Goal: Task Accomplishment & Management: Manage account settings

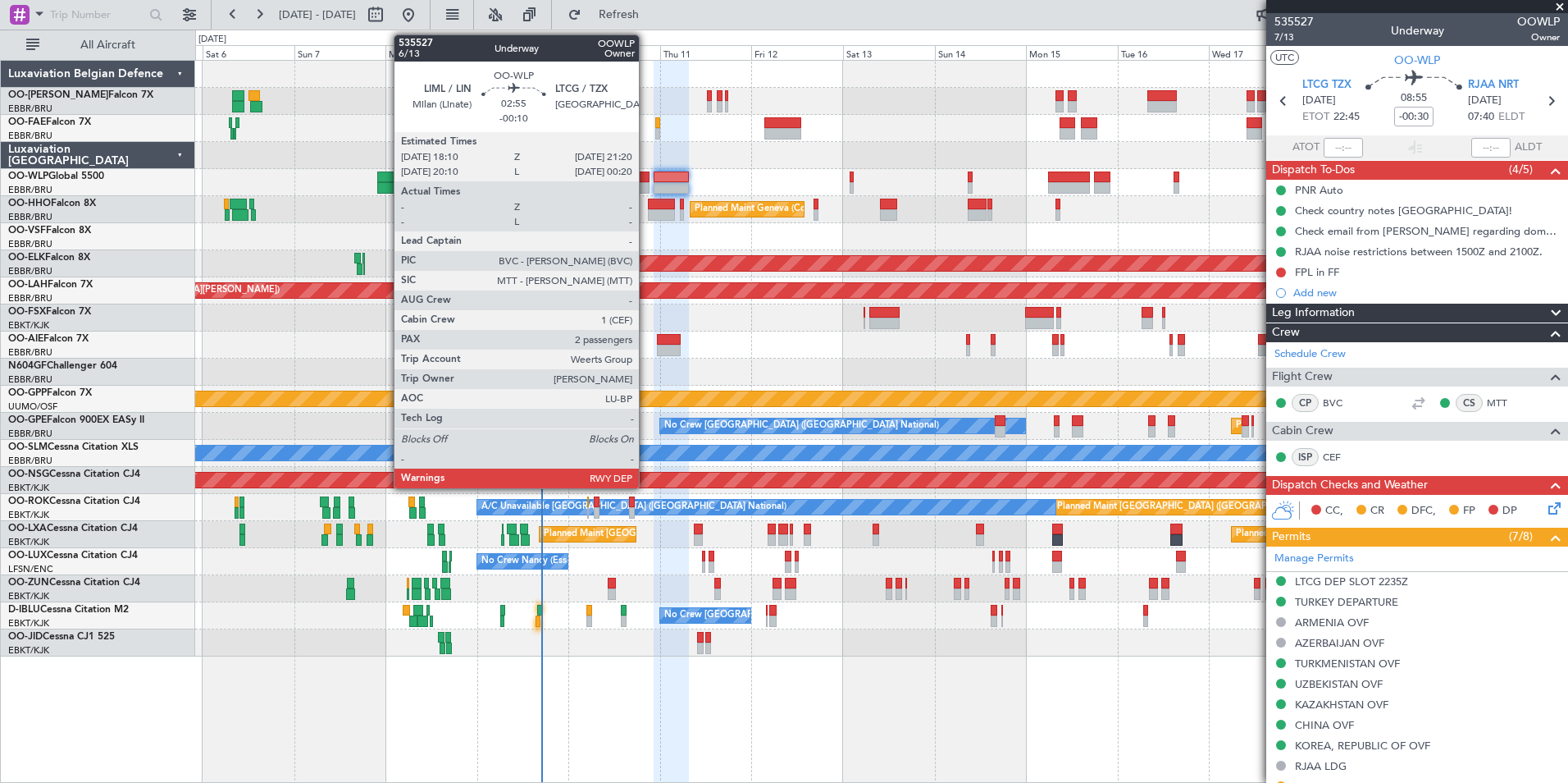
click at [646, 183] on div at bounding box center [642, 188] width 12 height 12
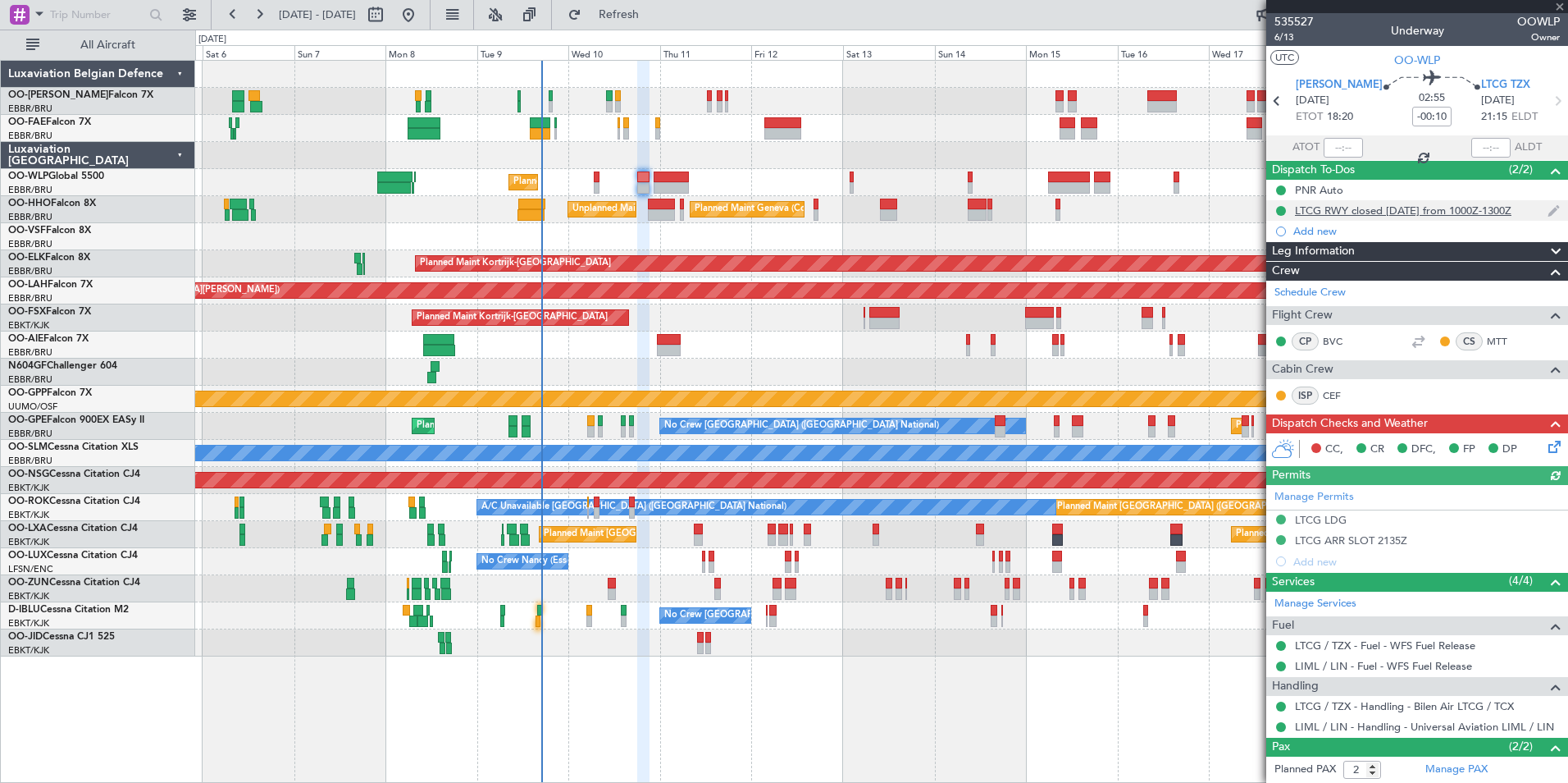
click at [1384, 214] on div "LTCG RWY closed Wednesday from 1000Z-1300Z" at bounding box center [1402, 210] width 216 height 14
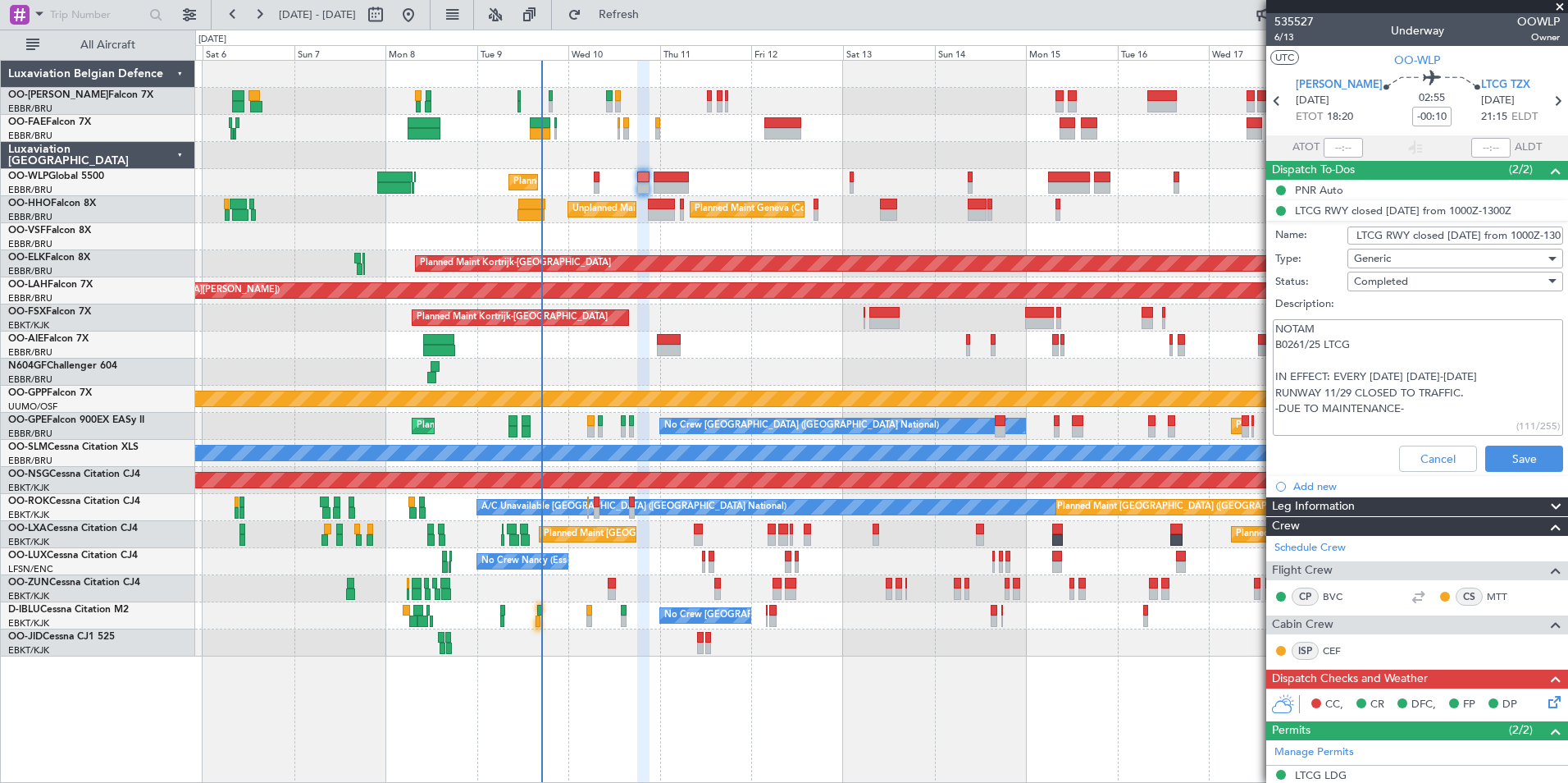
drag, startPoint x: 1275, startPoint y: 344, endPoint x: 1368, endPoint y: 340, distance: 93.1
click at [1368, 340] on textarea "NOTAM B0261/25 LTCG IN EFFECT: EVERY WEDNESDAY 1000-1300 RUNWAY 11/29 CLOSED TO…" at bounding box center [1417, 378] width 290 height 118
drag, startPoint x: 1336, startPoint y: 377, endPoint x: 1403, endPoint y: 408, distance: 73.8
click at [1403, 408] on textarea "NOTAM B0261/25 LTCG IN EFFECT: EVERY WEDNESDAY 1000-1300 RUNWAY 11/29 CLOSED TO…" at bounding box center [1417, 378] width 290 height 118
click at [1426, 461] on button "Cancel" at bounding box center [1438, 458] width 78 height 26
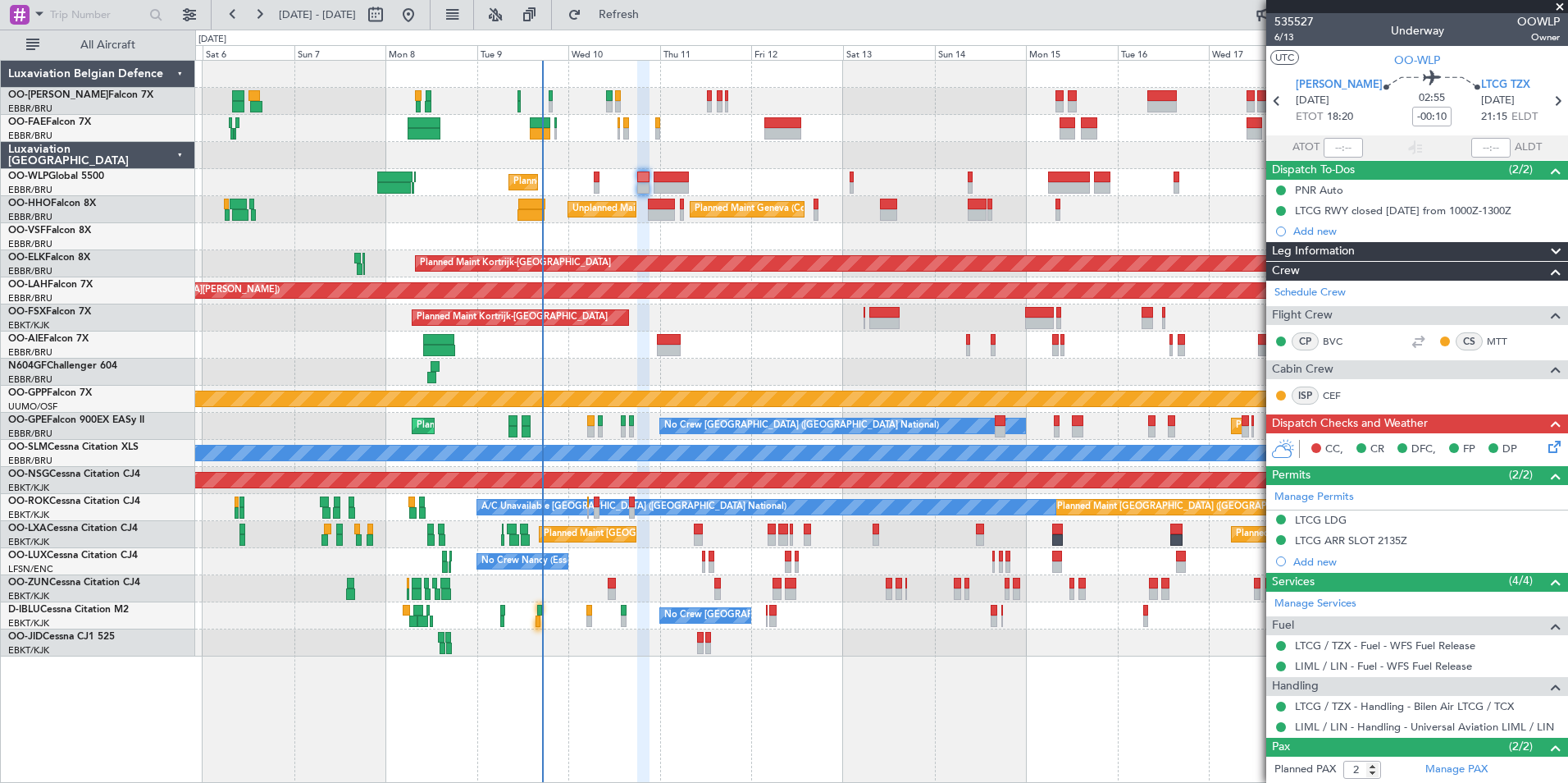
click at [661, 187] on div at bounding box center [670, 188] width 36 height 12
type input "-00:30"
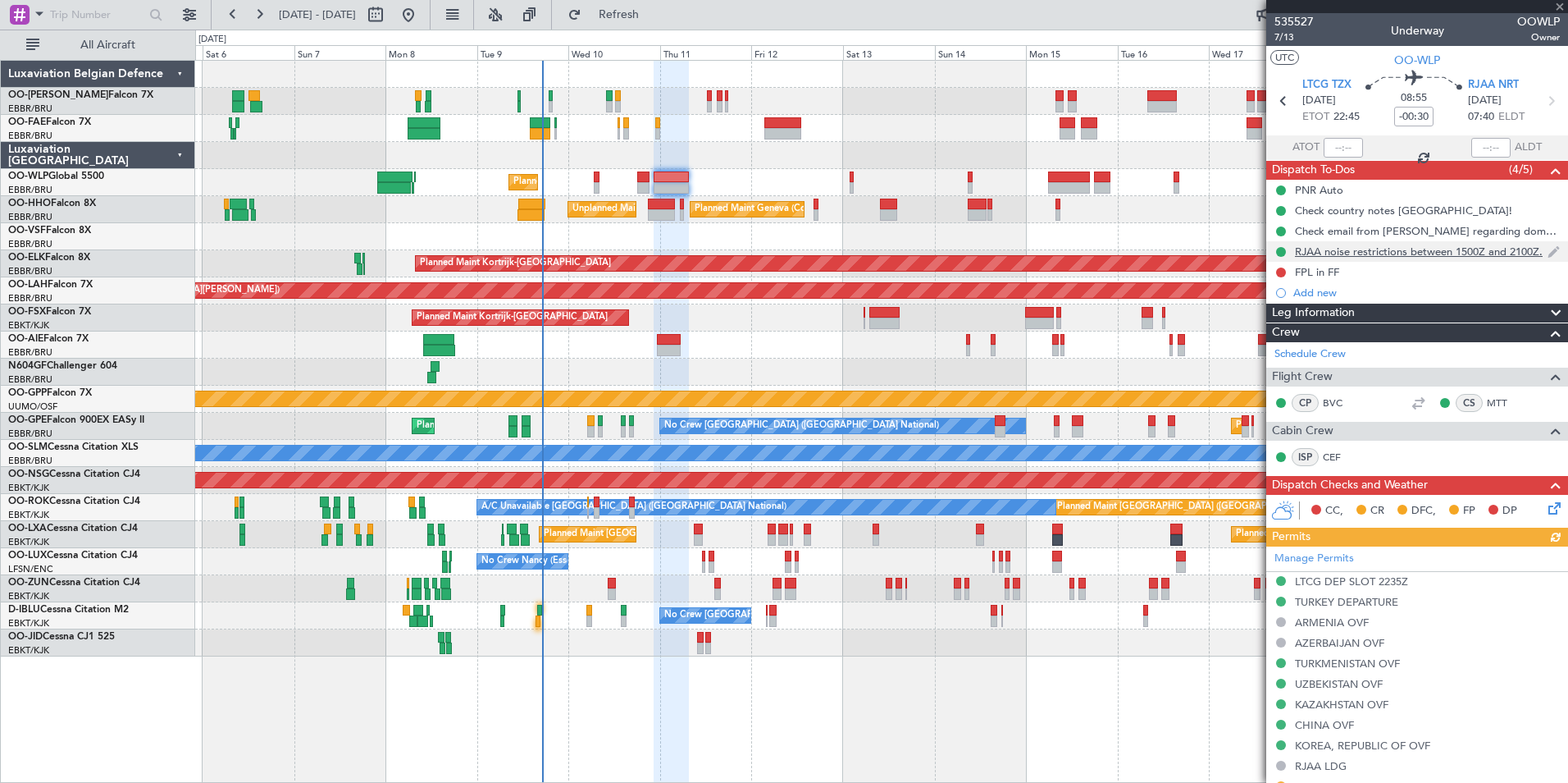
click at [1347, 256] on div "RJAA noise restrictions between 1500Z and 2100Z." at bounding box center [1417, 251] width 247 height 14
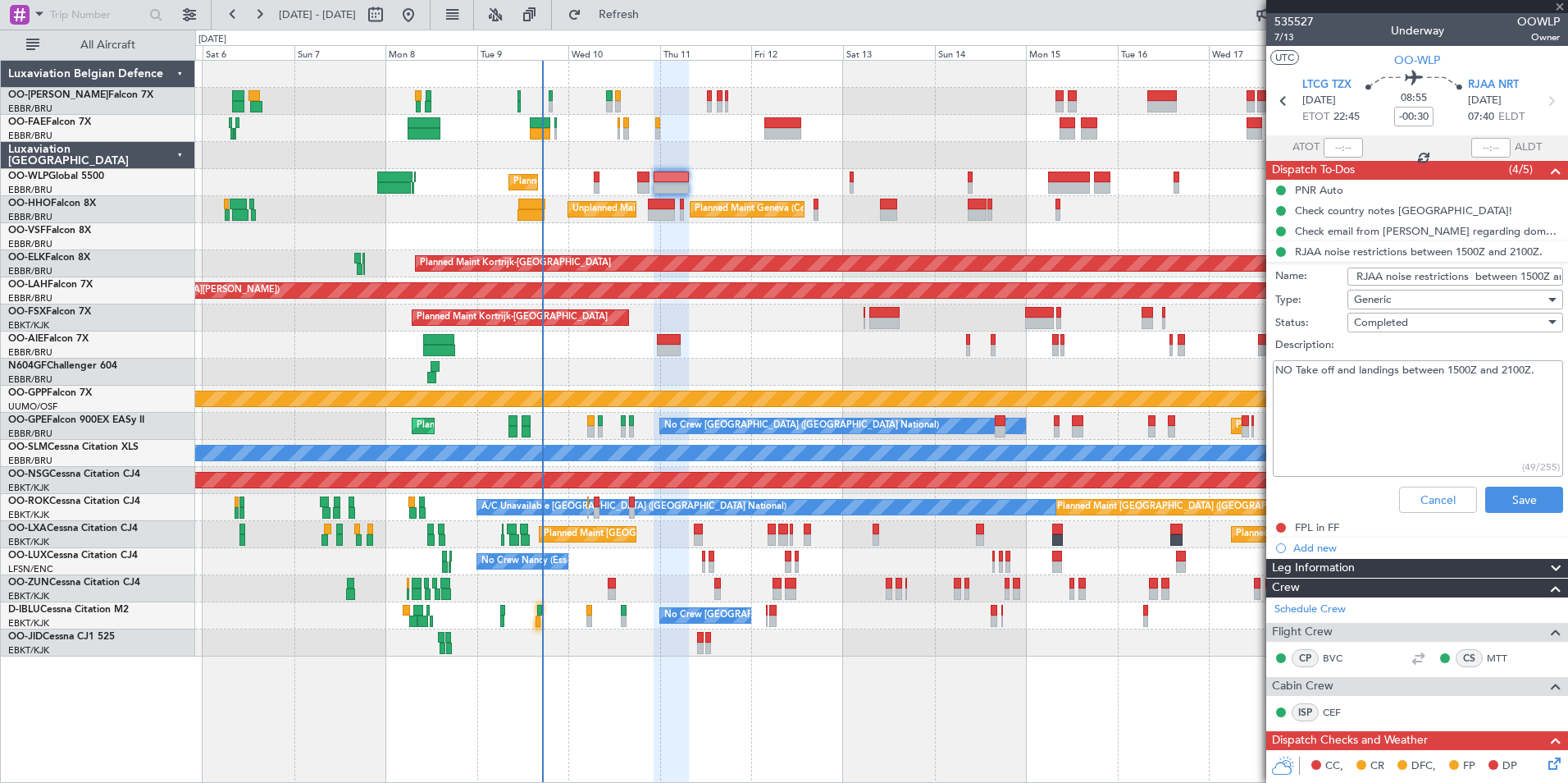
drag, startPoint x: 1277, startPoint y: 370, endPoint x: 1542, endPoint y: 371, distance: 265.0
click at [1542, 371] on textarea "NO Take off and landings between 1500Z and 2100Z." at bounding box center [1417, 419] width 290 height 118
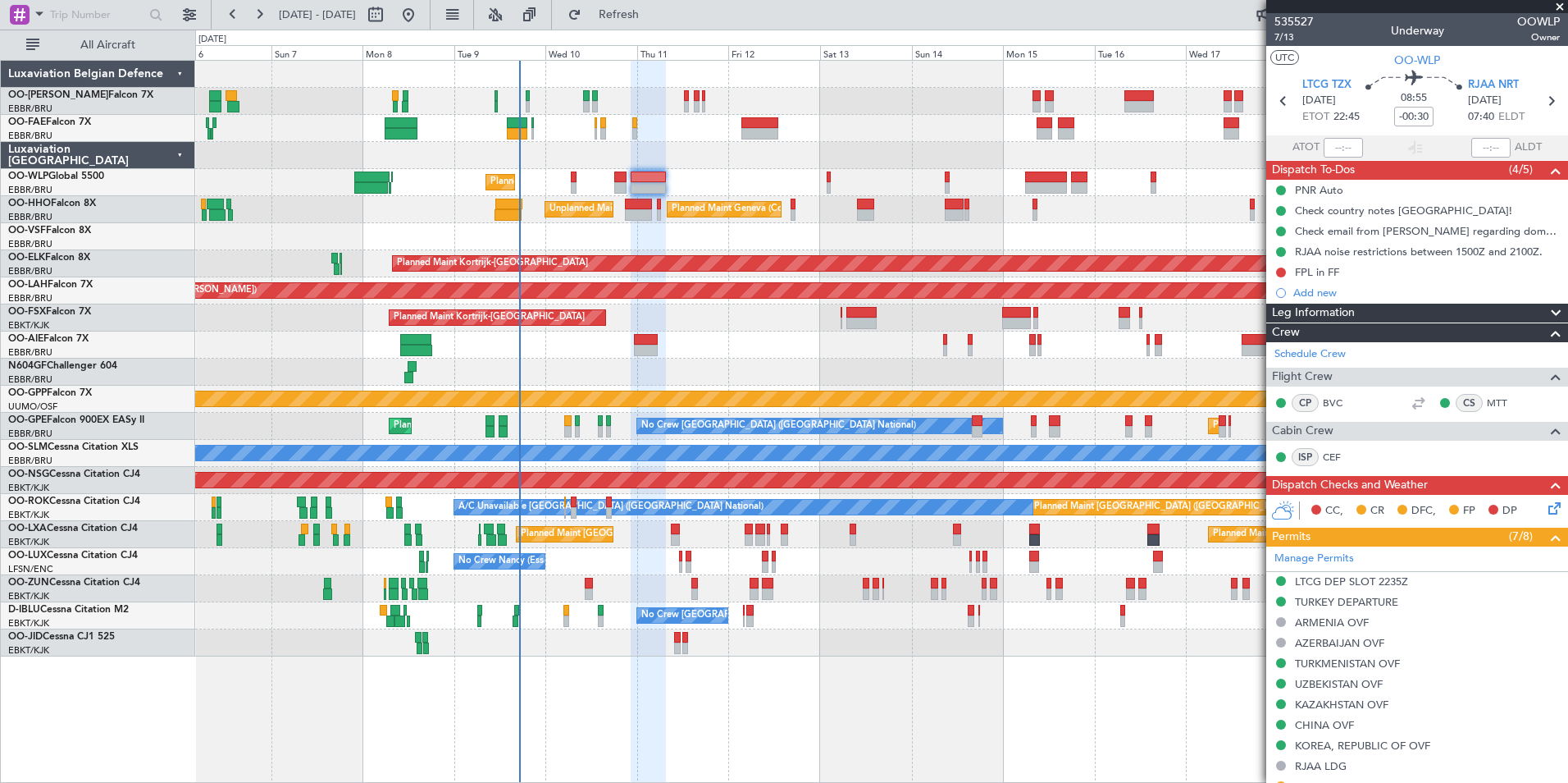
click at [671, 183] on div "Planned Maint Liege" at bounding box center [881, 183] width 1372 height 27
click at [545, 198] on div "Owner Melsbroek Air Base Planned Maint Brussels (Brussels National) Owner Melsb…" at bounding box center [881, 359] width 1372 height 596
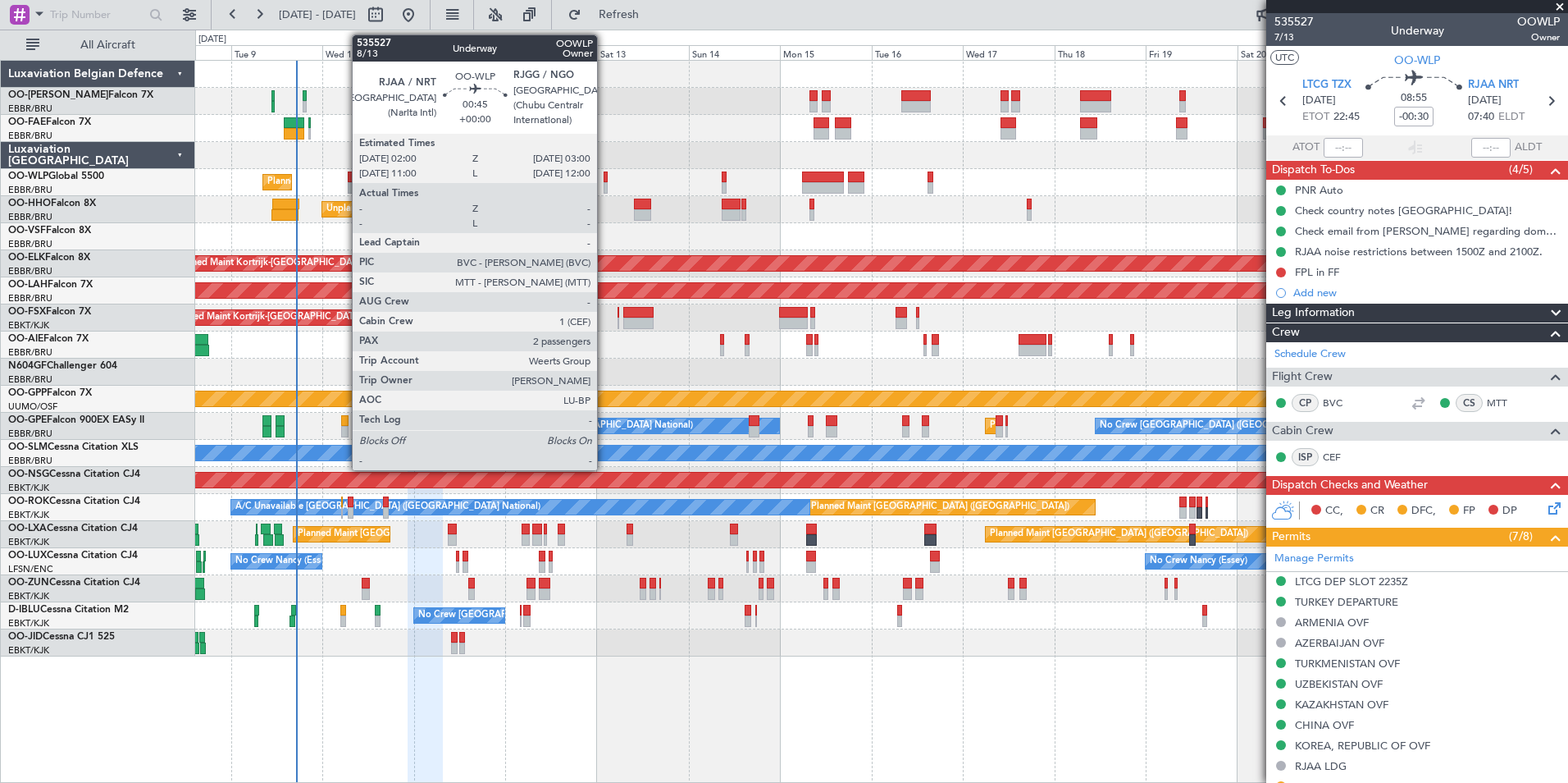
click at [604, 187] on div at bounding box center [606, 188] width 4 height 12
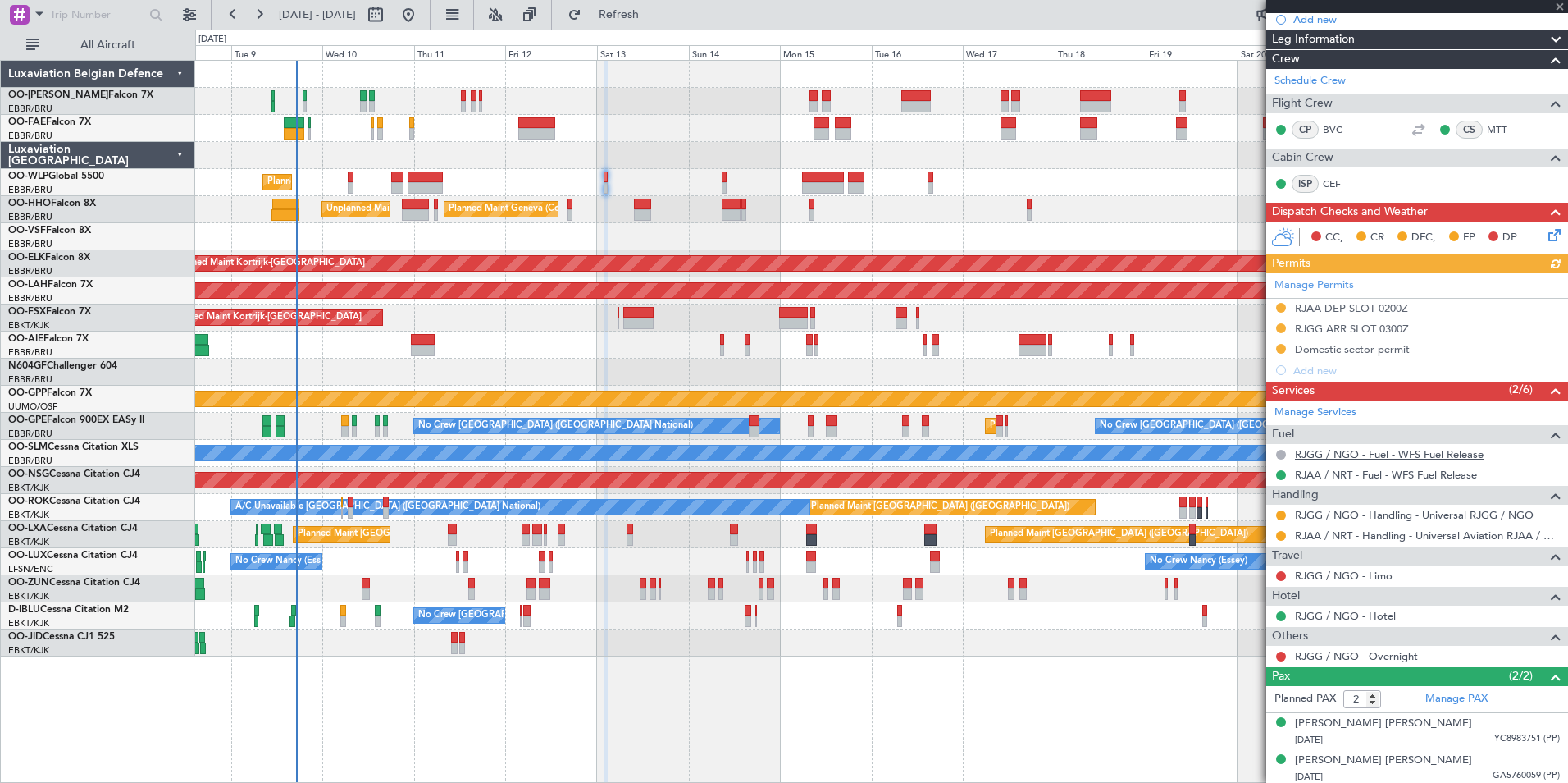
scroll to position [215, 0]
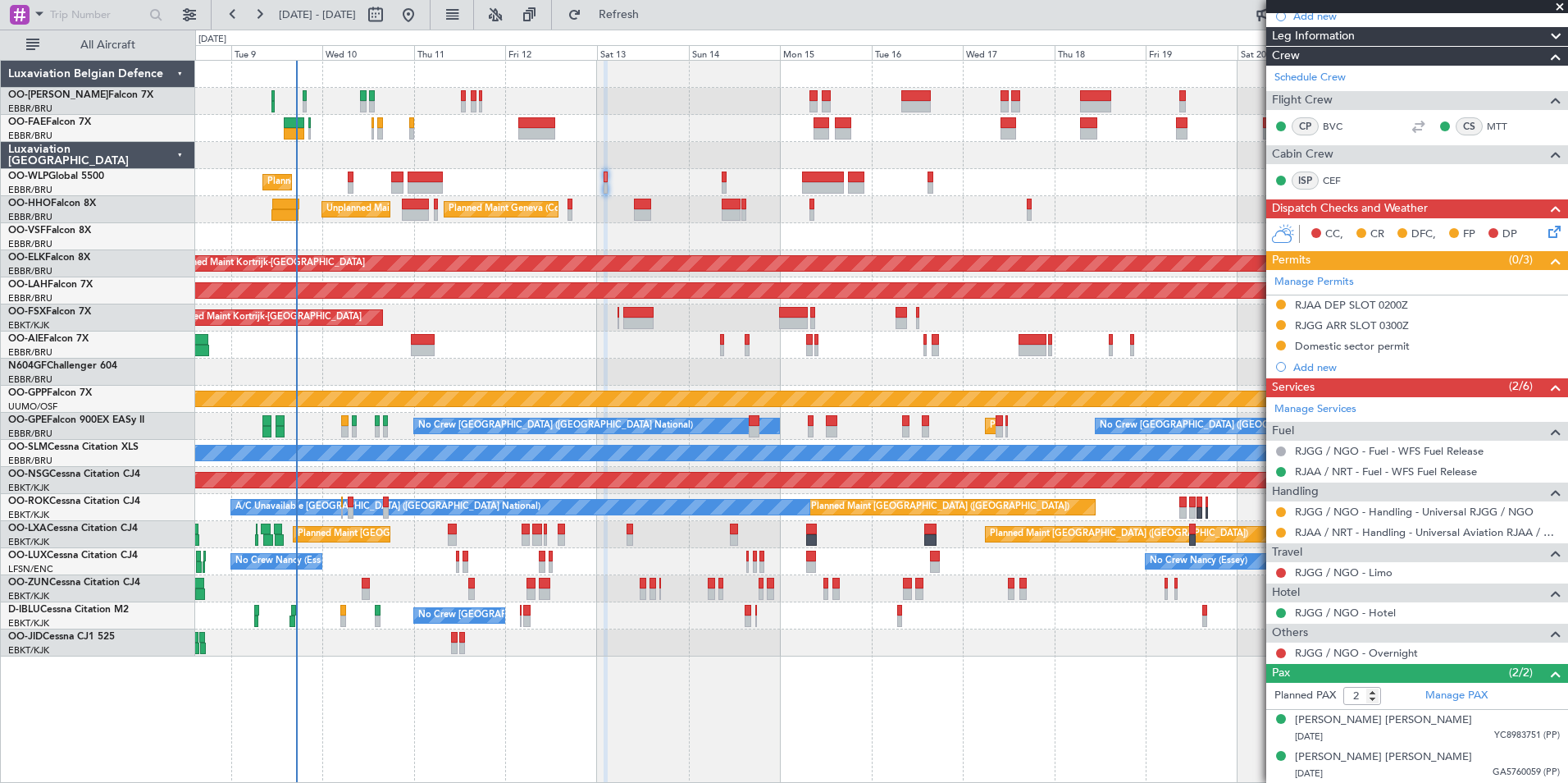
click at [1357, 564] on div "RJGG / NGO - Limo" at bounding box center [1417, 572] width 302 height 20
click at [1340, 570] on link "RJGG / NGO - Limo" at bounding box center [1343, 571] width 98 height 14
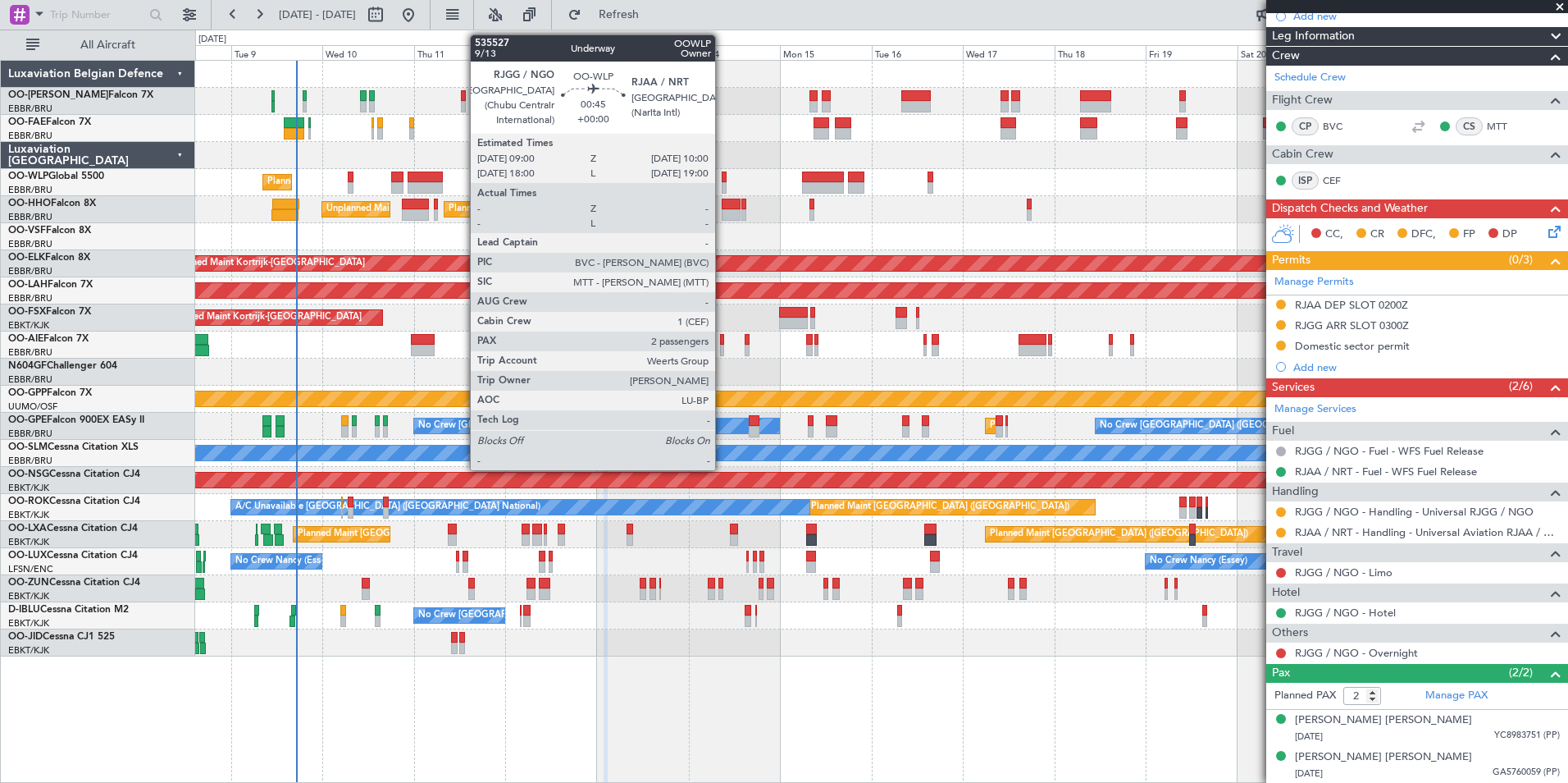
click at [722, 177] on div at bounding box center [723, 177] width 4 height 12
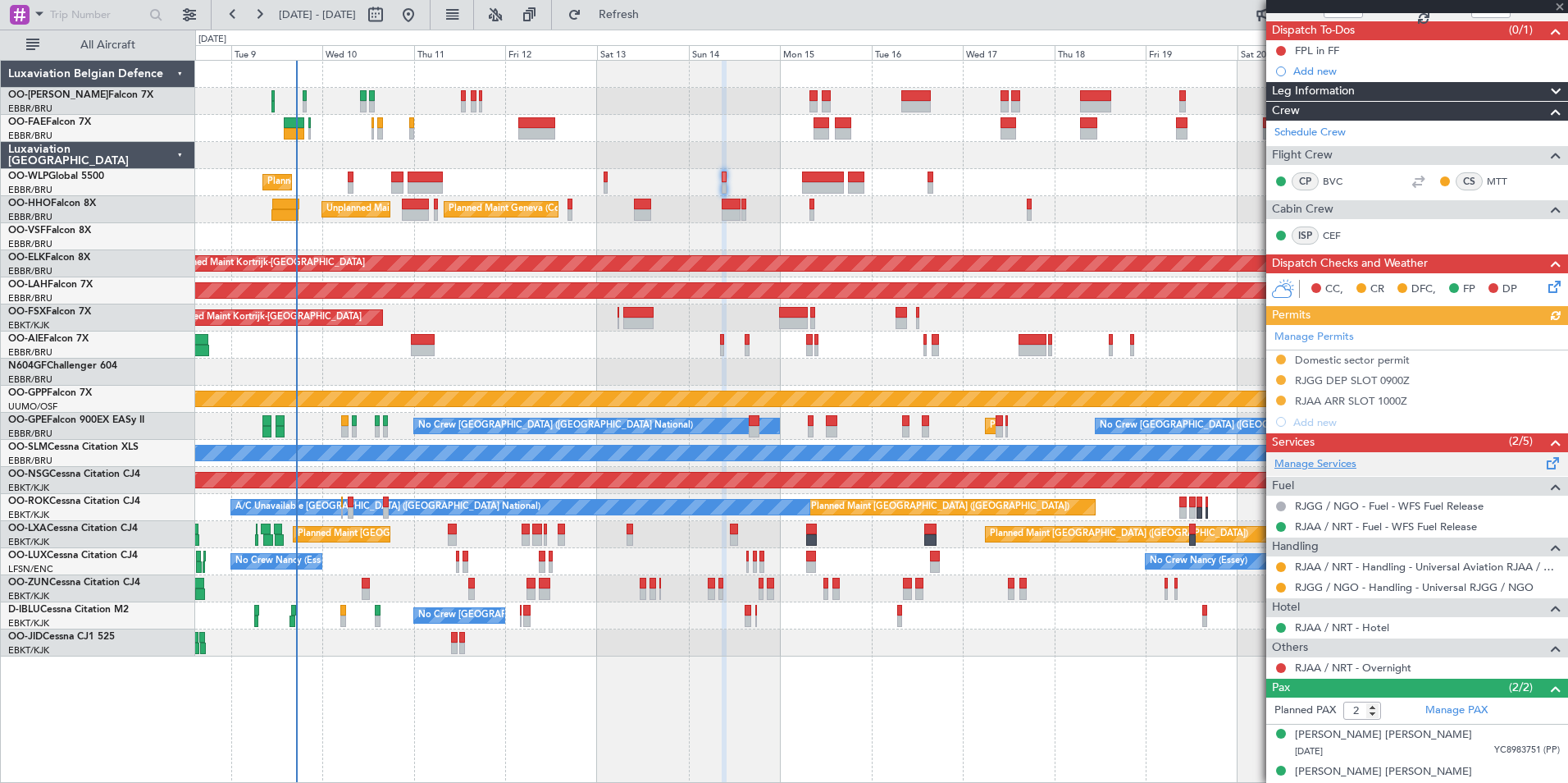
scroll to position [154, 0]
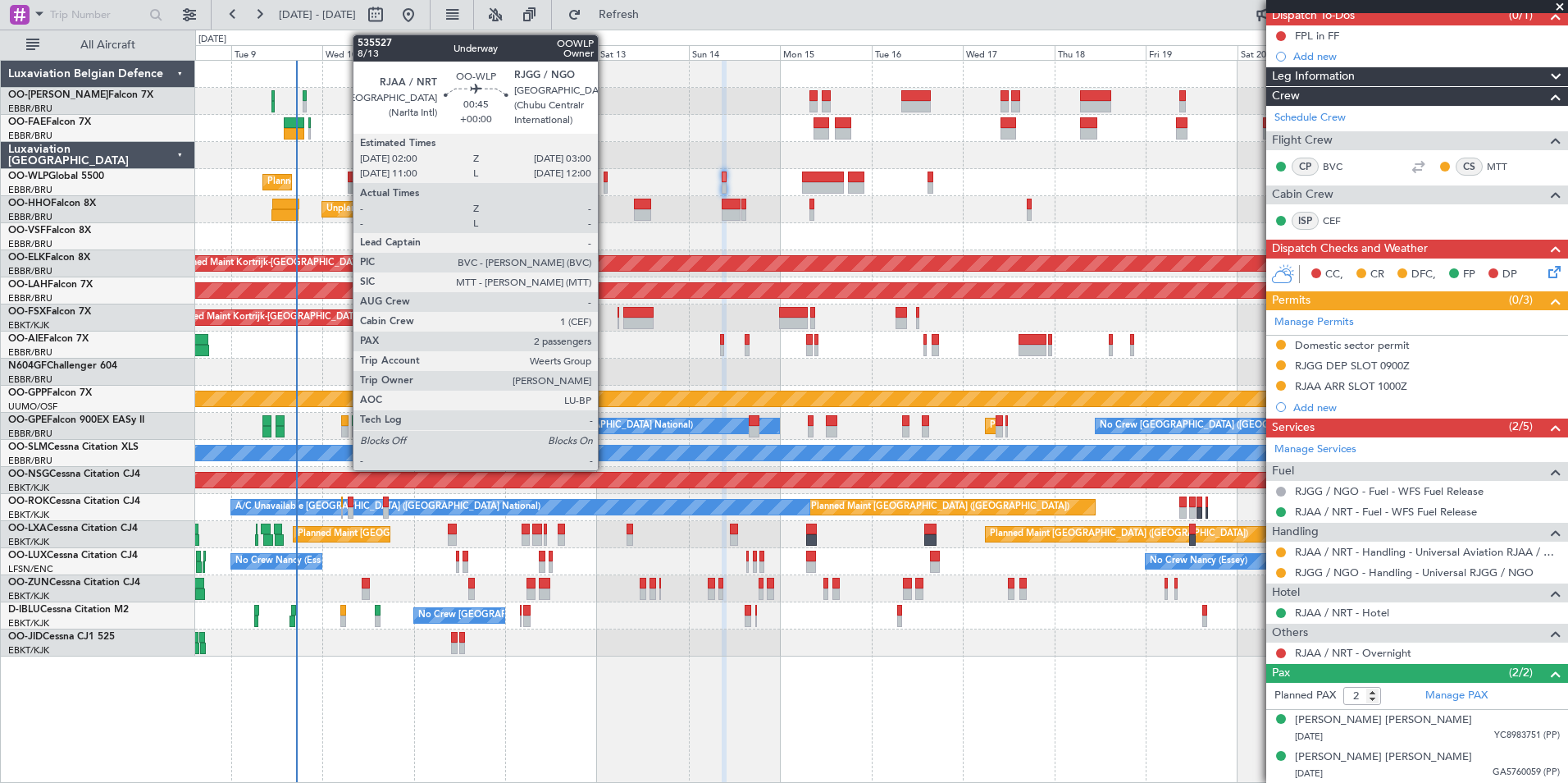
click at [605, 179] on div at bounding box center [606, 177] width 4 height 12
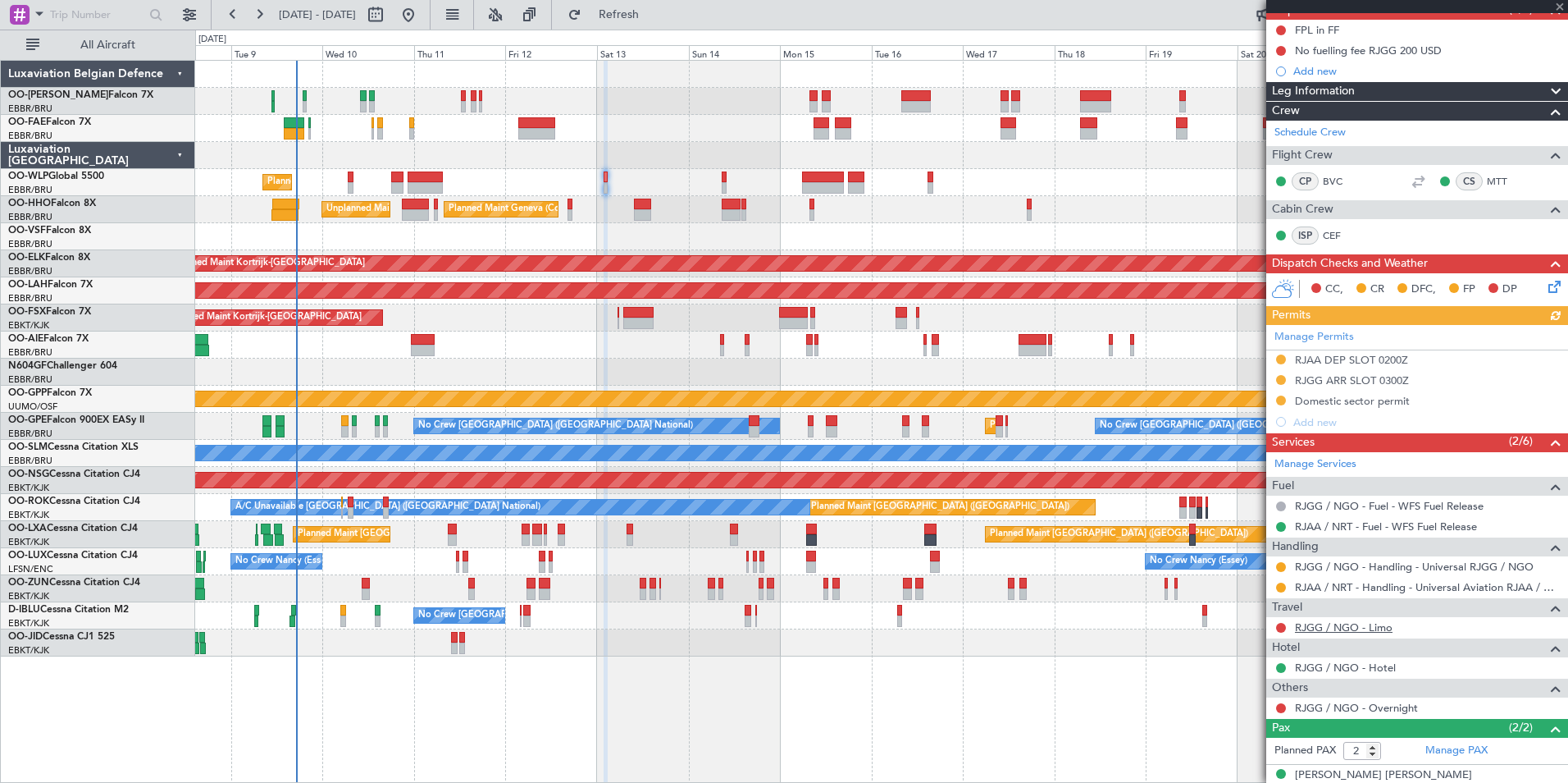
scroll to position [164, 0]
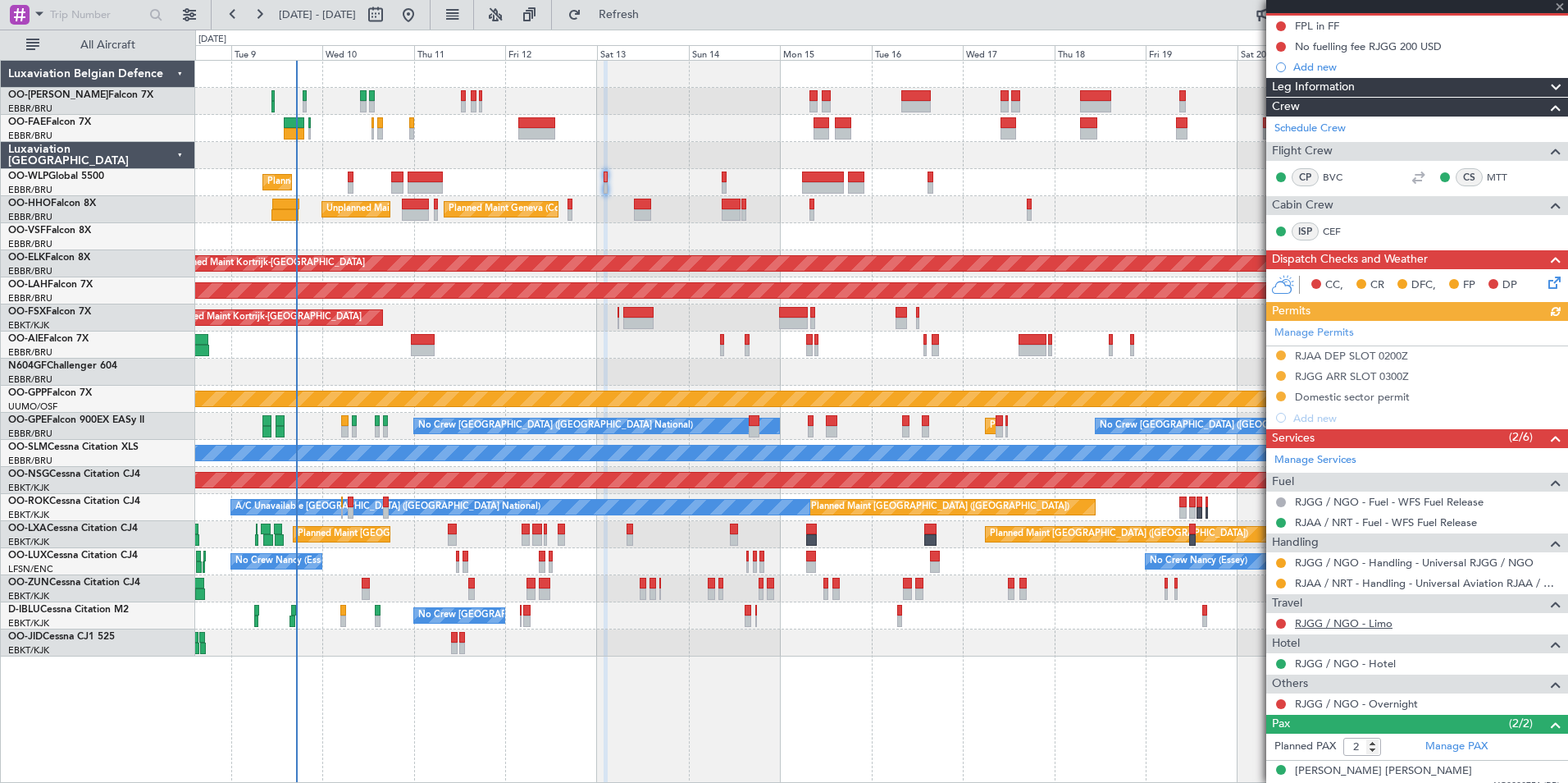
click at [1356, 621] on link "RJGG / NGO - Limo" at bounding box center [1343, 622] width 98 height 14
click at [1333, 629] on mat-tooltip-component "RJGG / NGO - Limo" at bounding box center [1343, 651] width 112 height 44
click at [1338, 622] on link "RJGG / NGO - Limo" at bounding box center [1343, 622] width 98 height 14
click at [659, 24] on button "Refresh" at bounding box center [609, 15] width 99 height 26
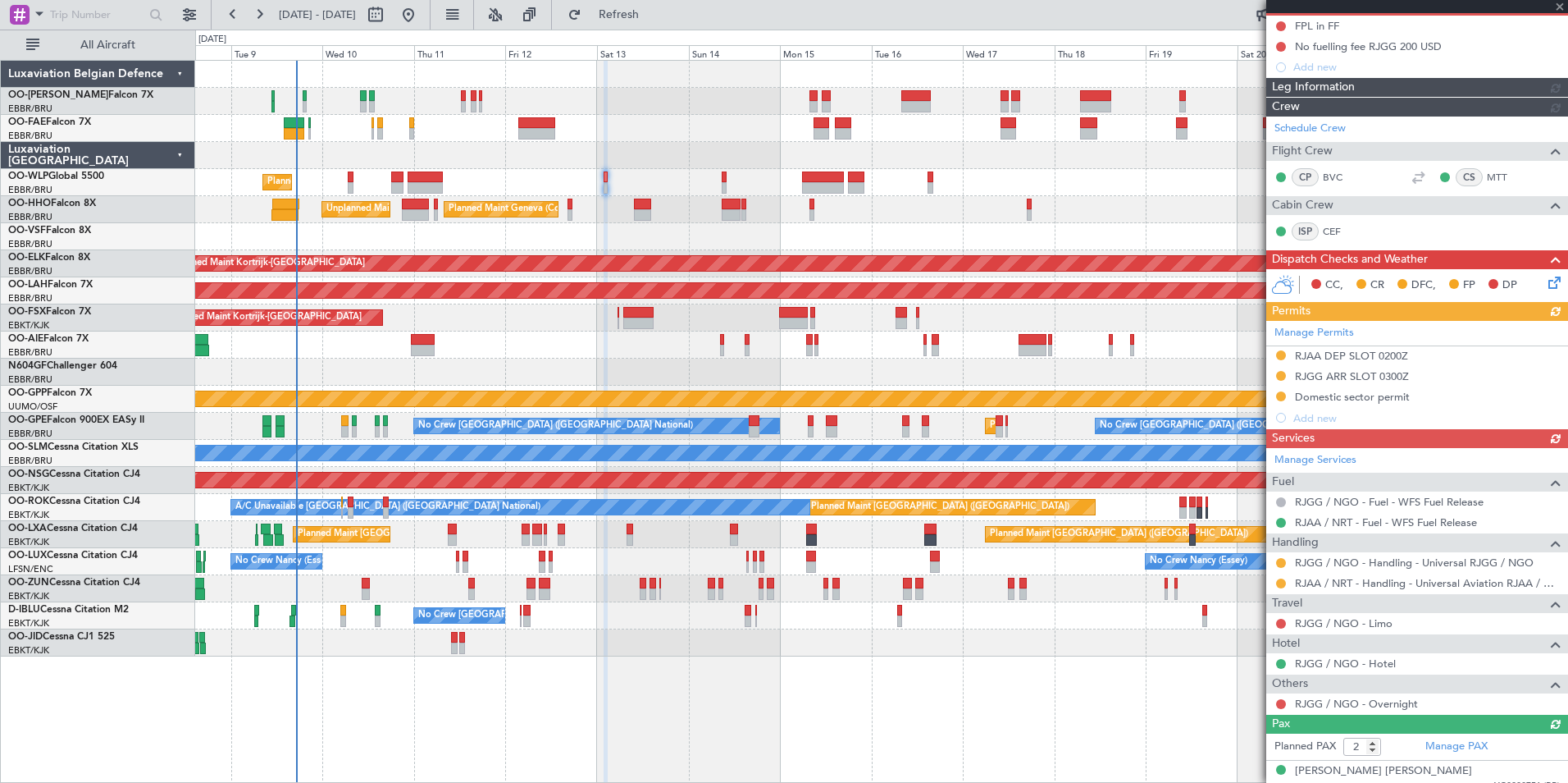
click at [1286, 622] on div "Manage Services Fuel RJGG / NGO - Fuel - WFS Fuel Release RJAA / NRT - Fuel - W…" at bounding box center [1417, 581] width 302 height 266
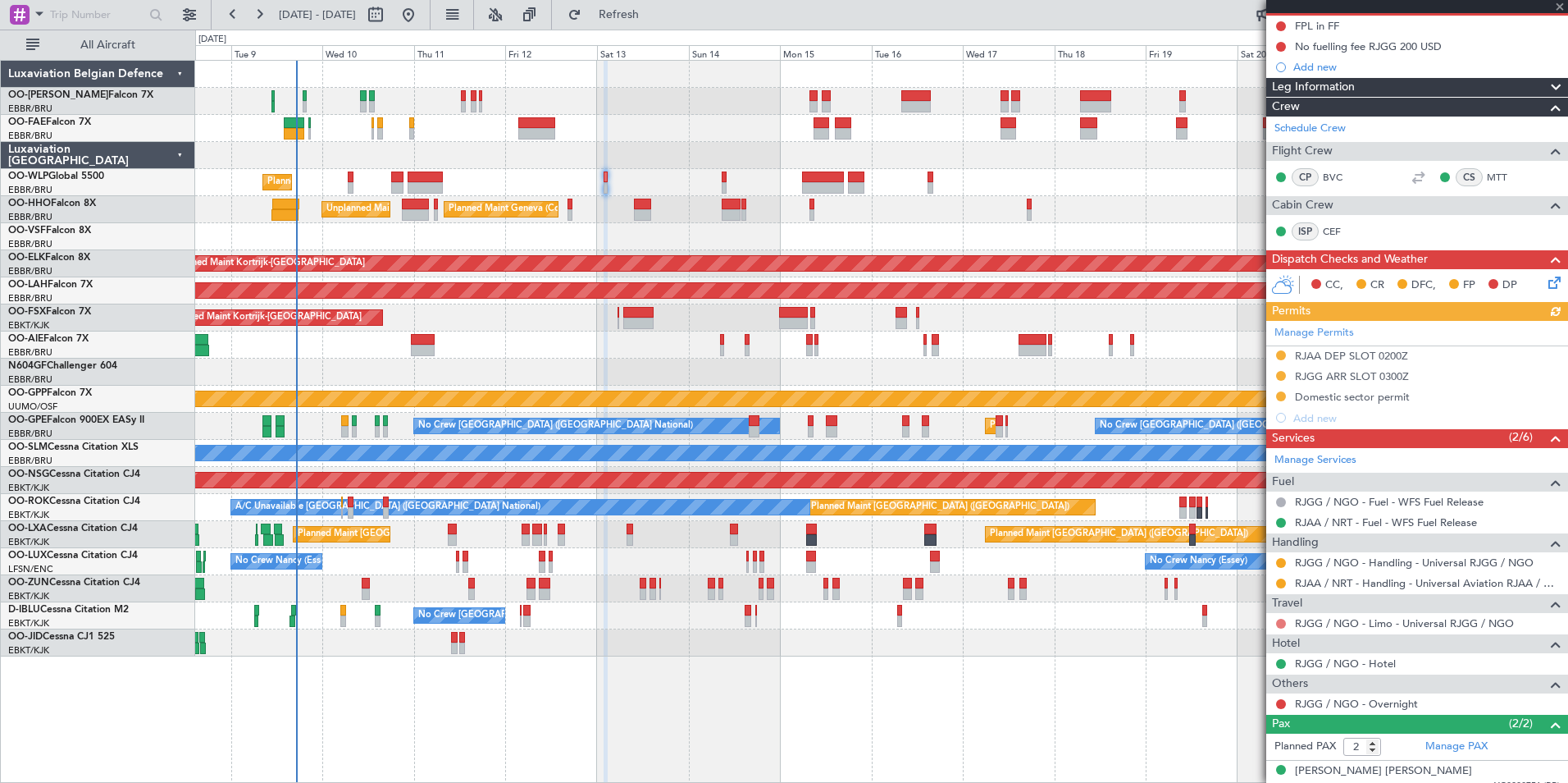
click at [1279, 624] on button at bounding box center [1281, 623] width 10 height 10
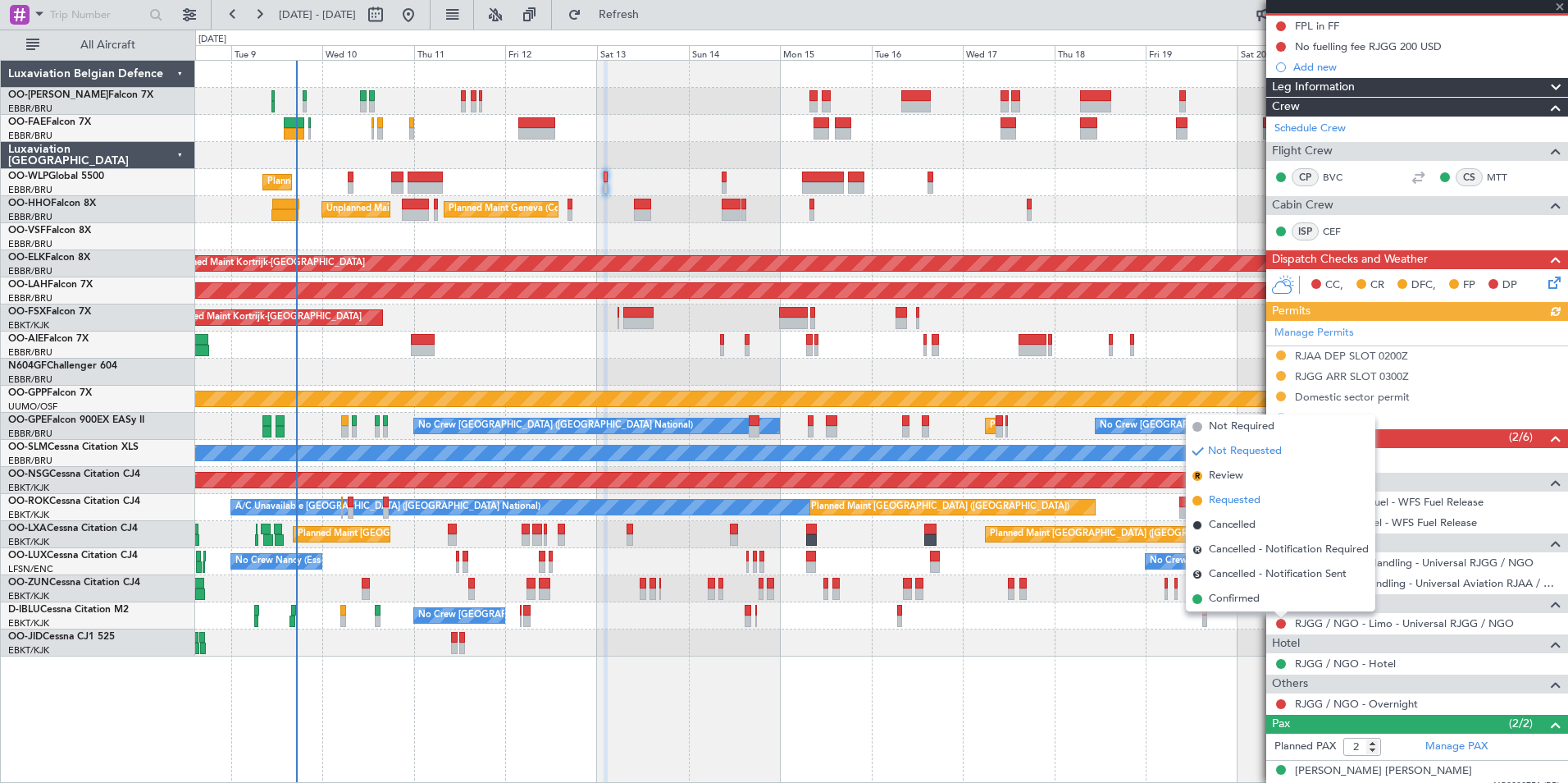
click at [1262, 496] on li "Requested" at bounding box center [1281, 500] width 190 height 25
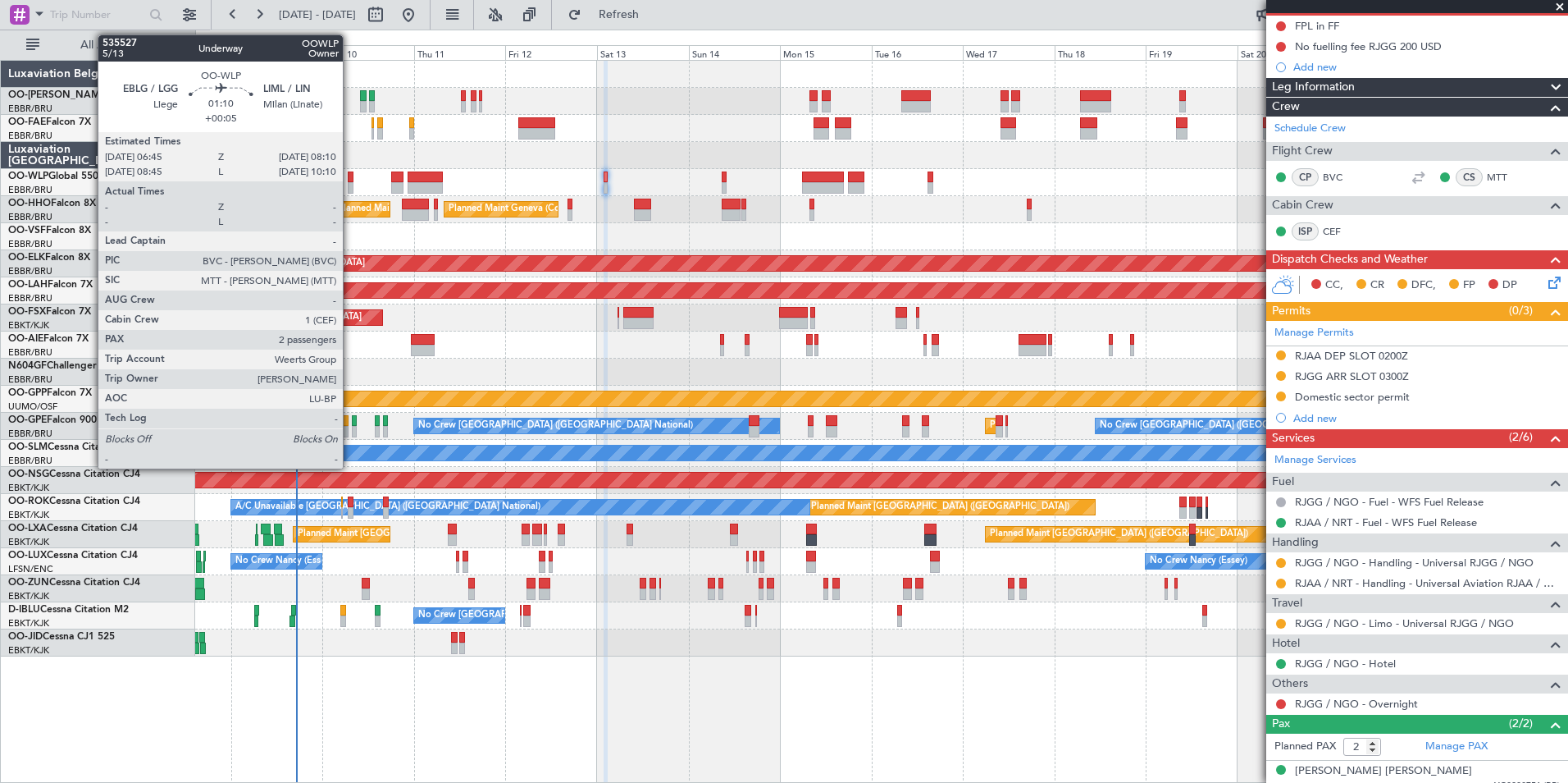
click at [350, 181] on div at bounding box center [350, 177] width 5 height 12
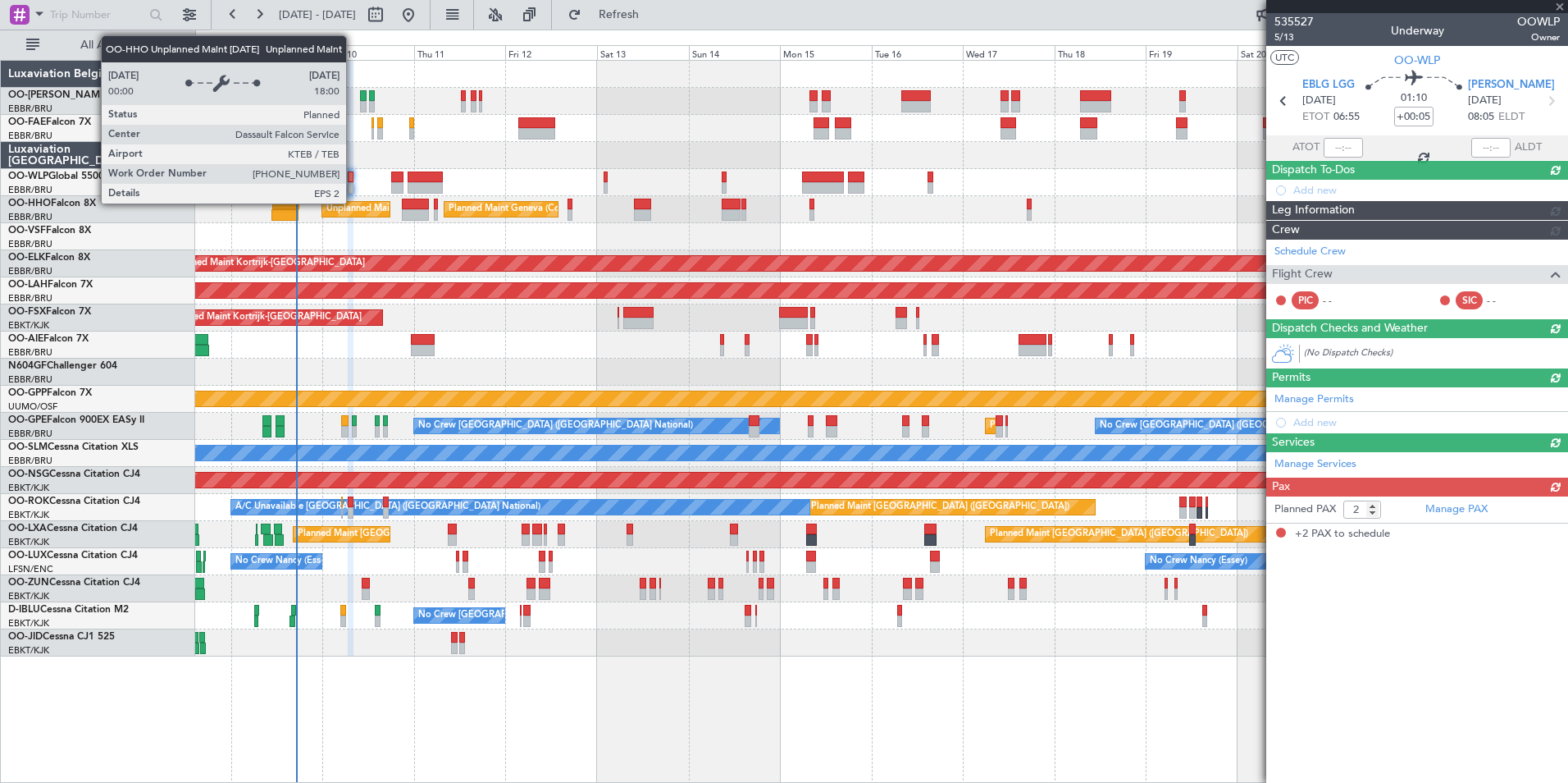
scroll to position [0, 0]
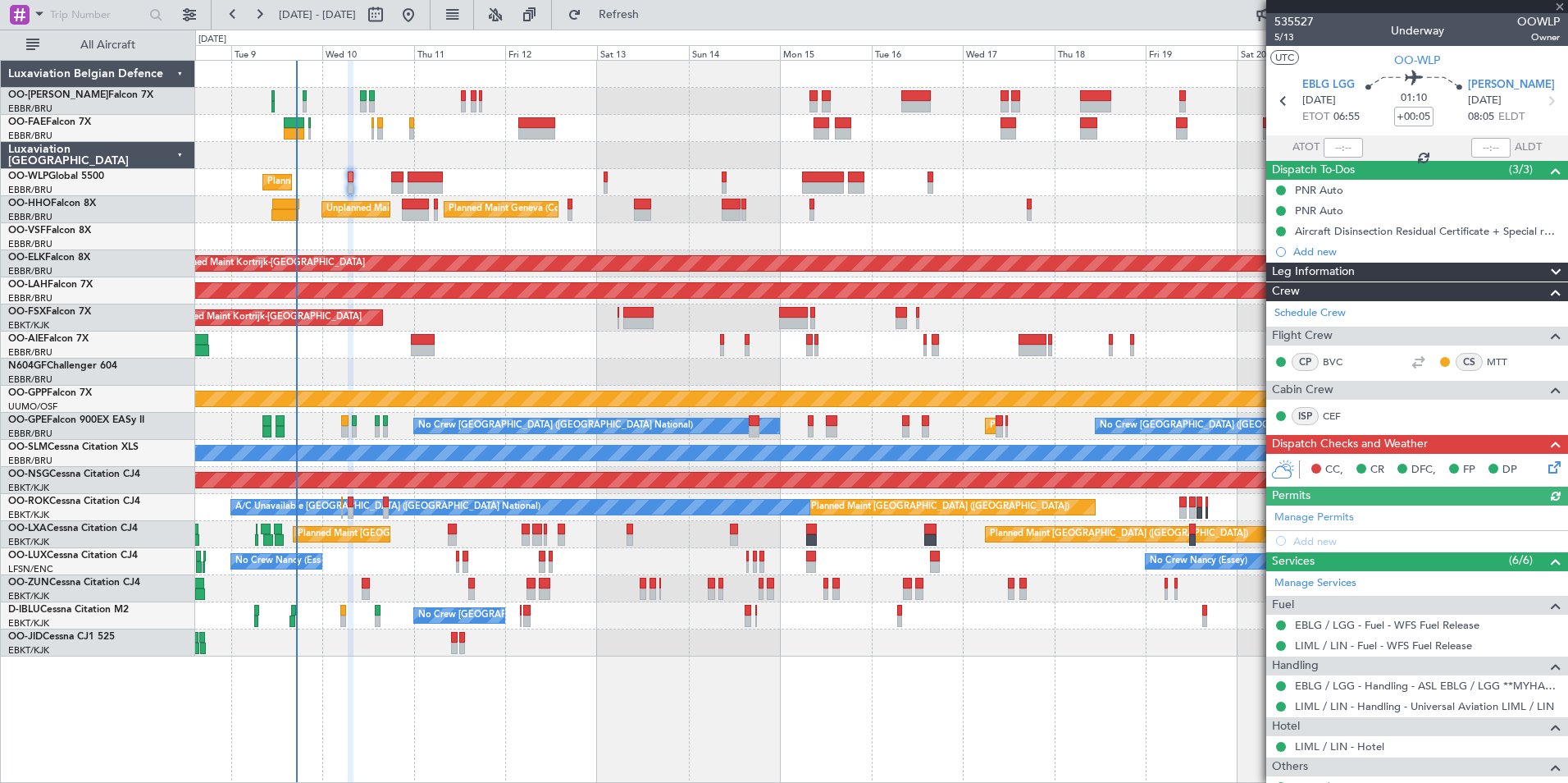
click at [1546, 459] on icon at bounding box center [1552, 465] width 13 height 13
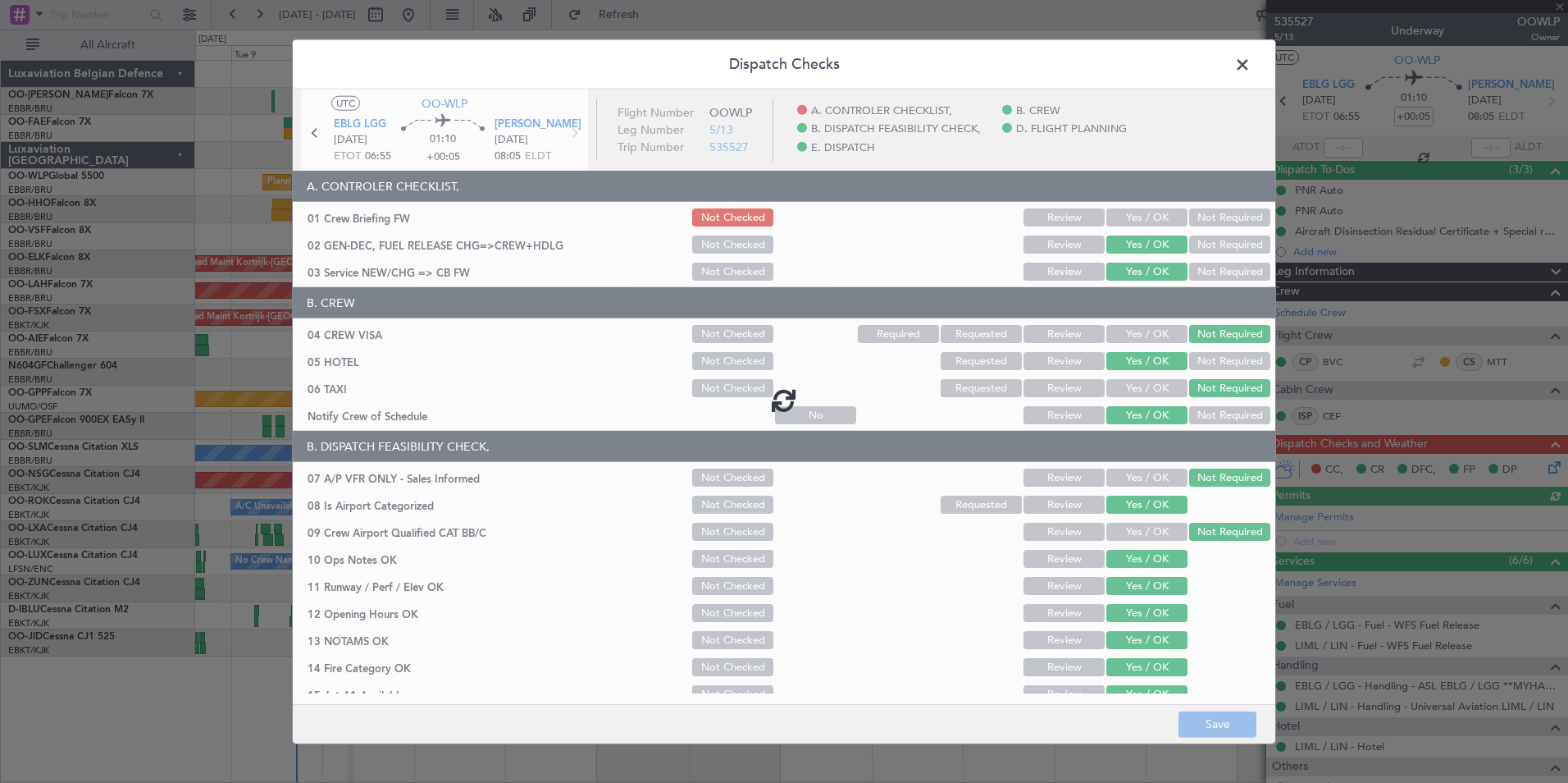
click at [1127, 214] on div at bounding box center [784, 400] width 982 height 621
click at [1132, 215] on div at bounding box center [784, 400] width 982 height 621
click at [1135, 219] on div at bounding box center [784, 400] width 982 height 621
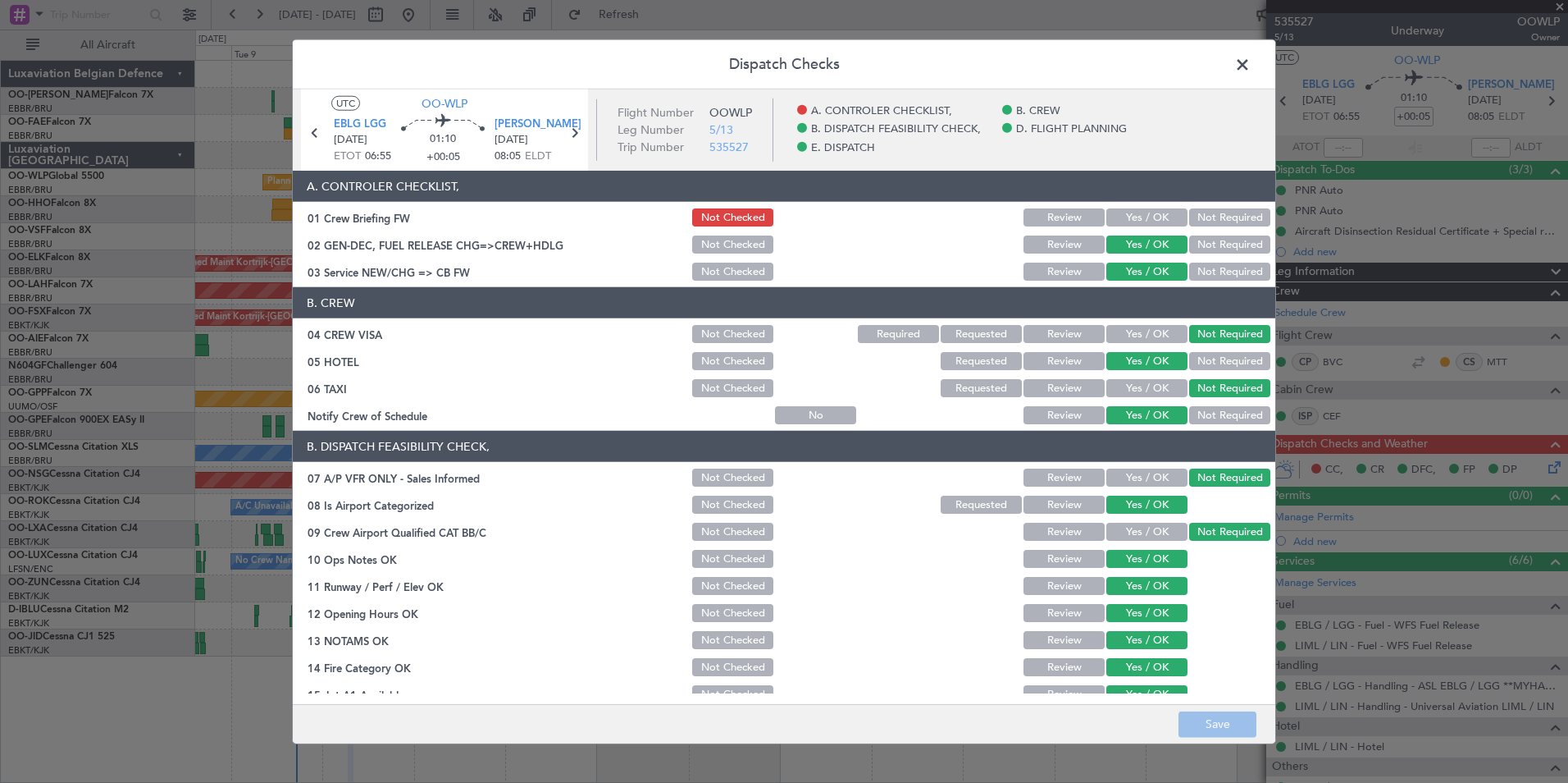
click at [1135, 219] on button "Yes / OK" at bounding box center [1147, 217] width 81 height 18
click at [1220, 712] on button "Save" at bounding box center [1217, 723] width 78 height 26
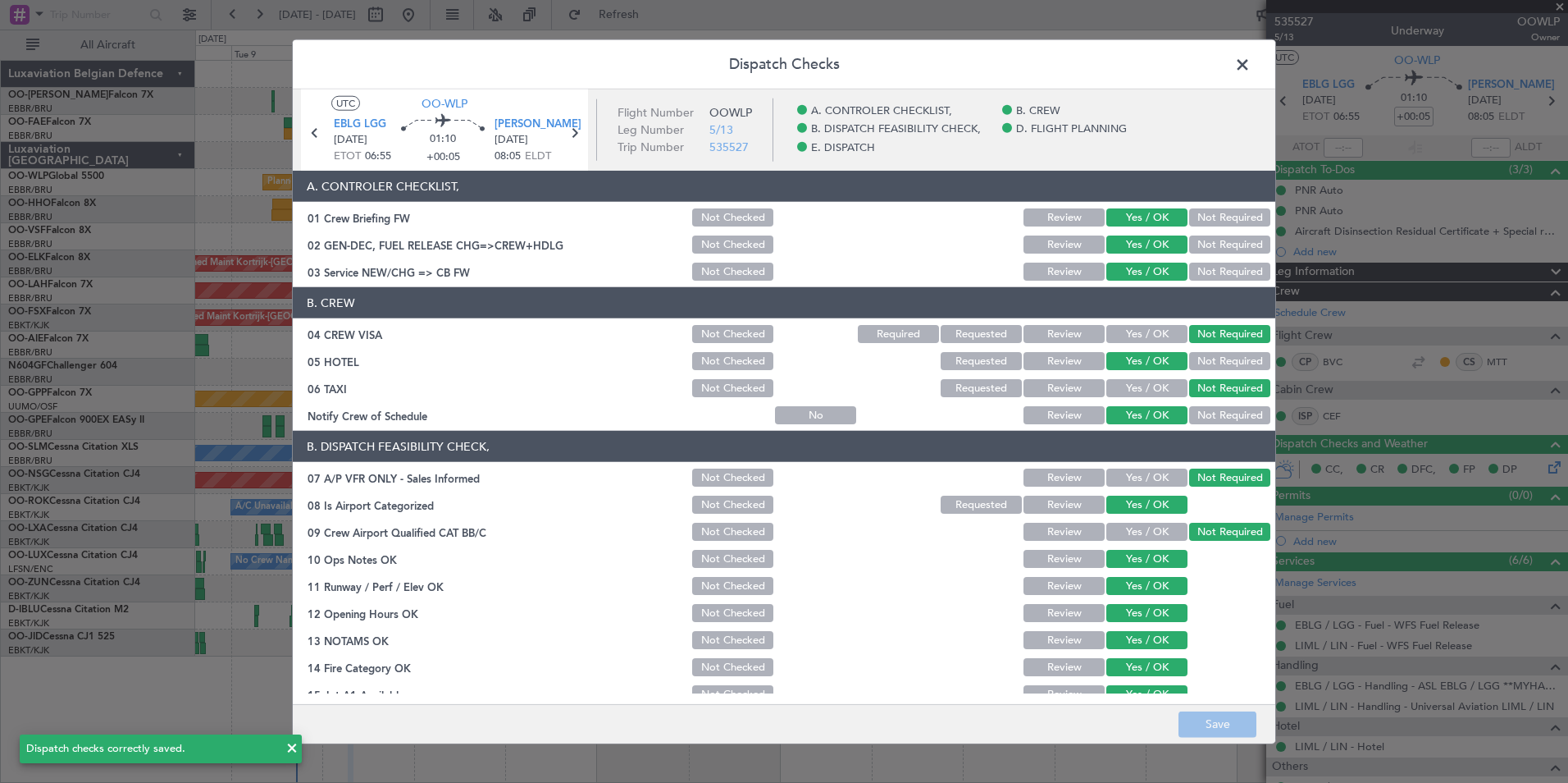
click at [1251, 57] on span at bounding box center [1251, 69] width 0 height 33
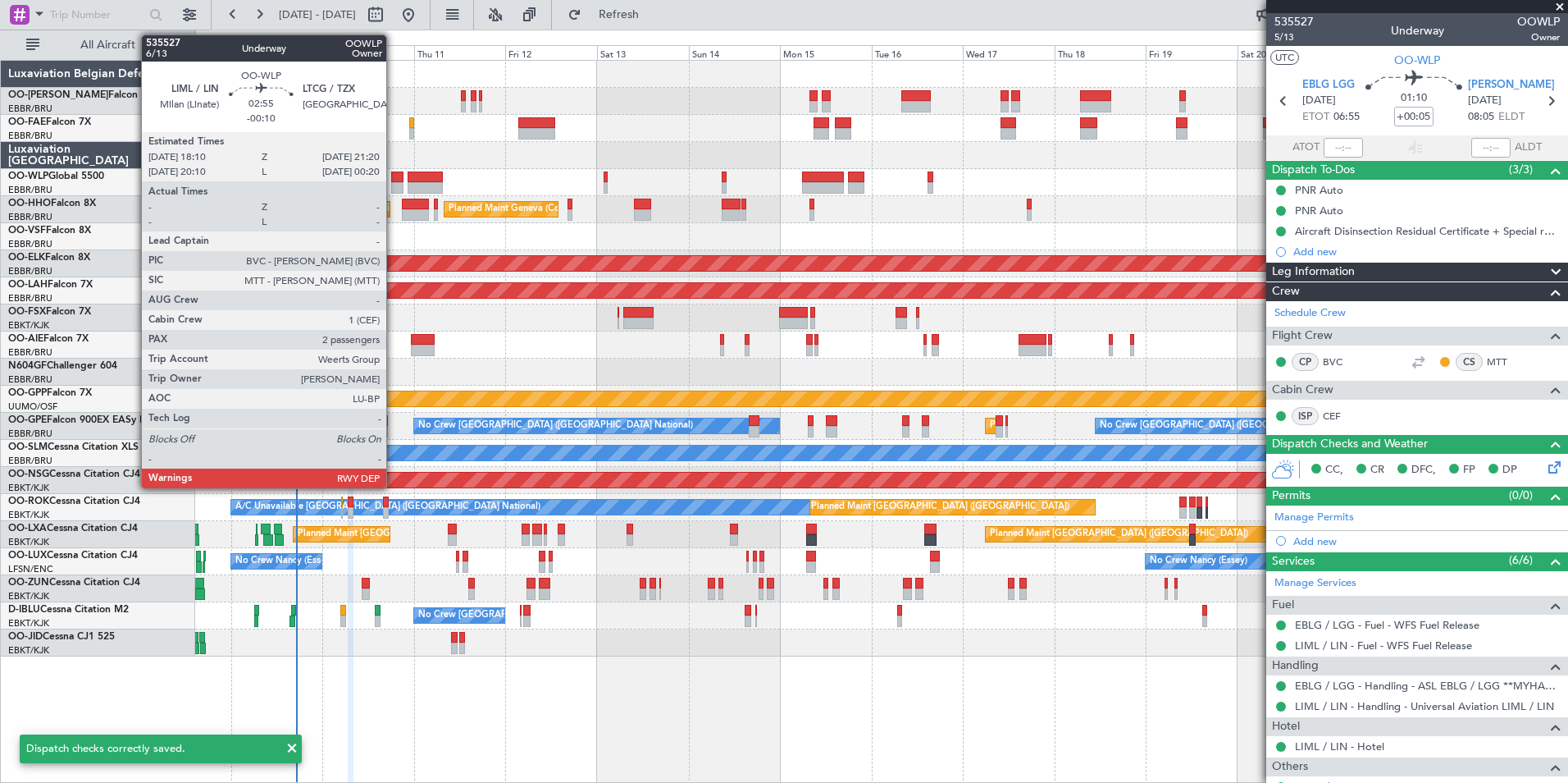
click at [393, 182] on div at bounding box center [397, 177] width 12 height 12
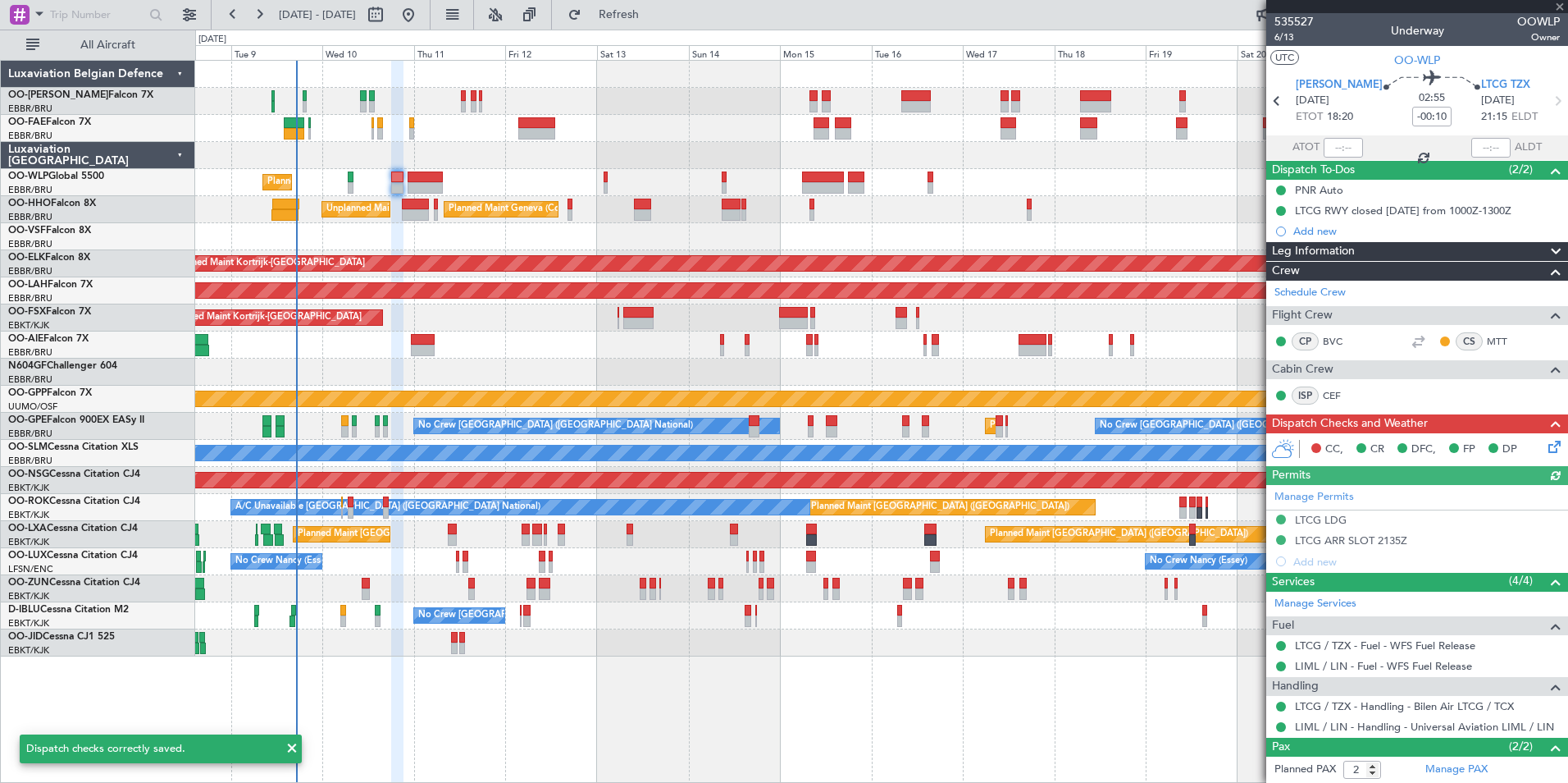
click at [1545, 445] on icon at bounding box center [1552, 444] width 13 height 13
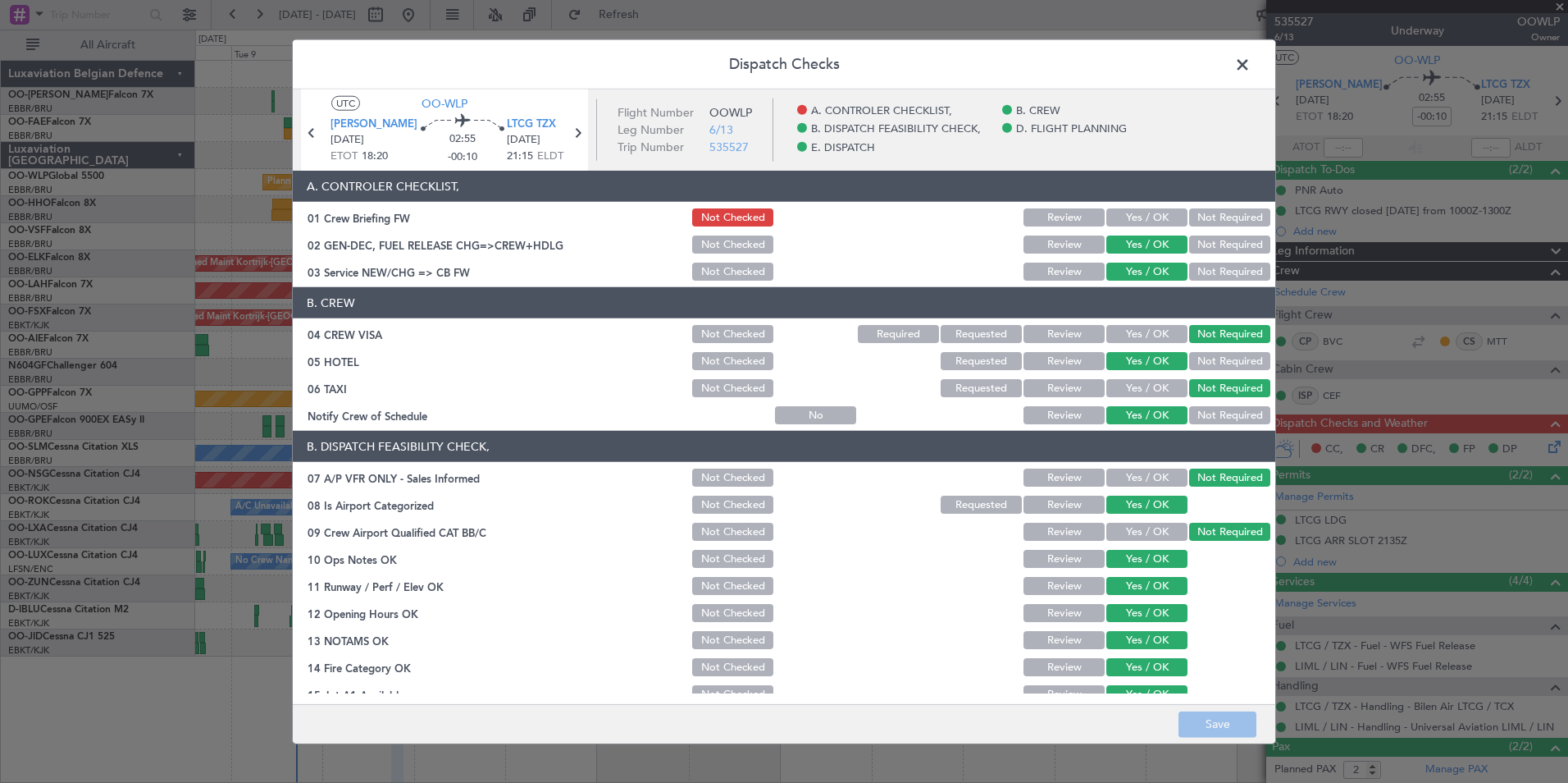
click at [1151, 212] on button "Yes / OK" at bounding box center [1147, 217] width 81 height 18
click at [1212, 730] on button "Save" at bounding box center [1217, 723] width 78 height 26
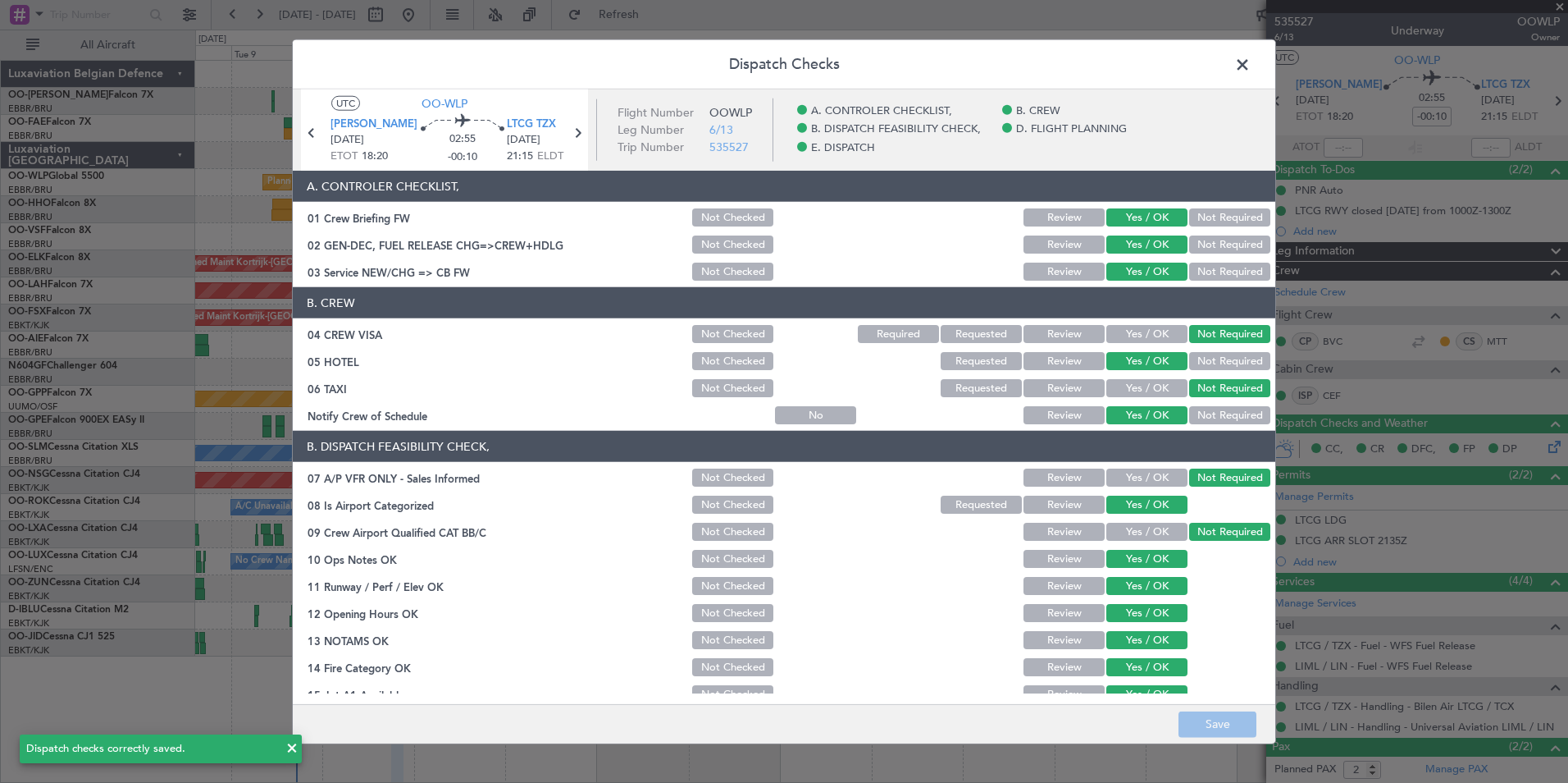
click at [1251, 70] on span at bounding box center [1251, 69] width 0 height 33
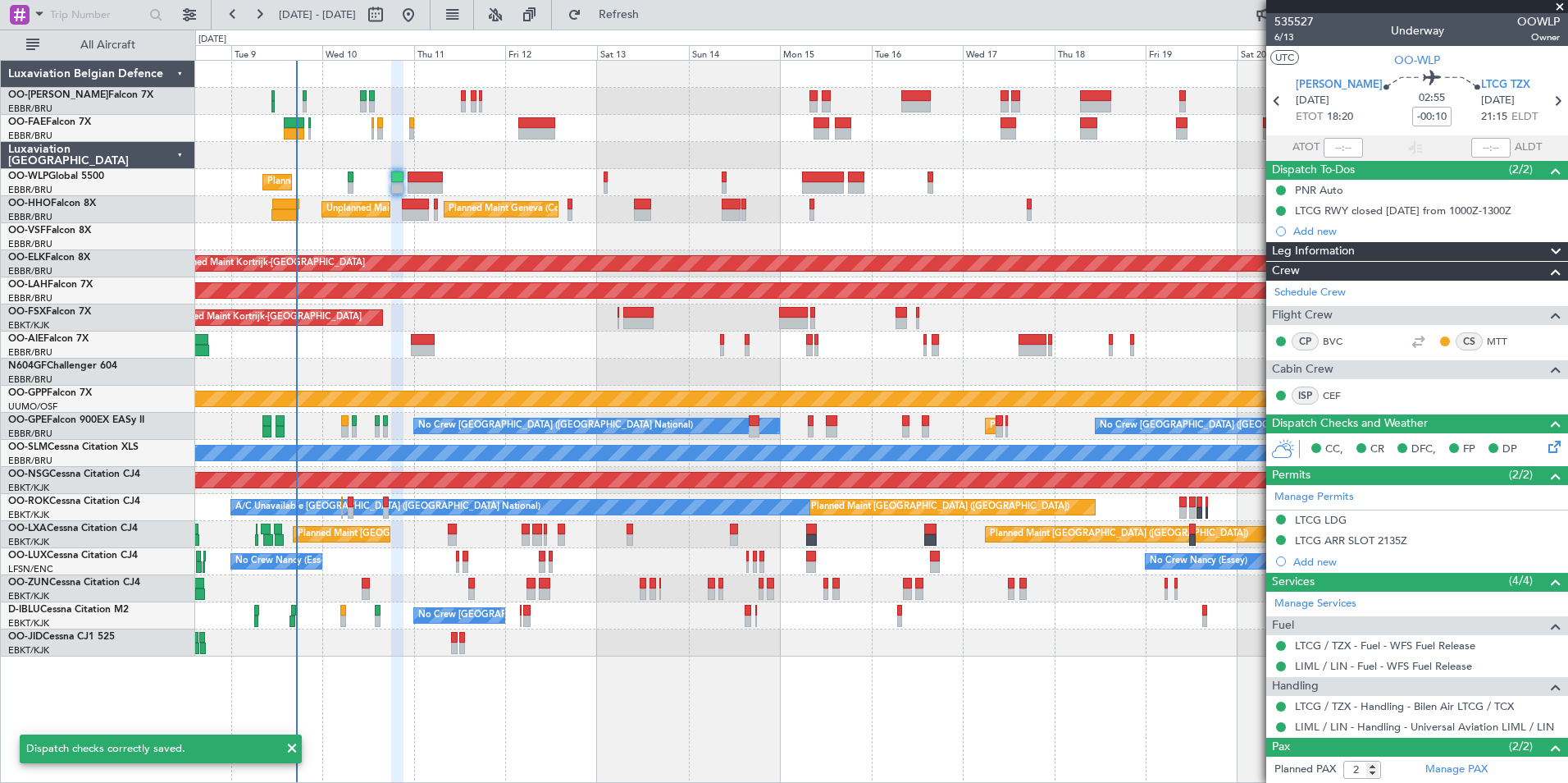
click at [433, 168] on div at bounding box center [881, 156] width 1372 height 27
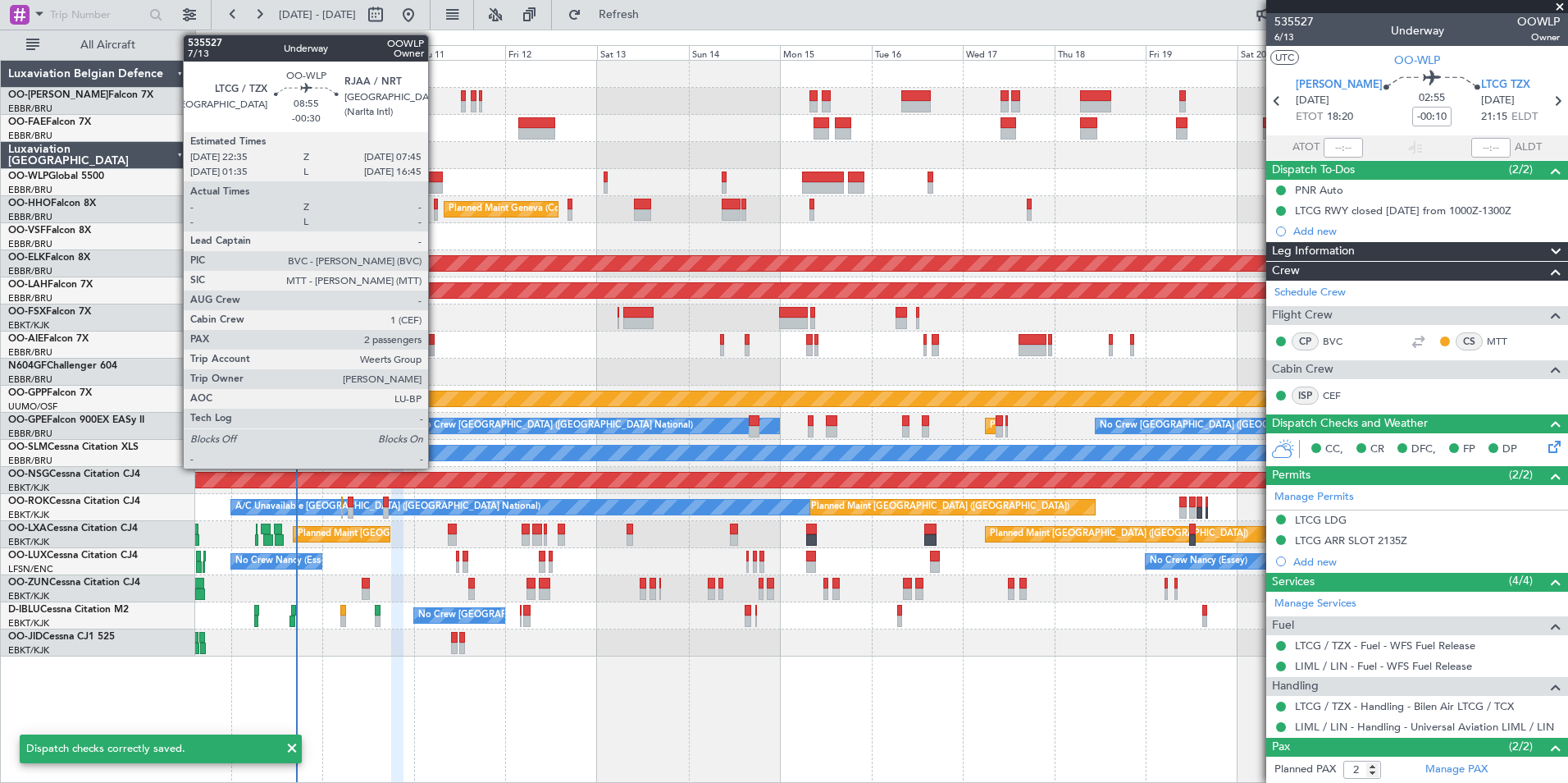
click at [436, 182] on div at bounding box center [425, 177] width 36 height 12
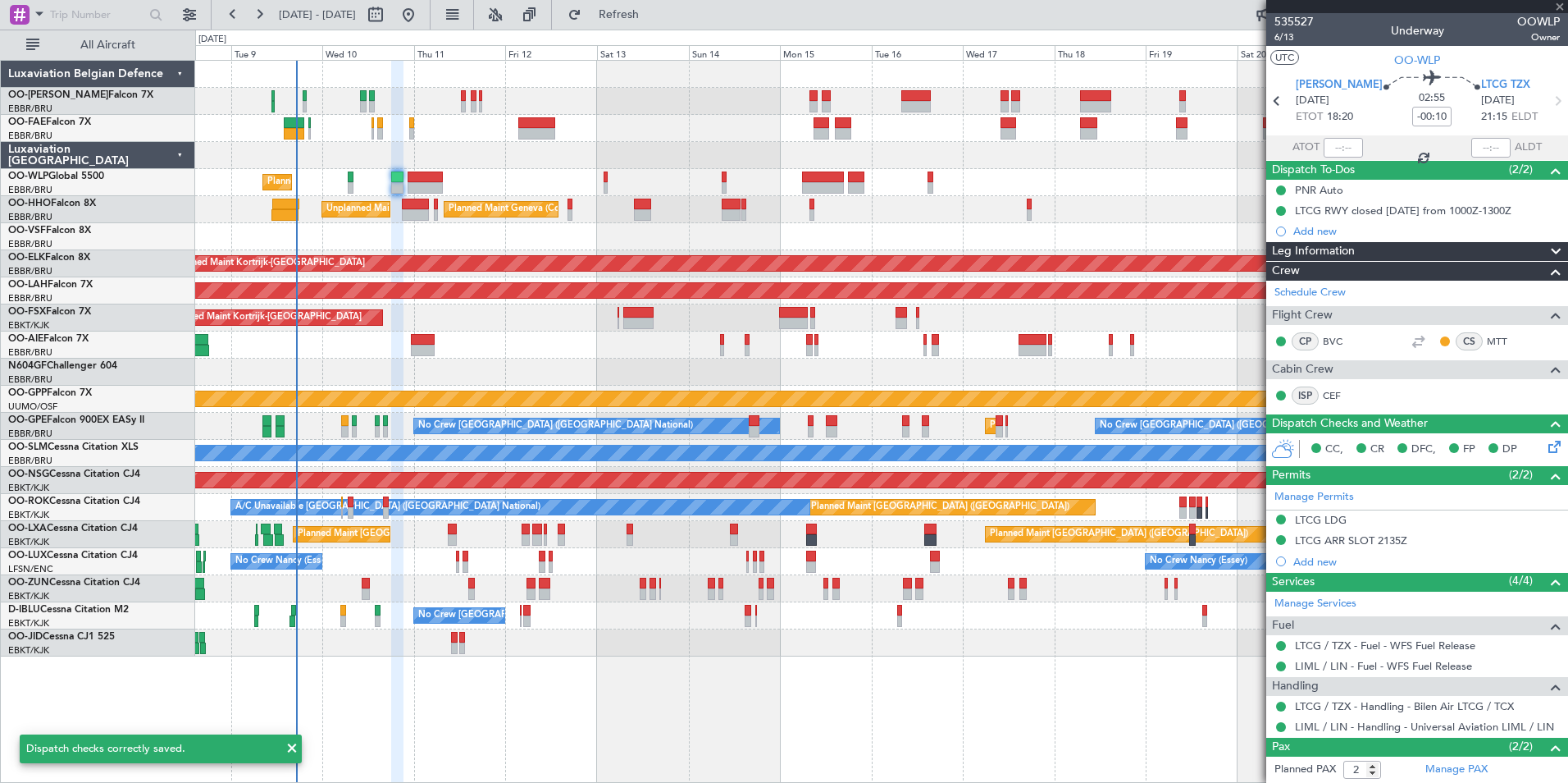
type input "-00:30"
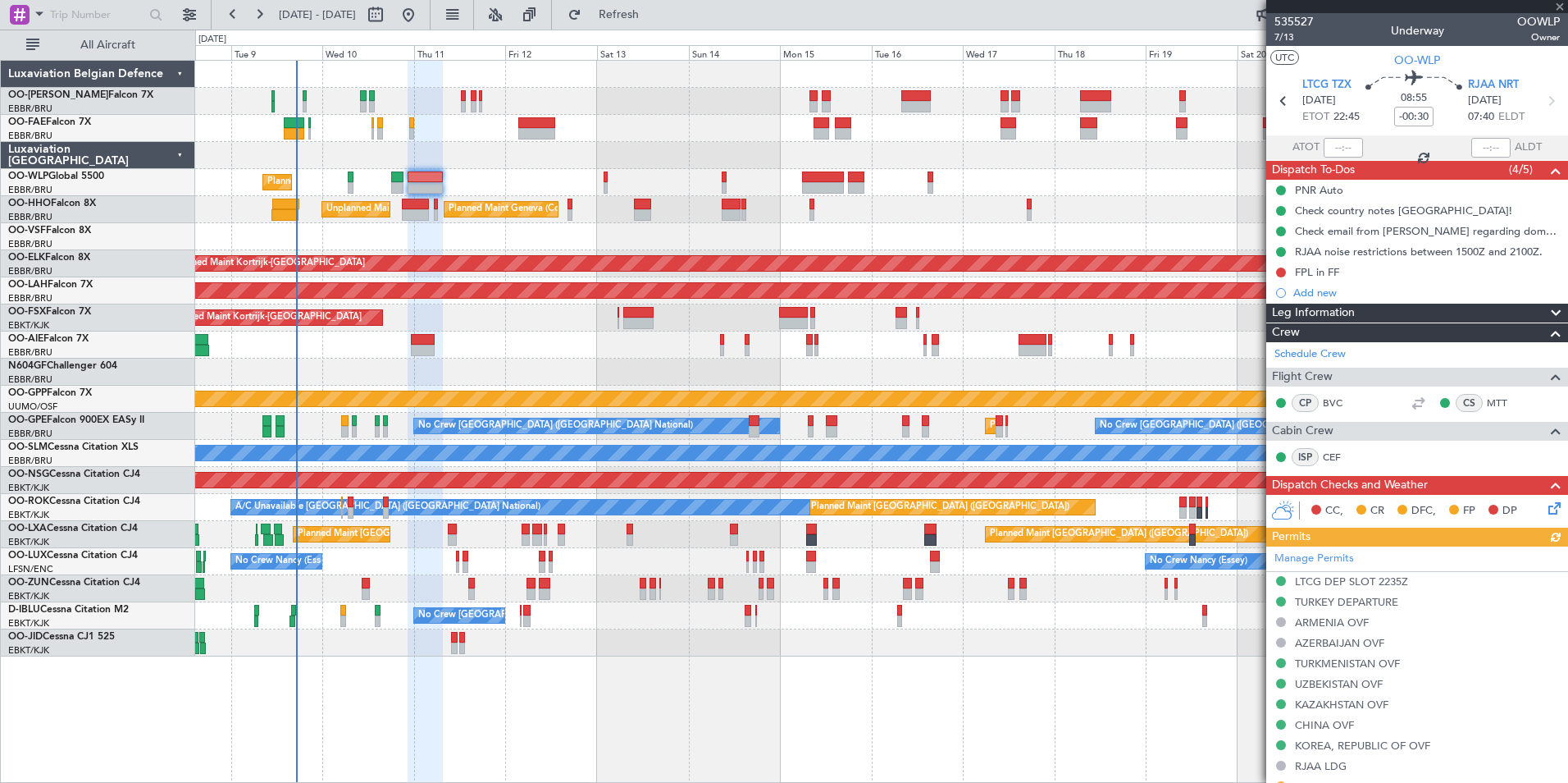
click at [1545, 512] on icon at bounding box center [1552, 506] width 13 height 13
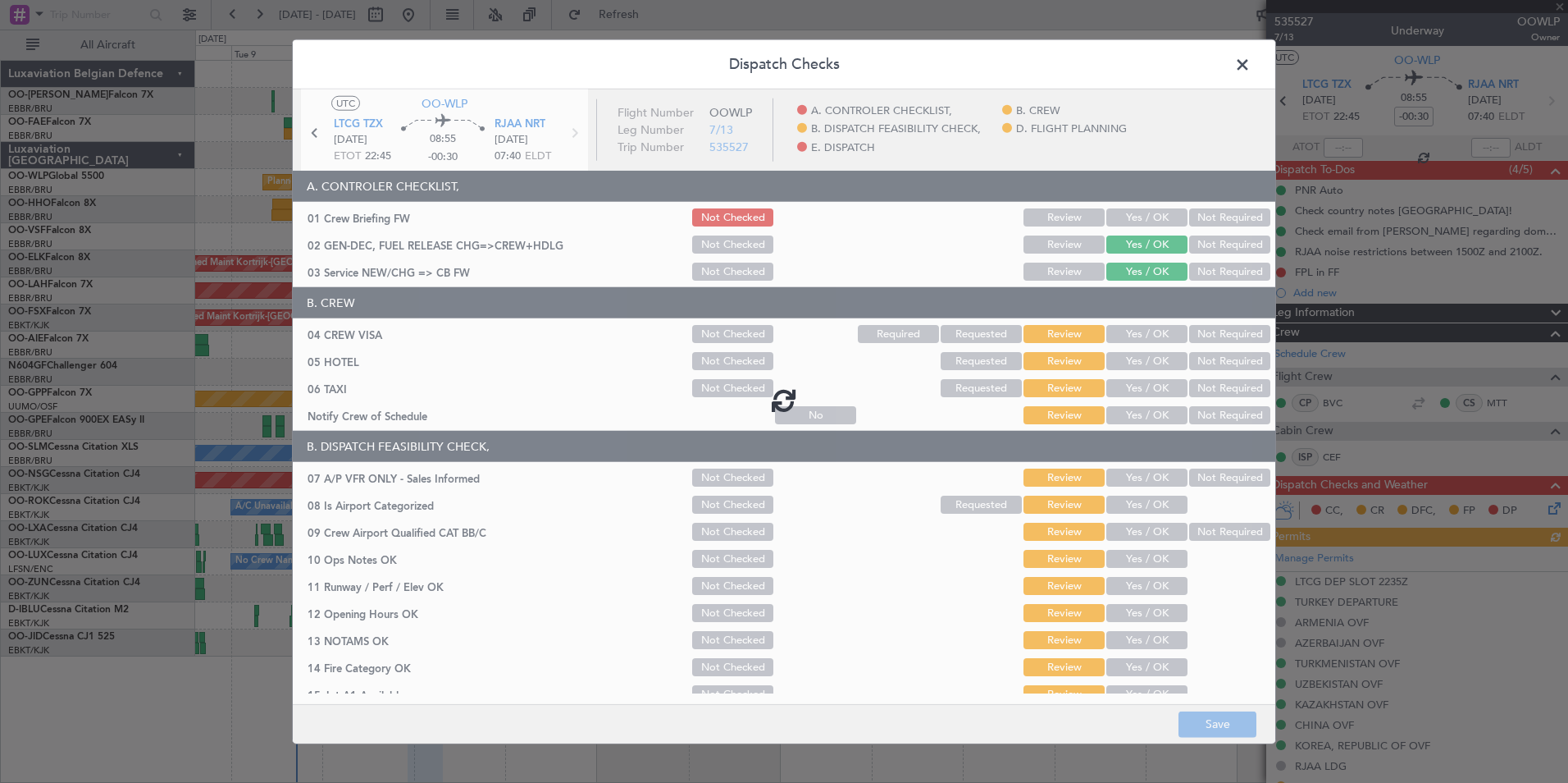
click at [1138, 214] on div at bounding box center [784, 400] width 982 height 621
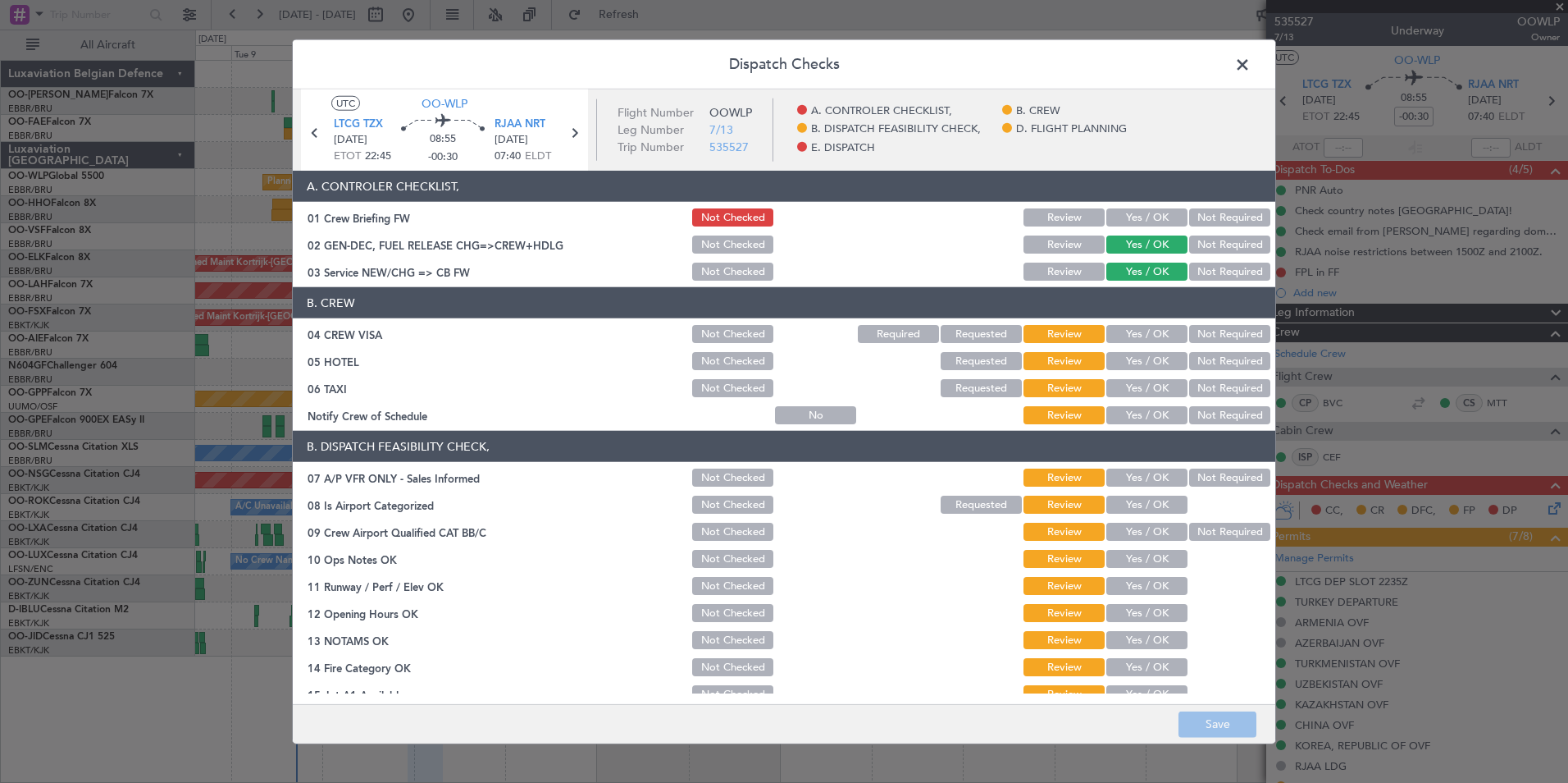
click at [1138, 214] on button "Yes / OK" at bounding box center [1147, 217] width 81 height 18
click at [1213, 329] on button "Not Required" at bounding box center [1229, 334] width 81 height 18
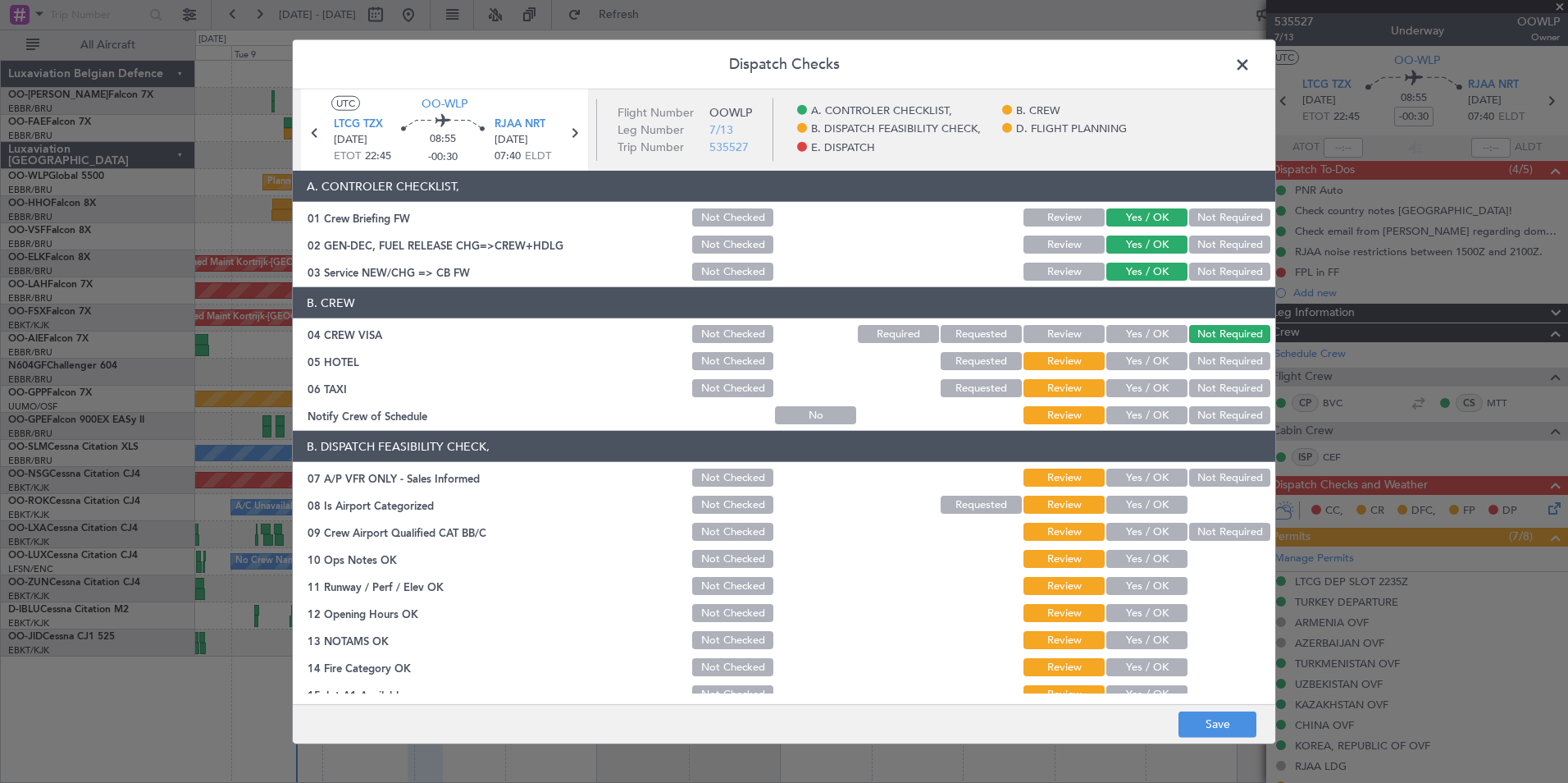
click at [1131, 362] on button "Yes / OK" at bounding box center [1147, 361] width 81 height 18
click at [1213, 394] on button "Not Required" at bounding box center [1229, 388] width 81 height 18
click at [1139, 418] on button "Yes / OK" at bounding box center [1147, 415] width 81 height 18
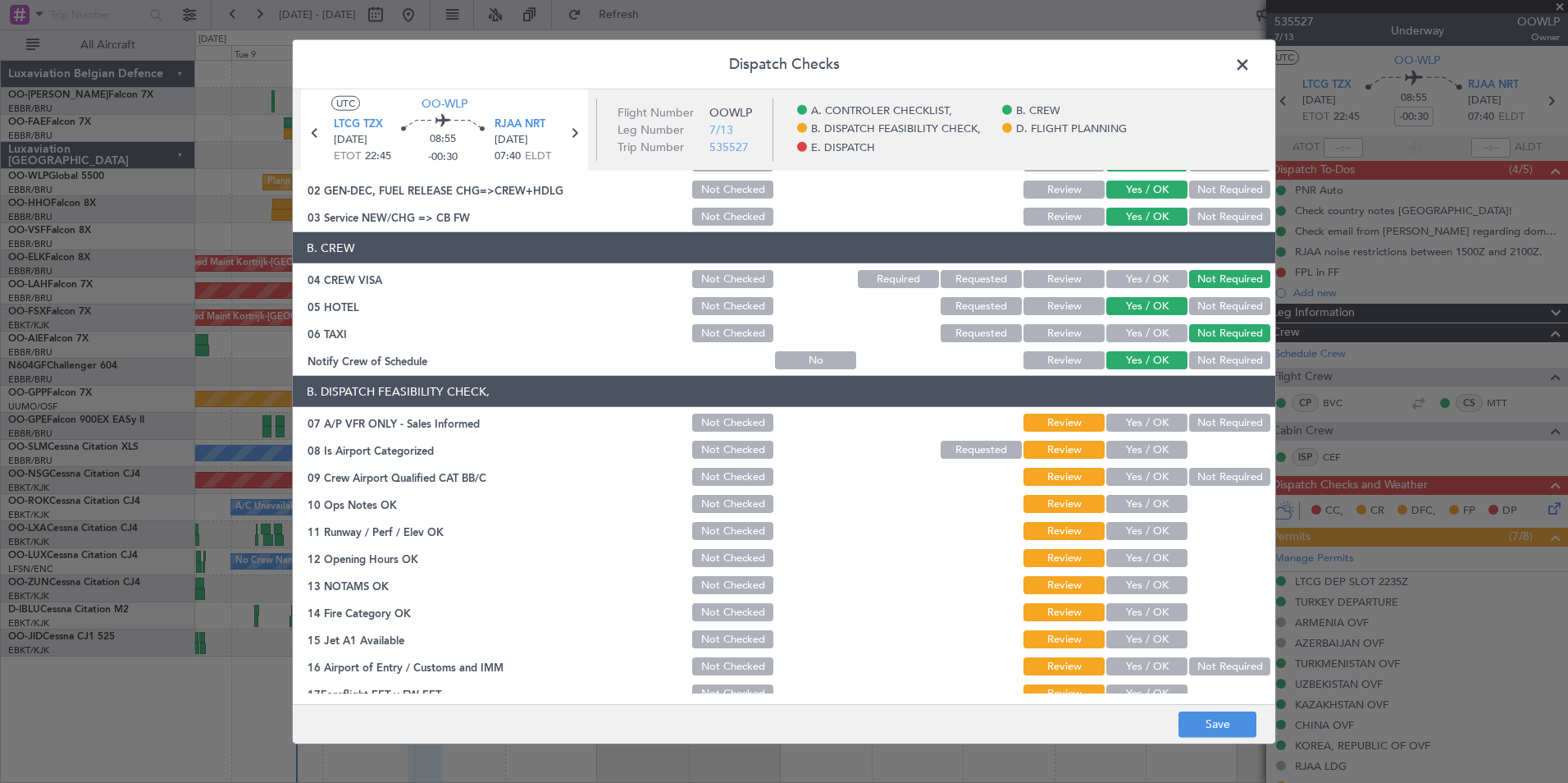
scroll to position [82, 0]
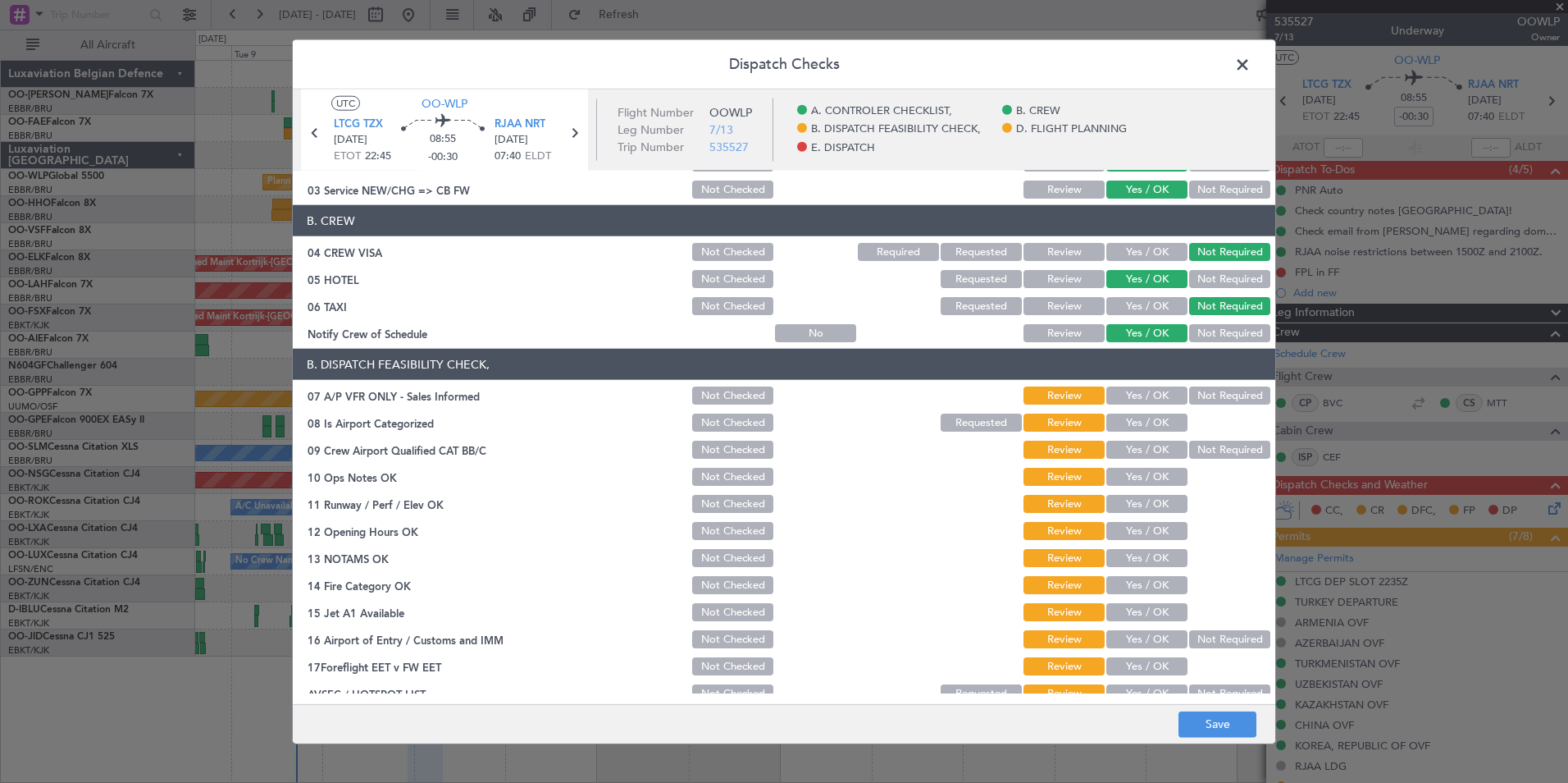
drag, startPoint x: 1225, startPoint y: 395, endPoint x: 1125, endPoint y: 428, distance: 105.3
click at [1222, 394] on button "Not Required" at bounding box center [1229, 395] width 81 height 18
click at [1125, 428] on button "Yes / OK" at bounding box center [1147, 423] width 81 height 18
click at [1205, 455] on button "Not Required" at bounding box center [1229, 450] width 81 height 18
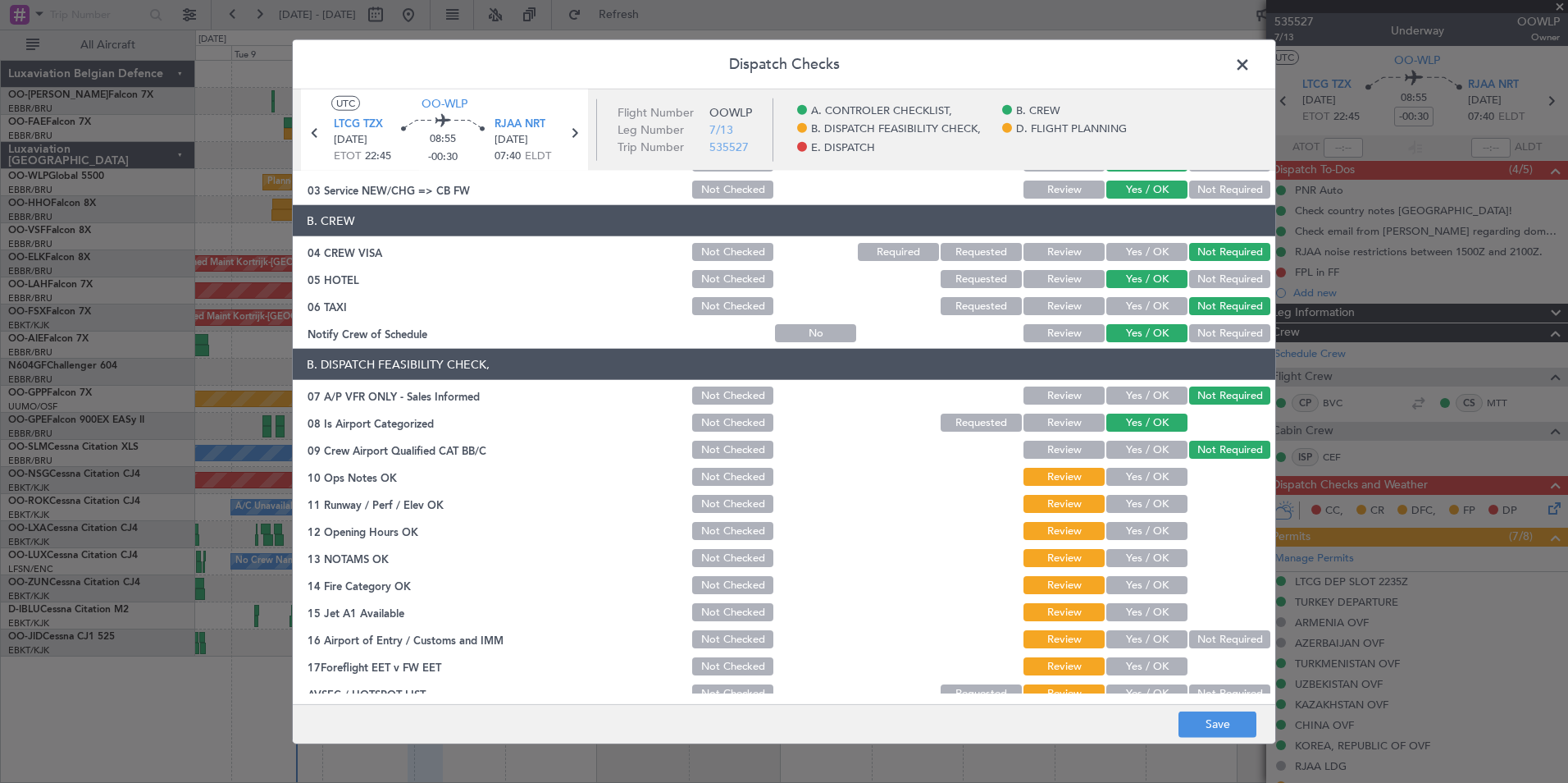
click at [1140, 480] on button "Yes / OK" at bounding box center [1147, 476] width 81 height 18
click at [1139, 509] on button "Yes / OK" at bounding box center [1147, 504] width 81 height 18
click at [1141, 533] on button "Yes / OK" at bounding box center [1147, 531] width 81 height 18
click at [1146, 564] on button "Yes / OK" at bounding box center [1147, 558] width 81 height 18
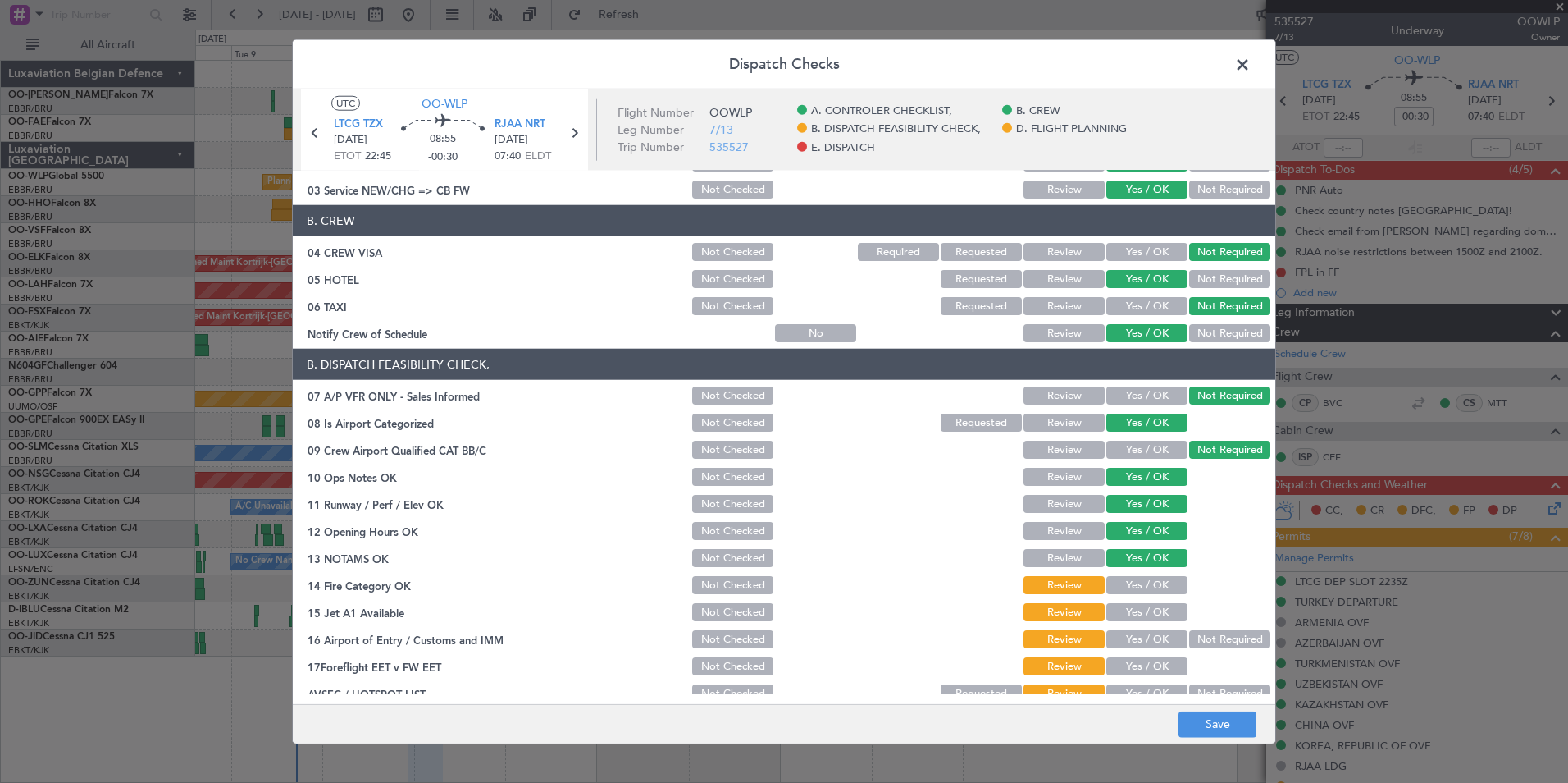
click at [1146, 589] on button "Yes / OK" at bounding box center [1147, 585] width 81 height 18
click at [1143, 619] on button "Yes / OK" at bounding box center [1147, 612] width 81 height 18
click at [1139, 642] on button "Yes / OK" at bounding box center [1147, 639] width 81 height 18
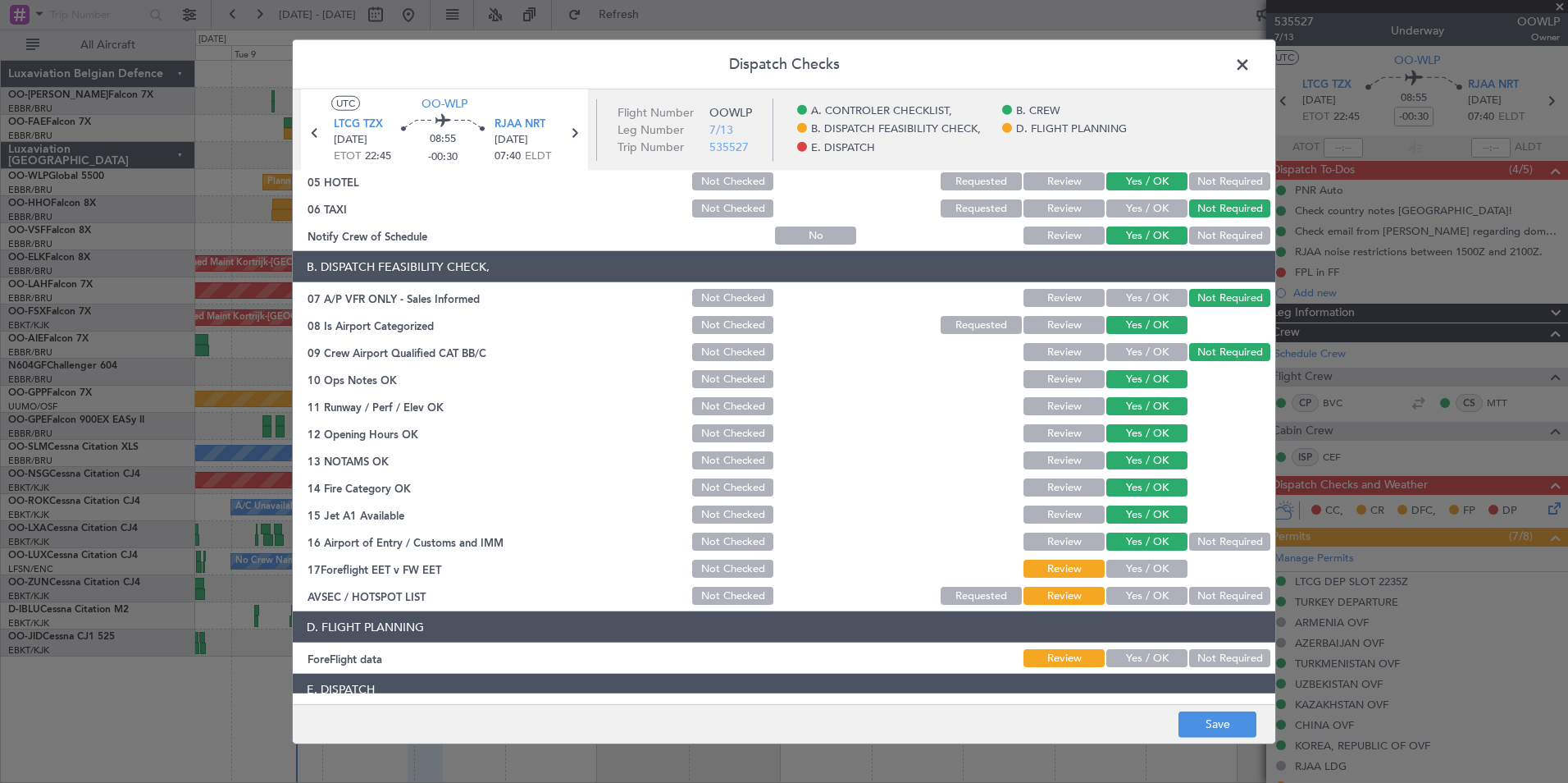
scroll to position [304, 0]
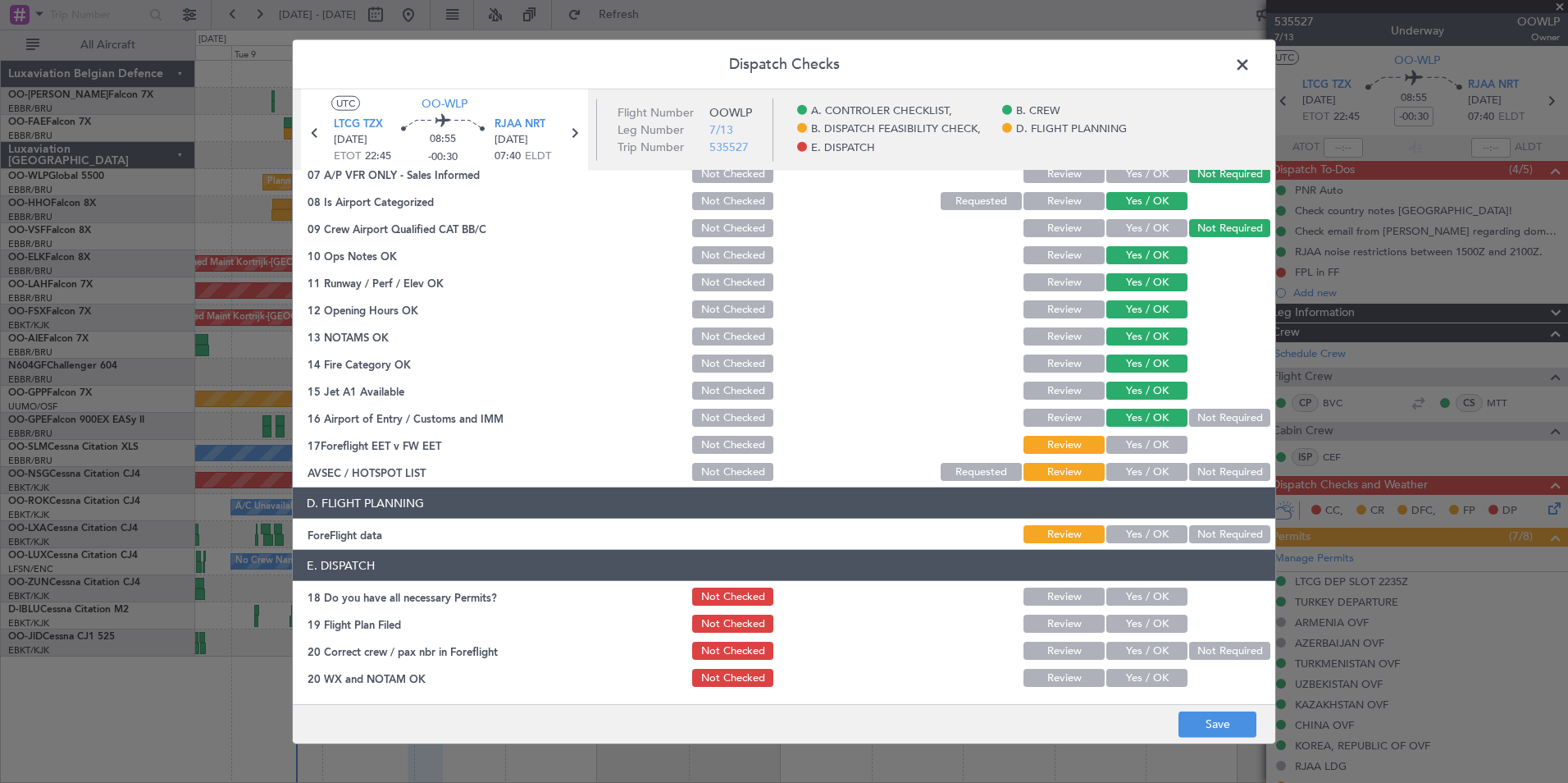
drag, startPoint x: 1148, startPoint y: 443, endPoint x: 1210, endPoint y: 468, distance: 66.9
click at [1149, 443] on button "Yes / OK" at bounding box center [1147, 444] width 81 height 18
click at [1212, 470] on button "Not Required" at bounding box center [1229, 472] width 81 height 18
click at [1207, 538] on button "Not Required" at bounding box center [1229, 534] width 81 height 18
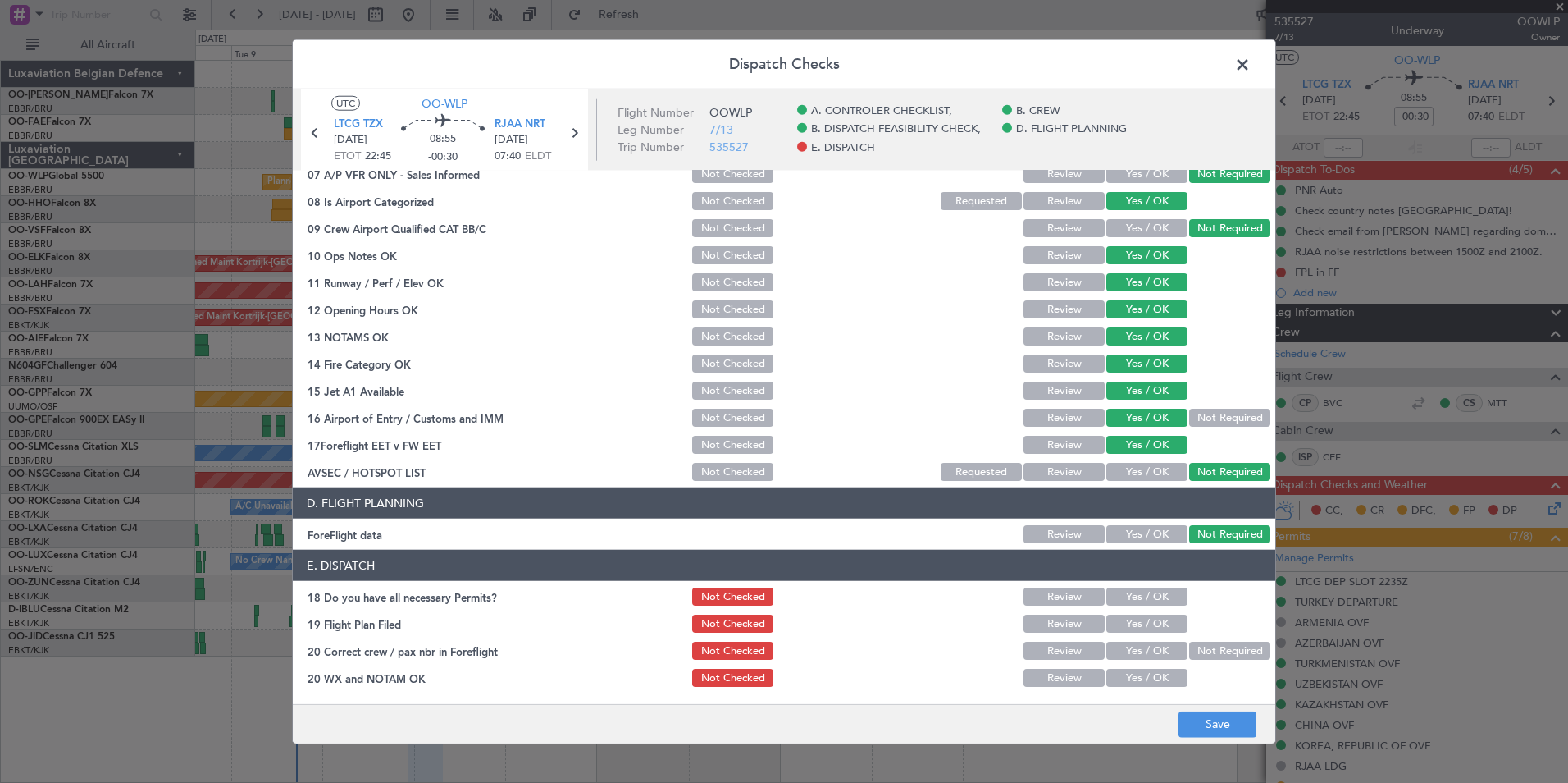
click at [1132, 685] on button "Yes / OK" at bounding box center [1147, 678] width 81 height 18
click at [1130, 656] on button "Yes / OK" at bounding box center [1147, 651] width 81 height 18
click at [1116, 599] on button "Yes / OK" at bounding box center [1147, 597] width 81 height 18
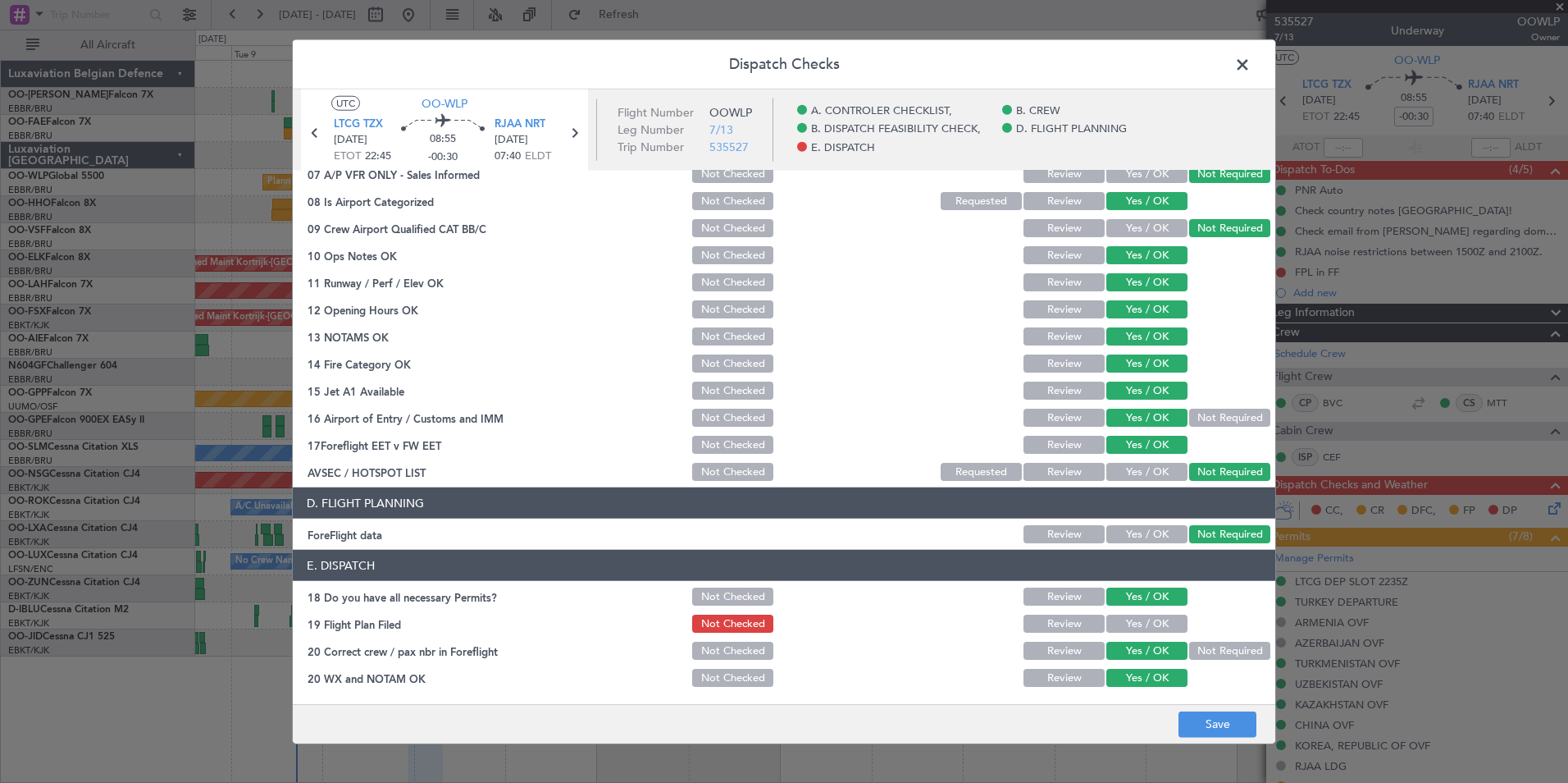
click at [734, 596] on button "Not Checked" at bounding box center [732, 597] width 81 height 18
click at [1203, 710] on button "Save" at bounding box center [1217, 723] width 78 height 26
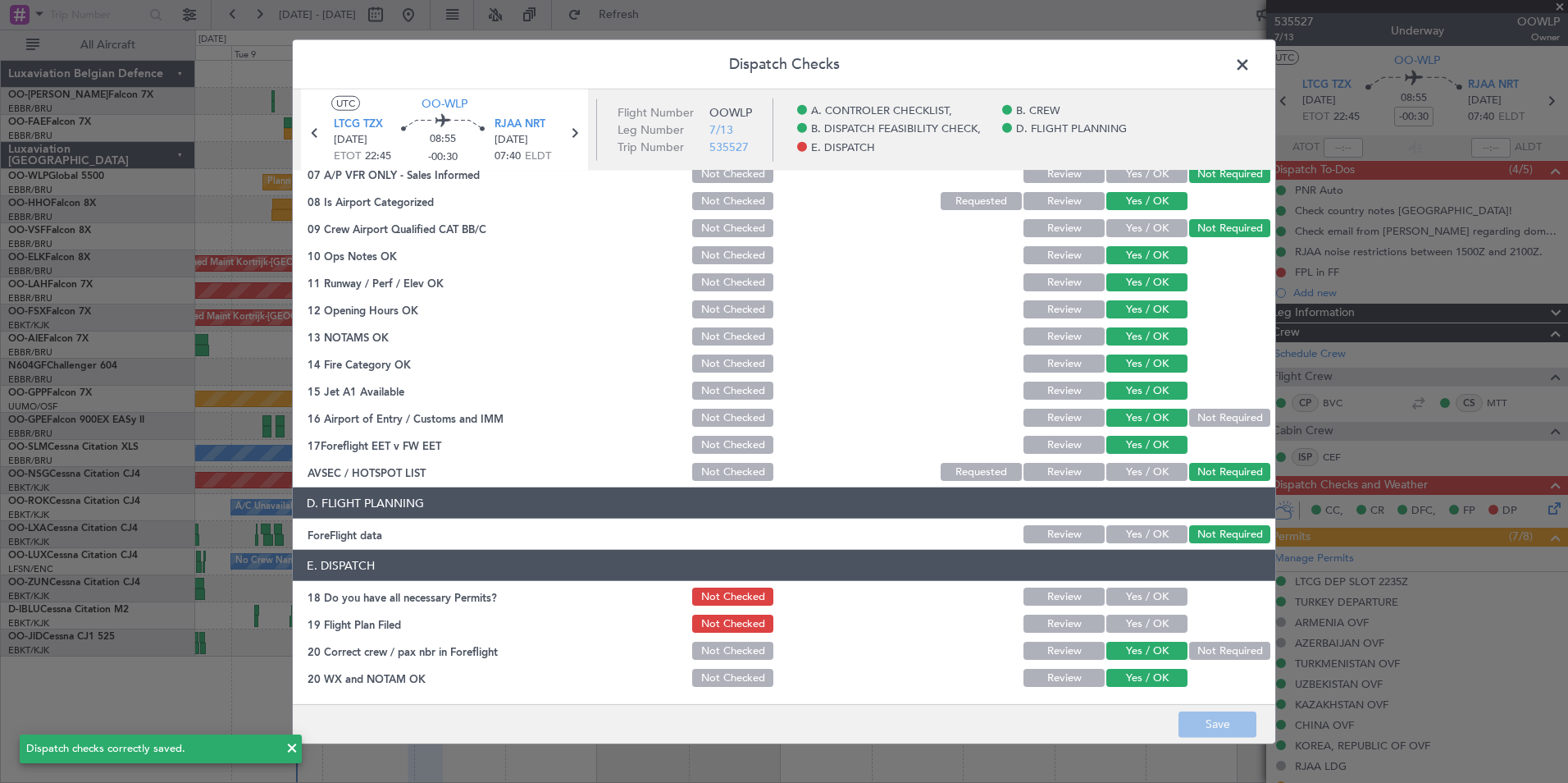
click at [1251, 62] on span at bounding box center [1251, 69] width 0 height 33
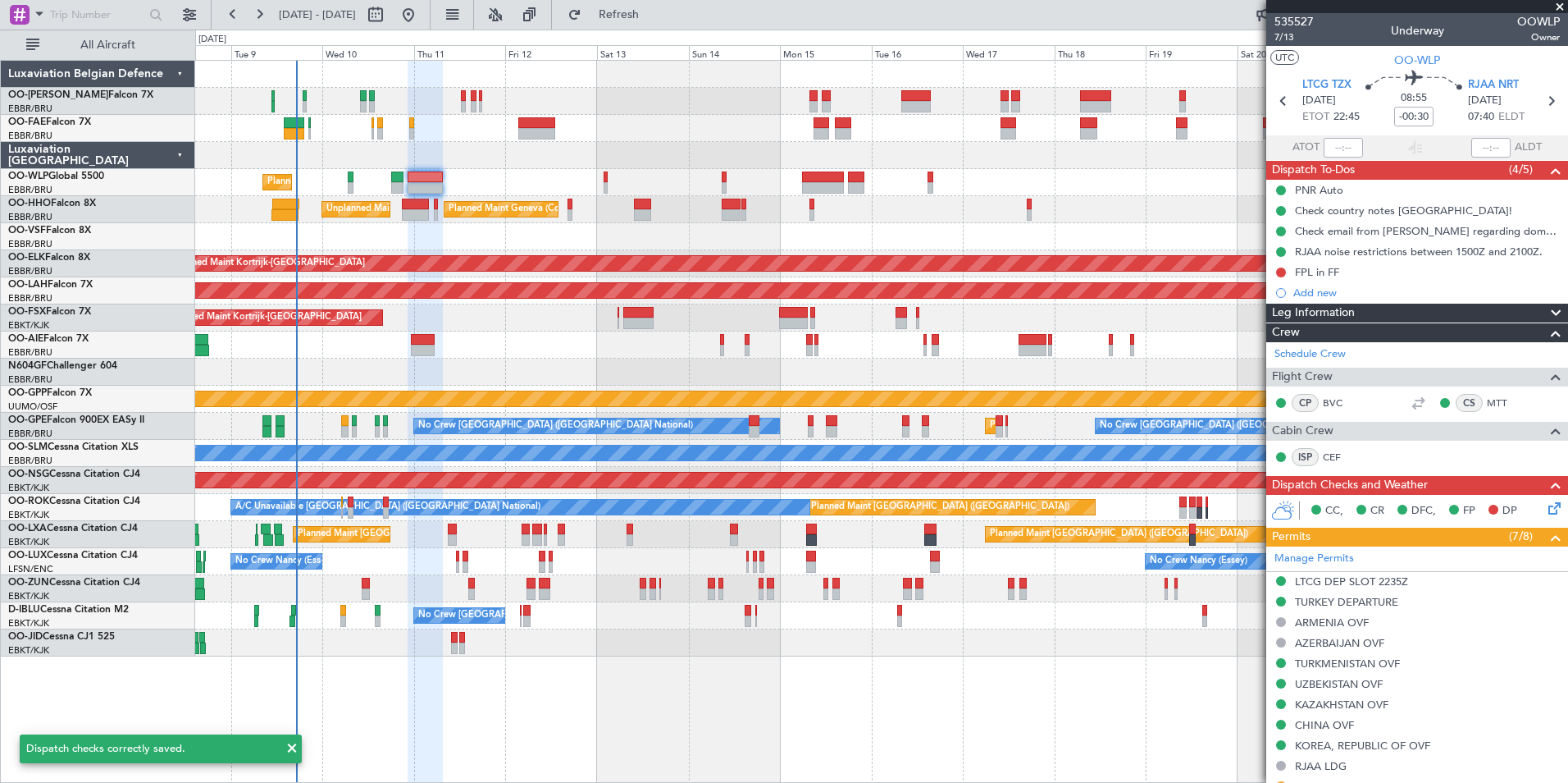
click at [701, 332] on div "Planned Maint Liege Planned Maint Geneva (Cointrin) Unplanned Maint New York (T…" at bounding box center [881, 359] width 1372 height 596
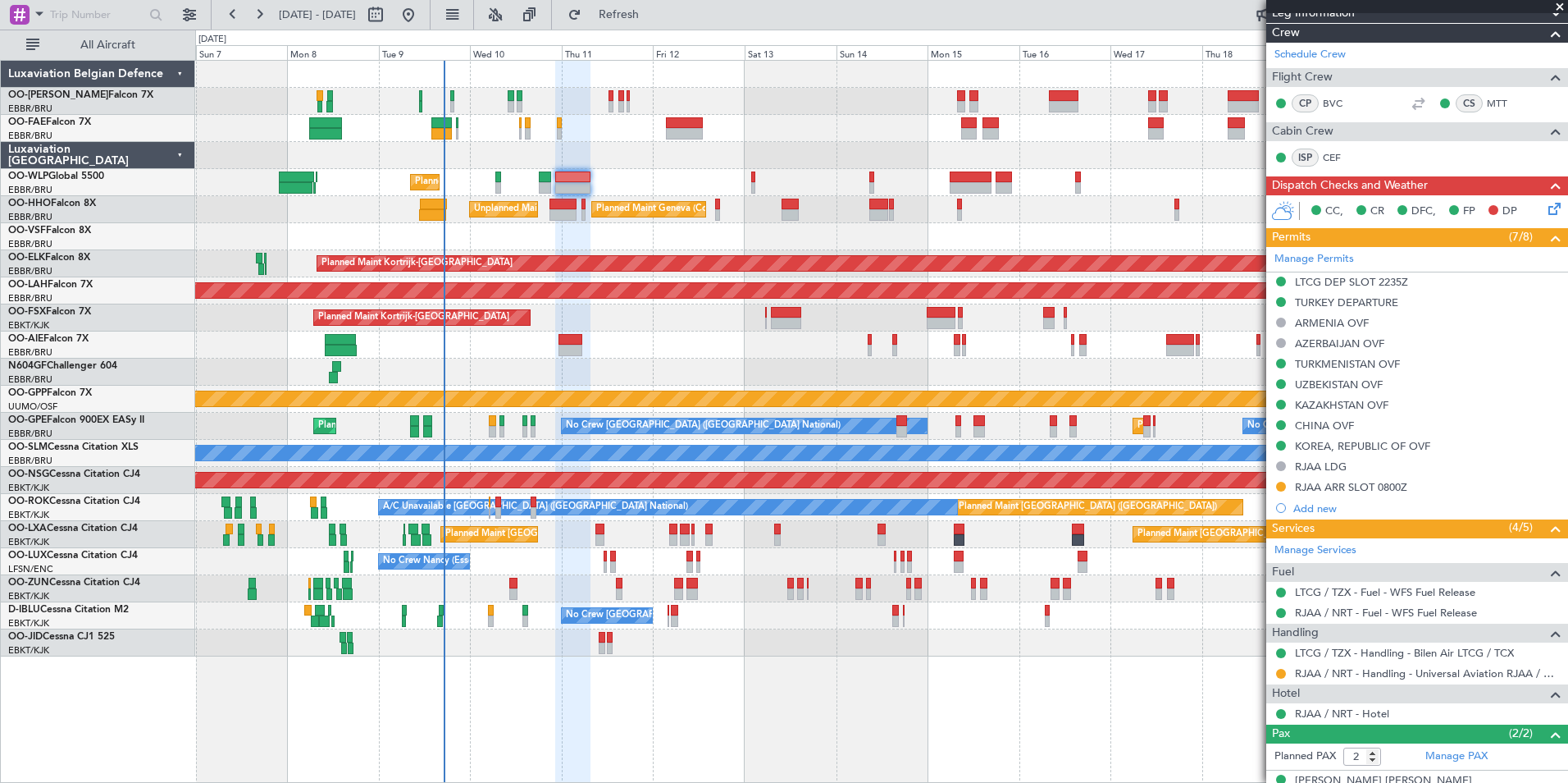
scroll to position [329, 0]
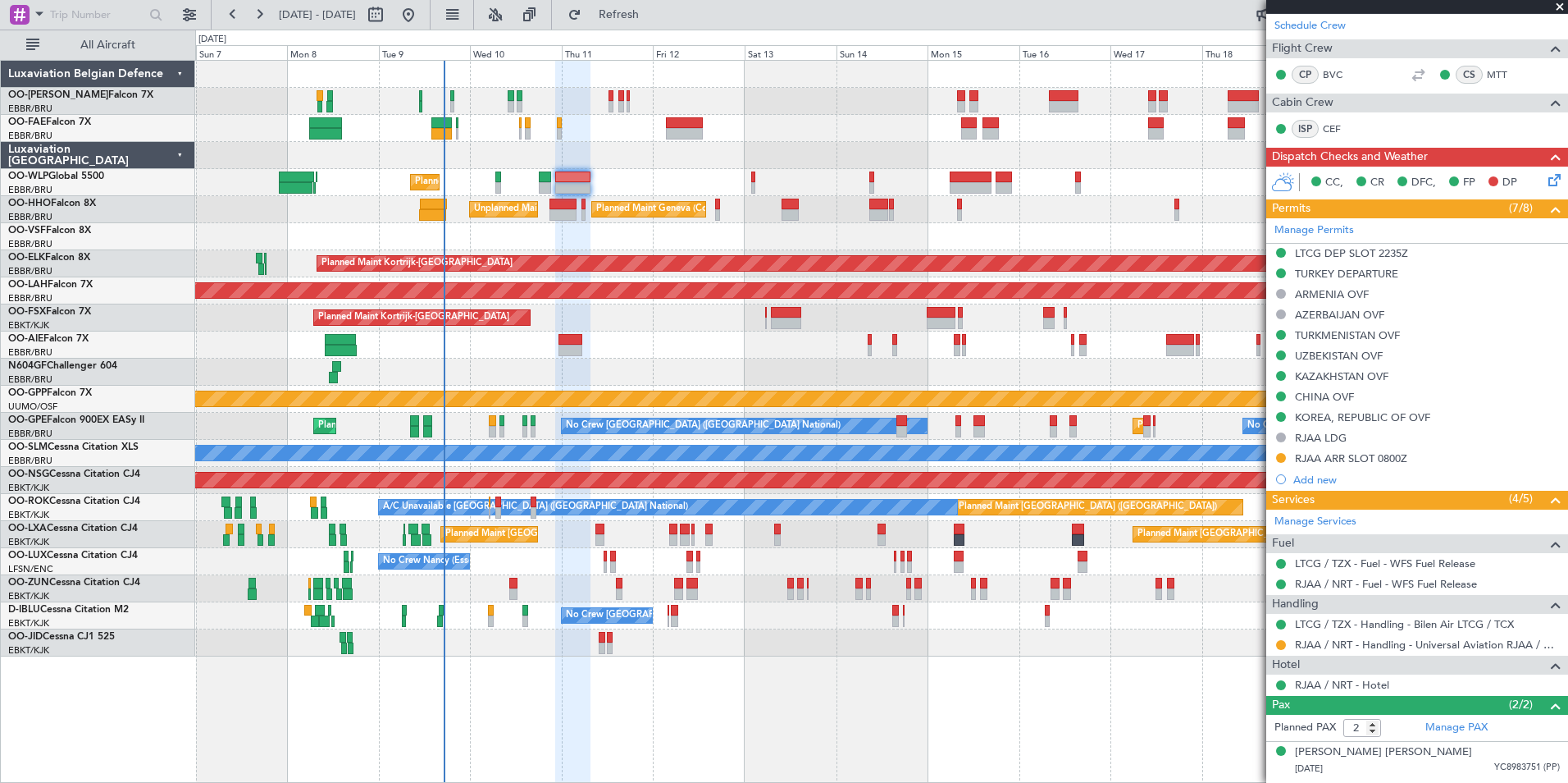
click at [642, 193] on div "Planned Maint Liege" at bounding box center [881, 183] width 1372 height 27
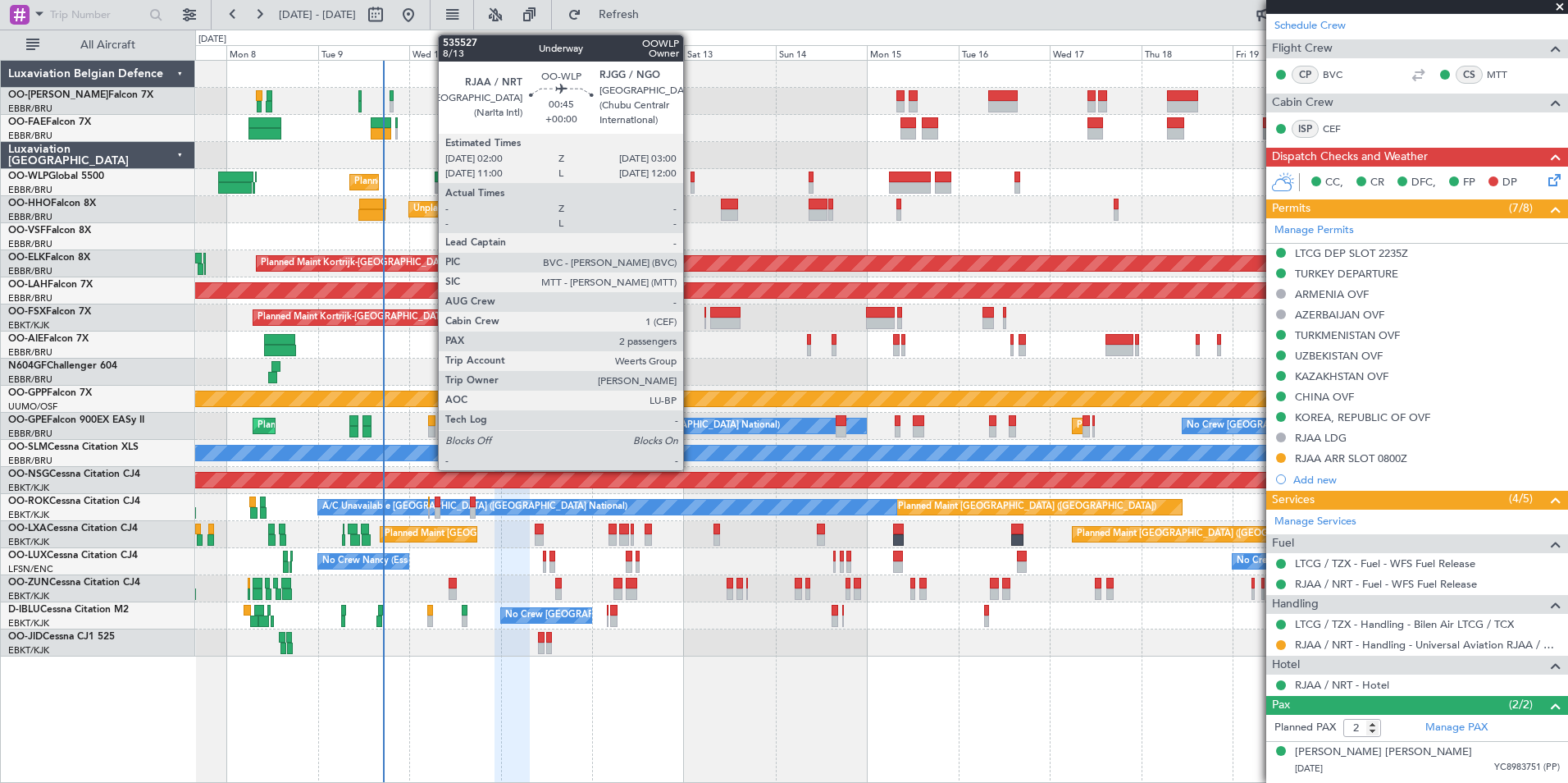
click at [691, 183] on div at bounding box center [692, 188] width 4 height 12
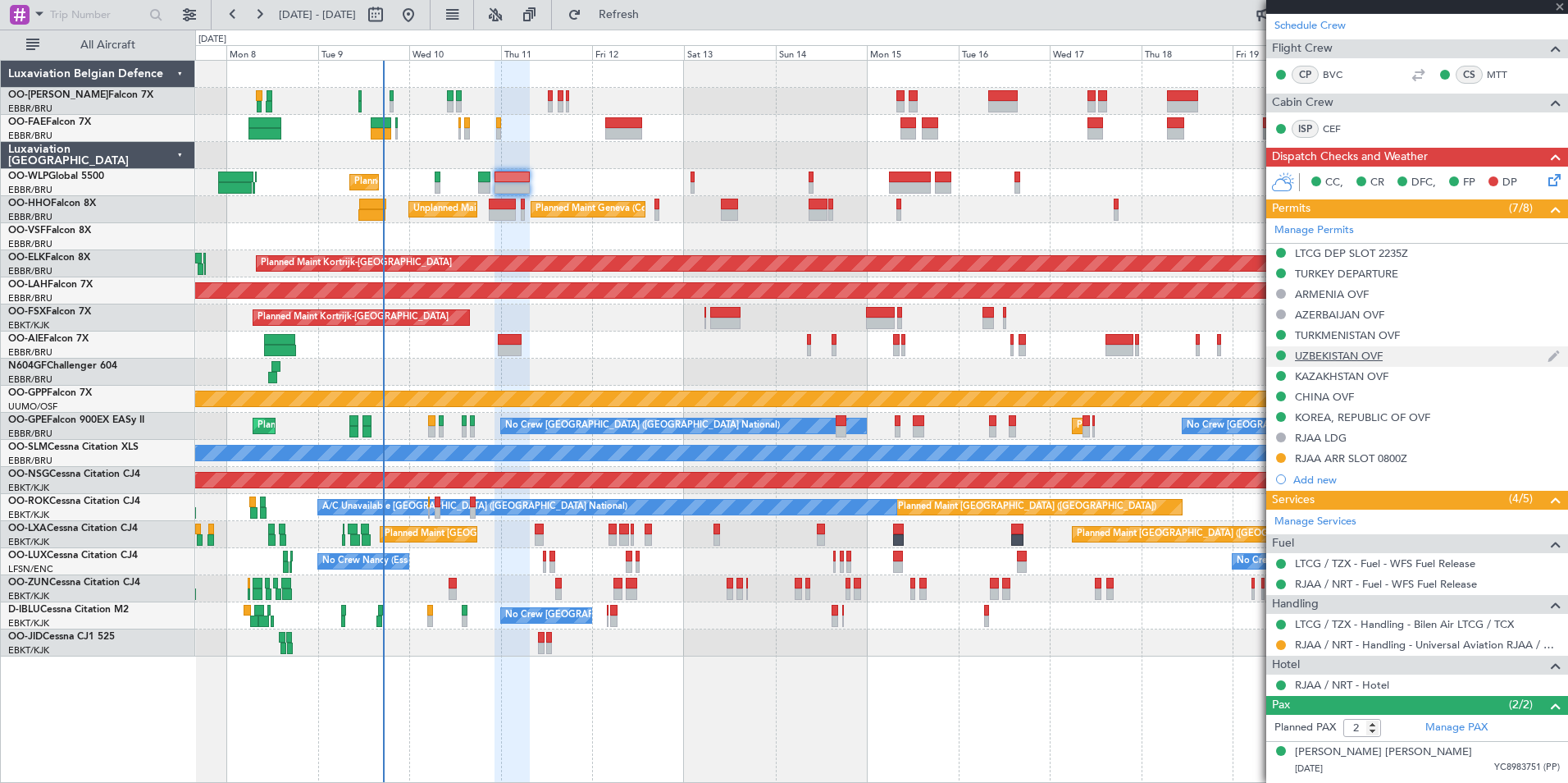
scroll to position [0, 0]
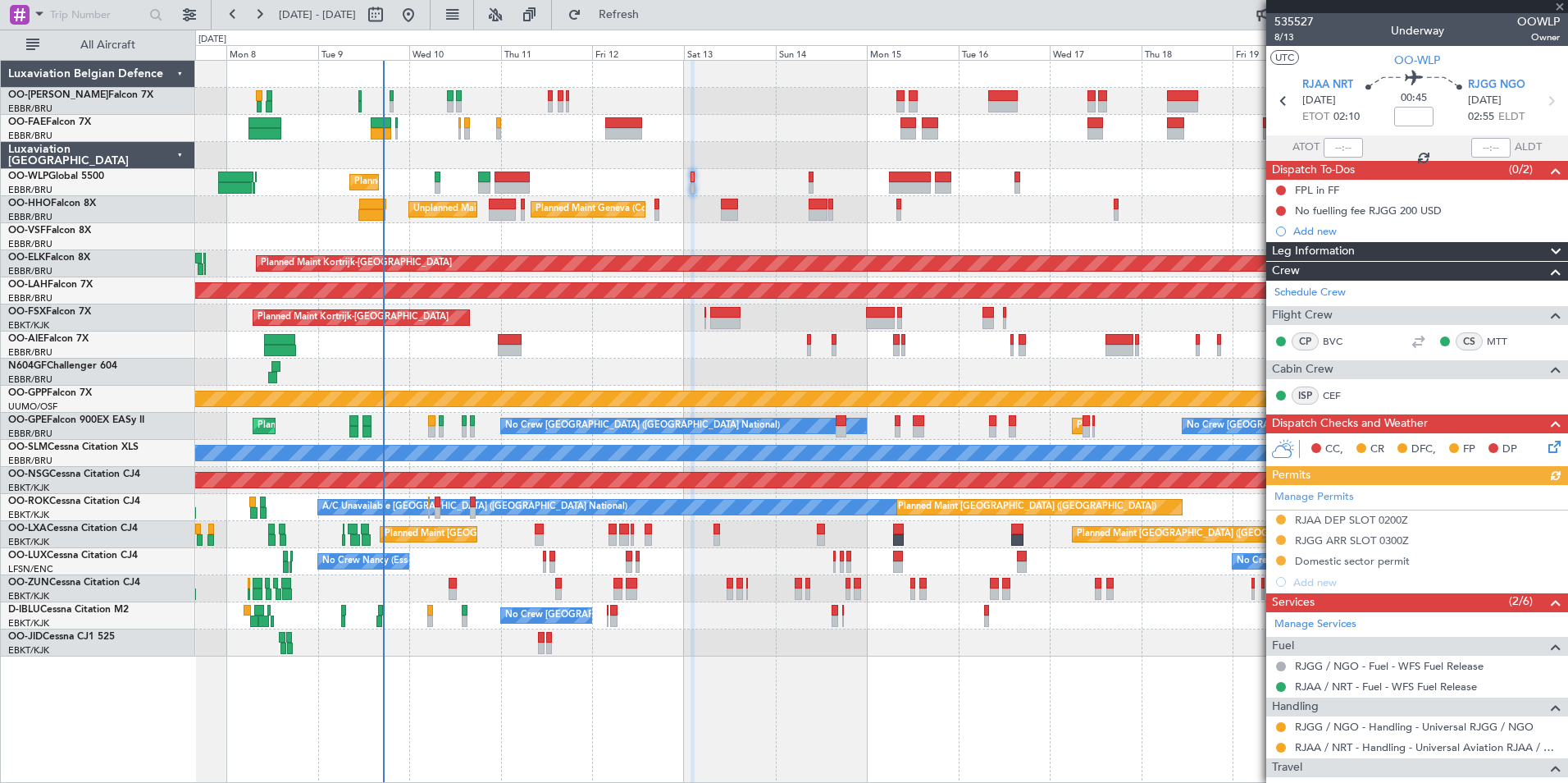
click at [1545, 451] on icon at bounding box center [1552, 444] width 13 height 13
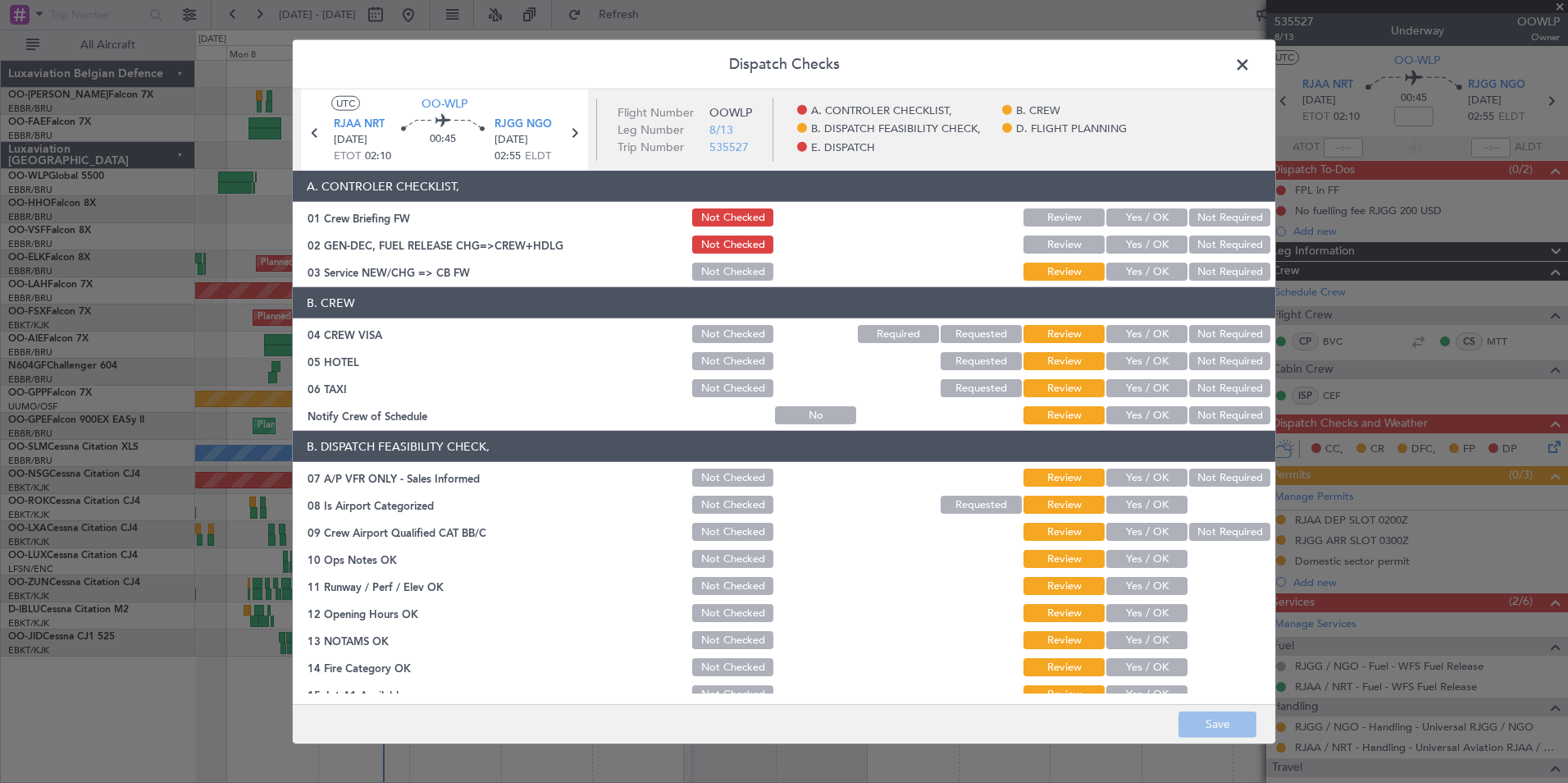
click at [1139, 218] on button "Yes / OK" at bounding box center [1147, 217] width 81 height 18
click at [1251, 68] on span at bounding box center [1251, 69] width 0 height 33
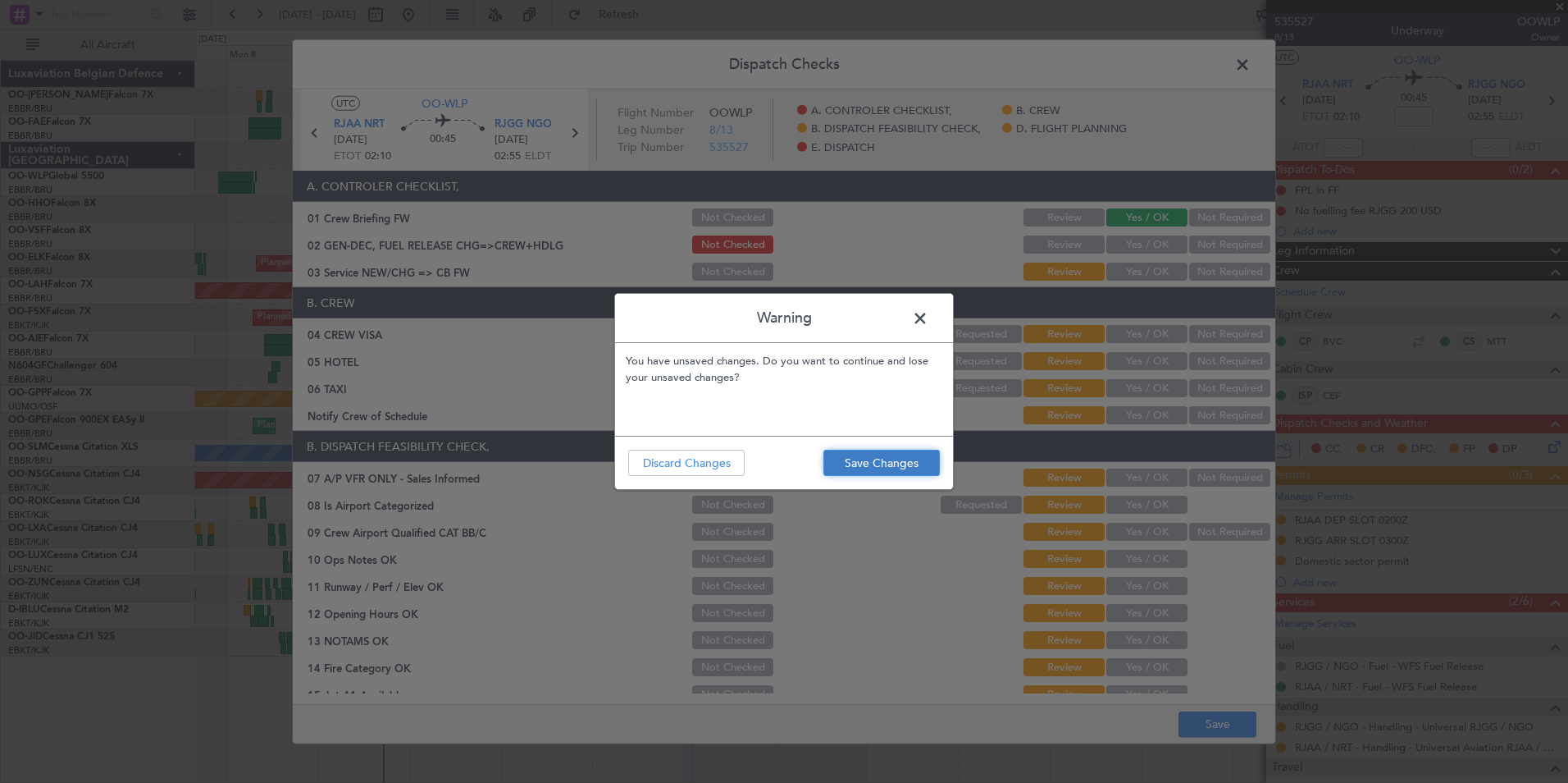
click at [887, 462] on button "Save Changes" at bounding box center [882, 463] width 117 height 26
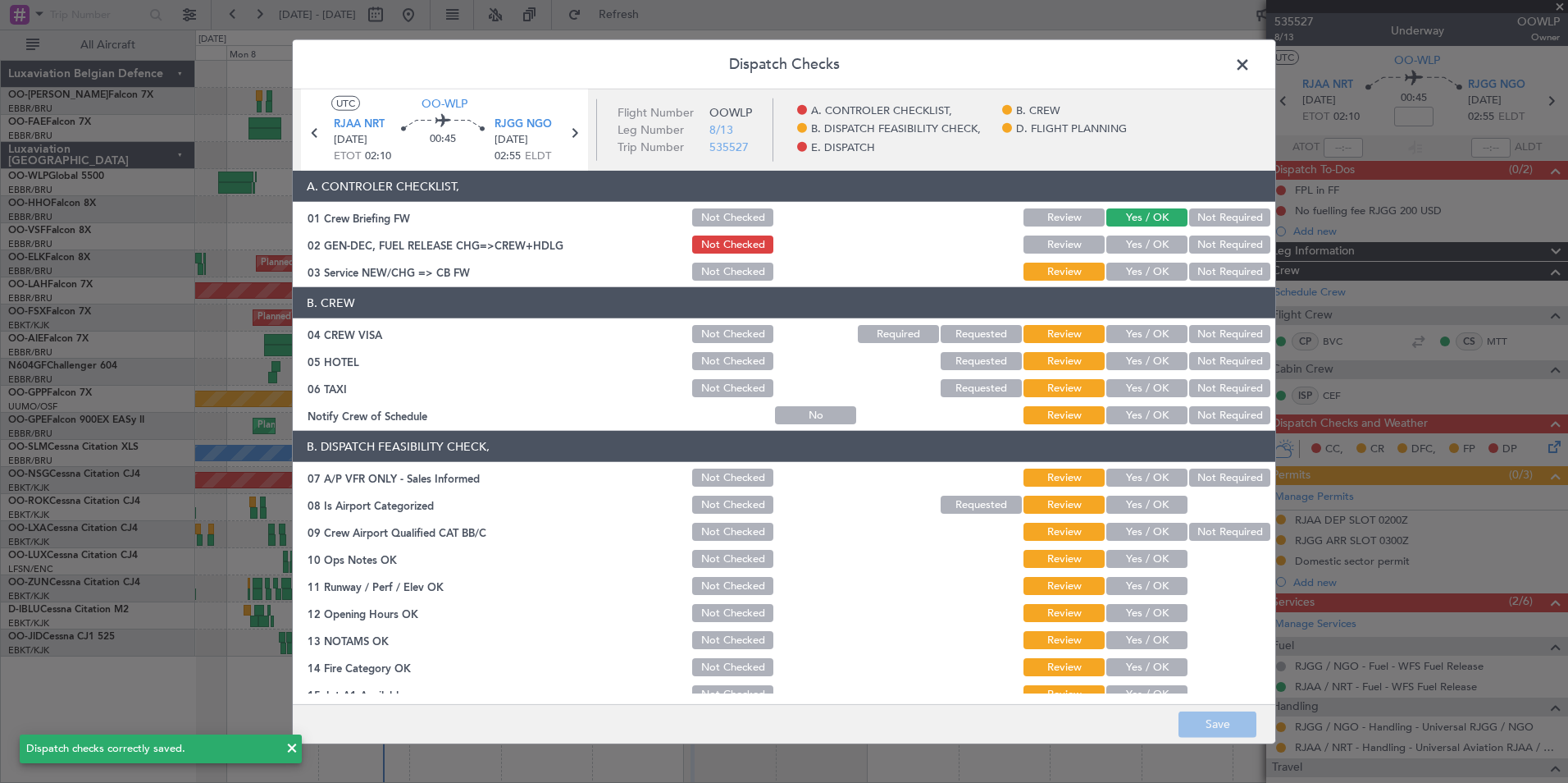
click at [1251, 62] on span at bounding box center [1251, 69] width 0 height 33
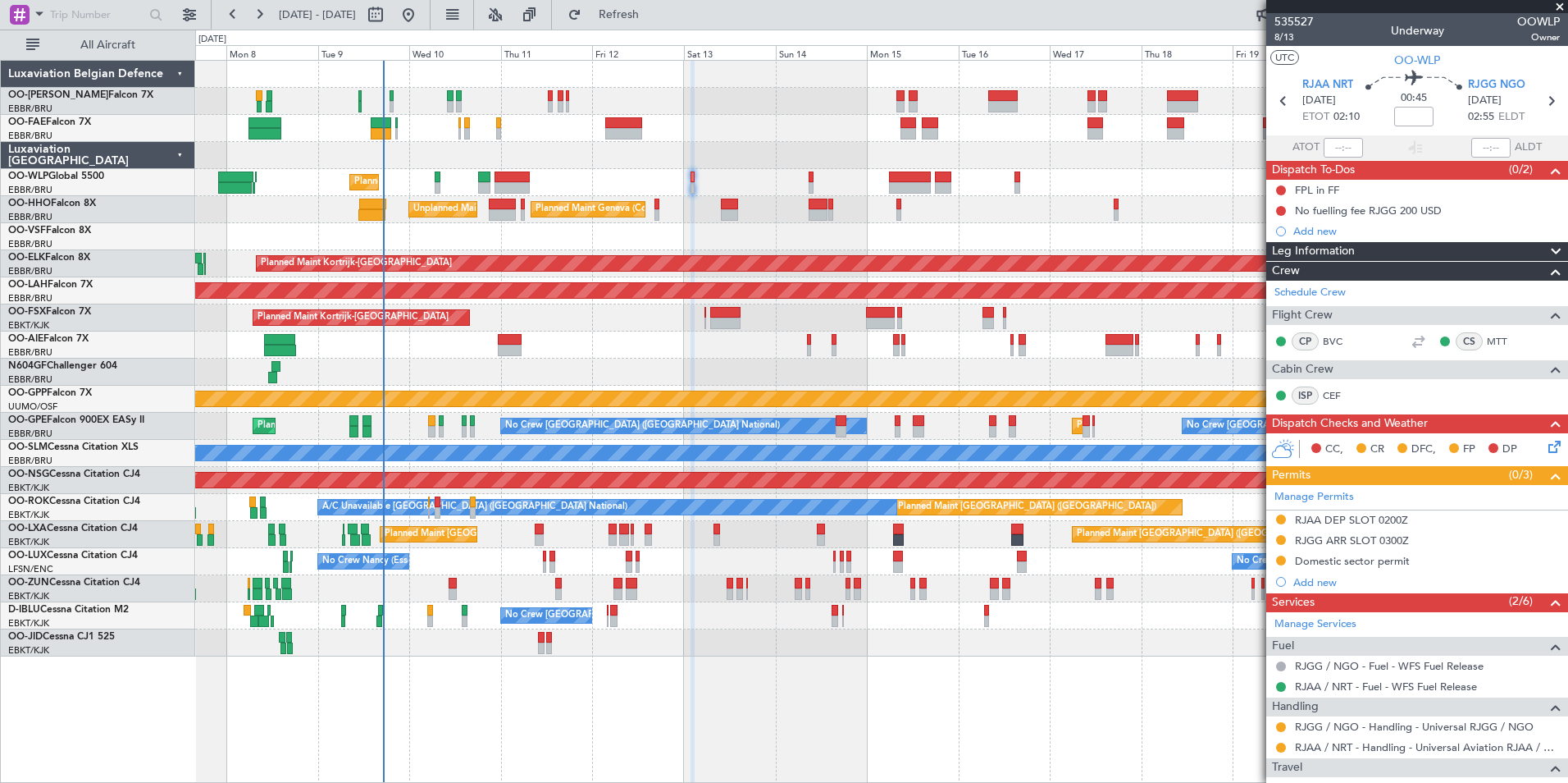
click at [794, 229] on div at bounding box center [881, 237] width 1372 height 27
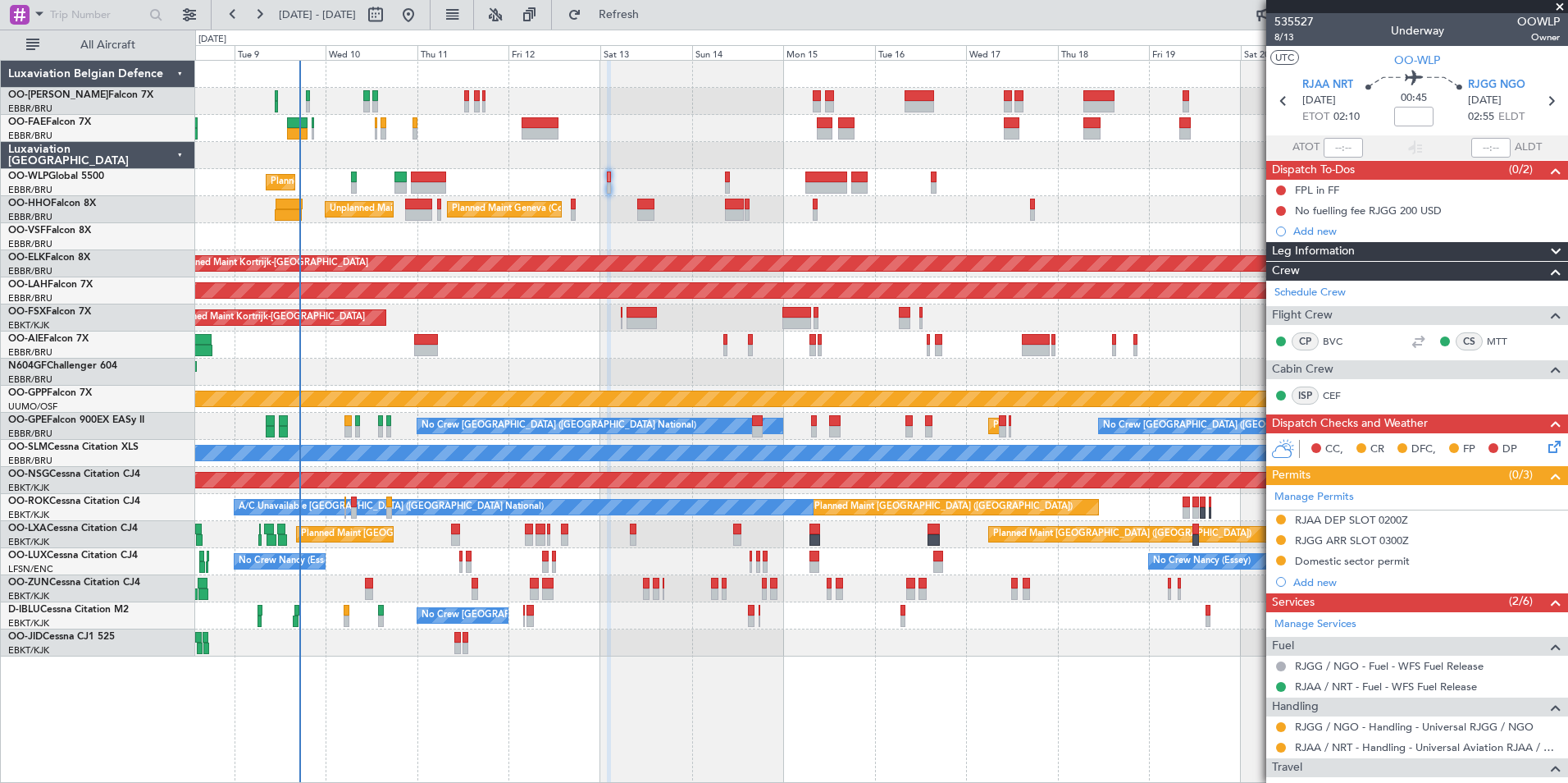
click at [1545, 446] on icon at bounding box center [1552, 444] width 13 height 13
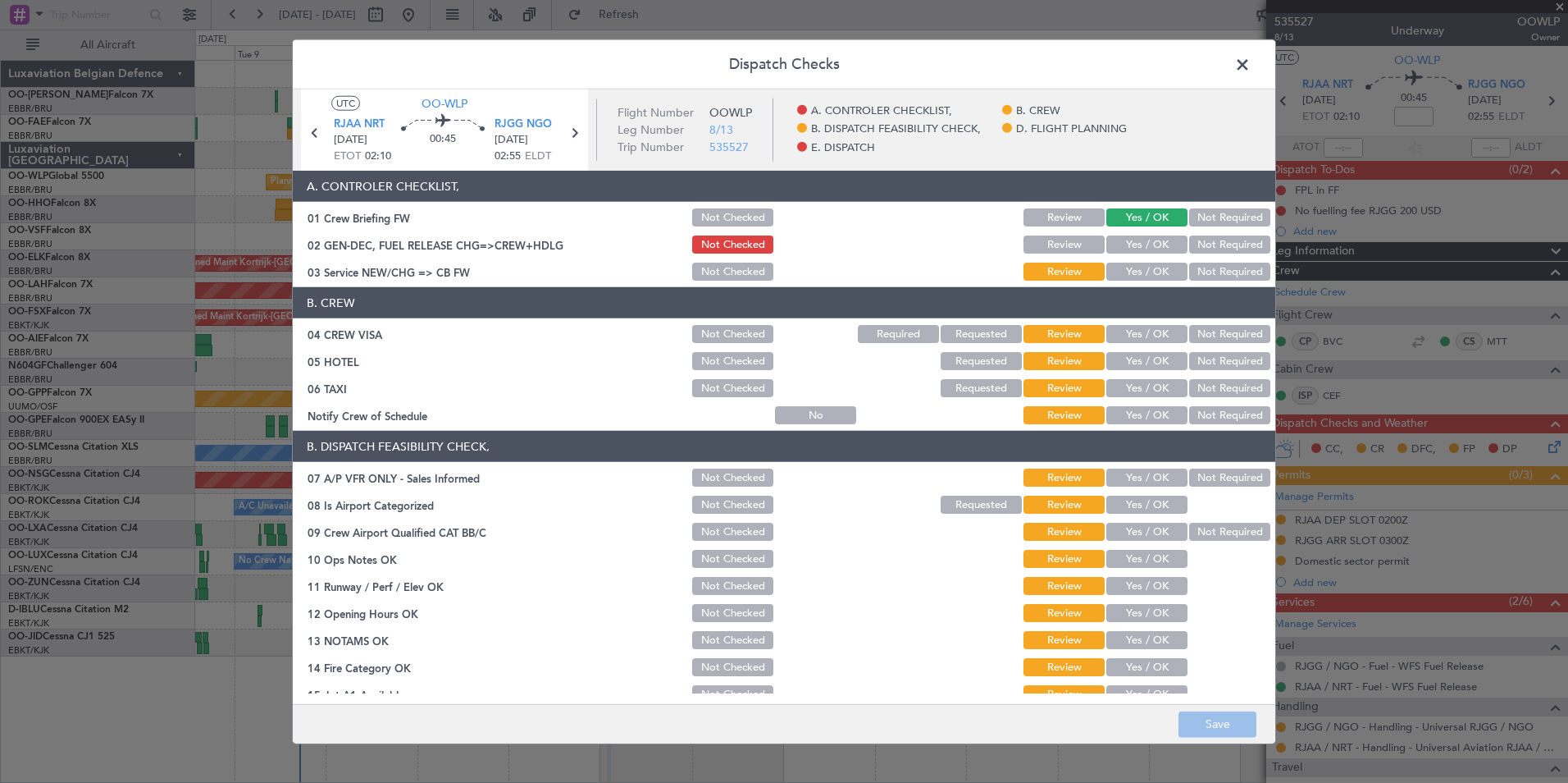
click at [1251, 69] on span at bounding box center [1251, 69] width 0 height 33
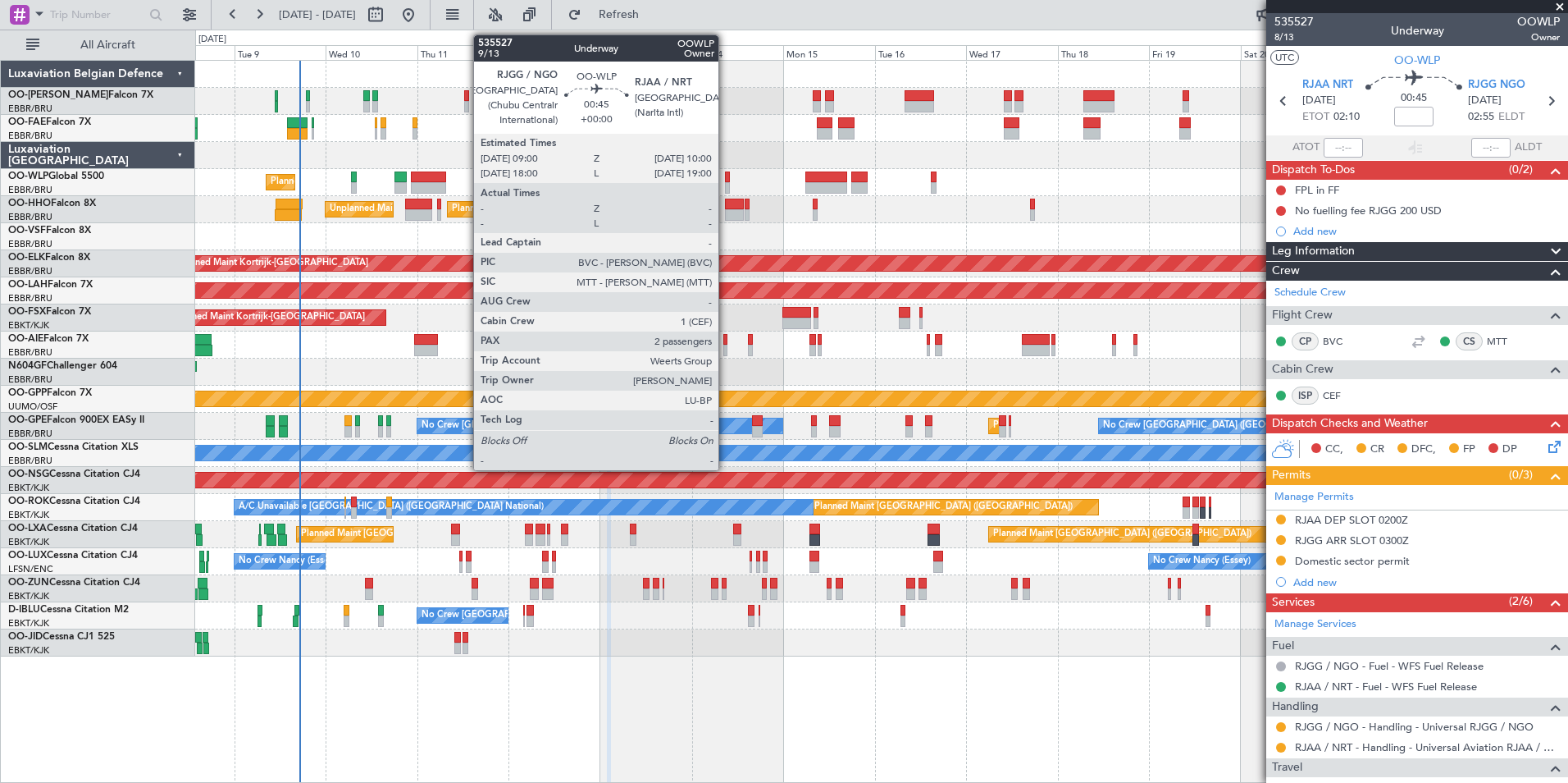
click at [726, 178] on div at bounding box center [727, 177] width 4 height 12
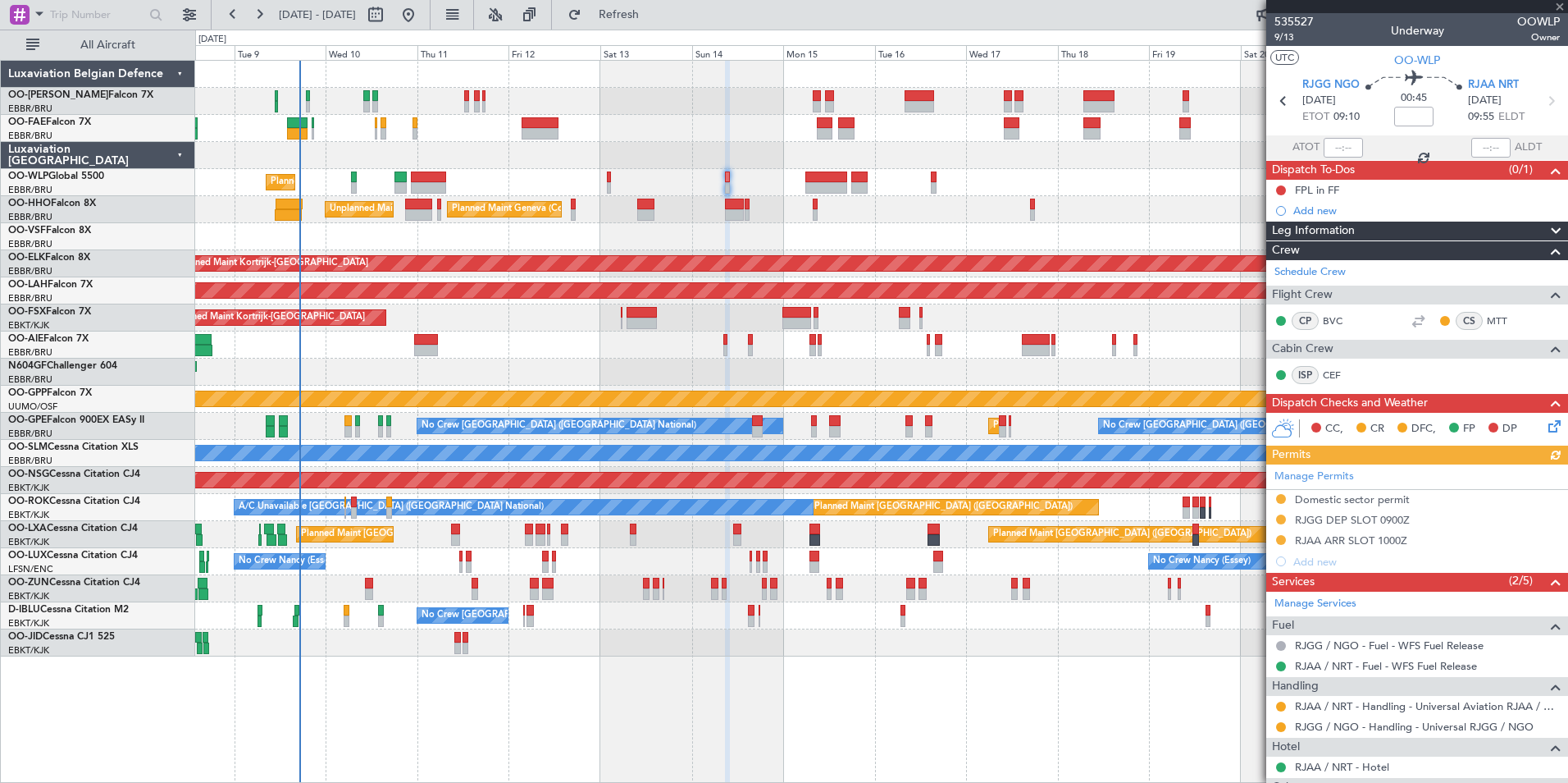
click at [1545, 427] on icon at bounding box center [1552, 423] width 13 height 13
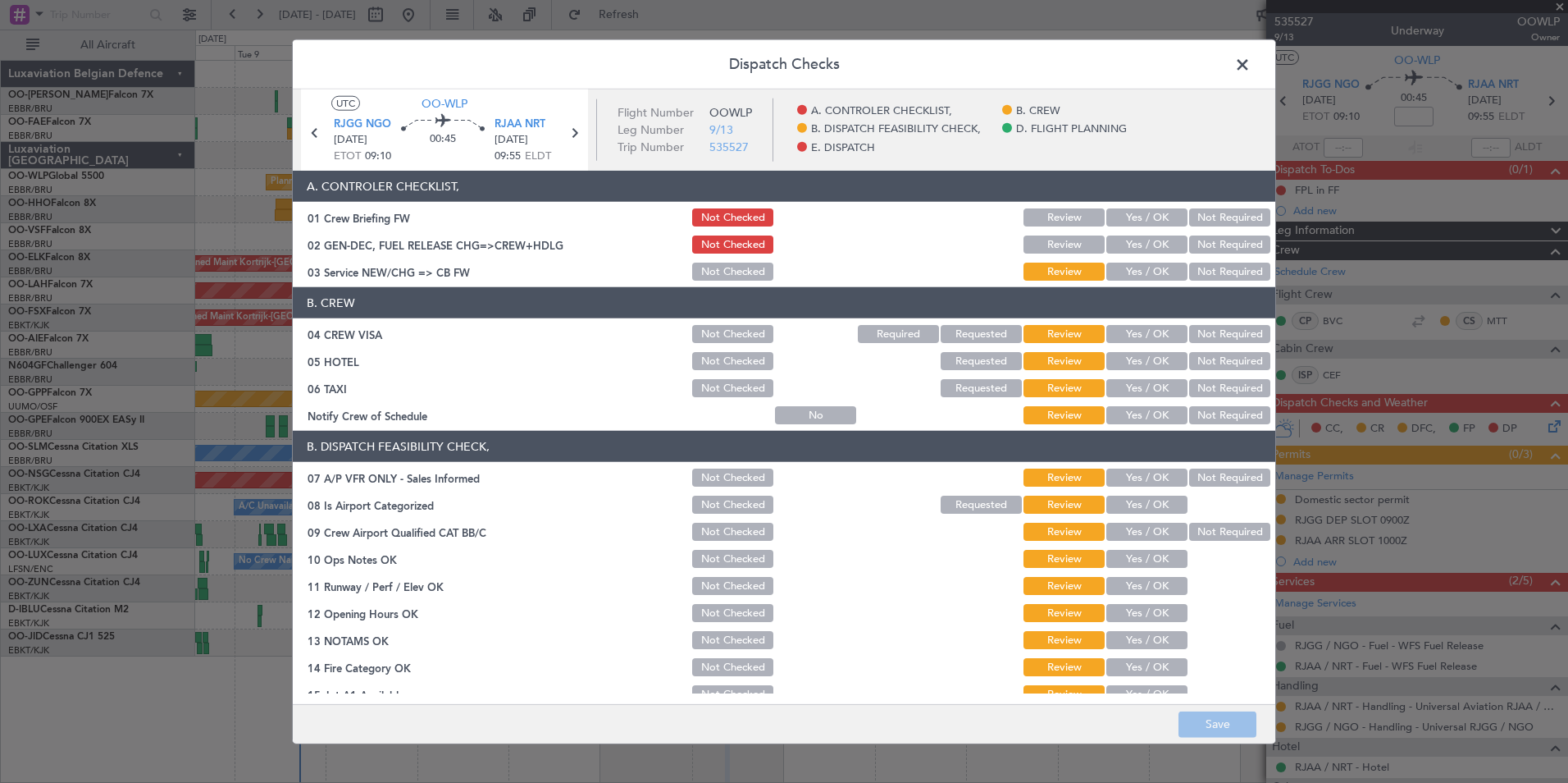
click at [1126, 218] on button "Yes / OK" at bounding box center [1147, 217] width 81 height 18
click at [1201, 728] on button "Save" at bounding box center [1217, 723] width 78 height 26
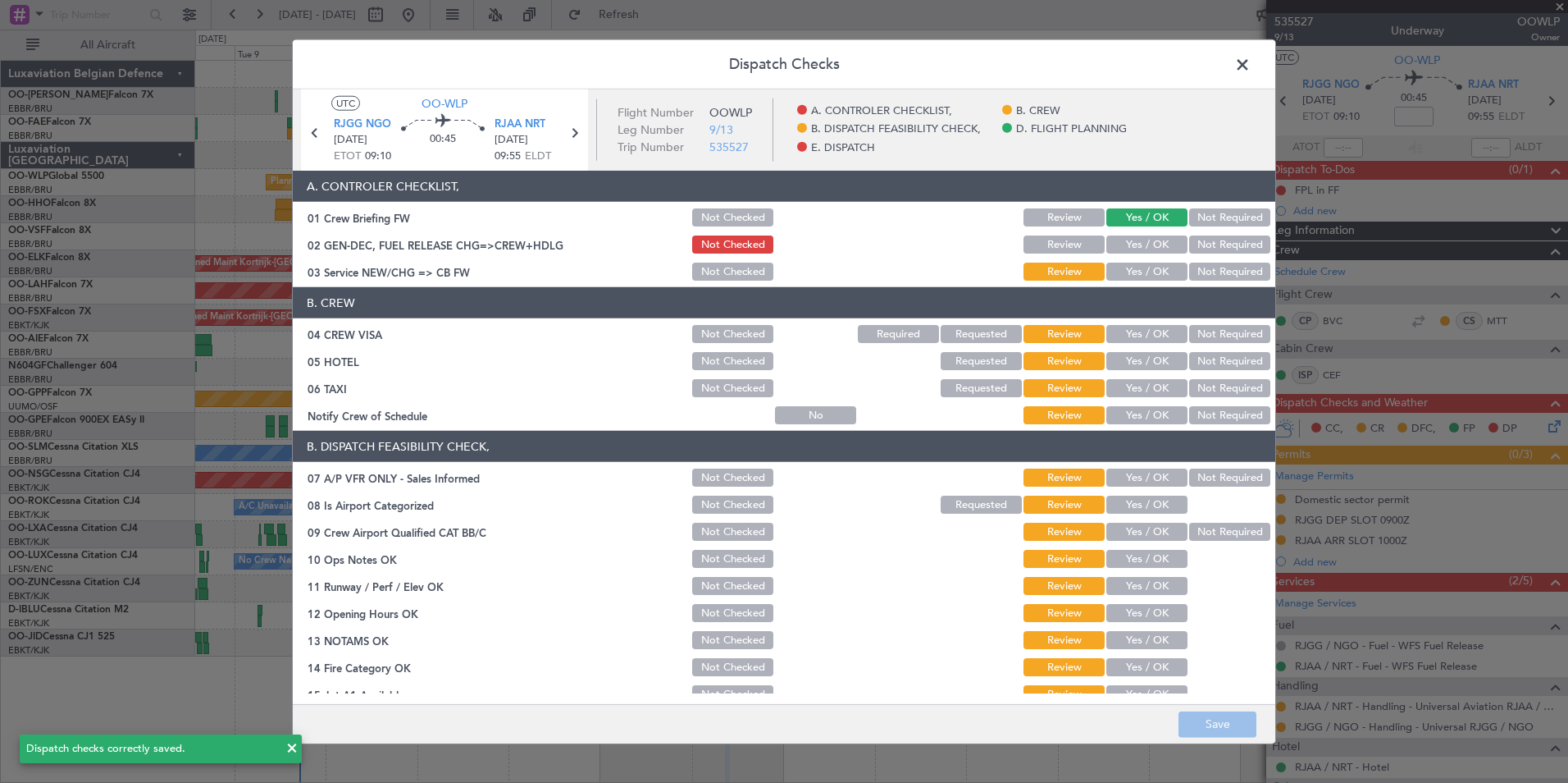
drag, startPoint x: 1242, startPoint y: 53, endPoint x: 1155, endPoint y: 137, distance: 120.9
click at [1251, 53] on span at bounding box center [1251, 69] width 0 height 33
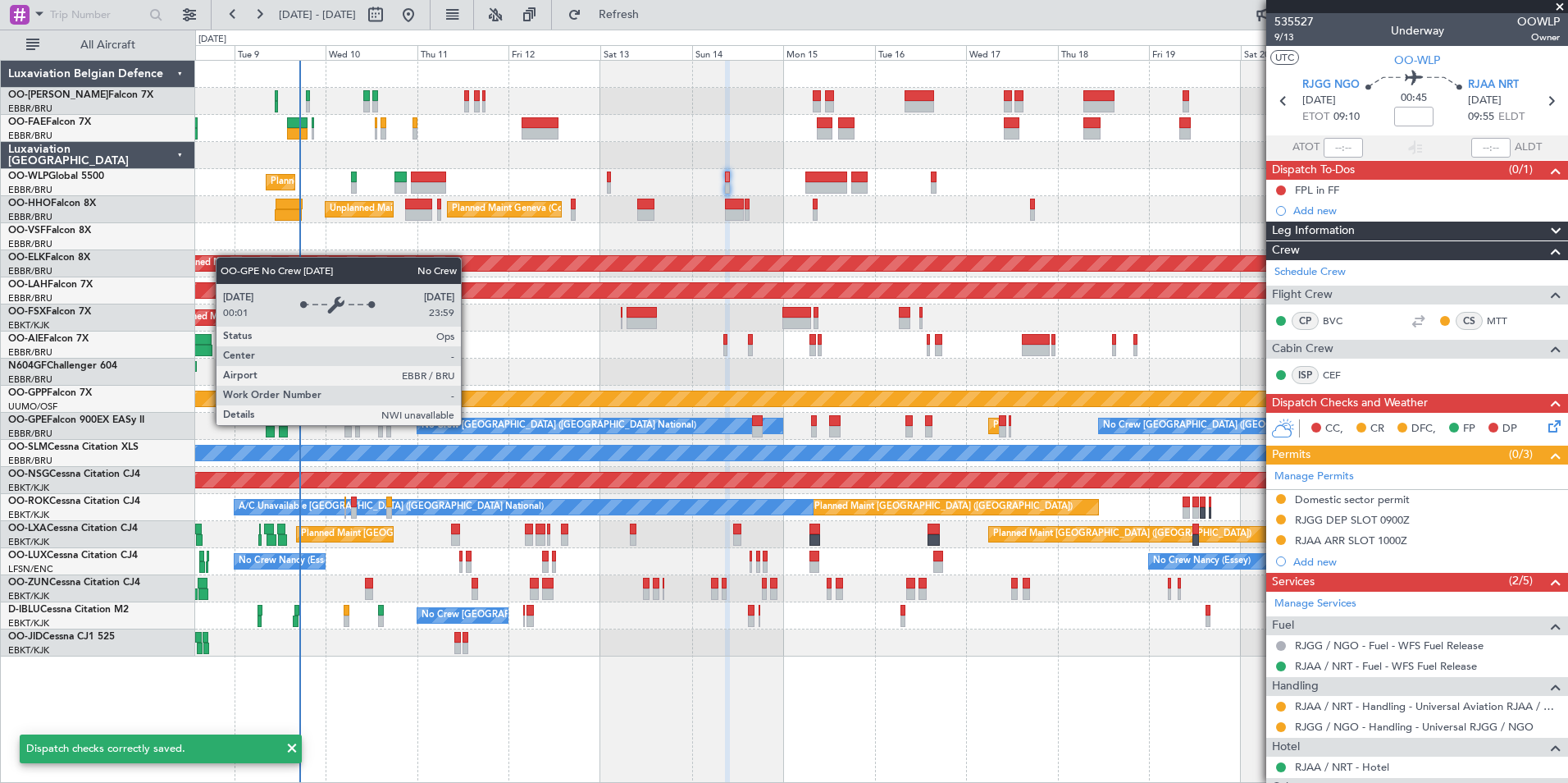
click at [727, 375] on div "Planned Maint Liege Planned Maint Geneva (Cointrin) Unplanned Maint New York (T…" at bounding box center [881, 359] width 1372 height 596
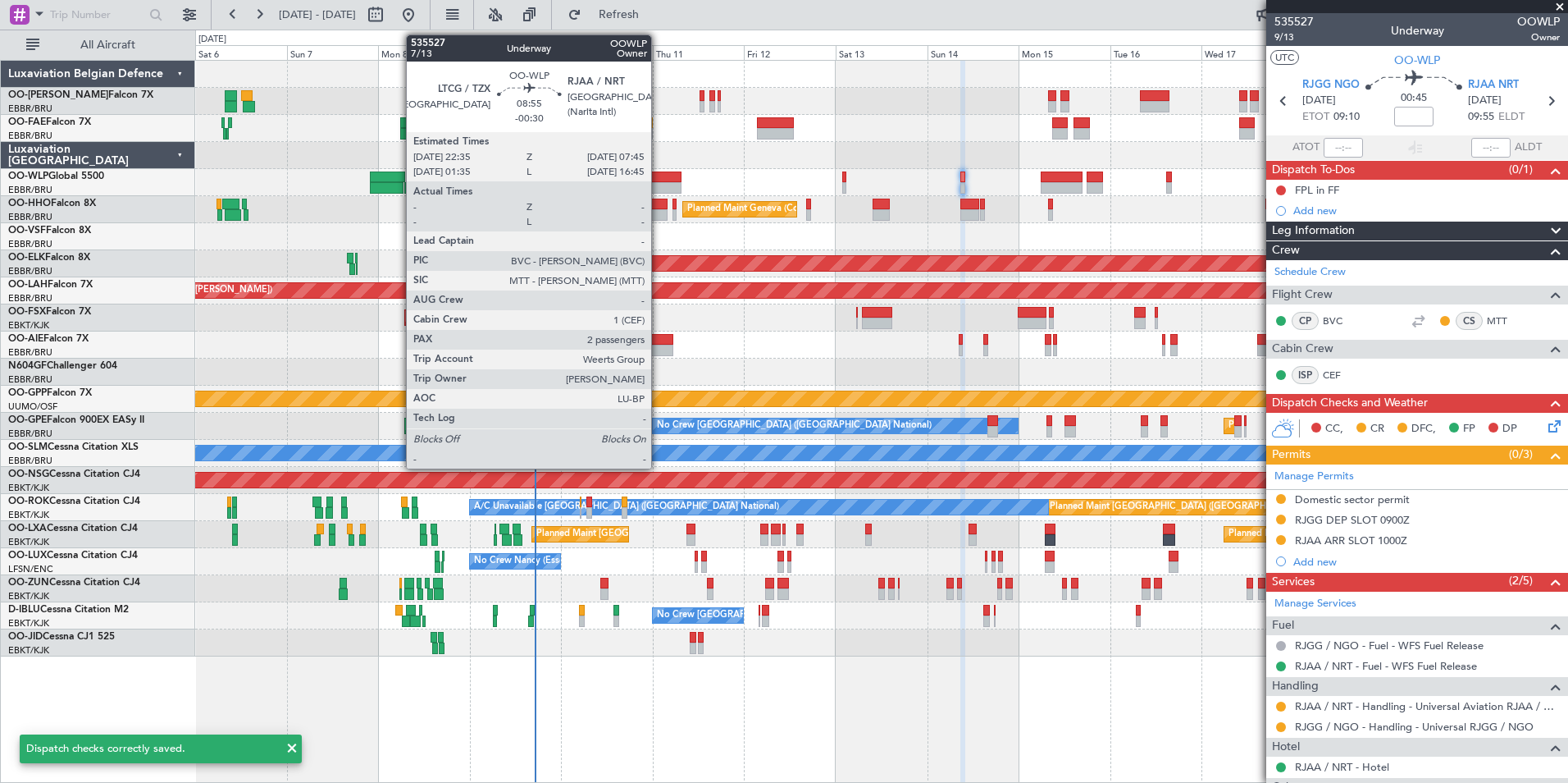
click at [659, 172] on div at bounding box center [663, 177] width 36 height 12
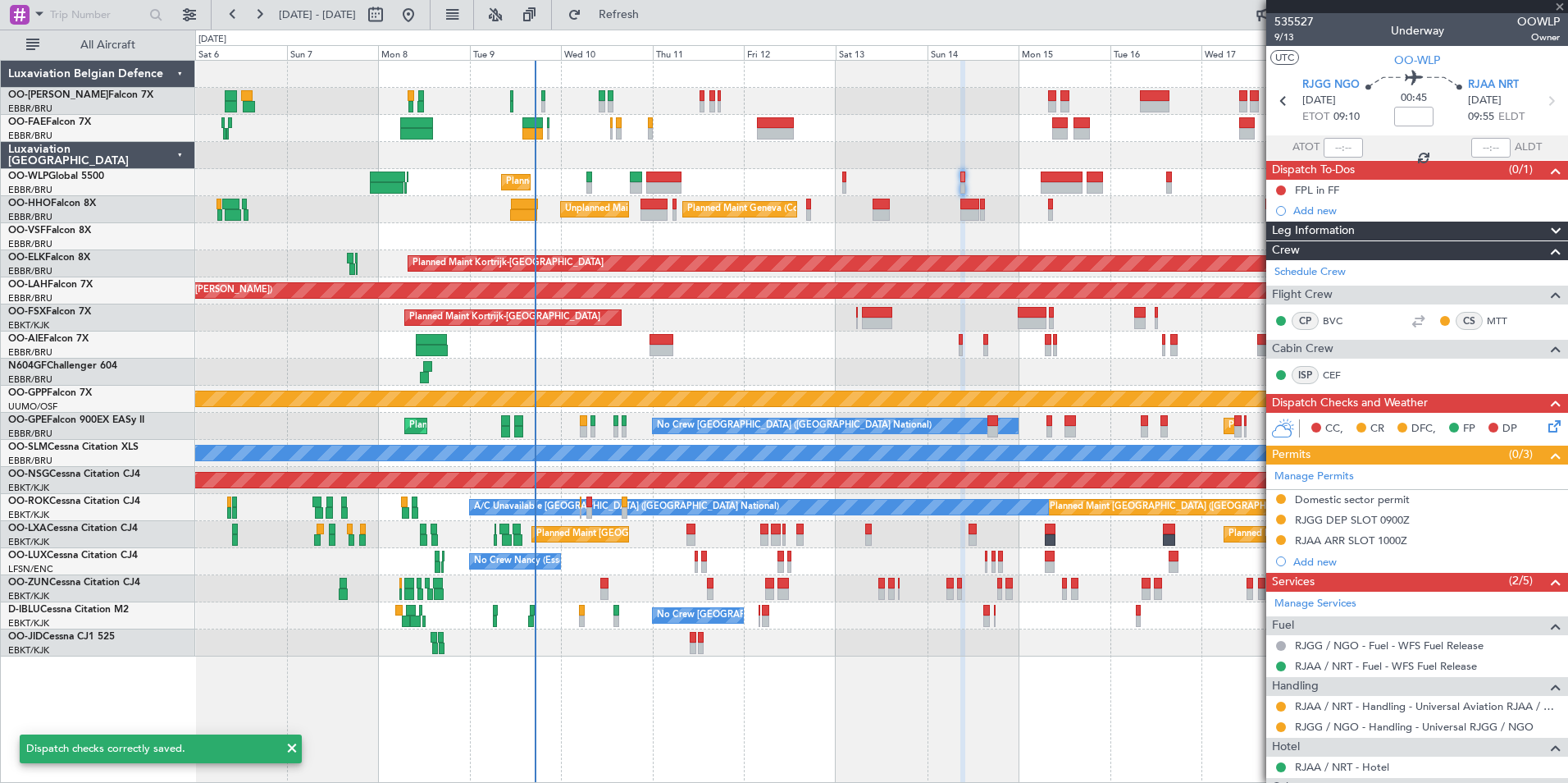
type input "-00:30"
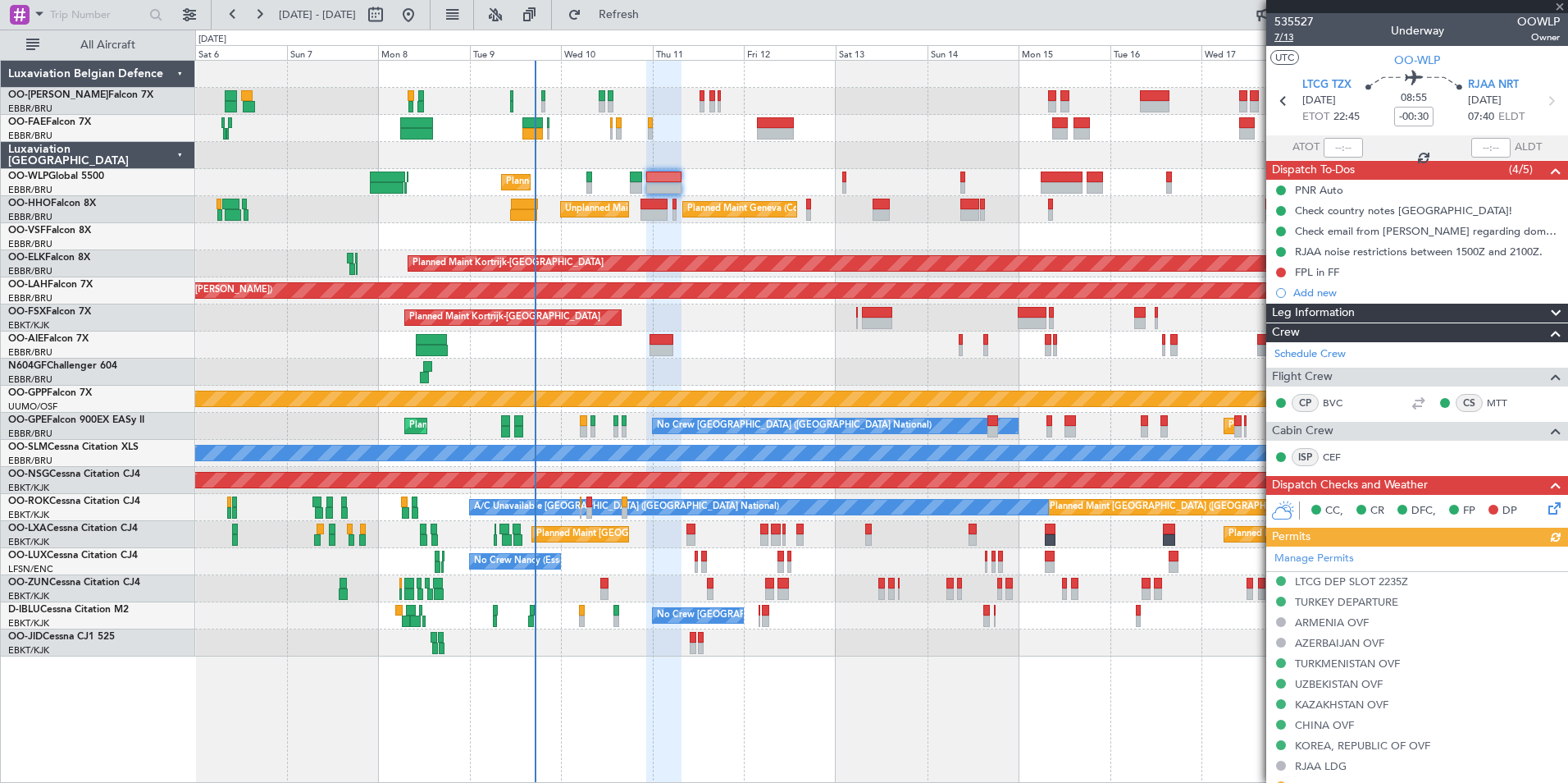
click at [1287, 34] on span "7/13" at bounding box center [1293, 37] width 39 height 14
click at [1334, 583] on div "LTCG DEP SLOT 2235Z" at bounding box center [1351, 580] width 113 height 14
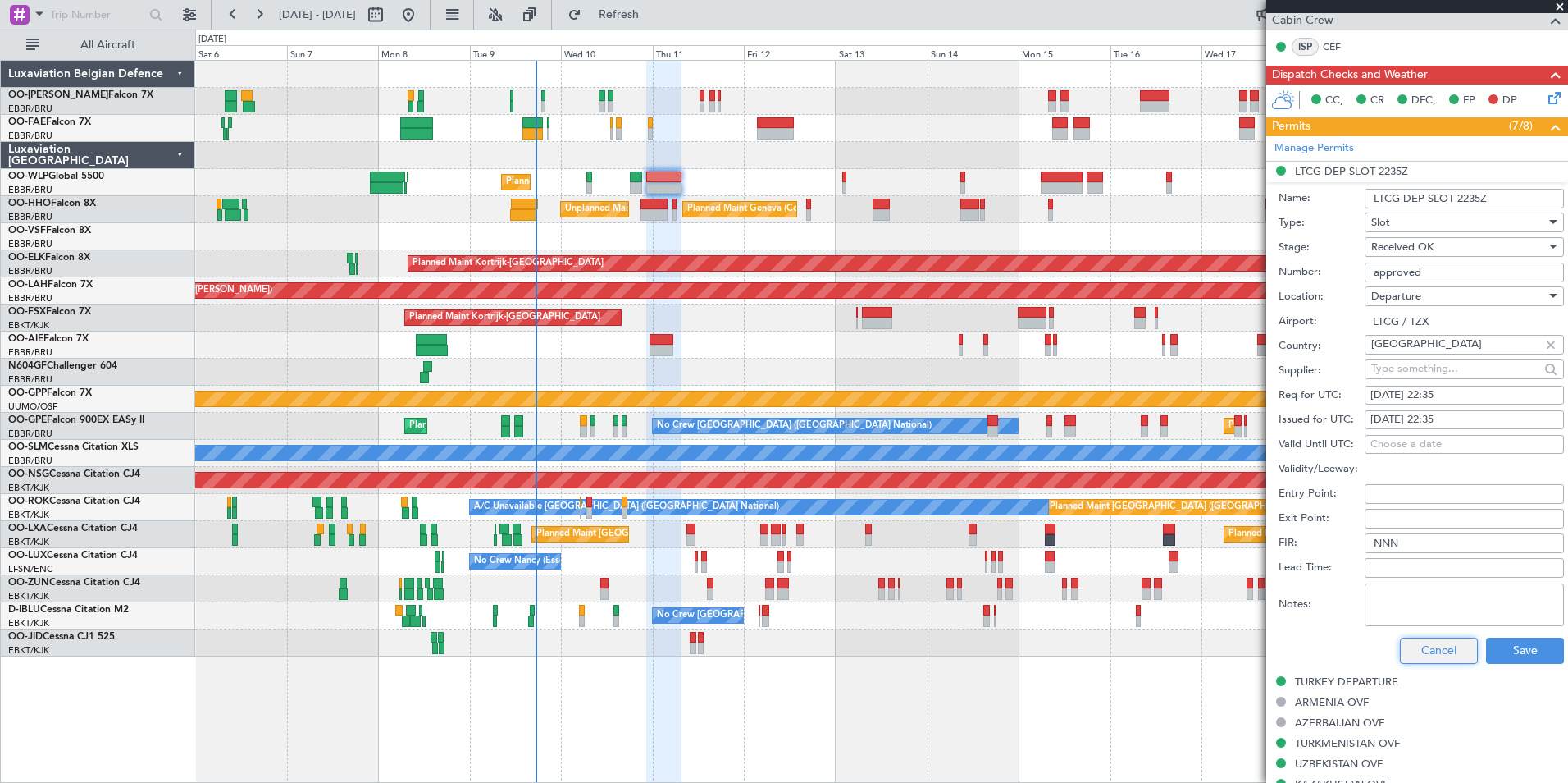
click at [1453, 637] on button "Cancel" at bounding box center [1438, 650] width 78 height 26
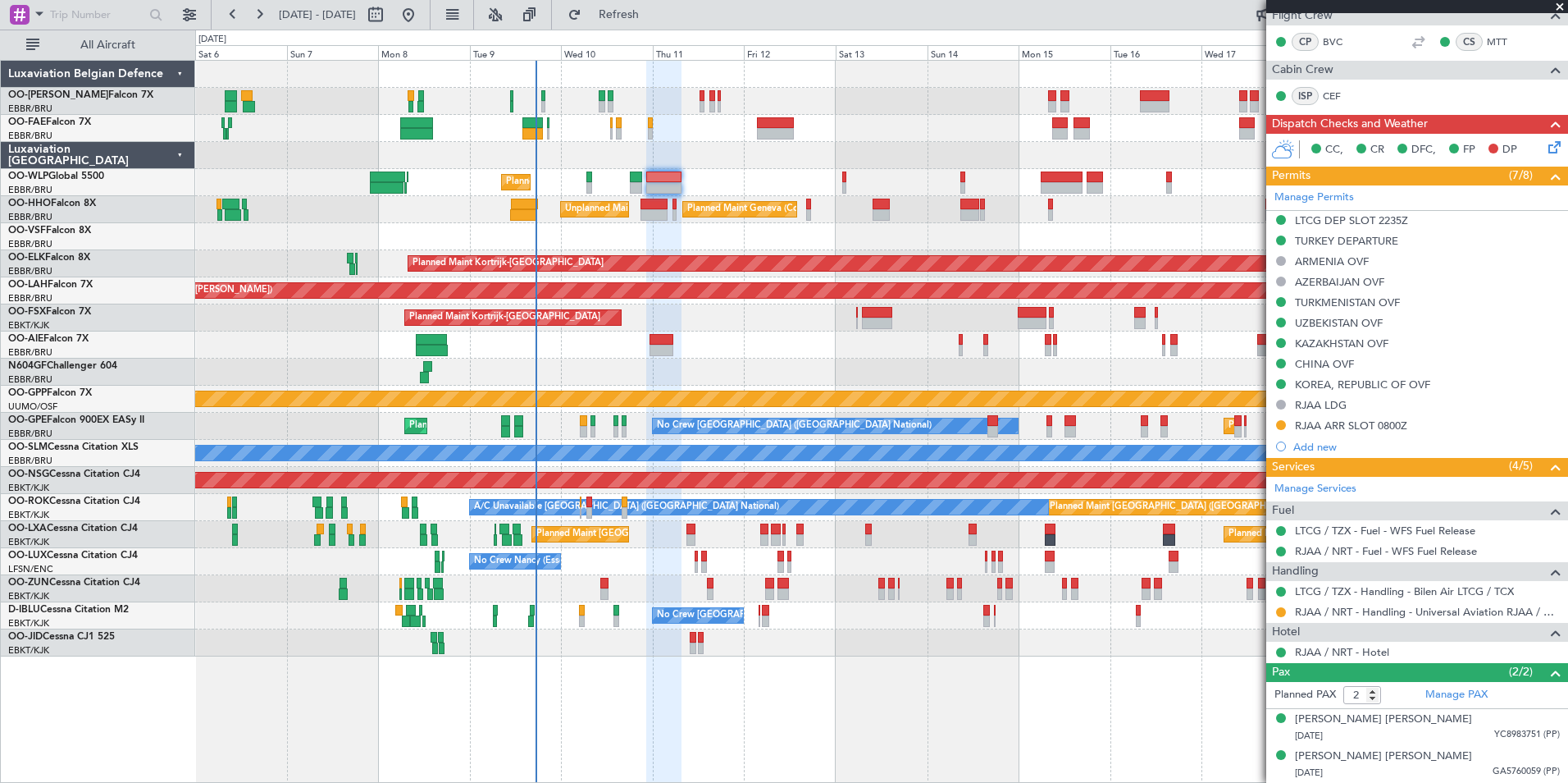
scroll to position [360, 0]
click at [1345, 245] on div "TURKEY DEPARTURE" at bounding box center [1345, 241] width 103 height 14
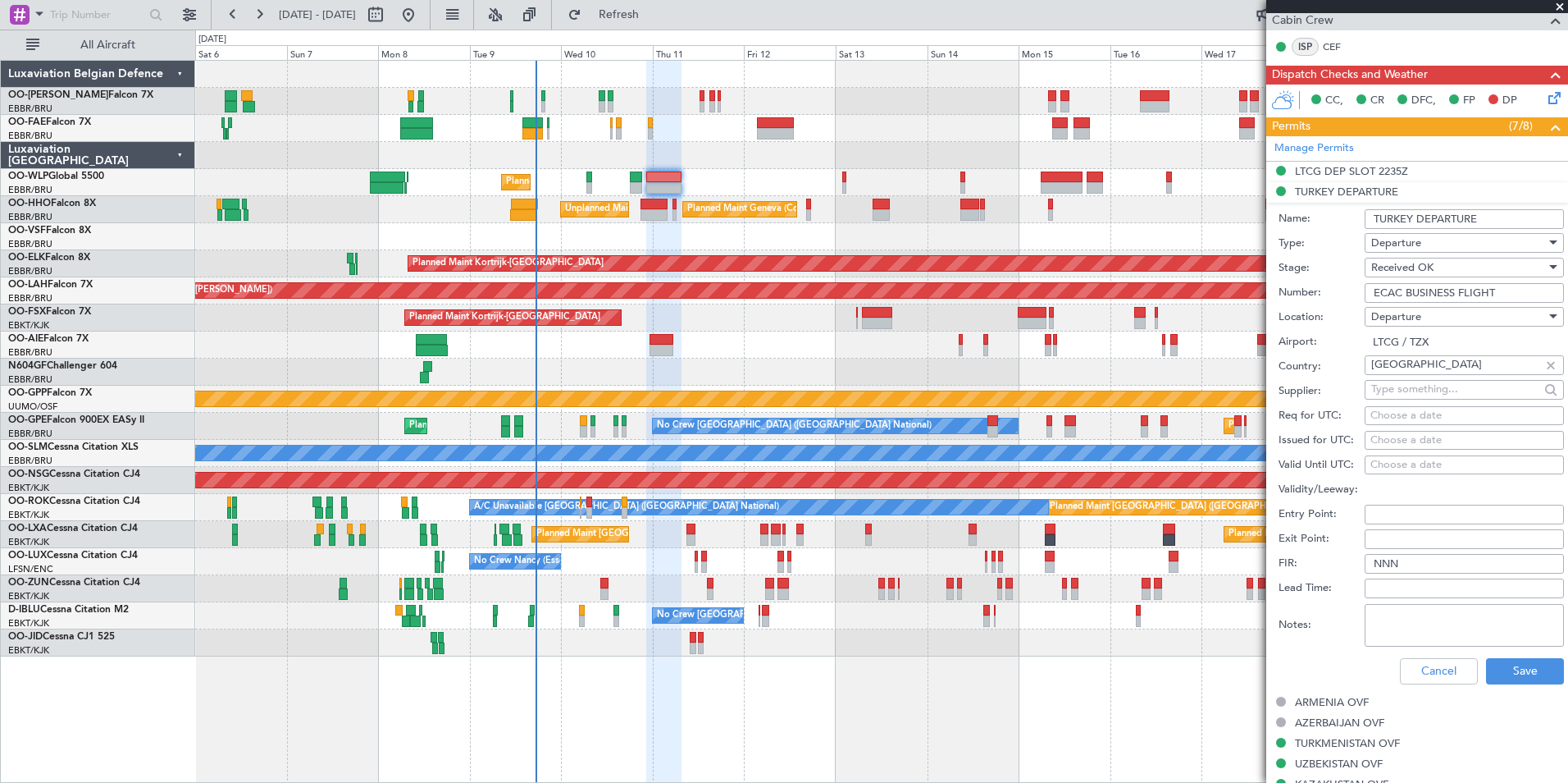
drag, startPoint x: 1509, startPoint y: 295, endPoint x: 1314, endPoint y: 288, distance: 195.1
click at [1314, 288] on div "Number: ECAC BUSINESS FLIGHT" at bounding box center [1420, 292] width 286 height 25
click at [1407, 677] on button "Cancel" at bounding box center [1438, 671] width 78 height 26
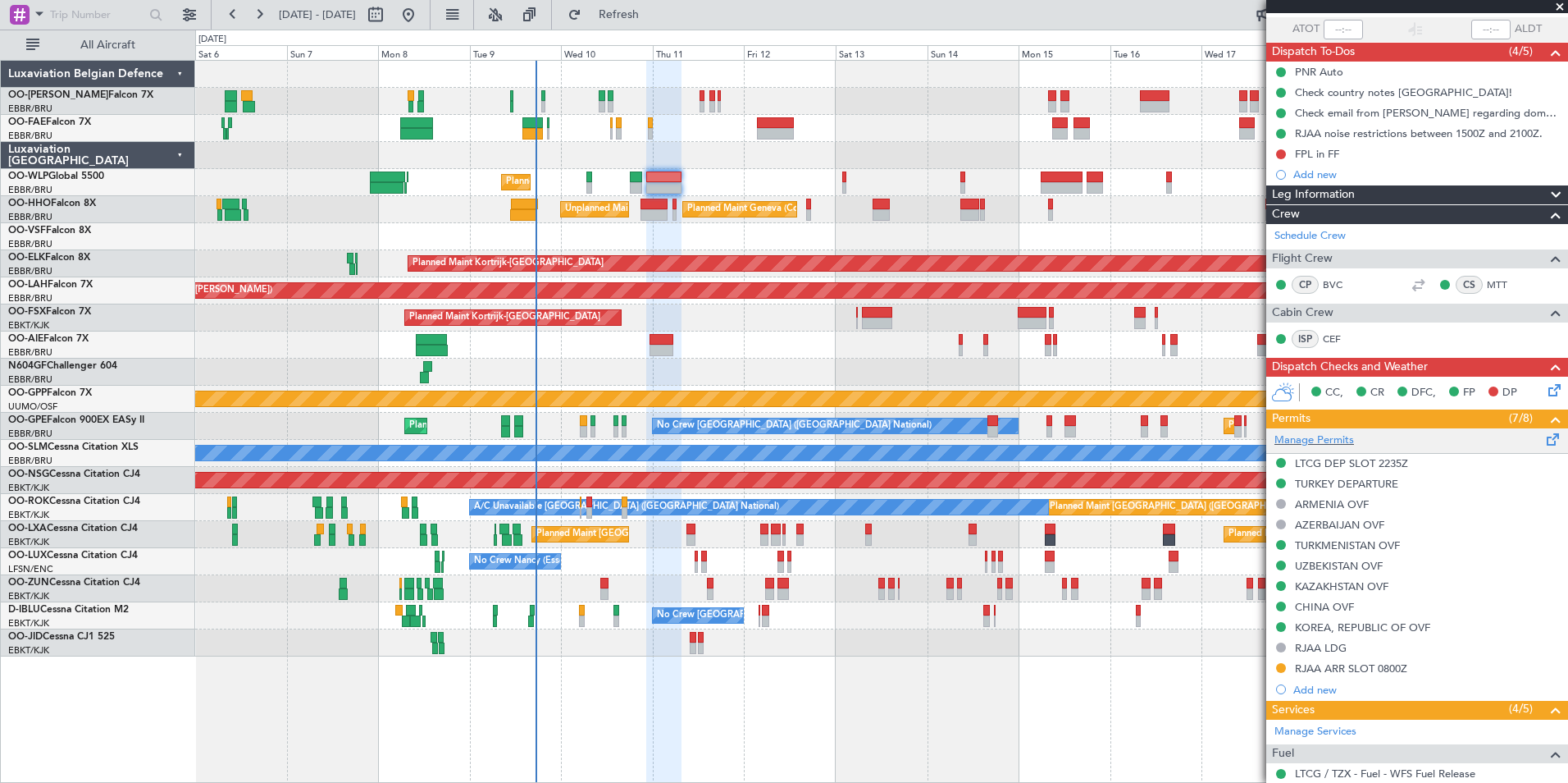
scroll to position [114, 0]
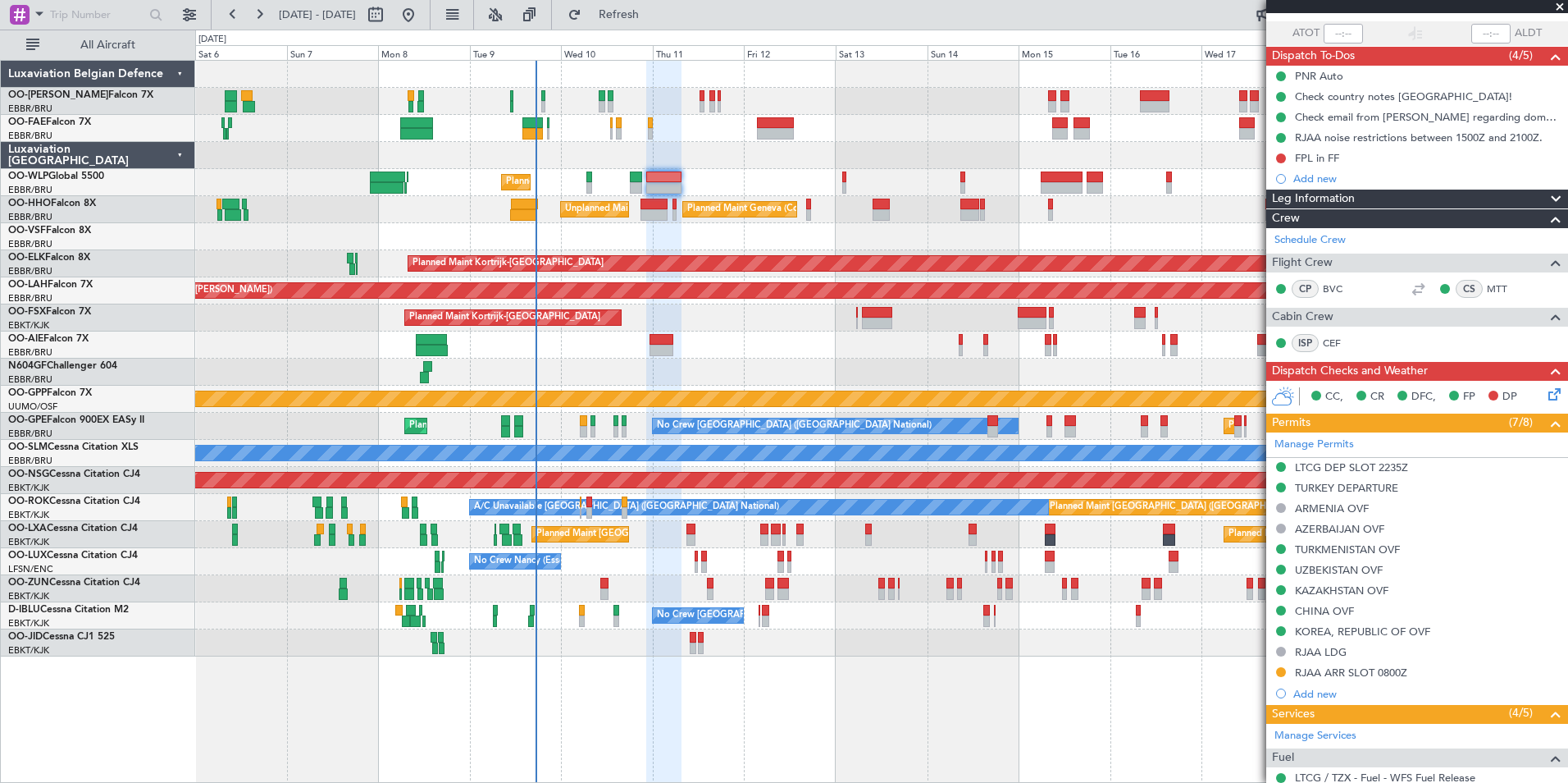
click at [1545, 385] on icon at bounding box center [1552, 392] width 13 height 13
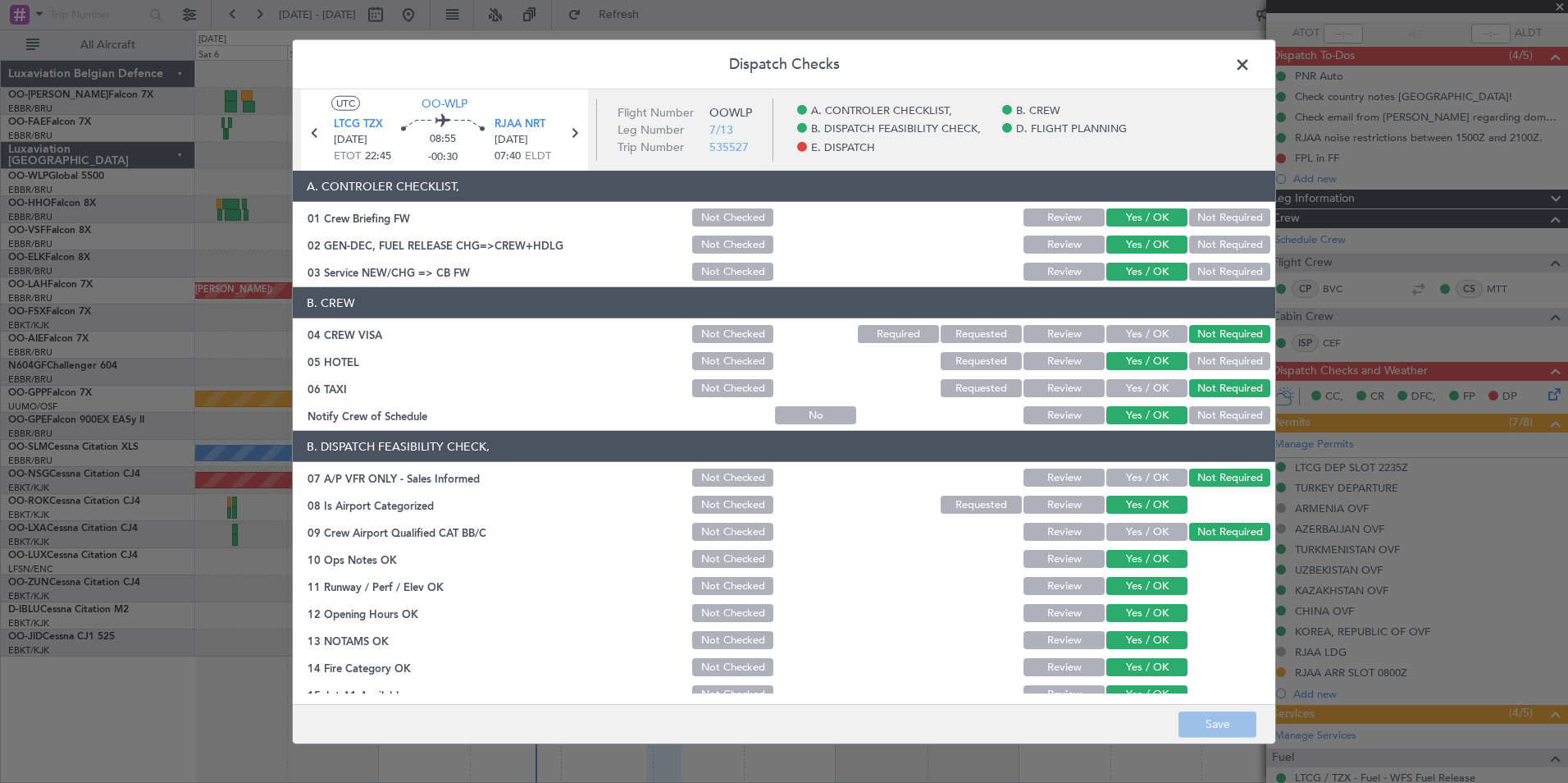
click at [1251, 65] on span at bounding box center [1251, 69] width 0 height 33
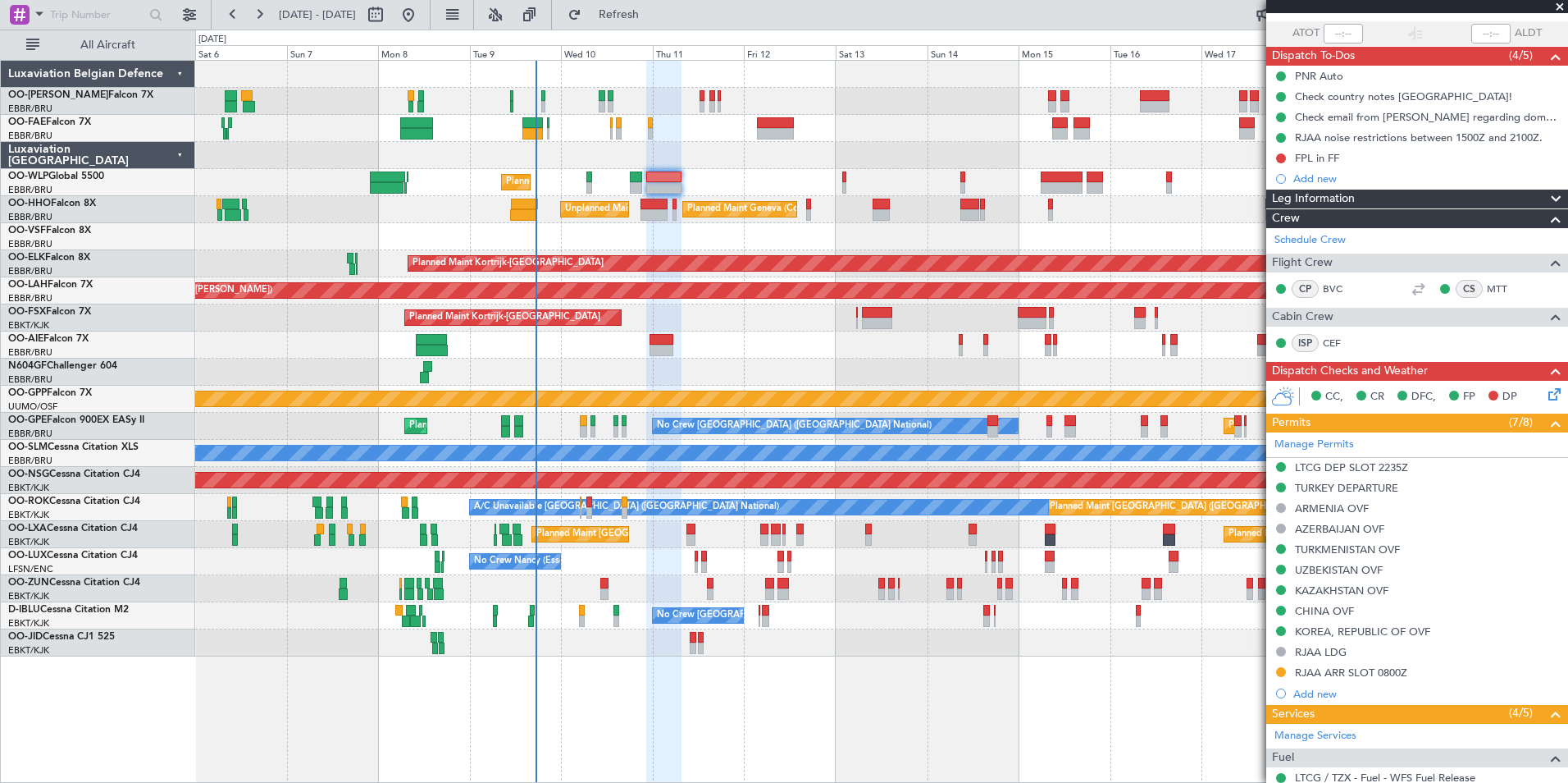
click at [787, 183] on div "Owner Melsbroek Air Base Planned Maint Brussels (Brussels National) Owner Melsb…" at bounding box center [881, 359] width 1372 height 596
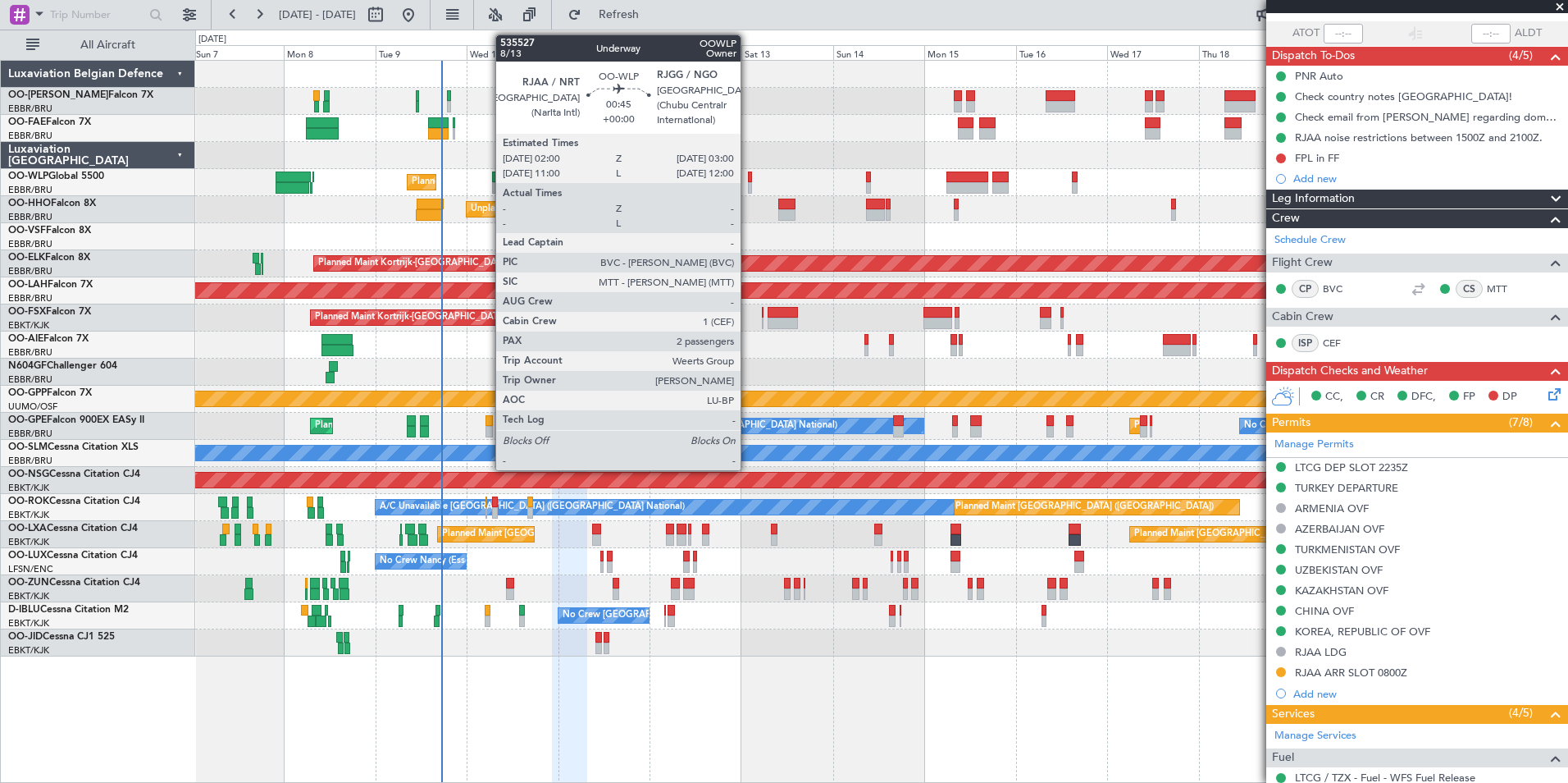
click at [748, 178] on div at bounding box center [750, 177] width 4 height 12
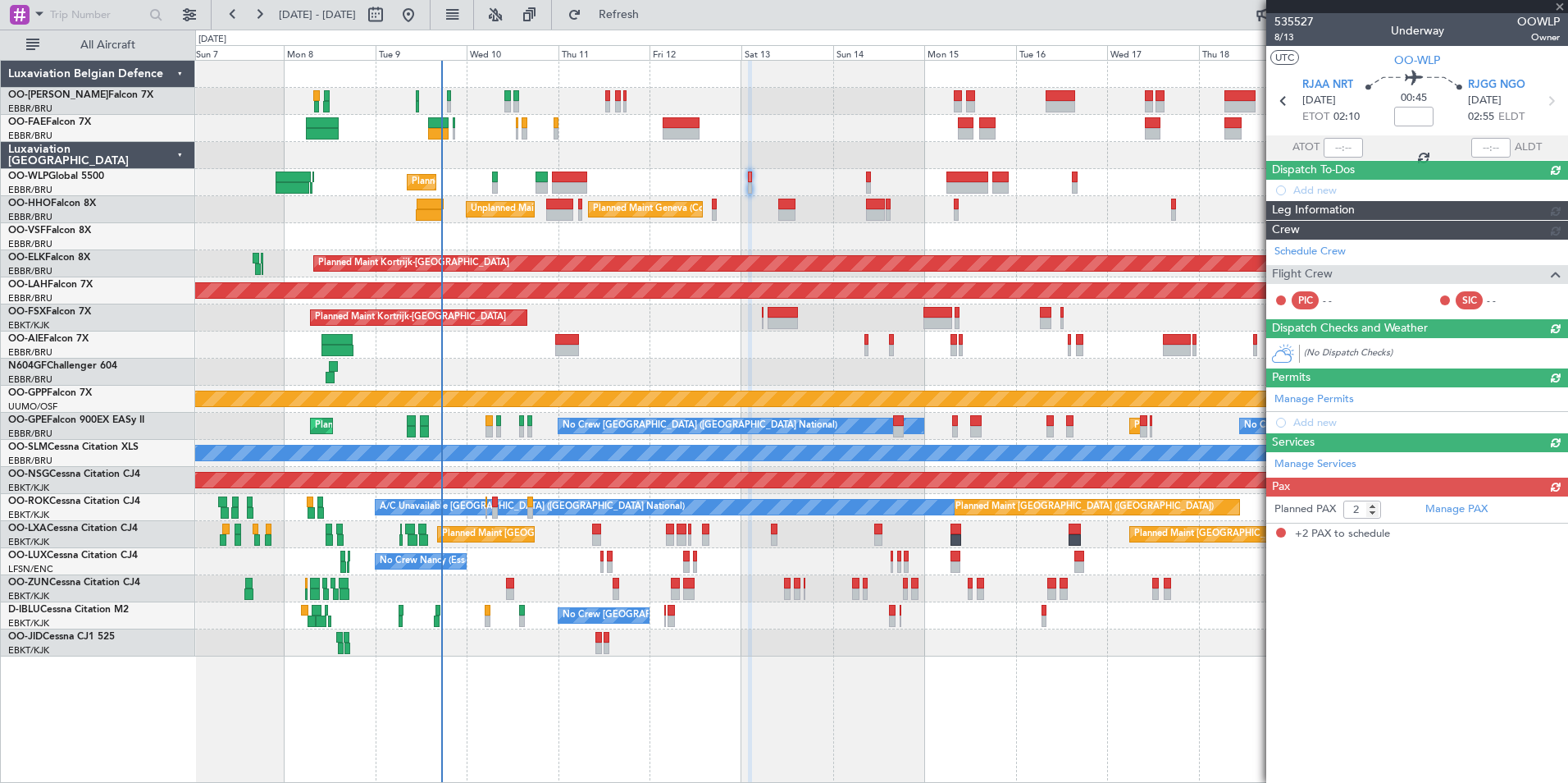
scroll to position [0, 0]
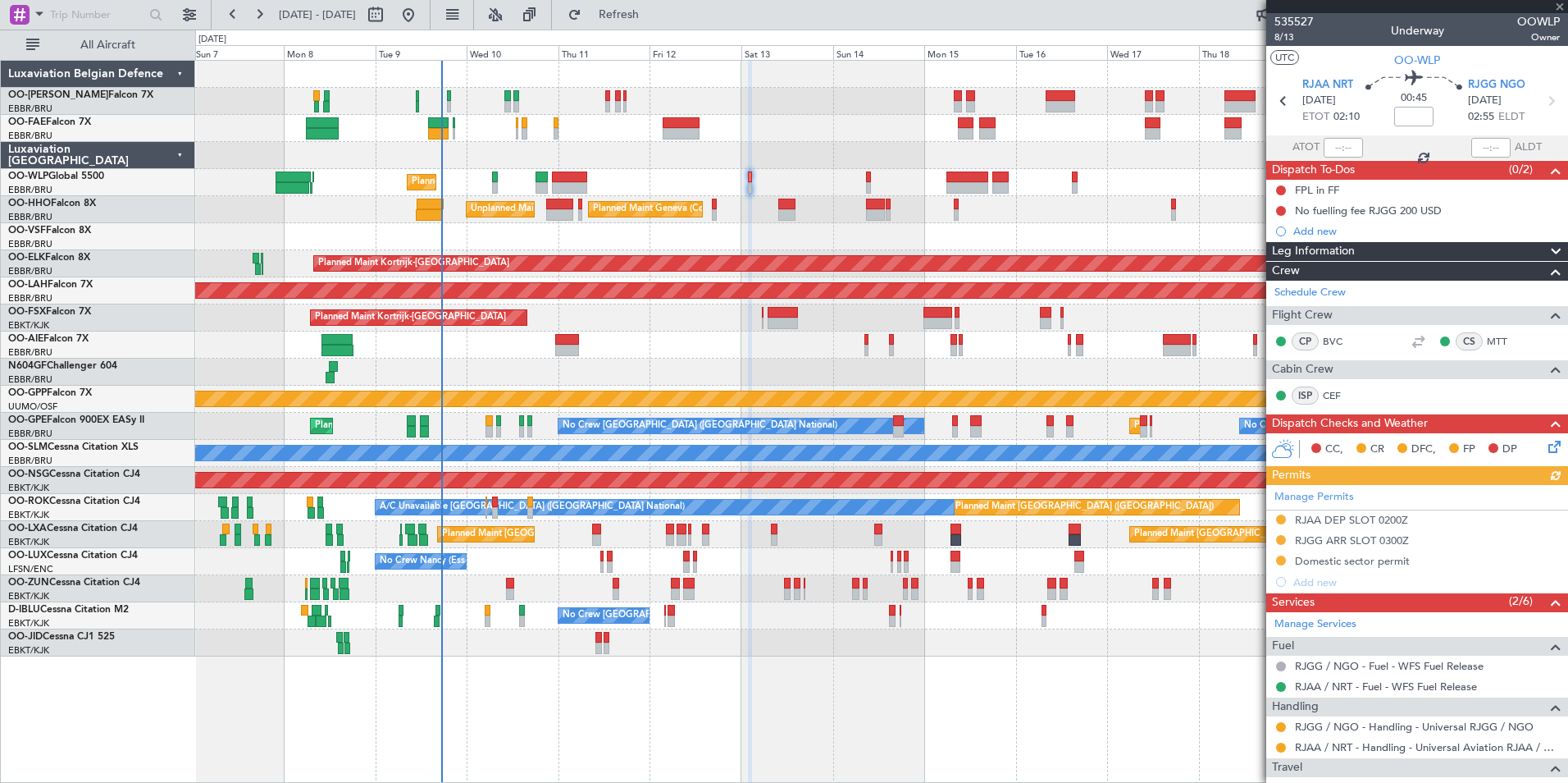
click at [1547, 451] on icon at bounding box center [1552, 444] width 13 height 13
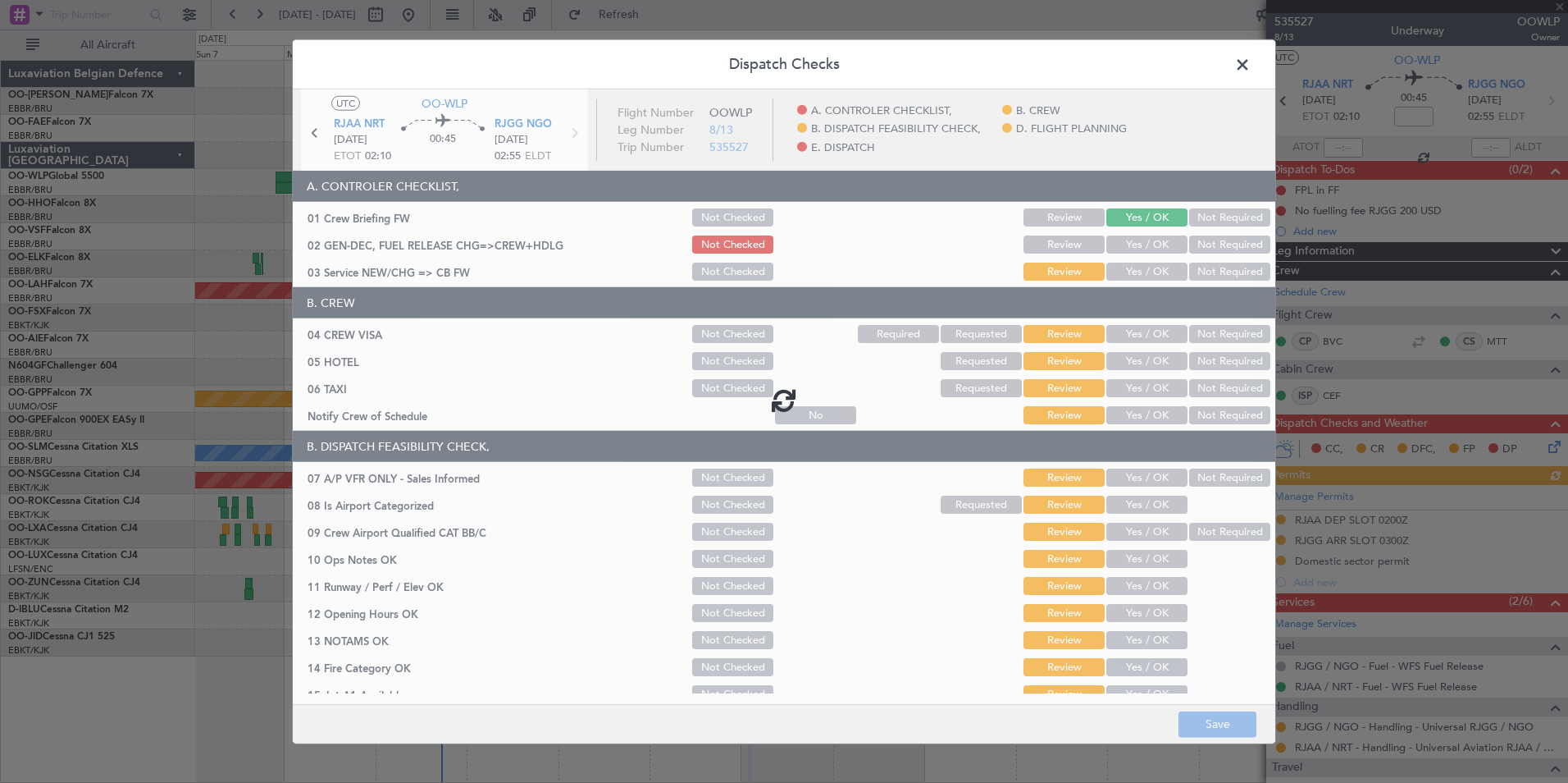
click at [1124, 244] on div at bounding box center [784, 400] width 982 height 621
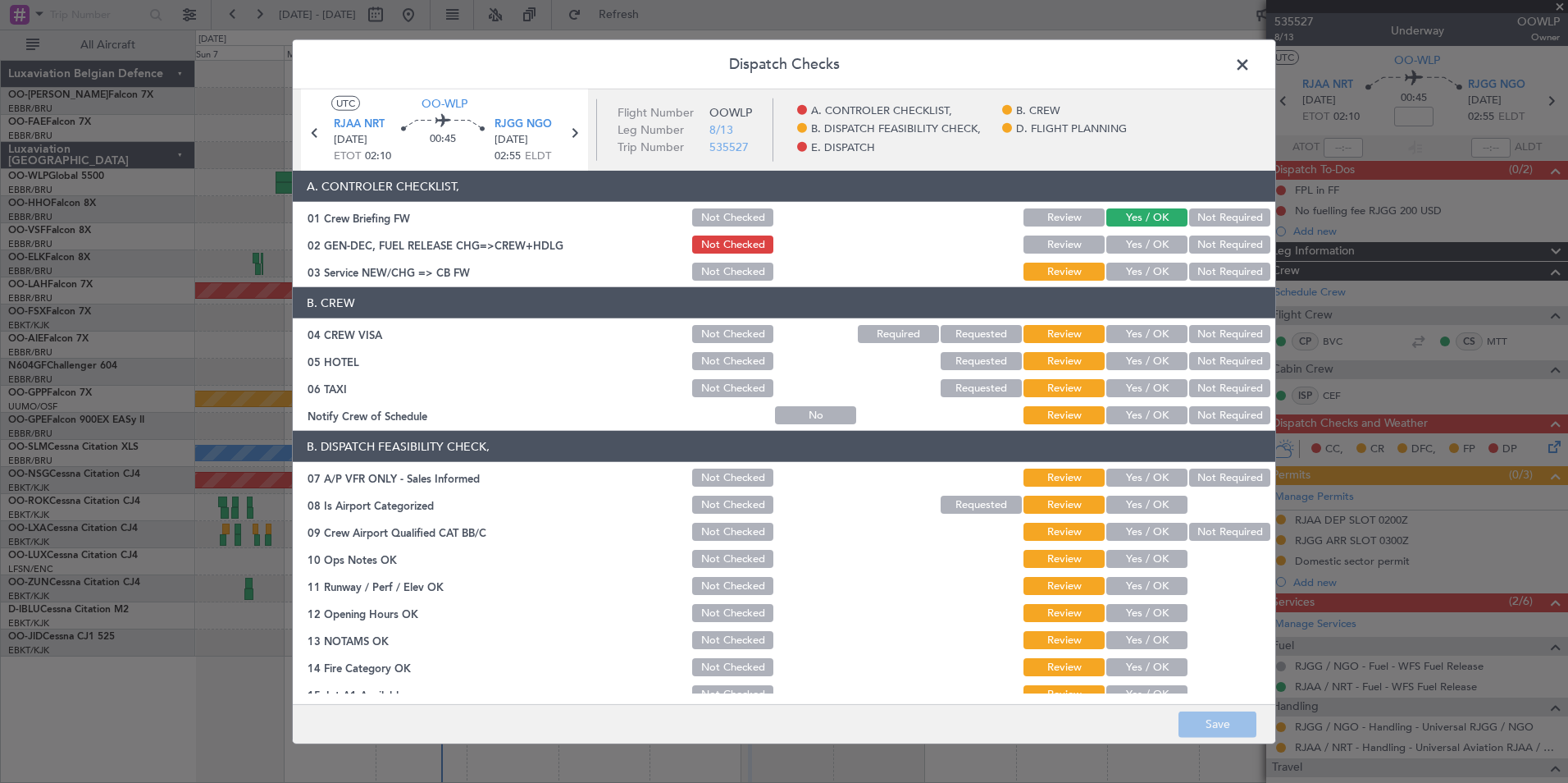
click at [1124, 244] on button "Yes / OK" at bounding box center [1147, 245] width 81 height 18
click at [1131, 270] on button "Yes / OK" at bounding box center [1147, 272] width 81 height 18
click at [1205, 331] on button "Not Required" at bounding box center [1229, 334] width 81 height 18
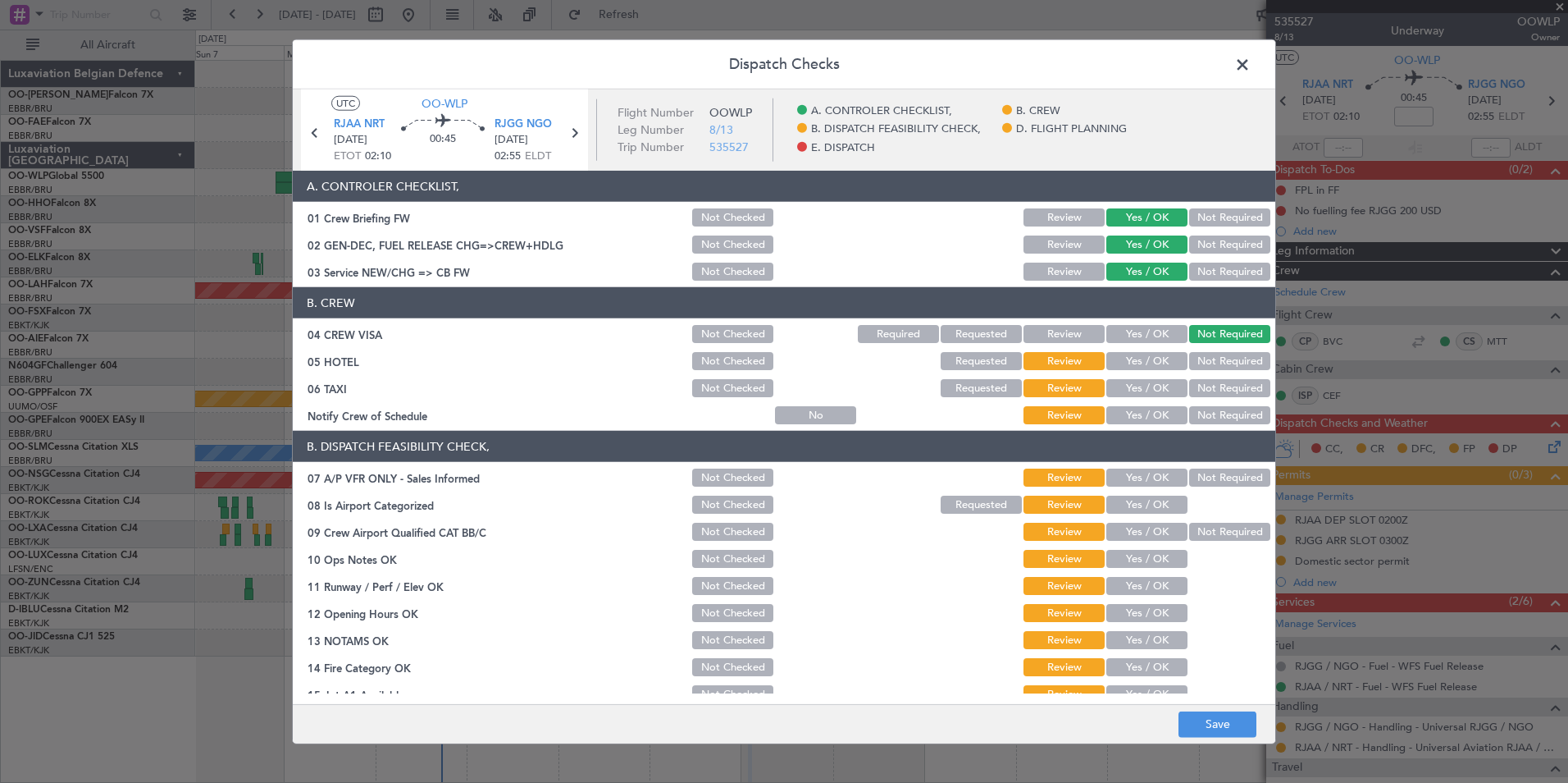
drag, startPoint x: 1156, startPoint y: 354, endPoint x: 1206, endPoint y: 380, distance: 56.4
click at [1155, 354] on button "Yes / OK" at bounding box center [1147, 361] width 81 height 18
click at [1229, 390] on button "Not Required" at bounding box center [1229, 388] width 81 height 18
click at [1138, 419] on button "Yes / OK" at bounding box center [1147, 415] width 81 height 18
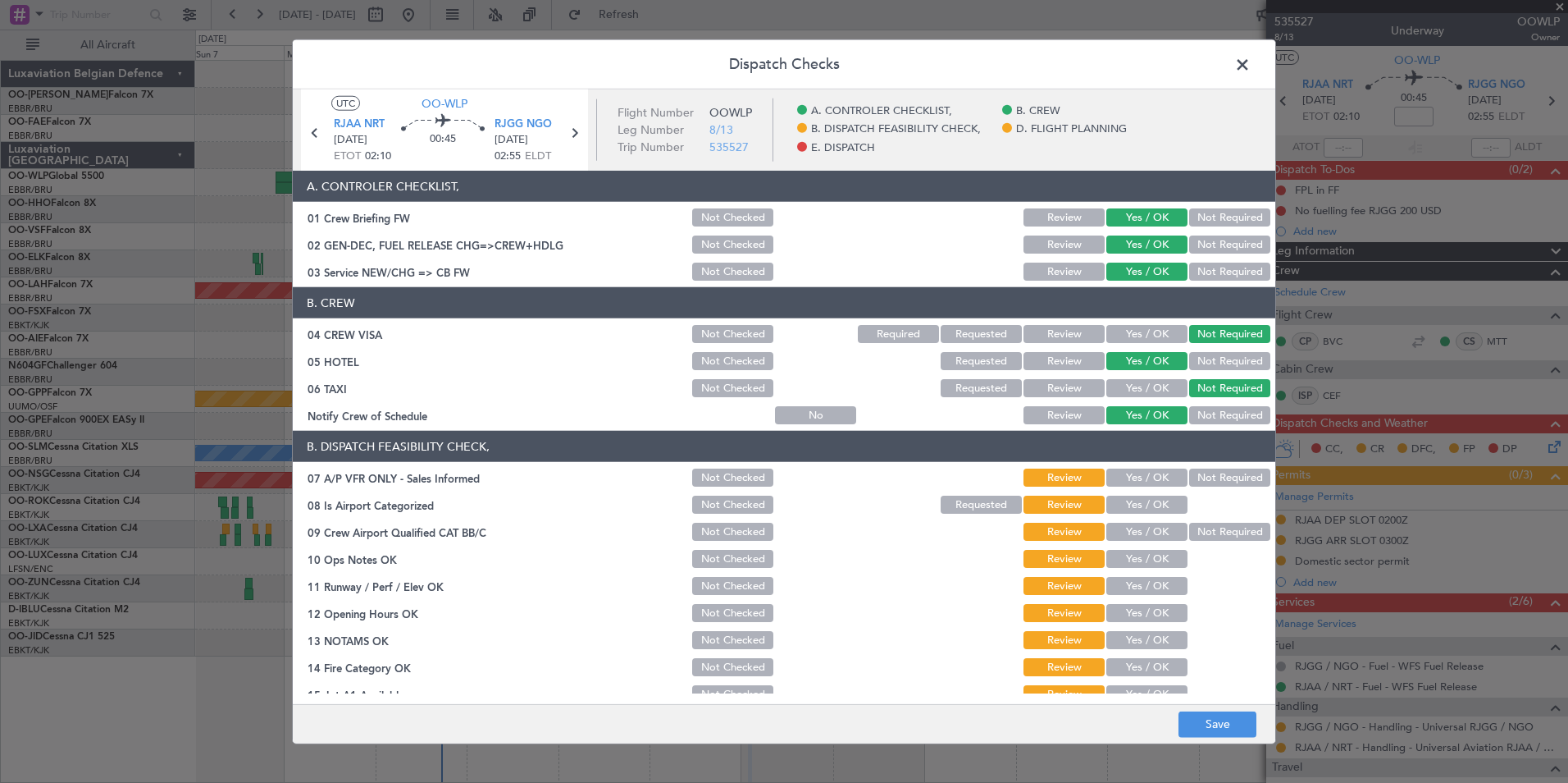
click at [1216, 475] on button "Not Required" at bounding box center [1229, 477] width 81 height 18
click at [1158, 503] on button "Yes / OK" at bounding box center [1147, 505] width 81 height 18
drag, startPoint x: 1198, startPoint y: 528, endPoint x: 1196, endPoint y: 537, distance: 9.2
click at [1199, 530] on button "Not Required" at bounding box center [1229, 532] width 81 height 18
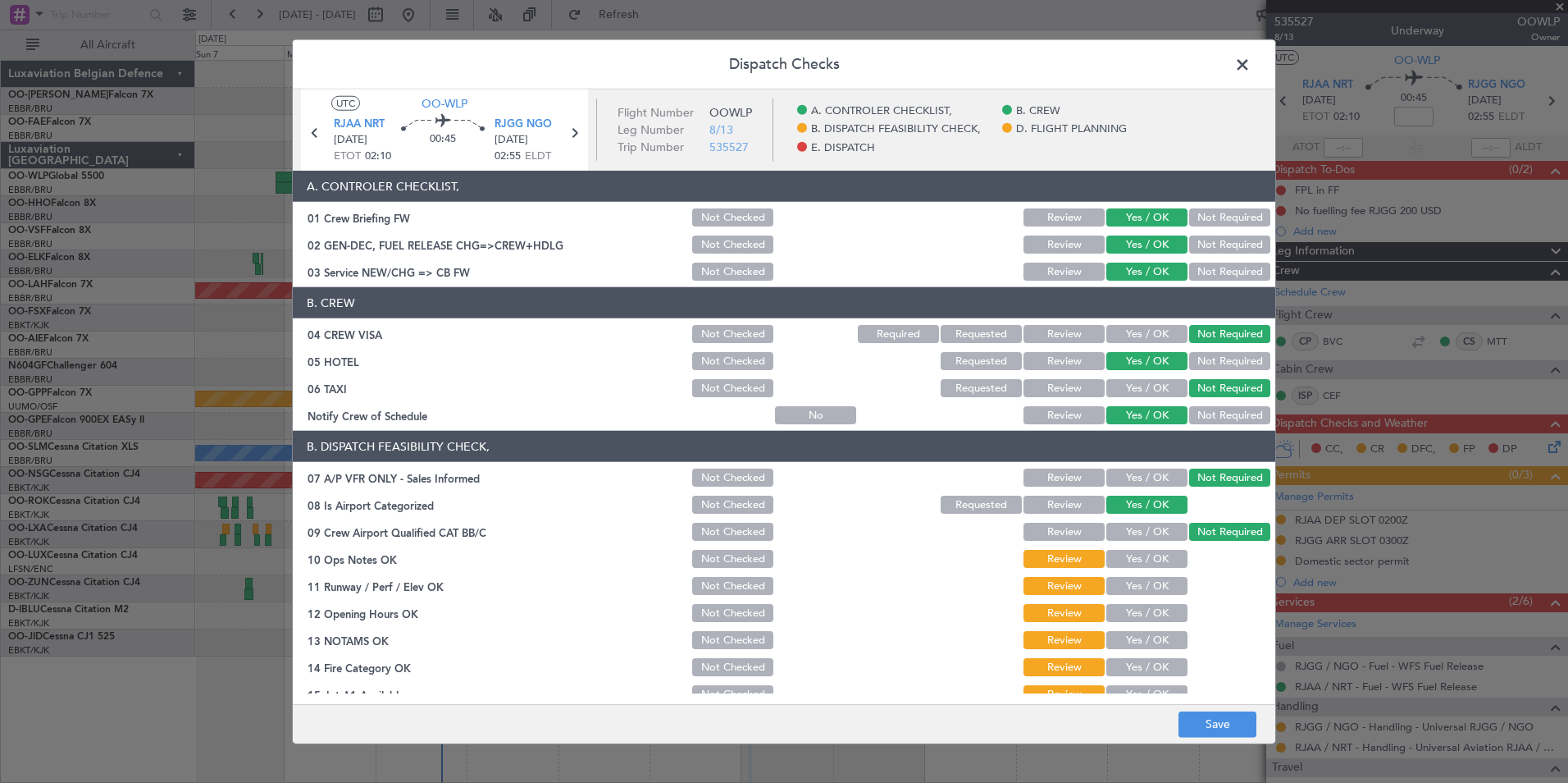
click at [1131, 564] on button "Yes / OK" at bounding box center [1147, 559] width 81 height 18
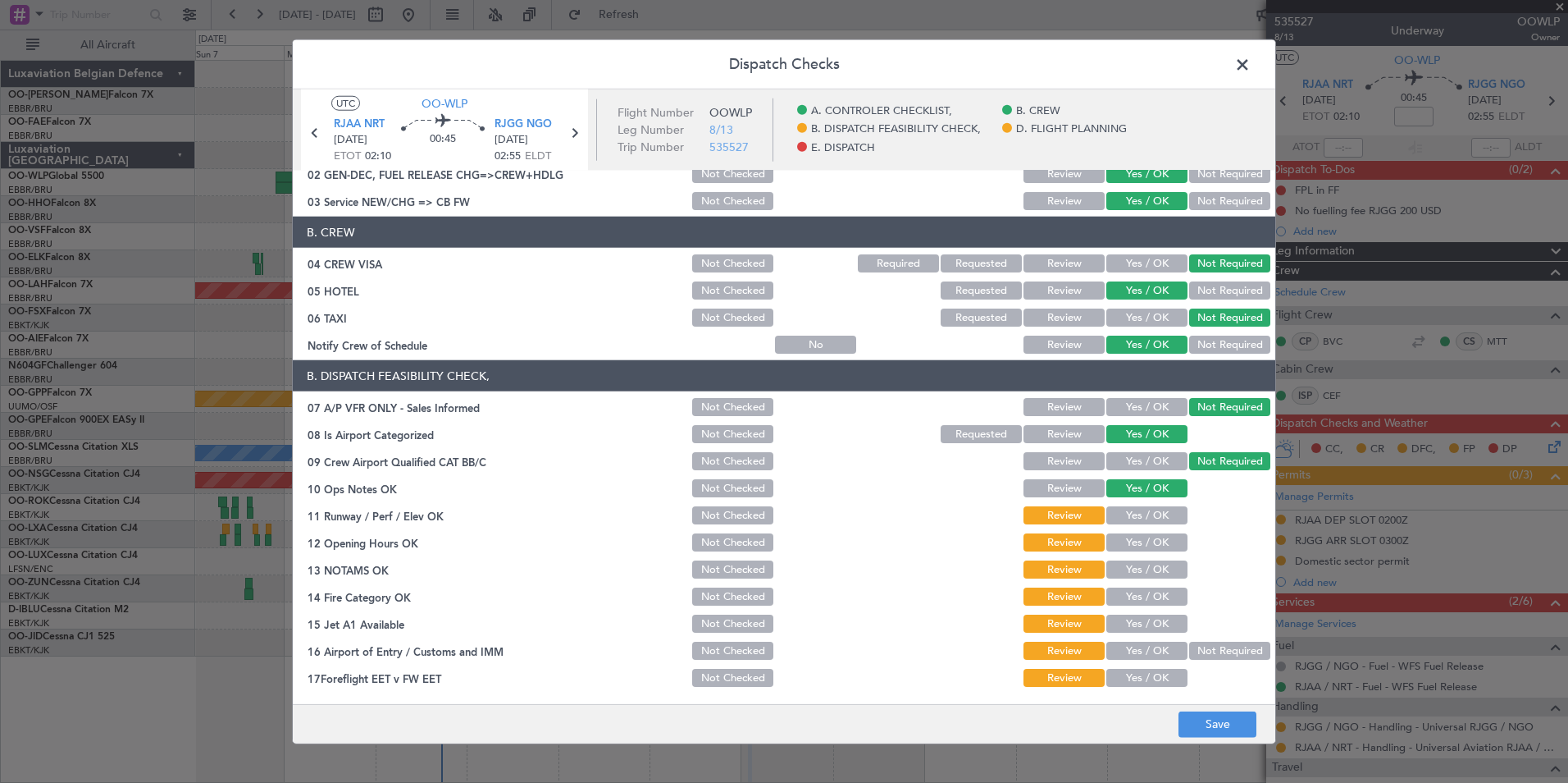
scroll to position [246, 0]
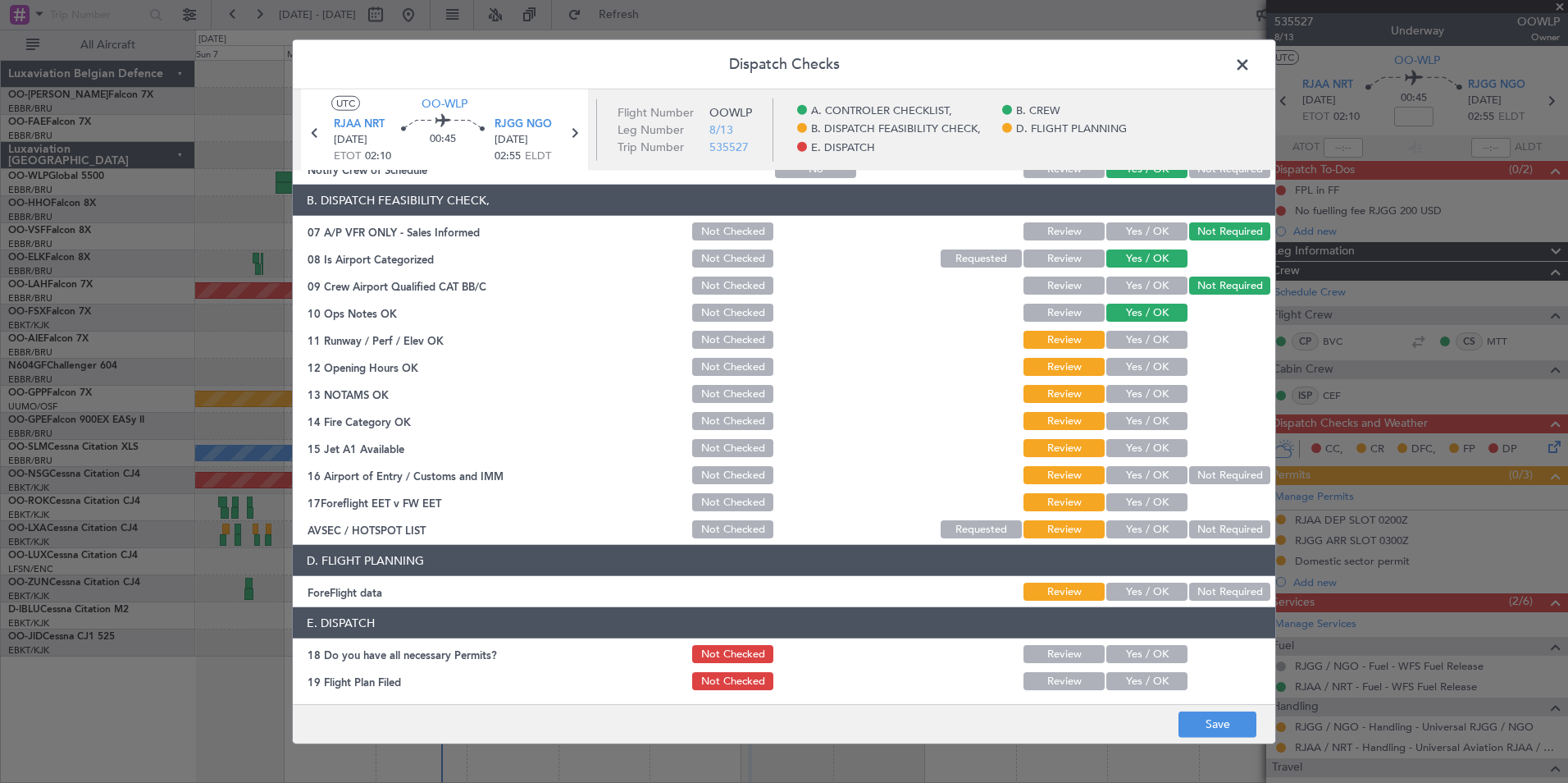
click at [1138, 339] on button "Yes / OK" at bounding box center [1147, 339] width 81 height 18
click at [1139, 363] on button "Yes / OK" at bounding box center [1147, 367] width 81 height 18
click at [1138, 402] on button "Yes / OK" at bounding box center [1147, 394] width 81 height 18
click at [1132, 422] on button "Yes / OK" at bounding box center [1147, 421] width 81 height 18
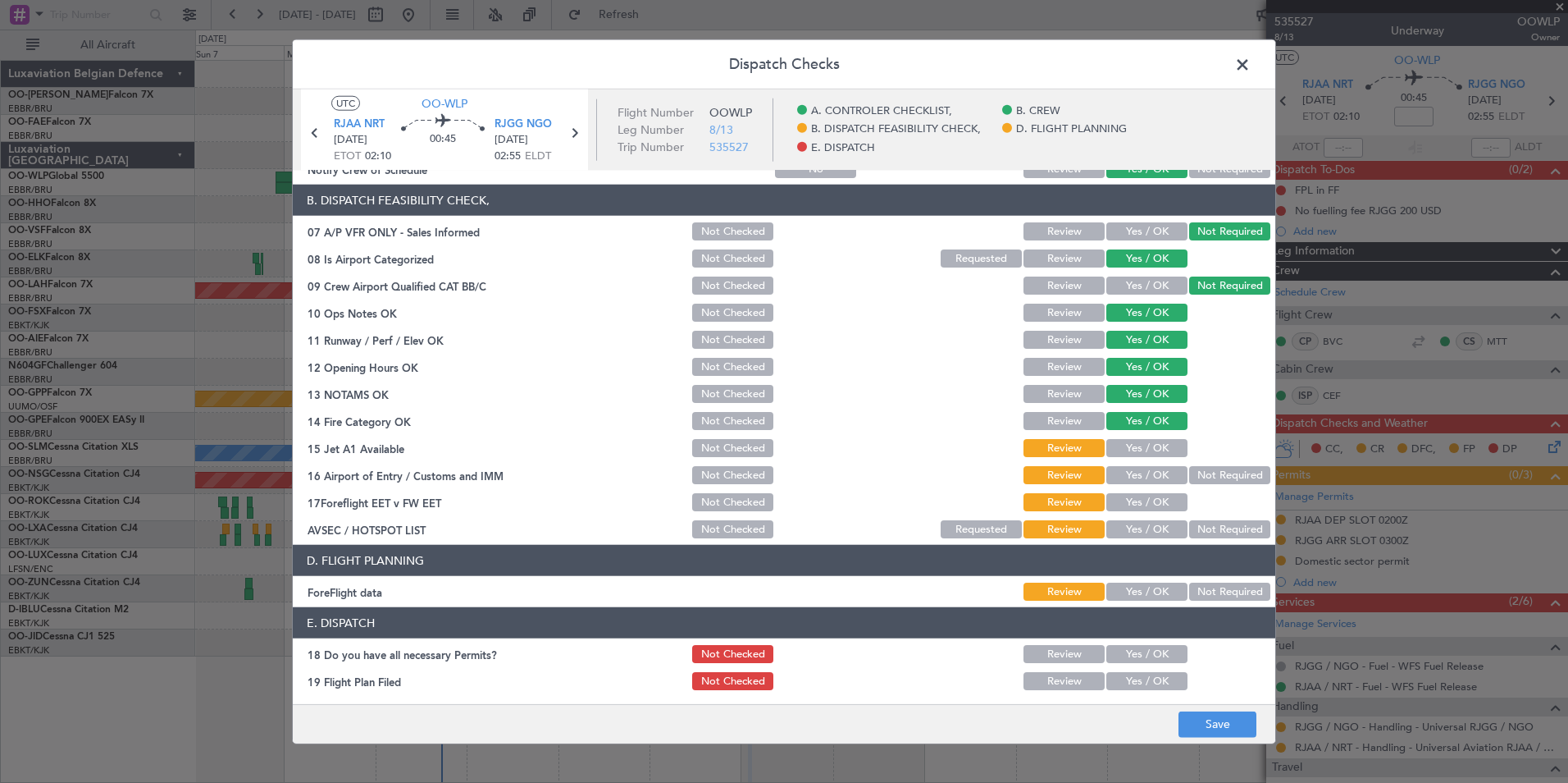
click at [1130, 451] on button "Yes / OK" at bounding box center [1147, 448] width 81 height 18
click at [1128, 466] on button "Yes / OK" at bounding box center [1147, 475] width 81 height 18
click at [1219, 538] on button "Not Required" at bounding box center [1229, 529] width 81 height 18
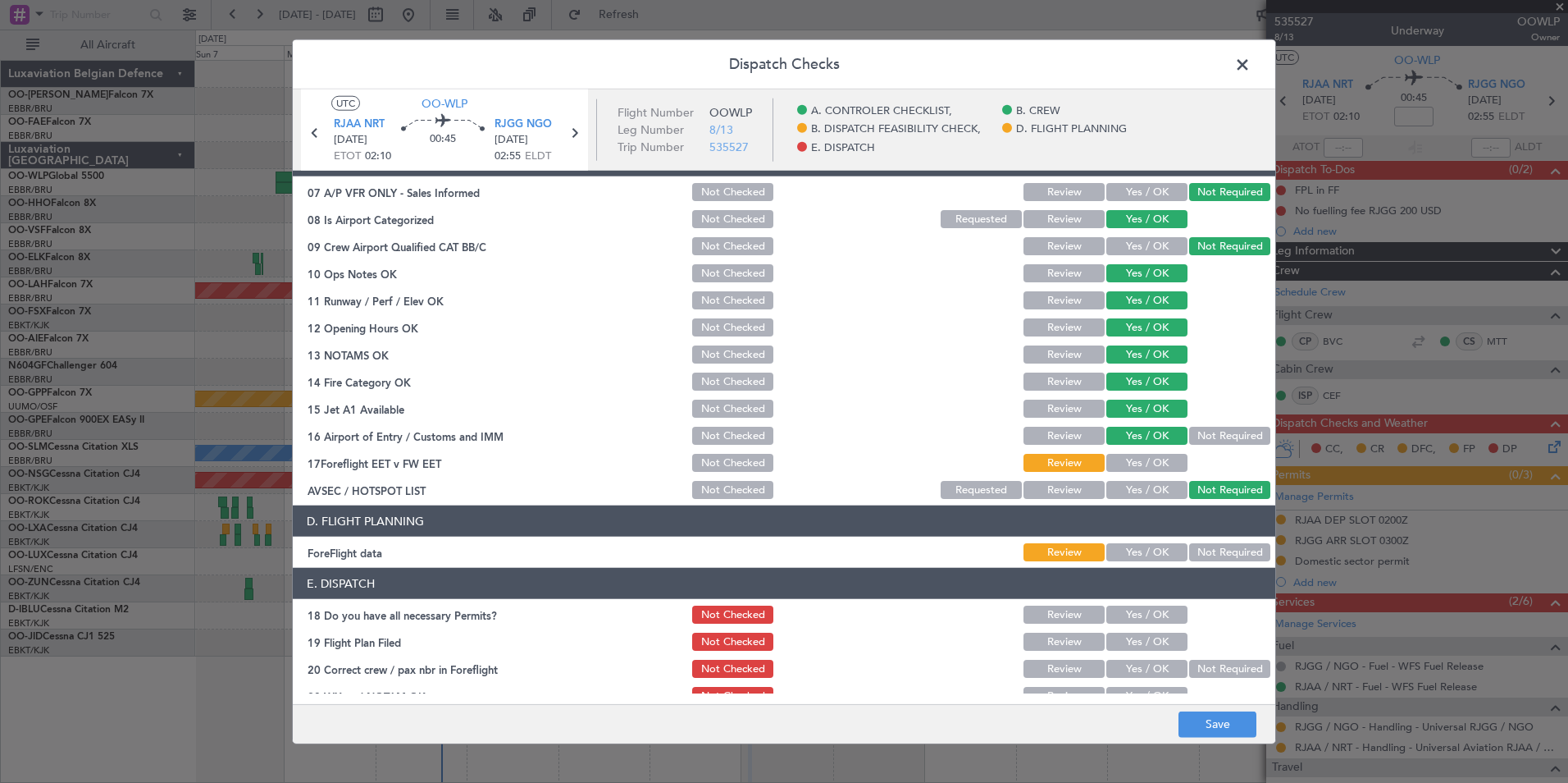
scroll to position [304, 0]
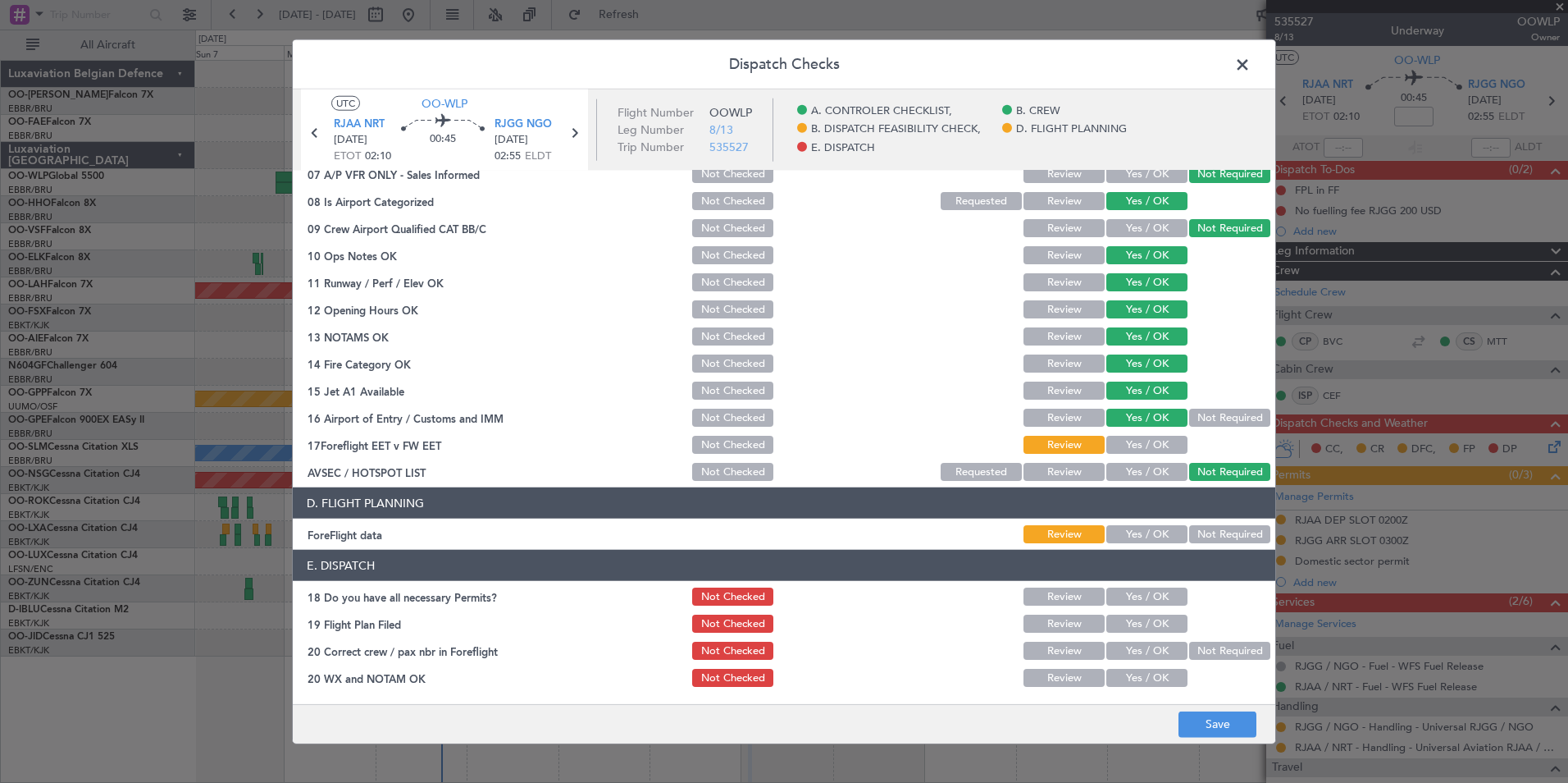
click at [1198, 535] on button "Not Required" at bounding box center [1229, 534] width 81 height 18
click at [1205, 732] on button "Save" at bounding box center [1217, 723] width 78 height 26
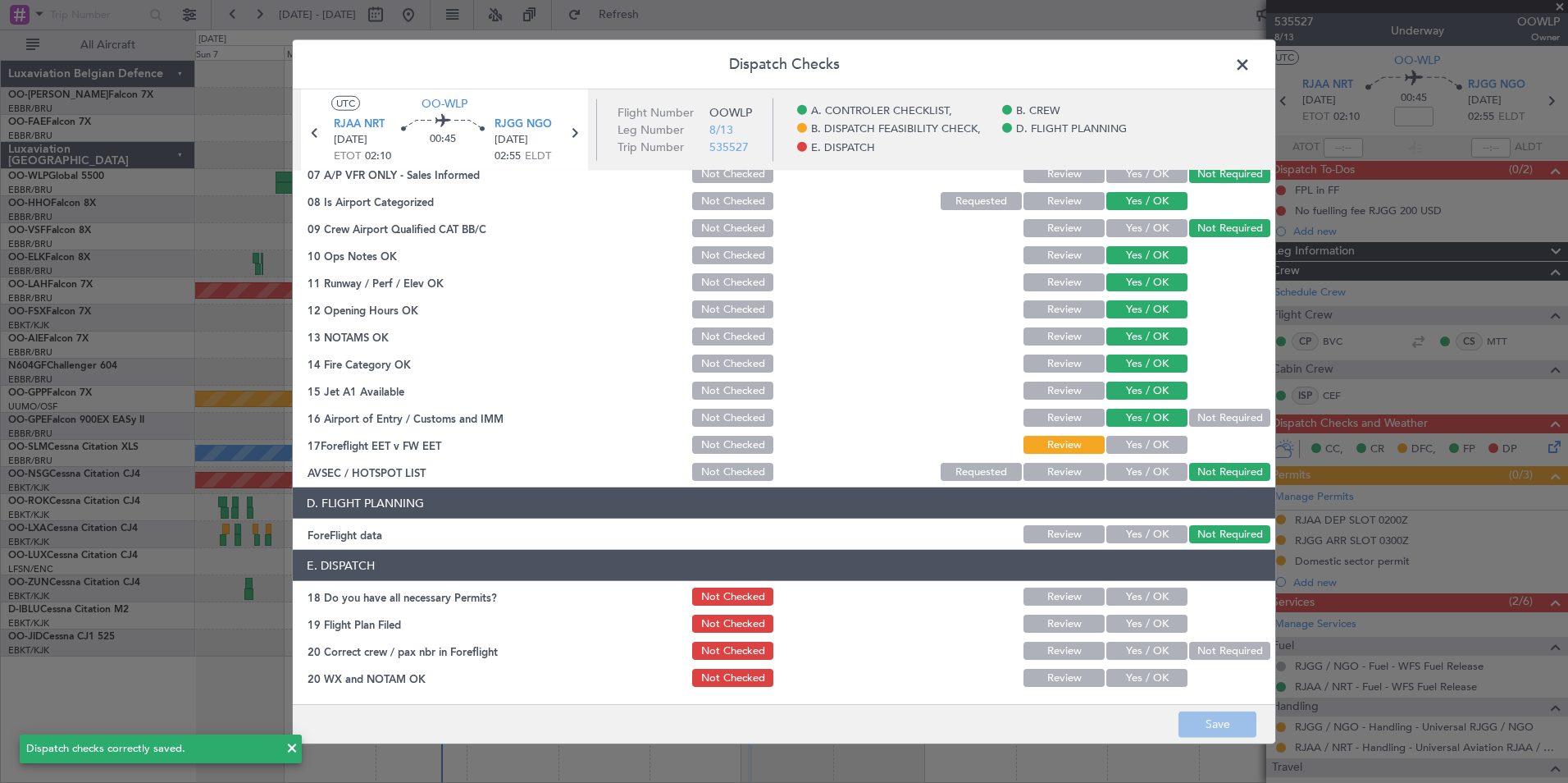
click at [1251, 62] on span at bounding box center [1251, 69] width 0 height 33
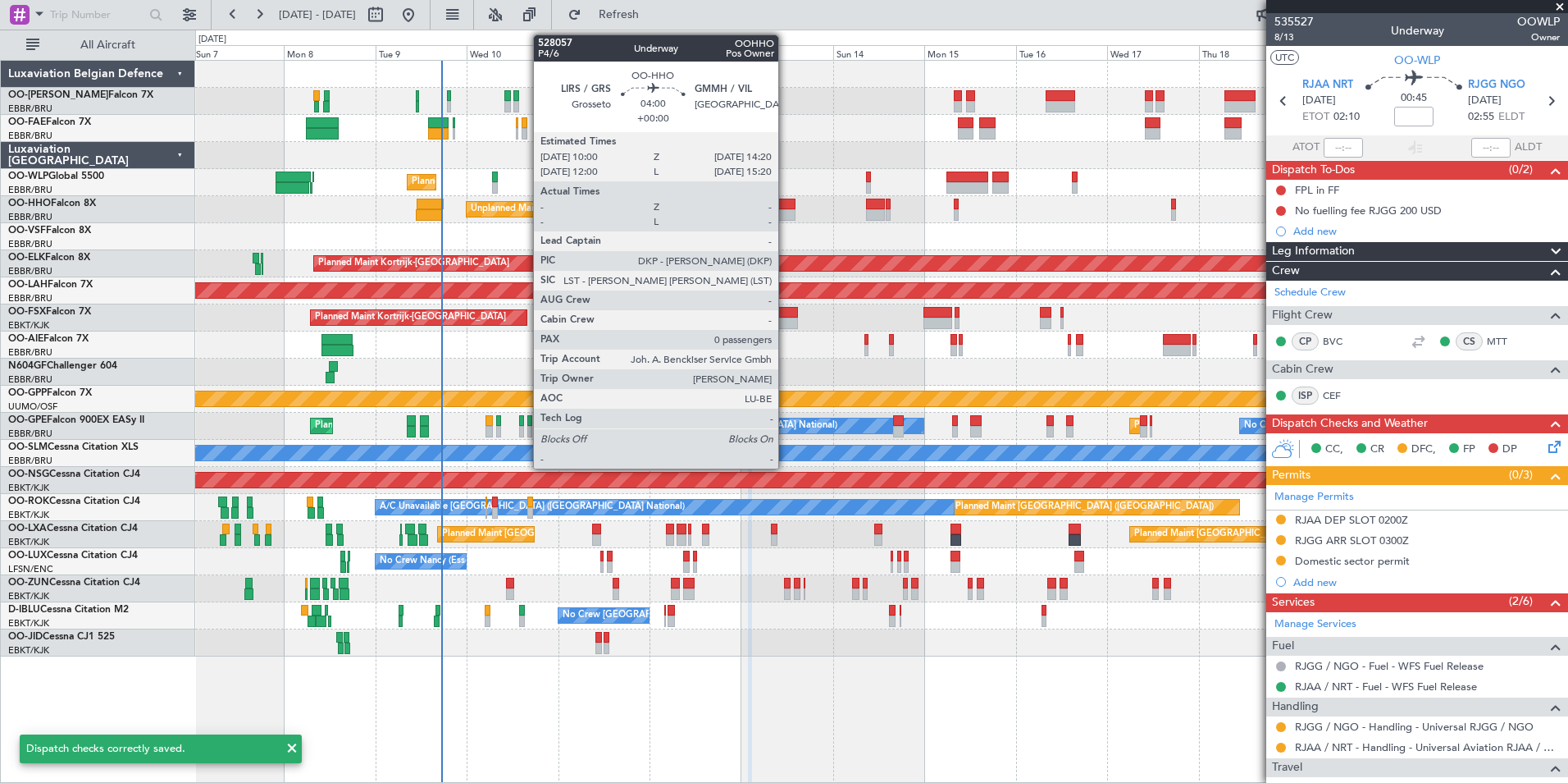
click at [732, 204] on div "Planned Maint Geneva (Cointrin) Unplanned Maint New York (Teterboro)" at bounding box center [881, 210] width 1372 height 27
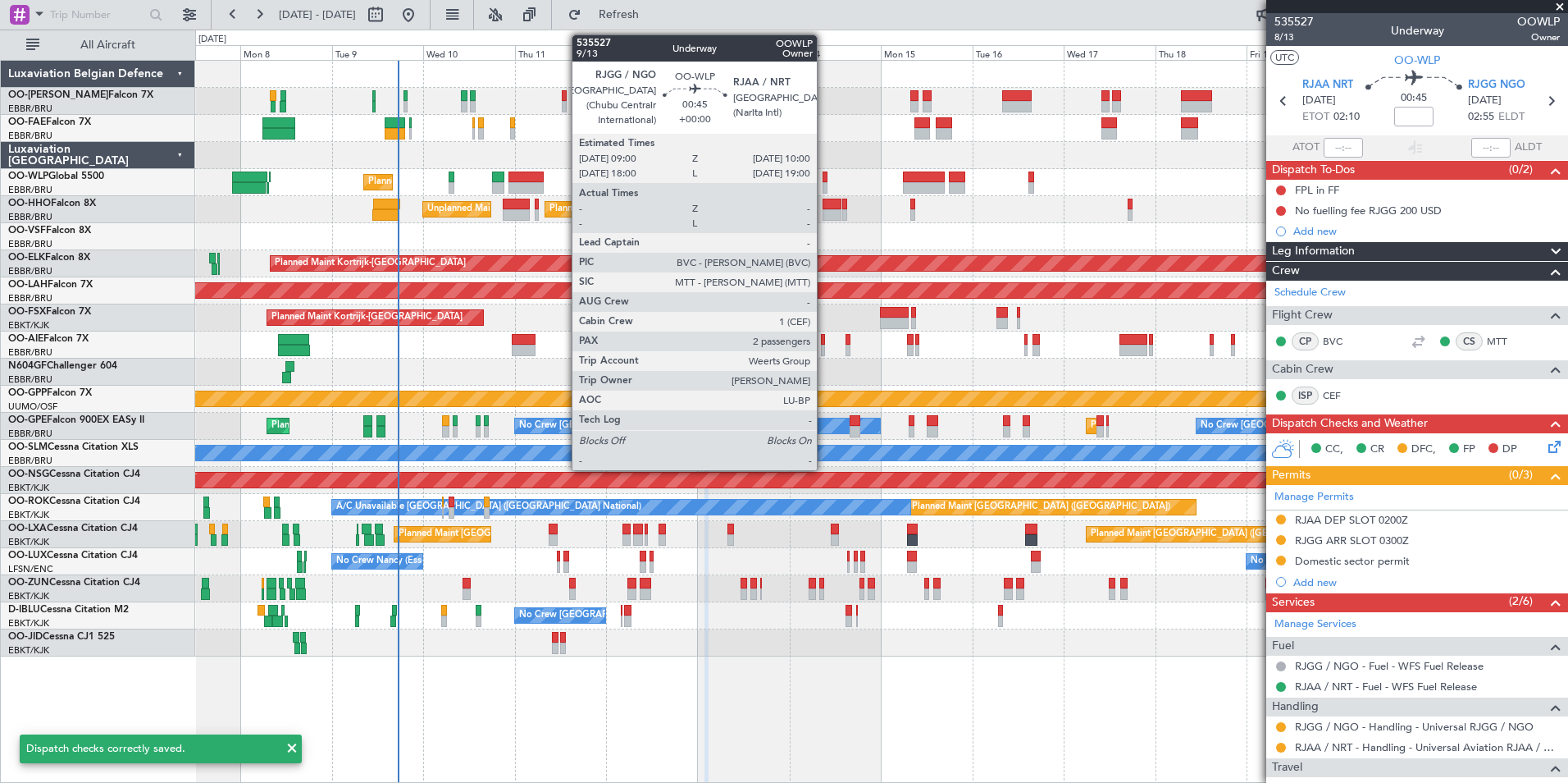
click at [824, 178] on div at bounding box center [825, 177] width 4 height 12
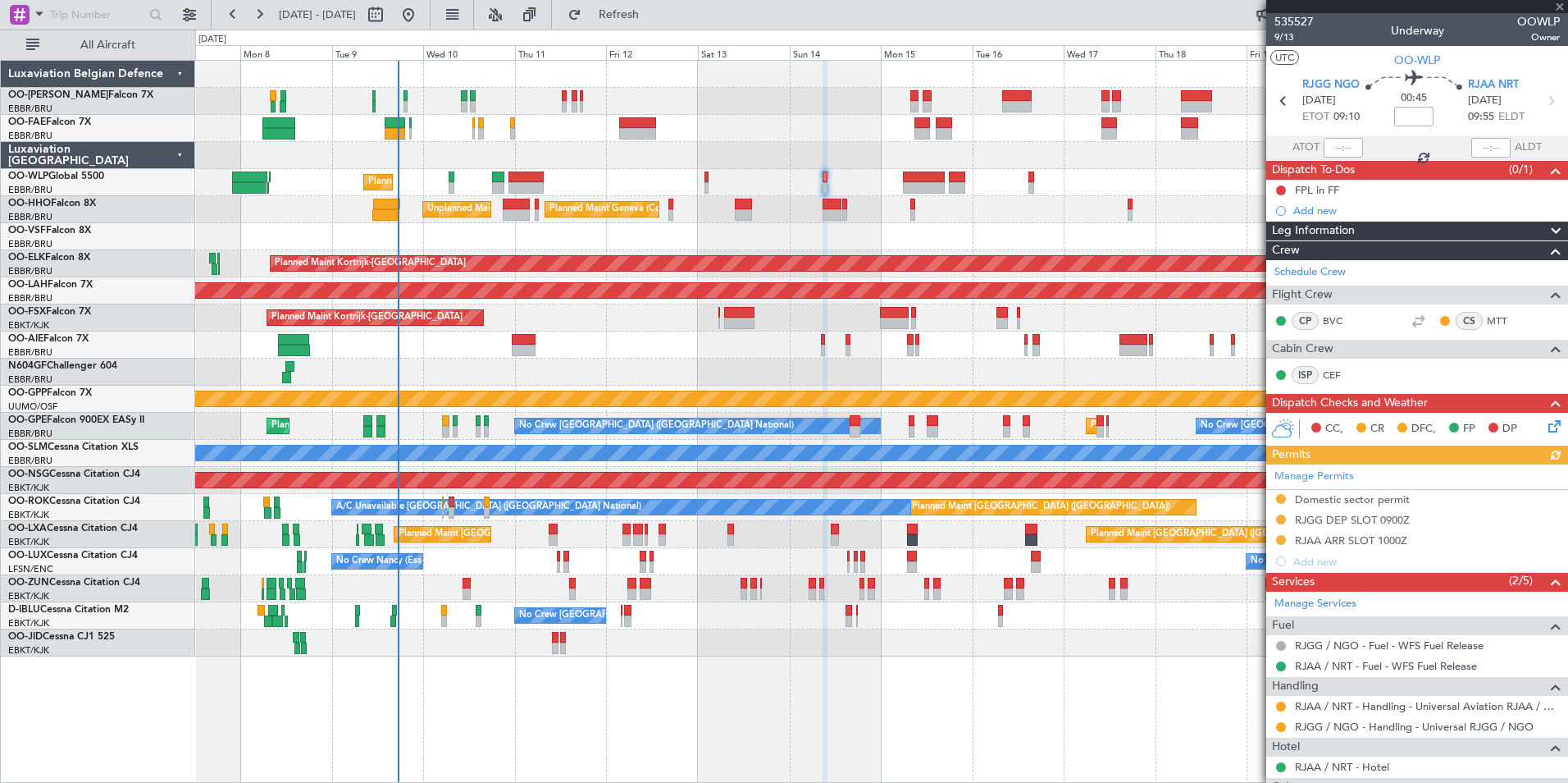
click at [1545, 429] on icon at bounding box center [1552, 423] width 13 height 13
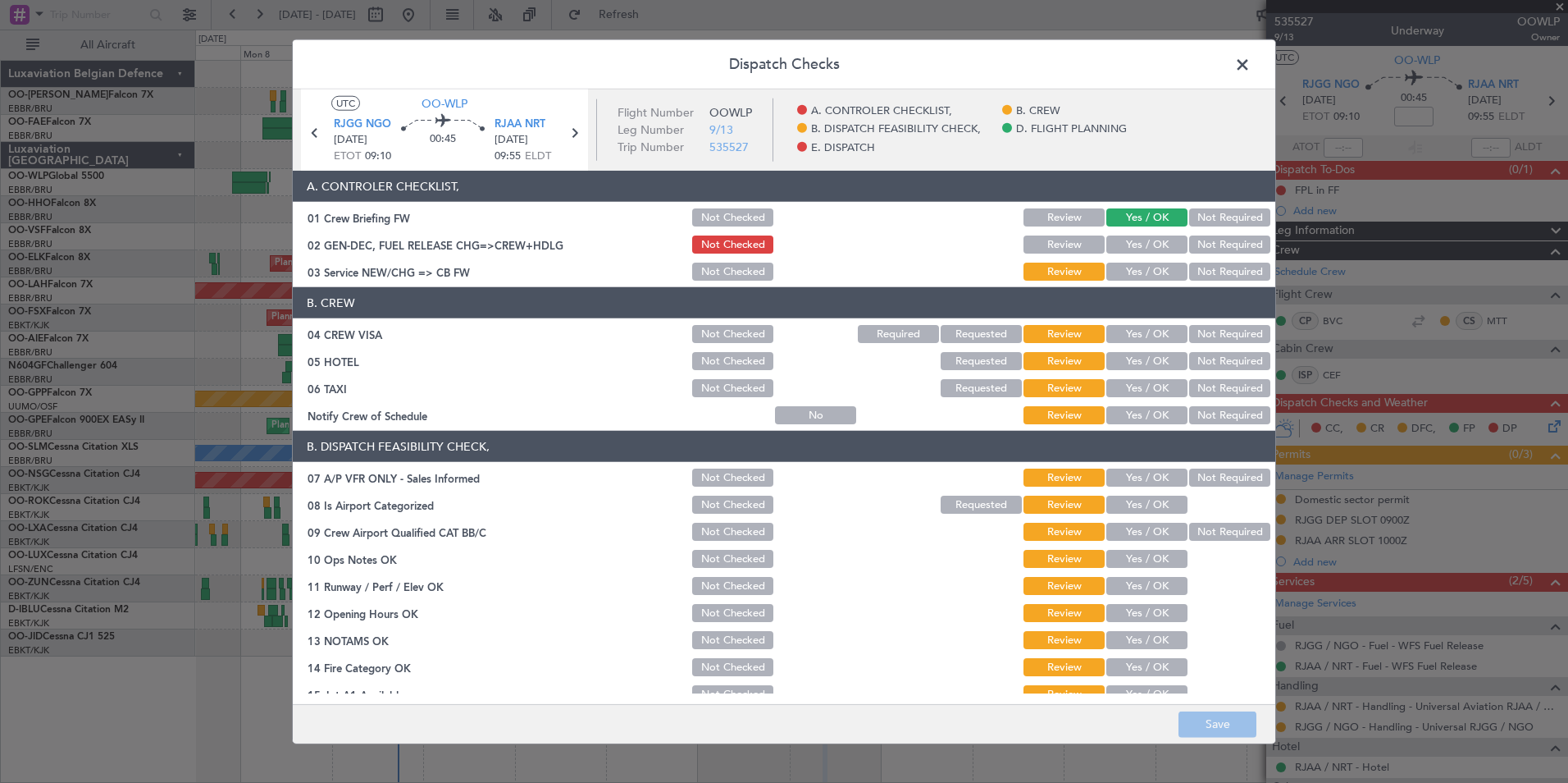
click at [1139, 245] on button "Yes / OK" at bounding box center [1147, 245] width 81 height 18
click at [1149, 271] on button "Yes / OK" at bounding box center [1147, 272] width 81 height 18
click at [1223, 329] on button "Not Required" at bounding box center [1229, 334] width 81 height 18
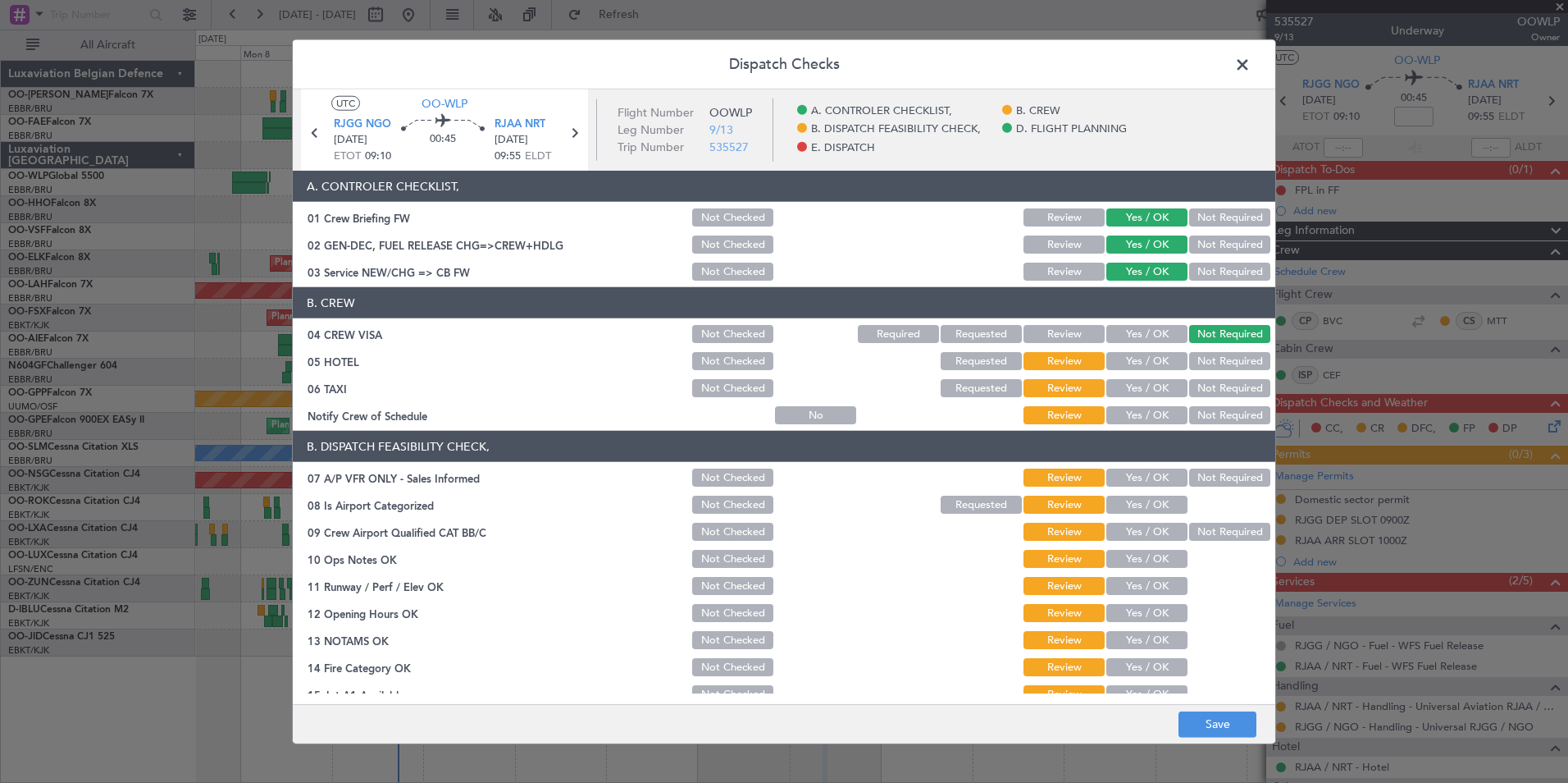
click at [1119, 361] on button "Yes / OK" at bounding box center [1147, 361] width 81 height 18
drag, startPoint x: 1223, startPoint y: 392, endPoint x: 1145, endPoint y: 410, distance: 80.0
click at [1223, 391] on button "Not Required" at bounding box center [1229, 388] width 81 height 18
click at [1132, 410] on button "Yes / OK" at bounding box center [1147, 415] width 81 height 18
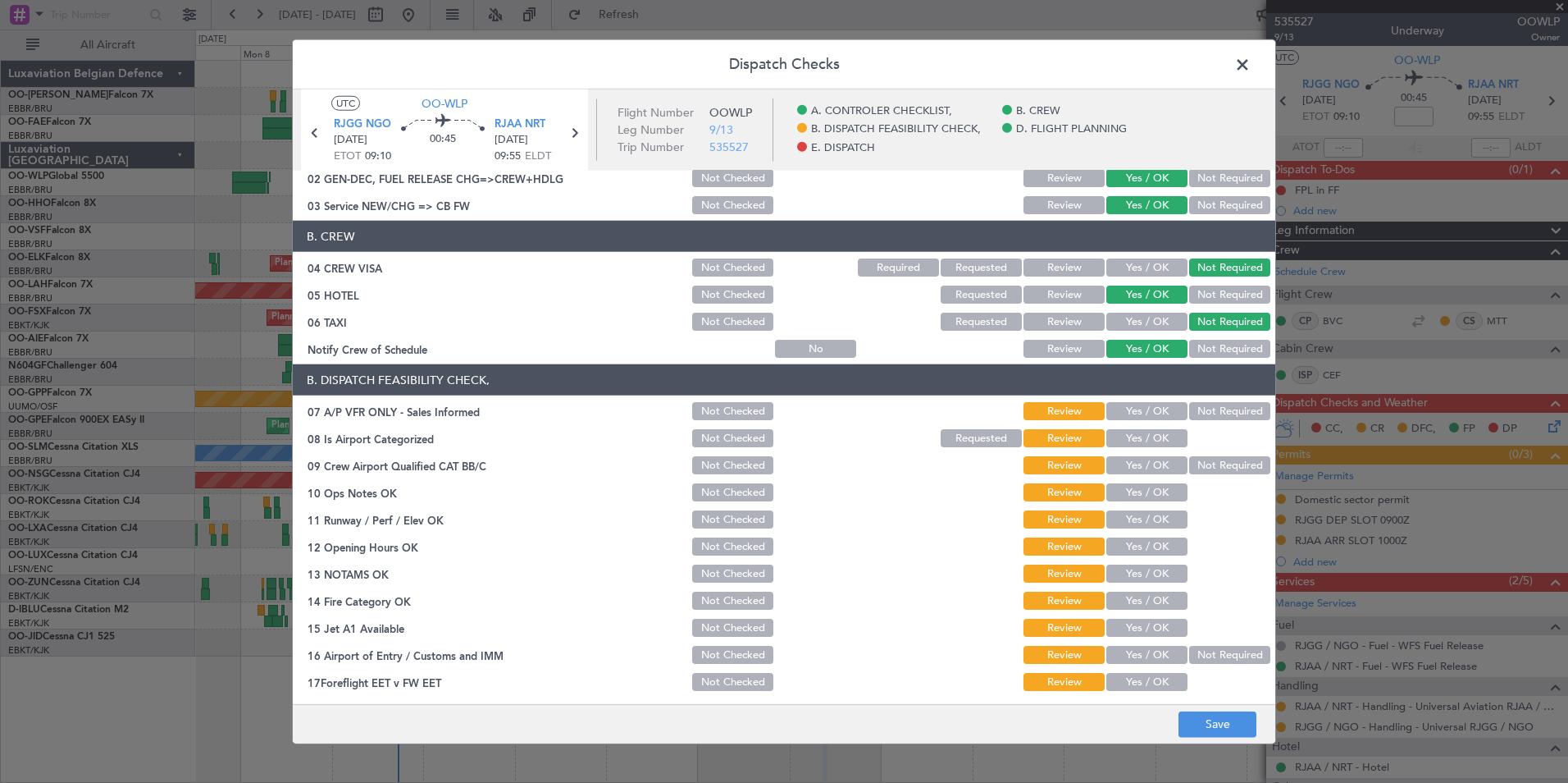
scroll to position [82, 0]
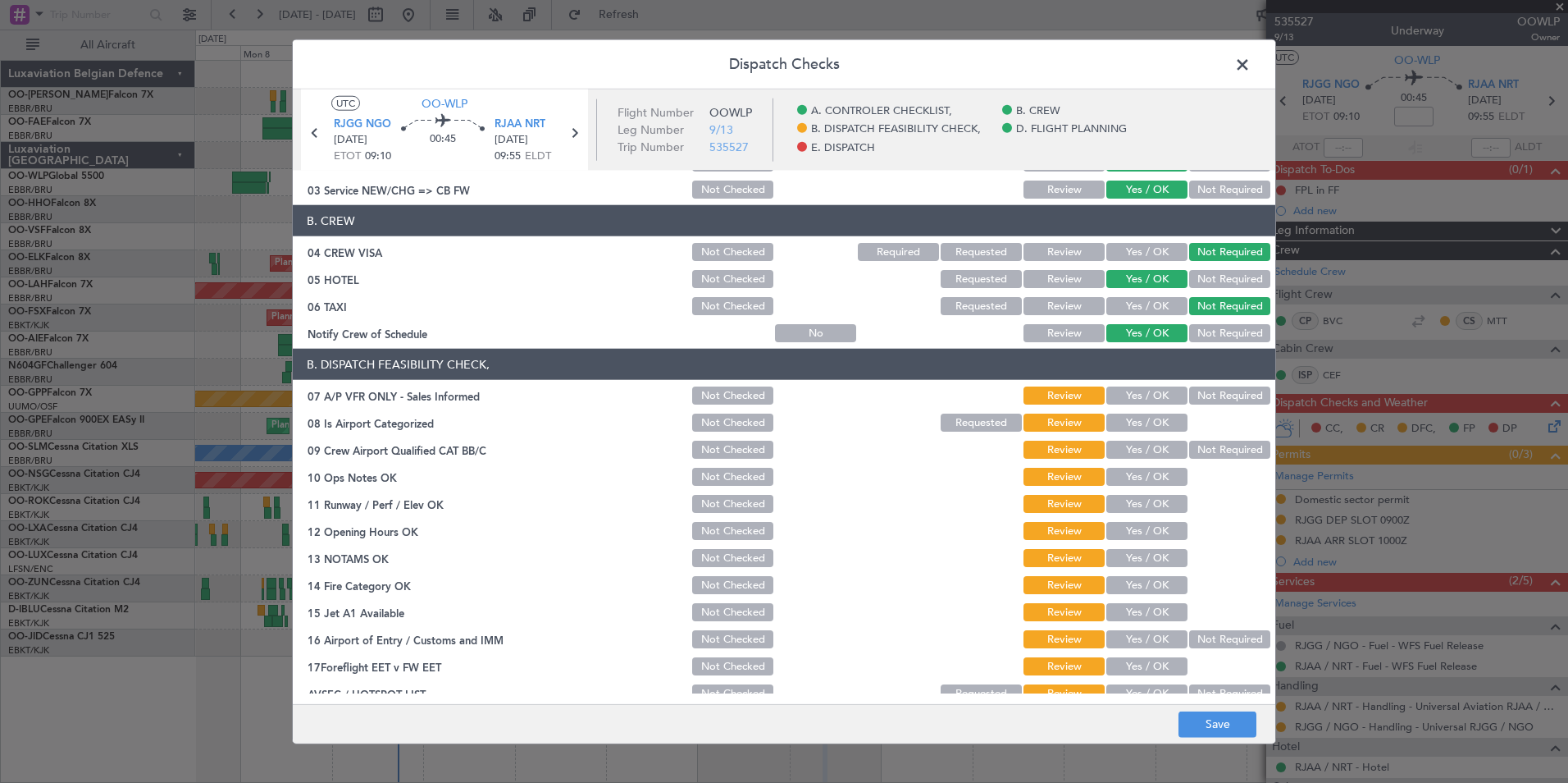
click at [1202, 393] on button "Not Required" at bounding box center [1229, 395] width 81 height 18
drag, startPoint x: 1142, startPoint y: 417, endPoint x: 1142, endPoint y: 431, distance: 14.0
click at [1142, 418] on button "Yes / OK" at bounding box center [1147, 423] width 81 height 18
click at [1146, 443] on button "Yes / OK" at bounding box center [1147, 450] width 81 height 18
click at [1211, 450] on button "Not Required" at bounding box center [1229, 450] width 81 height 18
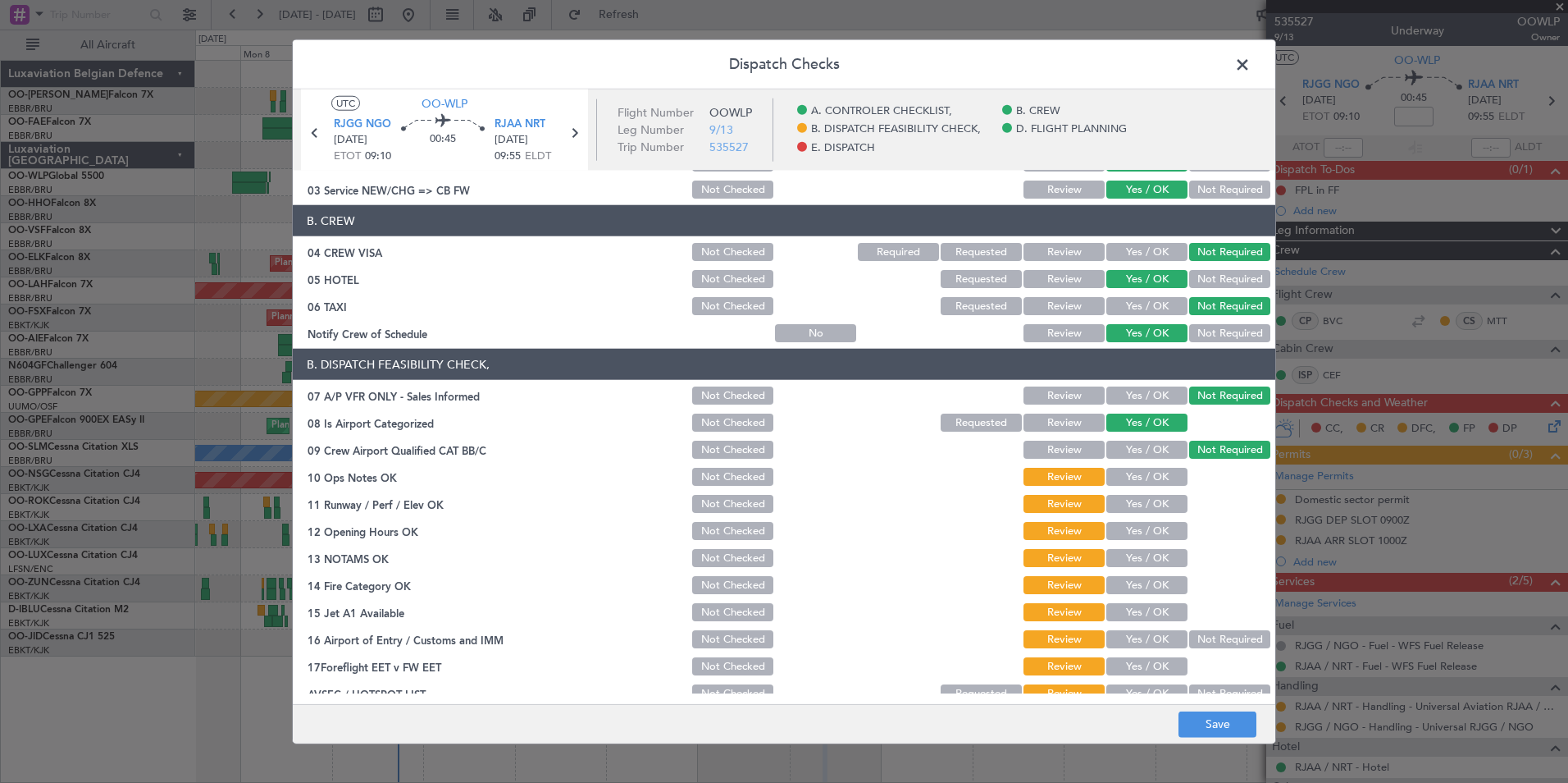
click at [1137, 473] on button "Yes / OK" at bounding box center [1147, 476] width 81 height 18
click at [1130, 496] on div "Yes / OK" at bounding box center [1145, 503] width 83 height 23
click at [1131, 508] on button "Yes / OK" at bounding box center [1147, 504] width 81 height 18
click at [1137, 539] on button "Yes / OK" at bounding box center [1147, 531] width 81 height 18
click at [1137, 561] on button "Yes / OK" at bounding box center [1147, 558] width 81 height 18
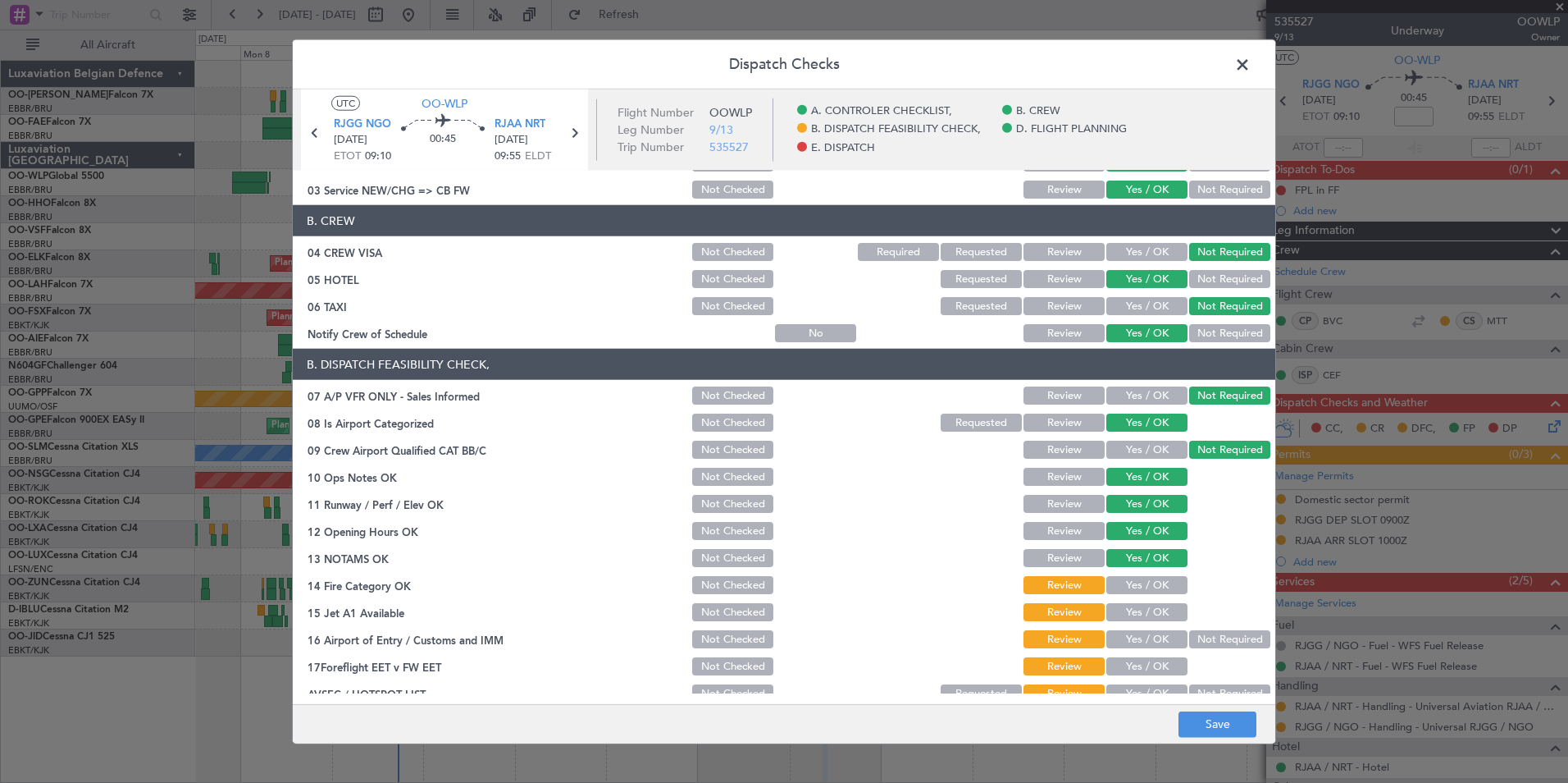
click at [1137, 586] on button "Yes / OK" at bounding box center [1147, 585] width 81 height 18
click at [1137, 604] on button "Yes / OK" at bounding box center [1147, 612] width 81 height 18
click at [1128, 629] on div "Yes / OK" at bounding box center [1145, 639] width 83 height 23
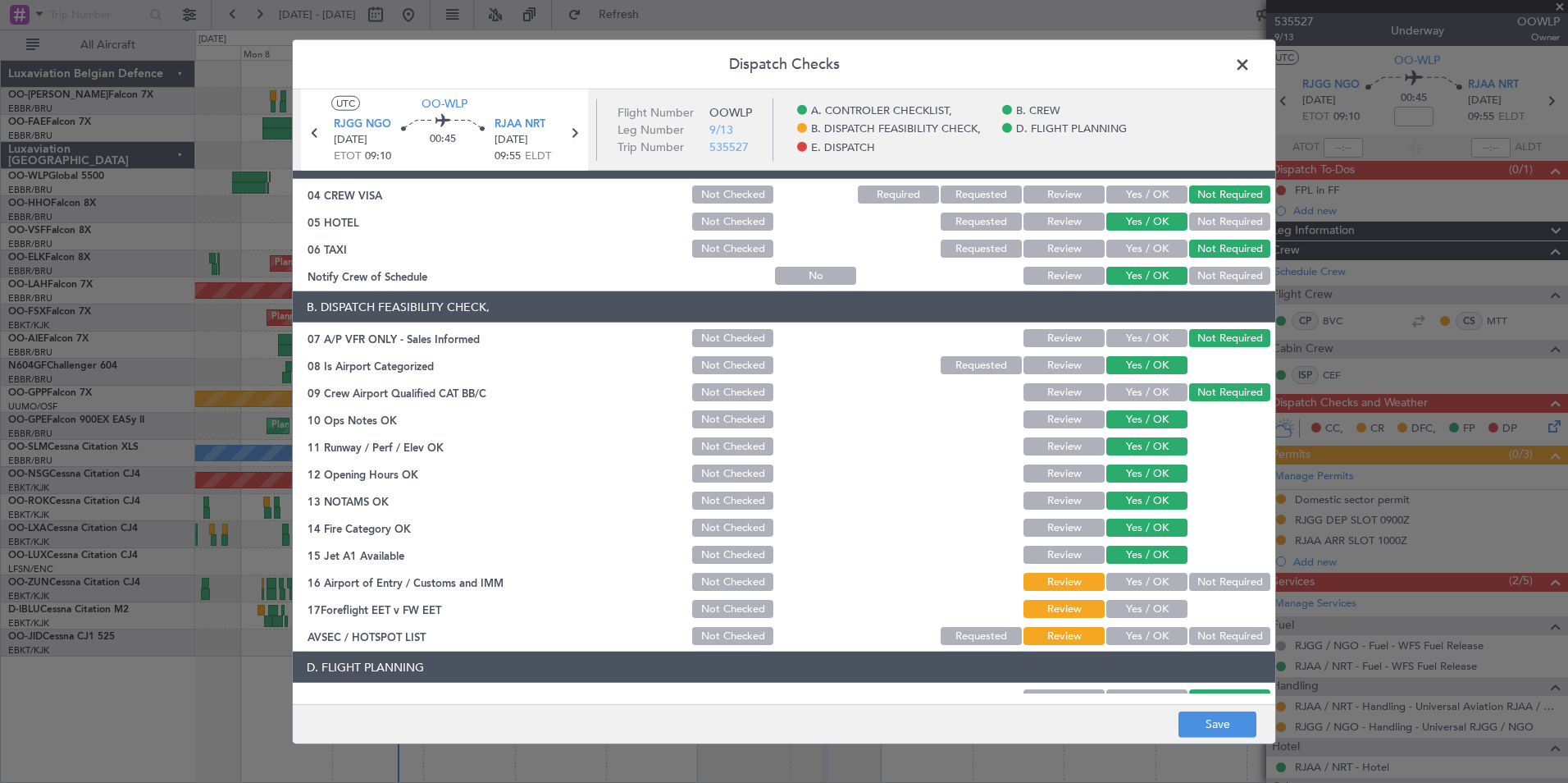
scroll to position [164, 0]
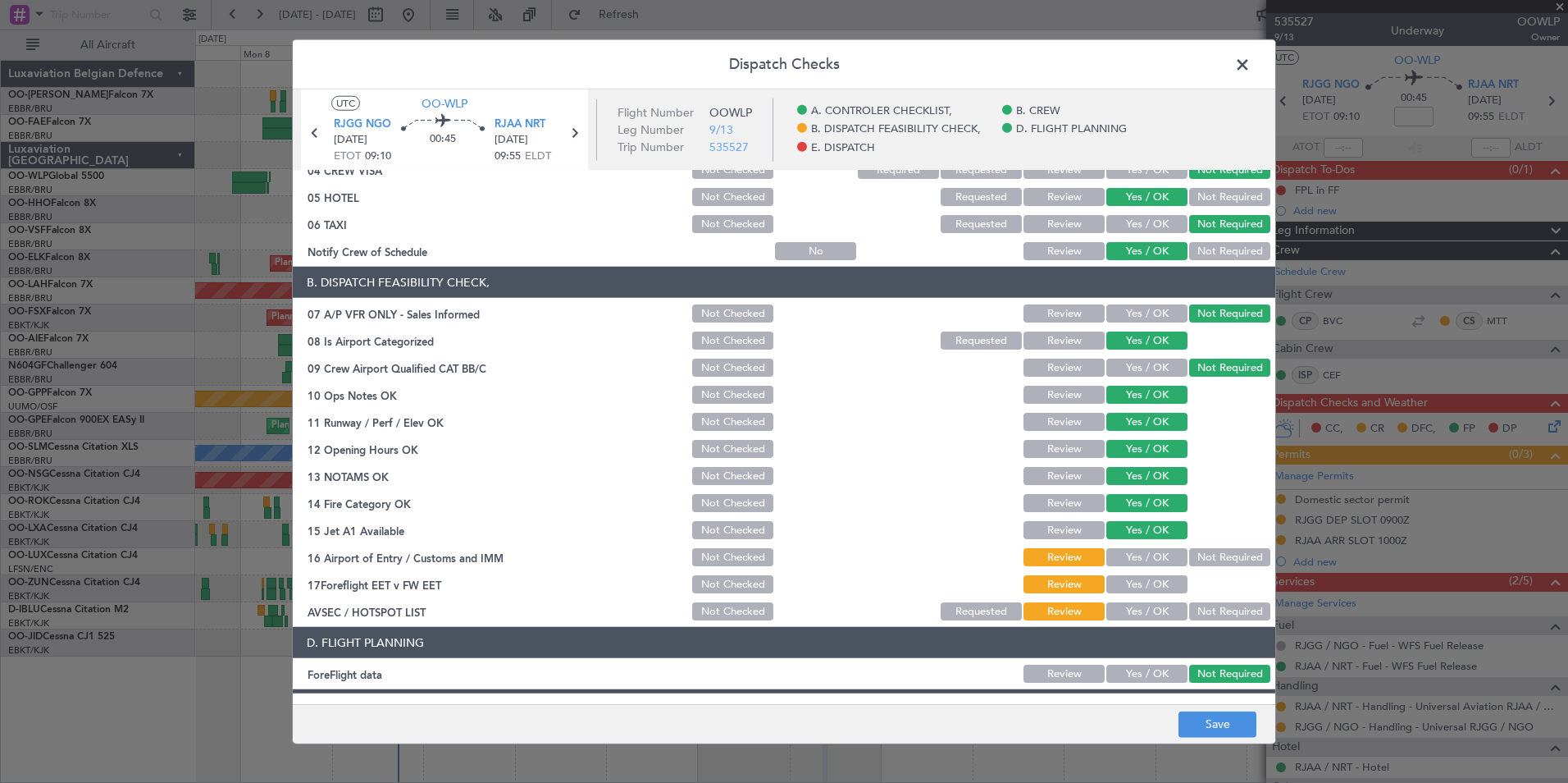
click at [1138, 558] on button "Yes / OK" at bounding box center [1147, 557] width 81 height 18
click at [1197, 609] on button "Not Required" at bounding box center [1229, 611] width 81 height 18
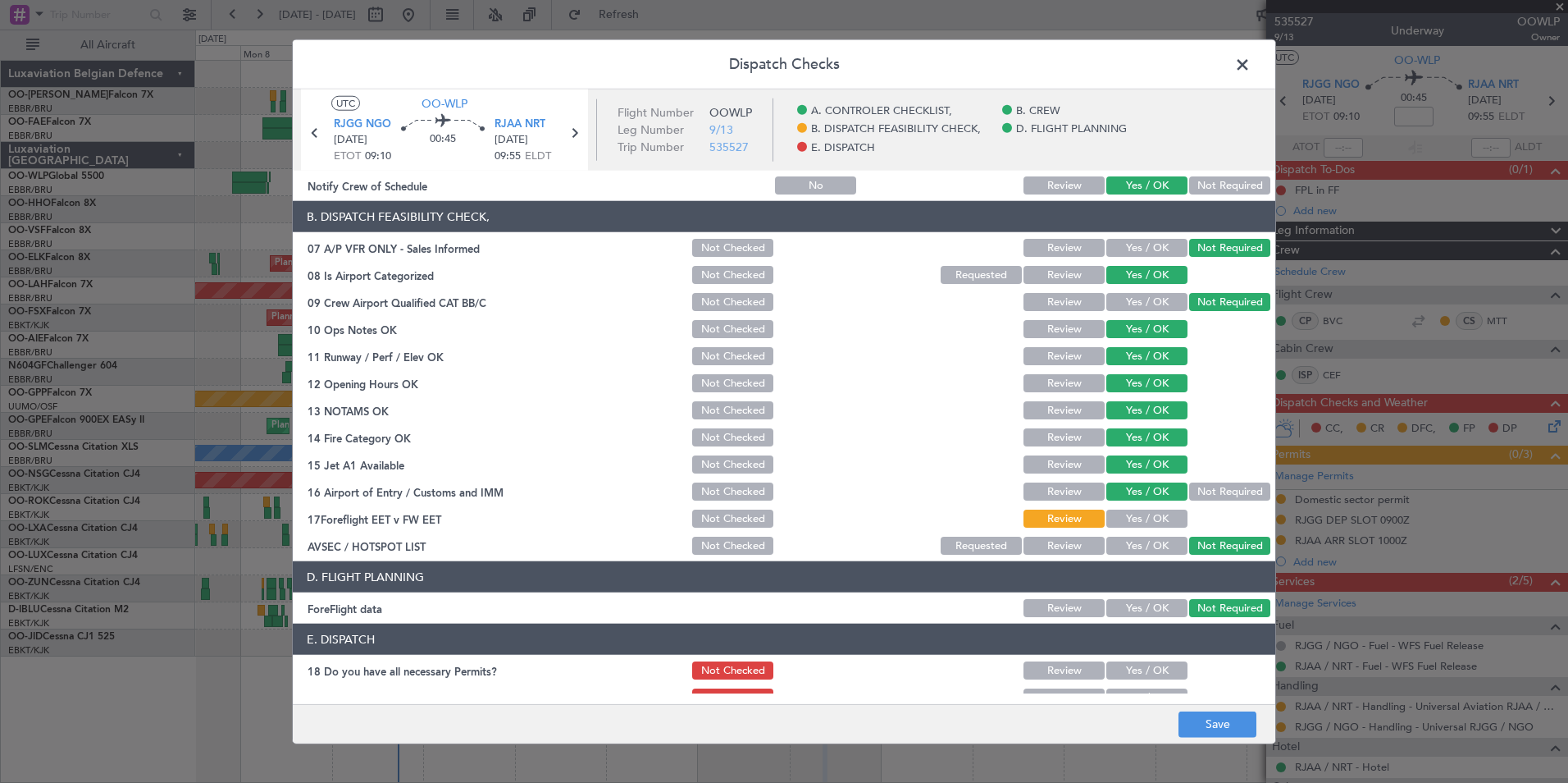
scroll to position [304, 0]
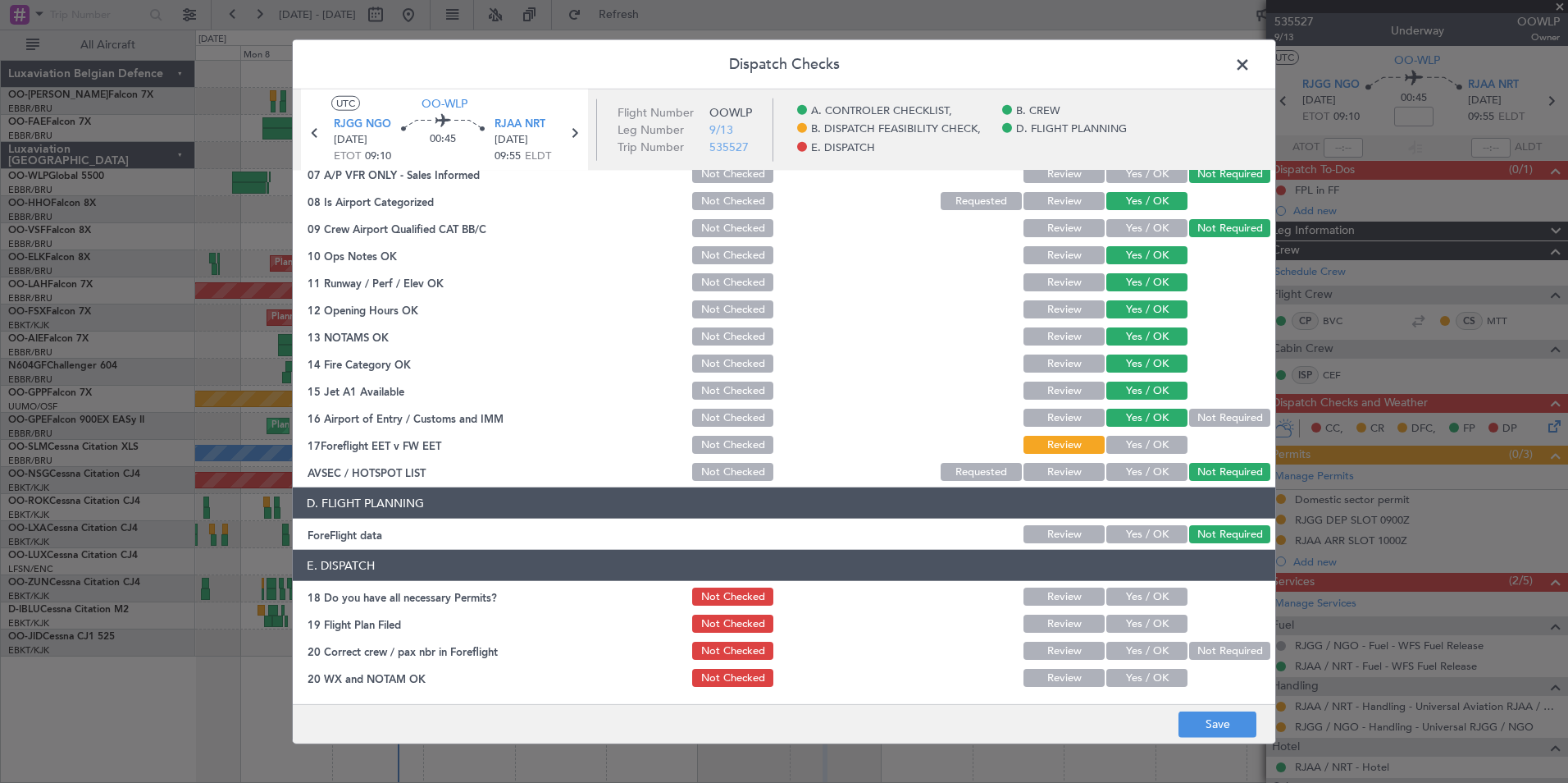
click at [1135, 465] on button "Yes / OK" at bounding box center [1147, 472] width 81 height 18
click at [1189, 478] on button "Not Required" at bounding box center [1229, 472] width 81 height 18
click at [1199, 716] on button "Save" at bounding box center [1217, 723] width 78 height 26
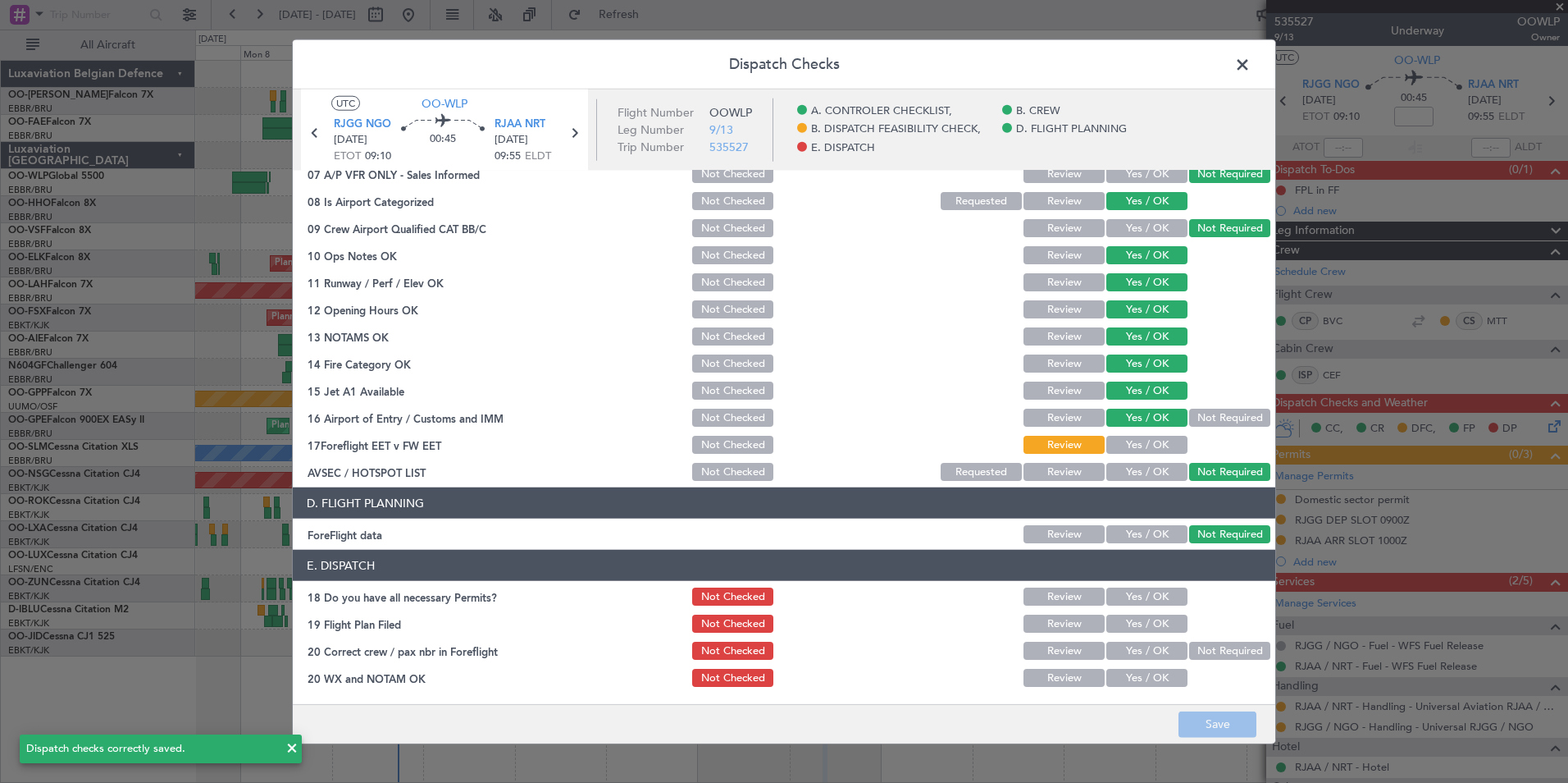
click at [1251, 64] on span at bounding box center [1251, 69] width 0 height 33
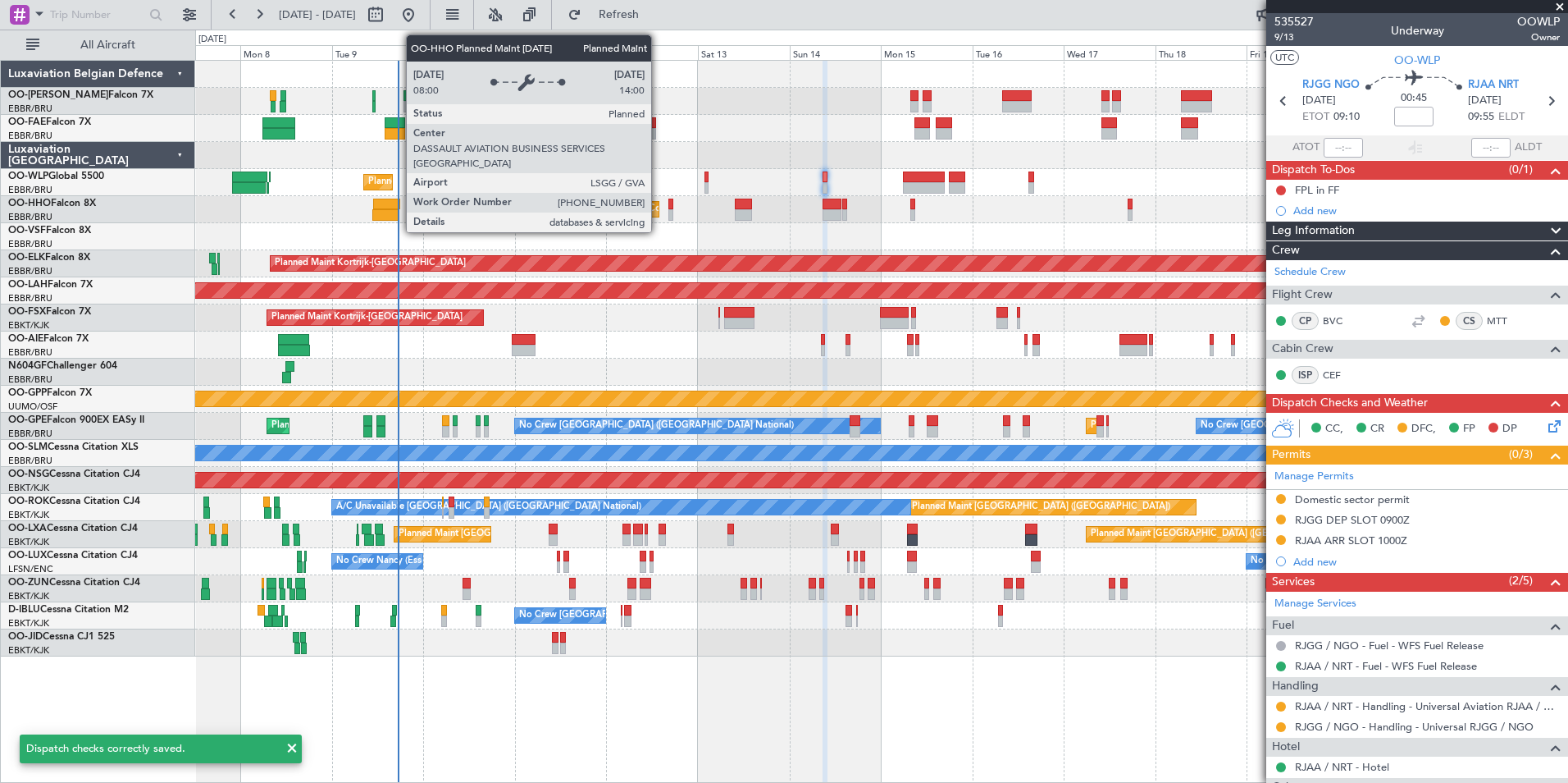
click at [791, 218] on div "Planned Maint Geneva (Cointrin) Unplanned Maint New York (Teterboro)" at bounding box center [881, 210] width 1372 height 27
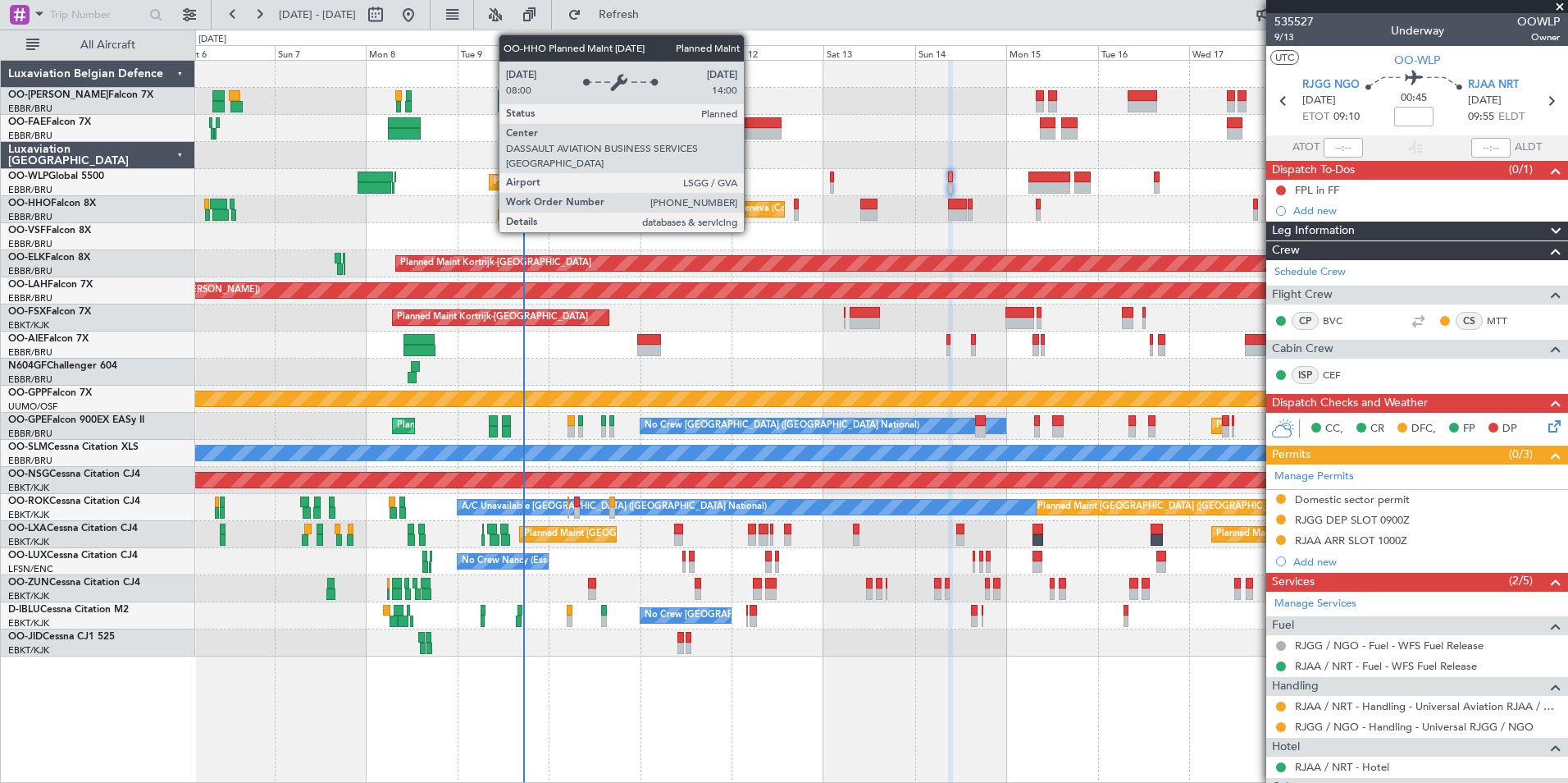
click at [810, 207] on div "Planned Maint Geneva (Cointrin)" at bounding box center [742, 209] width 135 height 25
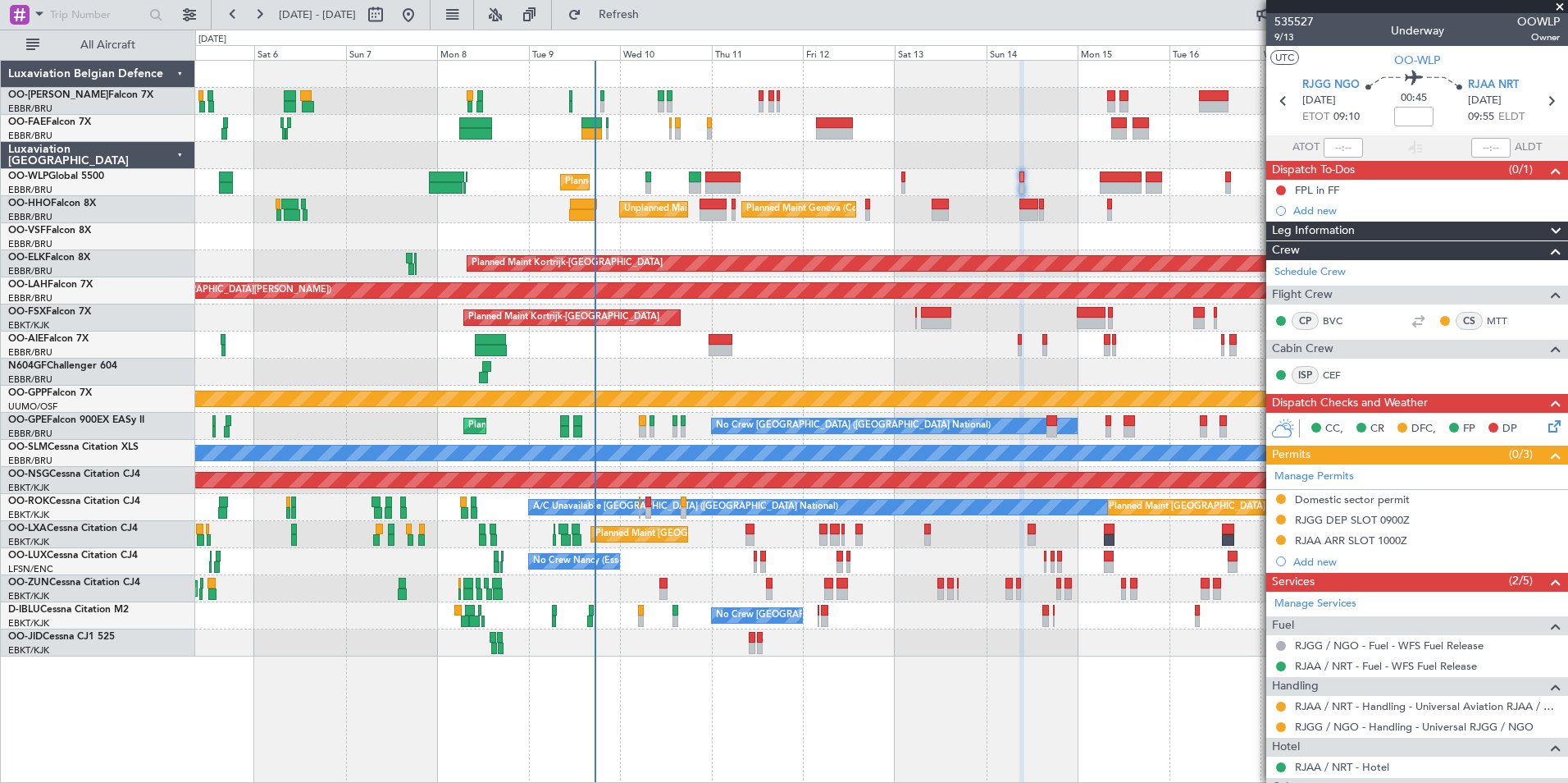
click at [839, 222] on div "Owner Melsbroek Air Base Planned Maint Brussels (Brussels National) Owner Melsb…" at bounding box center [881, 359] width 1372 height 596
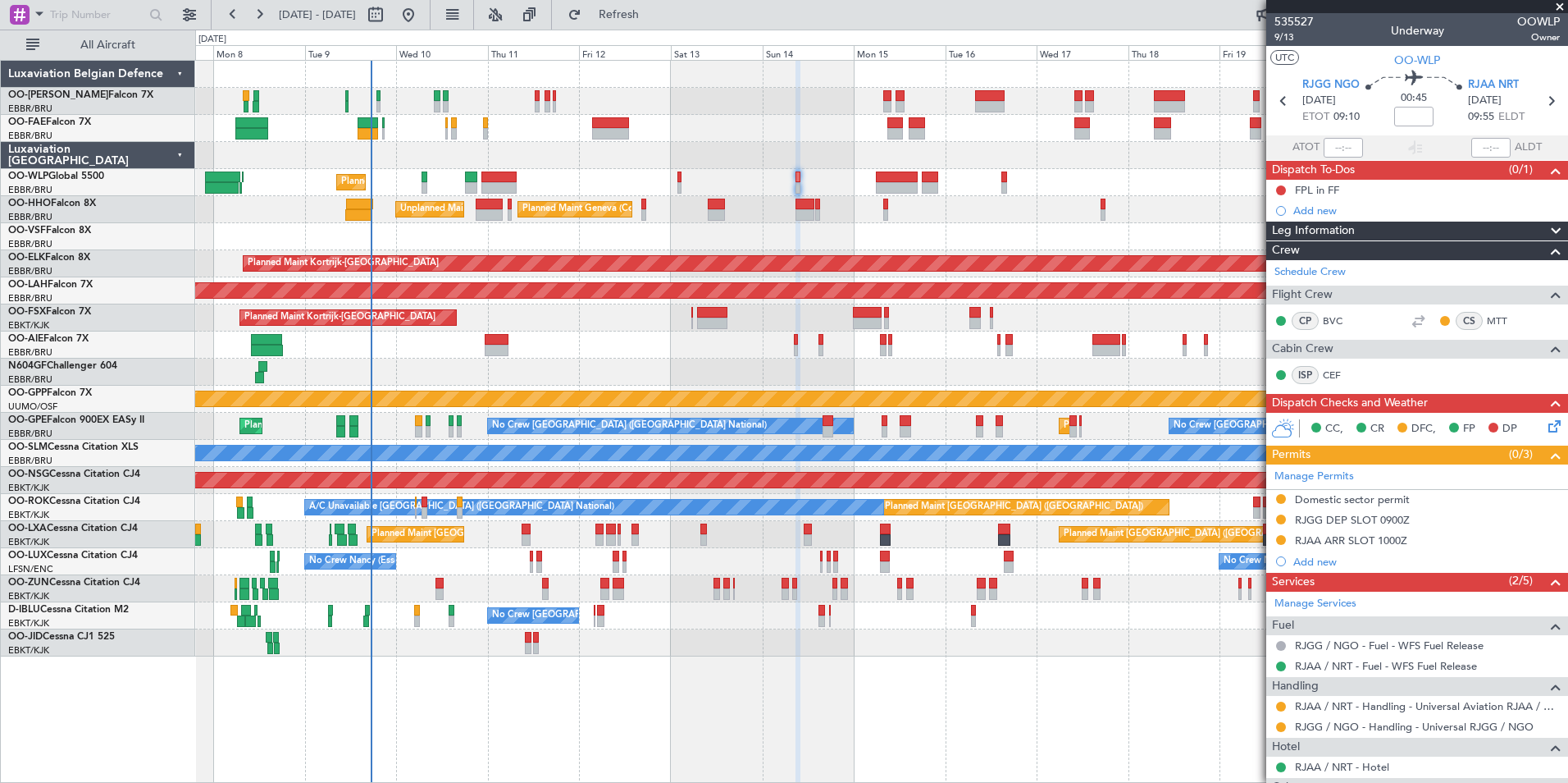
click at [863, 216] on div "Planned Maint Geneva (Cointrin) Unplanned Maint New York (Teterboro)" at bounding box center [881, 210] width 1372 height 27
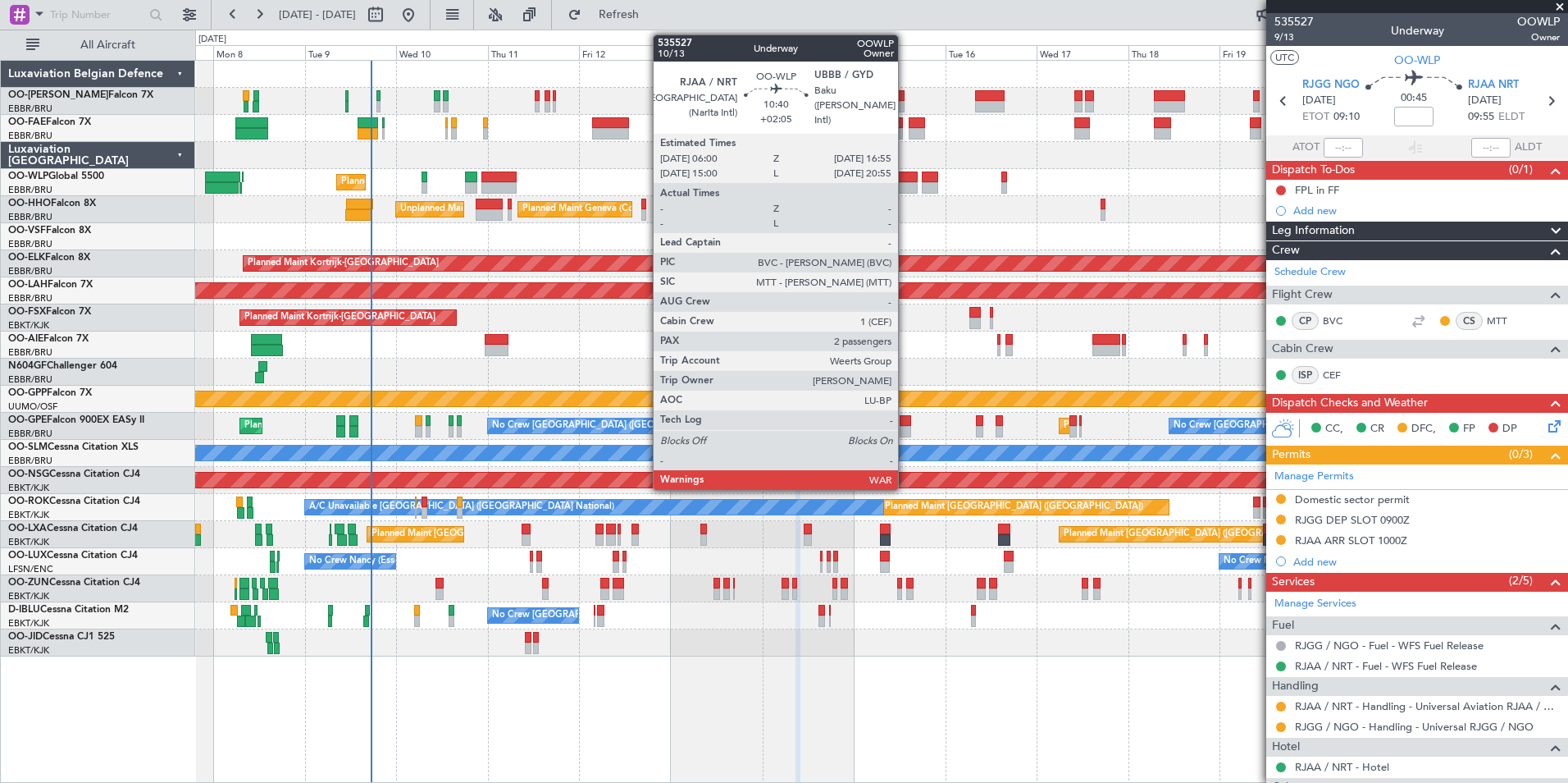
click at [905, 177] on div at bounding box center [897, 177] width 42 height 12
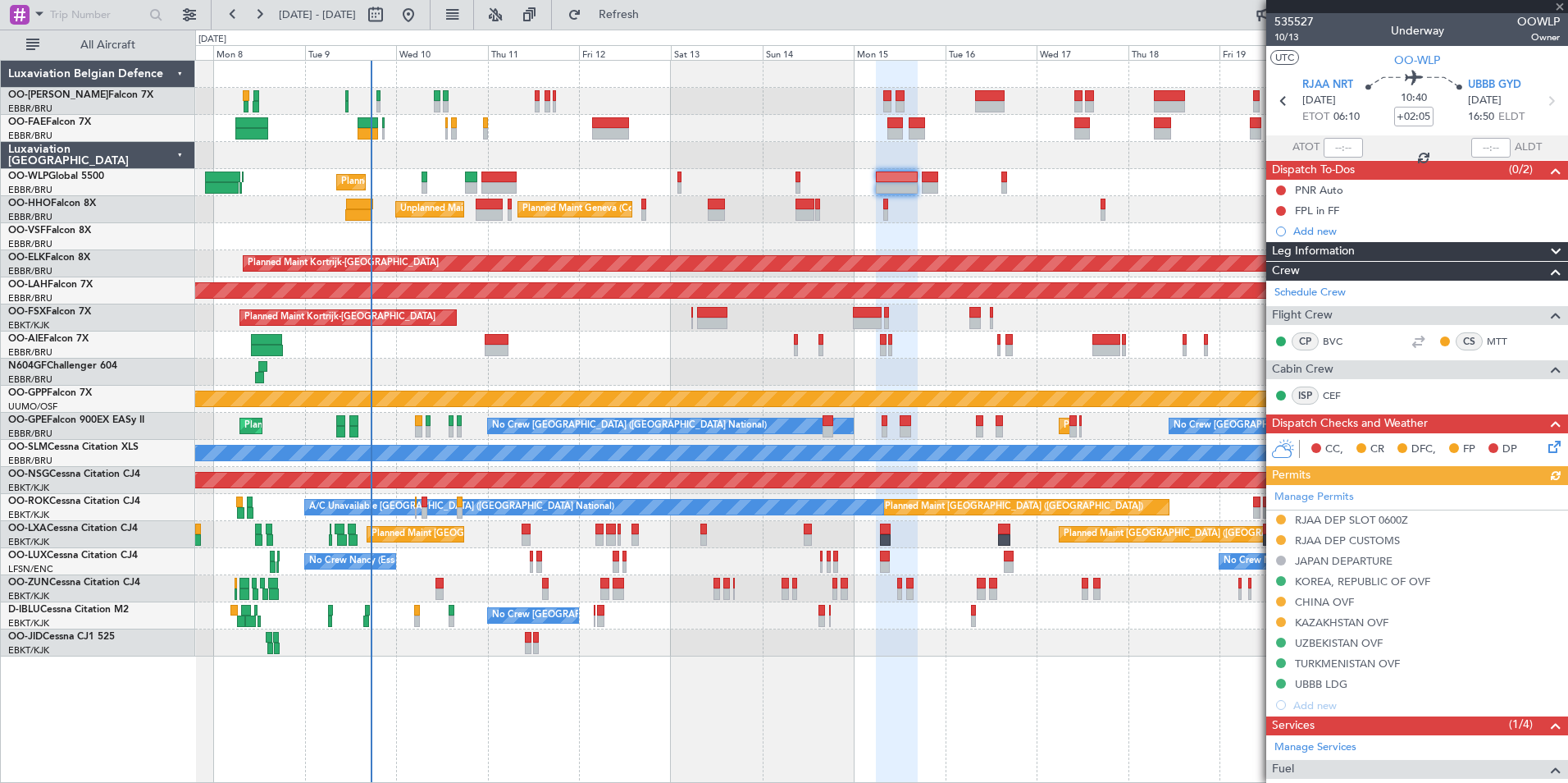
click at [1545, 443] on icon at bounding box center [1552, 444] width 13 height 13
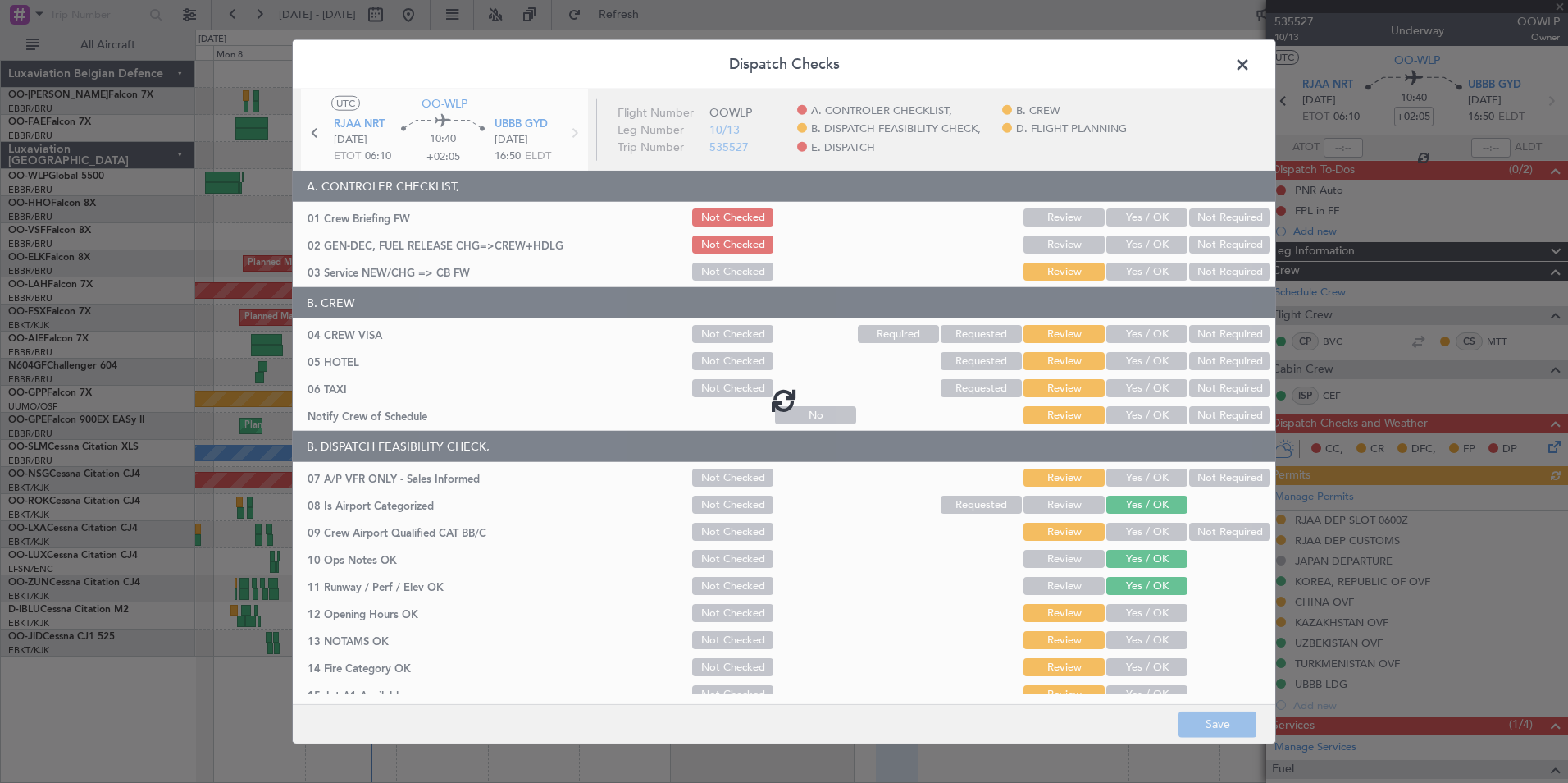
click at [1140, 246] on div at bounding box center [784, 400] width 982 height 621
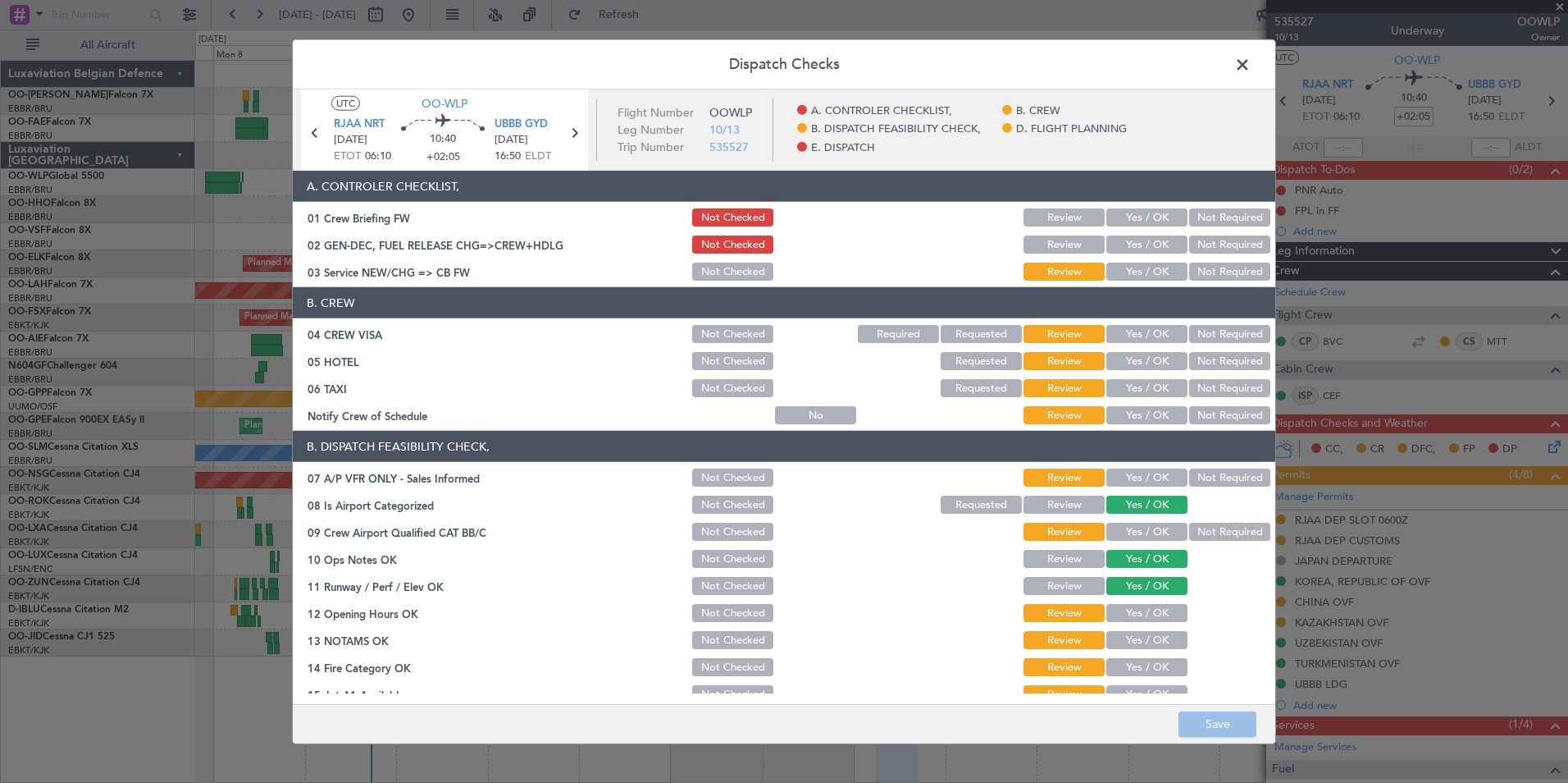
click at [1140, 246] on button "Yes / OK" at bounding box center [1147, 245] width 81 height 18
click at [1141, 268] on button "Yes / OK" at bounding box center [1147, 272] width 81 height 18
click at [1212, 333] on button "Not Required" at bounding box center [1229, 334] width 81 height 18
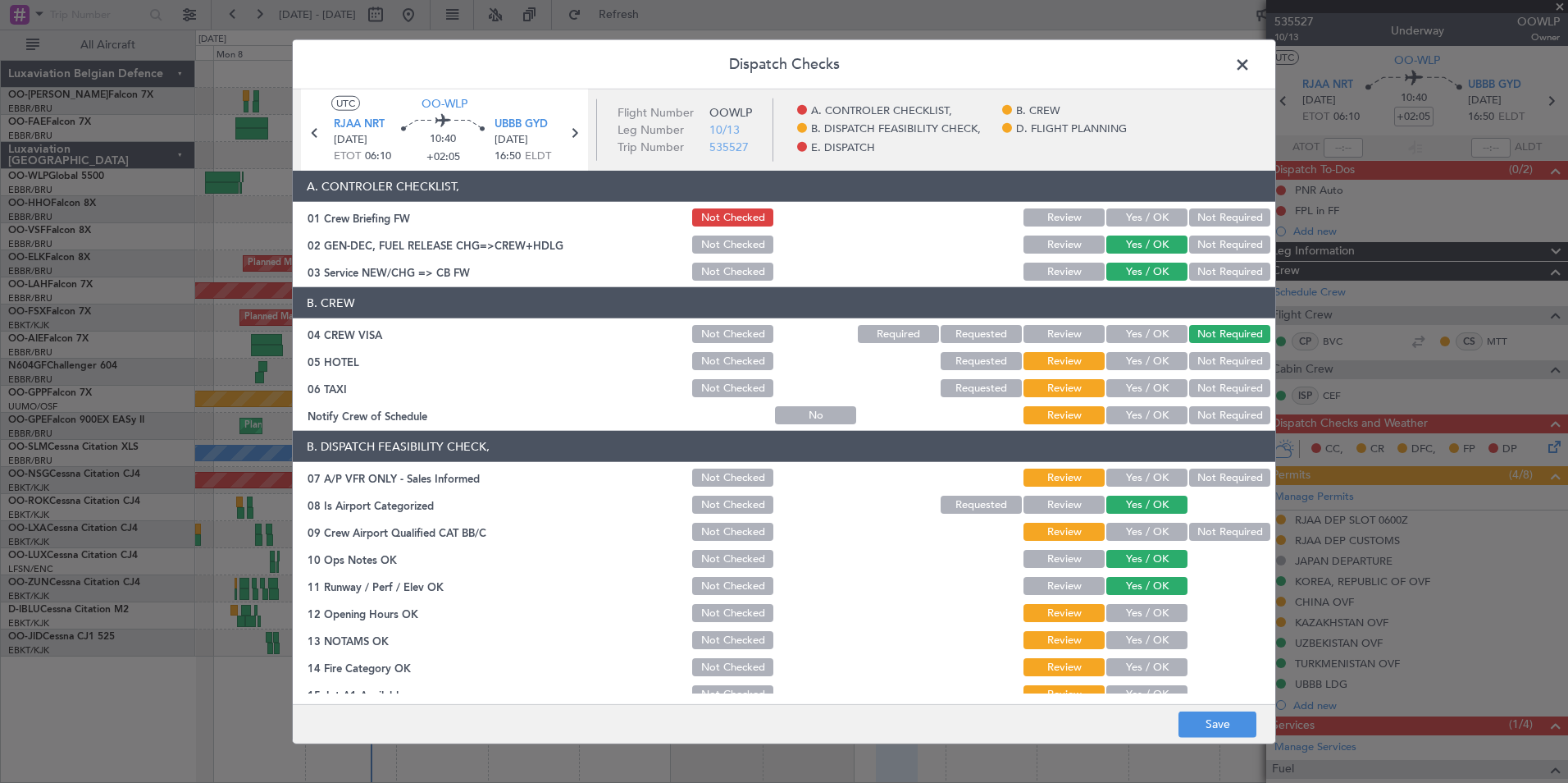
click at [1145, 357] on button "Yes / OK" at bounding box center [1147, 361] width 81 height 18
click at [1210, 361] on button "Not Required" at bounding box center [1229, 361] width 81 height 18
click at [1205, 388] on button "Not Required" at bounding box center [1229, 388] width 81 height 18
click at [1136, 410] on button "Yes / OK" at bounding box center [1147, 415] width 81 height 18
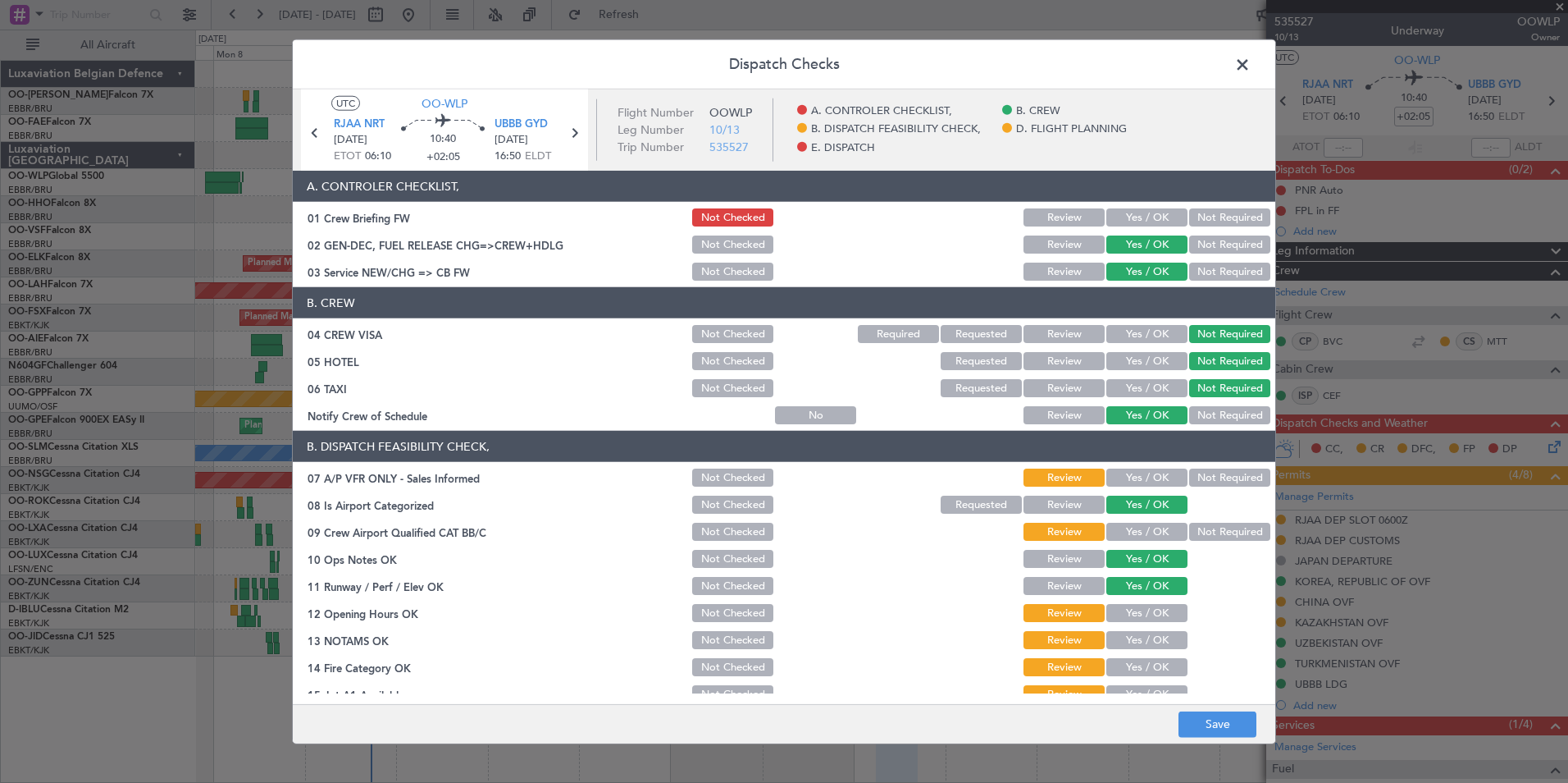
click at [1211, 475] on button "Not Required" at bounding box center [1229, 477] width 81 height 18
click at [1204, 525] on button "Not Required" at bounding box center [1229, 532] width 81 height 18
click at [1205, 527] on button "Not Required" at bounding box center [1229, 532] width 81 height 18
click at [1137, 637] on button "Yes / OK" at bounding box center [1147, 640] width 81 height 18
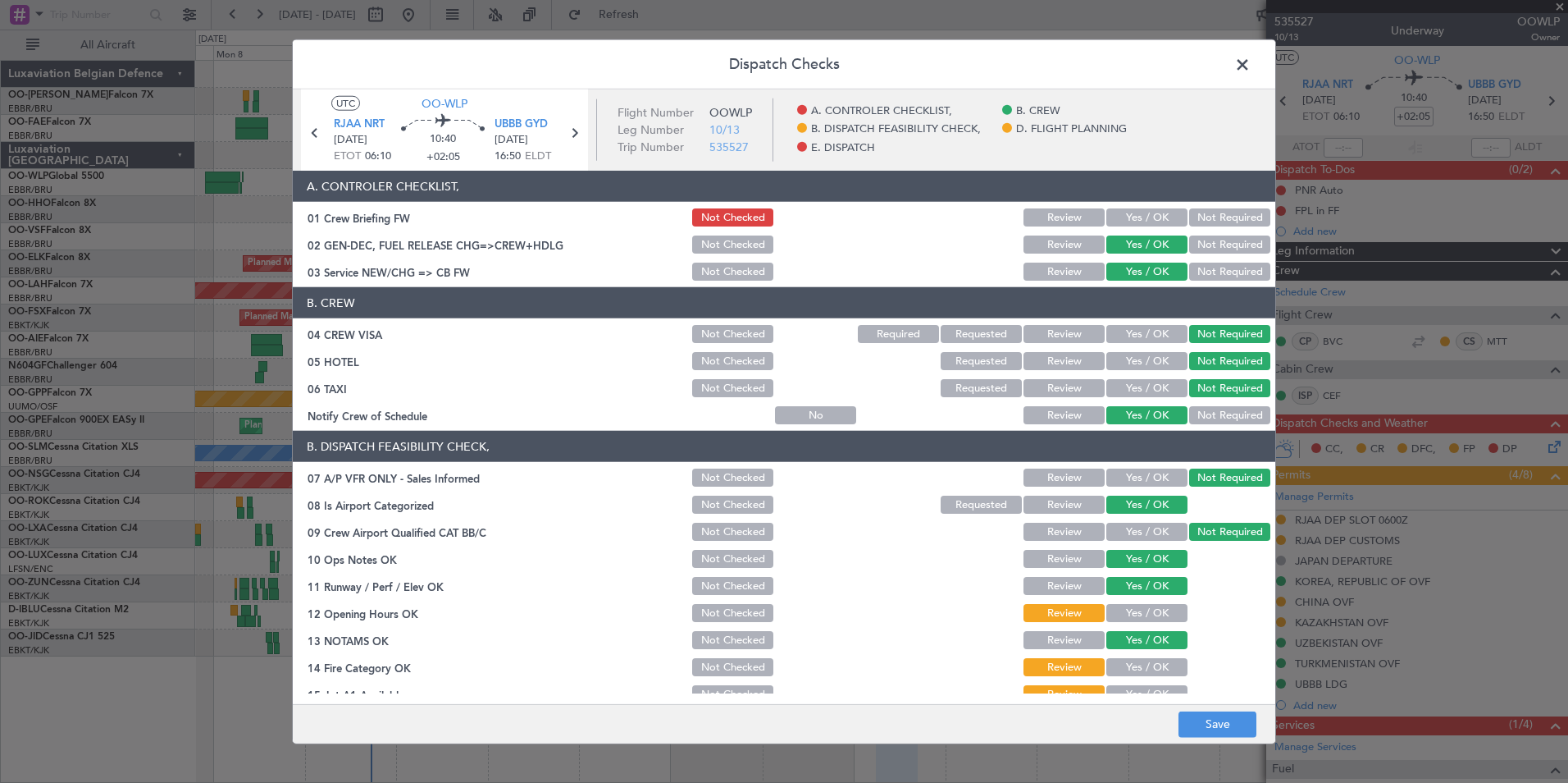
click at [1147, 618] on button "Yes / OK" at bounding box center [1147, 613] width 81 height 18
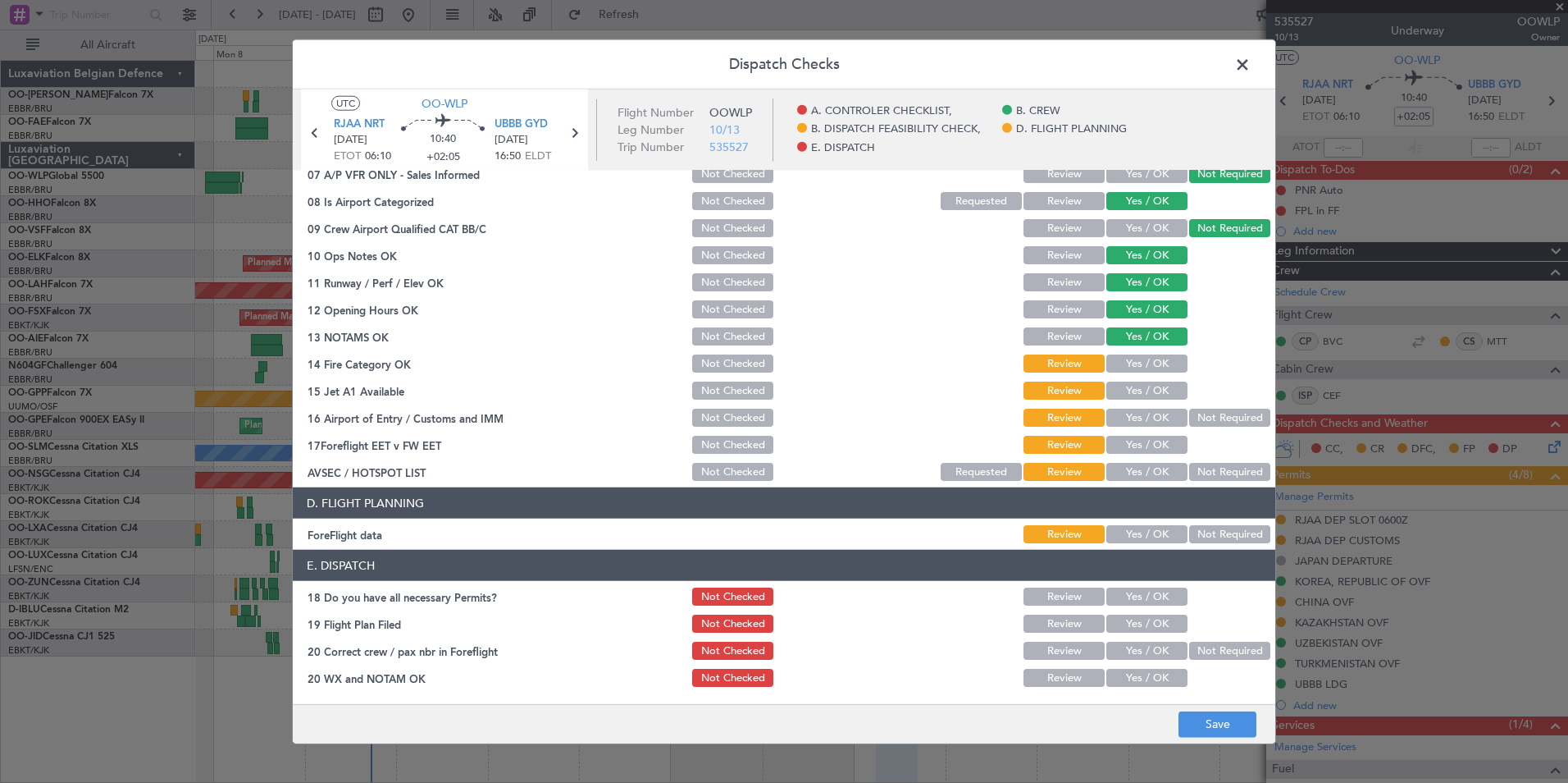
click at [1122, 358] on button "Yes / OK" at bounding box center [1147, 363] width 81 height 18
click at [1131, 372] on div "Yes / OK" at bounding box center [1145, 363] width 83 height 23
click at [1131, 381] on button "Yes / OK" at bounding box center [1147, 391] width 81 height 18
click at [1138, 413] on button "Yes / OK" at bounding box center [1147, 418] width 81 height 18
click at [1230, 494] on header "D. FLIGHT PLANNING" at bounding box center [784, 503] width 982 height 31
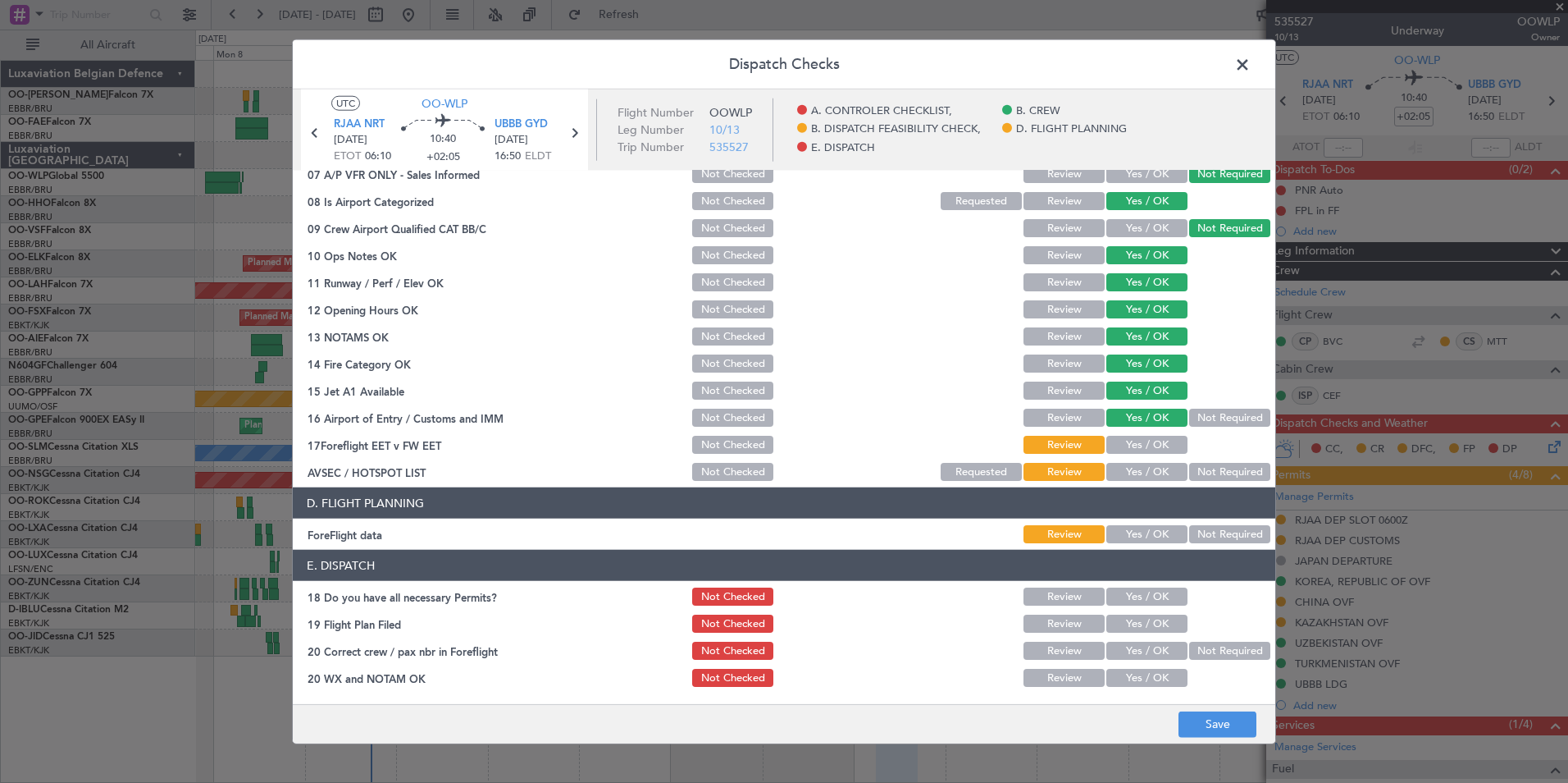
click at [1207, 483] on div "Not Required" at bounding box center [1228, 471] width 83 height 23
drag, startPoint x: 1208, startPoint y: 474, endPoint x: 1227, endPoint y: 596, distance: 123.5
click at [1212, 478] on button "Not Required" at bounding box center [1229, 472] width 81 height 18
click at [1241, 724] on button "Save" at bounding box center [1217, 723] width 78 height 26
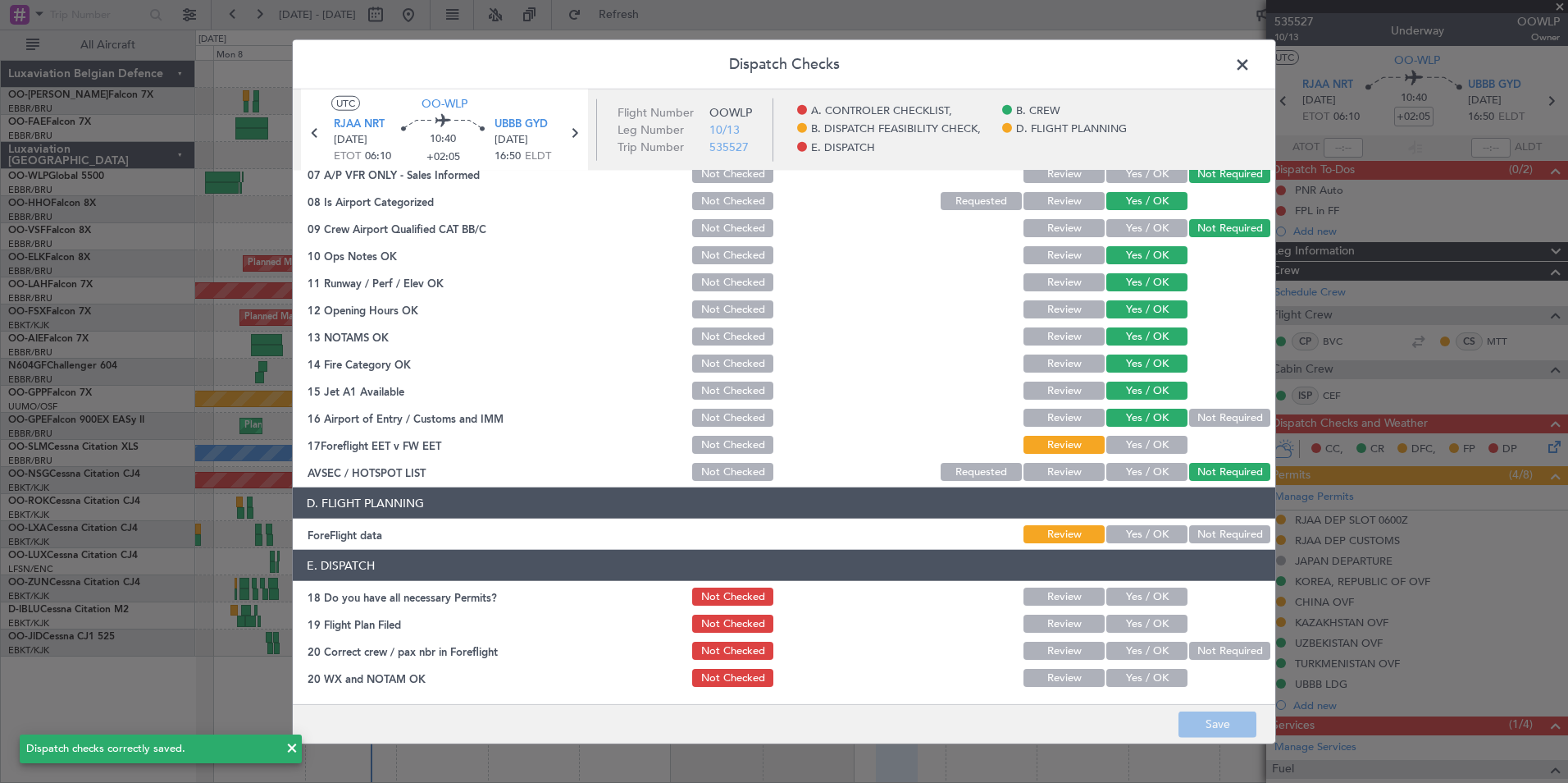
click at [1251, 69] on span at bounding box center [1251, 69] width 0 height 33
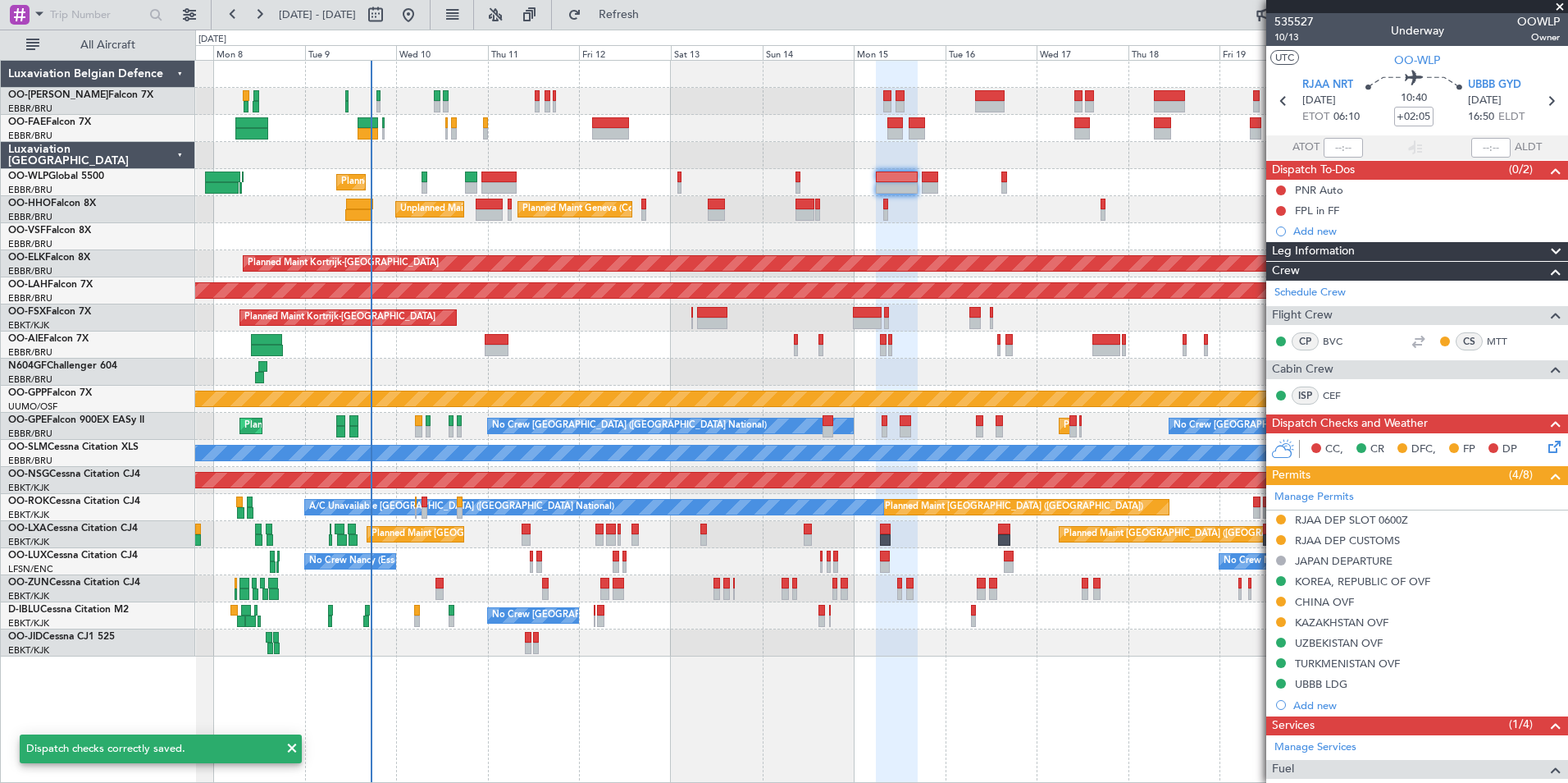
click at [502, 224] on div at bounding box center [881, 237] width 1372 height 27
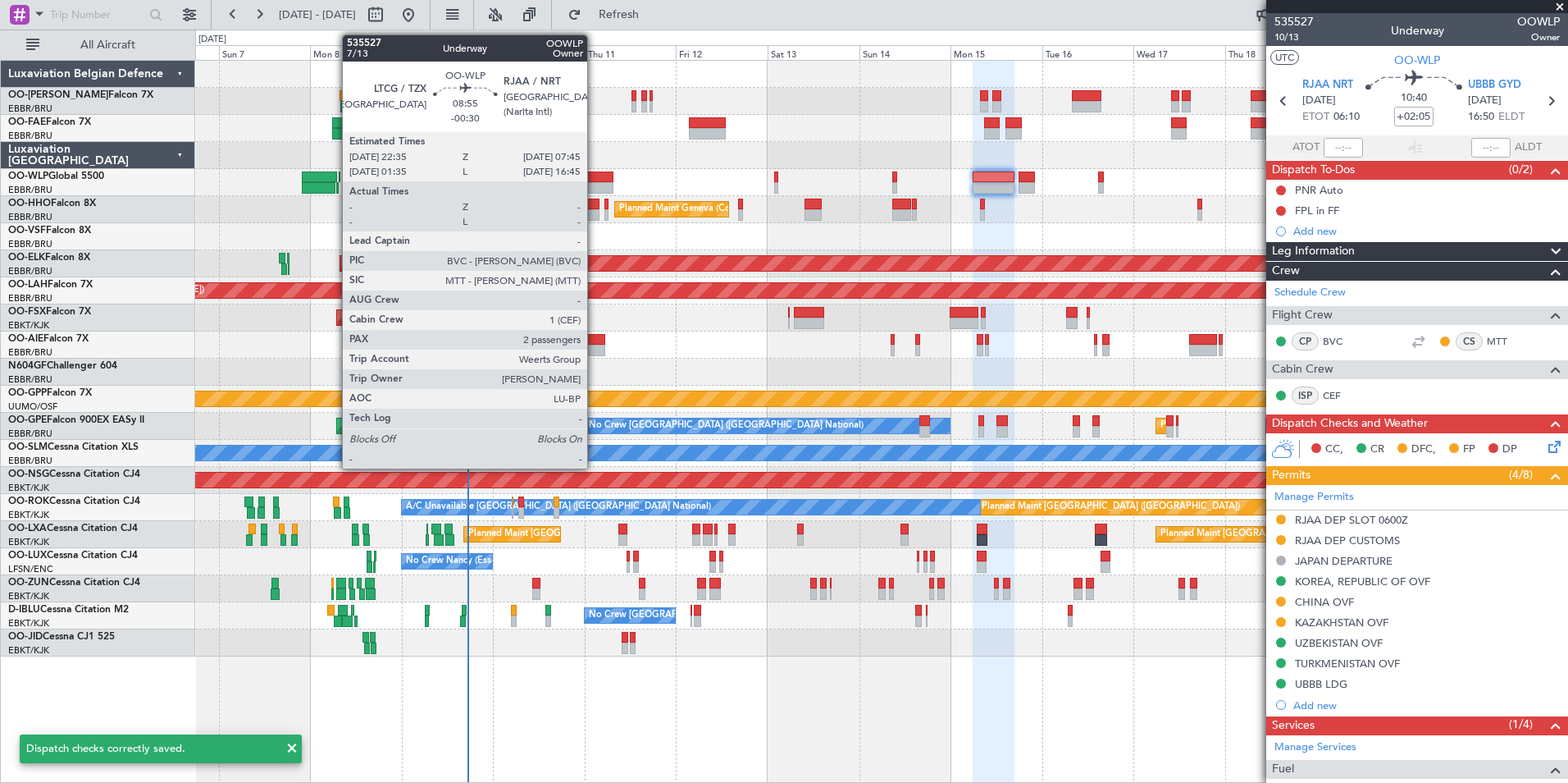
click at [595, 172] on div at bounding box center [596, 177] width 36 height 12
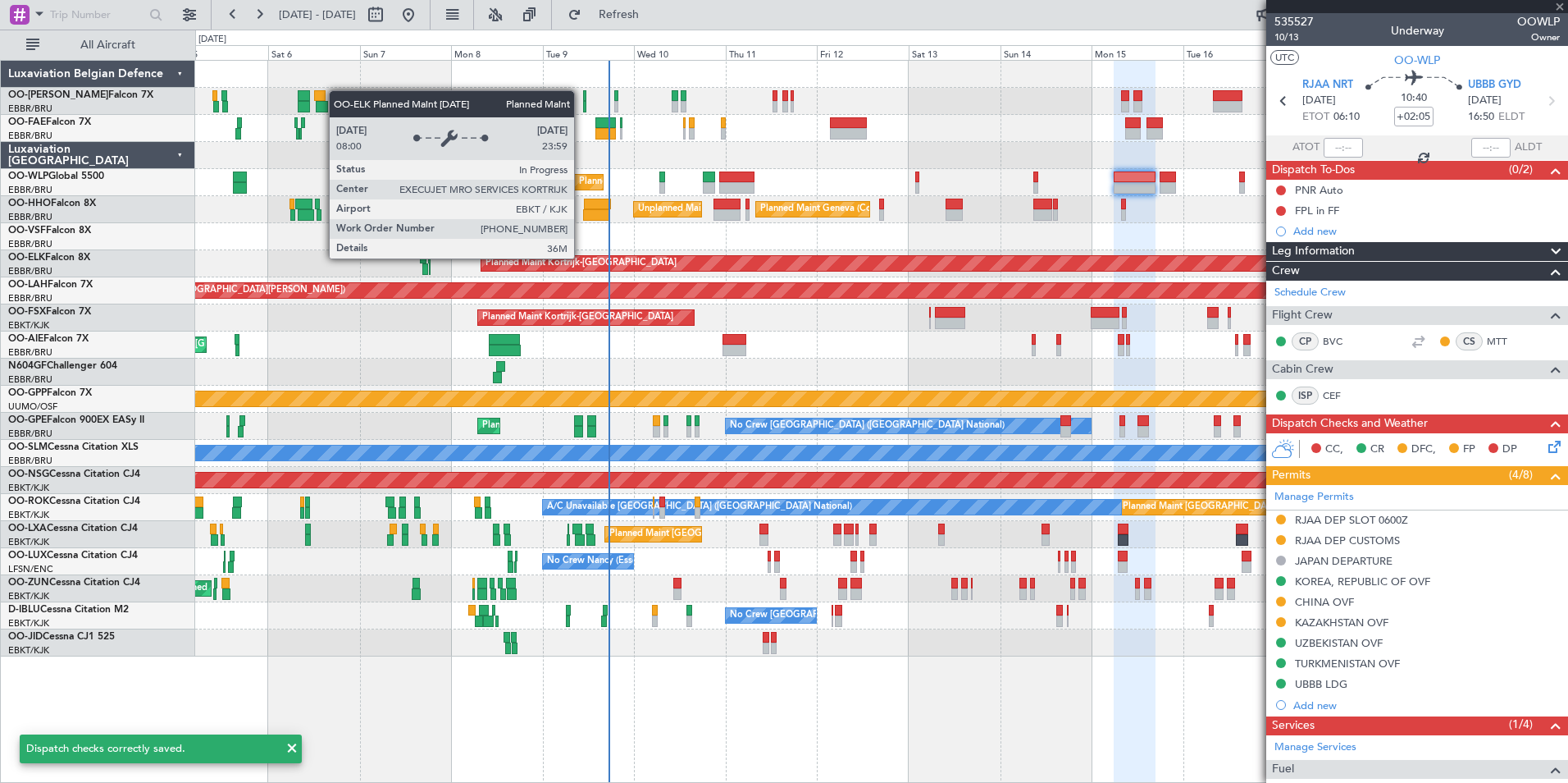
click at [722, 267] on div "Planned Maint Kortrijk-[GEOGRAPHIC_DATA]" at bounding box center [1334, 263] width 1707 height 15
type input "-00:30"
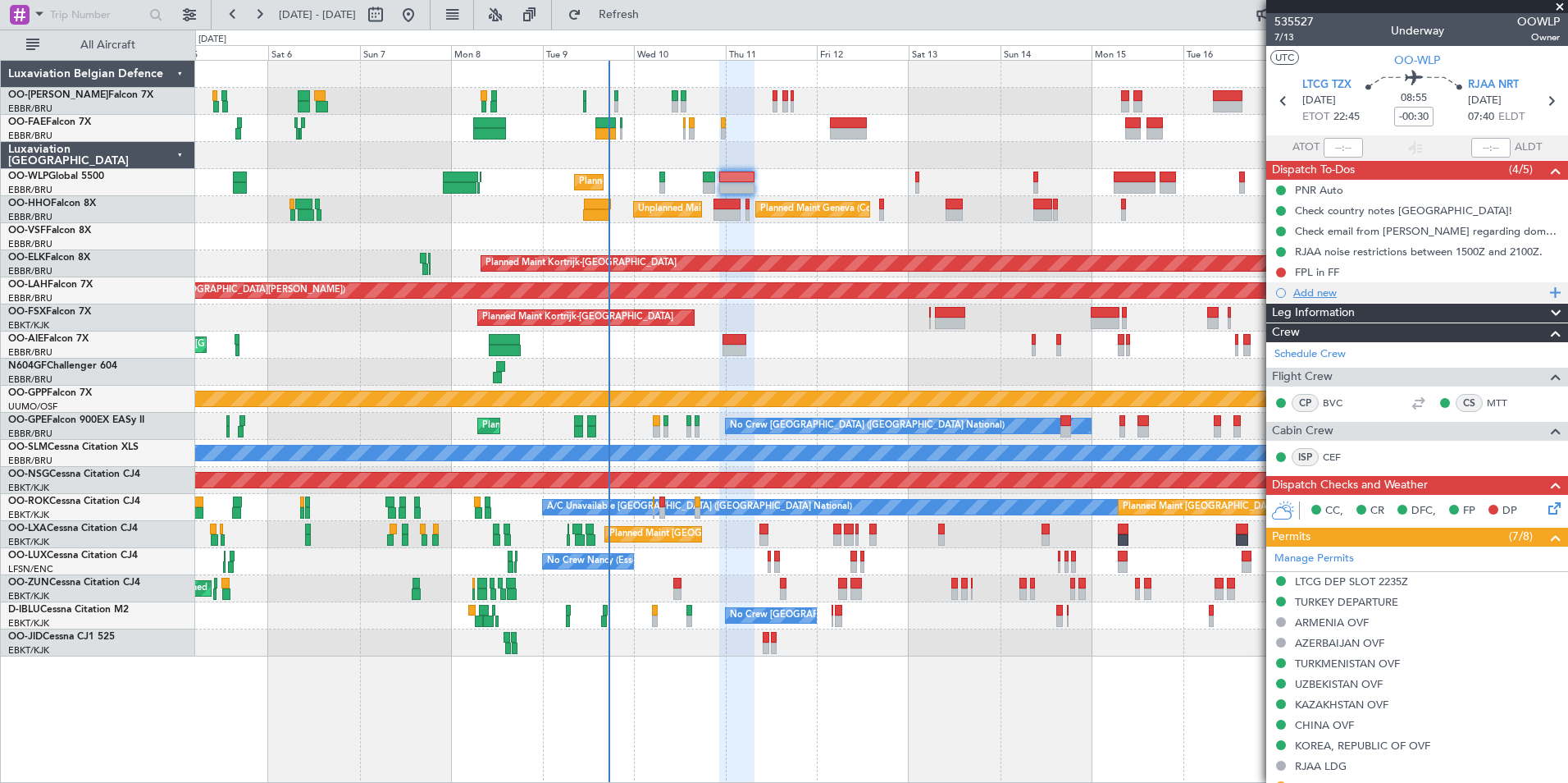
click at [1321, 298] on div "Add new" at bounding box center [1417, 292] width 302 height 20
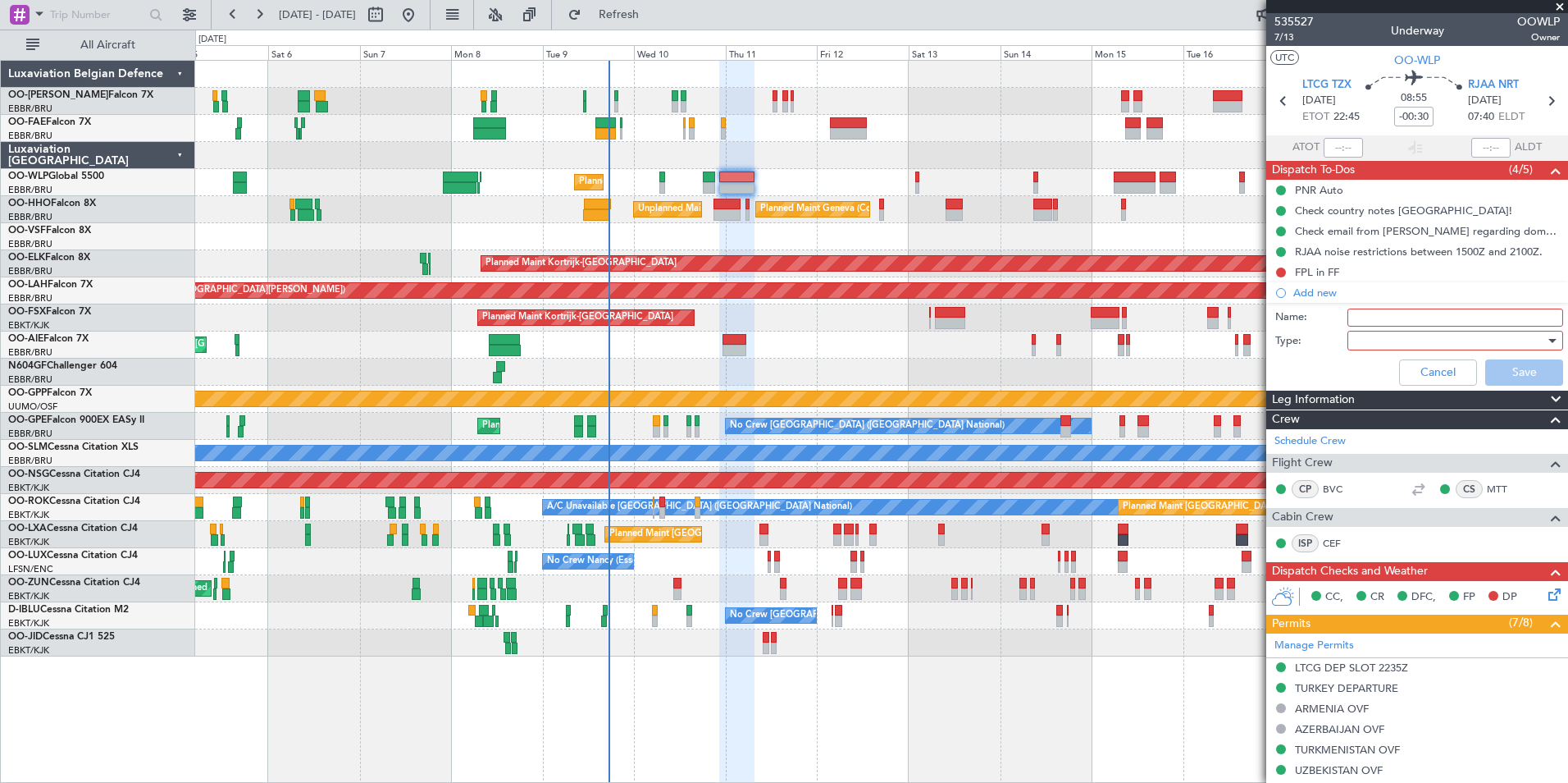
click at [1389, 318] on input "Name:" at bounding box center [1455, 318] width 215 height 18
click at [1359, 325] on input "Name:" at bounding box center [1455, 318] width 215 height 18
paste input "assigned runway"
type input "assigned runway ** read me**"
click at [1367, 347] on div at bounding box center [1449, 340] width 191 height 25
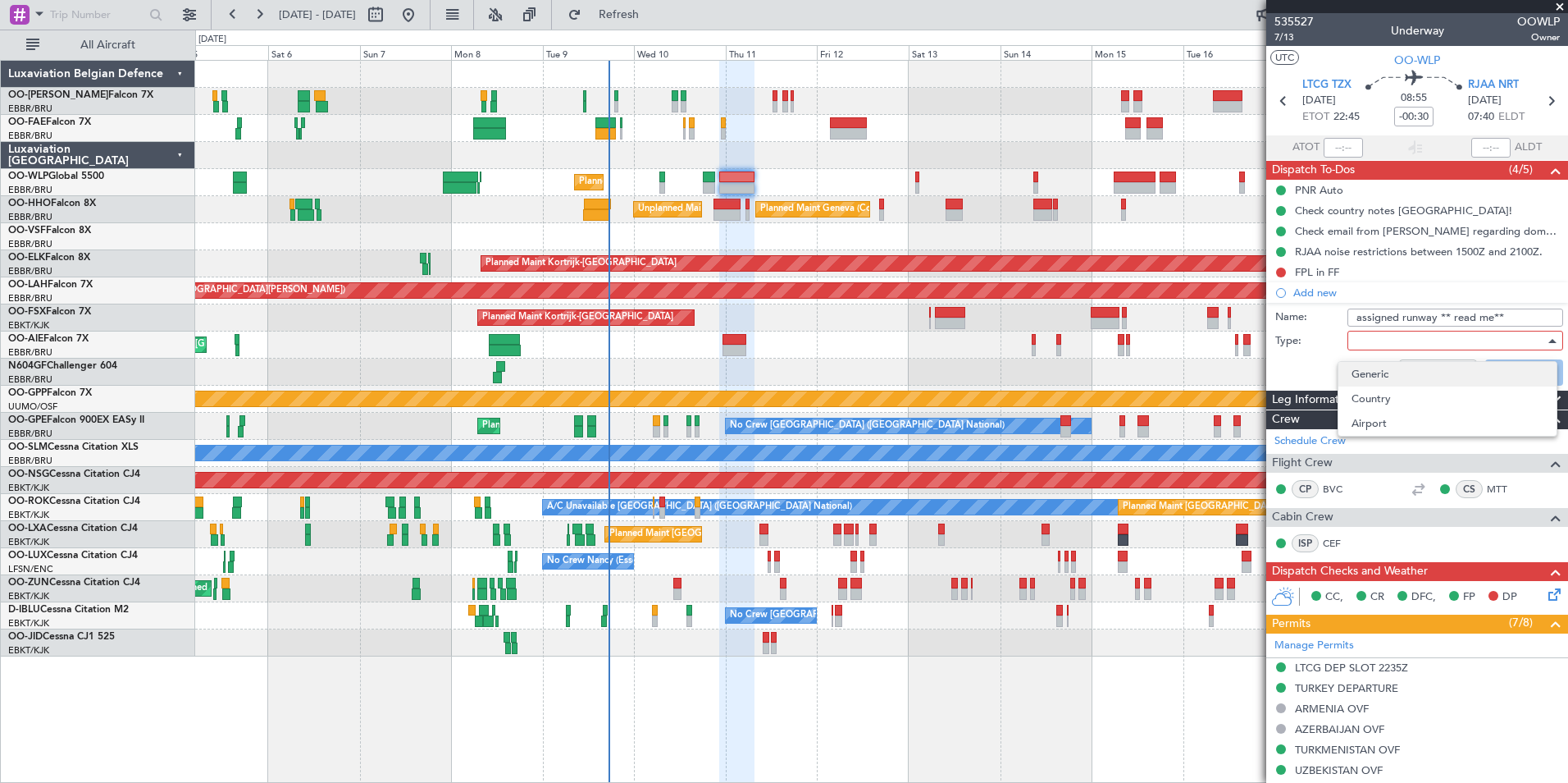
click at [1363, 366] on span "Generic" at bounding box center [1447, 373] width 192 height 25
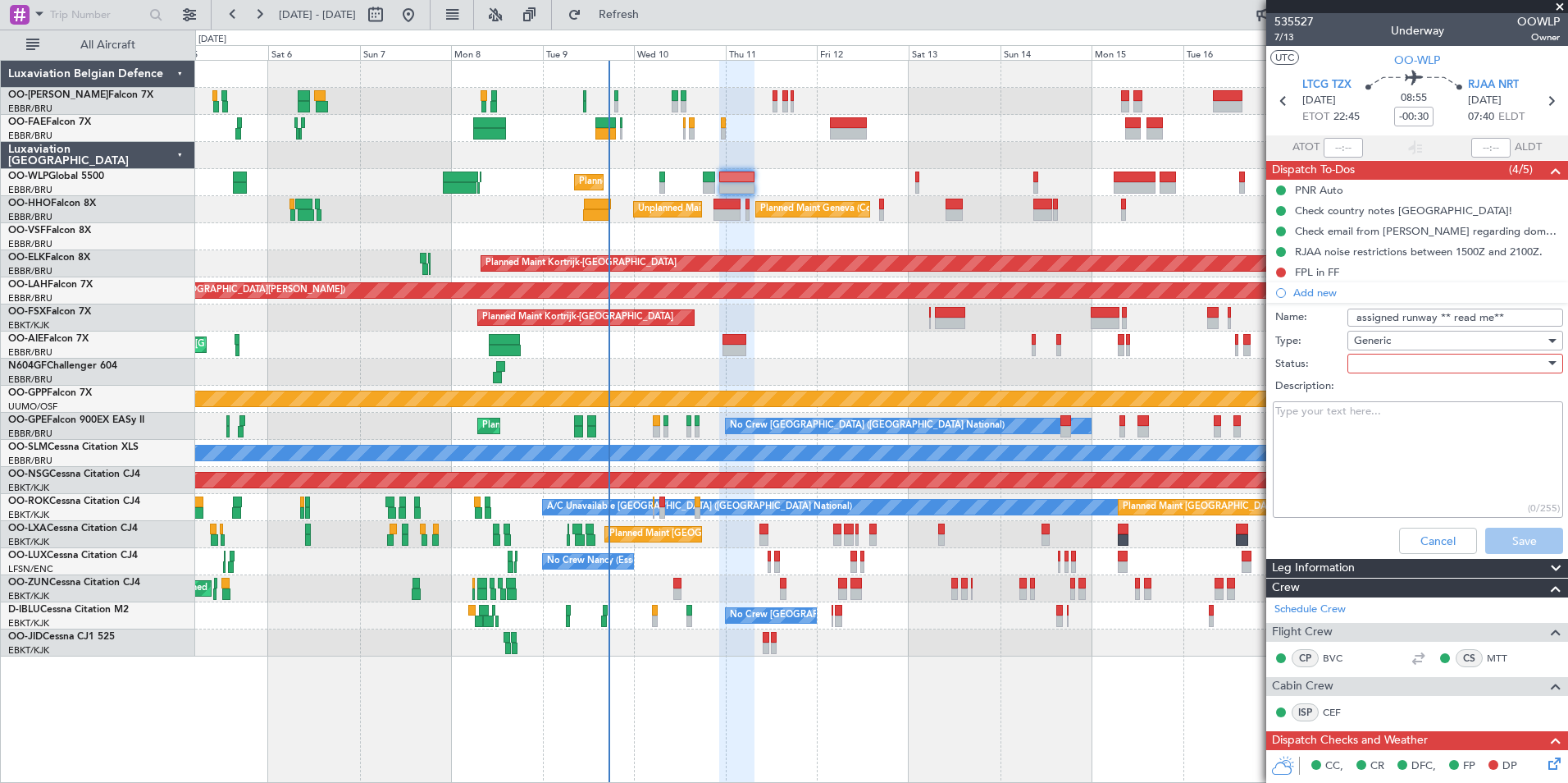
click at [1372, 373] on div at bounding box center [1449, 363] width 191 height 25
click at [1376, 391] on span "Not Started" at bounding box center [1447, 396] width 192 height 25
click at [1342, 422] on textarea "Description:" at bounding box center [1417, 460] width 290 height 118
click at [1328, 425] on textarea "please infom crew of the assinged RWY this should be porvide" at bounding box center [1417, 460] width 290 height 118
drag, startPoint x: 1294, startPoint y: 432, endPoint x: 1315, endPoint y: 477, distance: 49.7
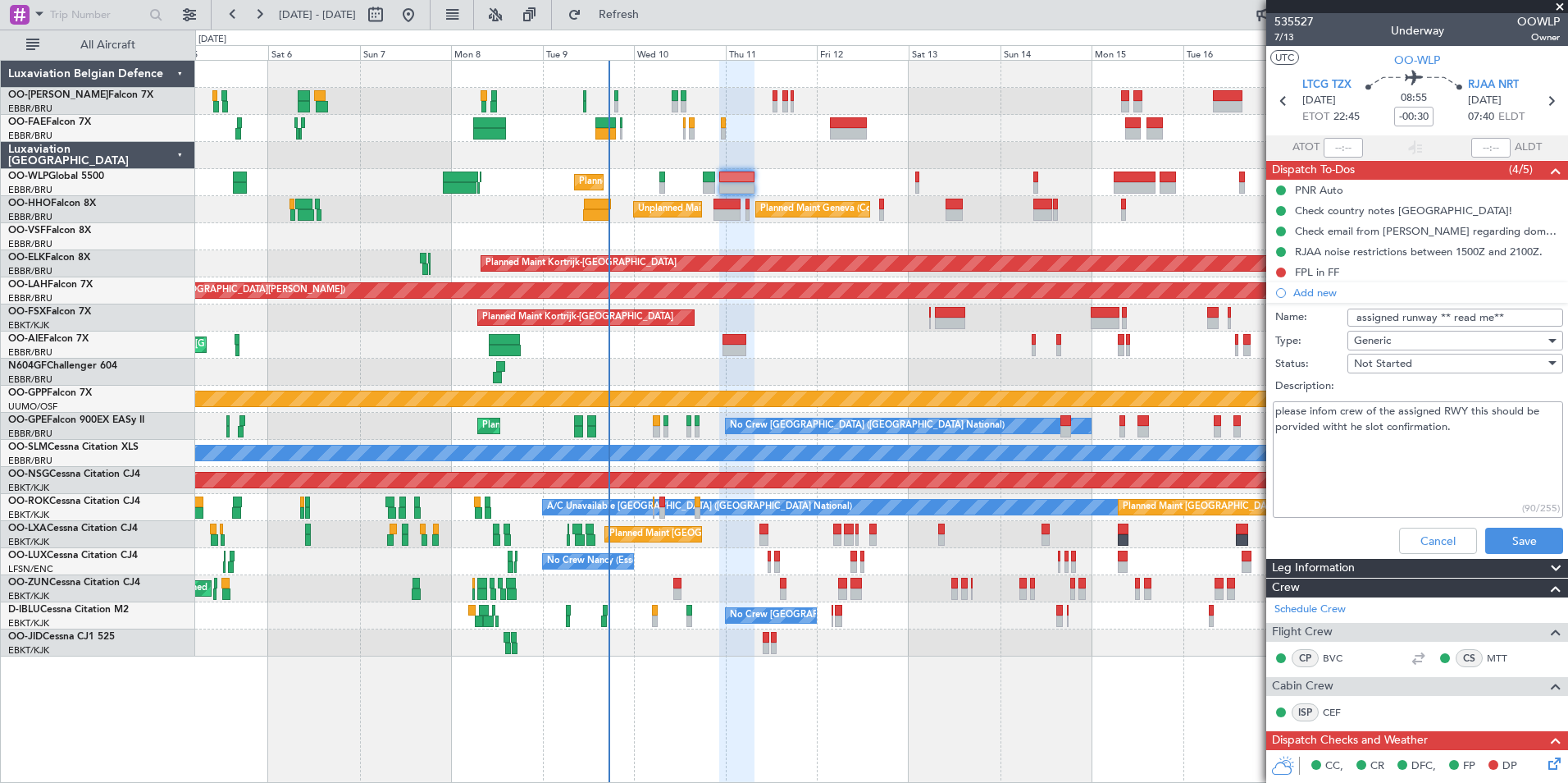
click at [1295, 490] on textarea "please infom crew of the assigned RWY this should be porvided witht he slot con…" at bounding box center [1417, 460] width 290 height 118
click at [1307, 443] on textarea "please infom crew of the assigned RWY this should be porvided witht he slot con…" at bounding box center [1417, 460] width 290 height 118
click at [1299, 431] on textarea "please infom crew of the assigned RWY this should be porvided witht he slot con…" at bounding box center [1417, 460] width 290 height 118
drag, startPoint x: 1299, startPoint y: 431, endPoint x: 1332, endPoint y: 430, distance: 33.0
click at [1338, 443] on textarea "please infom crew of the assigned RWY this should be porvided witht he slot con…" at bounding box center [1417, 460] width 290 height 118
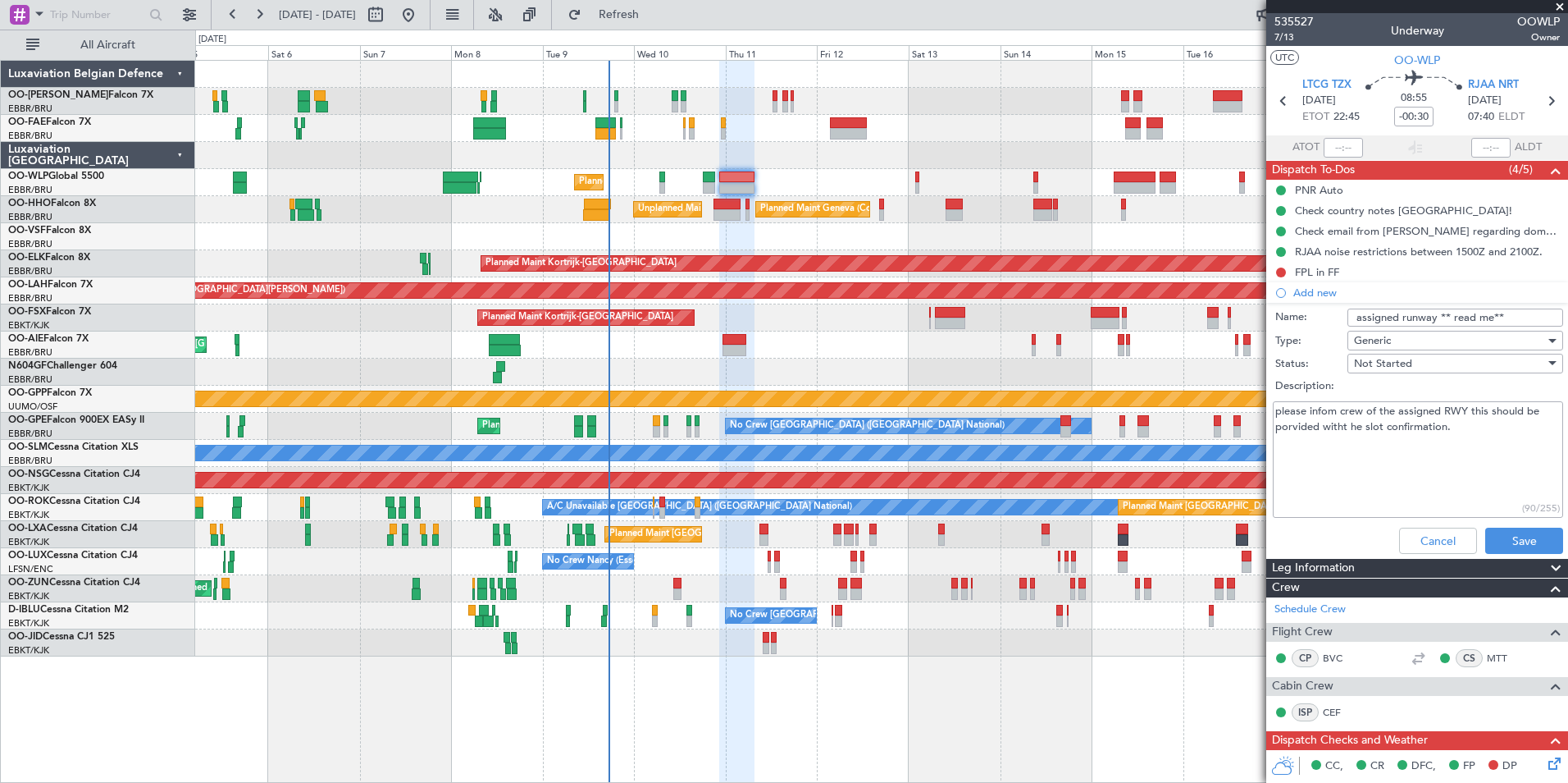
click at [1317, 428] on textarea "please infom crew of the assigned RWY this should be porvided witht he slot con…" at bounding box center [1417, 460] width 290 height 118
click at [1460, 430] on textarea "please infom crew of the assigned RWY this should be provided with he slot conf…" at bounding box center [1417, 460] width 290 height 118
click at [1314, 413] on textarea "please infom crew of the assigned RWY this should be provided with he slot conf…" at bounding box center [1417, 460] width 290 height 118
click at [1321, 415] on textarea "please infom crew of the assigned RWY this should be provided with he slot conf…" at bounding box center [1417, 460] width 290 height 118
click at [1327, 409] on textarea "please infom crew of the assigned RWY this should be provided with he slot conf…" at bounding box center [1417, 460] width 290 height 118
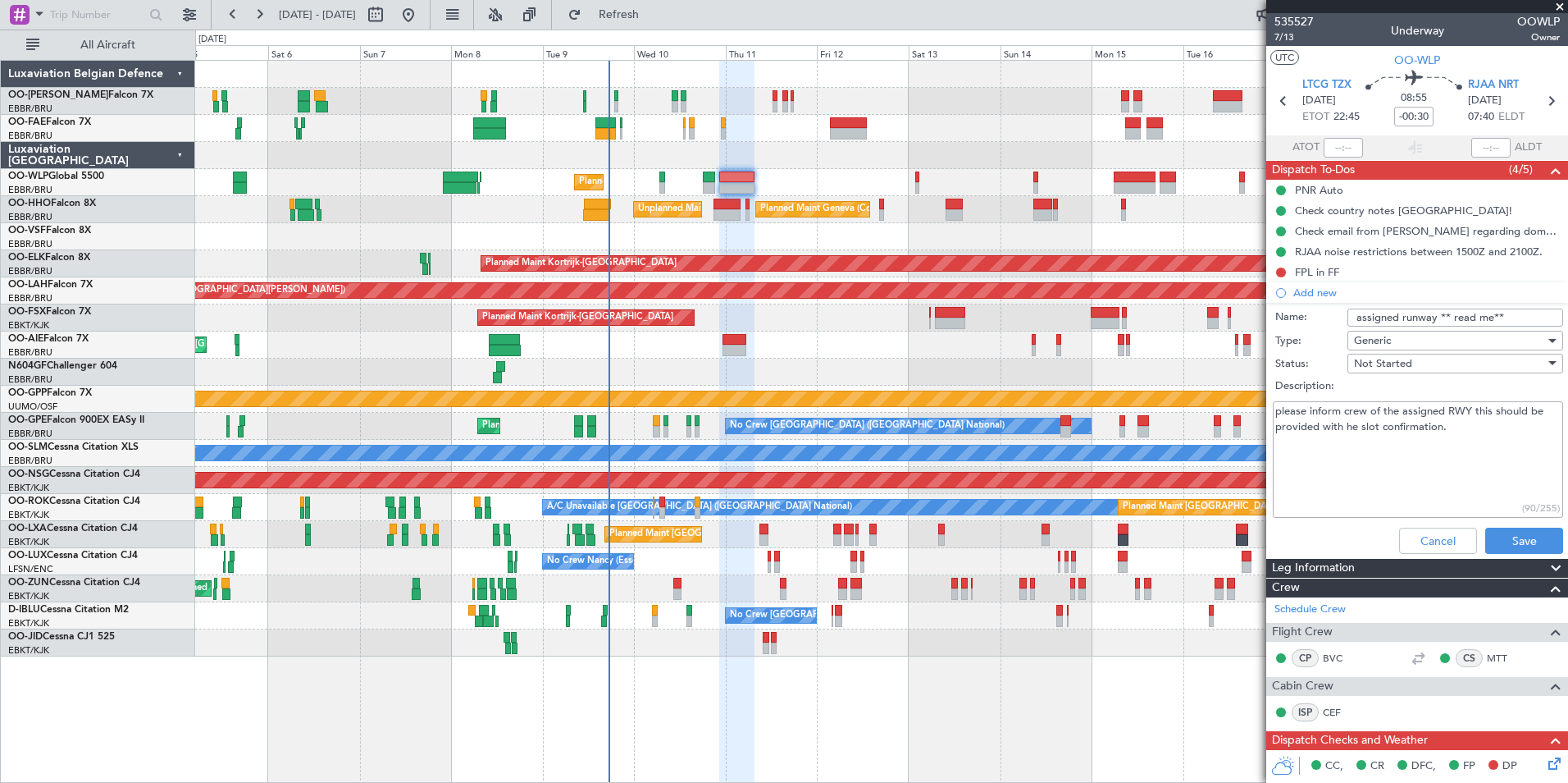
click at [1386, 475] on textarea "please inform crew of the assigned RWY this should be provided with he slot con…" at bounding box center [1417, 460] width 290 height 118
type textarea "please inform crew of the assigned RWY this should be provided with he slot con…"
click at [1511, 539] on button "Save" at bounding box center [1523, 540] width 78 height 26
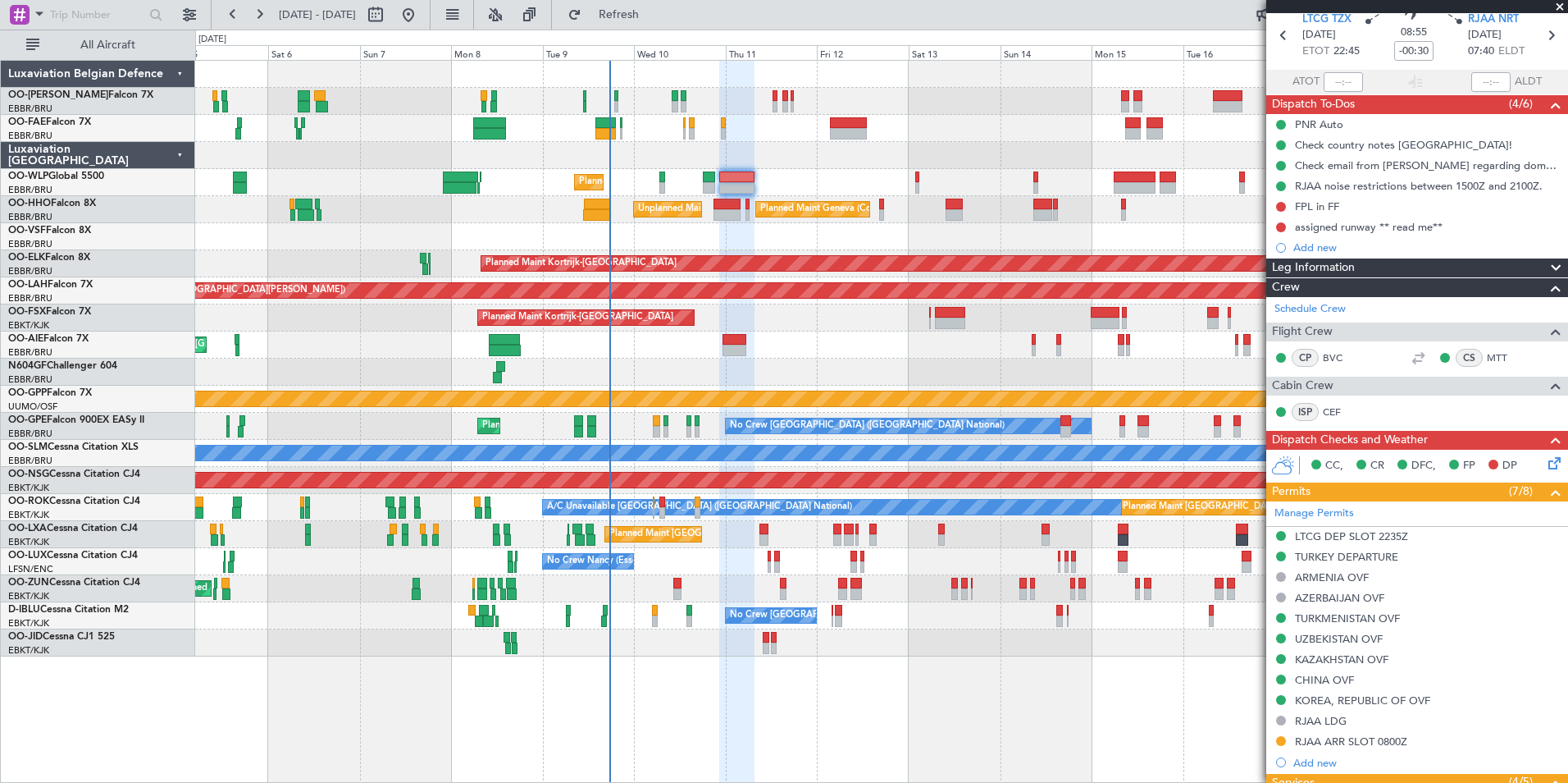
scroll to position [82, 0]
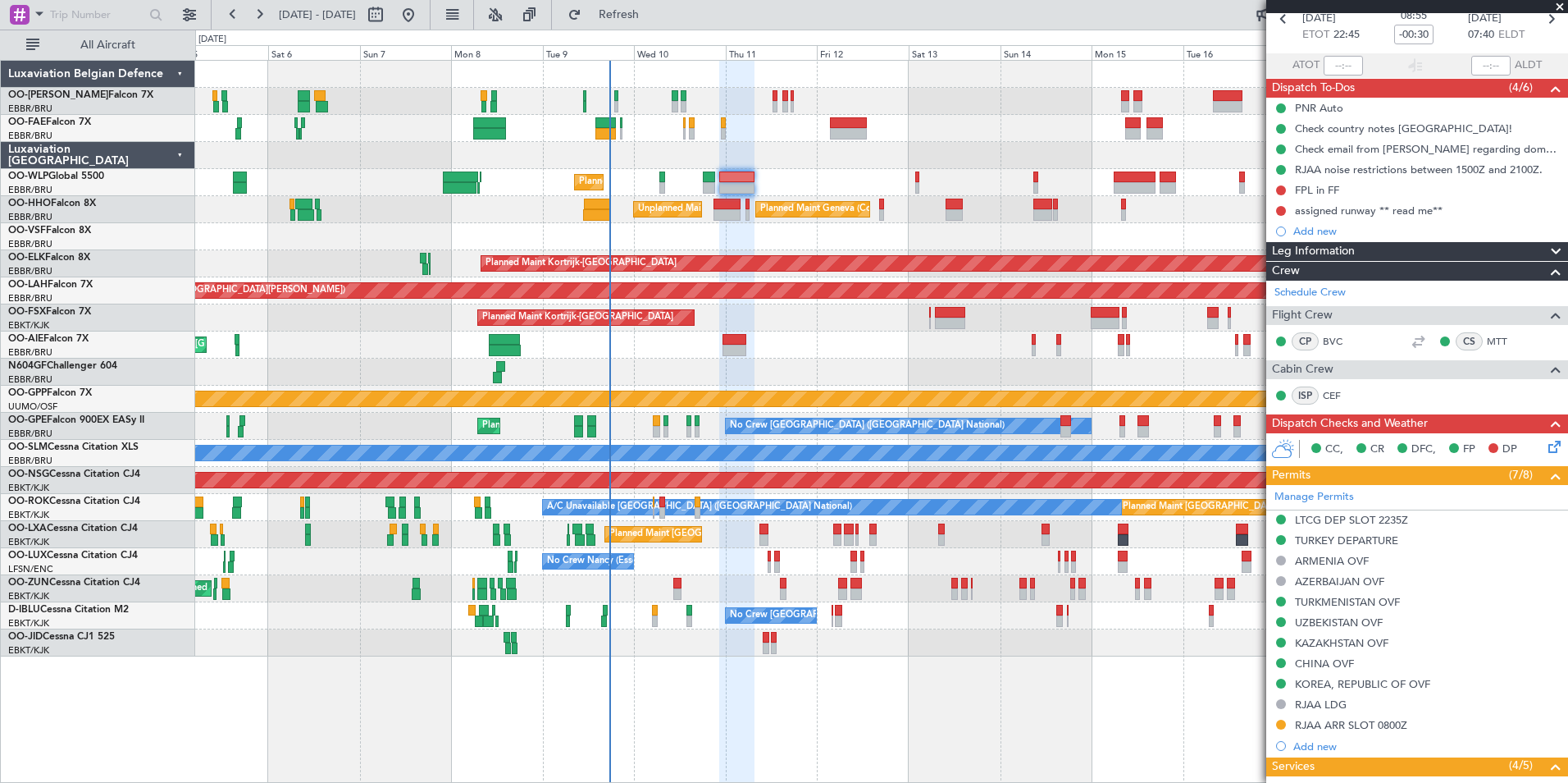
click at [712, 312] on div "Owner Melsbroek Air Base Planned Maint Brussels (Brussels National) Owner Melsb…" at bounding box center [881, 359] width 1372 height 596
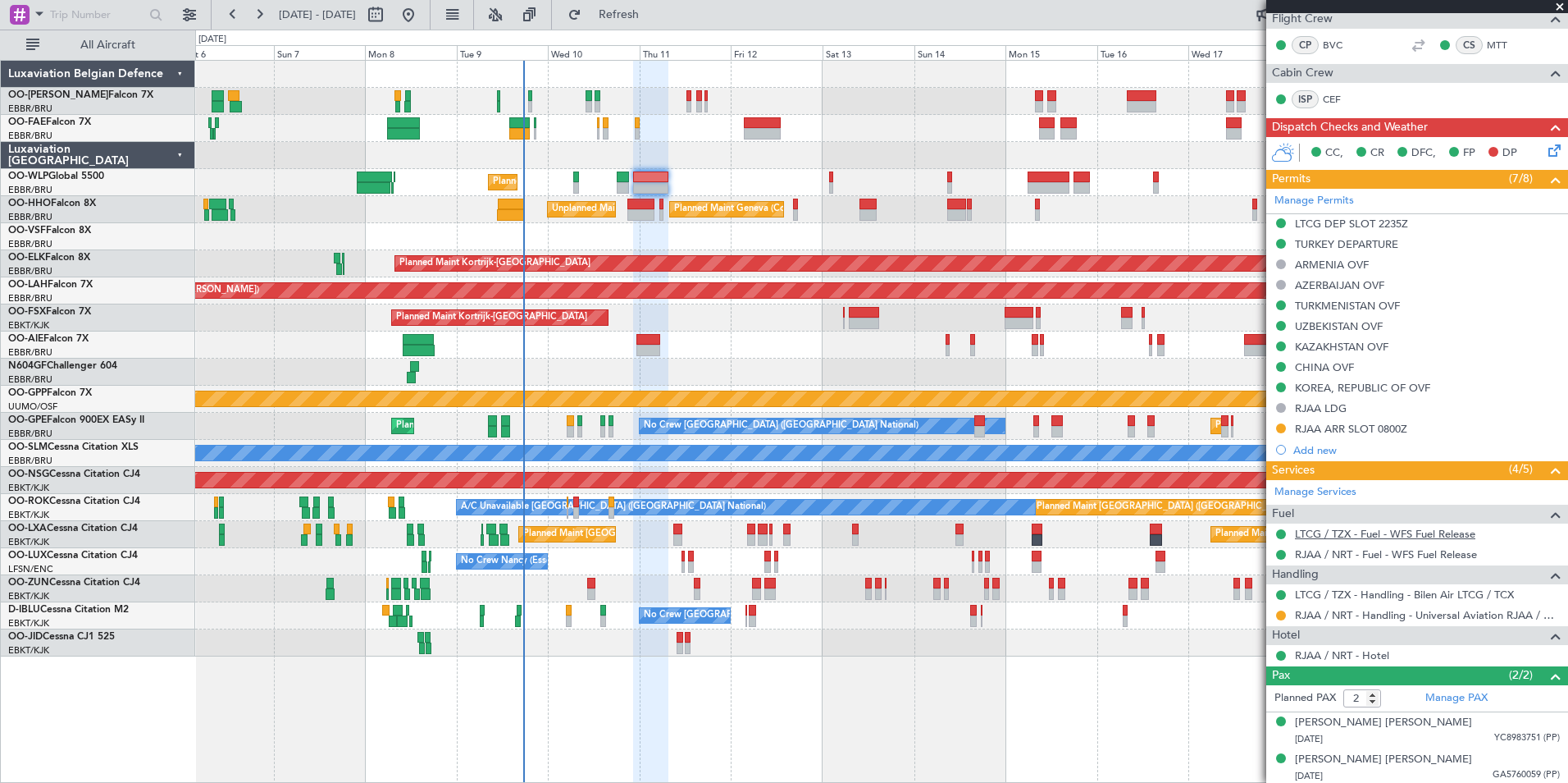
scroll to position [381, 0]
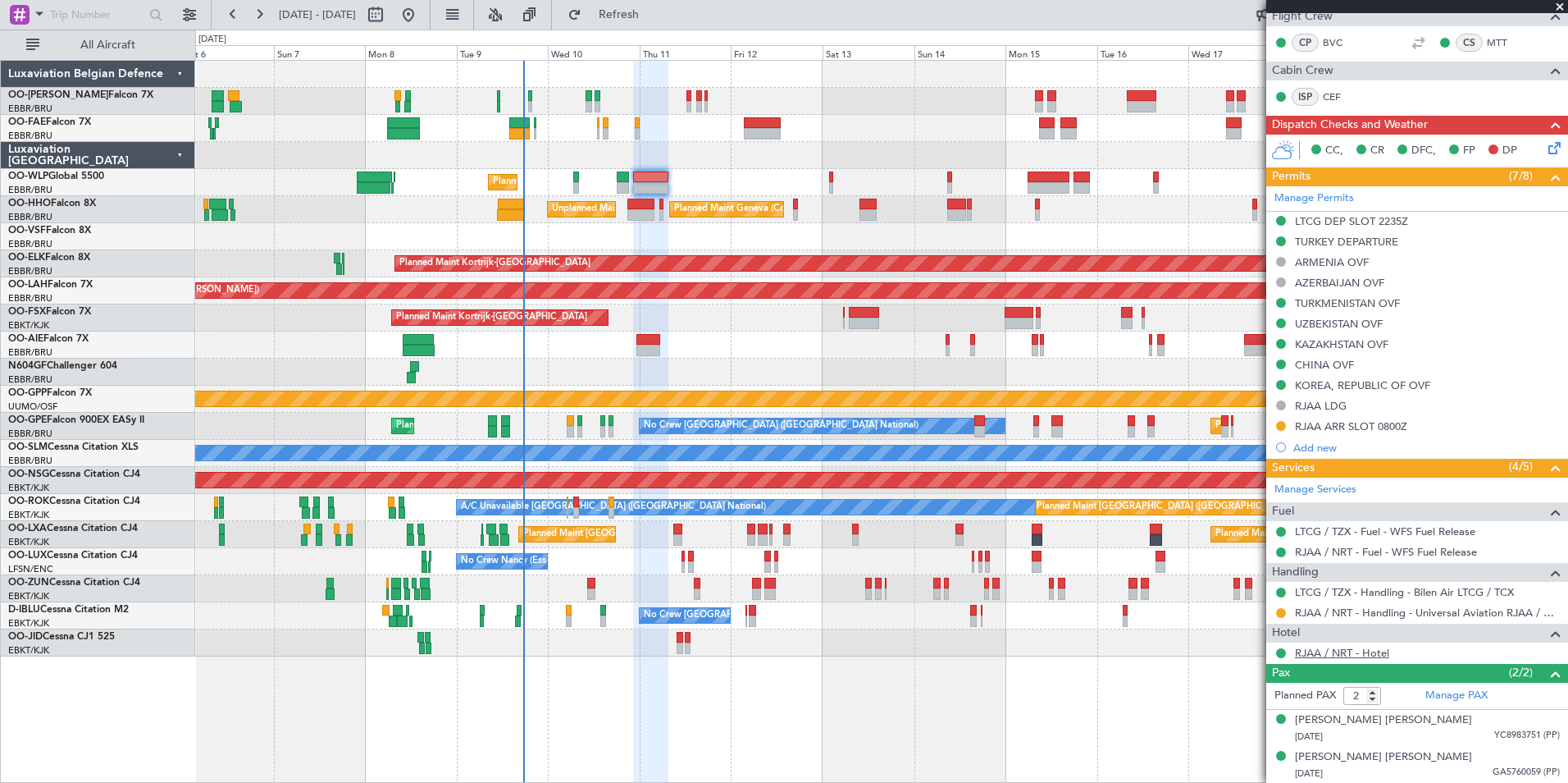
click at [1329, 652] on link "RJAA / NRT - Hotel" at bounding box center [1341, 652] width 94 height 14
click at [441, 297] on div "Planned Maint [PERSON_NAME]-[GEOGRAPHIC_DATA][PERSON_NAME] ([GEOGRAPHIC_DATA][P…" at bounding box center [881, 291] width 1372 height 27
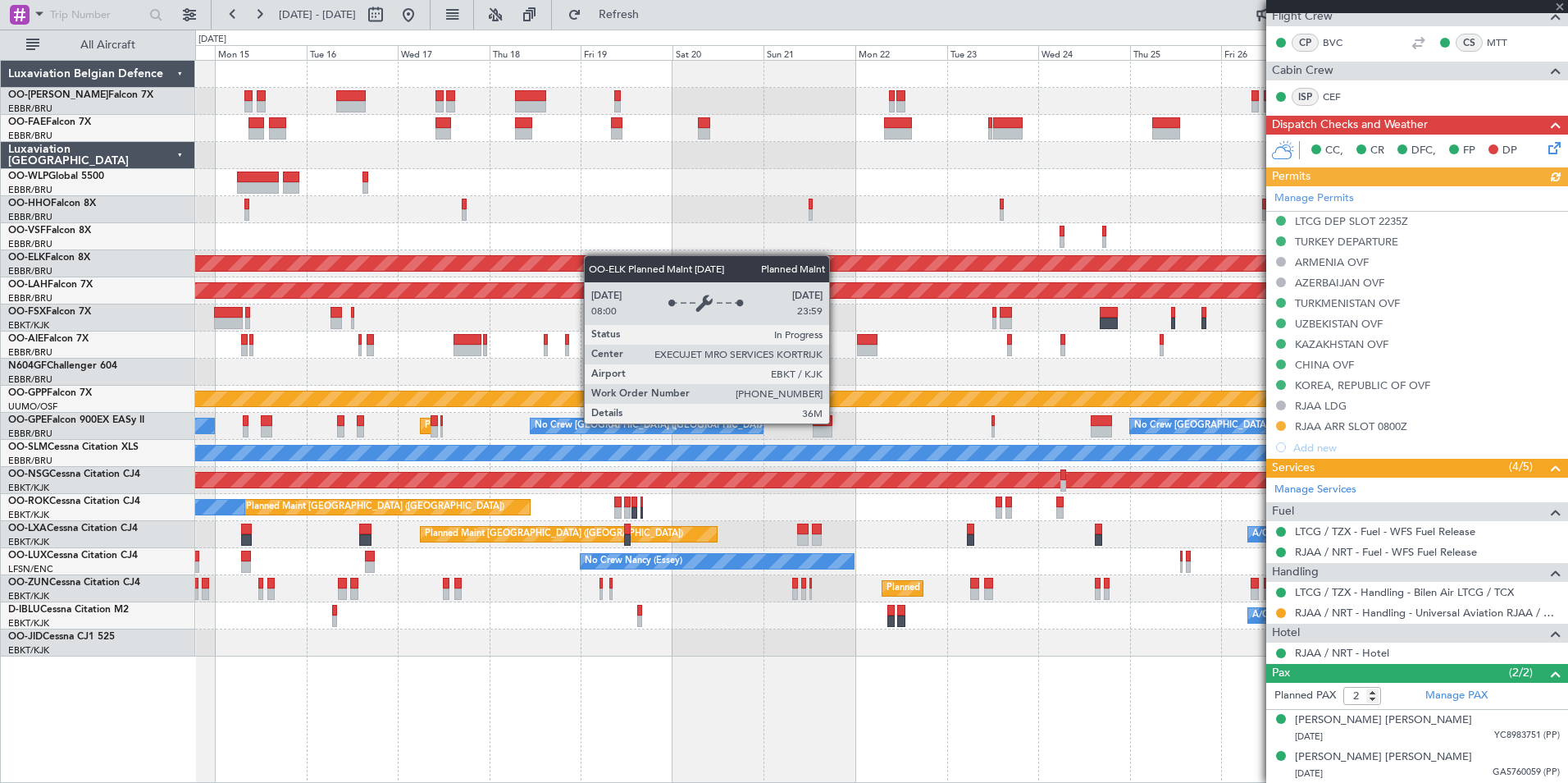
click at [590, 256] on div "Owner Melsbroek Air Base Owner Melsbroek Air Base Planned Maint Geneva (Cointri…" at bounding box center [881, 359] width 1372 height 596
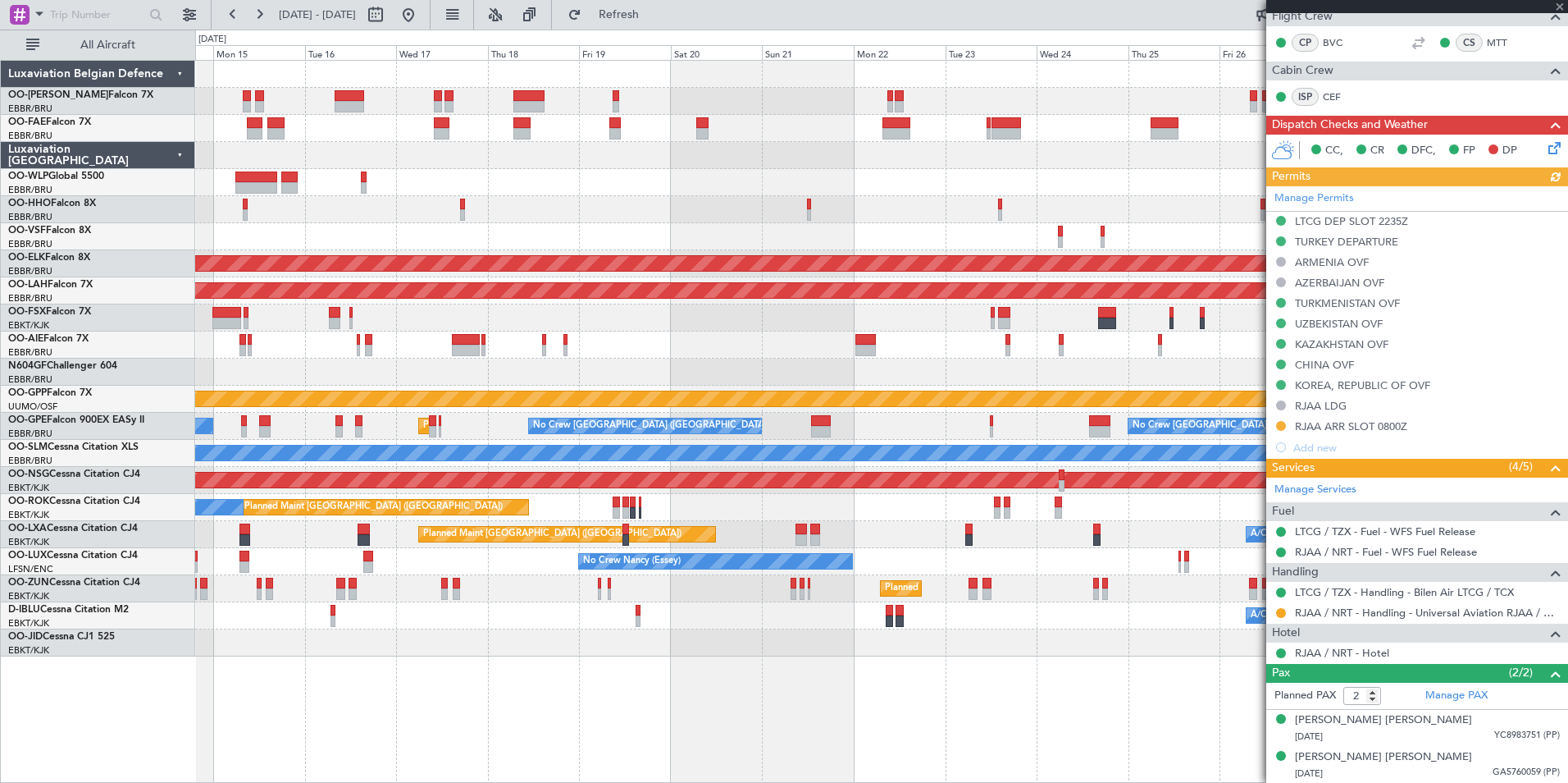
click at [485, 318] on div "Owner Melsbroek Air Base Owner Melsbroek Air Base Planned Maint Geneva (Cointri…" at bounding box center [881, 359] width 1372 height 596
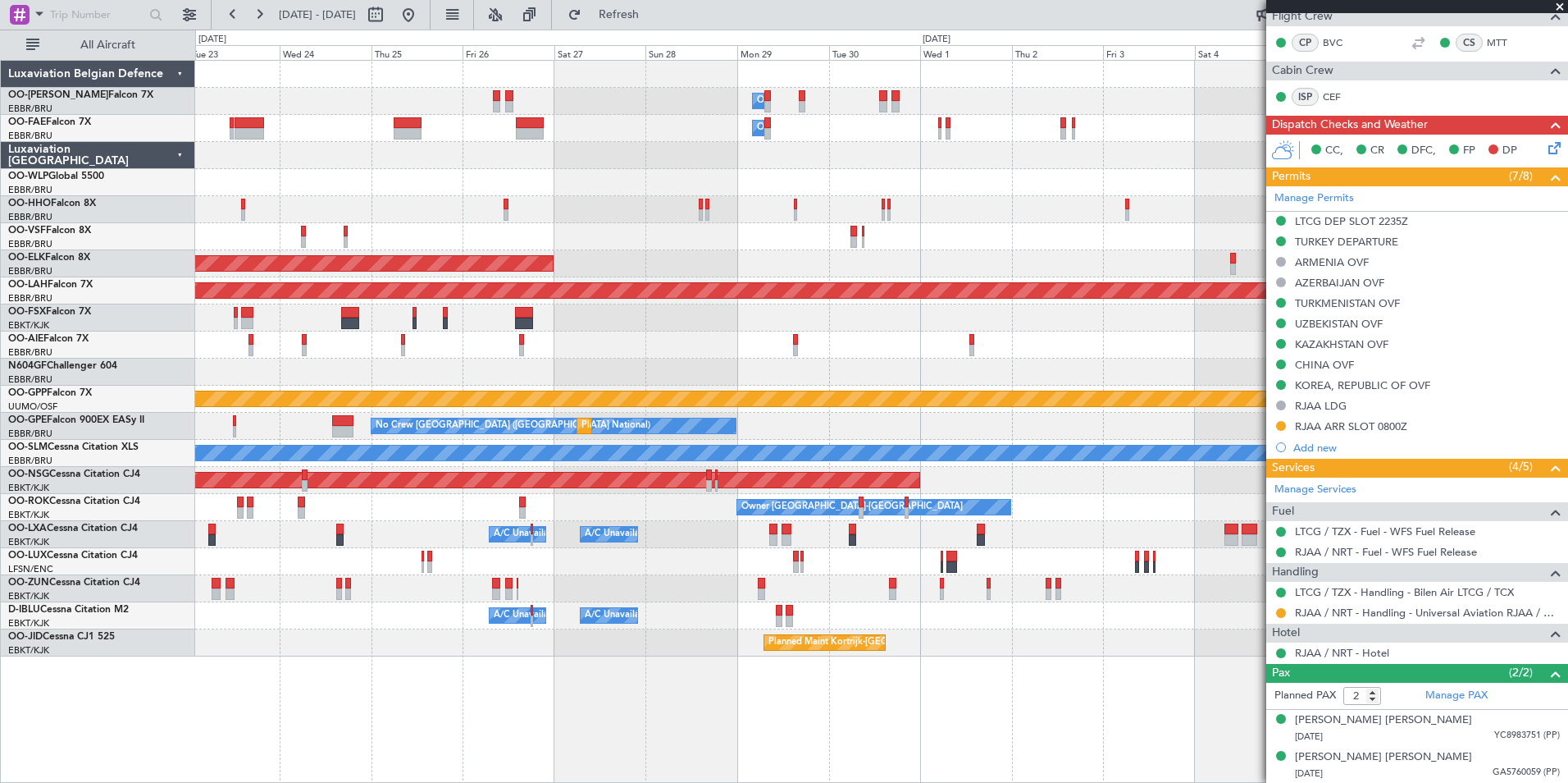
click at [551, 350] on div at bounding box center [881, 345] width 1372 height 27
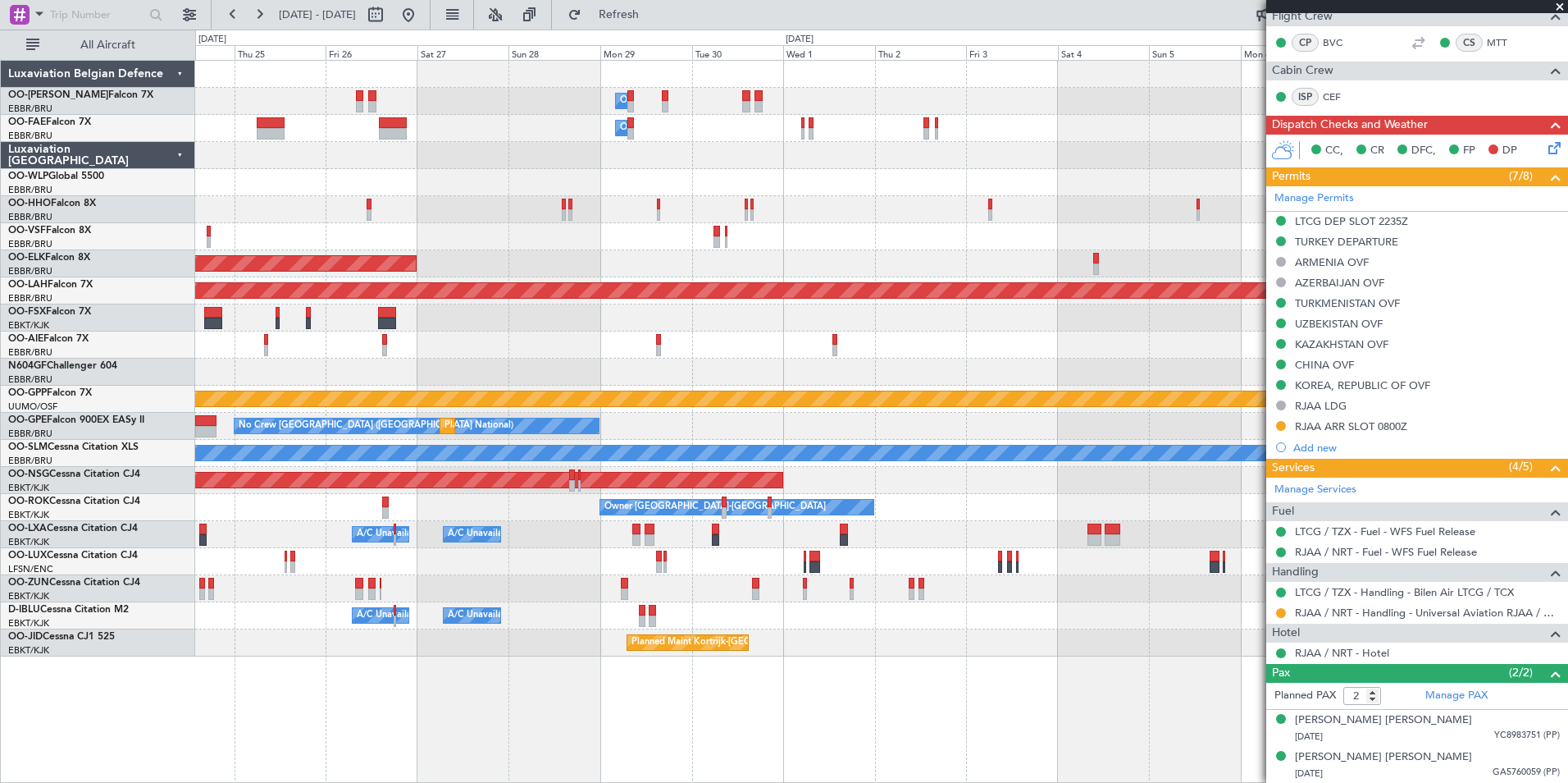
click at [548, 329] on div at bounding box center [881, 318] width 1372 height 27
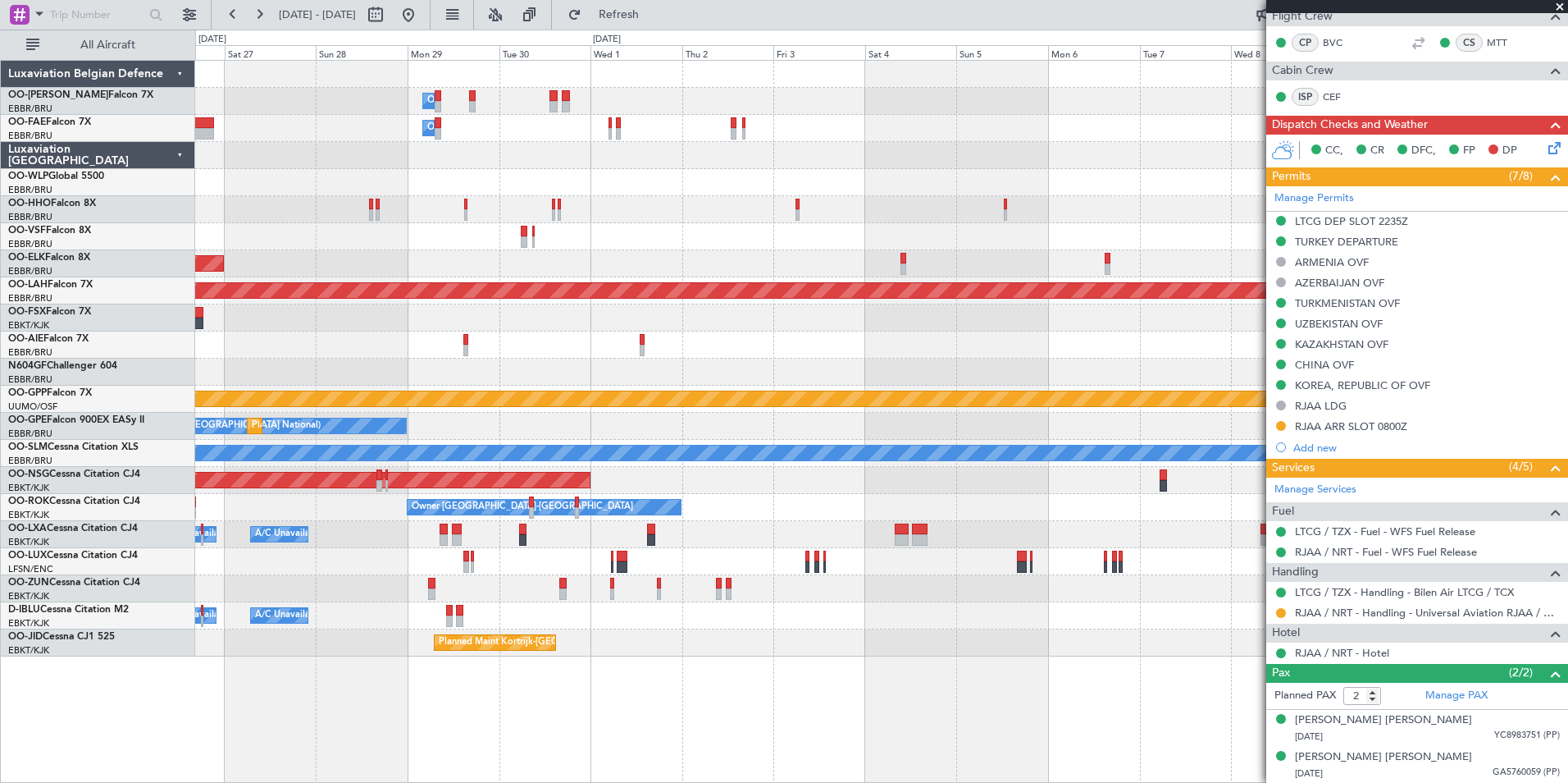
click at [292, 388] on div "Owner Melsbroek Air Base Owner Melsbroek Air Base Planned Maint Kortrijk-Wevelg…" at bounding box center [881, 359] width 1372 height 596
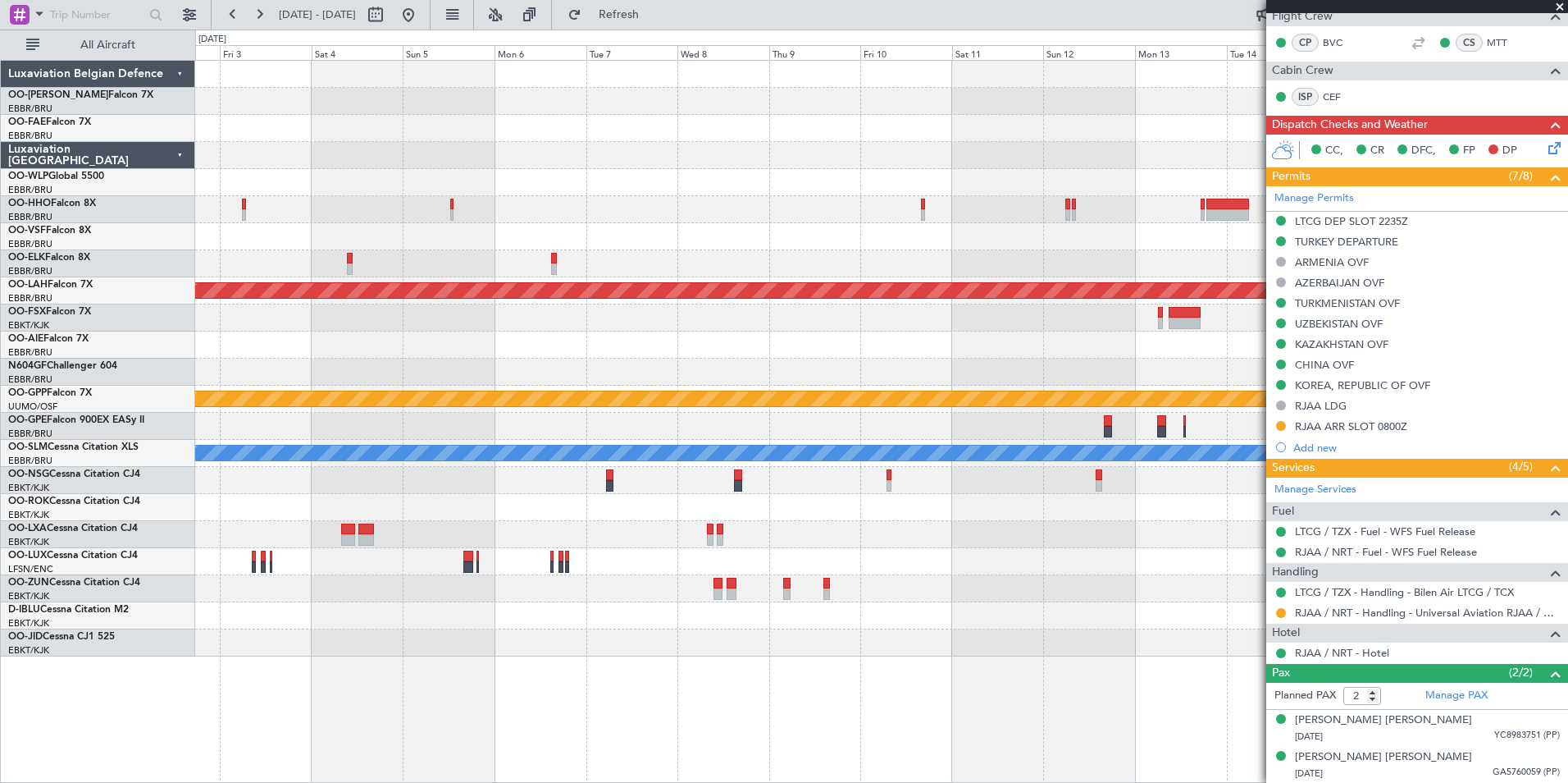
click at [381, 363] on div "Owner Melsbroek Air Base Owner Melsbroek Air Base Planned Maint Alton-st Louis …" at bounding box center [881, 359] width 1372 height 596
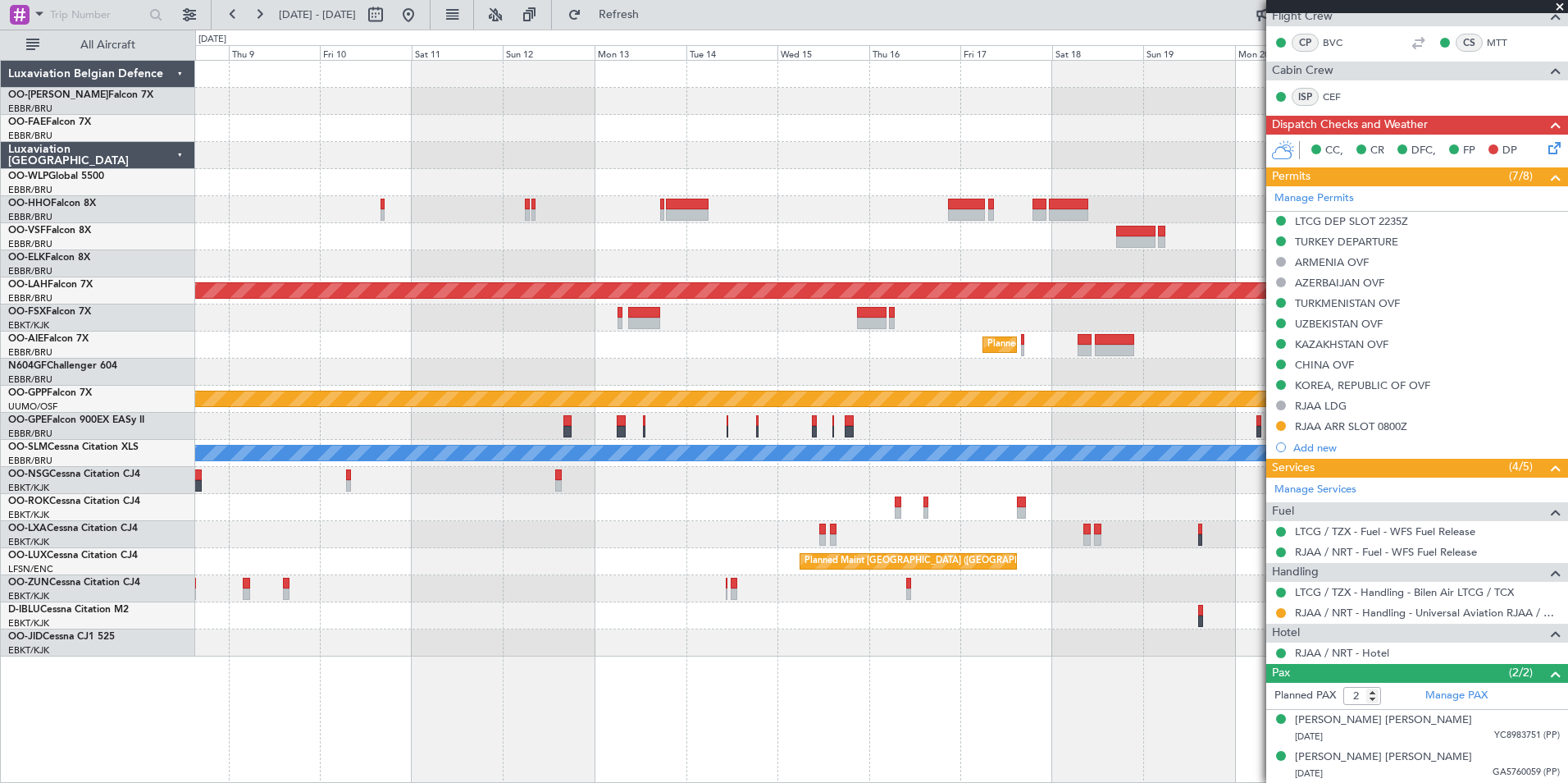
click at [565, 293] on div "Planned Maint [PERSON_NAME]-[GEOGRAPHIC_DATA][PERSON_NAME] ([GEOGRAPHIC_DATA][P…" at bounding box center [881, 291] width 1372 height 27
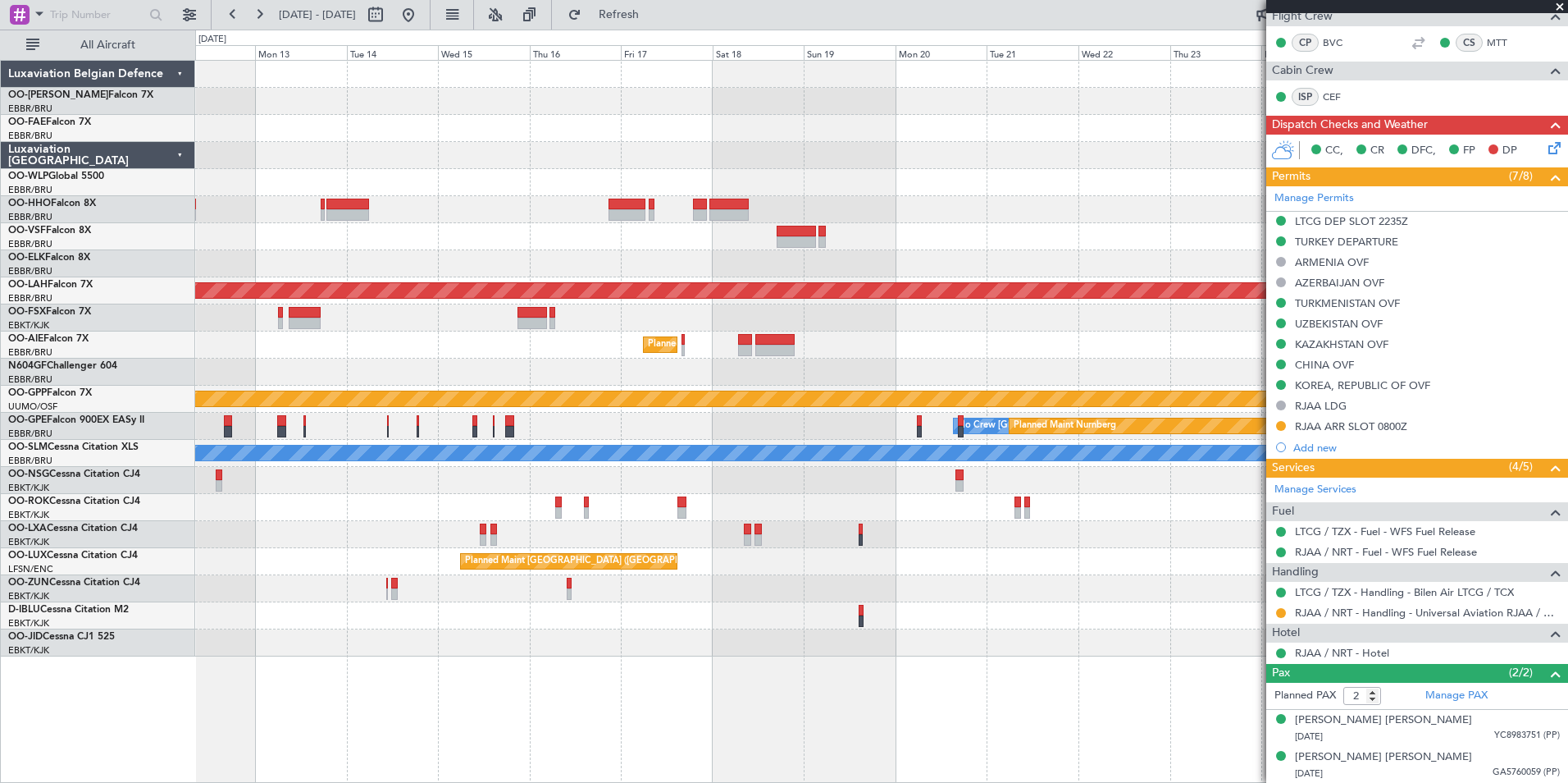
click at [800, 210] on div at bounding box center [881, 210] width 1372 height 27
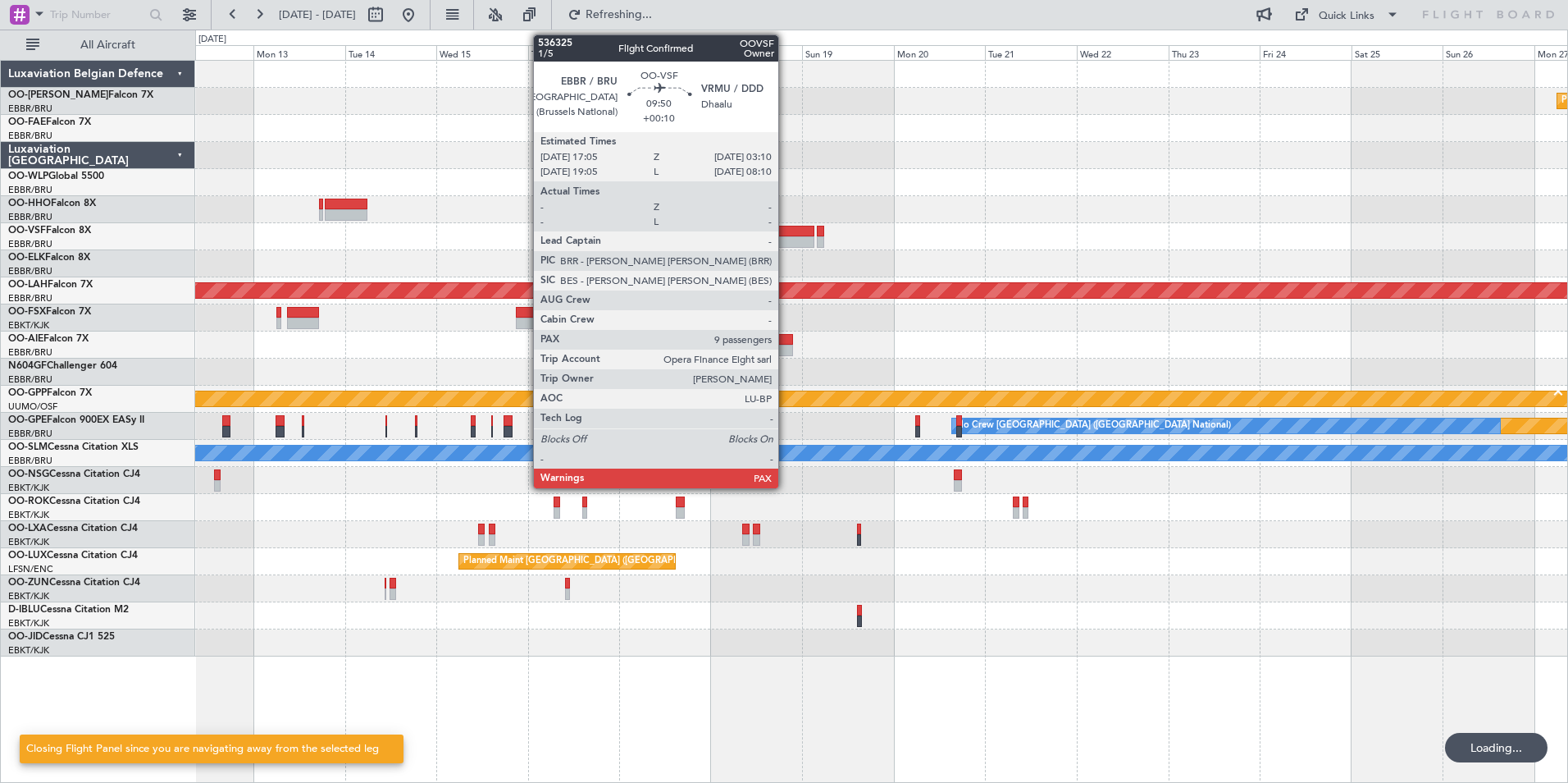
scroll to position [0, 0]
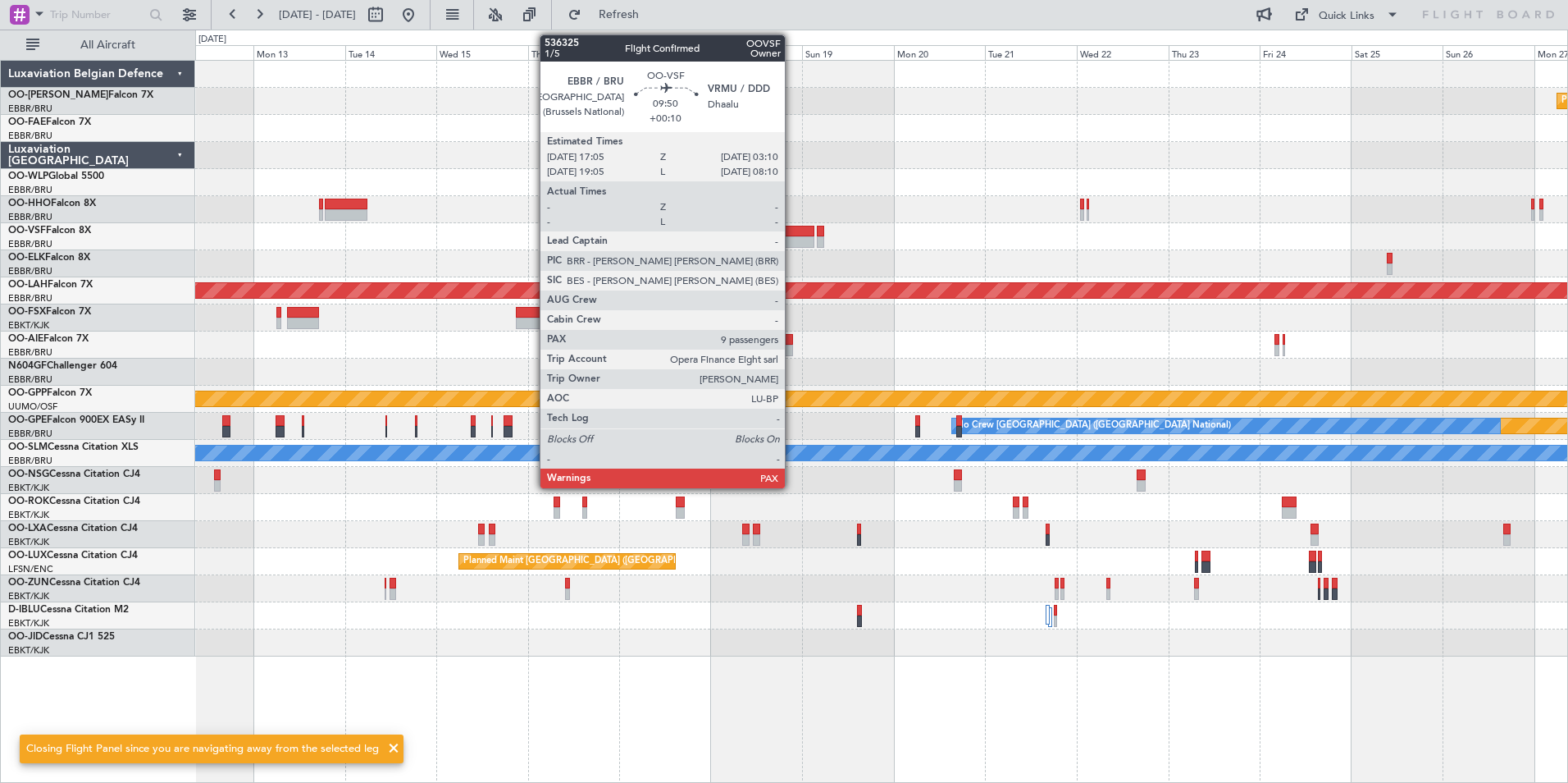
click at [792, 241] on div at bounding box center [794, 242] width 38 height 12
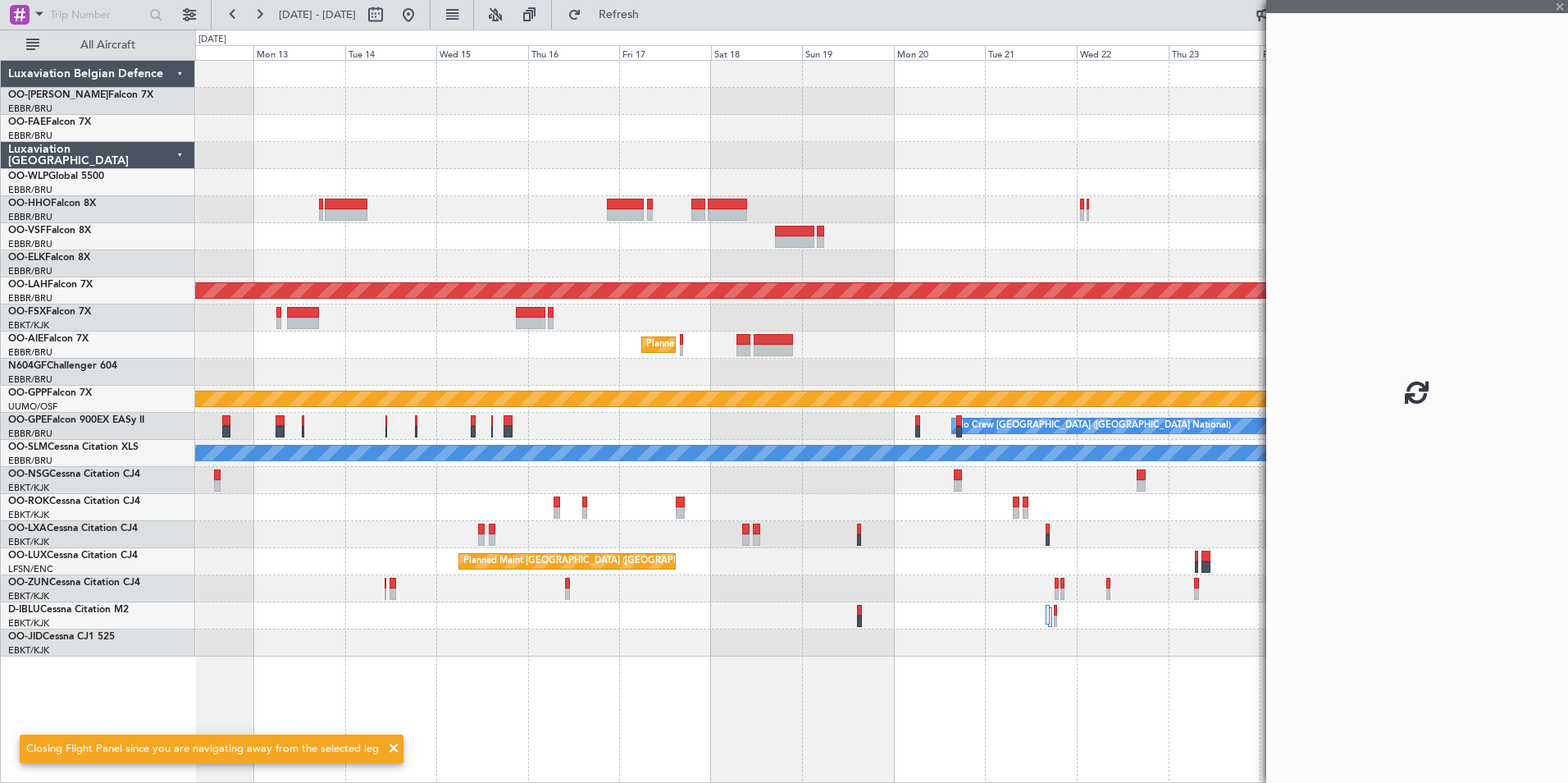
click at [704, 277] on div at bounding box center [881, 264] width 1372 height 27
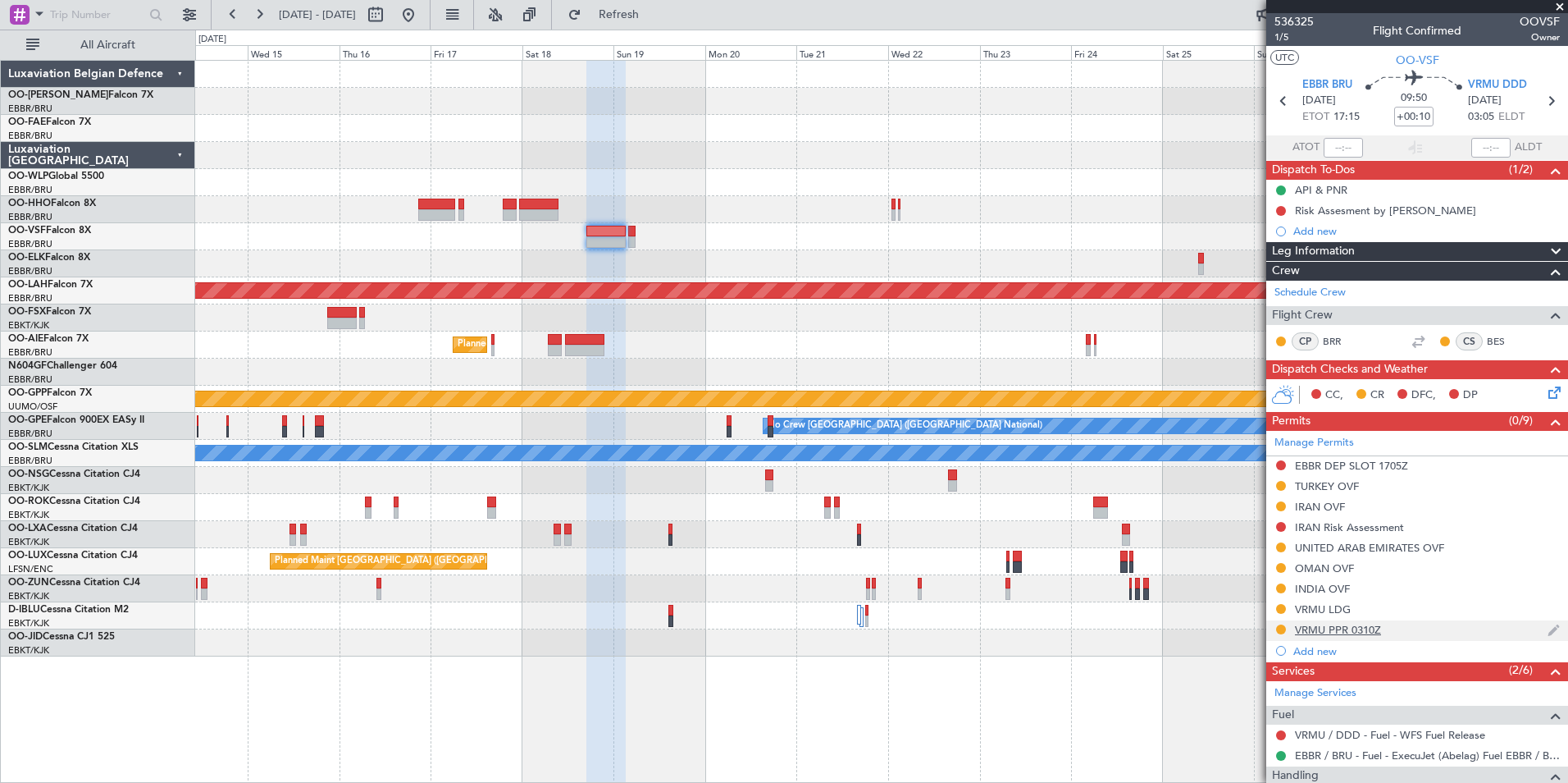
click at [1312, 629] on div "VRMU PPR 0310Z" at bounding box center [1337, 629] width 86 height 14
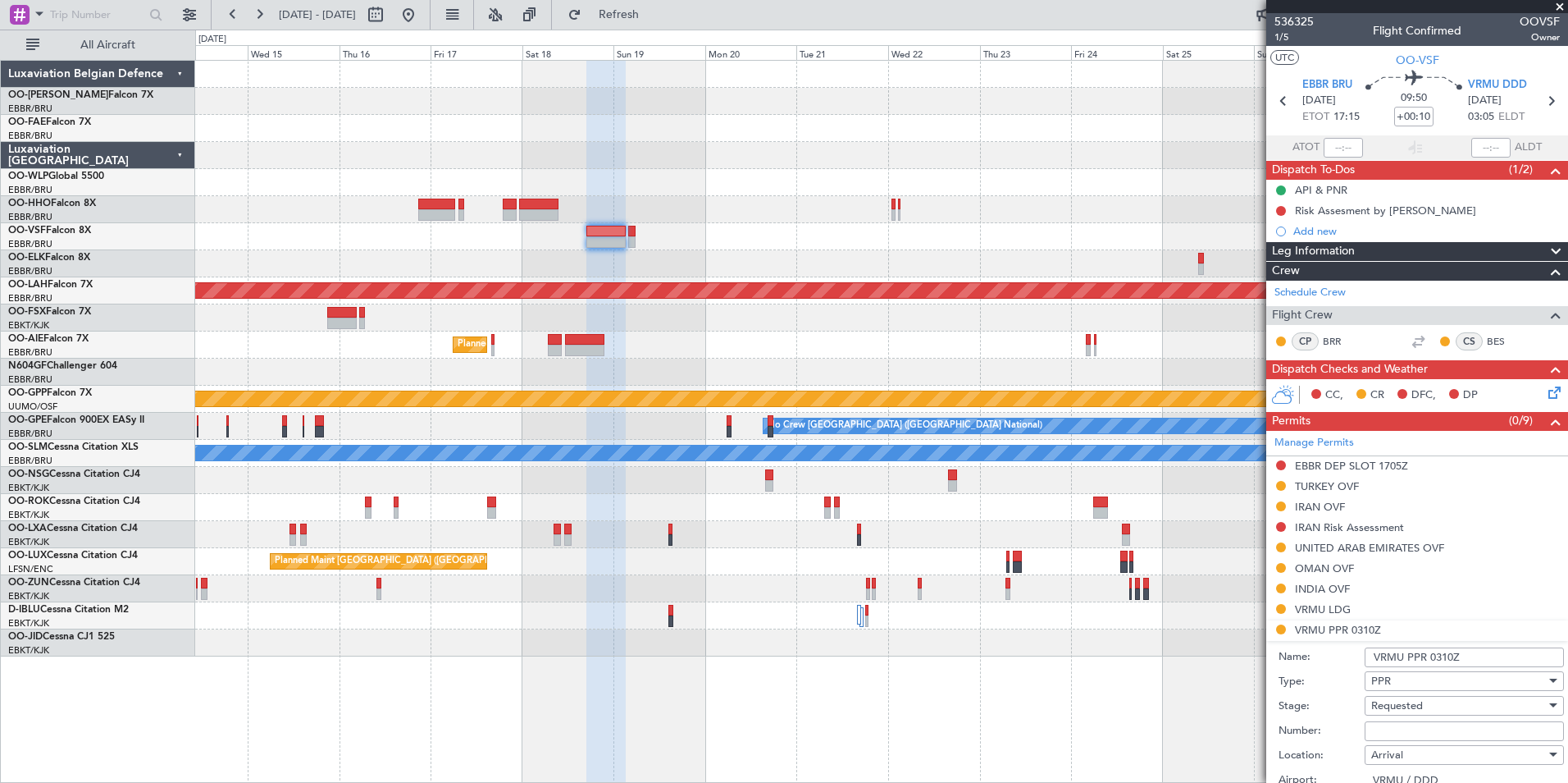
click at [1391, 716] on div "Requested" at bounding box center [1458, 705] width 174 height 25
click at [1342, 726] on div at bounding box center [784, 392] width 1568 height 783
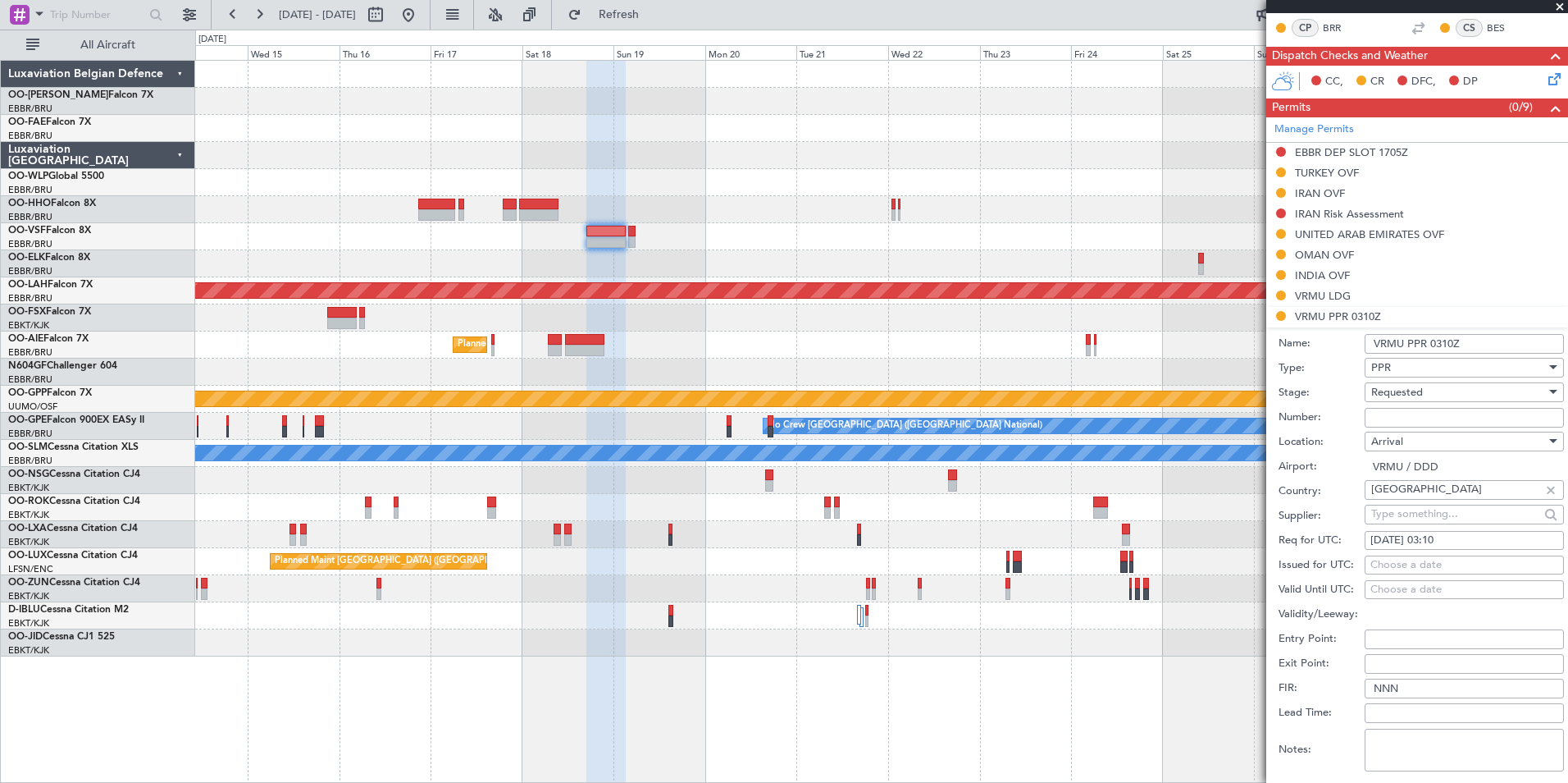
scroll to position [329, 0]
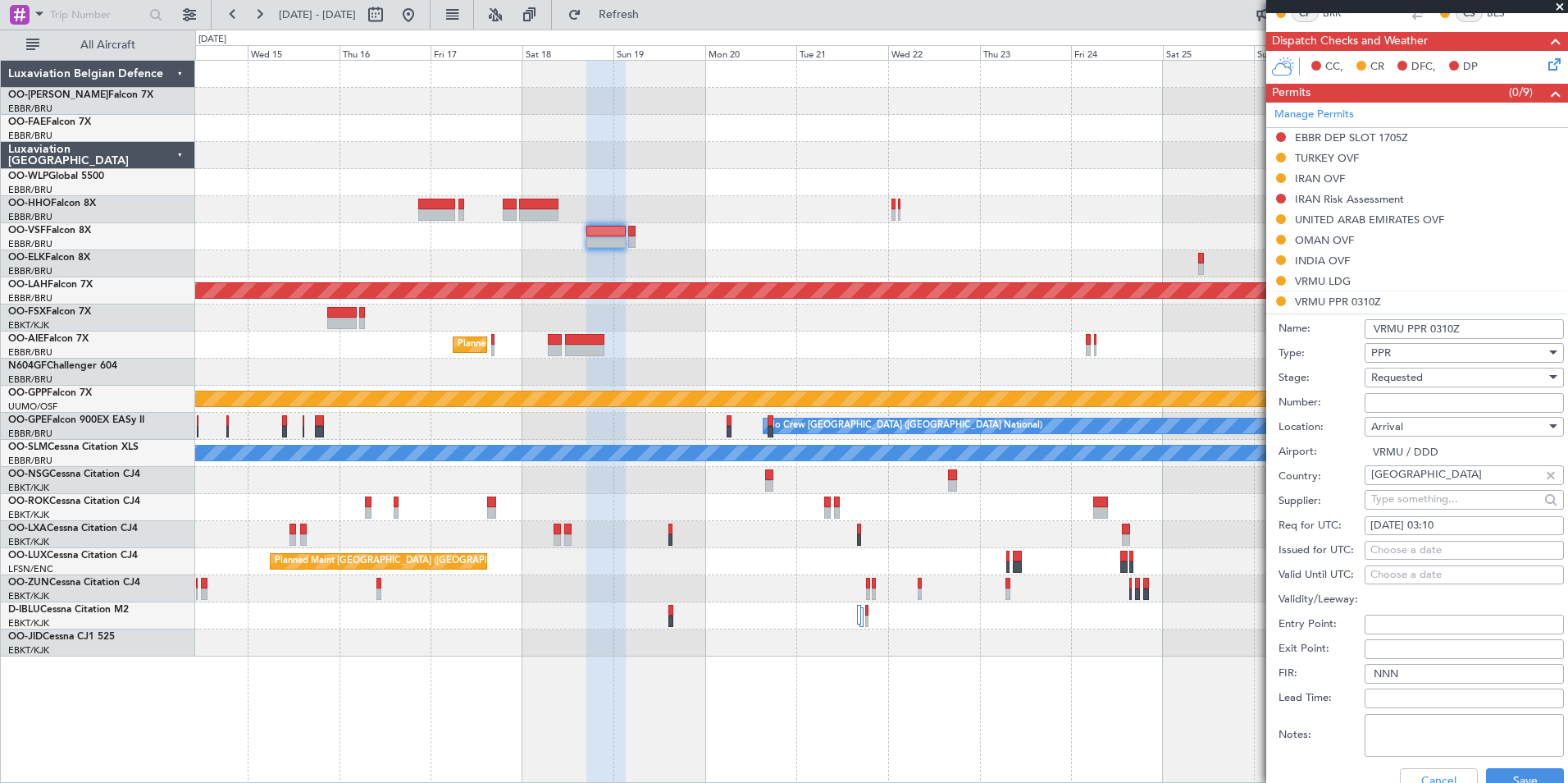
click at [1410, 401] on input "Number:" at bounding box center [1464, 403] width 199 height 20
type input "approved"
click at [1415, 375] on span "Requested" at bounding box center [1397, 377] width 52 height 15
click at [1408, 491] on span "Received OK" at bounding box center [1458, 501] width 172 height 25
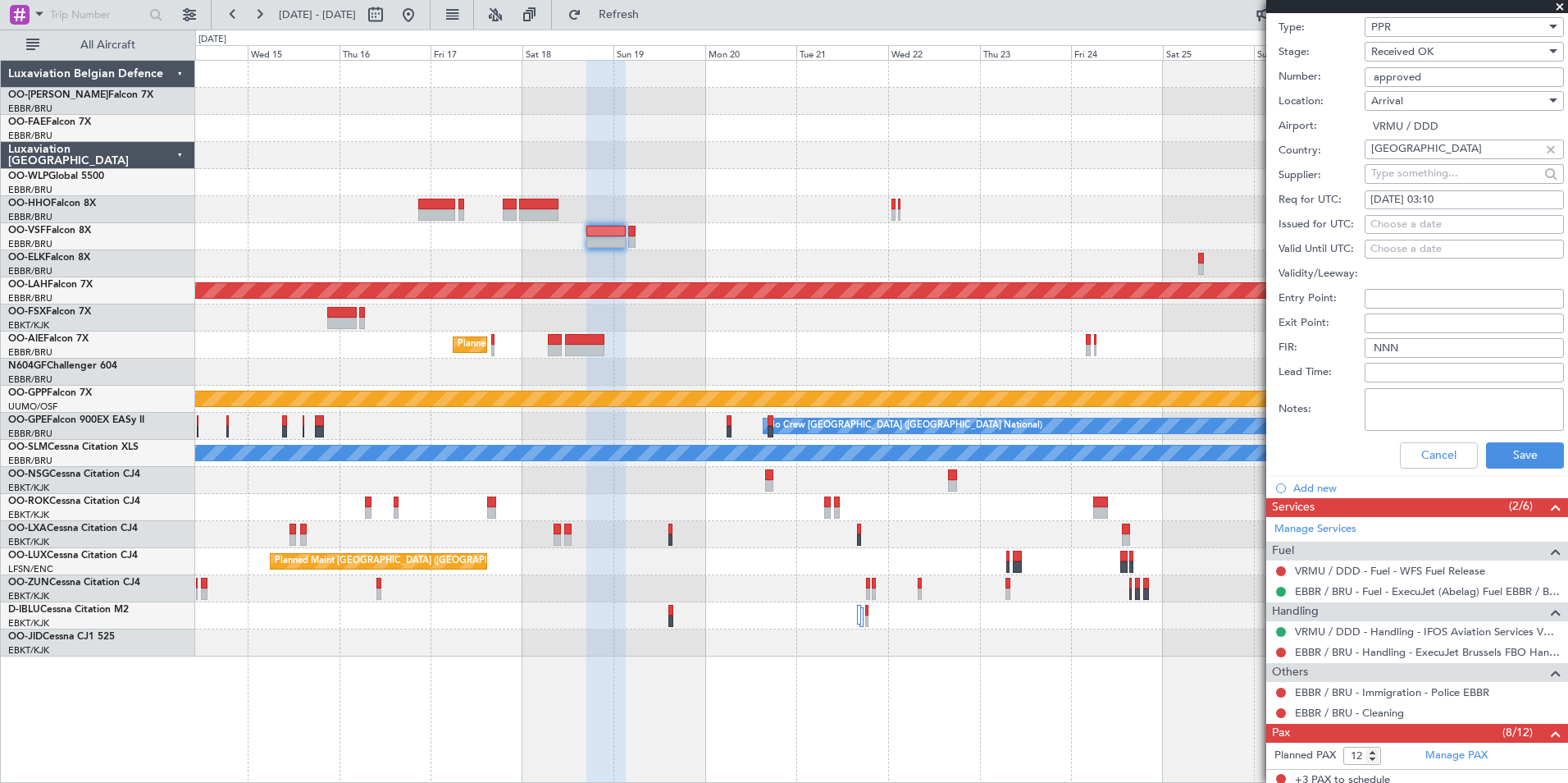
scroll to position [656, 0]
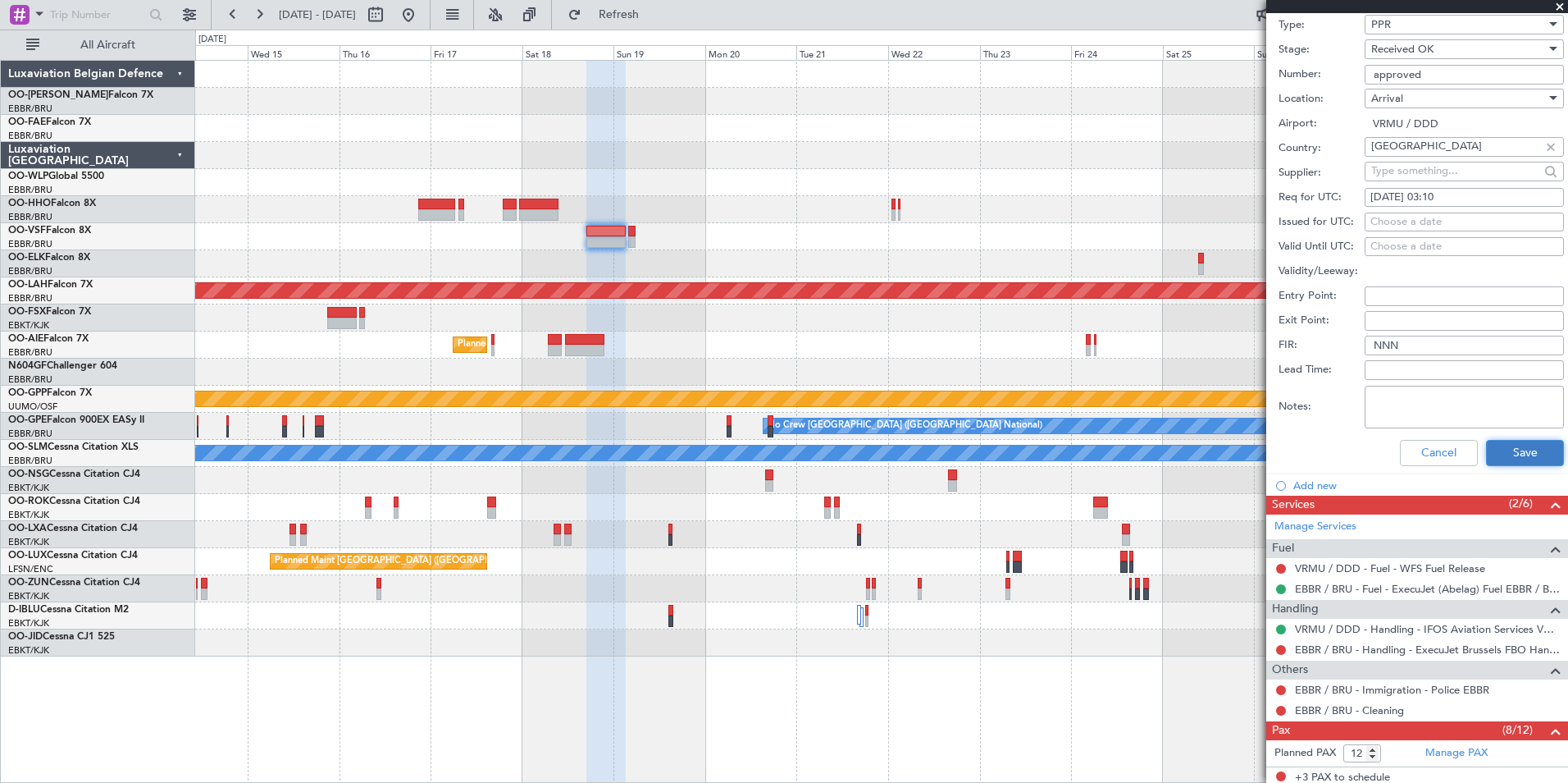
click at [1513, 448] on button "Save" at bounding box center [1524, 453] width 78 height 26
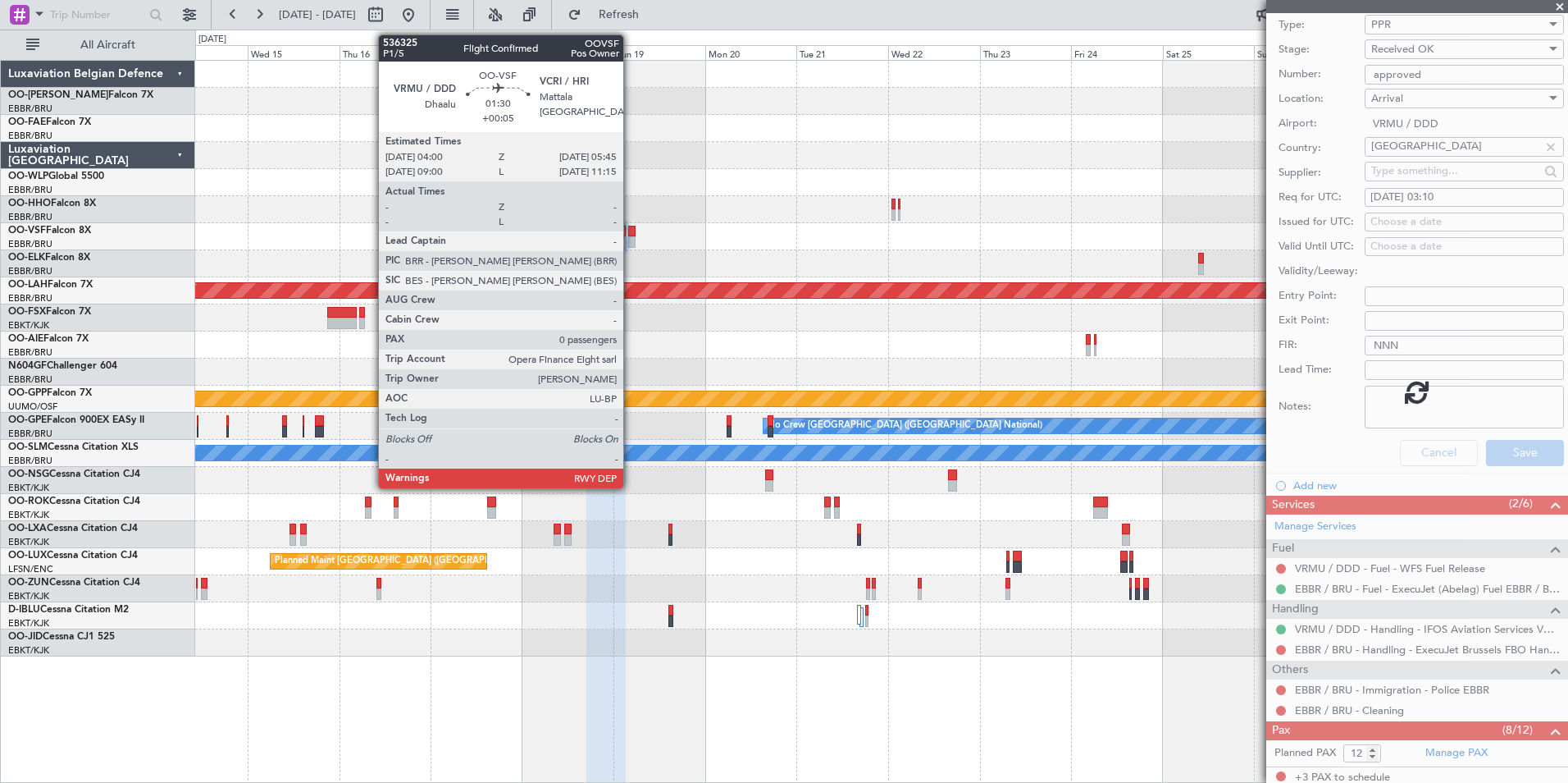
scroll to position [166, 0]
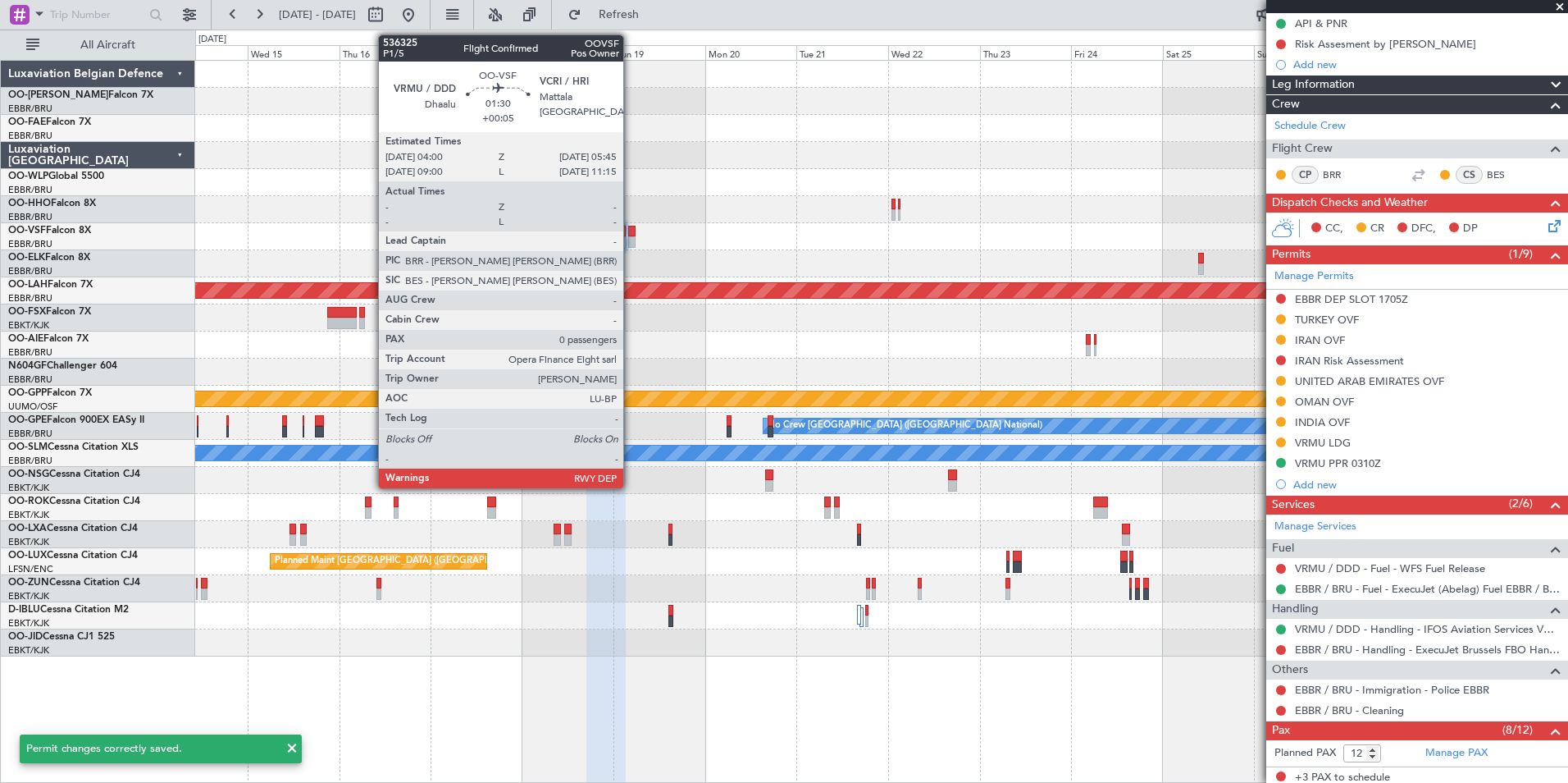
click at [630, 235] on div at bounding box center [632, 231] width 7 height 12
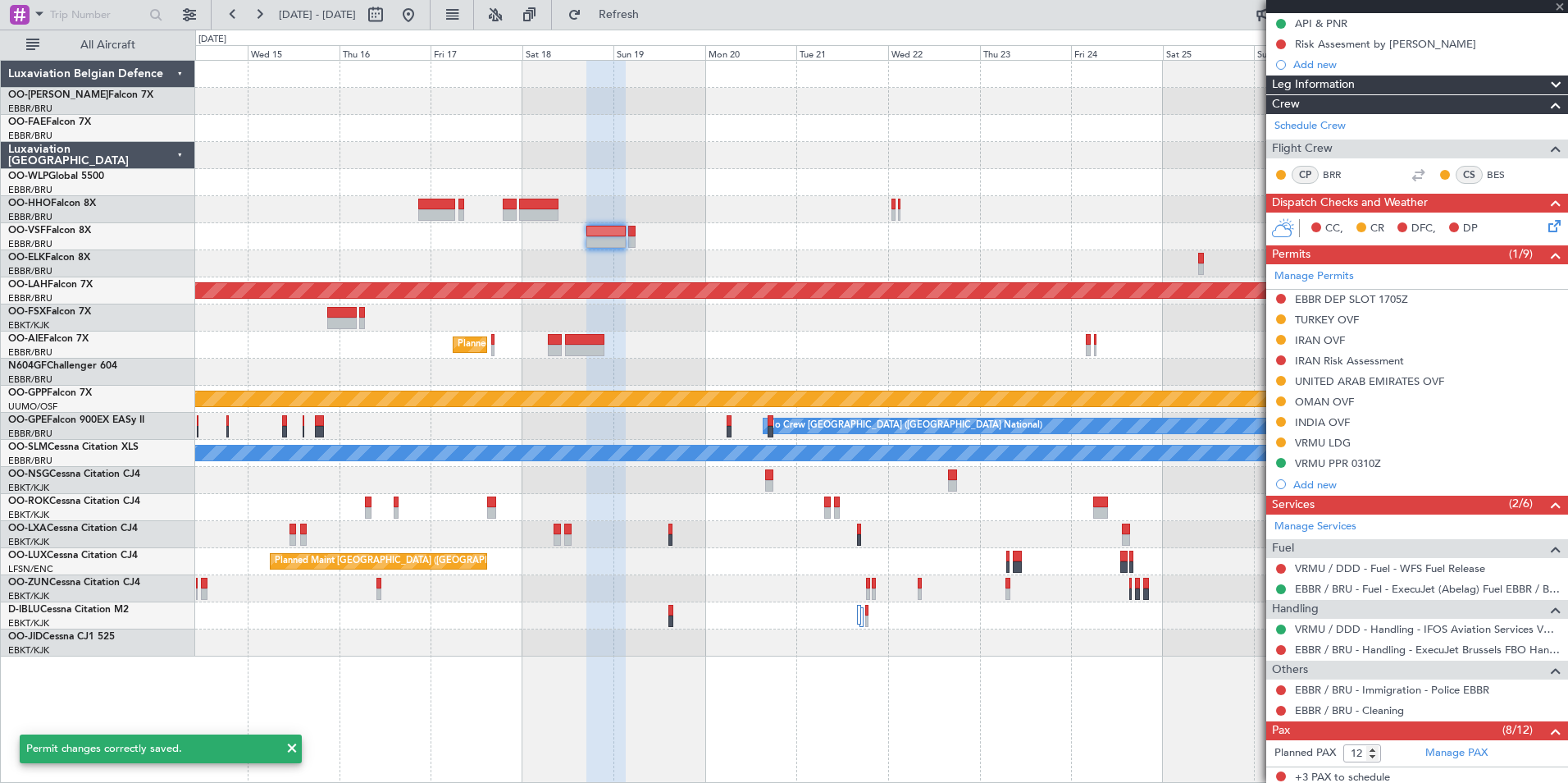
type input "+00:05"
type input "0"
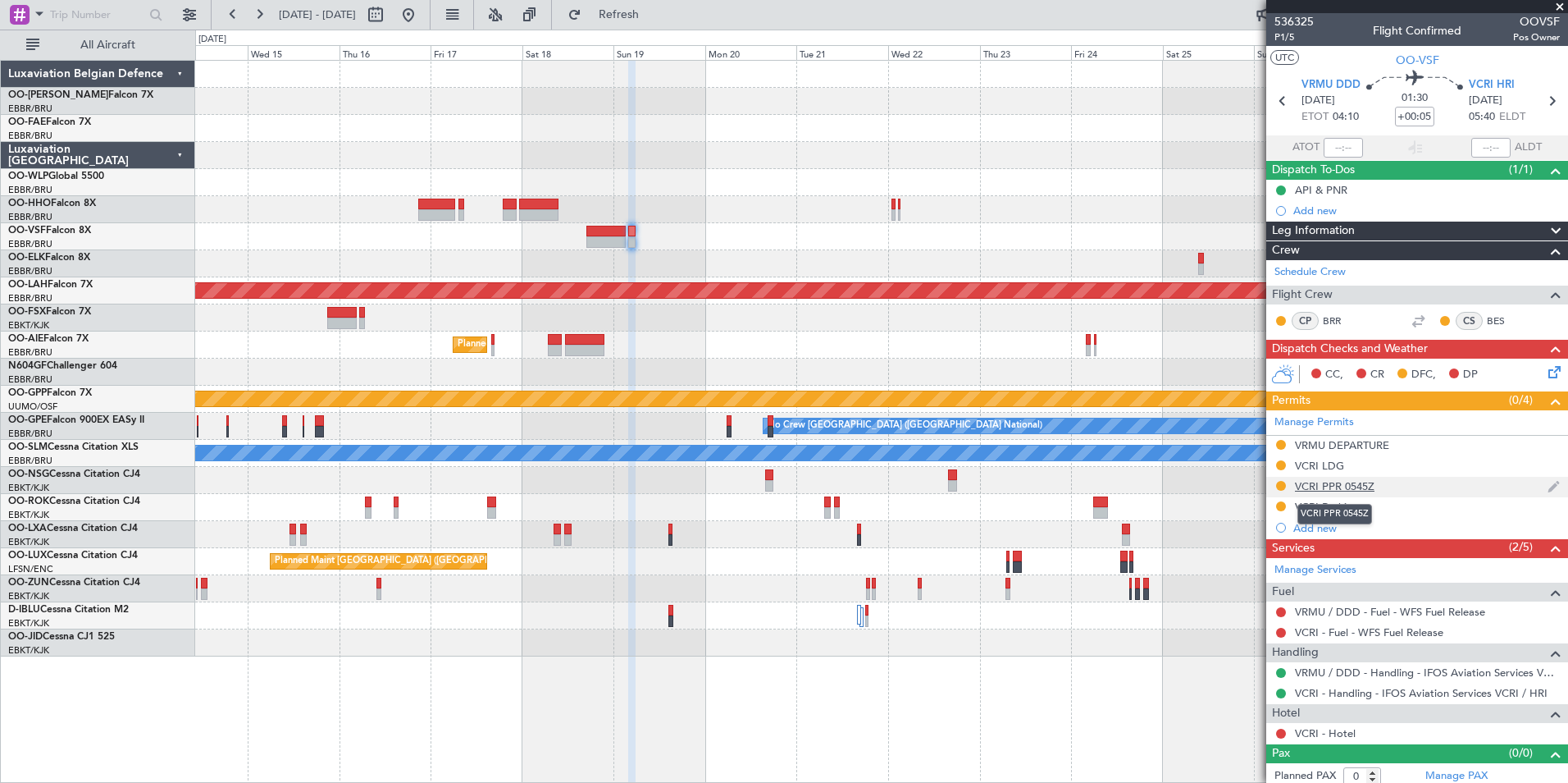
click at [1339, 485] on div "VCRI PPR 0545Z" at bounding box center [1334, 485] width 79 height 14
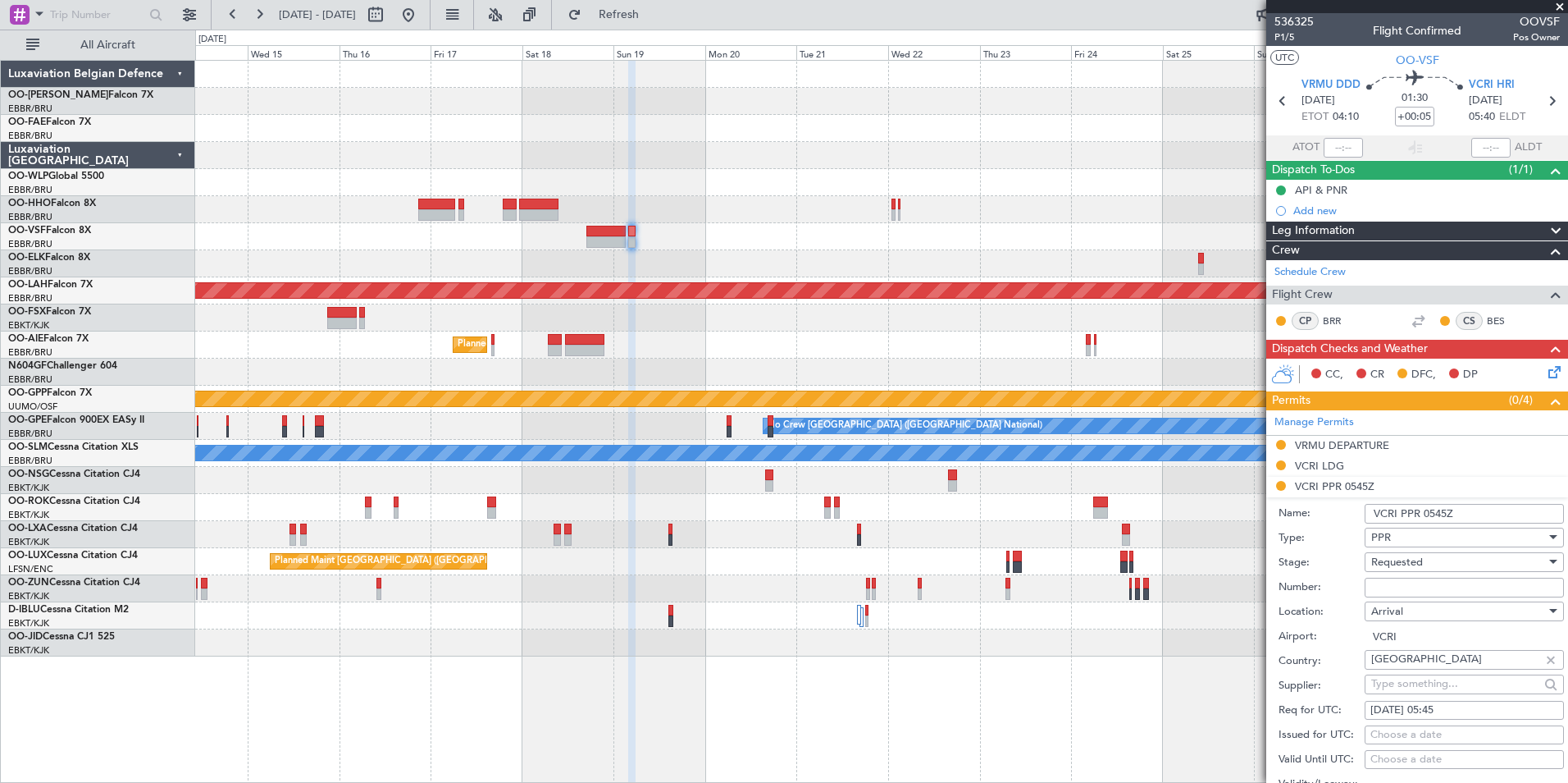
click at [1410, 564] on span "Requested" at bounding box center [1397, 562] width 52 height 15
click at [1417, 684] on span "Received OK" at bounding box center [1458, 685] width 172 height 25
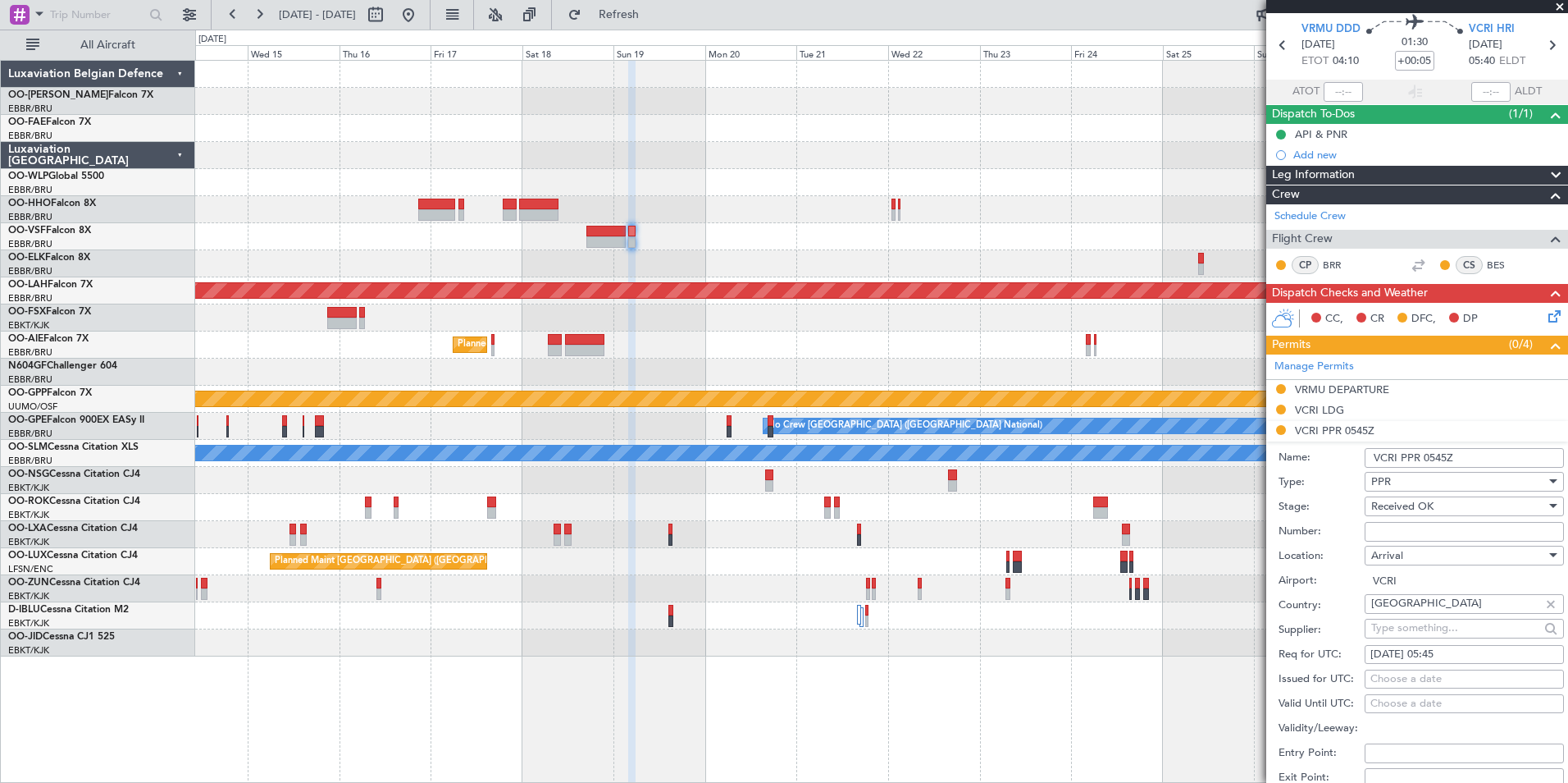
scroll to position [82, 0]
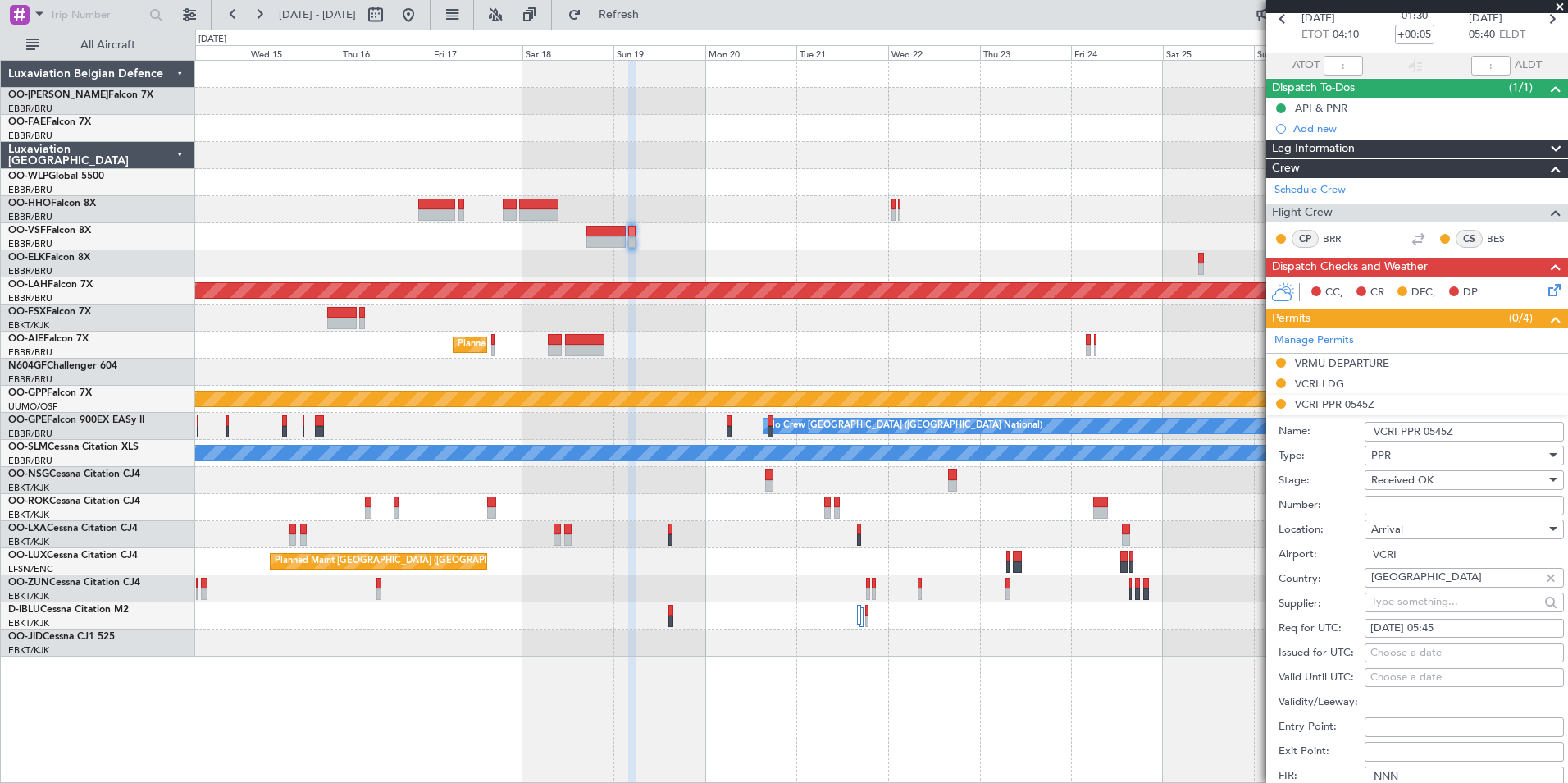
click at [1395, 507] on input "Number:" at bounding box center [1464, 506] width 199 height 20
type input "approved"
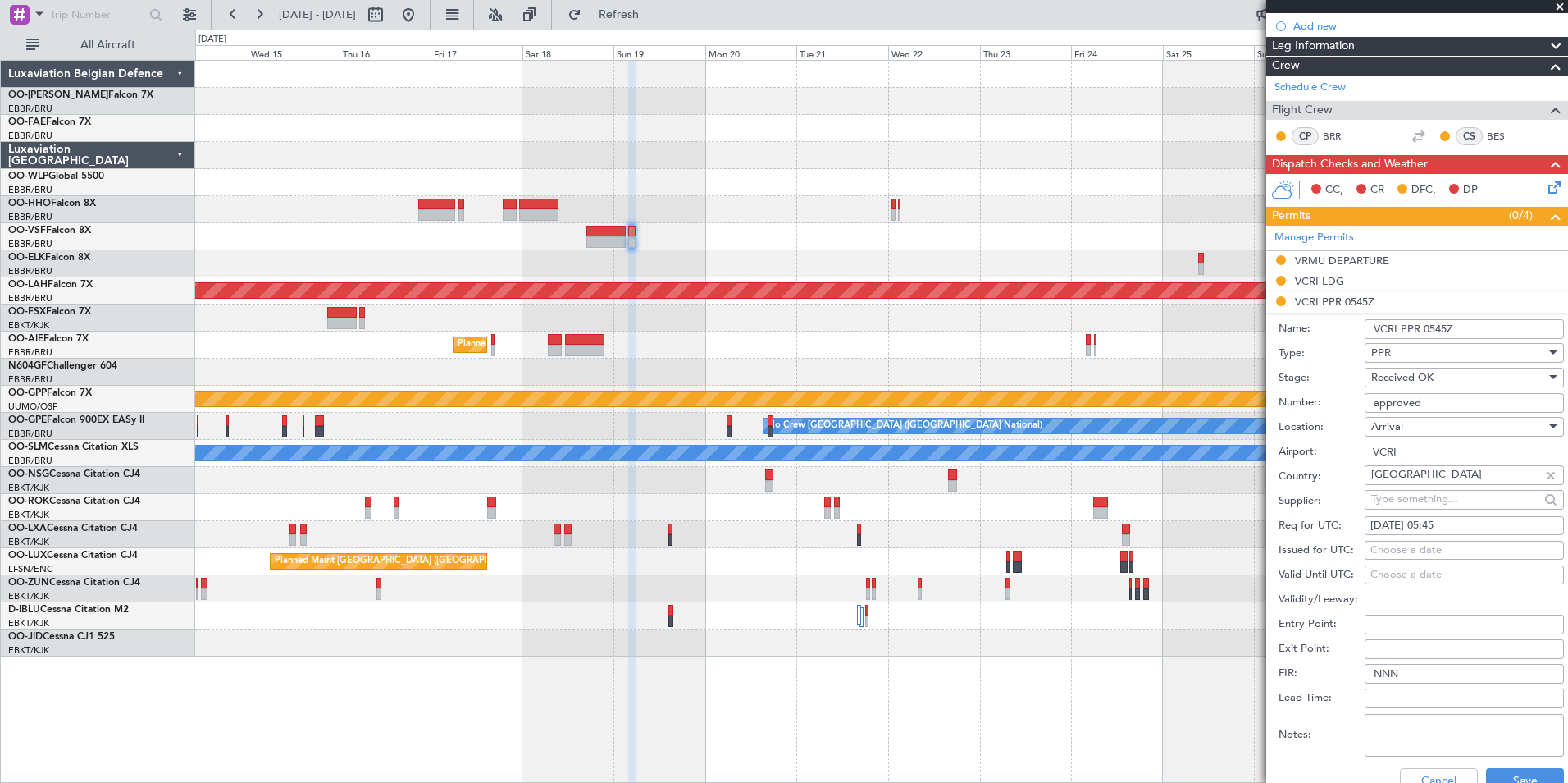
scroll to position [329, 0]
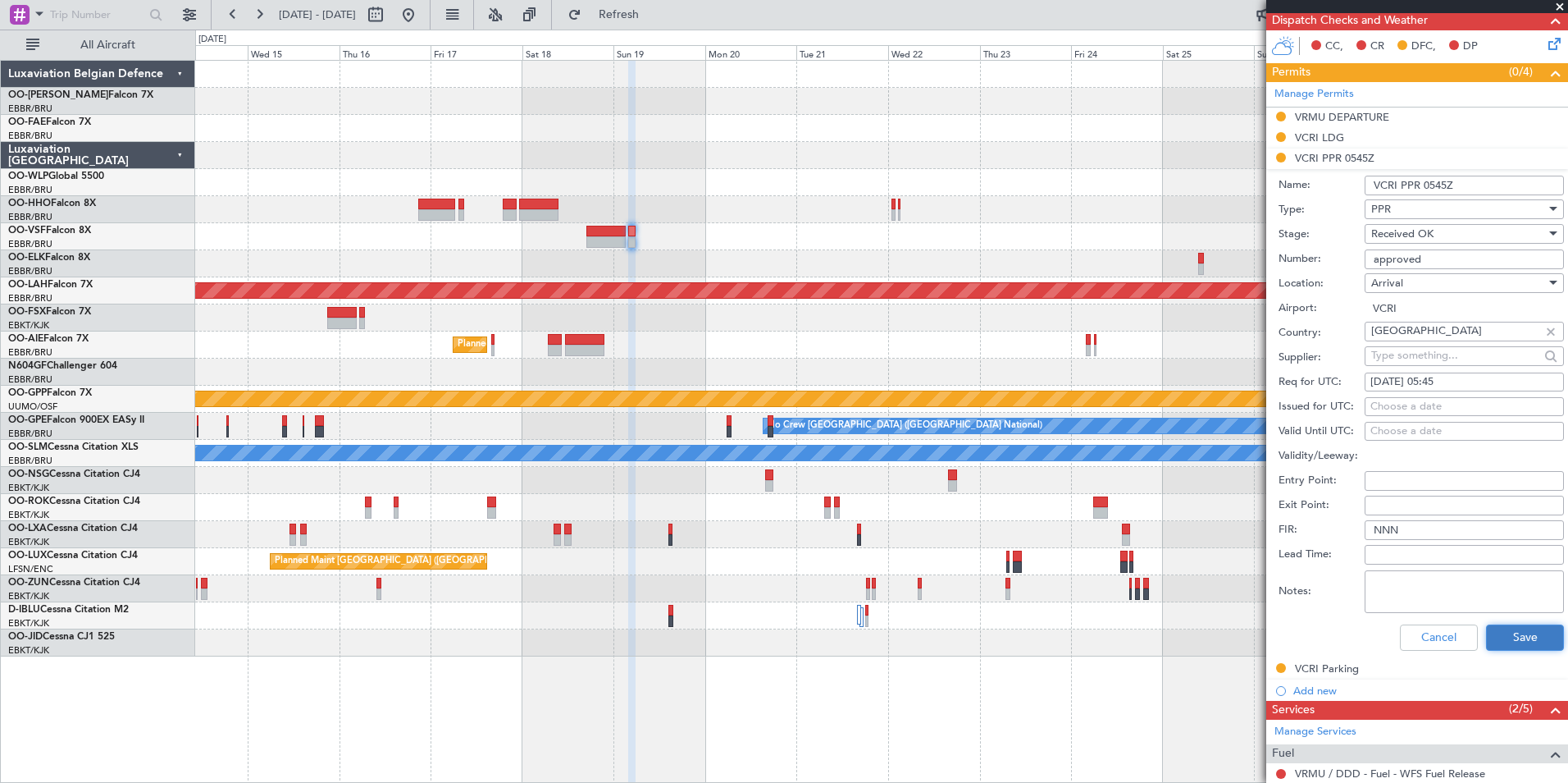
click at [1501, 643] on button "Save" at bounding box center [1524, 637] width 78 height 26
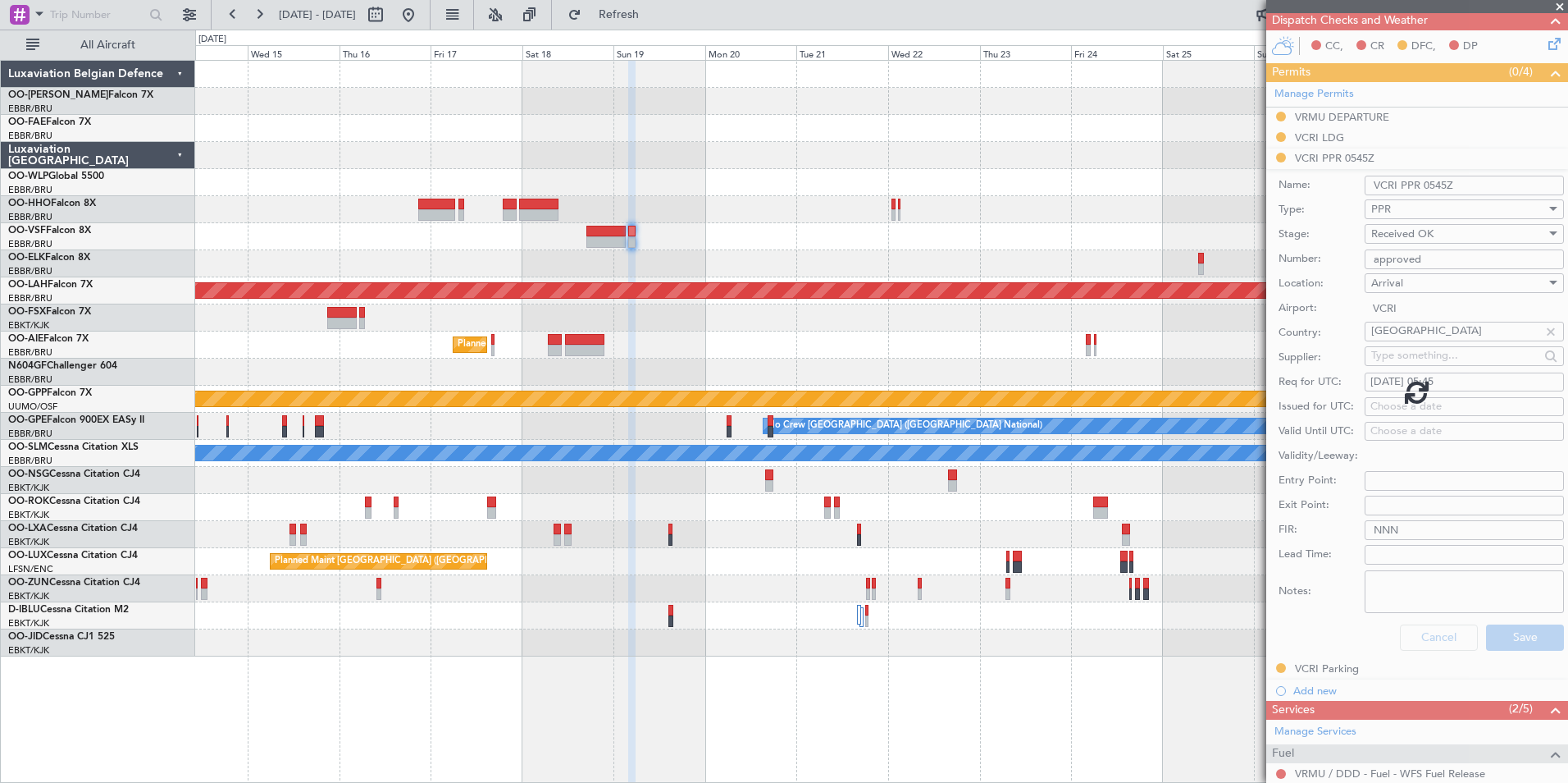
scroll to position [6, 0]
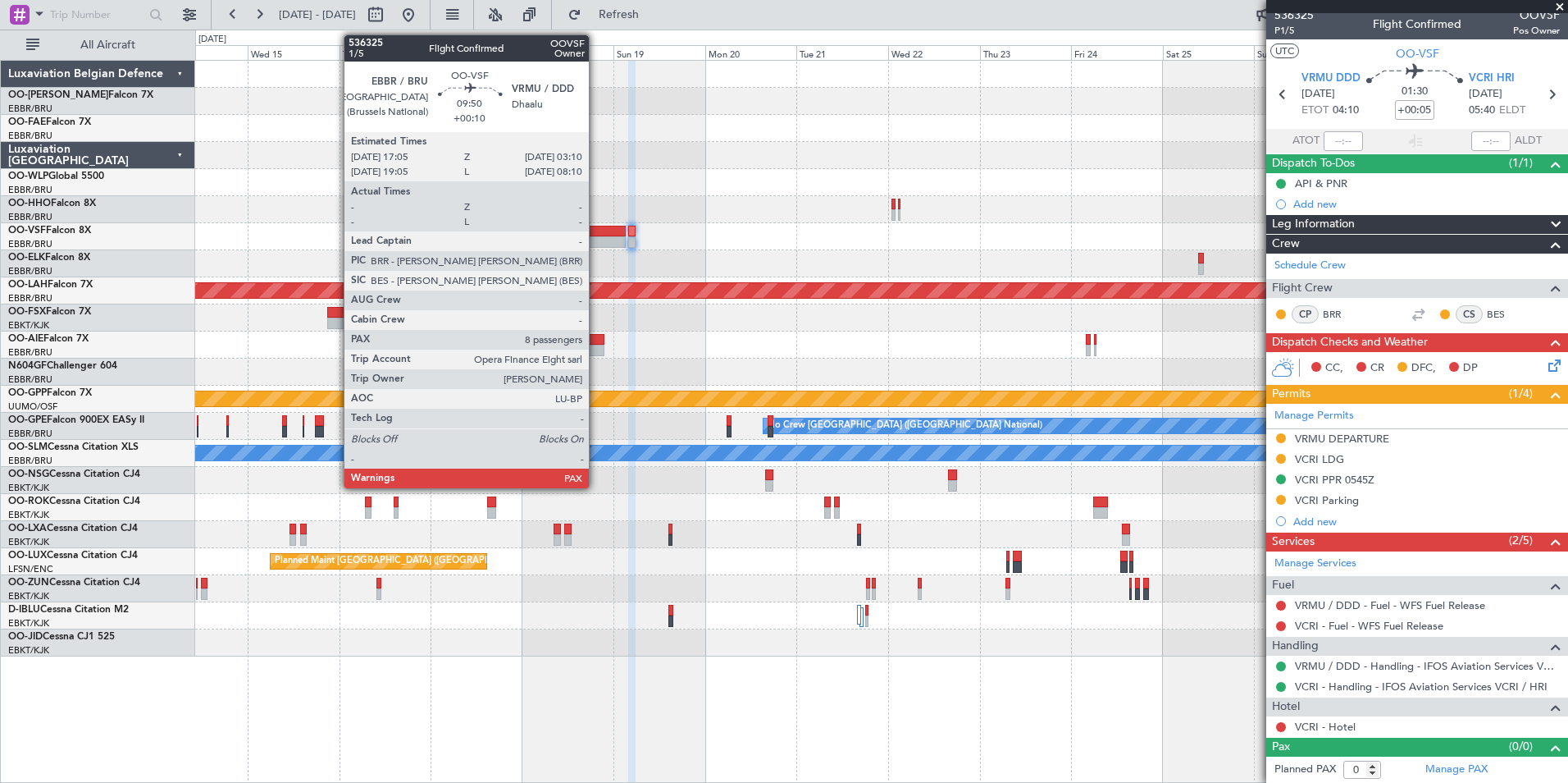
click at [597, 238] on div at bounding box center [606, 242] width 38 height 12
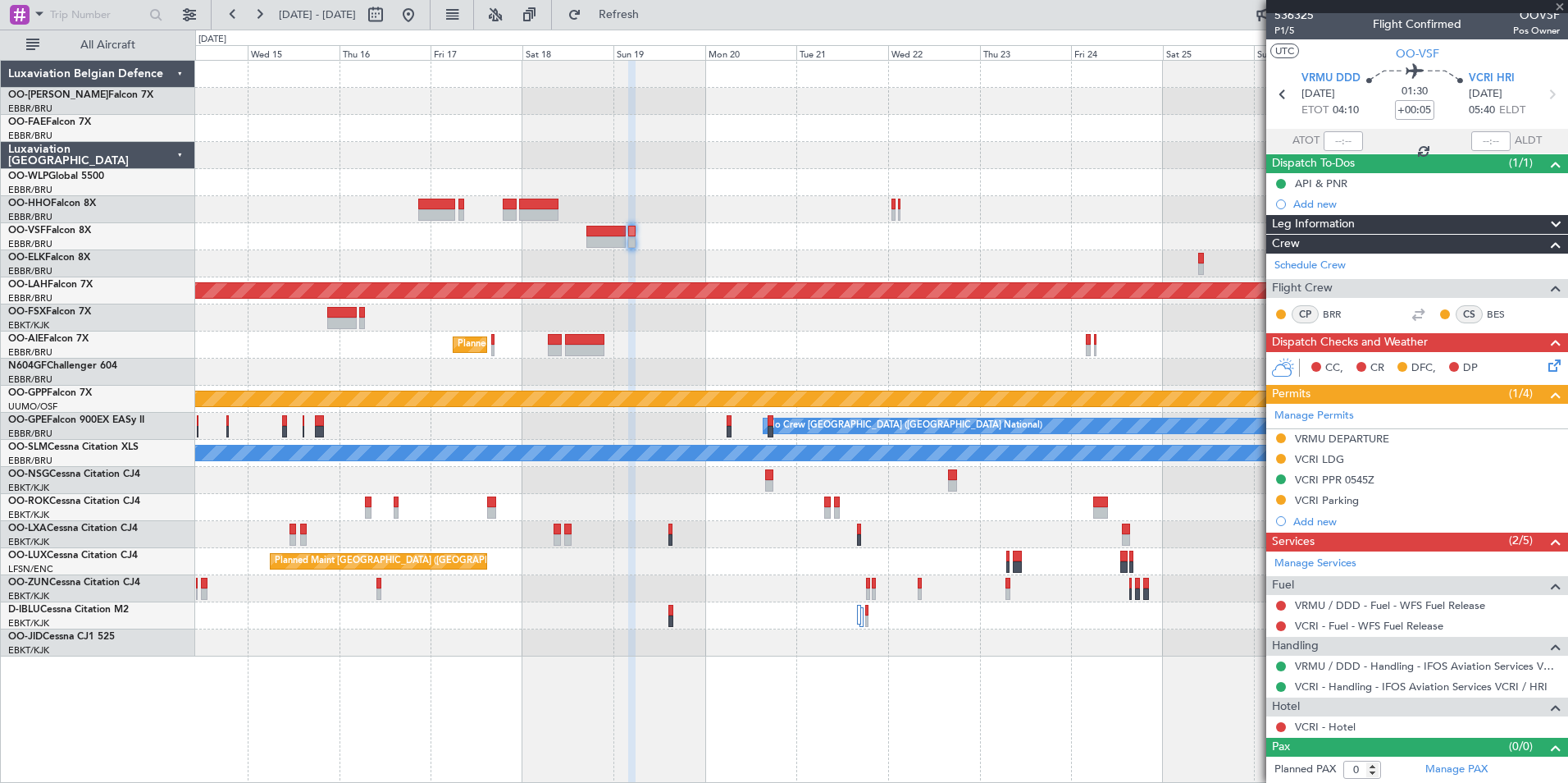
type input "+00:10"
type input "12"
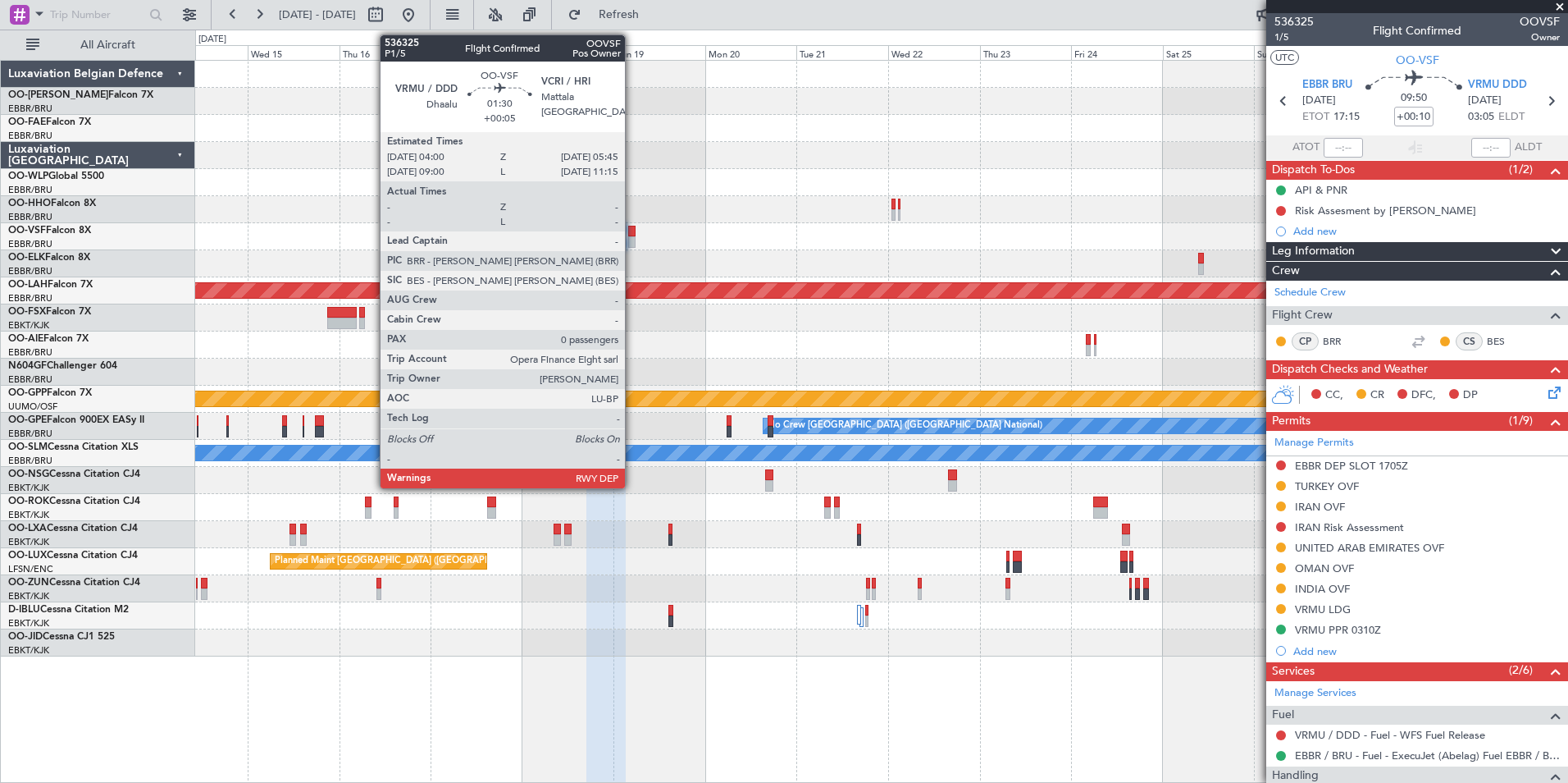
click at [632, 237] on div at bounding box center [632, 242] width 7 height 12
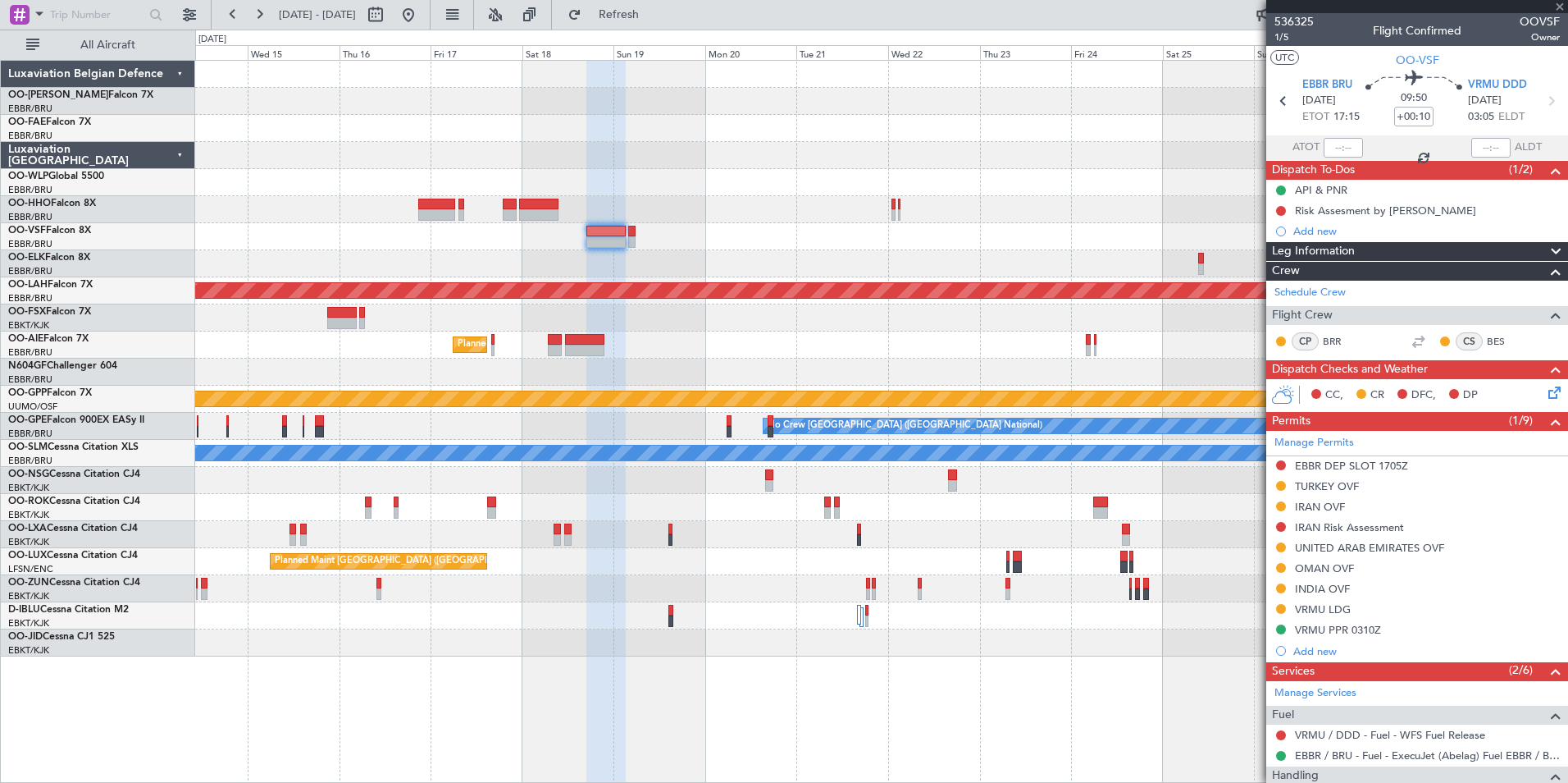
type input "+00:05"
type input "0"
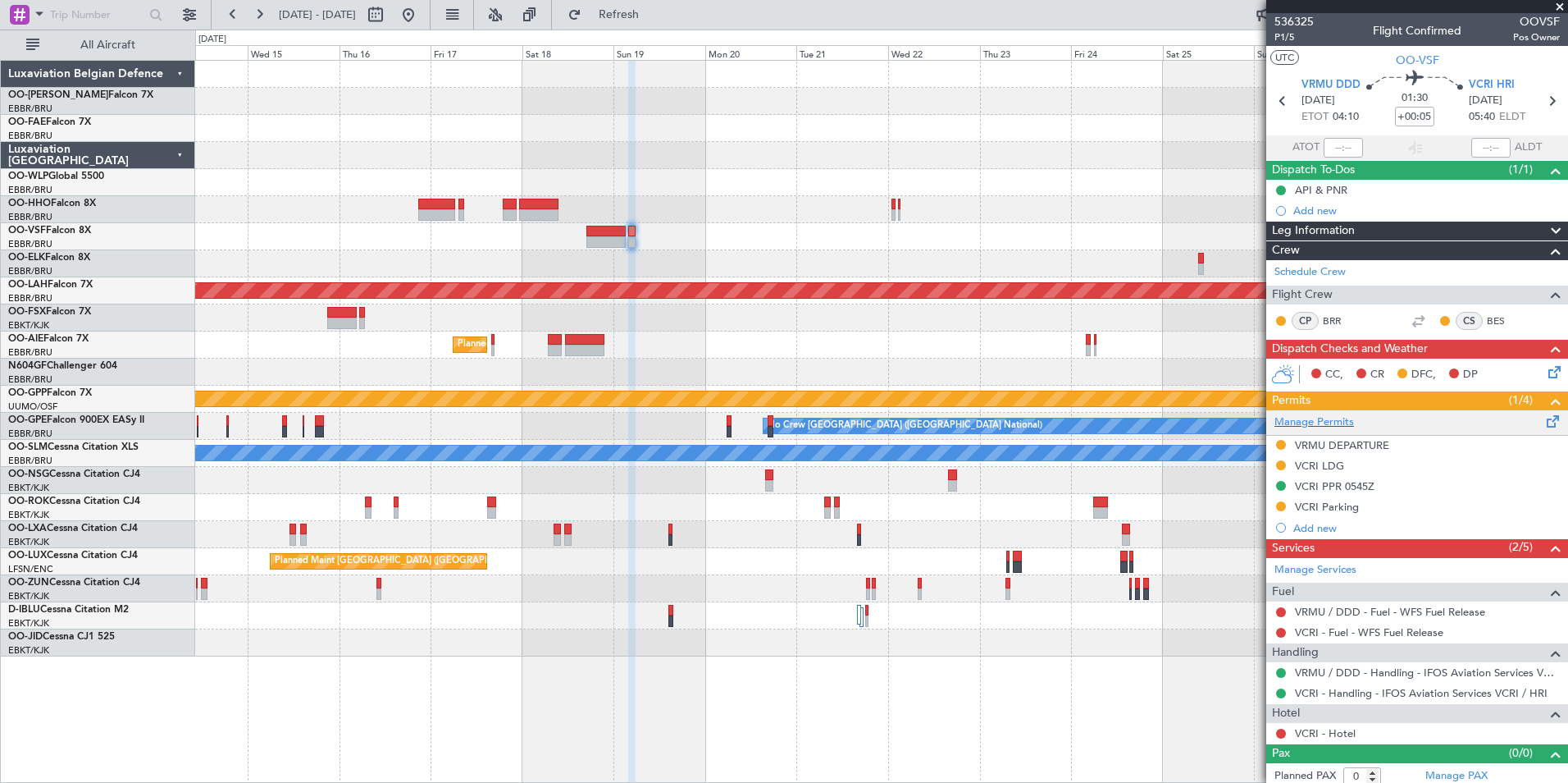
click at [1543, 418] on span at bounding box center [1553, 417] width 20 height 12
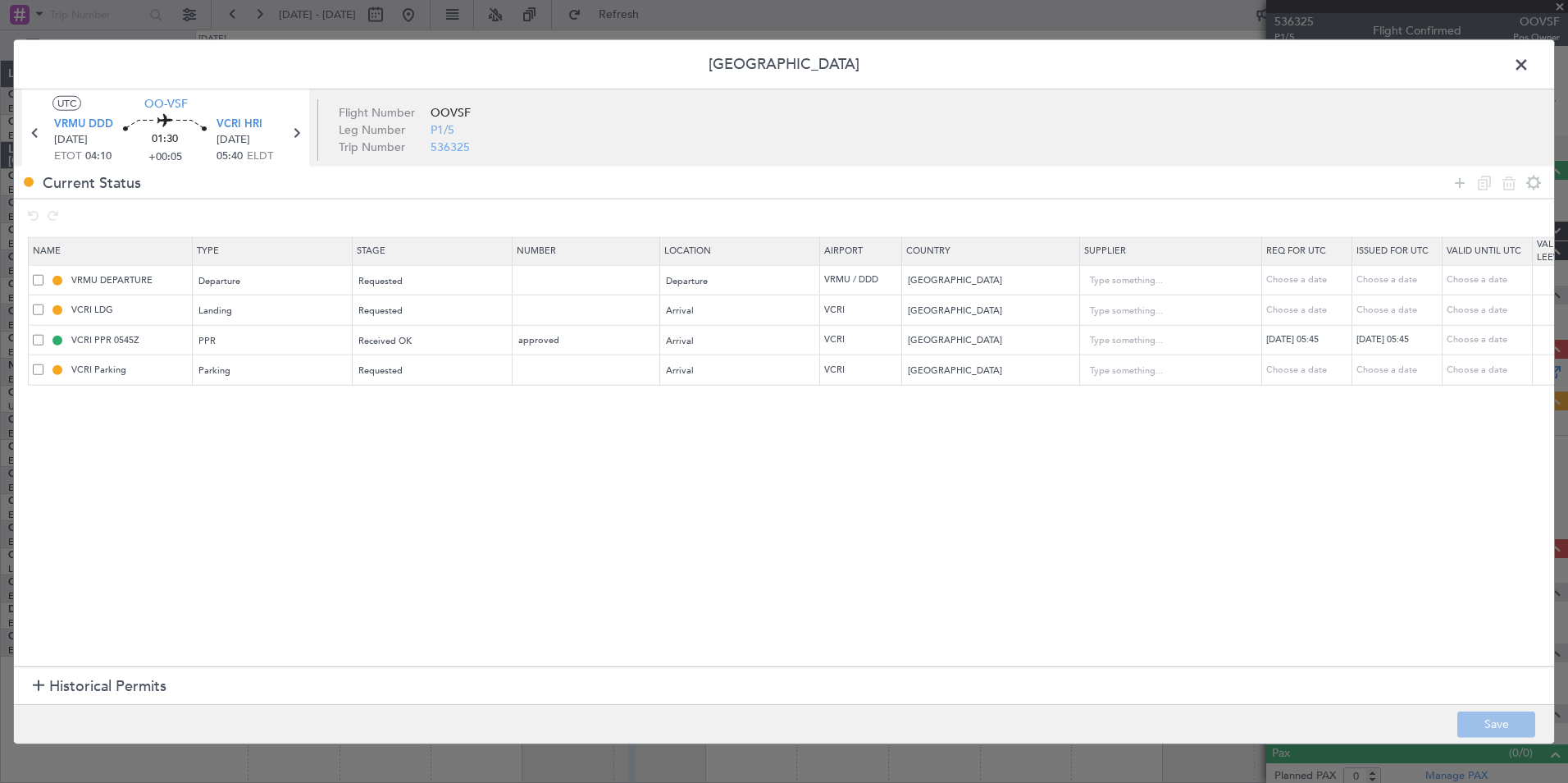
click at [1529, 65] on span at bounding box center [1529, 69] width 0 height 33
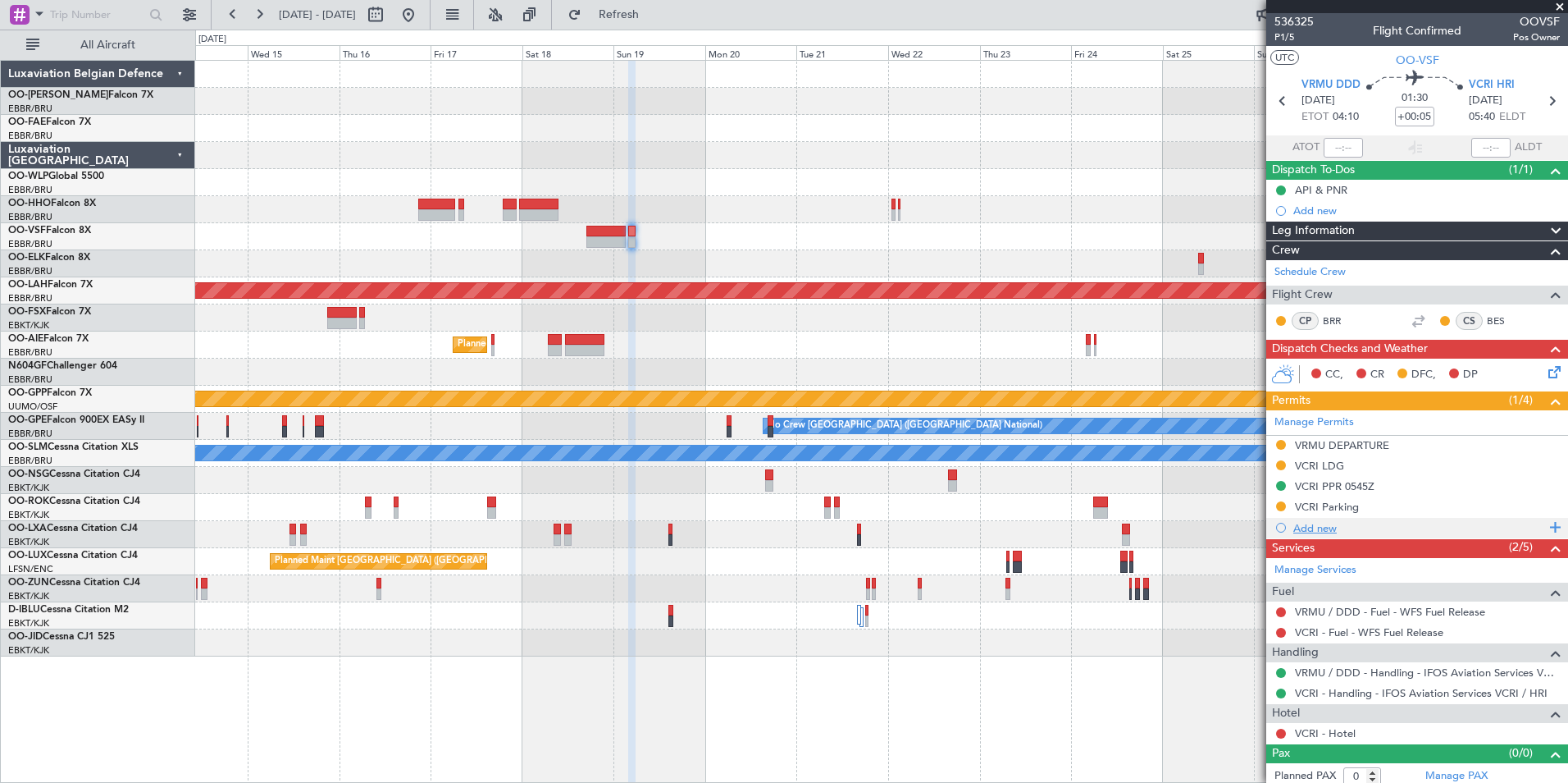
click at [1304, 535] on div "Add new" at bounding box center [1417, 527] width 302 height 20
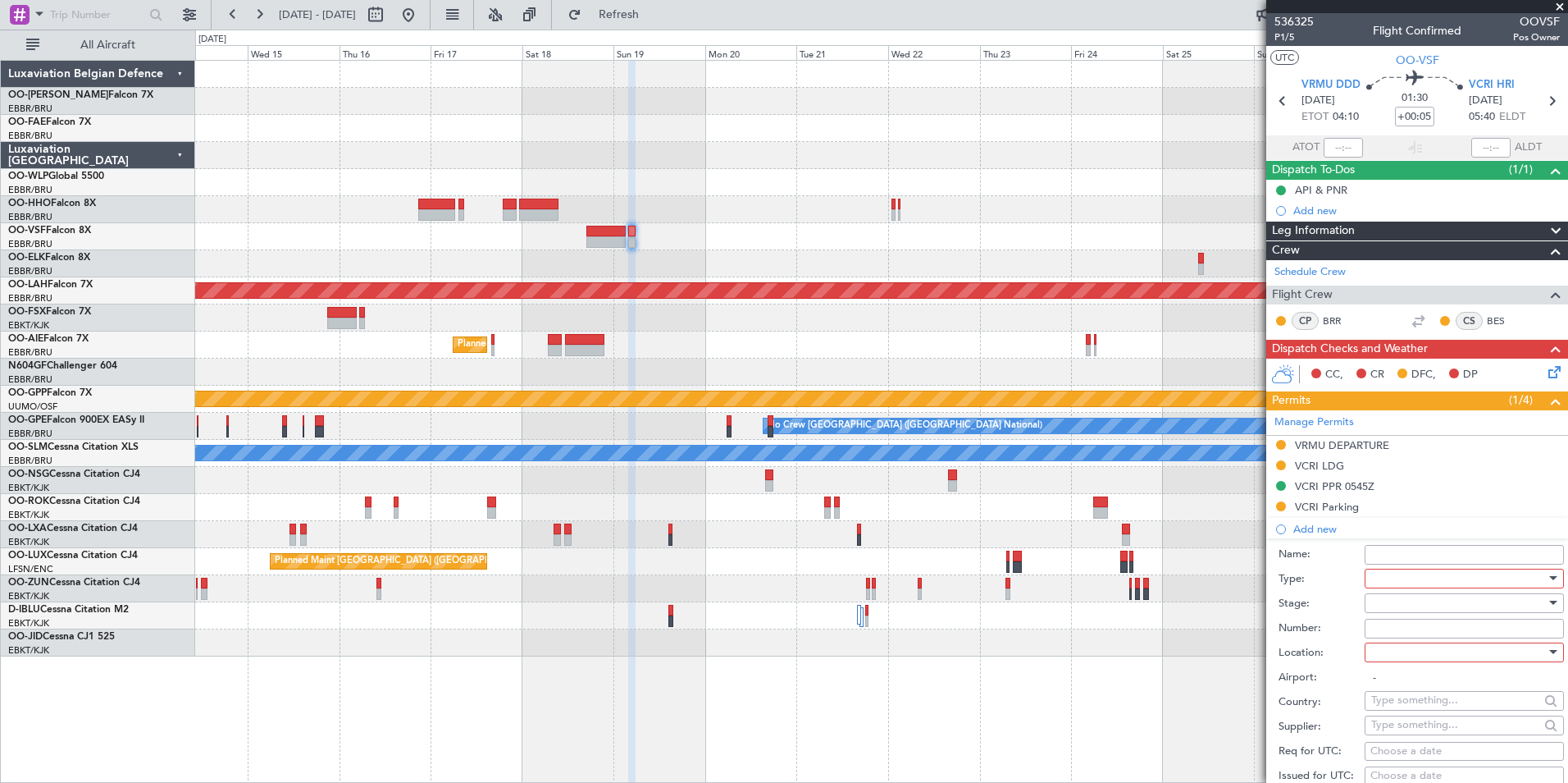
click at [1399, 580] on div at bounding box center [1458, 578] width 174 height 25
click at [1403, 729] on span "Slot" at bounding box center [1458, 732] width 172 height 25
click at [1402, 604] on div at bounding box center [1458, 602] width 174 height 25
drag, startPoint x: 1419, startPoint y: 729, endPoint x: 1411, endPoint y: 657, distance: 72.4
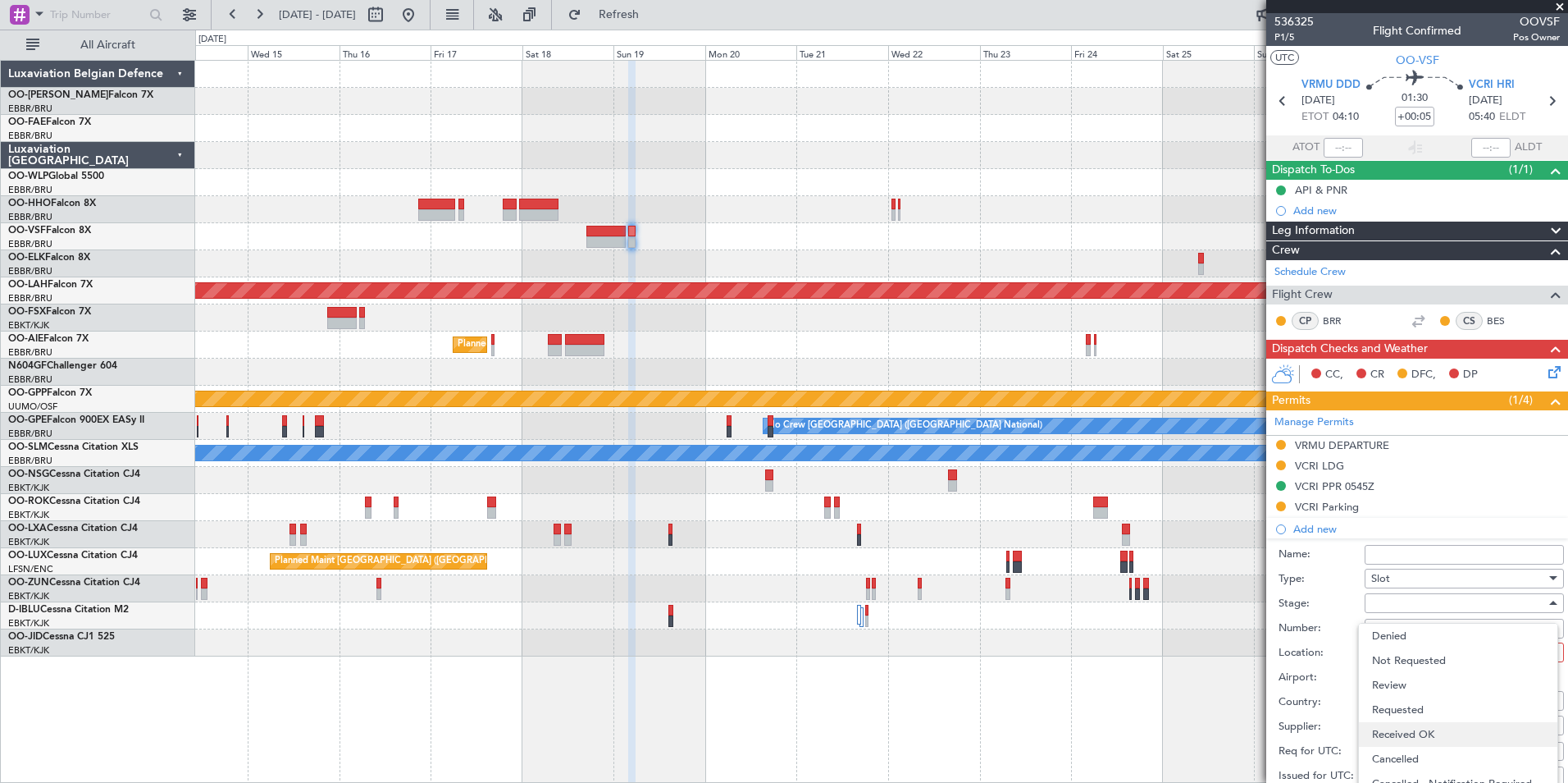
click at [1419, 724] on span "Received OK" at bounding box center [1458, 734] width 172 height 25
click at [1403, 623] on input "Number:" at bounding box center [1464, 629] width 199 height 20
type input "approved"
type input "VCRI PPR 0545Z"
type input "NNN"
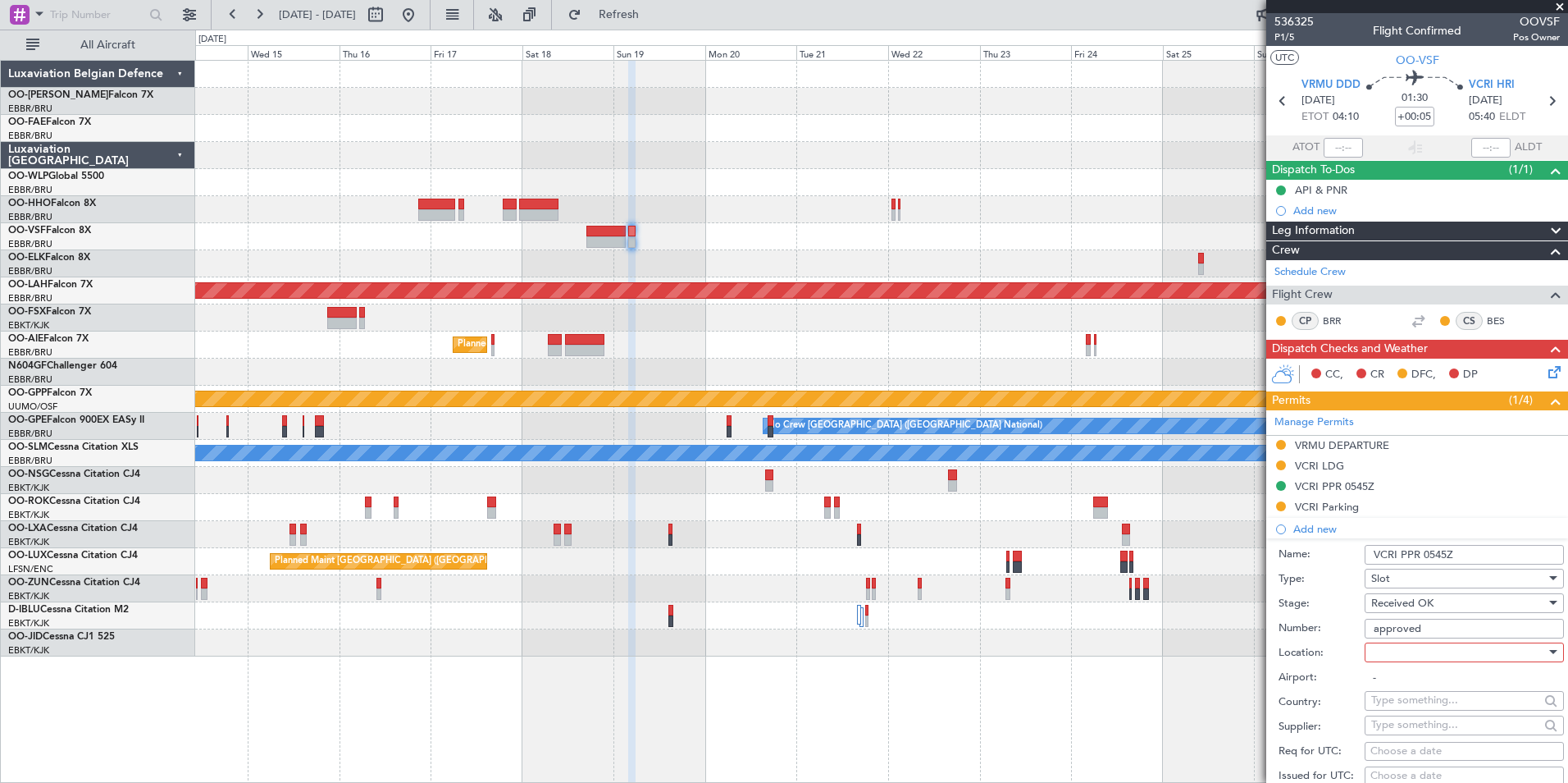
click at [1399, 652] on div at bounding box center [1458, 652] width 174 height 25
click at [1397, 685] on span "Departure" at bounding box center [1458, 684] width 172 height 25
type input "VRMU / DDD"
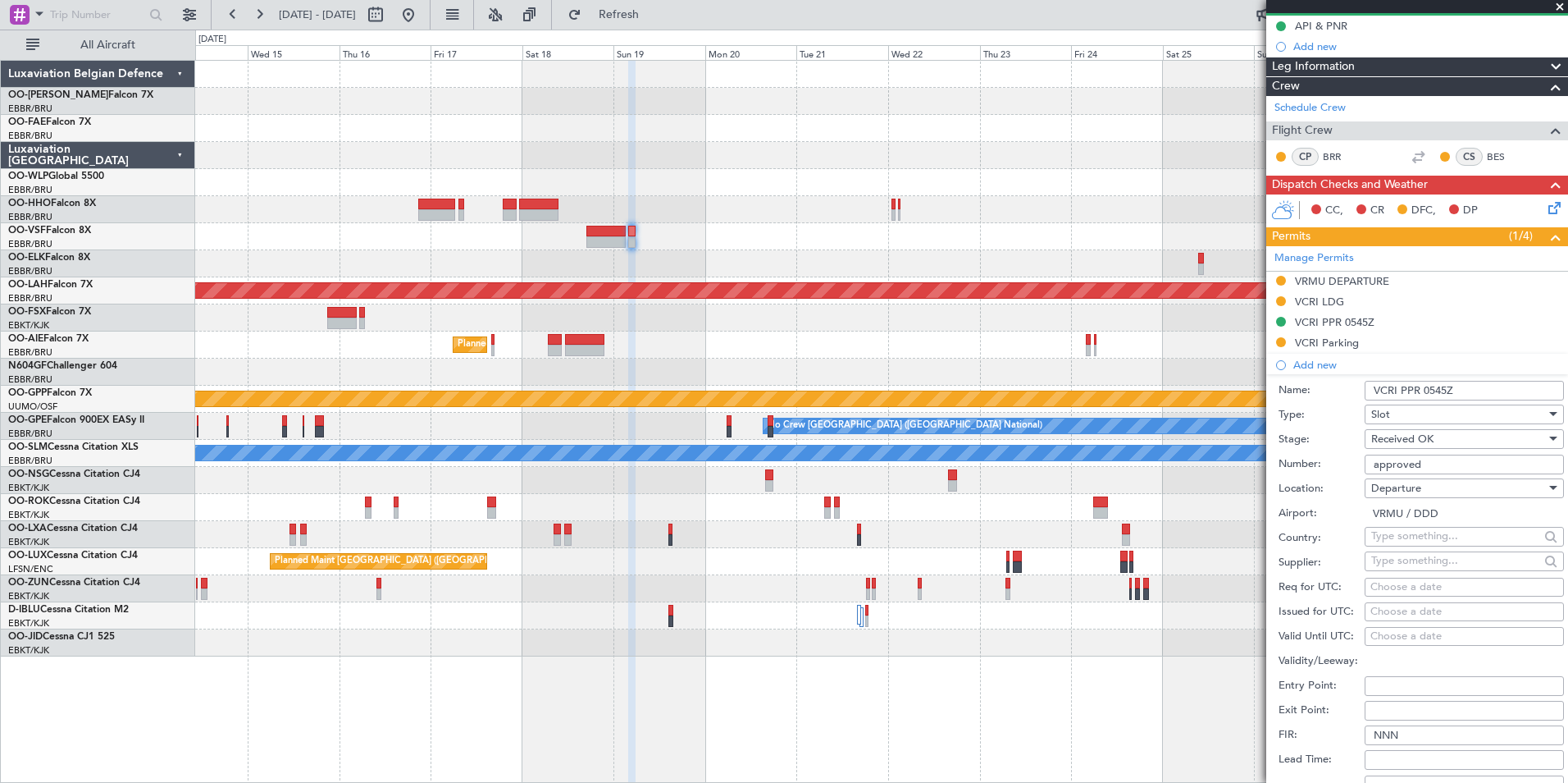
click at [1389, 586] on div "Choose a date" at bounding box center [1464, 588] width 188 height 16
select select "9"
select select "2025"
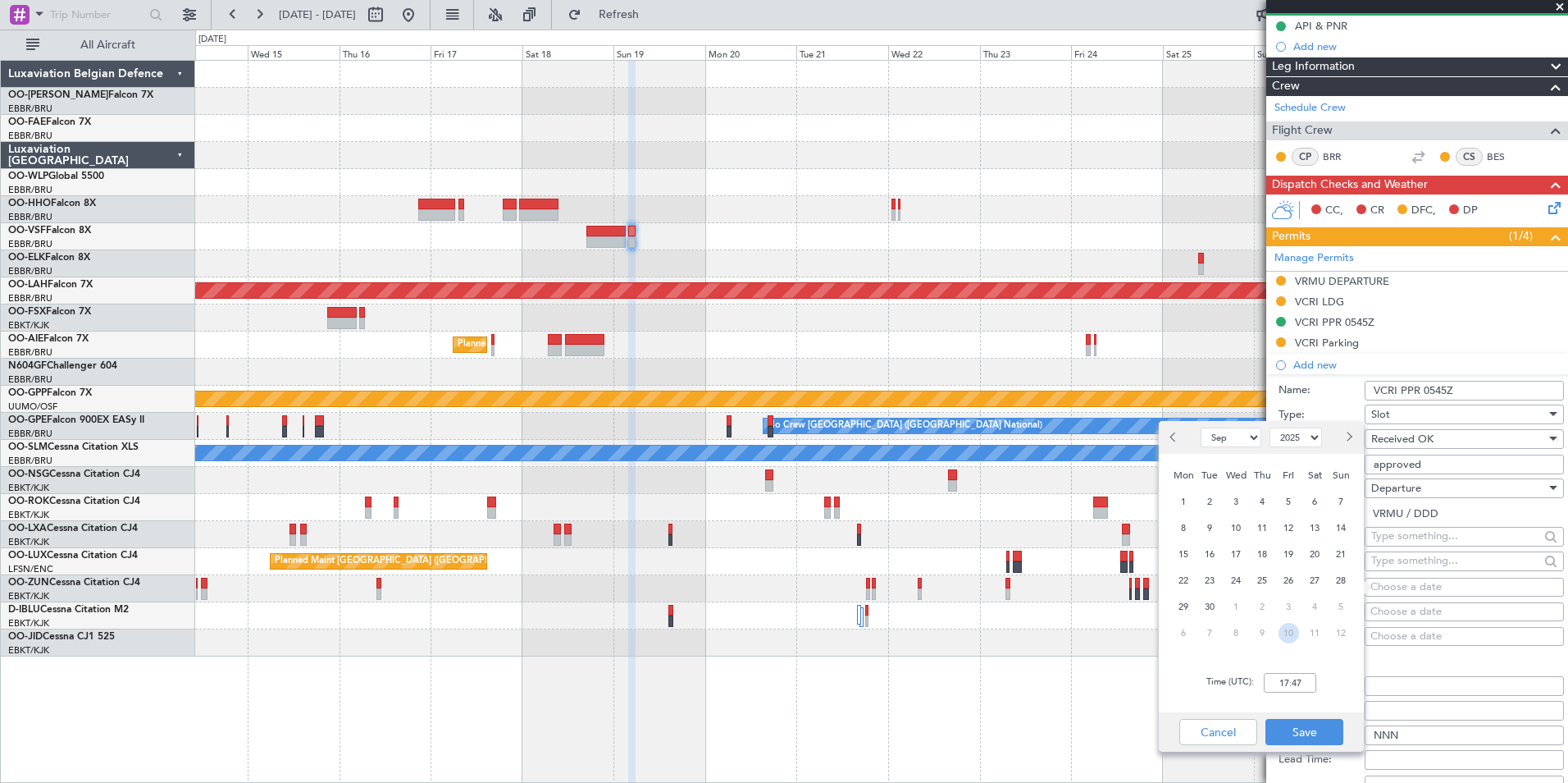
click at [1283, 626] on span "10" at bounding box center [1288, 632] width 20 height 20
select select "10"
click at [1342, 556] on span "19" at bounding box center [1341, 554] width 20 height 20
click at [1300, 694] on div "Time (UTC): 00:00" at bounding box center [1261, 683] width 205 height 59
click at [1298, 688] on input "00:00" at bounding box center [1290, 683] width 53 height 20
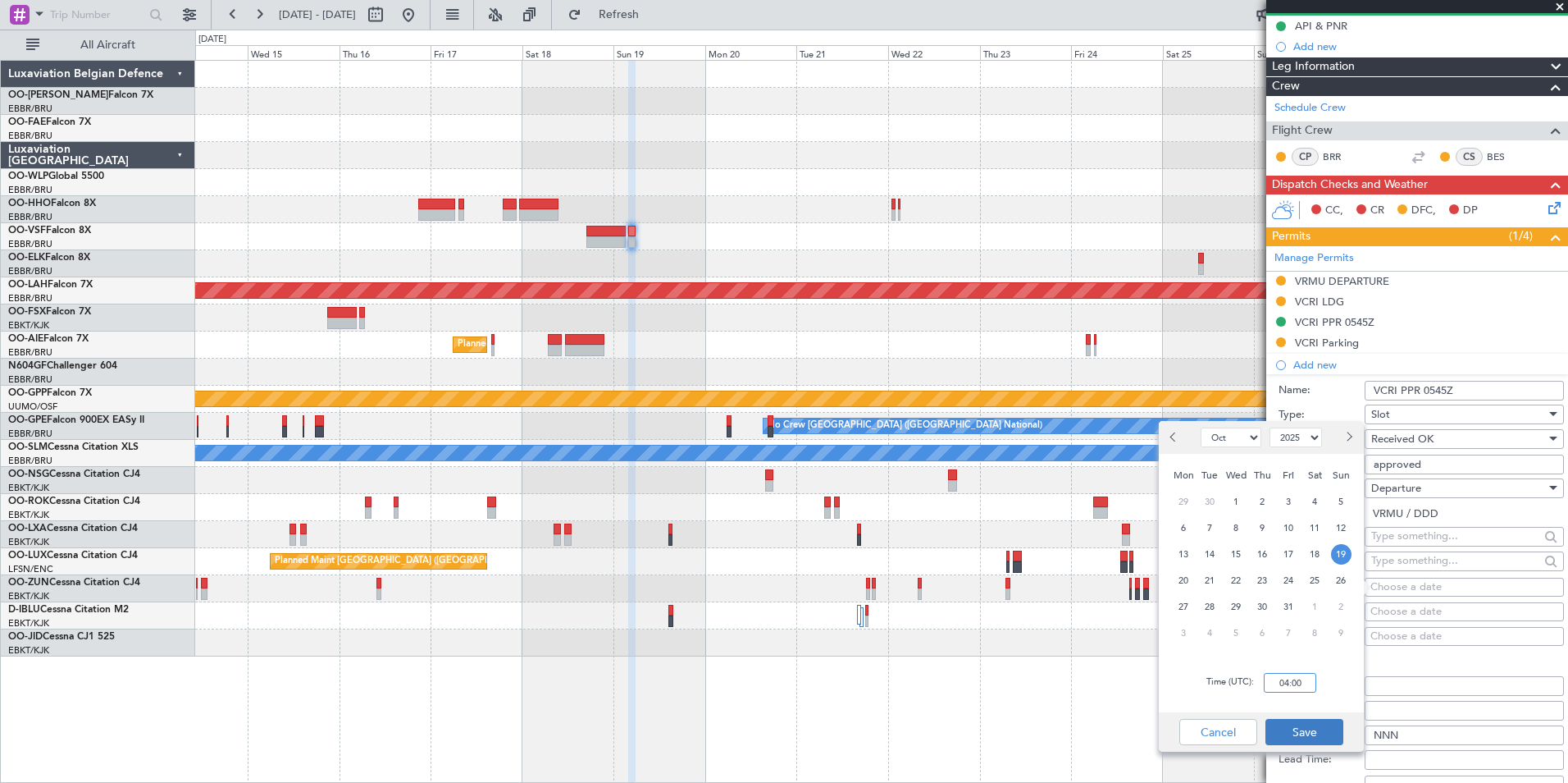
type input "04:00"
click at [1302, 731] on button "Save" at bounding box center [1303, 731] width 78 height 26
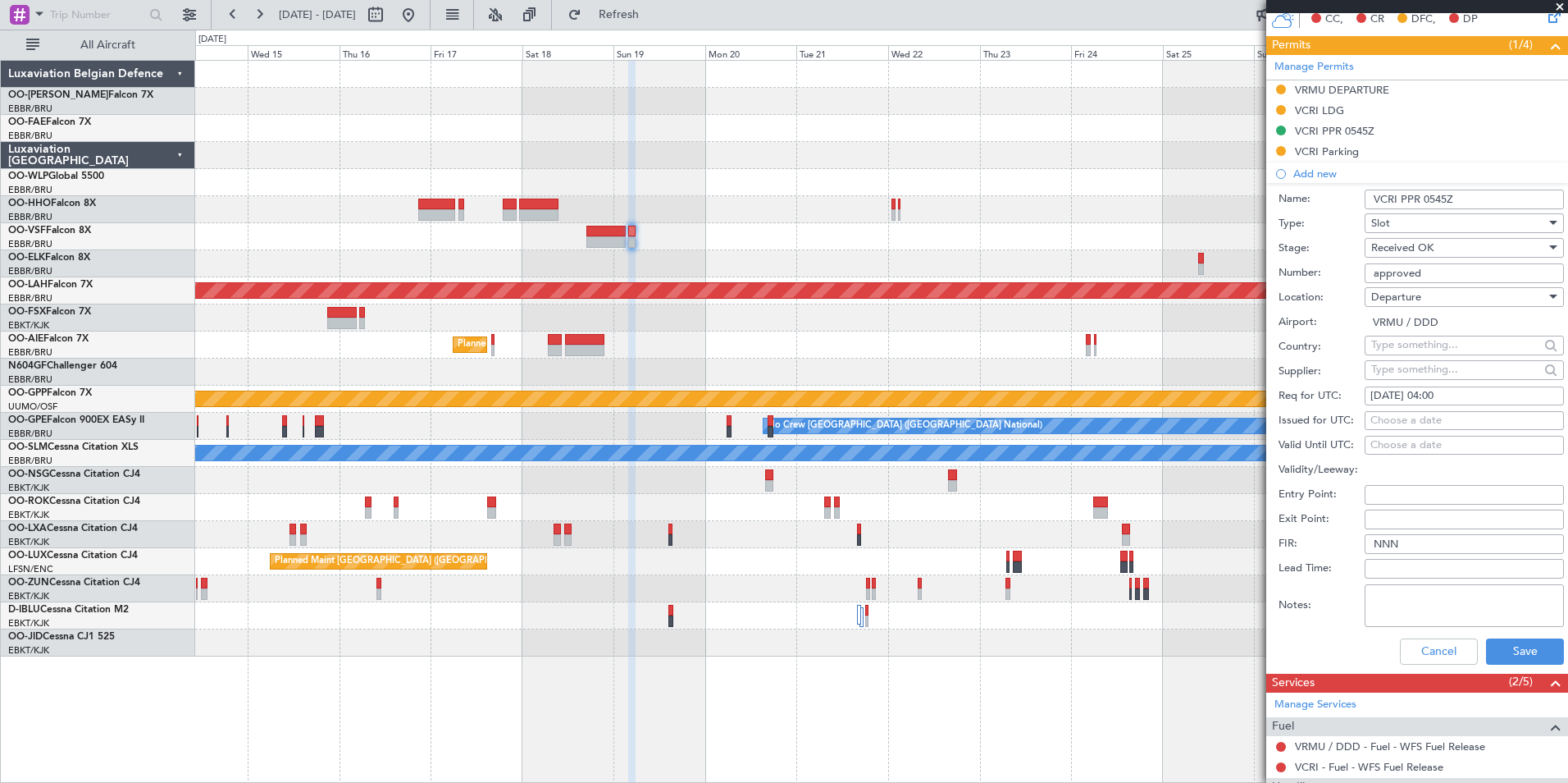
scroll to position [492, 0]
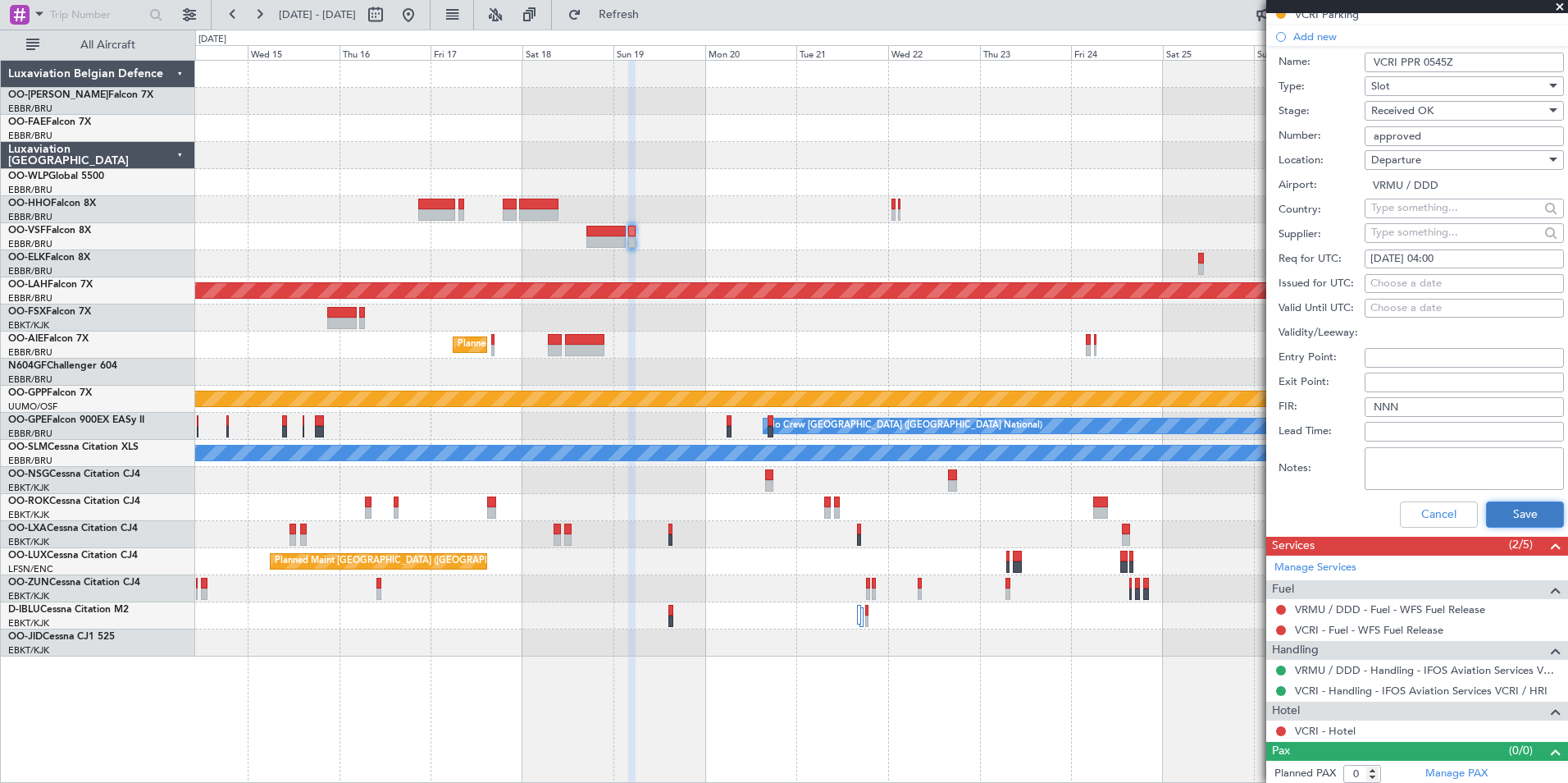
click at [1526, 510] on button "Save" at bounding box center [1524, 514] width 78 height 26
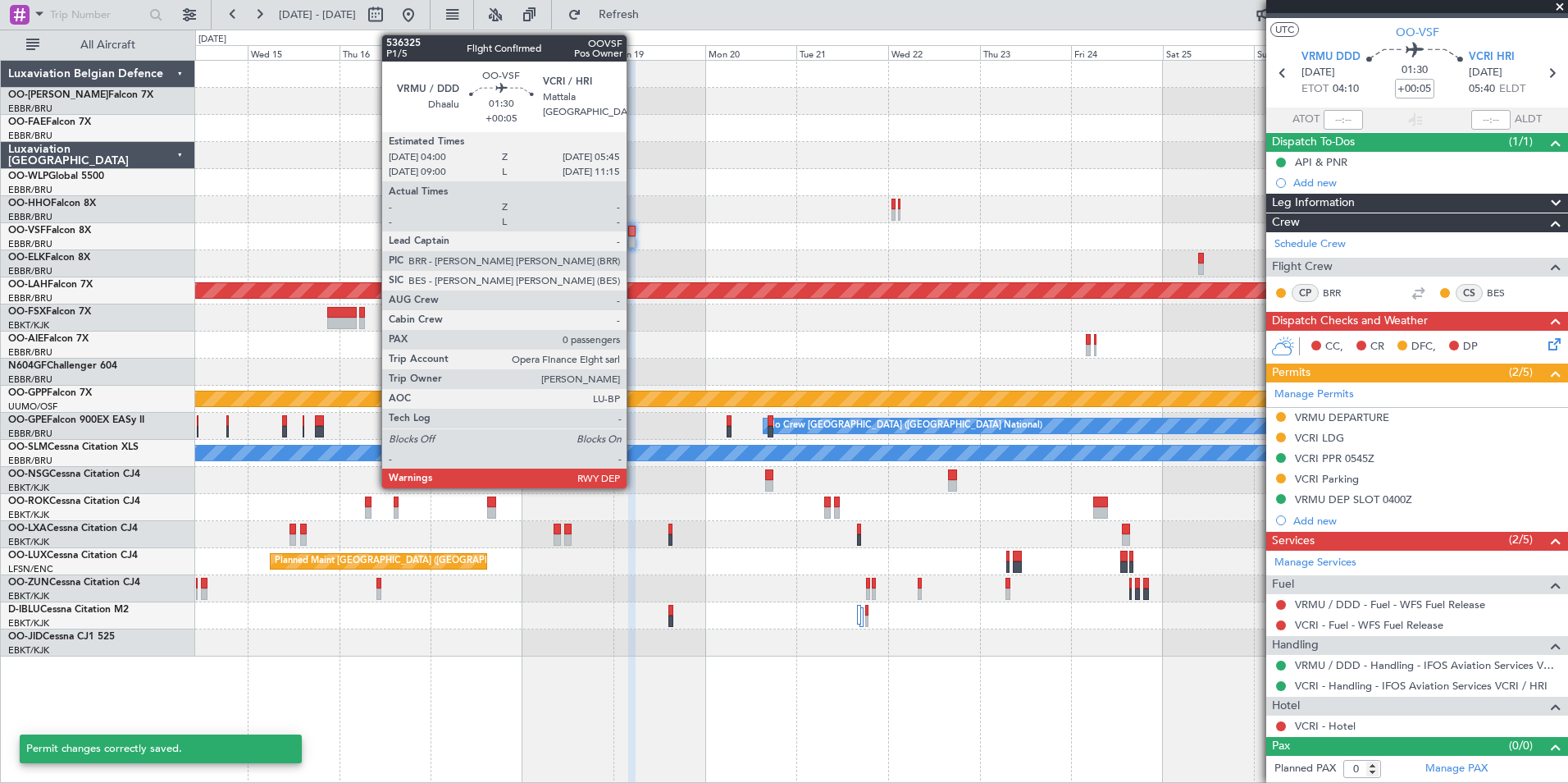
scroll to position [27, 0]
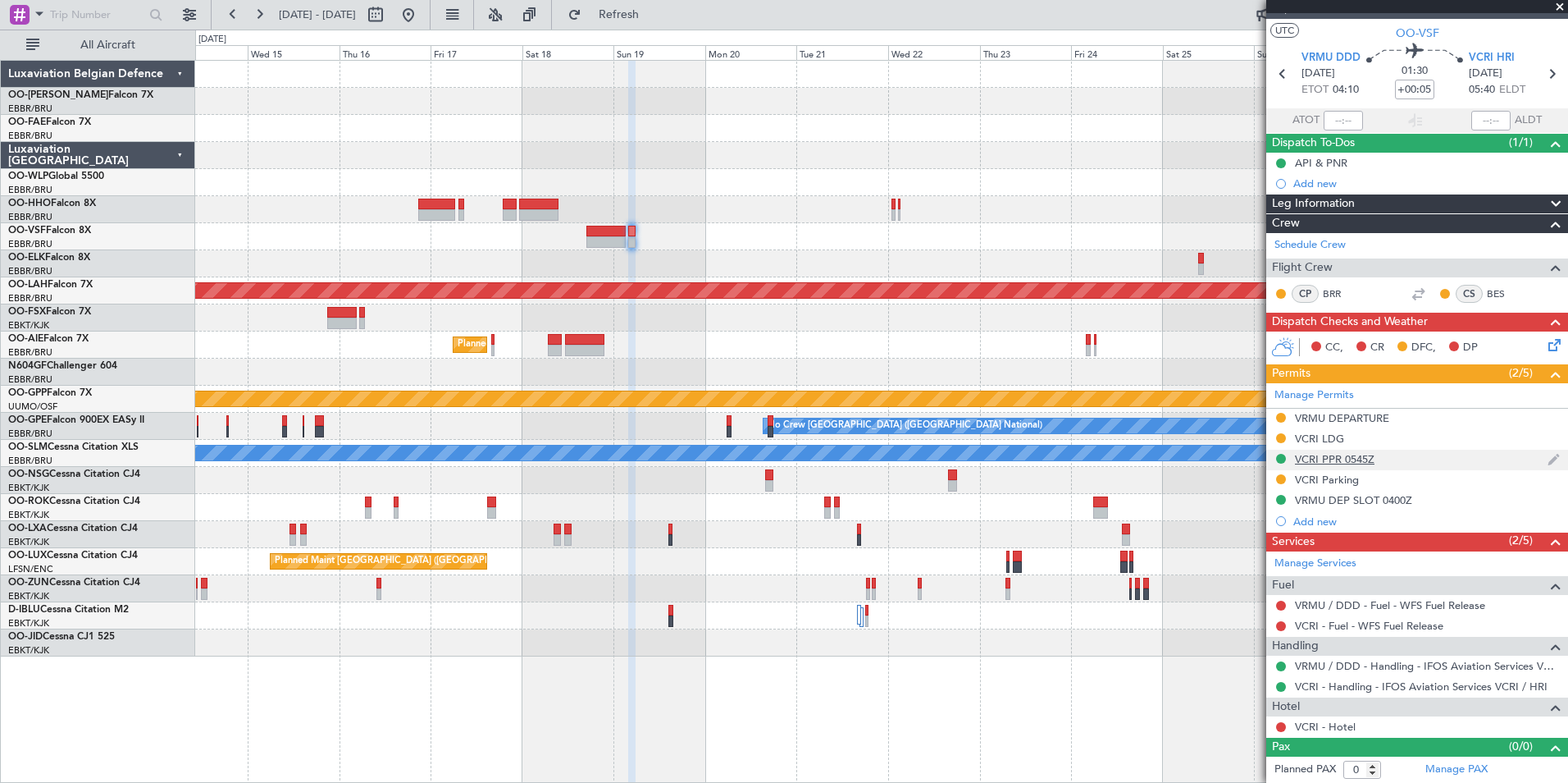
click at [1310, 463] on div "VCRI PPR 0545Z" at bounding box center [1334, 458] width 79 height 14
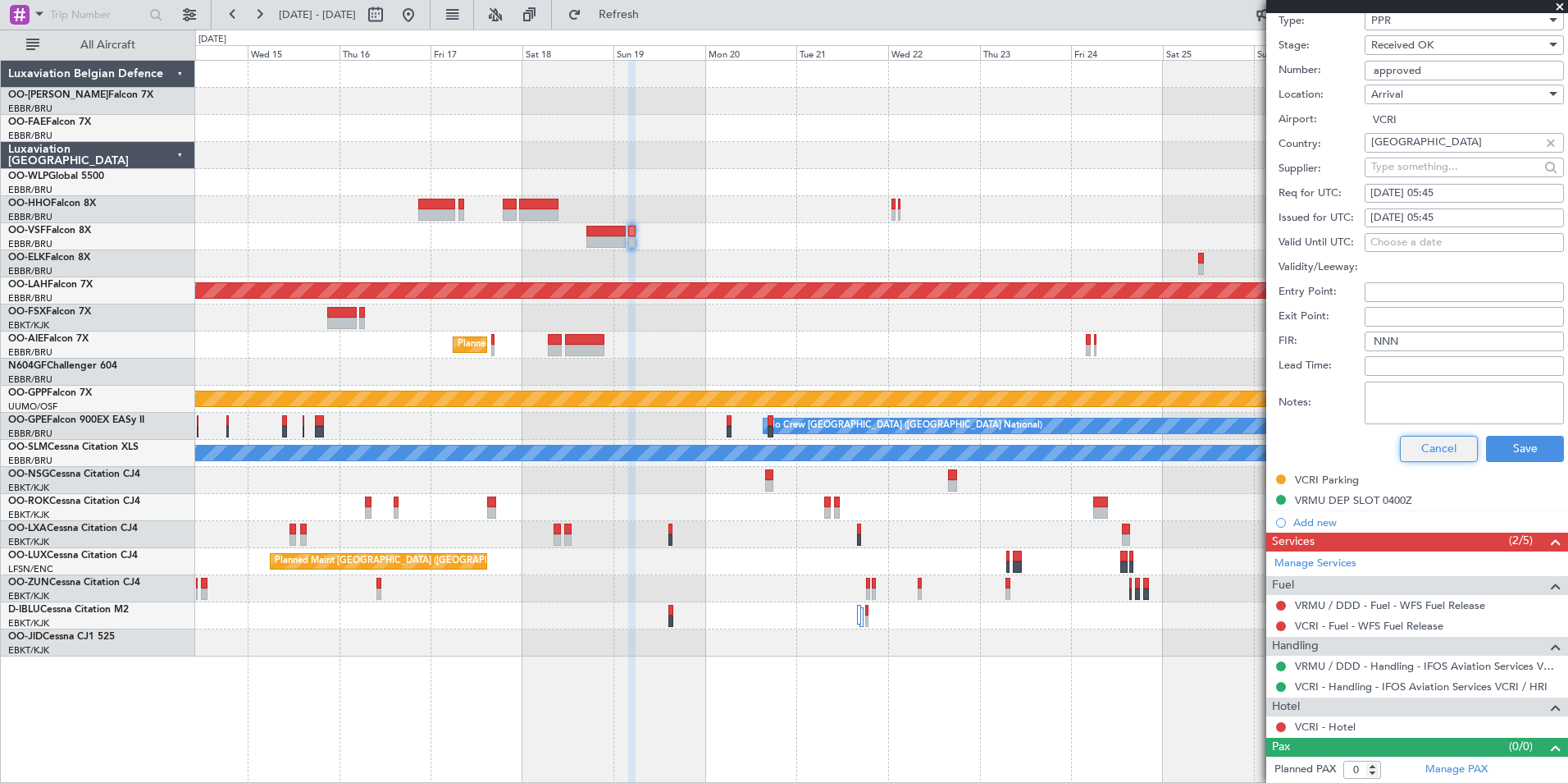
click at [1408, 449] on button "Cancel" at bounding box center [1438, 448] width 78 height 26
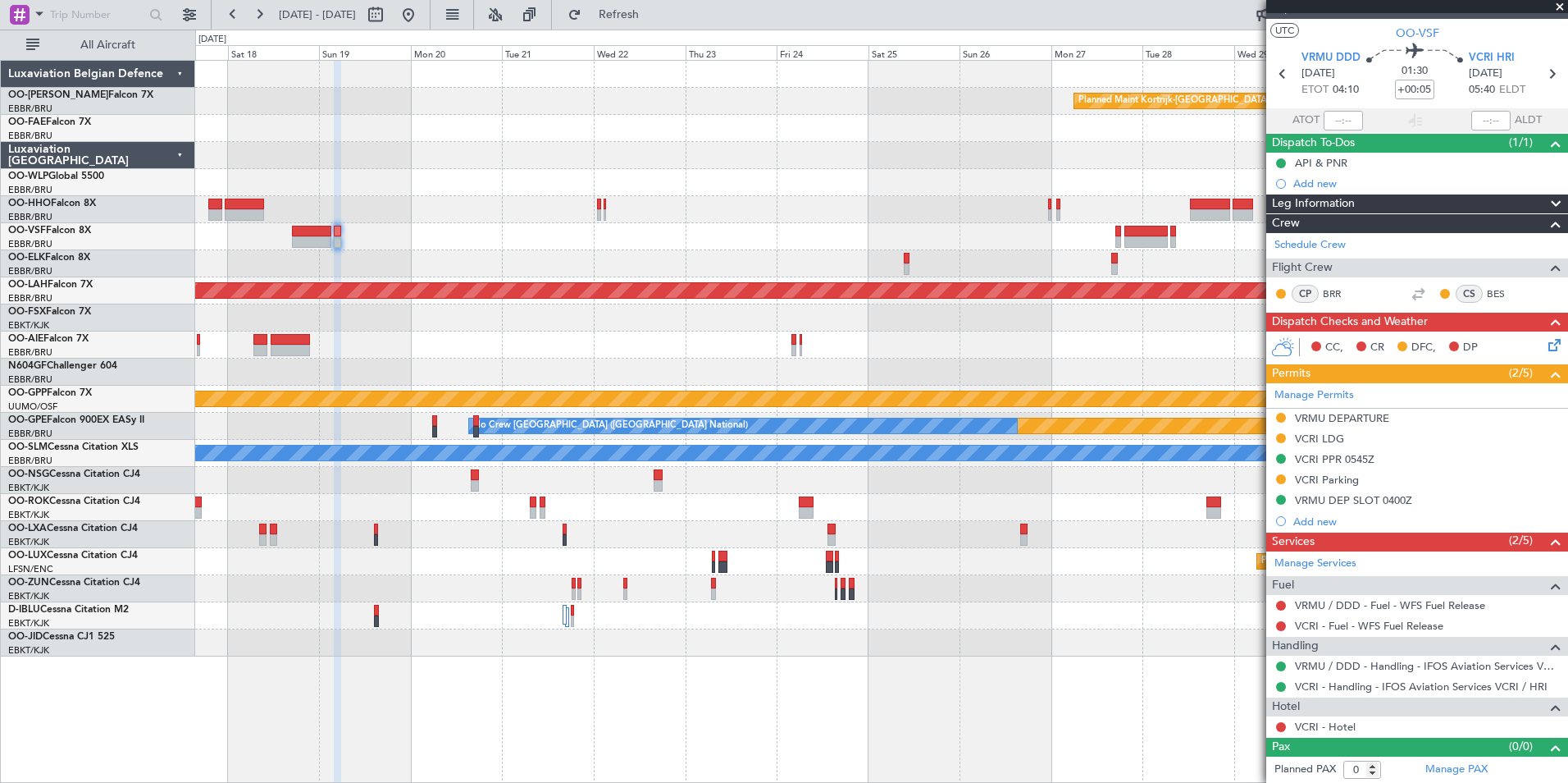
click at [483, 264] on div "Planned Maint Kortrijk-Wevelgem Planned Maint Alton-st Louis (St Louis Regl) Pl…" at bounding box center [881, 359] width 1372 height 596
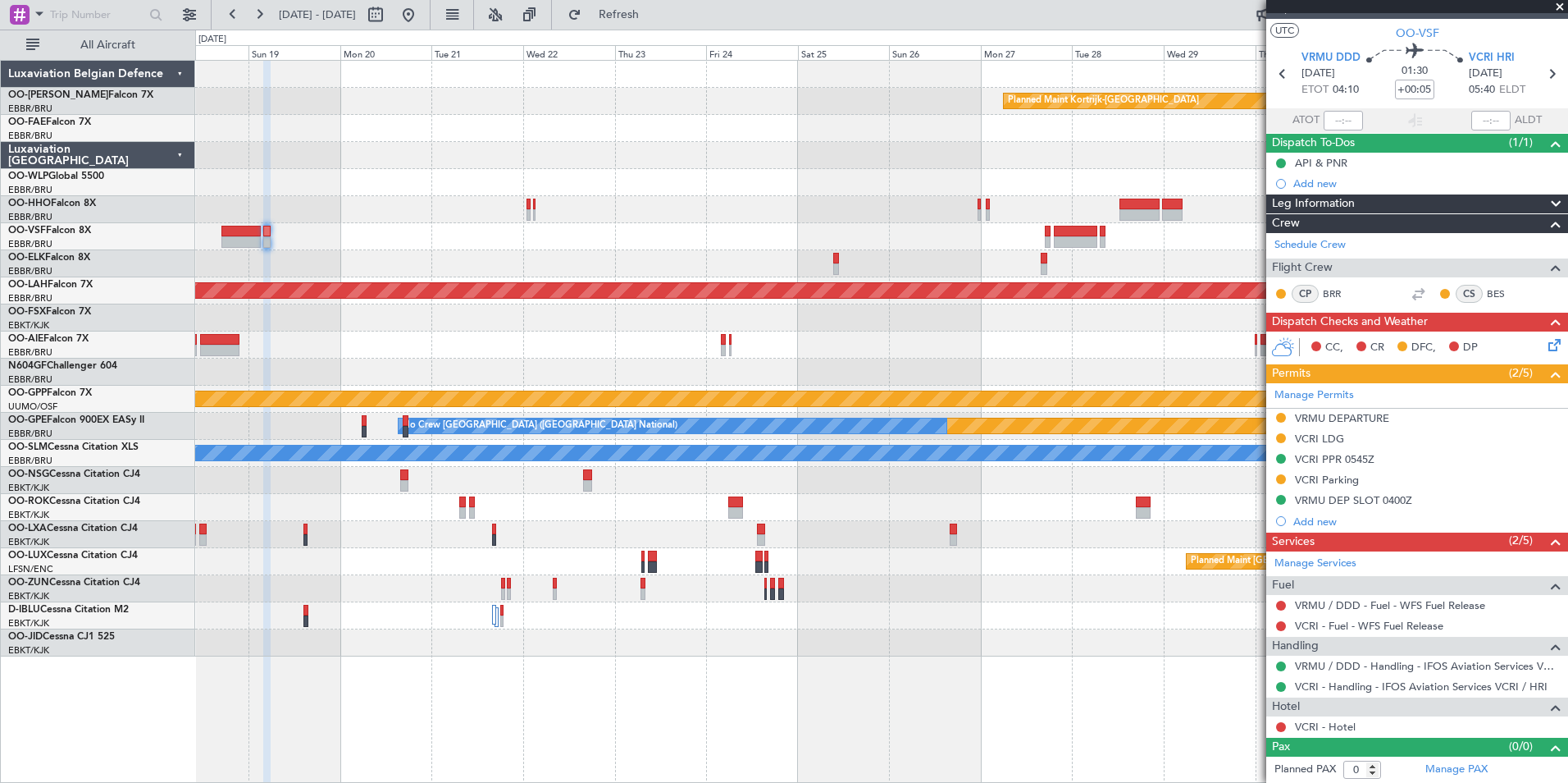
click at [410, 311] on div "Planned Maint Kortrijk-Wevelgem Planned Maint Alton-st Louis (St Louis Regl) Pl…" at bounding box center [881, 359] width 1372 height 596
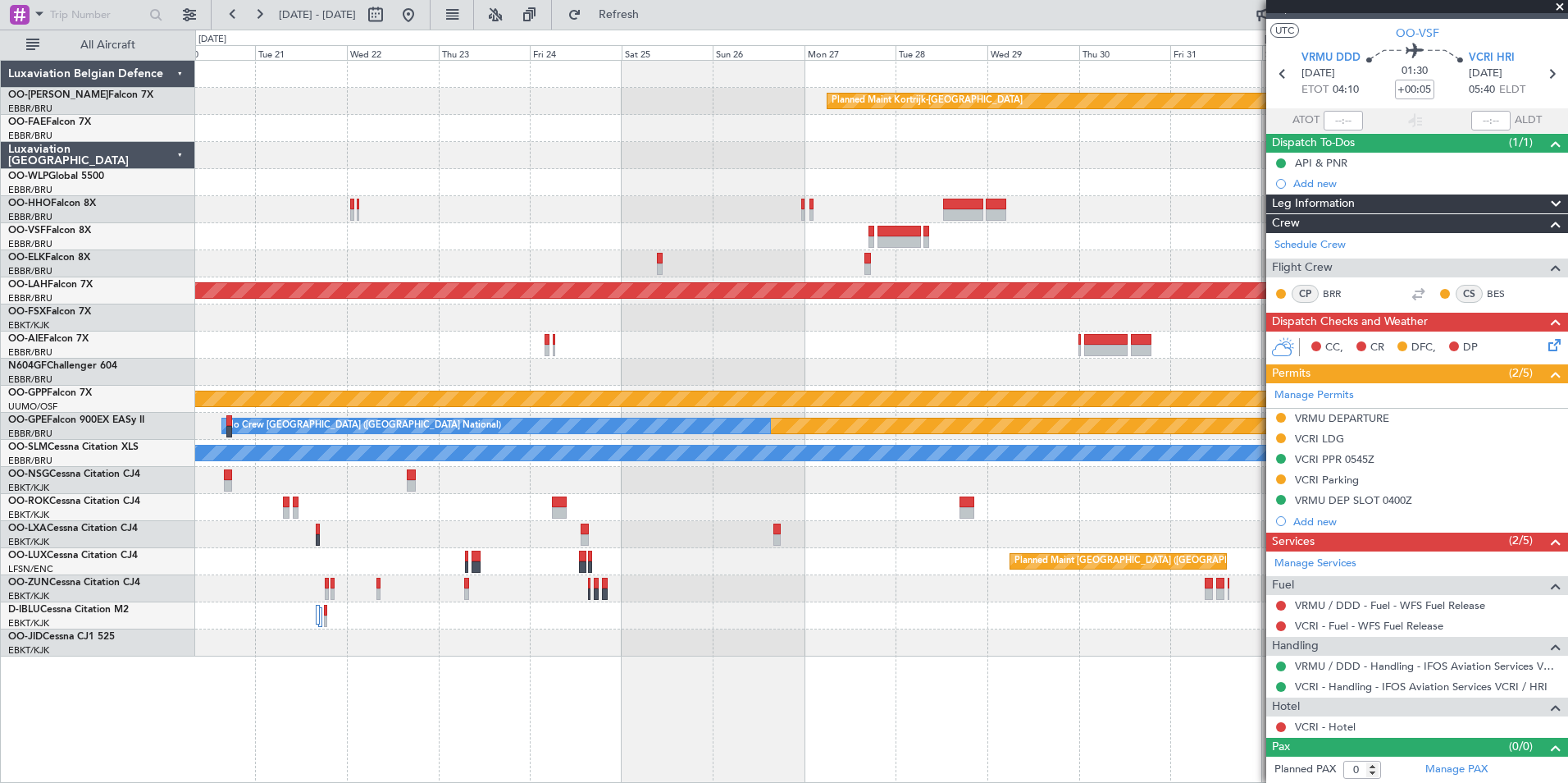
click at [694, 267] on div at bounding box center [881, 264] width 1372 height 27
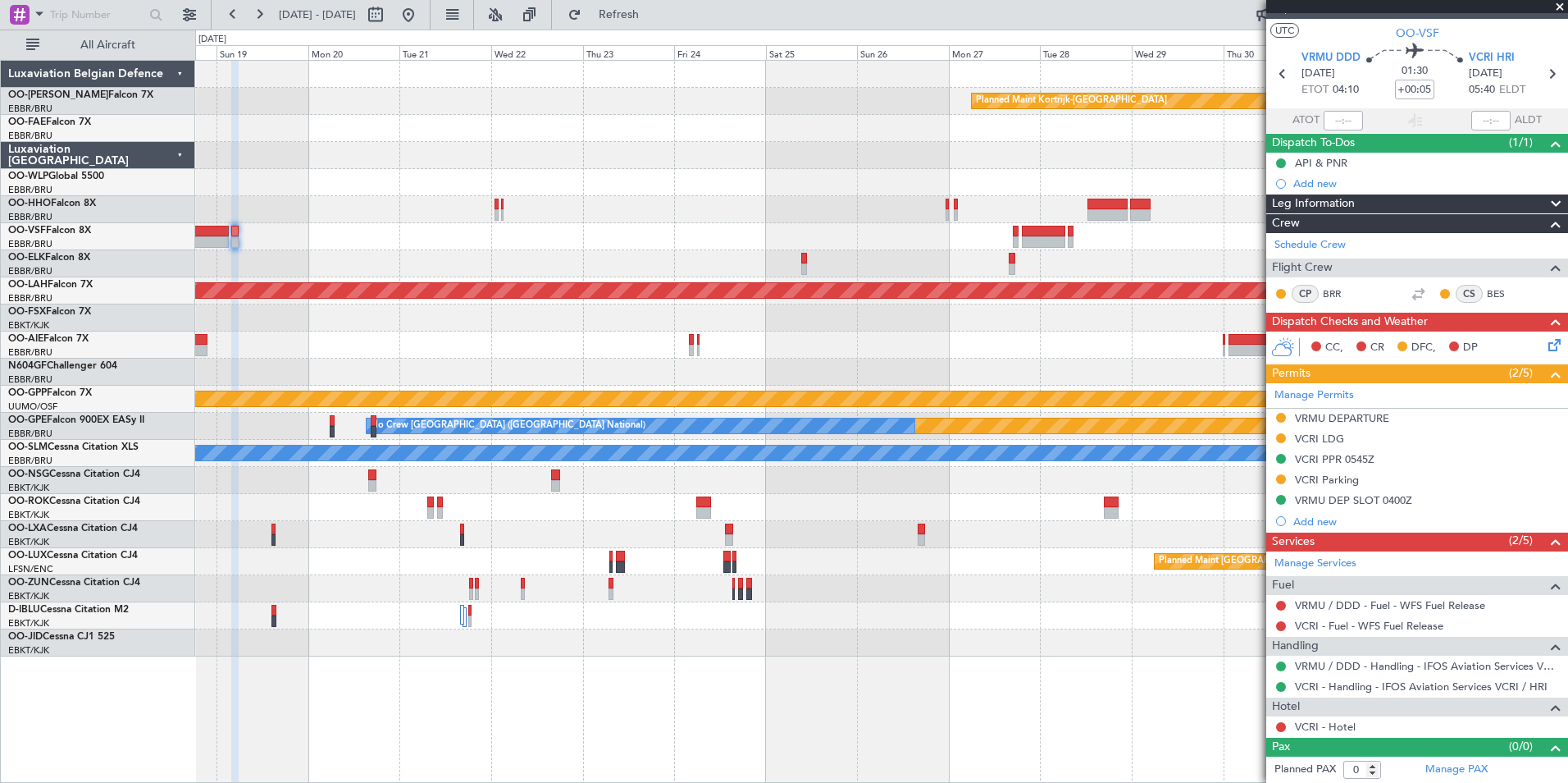
click at [689, 269] on div at bounding box center [881, 264] width 1372 height 27
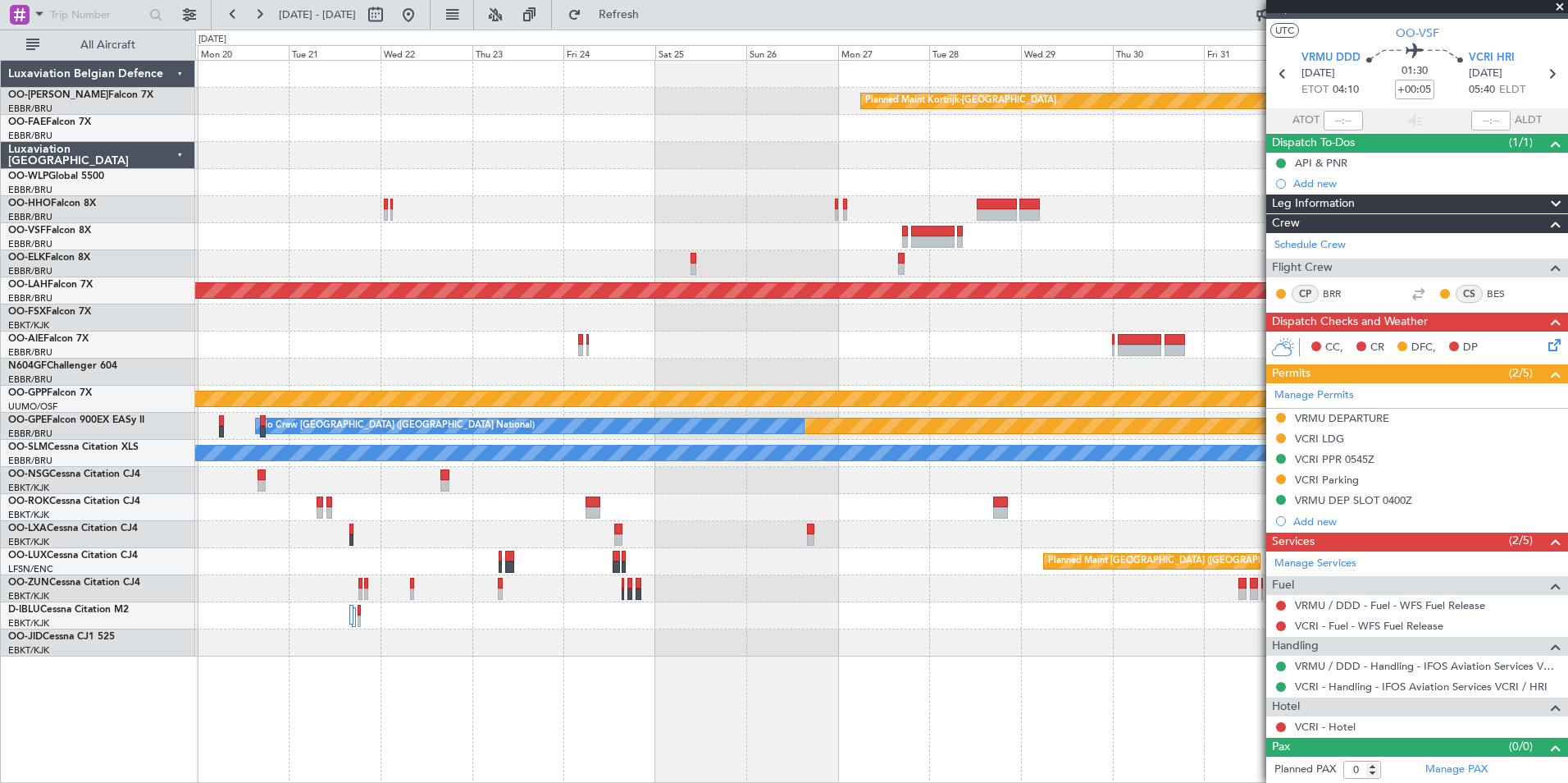
click at [798, 256] on div "Planned Maint Kortrijk-Wevelgem Planned Maint Alton-st Louis (St Louis Regl) Pl…" at bounding box center [881, 359] width 1372 height 596
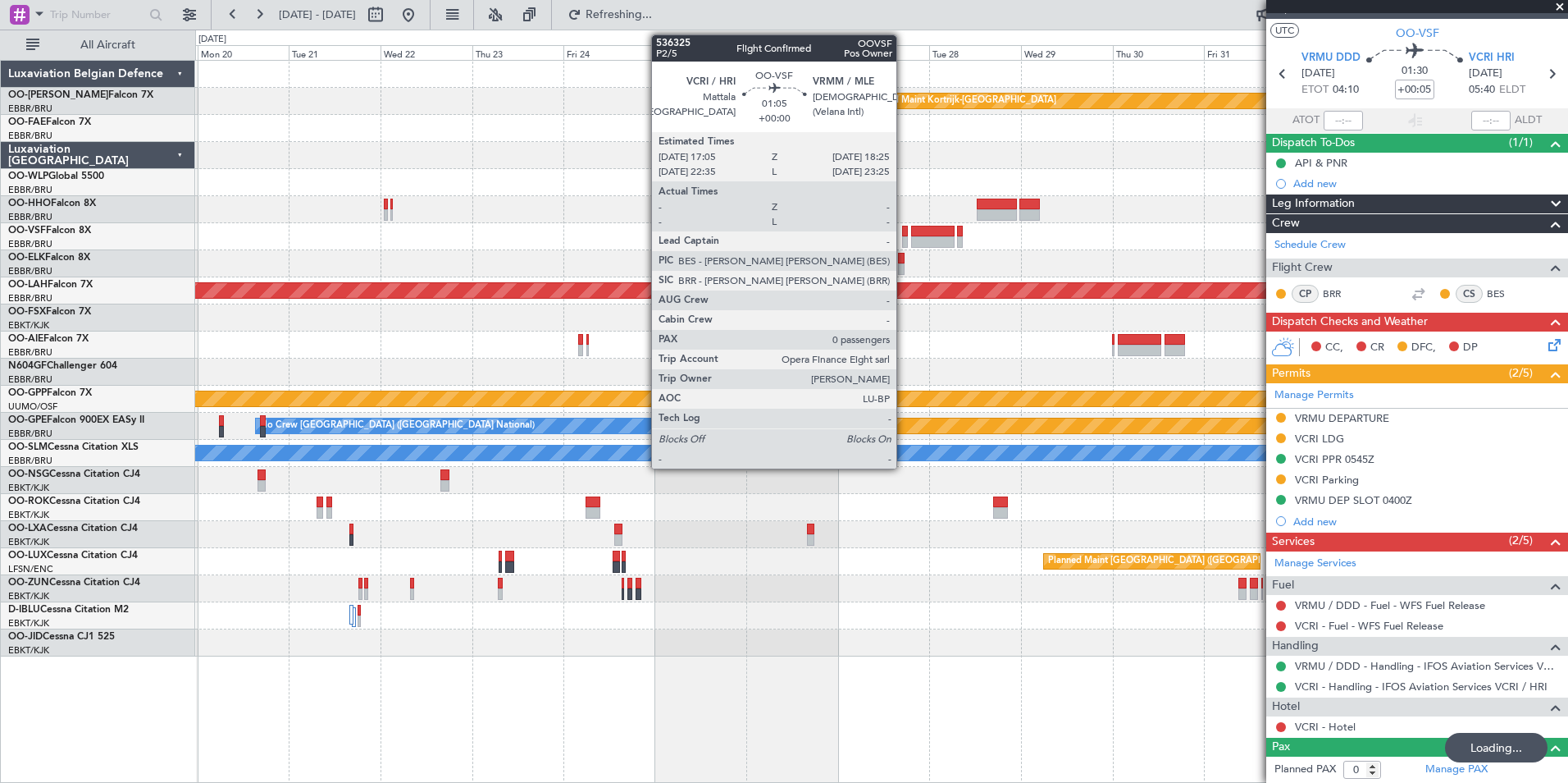
click at [904, 239] on div at bounding box center [905, 242] width 5 height 12
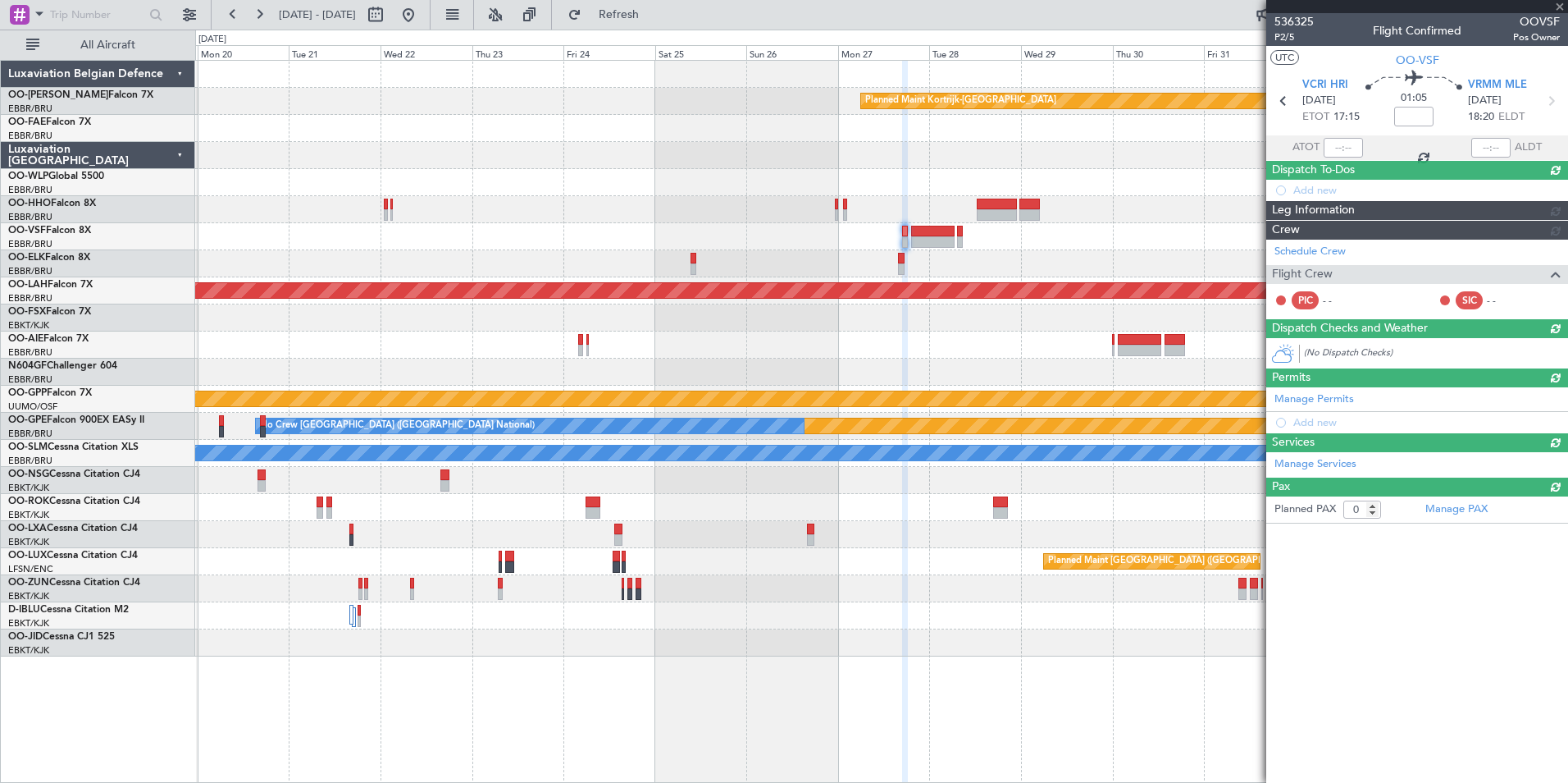
scroll to position [0, 0]
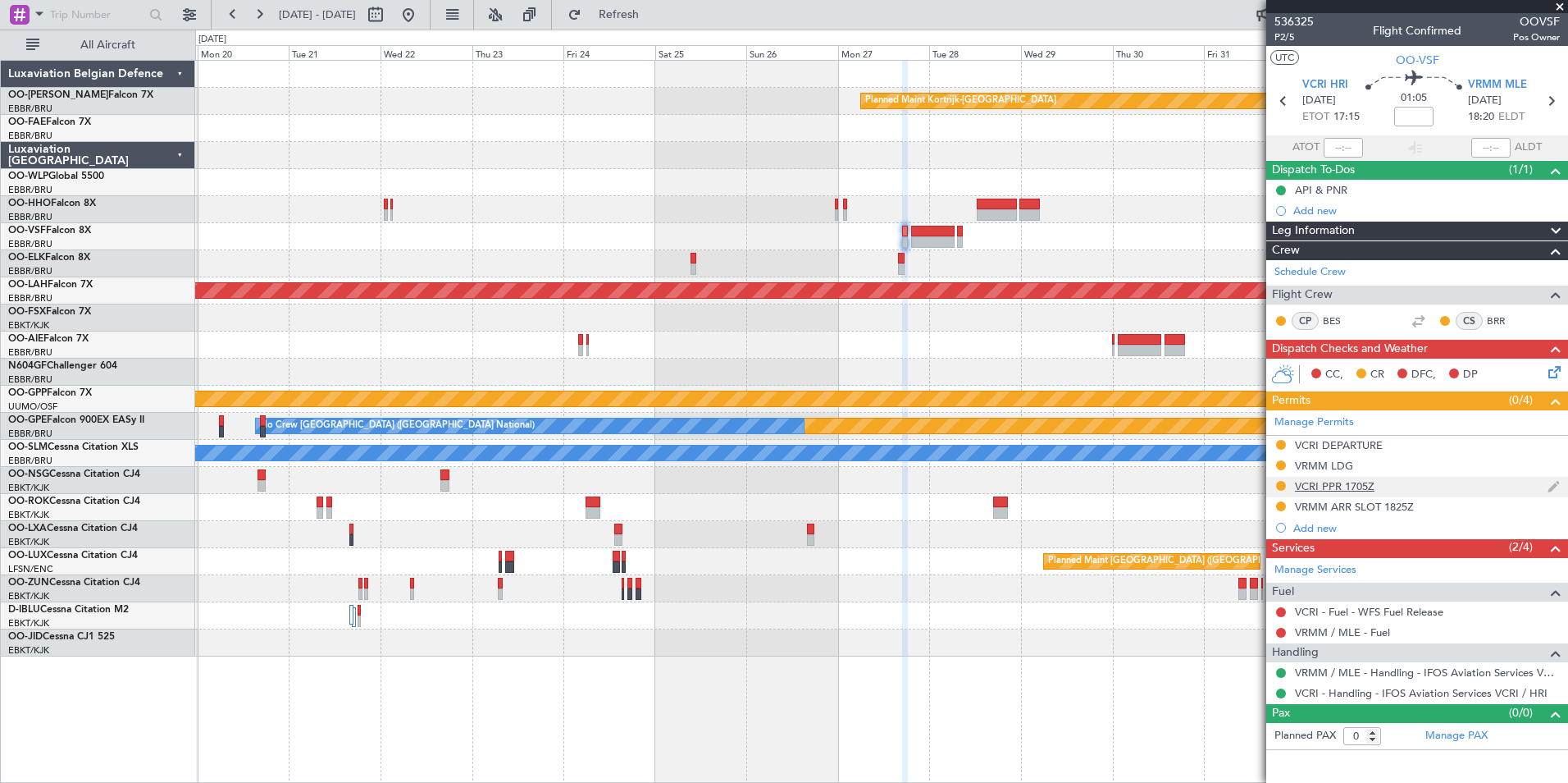
click at [1361, 487] on div "VCRI PPR 1705Z" at bounding box center [1334, 485] width 79 height 14
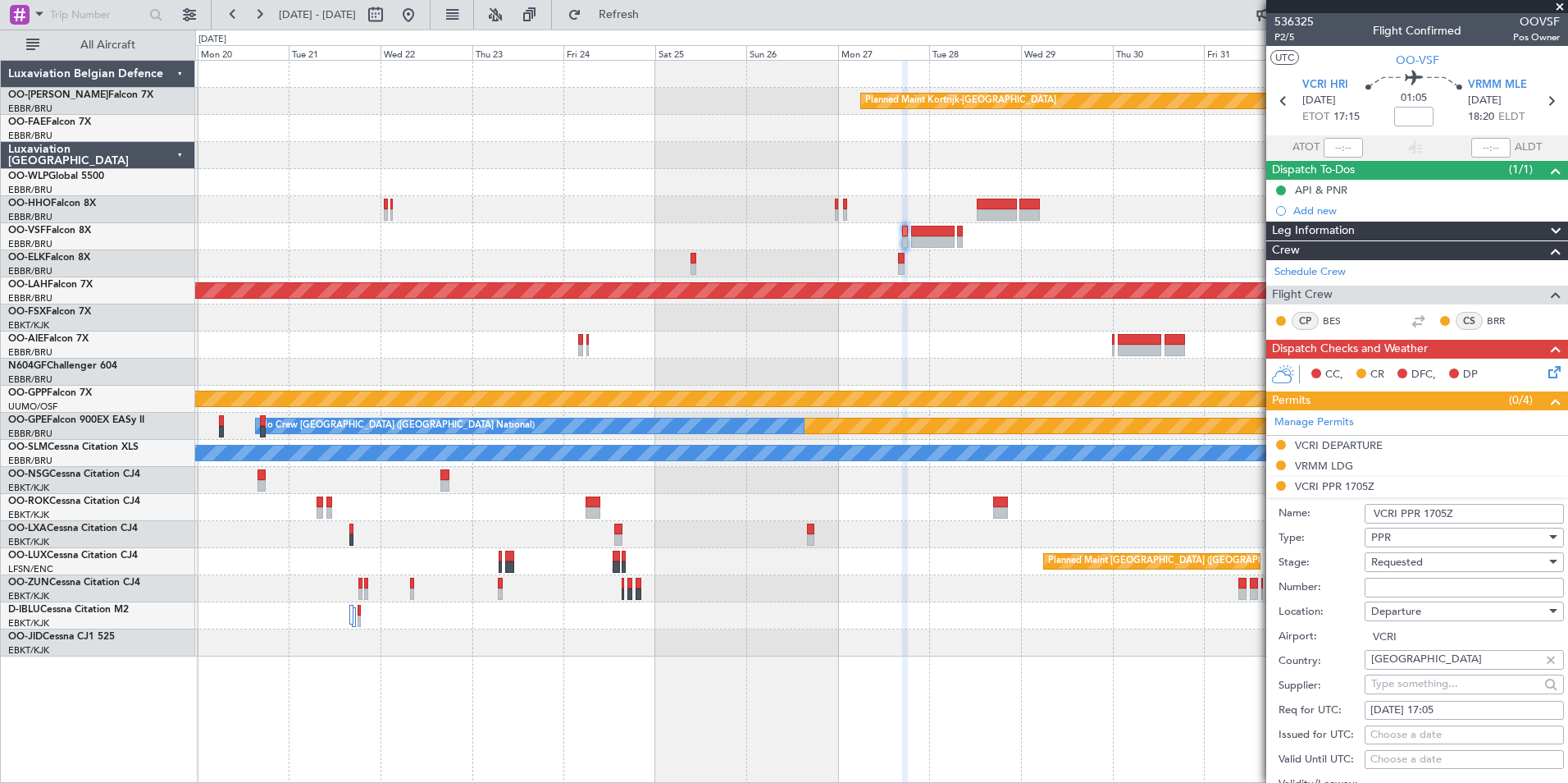
click at [1399, 564] on span "Requested" at bounding box center [1397, 562] width 52 height 15
click at [1399, 693] on span "Received OK" at bounding box center [1458, 685] width 172 height 25
click at [1385, 590] on input "Number:" at bounding box center [1464, 588] width 199 height 20
type input "approved"
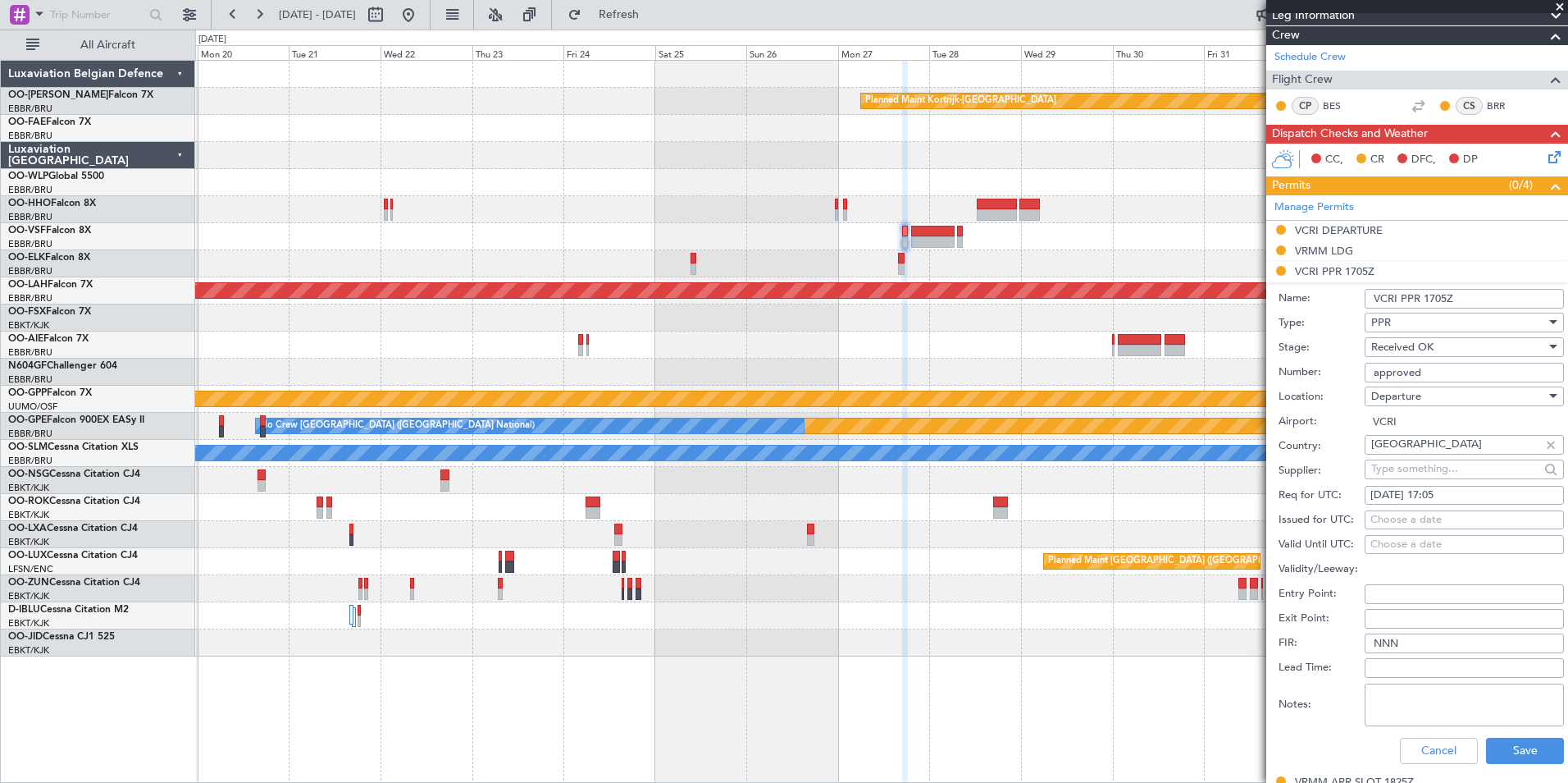
scroll to position [329, 0]
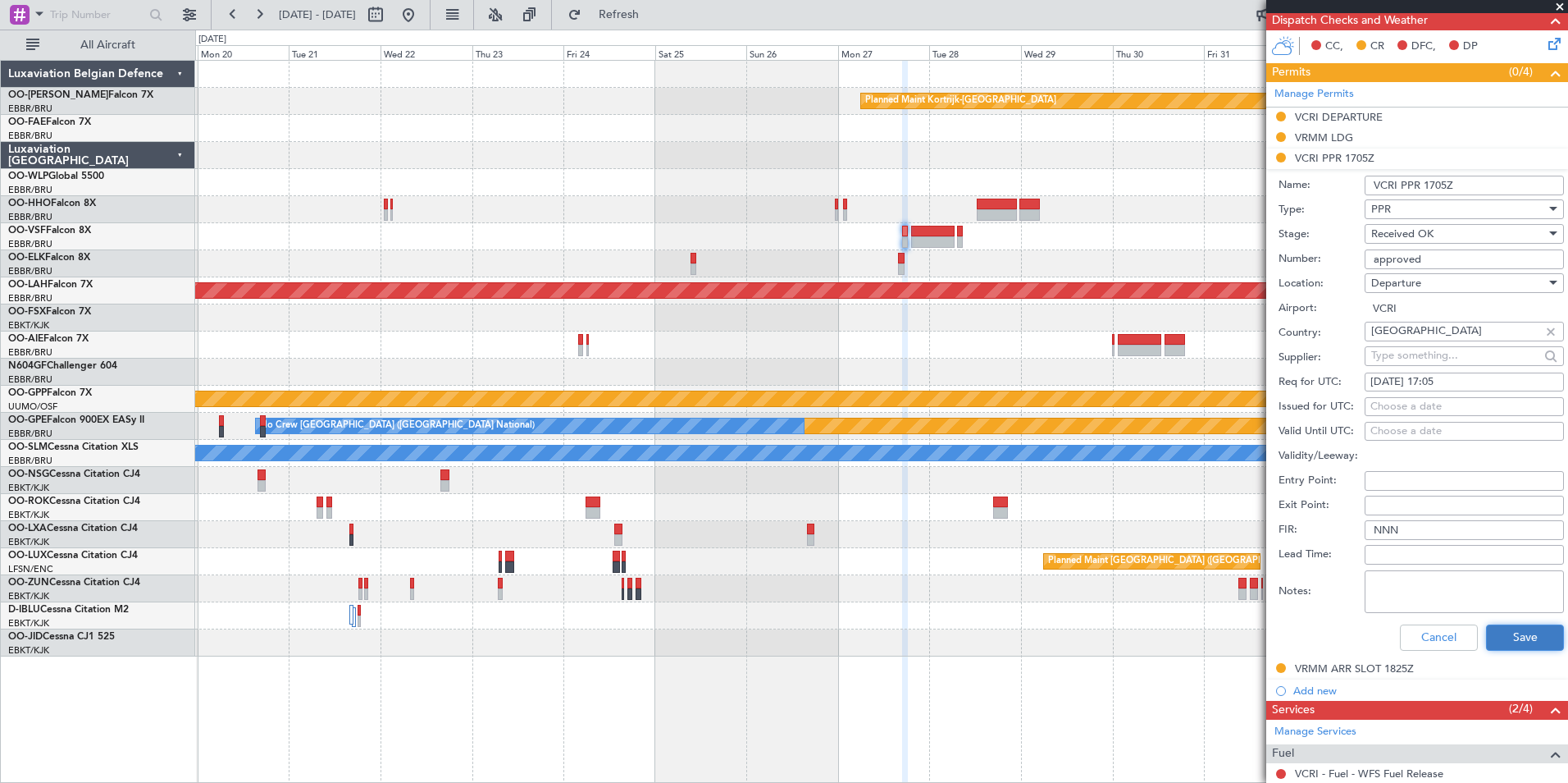
click at [1510, 645] on button "Save" at bounding box center [1524, 637] width 78 height 26
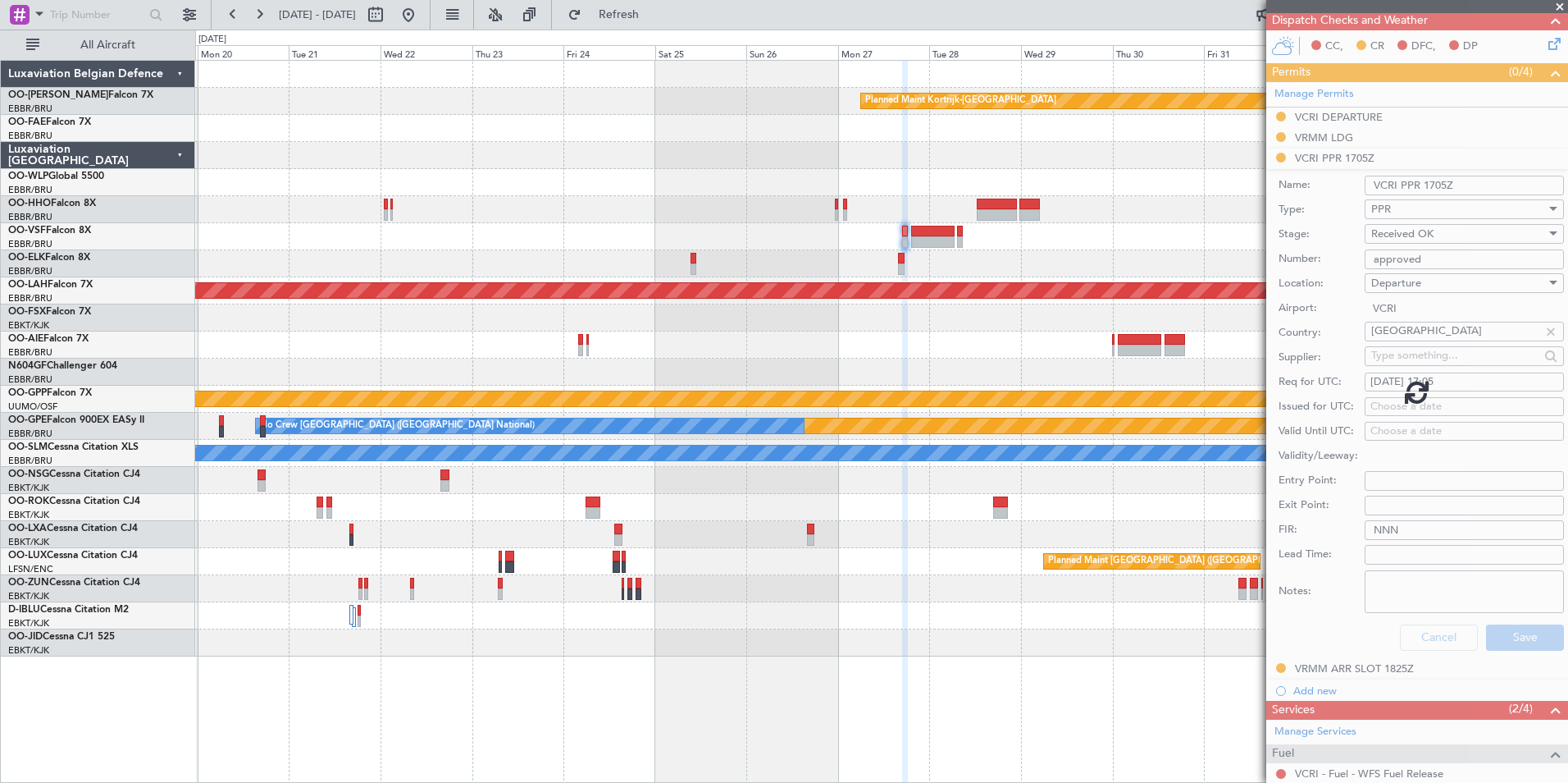
scroll to position [0, 0]
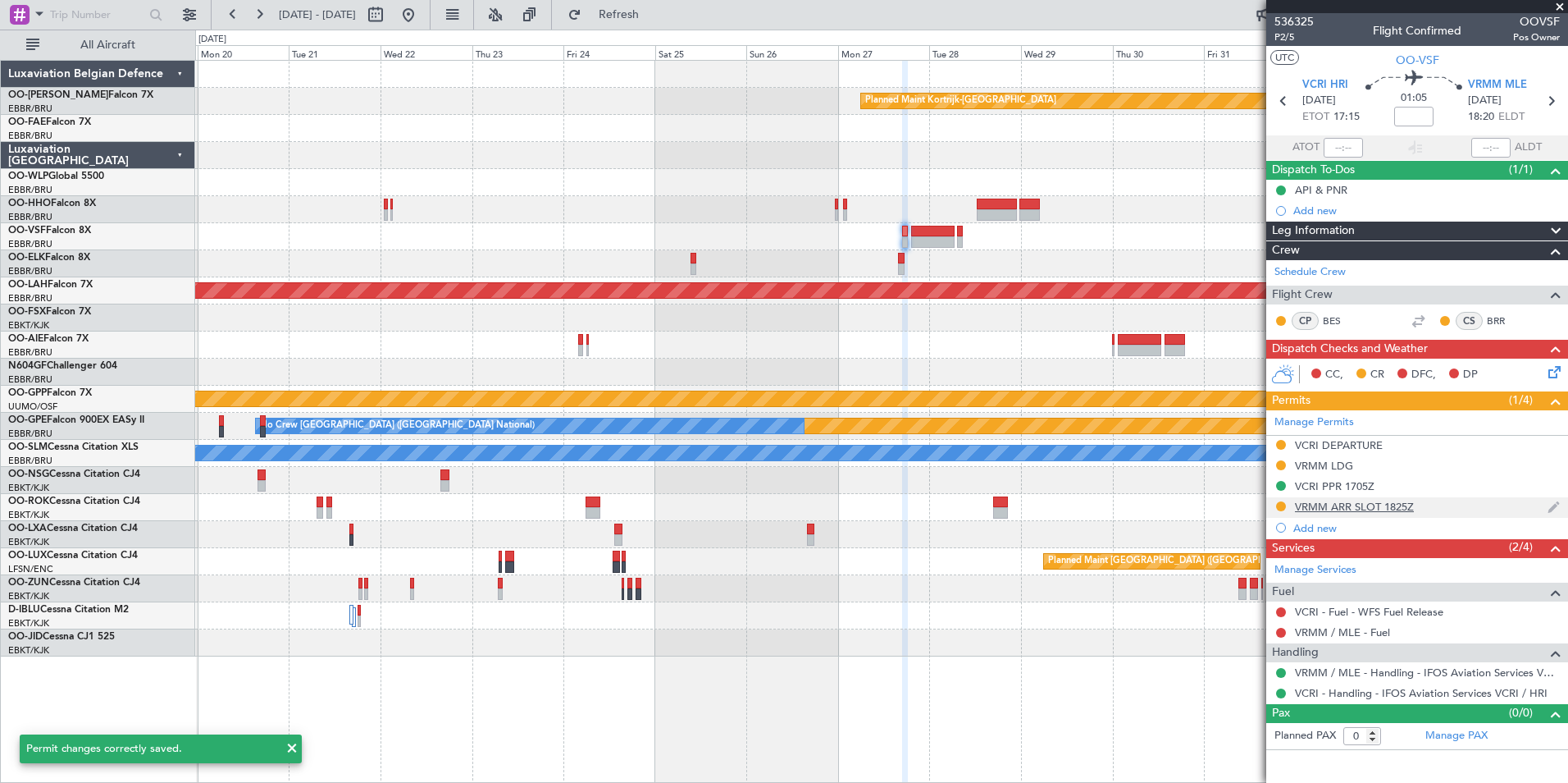
click at [1305, 506] on div "VRMM ARR SLOT 1825Z" at bounding box center [1354, 506] width 119 height 14
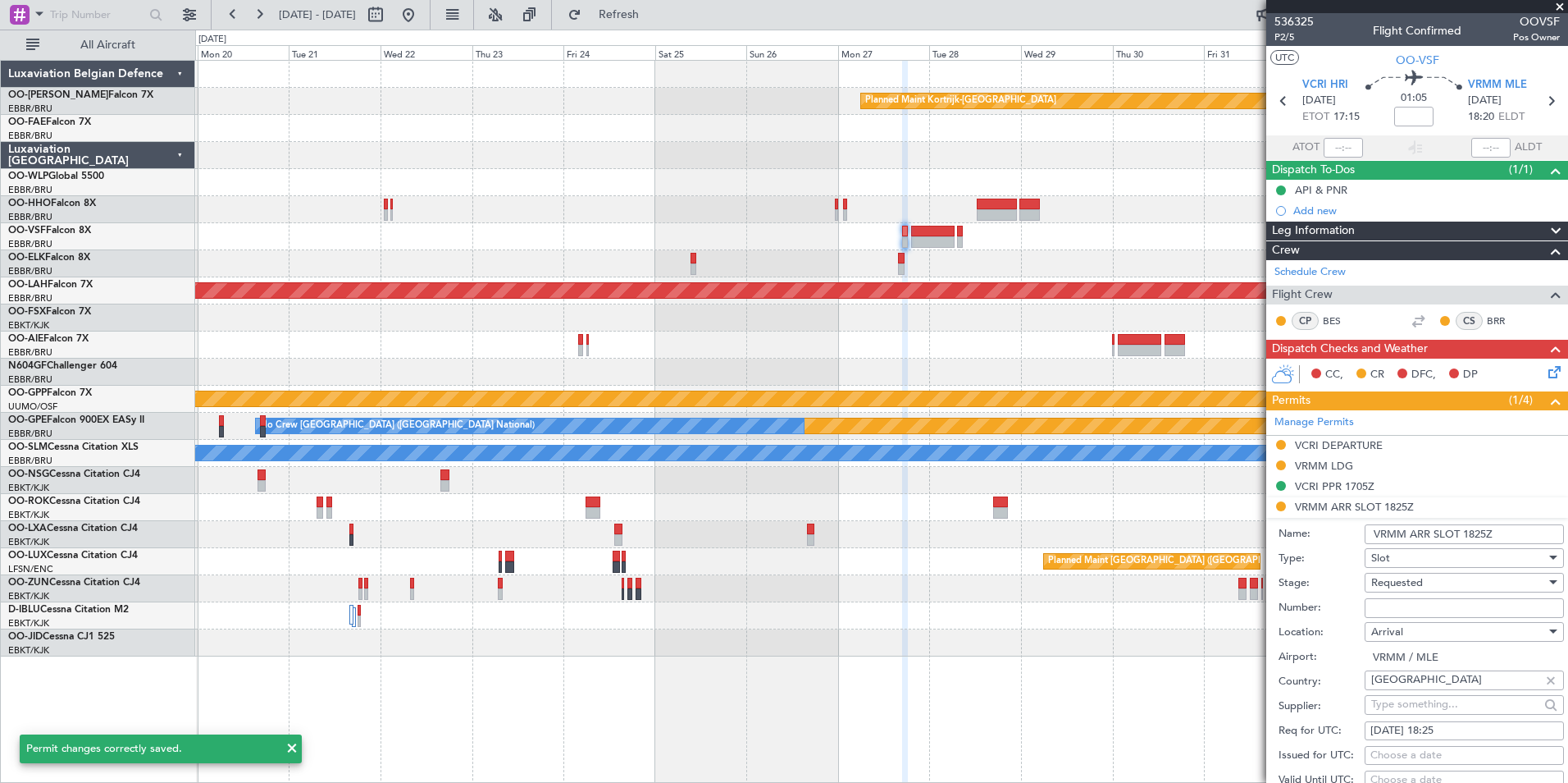
click at [1385, 608] on input "Number:" at bounding box center [1464, 608] width 199 height 20
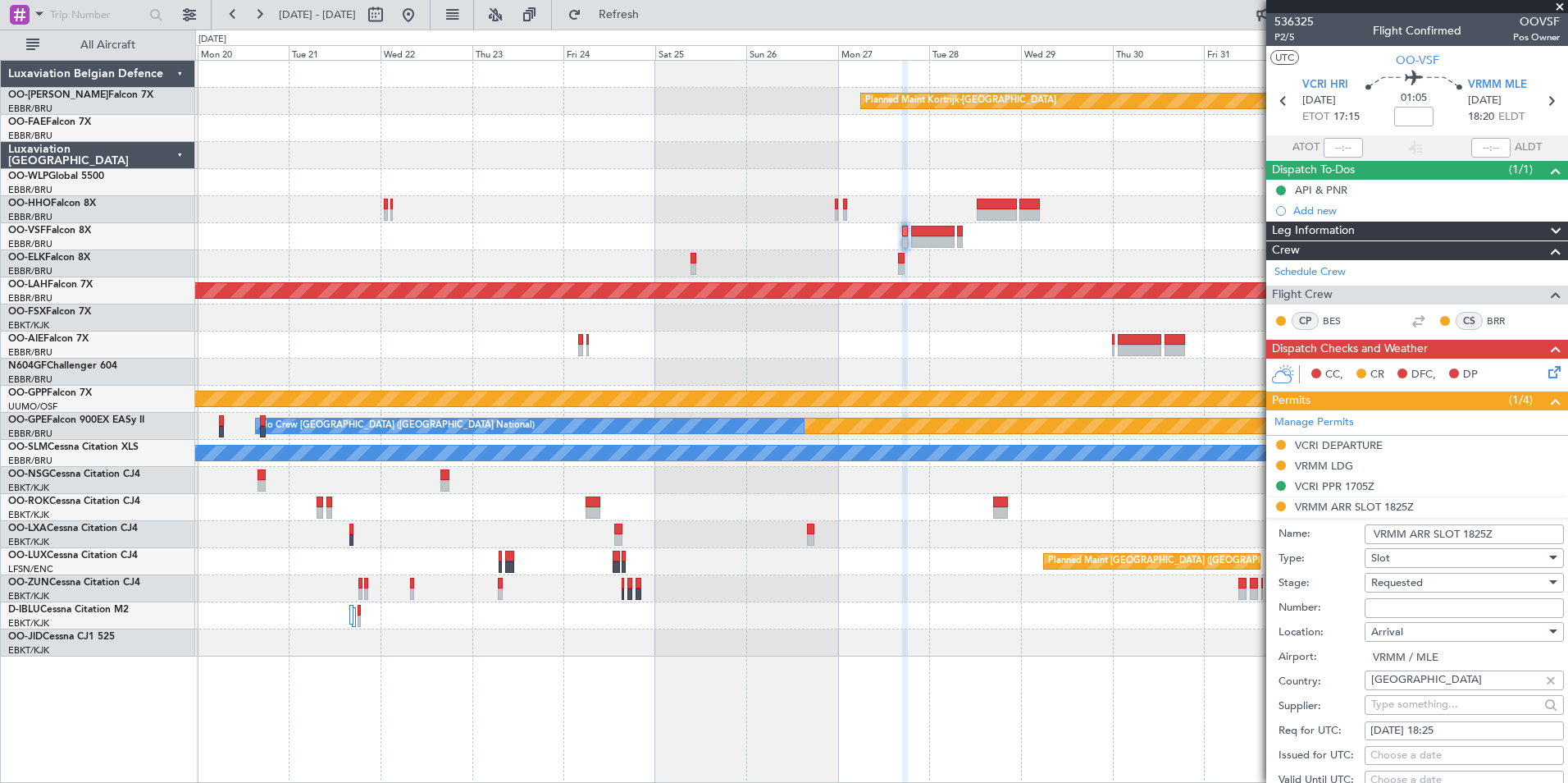
type input "approved"
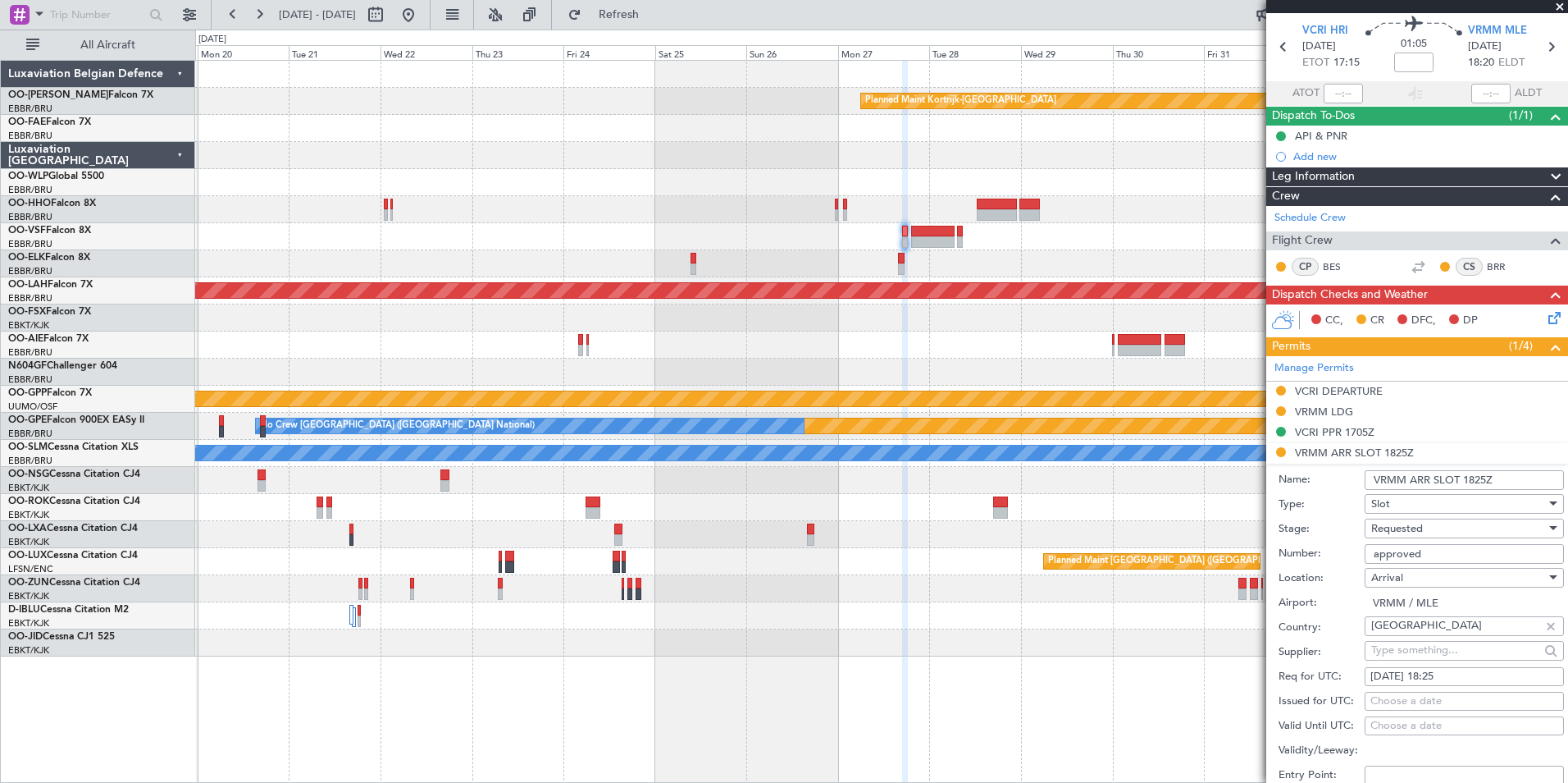
scroll to position [82, 0]
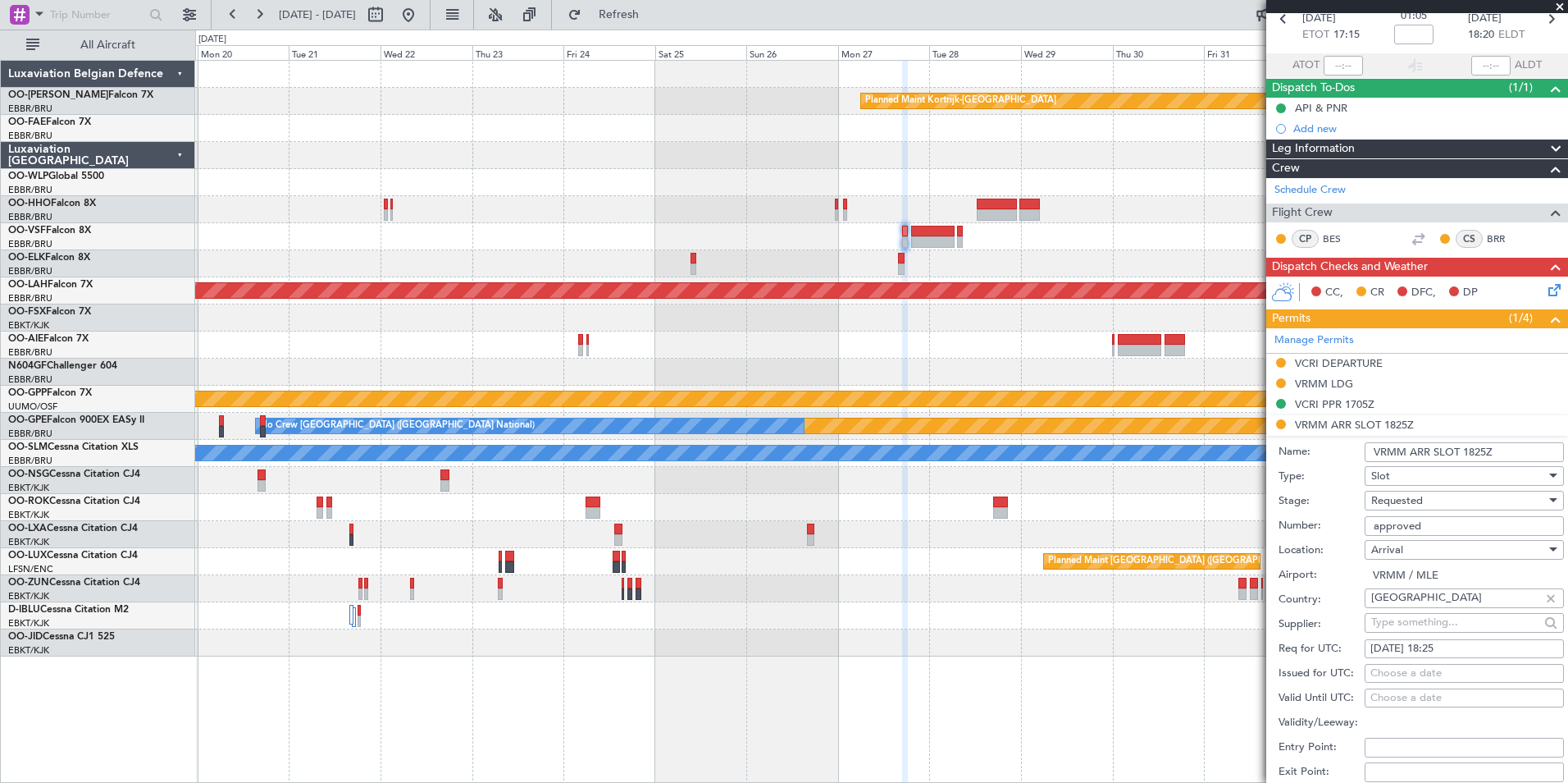
click at [1395, 500] on span "Requested" at bounding box center [1397, 500] width 52 height 15
click at [1397, 634] on span "Received OK" at bounding box center [1458, 624] width 172 height 25
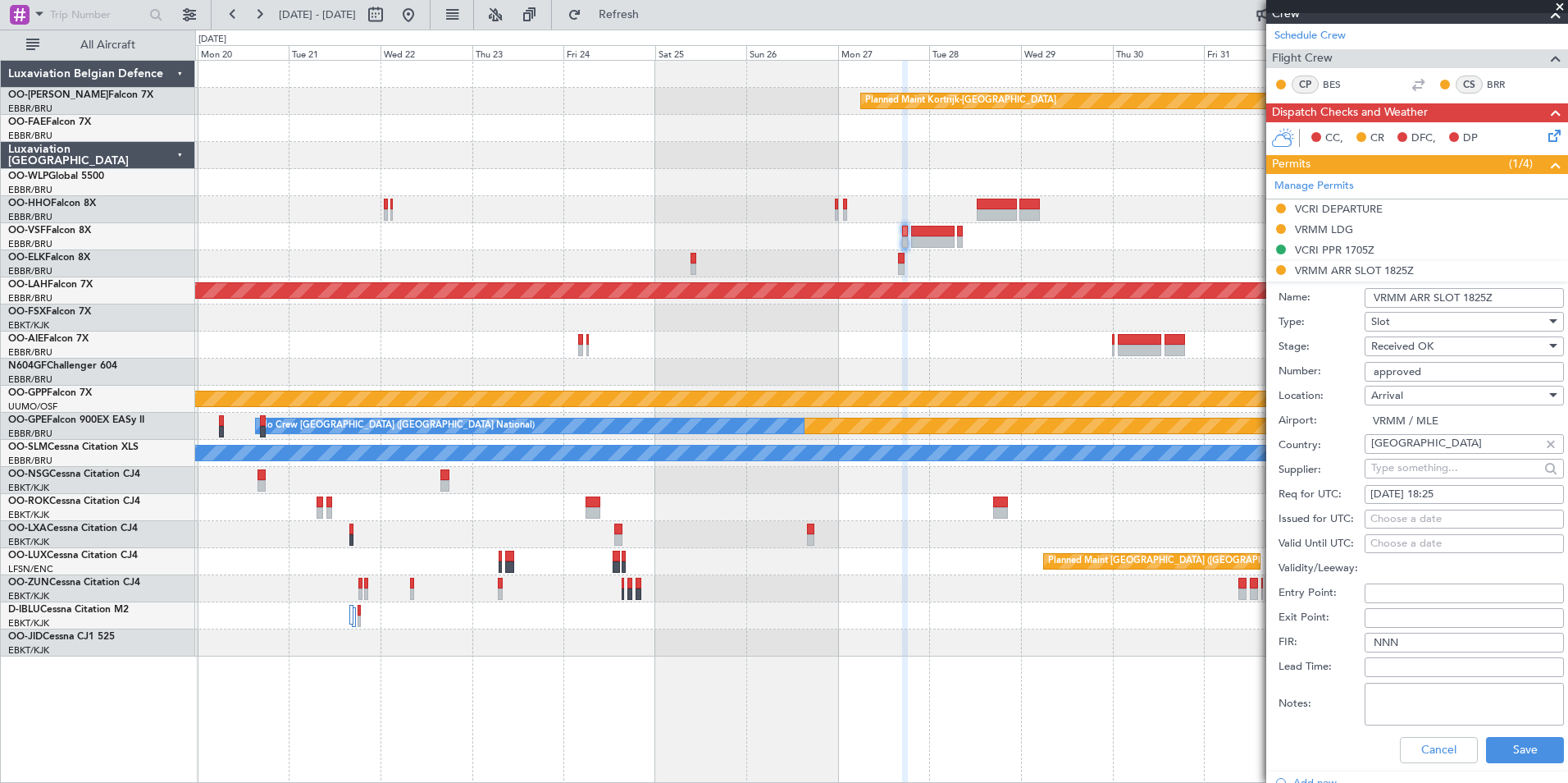
scroll to position [410, 0]
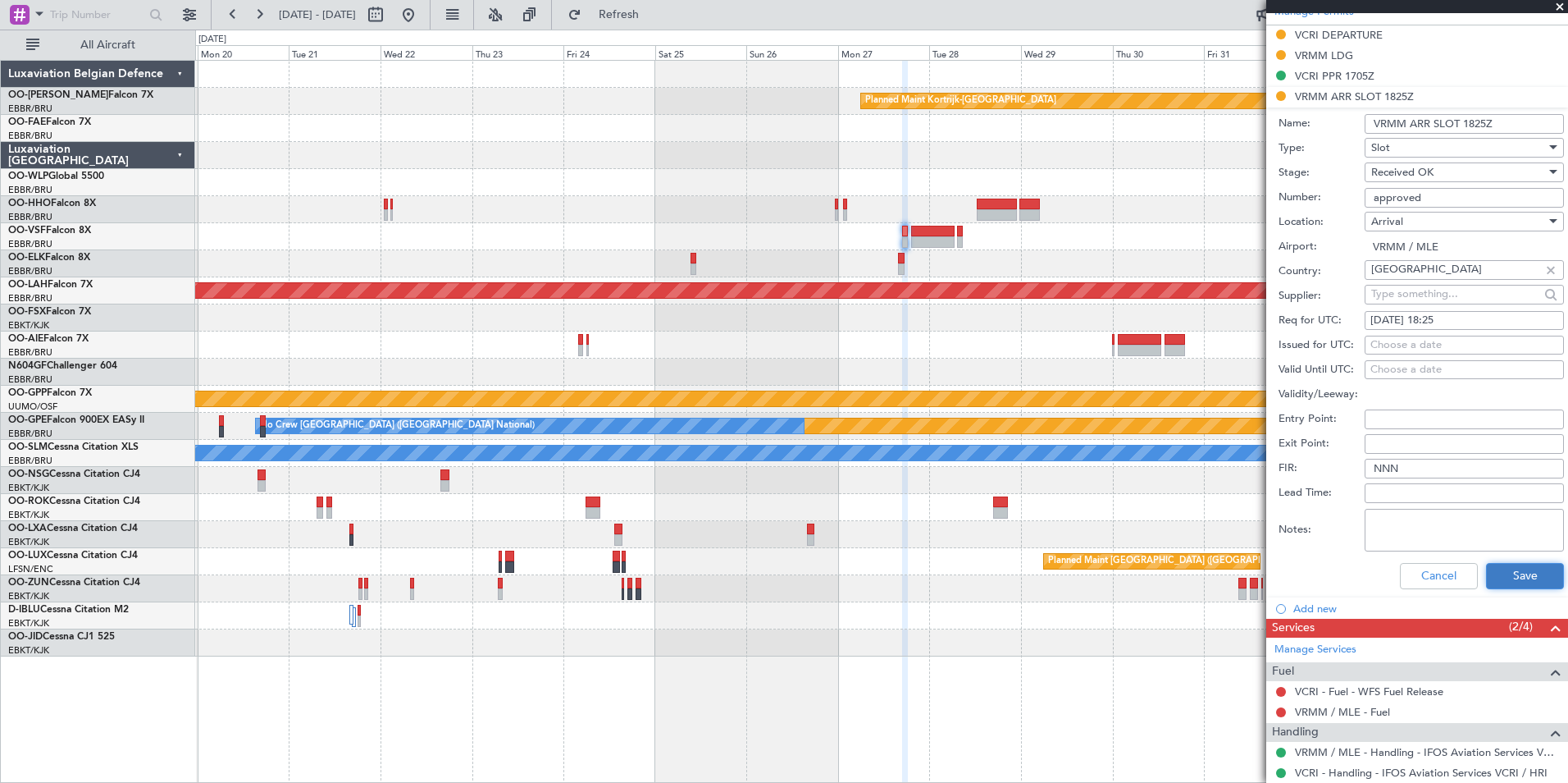
click at [1499, 575] on button "Save" at bounding box center [1524, 576] width 78 height 26
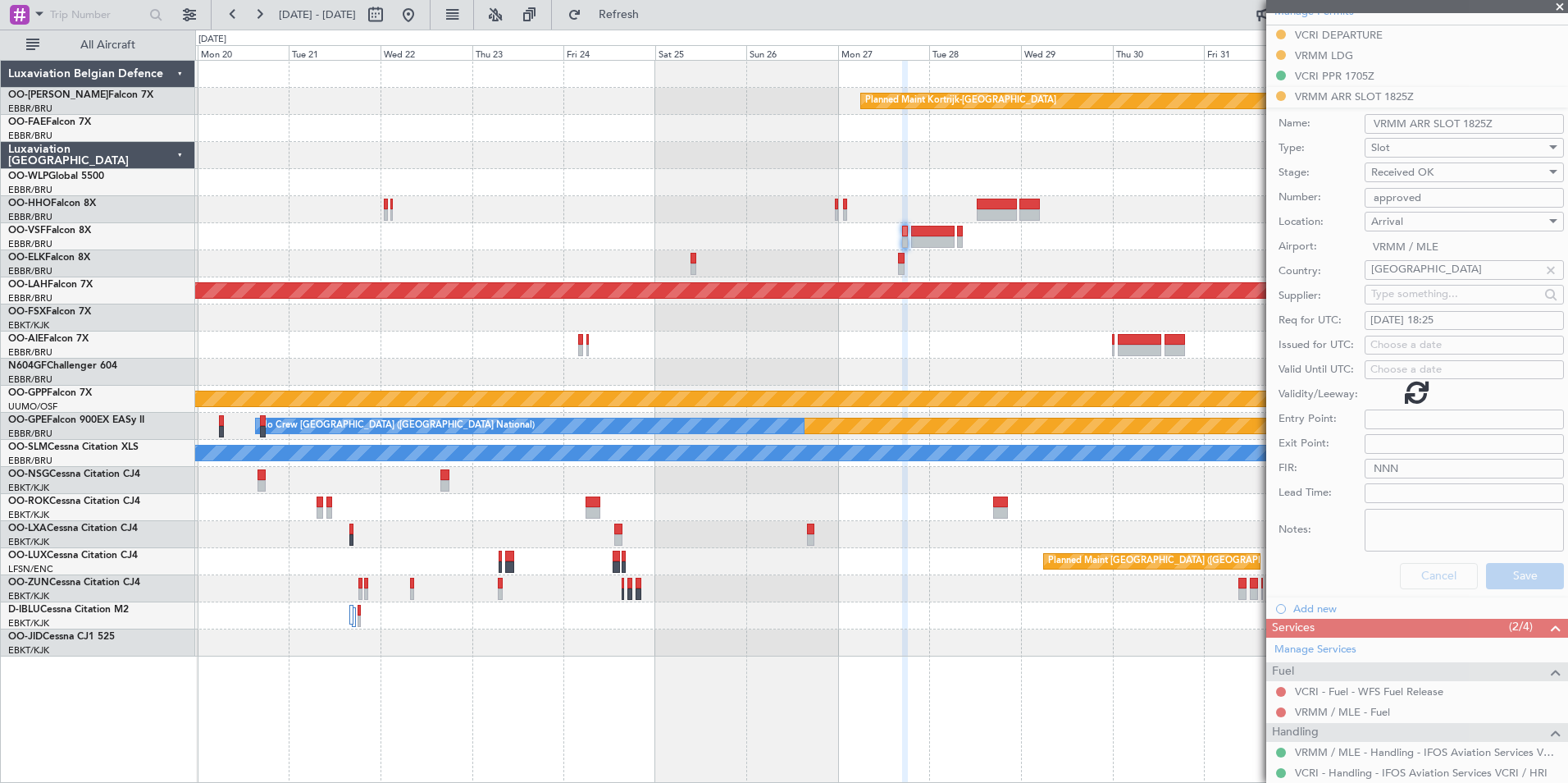
scroll to position [0, 0]
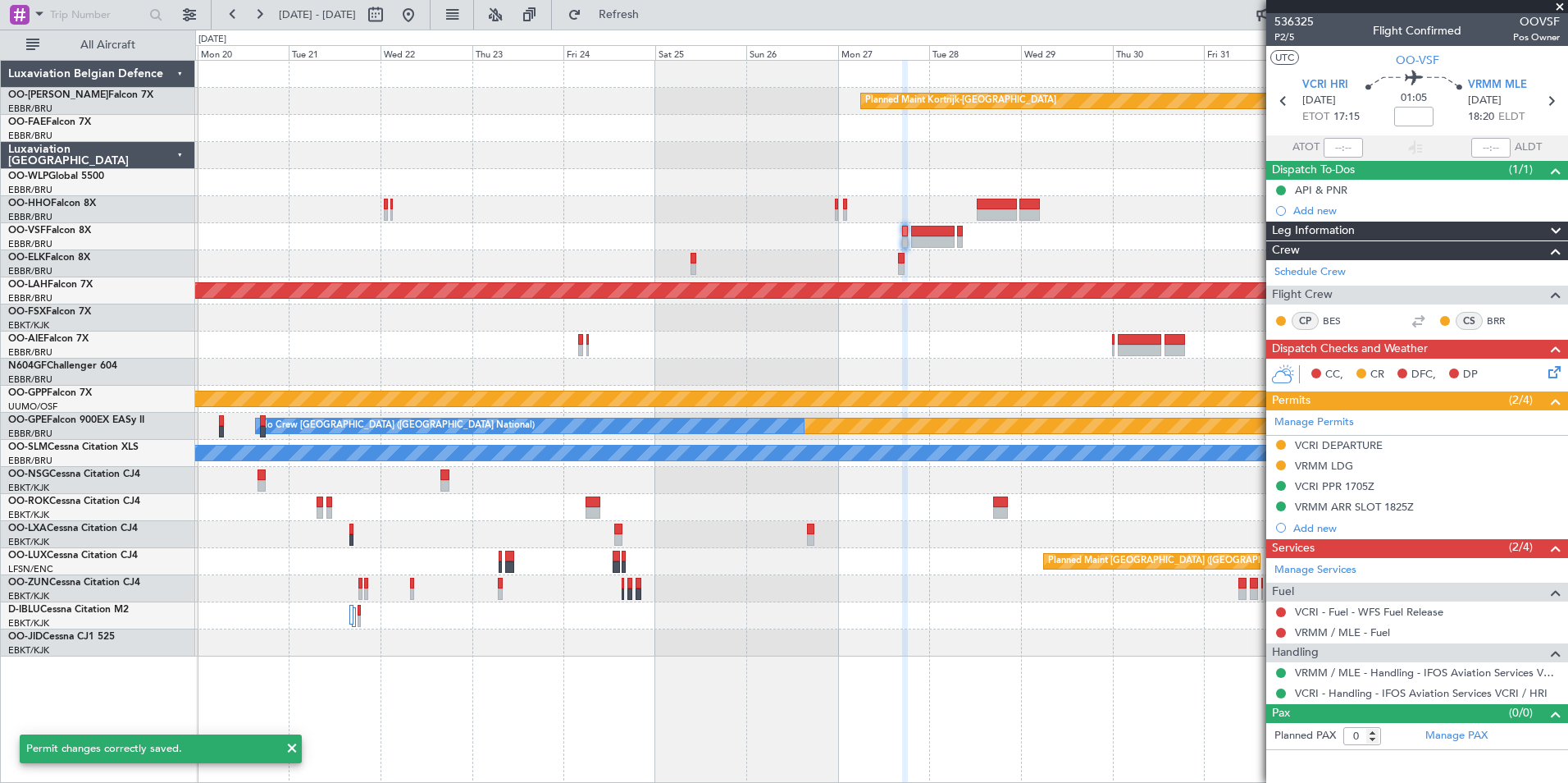
click at [889, 266] on div at bounding box center [881, 264] width 1372 height 27
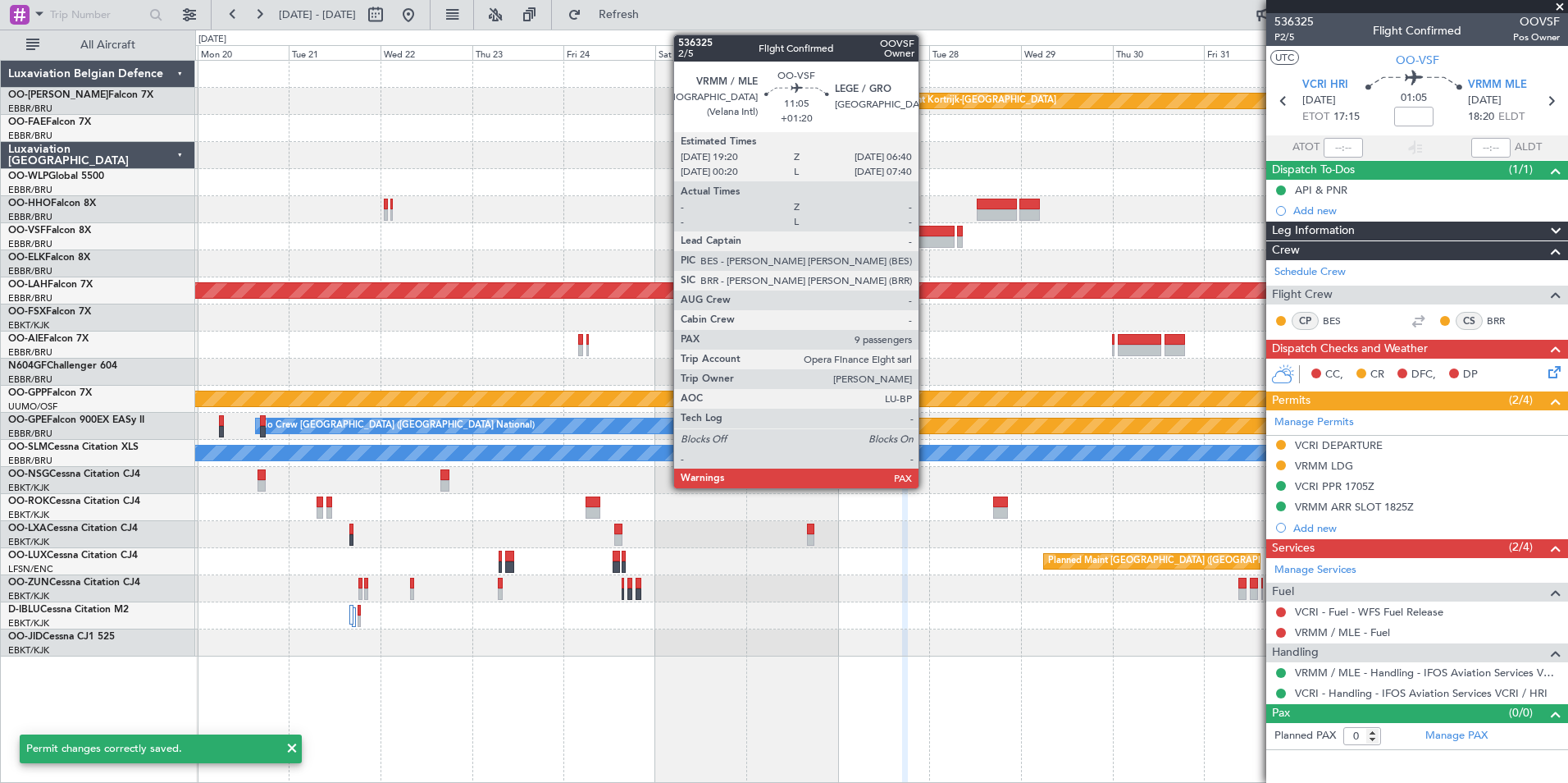
click at [926, 245] on div at bounding box center [933, 242] width 44 height 12
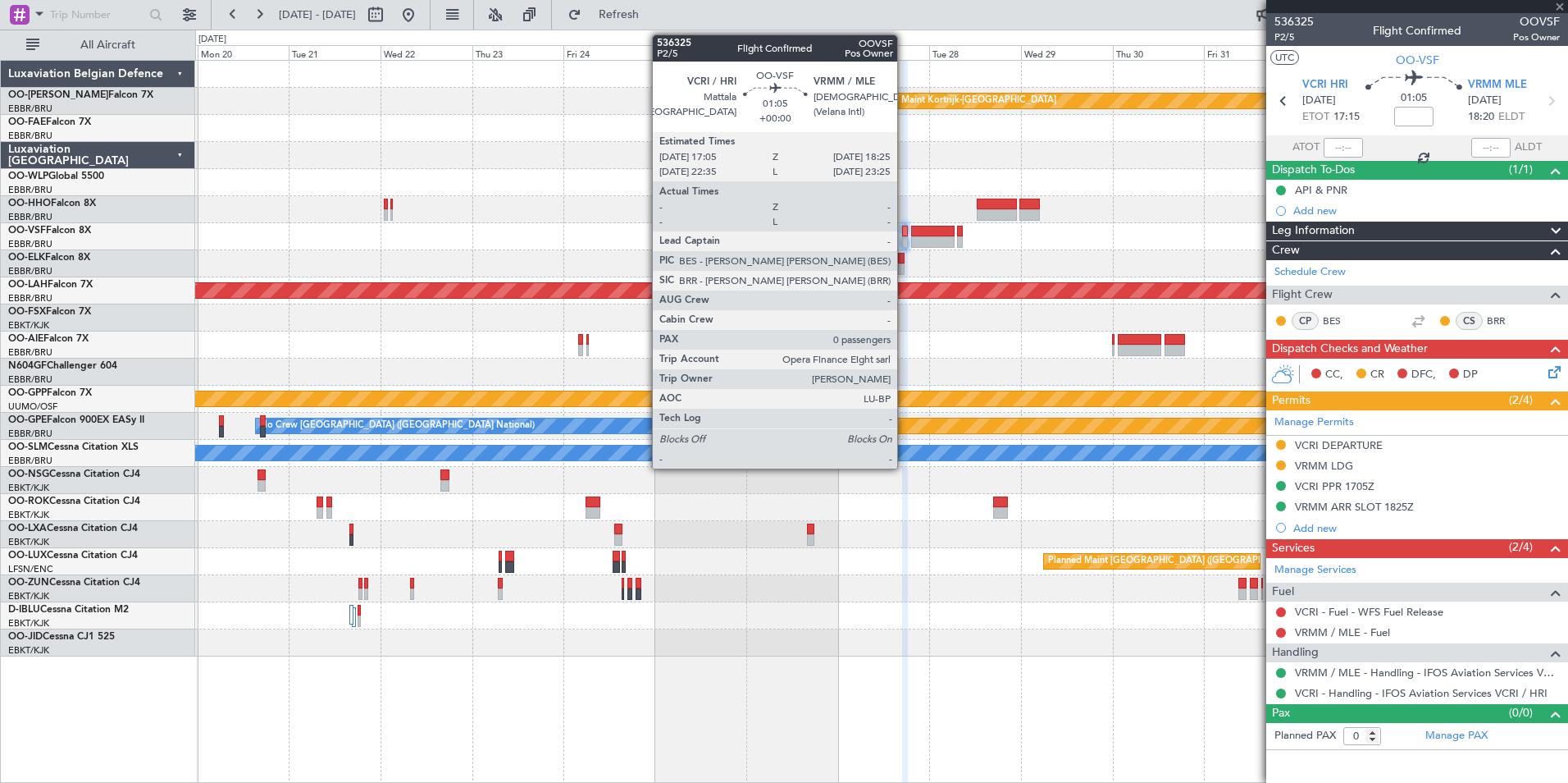
type input "+01:20"
type input "12"
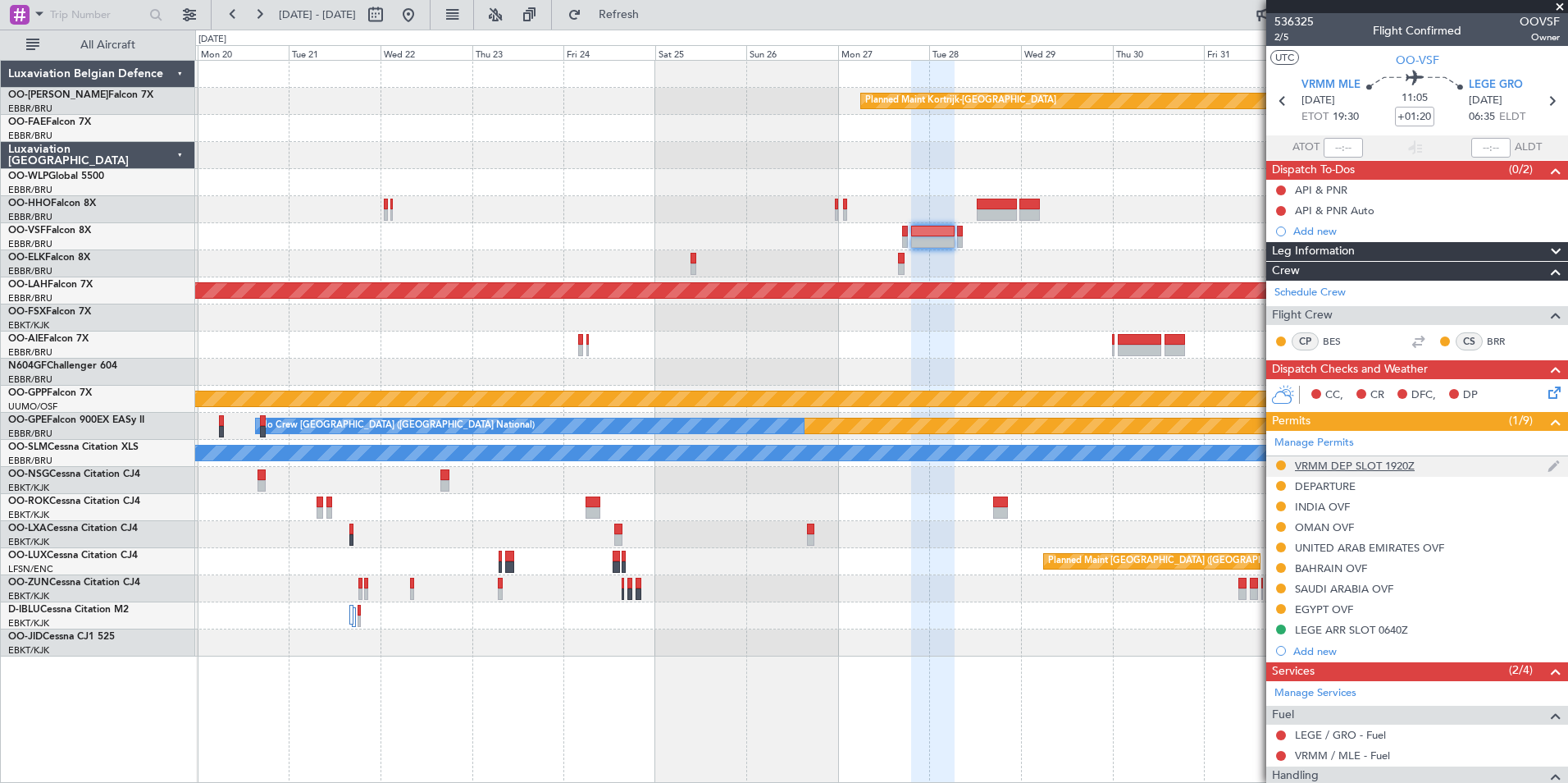
click at [1331, 465] on div "VRMM DEP SLOT 1920Z" at bounding box center [1354, 465] width 119 height 14
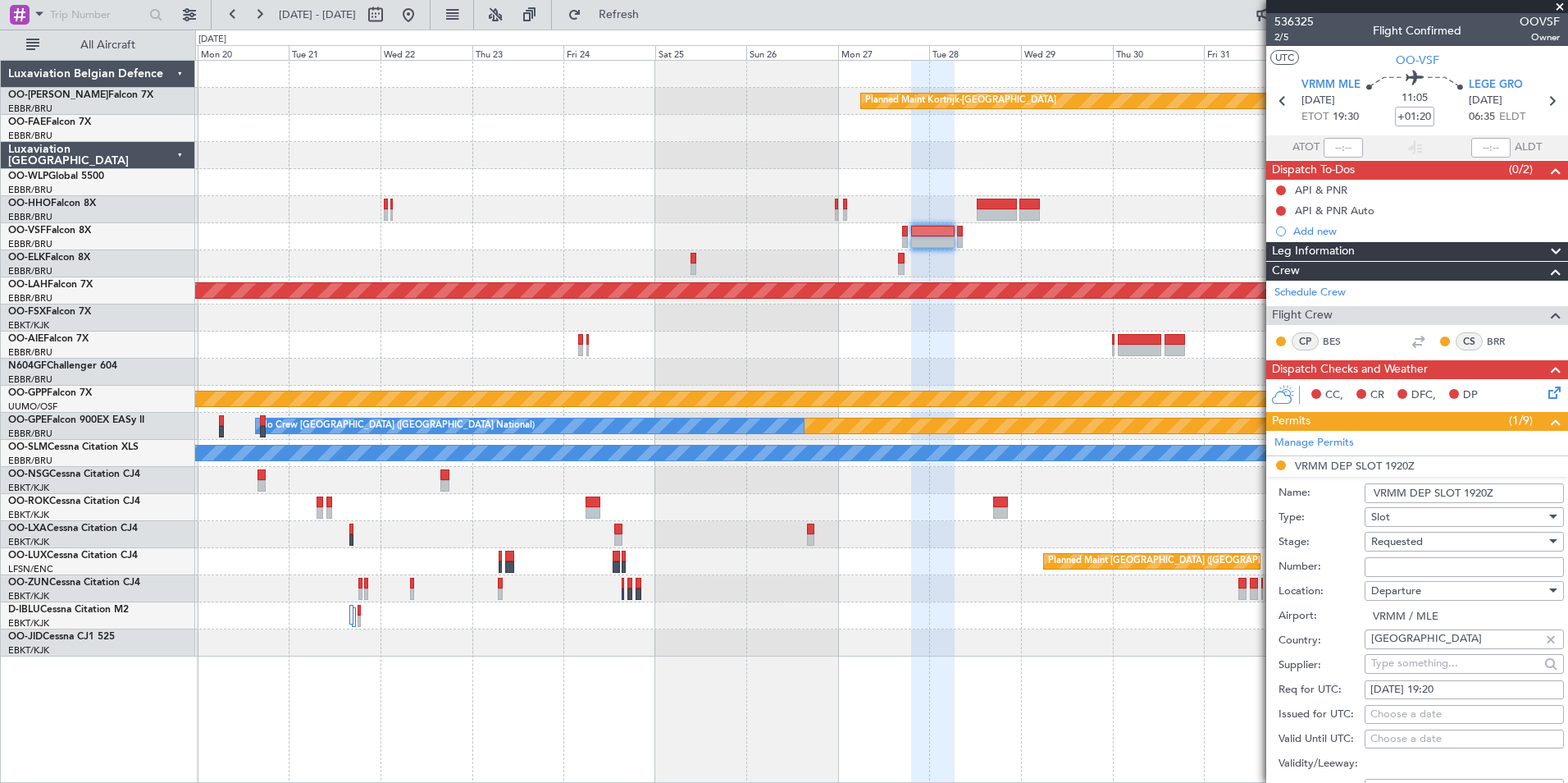
click at [1403, 548] on div "Requested" at bounding box center [1458, 541] width 174 height 25
click at [1408, 667] on span "Received OK" at bounding box center [1458, 665] width 172 height 25
drag, startPoint x: 1396, startPoint y: 571, endPoint x: 1391, endPoint y: 562, distance: 10.3
click at [1396, 571] on input "Number:" at bounding box center [1464, 567] width 199 height 20
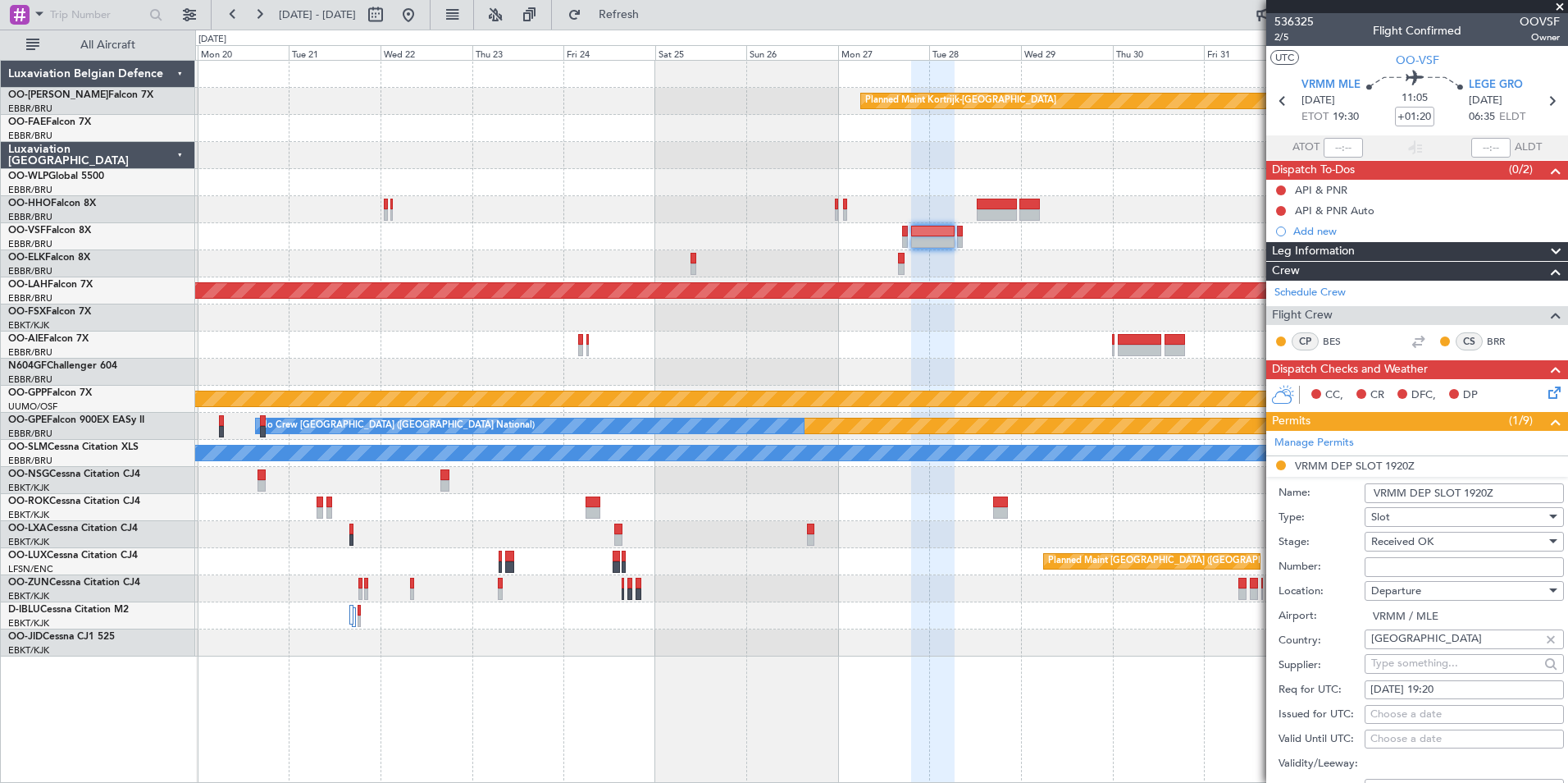
type input "approved"
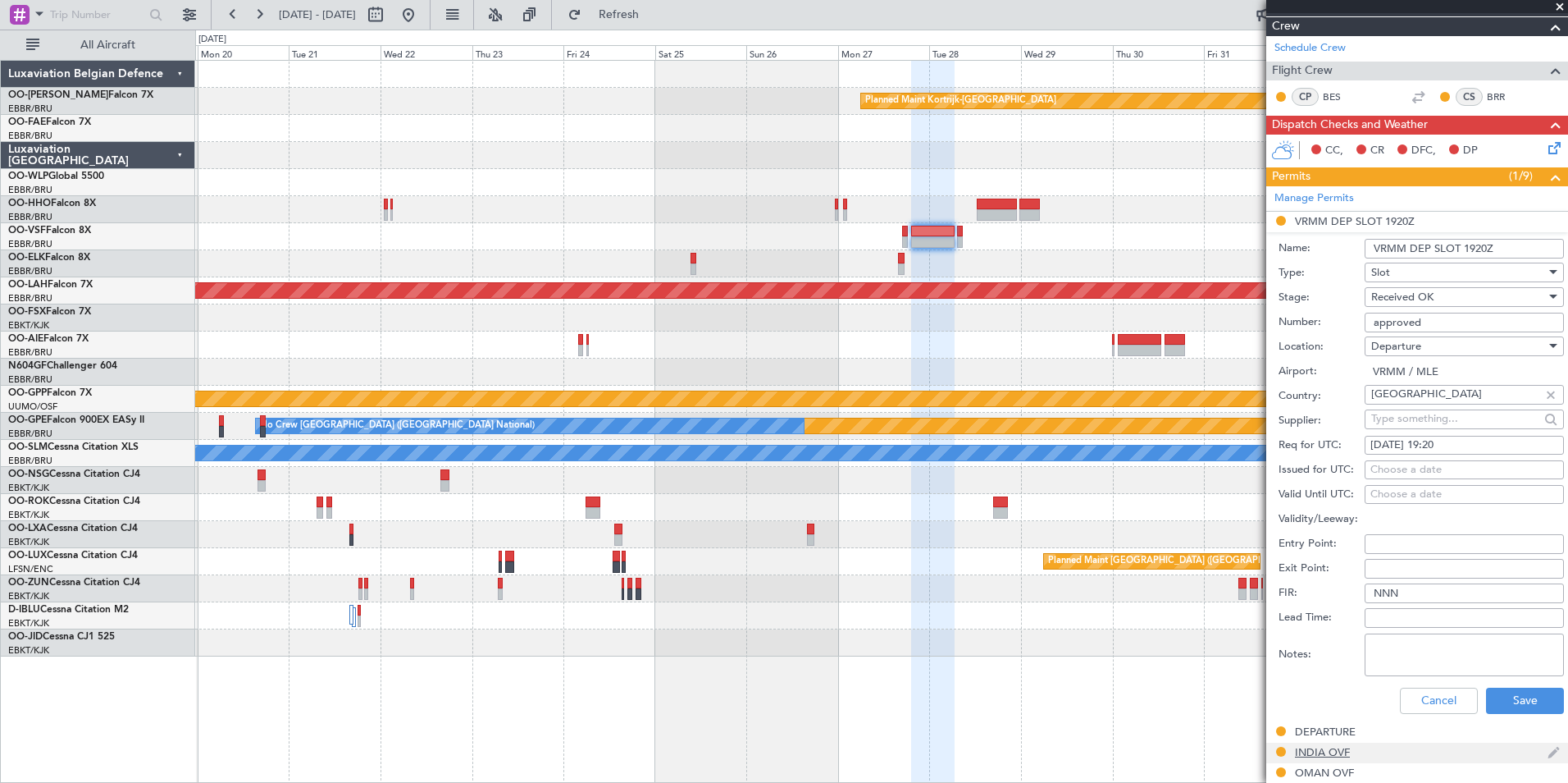
scroll to position [410, 0]
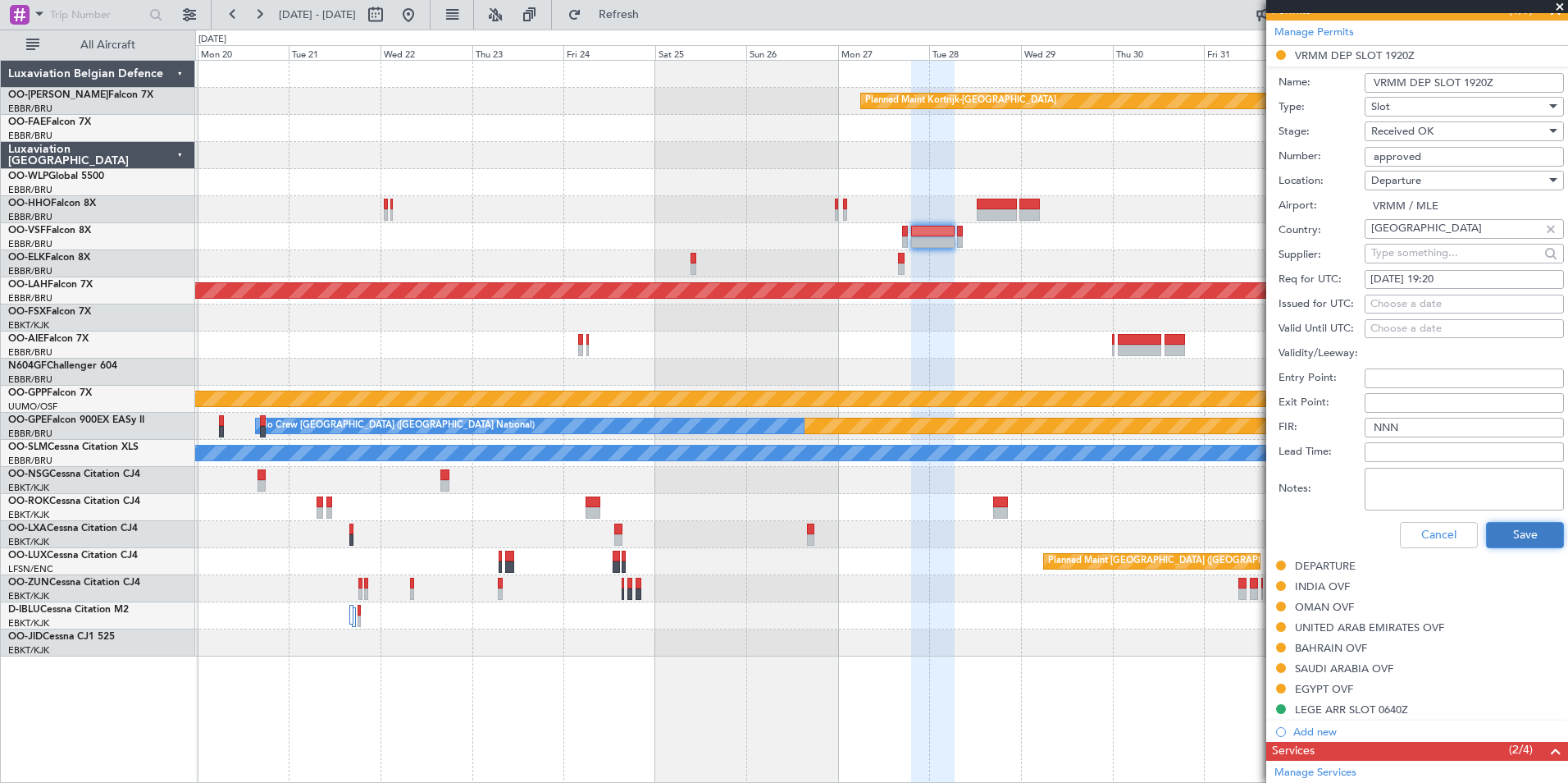
click at [1504, 528] on button "Save" at bounding box center [1524, 535] width 78 height 26
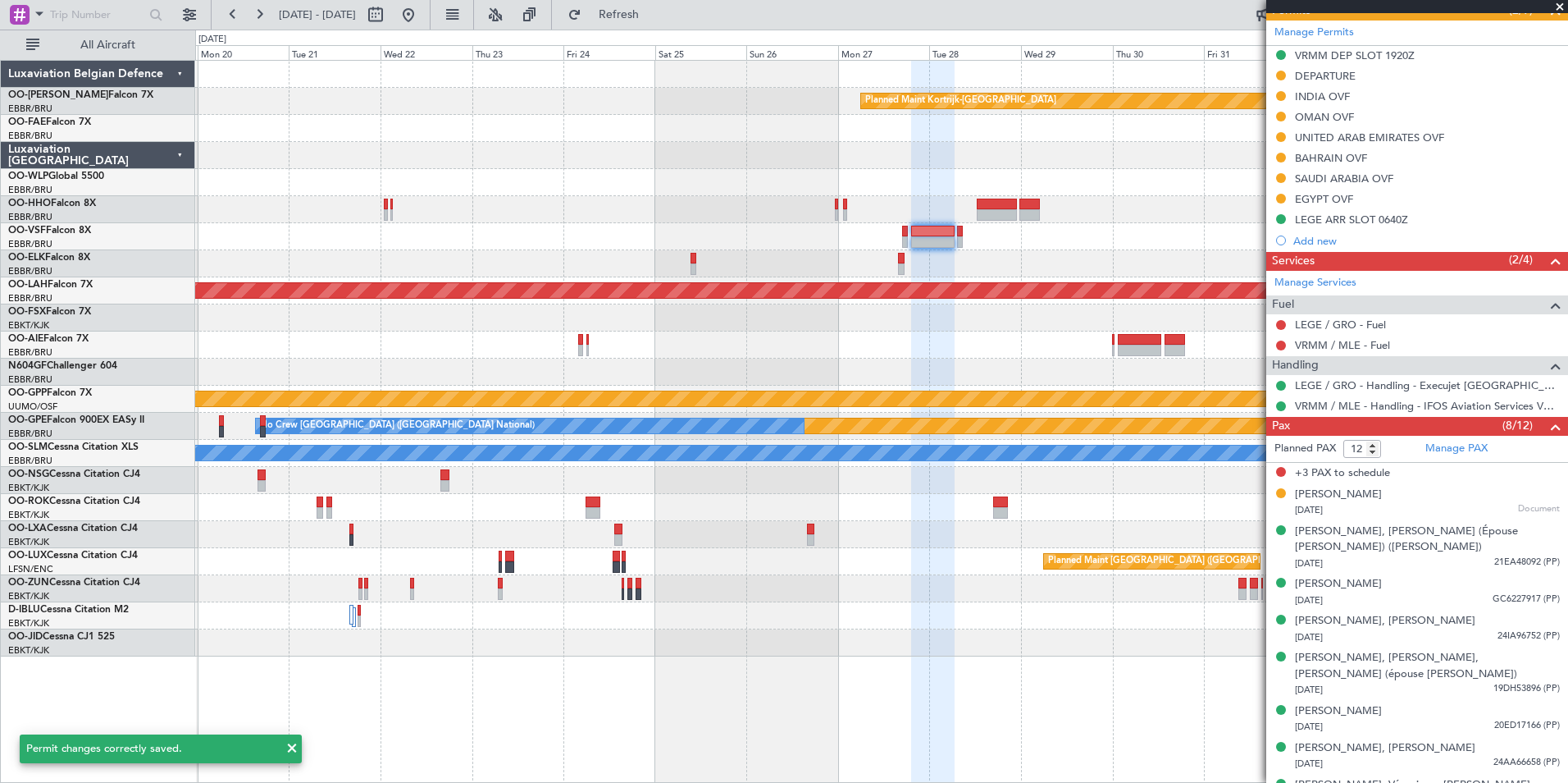
click at [1044, 328] on div at bounding box center [881, 318] width 1372 height 27
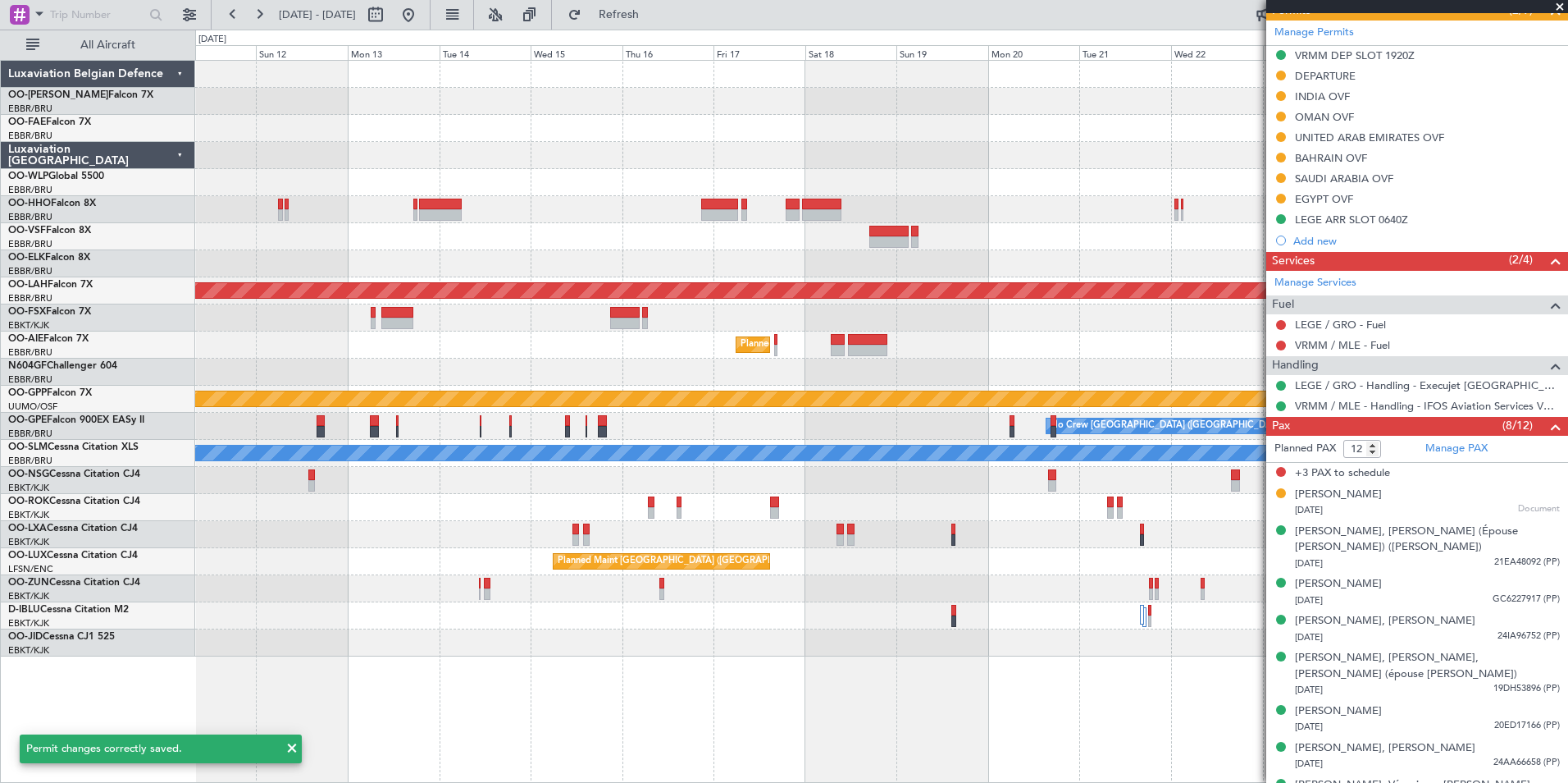
click at [1148, 329] on div "Planned Maint Kortrijk-Wevelgem Planned Maint Alton-st Louis (St Louis Regl) Pl…" at bounding box center [881, 359] width 1372 height 596
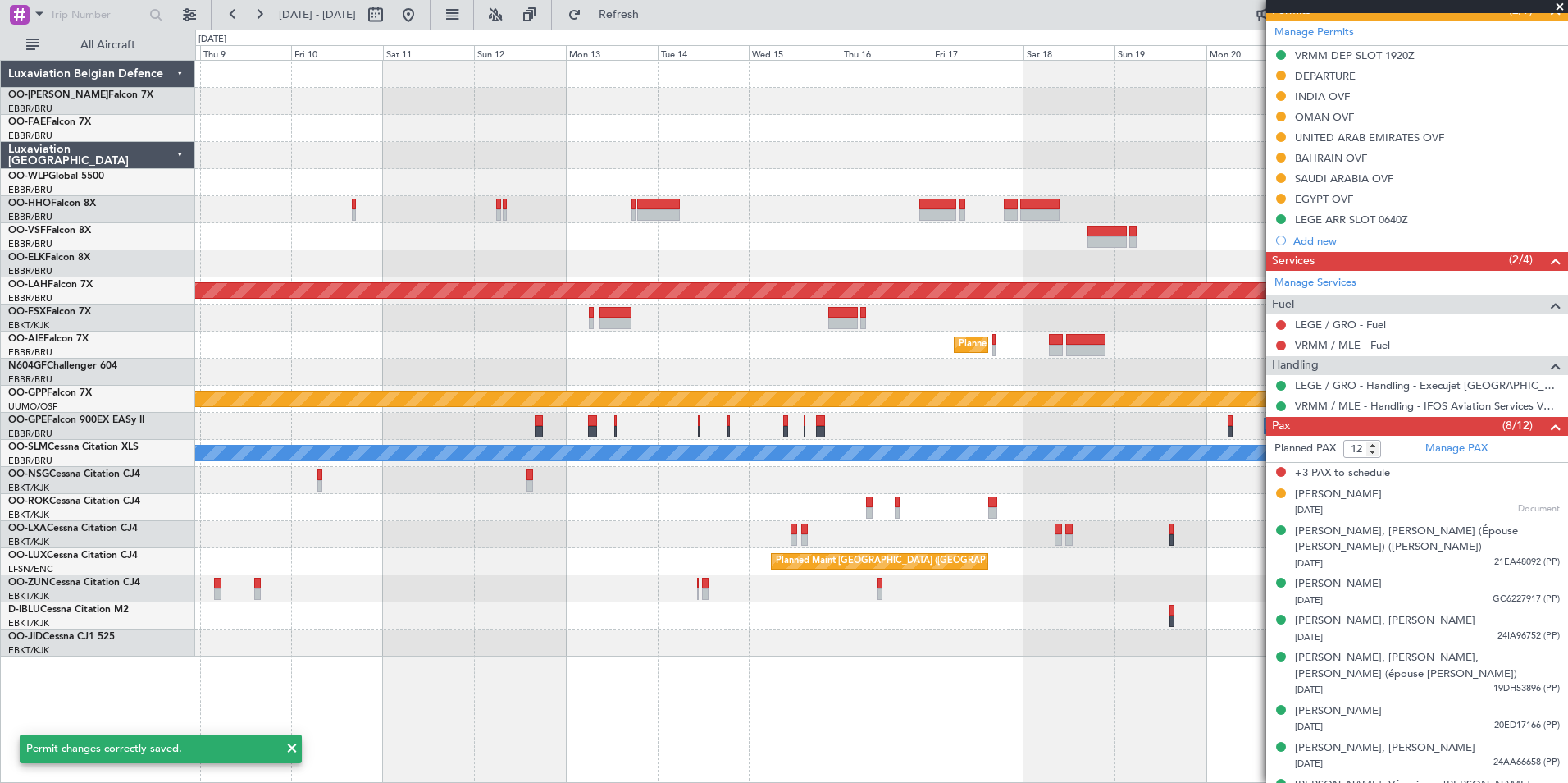
click at [493, 357] on div "Planned Maint Kortrijk-Wevelgem Planned Maint Alton-st Louis (St Louis Regl) Pl…" at bounding box center [881, 359] width 1372 height 596
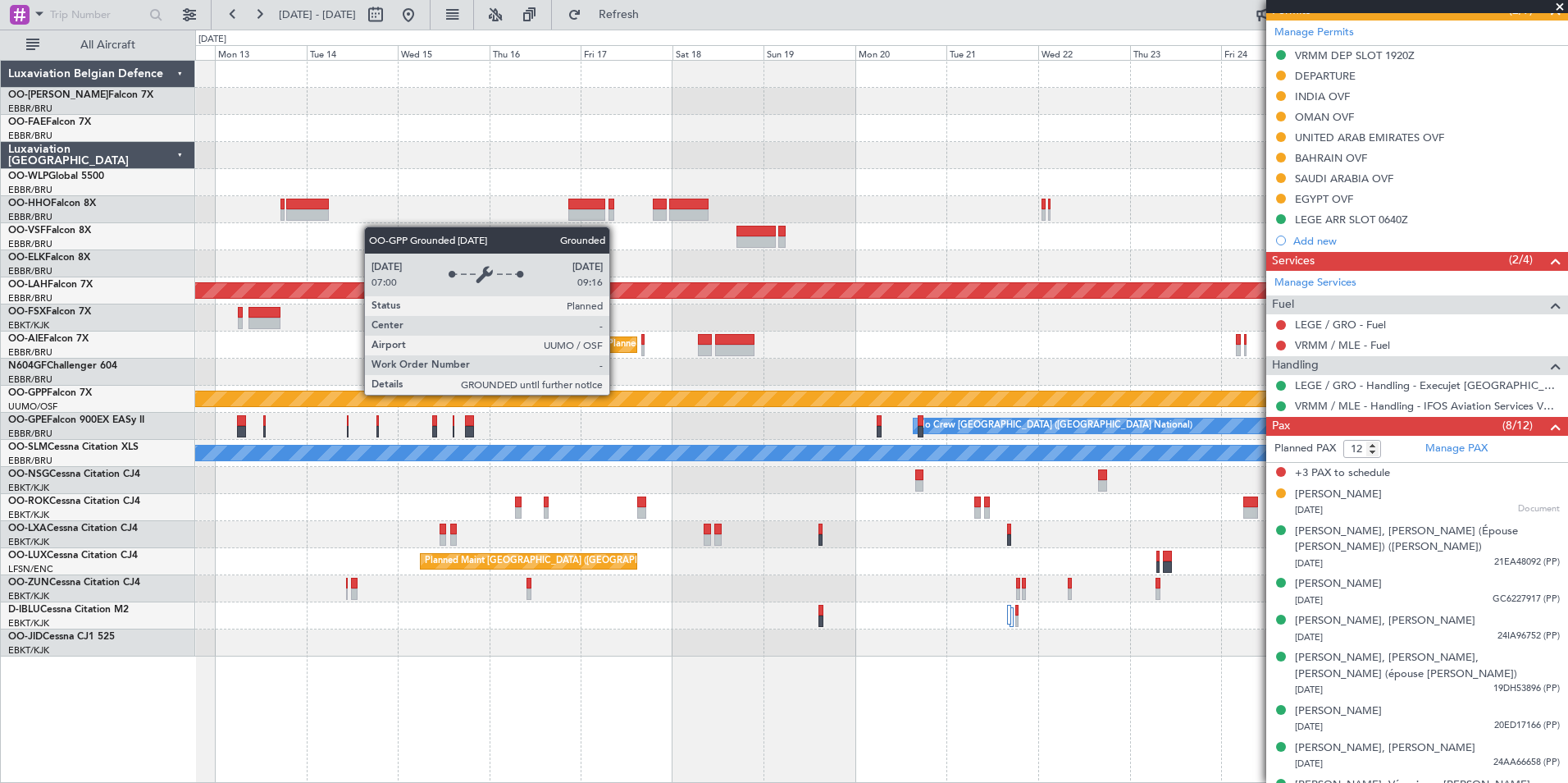
click at [1175, 431] on div "Planned Maint Nurnberg No Crew Brussels (Brussels National)" at bounding box center [881, 426] width 1372 height 27
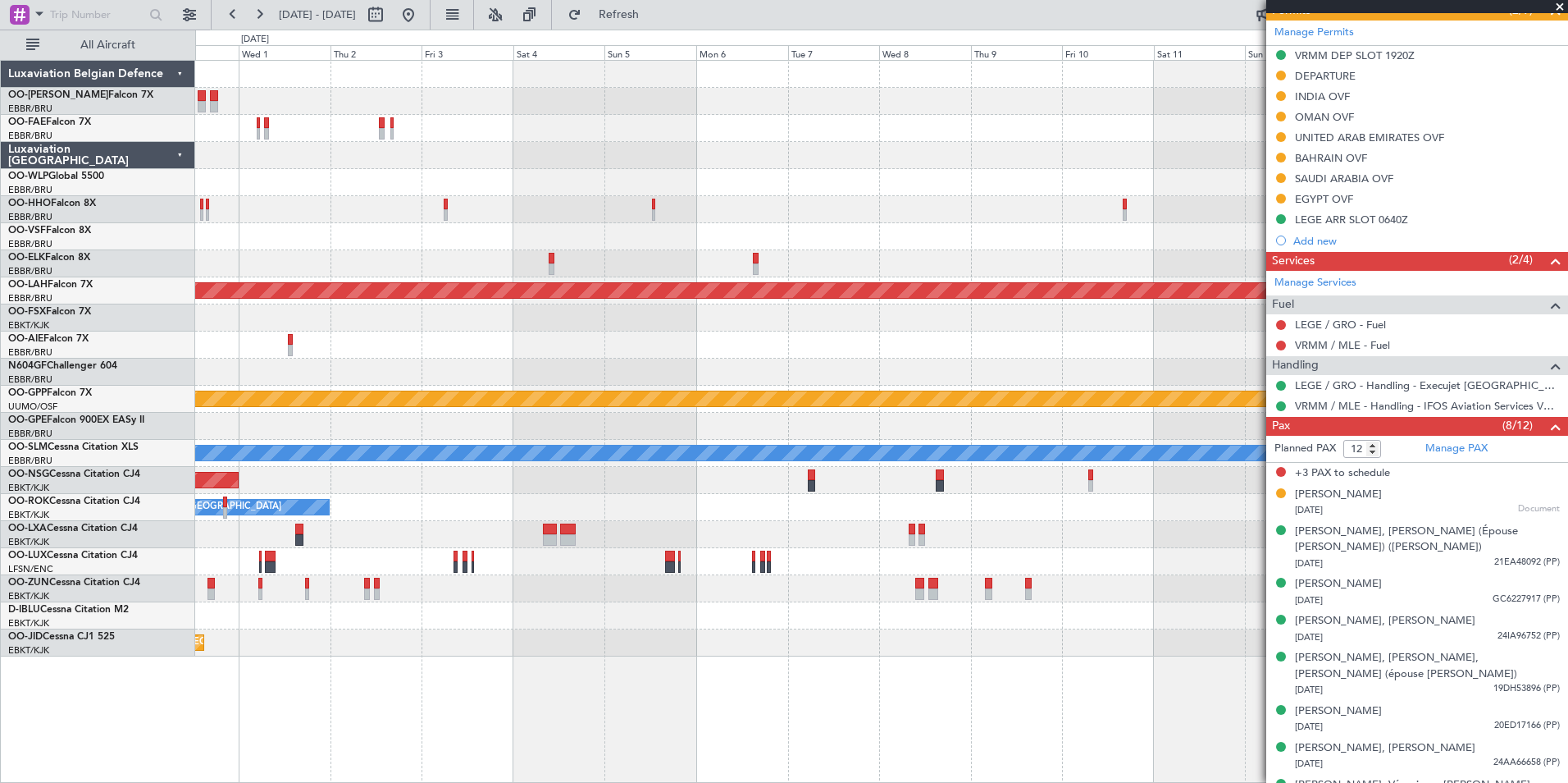
click at [1083, 413] on div "Planned Maint Brussels (Brussels National) No Crew Brussels (Brussels National)" at bounding box center [881, 426] width 1372 height 27
click at [995, 426] on div "Owner Melsbroek Air Base Owner Melsbroek Air Base Planned Maint Kortrijk-Wevelg…" at bounding box center [881, 359] width 1372 height 596
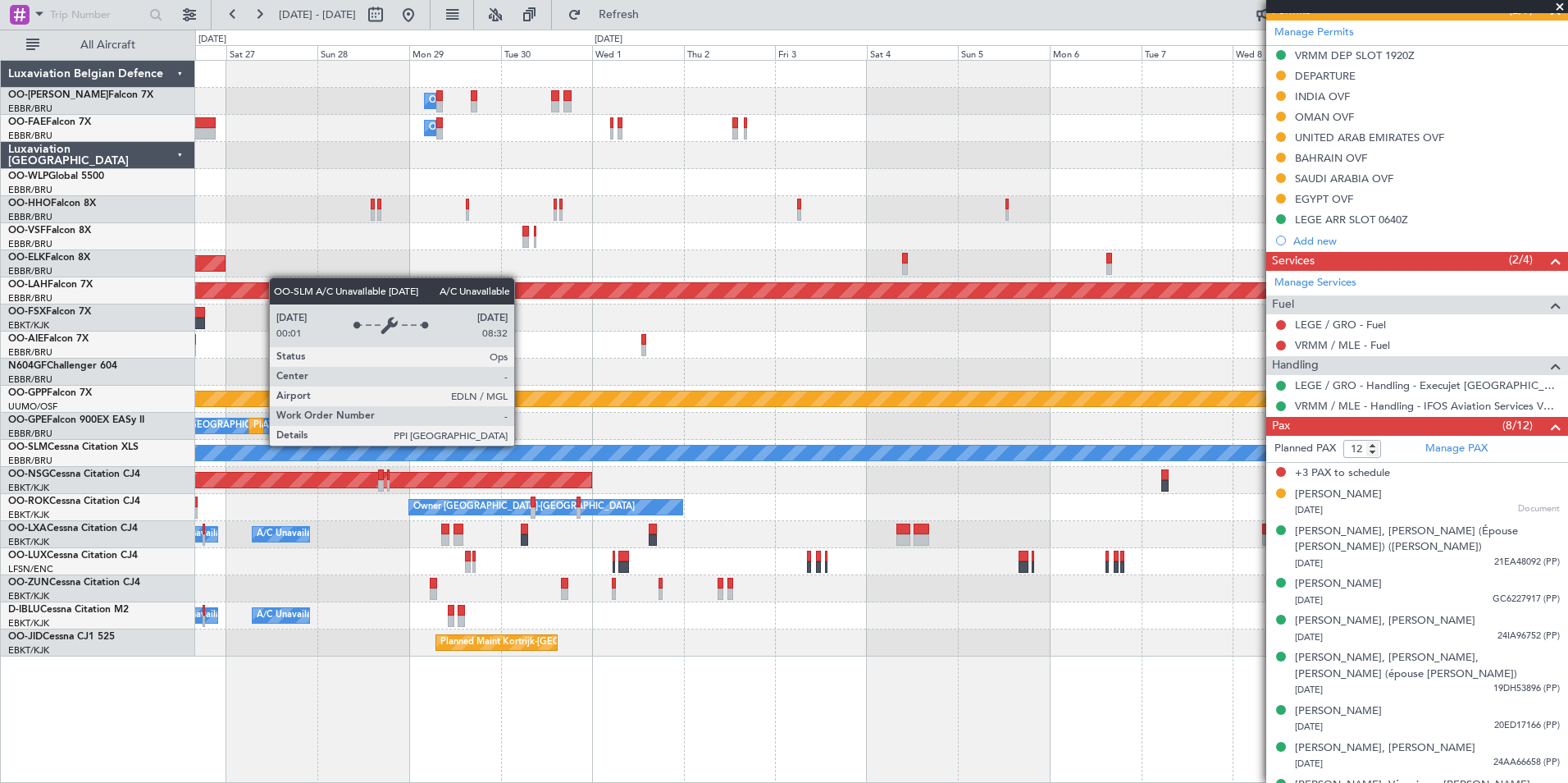
click at [872, 445] on div "A/C Unavailable [GEOGRAPHIC_DATA]" at bounding box center [881, 453] width 4117 height 16
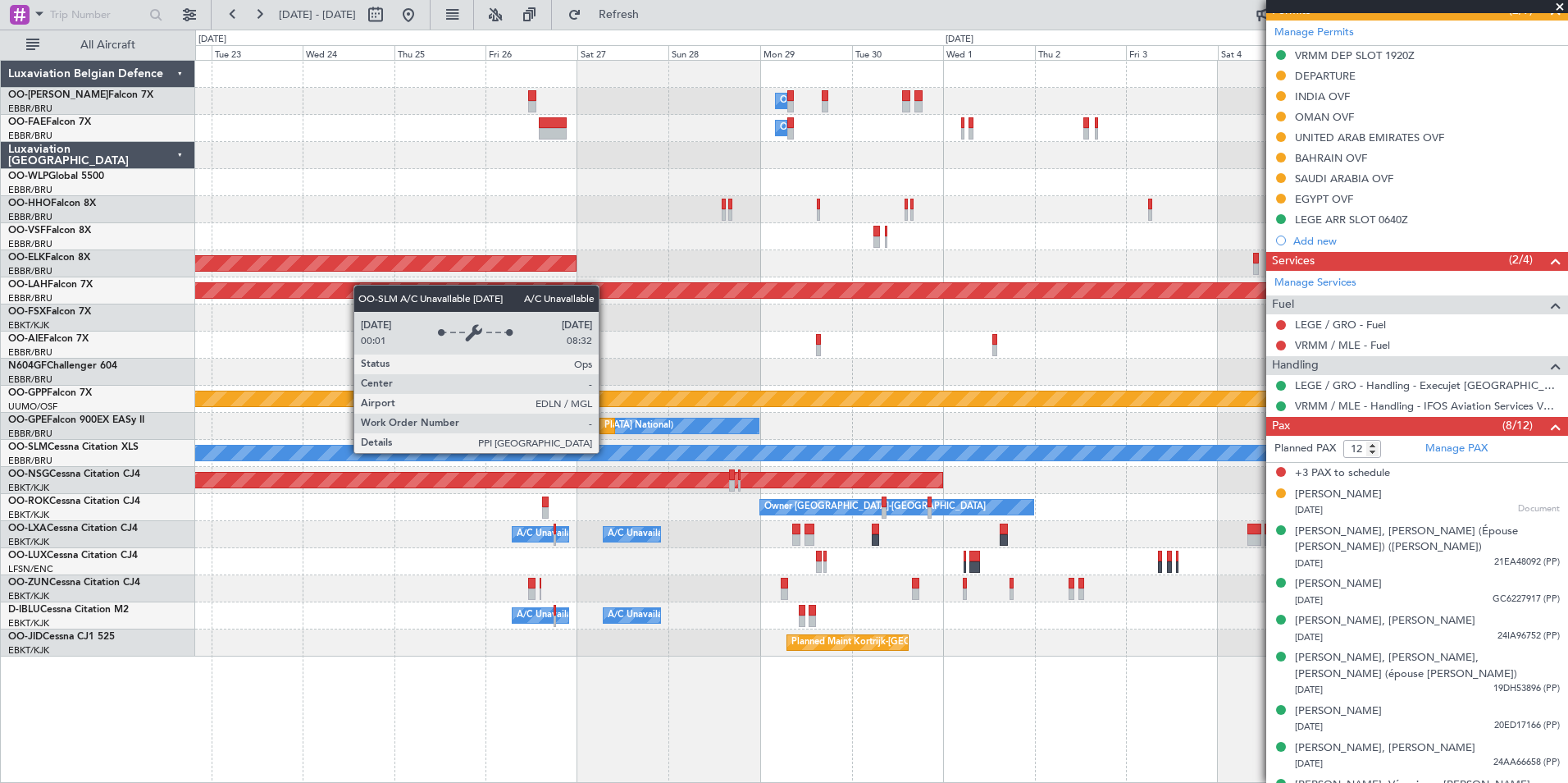
click at [986, 465] on div "A/C Unavailable [GEOGRAPHIC_DATA]" at bounding box center [881, 454] width 1372 height 27
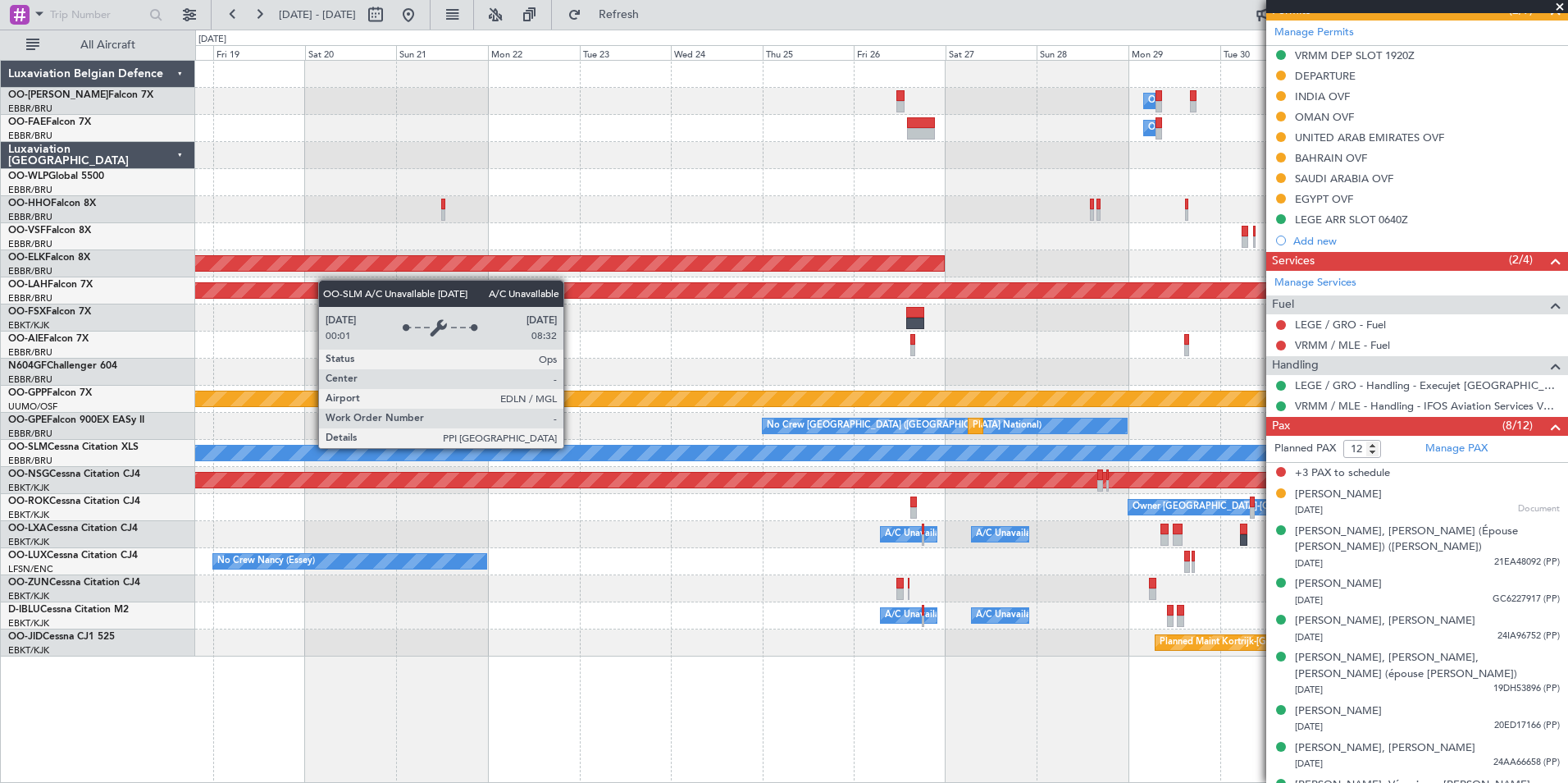
click at [765, 469] on div "Owner Melsbroek Air Base Owner Melsbroek Air Base Planned Maint Kortrijk-Wevelg…" at bounding box center [881, 359] width 1372 height 596
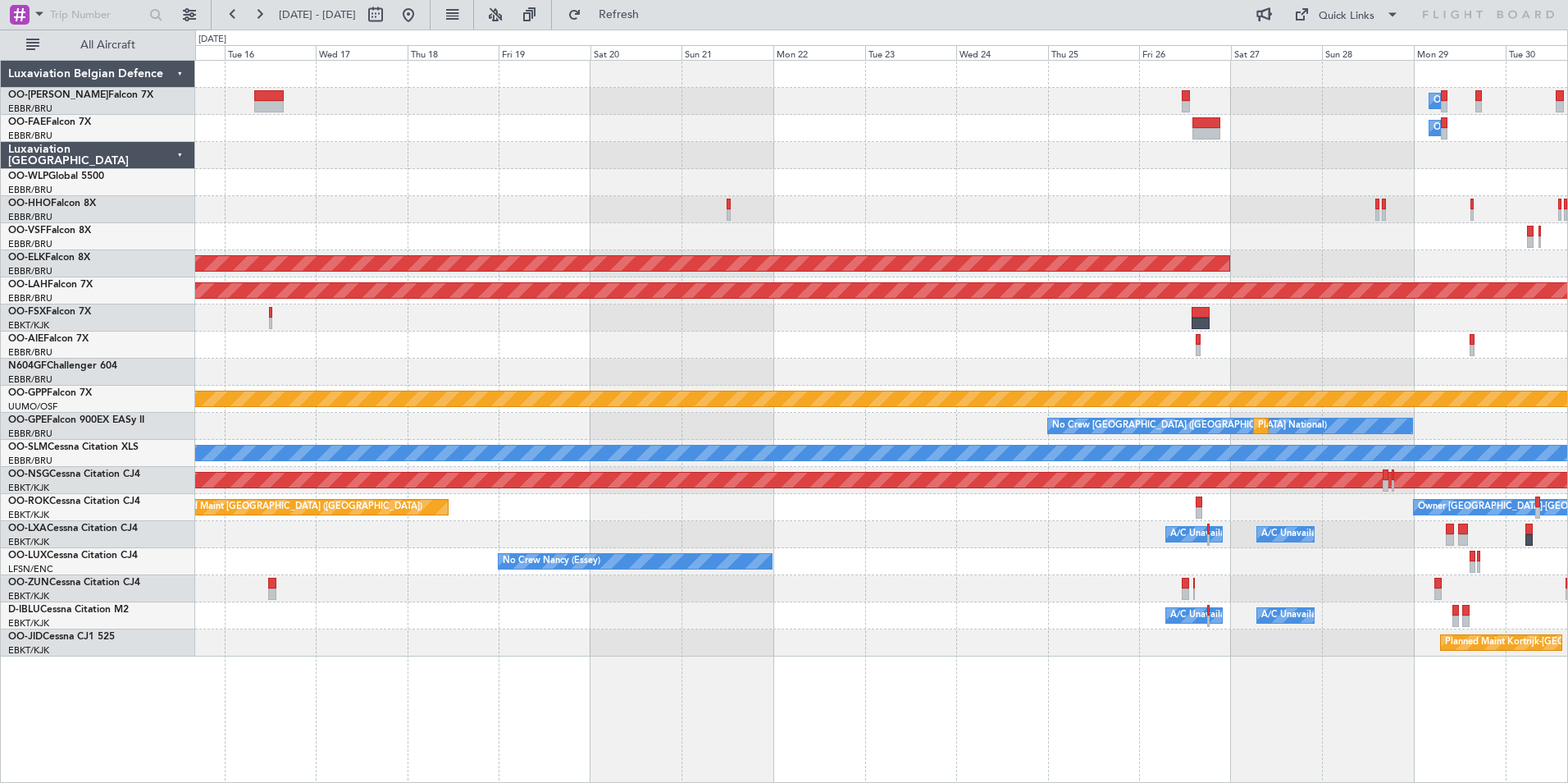
scroll to position [0, 0]
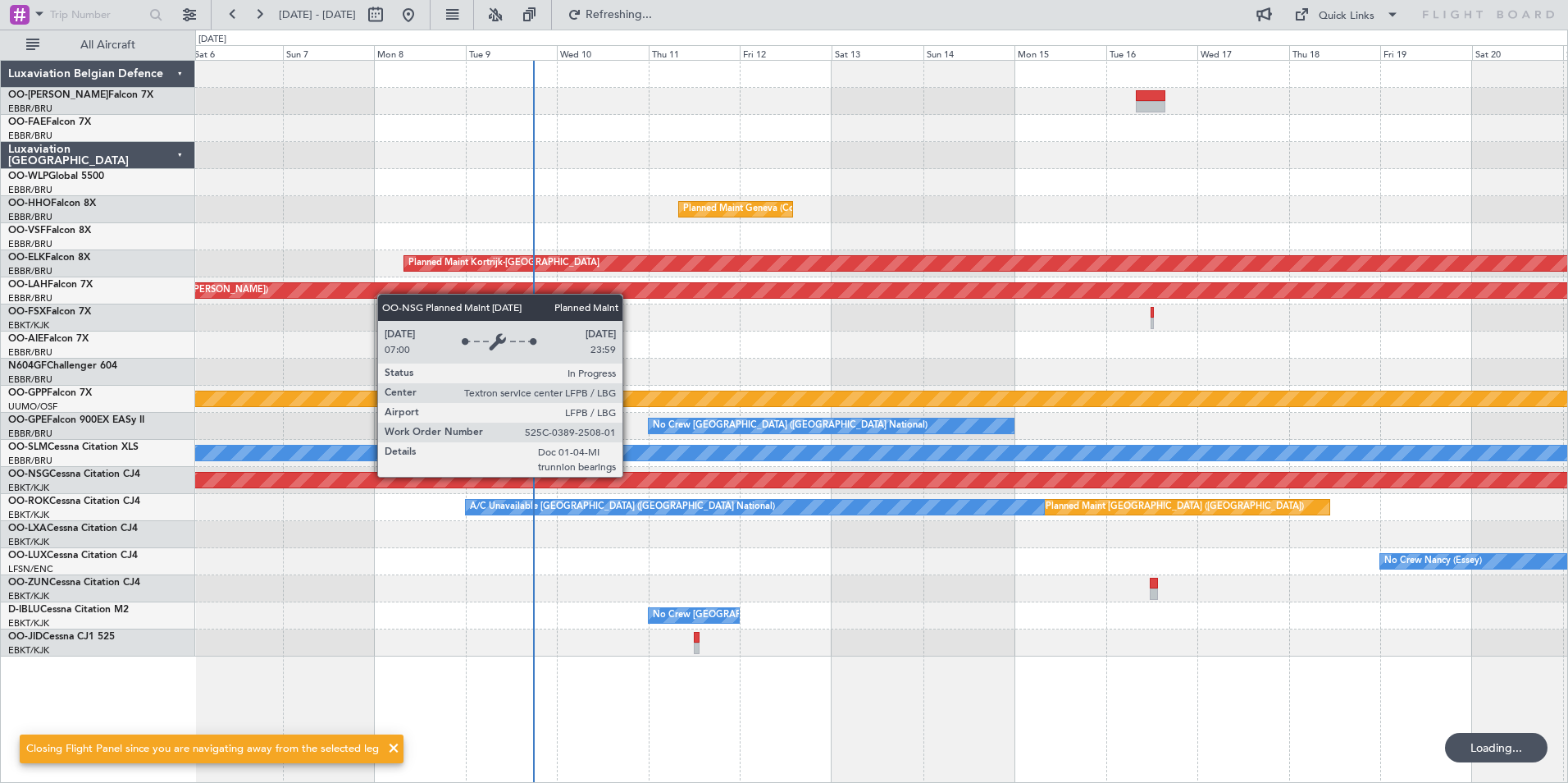
click at [1180, 462] on div "Planned Maint Brussels (Brussels National) Planned Maint Geneva (Cointrin) Plan…" at bounding box center [881, 359] width 1372 height 596
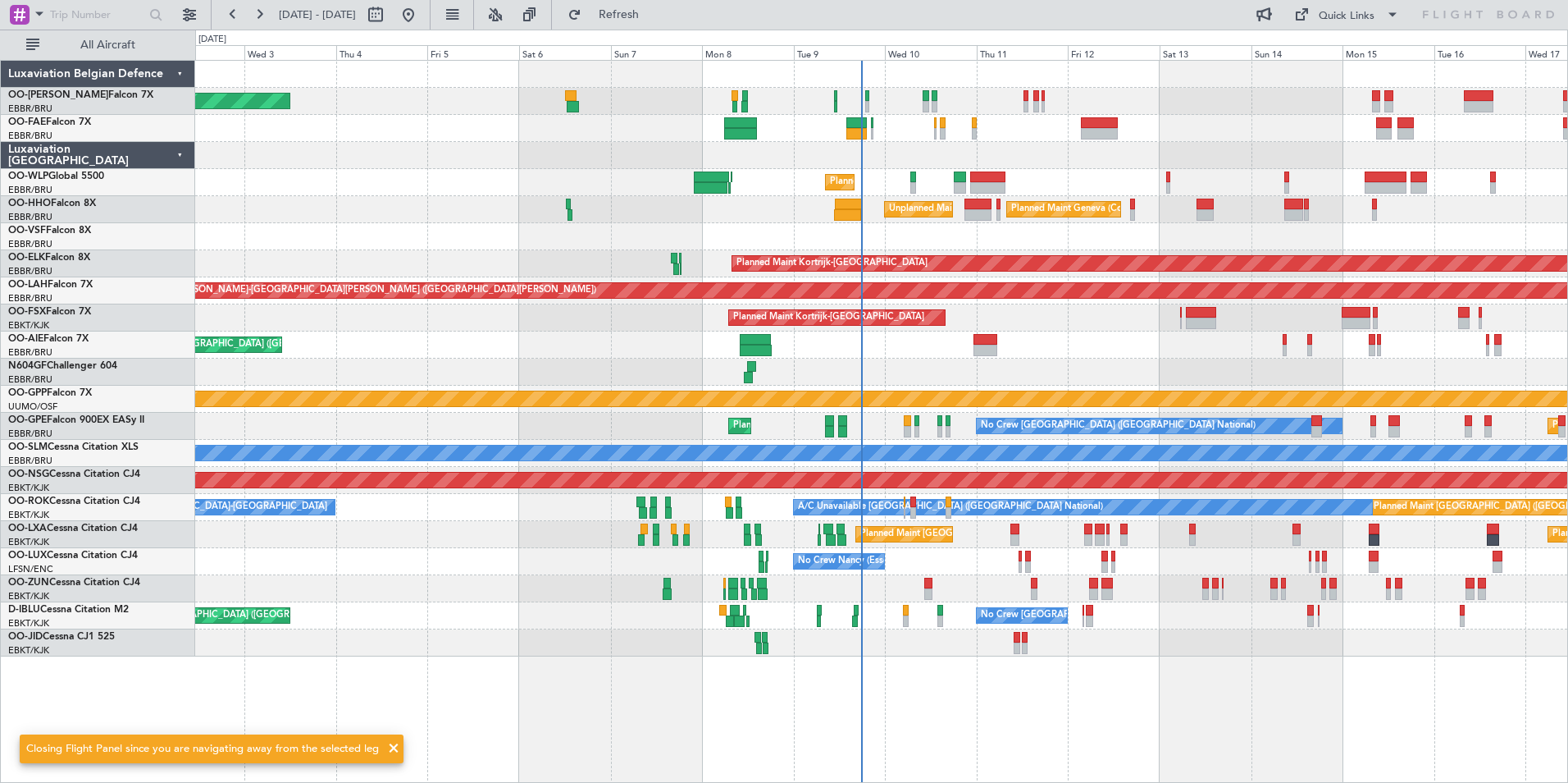
click at [953, 475] on div "Planned Maint [GEOGRAPHIC_DATA] ([GEOGRAPHIC_DATA])" at bounding box center [881, 480] width 1372 height 27
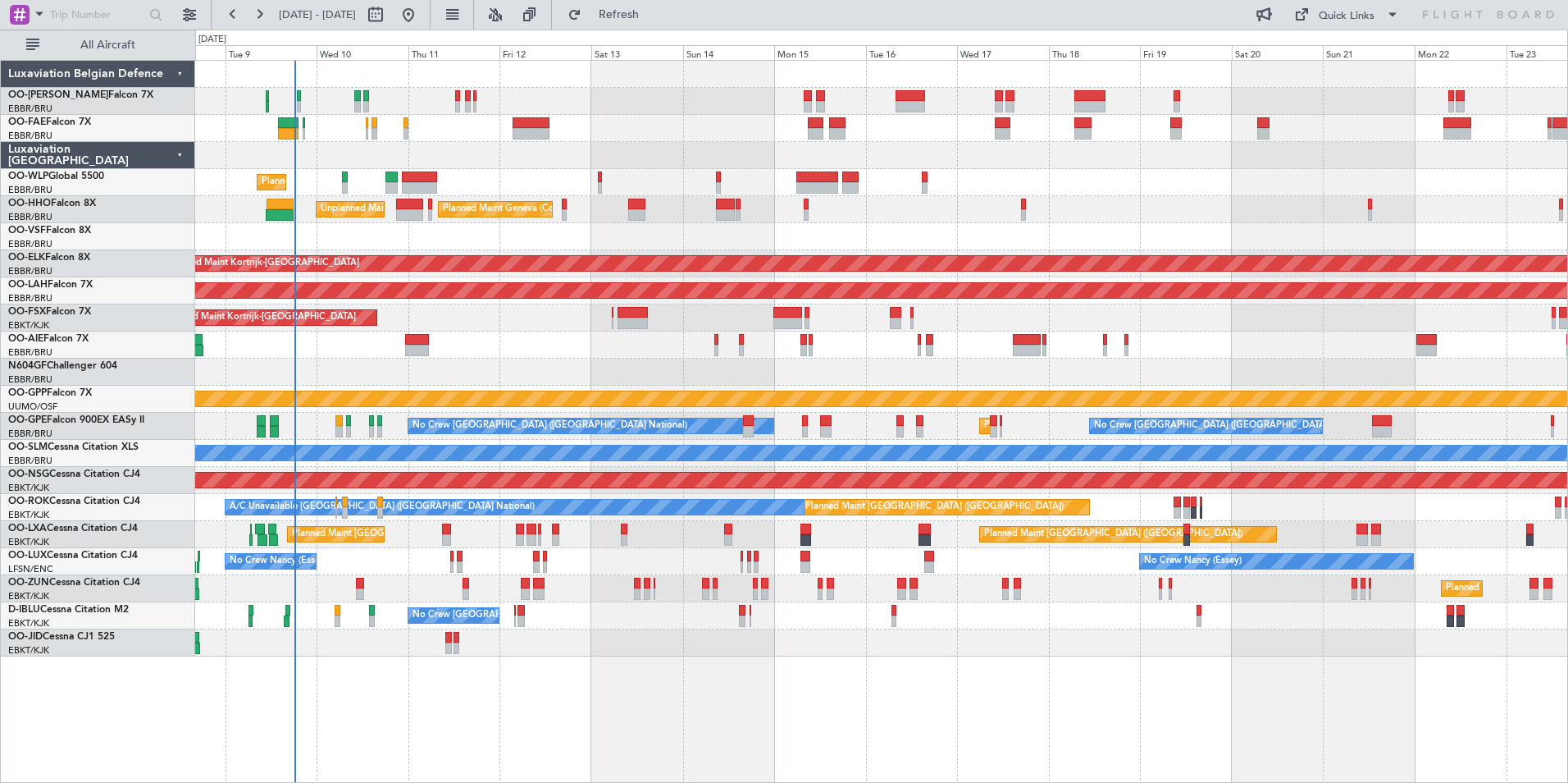
click at [0, 462] on html "02 Sep 2025 - 17 Sep 2025 Refresh Quick Links All Aircraft Planned Maint Liege …" at bounding box center [784, 392] width 1568 height 783
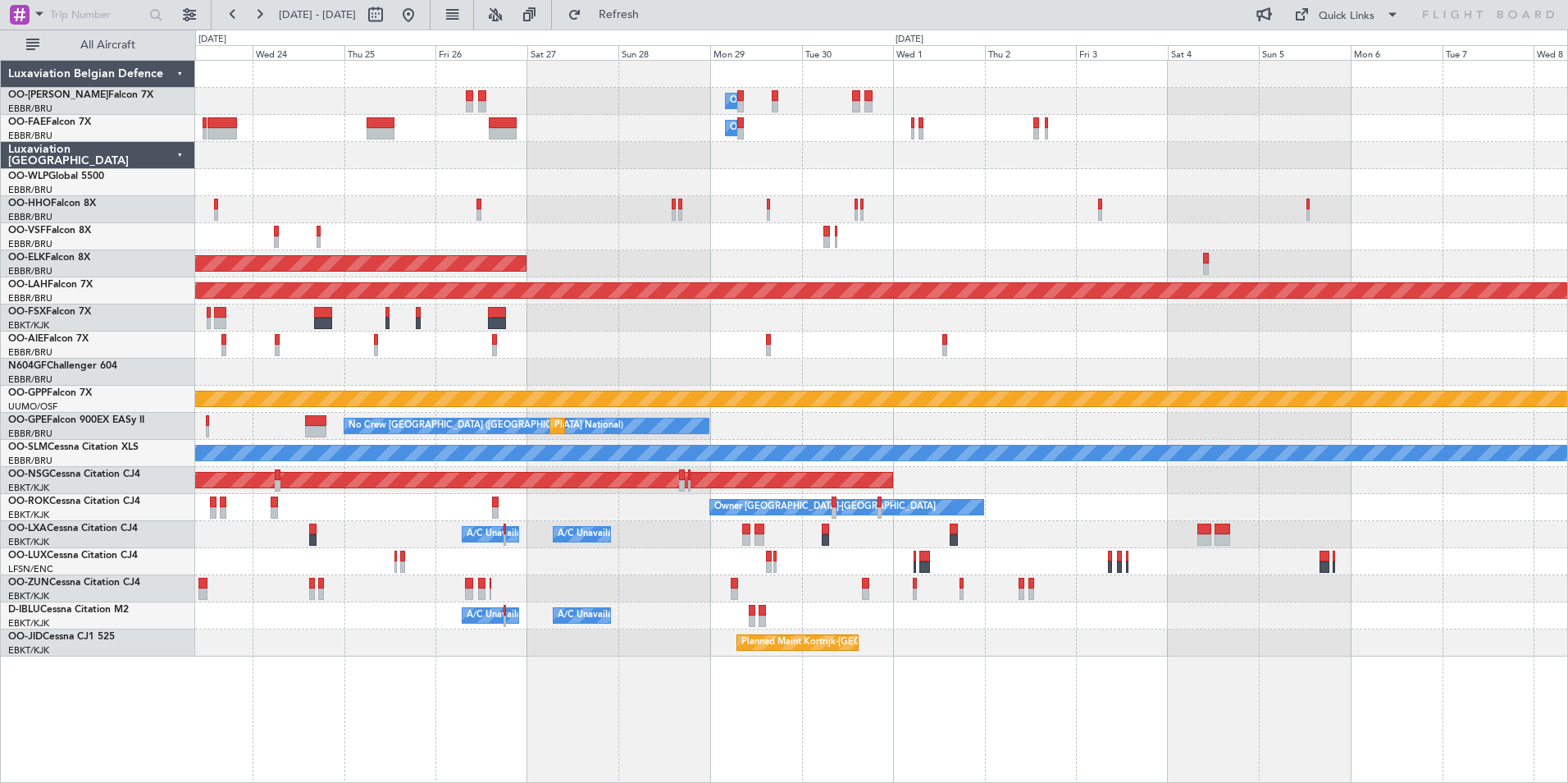
click at [324, 362] on div "Owner Melsbroek Air Base Owner Melsbroek Air Base Planned Maint Kortrijk-Wevelg…" at bounding box center [881, 359] width 1372 height 596
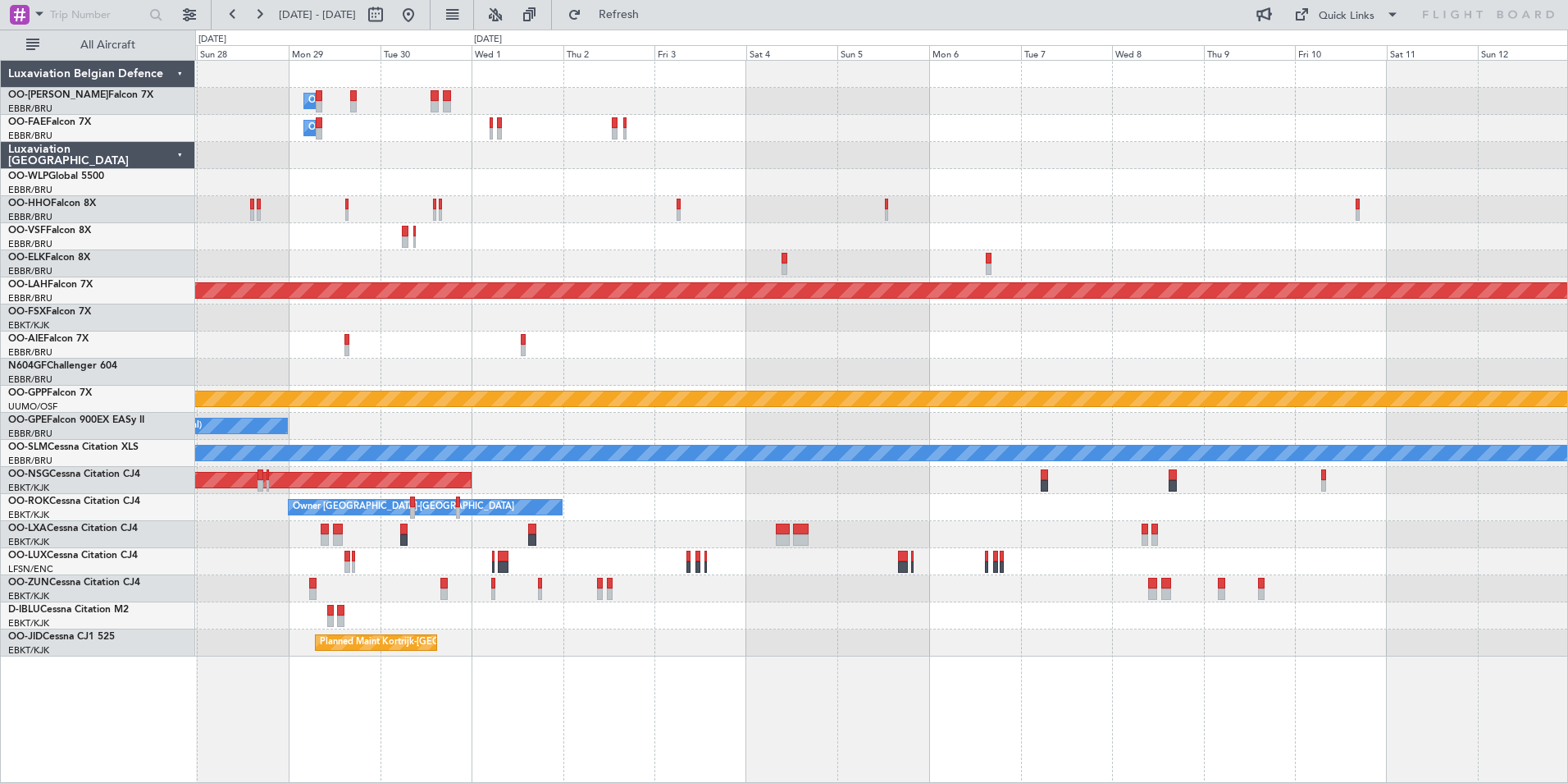
click at [732, 283] on div "Owner Melsbroek Air Base Owner Melsbroek Air Base Planned Maint Kortrijk-Wevelg…" at bounding box center [881, 359] width 1372 height 596
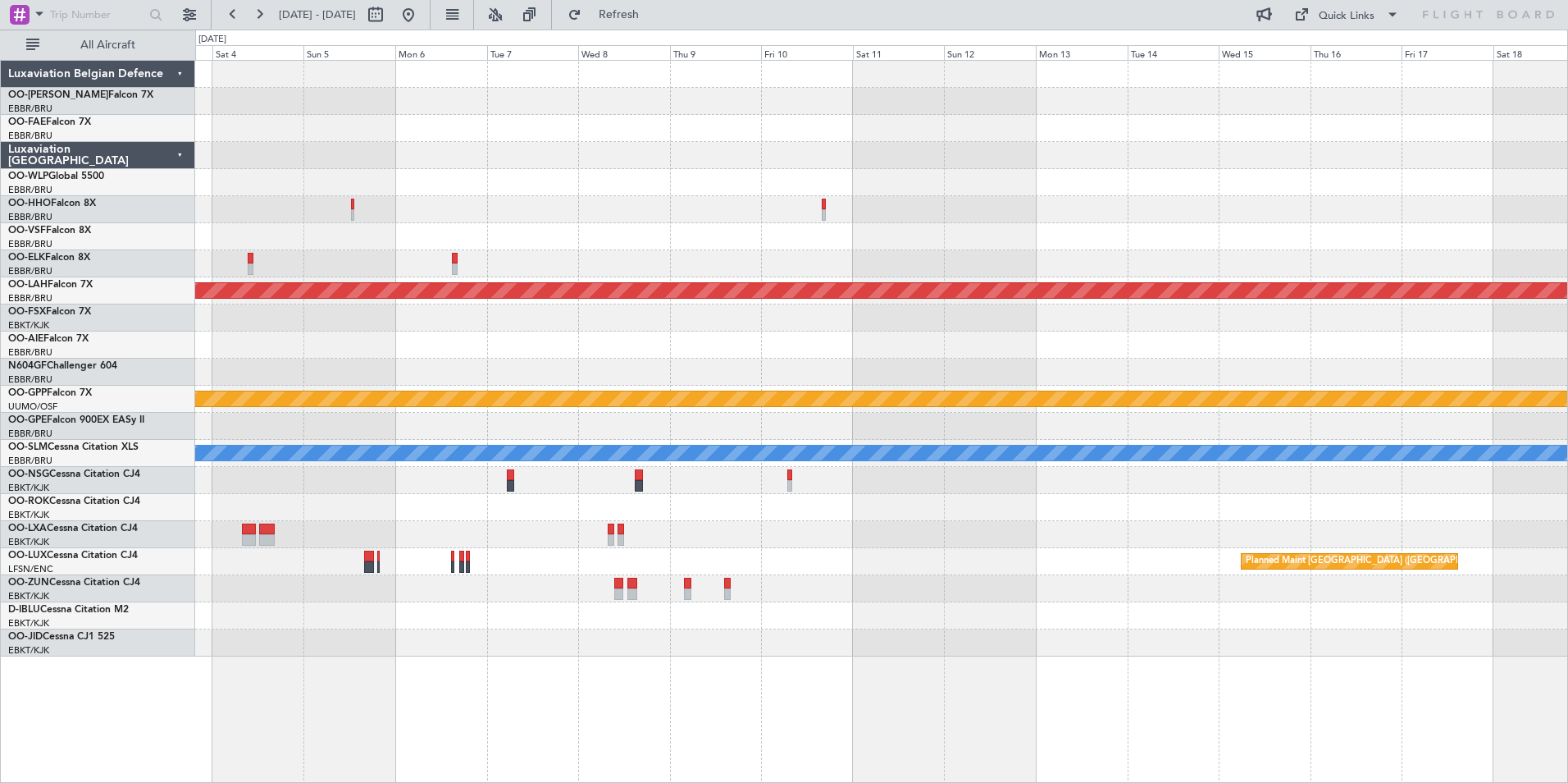
click at [920, 219] on div "Planned Maint Alton-st Louis (St Louis Regl) Grounded Ostafyevo No Crew Brussel…" at bounding box center [881, 359] width 1372 height 596
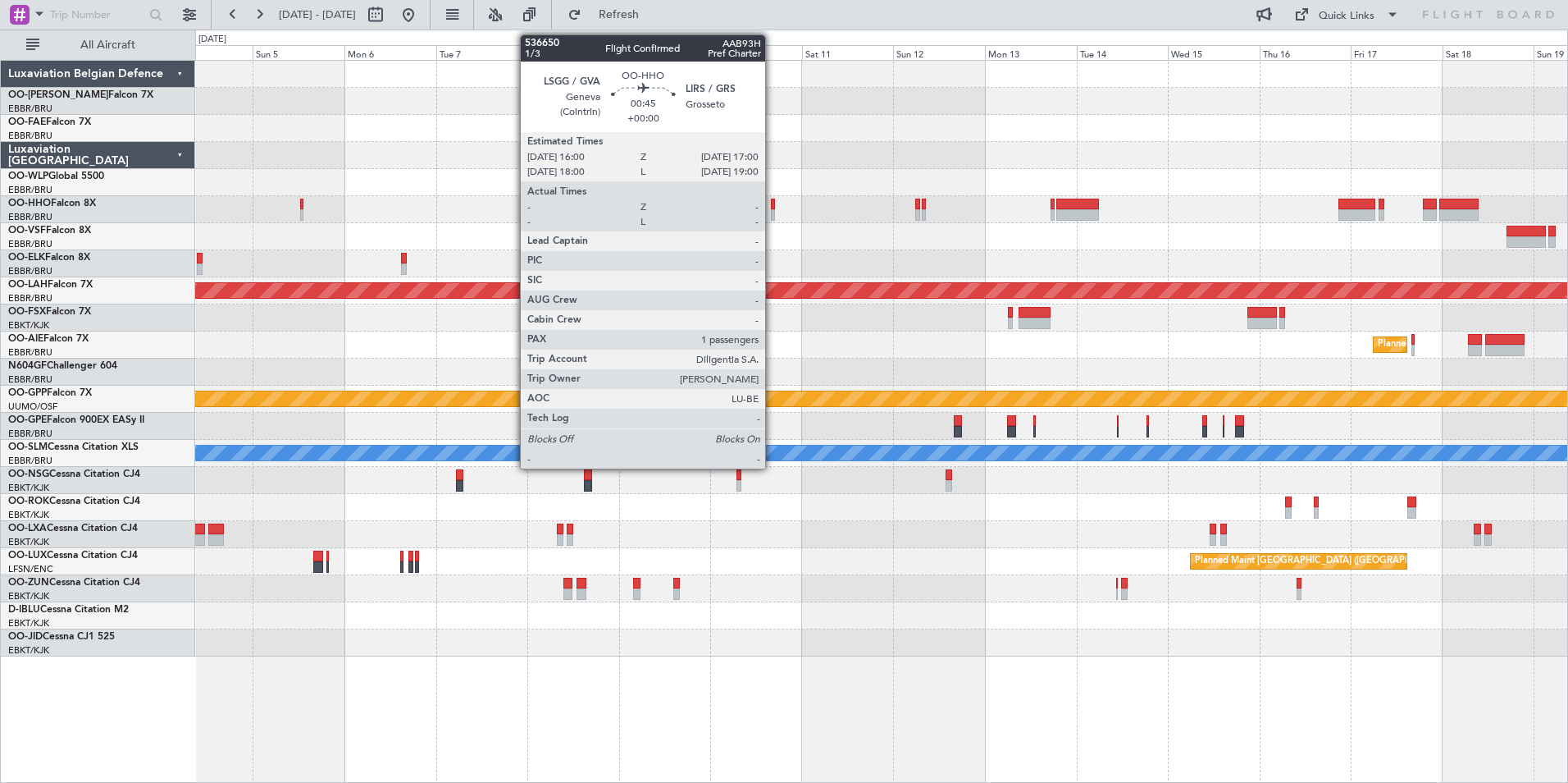
click at [773, 204] on div at bounding box center [773, 204] width 4 height 12
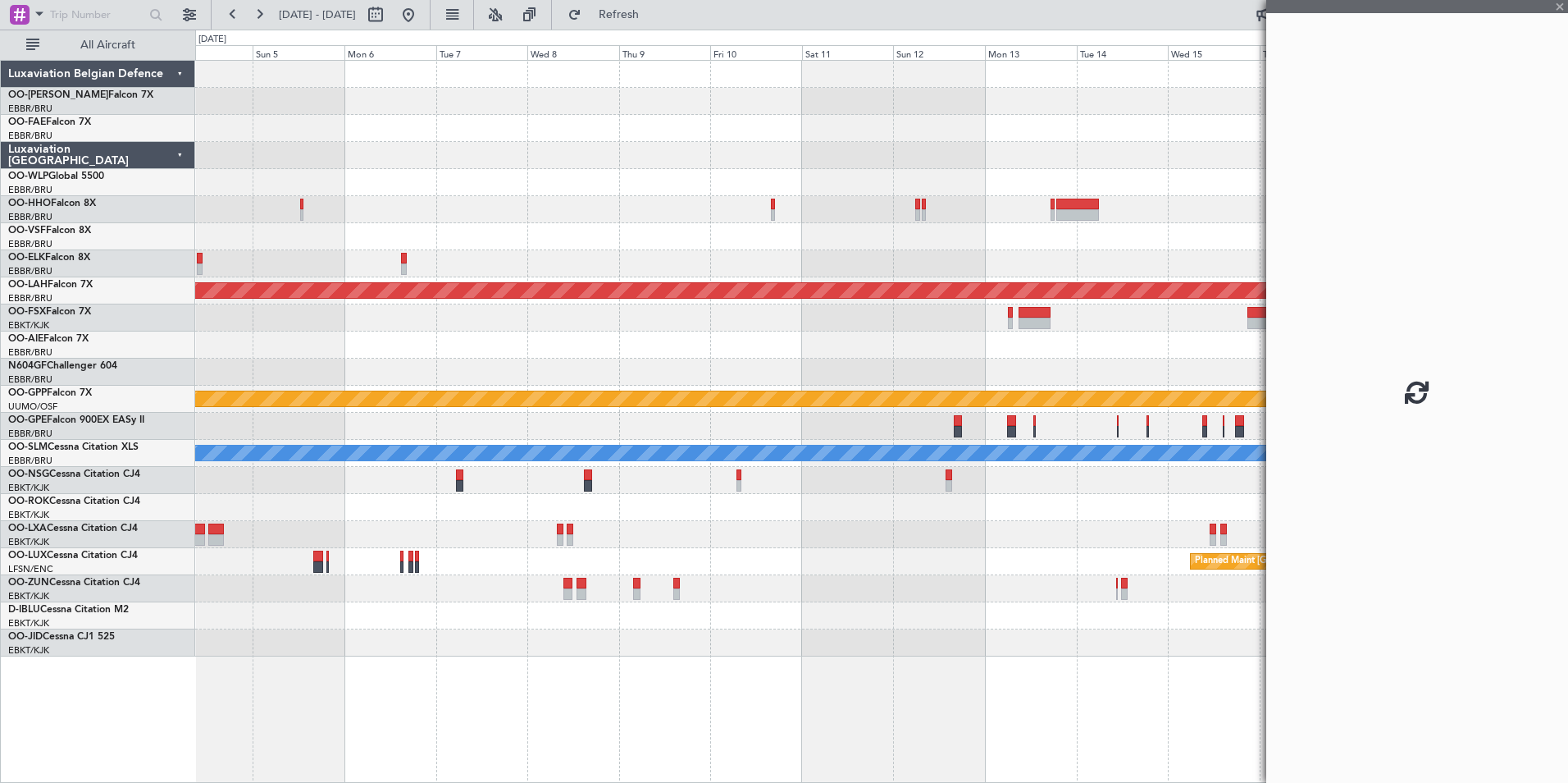
click at [724, 234] on div "Planned Maint Alton-st Louis (St Louis Regl) Planned Maint Brussels (Brussels N…" at bounding box center [881, 359] width 1372 height 596
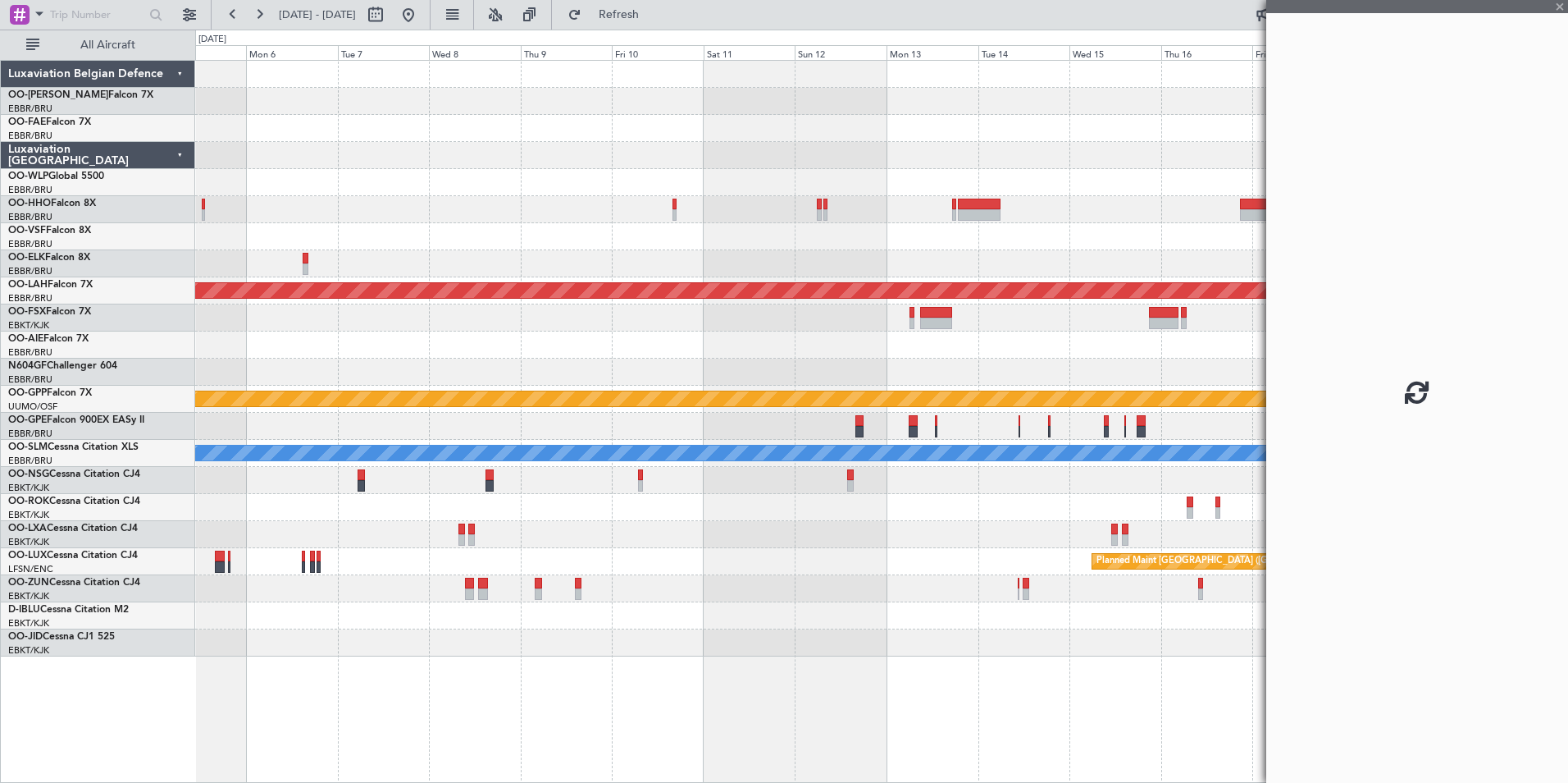
click at [782, 256] on div at bounding box center [881, 264] width 1372 height 27
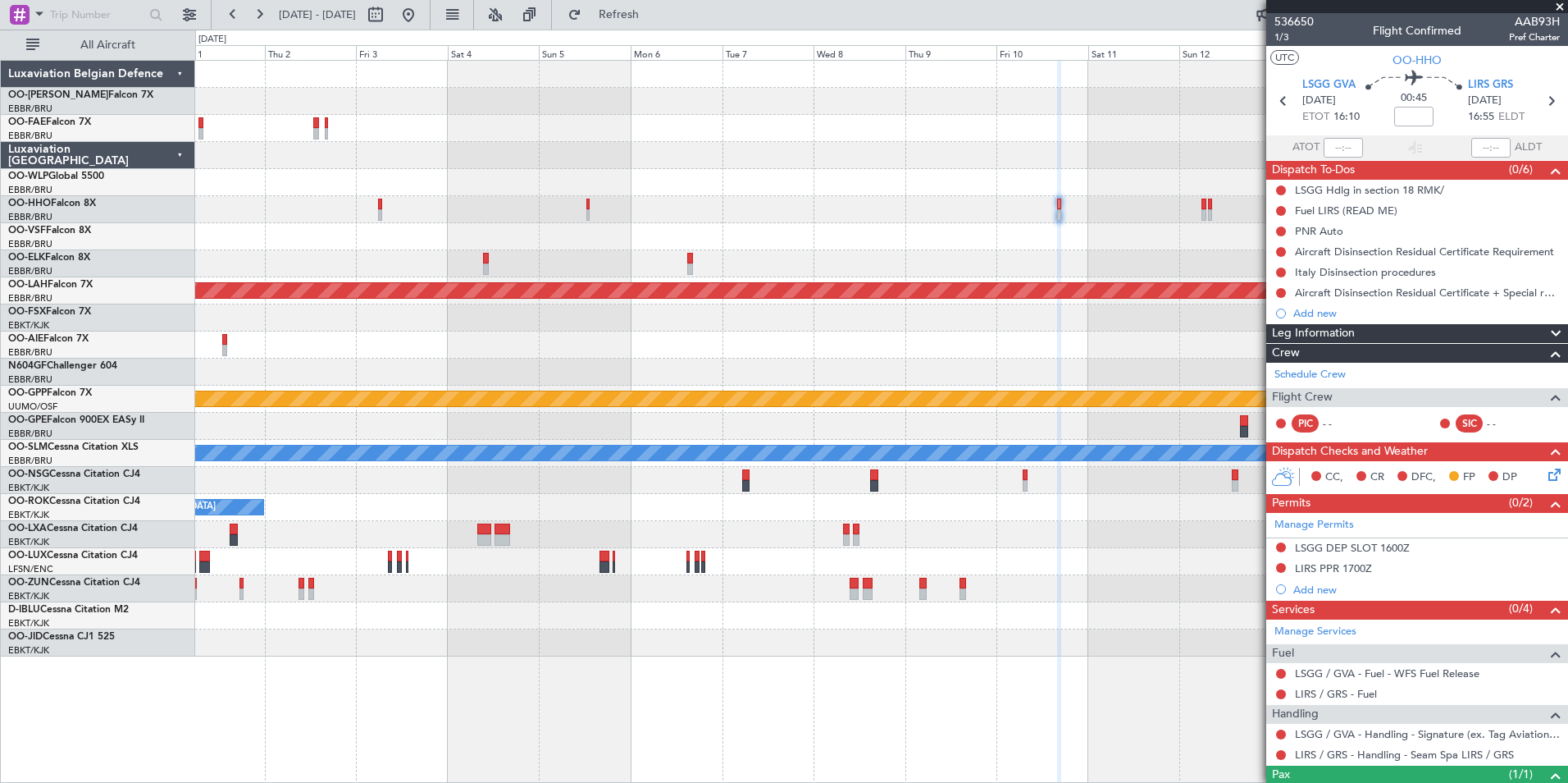
click at [859, 209] on div at bounding box center [881, 210] width 1372 height 27
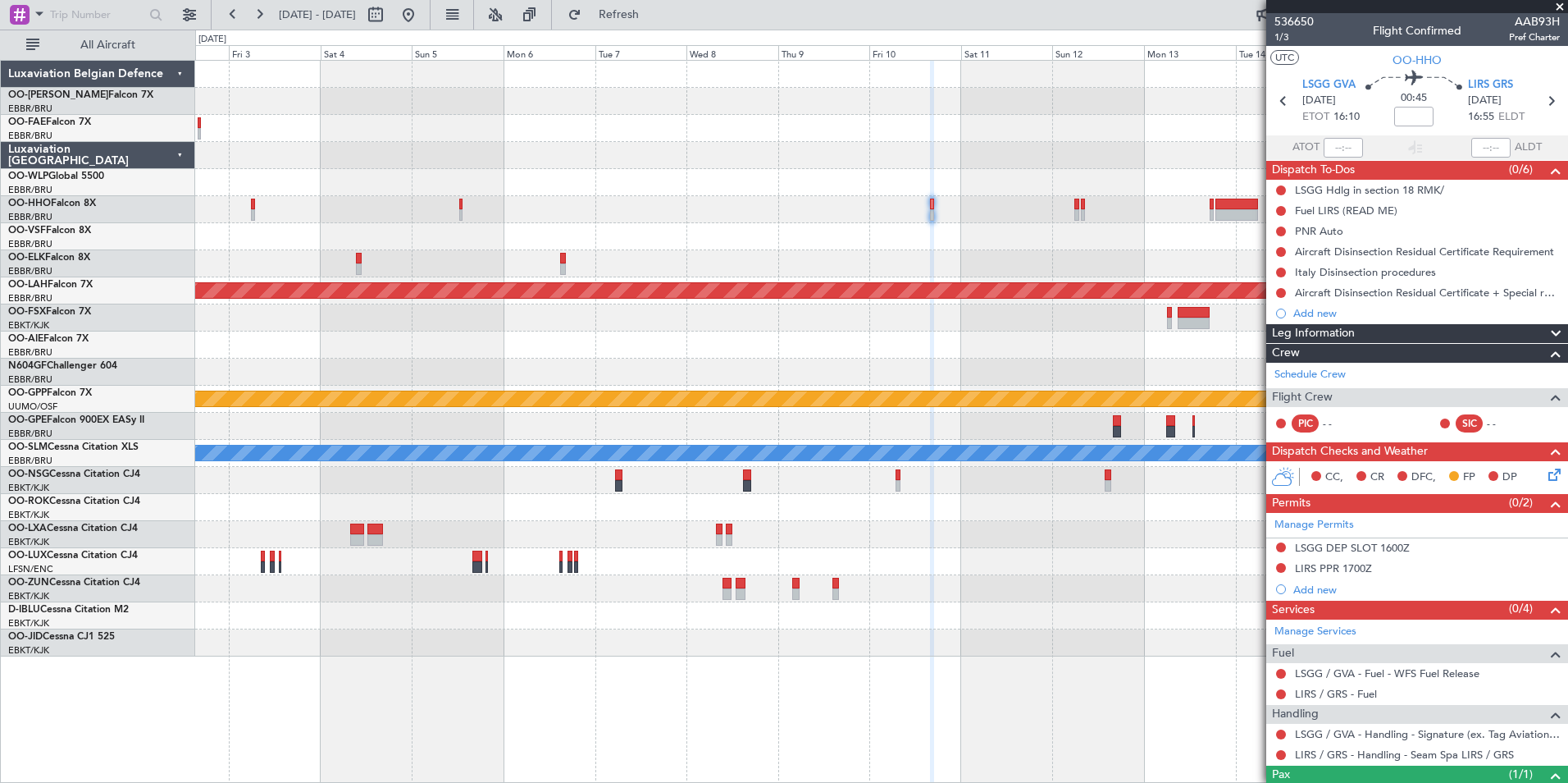
click at [580, 227] on div "Owner Melsbroek Air Base Owner Melsbroek Air Base Planned Maint Alton-st Louis …" at bounding box center [881, 359] width 1372 height 596
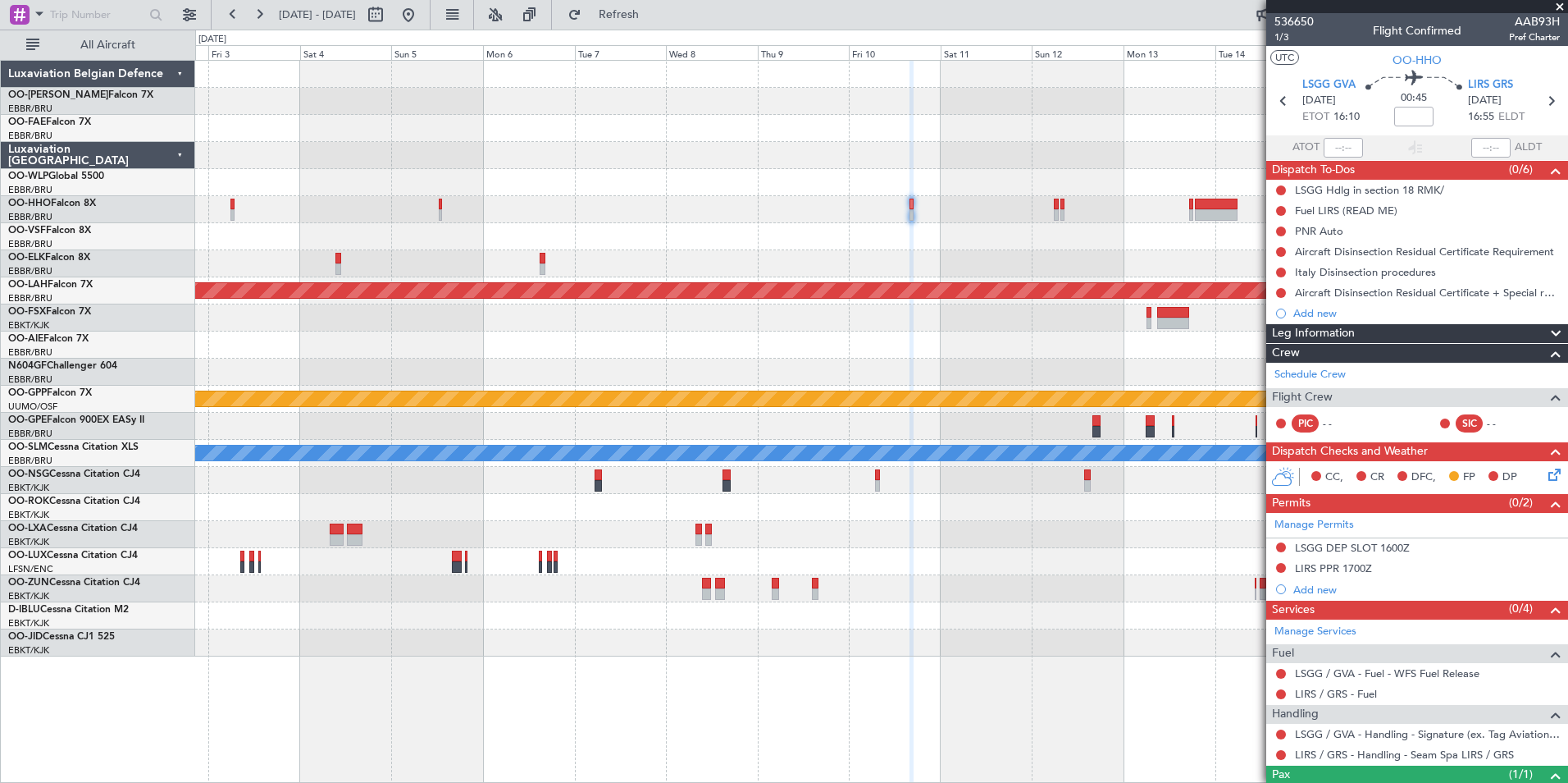
click at [447, 223] on div at bounding box center [881, 210] width 1372 height 27
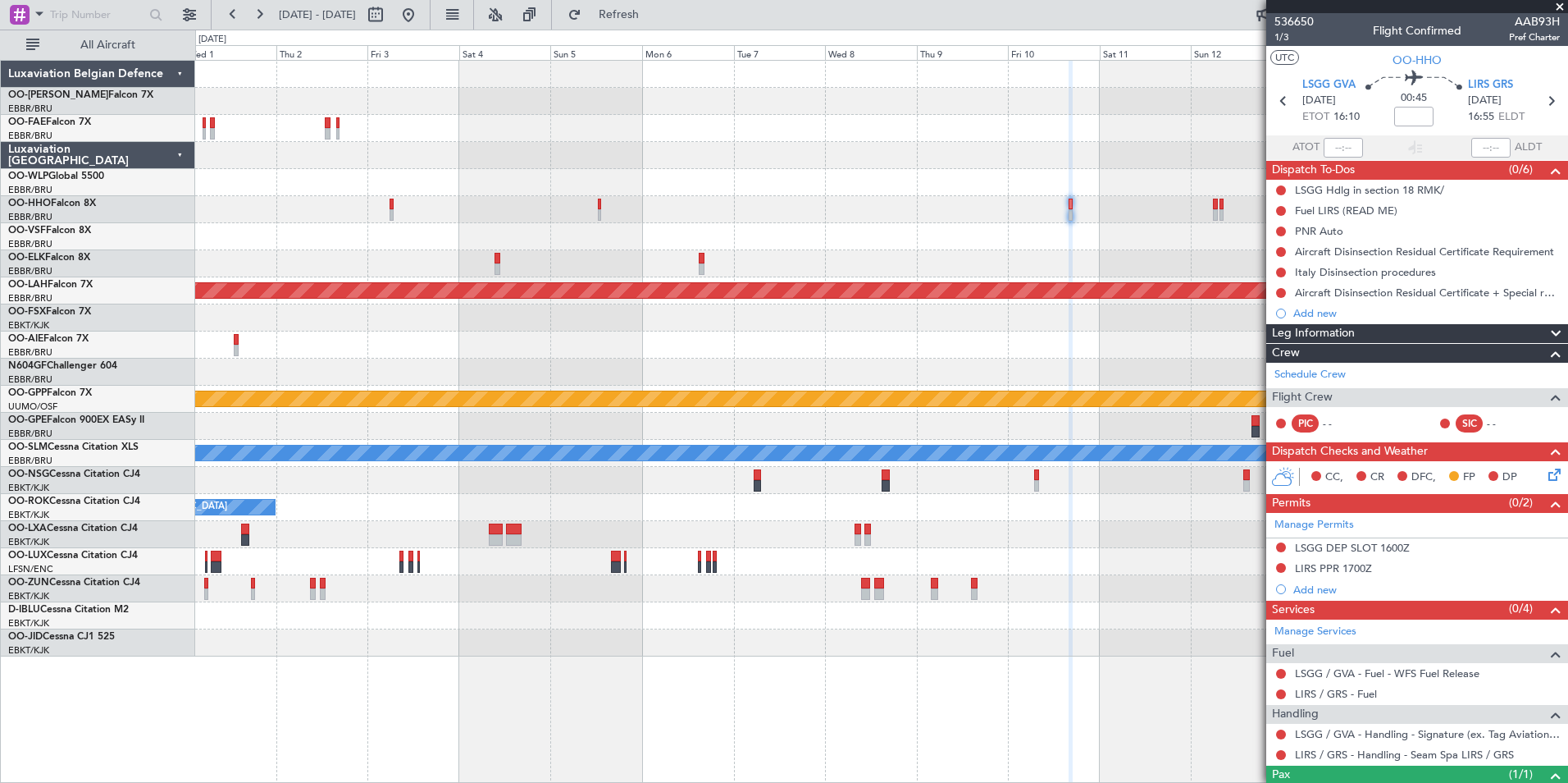
click at [1081, 239] on div at bounding box center [881, 237] width 1372 height 27
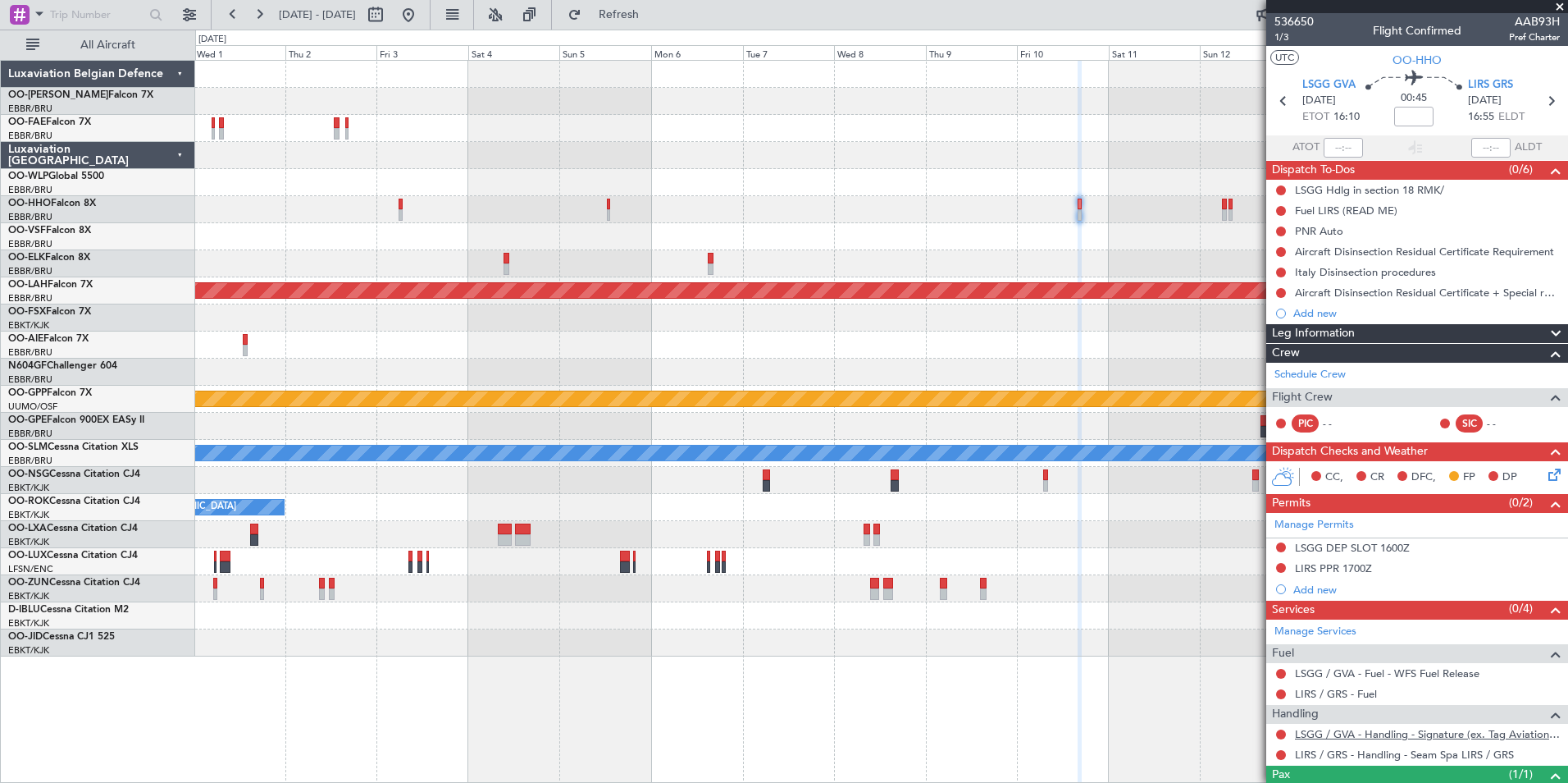
click at [1326, 729] on link "LSGG / GVA - Handling - Signature (ex. Tag Aviation) LSGG / GVA" at bounding box center [1427, 733] width 265 height 14
click at [342, 347] on div "Owner Melsbroek Air Base Owner Melsbroek Air Base Planned Maint Alton-st Louis …" at bounding box center [881, 359] width 1372 height 596
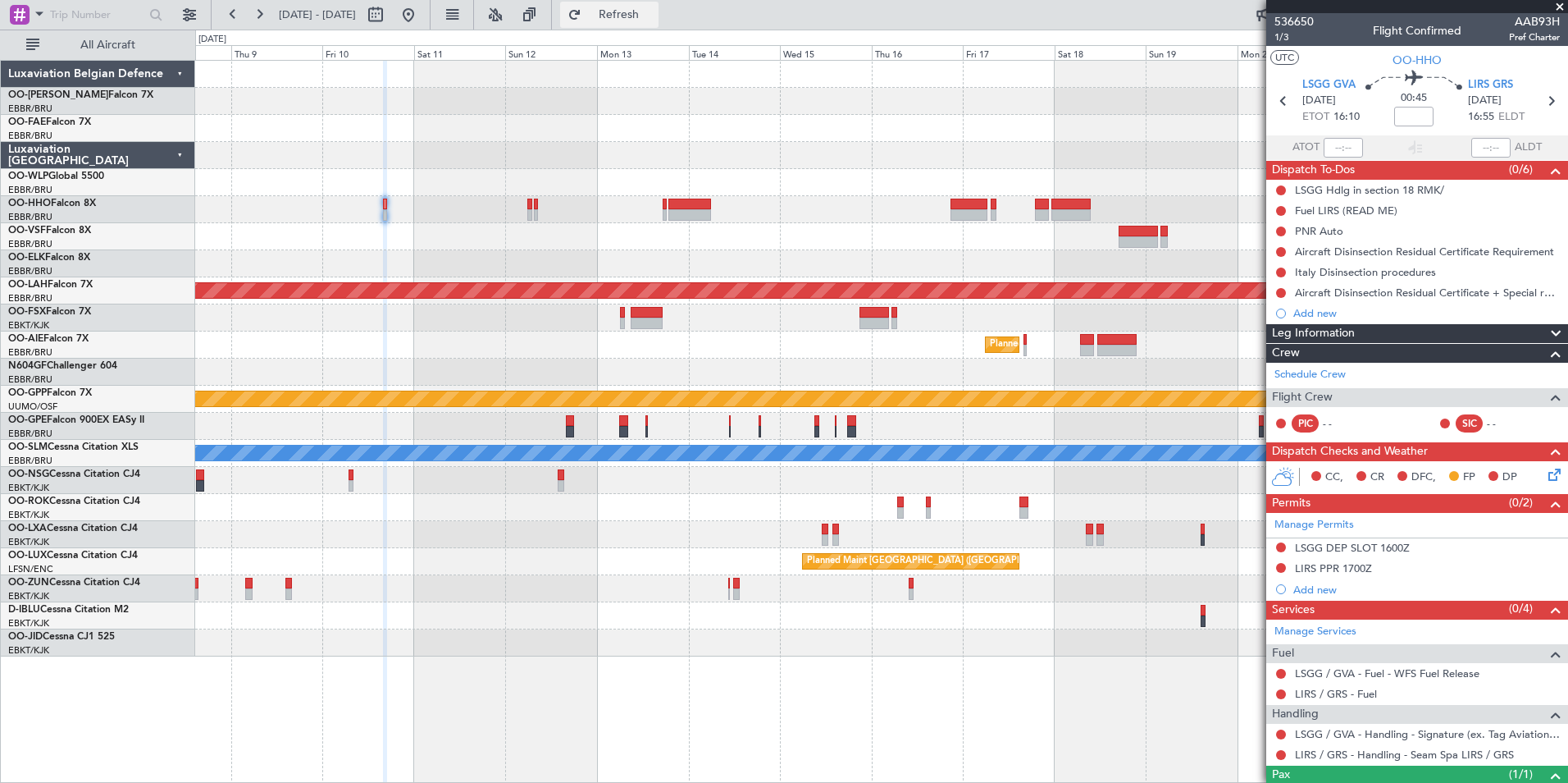
click at [653, 10] on span "Refresh" at bounding box center [619, 15] width 69 height 12
click at [614, 238] on div at bounding box center [881, 237] width 1372 height 27
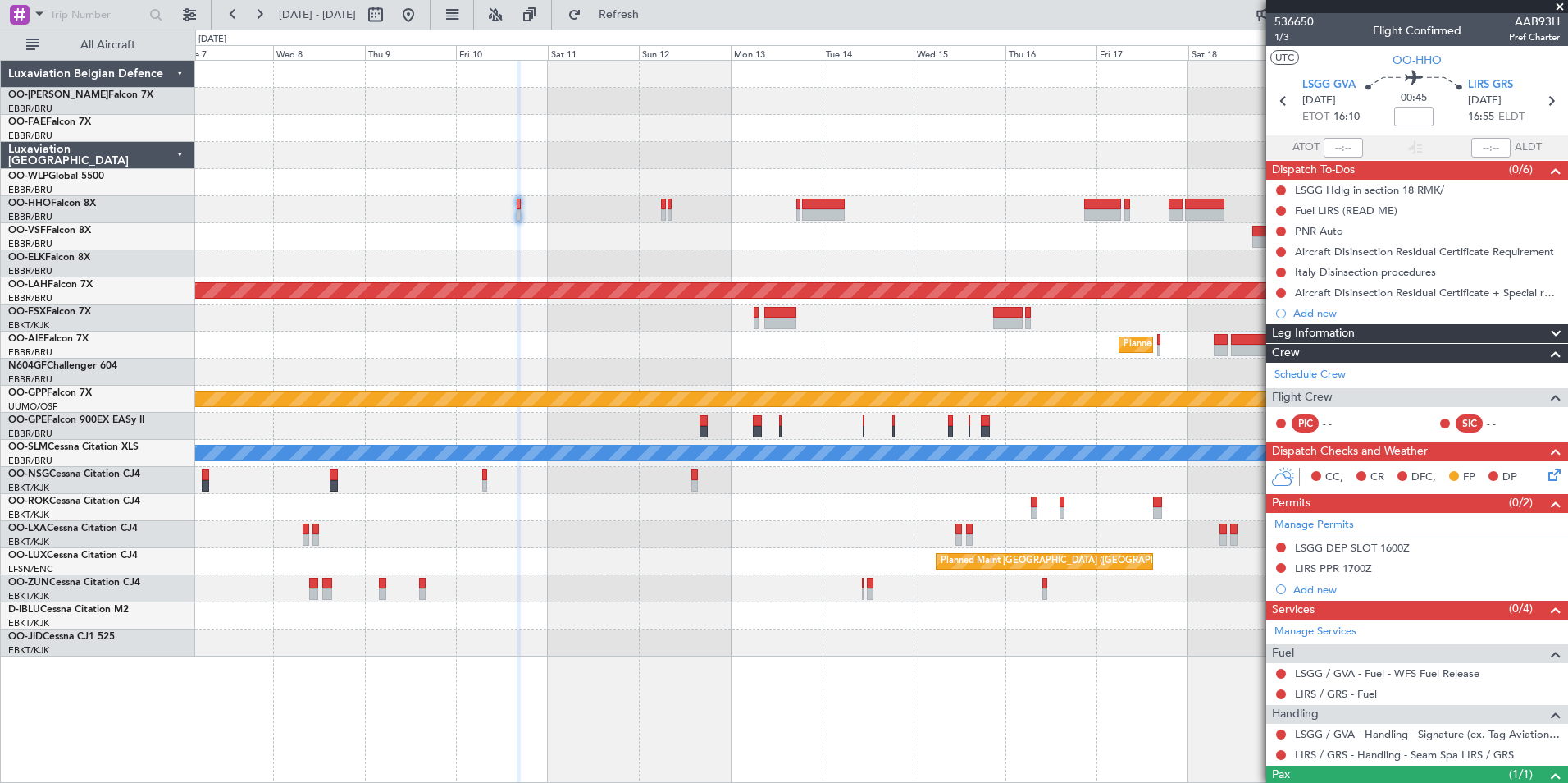
click at [708, 231] on div at bounding box center [881, 237] width 1372 height 27
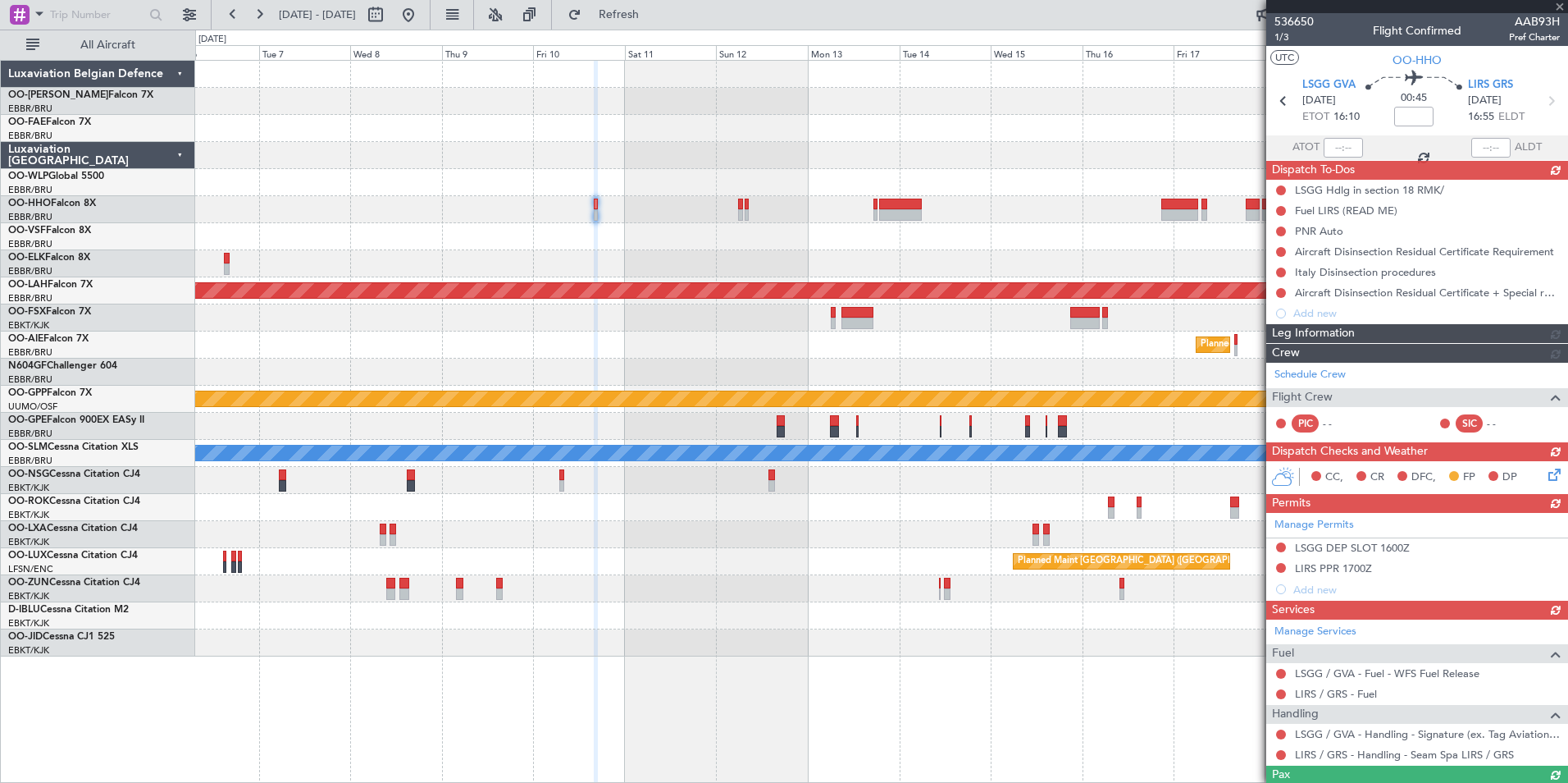
click at [898, 281] on div "Planned Maint Alton-st Louis (St Louis Regl) Planned Maint Brussels (Brussels N…" at bounding box center [881, 359] width 1372 height 596
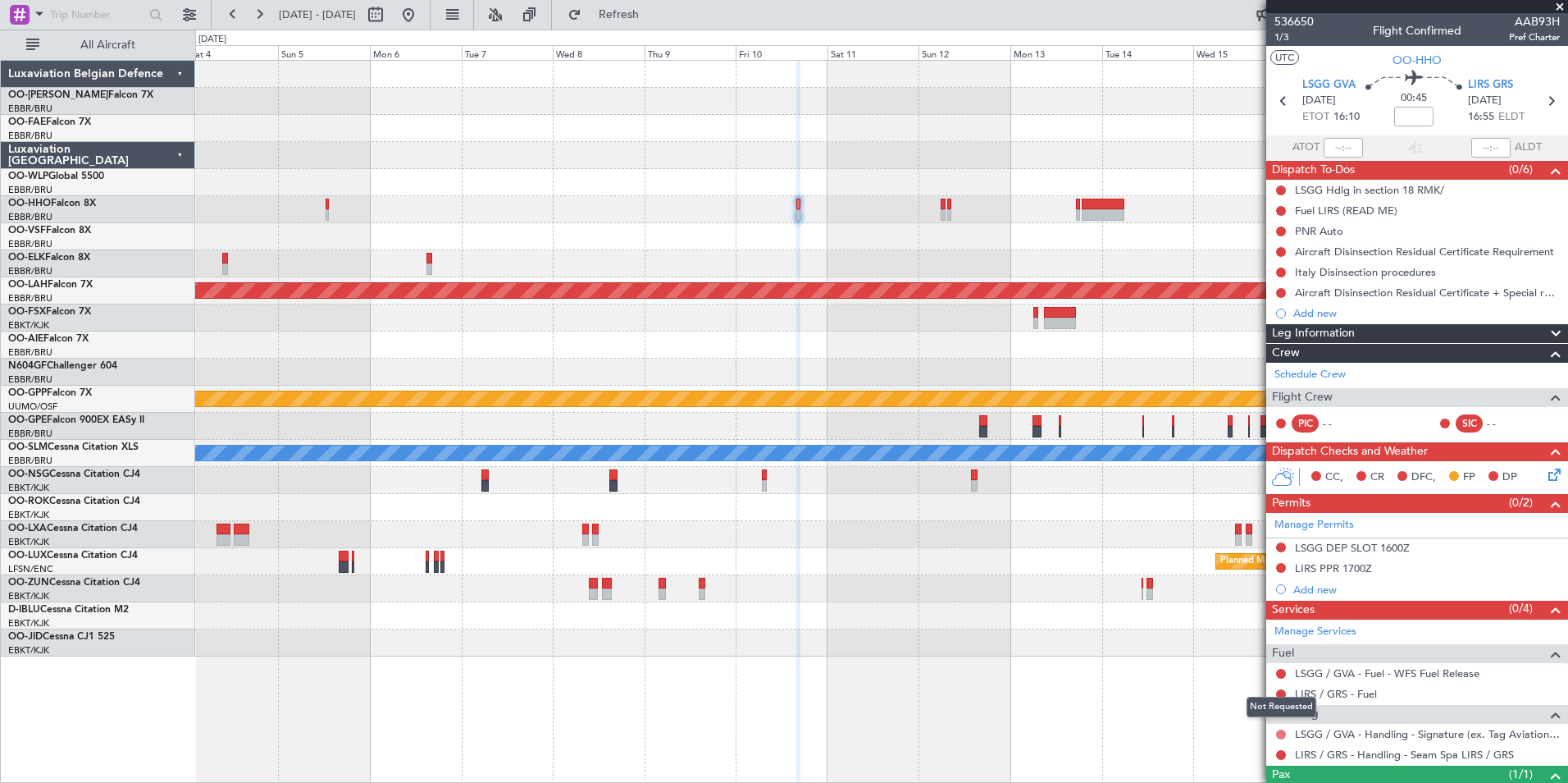
click at [1277, 732] on button at bounding box center [1281, 734] width 10 height 10
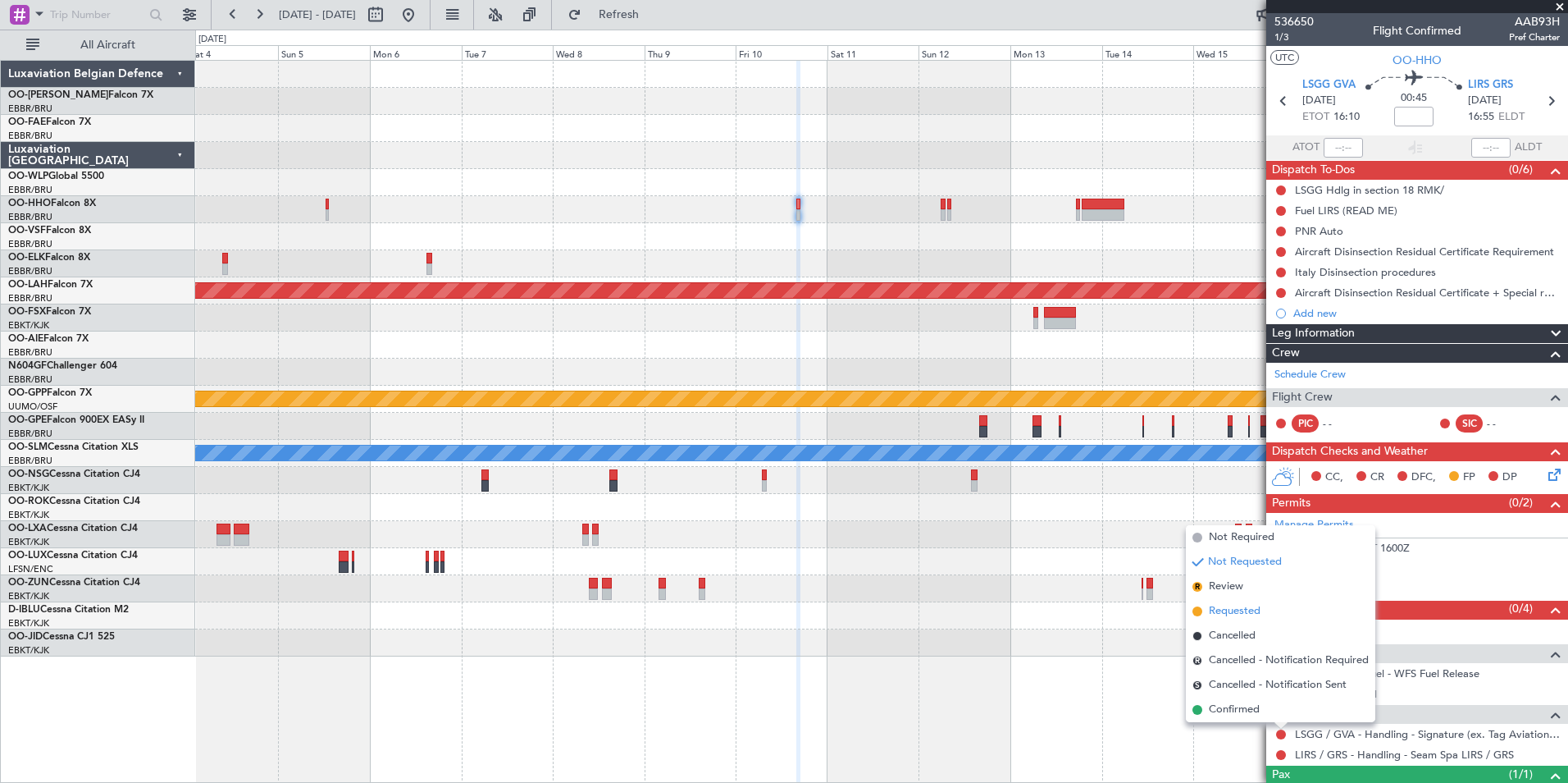
click at [1229, 615] on span "Requested" at bounding box center [1234, 611] width 52 height 16
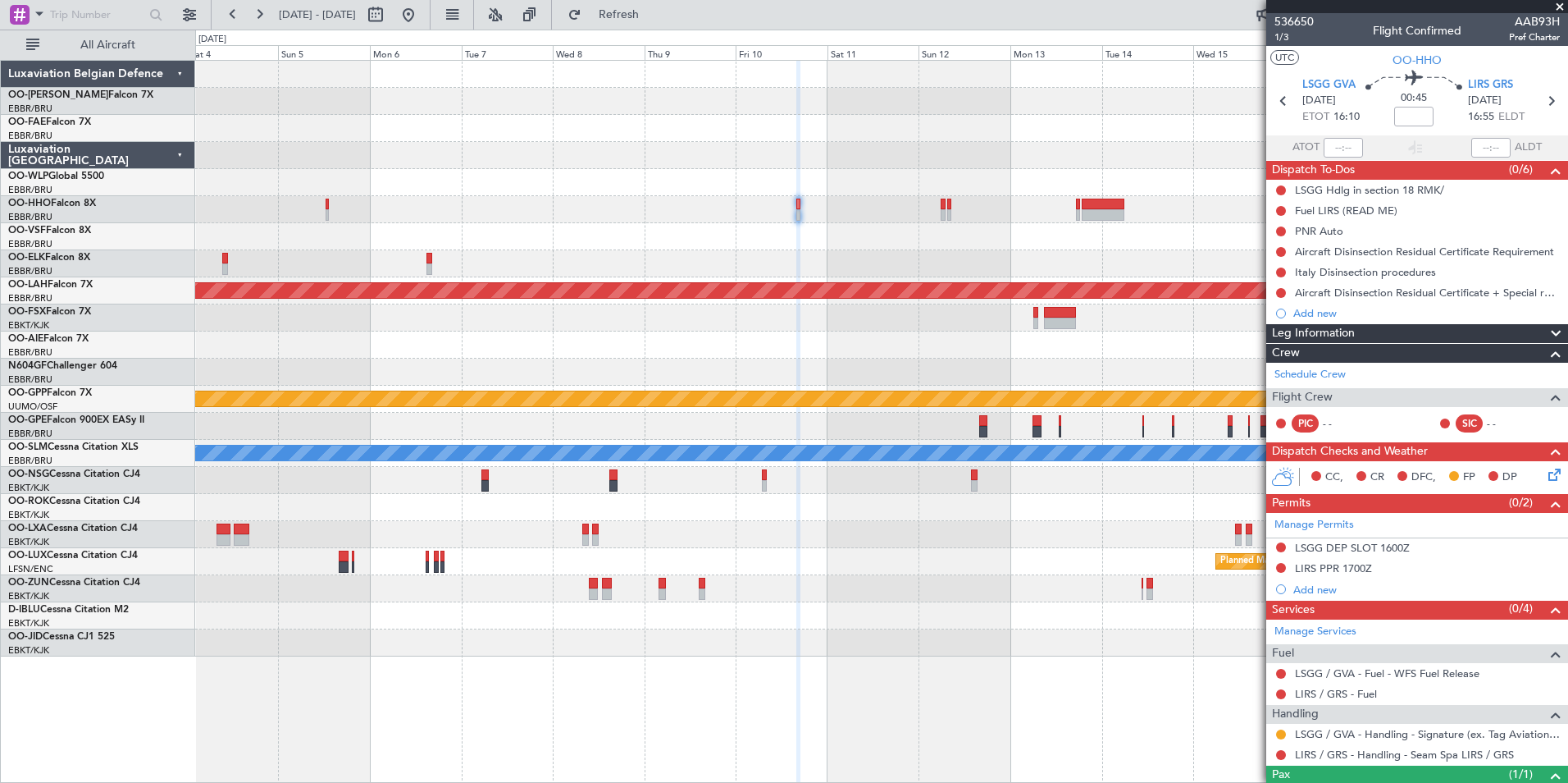
click at [854, 247] on div at bounding box center [881, 237] width 1372 height 27
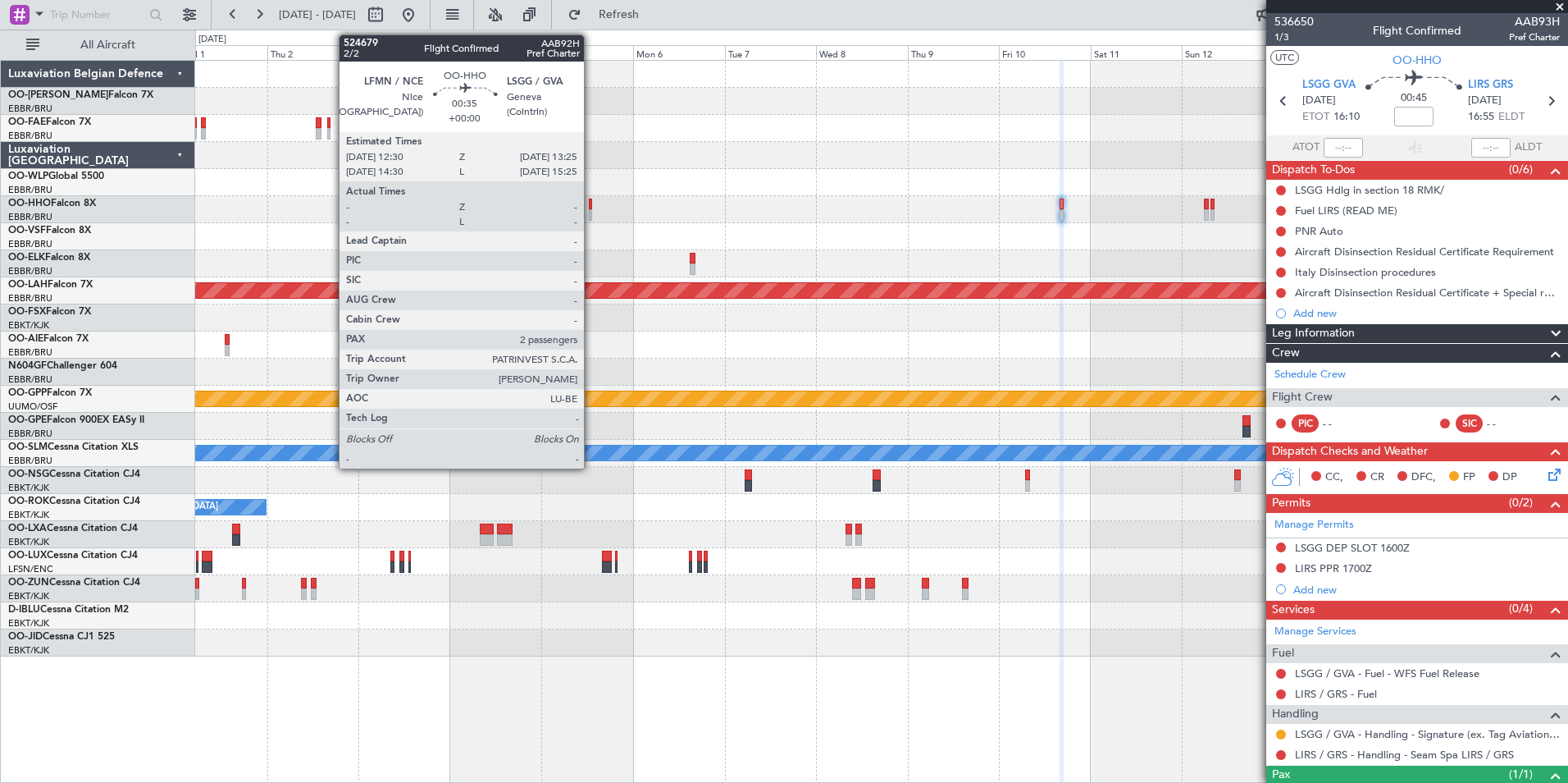
click at [591, 211] on div at bounding box center [590, 214] width 4 height 12
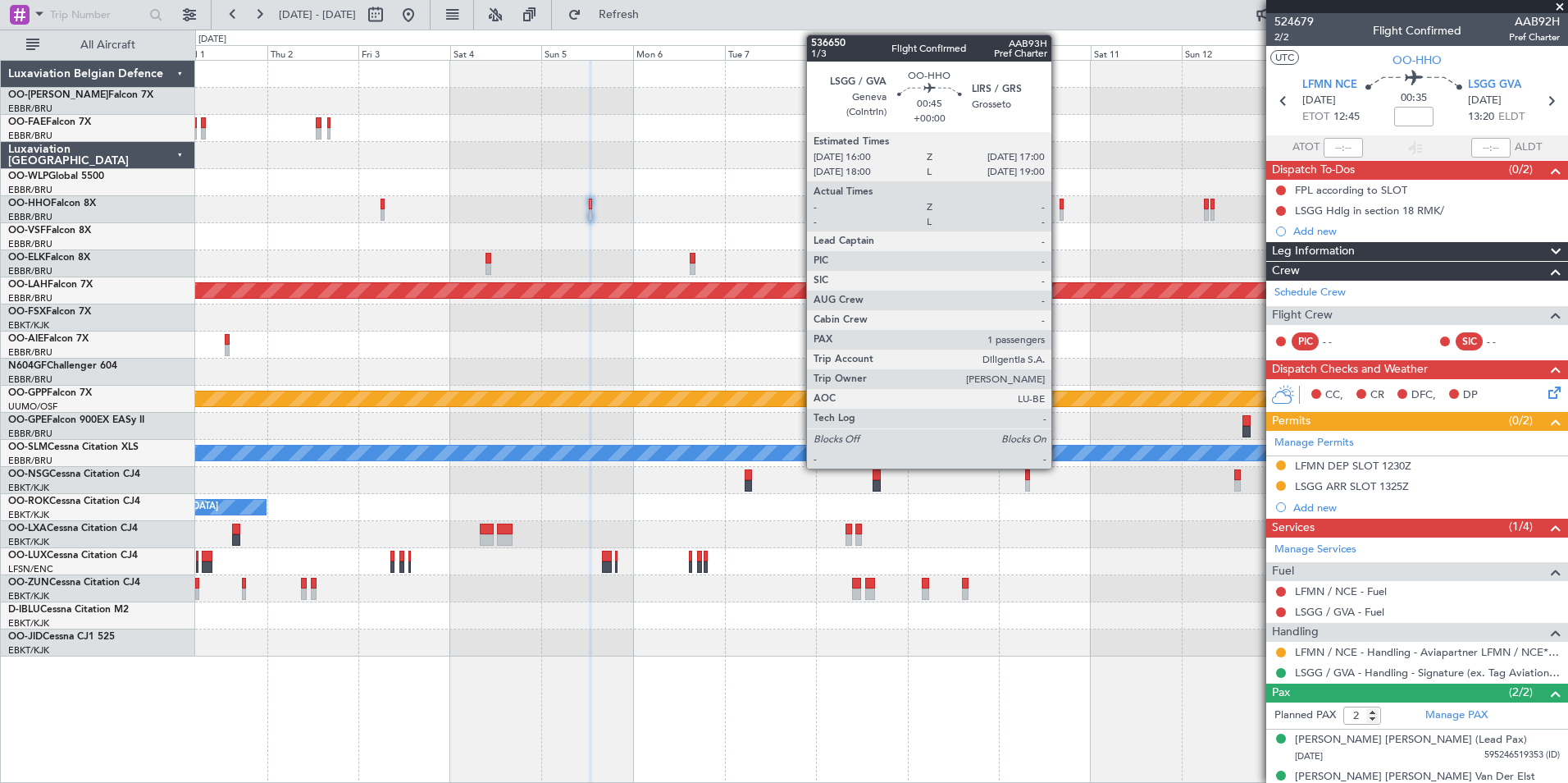
click at [1059, 208] on div at bounding box center [1061, 204] width 4 height 12
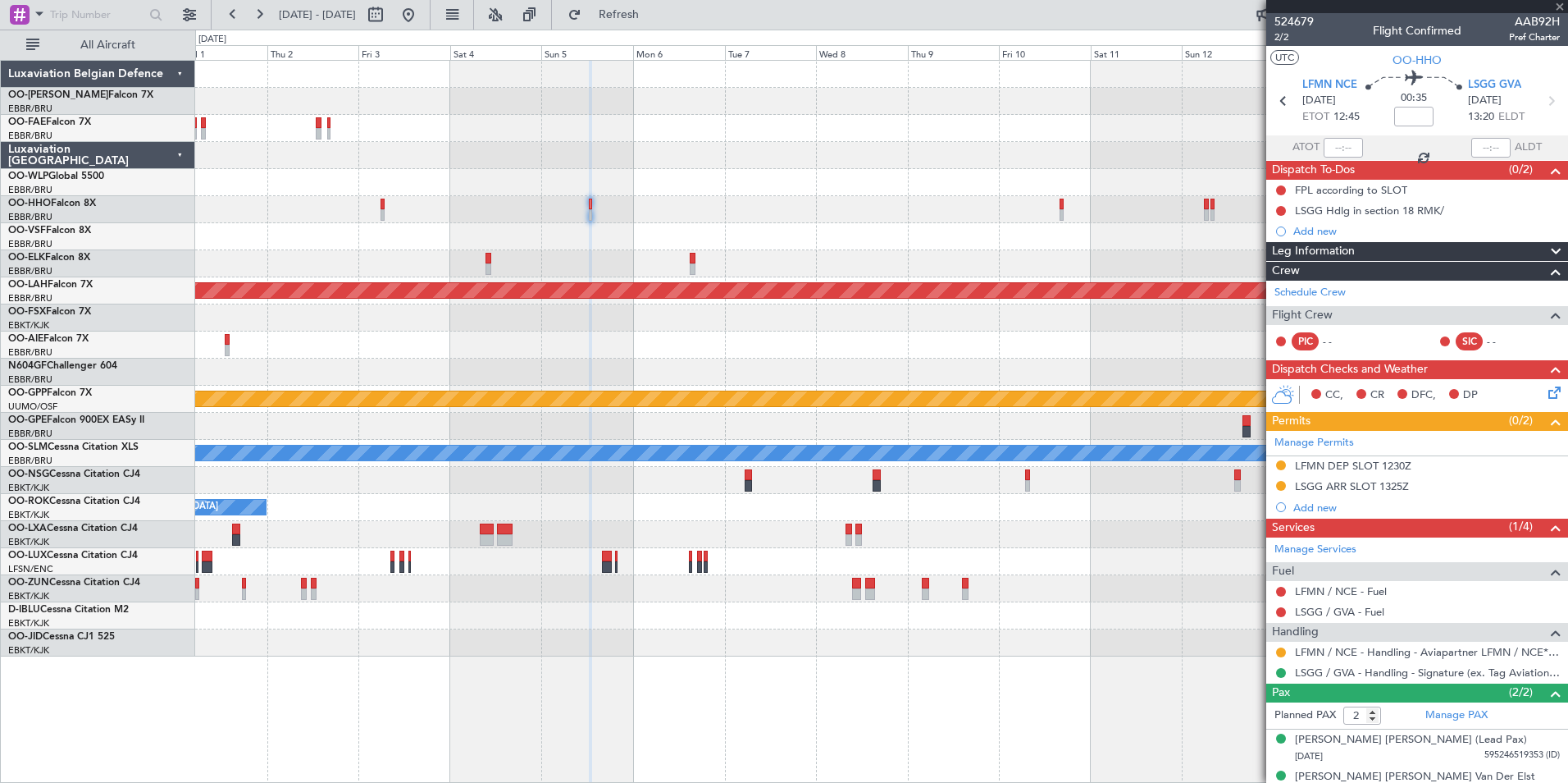
type input "1"
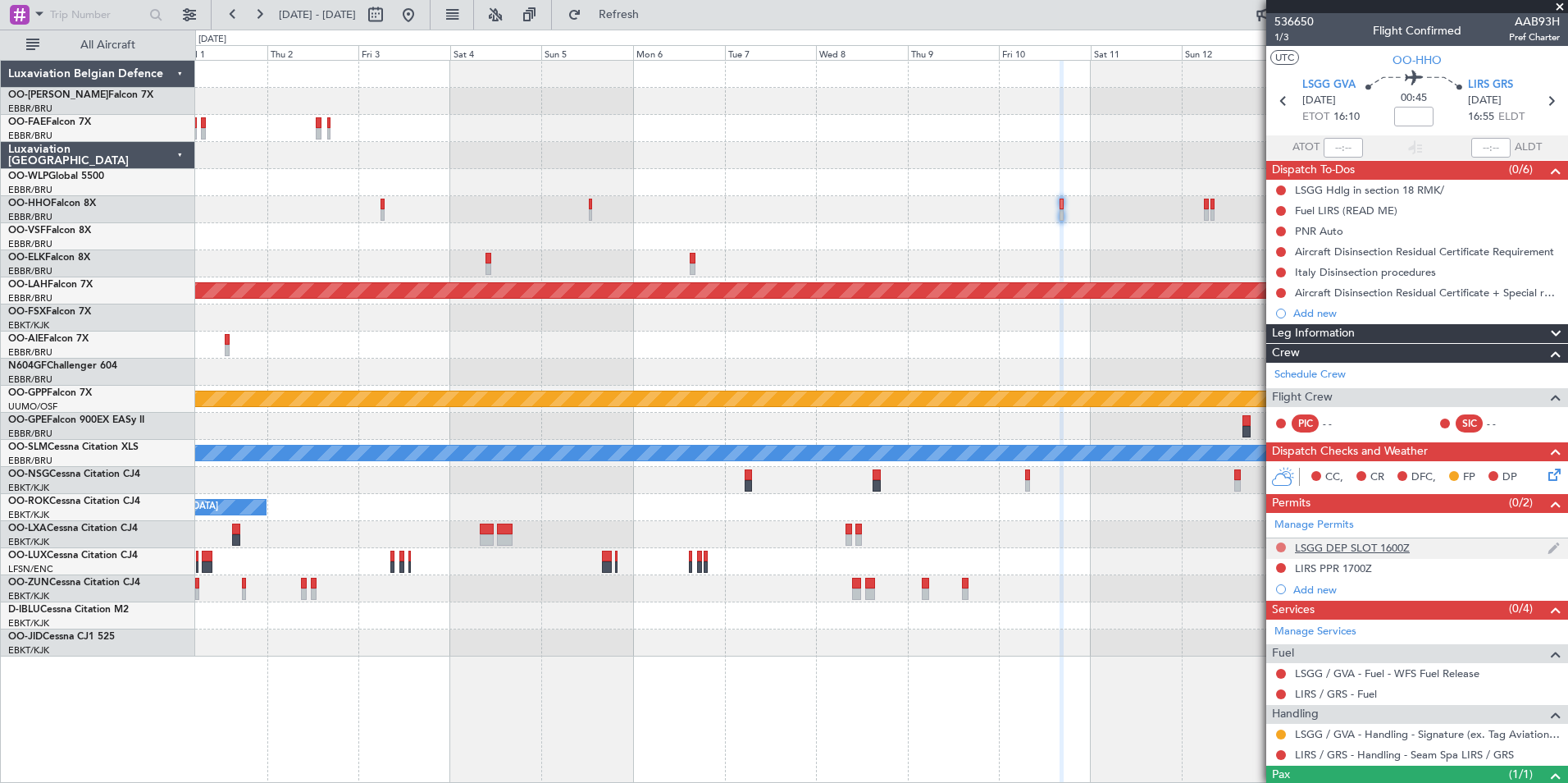
click at [1281, 542] on button at bounding box center [1281, 547] width 10 height 10
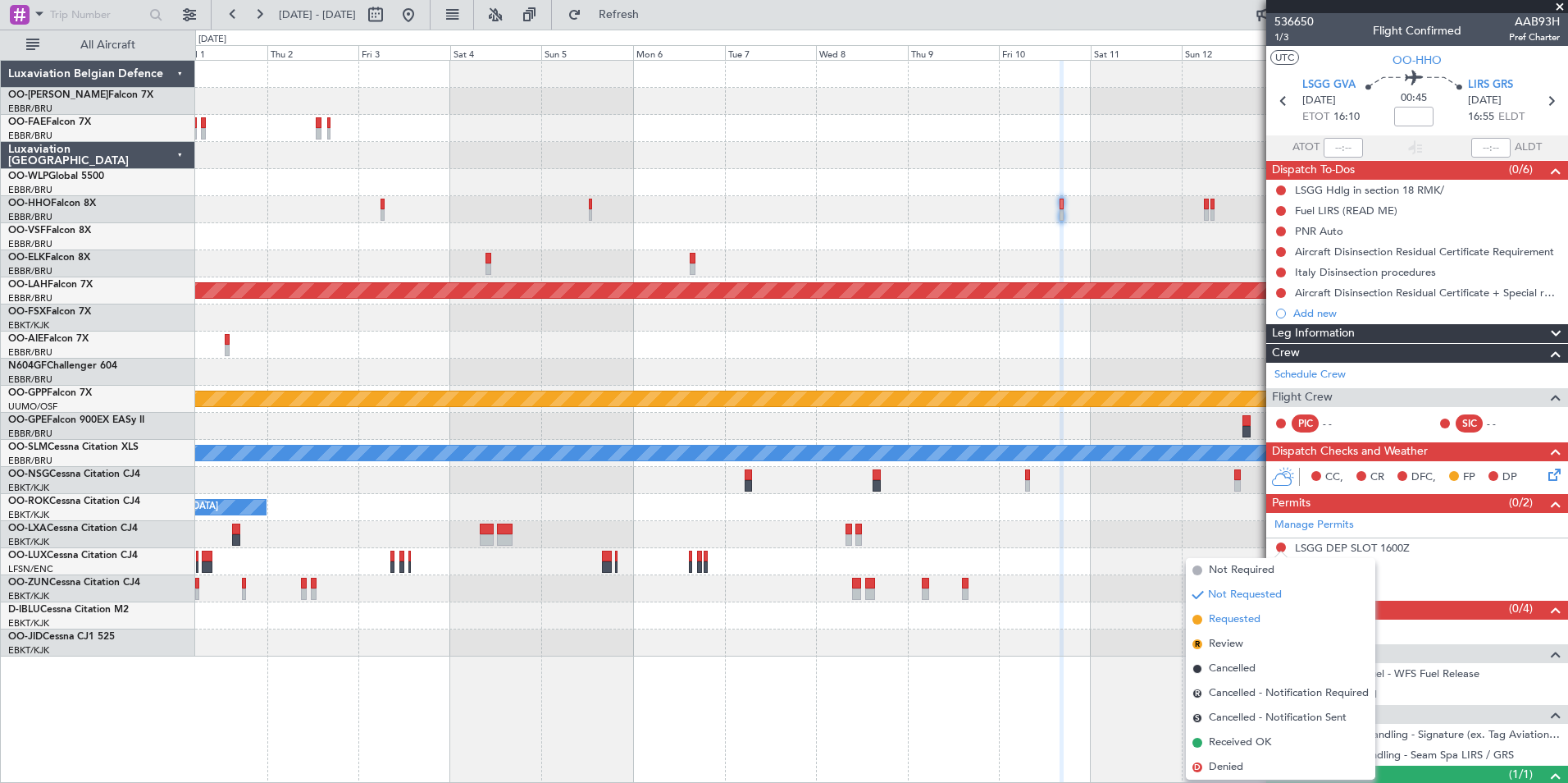
click at [1242, 612] on span "Requested" at bounding box center [1234, 620] width 52 height 16
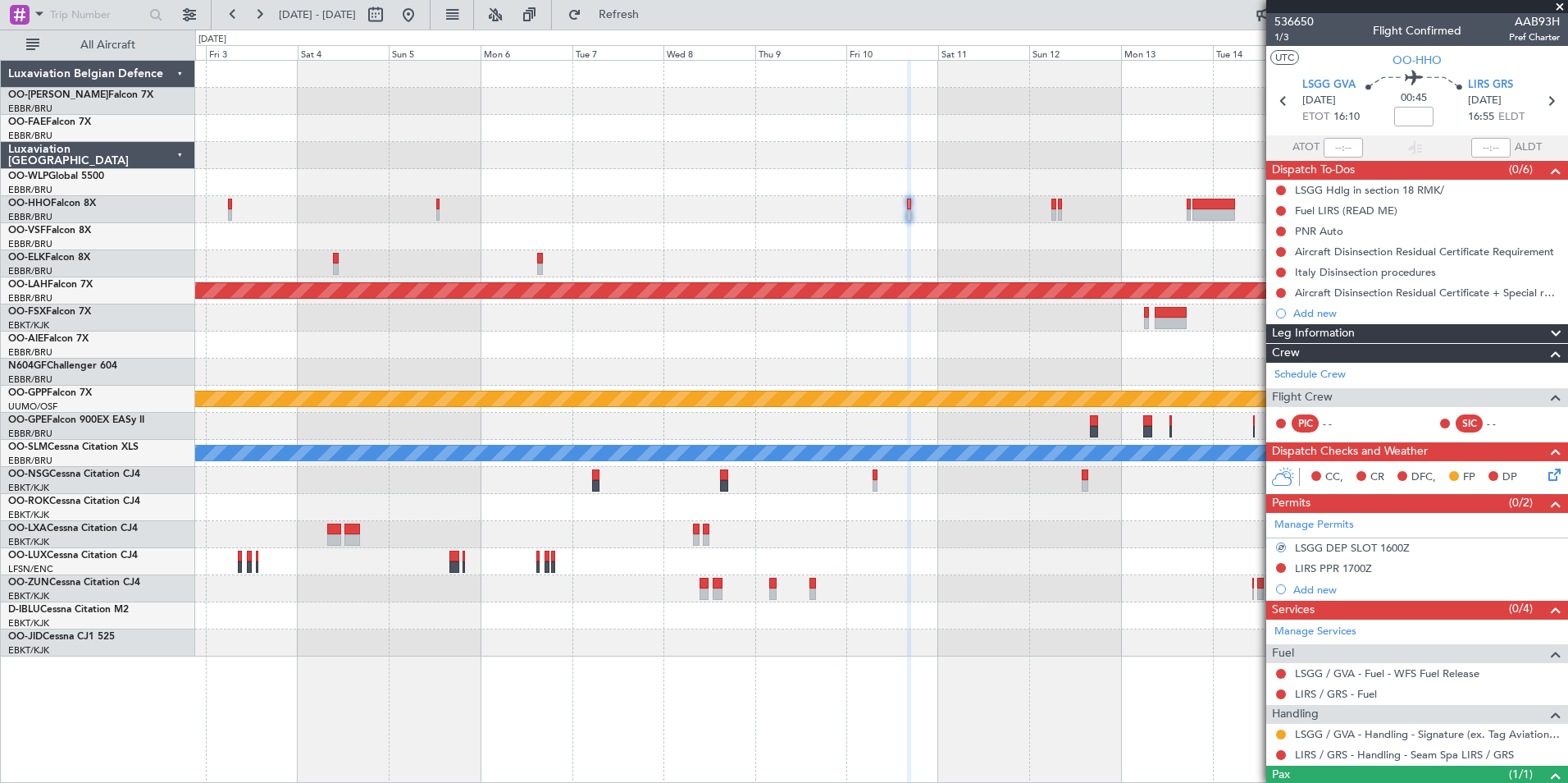
click at [921, 390] on div "Owner Melsbroek Air Base Owner Melsbroek Air Base Planned Maint Alton-st Louis …" at bounding box center [881, 359] width 1372 height 596
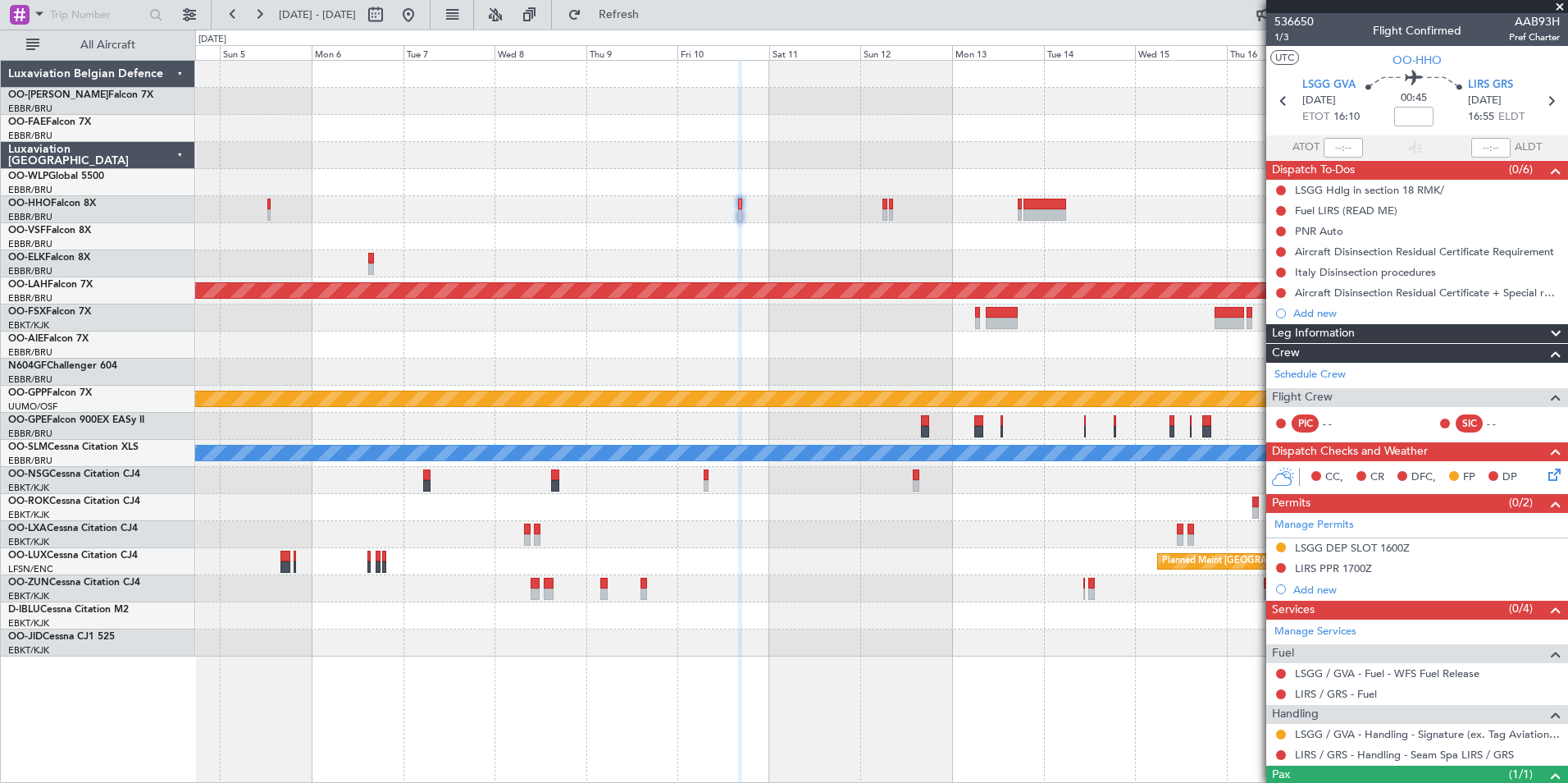
click at [728, 298] on div "Planned Maint [PERSON_NAME]-[GEOGRAPHIC_DATA][PERSON_NAME] ([GEOGRAPHIC_DATA][P…" at bounding box center [881, 291] width 1372 height 27
click at [1336, 757] on link "LIRS / GRS - Handling - Seam Spa LIRS / GRS" at bounding box center [1404, 754] width 219 height 14
click at [653, 19] on span "Refresh" at bounding box center [619, 15] width 69 height 12
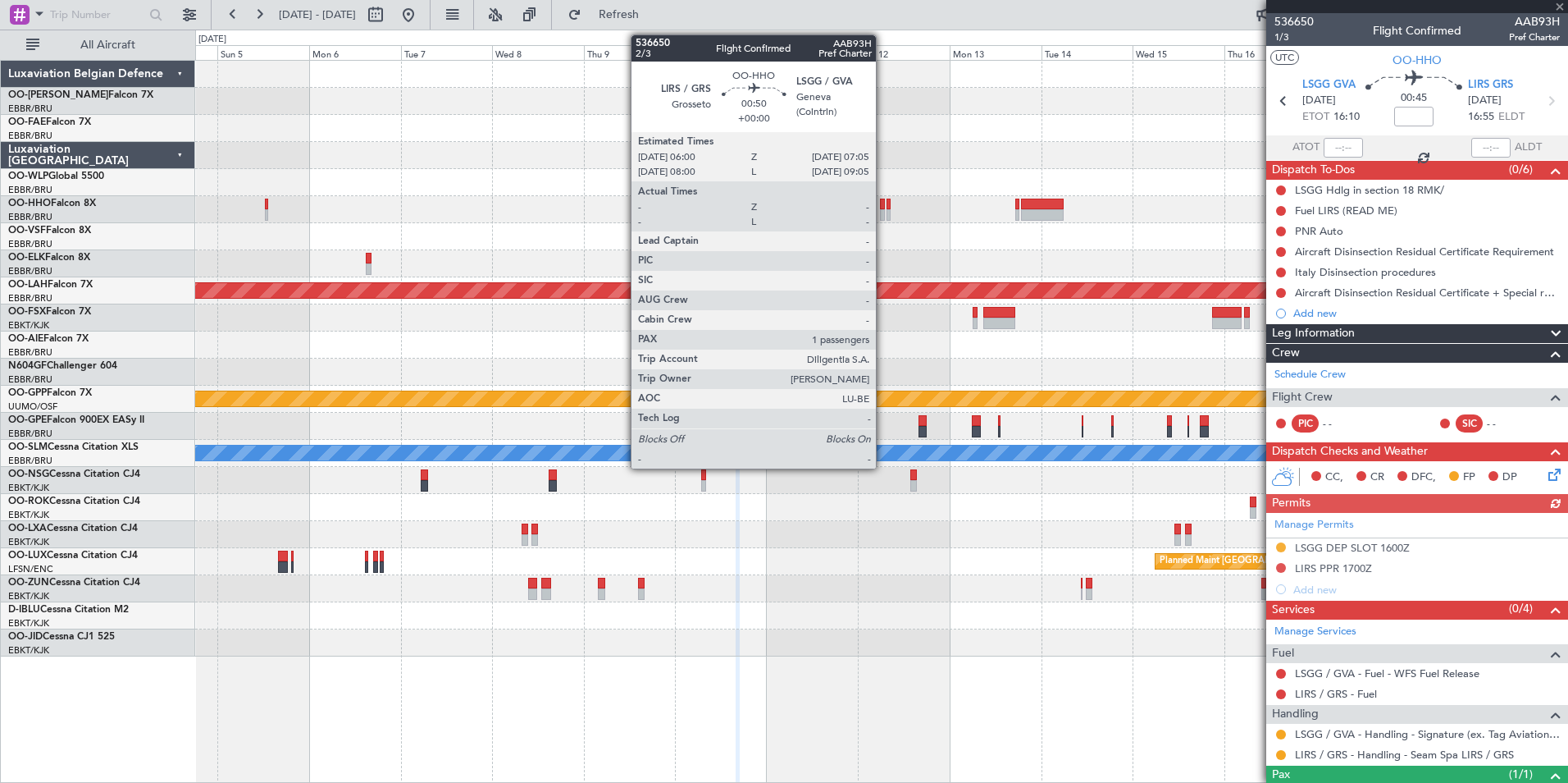
click at [883, 207] on div at bounding box center [882, 204] width 5 height 12
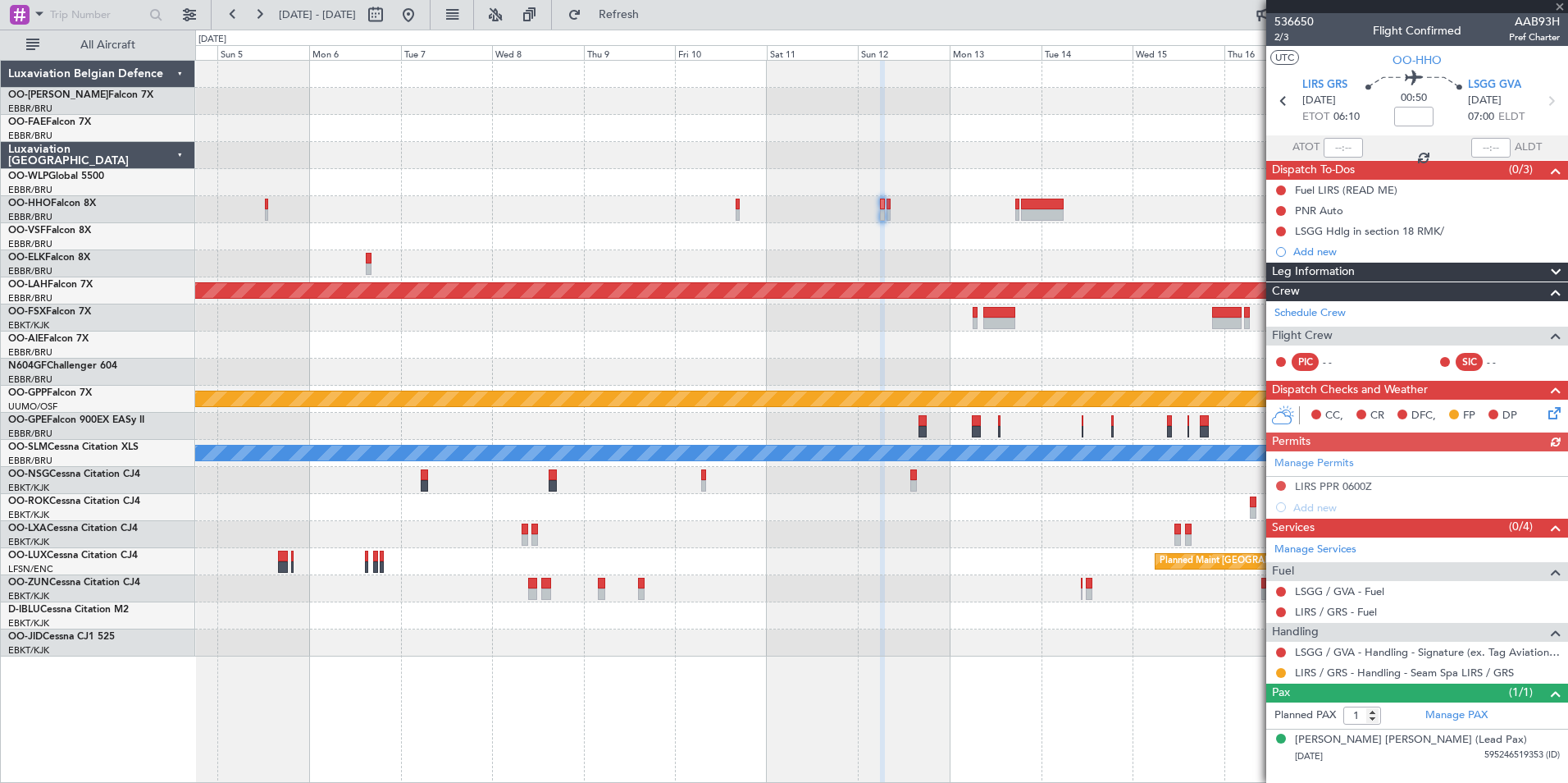
click at [1551, 423] on div "CC, CR DFC, FP DP" at bounding box center [1417, 416] width 302 height 33
click at [1551, 417] on icon at bounding box center [1552, 410] width 13 height 13
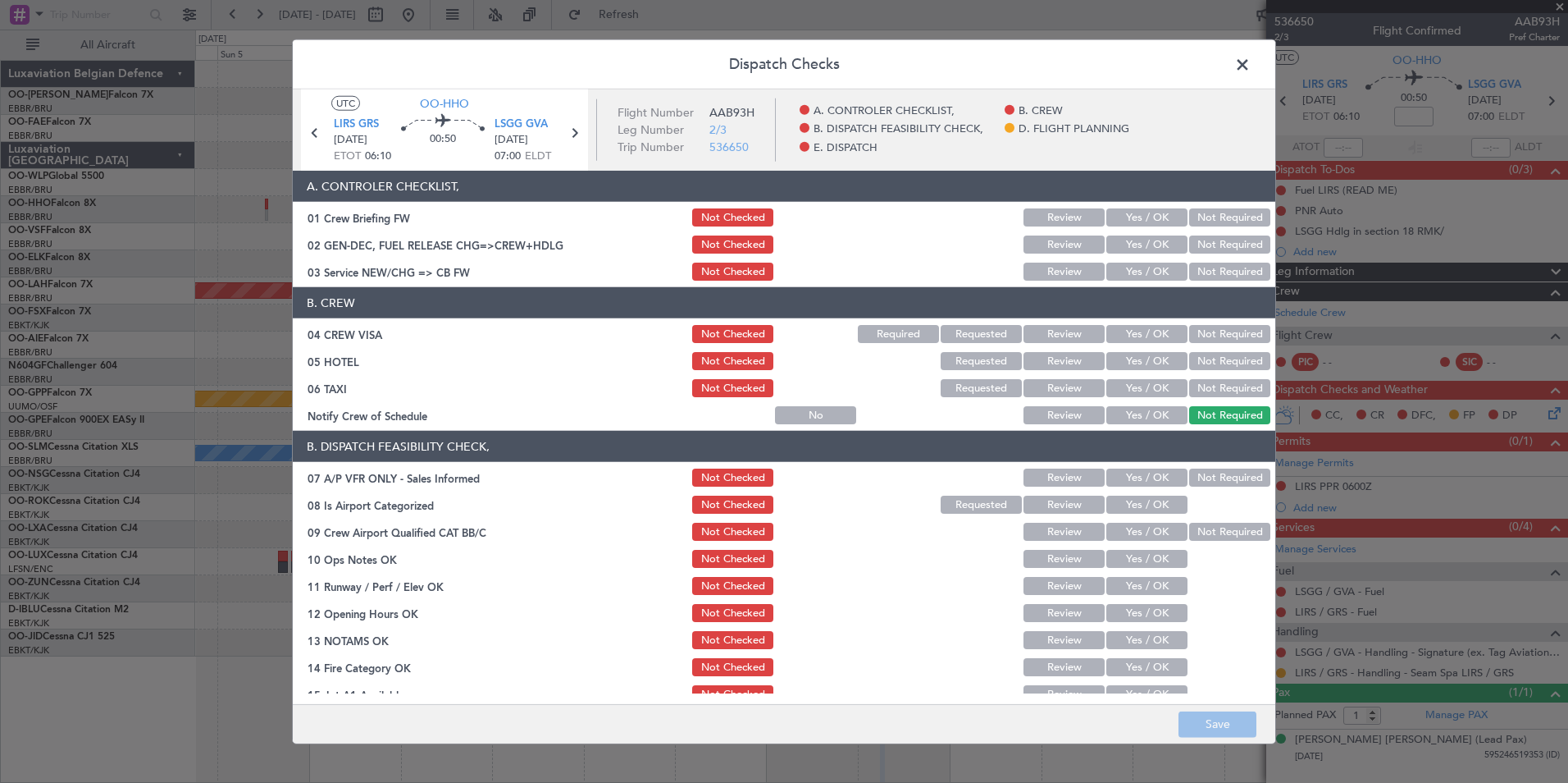
click at [1251, 69] on span at bounding box center [1251, 69] width 0 height 33
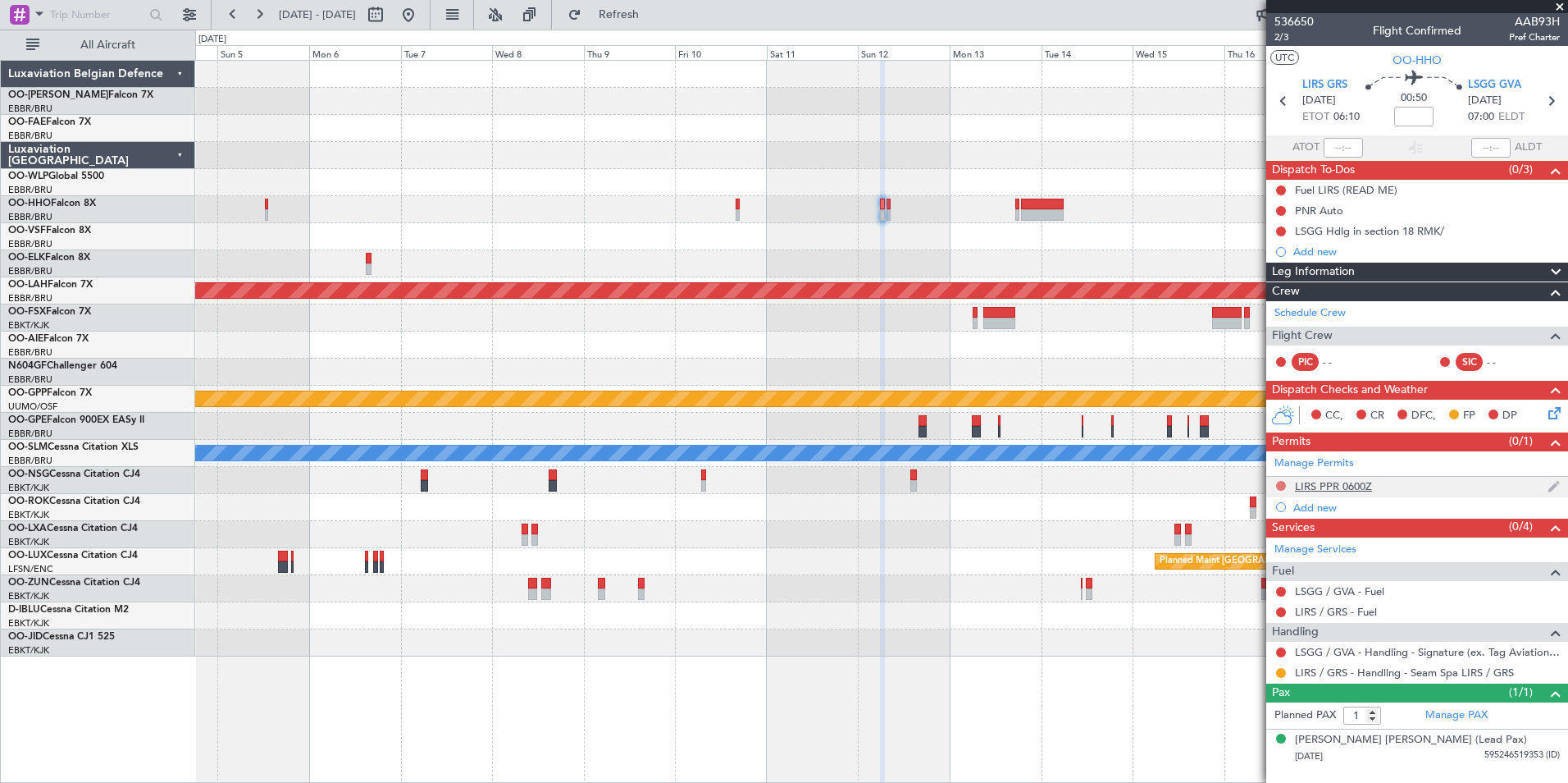
click at [1278, 490] on mat-tooltip-component "Not Requested" at bounding box center [1282, 512] width 93 height 44
click at [1279, 481] on button at bounding box center [1281, 485] width 10 height 10
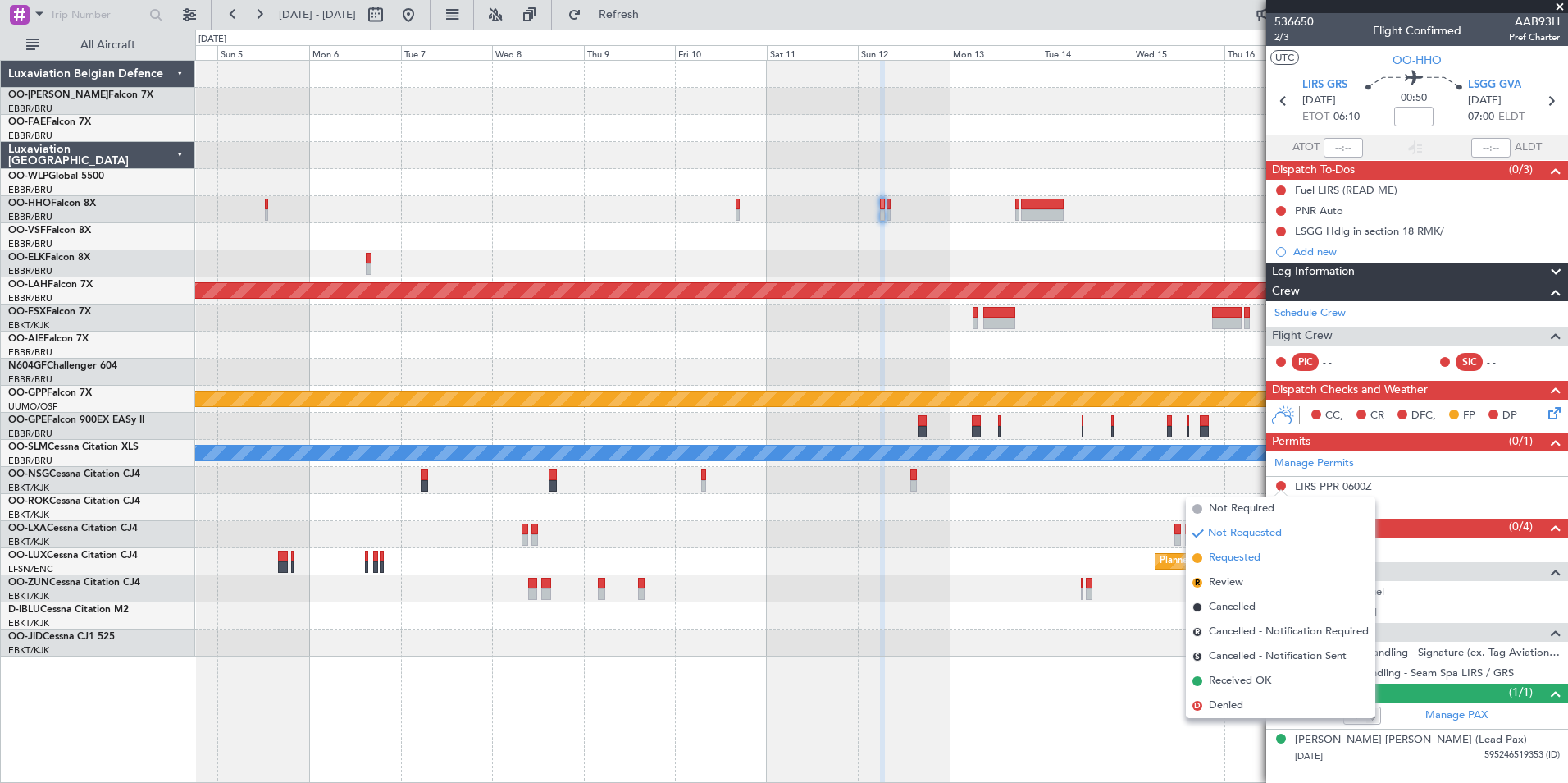
click at [1234, 558] on span "Requested" at bounding box center [1234, 558] width 52 height 16
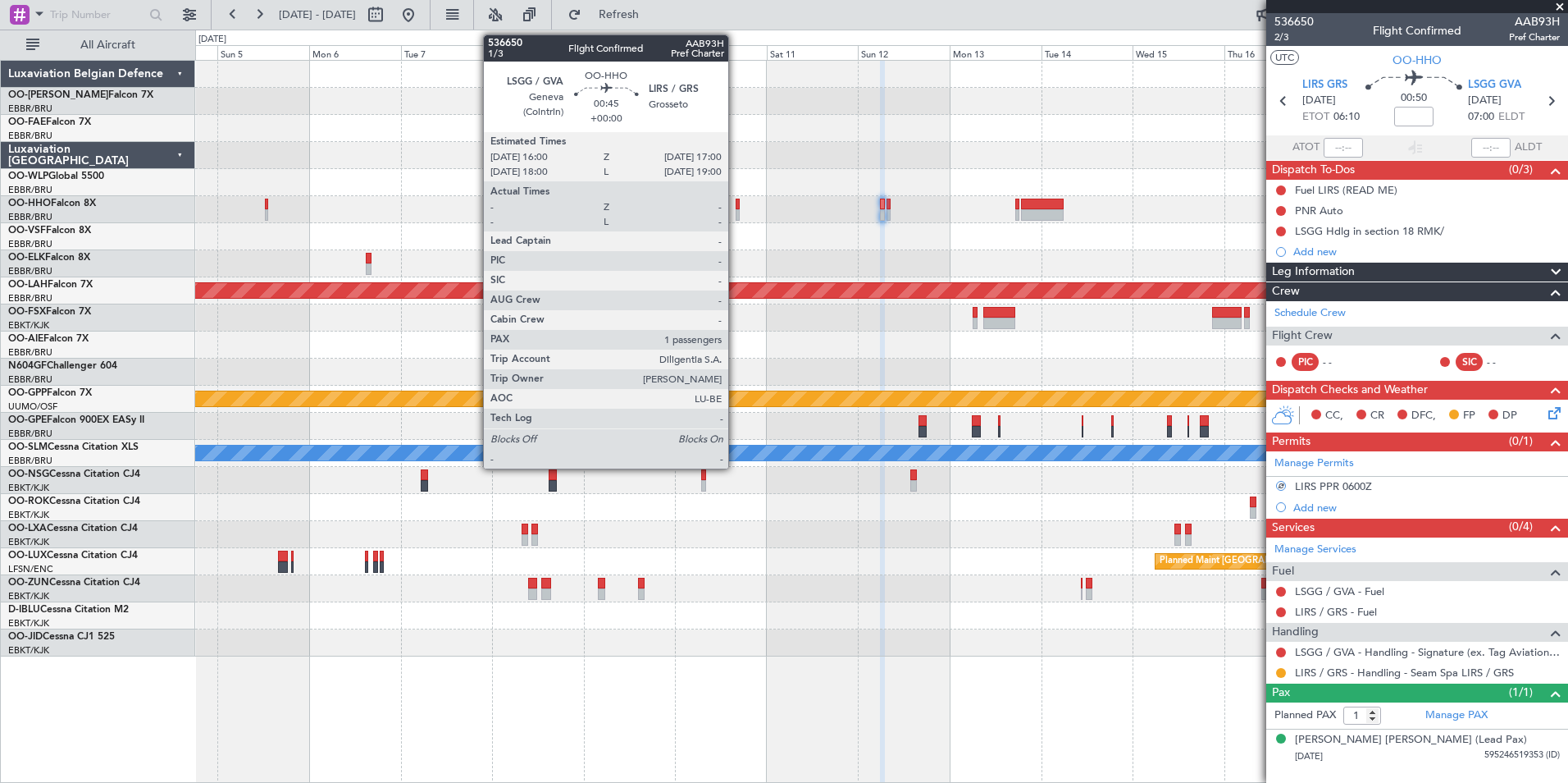
click at [735, 210] on div at bounding box center [737, 214] width 4 height 12
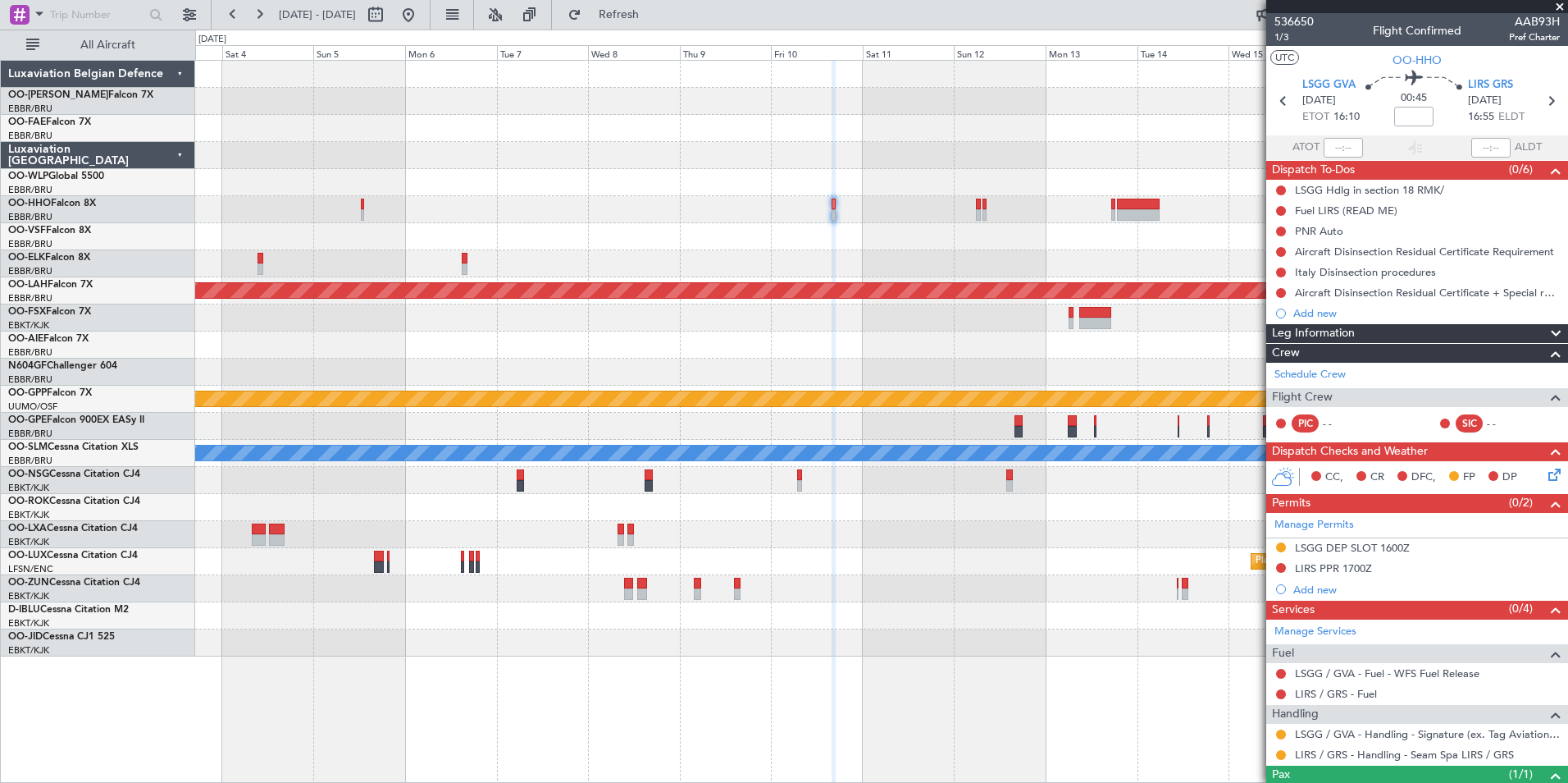
click at [805, 346] on div "Planned Maint [GEOGRAPHIC_DATA] ([GEOGRAPHIC_DATA] National)" at bounding box center [881, 345] width 1372 height 27
click at [1545, 475] on icon at bounding box center [1552, 472] width 13 height 13
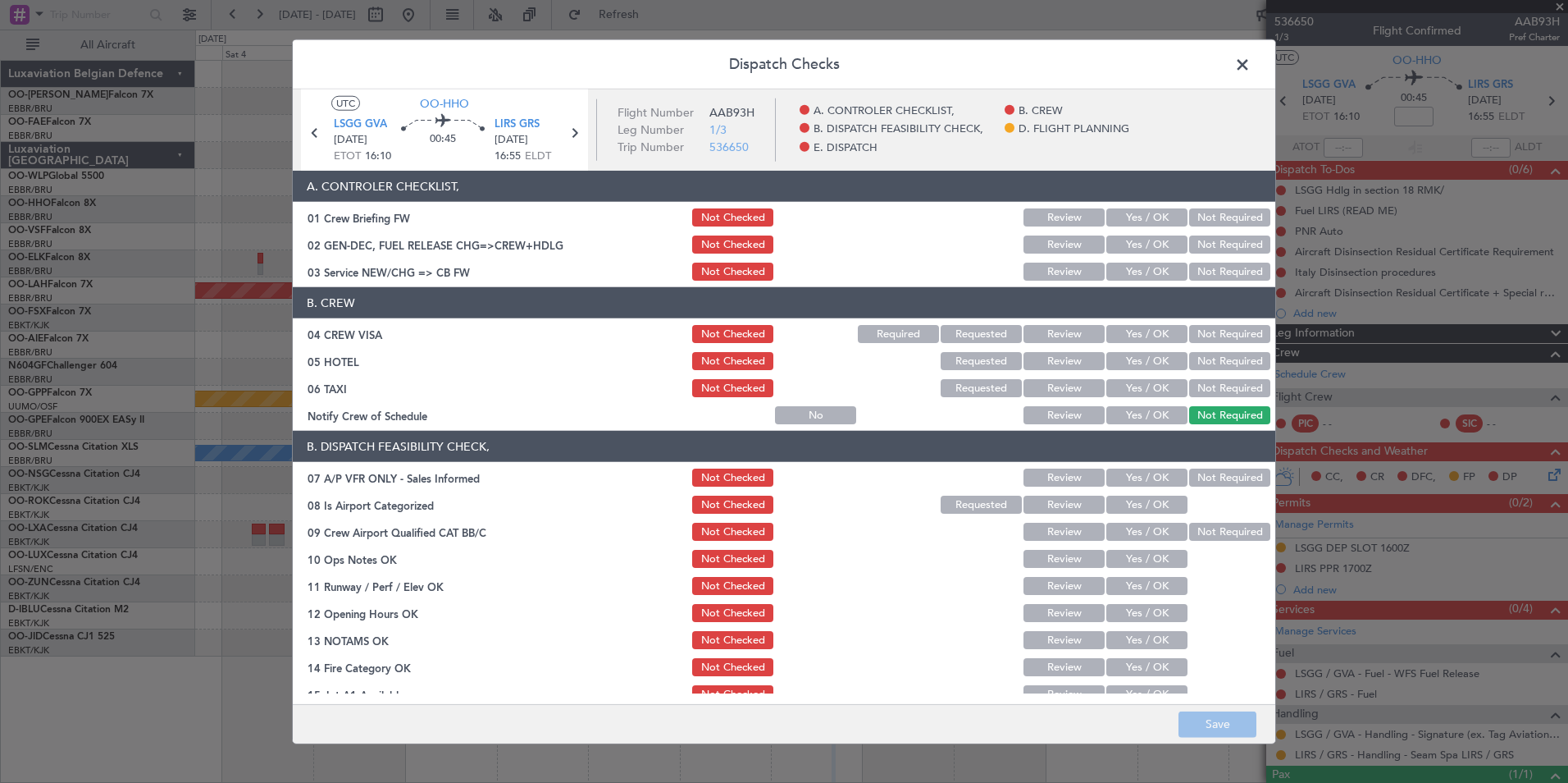
click at [1138, 270] on button "Yes / OK" at bounding box center [1147, 272] width 81 height 18
click at [1231, 332] on button "Not Required" at bounding box center [1229, 334] width 81 height 18
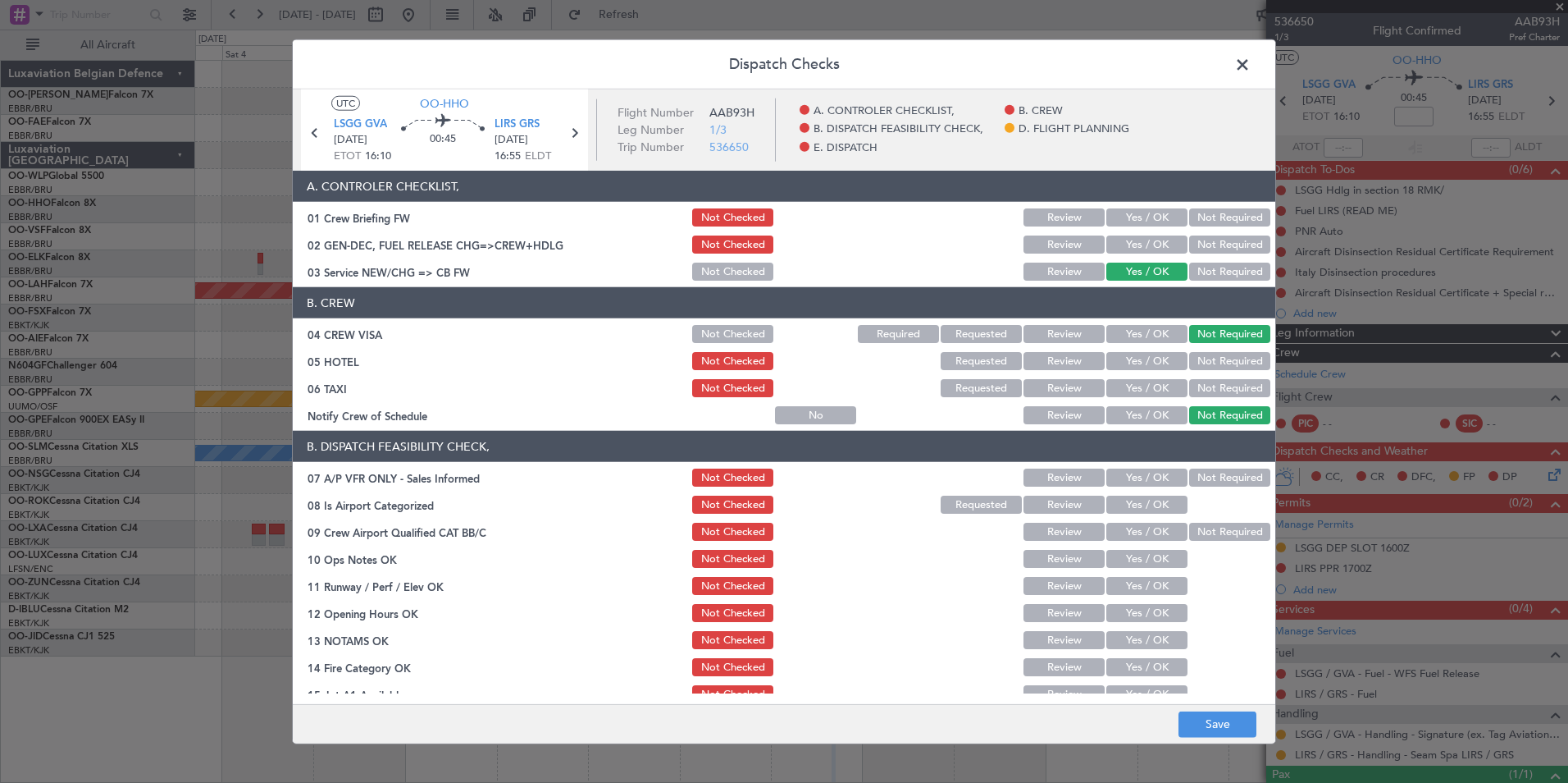
click at [1213, 382] on button "Not Required" at bounding box center [1229, 388] width 81 height 18
click at [1212, 475] on button "Not Required" at bounding box center [1229, 477] width 81 height 18
click at [1128, 492] on section "B. DISPATCH FEASIBILITY CHECK, 07 A/P VFR ONLY - Sales Informed Not Checked Rev…" at bounding box center [784, 609] width 982 height 356
drag, startPoint x: 1135, startPoint y: 499, endPoint x: 1179, endPoint y: 515, distance: 46.8
click at [1136, 499] on button "Yes / OK" at bounding box center [1147, 505] width 81 height 18
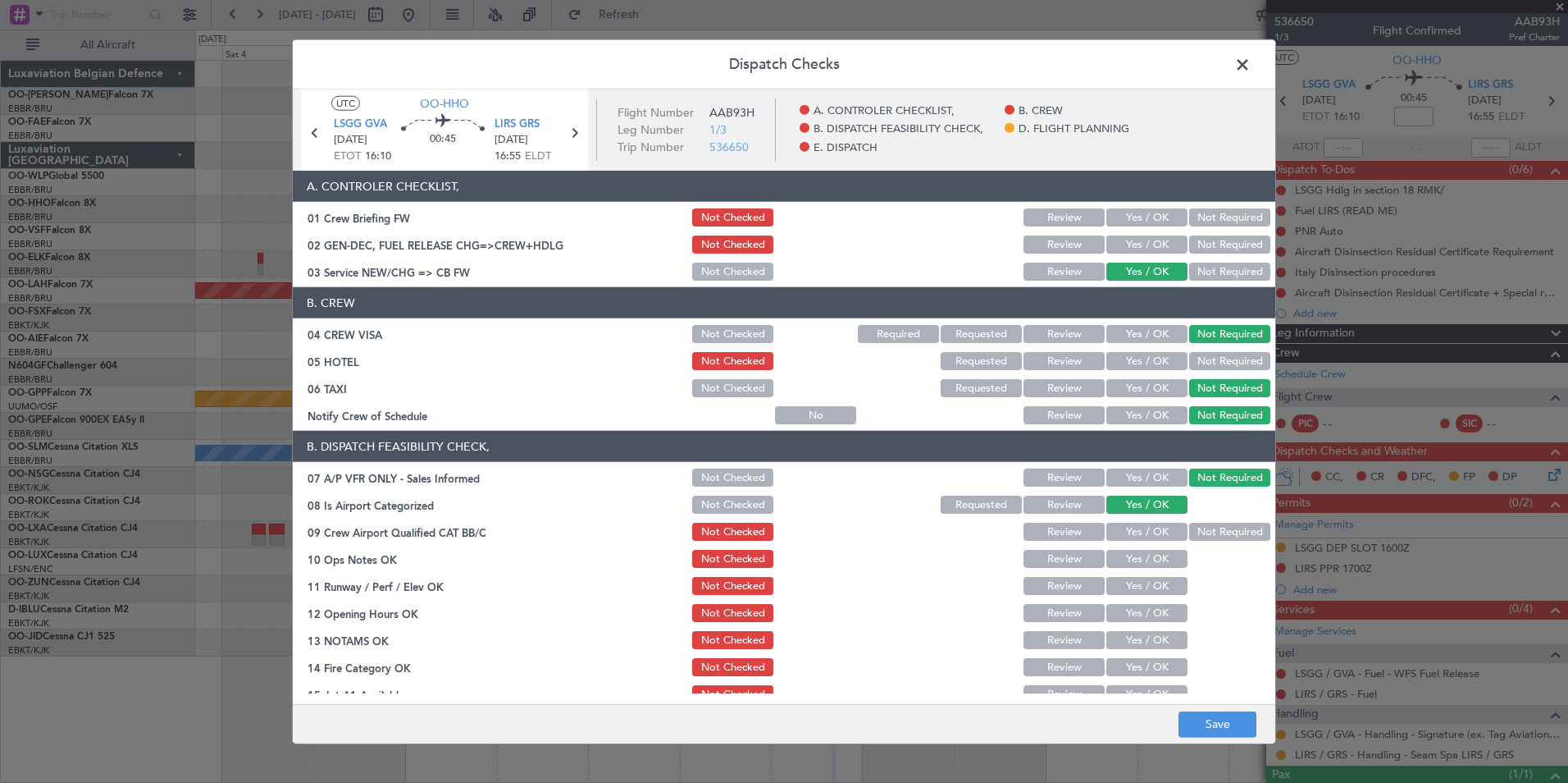
click at [1185, 519] on section "B. DISPATCH FEASIBILITY CHECK, 07 A/P VFR ONLY - Sales Informed Not Checked Rev…" at bounding box center [784, 609] width 982 height 356
click at [1210, 536] on button "Not Required" at bounding box center [1229, 532] width 81 height 18
click at [1132, 562] on button "Yes / OK" at bounding box center [1147, 559] width 81 height 18
drag, startPoint x: 1142, startPoint y: 589, endPoint x: 1143, endPoint y: 602, distance: 13.0
click at [1143, 589] on button "Yes / OK" at bounding box center [1147, 586] width 81 height 18
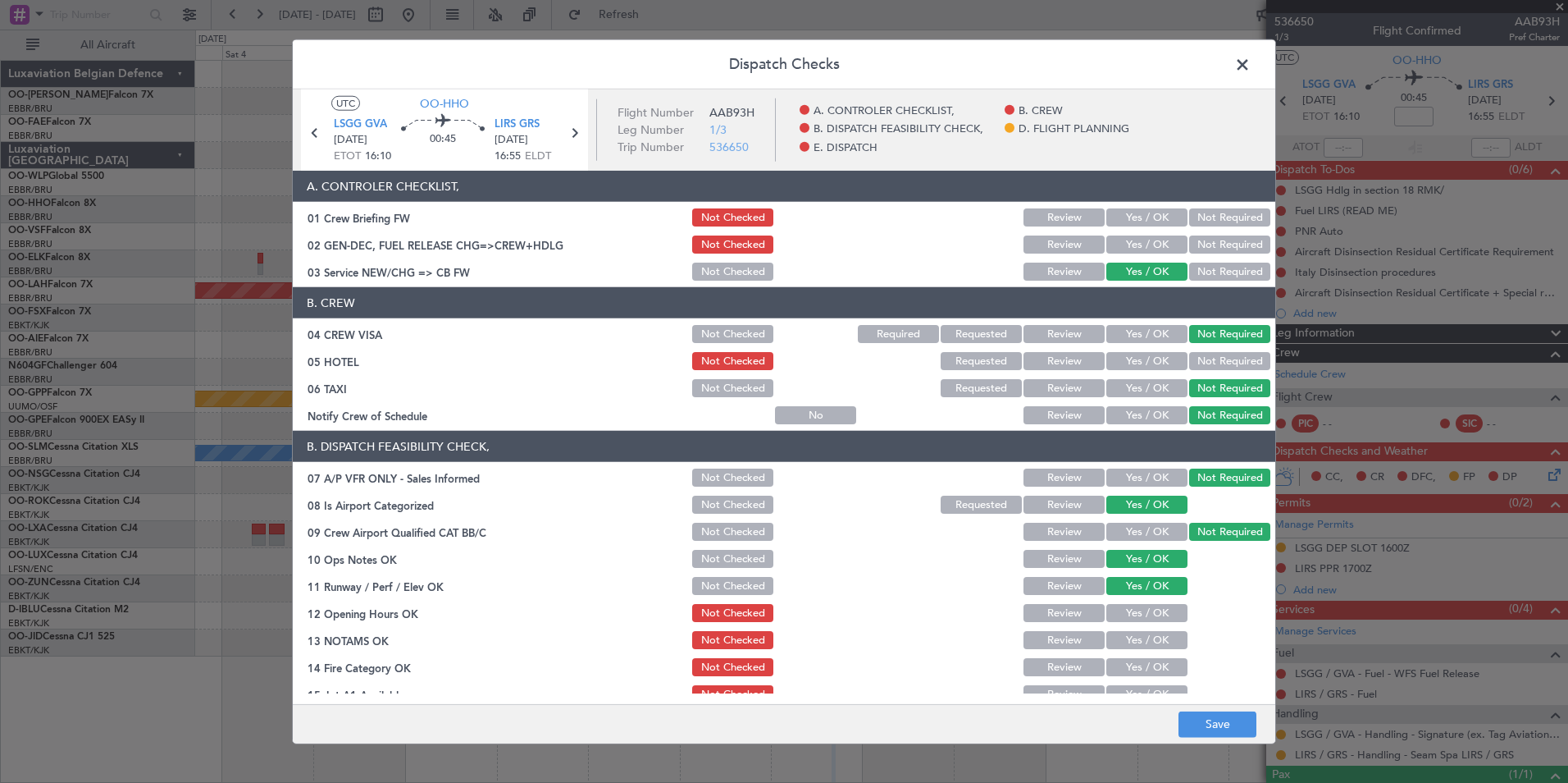
click at [1141, 612] on button "Yes / OK" at bounding box center [1147, 613] width 81 height 18
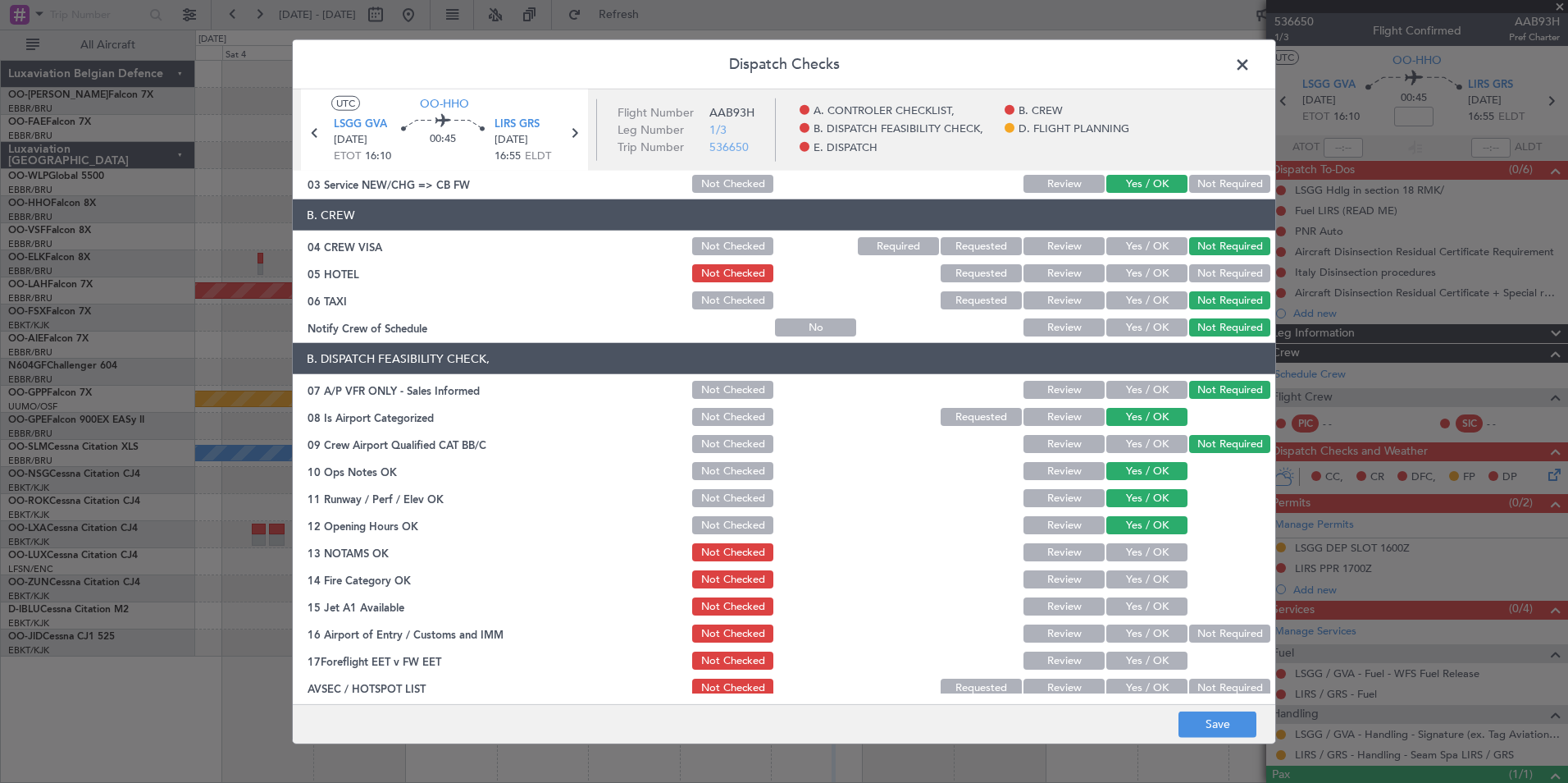
scroll to position [164, 0]
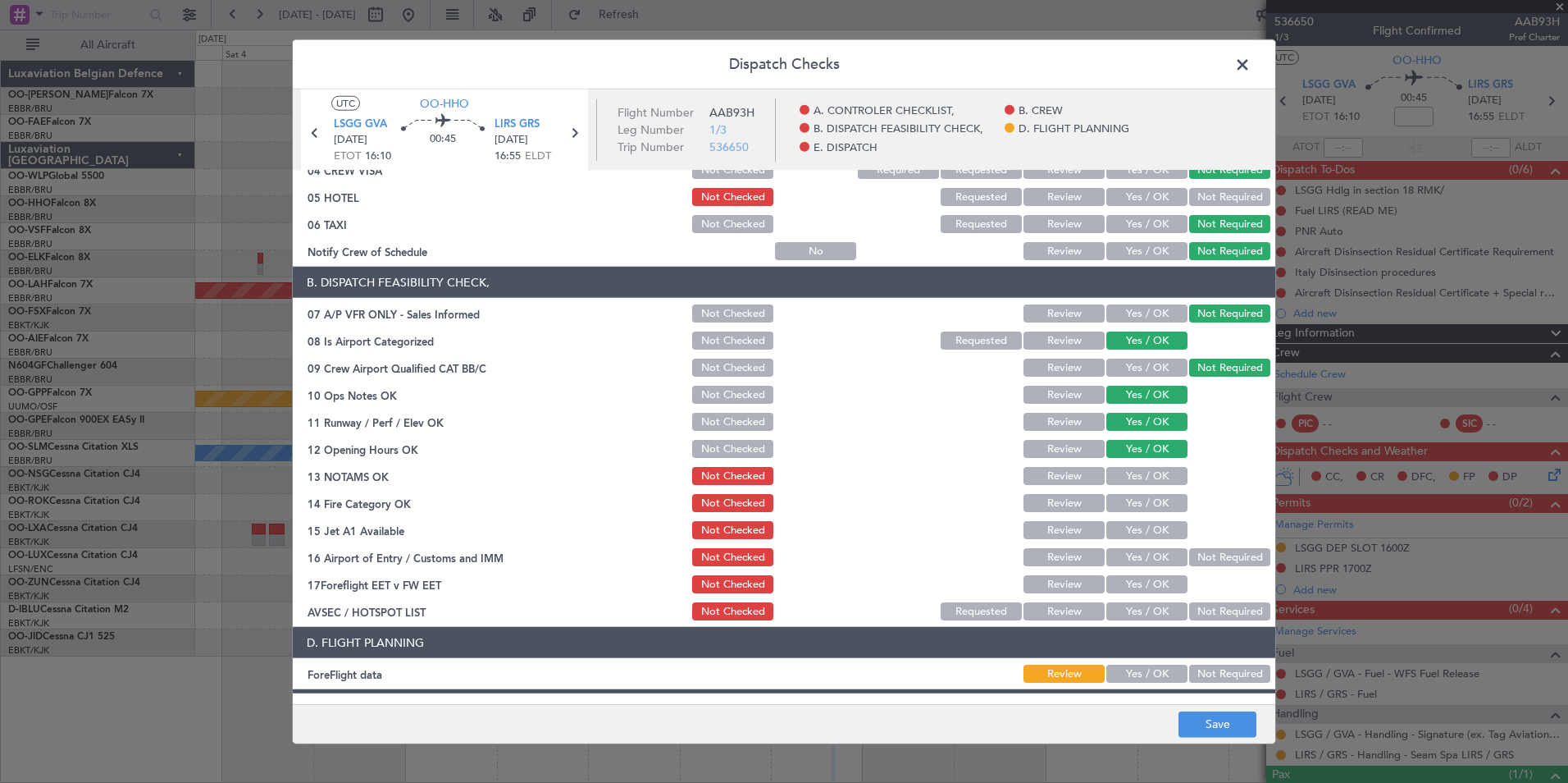
click at [1132, 475] on button "Yes / OK" at bounding box center [1147, 475] width 81 height 18
click at [1137, 505] on button "Yes / OK" at bounding box center [1147, 503] width 81 height 18
click at [1136, 531] on button "Yes / OK" at bounding box center [1147, 530] width 81 height 18
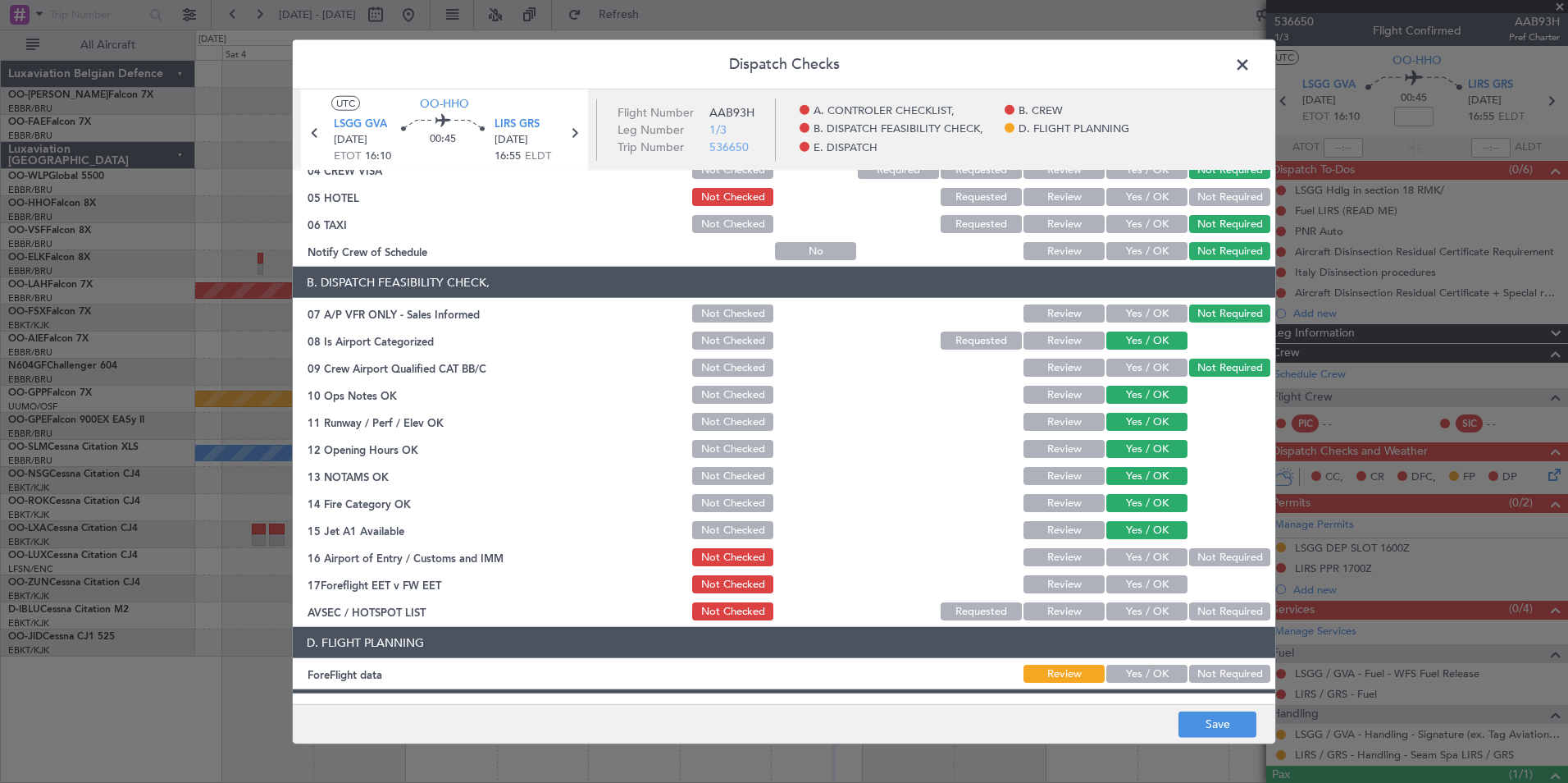
click at [1131, 556] on button "Yes / OK" at bounding box center [1147, 557] width 81 height 18
drag, startPoint x: 1073, startPoint y: 581, endPoint x: 1231, endPoint y: 623, distance: 163.5
click at [1073, 583] on button "Review" at bounding box center [1064, 584] width 81 height 18
click at [1233, 624] on article "A. CONTROLER CHECKLIST, 01 Crew Briefing FW Not Checked Review Yes / OK Not Req…" at bounding box center [784, 432] width 982 height 523
click at [1229, 619] on button "Not Required" at bounding box center [1229, 611] width 81 height 18
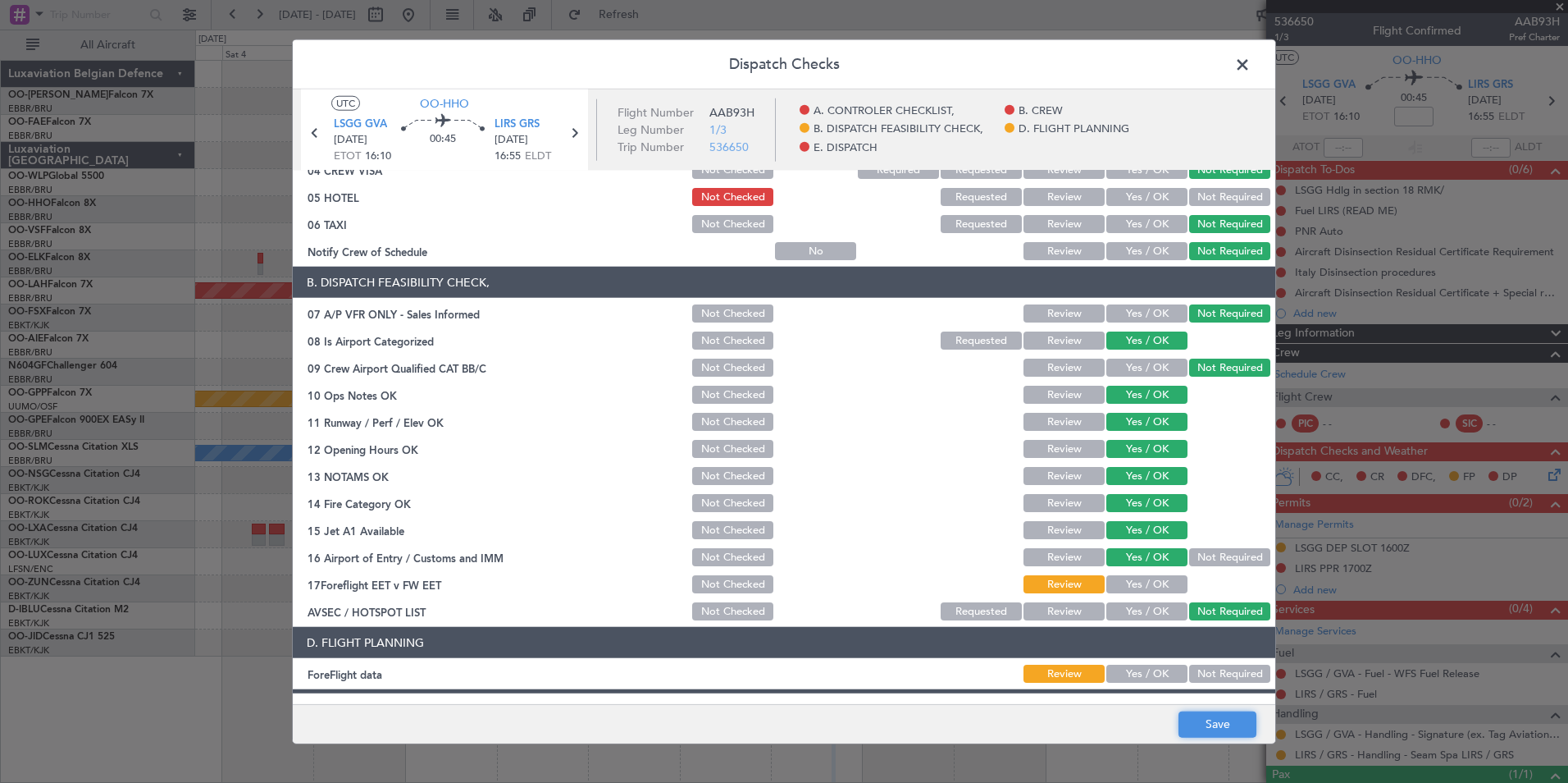
click at [1236, 719] on button "Save" at bounding box center [1217, 723] width 78 height 26
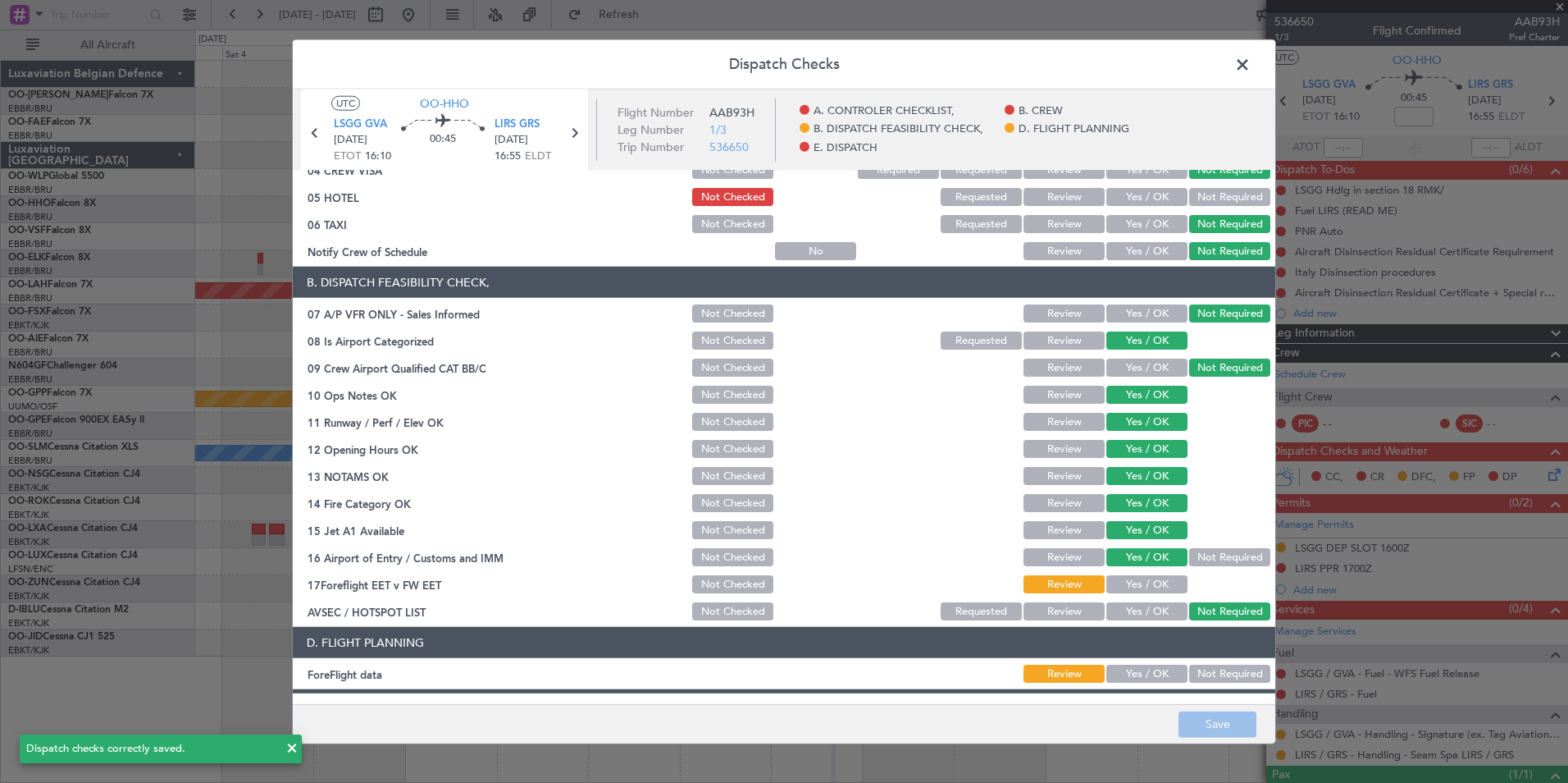
click at [1251, 67] on span at bounding box center [1251, 69] width 0 height 33
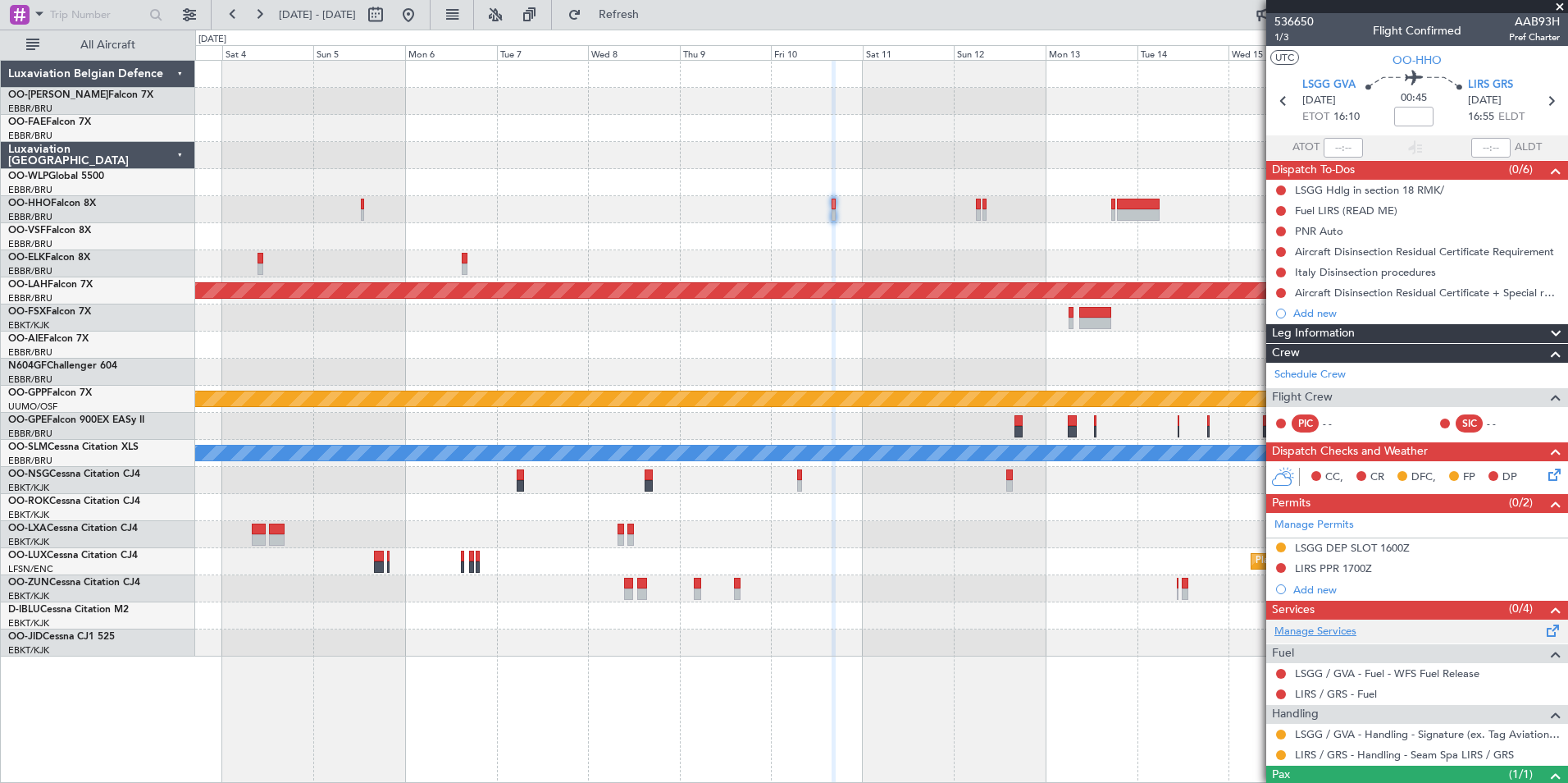
click at [1337, 630] on link "Manage Services" at bounding box center [1315, 632] width 82 height 16
click at [653, 17] on span "Refresh" at bounding box center [619, 15] width 69 height 12
click at [669, 271] on div at bounding box center [881, 264] width 1372 height 27
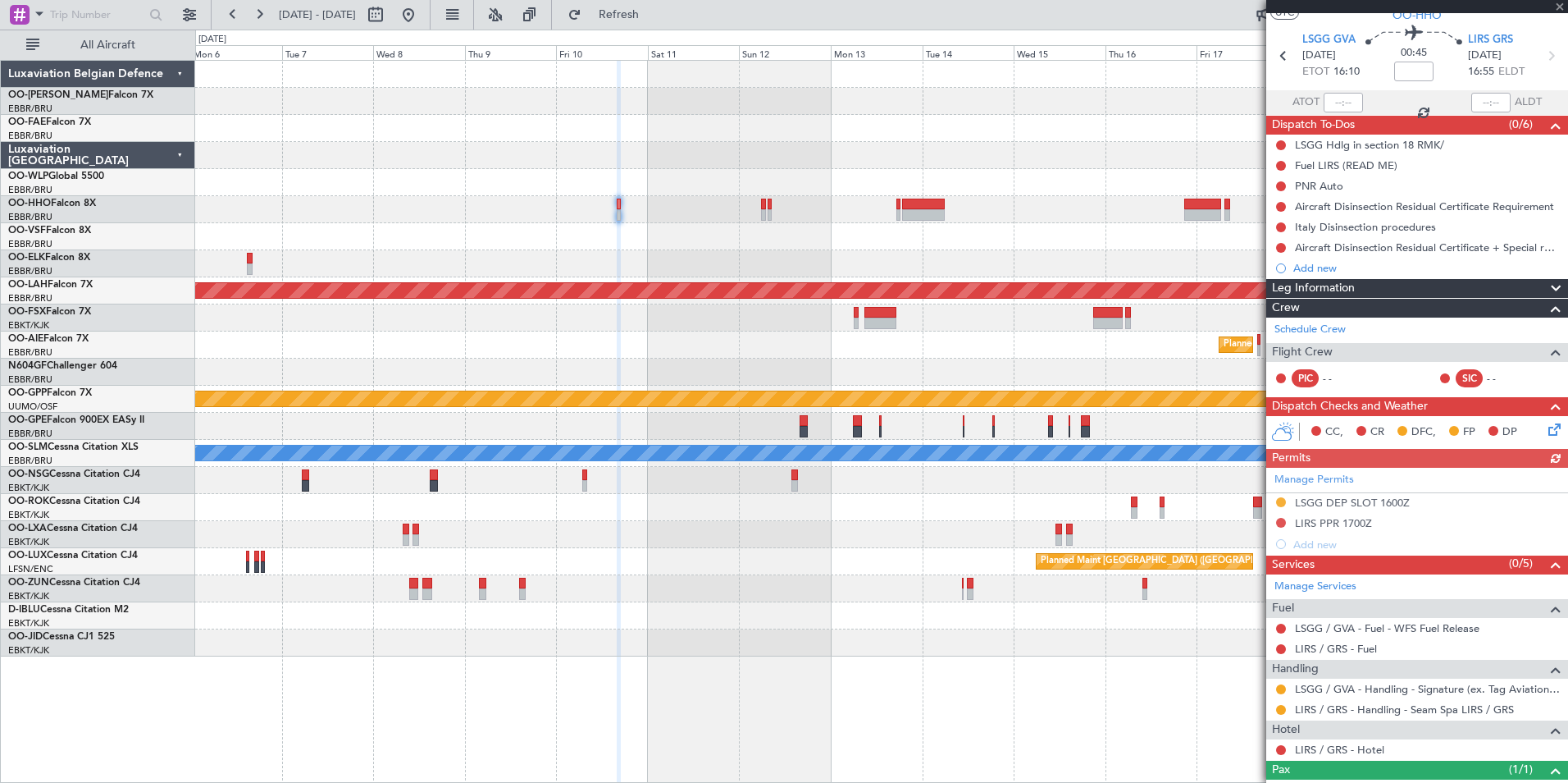
scroll to position [105, 0]
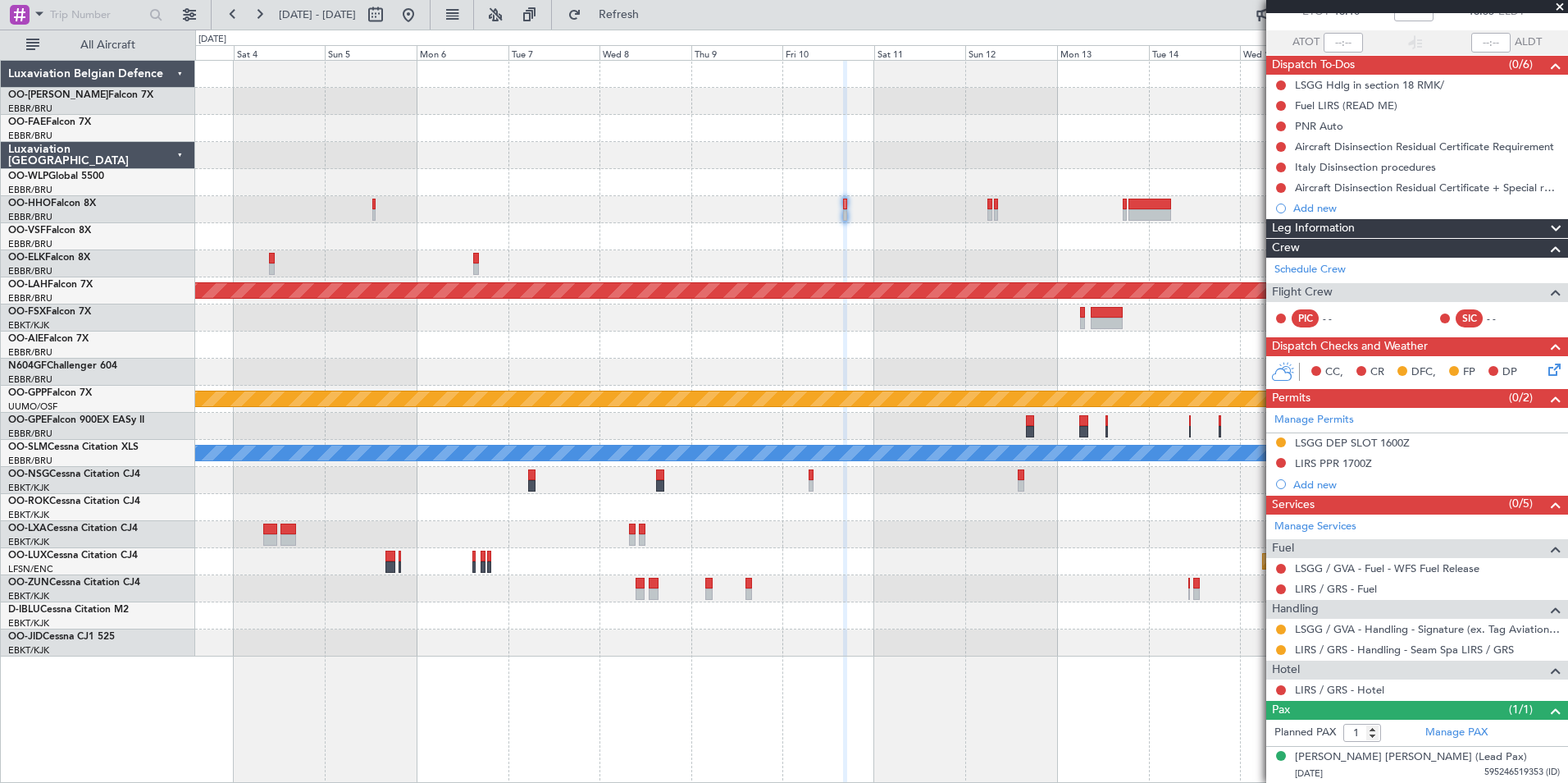
click at [952, 239] on div at bounding box center [881, 237] width 1372 height 27
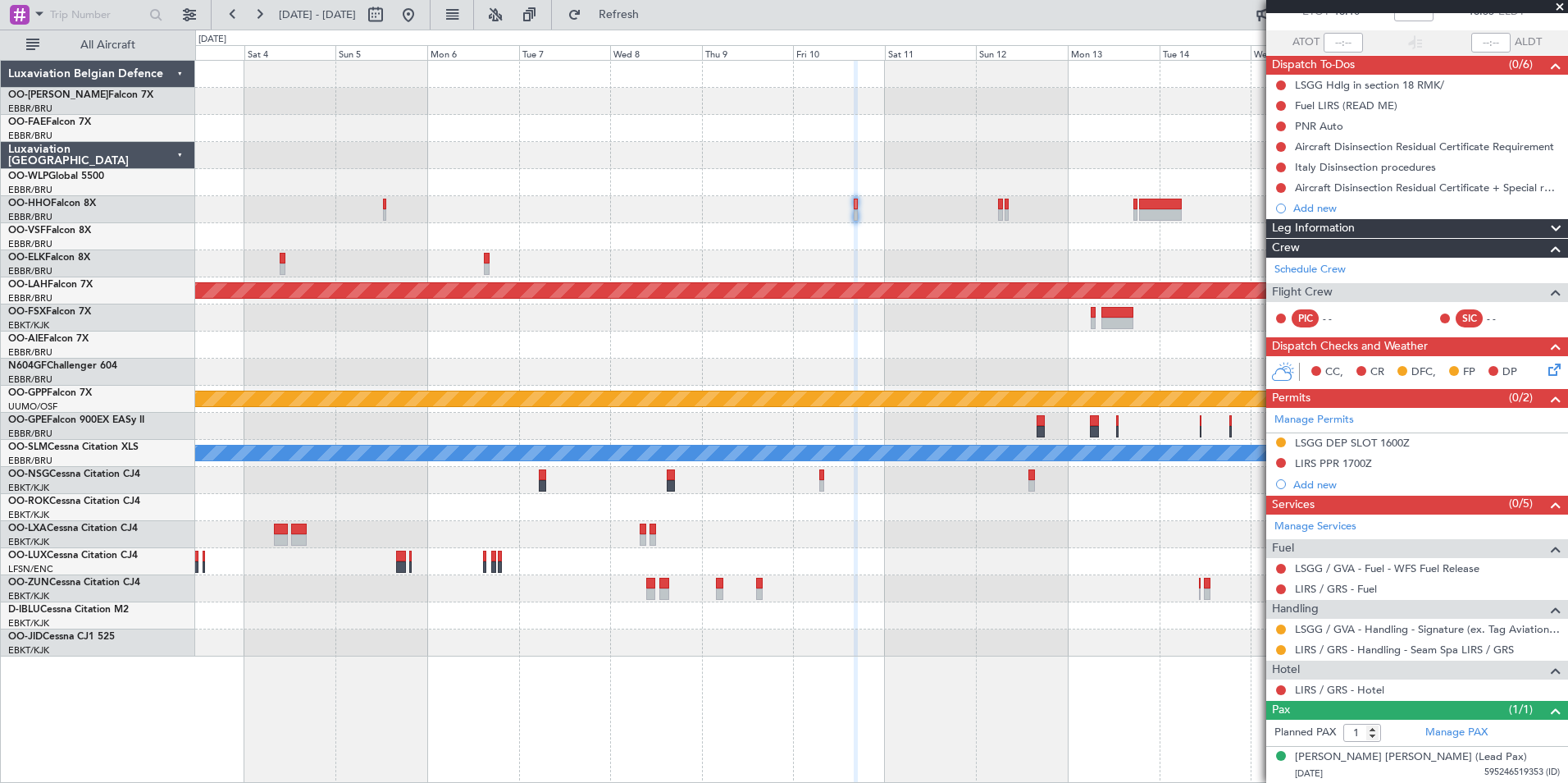
click at [730, 235] on div "Planned Maint Alton-st Louis (St Louis Regl) Planned Maint Brussels (Brussels N…" at bounding box center [881, 359] width 1372 height 596
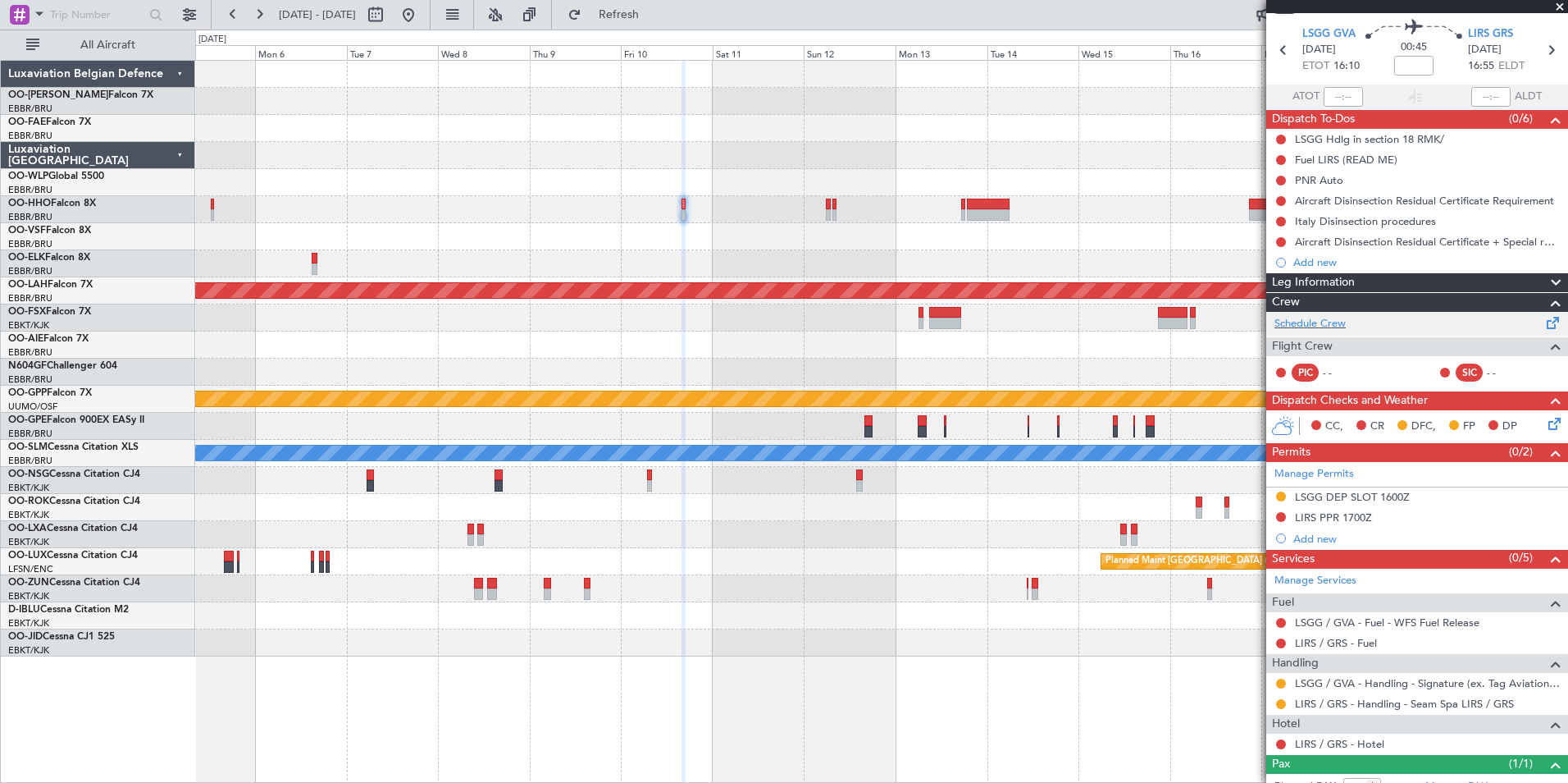
scroll to position [0, 0]
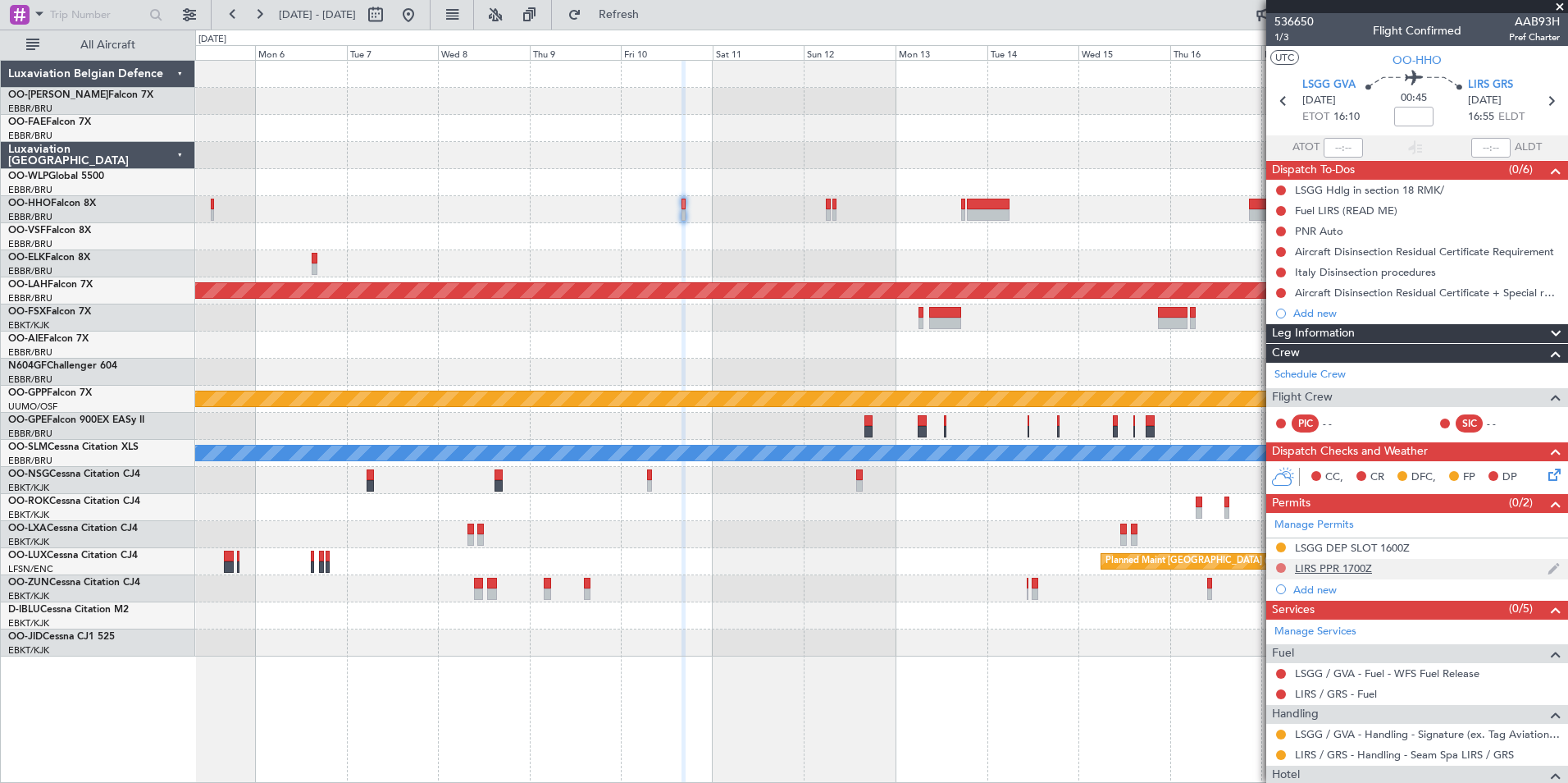
click at [1284, 570] on button at bounding box center [1281, 568] width 10 height 10
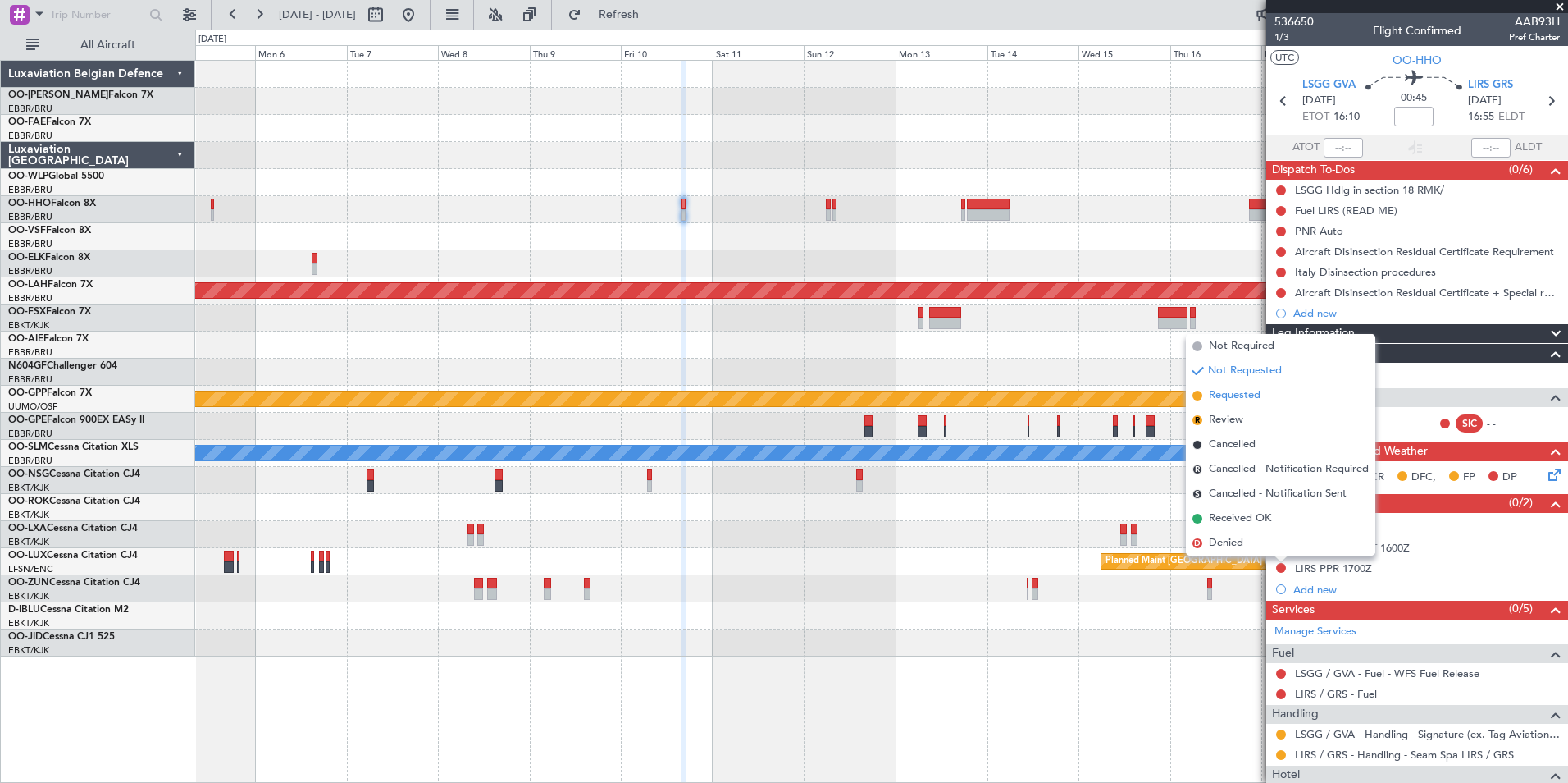
click at [1247, 398] on span "Requested" at bounding box center [1234, 395] width 52 height 16
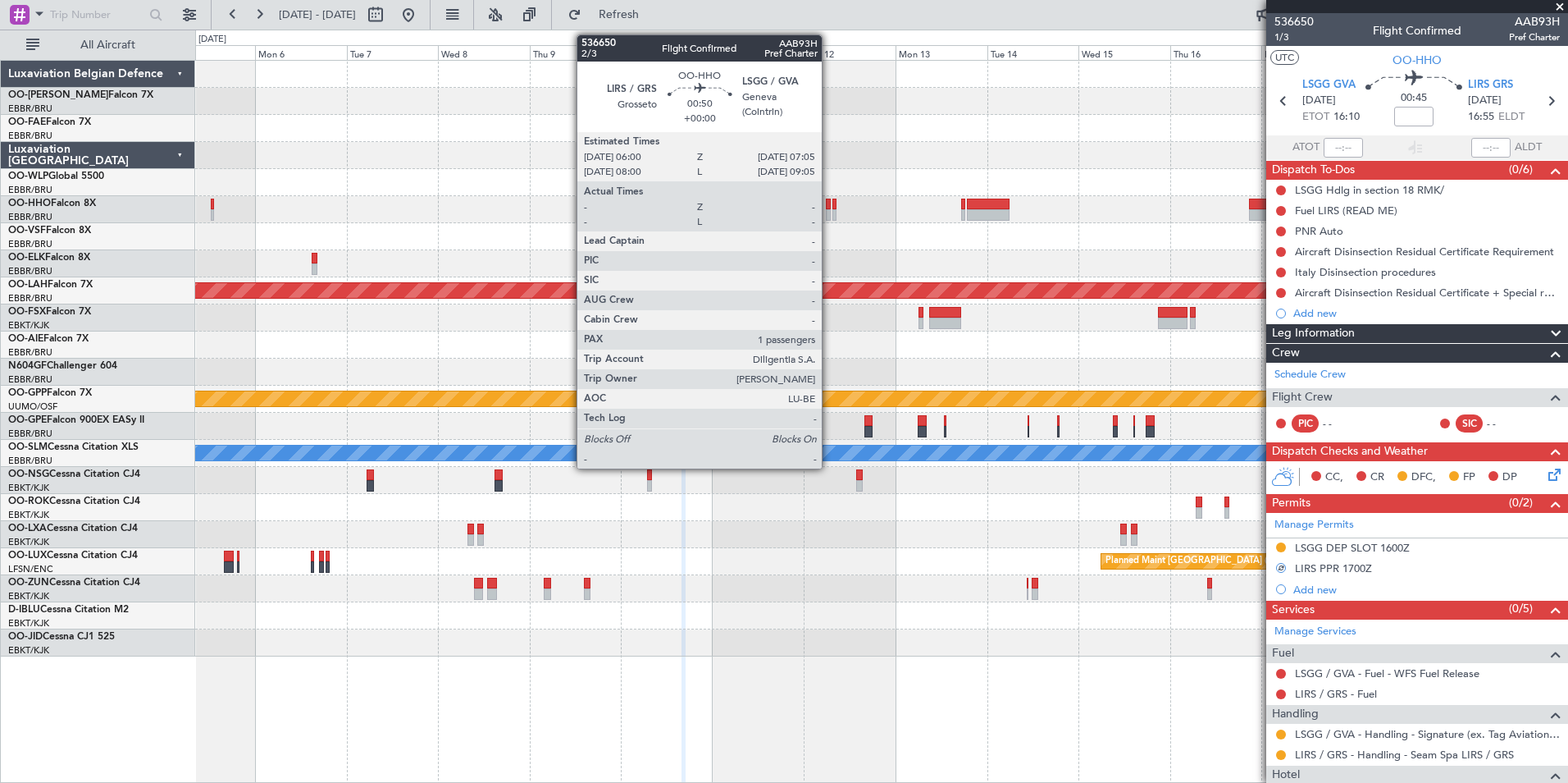
click at [829, 214] on div at bounding box center [827, 214] width 5 height 12
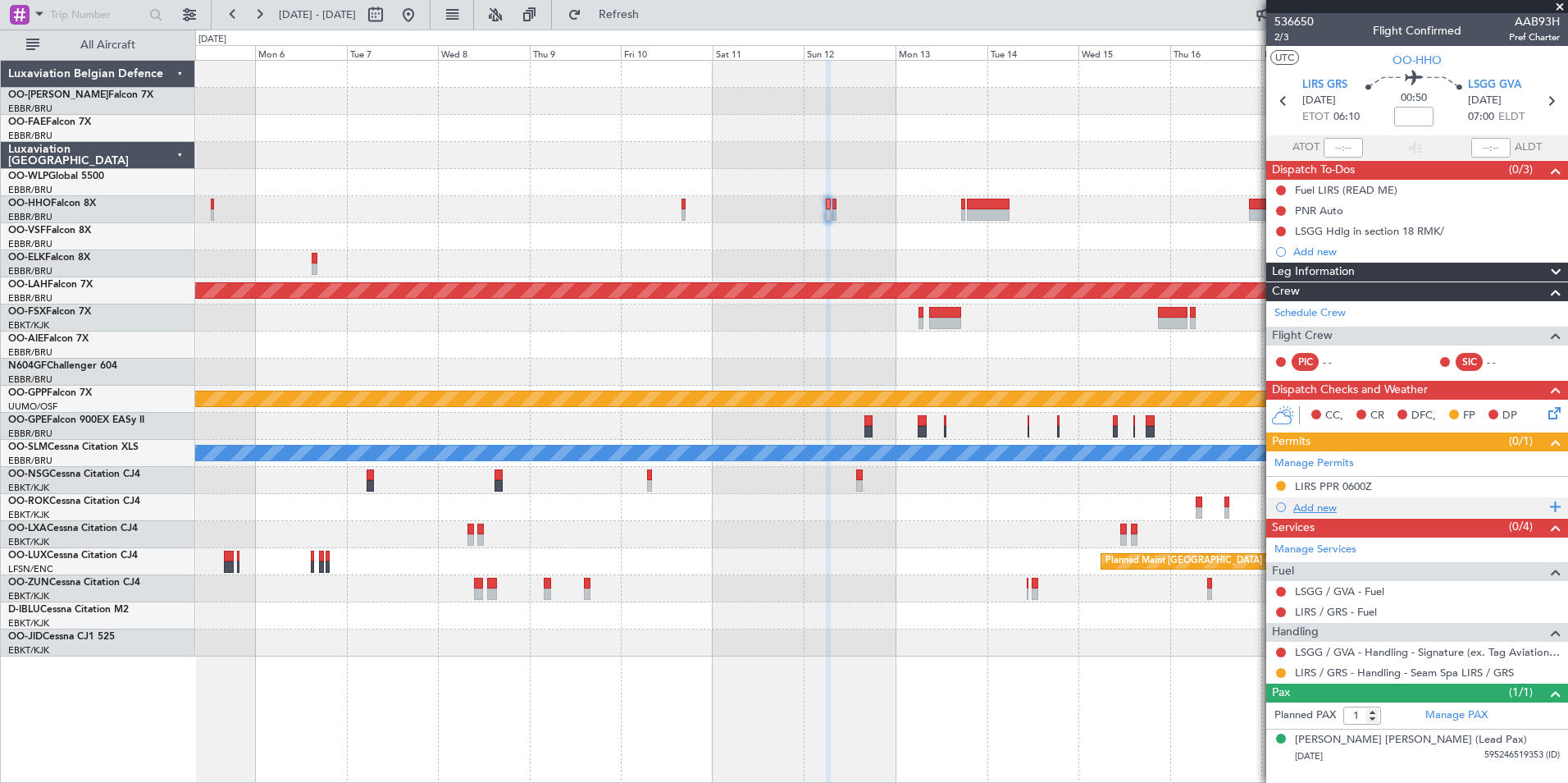
click at [1327, 505] on div "Add new" at bounding box center [1419, 506] width 252 height 14
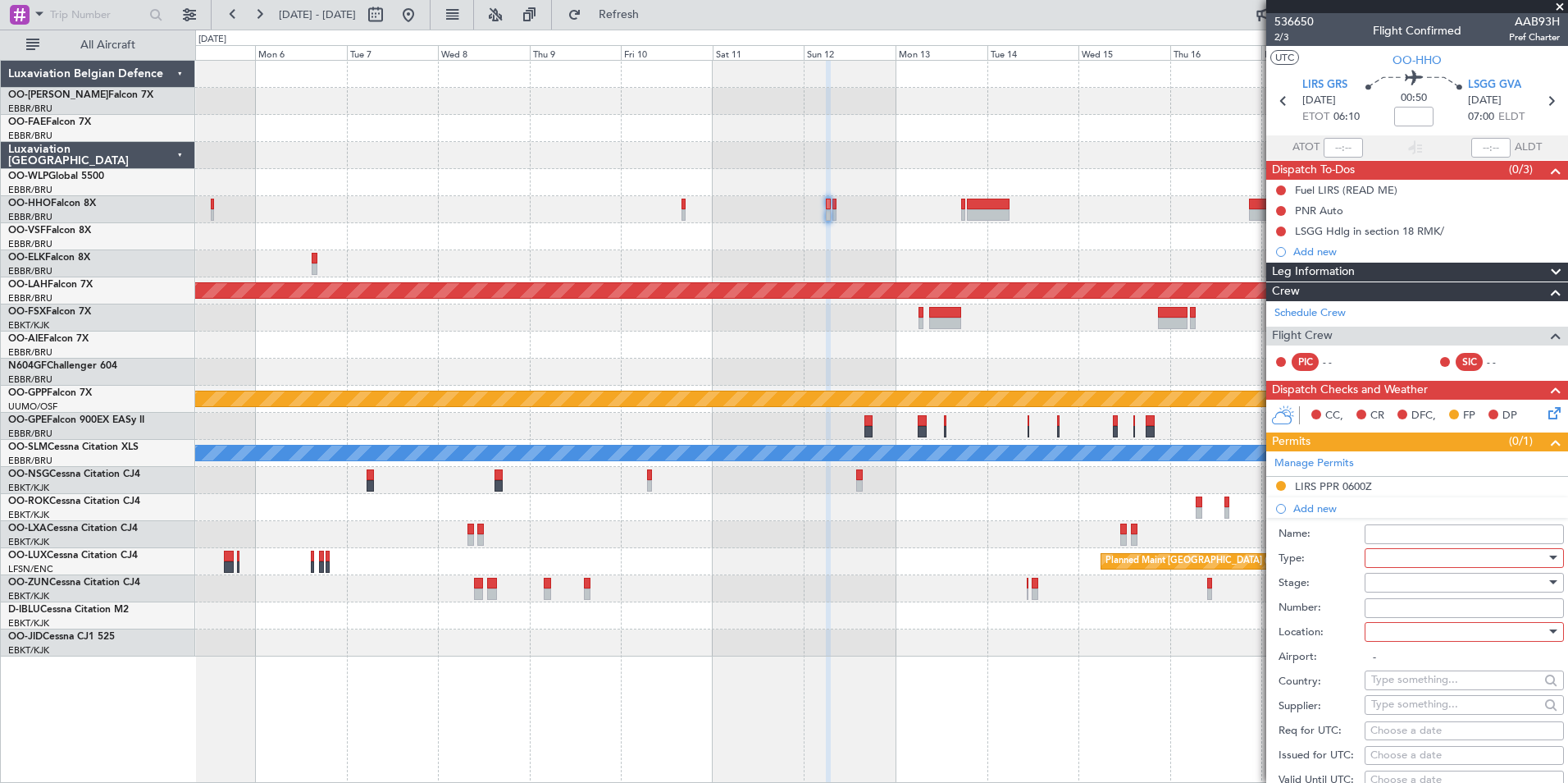
click at [1407, 556] on div at bounding box center [1458, 558] width 174 height 25
click at [1400, 717] on span "Slot" at bounding box center [1458, 712] width 172 height 25
click at [1416, 580] on div at bounding box center [1458, 582] width 174 height 25
click at [1416, 689] on span "Requested" at bounding box center [1458, 689] width 172 height 25
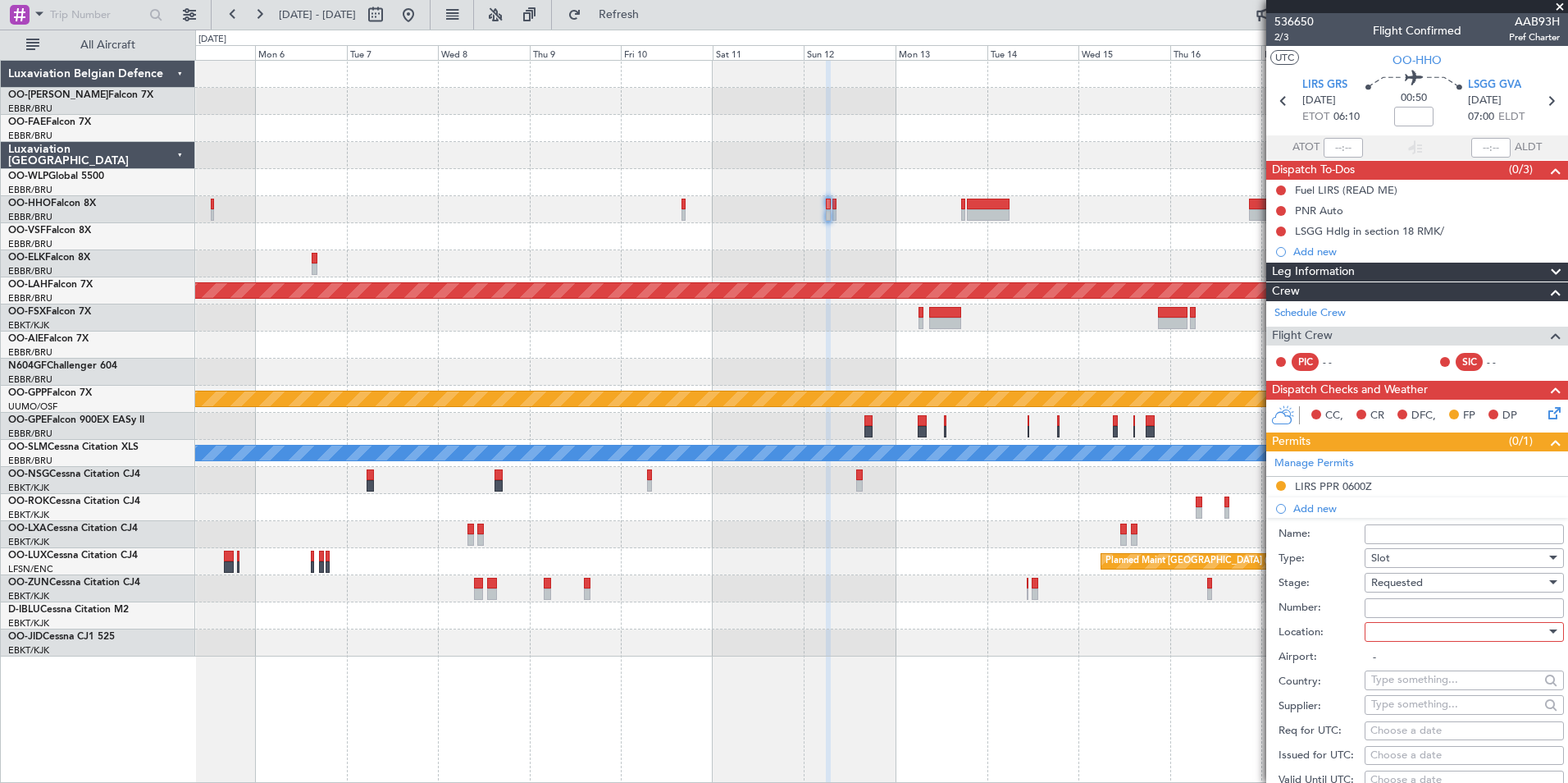
click at [1414, 643] on div at bounding box center [1458, 632] width 174 height 25
click at [1407, 708] on span "Arrival" at bounding box center [1458, 714] width 172 height 25
type input "LSGG / GVA"
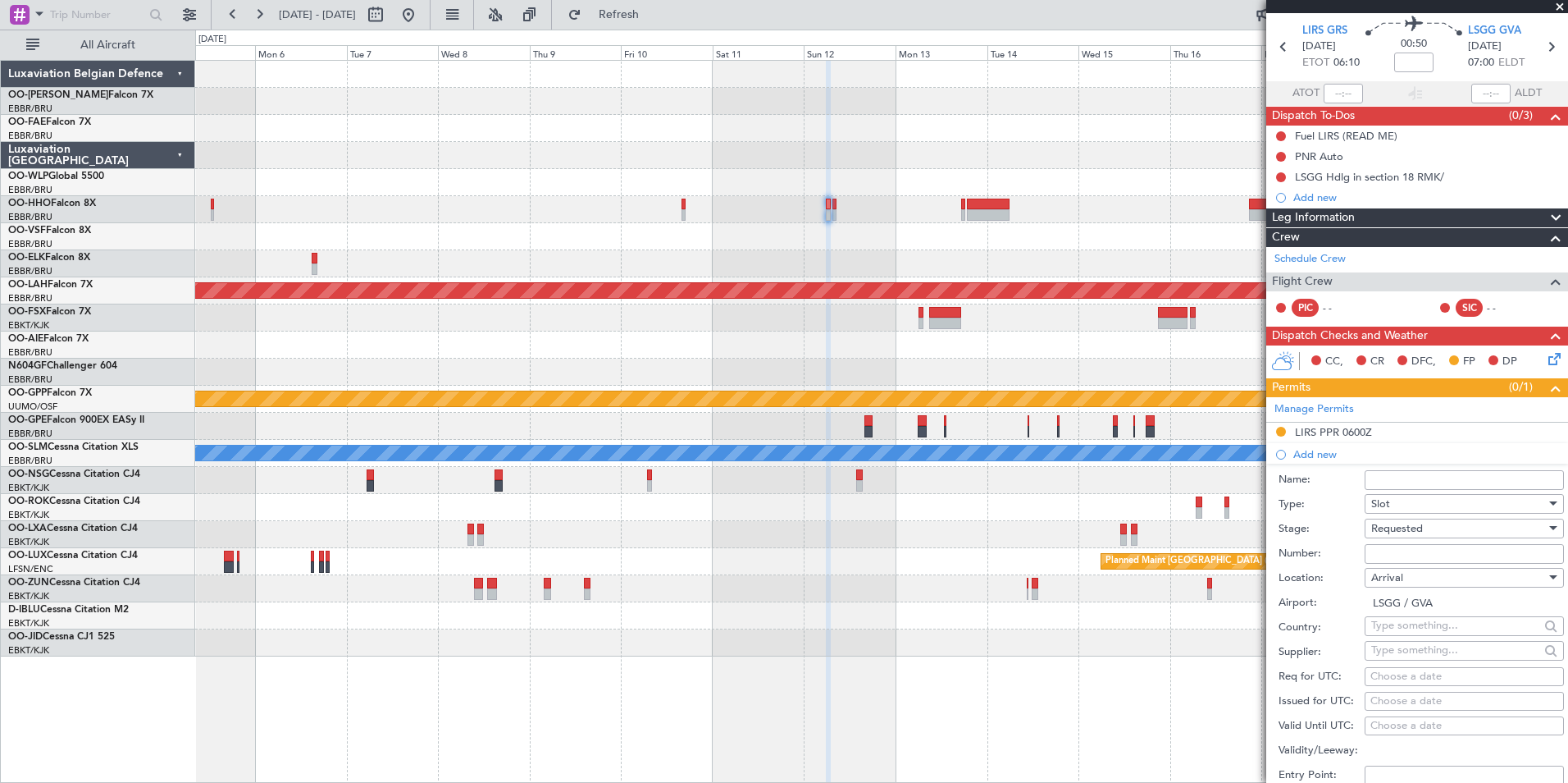
scroll to position [82, 0]
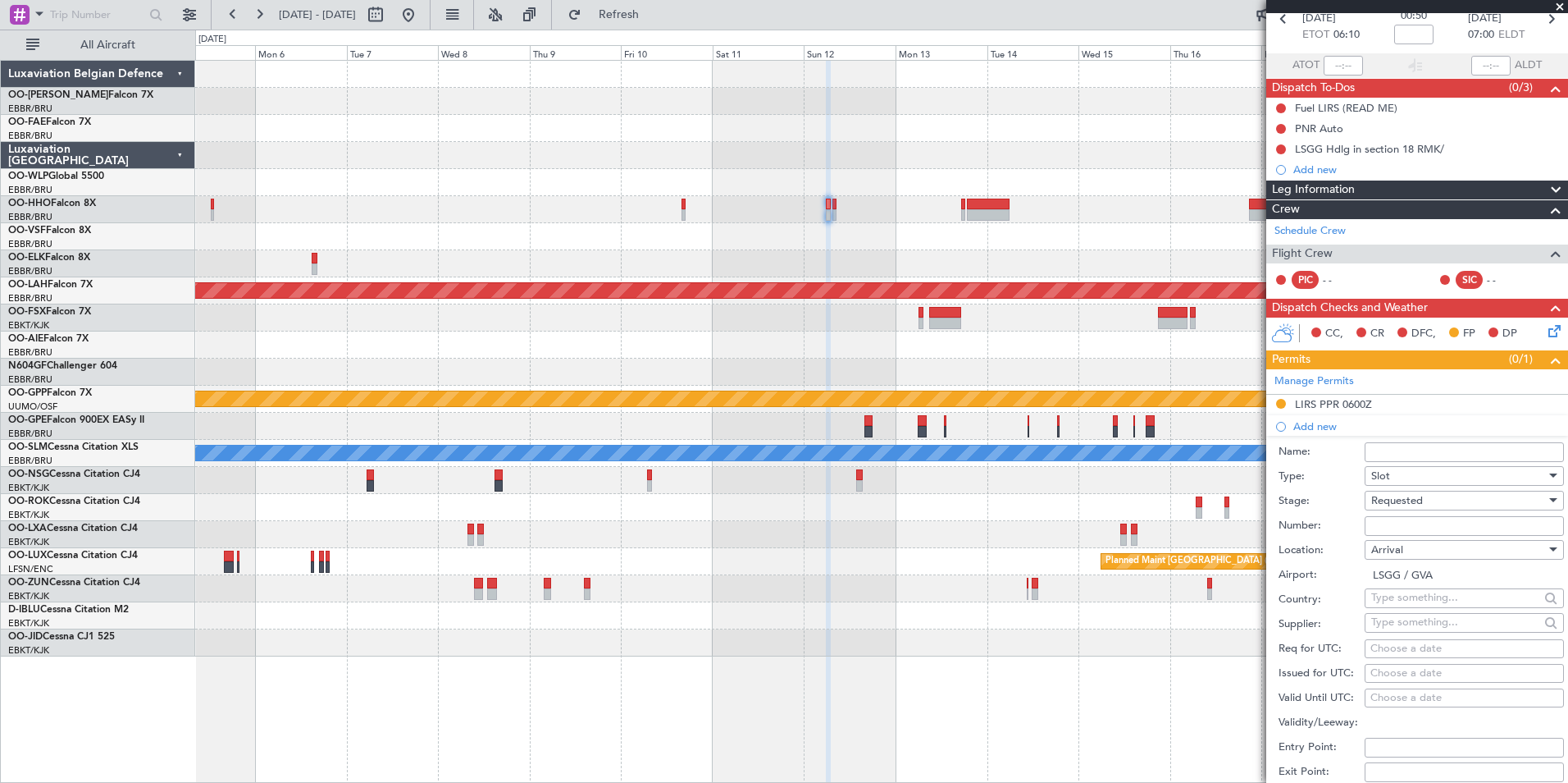
click at [1392, 651] on div "Choose a date" at bounding box center [1464, 649] width 188 height 16
select select "9"
select select "2025"
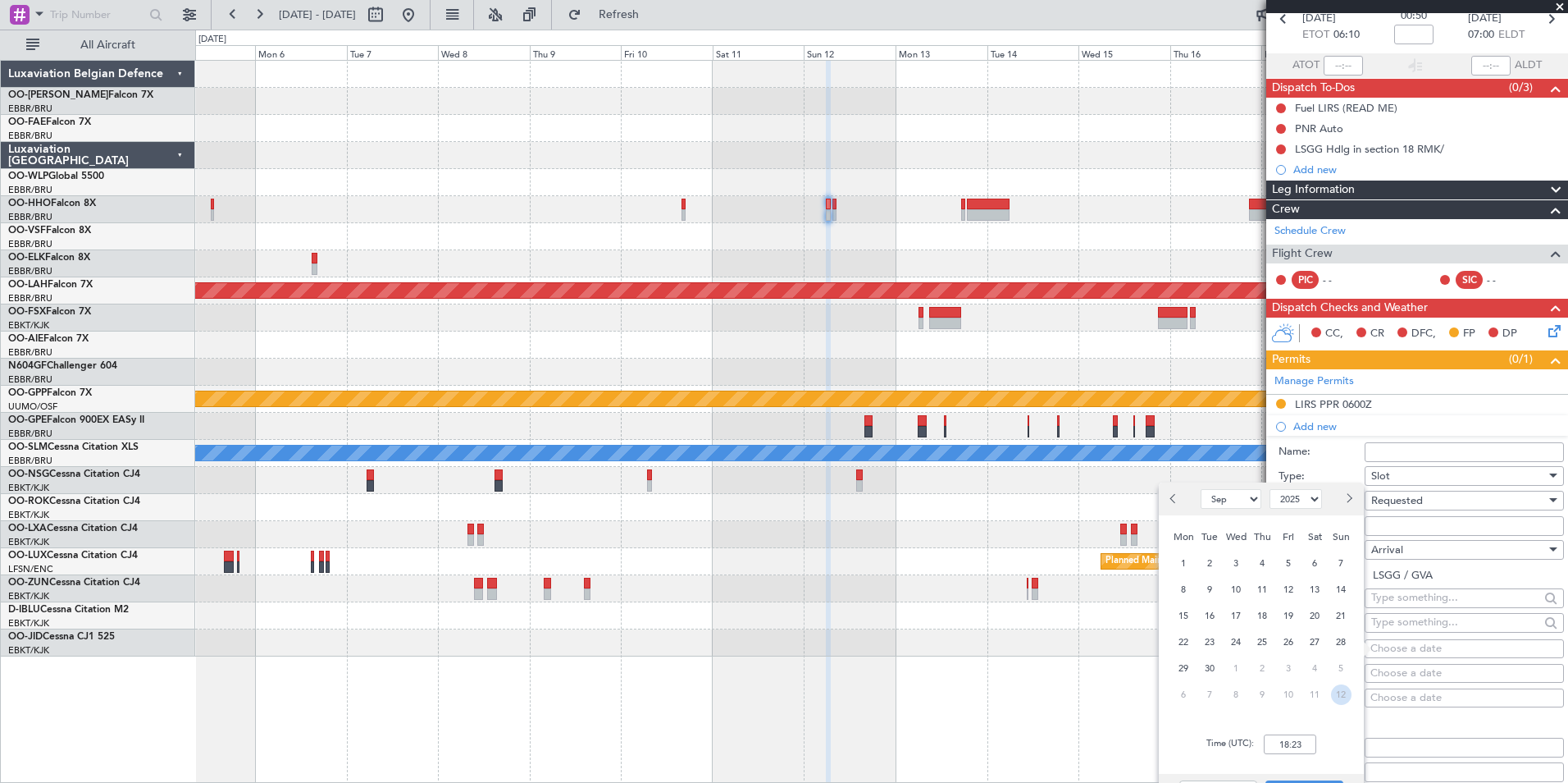
click at [1337, 694] on span "12" at bounding box center [1341, 694] width 20 height 20
select select "10"
click at [1295, 737] on input "00:00" at bounding box center [1290, 745] width 53 height 20
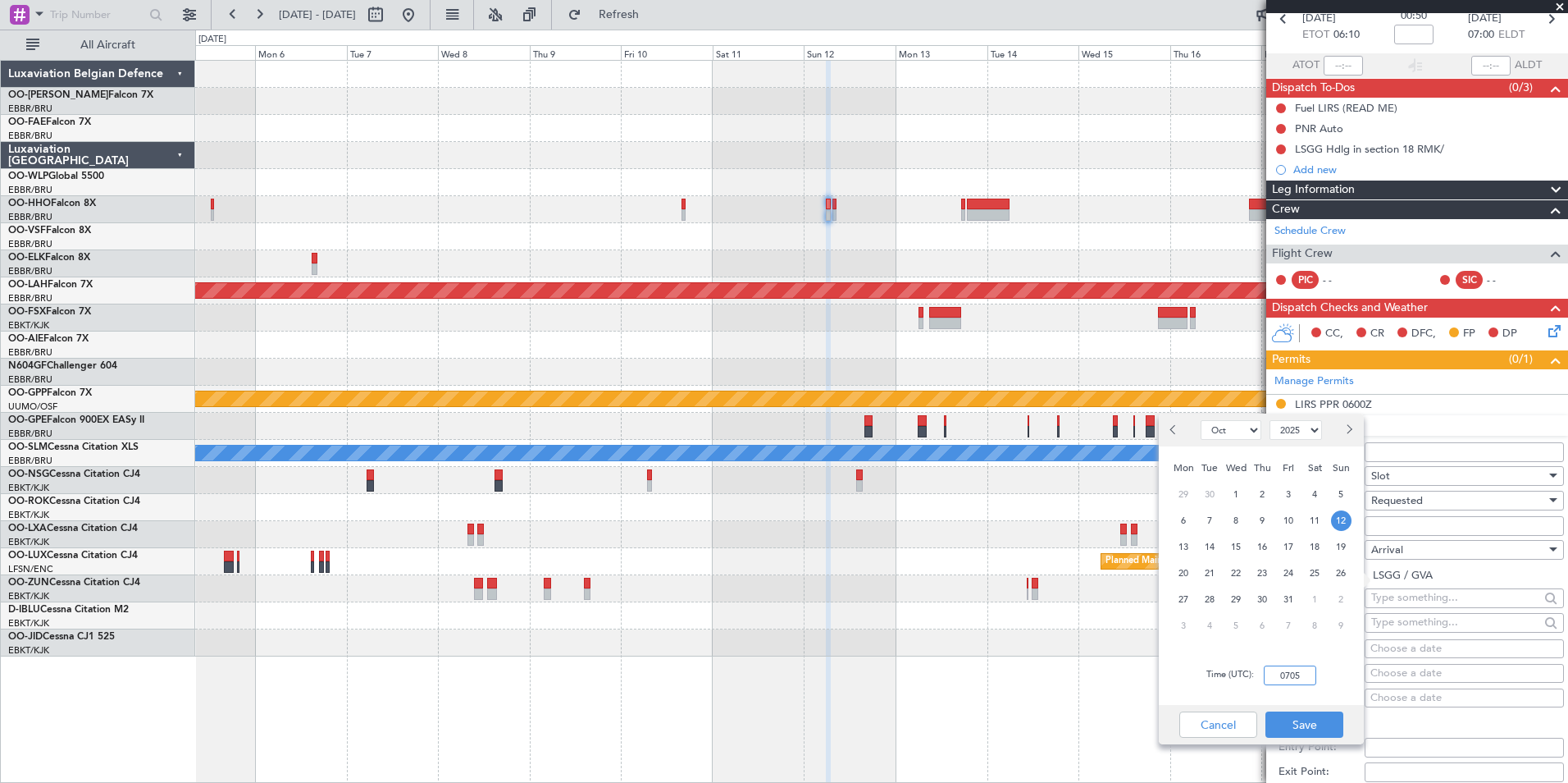
scroll to position [246, 0]
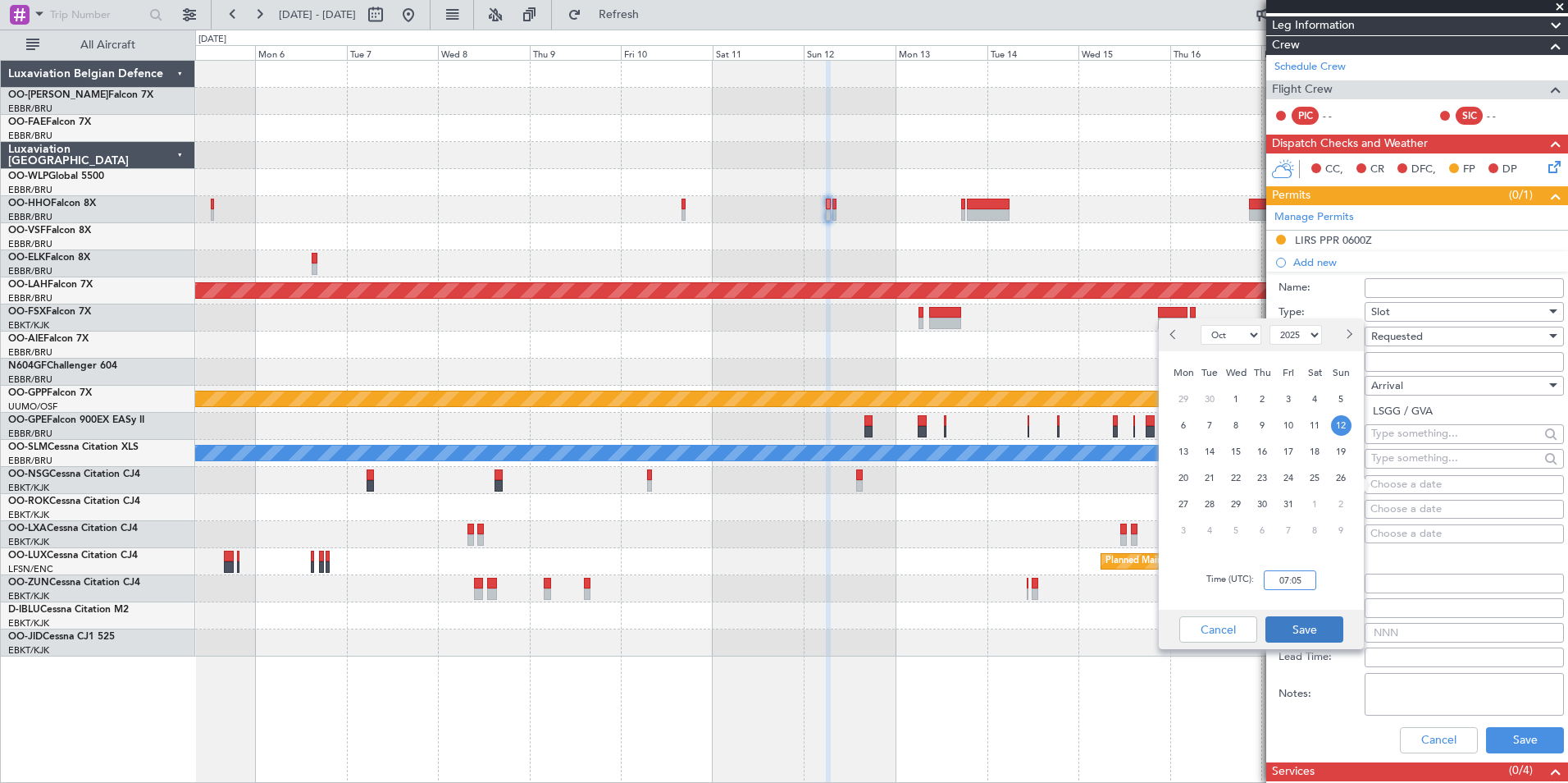
type input "07:05"
click at [1302, 624] on button "Save" at bounding box center [1303, 629] width 78 height 26
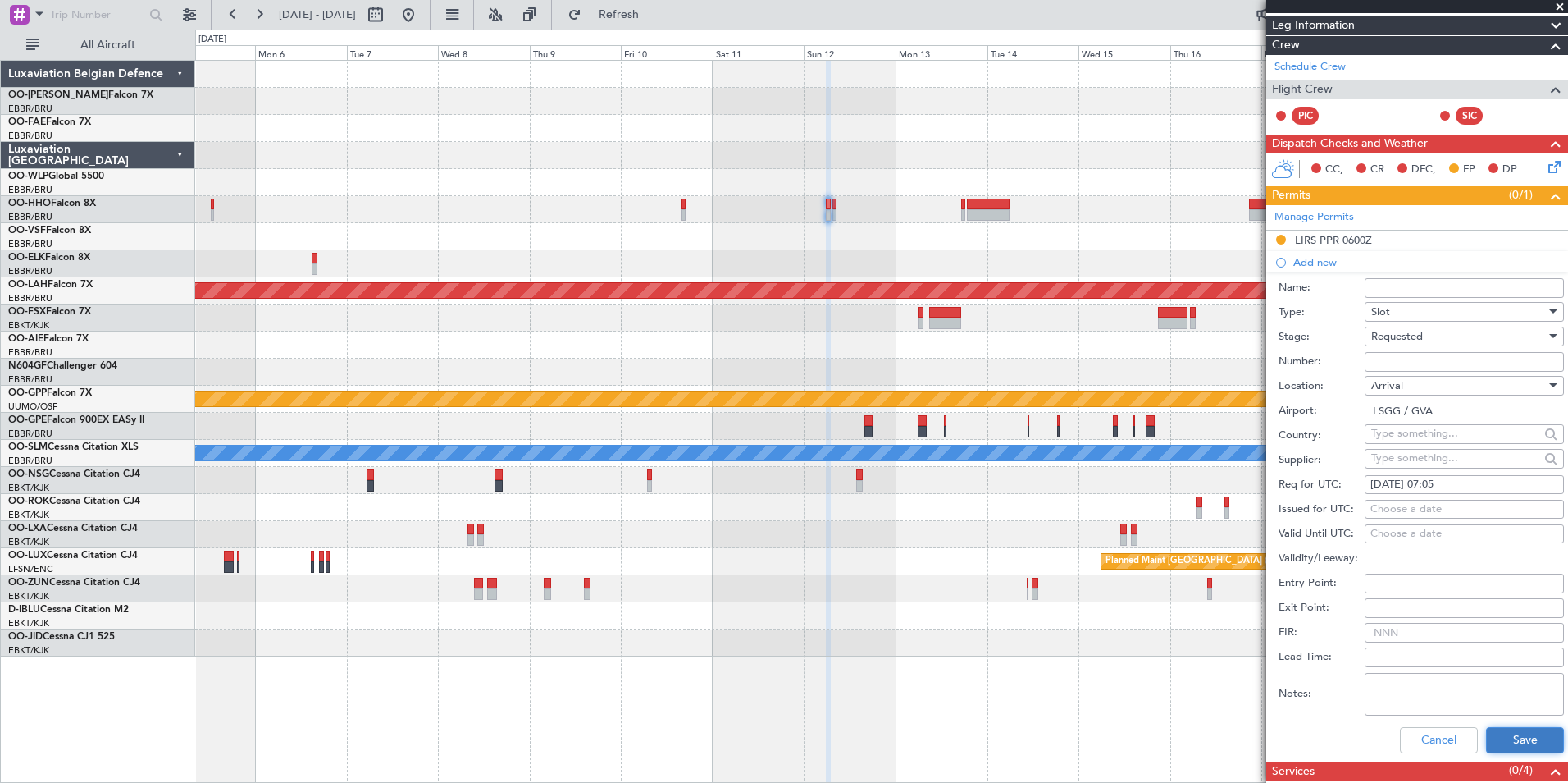
click at [1532, 748] on button "Save" at bounding box center [1524, 739] width 78 height 26
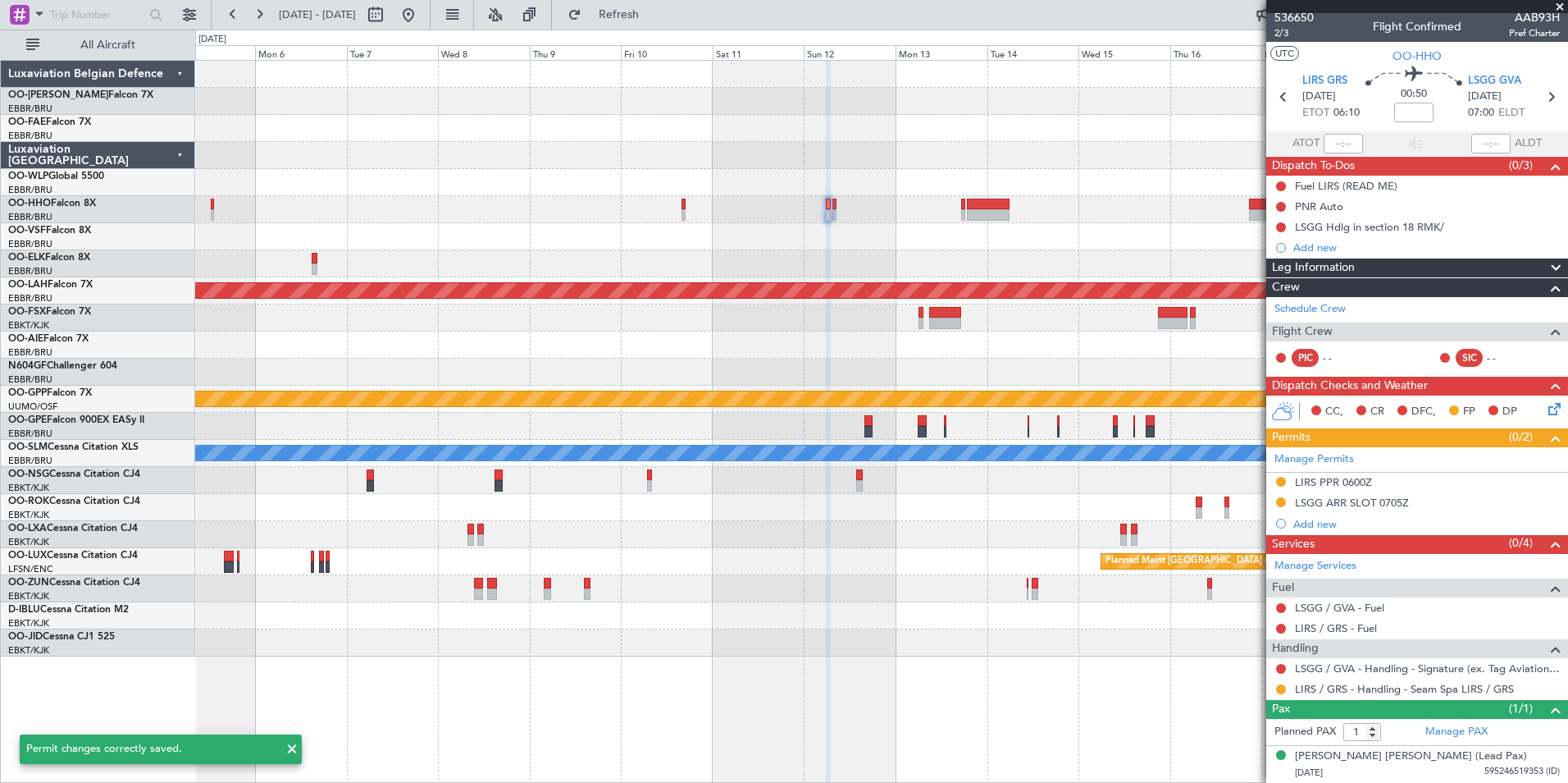
scroll to position [4, 0]
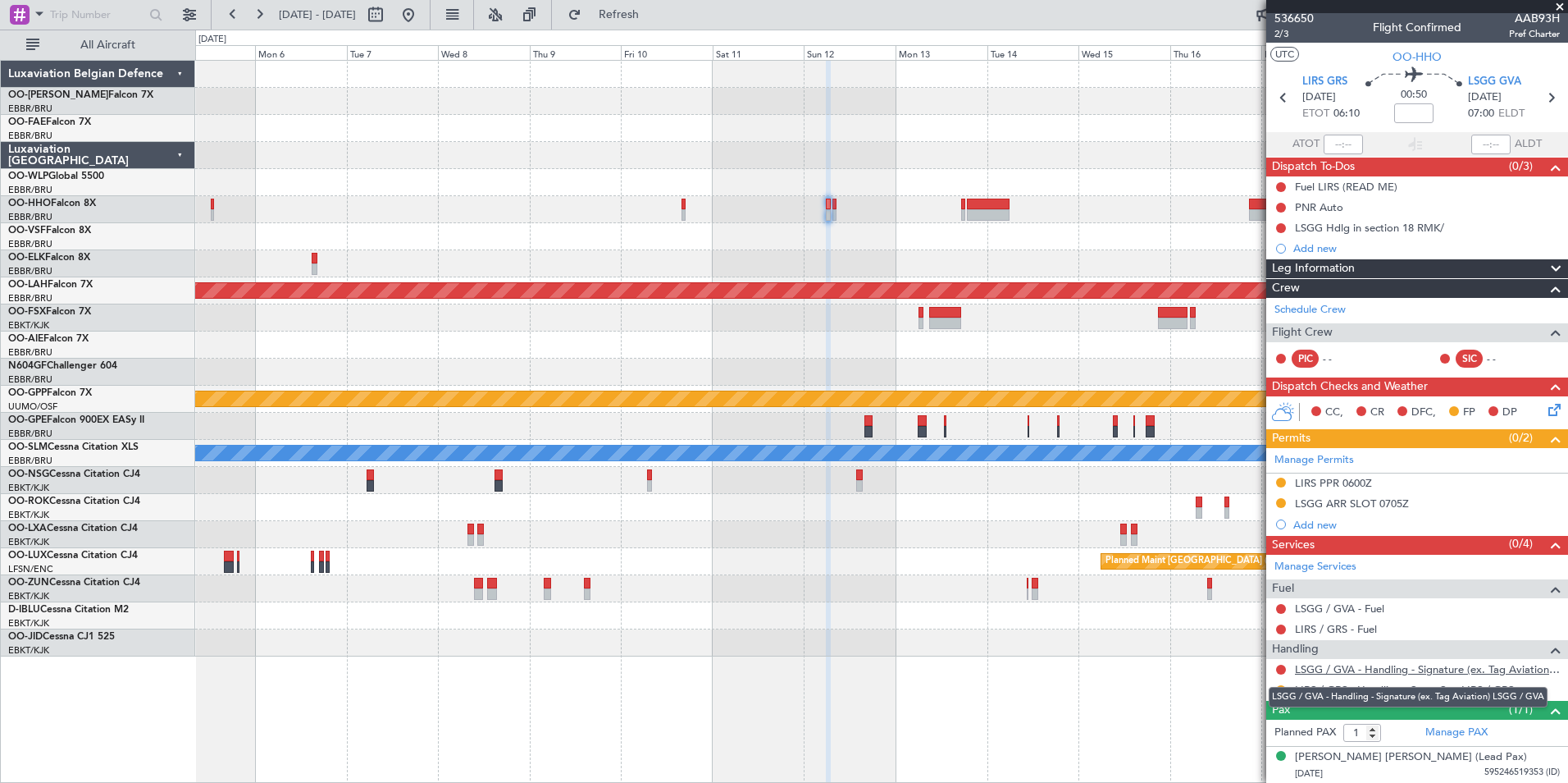
click at [1333, 667] on link "LSGG / GVA - Handling - Signature (ex. Tag Aviation) LSGG / GVA" at bounding box center [1427, 668] width 265 height 14
click at [1283, 670] on button at bounding box center [1281, 669] width 10 height 10
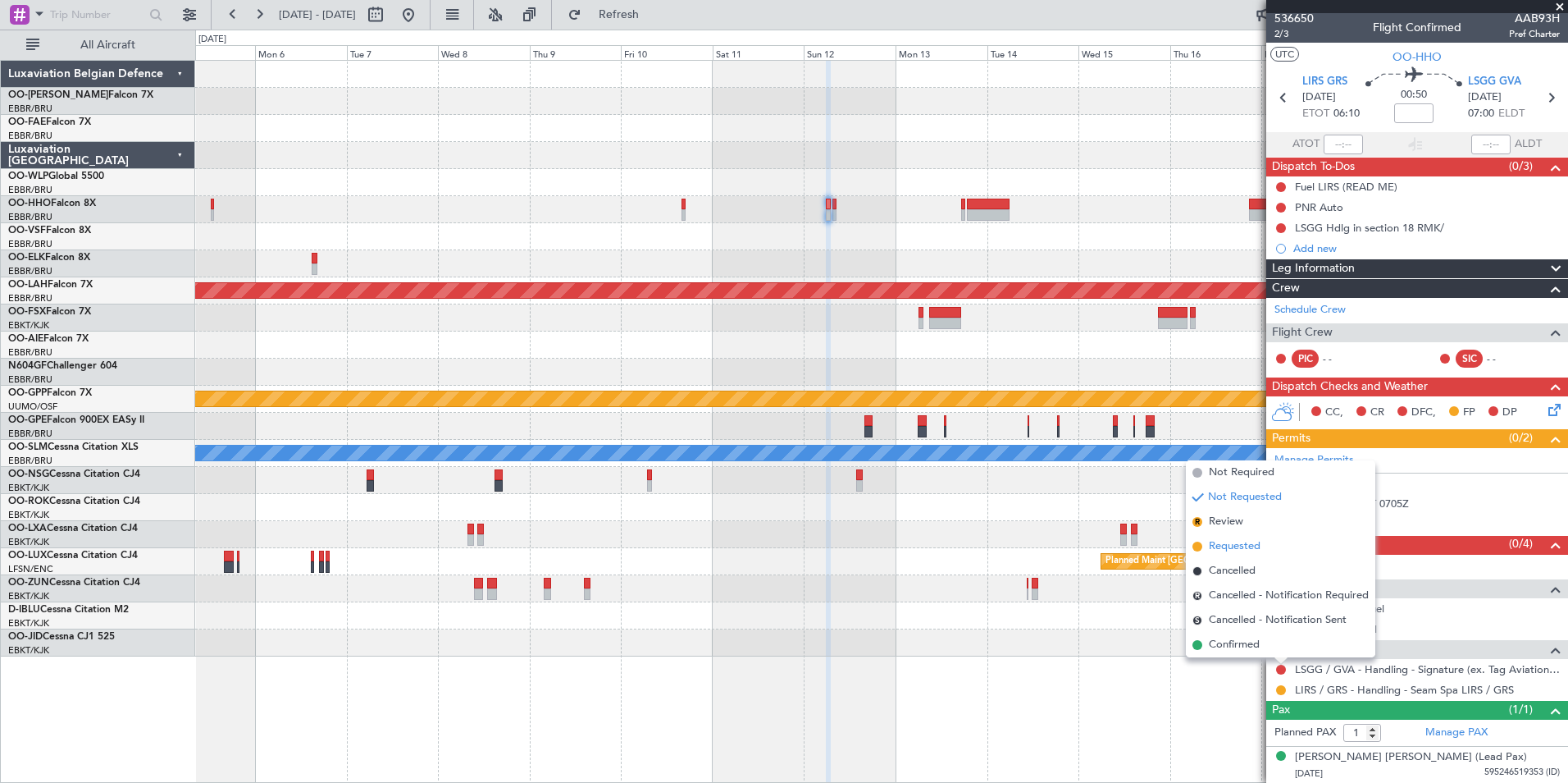
click at [1237, 550] on span "Requested" at bounding box center [1234, 547] width 52 height 16
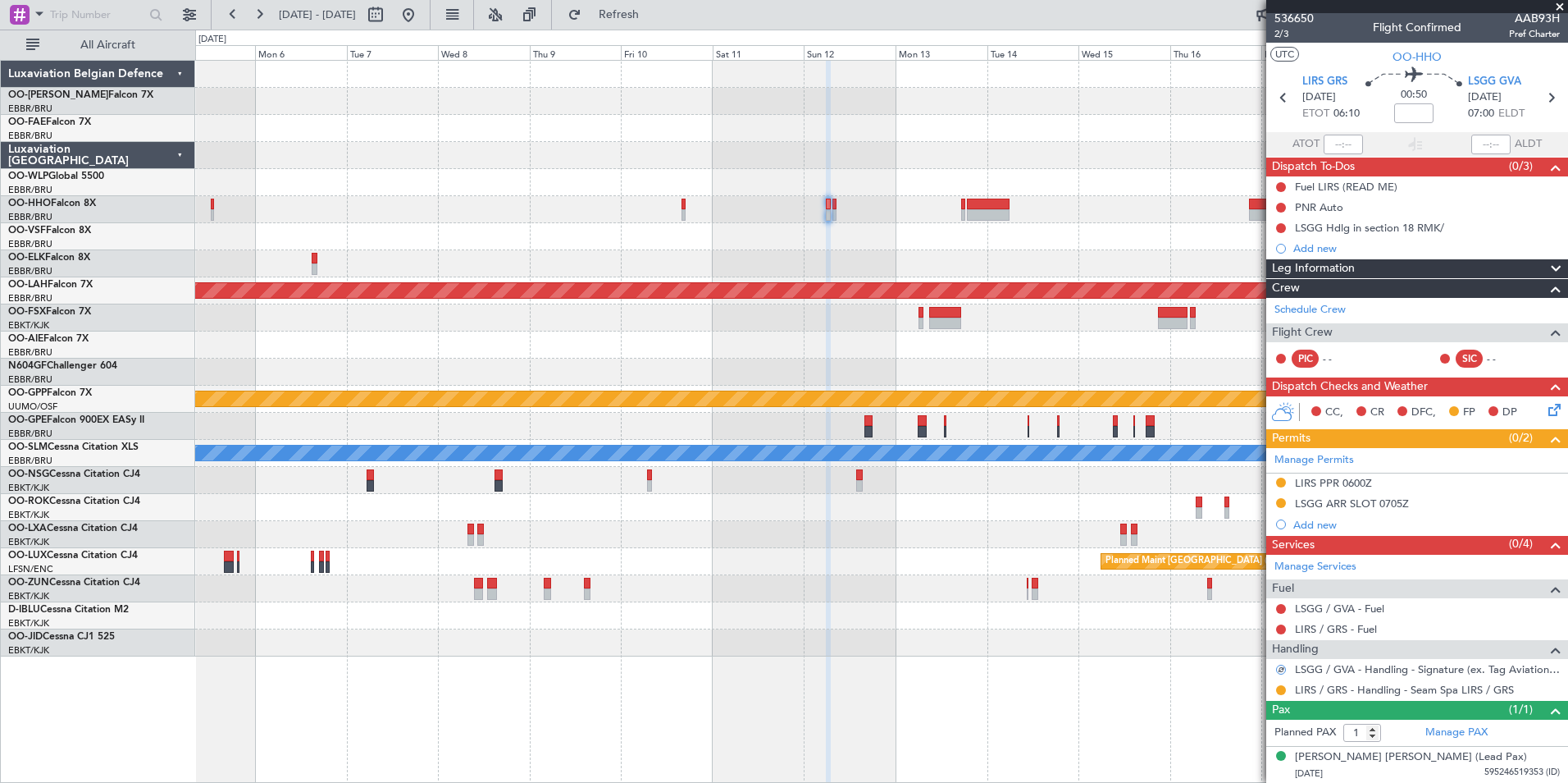
click at [837, 208] on div at bounding box center [881, 210] width 1372 height 27
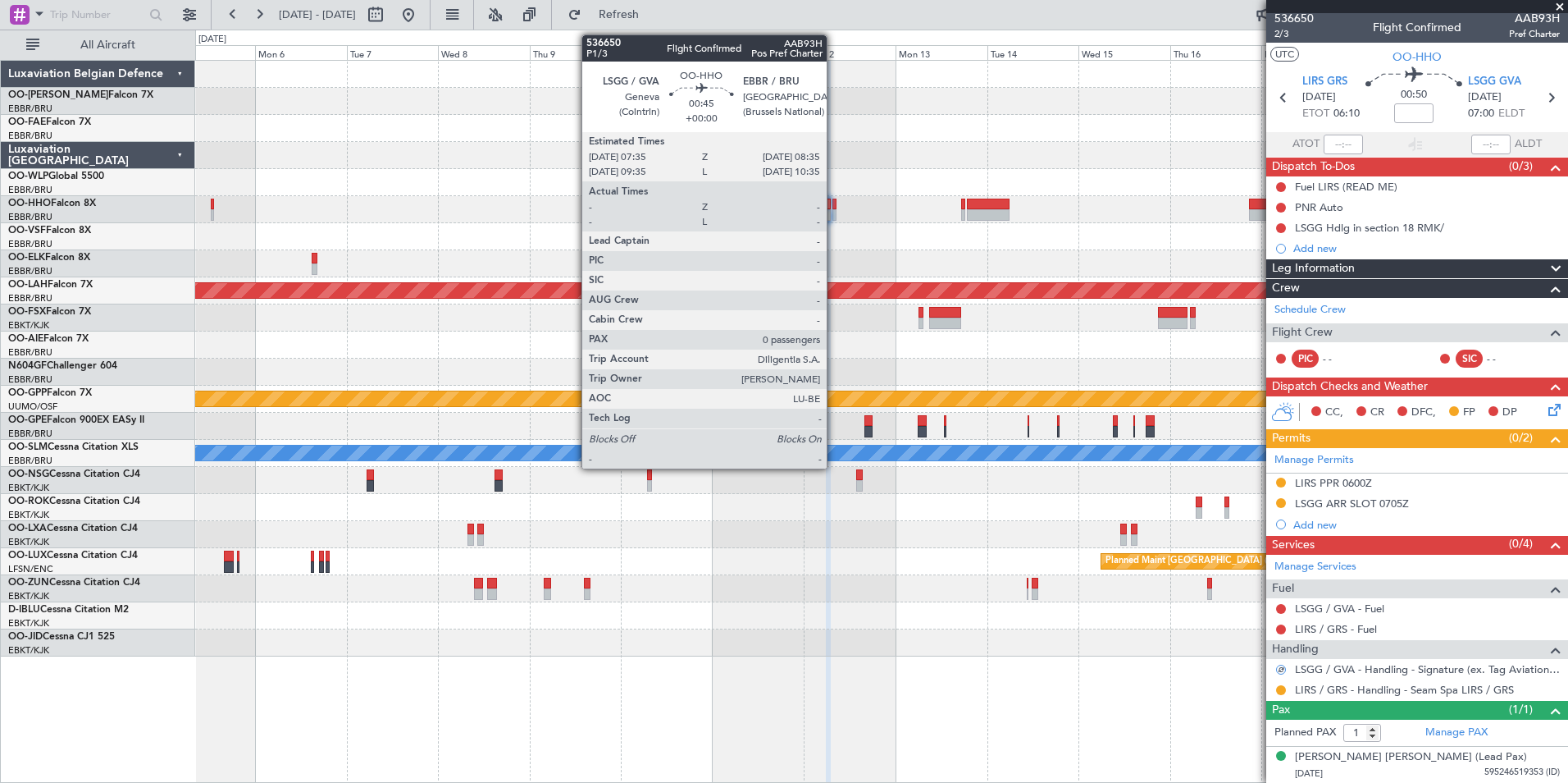
click at [834, 208] on div at bounding box center [834, 204] width 4 height 12
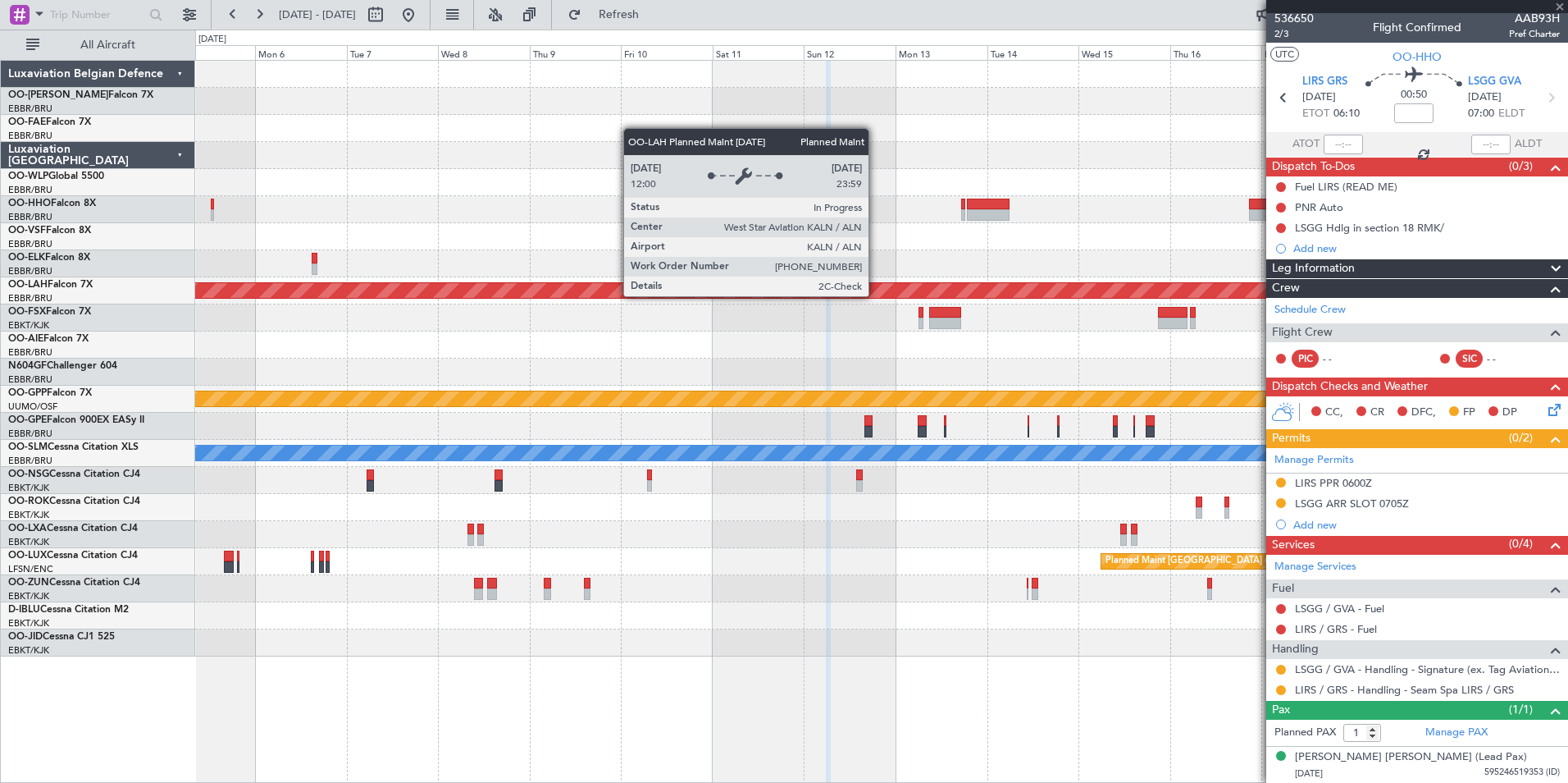
type input "0"
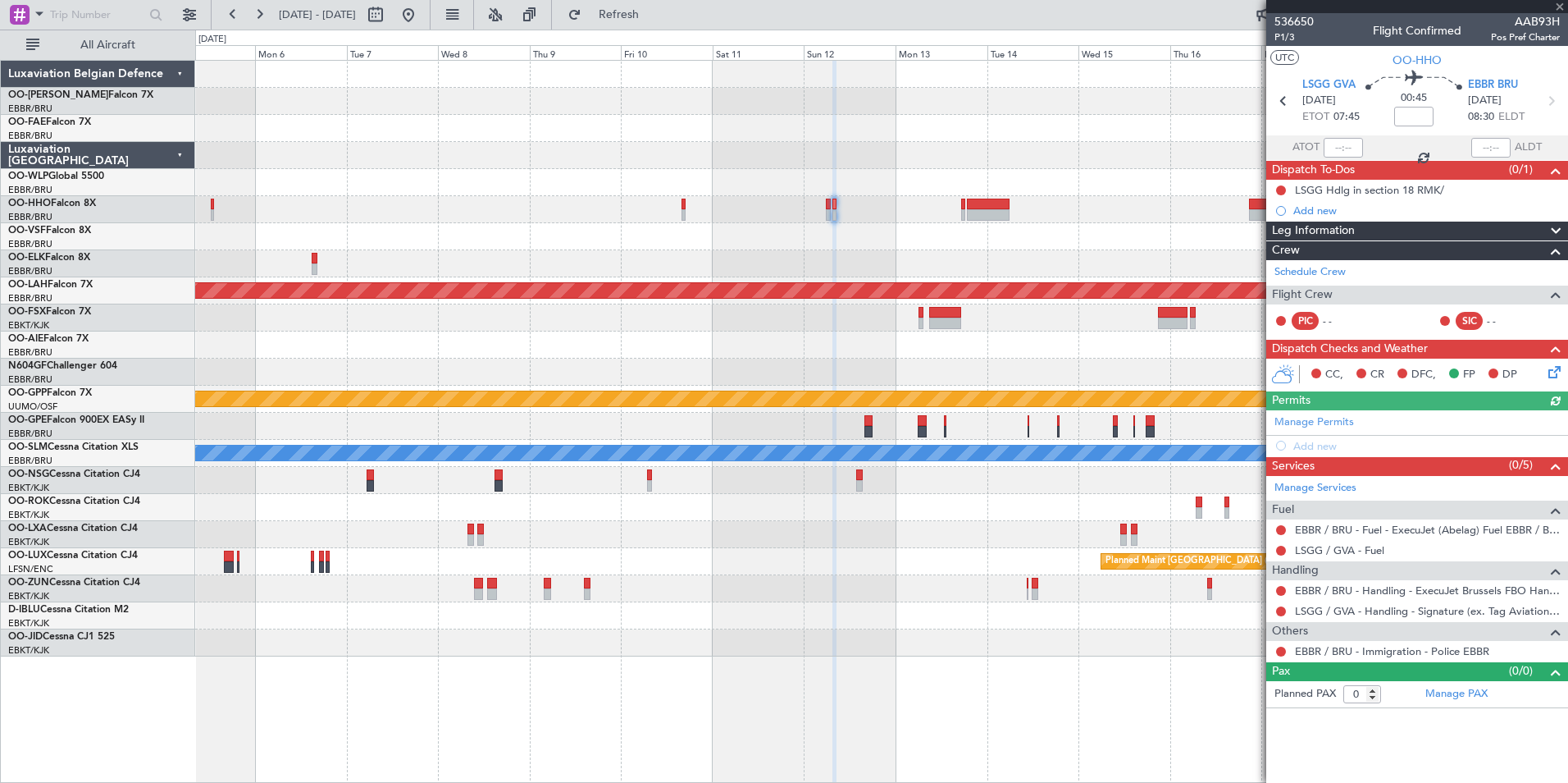
drag, startPoint x: 1281, startPoint y: 591, endPoint x: 1282, endPoint y: 611, distance: 20.0
click at [1276, 620] on mat-tooltip-component "Not Requested" at bounding box center [1282, 617] width 93 height 44
click at [1282, 607] on div "Not Requested" at bounding box center [1281, 616] width 69 height 20
click at [1280, 612] on button at bounding box center [1281, 611] width 10 height 10
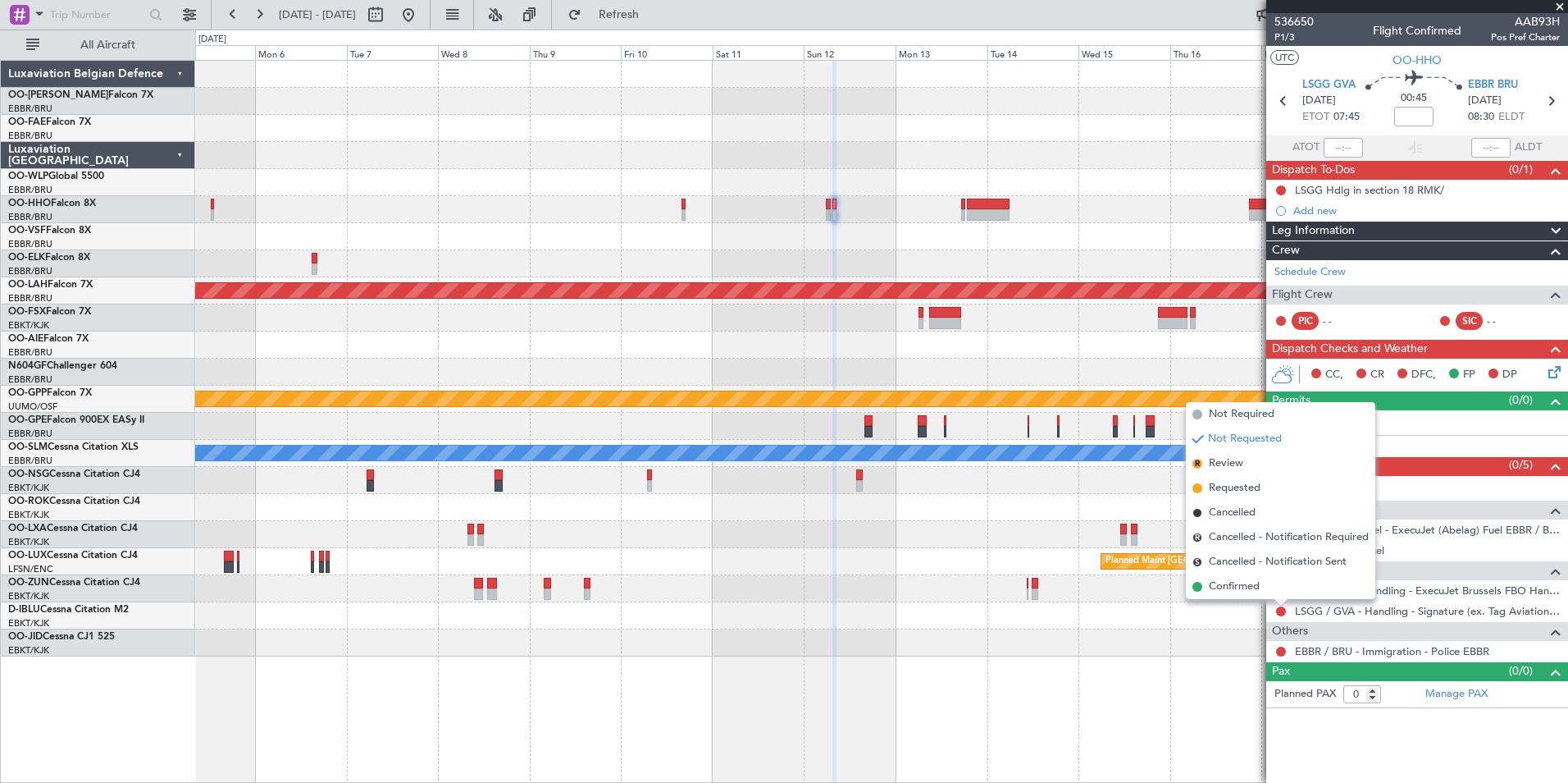
drag, startPoint x: 1248, startPoint y: 477, endPoint x: 1302, endPoint y: 513, distance: 64.9
click at [1248, 476] on li "Requested" at bounding box center [1281, 487] width 190 height 25
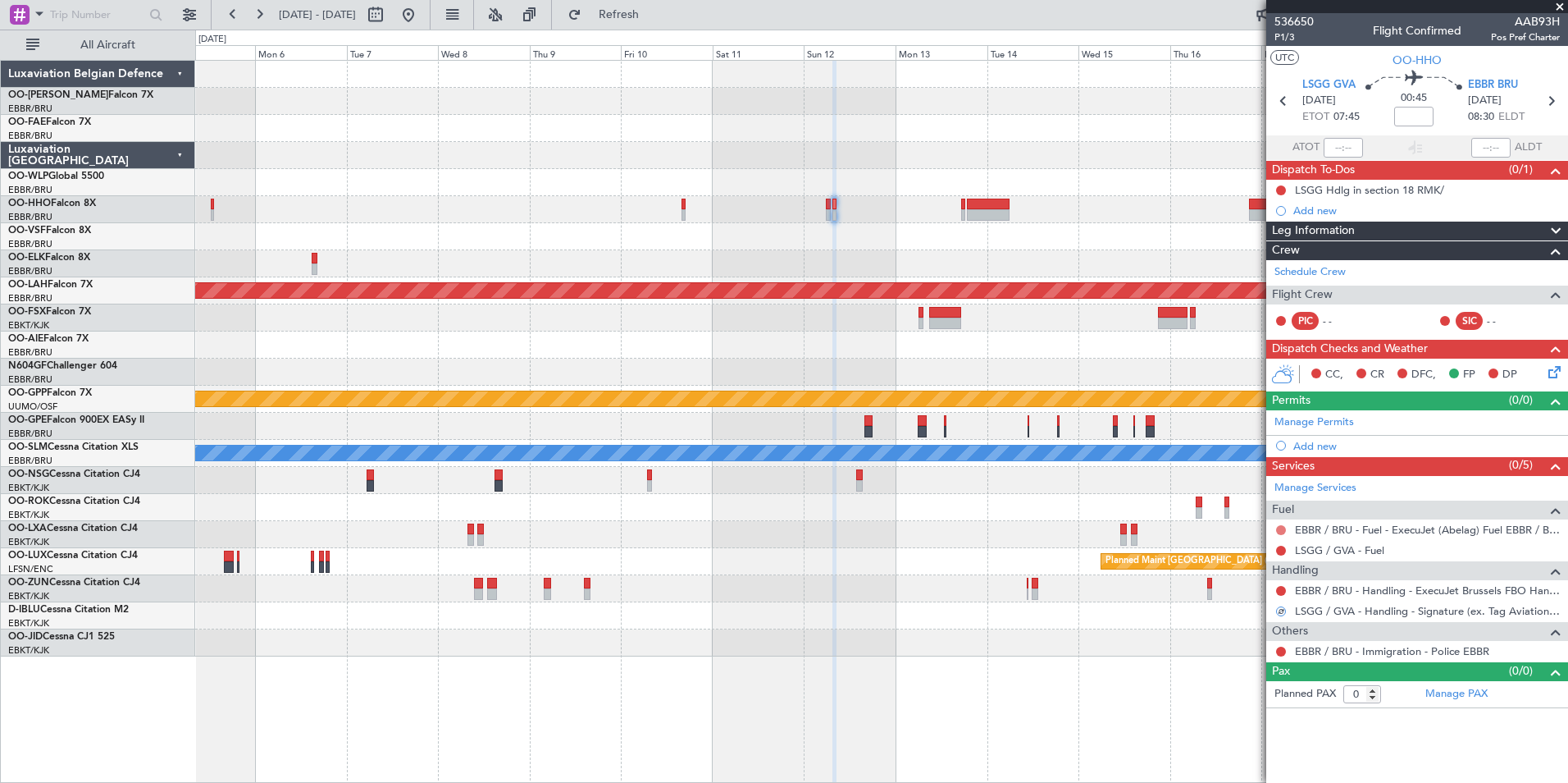
click at [1277, 529] on button at bounding box center [1281, 529] width 10 height 10
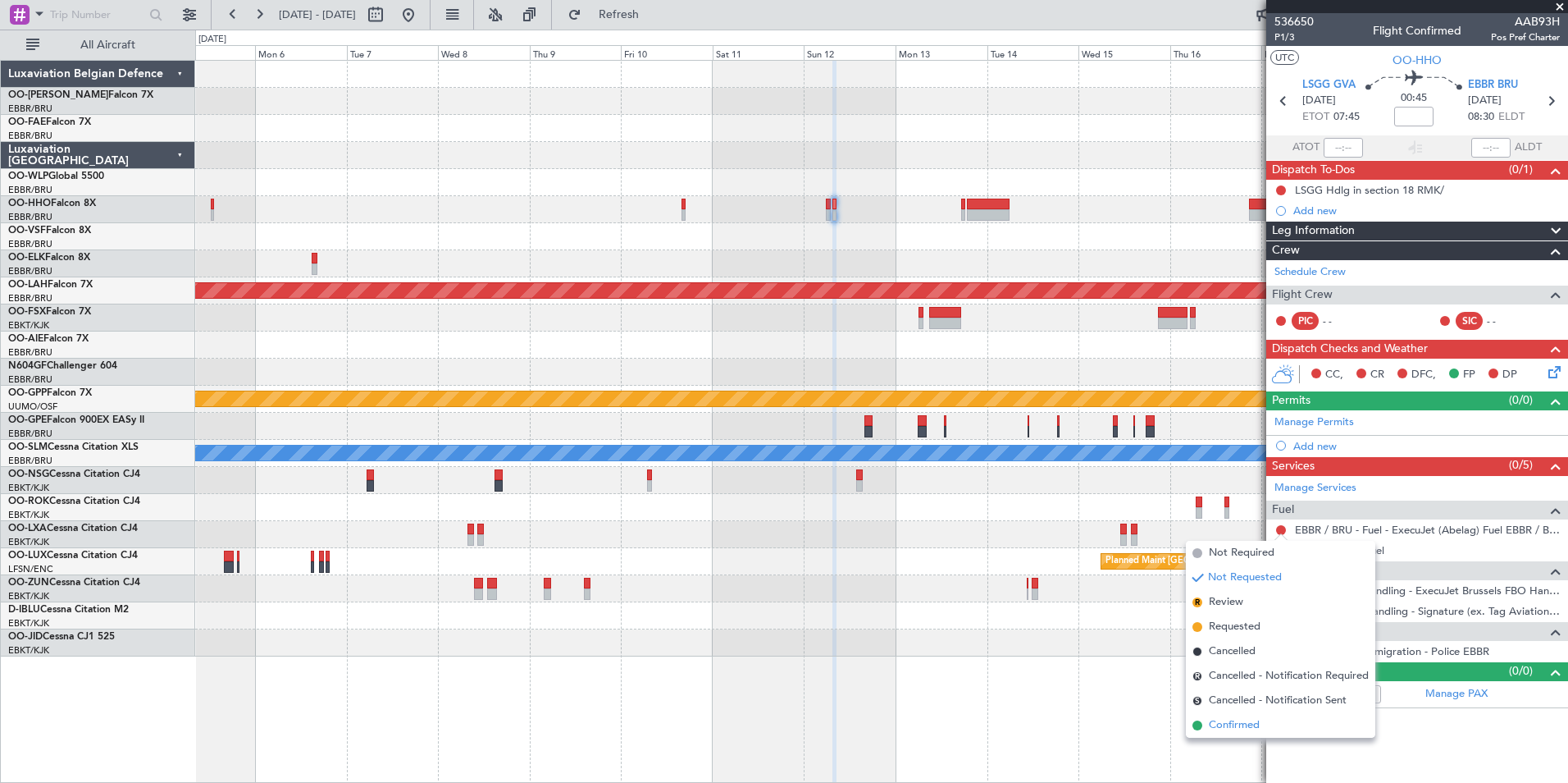
click at [1237, 726] on span "Confirmed" at bounding box center [1234, 726] width 51 height 16
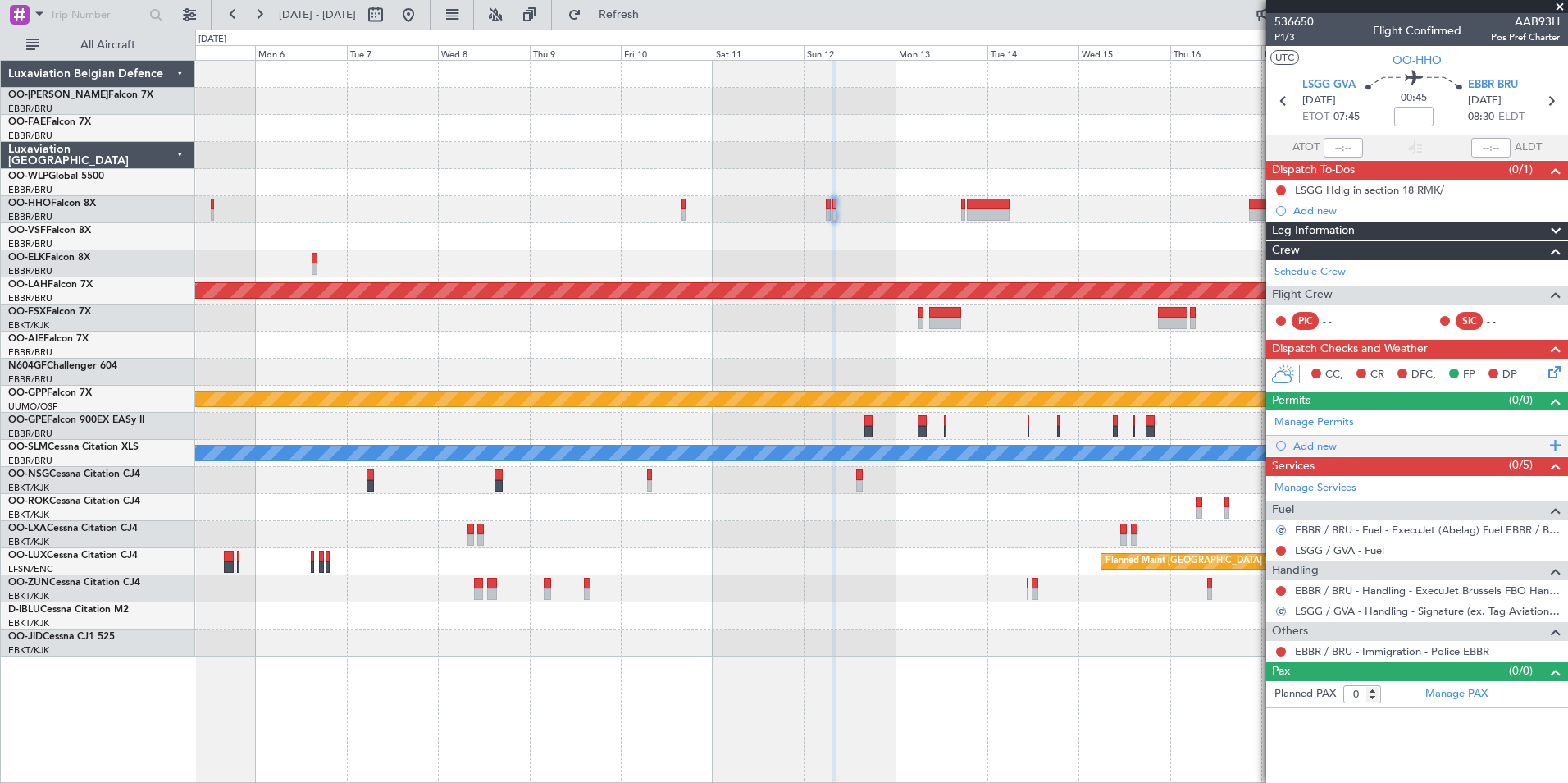
click at [1318, 440] on div "Add new" at bounding box center [1419, 445] width 252 height 14
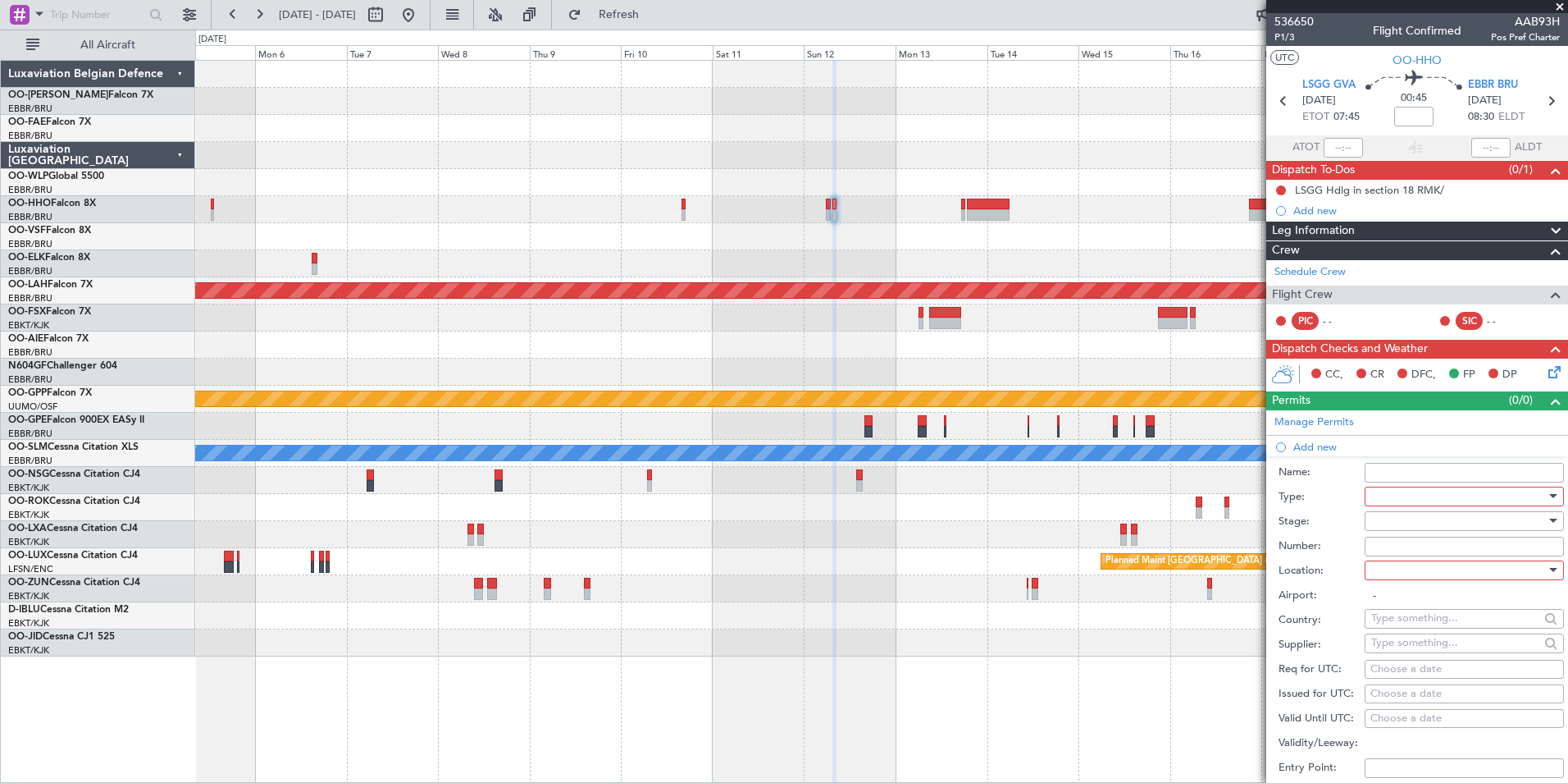
click at [1388, 491] on div at bounding box center [1458, 496] width 174 height 25
click at [1385, 652] on span "Slot" at bounding box center [1458, 650] width 172 height 25
click at [1407, 516] on div at bounding box center [1458, 520] width 174 height 25
click at [1409, 635] on span "Requested" at bounding box center [1458, 627] width 172 height 25
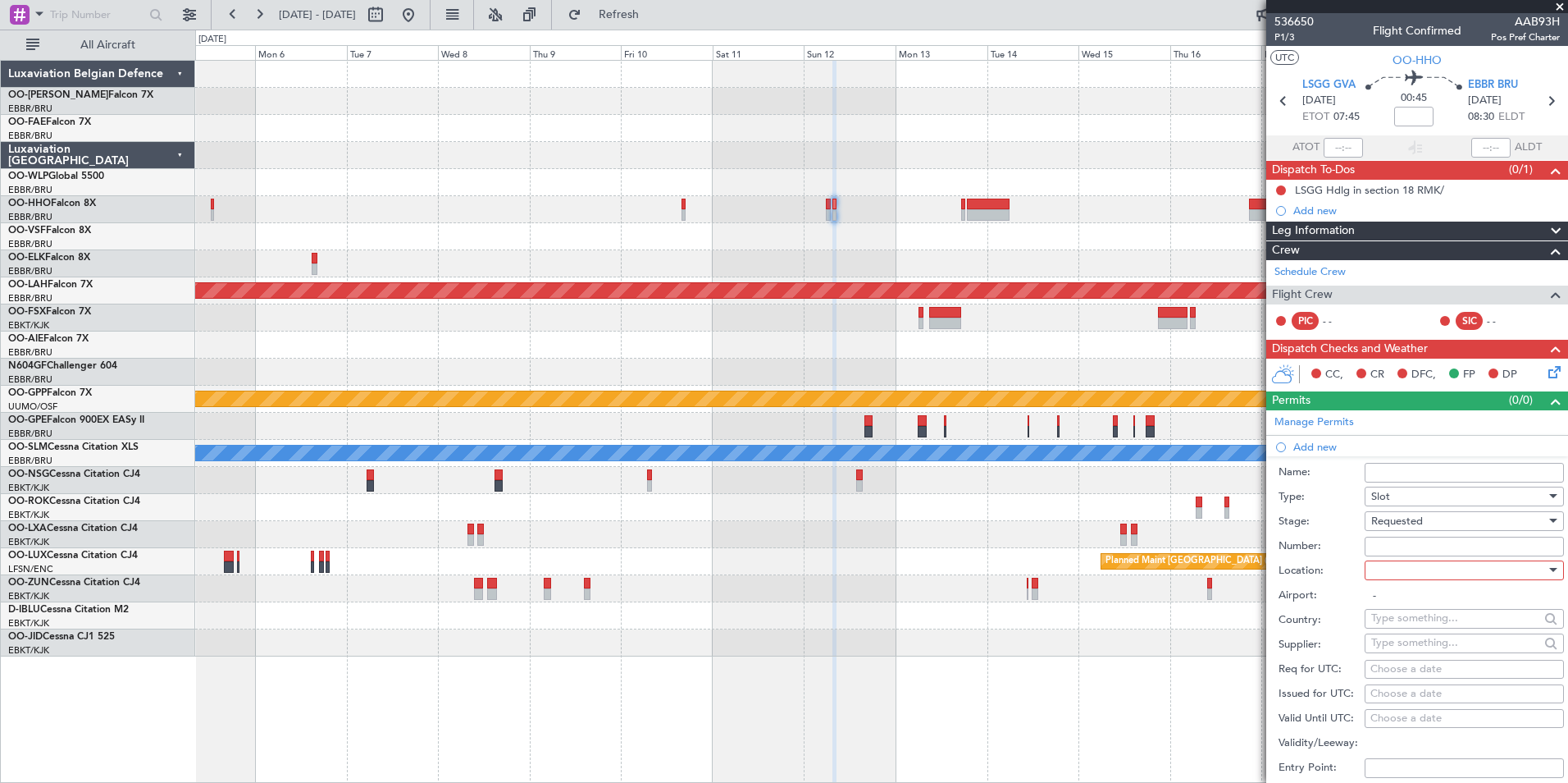
click at [1385, 563] on div at bounding box center [1458, 569] width 174 height 25
click at [1401, 601] on span "Departure" at bounding box center [1458, 602] width 172 height 25
type input "LSGG / GVA"
click at [1386, 665] on div "Choose a date" at bounding box center [1464, 670] width 188 height 16
select select "9"
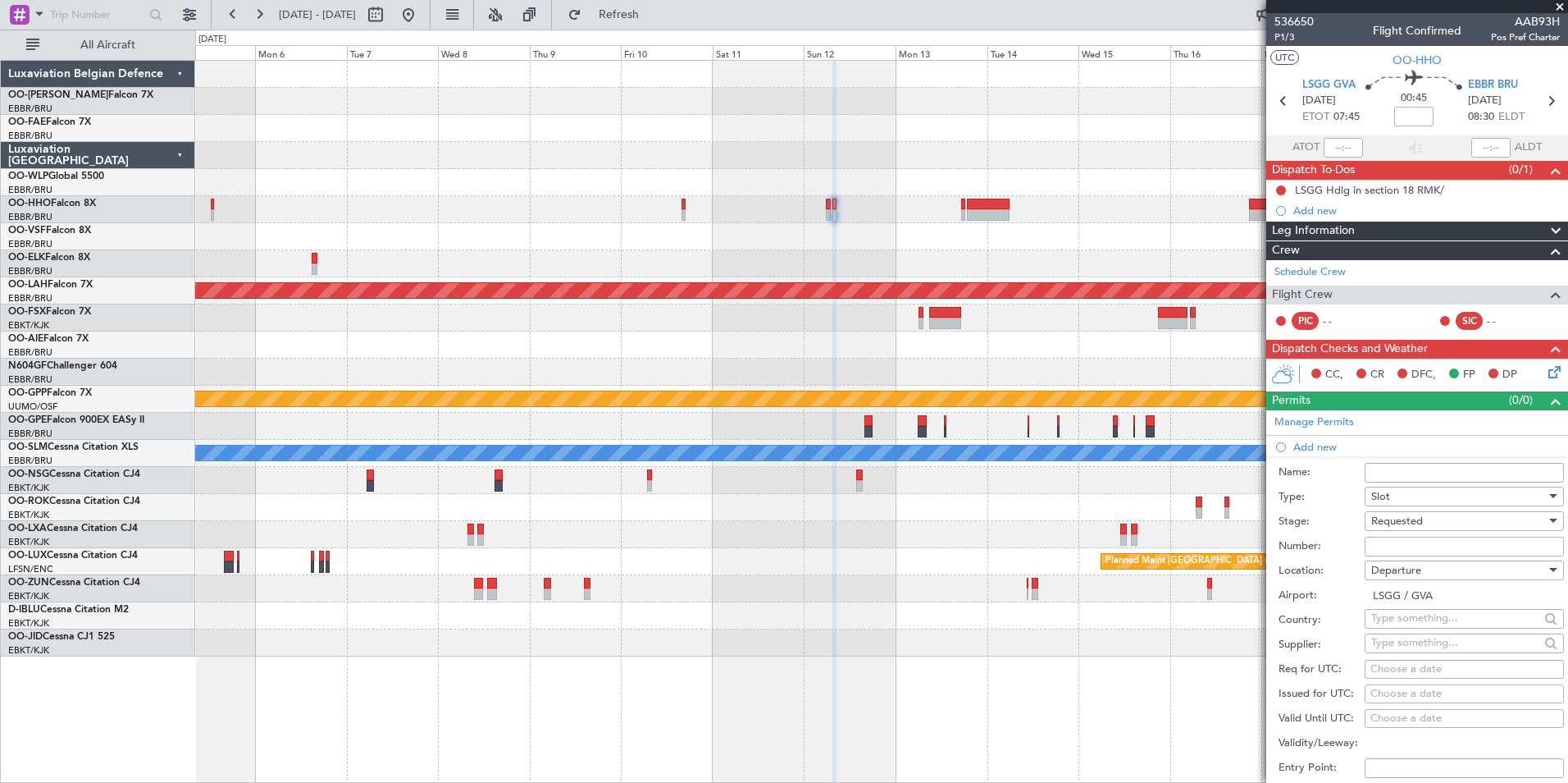
select select "2025"
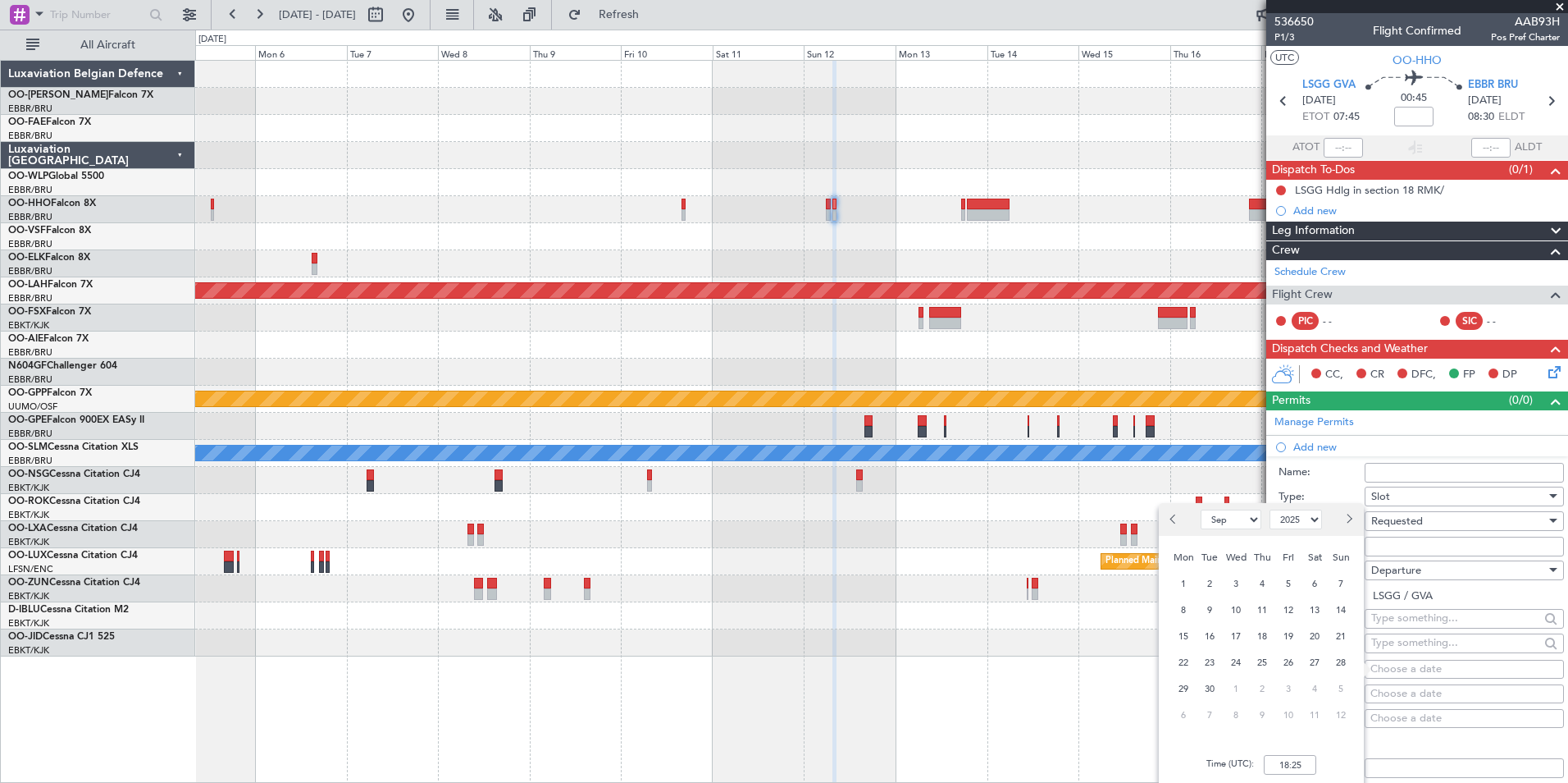
select select "9"
select select "2025"
click at [1332, 716] on span "12" at bounding box center [1341, 715] width 20 height 20
select select "10"
click at [1292, 767] on input "00:00" at bounding box center [1290, 765] width 53 height 20
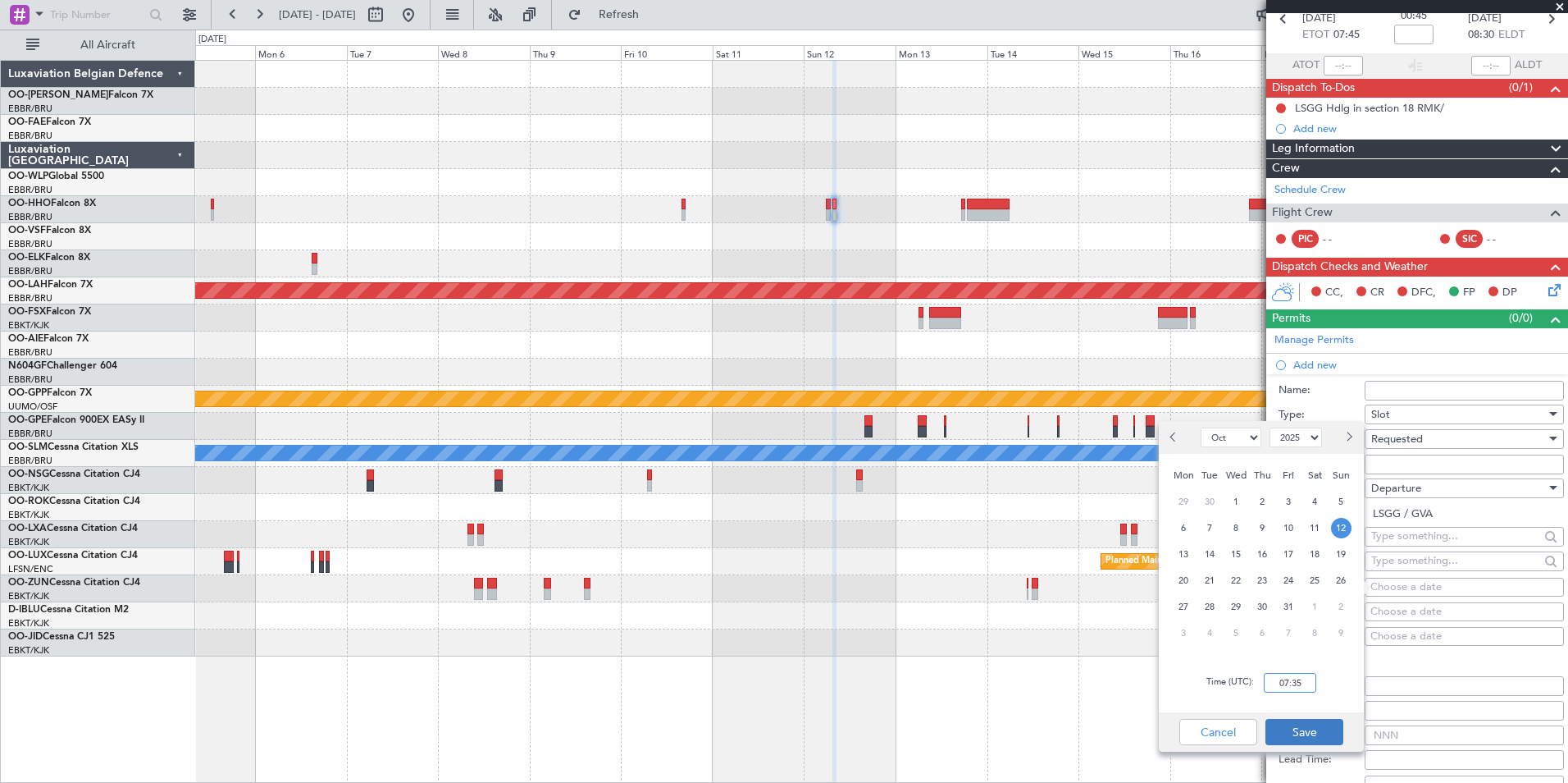
type input "07:35"
drag, startPoint x: 1293, startPoint y: 730, endPoint x: 1416, endPoint y: 715, distance: 123.9
click at [1293, 730] on button "Save" at bounding box center [1303, 731] width 78 height 26
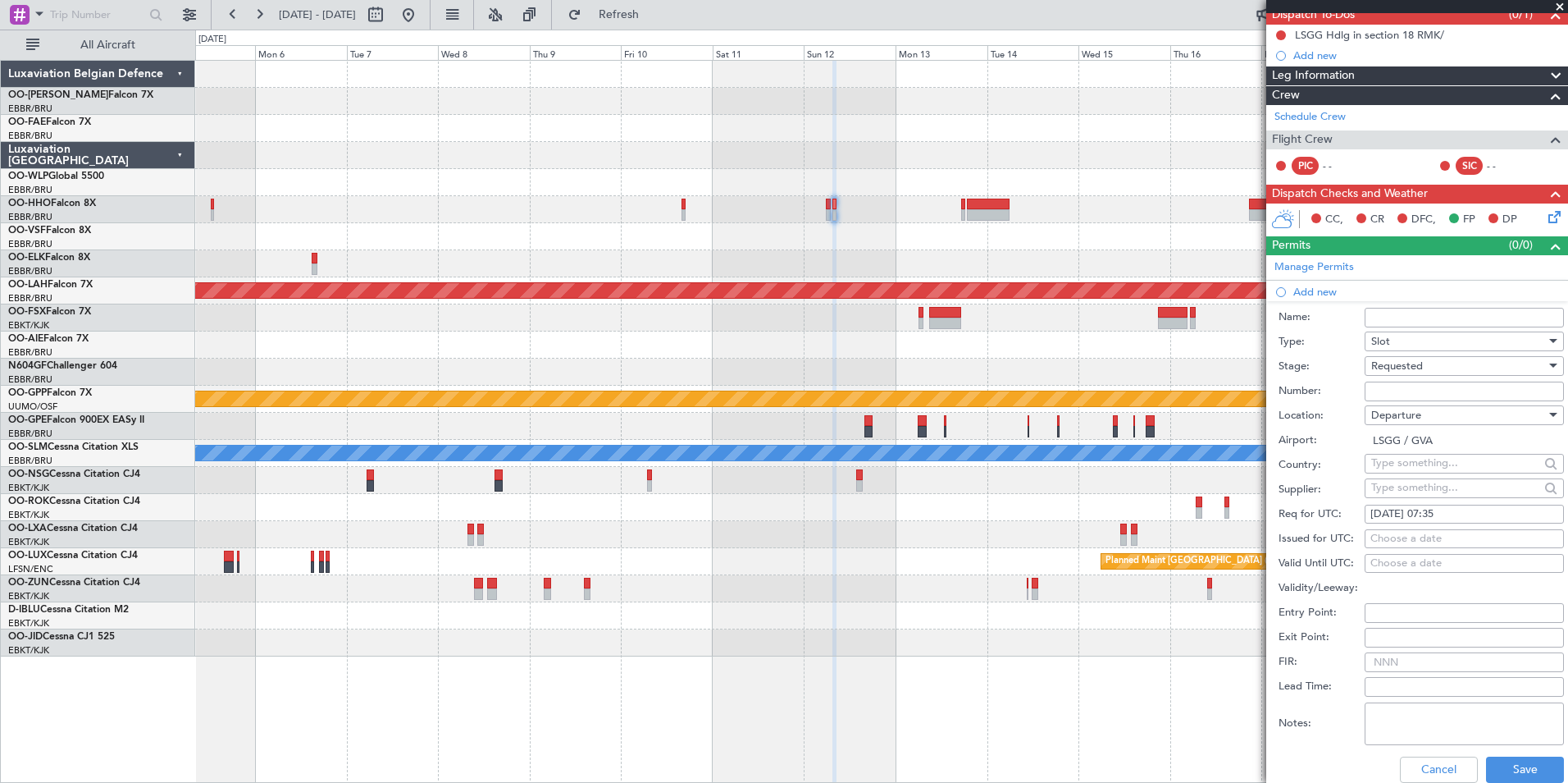
scroll to position [246, 0]
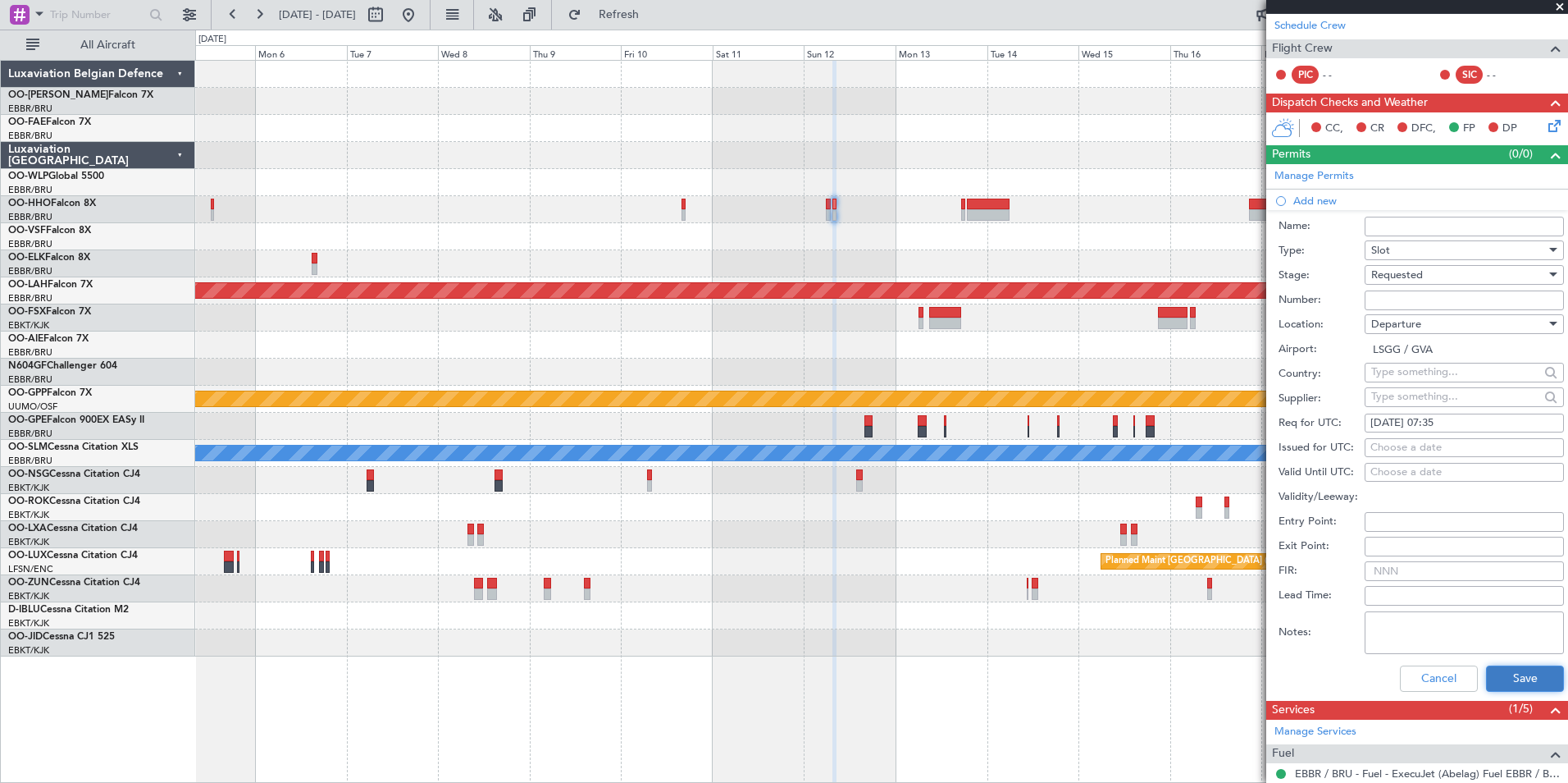
click at [1492, 671] on button "Save" at bounding box center [1524, 678] width 78 height 26
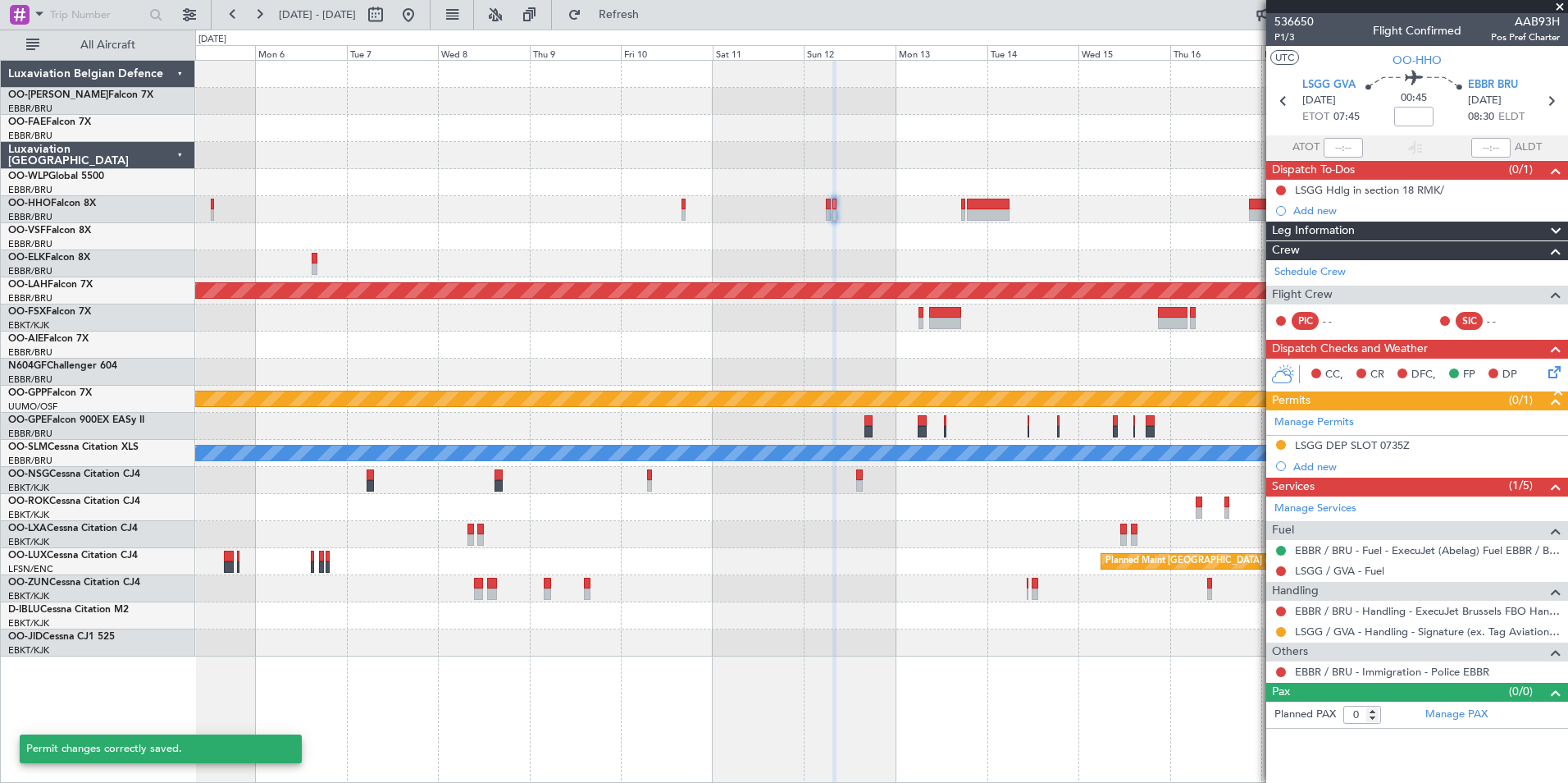
scroll to position [0, 0]
click at [1317, 456] on div "Add new" at bounding box center [1417, 466] width 302 height 20
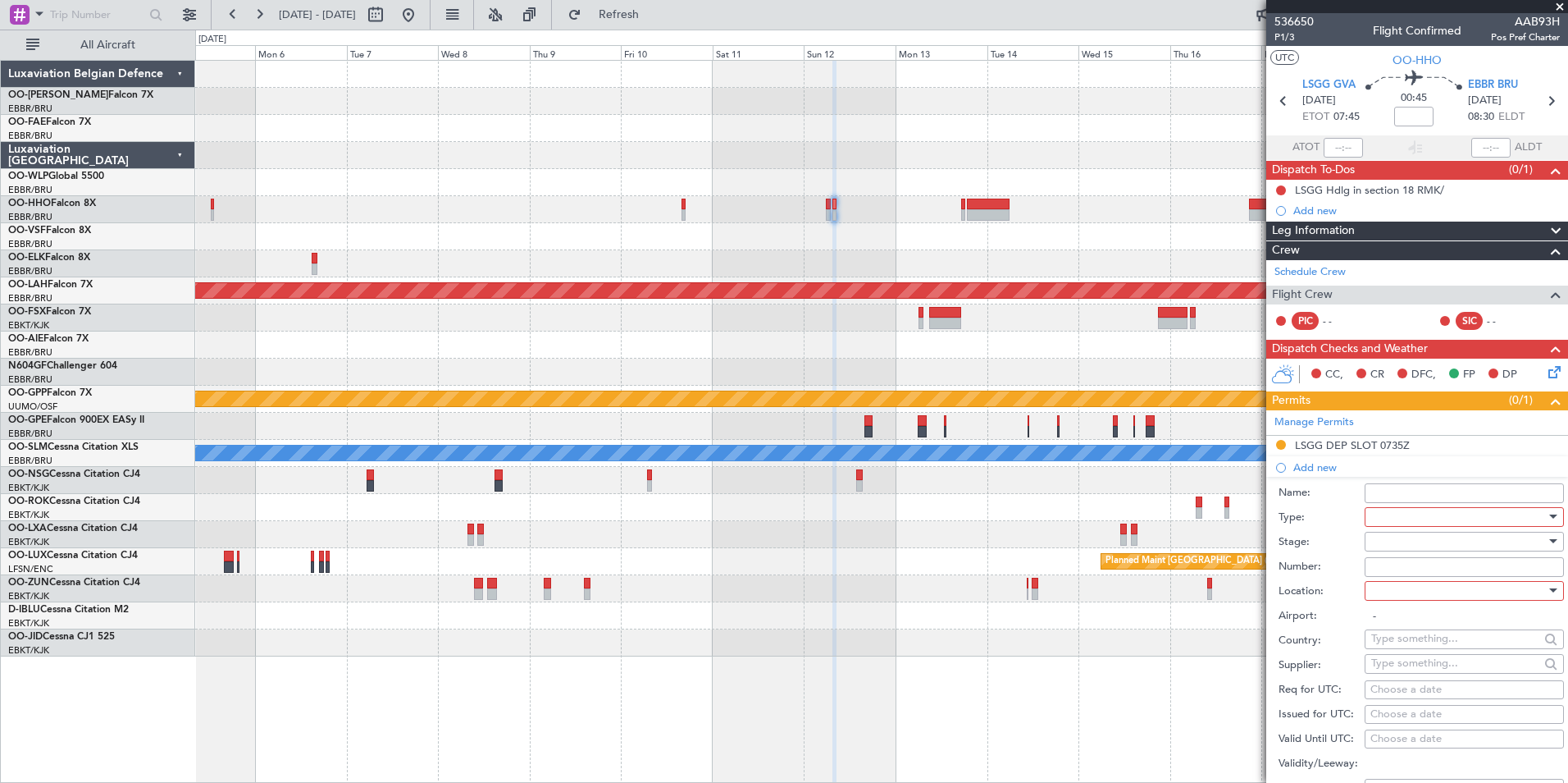
click at [1409, 520] on div at bounding box center [1458, 517] width 174 height 25
click at [1369, 679] on mat-option "Slot" at bounding box center [1458, 671] width 199 height 25
click at [1378, 542] on div at bounding box center [1458, 541] width 174 height 25
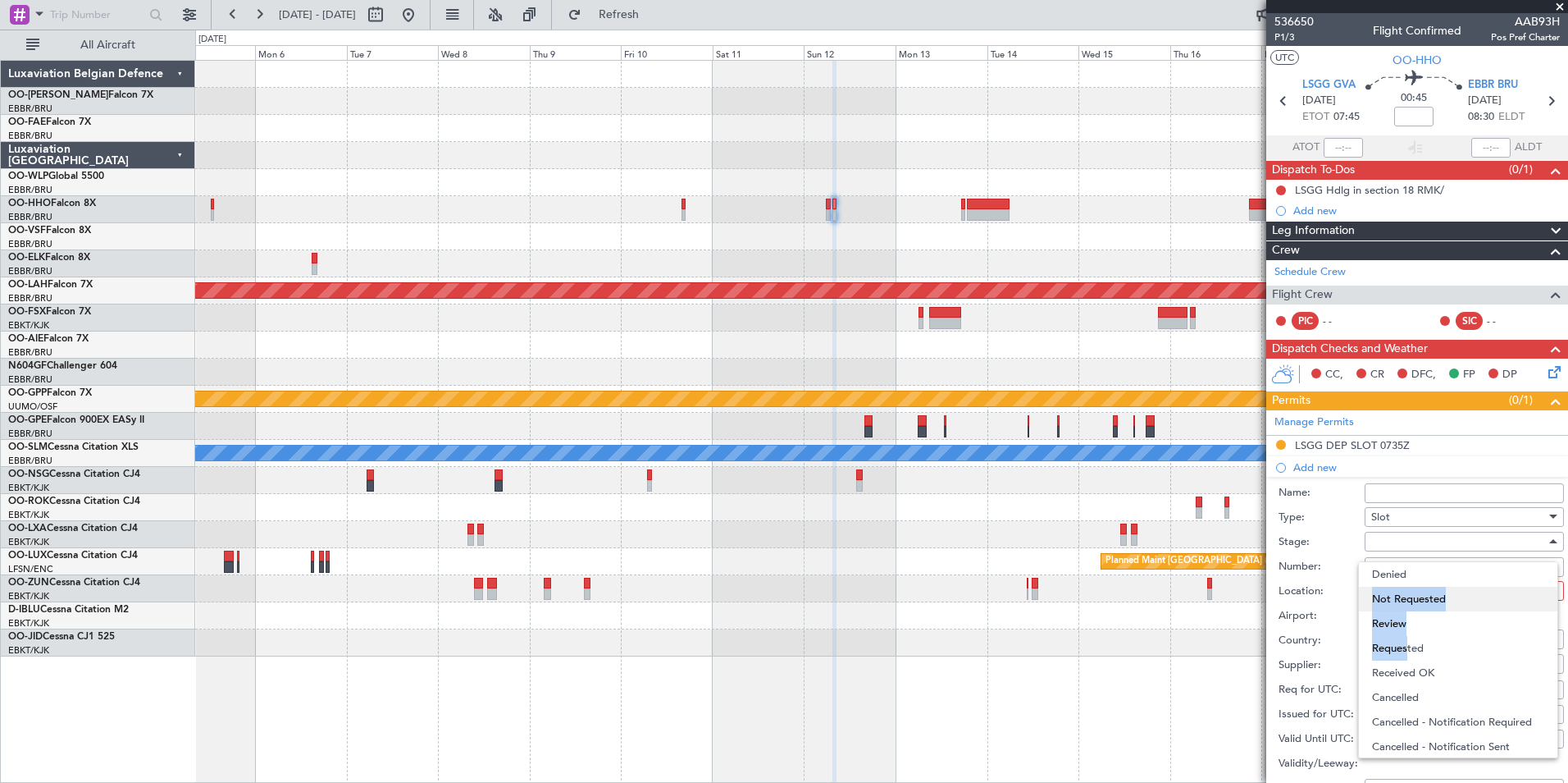
drag, startPoint x: 1401, startPoint y: 648, endPoint x: 1399, endPoint y: 589, distance: 59.0
click at [1399, 589] on div "Denied Not Requested Review Requested Received OK Cancelled Cancelled - Notific…" at bounding box center [1458, 660] width 200 height 197
drag, startPoint x: 1399, startPoint y: 589, endPoint x: 1386, endPoint y: 601, distance: 17.7
click at [1386, 601] on span "Not Requested" at bounding box center [1458, 599] width 172 height 25
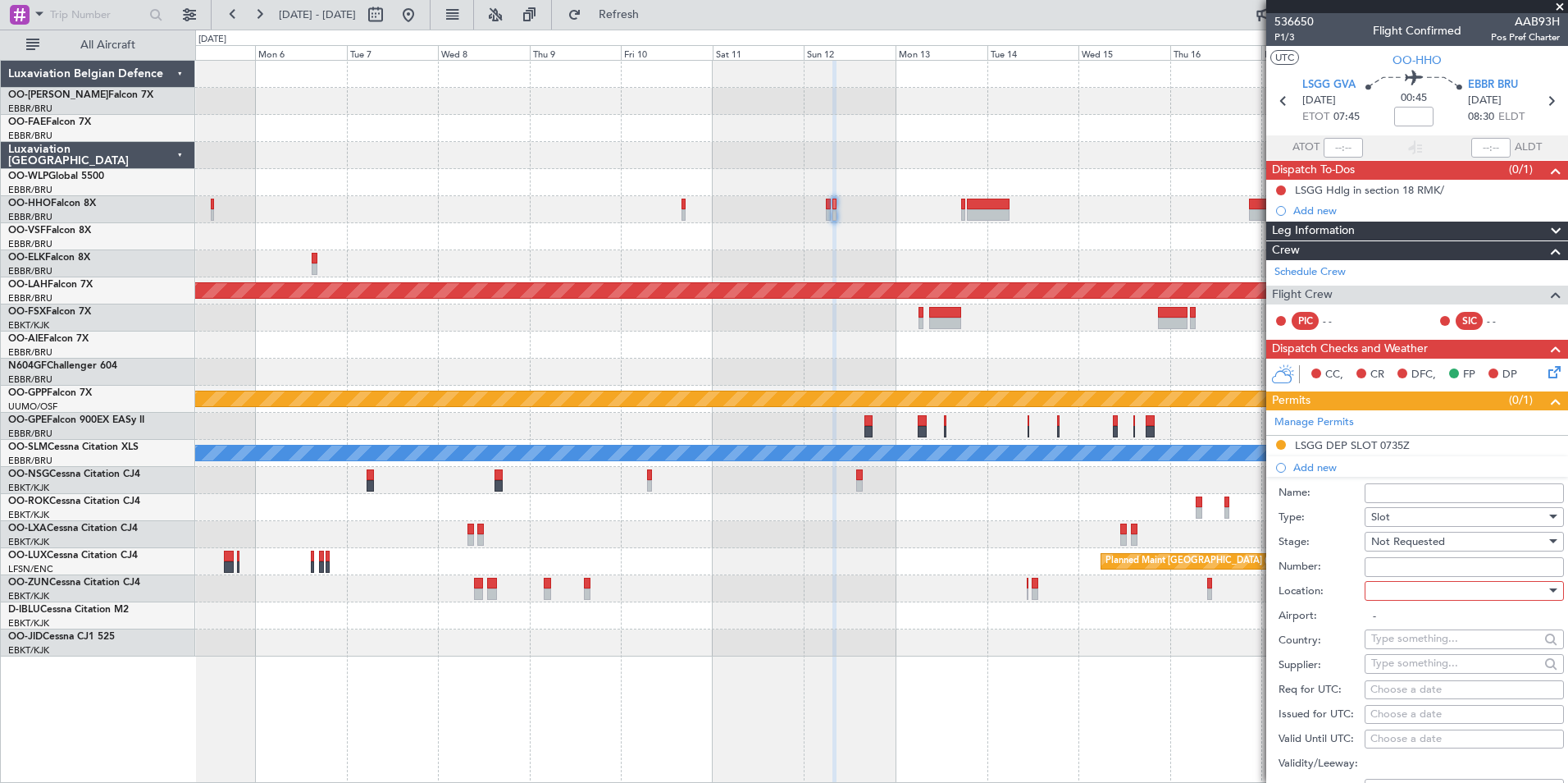
click at [1391, 598] on div at bounding box center [1458, 590] width 174 height 25
click at [1398, 668] on span "Arrival" at bounding box center [1458, 673] width 172 height 25
type input "EBBR / BRU"
click at [1391, 686] on div "Choose a date" at bounding box center [1464, 690] width 188 height 16
select select "9"
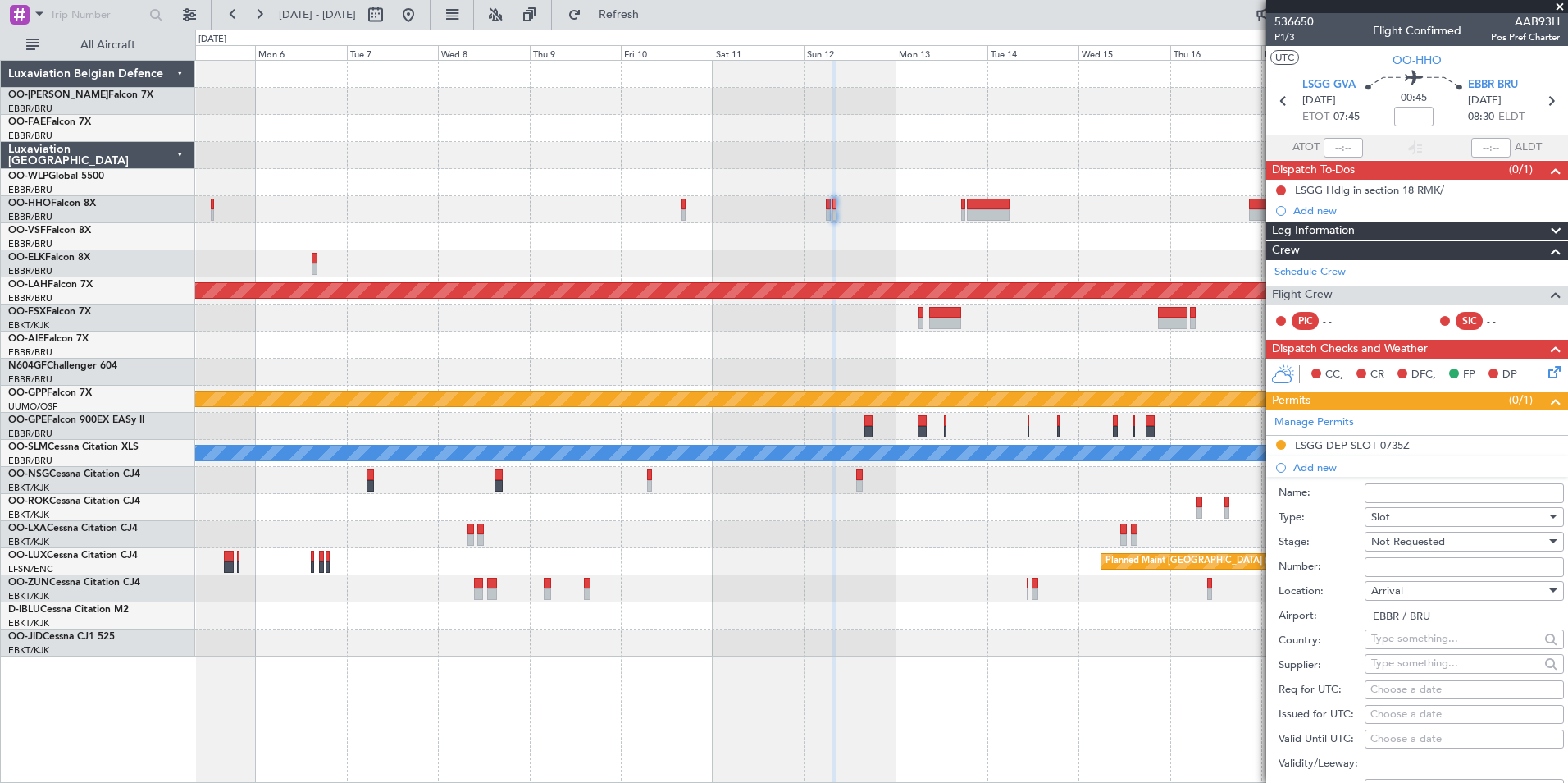
select select "2025"
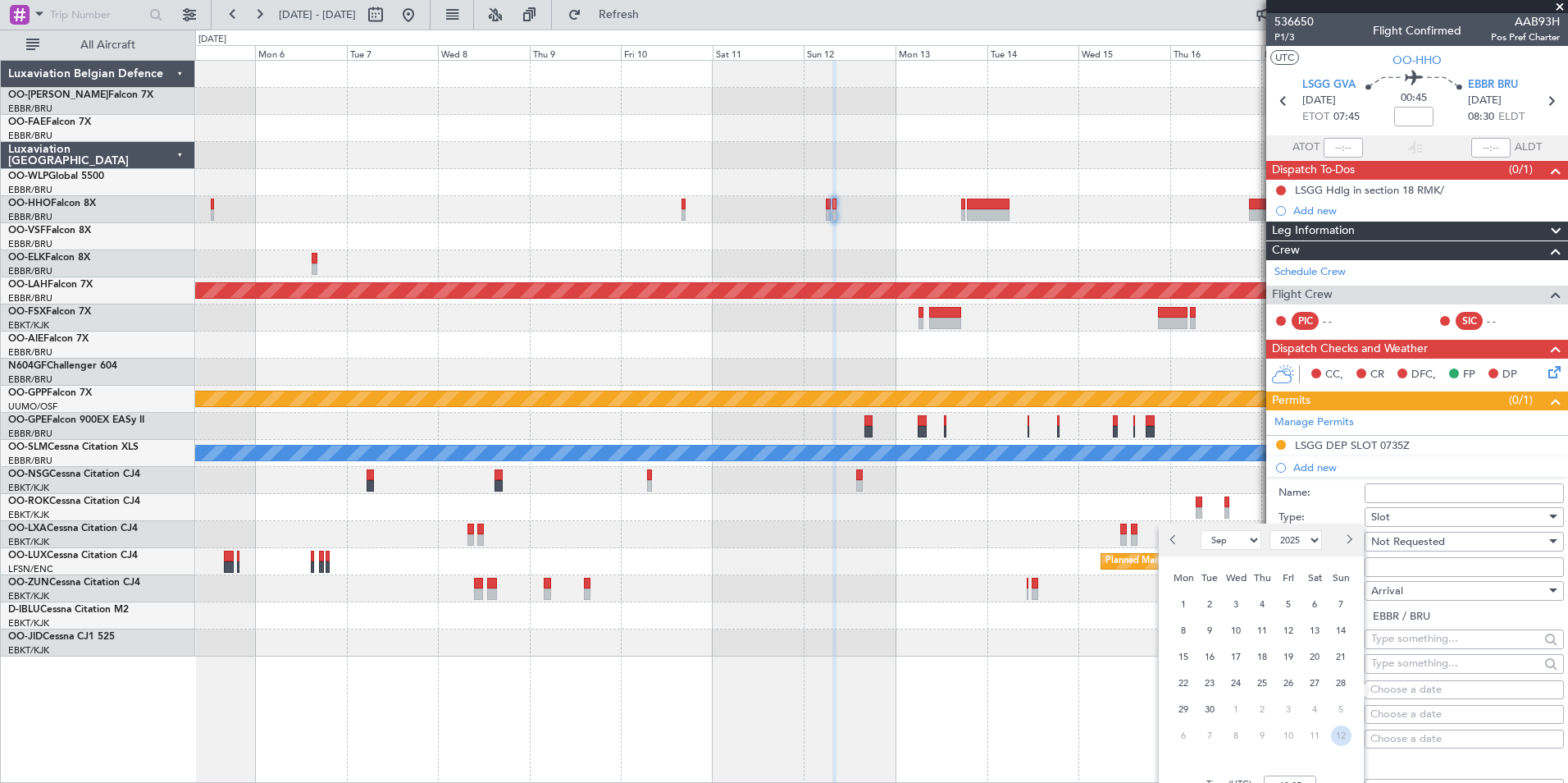
click at [1337, 736] on span "12" at bounding box center [1341, 736] width 20 height 20
select select "10"
click at [1293, 781] on input "00:00" at bounding box center [1290, 785] width 53 height 20
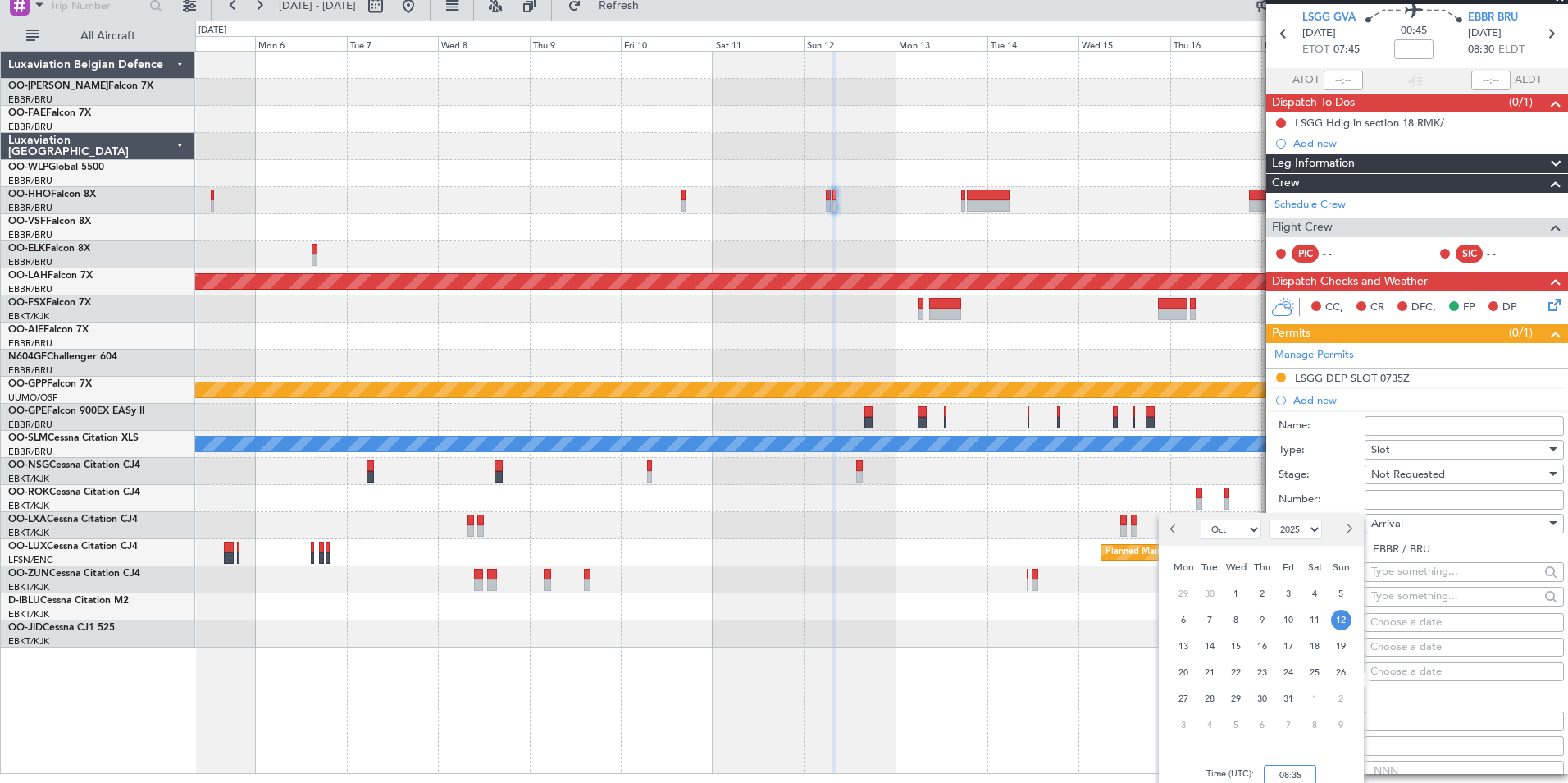
scroll to position [0, 0]
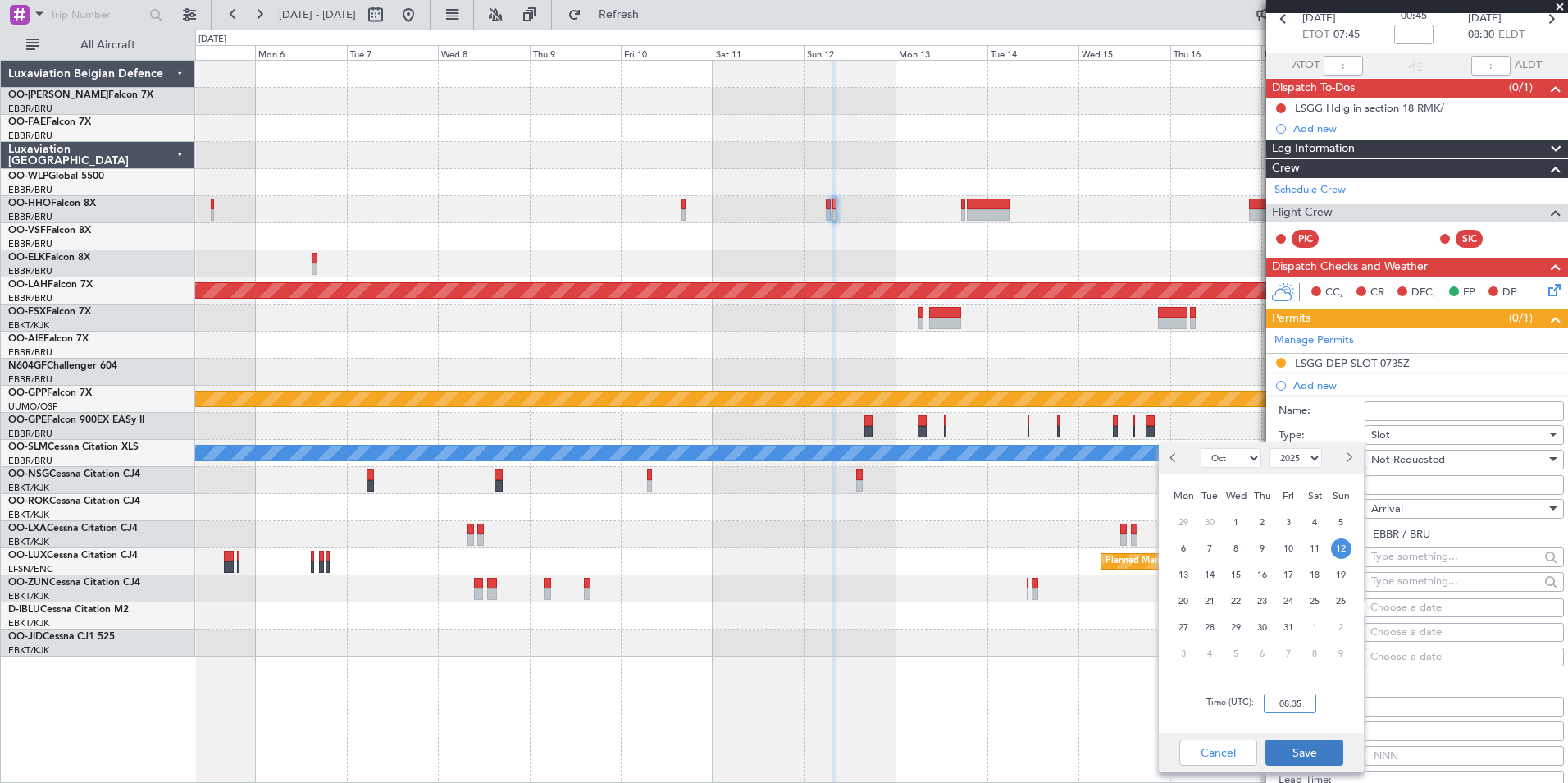
type input "08:35"
click at [1321, 757] on button "Save" at bounding box center [1303, 752] width 78 height 26
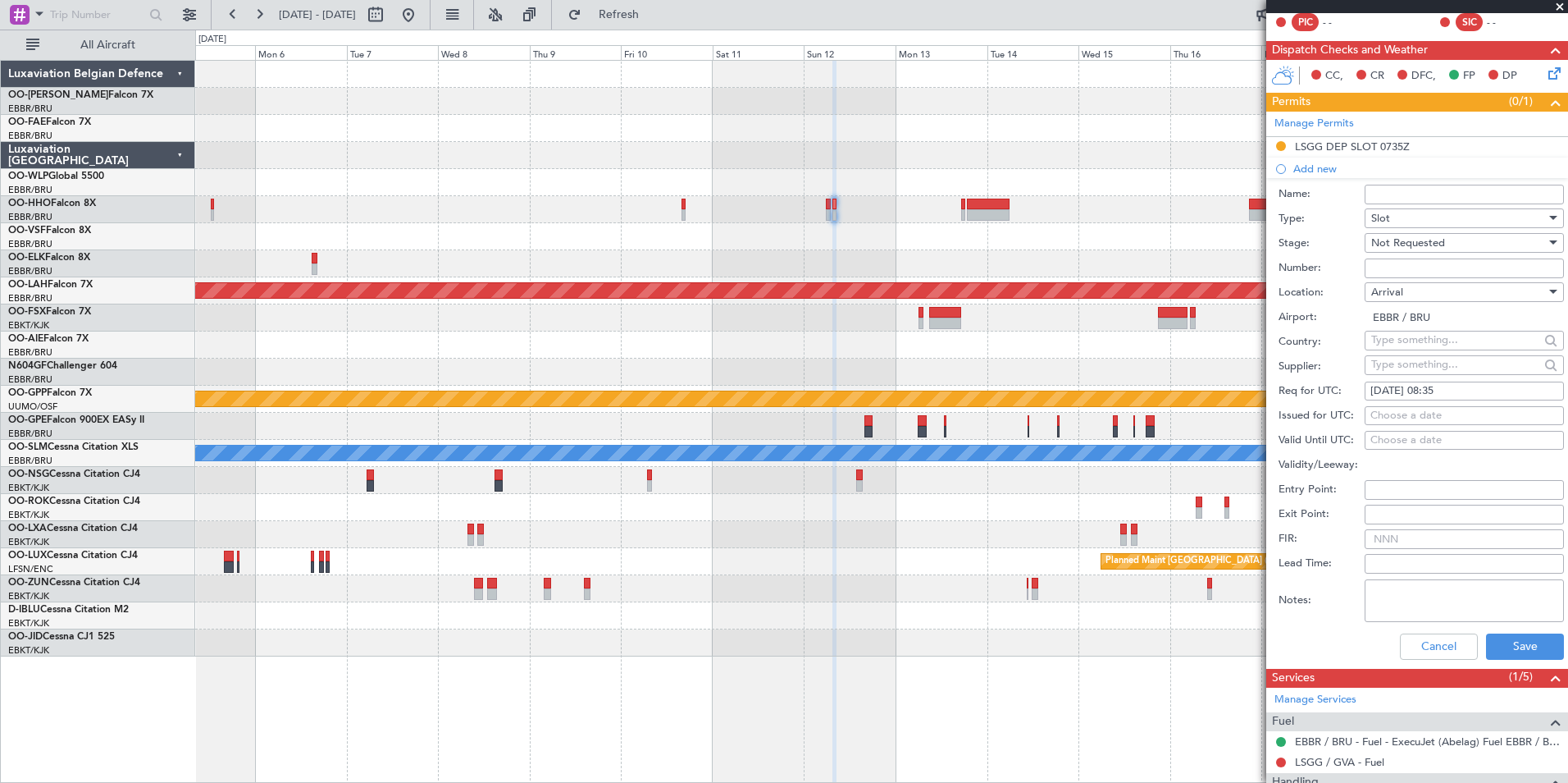
scroll to position [434, 0]
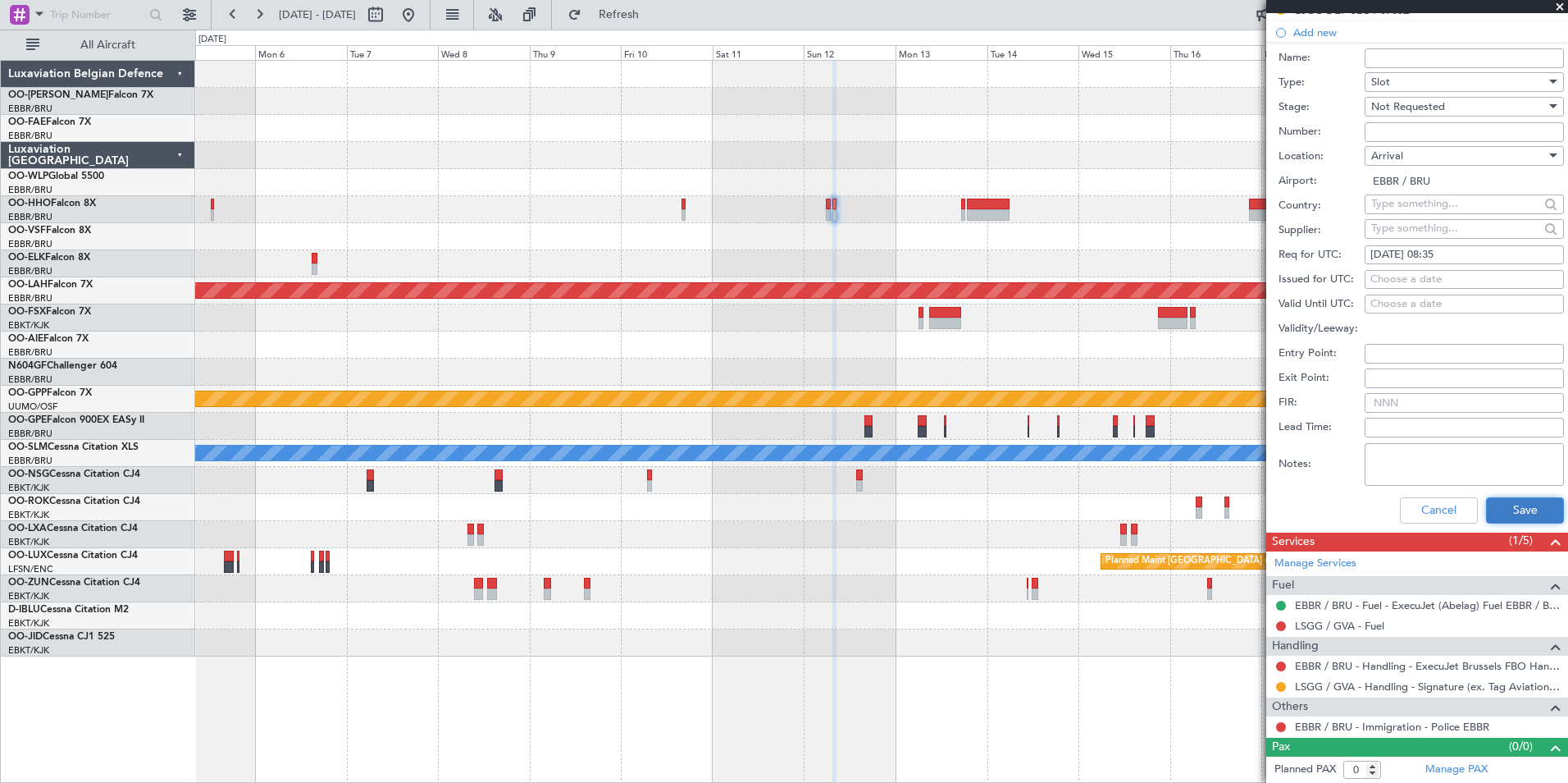
click at [1511, 506] on button "Save" at bounding box center [1524, 510] width 78 height 26
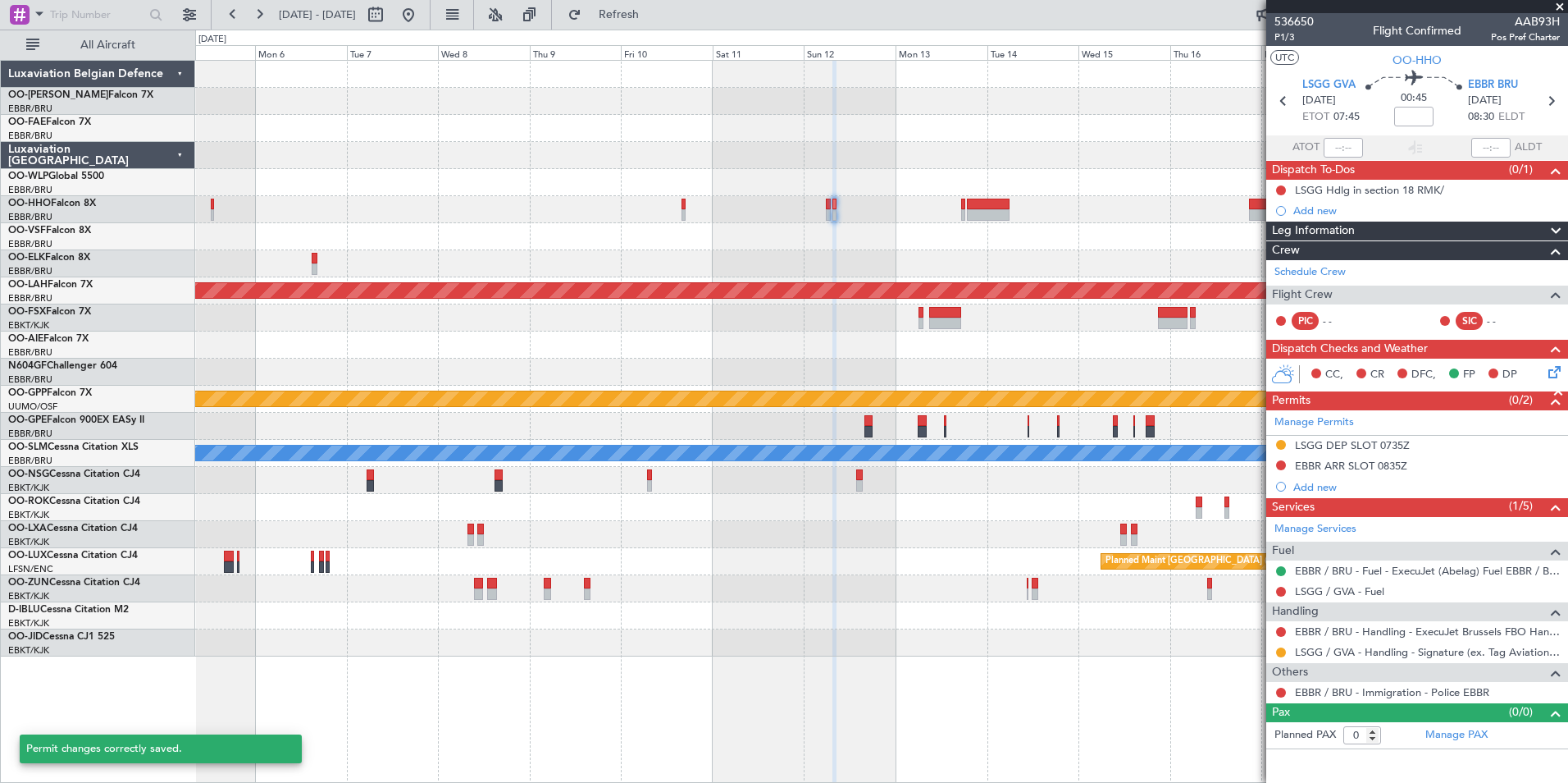
scroll to position [0, 0]
click at [1554, 371] on icon at bounding box center [1552, 369] width 13 height 13
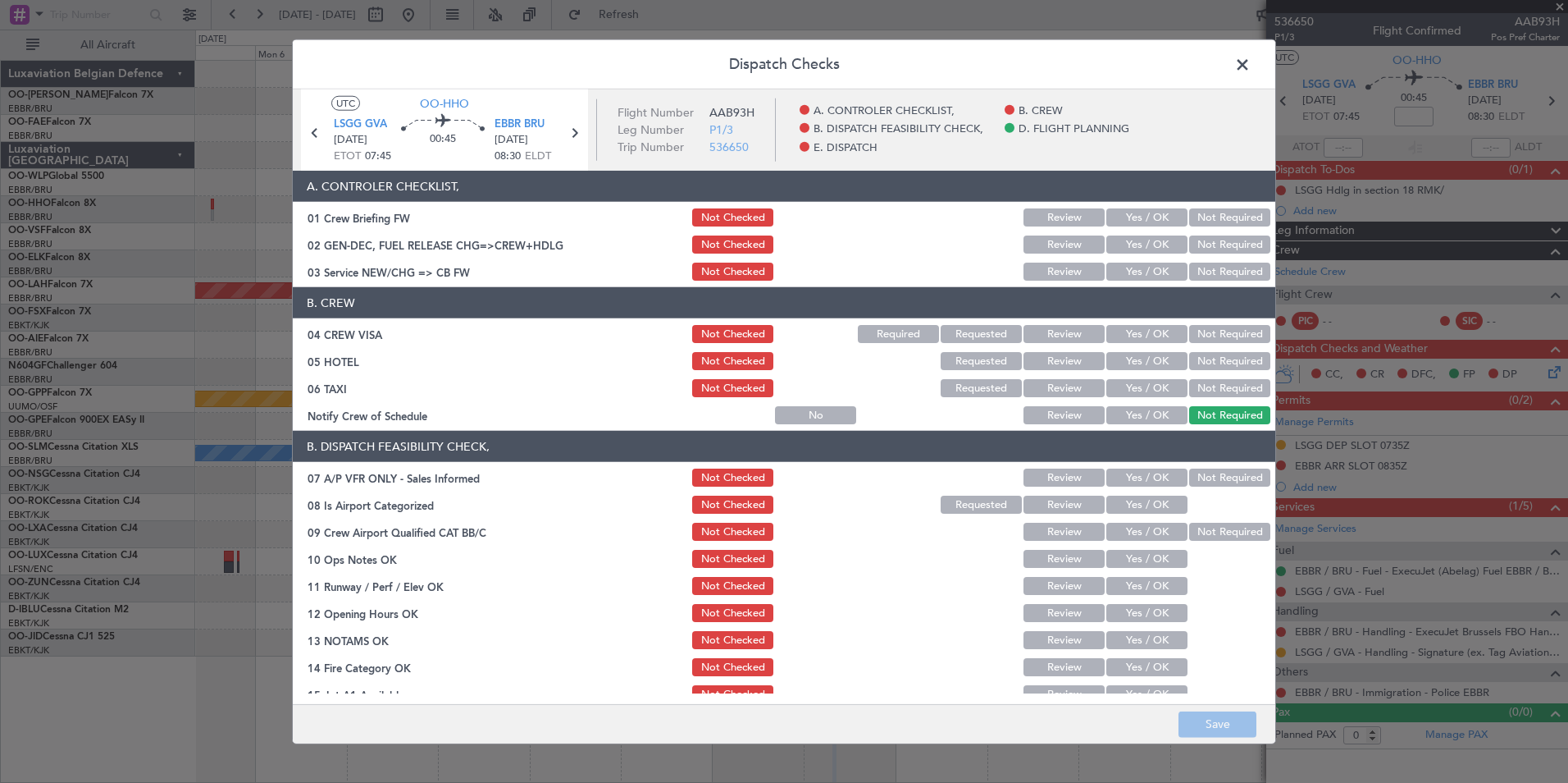
click at [1150, 264] on button "Yes / OK" at bounding box center [1147, 272] width 81 height 18
click at [1228, 331] on button "Not Required" at bounding box center [1229, 334] width 81 height 18
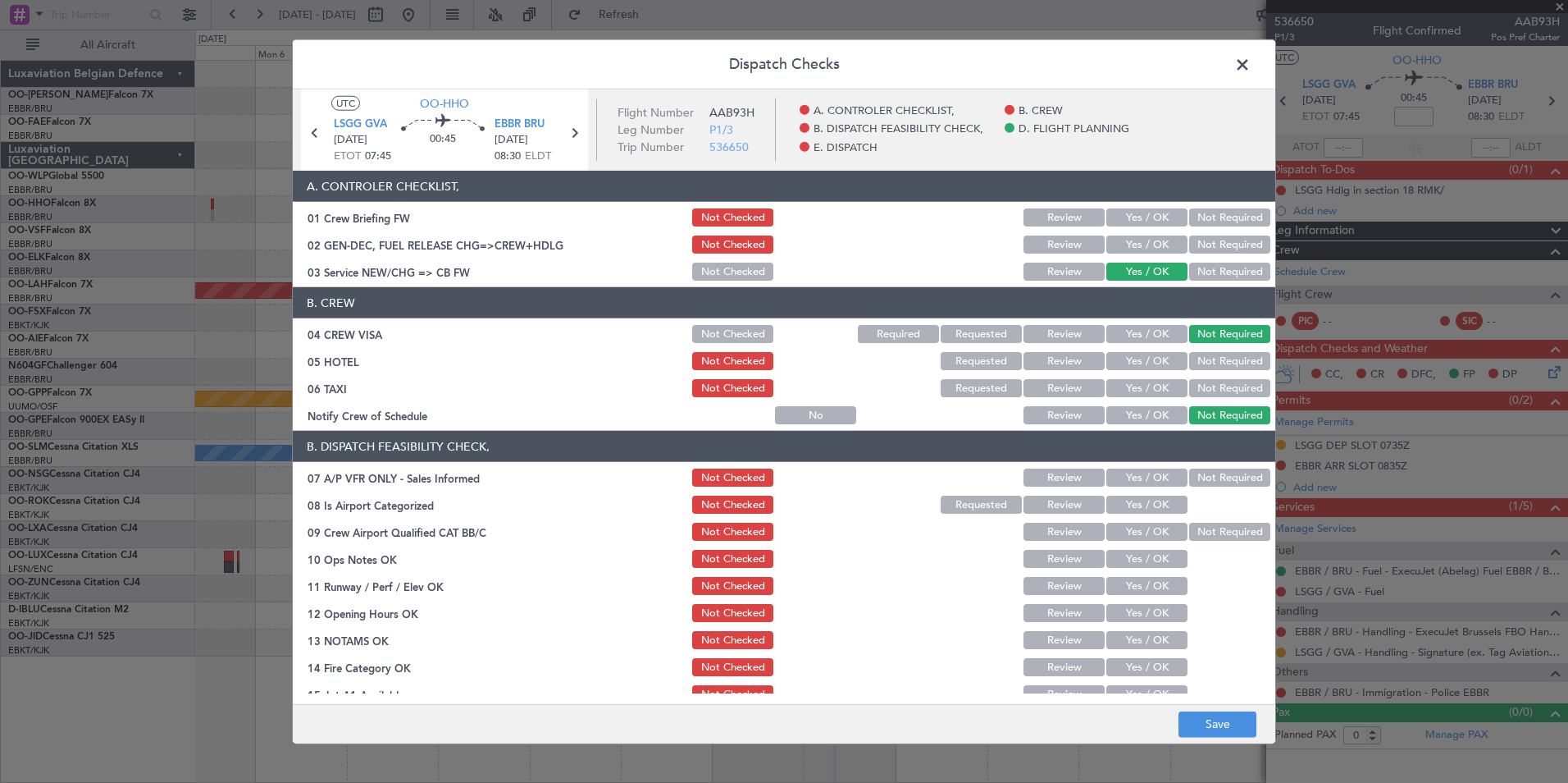
click at [1204, 360] on button "Not Required" at bounding box center [1229, 361] width 81 height 18
click at [1204, 378] on div "Not Required" at bounding box center [1228, 388] width 83 height 23
click at [1210, 392] on button "Not Required" at bounding box center [1229, 388] width 81 height 18
click at [1220, 475] on button "Not Required" at bounding box center [1229, 477] width 81 height 18
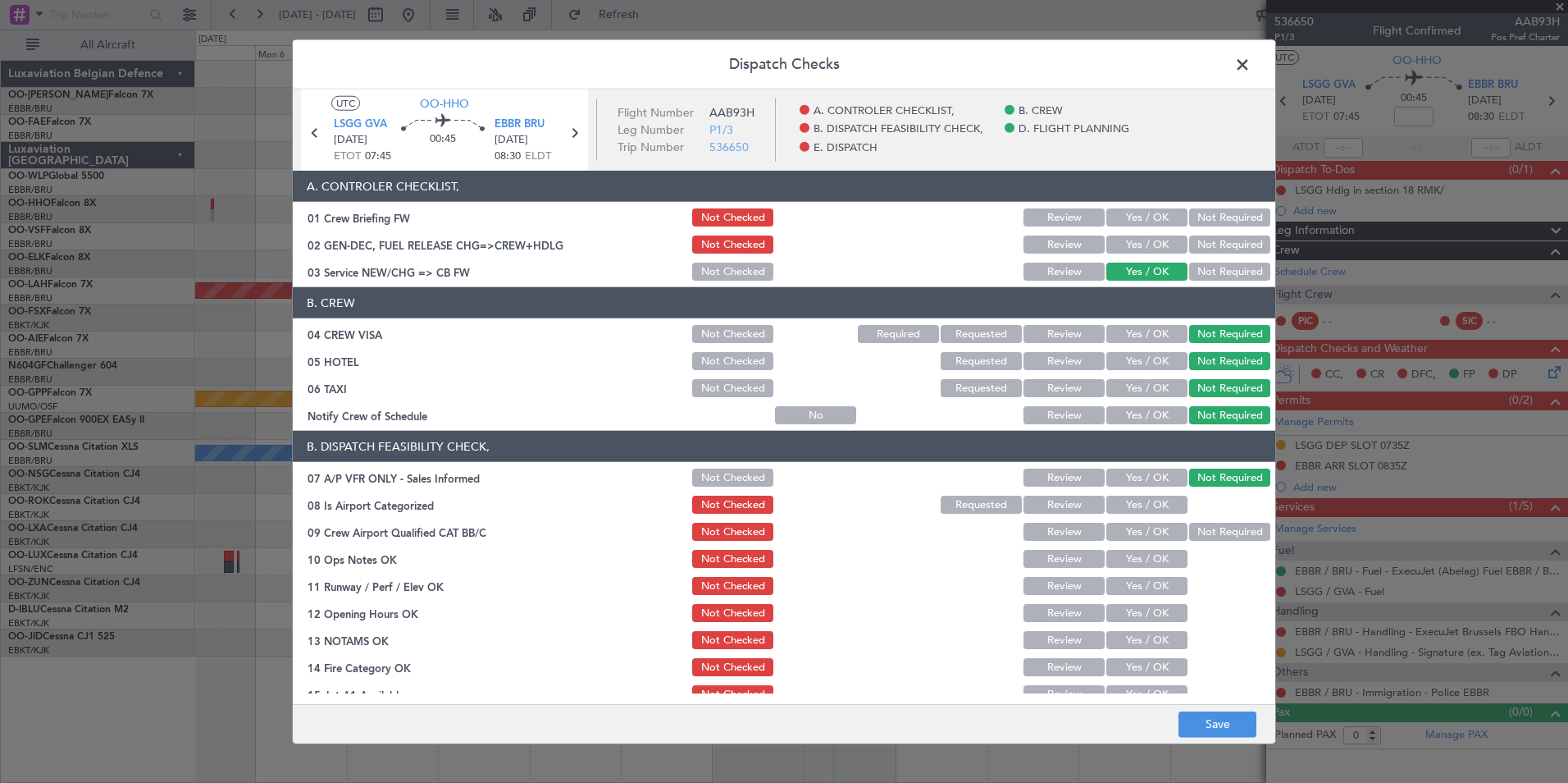
click at [1125, 504] on button "Yes / OK" at bounding box center [1147, 505] width 81 height 18
drag, startPoint x: 1216, startPoint y: 535, endPoint x: 1179, endPoint y: 548, distance: 39.2
click at [1217, 535] on button "Not Required" at bounding box center [1229, 532] width 81 height 18
click at [1160, 550] on button "Yes / OK" at bounding box center [1147, 559] width 81 height 18
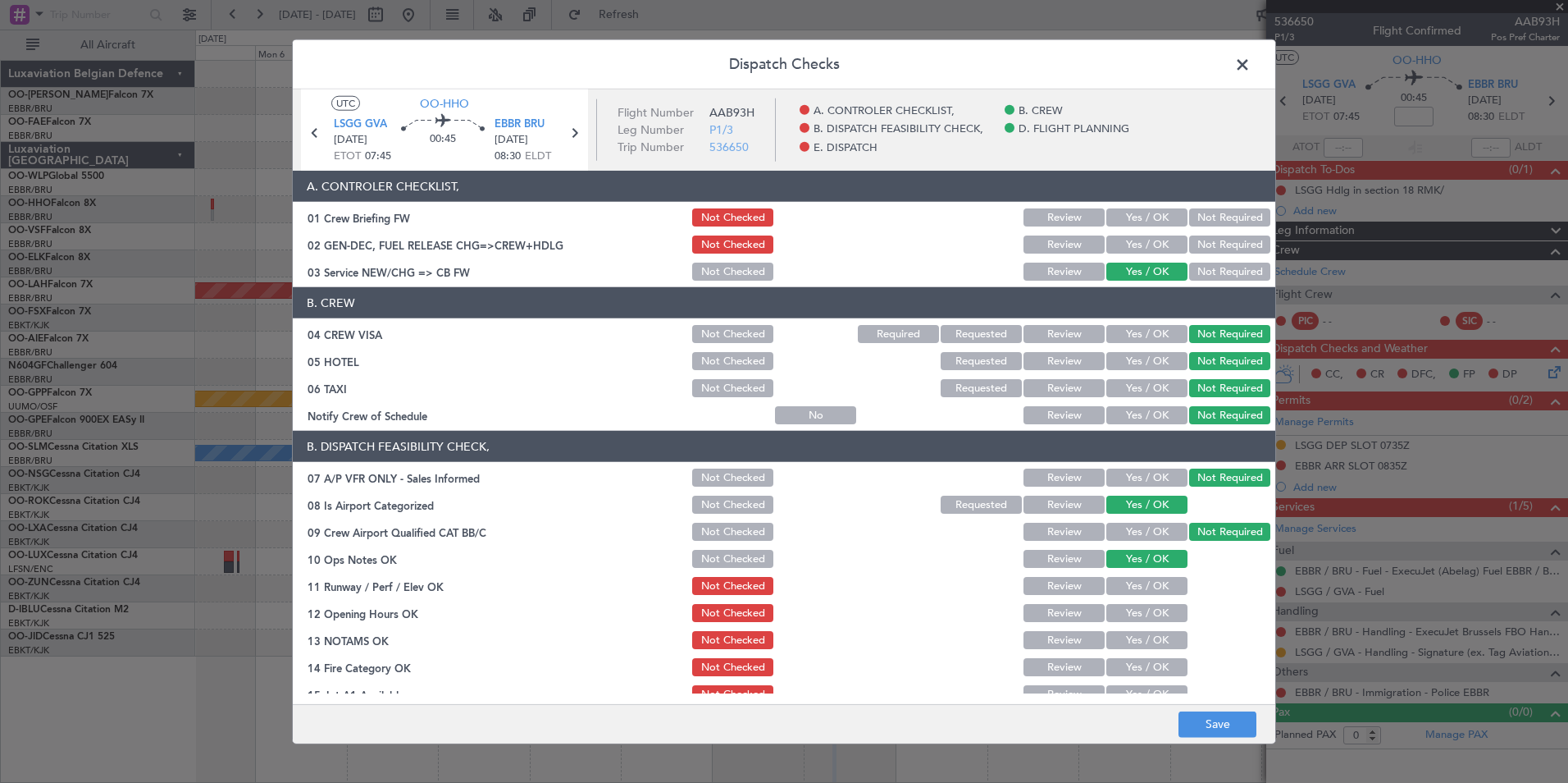
click at [1141, 590] on button "Yes / OK" at bounding box center [1147, 586] width 81 height 18
click at [1139, 612] on button "Yes / OK" at bounding box center [1147, 613] width 81 height 18
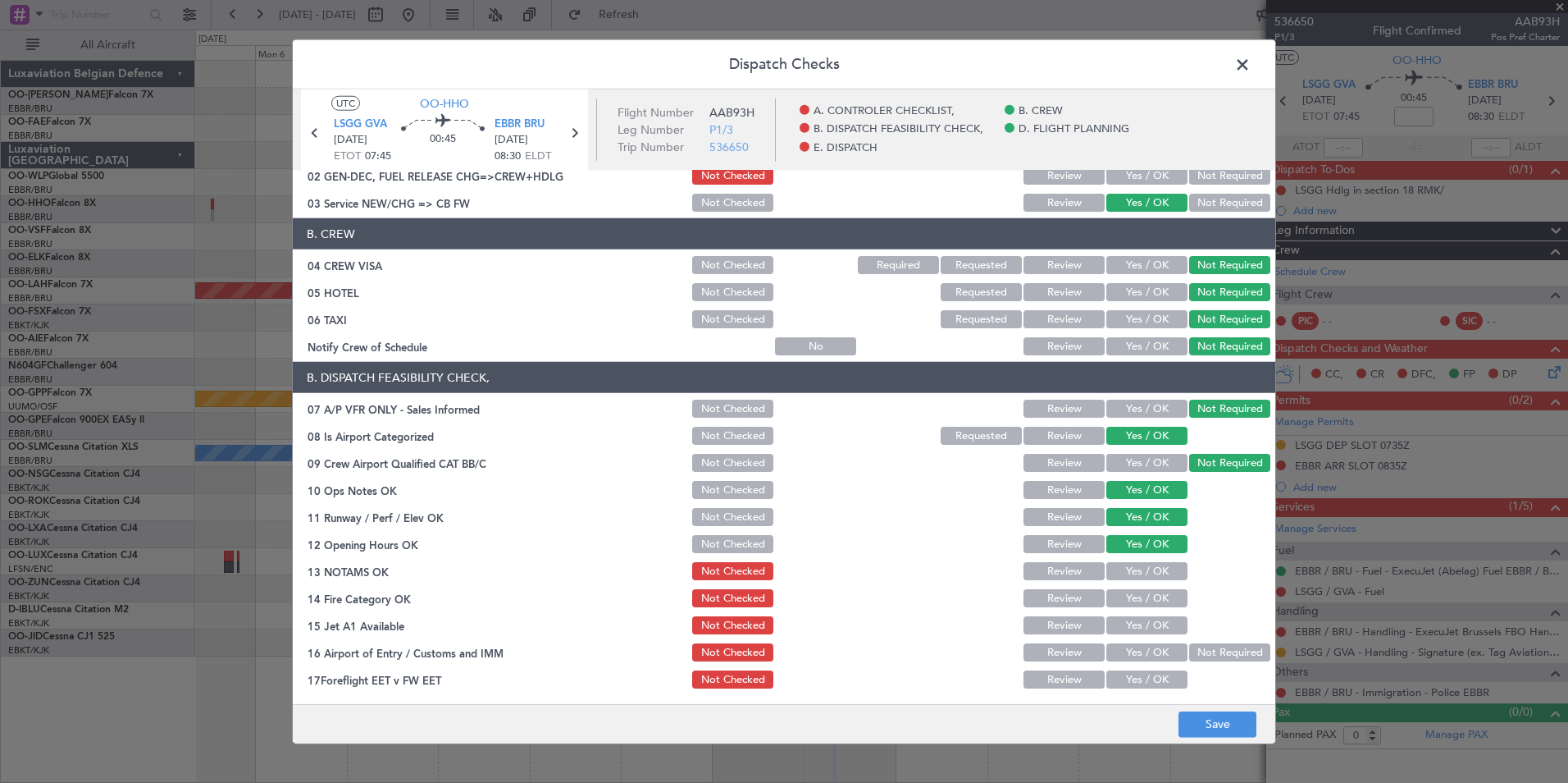
scroll to position [164, 0]
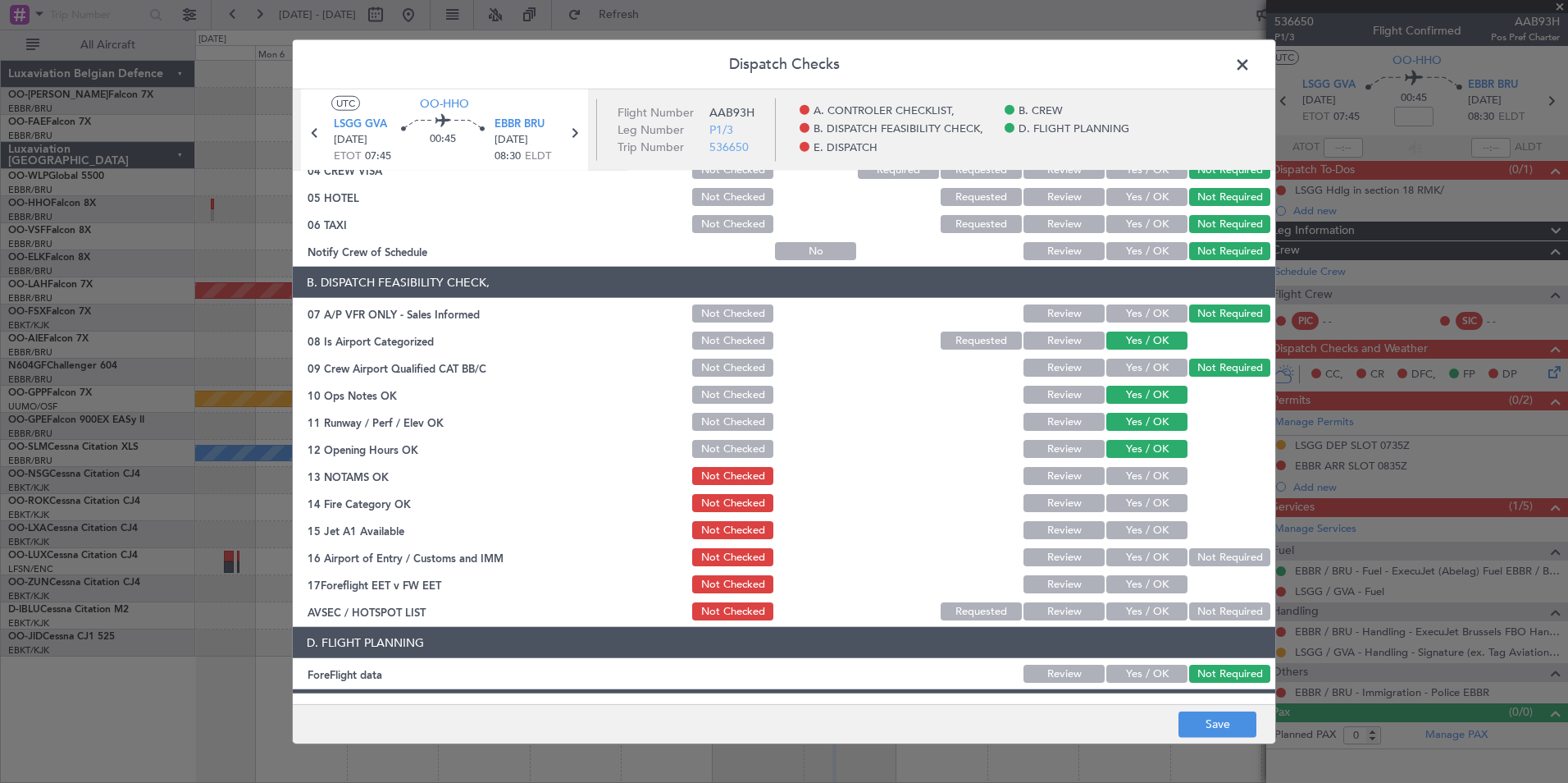
drag, startPoint x: 1144, startPoint y: 466, endPoint x: 1144, endPoint y: 477, distance: 11.0
click at [1144, 465] on div "Yes / OK" at bounding box center [1145, 475] width 83 height 23
click at [1144, 483] on button "Yes / OK" at bounding box center [1147, 475] width 81 height 18
click at [1143, 513] on div "Yes / OK" at bounding box center [1145, 502] width 83 height 23
click at [1143, 527] on button "Yes / OK" at bounding box center [1147, 530] width 81 height 18
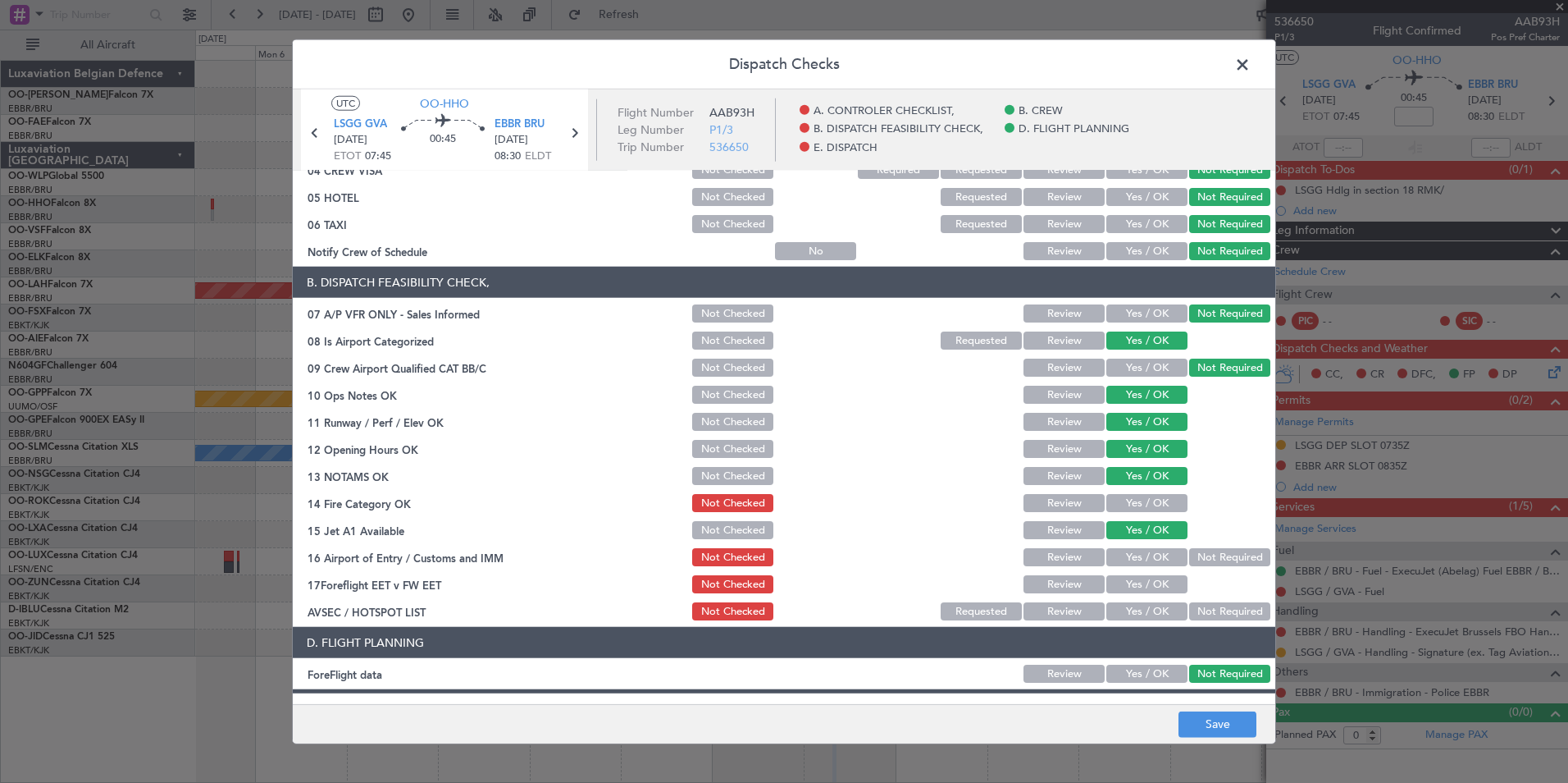
drag, startPoint x: 1141, startPoint y: 503, endPoint x: 1141, endPoint y: 517, distance: 14.0
click at [1141, 502] on button "Yes / OK" at bounding box center [1147, 503] width 81 height 18
click at [1128, 557] on button "Yes / OK" at bounding box center [1147, 557] width 81 height 18
click at [1072, 580] on button "Review" at bounding box center [1064, 584] width 81 height 18
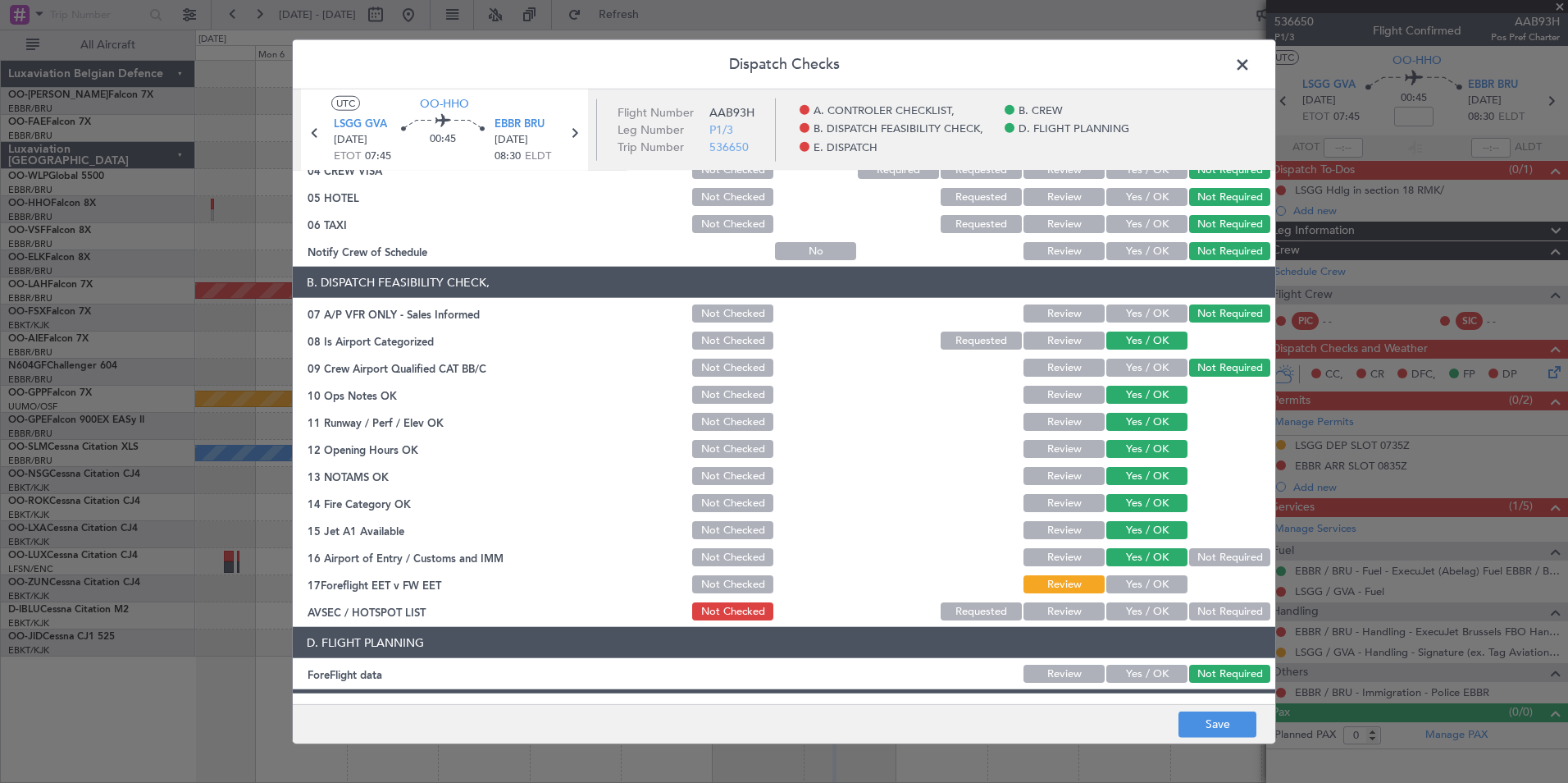
click at [1213, 612] on button "Not Required" at bounding box center [1229, 611] width 81 height 18
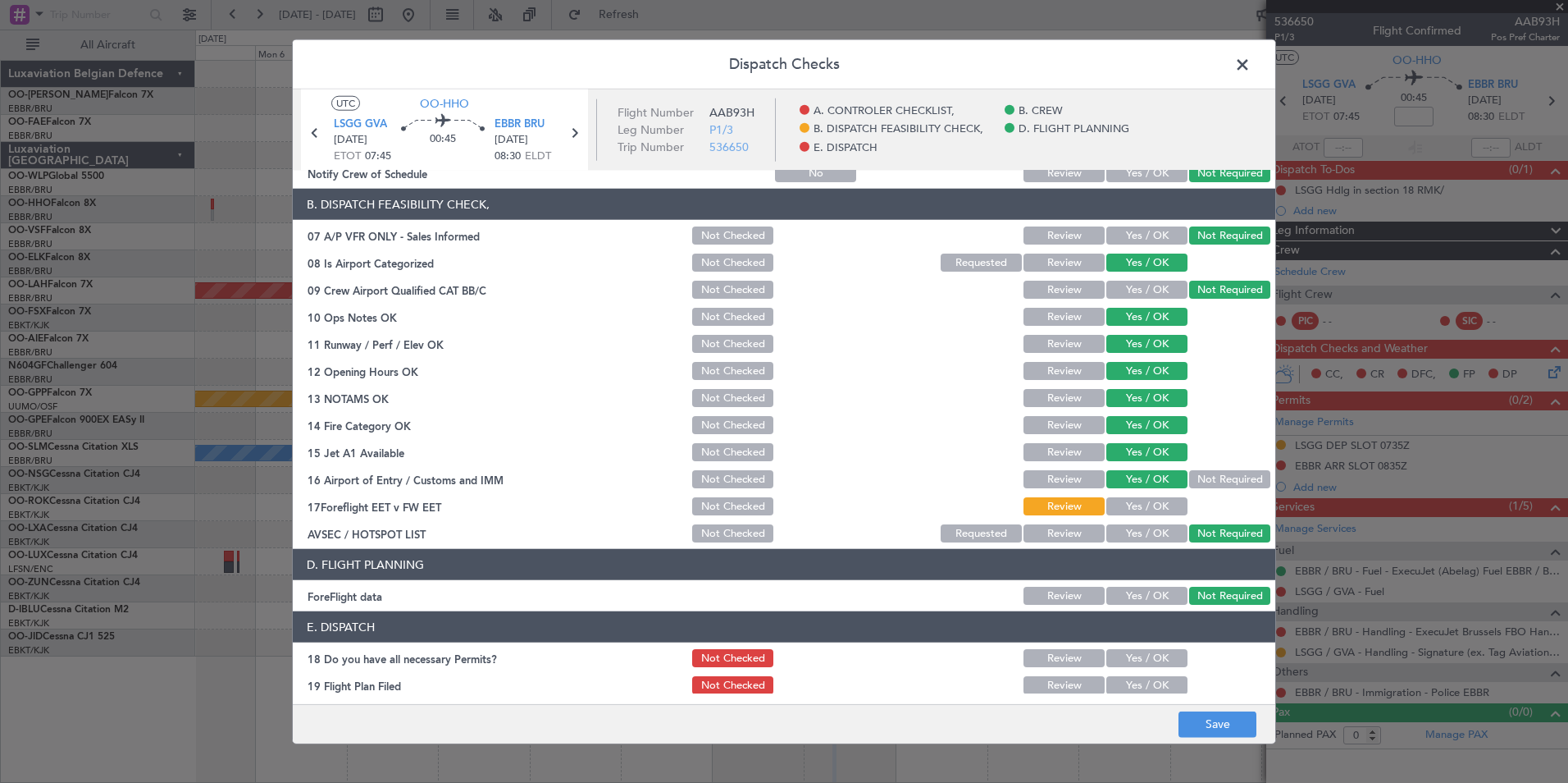
scroll to position [304, 0]
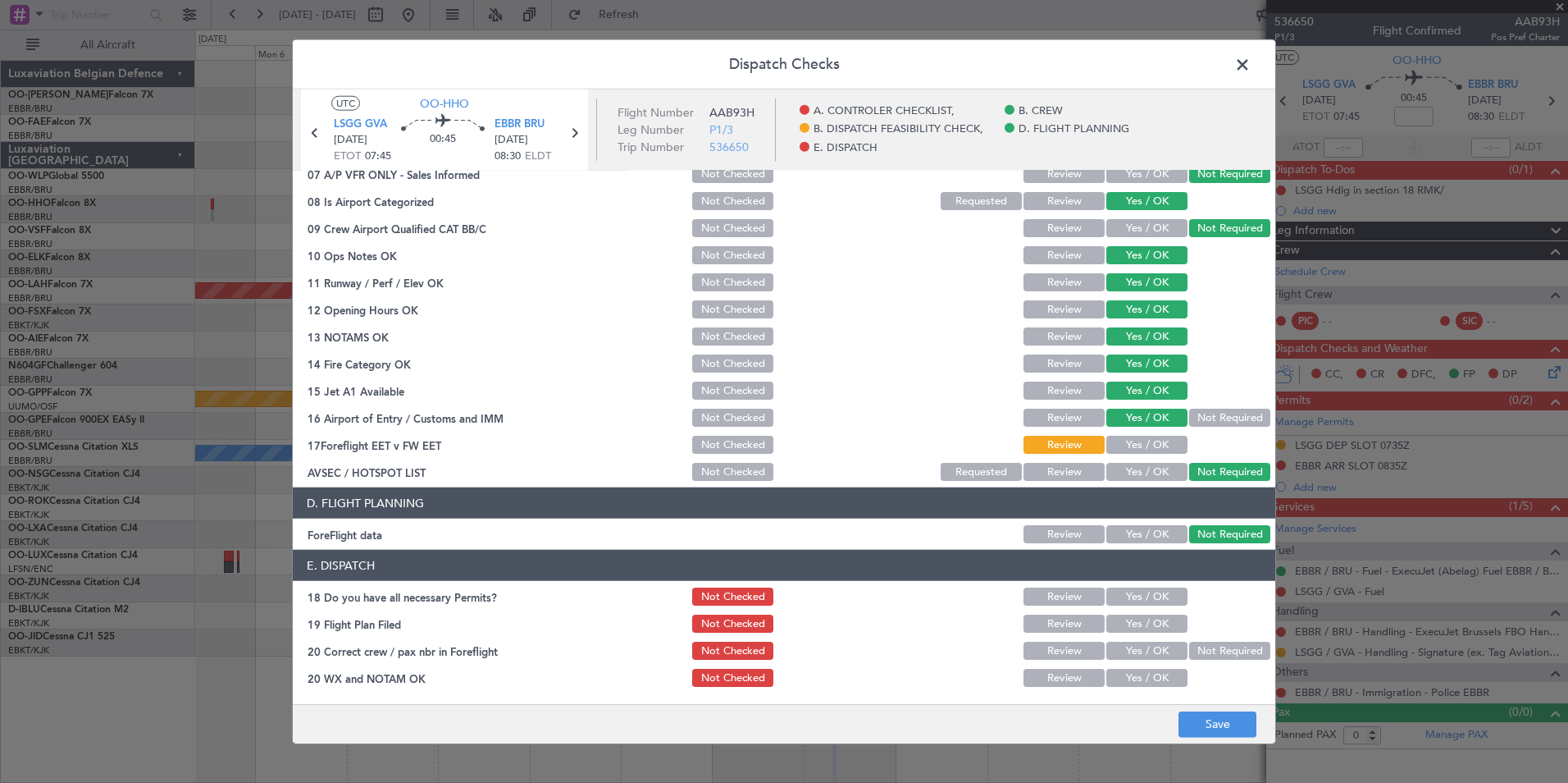
click at [1226, 738] on footer "Save" at bounding box center [784, 722] width 982 height 39
click at [1237, 726] on button "Save" at bounding box center [1217, 723] width 78 height 26
click at [1251, 61] on span at bounding box center [1251, 69] width 0 height 33
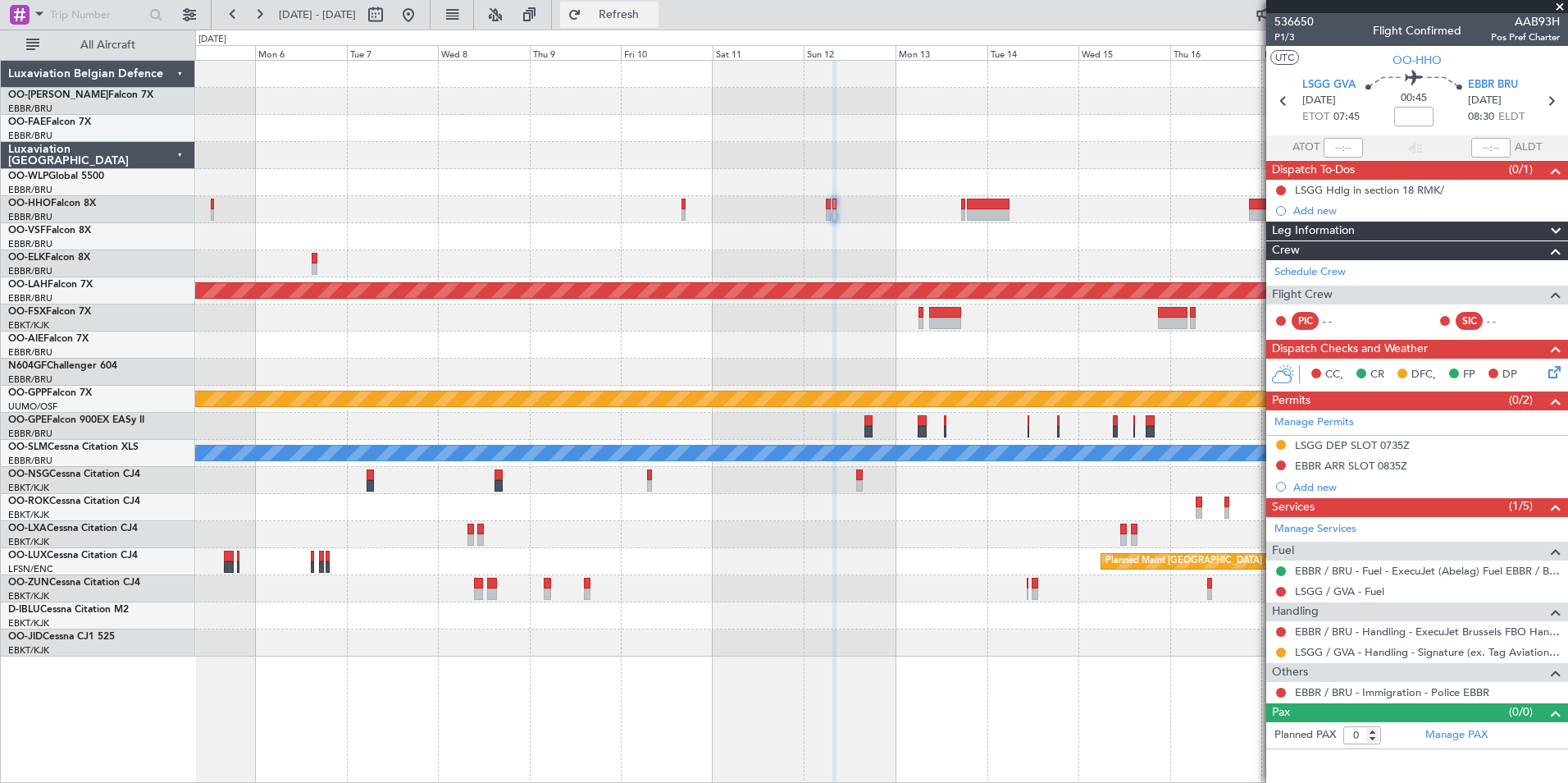
click at [659, 26] on button "Refresh" at bounding box center [609, 15] width 99 height 26
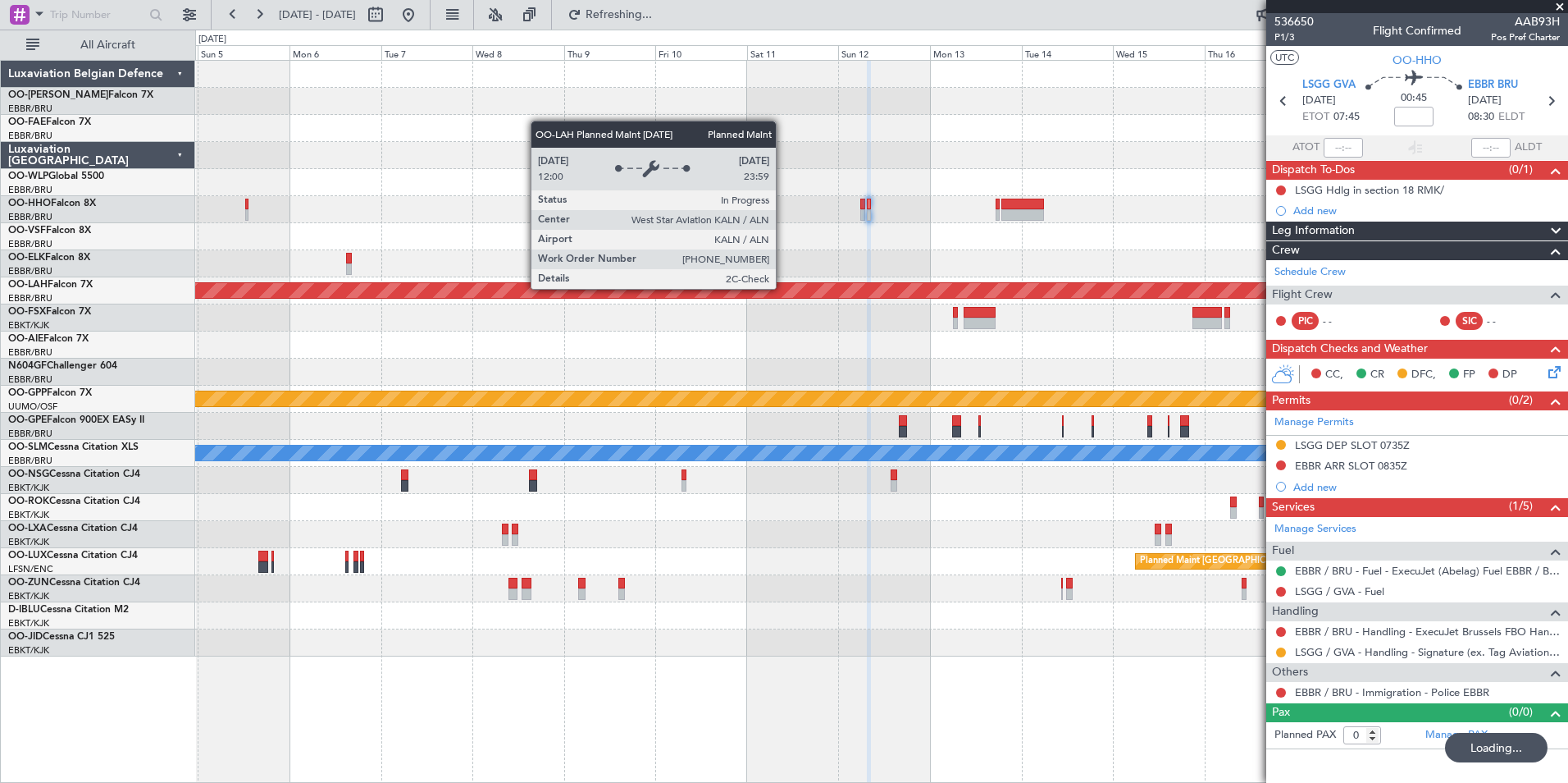
click at [823, 293] on div "Planned Maint [PERSON_NAME]-[GEOGRAPHIC_DATA][PERSON_NAME] ([GEOGRAPHIC_DATA][P…" at bounding box center [881, 290] width 4115 height 15
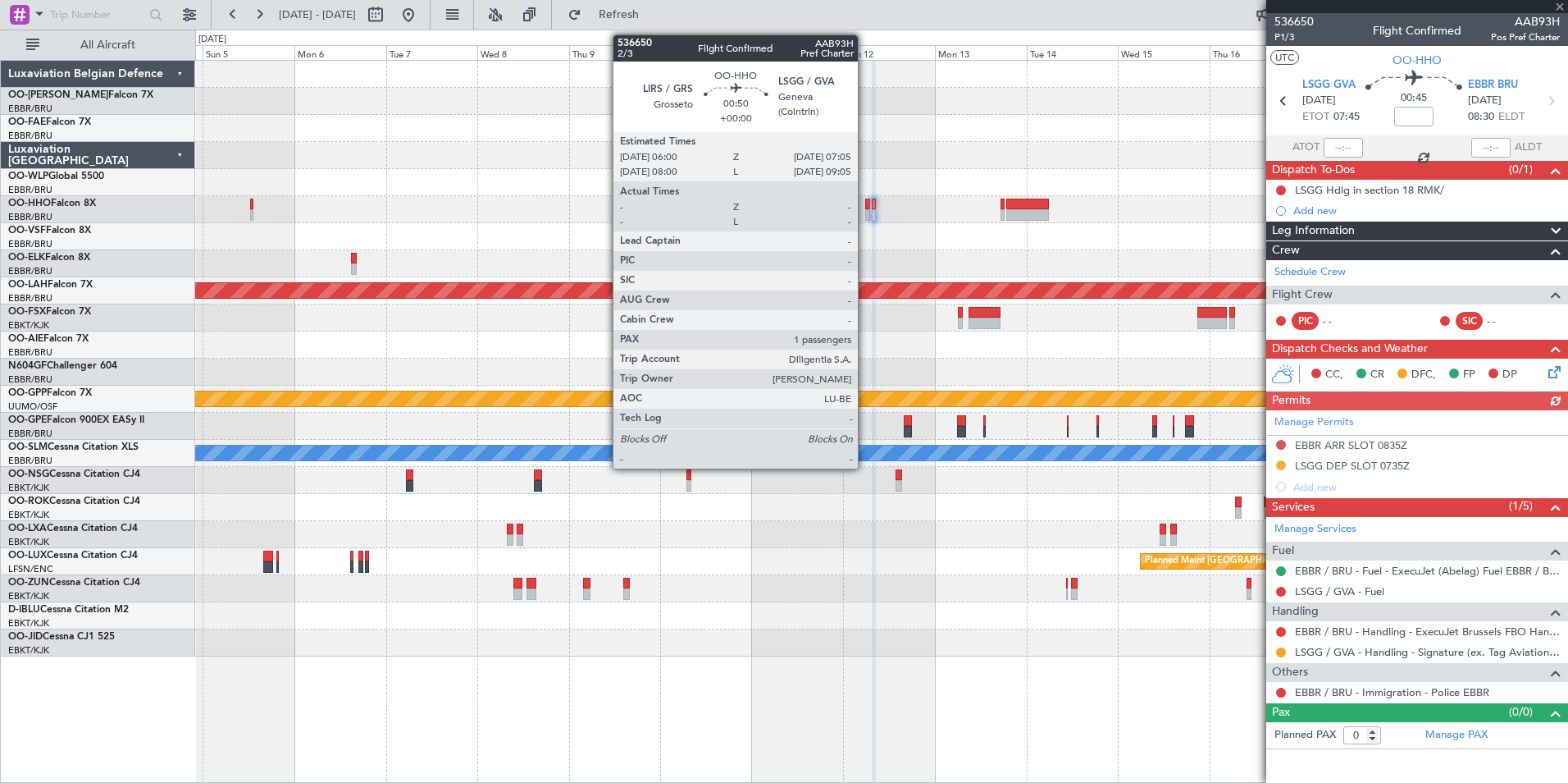
click at [865, 210] on div at bounding box center [867, 214] width 5 height 12
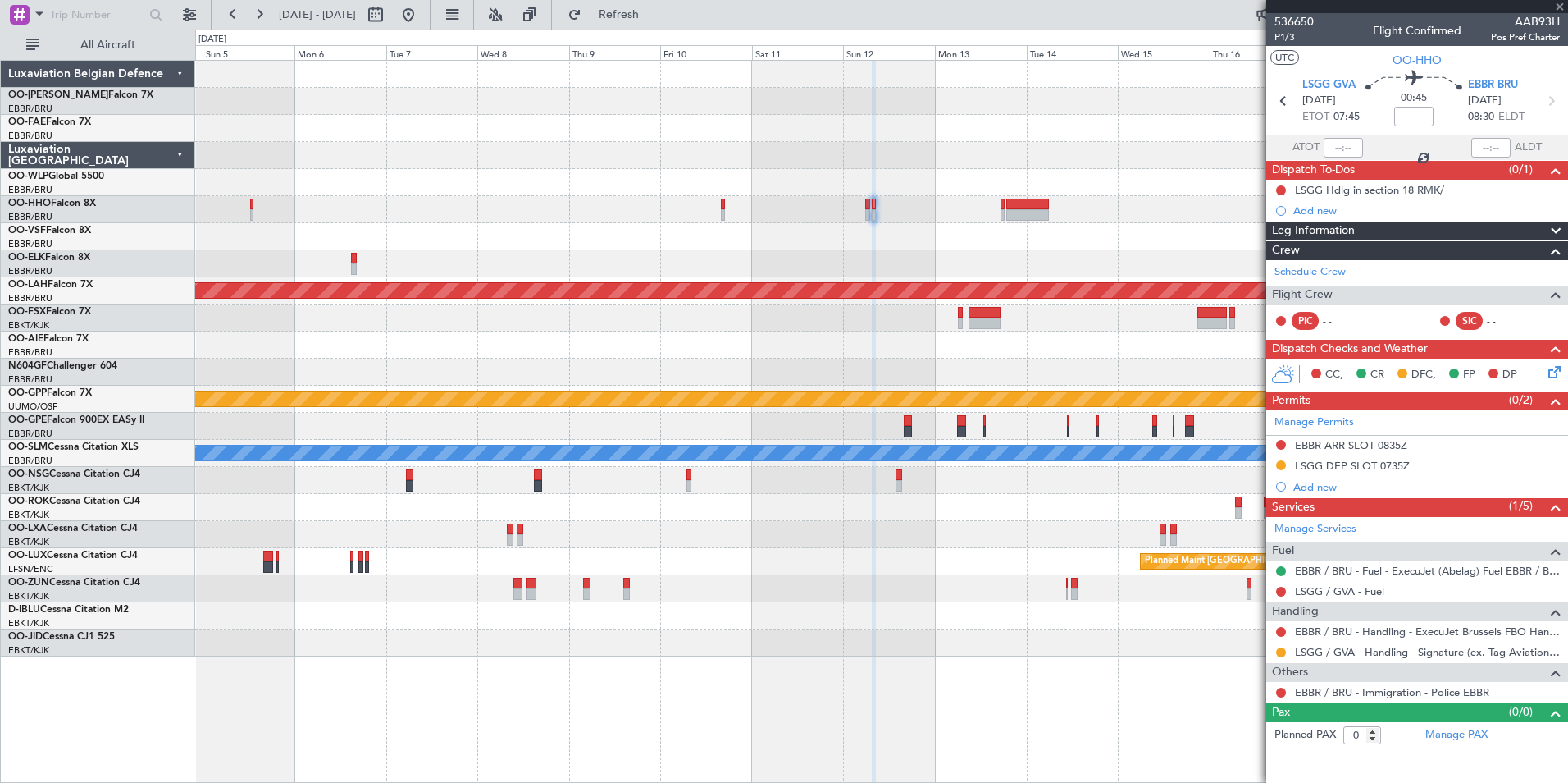
type input "1"
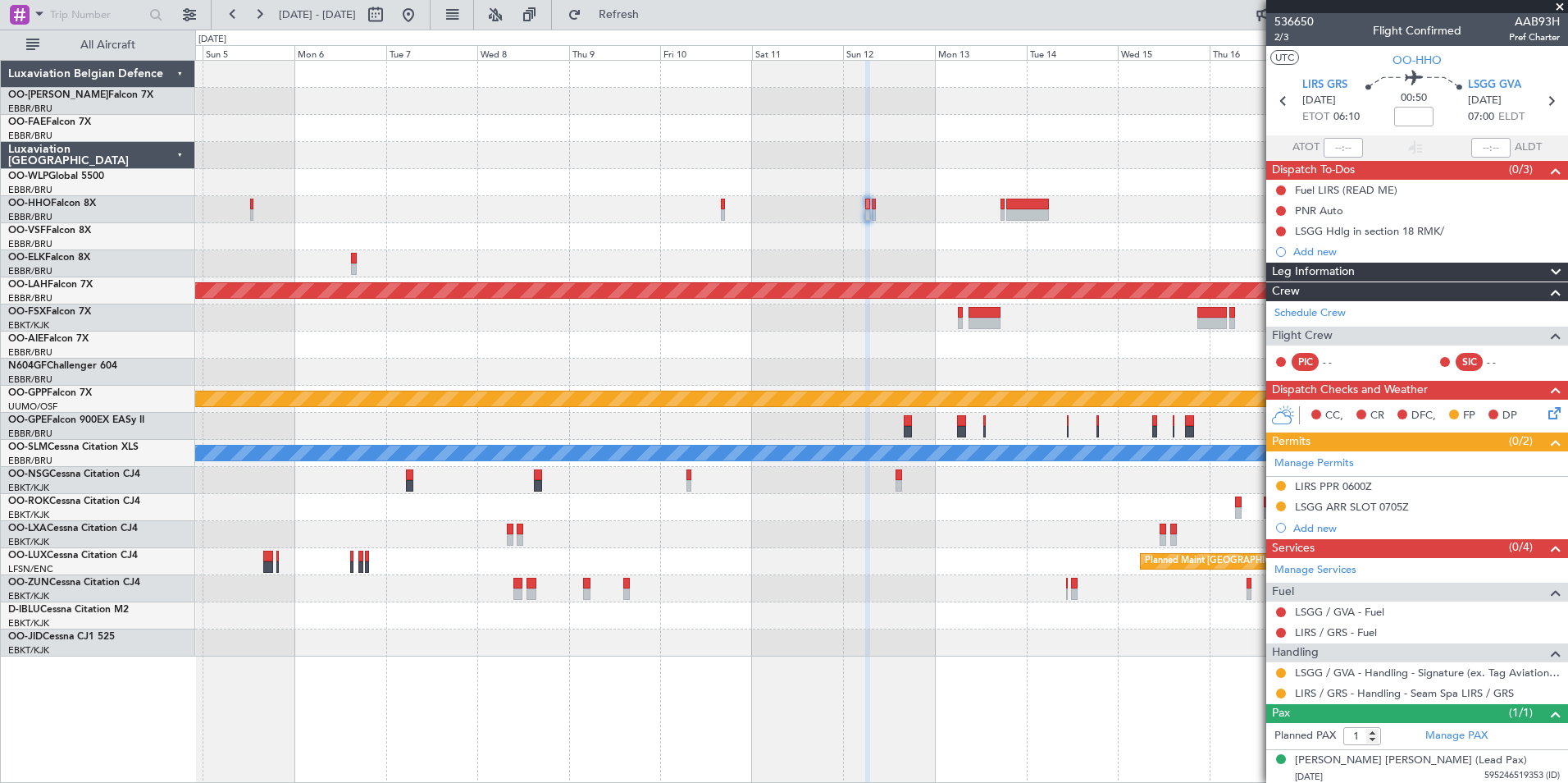
click at [929, 326] on div at bounding box center [881, 318] width 1372 height 27
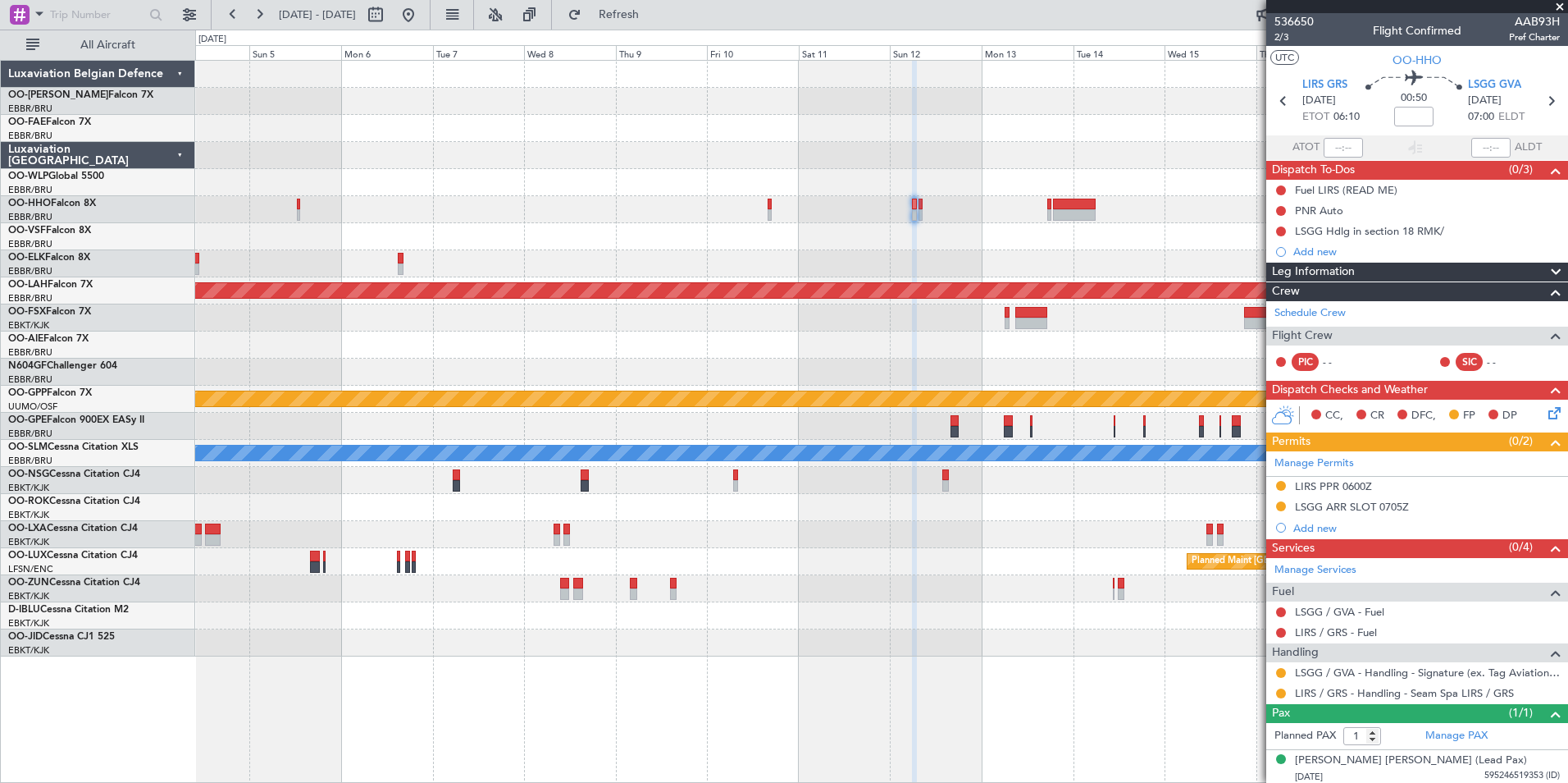
click at [880, 335] on div "Planned Maint Alton-st Louis (St Louis Regl) Planned Maint Brussels (Brussels N…" at bounding box center [881, 359] width 1372 height 596
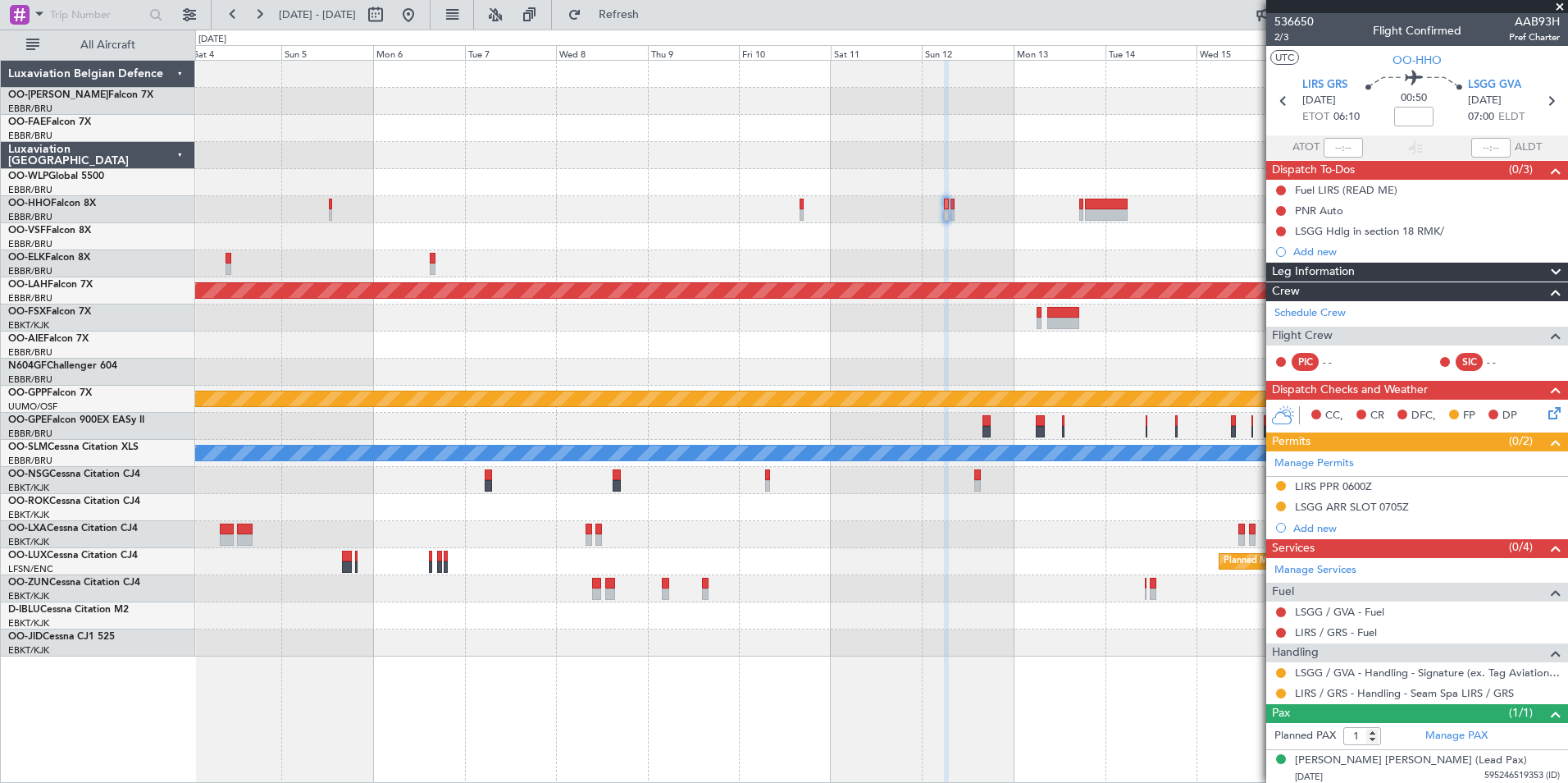
click at [1548, 410] on icon at bounding box center [1552, 410] width 13 height 13
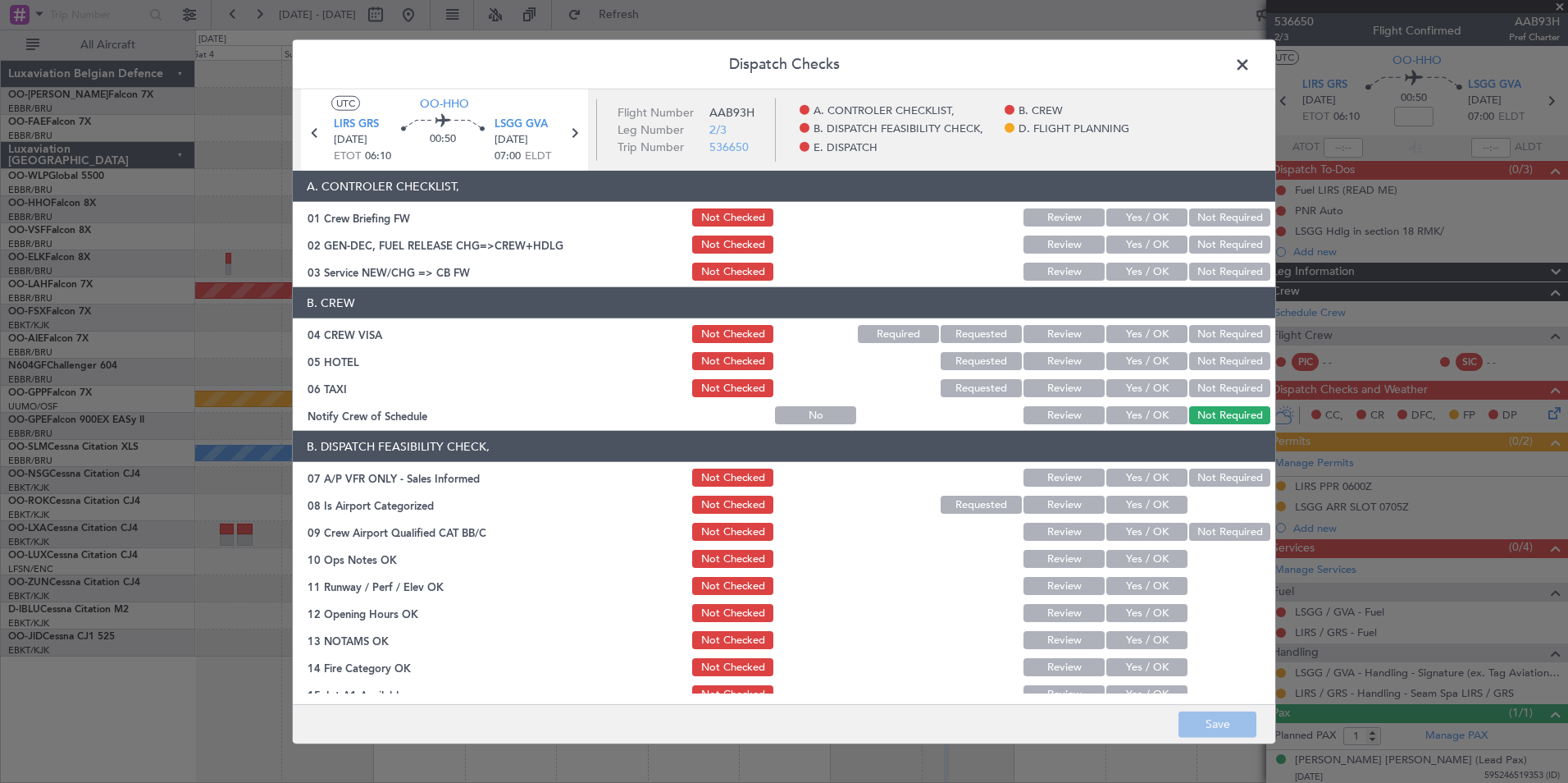
click at [1125, 264] on button "Yes / OK" at bounding box center [1147, 272] width 81 height 18
click at [1249, 348] on section "B. CREW 04 CREW VISA Not Checked Required Requested Review Yes / OK Not Require…" at bounding box center [784, 357] width 982 height 140
click at [1231, 337] on button "Not Required" at bounding box center [1229, 334] width 81 height 18
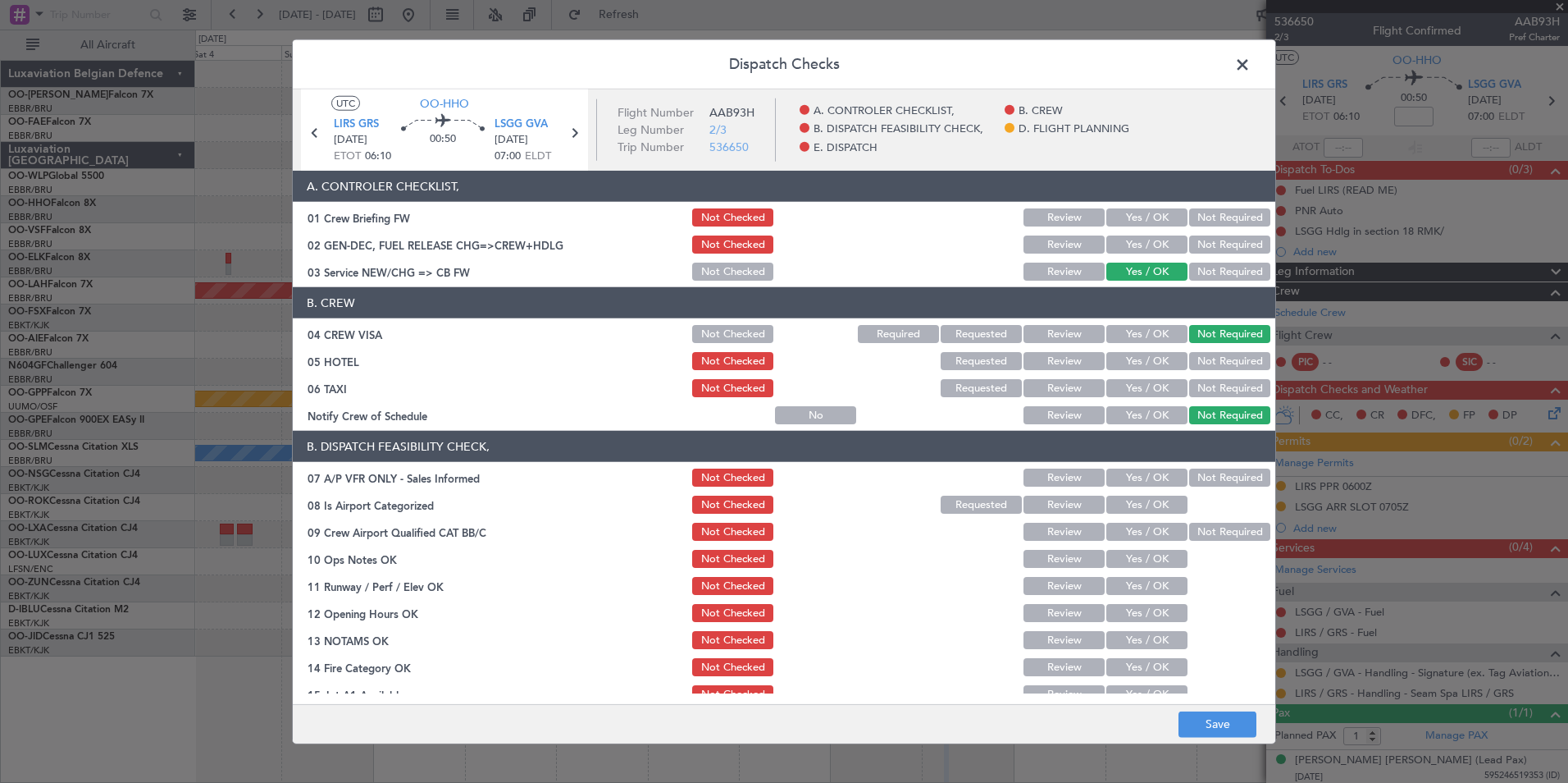
click at [1213, 361] on button "Not Required" at bounding box center [1229, 361] width 81 height 18
click at [1228, 386] on button "Not Required" at bounding box center [1229, 388] width 81 height 18
click at [1227, 483] on button "Not Required" at bounding box center [1229, 477] width 81 height 18
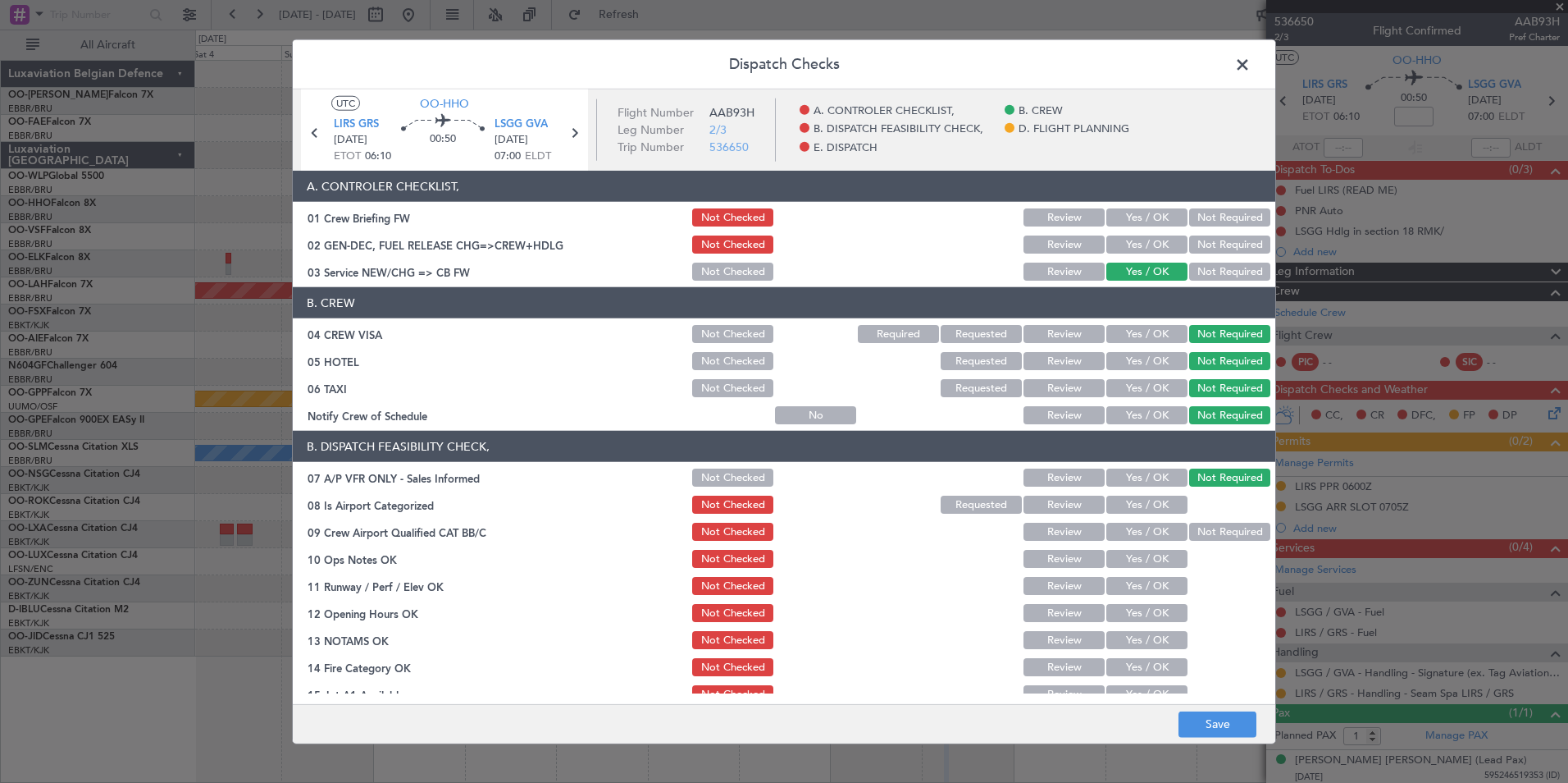
drag, startPoint x: 1109, startPoint y: 503, endPoint x: 1142, endPoint y: 516, distance: 35.5
click at [1111, 506] on button "Yes / OK" at bounding box center [1147, 505] width 81 height 18
click at [1277, 520] on div "Dispatch Checks UTC OO-HHO LIRS GRS 12/10/2025 ETOT 06:10 00:50 LSGG GVA 12/10/…" at bounding box center [784, 392] width 1568 height 783
click at [1208, 538] on button "Not Required" at bounding box center [1229, 532] width 81 height 18
click at [1139, 568] on div "Yes / OK" at bounding box center [1145, 559] width 83 height 23
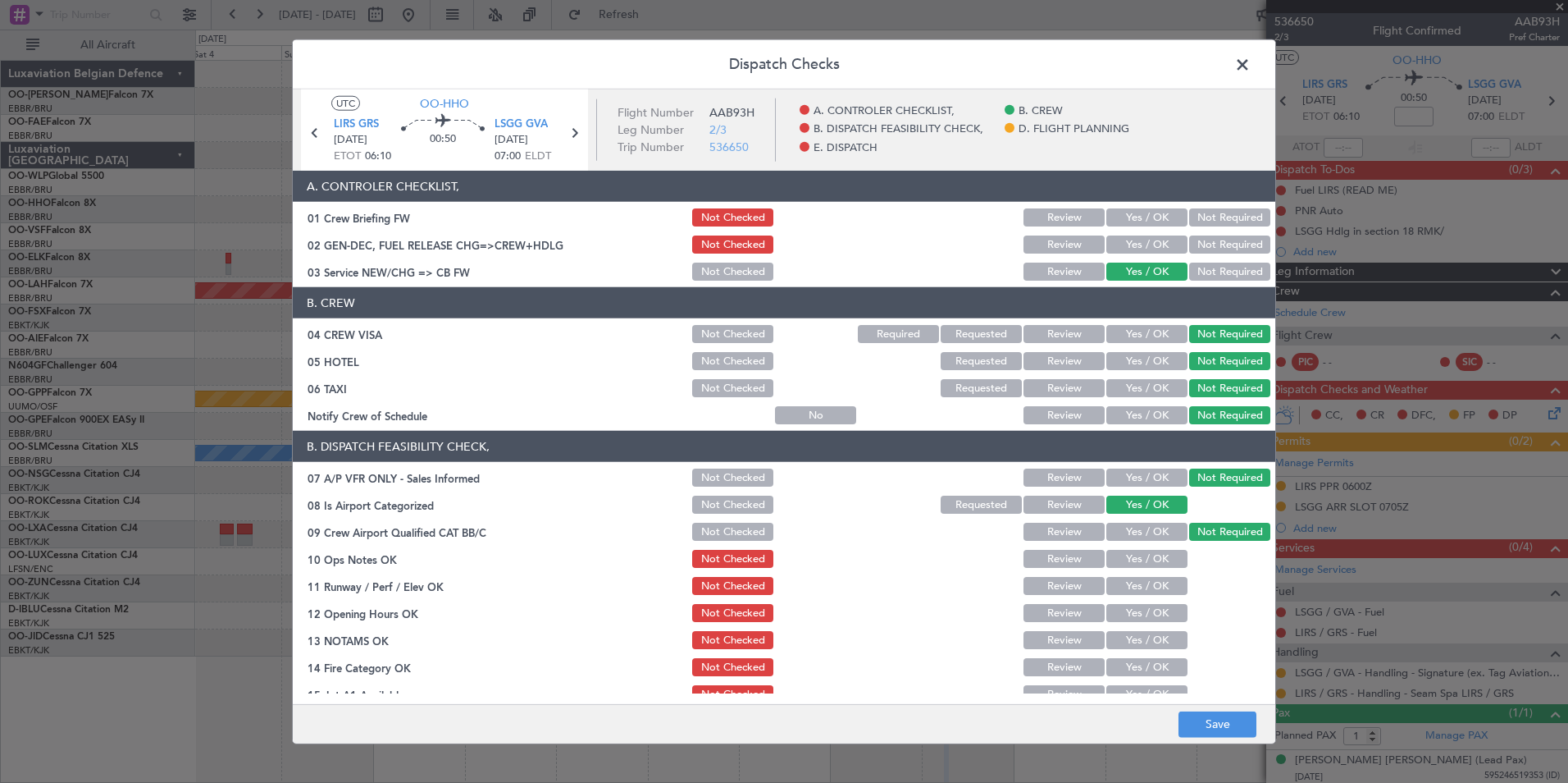
click at [1138, 583] on button "Yes / OK" at bounding box center [1147, 586] width 81 height 18
click at [1135, 563] on button "Yes / OK" at bounding box center [1147, 559] width 81 height 18
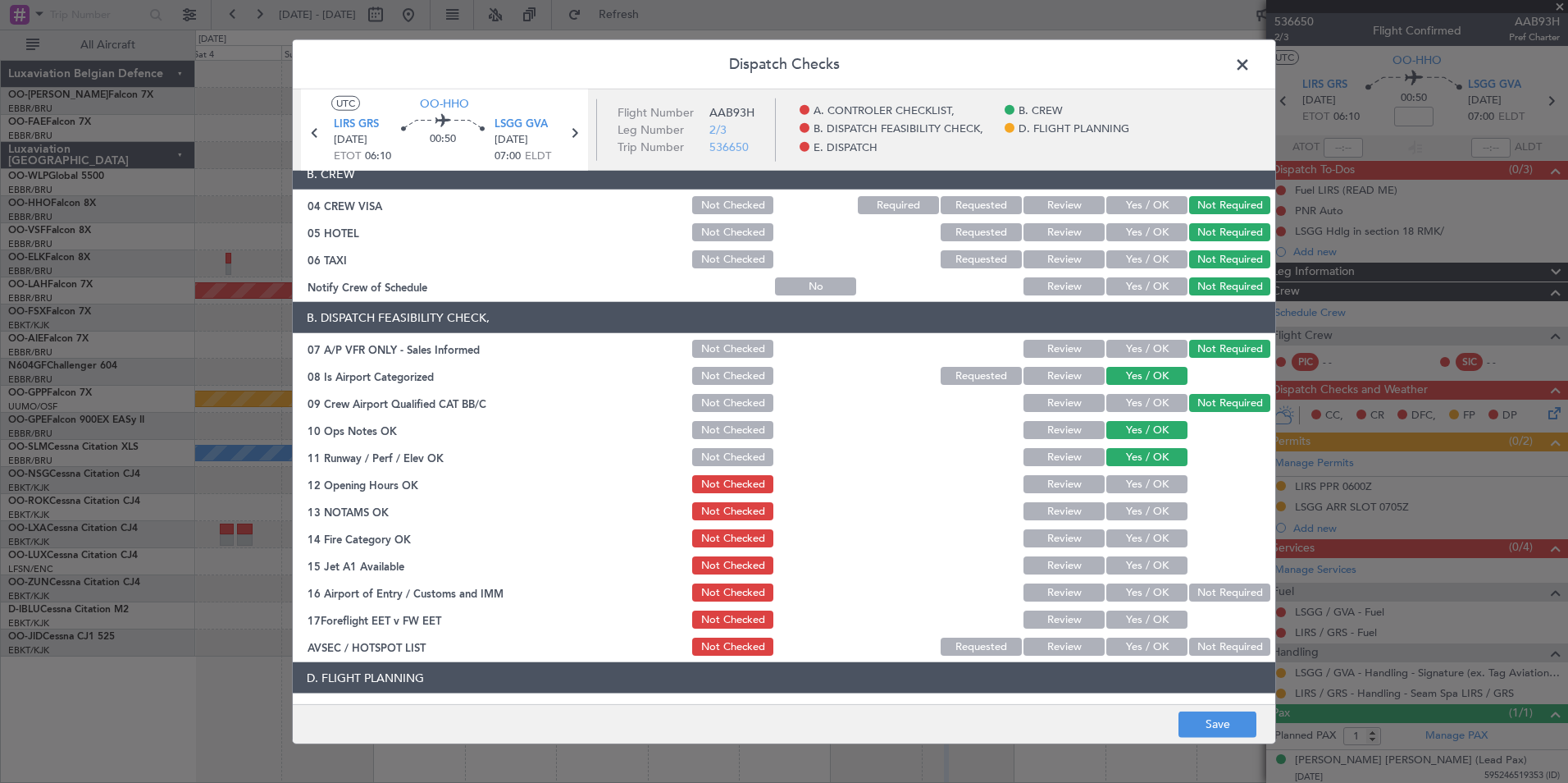
scroll to position [246, 0]
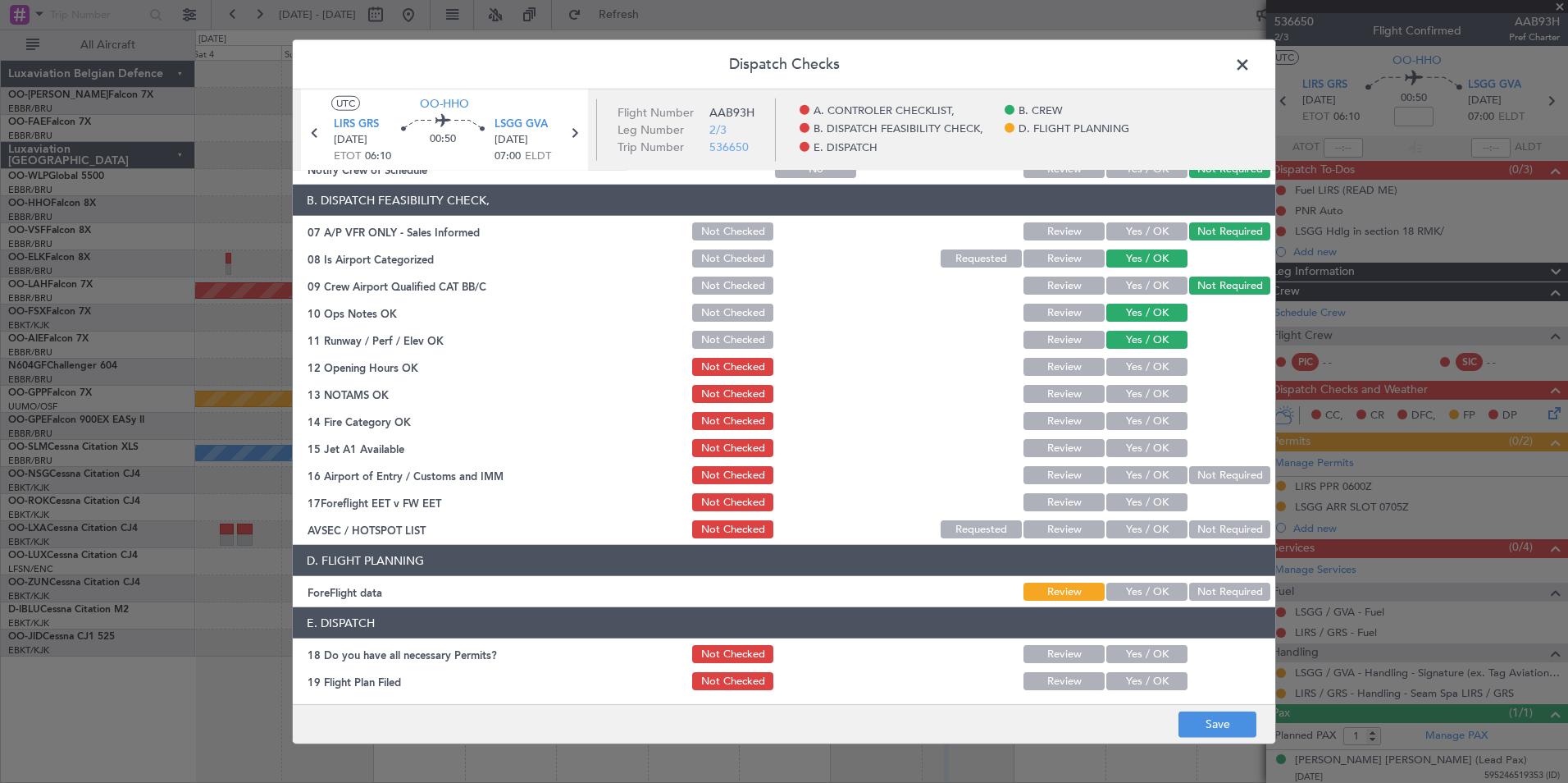
click at [1147, 375] on button "Yes / OK" at bounding box center [1147, 367] width 81 height 18
click at [1147, 391] on button "Yes / OK" at bounding box center [1147, 394] width 81 height 18
click at [1149, 414] on button "Yes / OK" at bounding box center [1147, 421] width 81 height 18
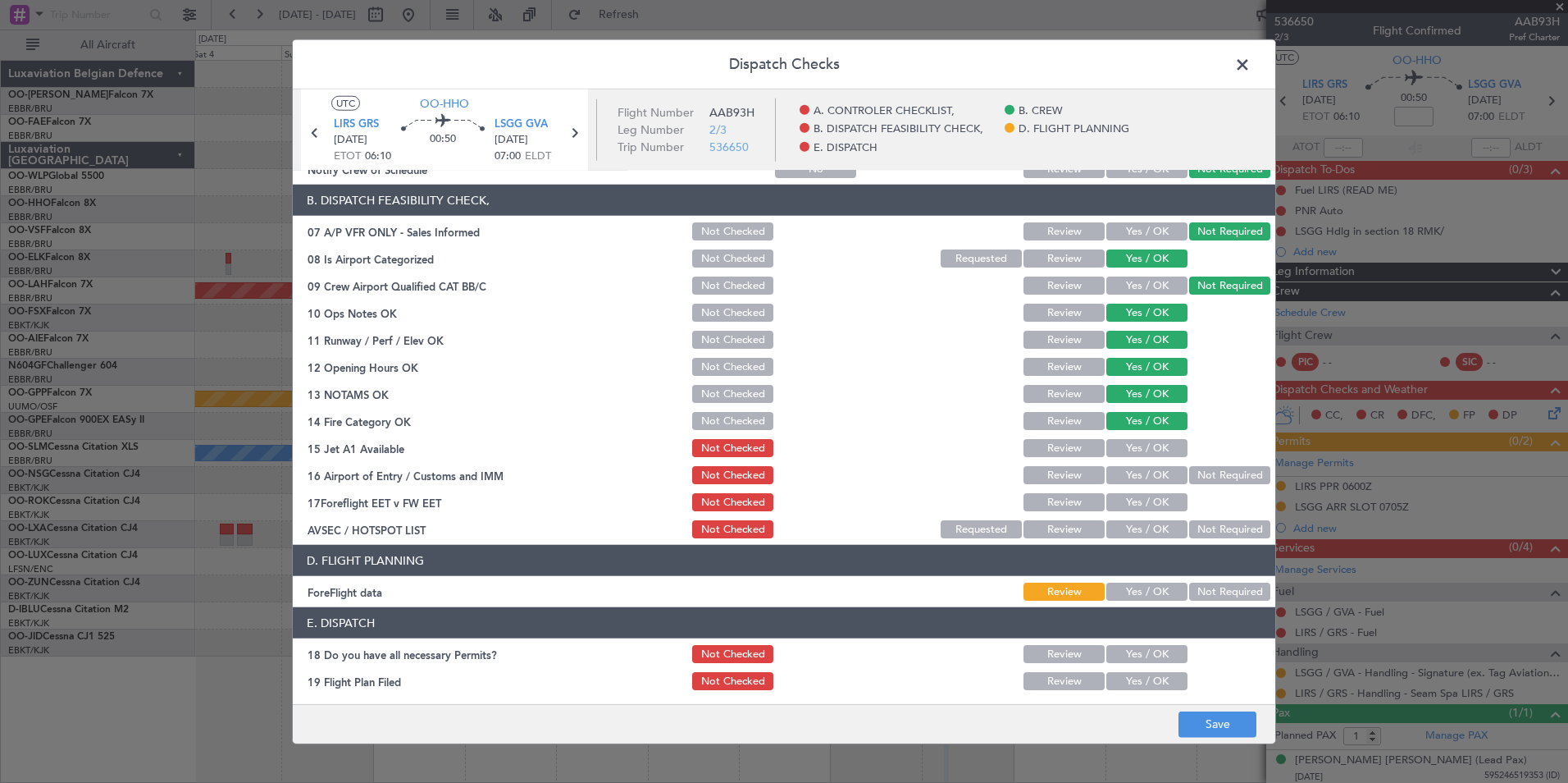
click at [1146, 442] on button "Yes / OK" at bounding box center [1147, 448] width 81 height 18
click at [1137, 473] on button "Yes / OK" at bounding box center [1147, 475] width 81 height 18
drag, startPoint x: 1091, startPoint y: 490, endPoint x: 1099, endPoint y: 503, distance: 15.3
click at [1089, 491] on section "B. DISPATCH FEASIBILITY CHECK, 07 A/P VFR ONLY - Sales Informed Not Checked Rev…" at bounding box center [784, 362] width 982 height 356
click at [1106, 503] on button "Yes / OK" at bounding box center [1147, 502] width 81 height 18
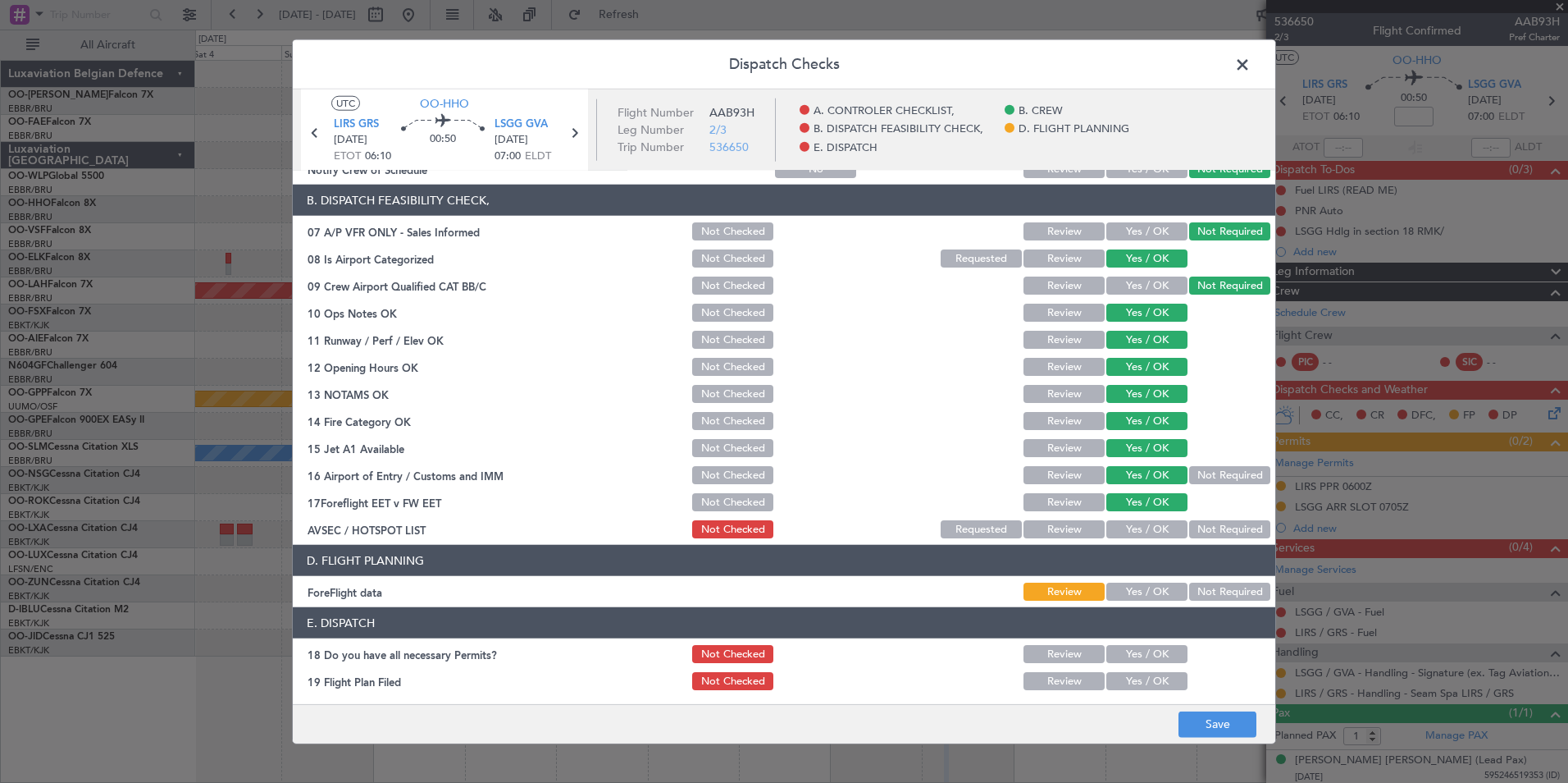
click at [1084, 499] on button "Review" at bounding box center [1064, 502] width 81 height 18
drag, startPoint x: 1212, startPoint y: 526, endPoint x: 1224, endPoint y: 569, distance: 44.6
click at [1212, 527] on button "Not Required" at bounding box center [1229, 529] width 81 height 18
click at [1207, 714] on button "Save" at bounding box center [1217, 723] width 78 height 26
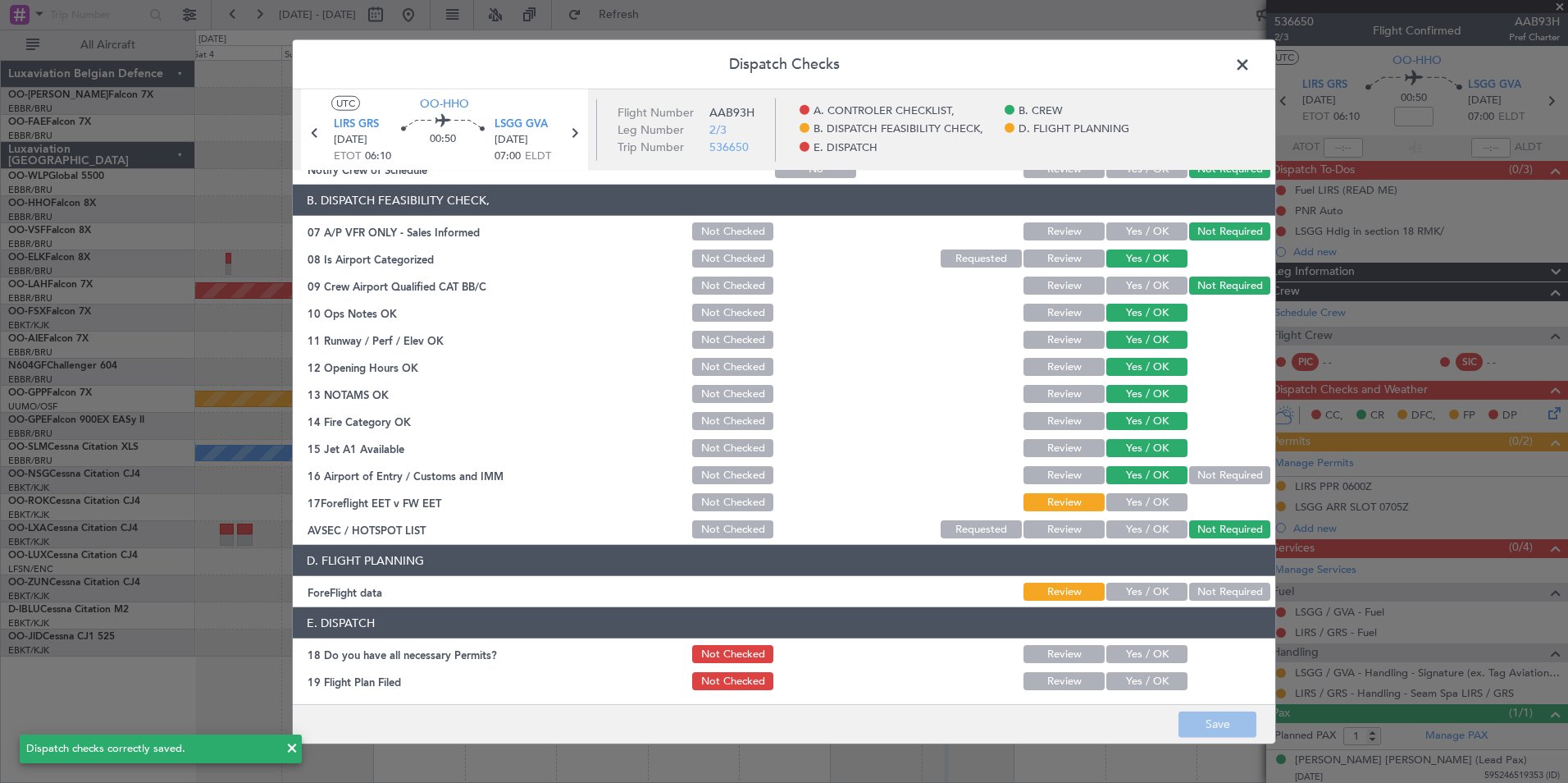
click at [1251, 70] on span at bounding box center [1251, 69] width 0 height 33
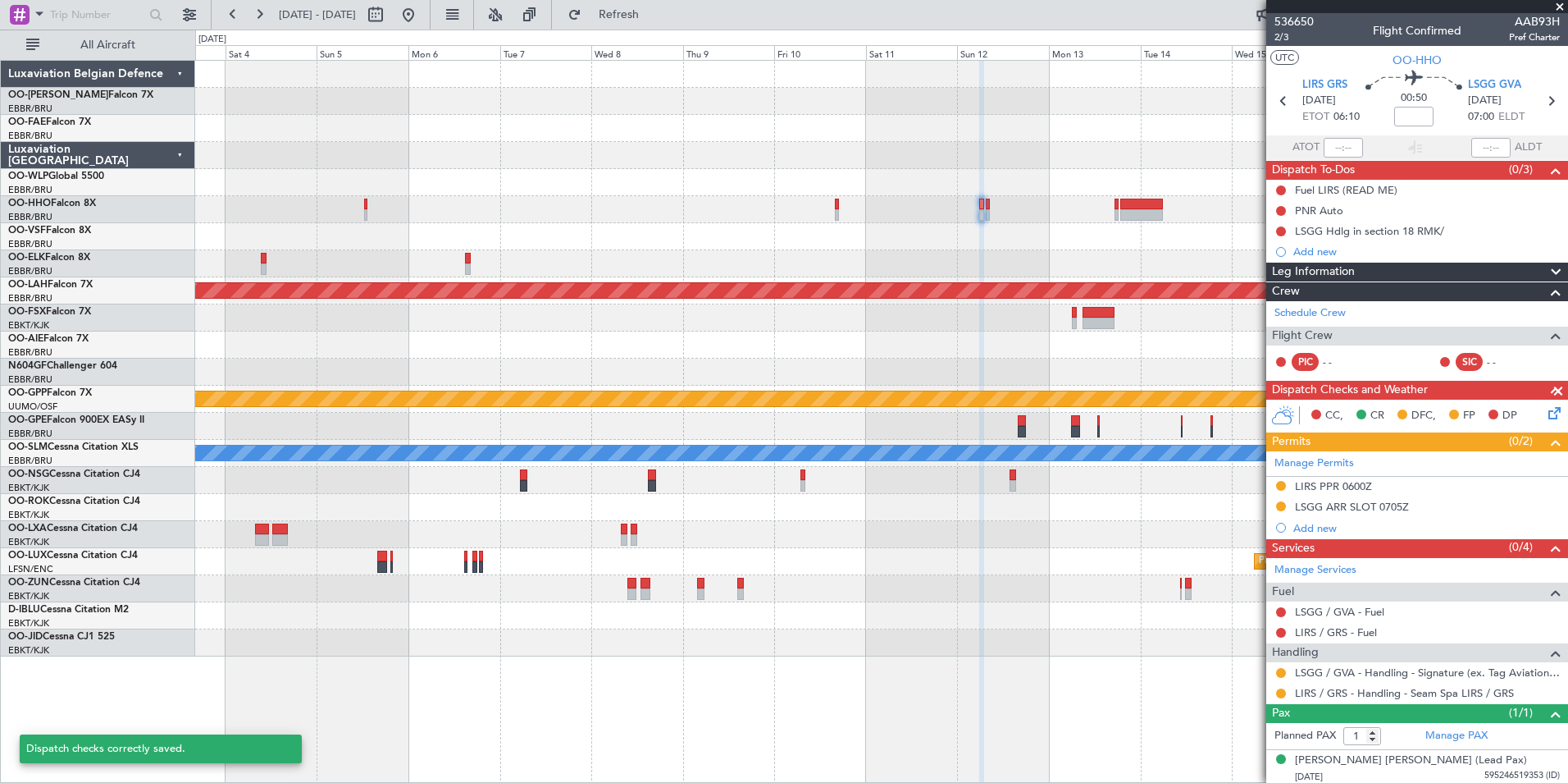
click at [870, 358] on div "Planned Maint [GEOGRAPHIC_DATA] ([GEOGRAPHIC_DATA] National)" at bounding box center [881, 345] width 1372 height 27
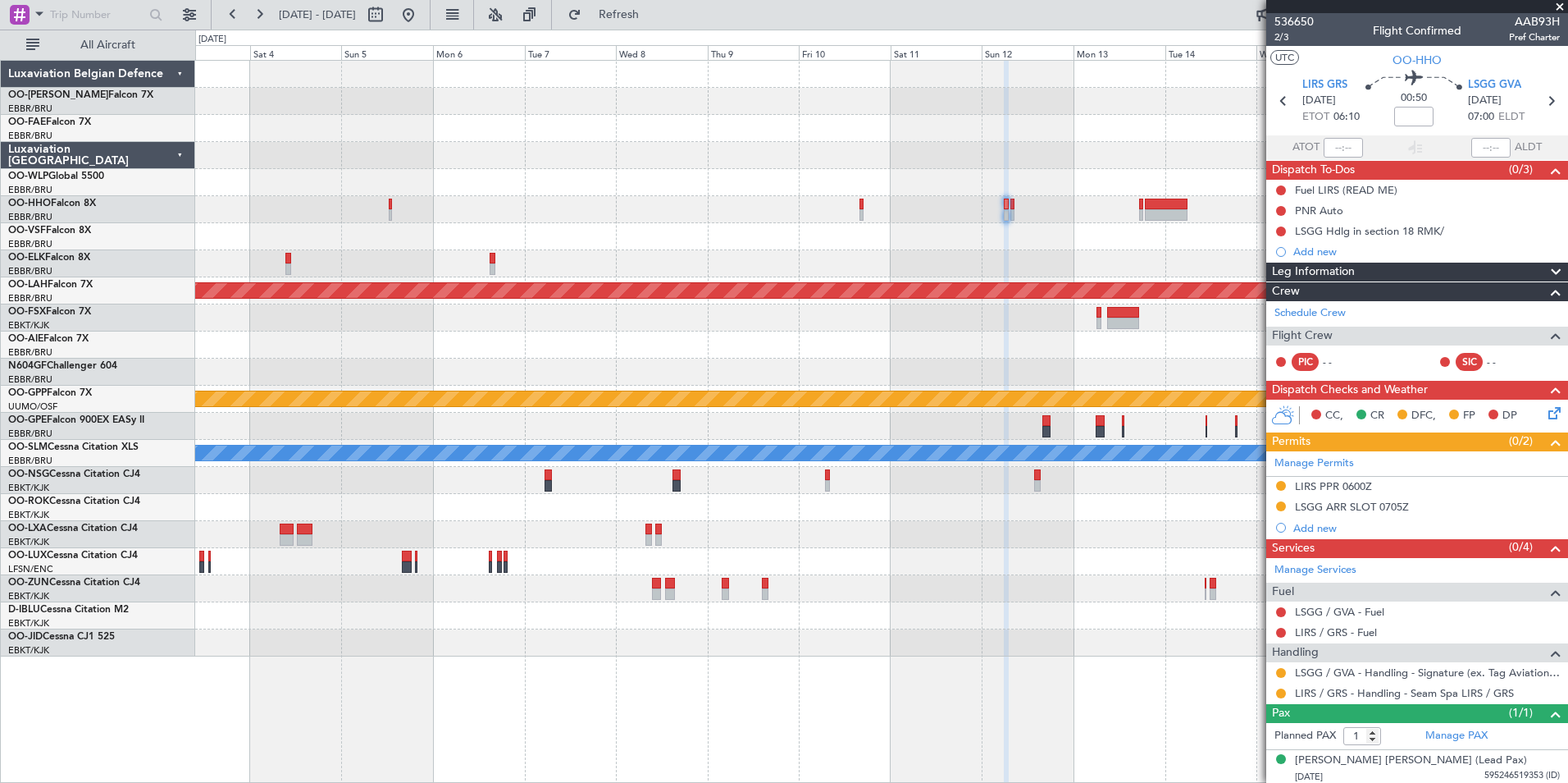
click at [940, 361] on div "Planned Maint Alton-st Louis (St Louis Regl) Planned Maint Brussels (Brussels N…" at bounding box center [881, 359] width 1372 height 596
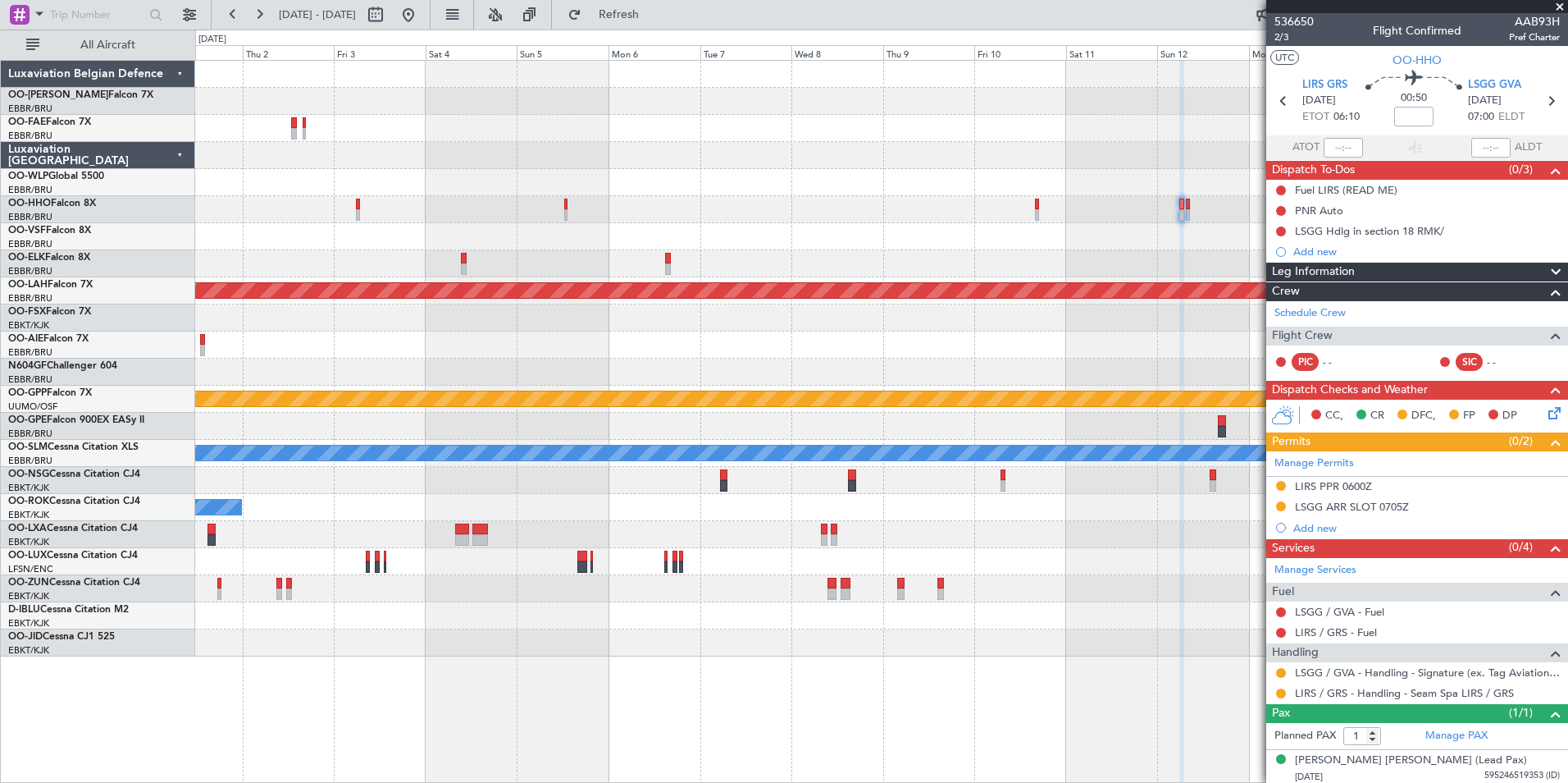
click at [451, 368] on div "Owner Melsbroek Air Base Owner Melsbroek Air Base Planned Maint Alton-st Louis …" at bounding box center [881, 359] width 1372 height 596
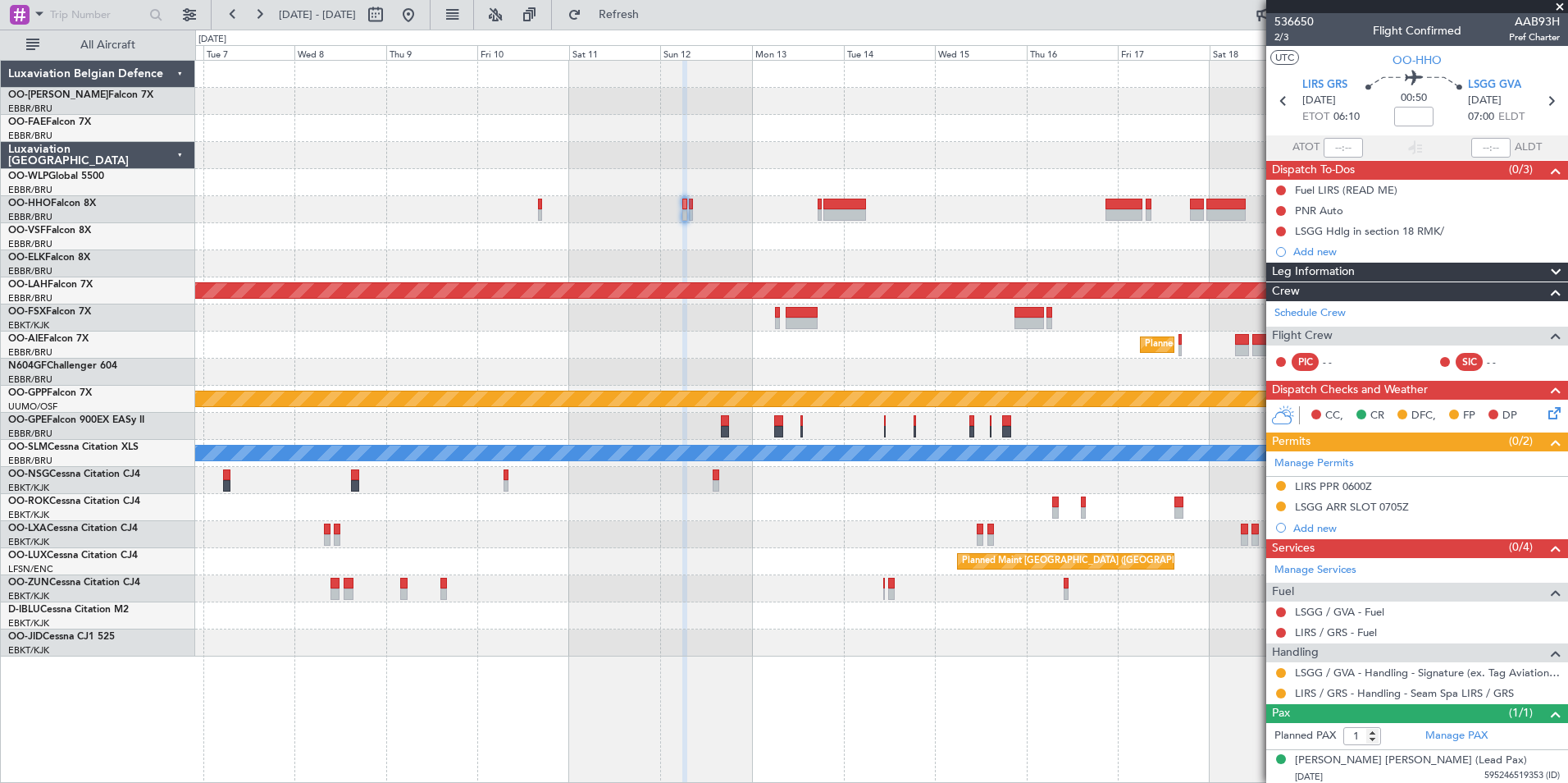
click at [1165, 233] on div at bounding box center [881, 237] width 1372 height 27
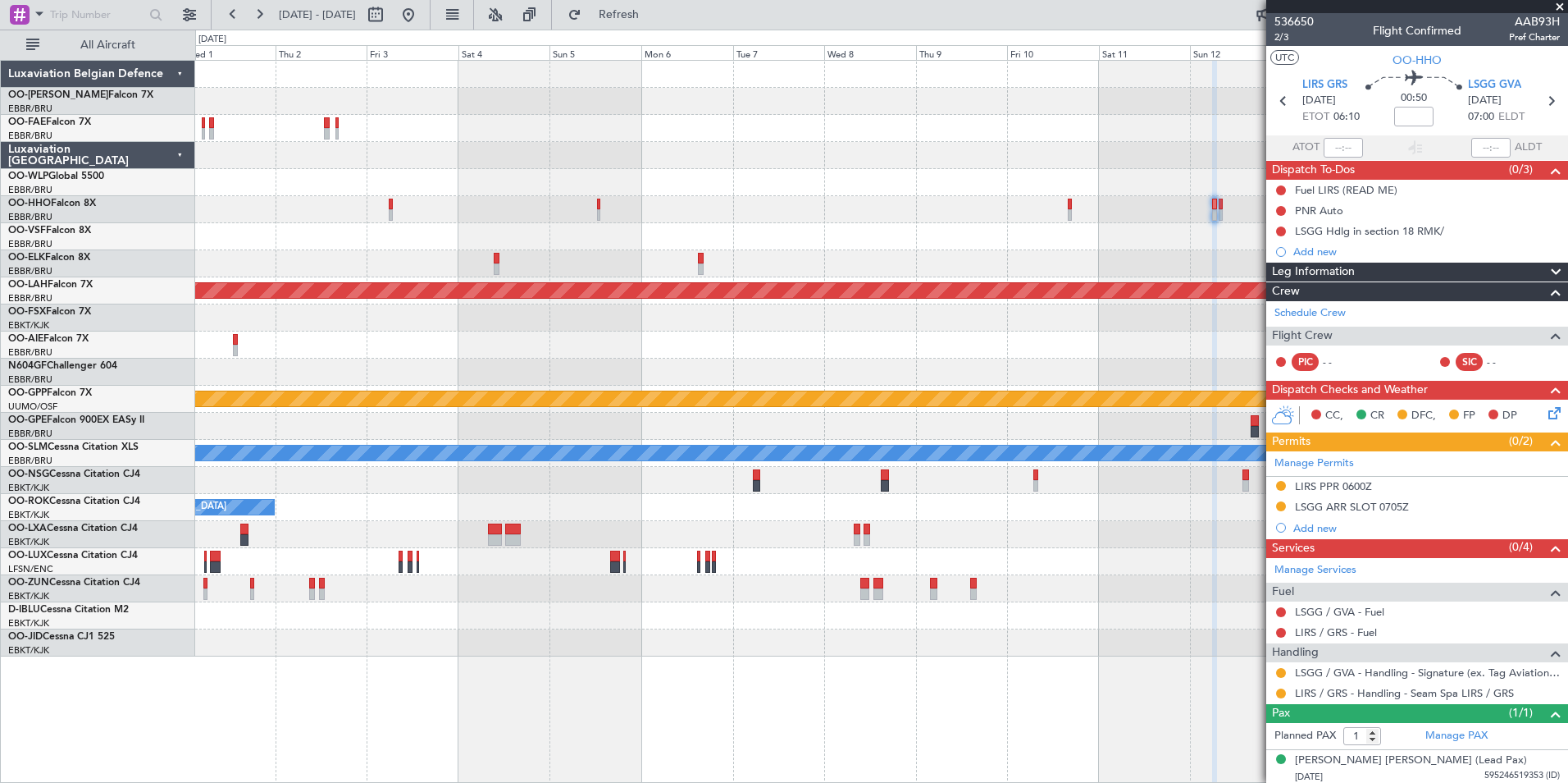
click at [1135, 227] on div "Owner Melsbroek Air Base Owner Melsbroek Air Base Planned Maint Alton-st Louis …" at bounding box center [881, 359] width 1372 height 596
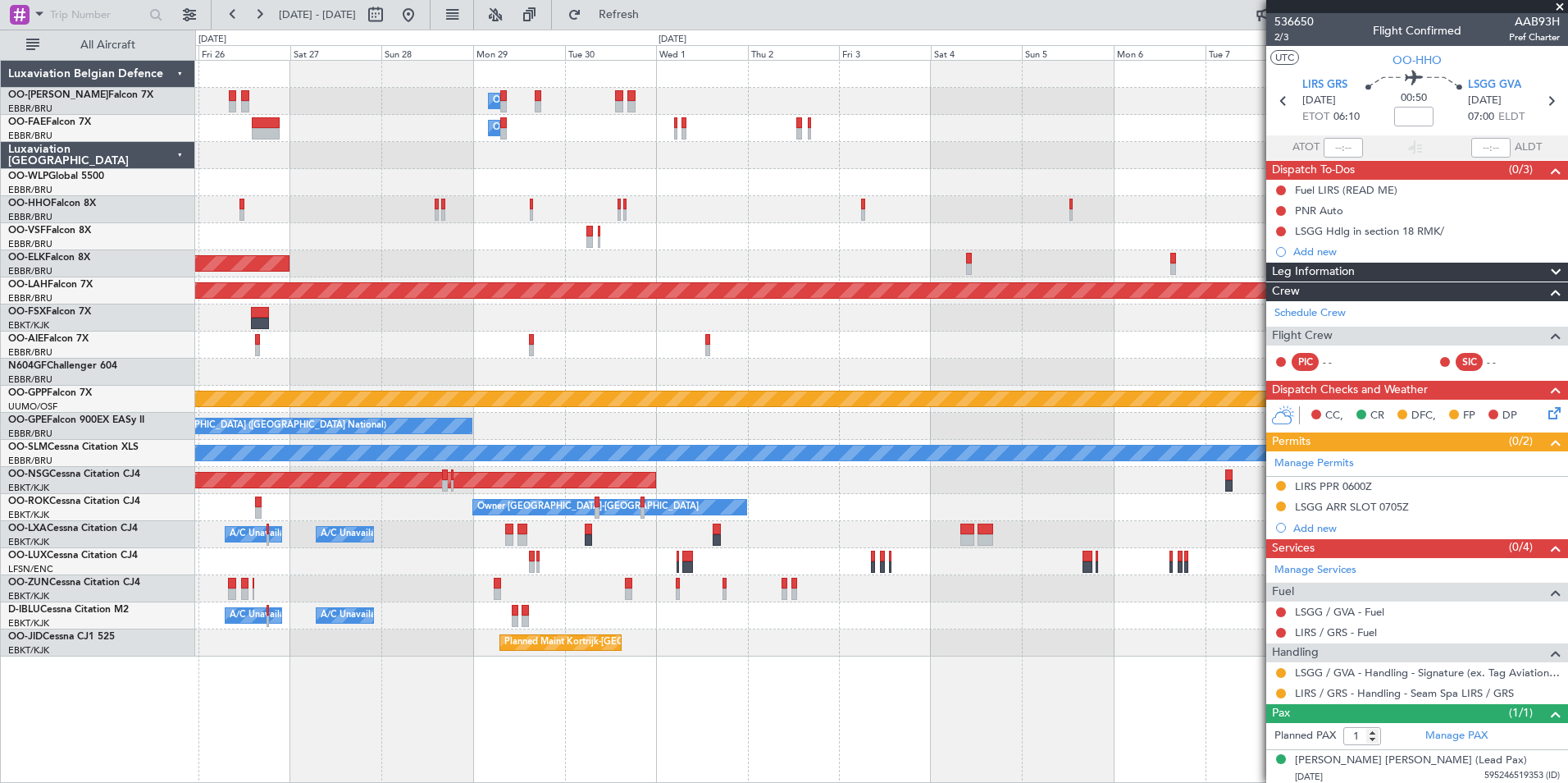
click at [1147, 207] on div "Owner Melsbroek Air Base Owner Melsbroek Air Base Planned Maint Kortrijk-Wevelg…" at bounding box center [881, 359] width 1372 height 596
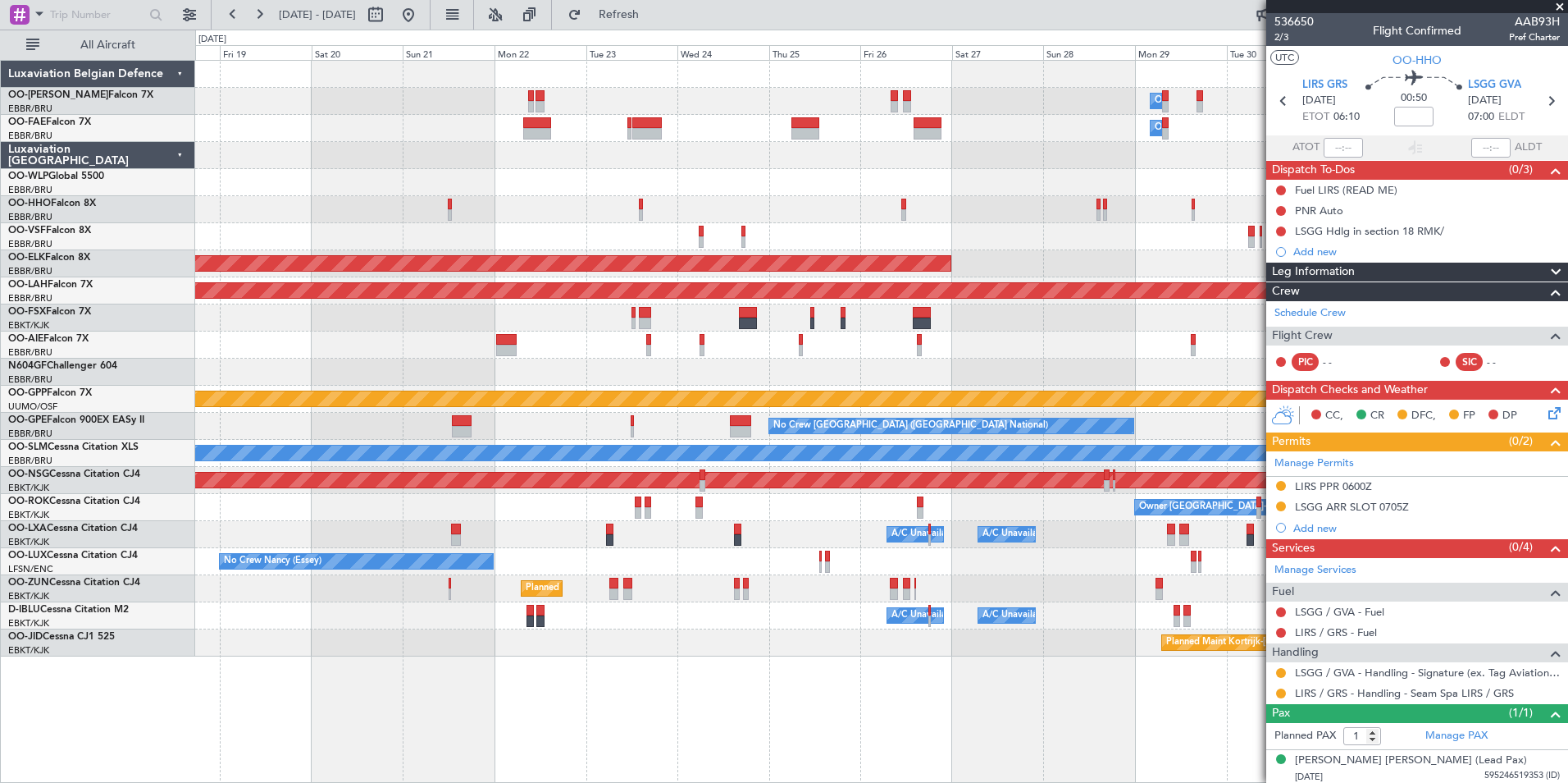
click at [1002, 215] on div "Owner Melsbroek Air Base Owner Melsbroek Air Base Planned Maint Kortrijk-Wevelg…" at bounding box center [881, 359] width 1372 height 596
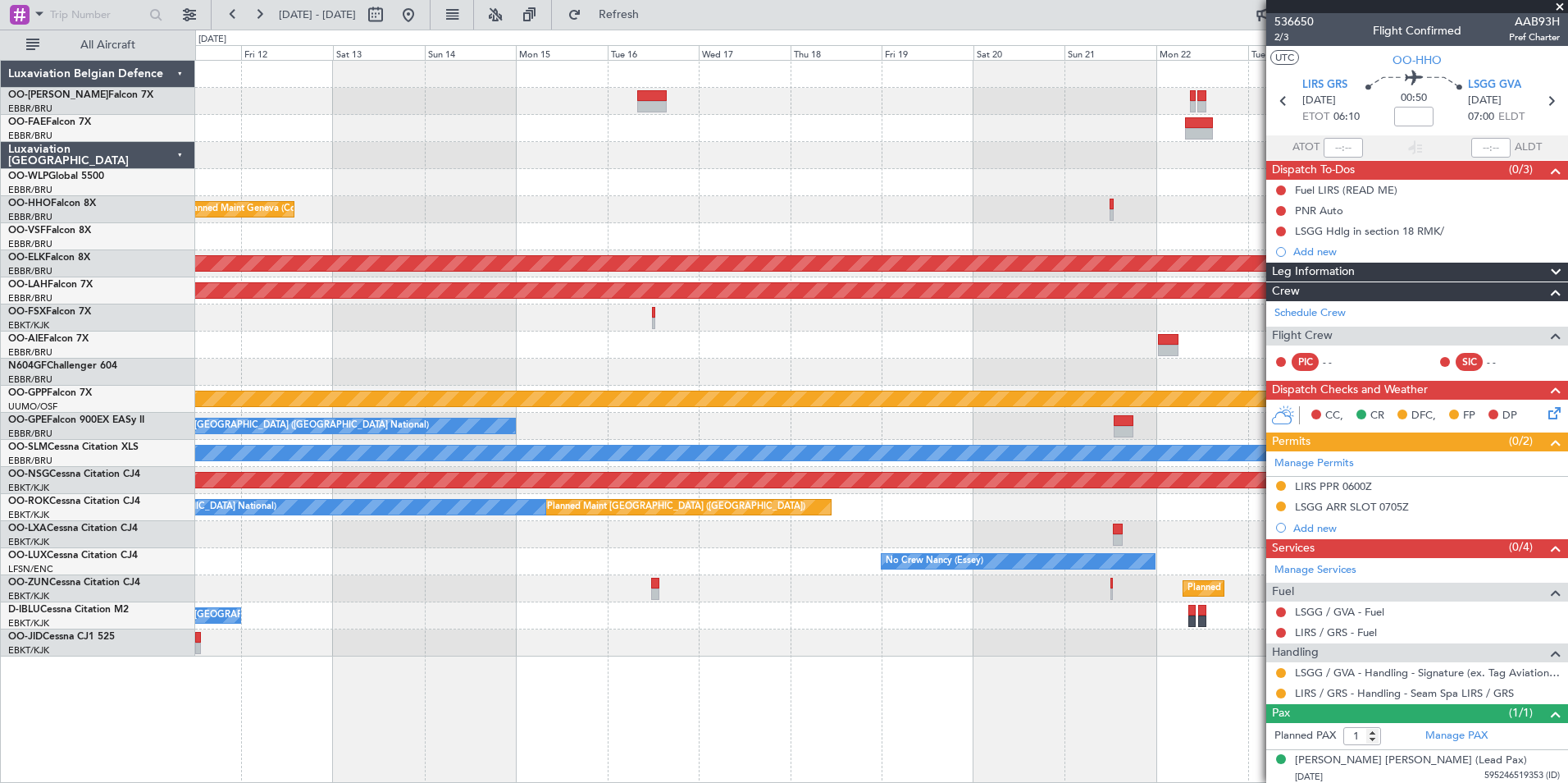
click at [954, 227] on div "Owner Melsbroek Air Base Owner Melsbroek Air Base Planned Maint Geneva (Cointri…" at bounding box center [881, 359] width 1372 height 596
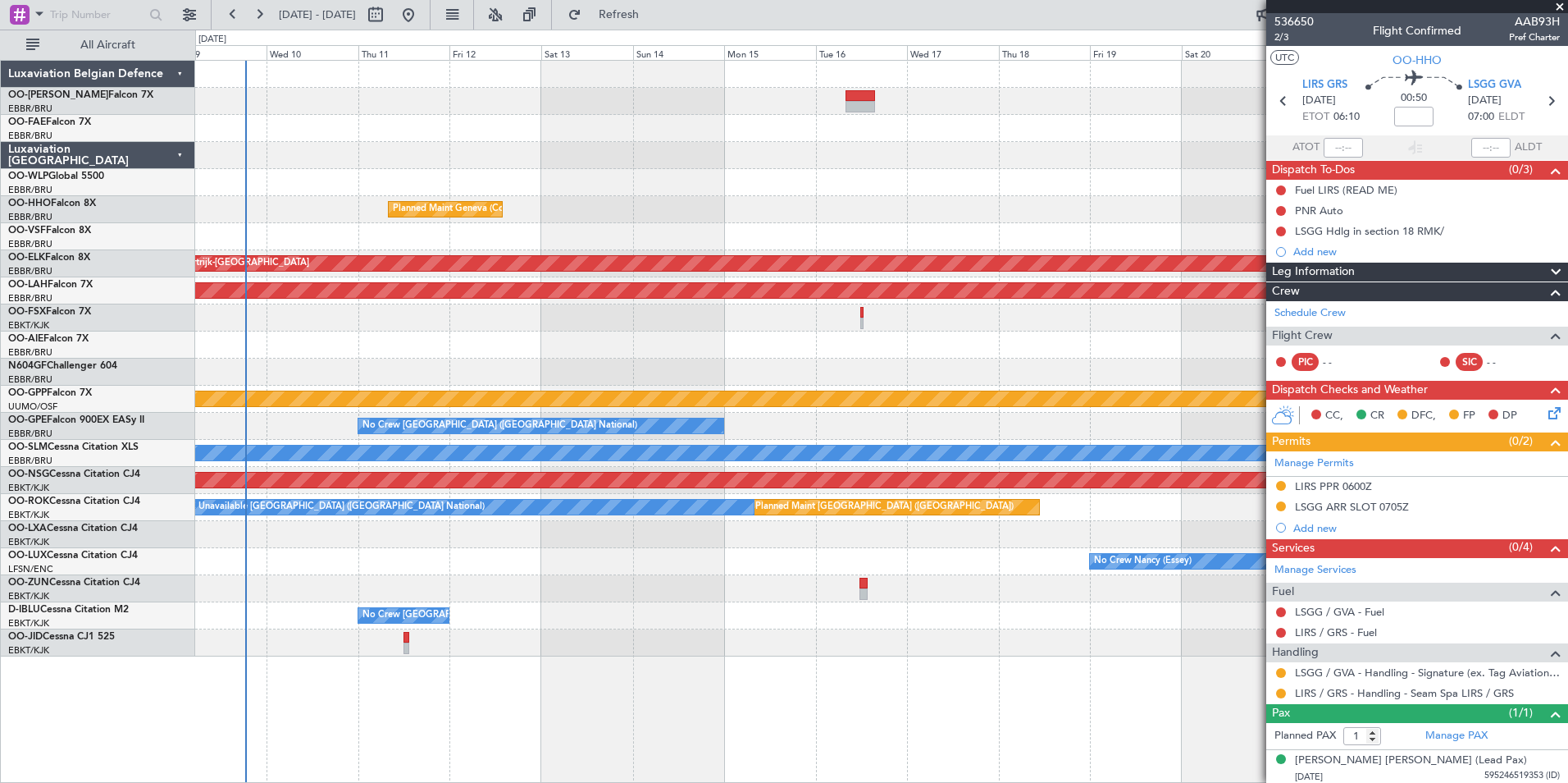
click at [855, 207] on div "Planned Maint Geneva (Cointrin) Planned Maint Kortrijk-Wevelgem Planned Maint A…" at bounding box center [881, 359] width 1372 height 596
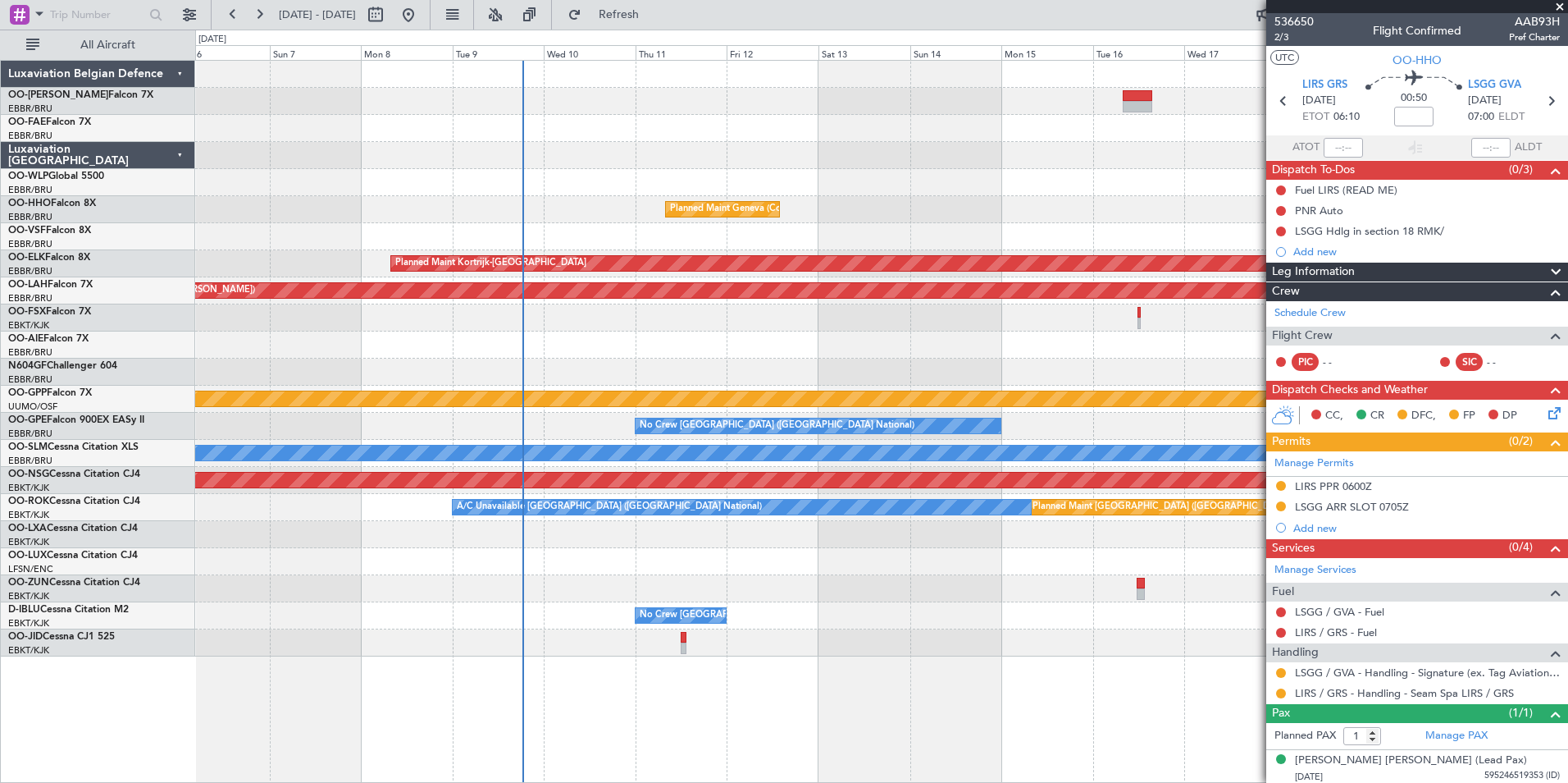
click at [728, 231] on div at bounding box center [881, 237] width 1372 height 27
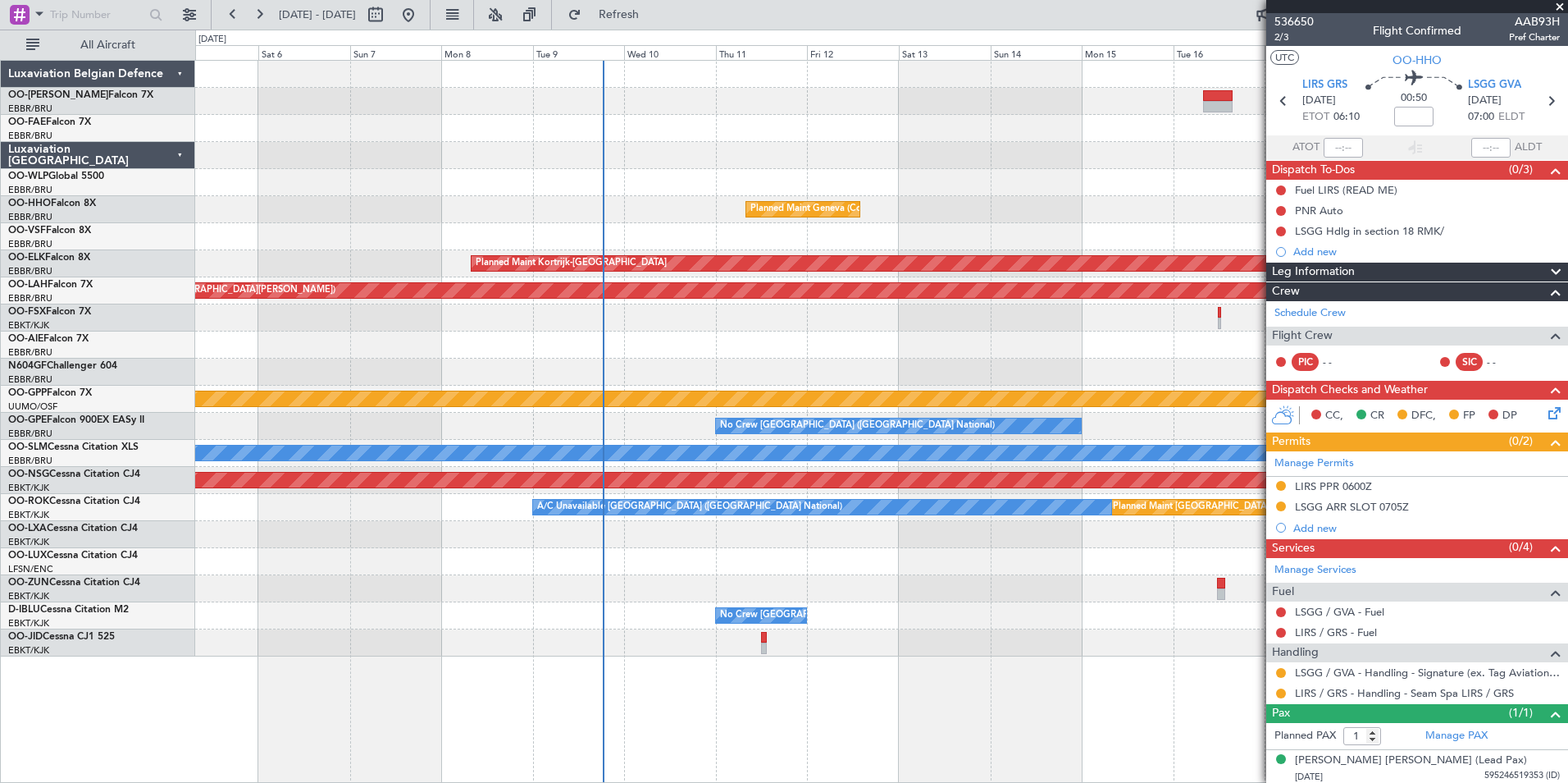
click at [605, 231] on div at bounding box center [881, 237] width 1372 height 27
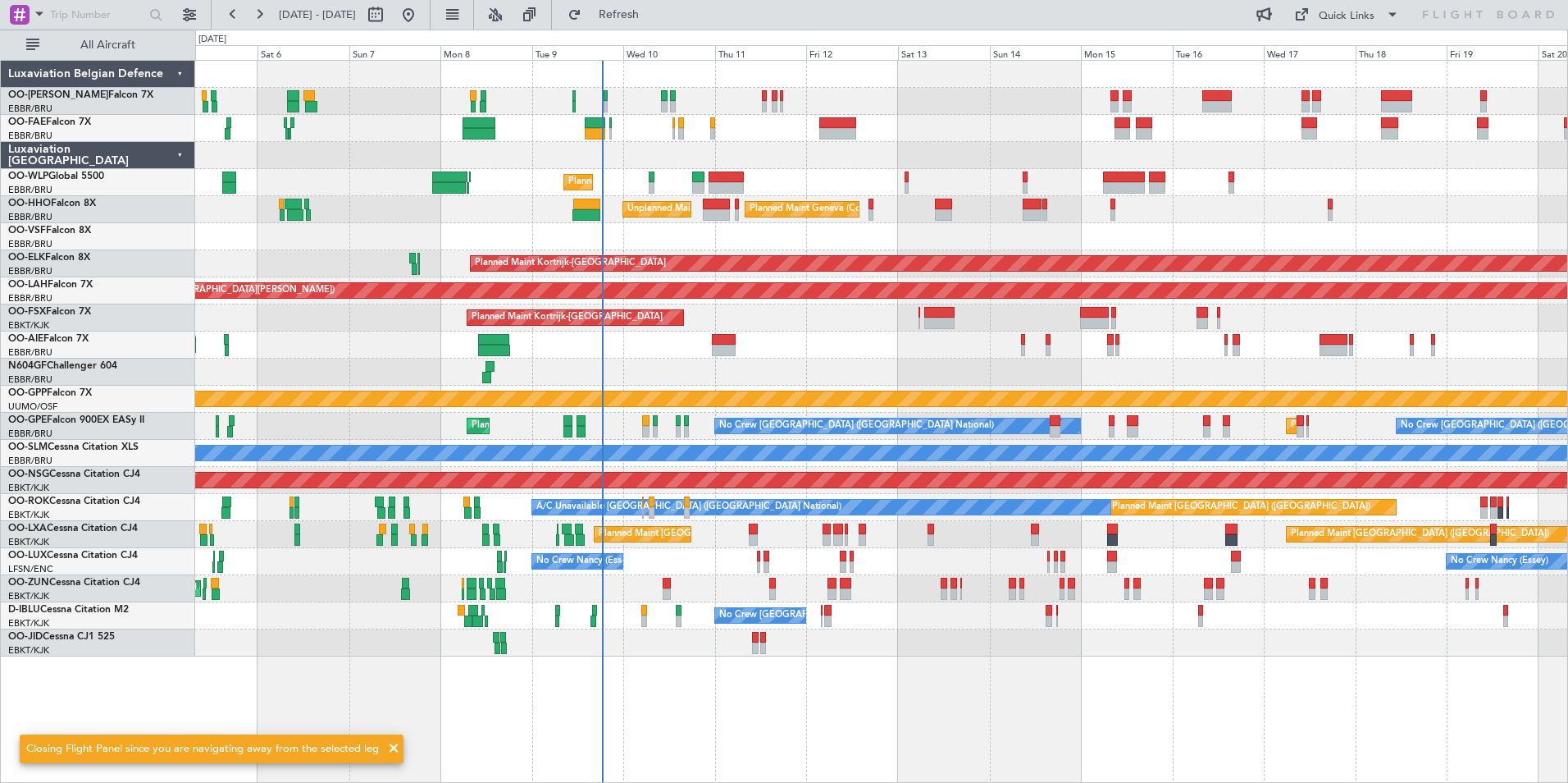
click at [745, 175] on div "Planned Maint Liege" at bounding box center [881, 183] width 1372 height 27
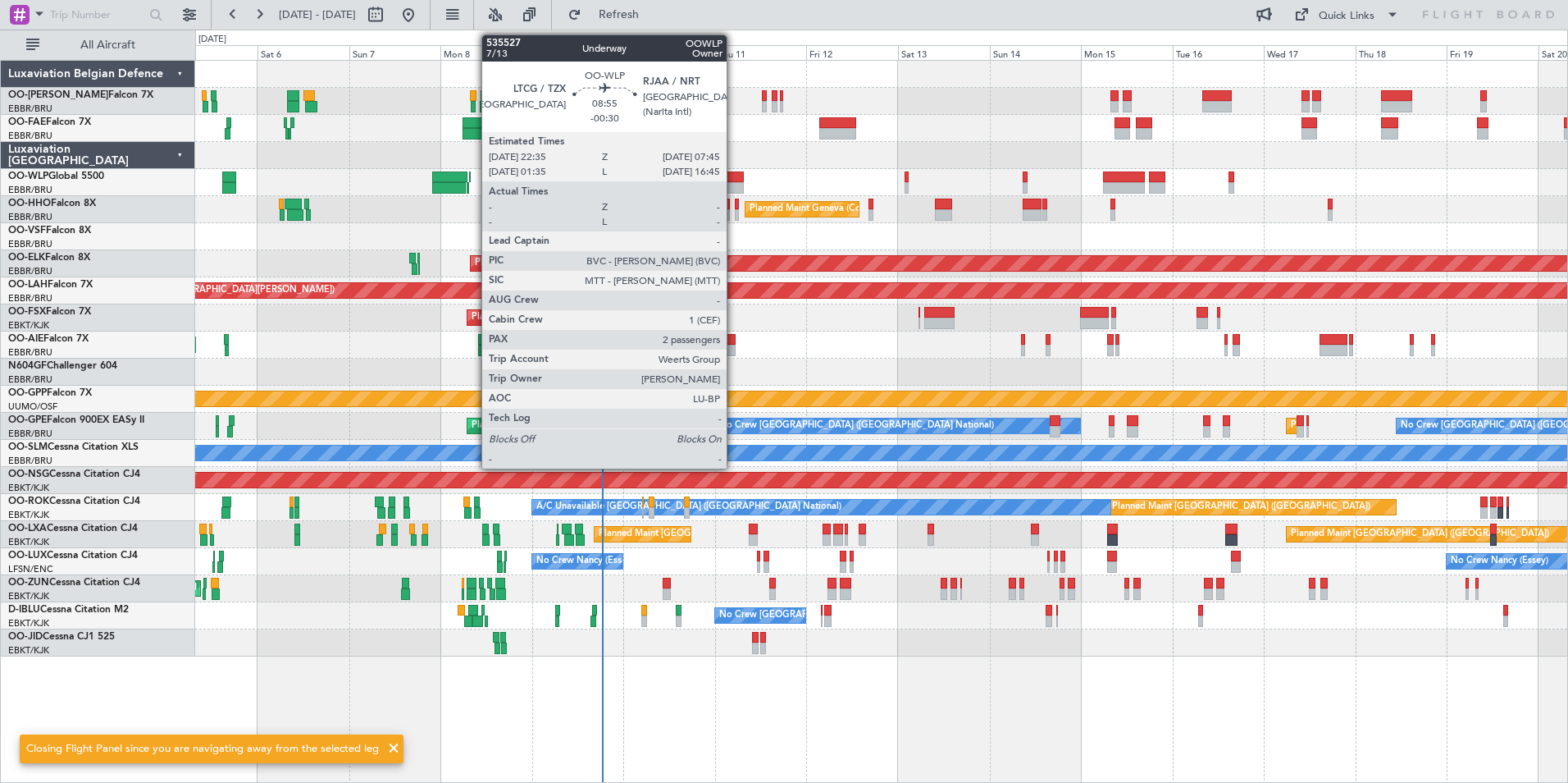
click at [734, 180] on div at bounding box center [726, 177] width 36 height 12
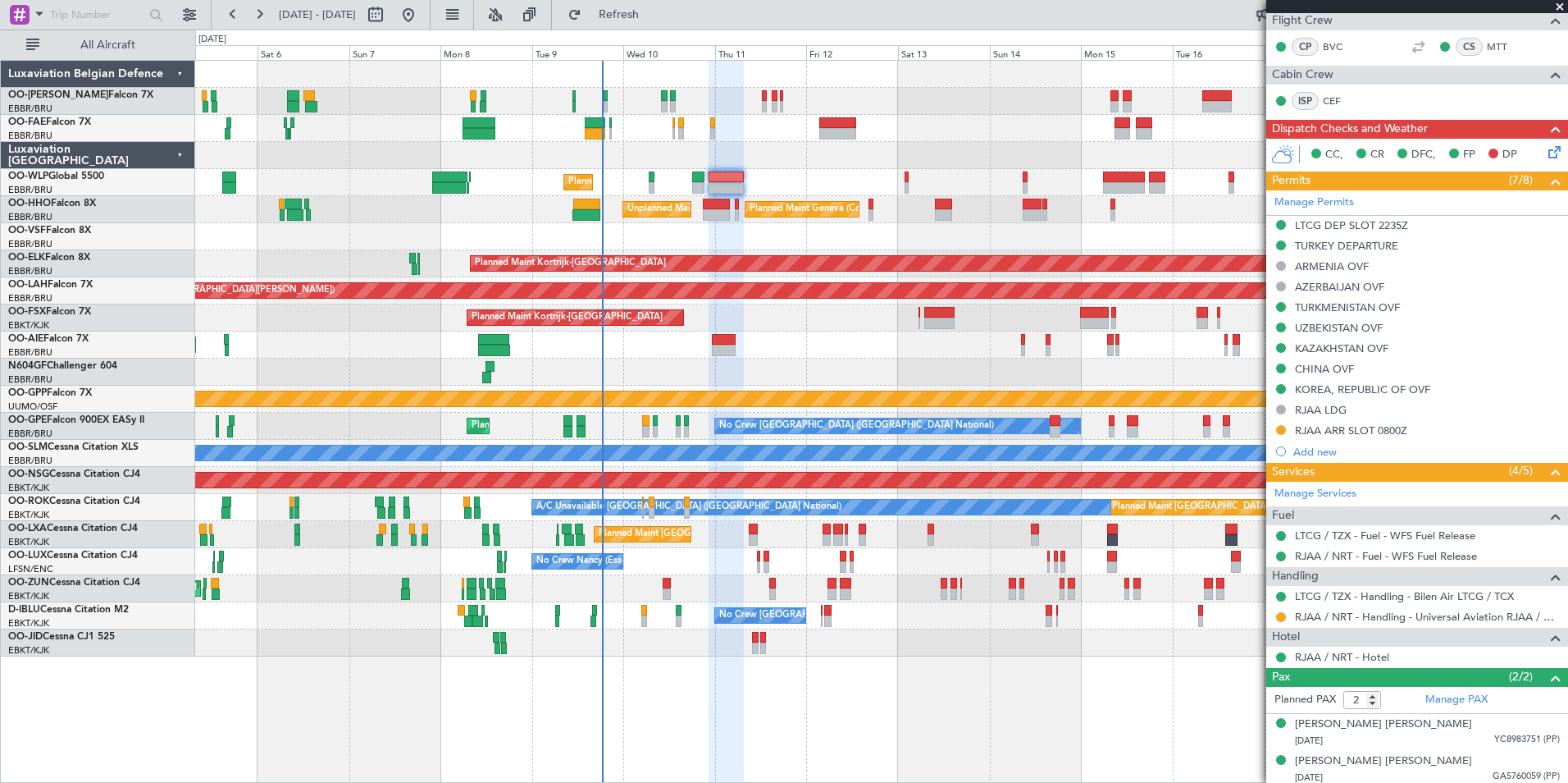
scroll to position [381, 0]
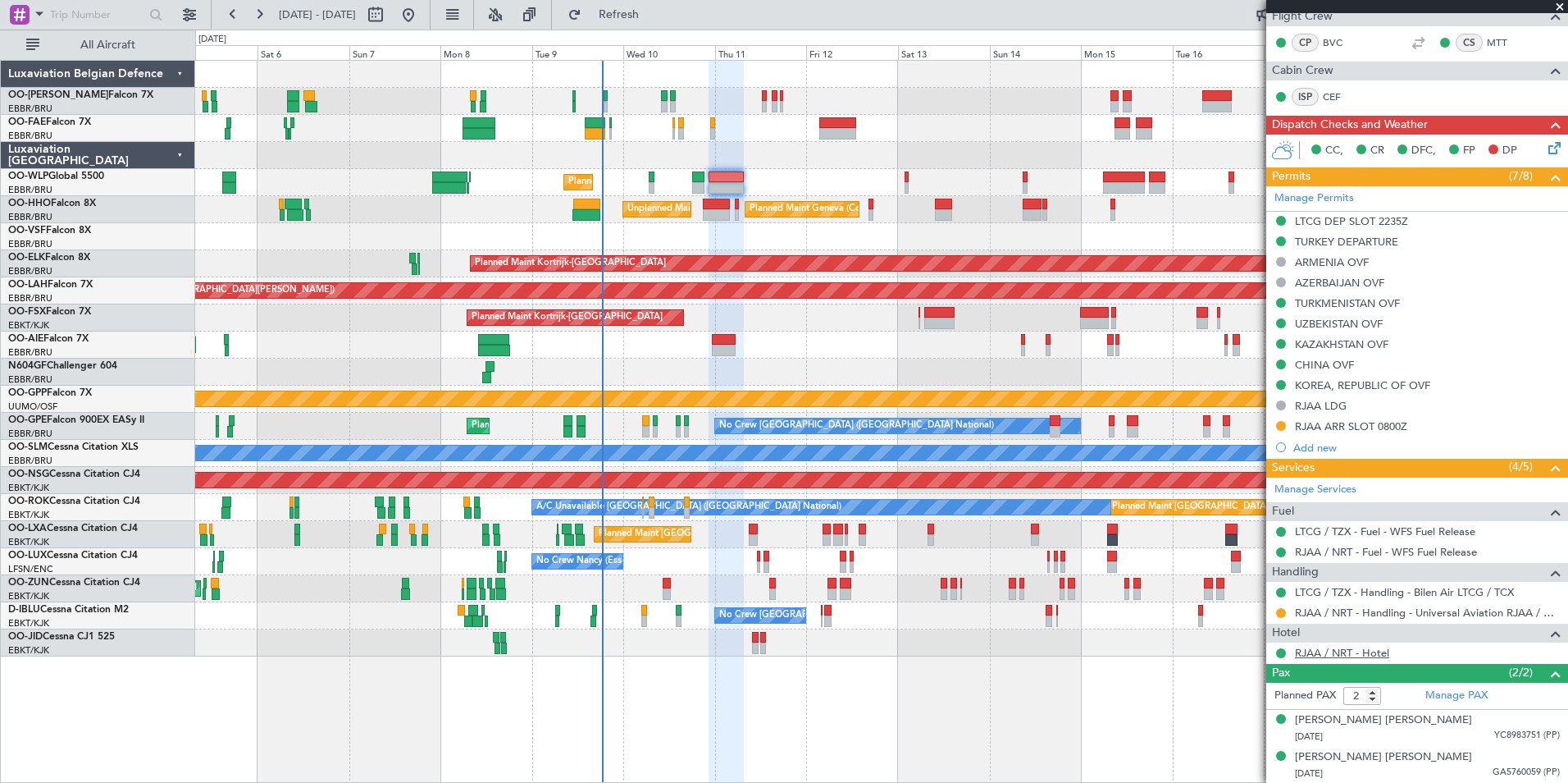
click at [1327, 653] on link "RJAA / NRT - Hotel" at bounding box center [1341, 652] width 94 height 14
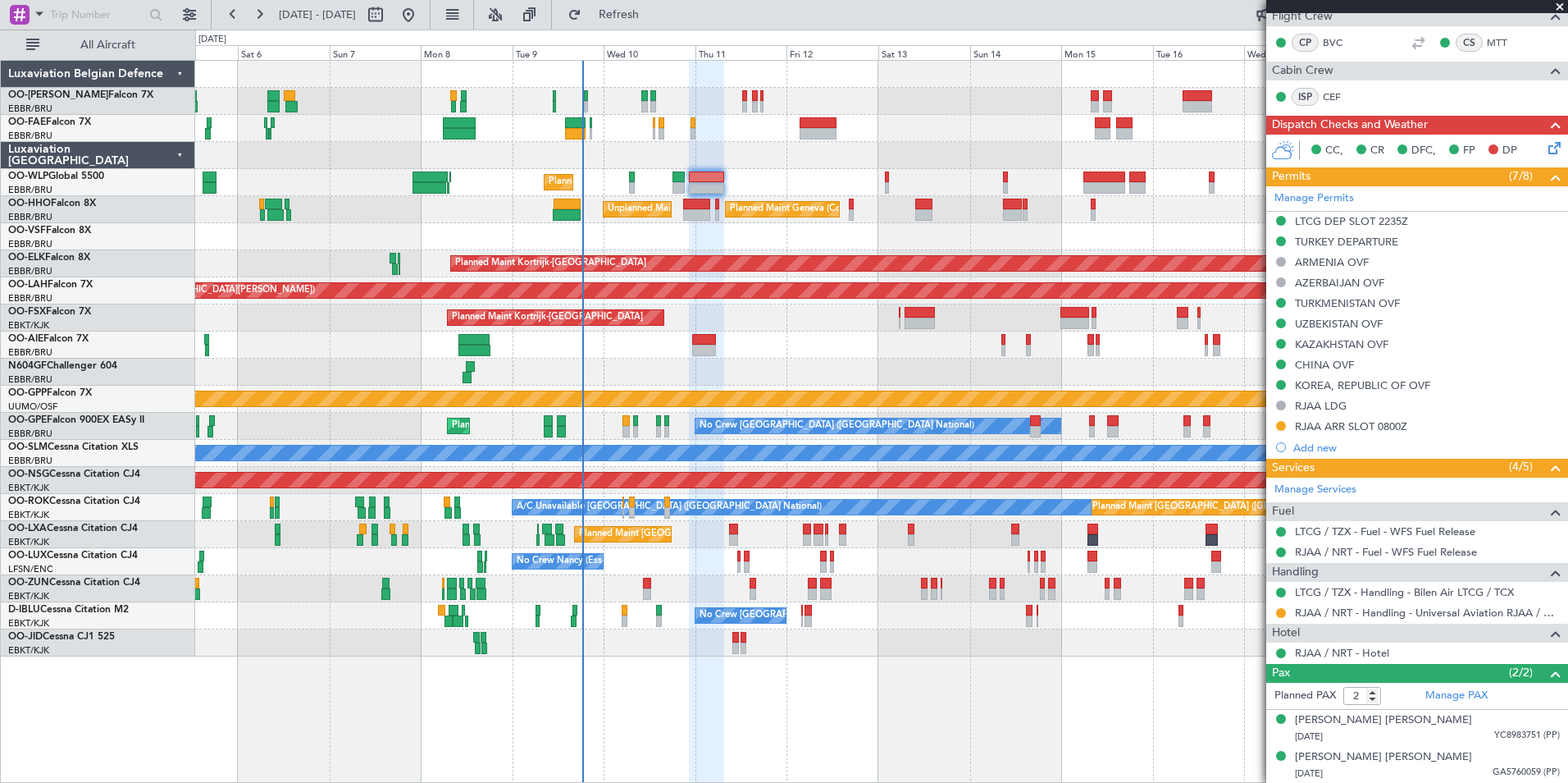
click at [753, 304] on div "Planned Maint Kortrijk-[GEOGRAPHIC_DATA]" at bounding box center [881, 318] width 1372 height 27
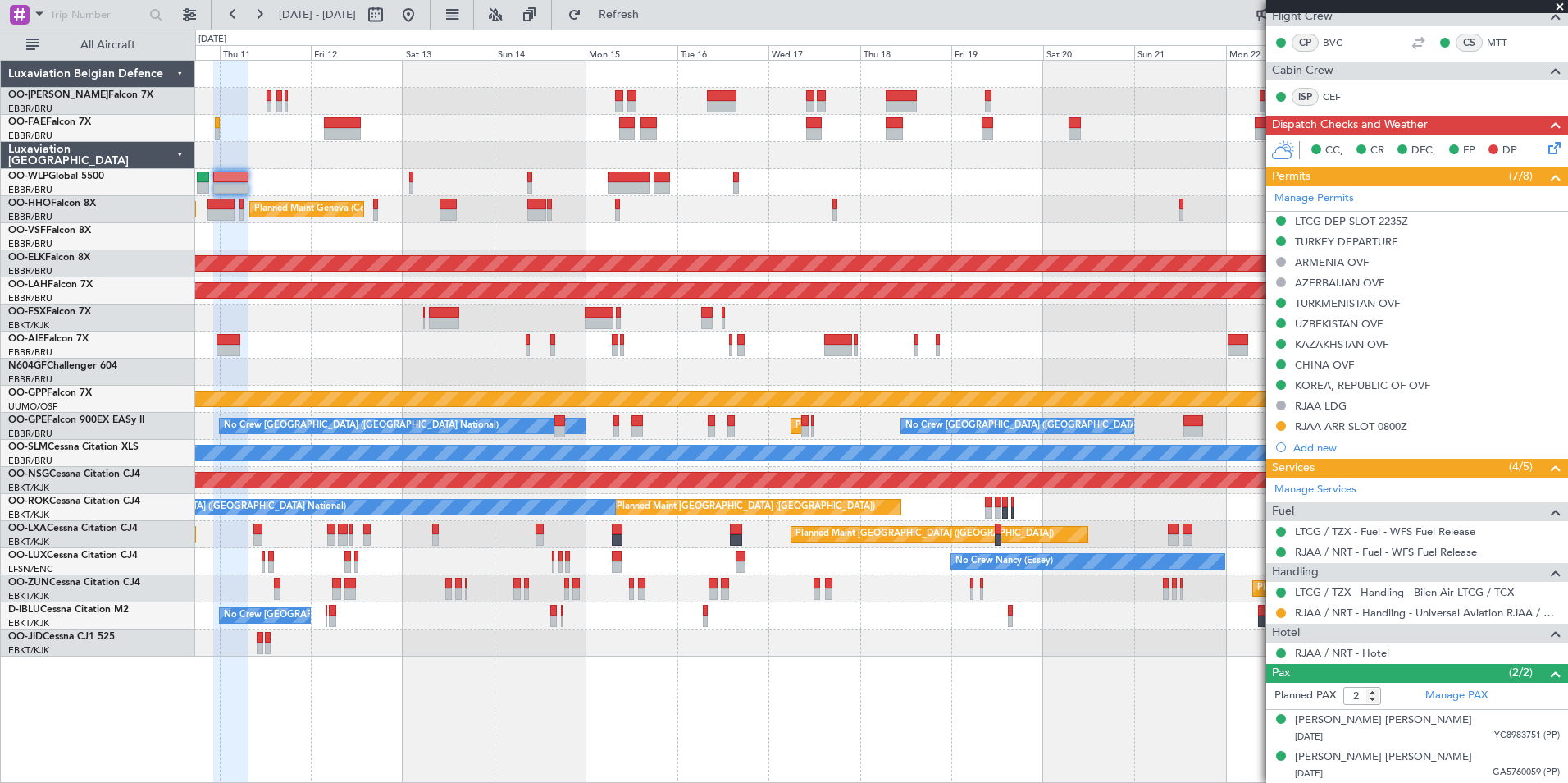
click at [487, 377] on div at bounding box center [881, 372] width 1372 height 27
click at [309, 433] on div "Owner Melsbroek Air Base Owner Melsbroek Air Base Planned Maint Liege Planned M…" at bounding box center [881, 359] width 1372 height 596
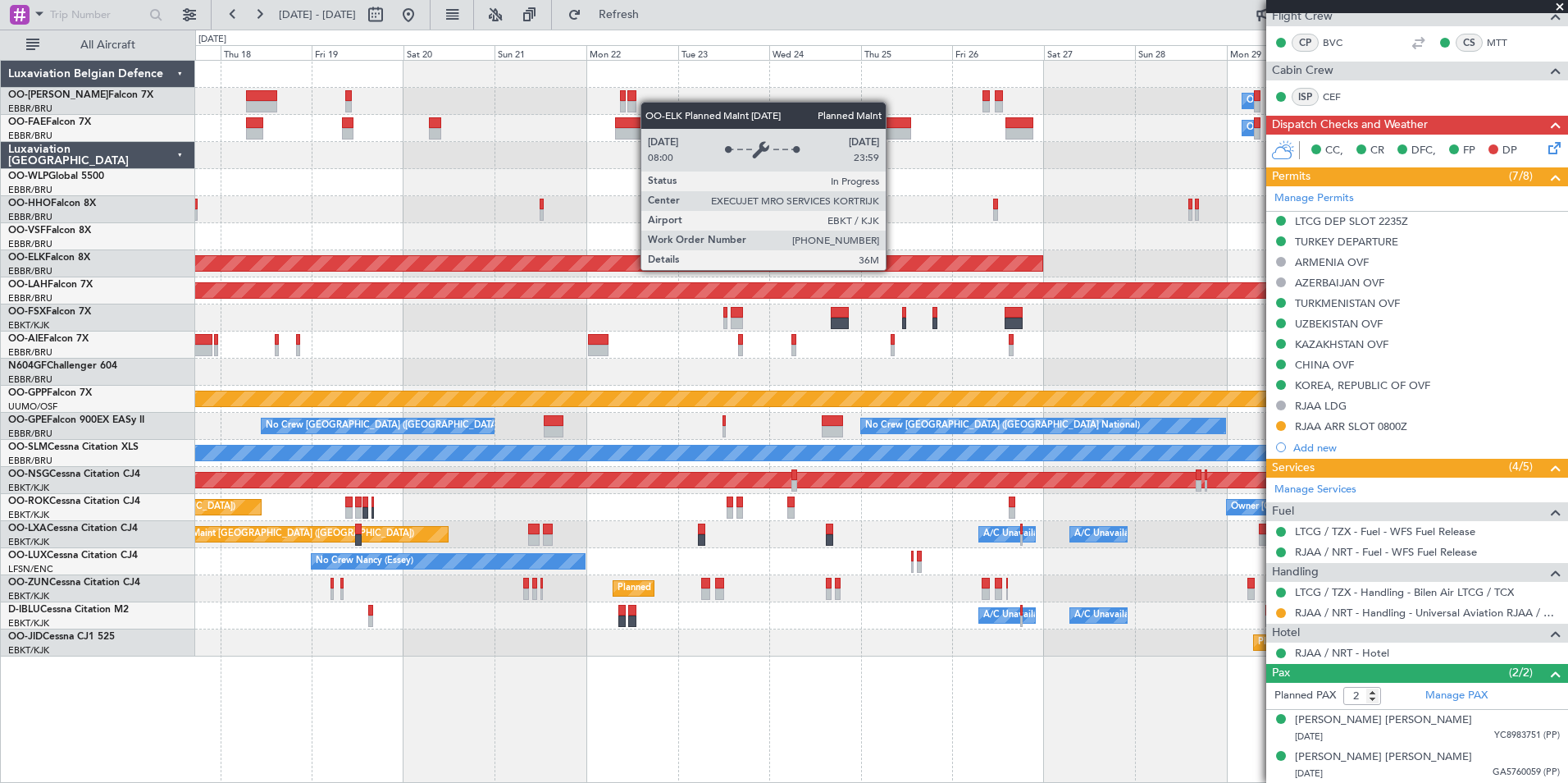
click at [738, 287] on div "Owner Melsbroek Air Base Owner Melsbroek Air Base Planned Maint Kortrijk-Wevelg…" at bounding box center [881, 359] width 1372 height 596
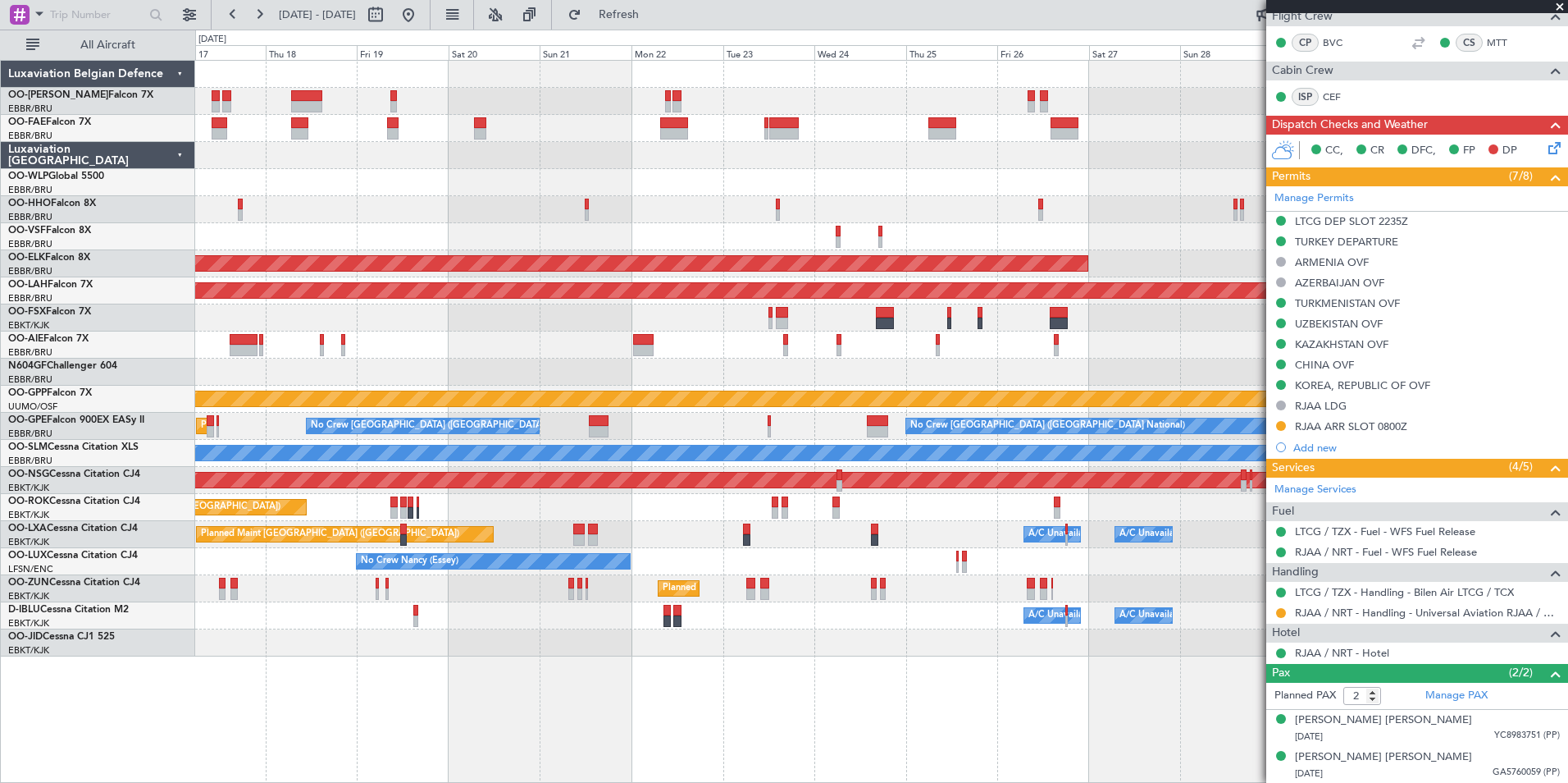
click at [753, 318] on div at bounding box center [881, 318] width 1372 height 27
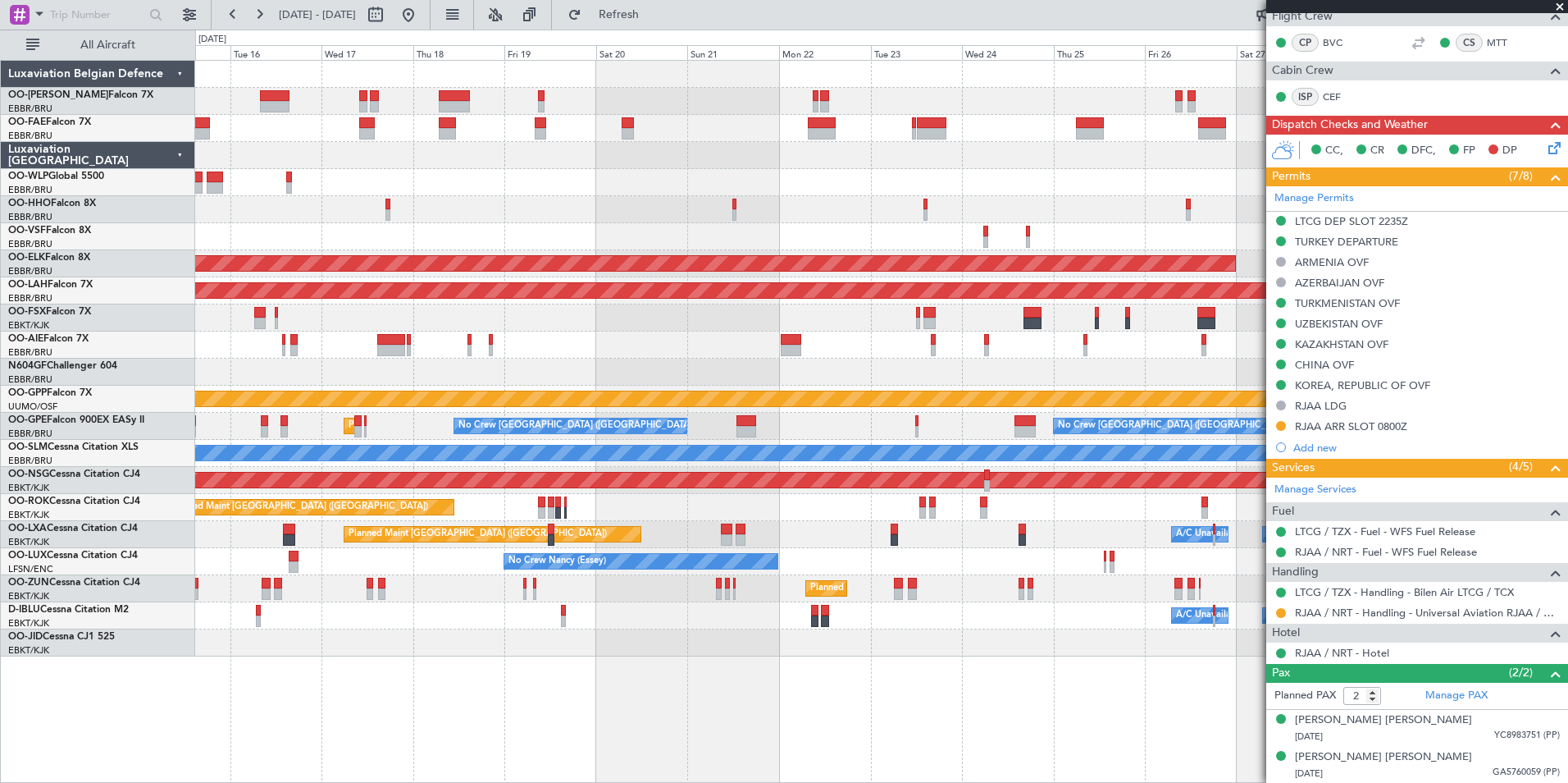
click at [853, 319] on div at bounding box center [881, 318] width 1372 height 27
click at [528, 337] on div at bounding box center [881, 345] width 1372 height 27
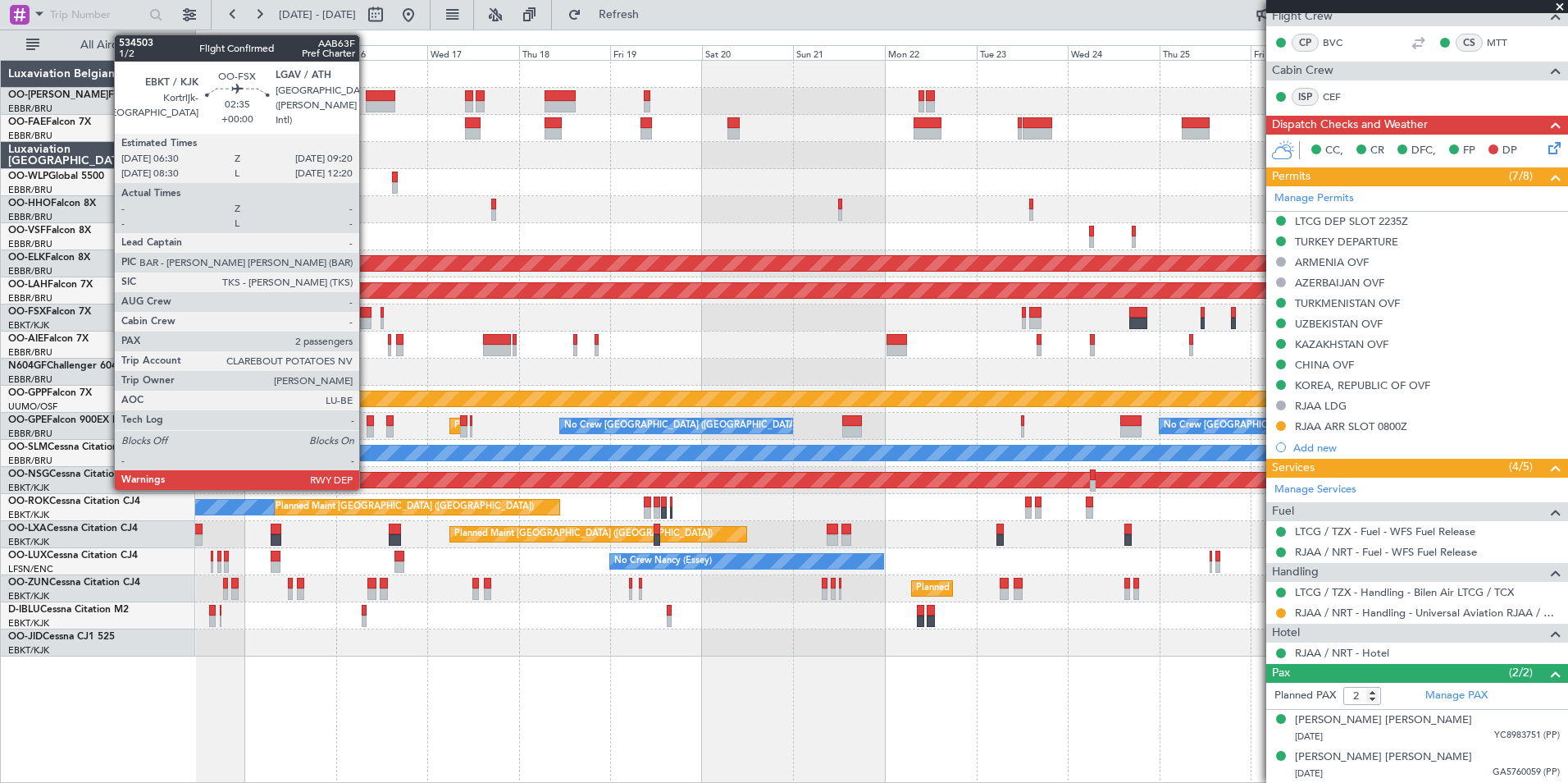
click at [367, 311] on div at bounding box center [366, 312] width 12 height 12
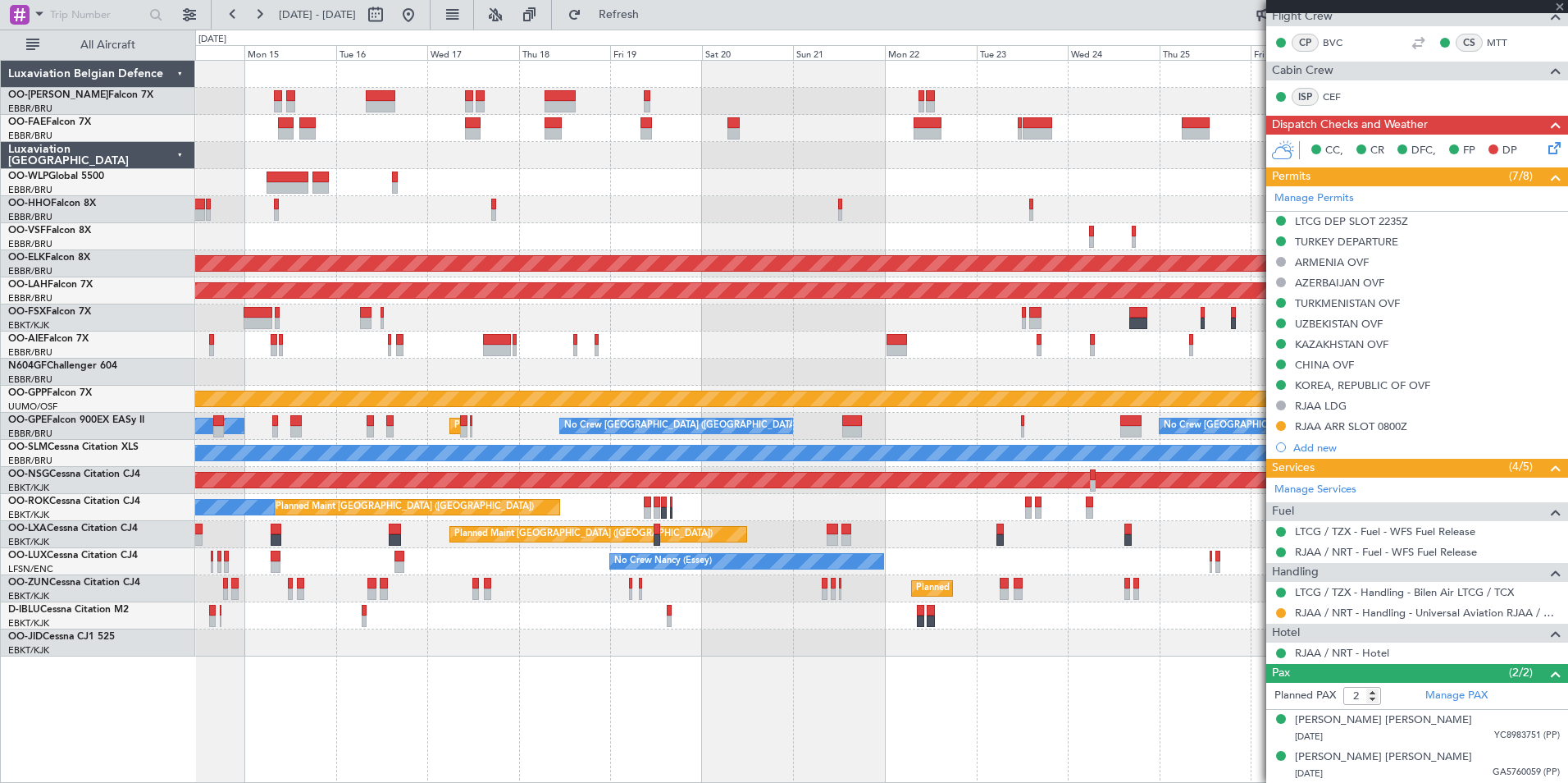
scroll to position [0, 0]
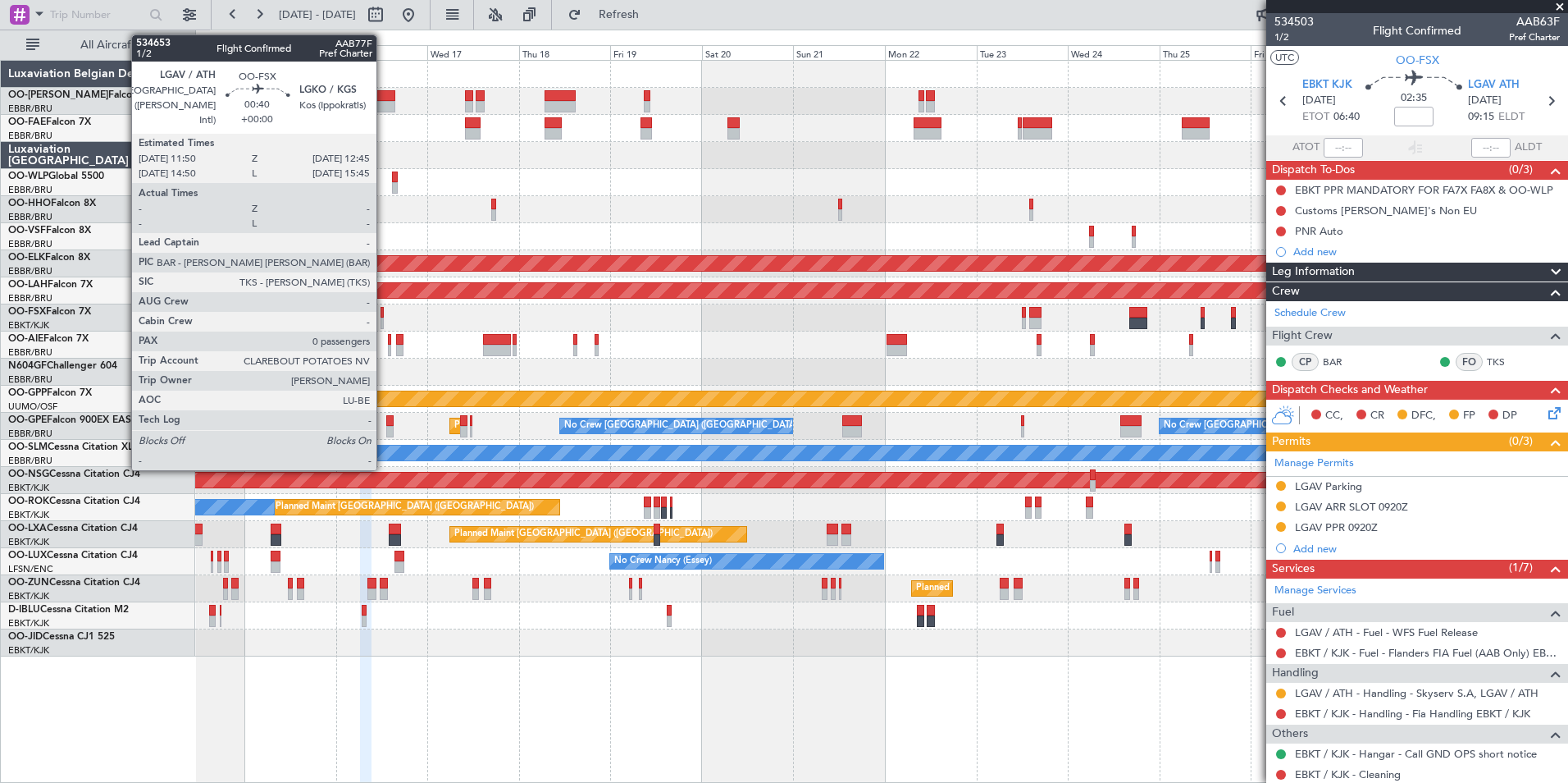
click at [384, 317] on div at bounding box center [382, 312] width 4 height 12
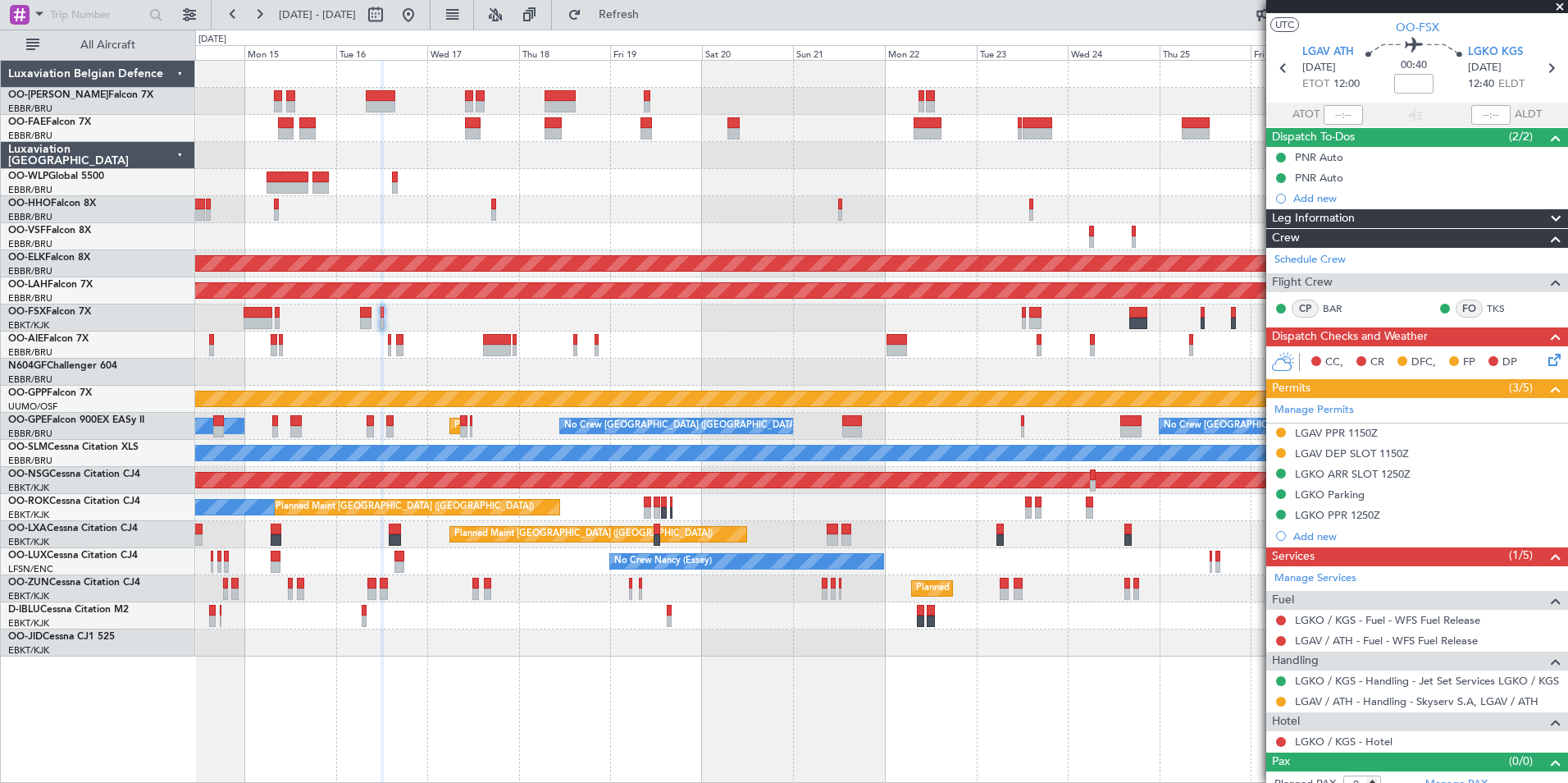
scroll to position [47, 0]
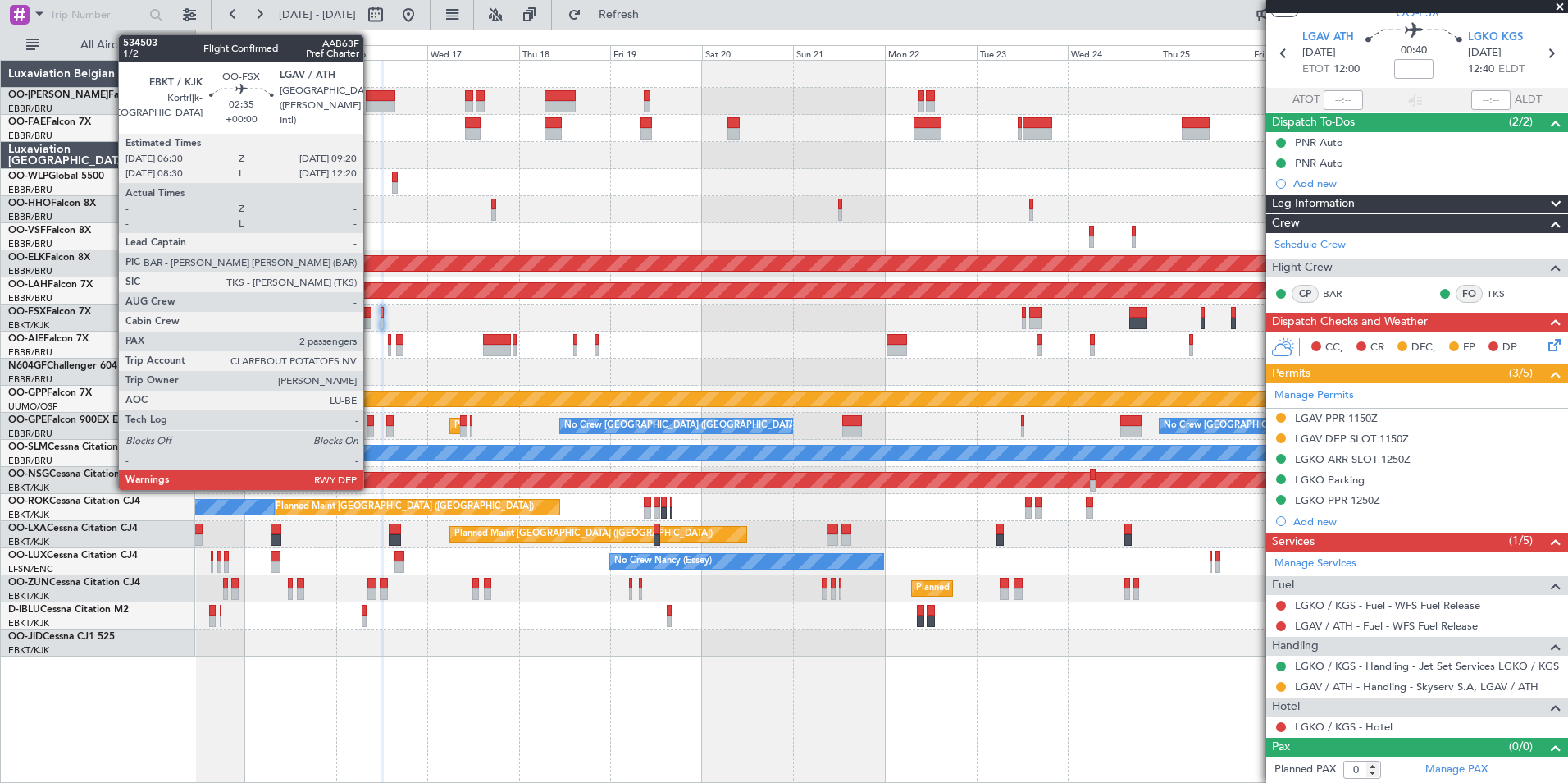
click at [370, 320] on div at bounding box center [366, 323] width 12 height 12
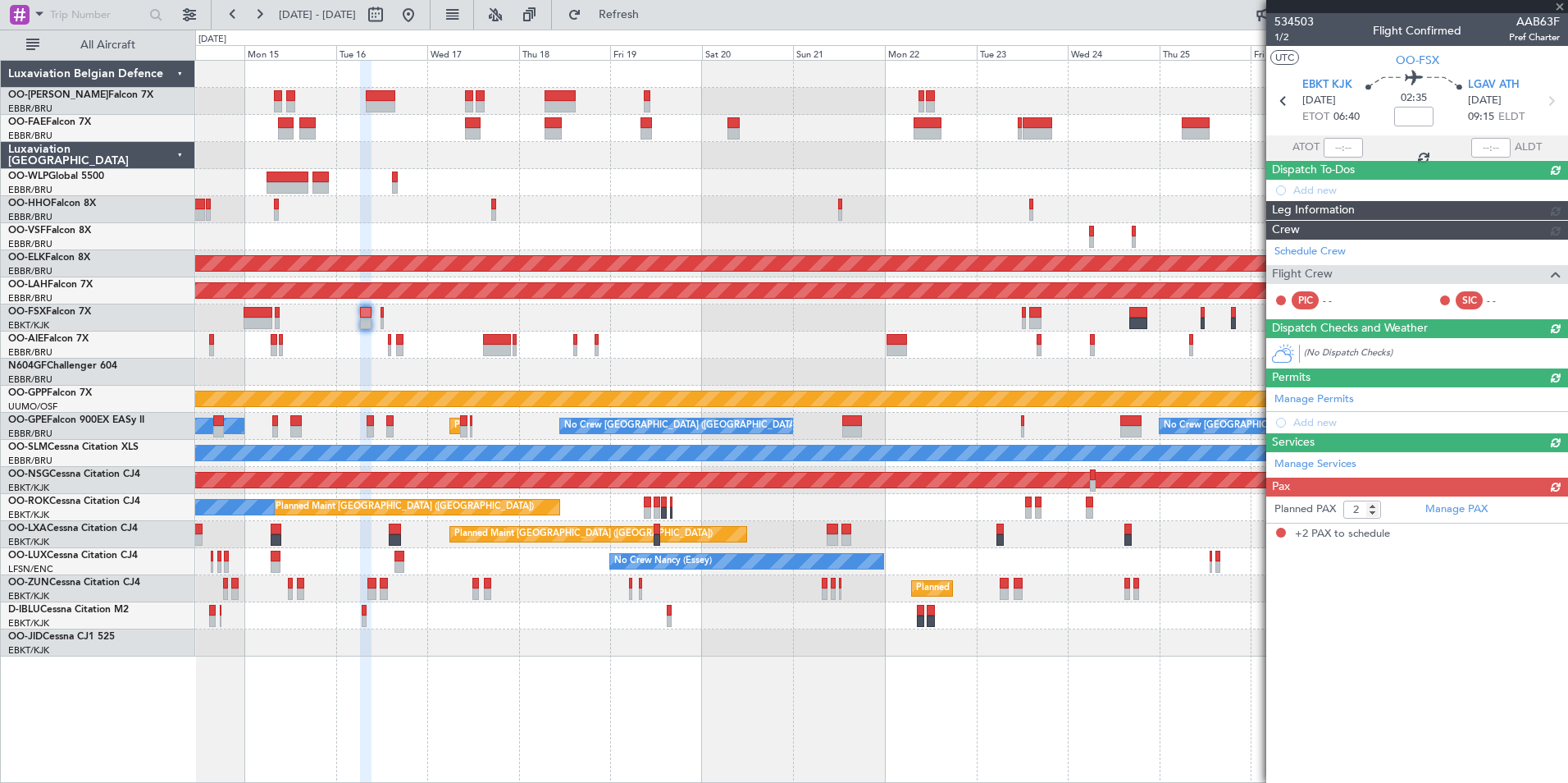
scroll to position [0, 0]
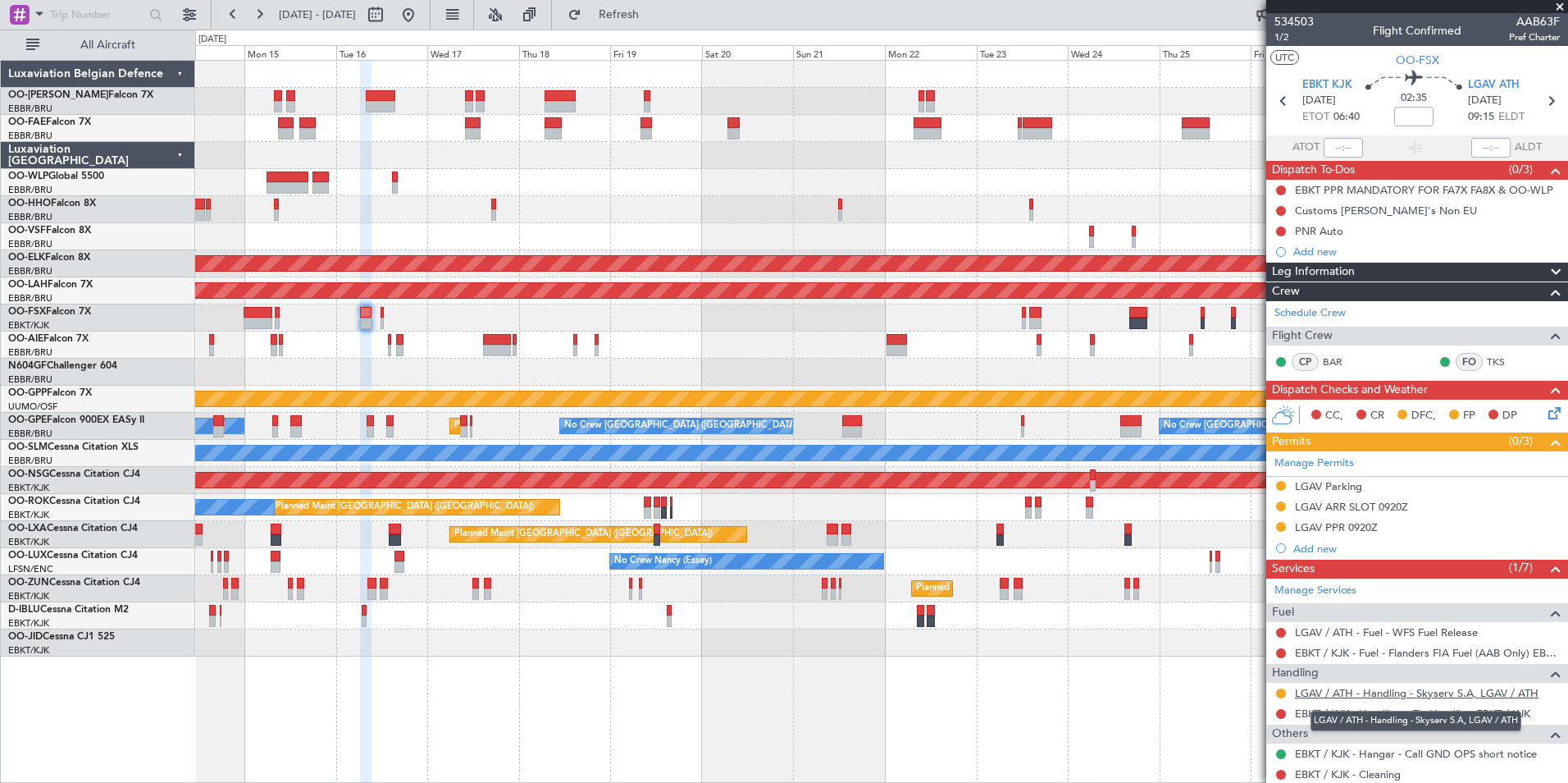
click at [1391, 691] on link "LGAV / ATH - Handling - Skyserv S.A, LGAV / ATH" at bounding box center [1416, 692] width 244 height 14
click at [635, 22] on button "Refresh" at bounding box center [609, 15] width 99 height 26
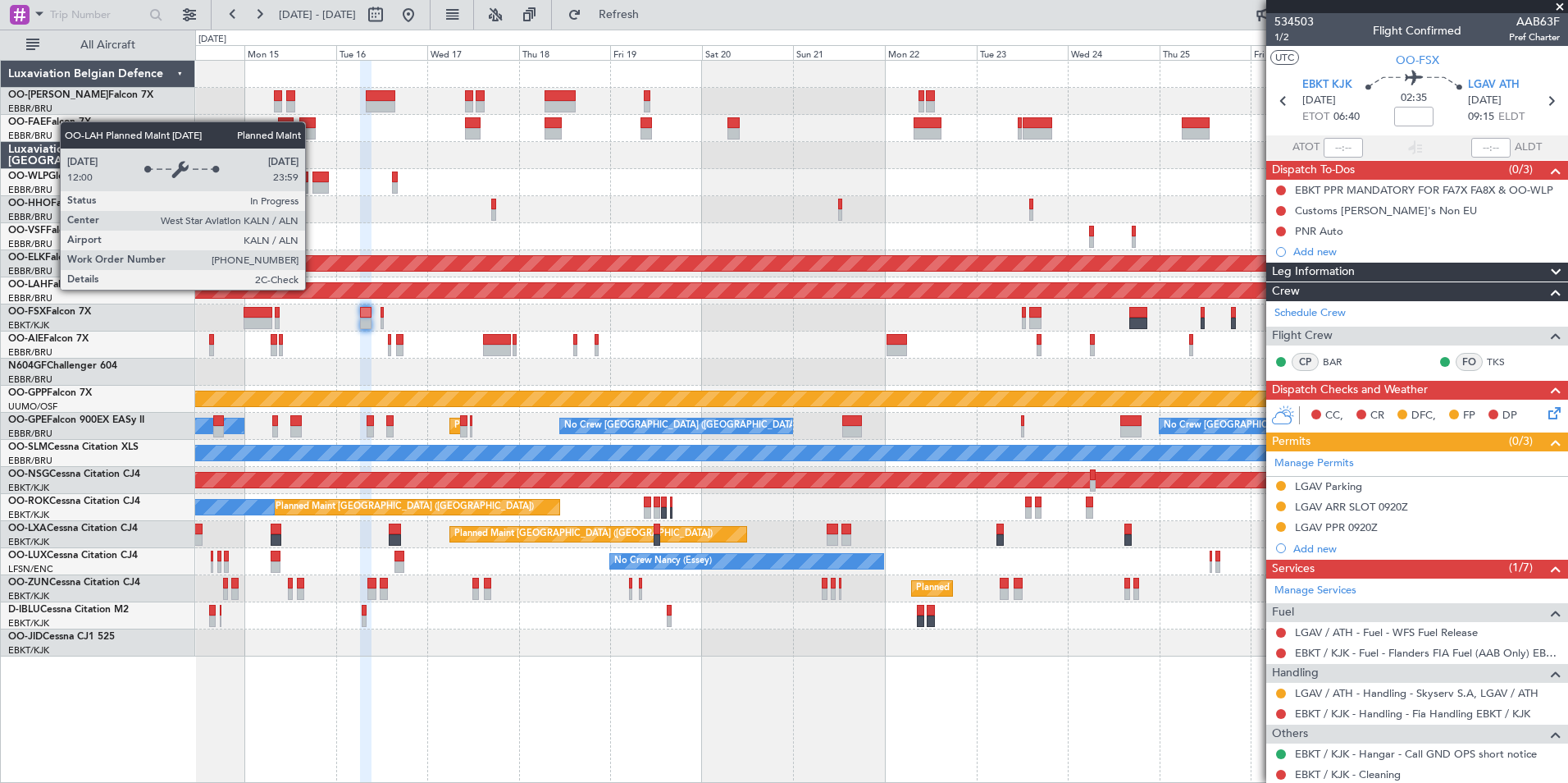
click at [691, 302] on div "Planned Maint [PERSON_NAME]-[GEOGRAPHIC_DATA][PERSON_NAME] ([GEOGRAPHIC_DATA][P…" at bounding box center [881, 291] width 1372 height 27
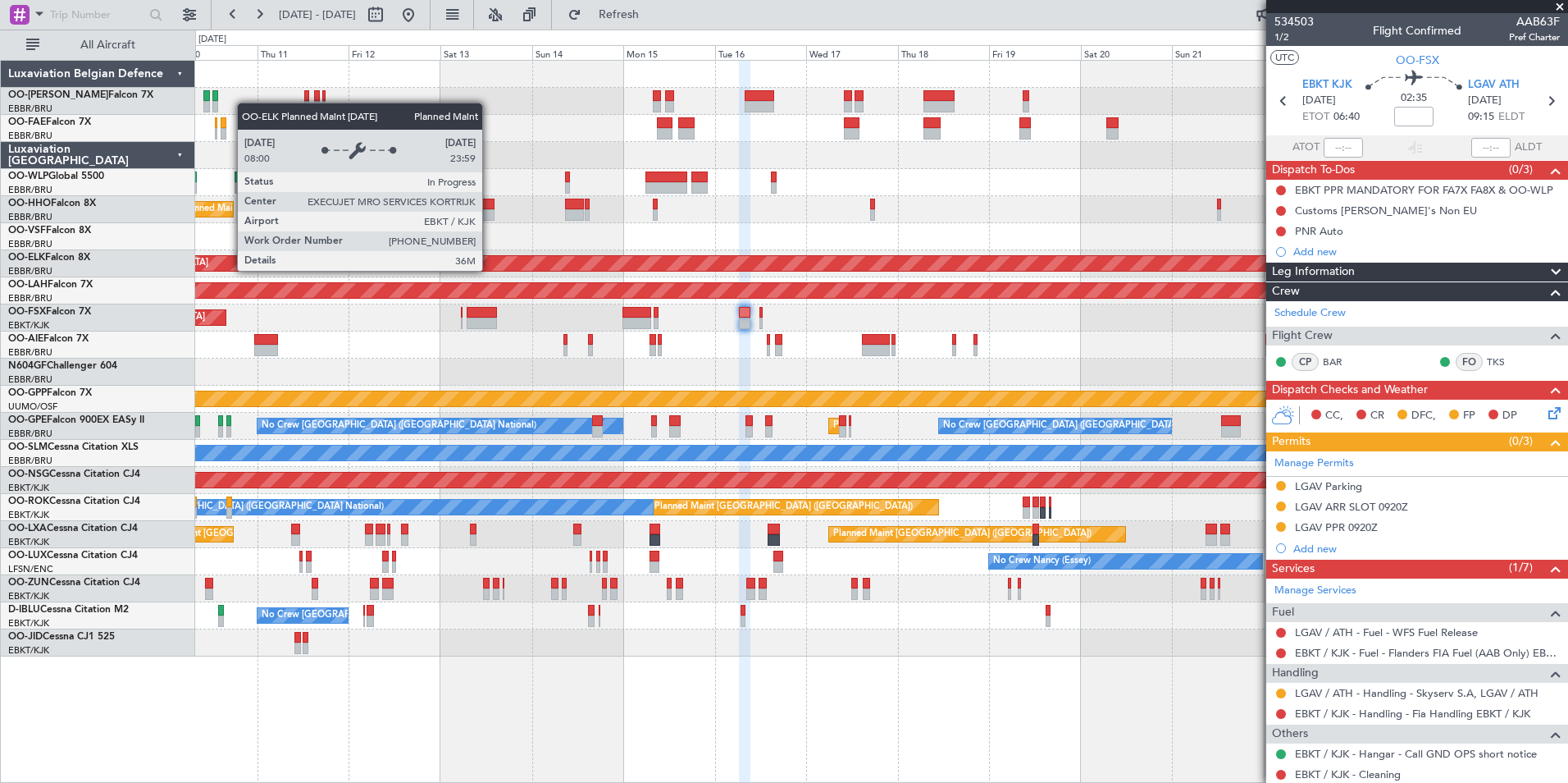
click at [693, 281] on div "Planned Maint Liege Planned Maint Geneva (Cointrin) Unplanned Maint New York (T…" at bounding box center [881, 359] width 1372 height 596
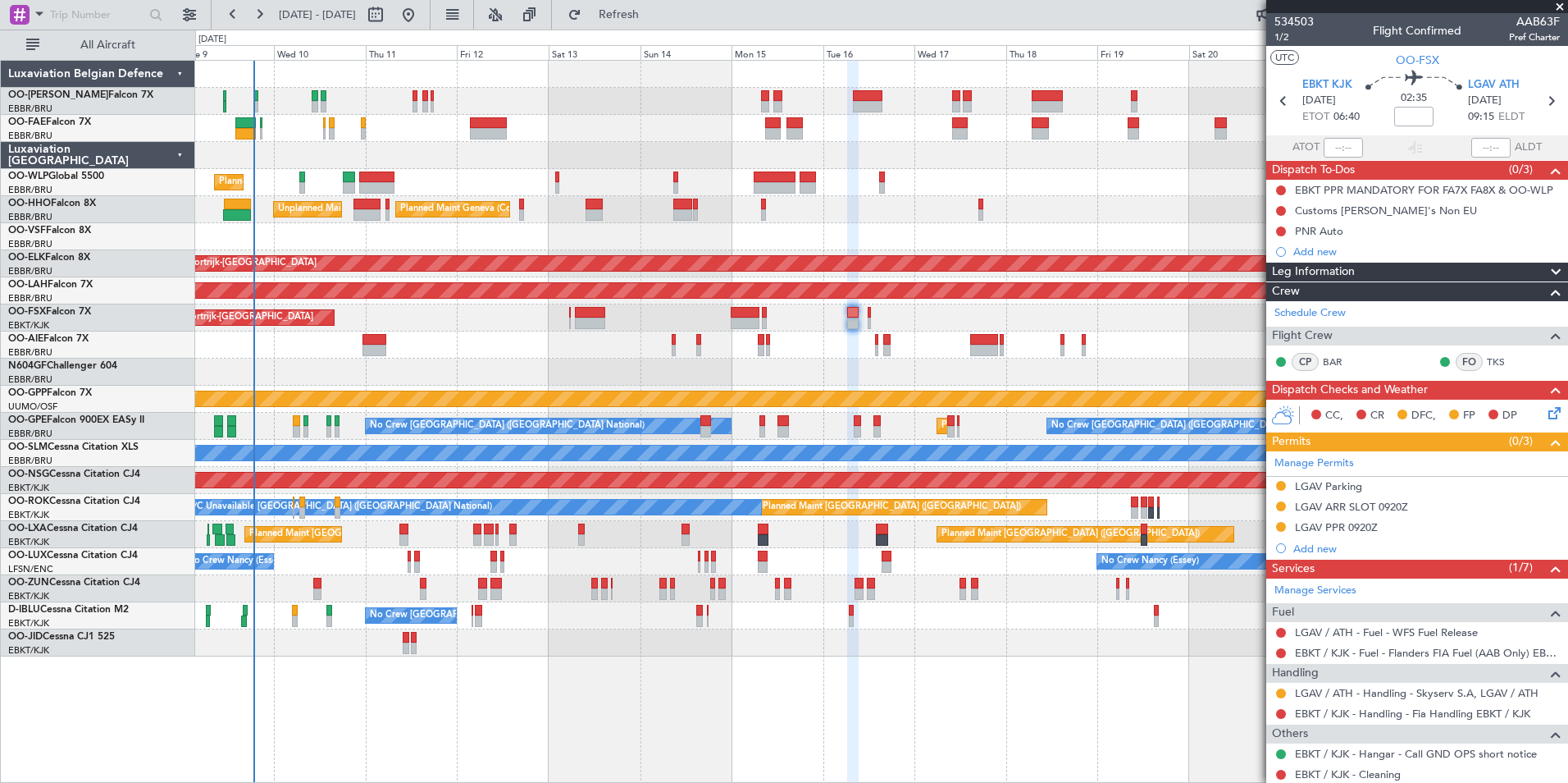
click at [700, 151] on div at bounding box center [881, 156] width 1372 height 27
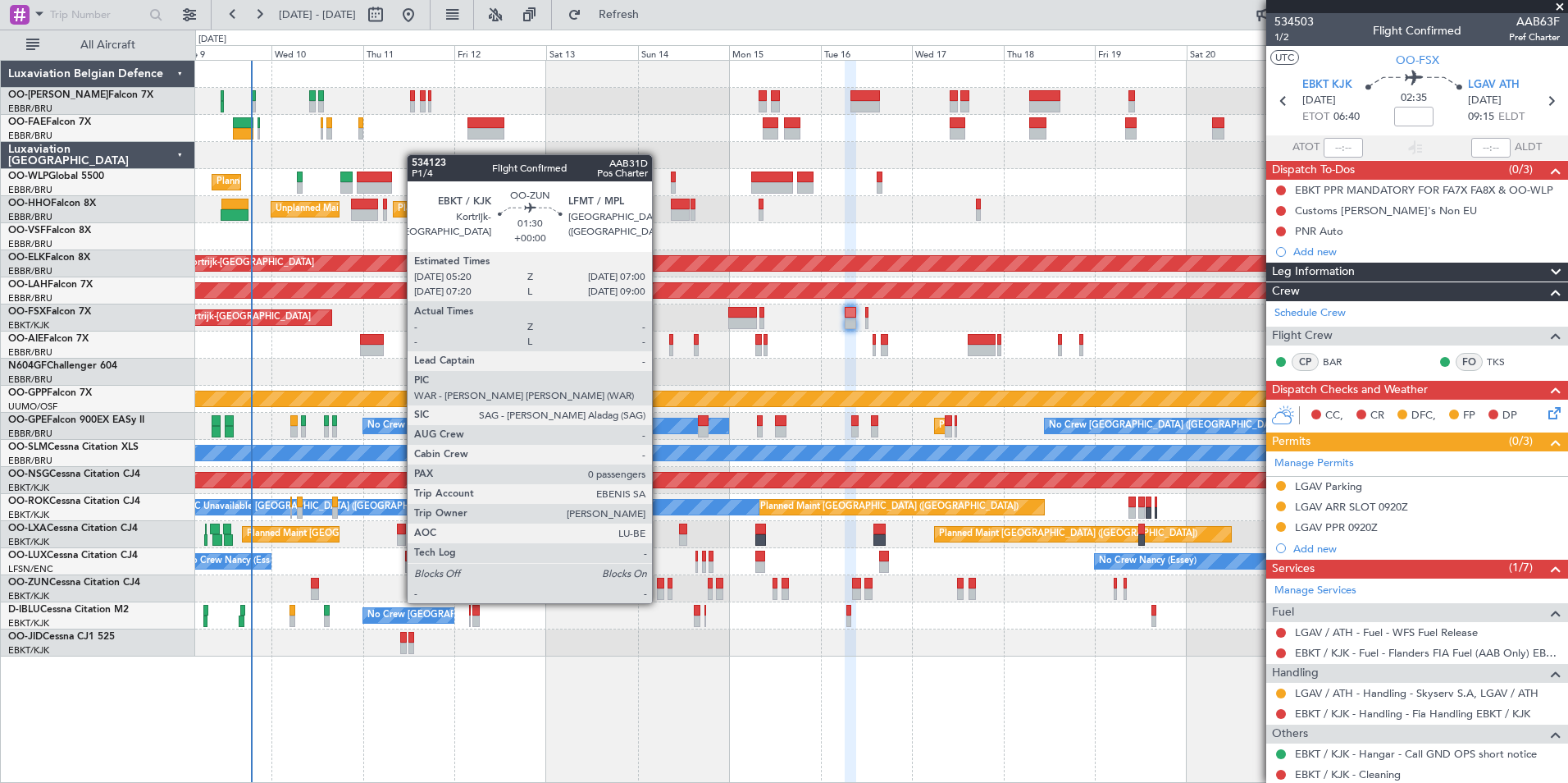
click at [659, 587] on div at bounding box center [659, 583] width 6 height 12
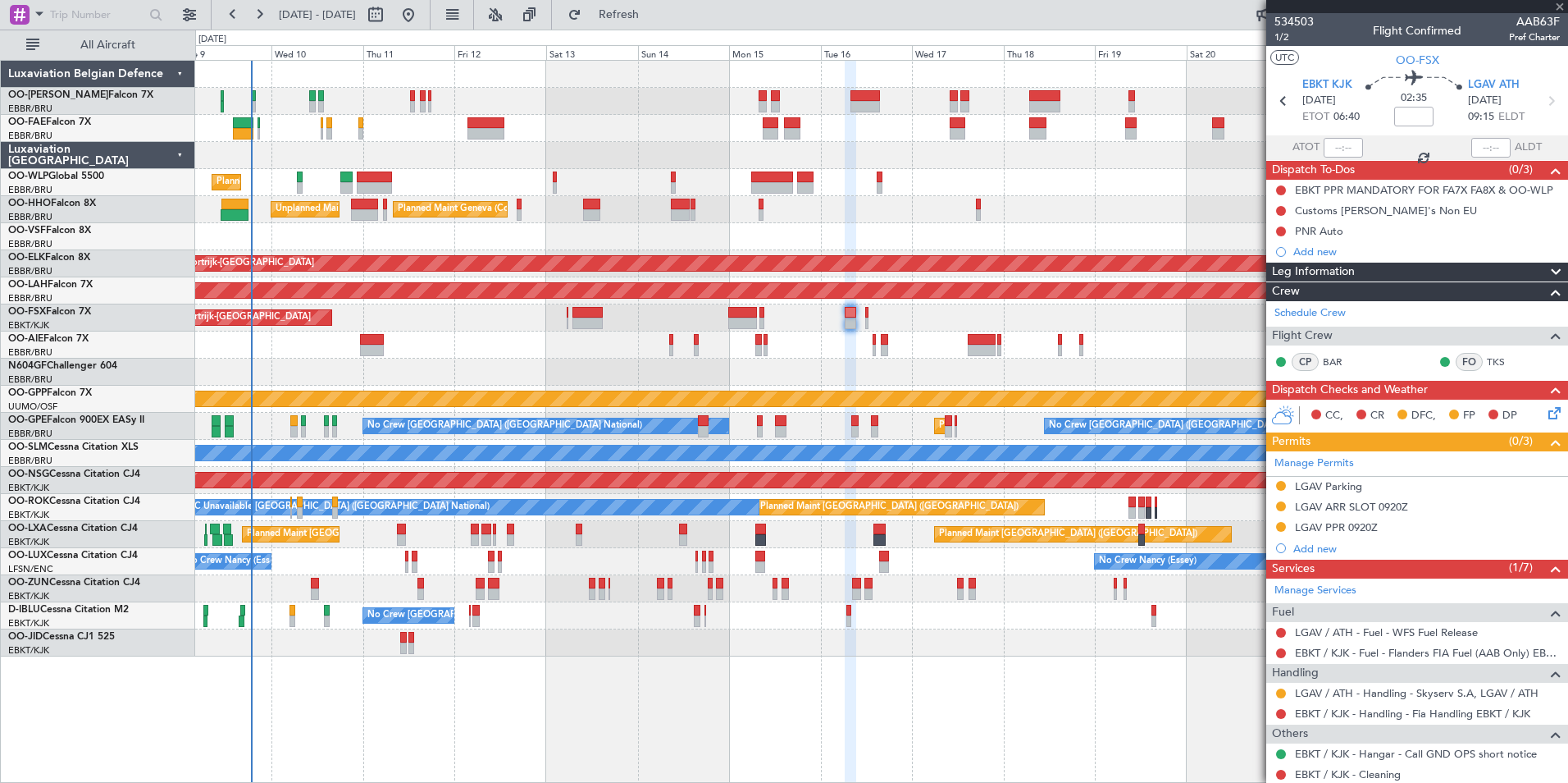
type input "0"
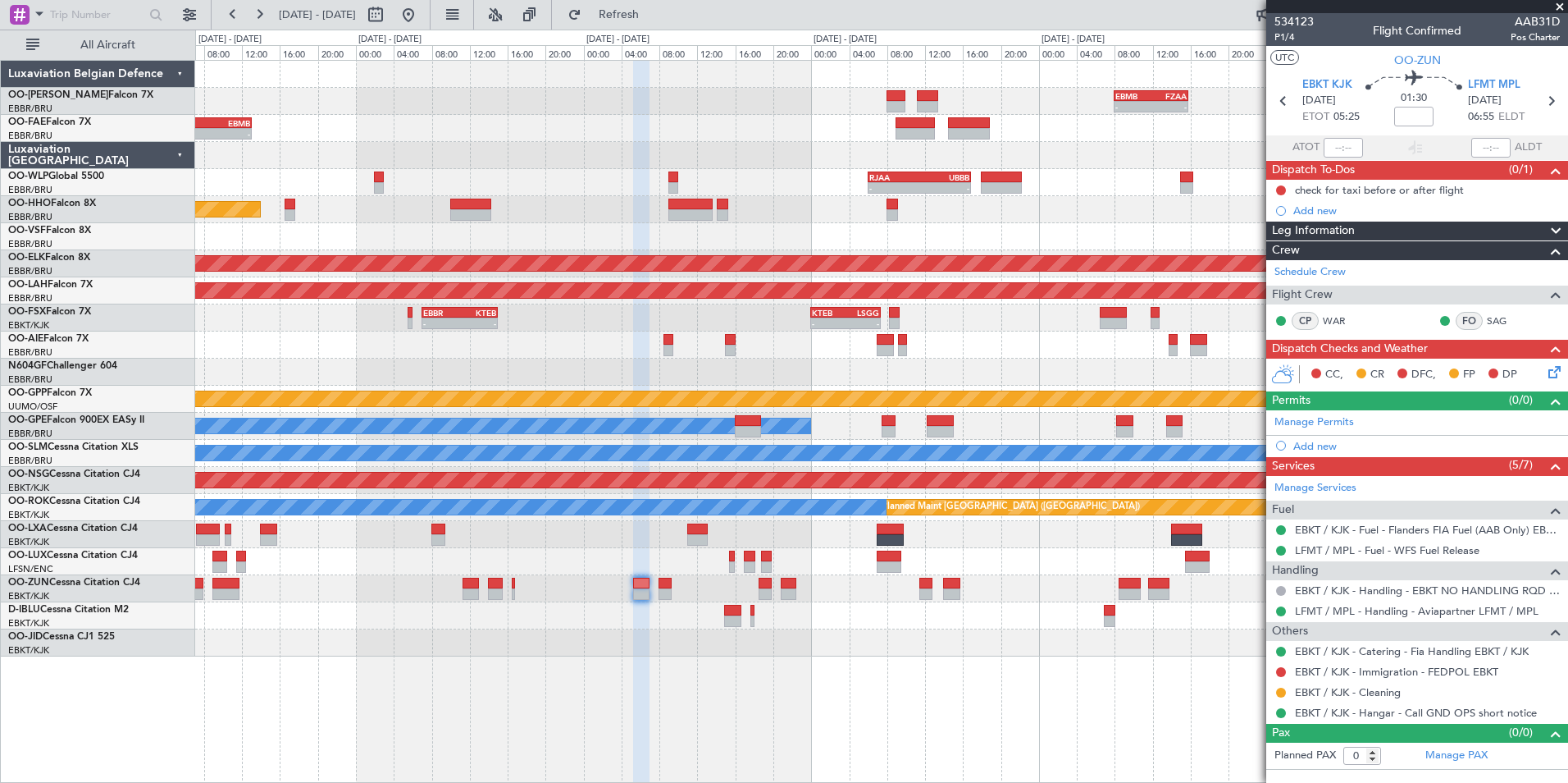
click at [601, 608] on div "No Crew [GEOGRAPHIC_DATA] ([GEOGRAPHIC_DATA] National)" at bounding box center [881, 616] width 1372 height 27
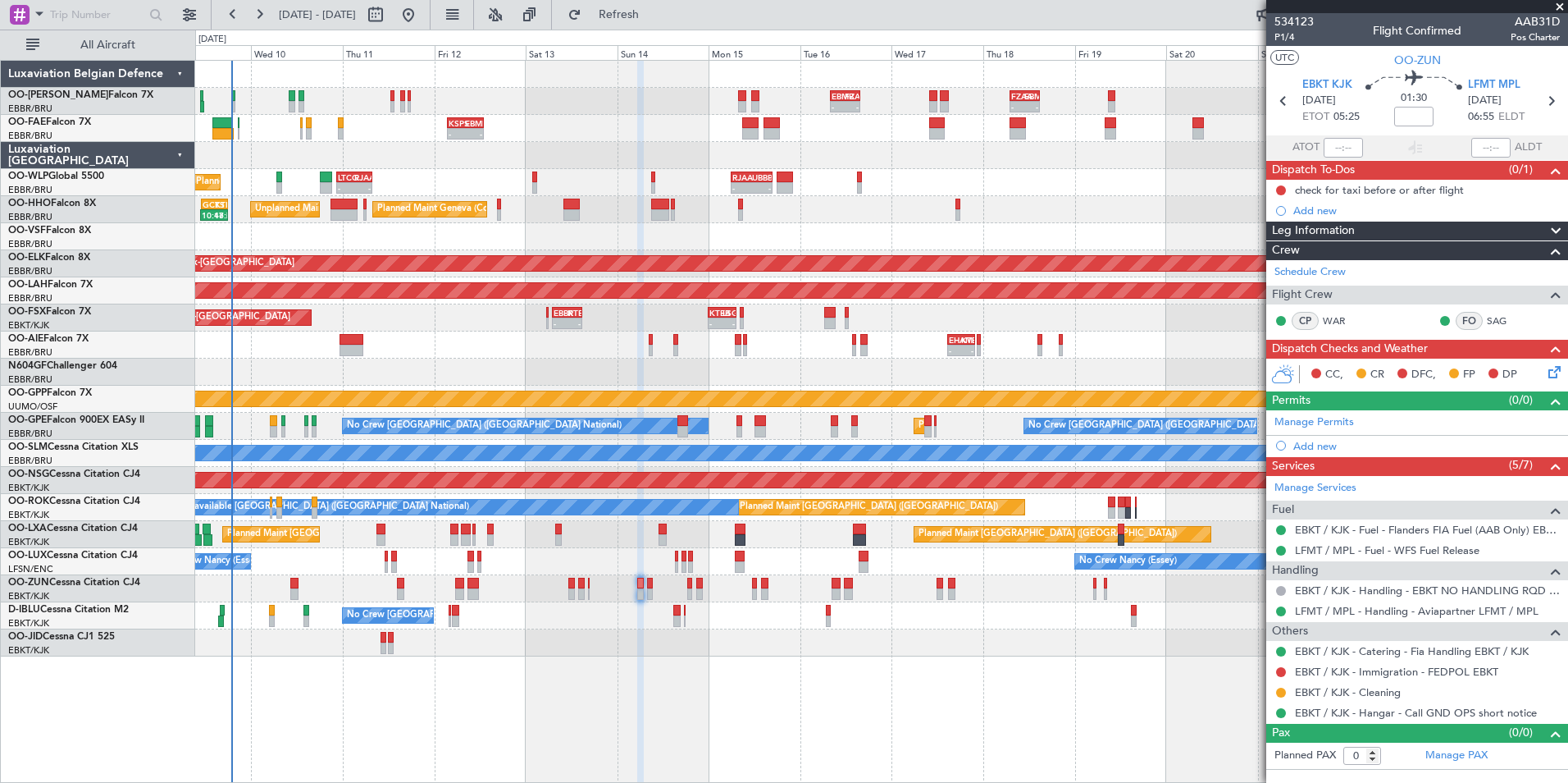
click at [680, 624] on div "No Crew Brussels (Brussels National) A/C Unavailable Brussels (Brussels Nationa…" at bounding box center [881, 616] width 1372 height 27
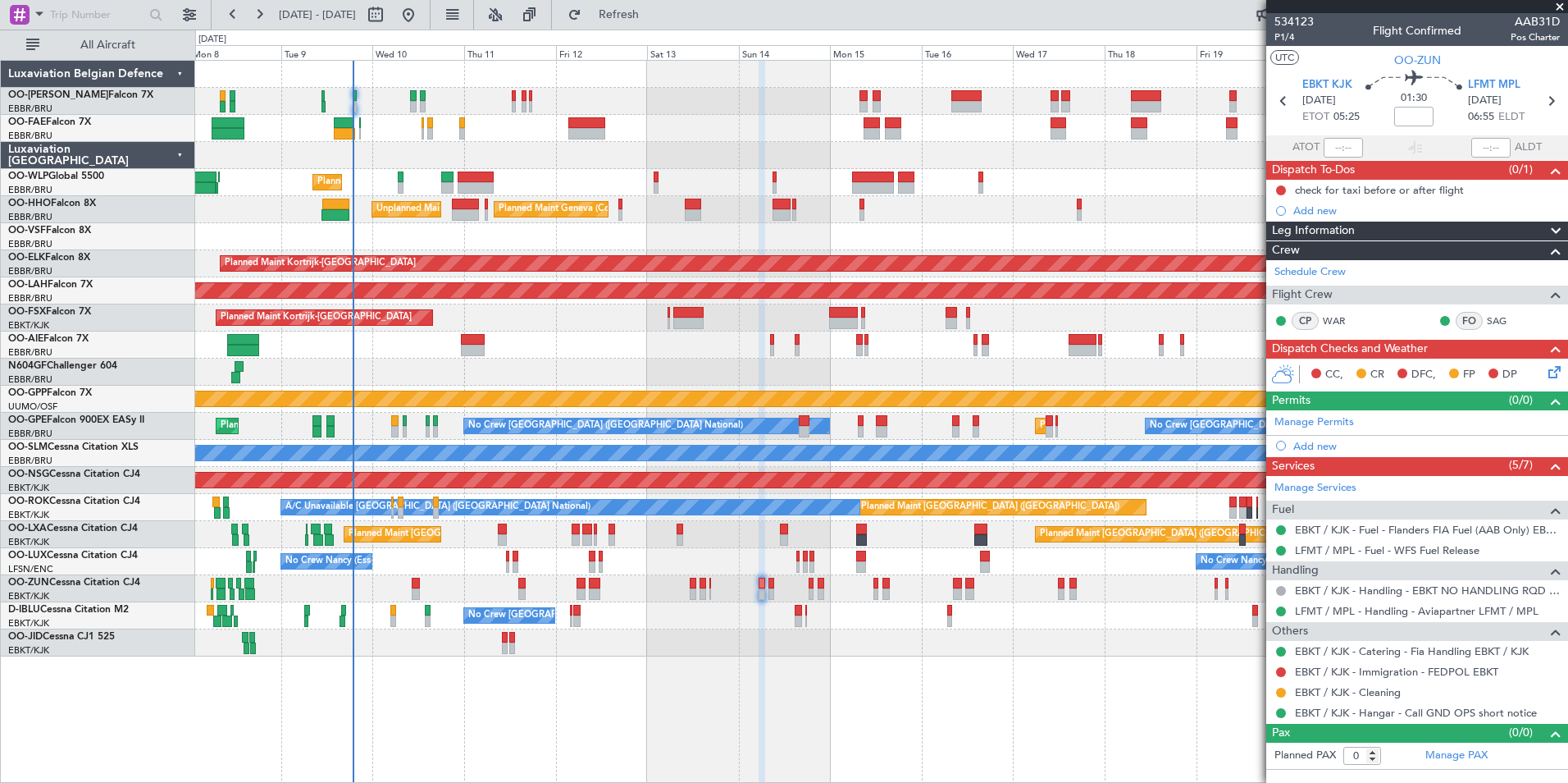
click at [672, 370] on div at bounding box center [881, 372] width 1372 height 27
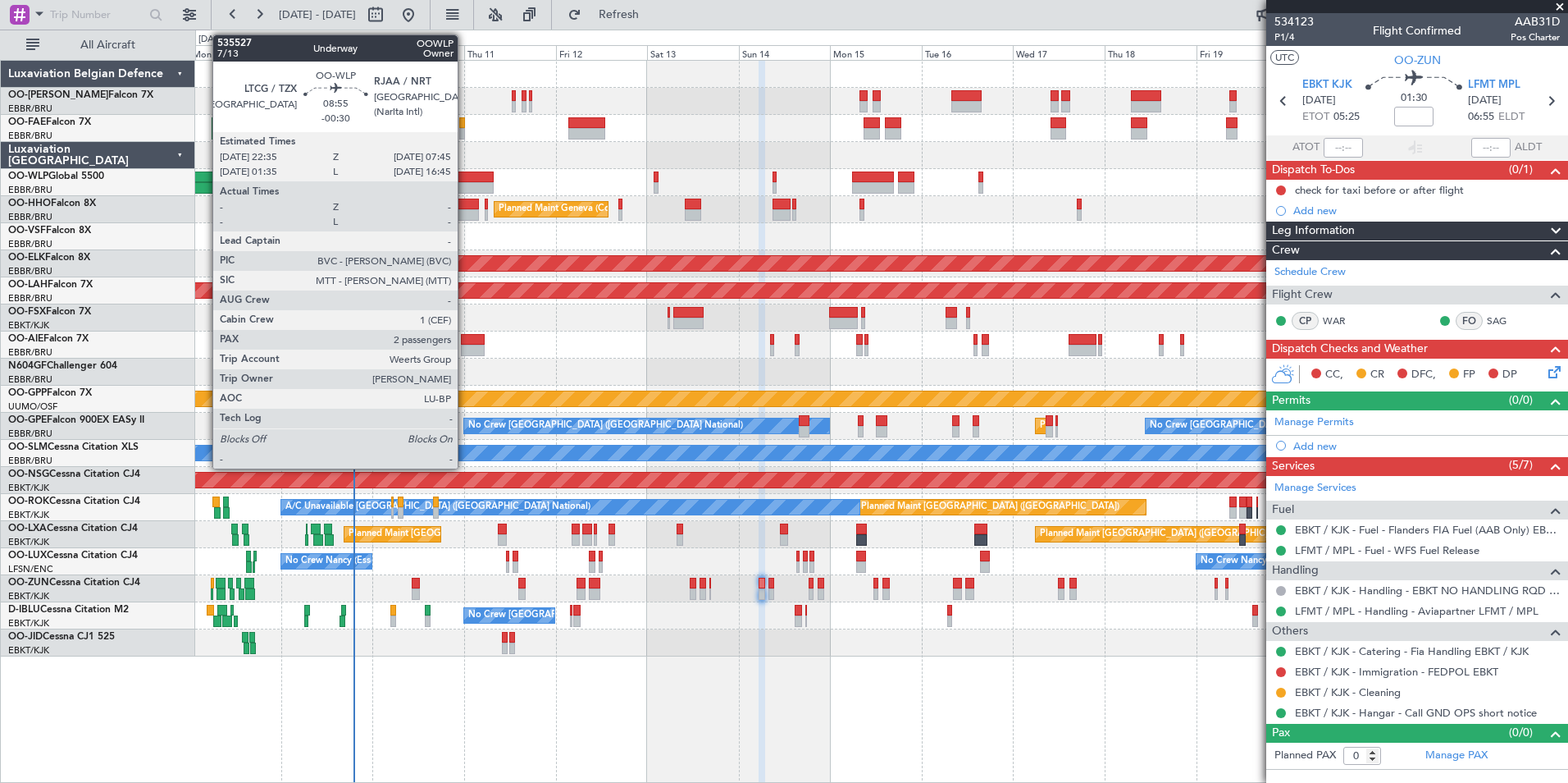
click at [468, 179] on div at bounding box center [475, 177] width 36 height 12
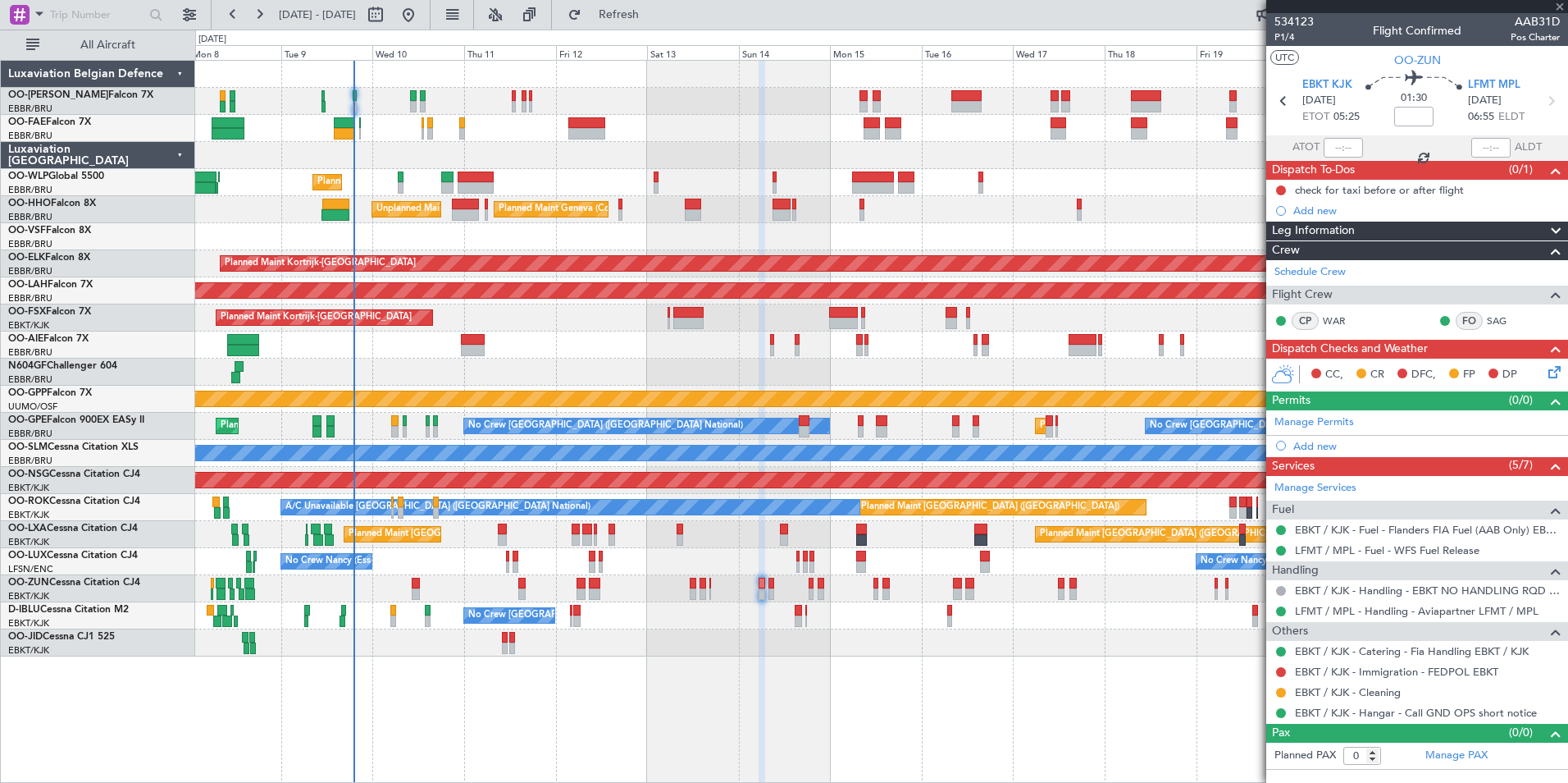
type input "-00:30"
type input "2"
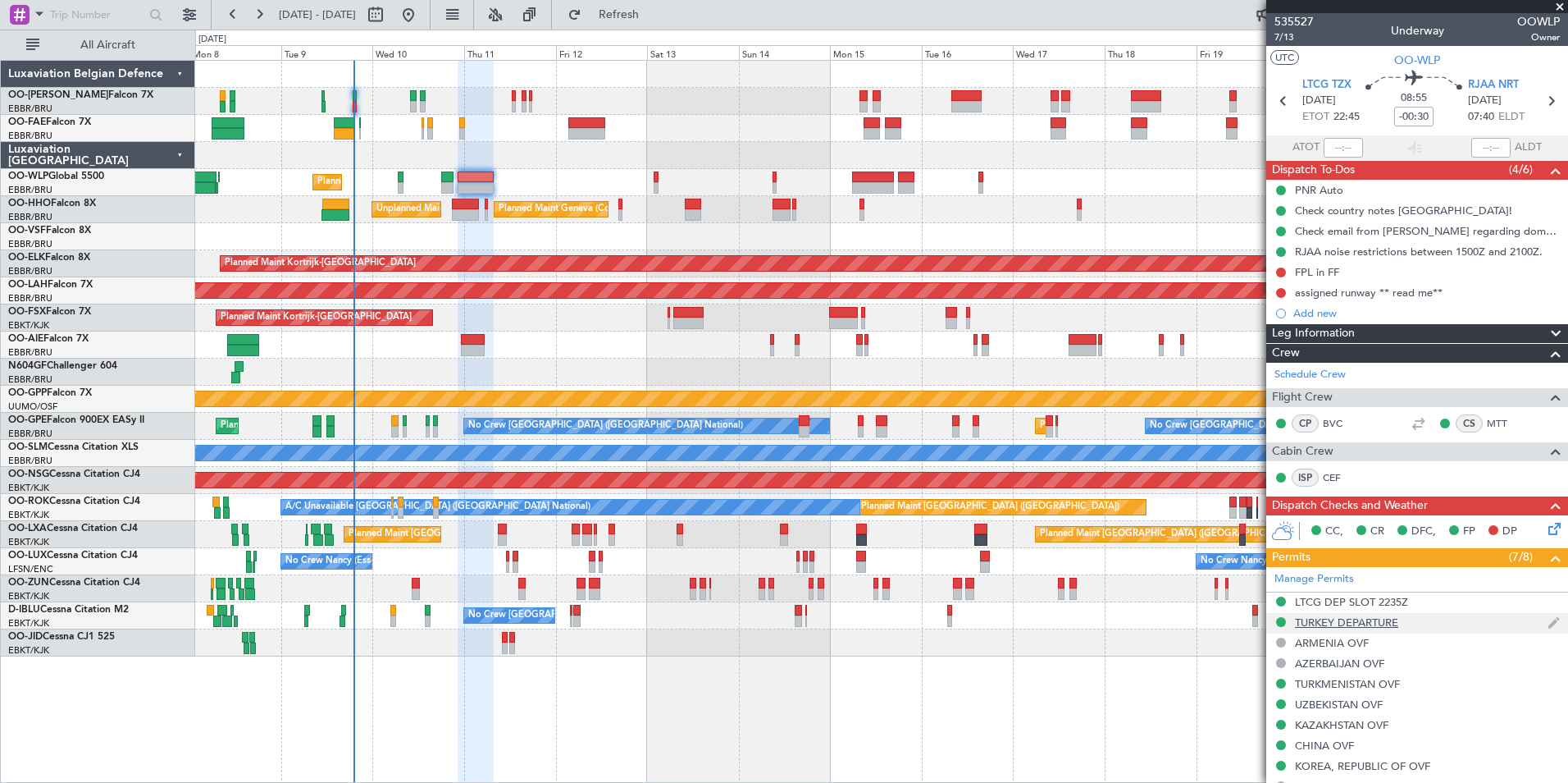
click at [1333, 625] on div "TURKEY DEPARTURE" at bounding box center [1345, 621] width 103 height 14
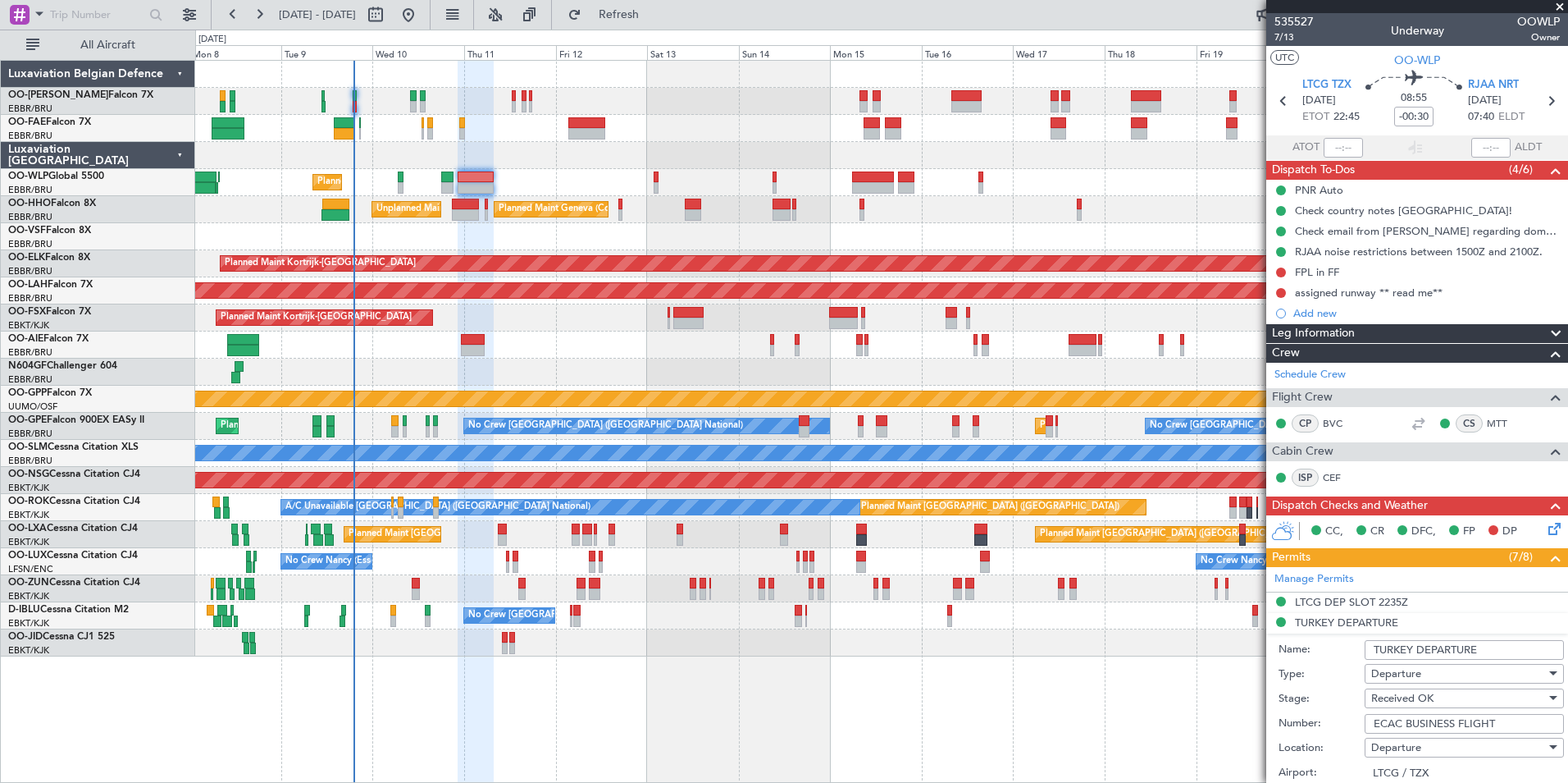
drag, startPoint x: 1505, startPoint y: 723, endPoint x: 1274, endPoint y: 723, distance: 231.0
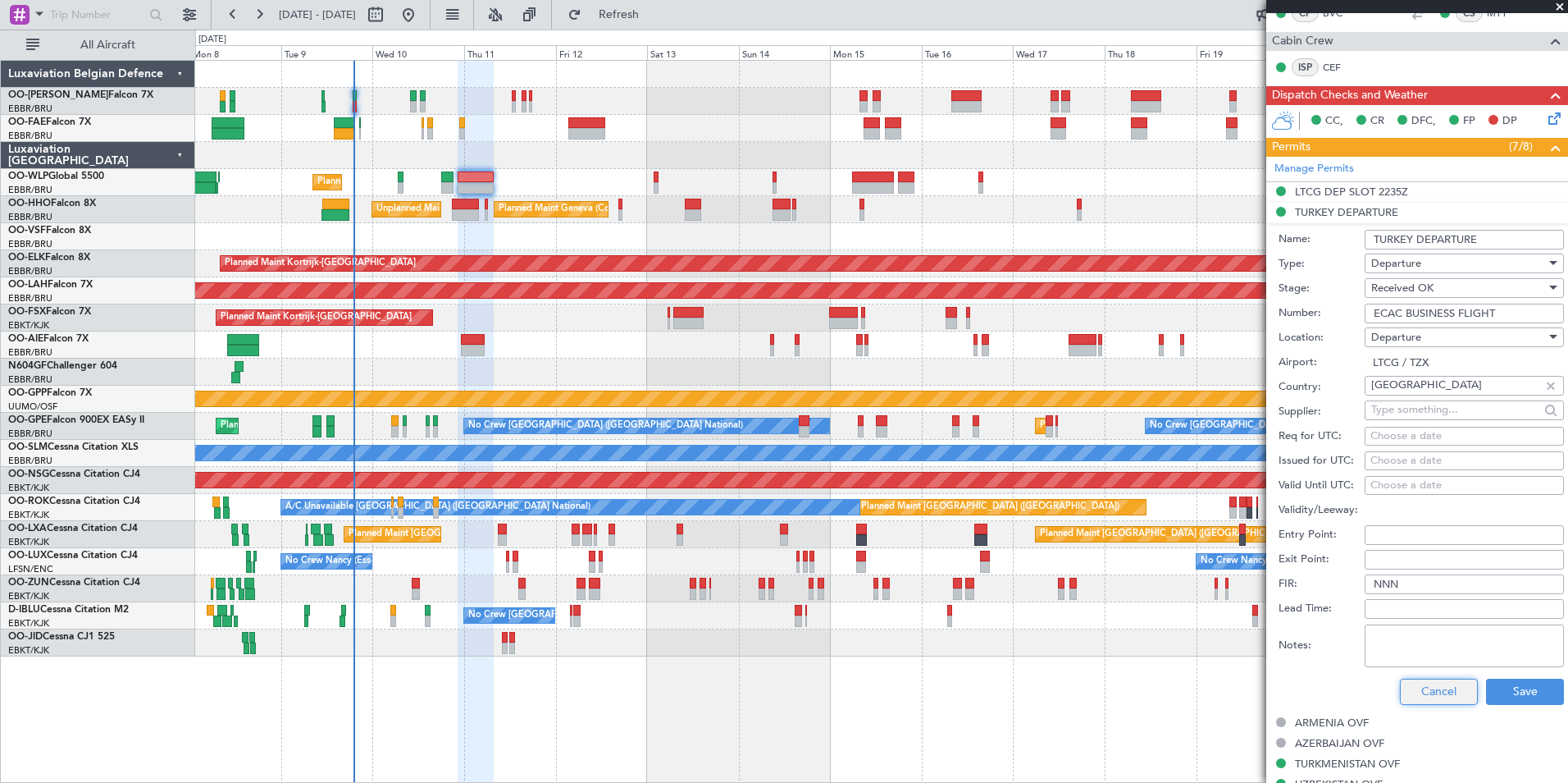
click at [1421, 685] on button "Cancel" at bounding box center [1438, 691] width 78 height 26
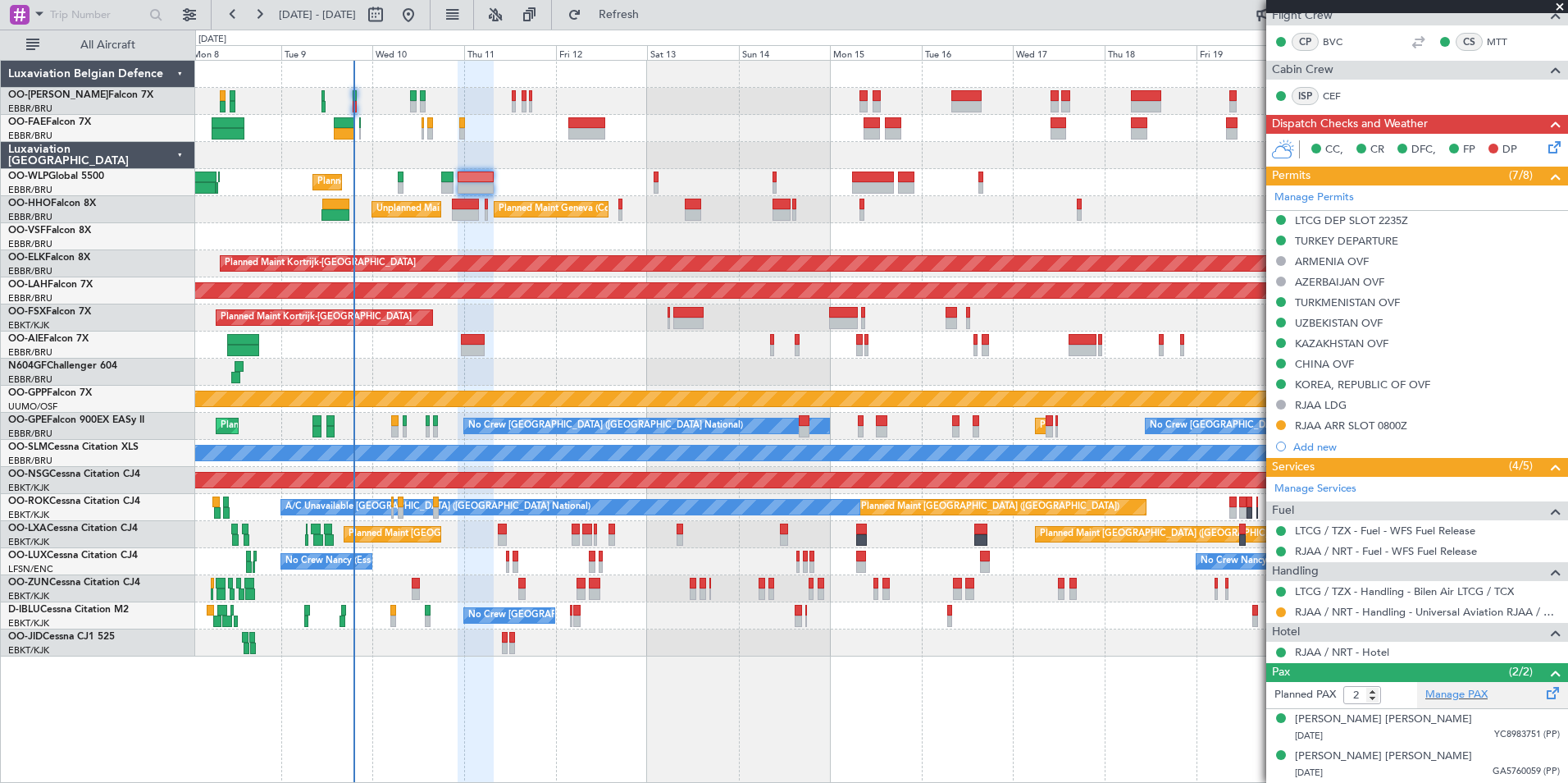
scroll to position [381, 0]
click at [1355, 304] on div "TURKMENISTAN OVF" at bounding box center [1346, 303] width 105 height 14
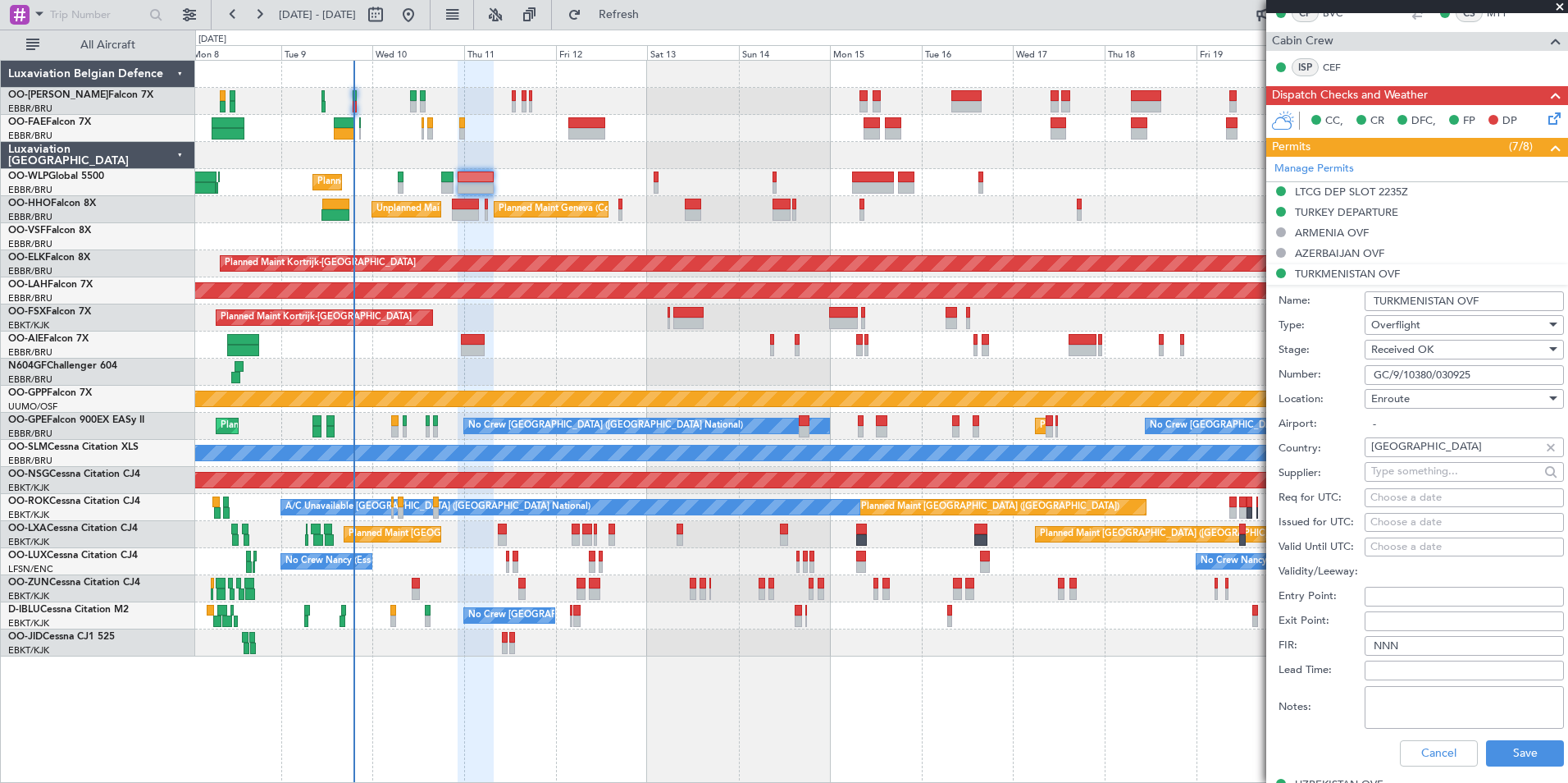
drag, startPoint x: 1484, startPoint y: 375, endPoint x: 1386, endPoint y: 371, distance: 98.1
click at [1386, 371] on input "GC/9/10380/030925" at bounding box center [1464, 375] width 199 height 20
drag, startPoint x: 1435, startPoint y: 452, endPoint x: 1339, endPoint y: 444, distance: 96.3
click at [1339, 444] on div "Country: Turkmenistan" at bounding box center [1420, 448] width 286 height 25
drag, startPoint x: 1472, startPoint y: 371, endPoint x: 1323, endPoint y: 370, distance: 149.0
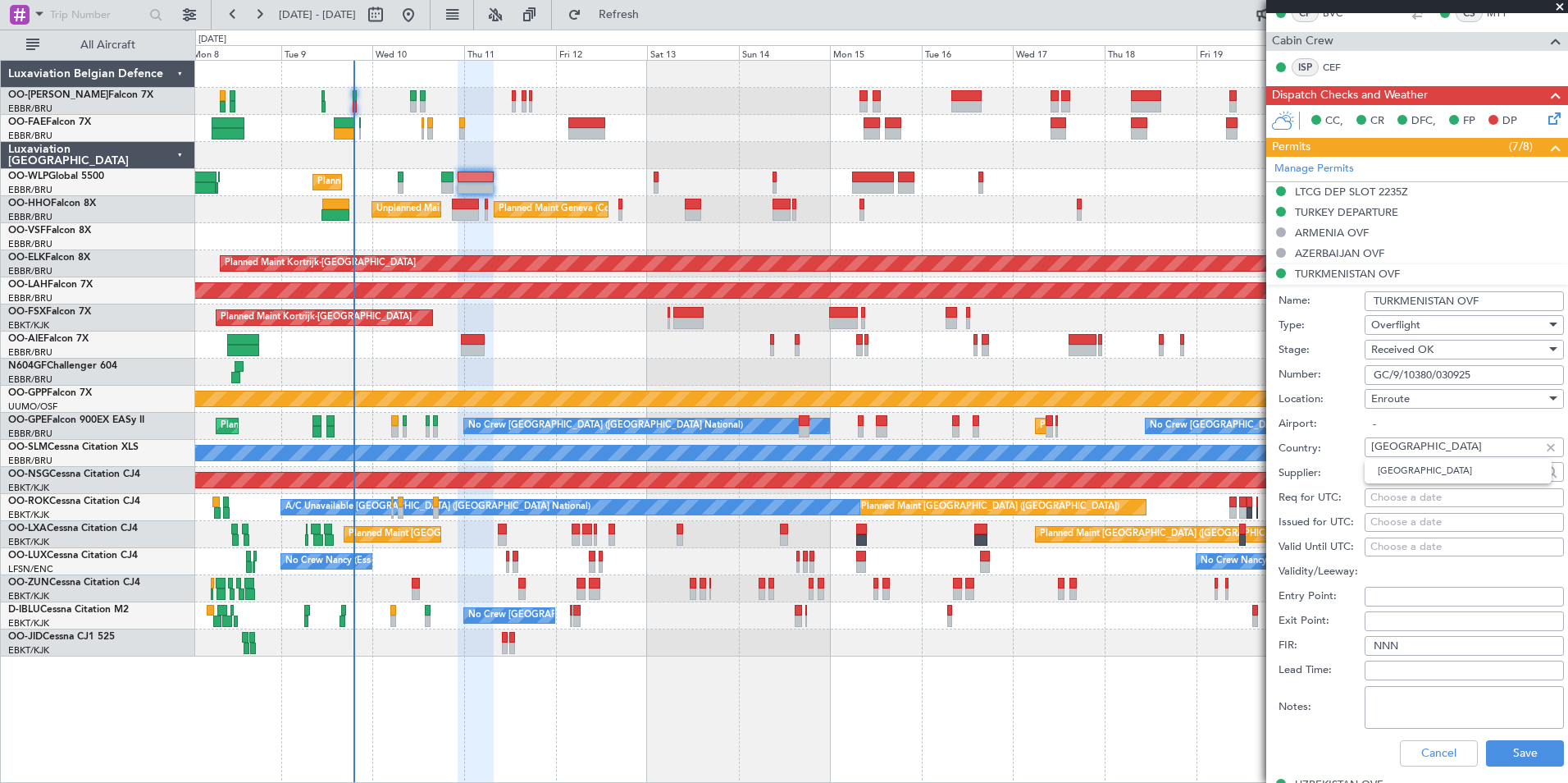
click at [1323, 370] on div "Number: GC/9/10380/030925" at bounding box center [1420, 374] width 286 height 25
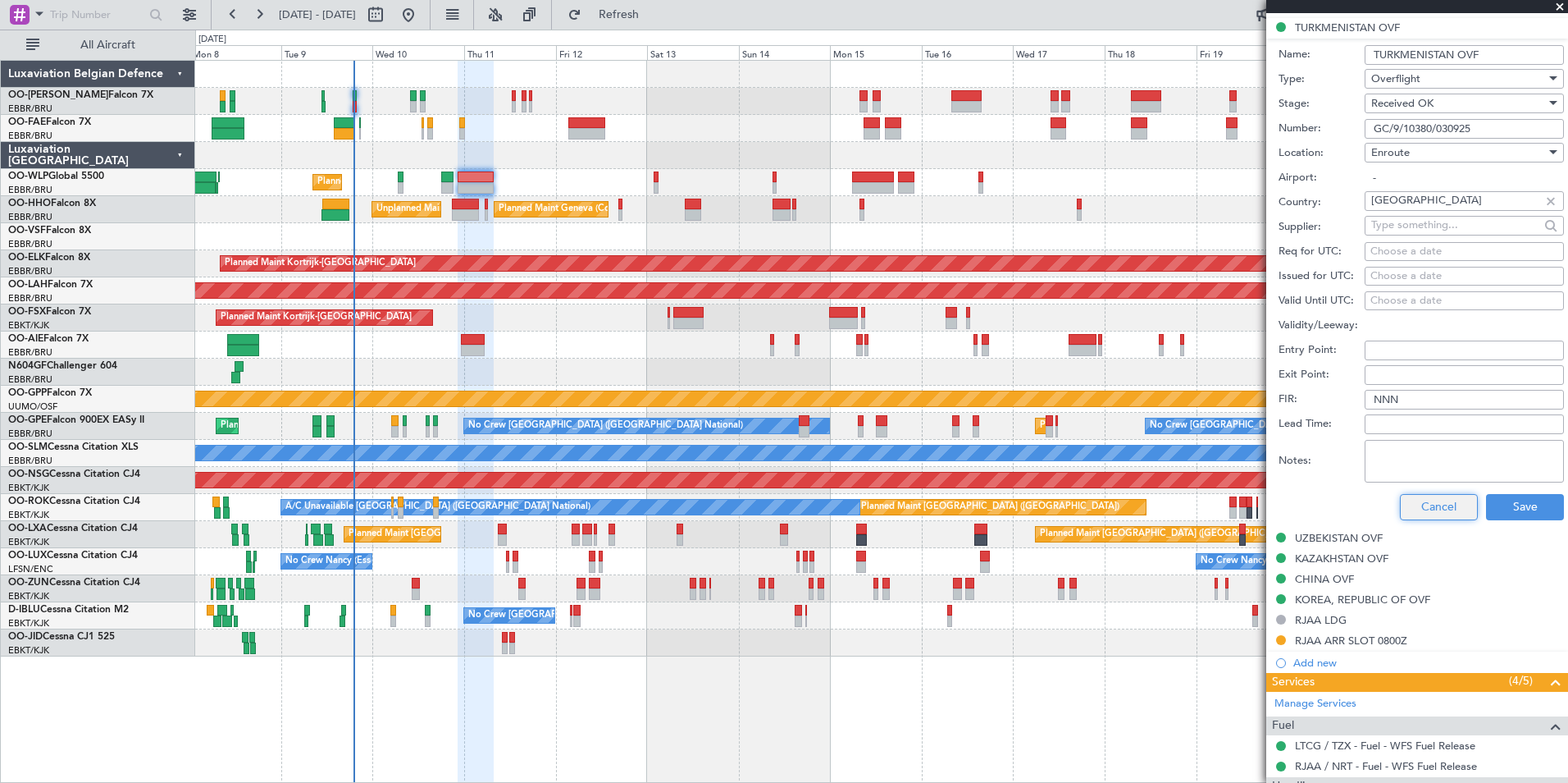
click at [1418, 505] on button "Cancel" at bounding box center [1438, 506] width 78 height 26
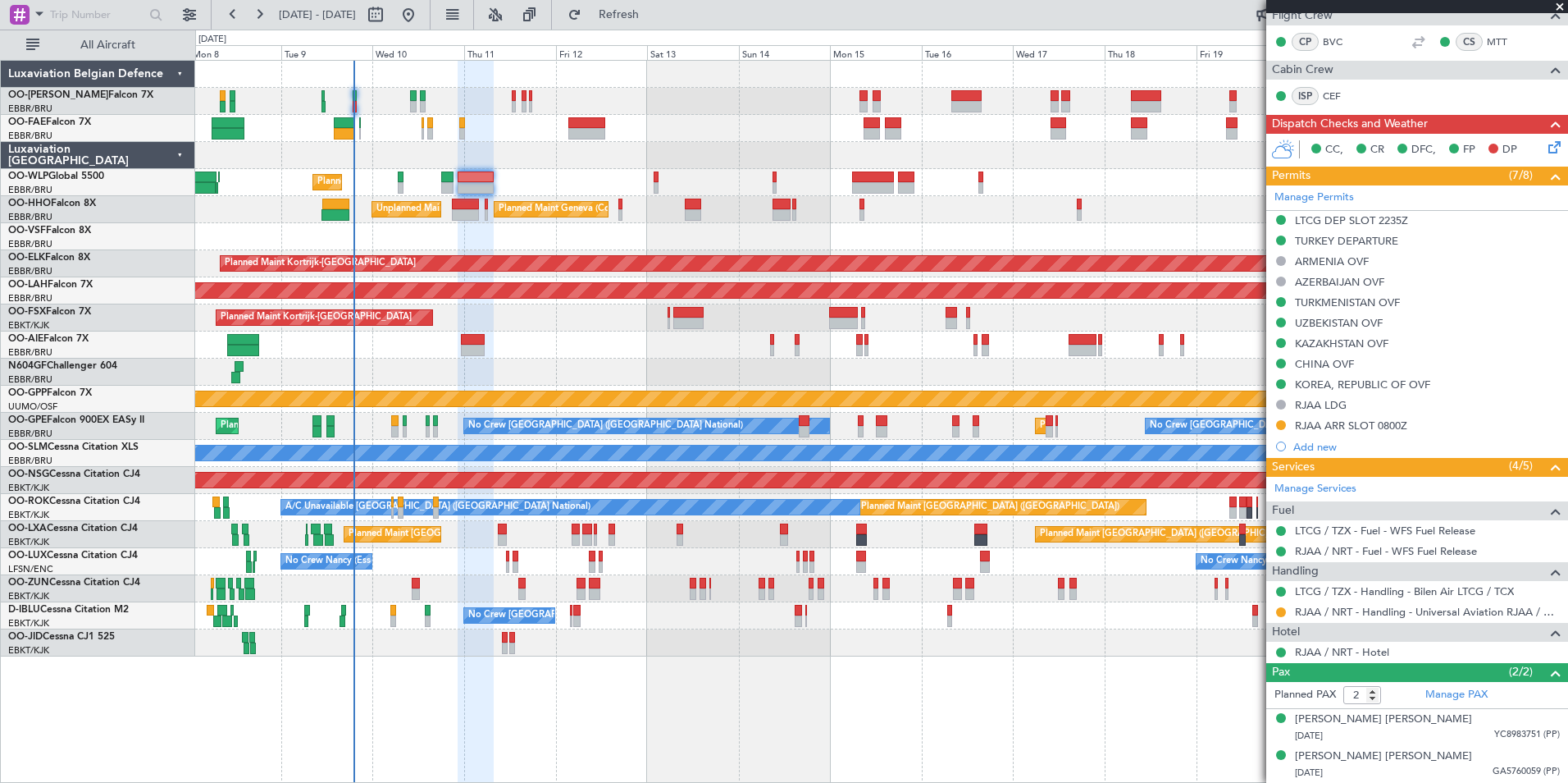
scroll to position [381, 0]
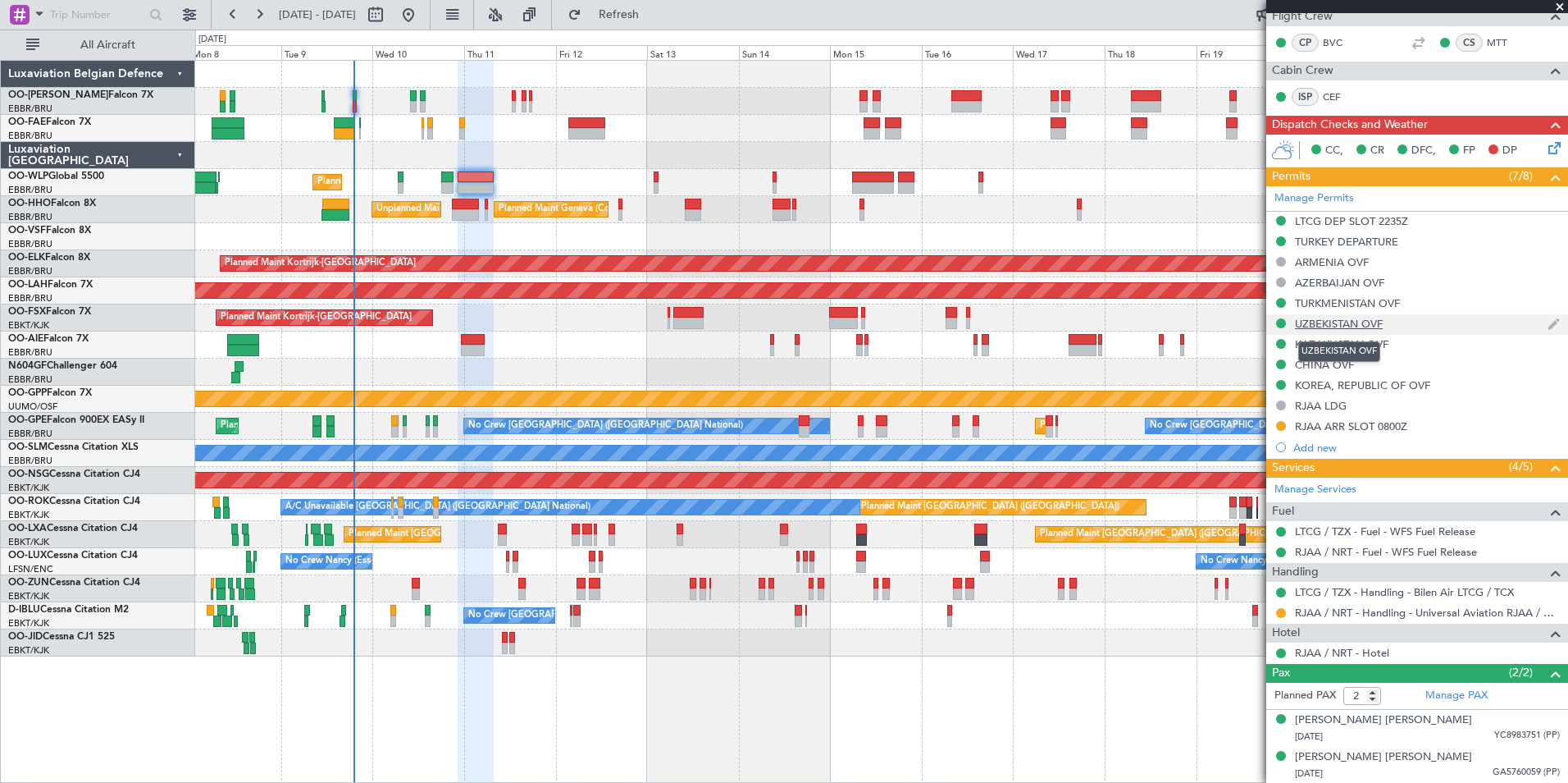
click at [1351, 319] on div "UZBEKISTAN OVF" at bounding box center [1338, 323] width 88 height 14
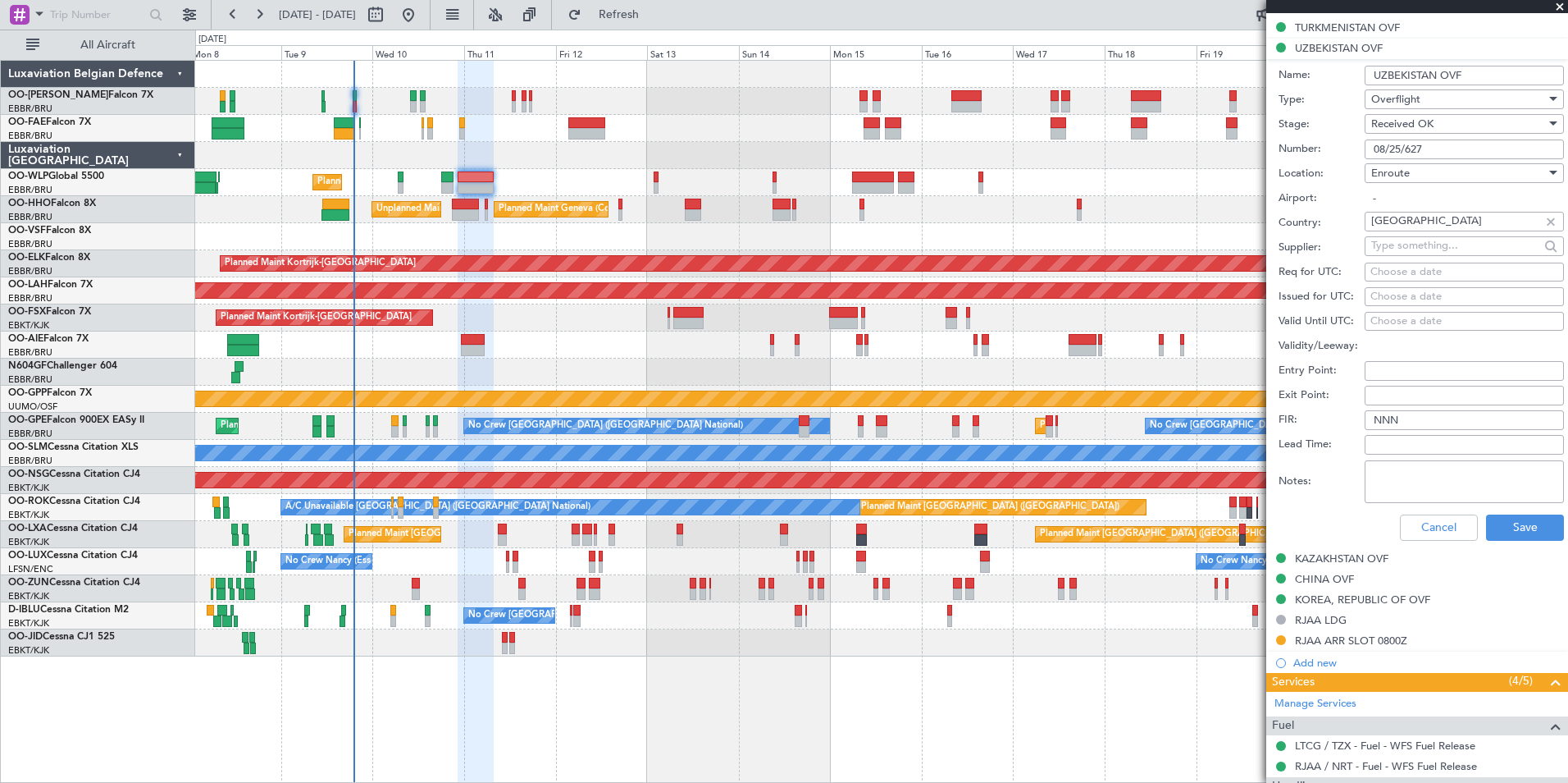
drag, startPoint x: 1450, startPoint y: 151, endPoint x: 1374, endPoint y: 164, distance: 77.1
click at [1358, 151] on div "Number: 08/25/627" at bounding box center [1420, 149] width 286 height 25
drag, startPoint x: 1453, startPoint y: 224, endPoint x: 1320, endPoint y: 218, distance: 133.1
click at [1320, 218] on div "Country: Uzbekistan" at bounding box center [1420, 223] width 286 height 25
drag, startPoint x: 1433, startPoint y: 149, endPoint x: 1220, endPoint y: 145, distance: 213.0
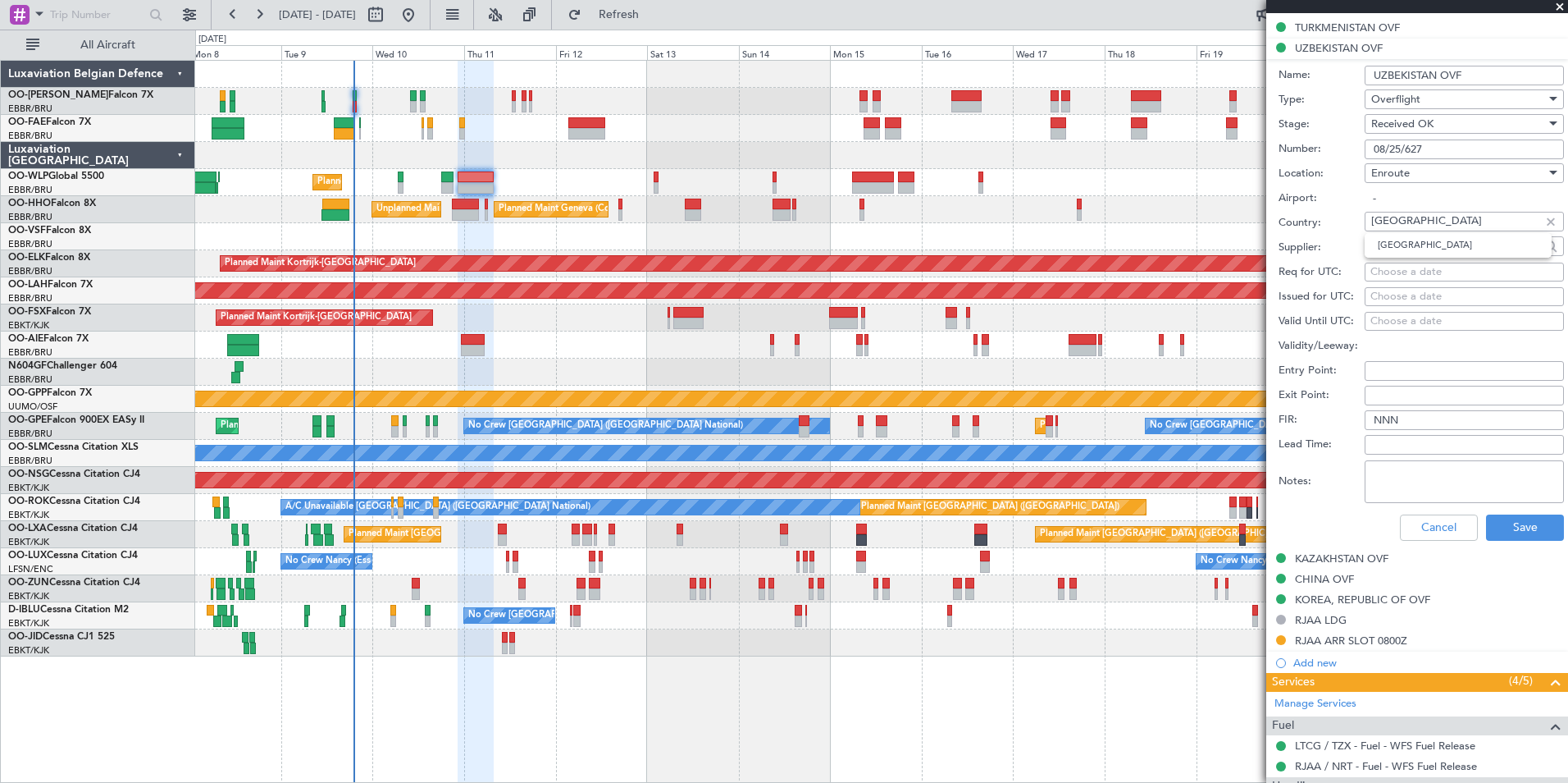
click at [1220, 145] on fb-app "08 Sep 2025 - 23 Sep 2025 Refresh Quick Links All Aircraft Planned Maint Liege …" at bounding box center [784, 397] width 1568 height 770
click at [1346, 554] on div "KAZAKHSTAN OVF" at bounding box center [1341, 558] width 93 height 14
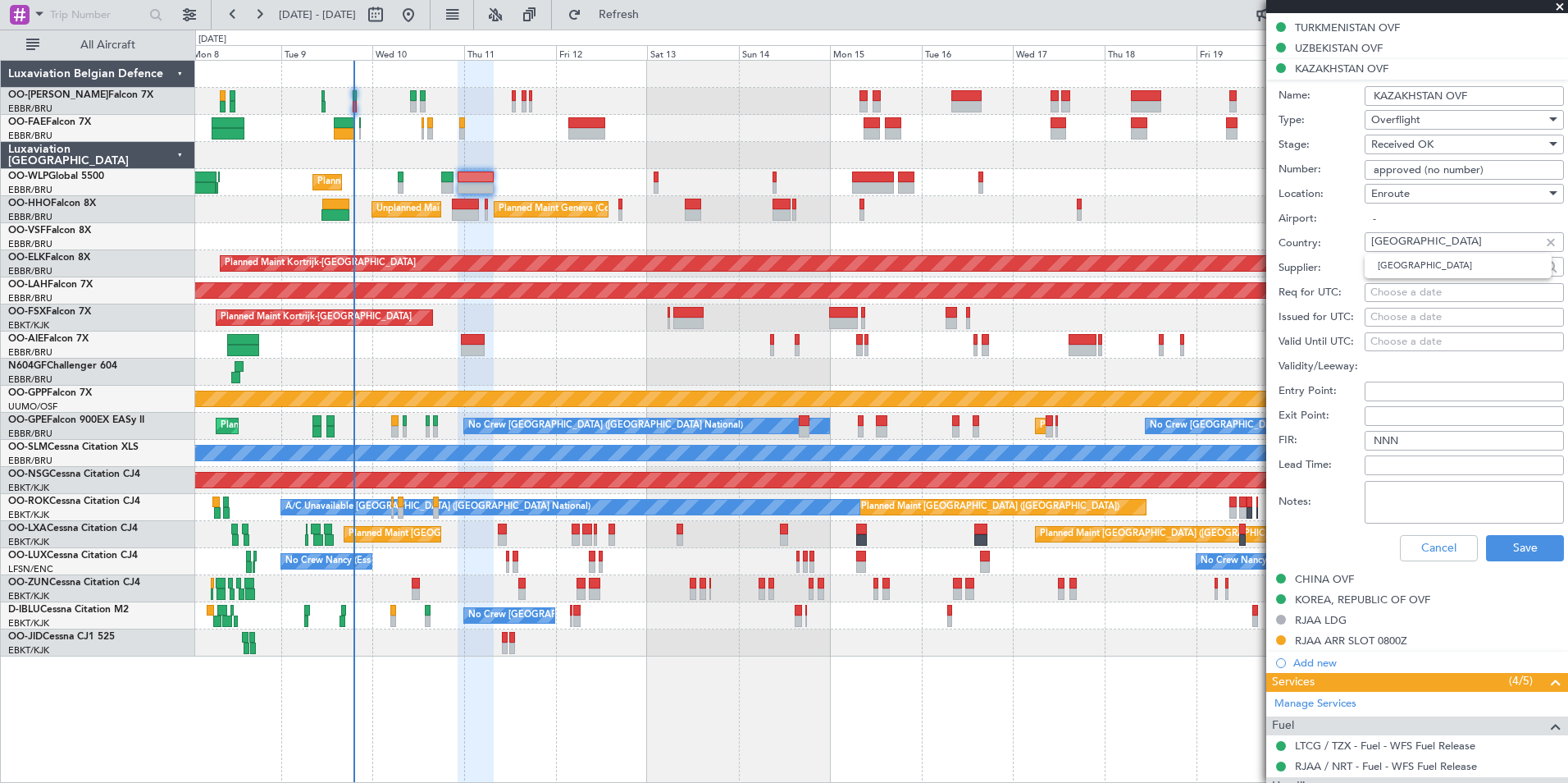
drag, startPoint x: 1404, startPoint y: 242, endPoint x: 1314, endPoint y: 239, distance: 90.0
click at [1314, 239] on div "Country: Kazakhstan" at bounding box center [1420, 243] width 286 height 25
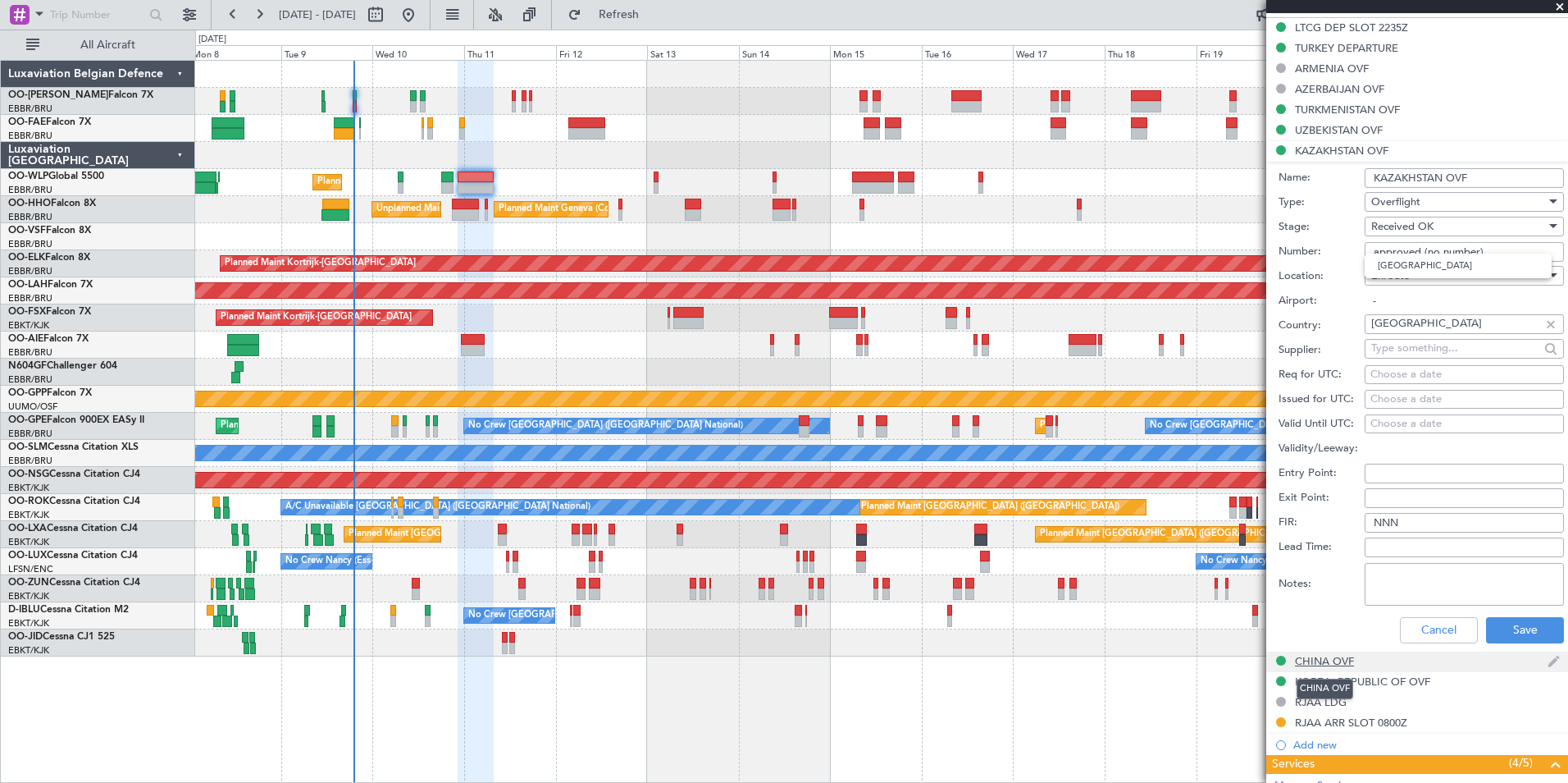
click at [1307, 661] on div "CHINA OVF" at bounding box center [1324, 660] width 59 height 14
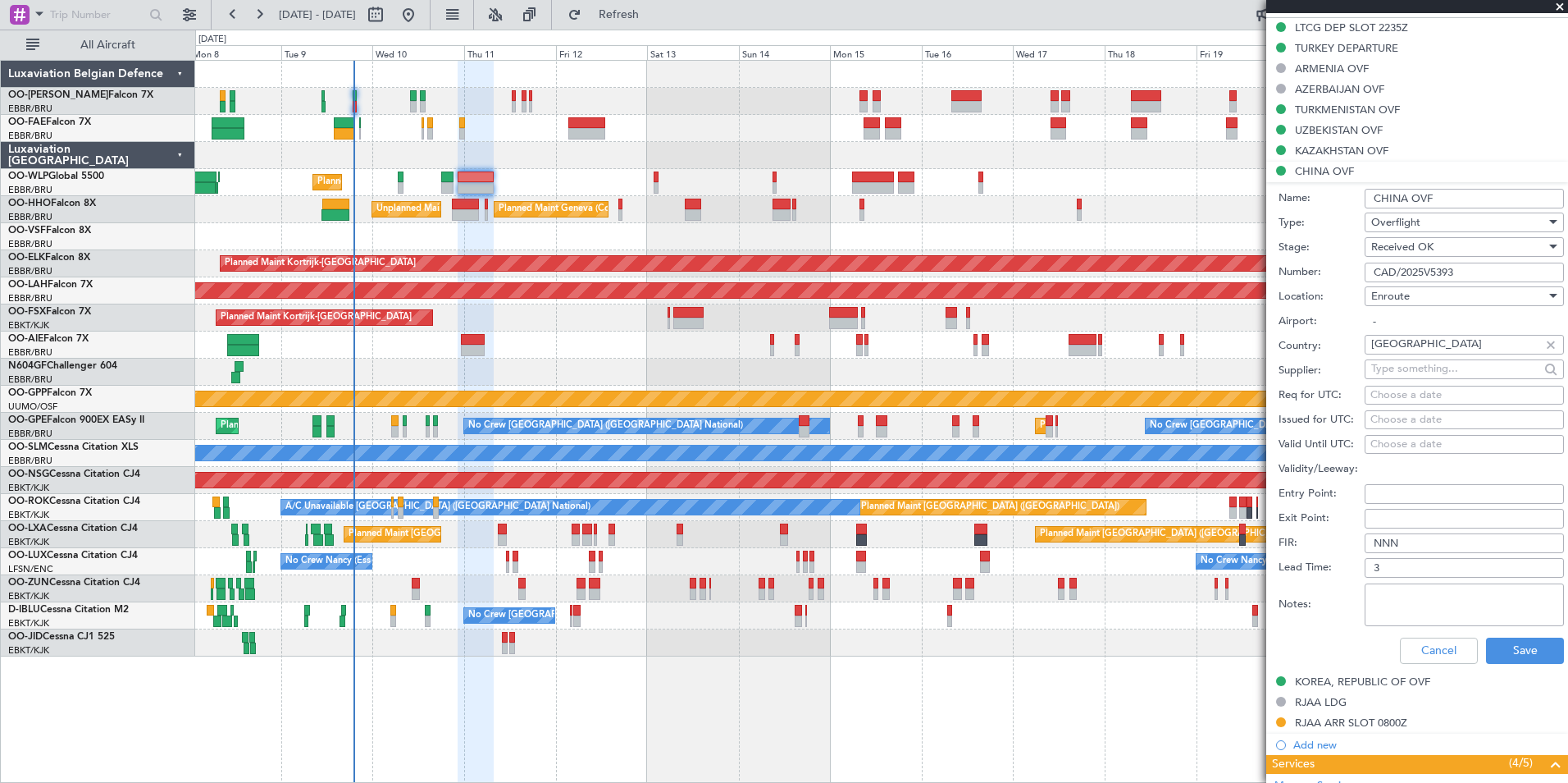
drag, startPoint x: 1476, startPoint y: 271, endPoint x: 1346, endPoint y: 271, distance: 130.0
click at [1346, 271] on div "Number: CAD/2025V5393" at bounding box center [1420, 272] width 286 height 25
drag, startPoint x: 1445, startPoint y: 355, endPoint x: 1307, endPoint y: 354, distance: 138.0
click at [1307, 354] on div "Country: China" at bounding box center [1420, 346] width 286 height 25
drag, startPoint x: 1396, startPoint y: 269, endPoint x: 1291, endPoint y: 272, distance: 105.0
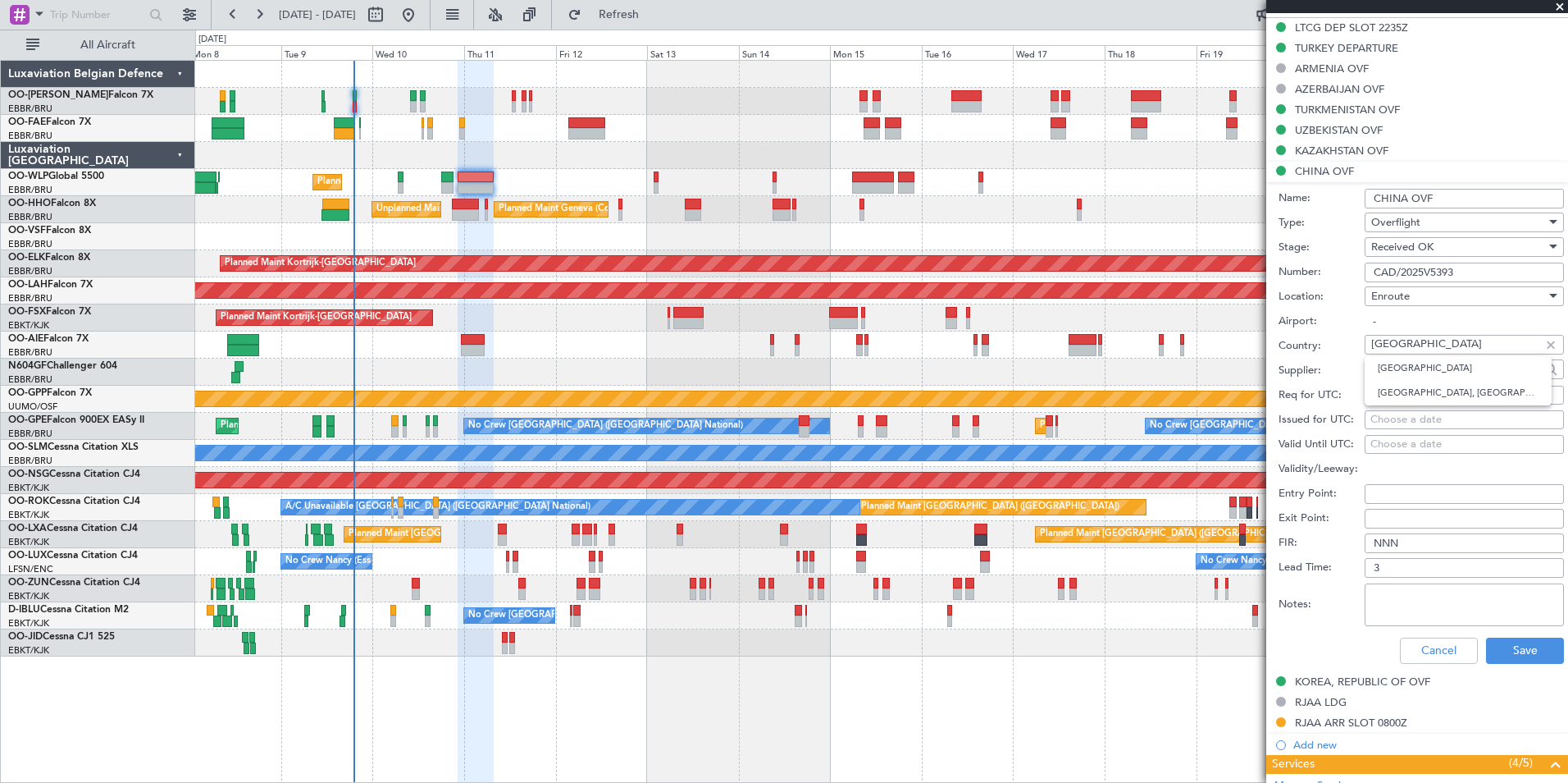
click at [1291, 272] on div "Number: CAD/2025V5393" at bounding box center [1420, 272] width 286 height 25
drag, startPoint x: 1425, startPoint y: 653, endPoint x: 1421, endPoint y: 630, distance: 23.3
click at [1425, 653] on button "Cancel" at bounding box center [1438, 650] width 78 height 26
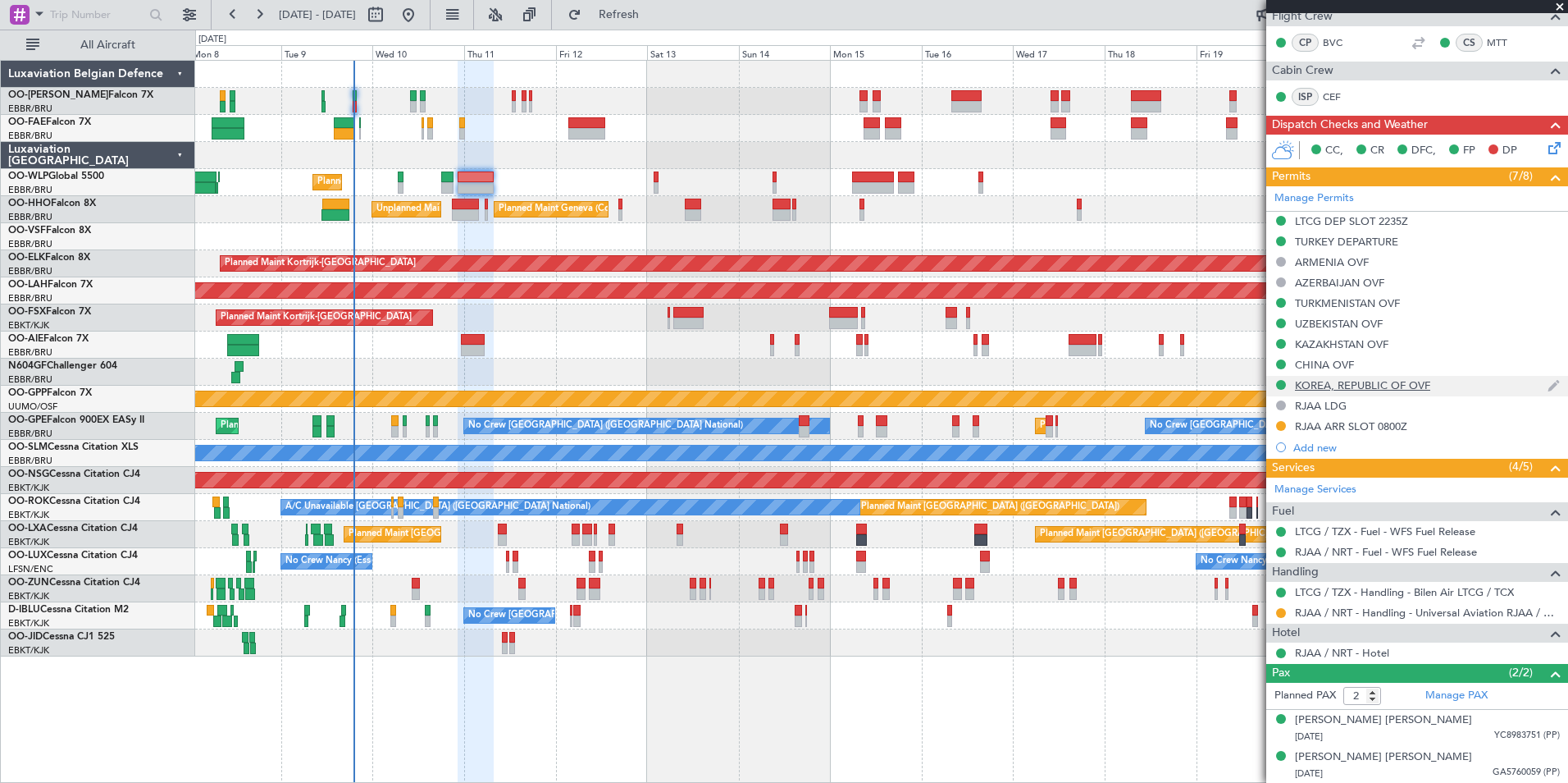
click at [1334, 383] on div "KOREA, REPUBLIC OF OVF" at bounding box center [1362, 384] width 135 height 14
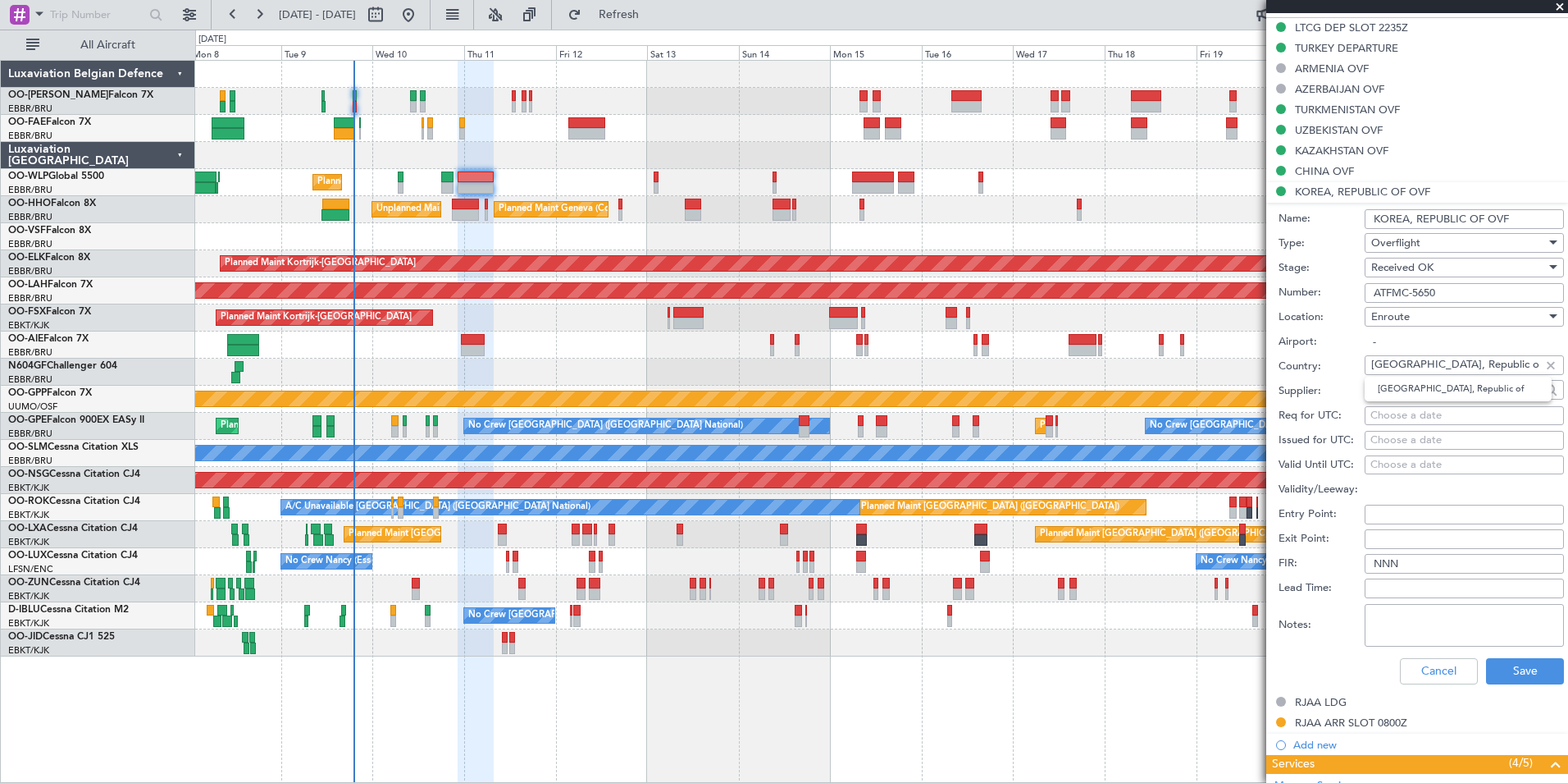
drag, startPoint x: 1482, startPoint y: 368, endPoint x: 1298, endPoint y: 361, distance: 184.1
click at [1301, 361] on div "Country: Korea, Republic of" at bounding box center [1420, 366] width 286 height 25
drag, startPoint x: 1469, startPoint y: 291, endPoint x: 1302, endPoint y: 290, distance: 167.0
click at [1306, 290] on div "Number: ATFMC-5650" at bounding box center [1420, 292] width 286 height 25
click at [1424, 664] on button "Cancel" at bounding box center [1438, 671] width 78 height 26
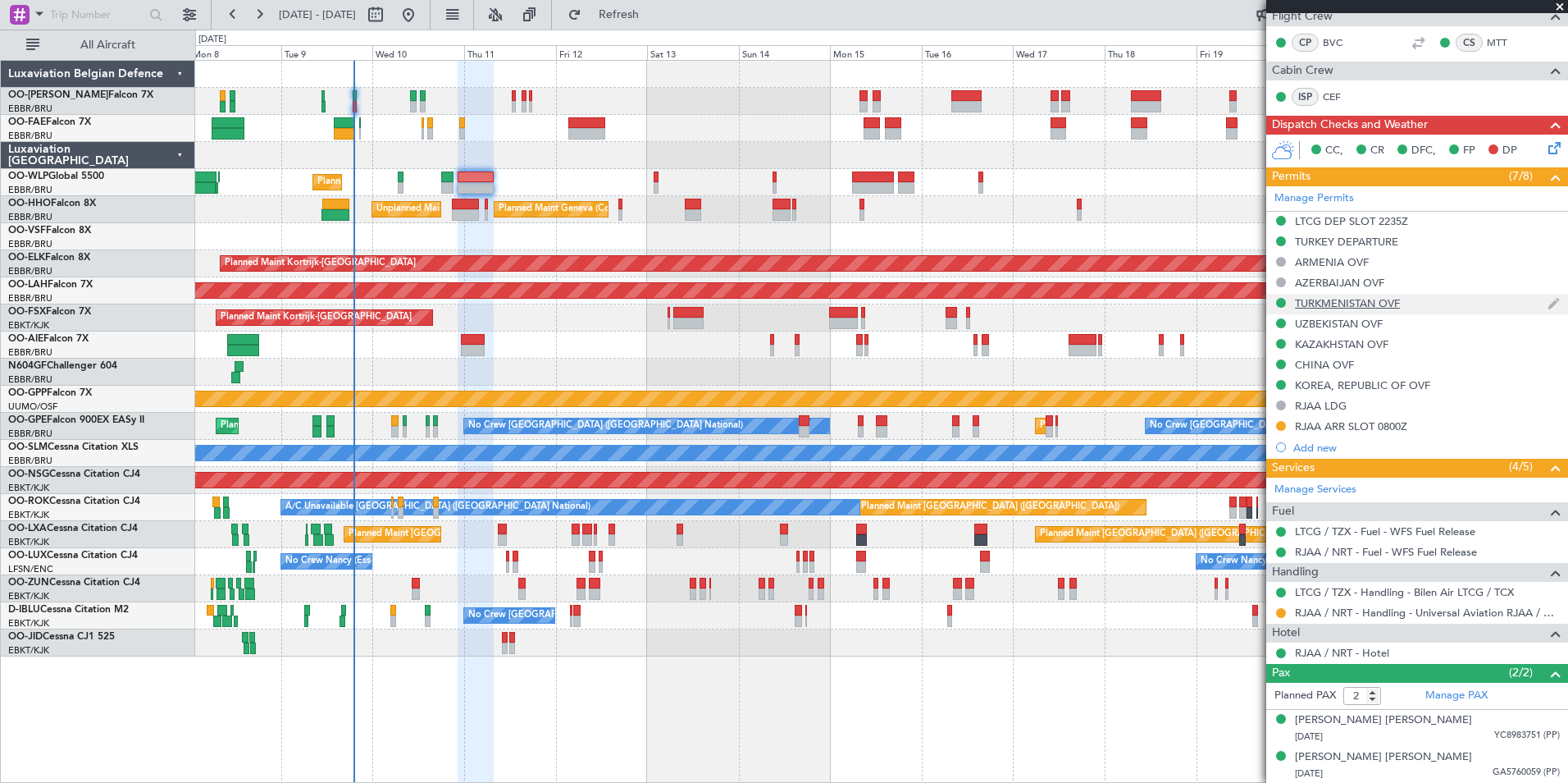
scroll to position [0, 0]
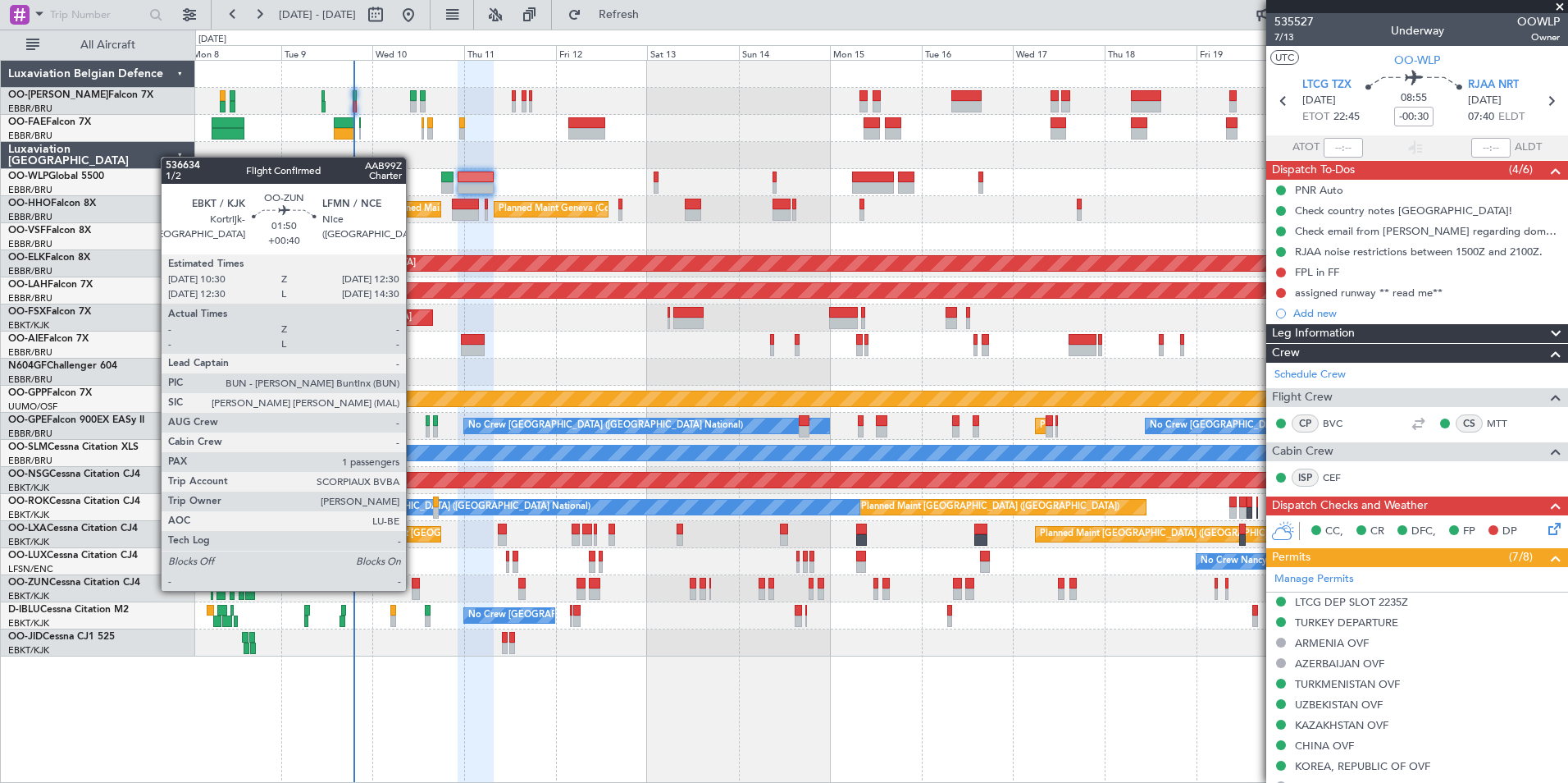
click at [413, 589] on div at bounding box center [415, 594] width 8 height 12
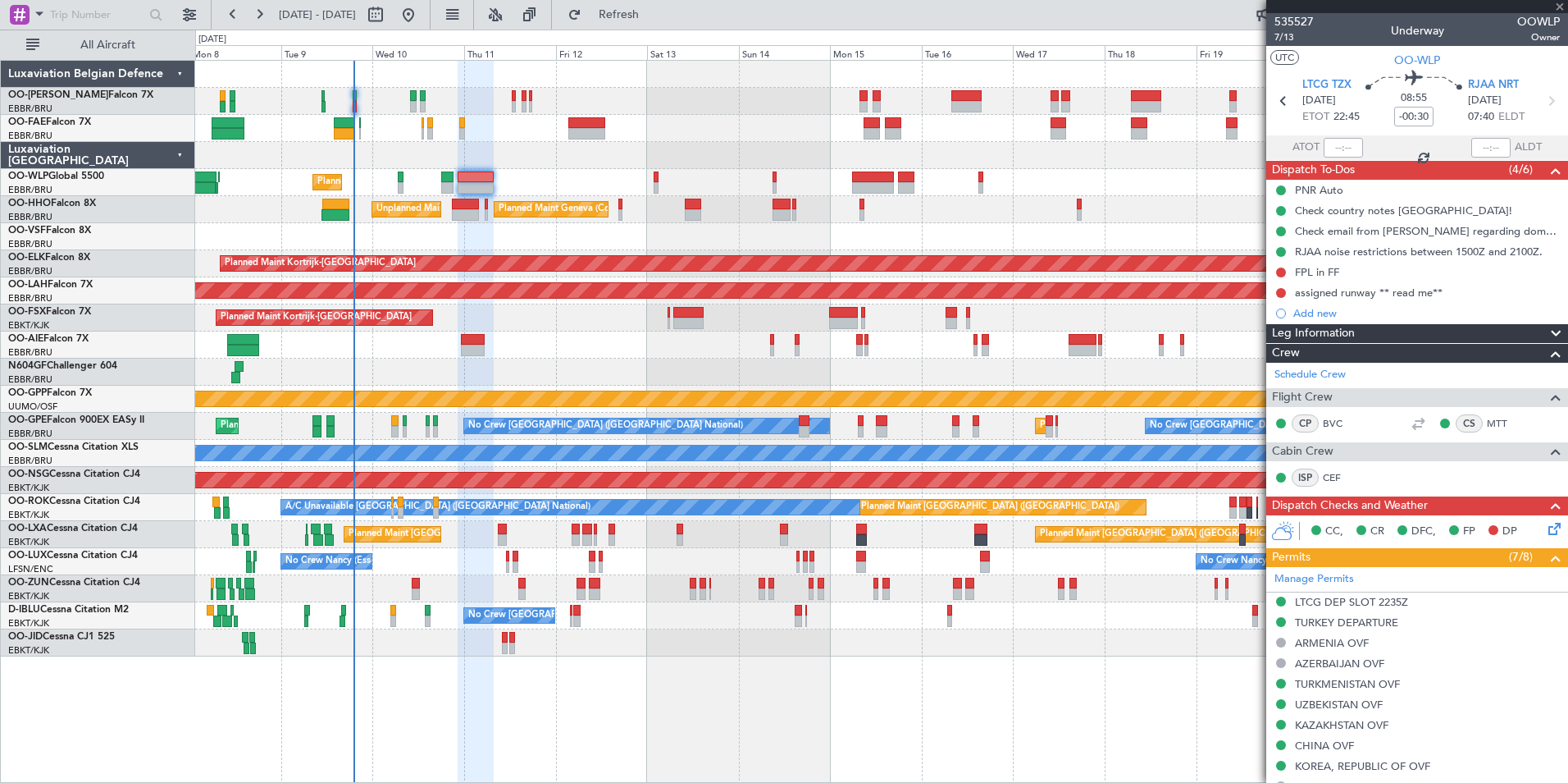
type input "+00:40"
type input "1"
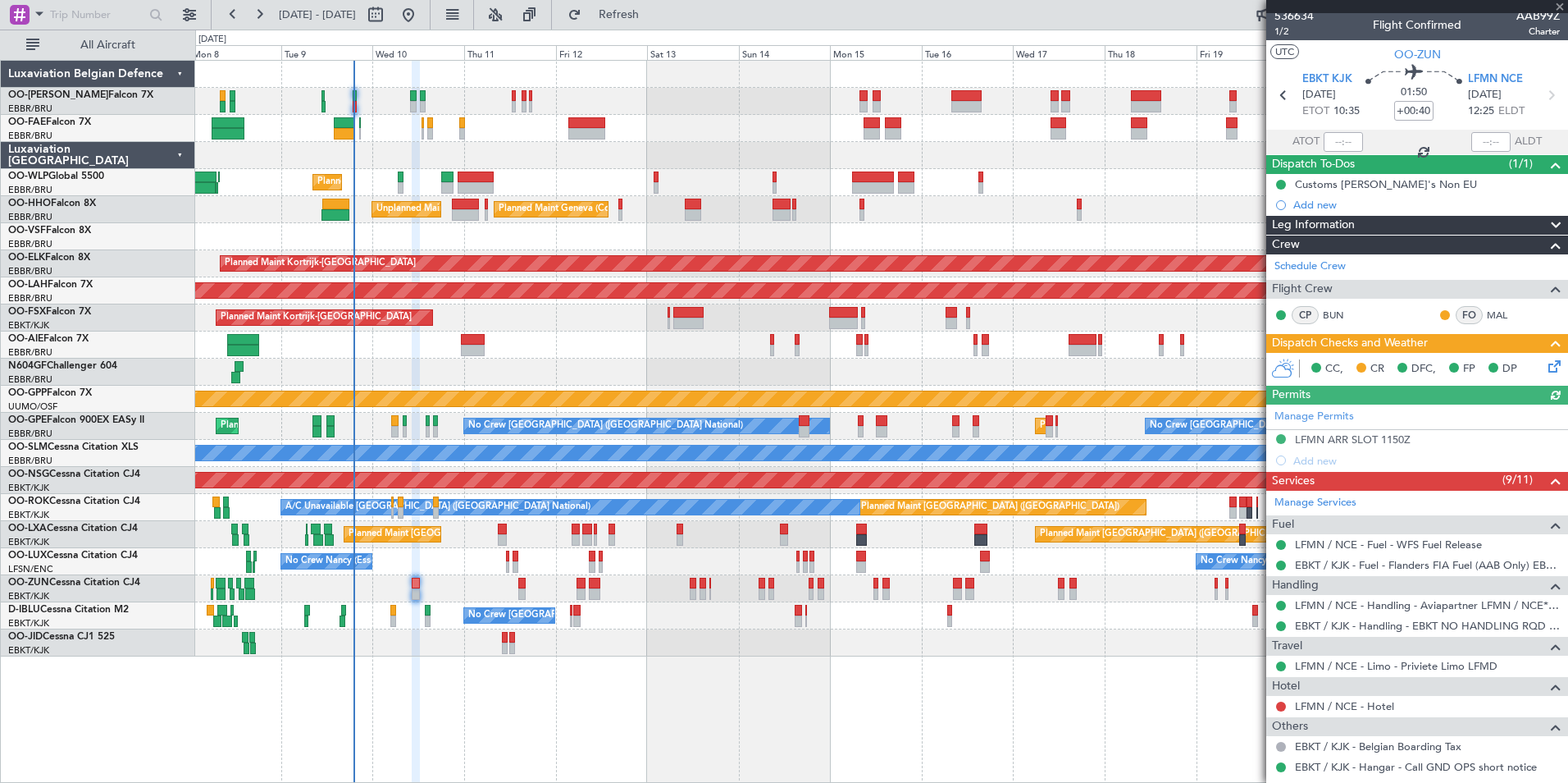
scroll to position [1, 0]
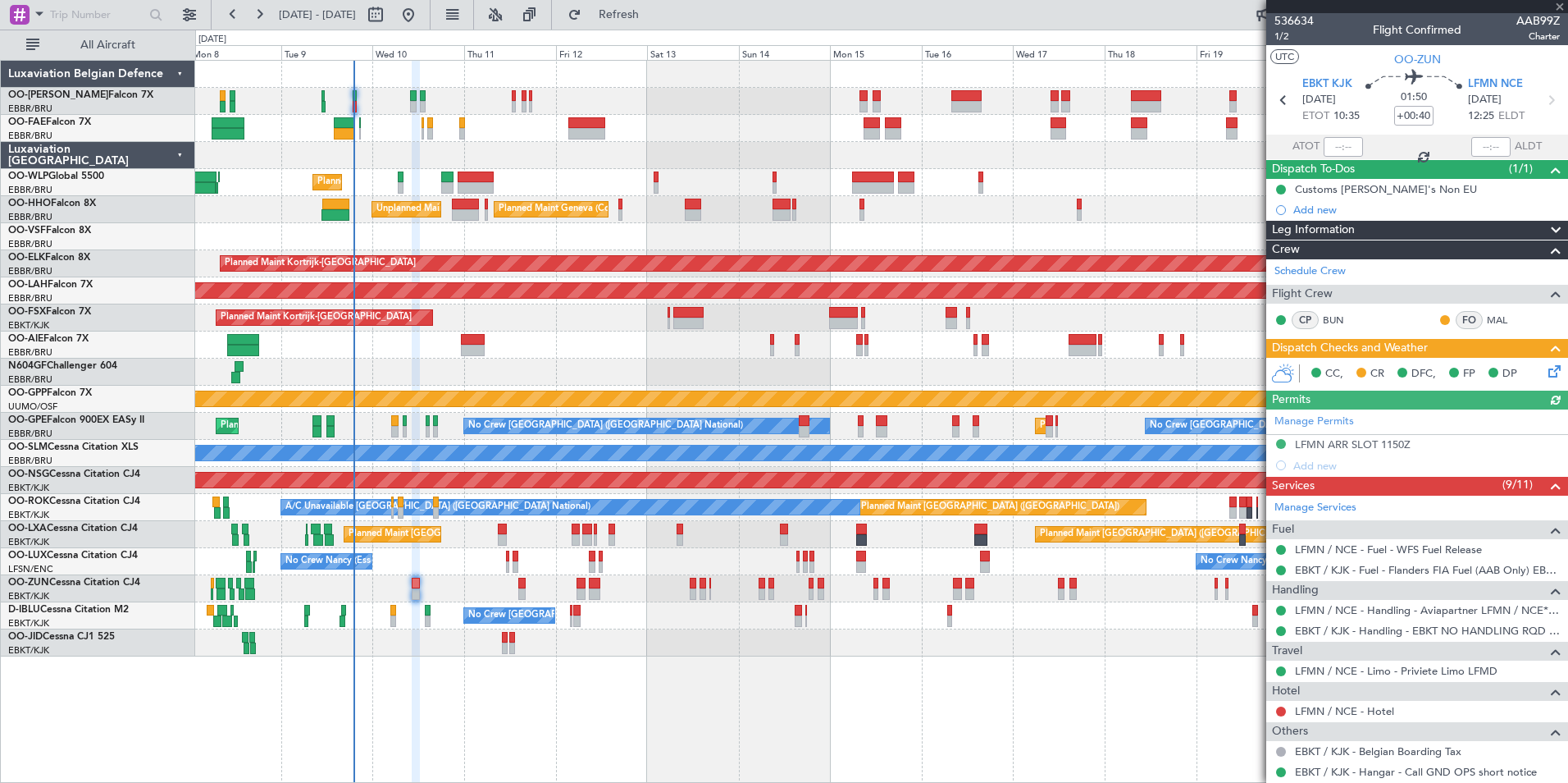
click at [1545, 368] on icon at bounding box center [1552, 368] width 13 height 13
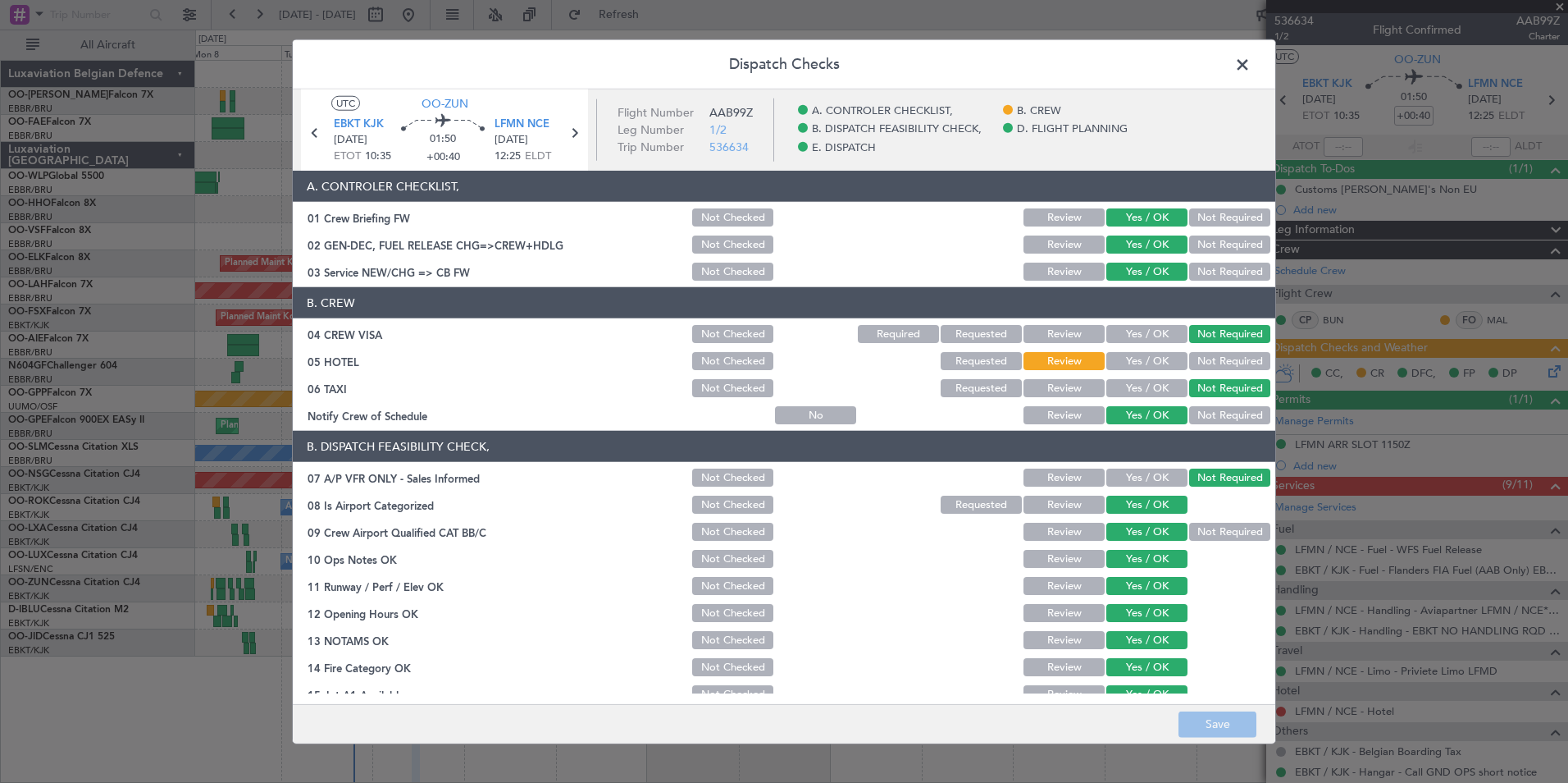
click at [1251, 63] on span at bounding box center [1251, 69] width 0 height 33
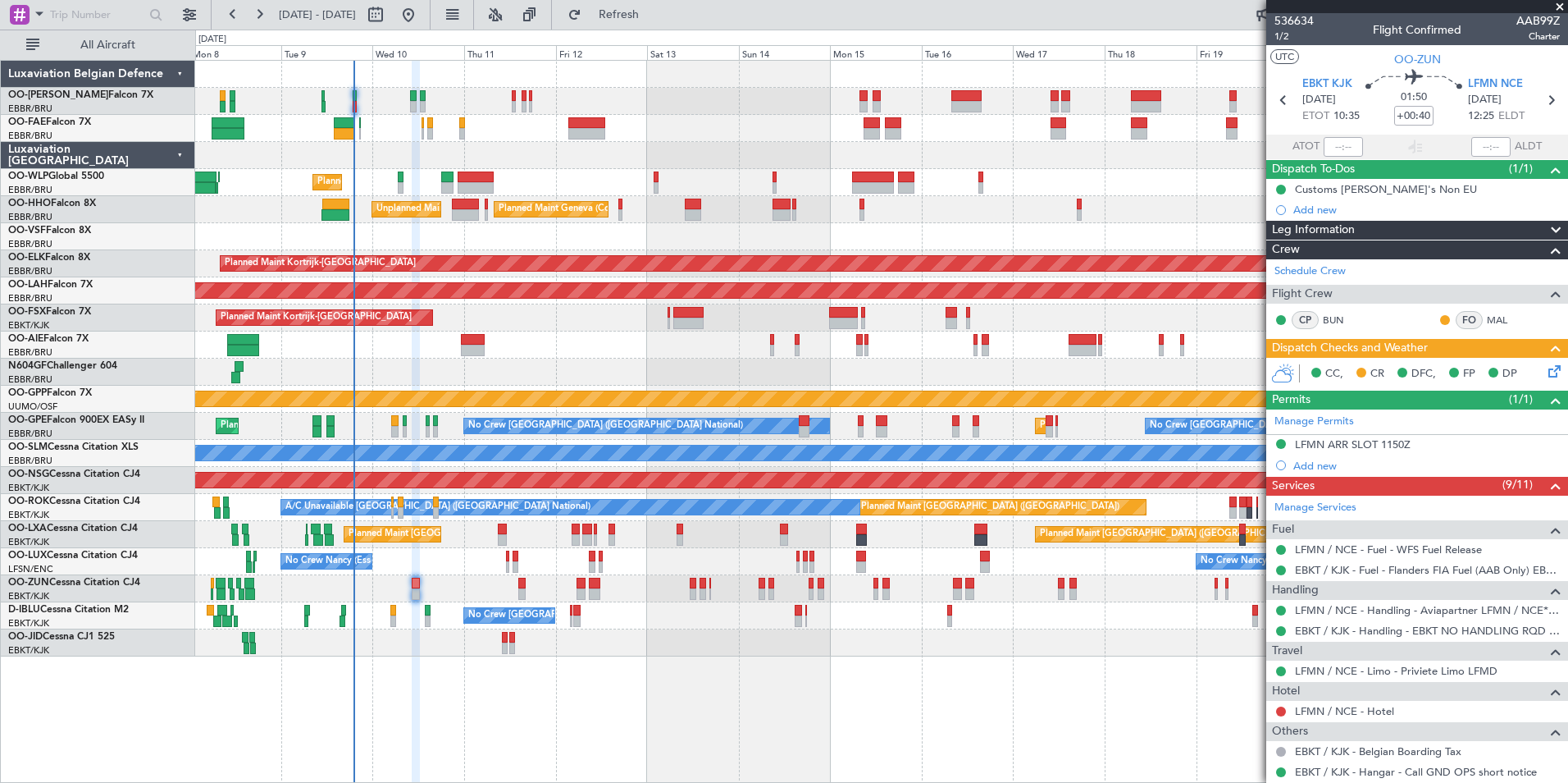
click at [713, 320] on div "Planned Maint Kortrijk-[GEOGRAPHIC_DATA]" at bounding box center [881, 318] width 1372 height 27
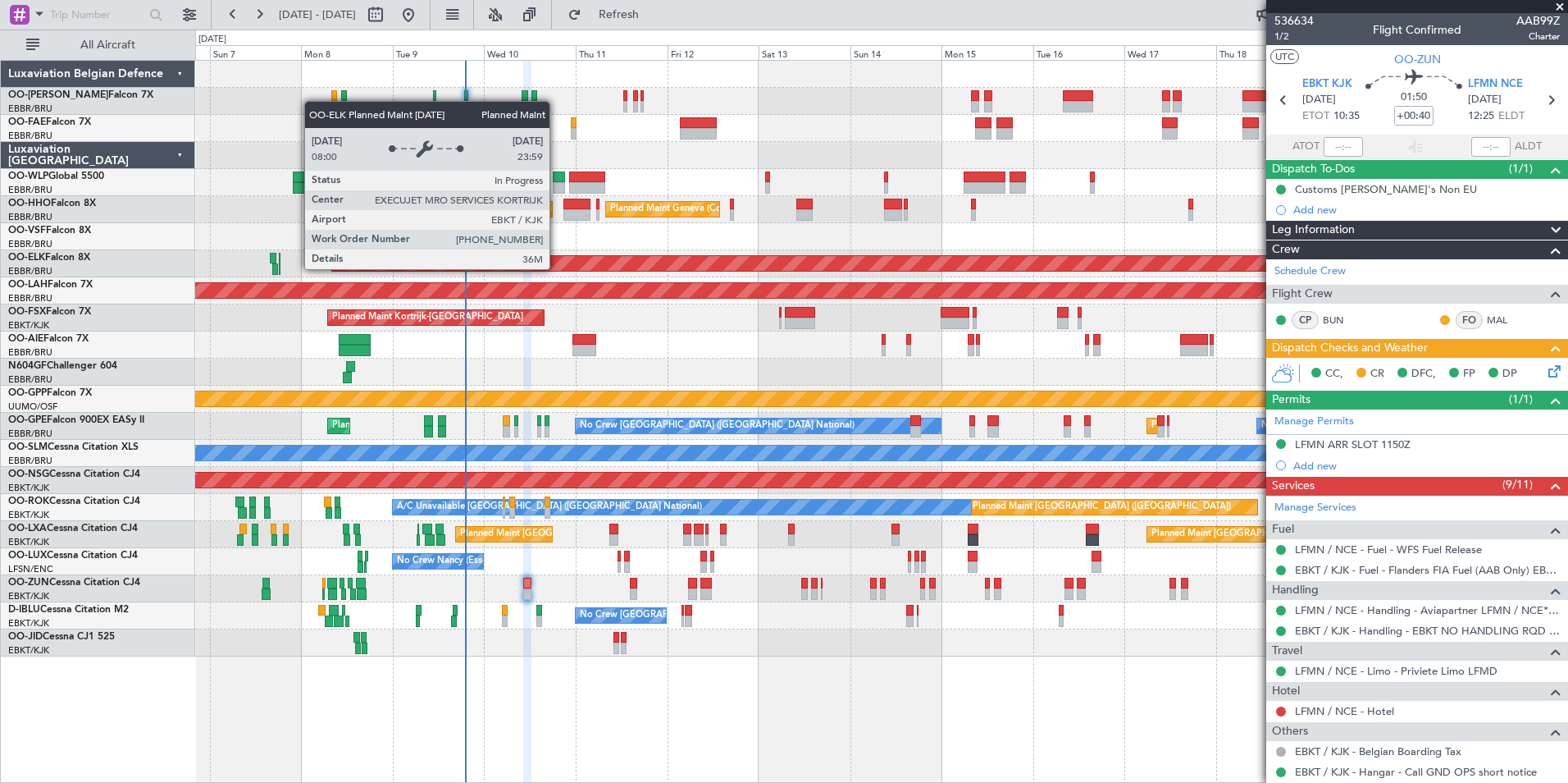
click at [607, 271] on div "Planned Maint Kortrijk-[GEOGRAPHIC_DATA]" at bounding box center [1185, 264] width 1708 height 16
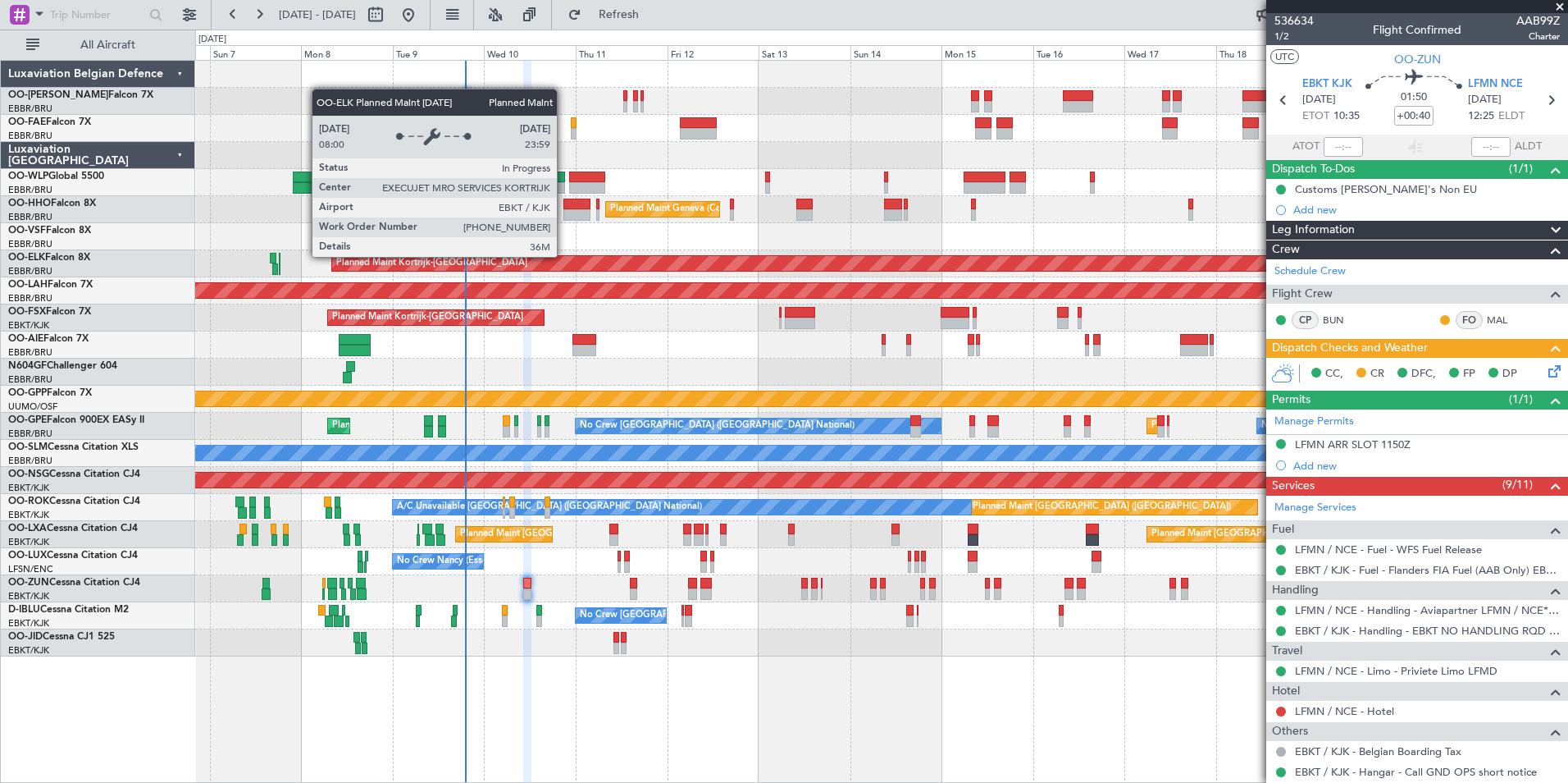
click at [523, 269] on div "Planned Maint Kortrijk-[GEOGRAPHIC_DATA]" at bounding box center [1185, 263] width 1707 height 15
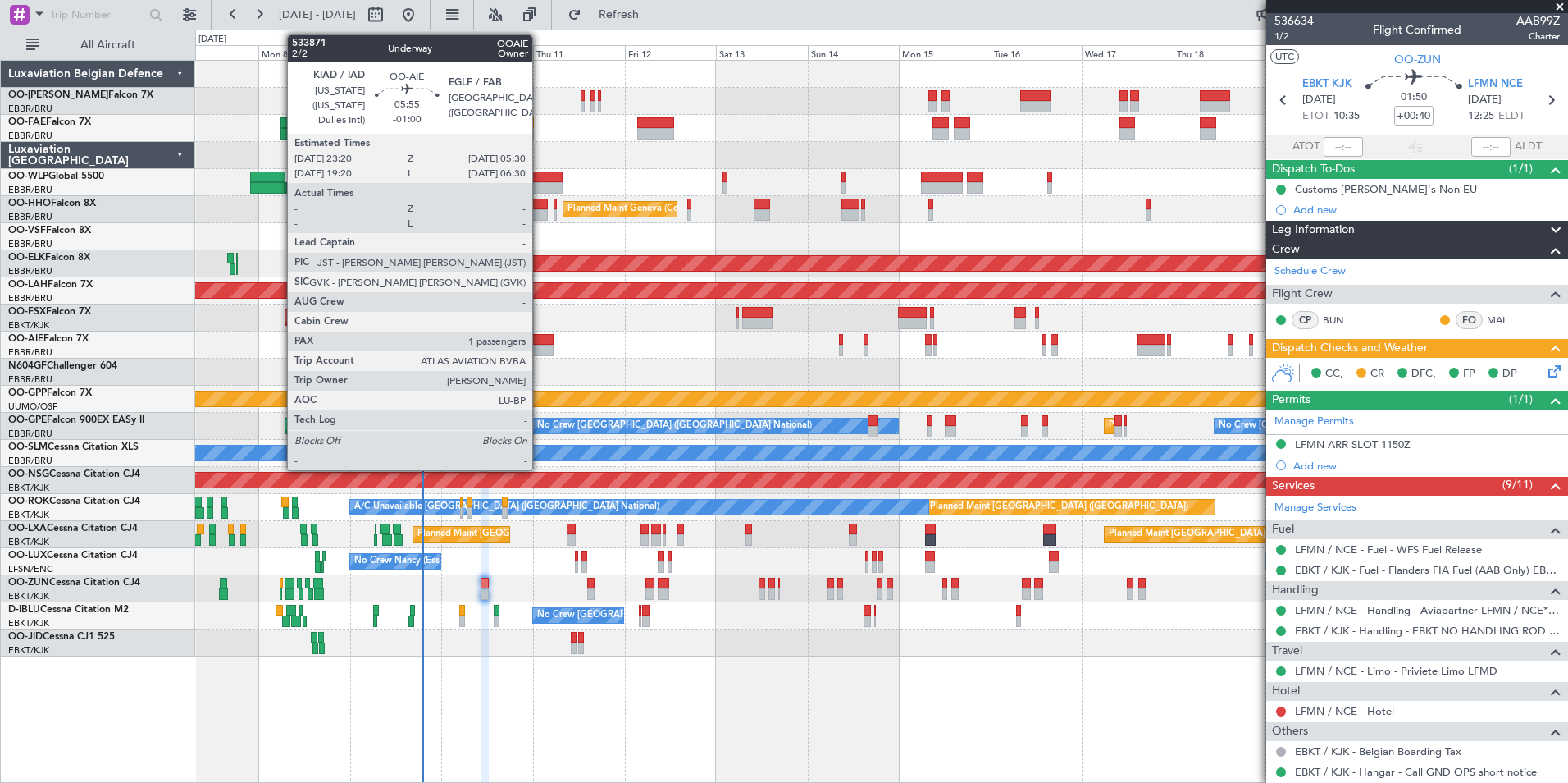
click at [539, 347] on div at bounding box center [542, 350] width 24 height 12
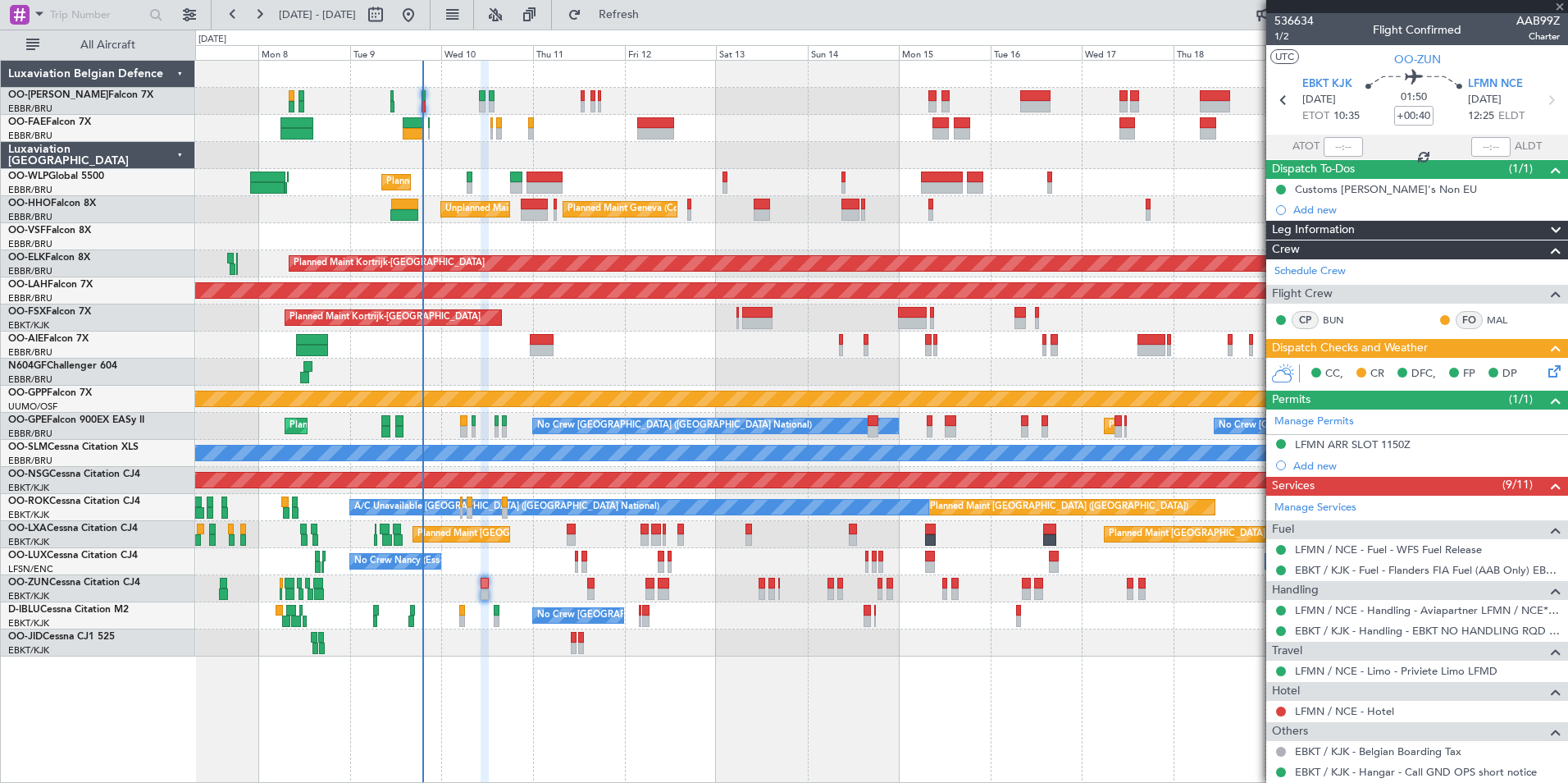
type input "-01:00"
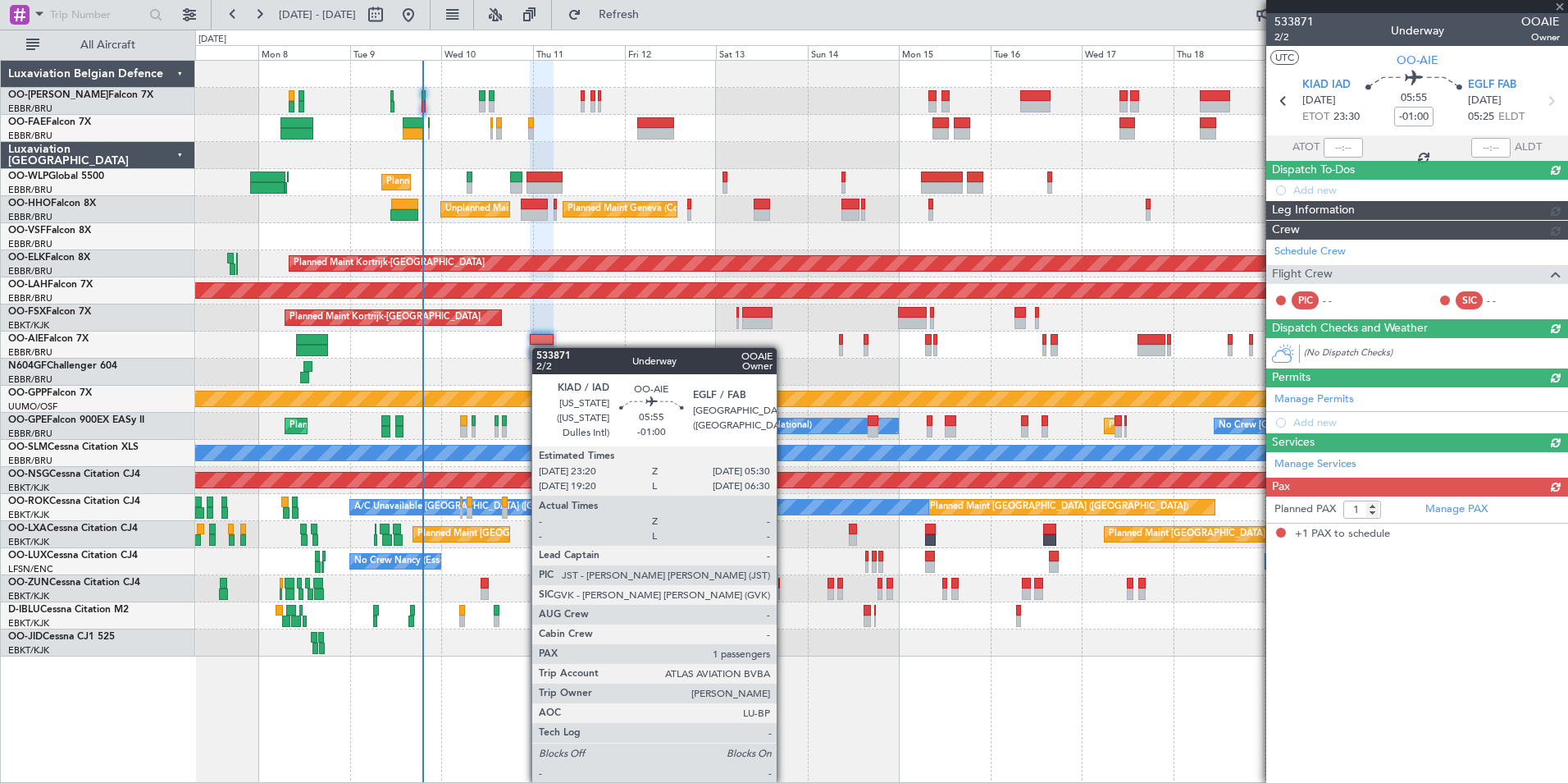
scroll to position [0, 0]
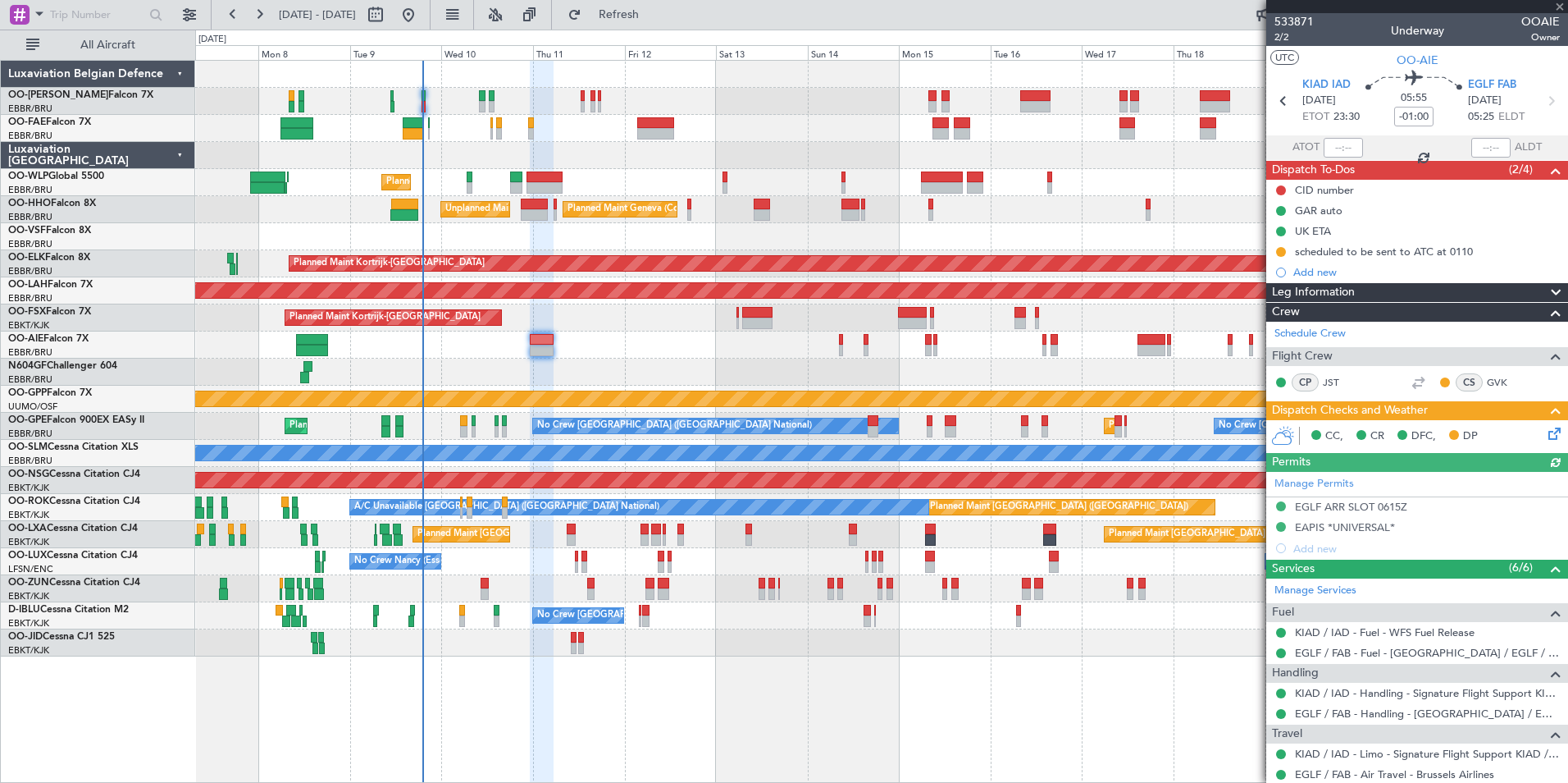
click at [1545, 432] on icon at bounding box center [1552, 431] width 13 height 13
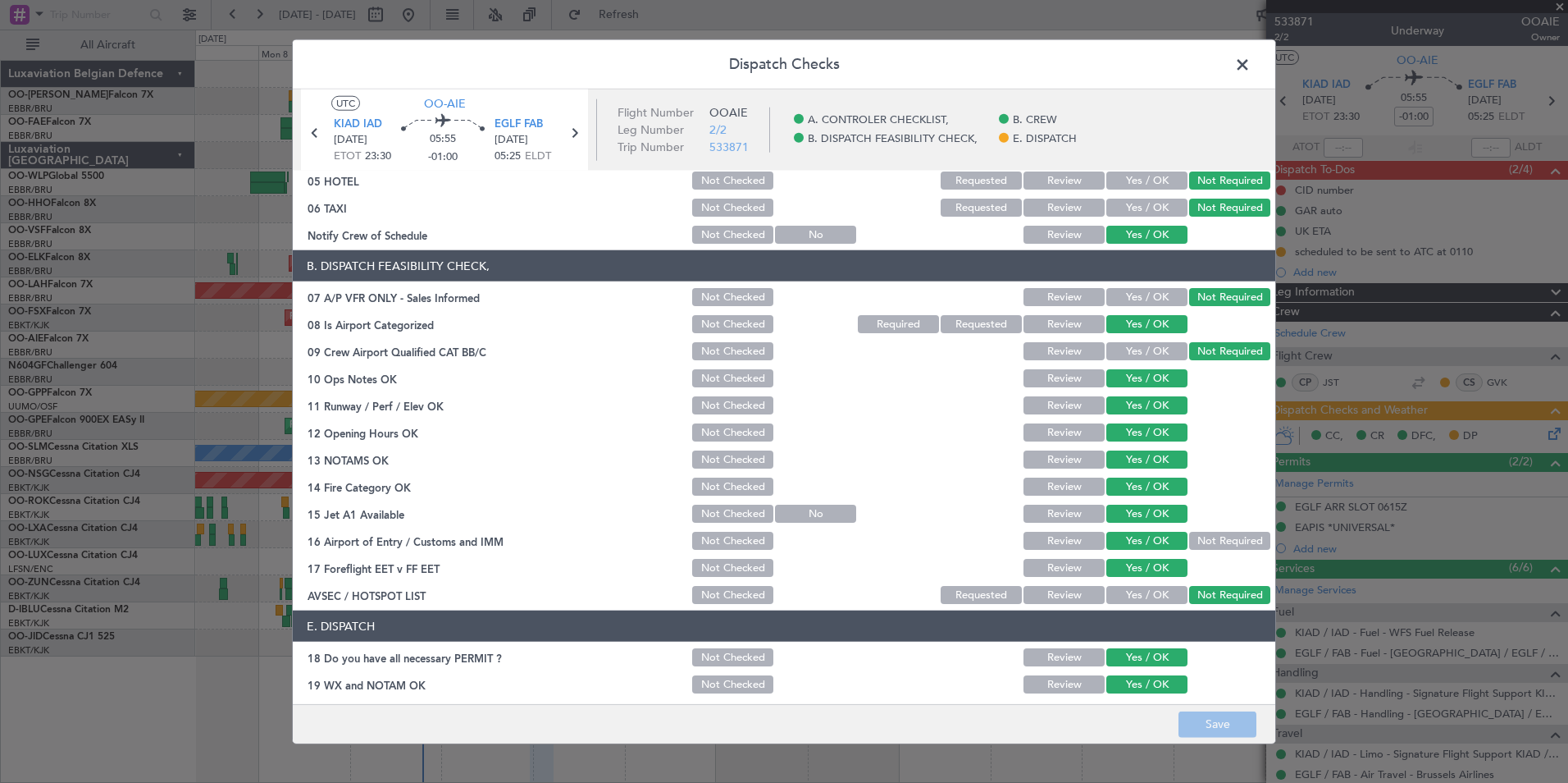
scroll to position [241, 0]
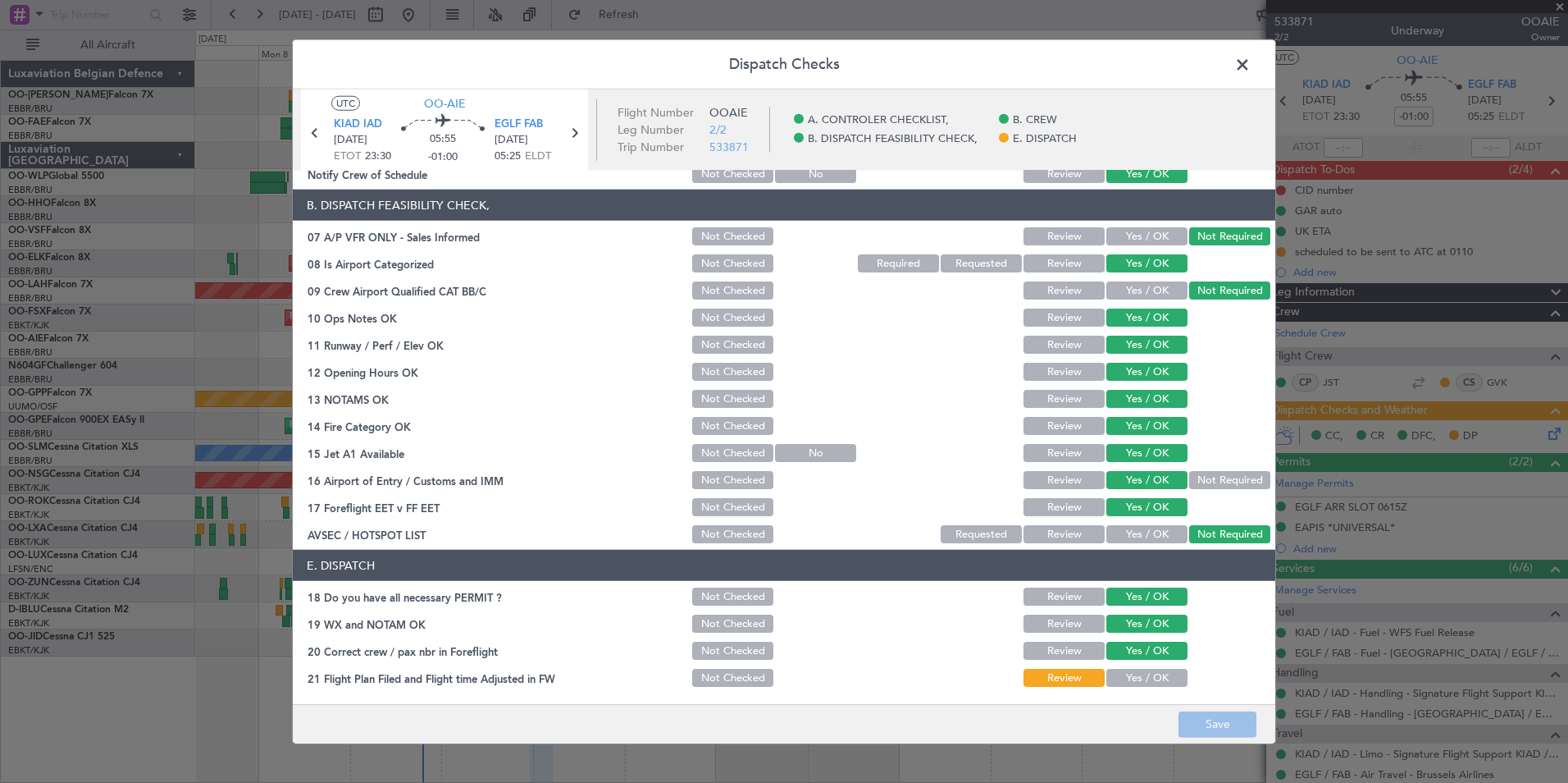
click at [1251, 60] on span at bounding box center [1251, 69] width 0 height 33
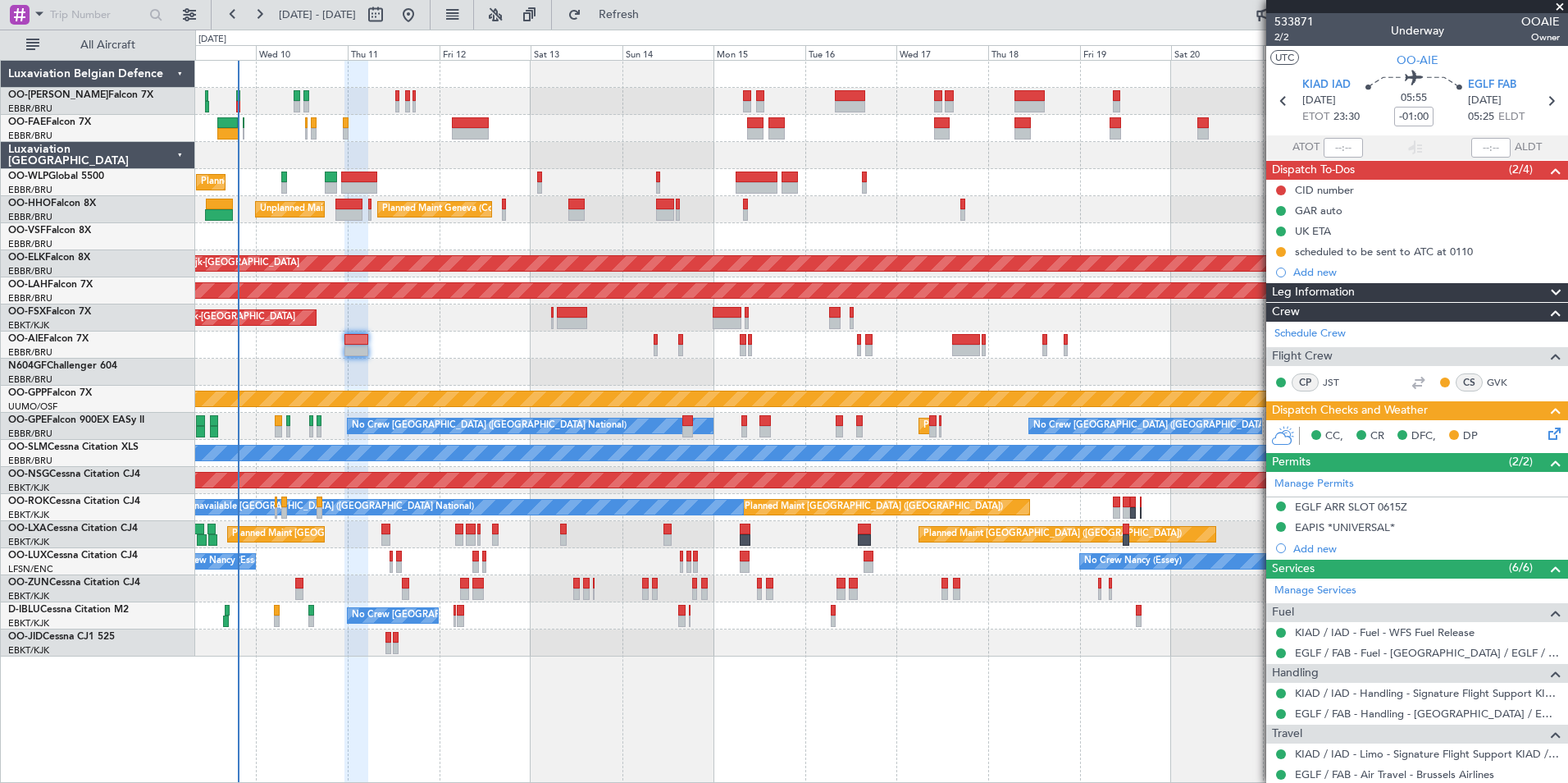
click at [629, 320] on div "Planned Maint Liege Planned Maint Geneva (Cointrin) Unplanned Maint New York (T…" at bounding box center [881, 359] width 1372 height 596
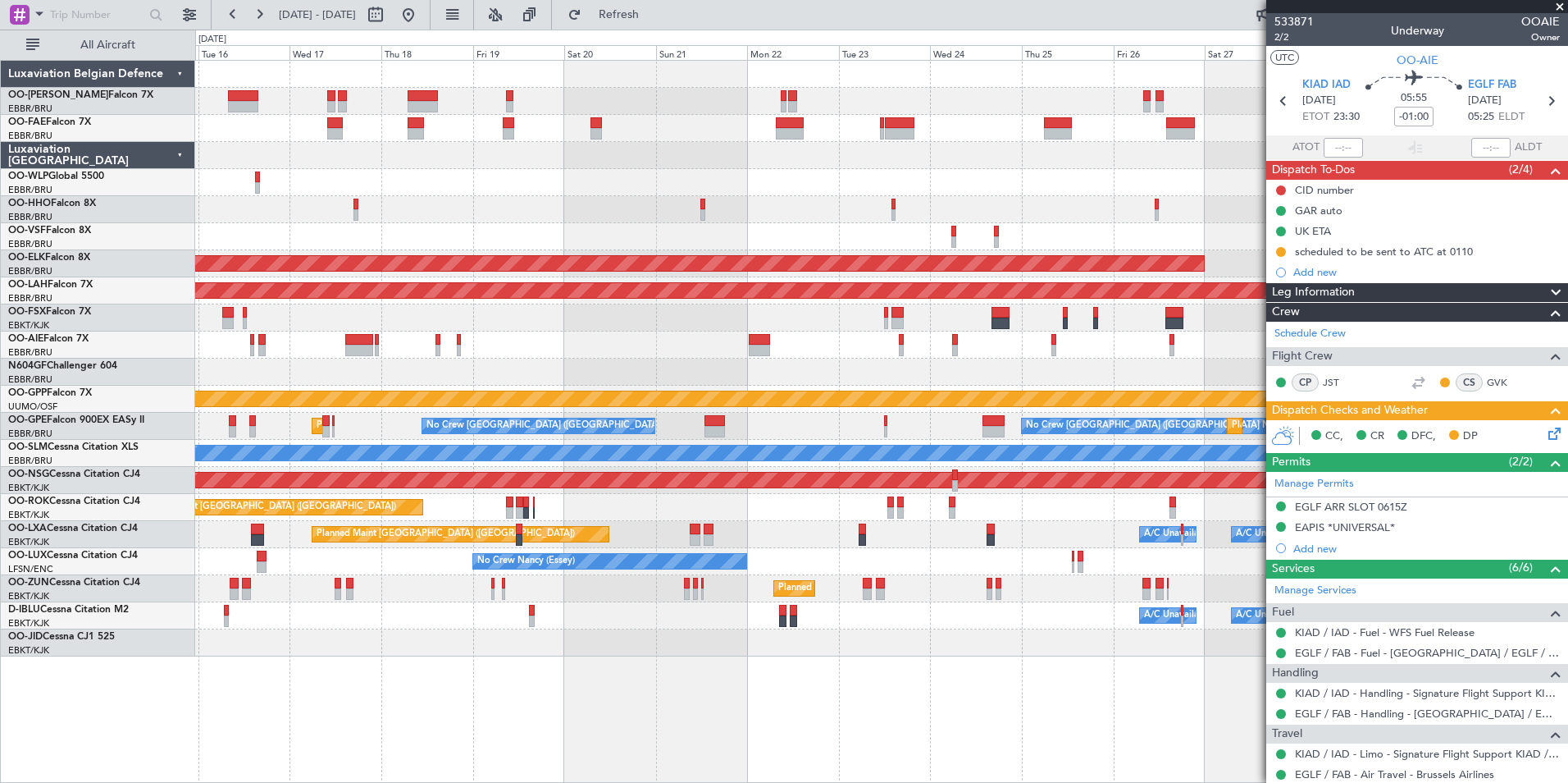
click at [417, 338] on div "Owner Melsbroek Air Base Owner Melsbroek Air Base Planned Maint Geneva (Cointri…" at bounding box center [881, 359] width 1372 height 596
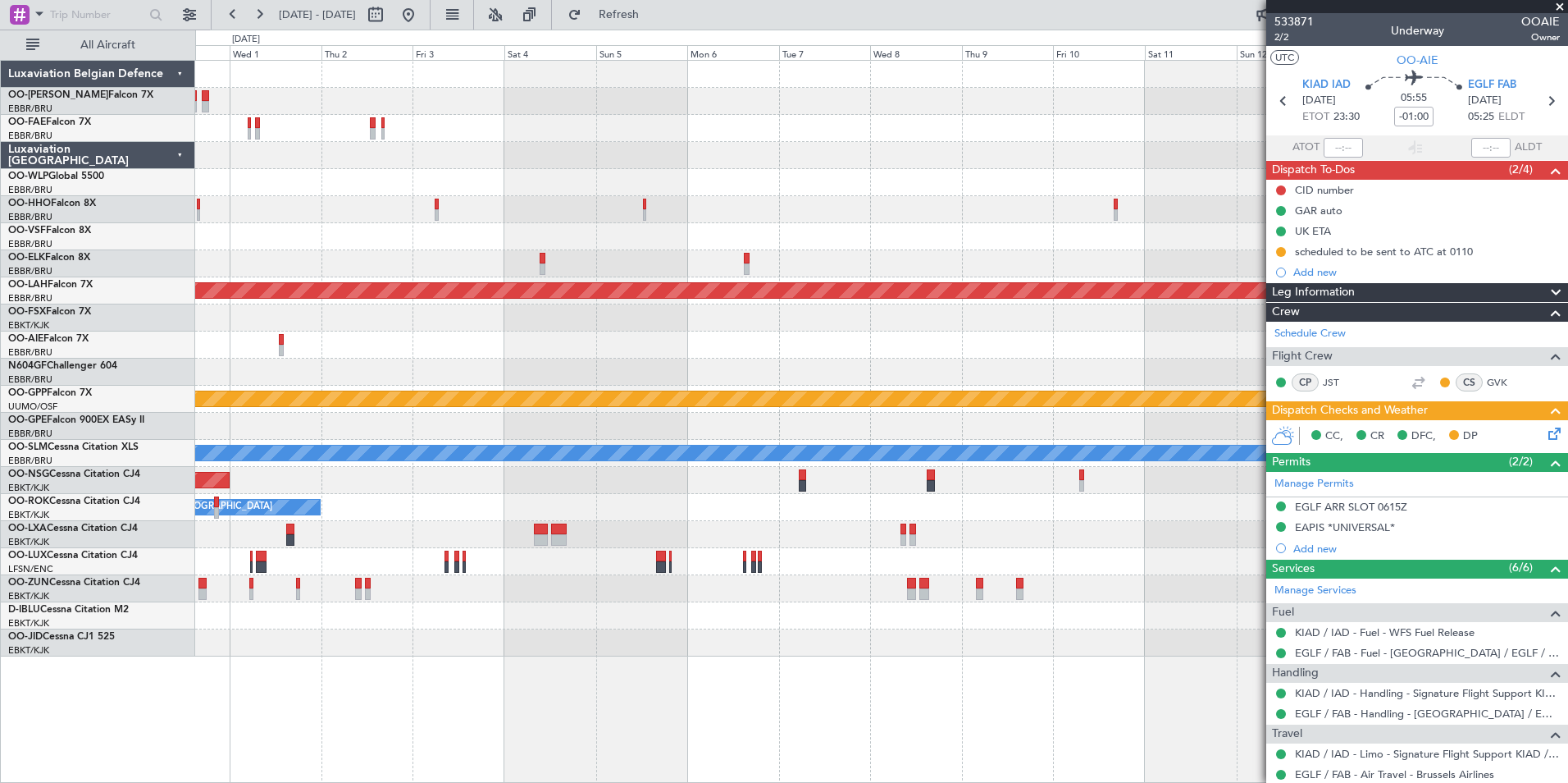
click at [0, 557] on html "16 Sep 2025 - 01 Oct 2025 Refresh Quick Links All Aircraft Owner Melsbroek Air …" at bounding box center [784, 392] width 1568 height 783
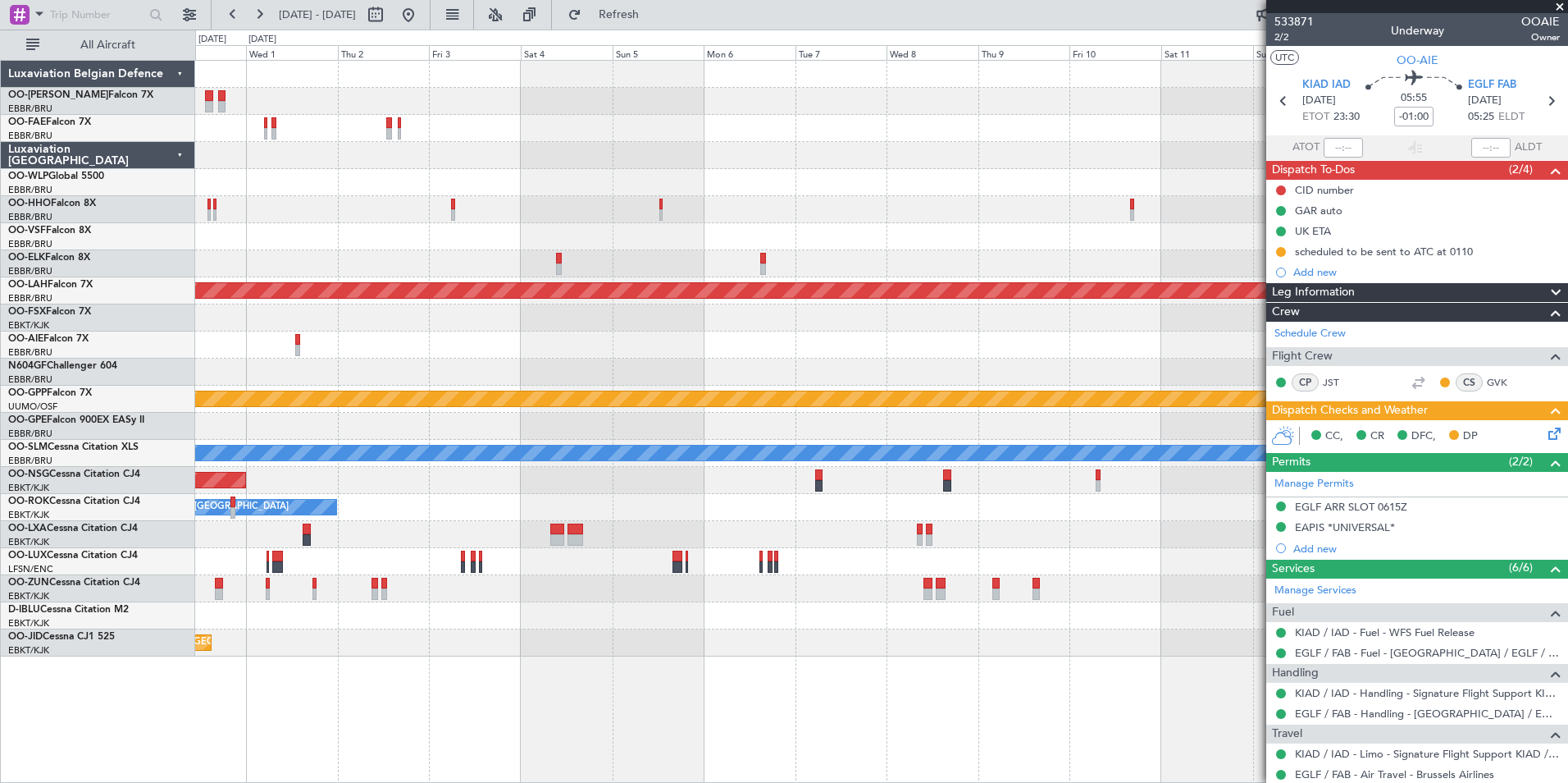
click at [0, 567] on html "16 Sep 2025 - 01 Oct 2025 Refresh Quick Links All Aircraft Owner Melsbroek Air …" at bounding box center [784, 392] width 1568 height 783
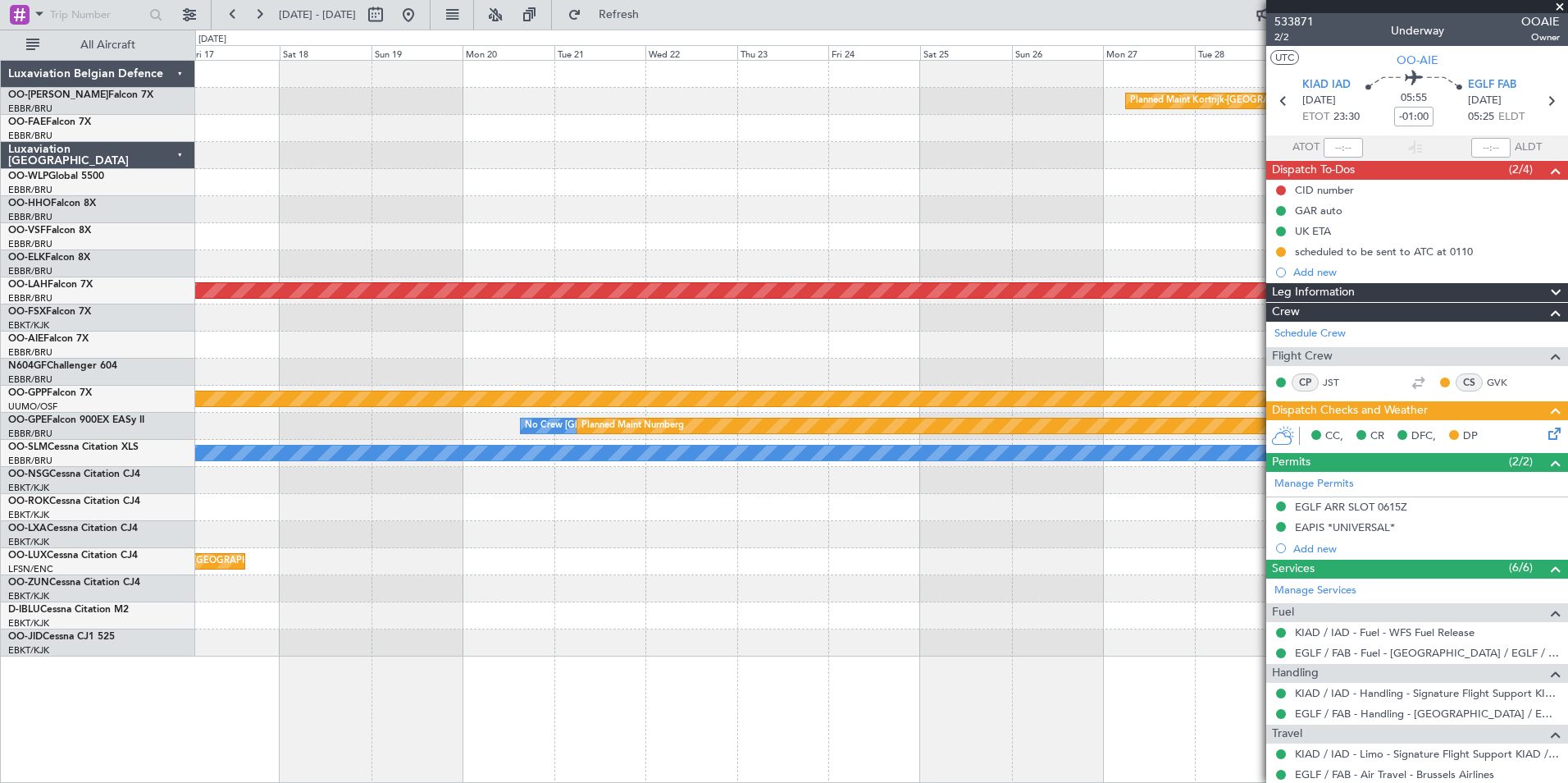
click at [398, 480] on div "Planned Maint Kortrijk-Wevelgem Planned Maint Alton-st Louis (St Louis Regl) Gr…" at bounding box center [881, 359] width 1372 height 596
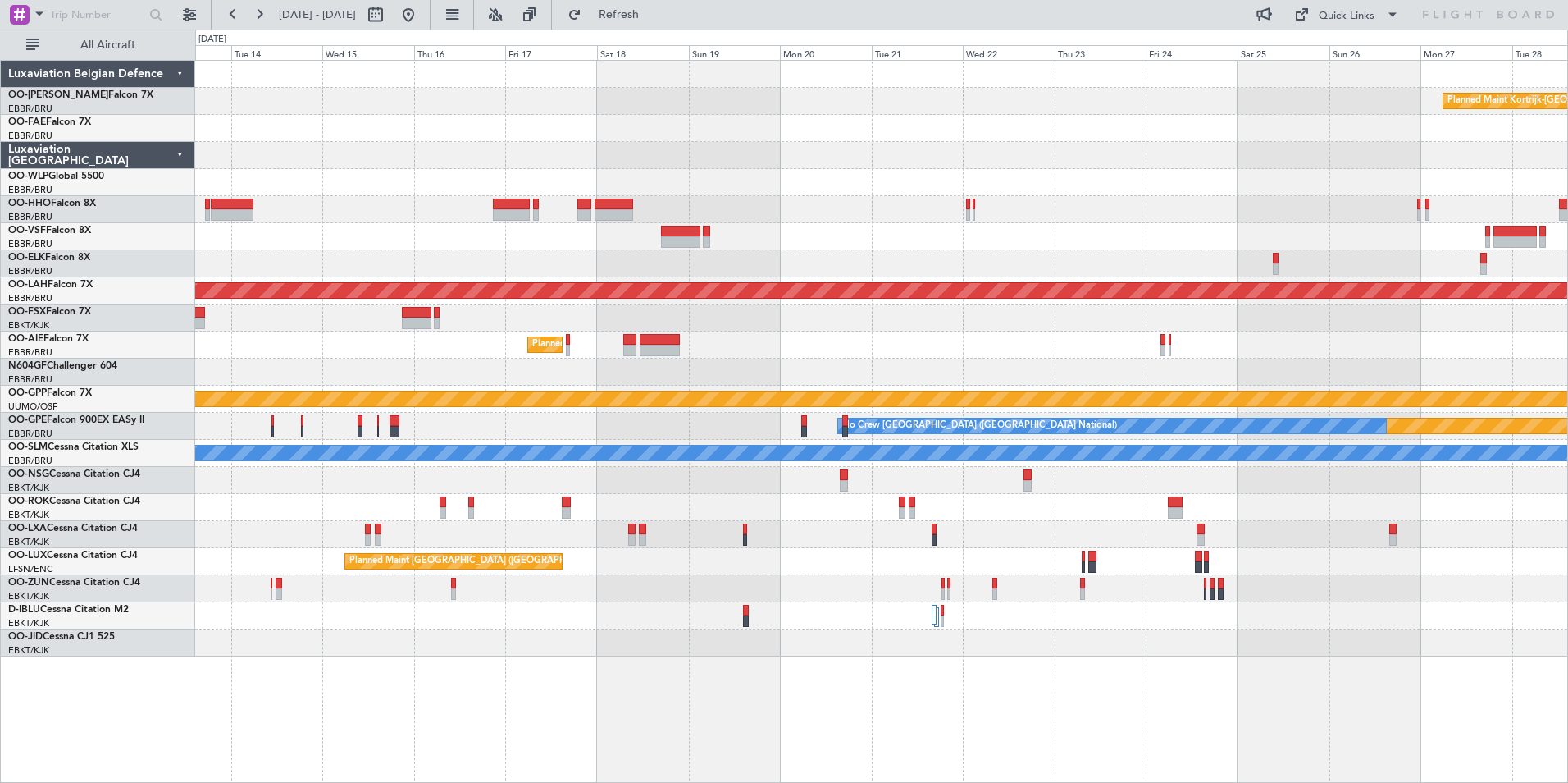
click at [957, 337] on div "Planned Maint Kortrijk-Wevelgem Planned Maint Alton-st Louis (St Louis Regl) Pl…" at bounding box center [881, 359] width 1372 height 596
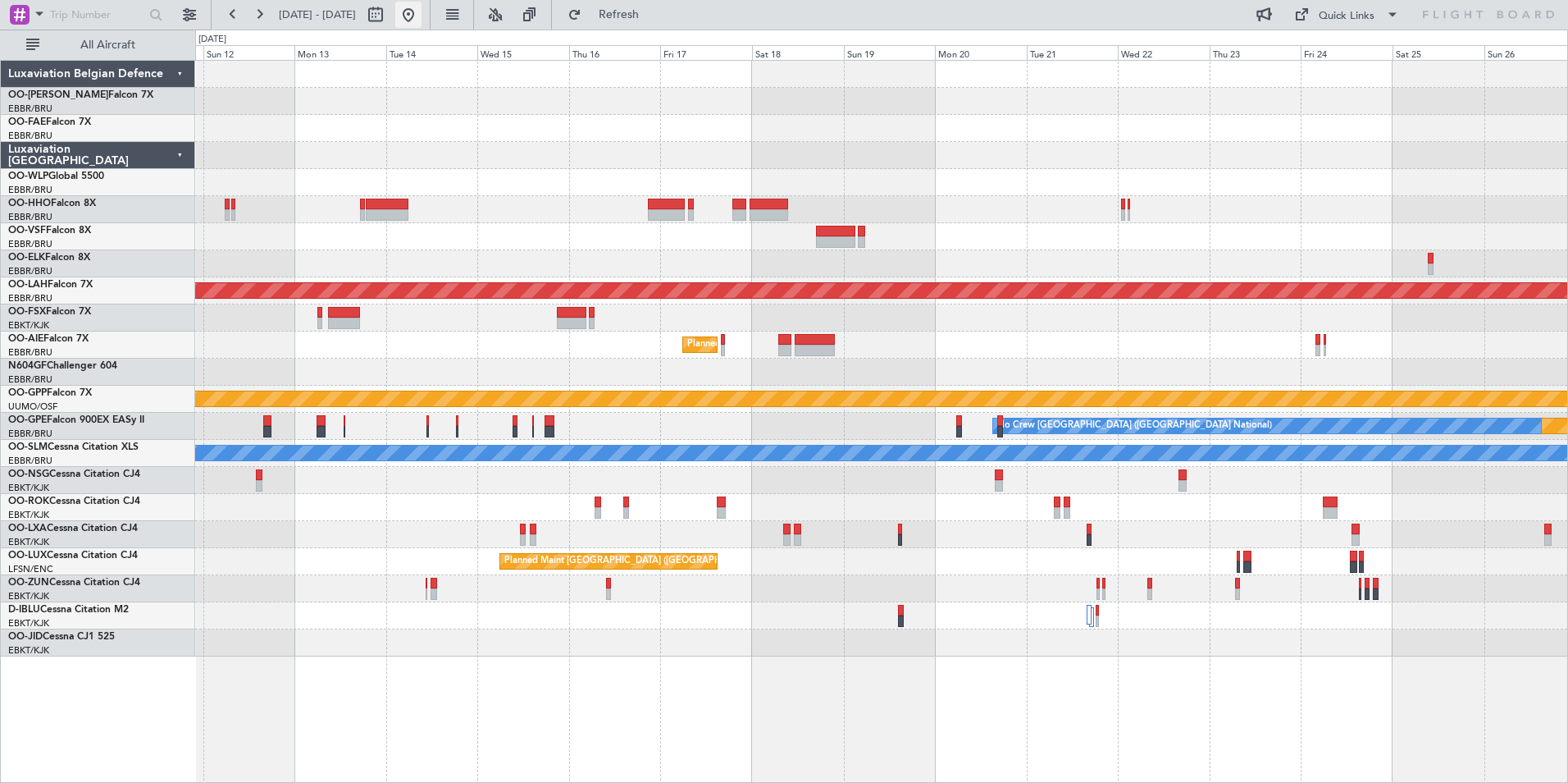
click at [421, 19] on button at bounding box center [408, 15] width 26 height 26
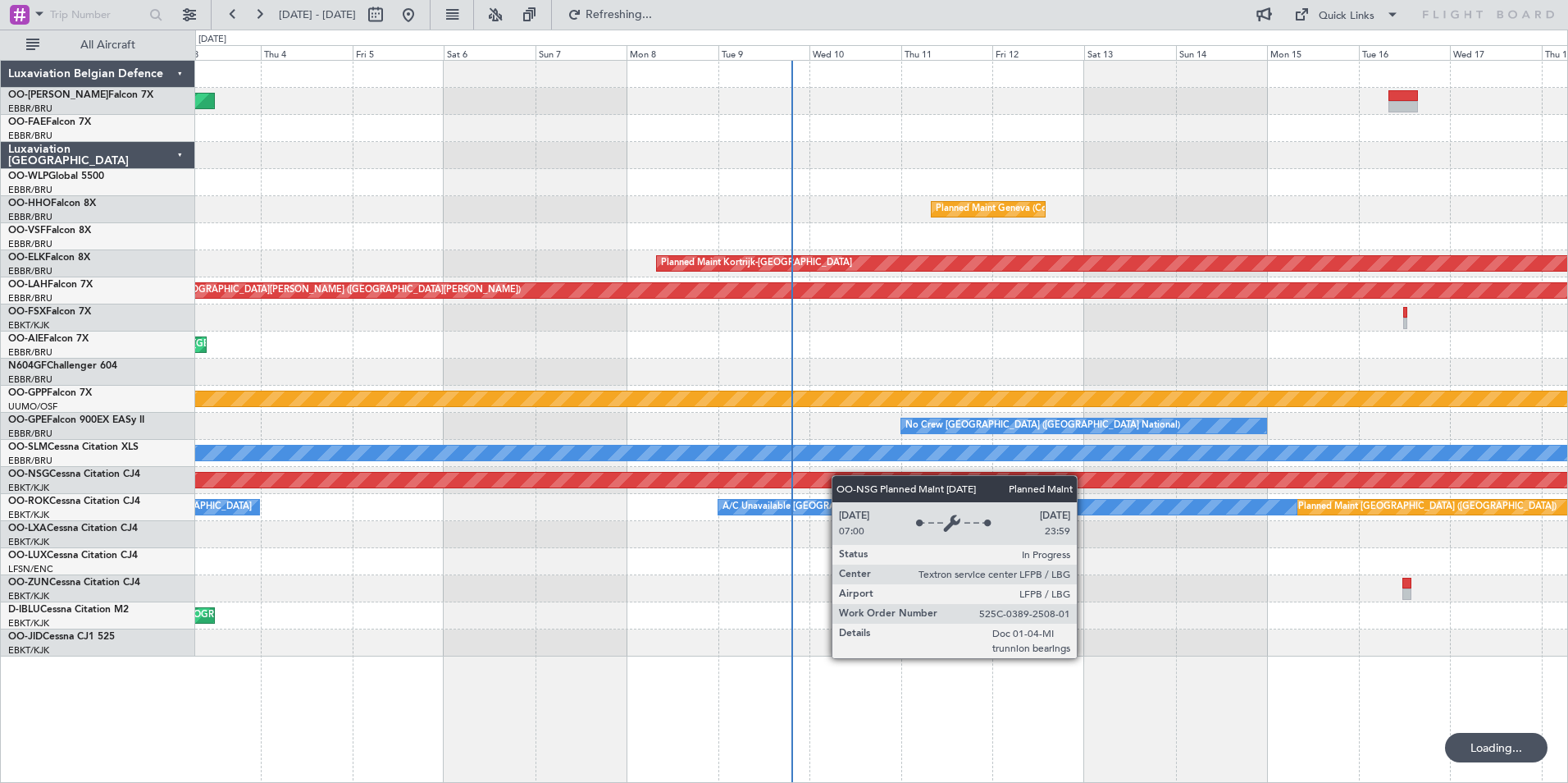
click at [831, 479] on div "Planned Maint Brussels (Brussels National) Planned Maint Geneva (Cointrin) Plan…" at bounding box center [881, 359] width 1372 height 596
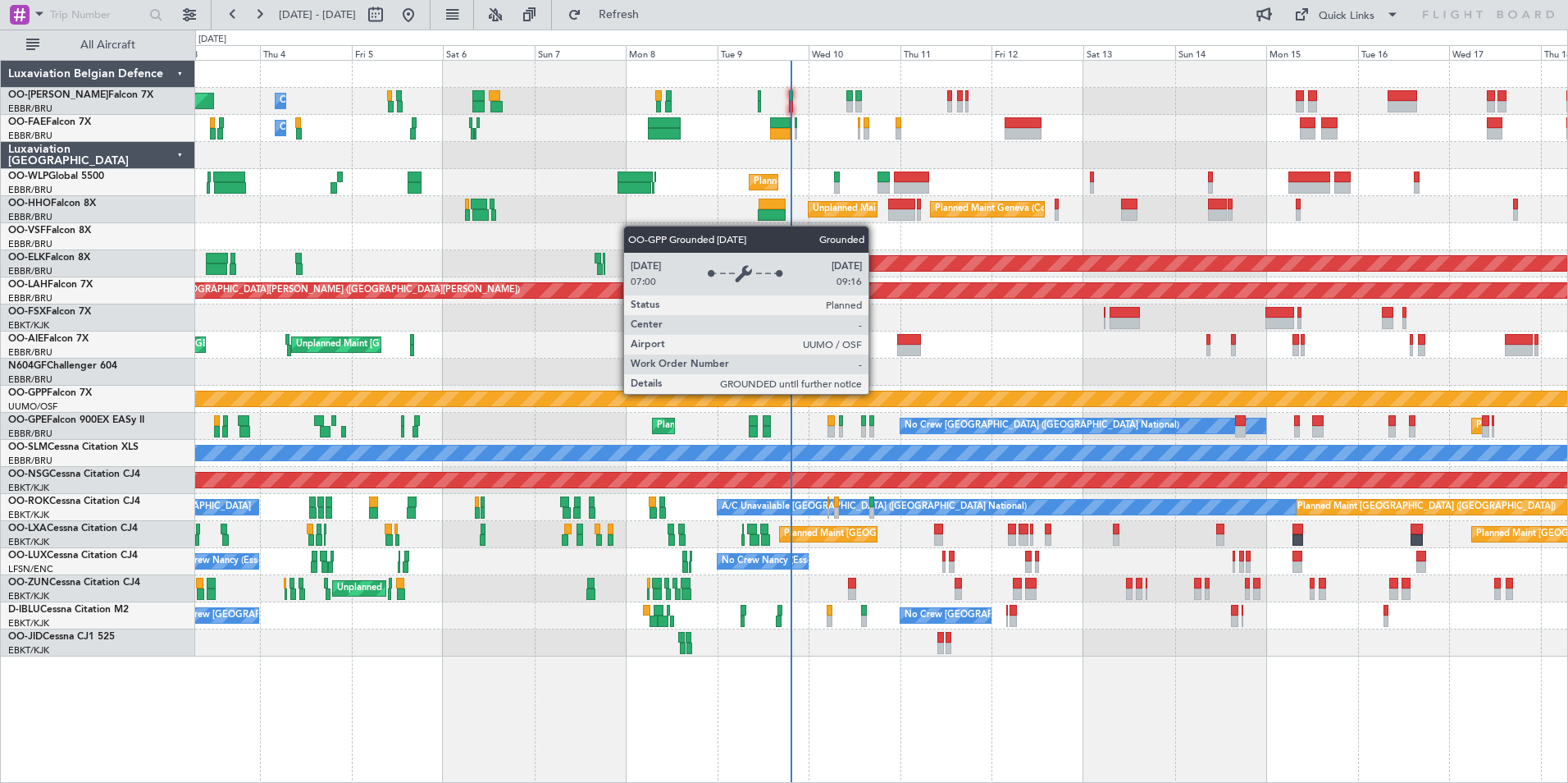
click at [909, 393] on div "Planned Maint Brussels (Brussels National) Owner Melsbroek Air Base Owner Melsb…" at bounding box center [881, 359] width 1372 height 596
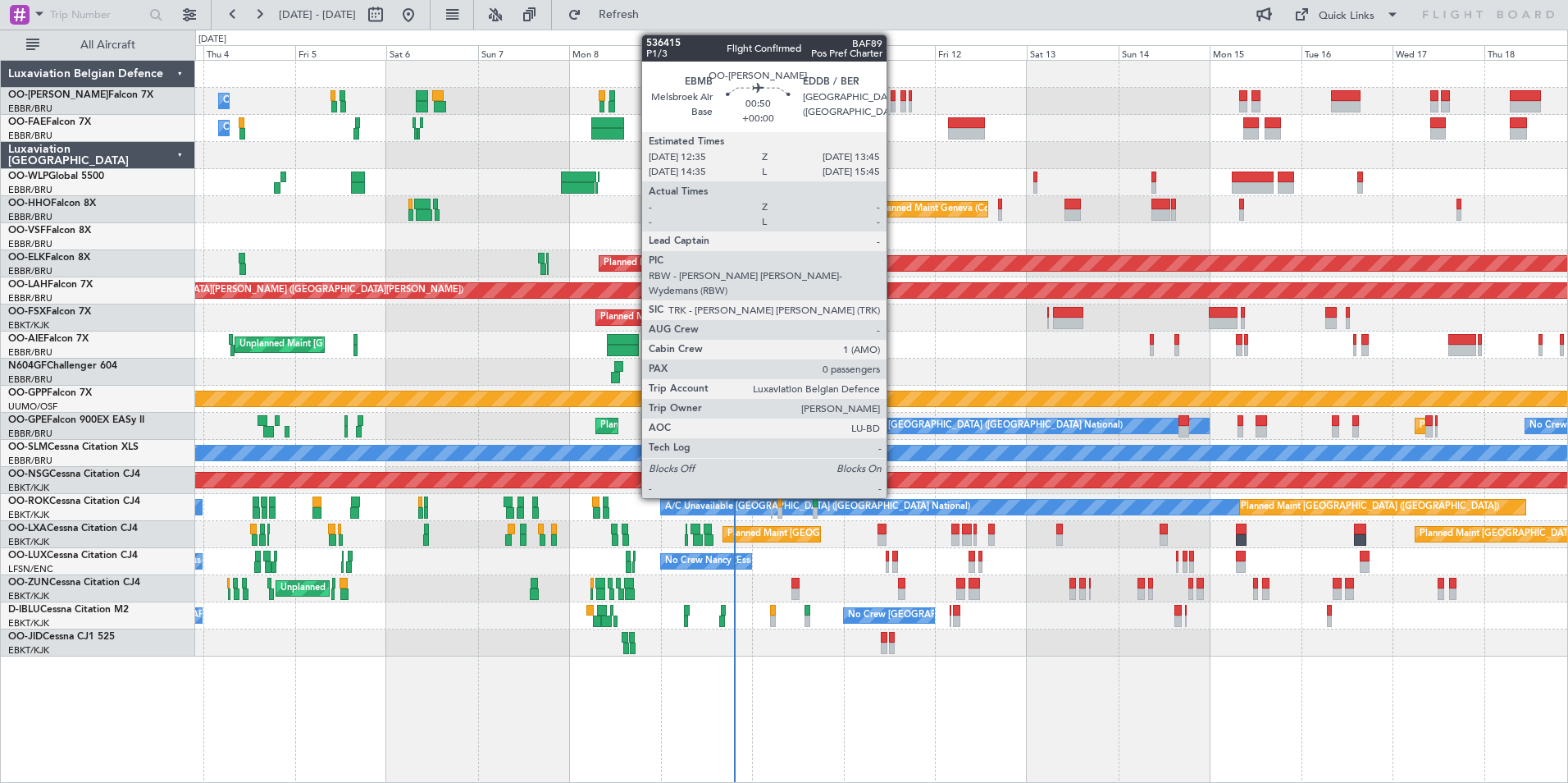
click at [894, 102] on div at bounding box center [892, 107] width 5 height 12
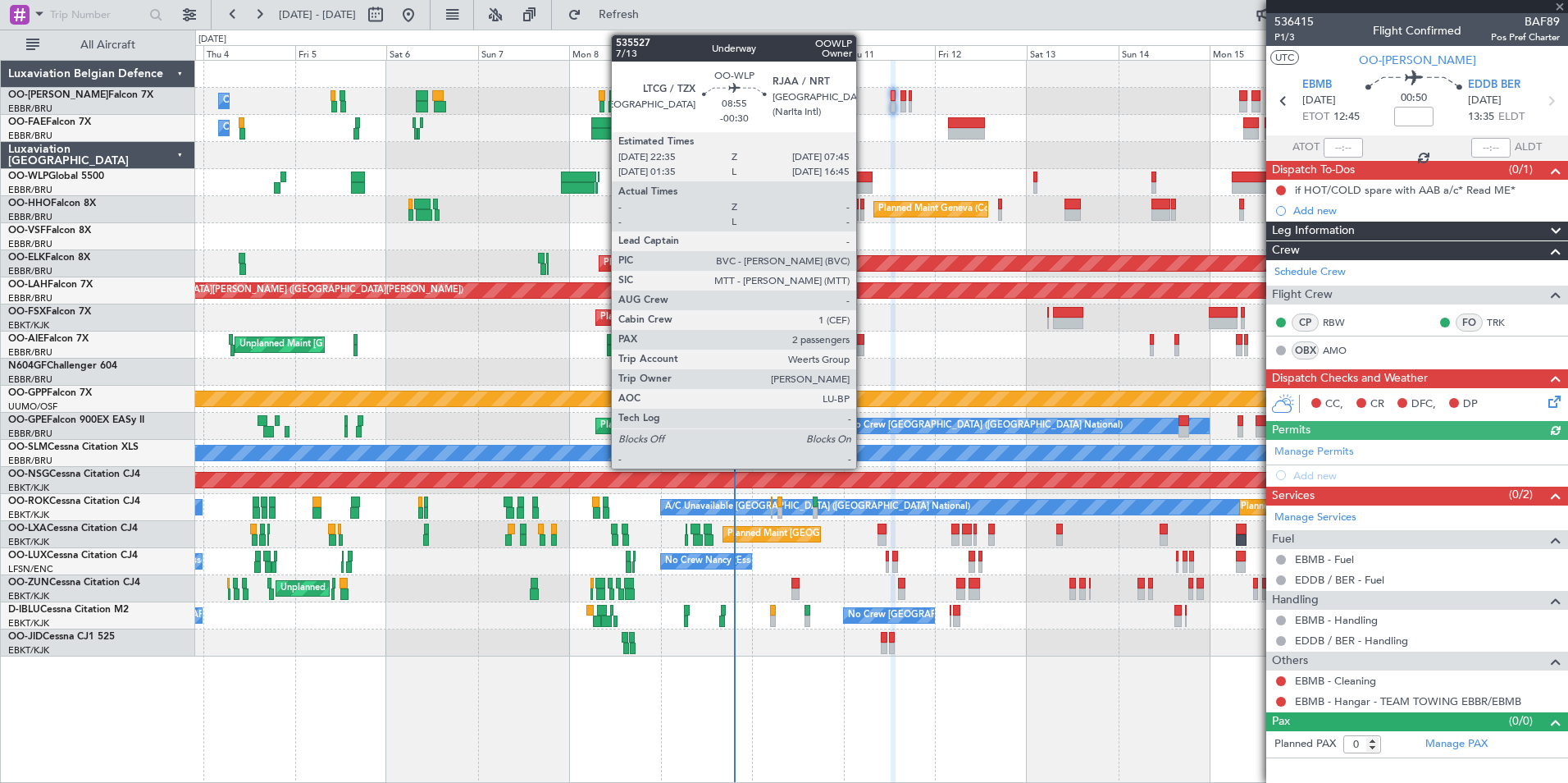
click at [864, 187] on div at bounding box center [855, 188] width 36 height 12
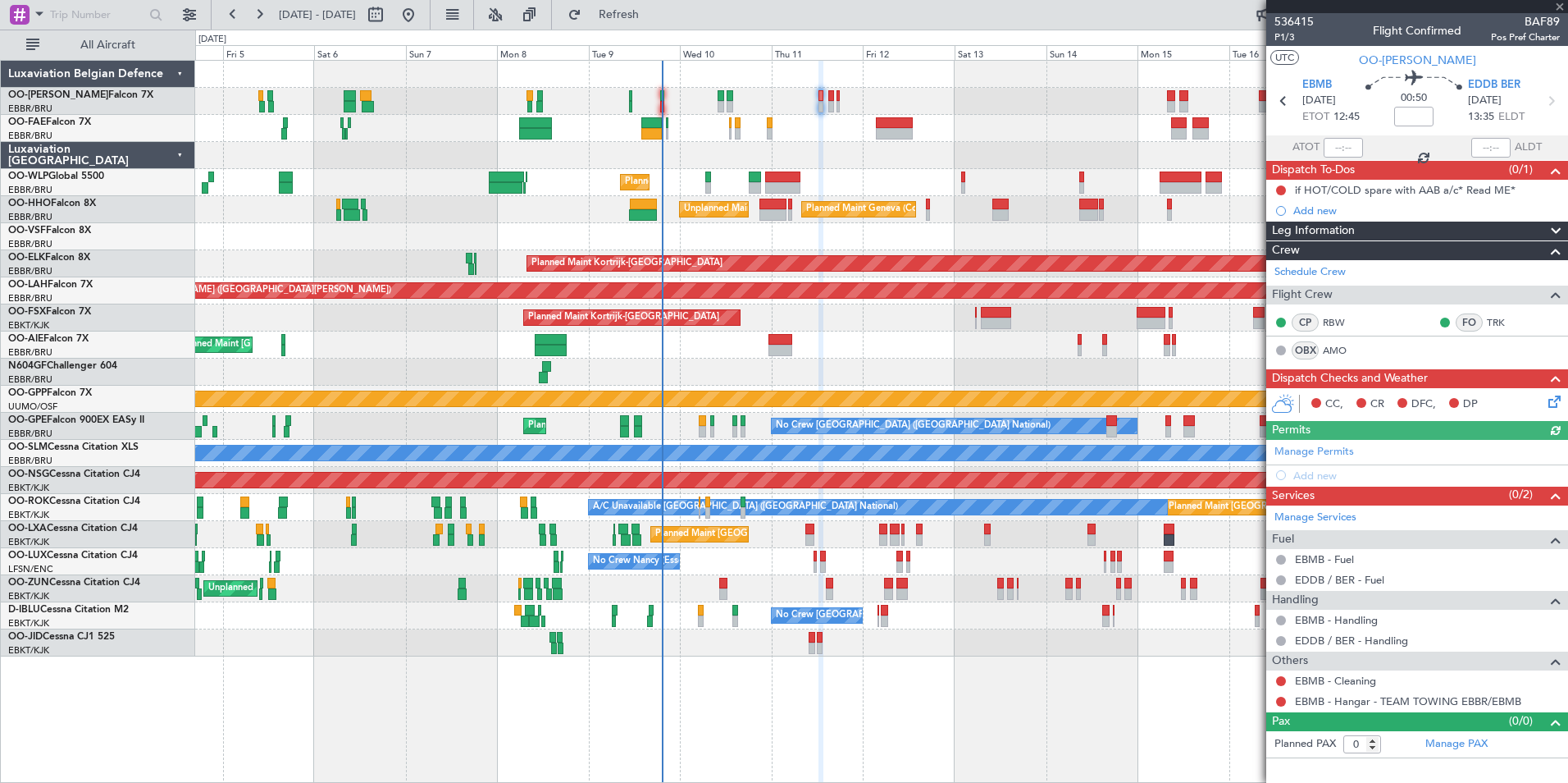
click at [862, 191] on div "Planned Maint Liege" at bounding box center [881, 183] width 1372 height 27
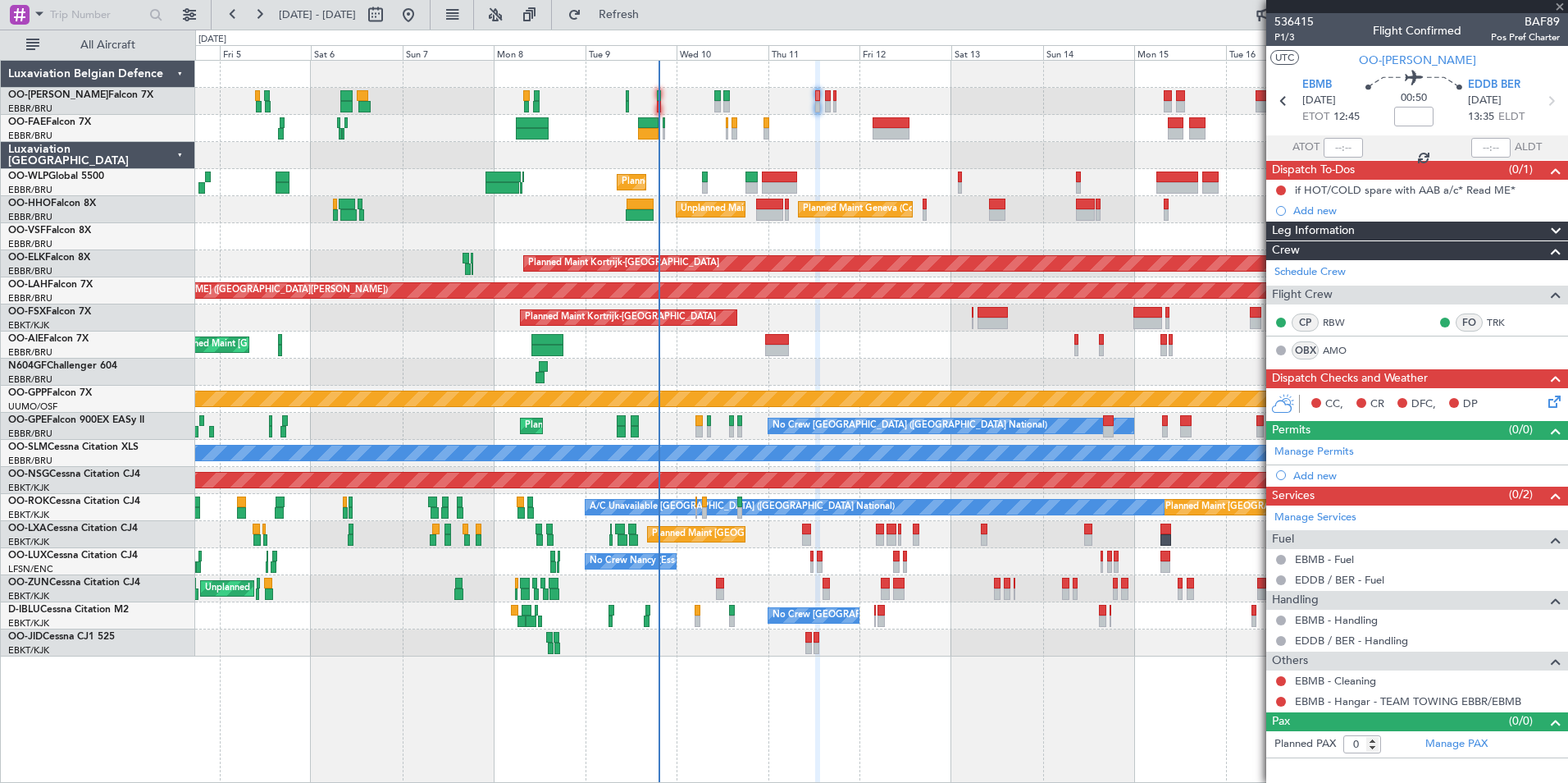
click at [794, 184] on div "Planned Maint Liege" at bounding box center [881, 183] width 1372 height 27
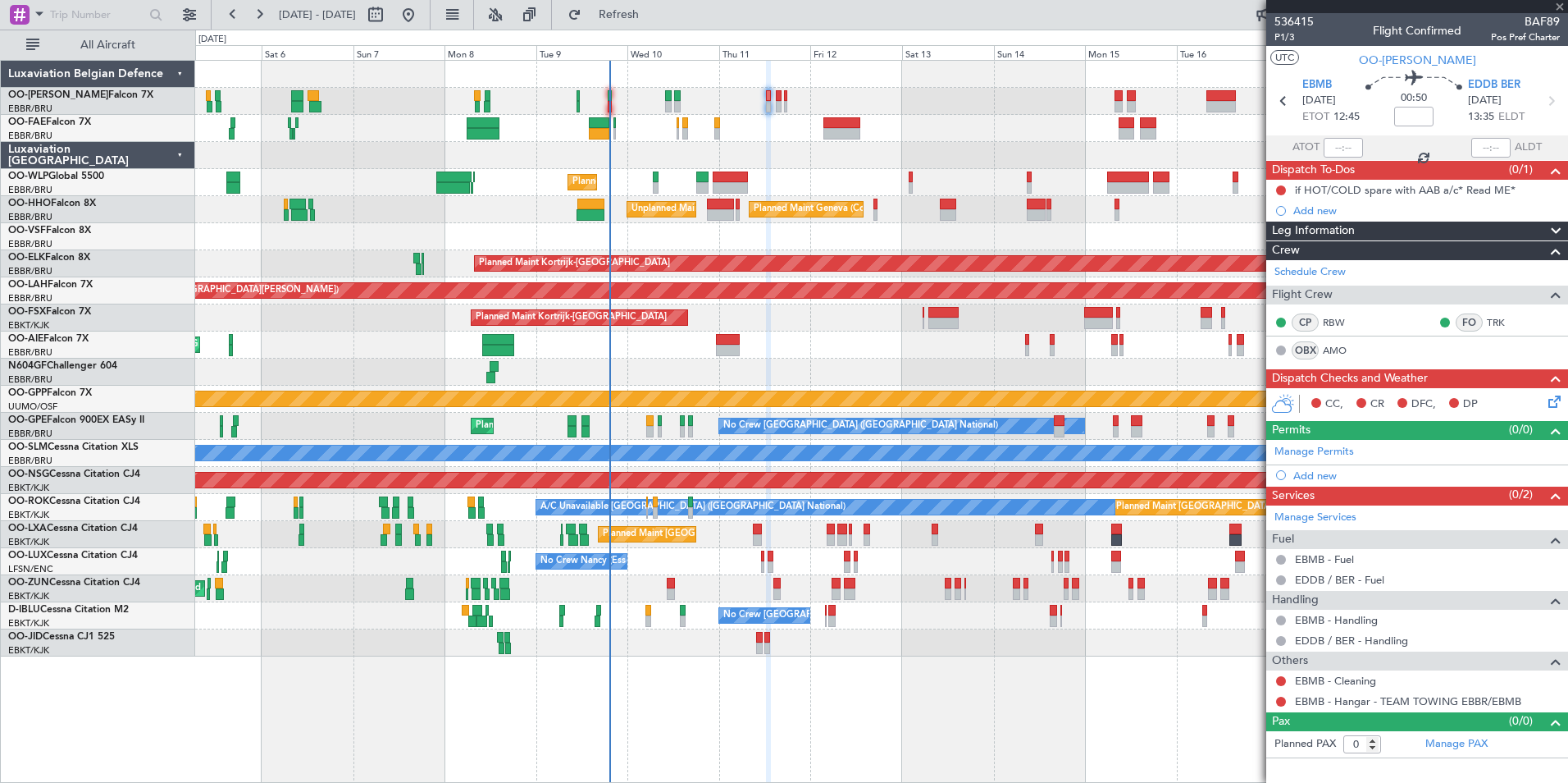
type input "-00:30"
type input "2"
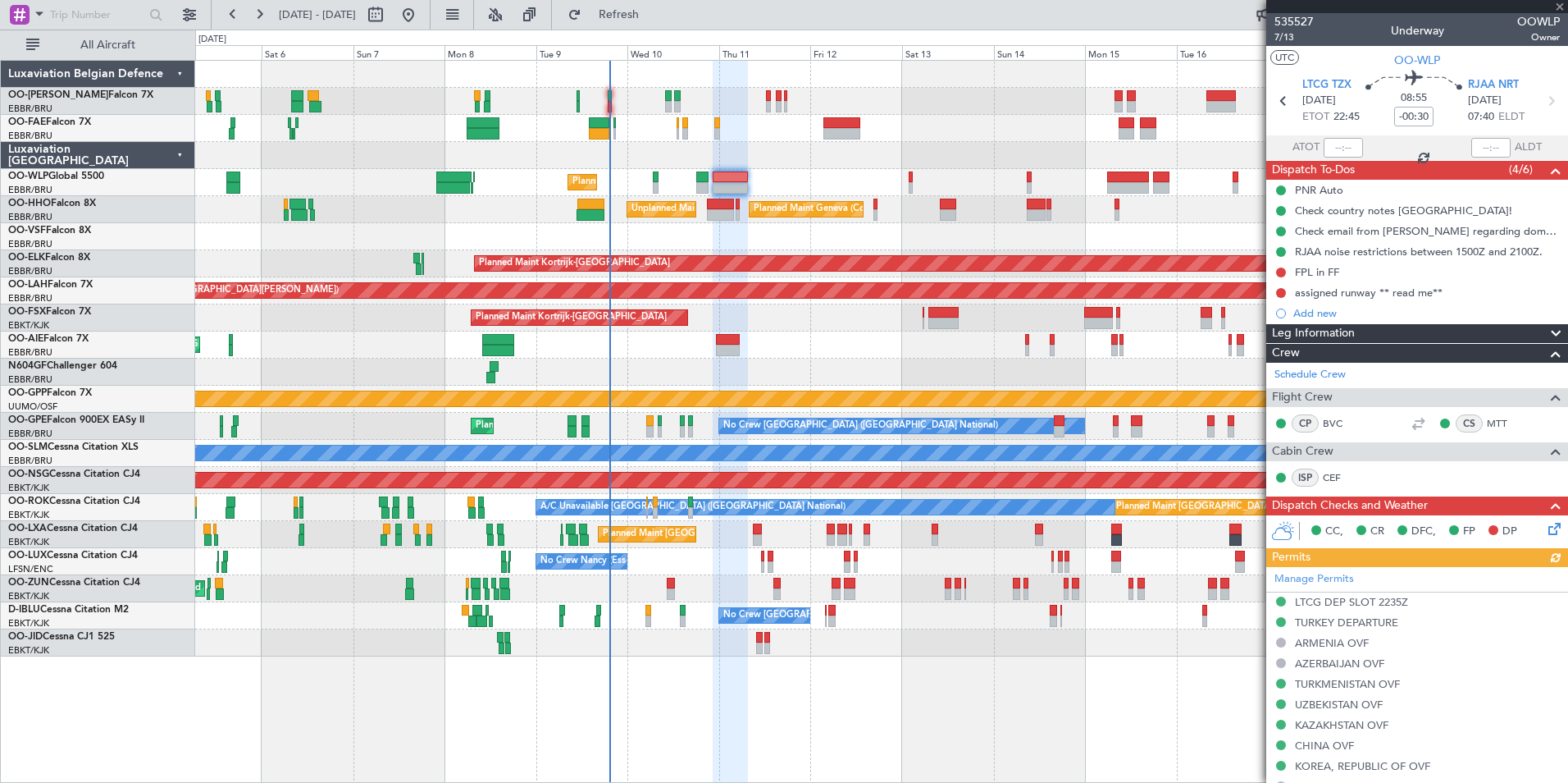
scroll to position [381, 0]
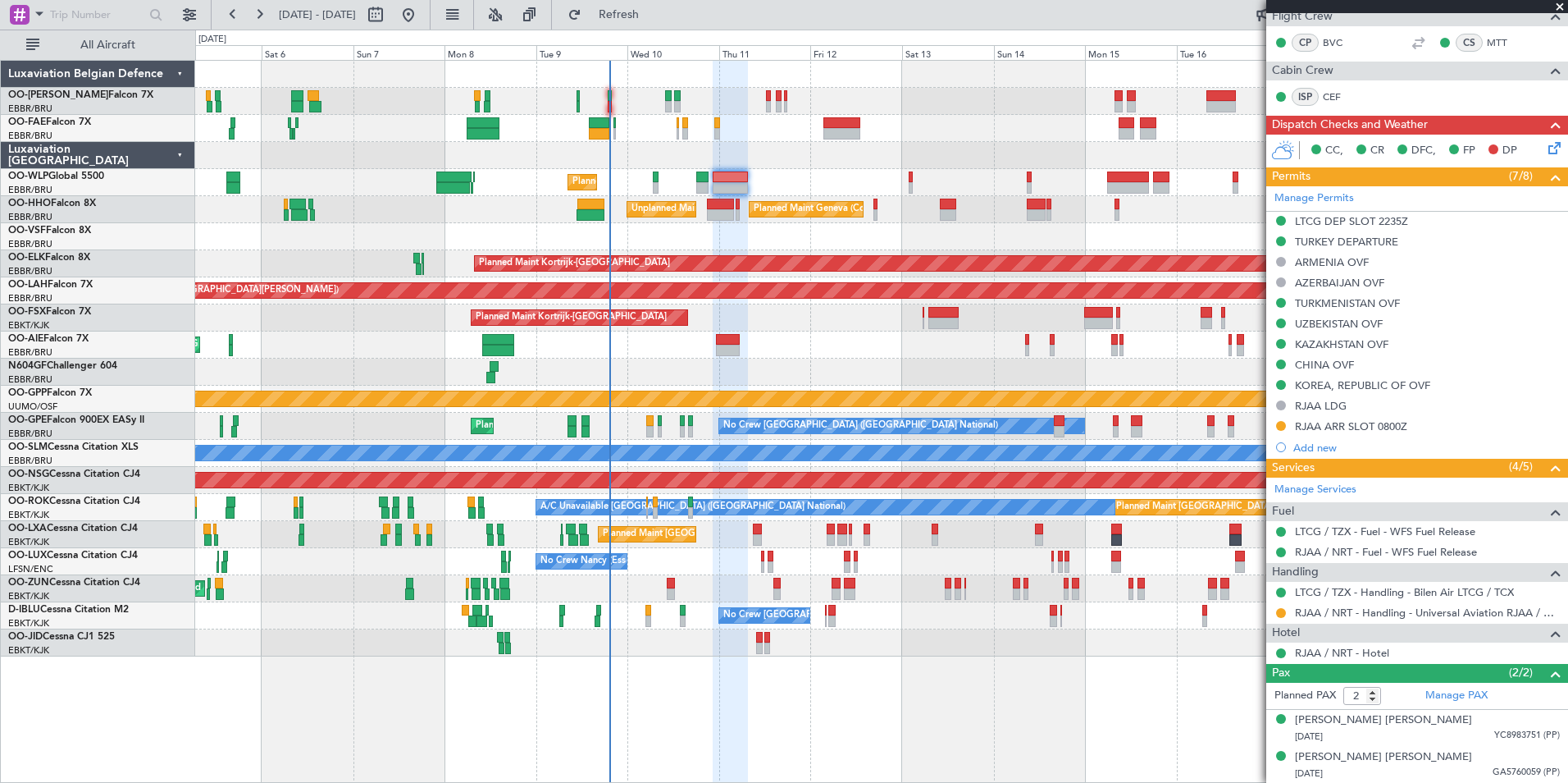
click at [764, 243] on div at bounding box center [881, 237] width 1372 height 27
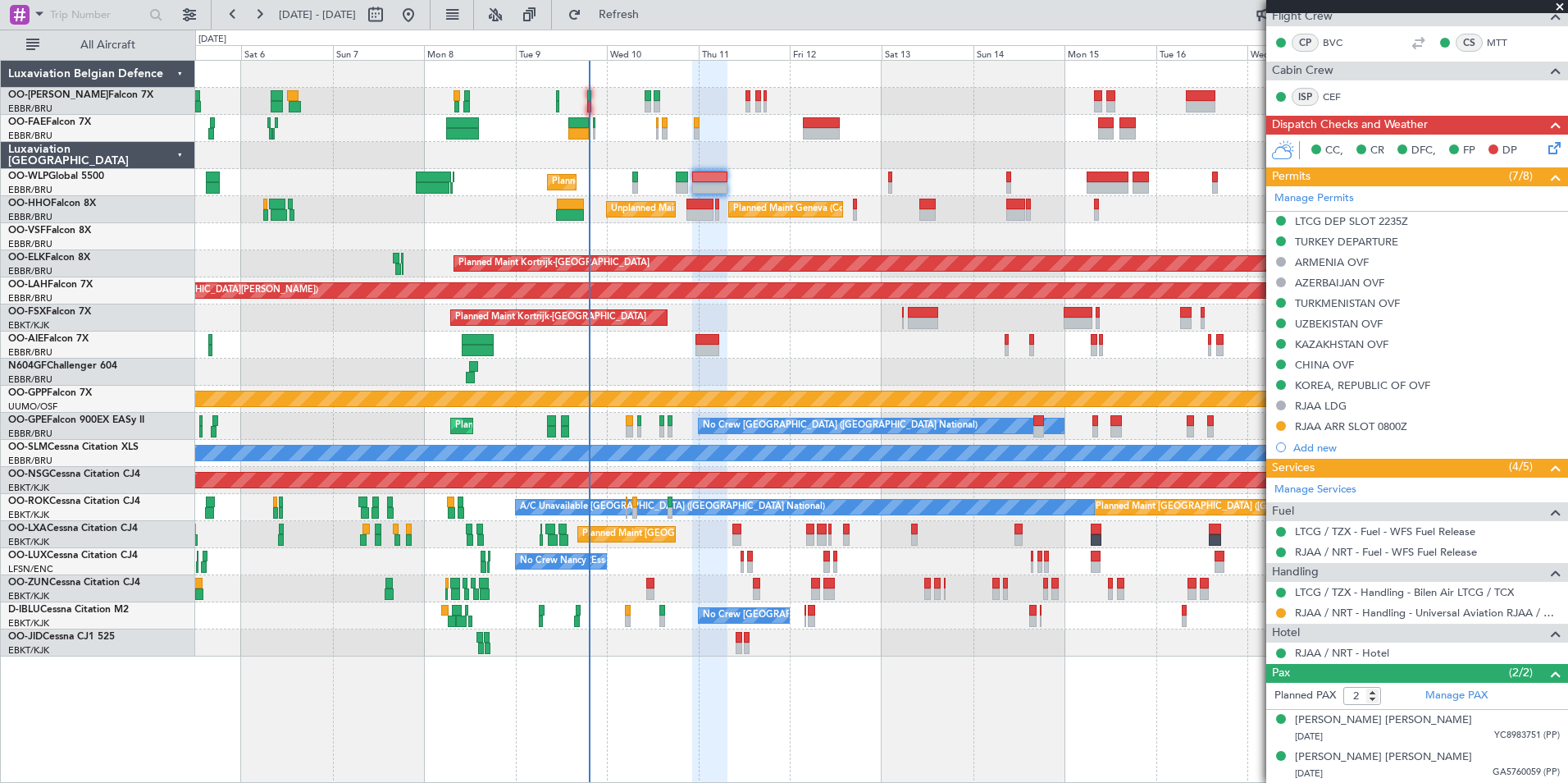
click at [730, 381] on div at bounding box center [881, 372] width 1372 height 27
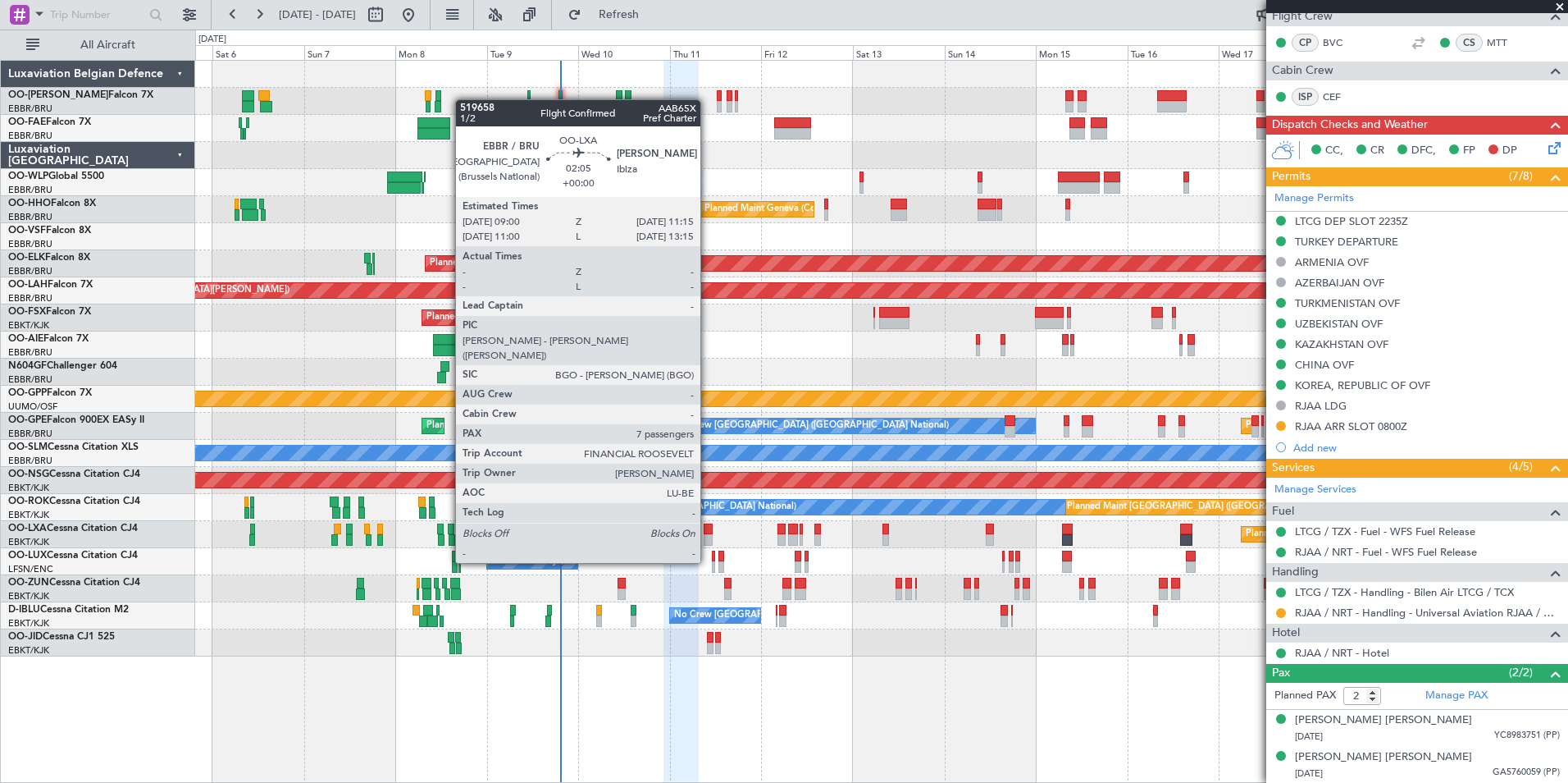
click at [708, 533] on div at bounding box center [708, 529] width 9 height 12
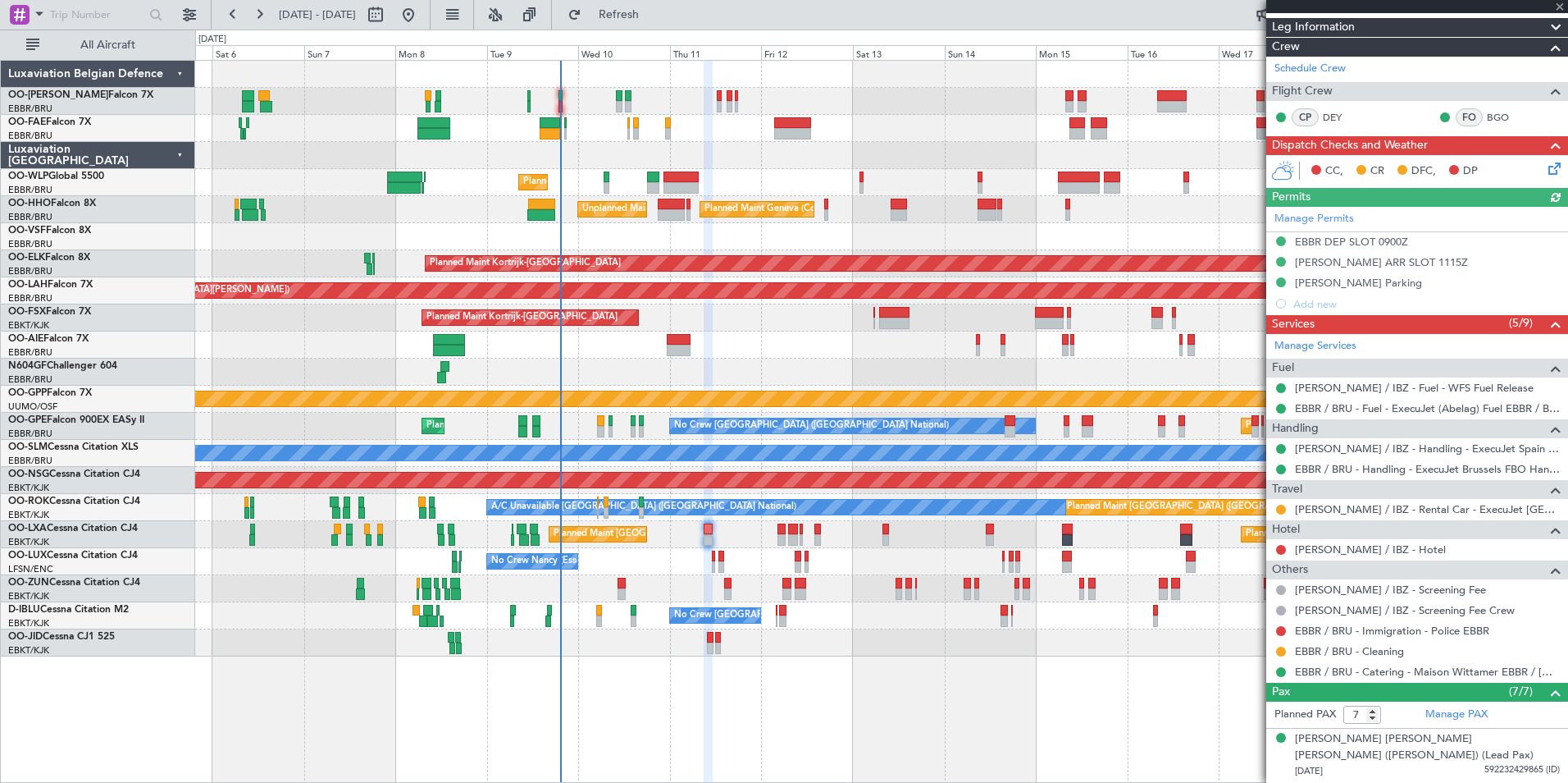
scroll to position [246, 0]
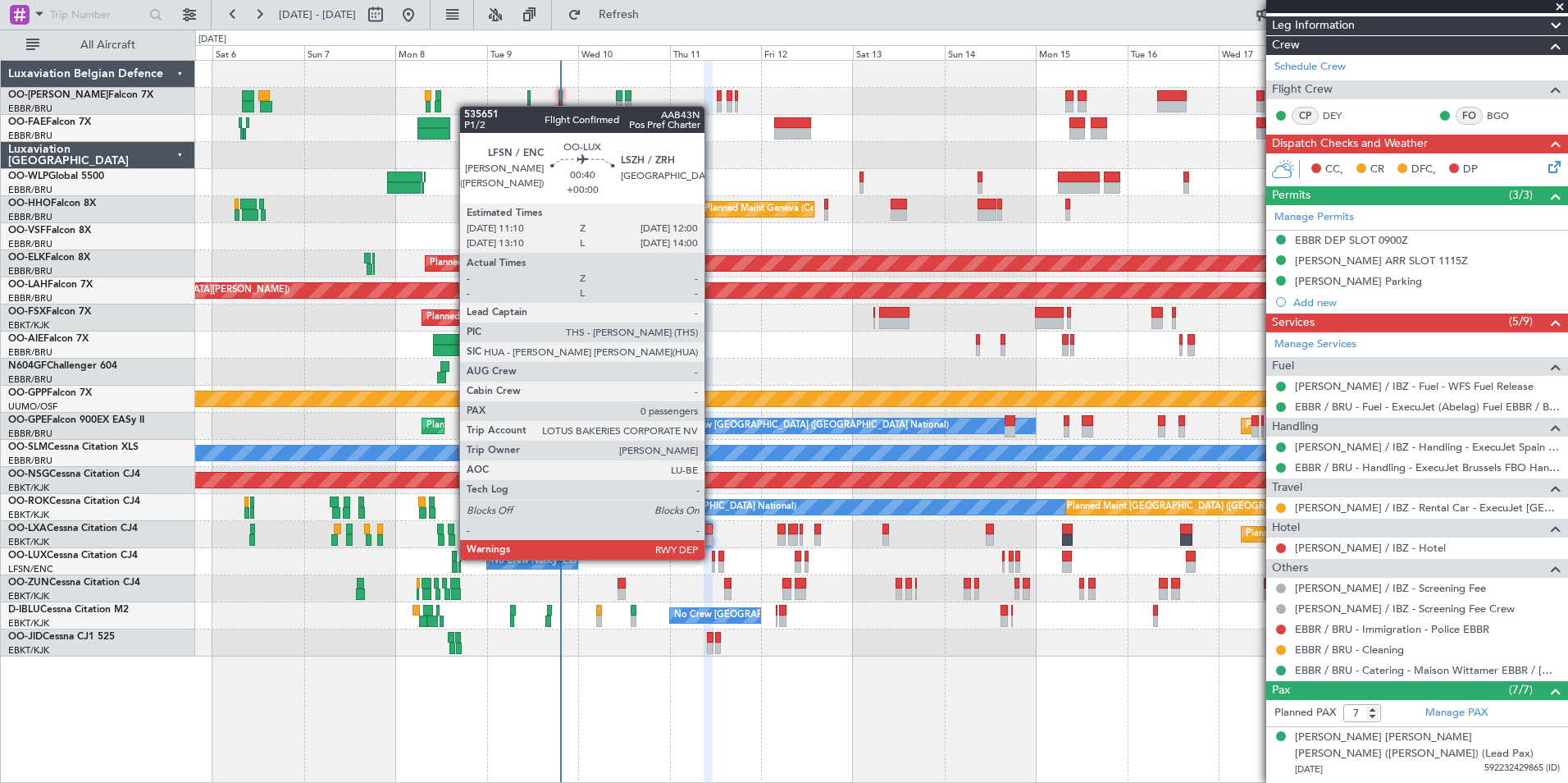
click at [711, 558] on div at bounding box center [713, 556] width 4 height 12
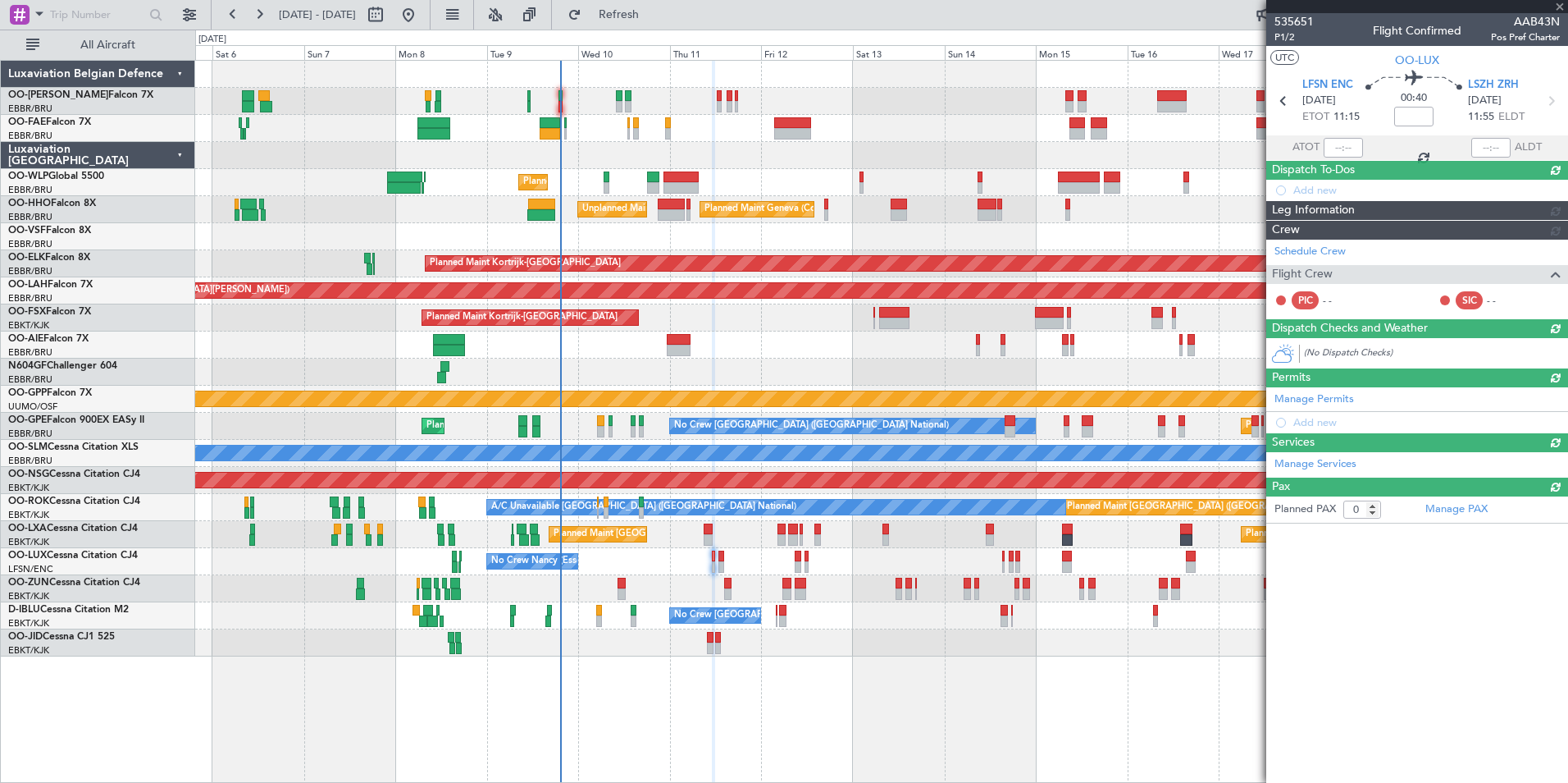
scroll to position [0, 0]
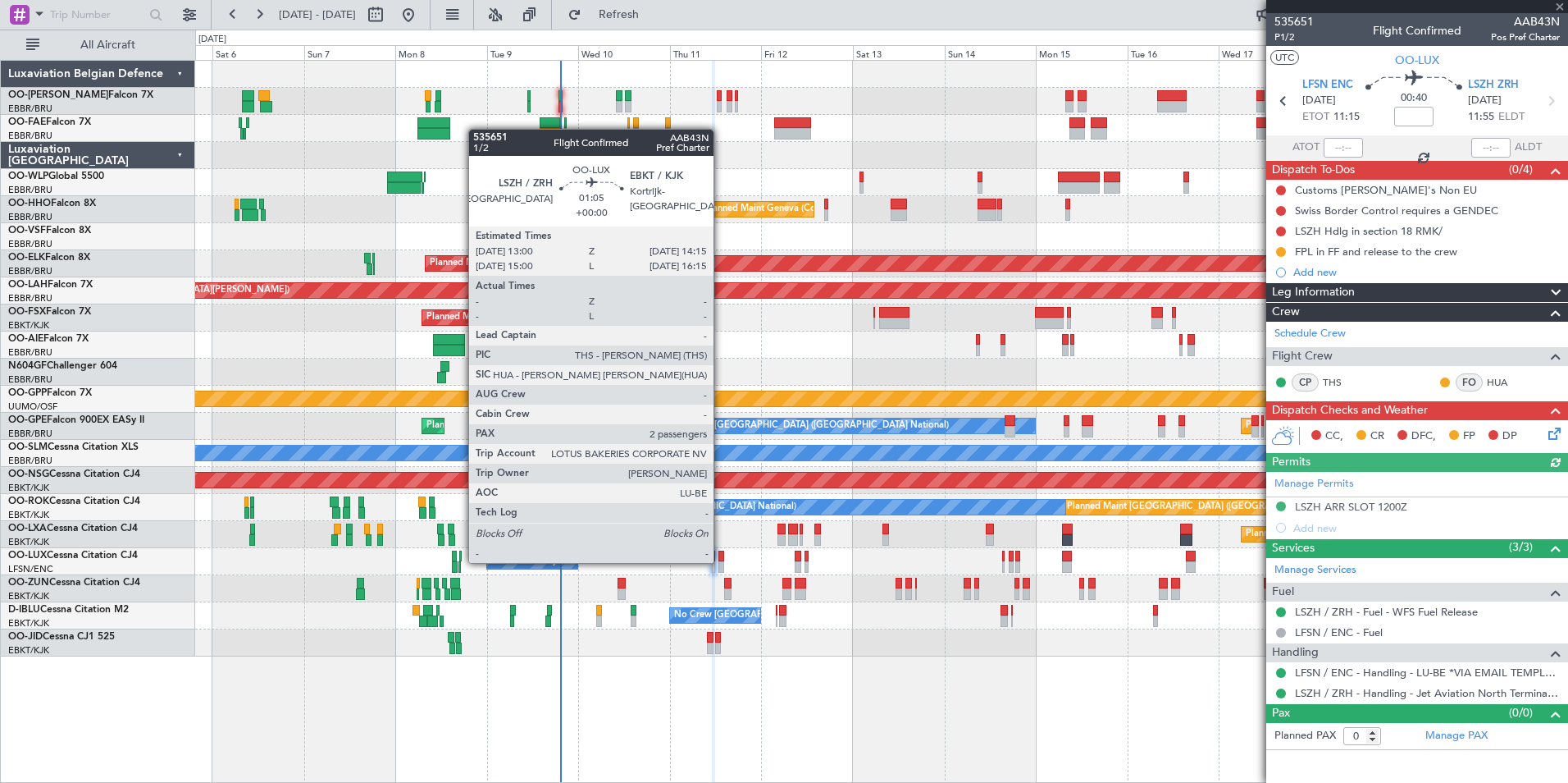
click at [721, 561] on div at bounding box center [720, 567] width 5 height 12
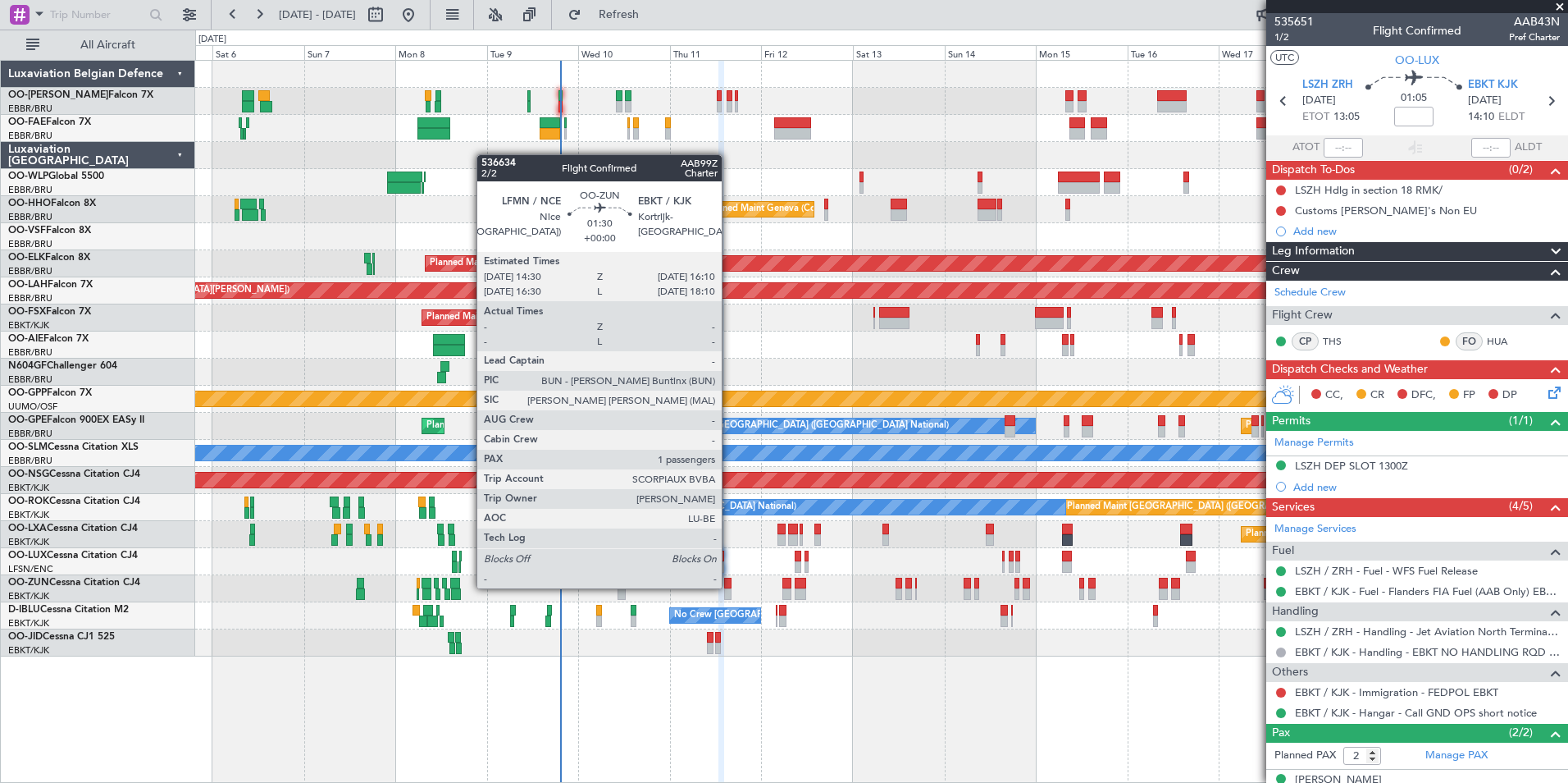
click at [729, 587] on div at bounding box center [727, 583] width 6 height 12
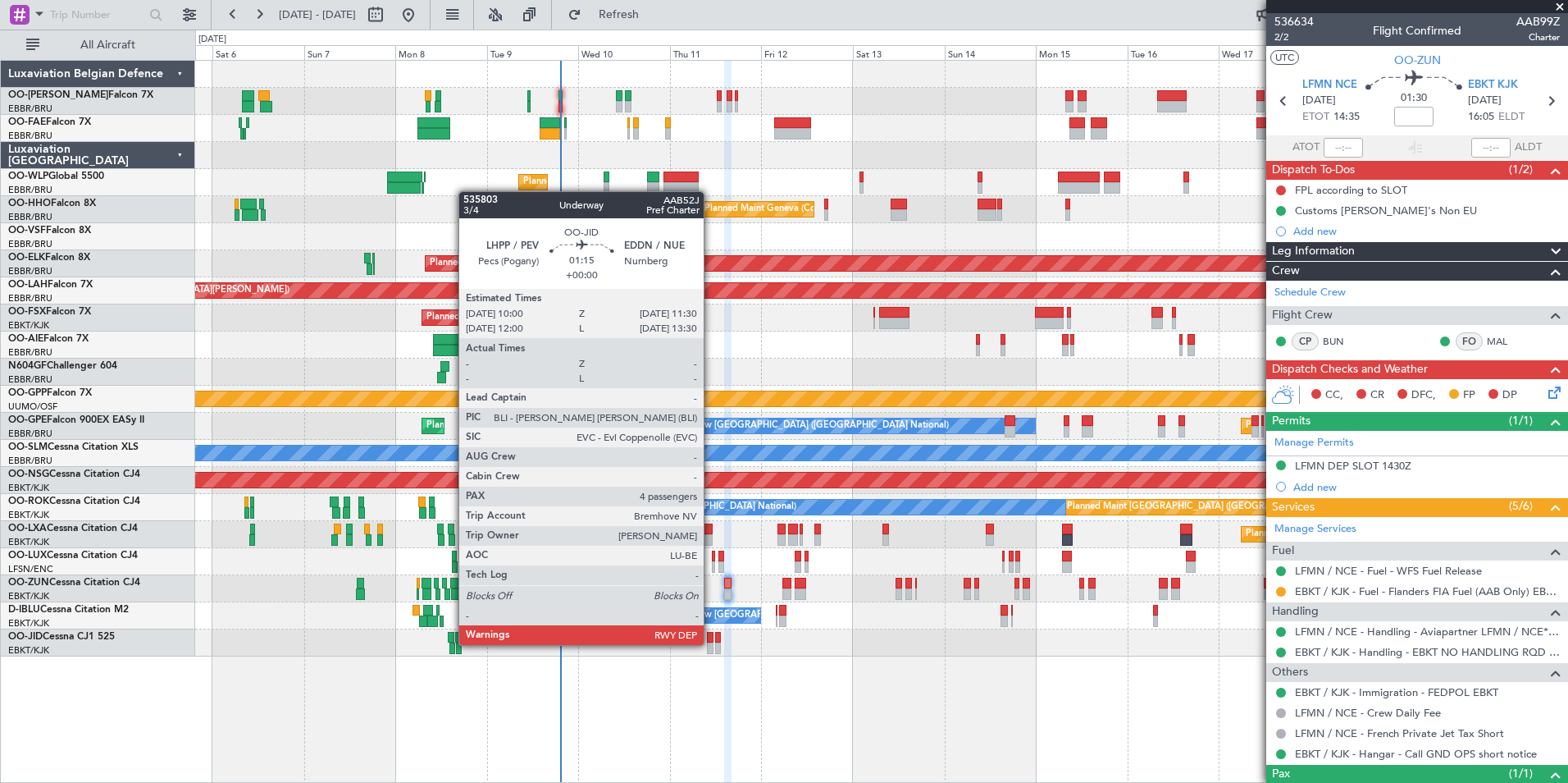
click at [711, 643] on div at bounding box center [710, 648] width 5 height 12
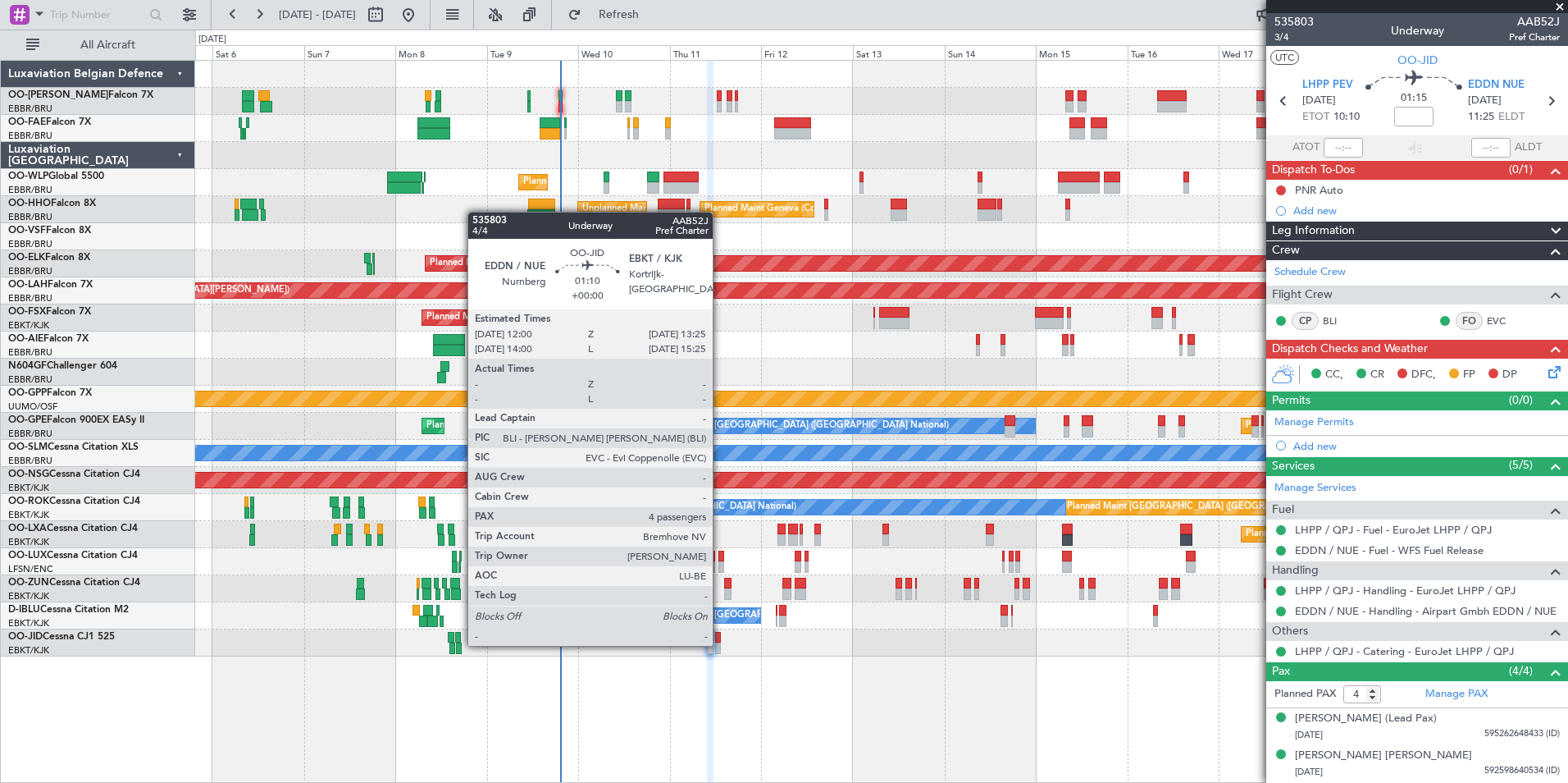
click at [720, 644] on div at bounding box center [718, 648] width 5 height 12
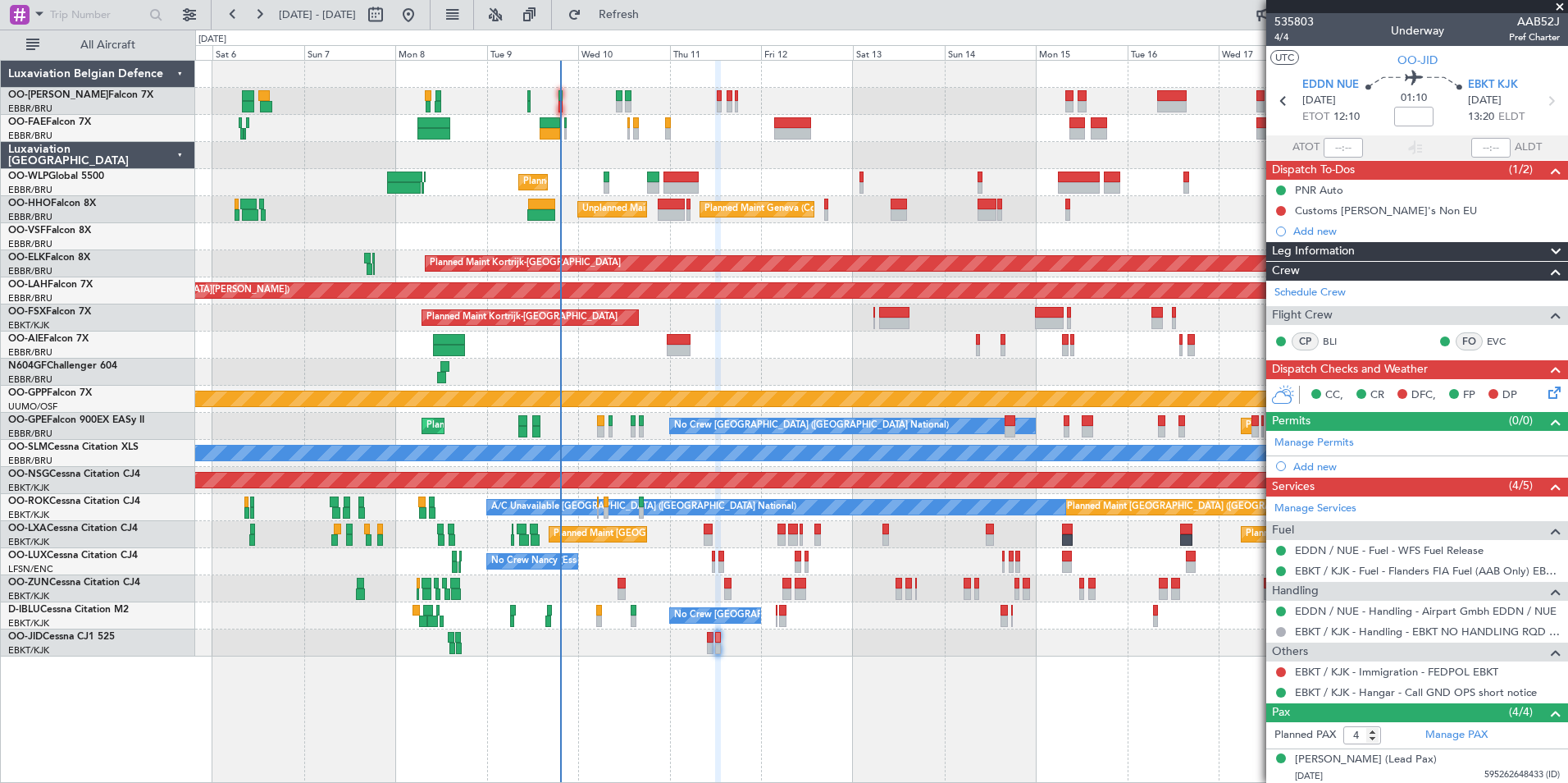
click at [722, 668] on div "Owner Melsbroek Air Base Planned Maint Brussels (Brussels National) Owner Melsb…" at bounding box center [881, 422] width 1373 height 723
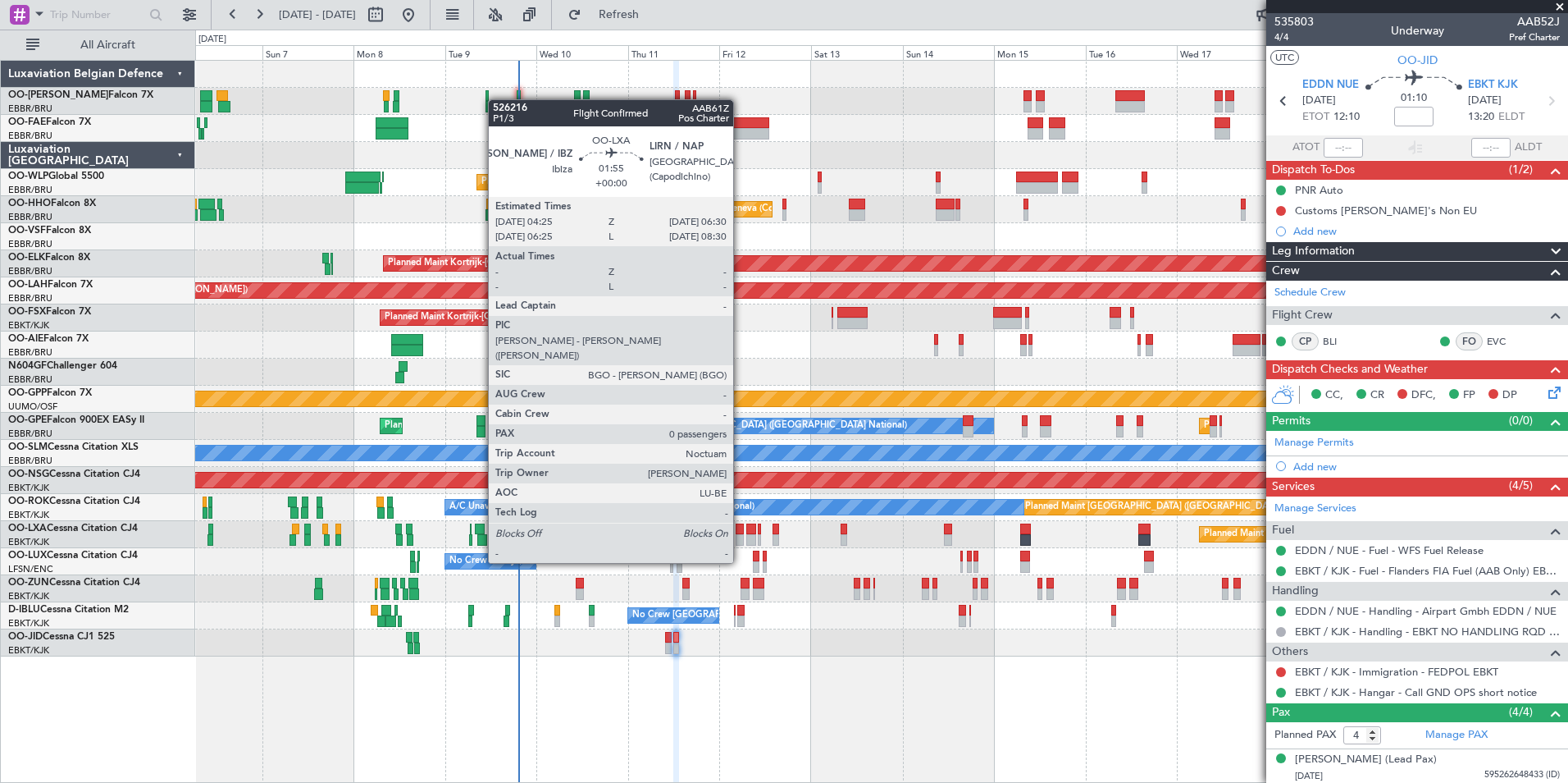
click at [741, 531] on div at bounding box center [739, 529] width 8 height 12
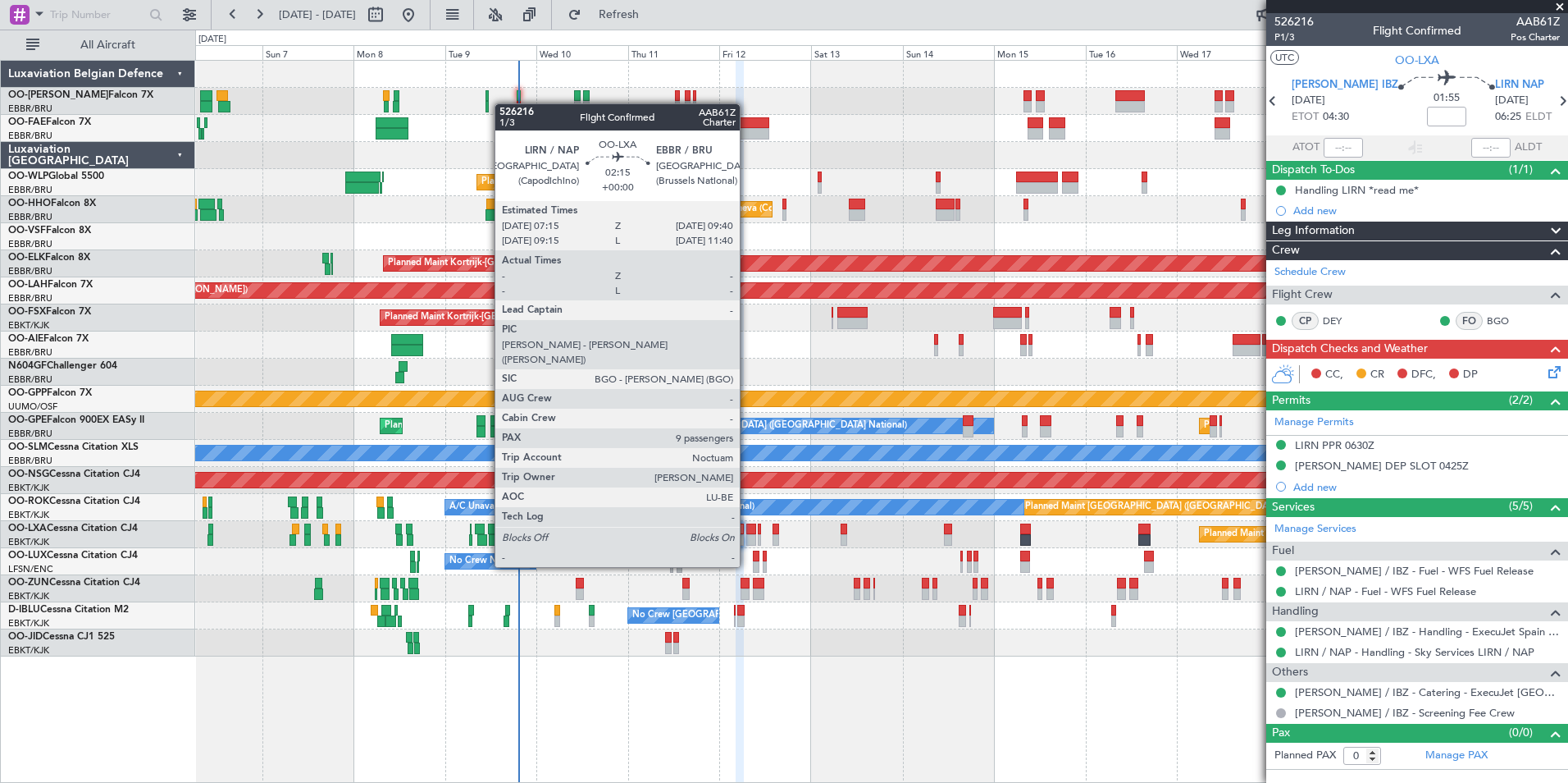
click at [747, 538] on div at bounding box center [751, 539] width 10 height 12
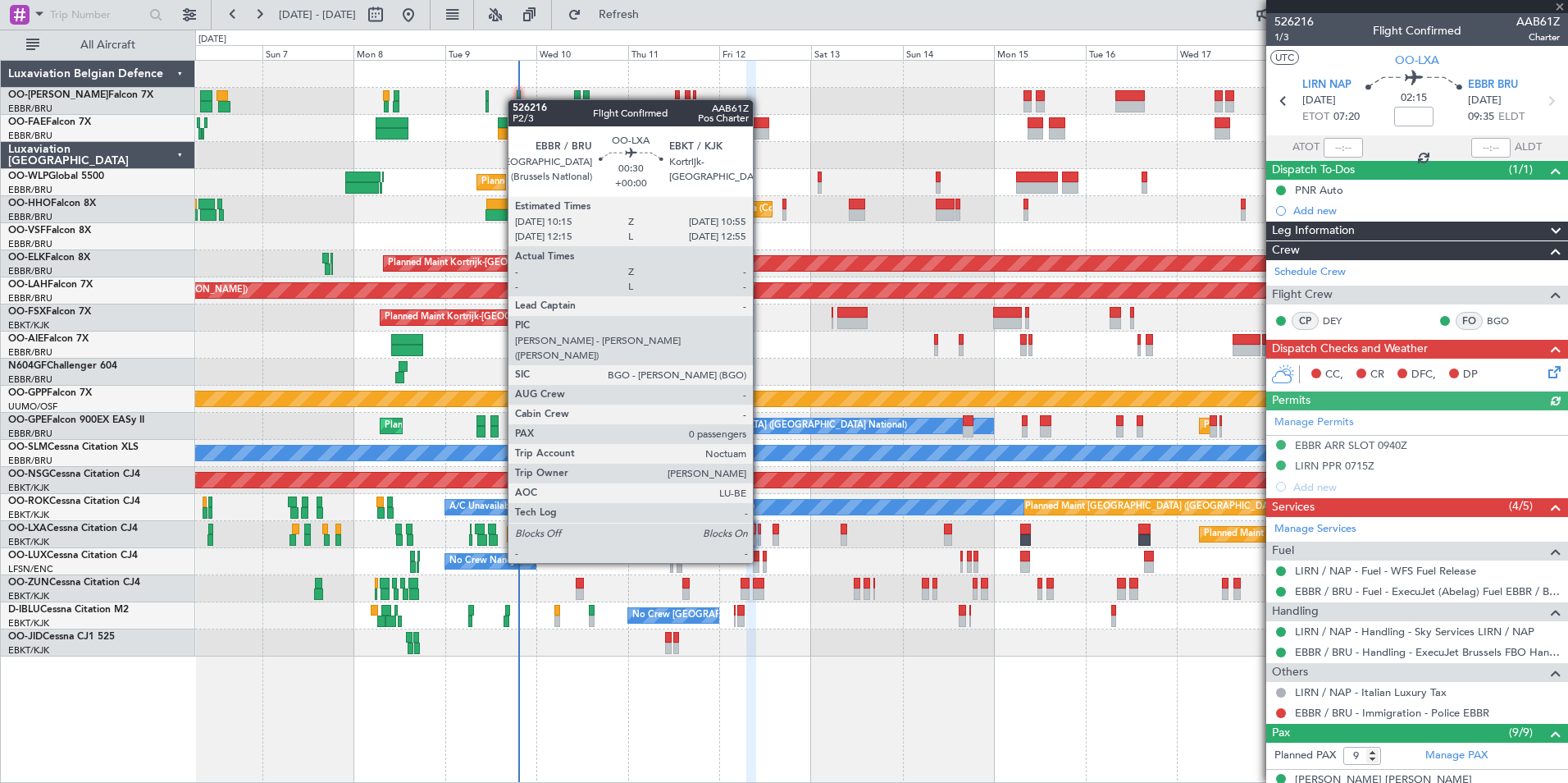
click at [760, 533] on div at bounding box center [760, 529] width 4 height 12
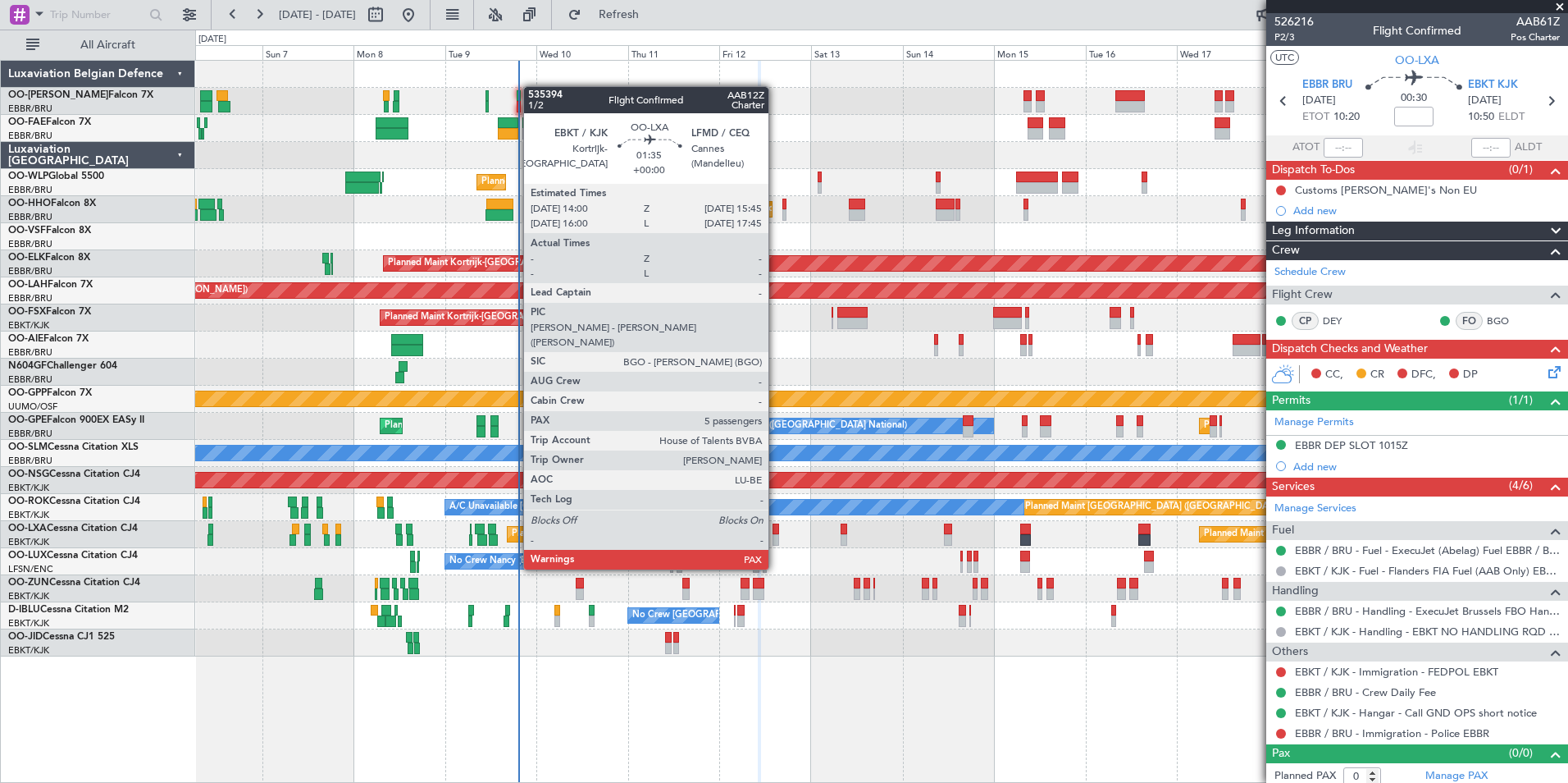
click at [775, 538] on div at bounding box center [776, 539] width 7 height 12
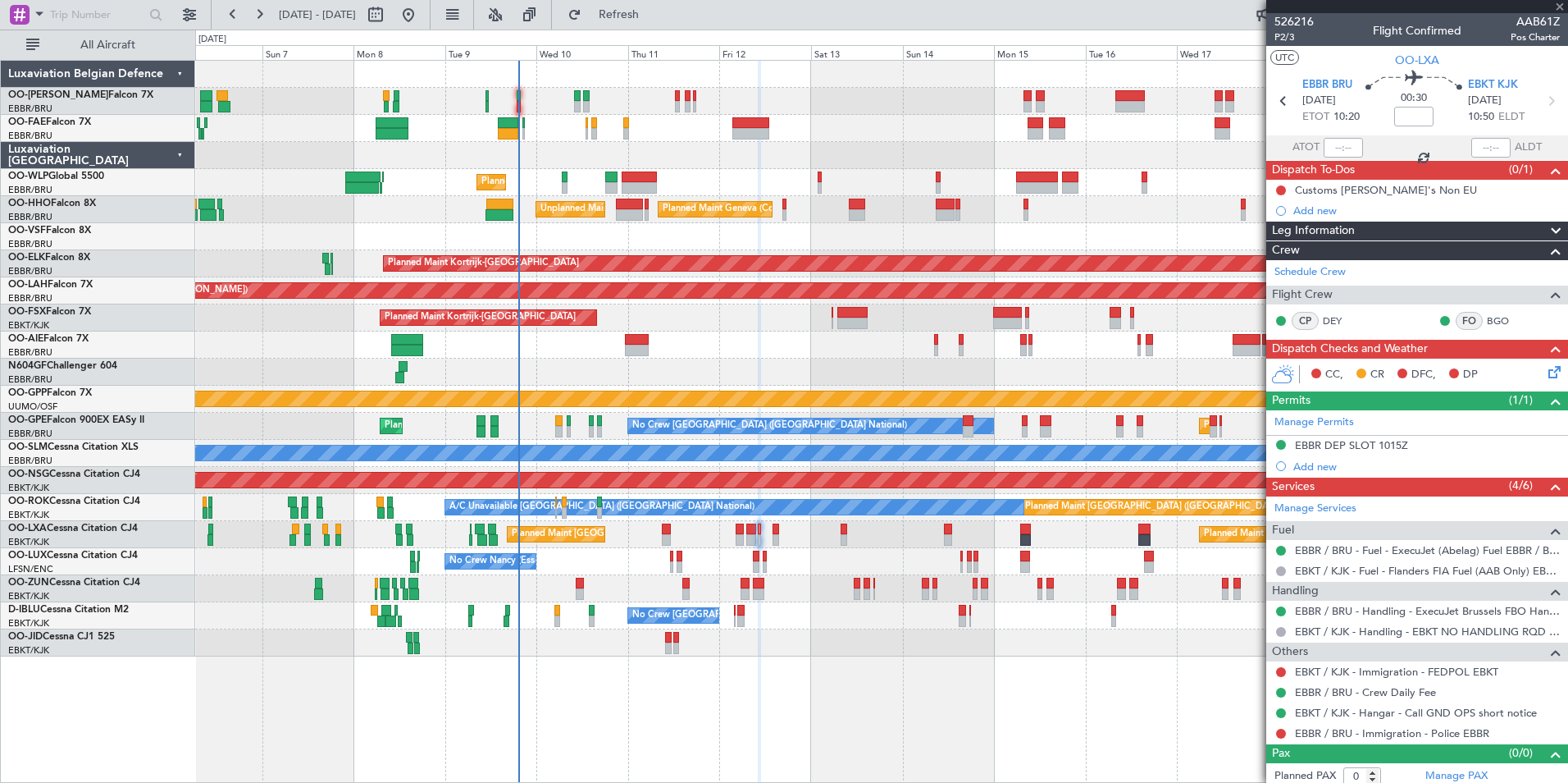
type input "7"
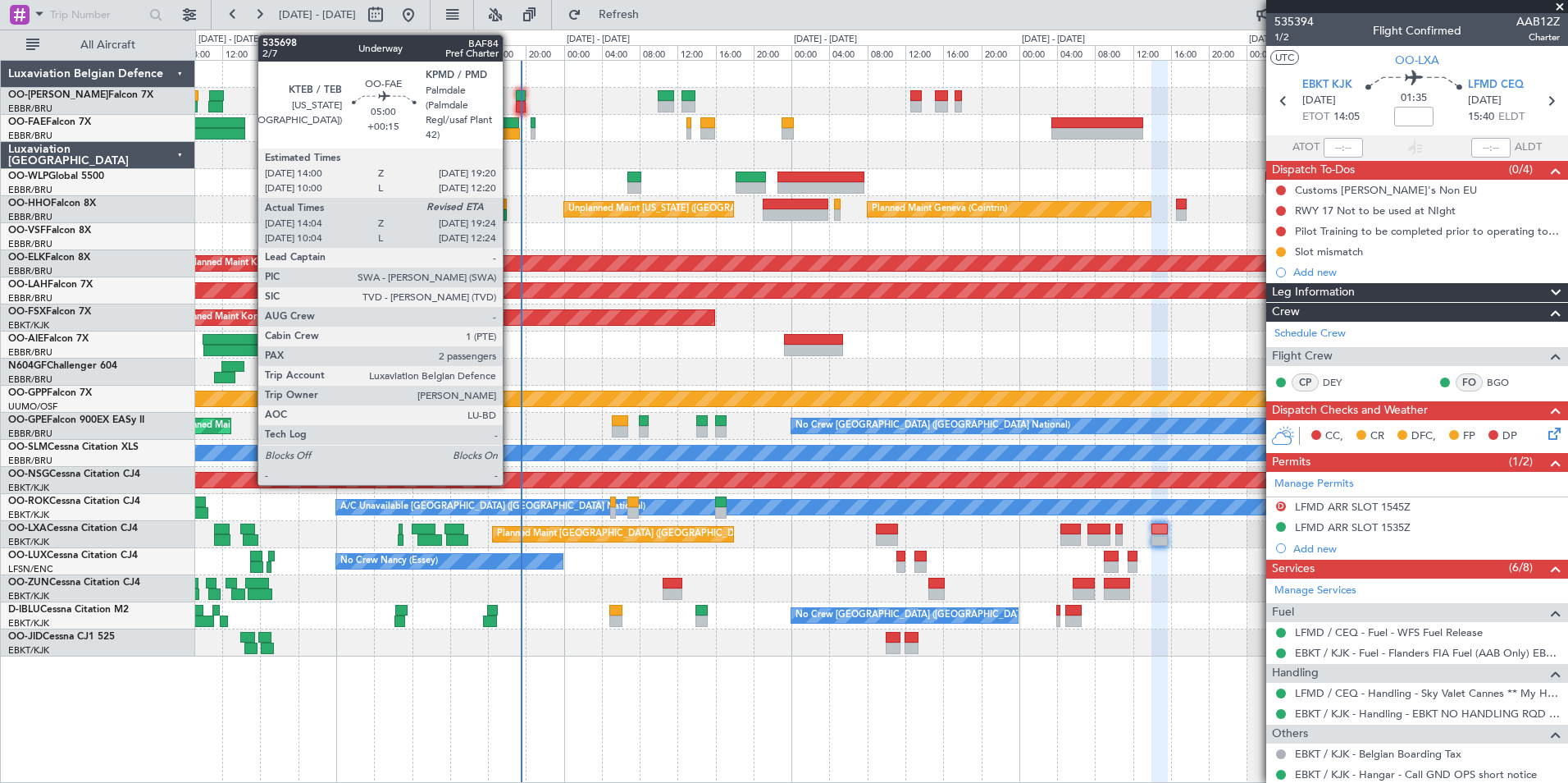
click at [510, 133] on div at bounding box center [494, 133] width 51 height 12
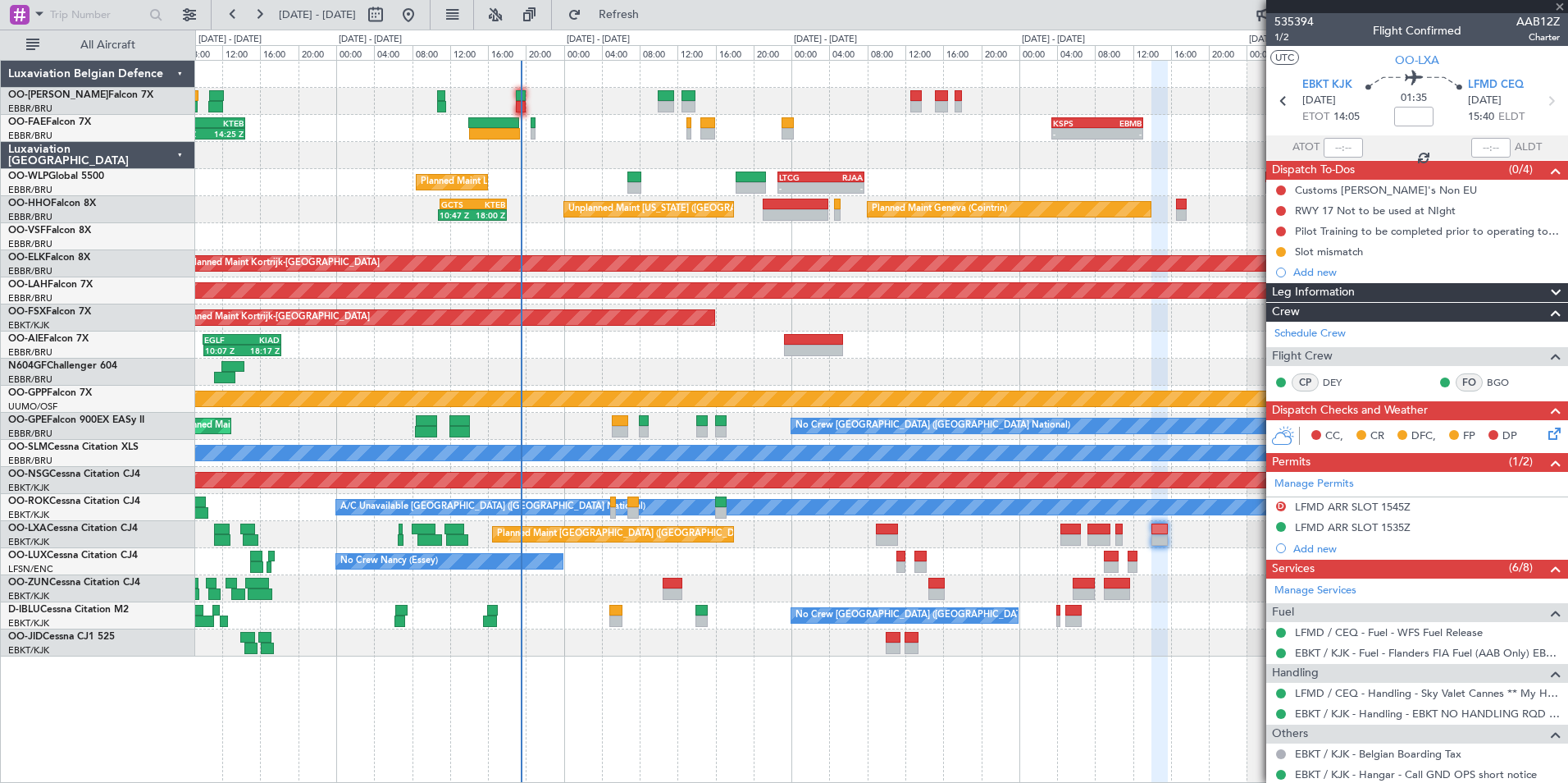
type input "+00:15"
type input "14:14"
type input "2"
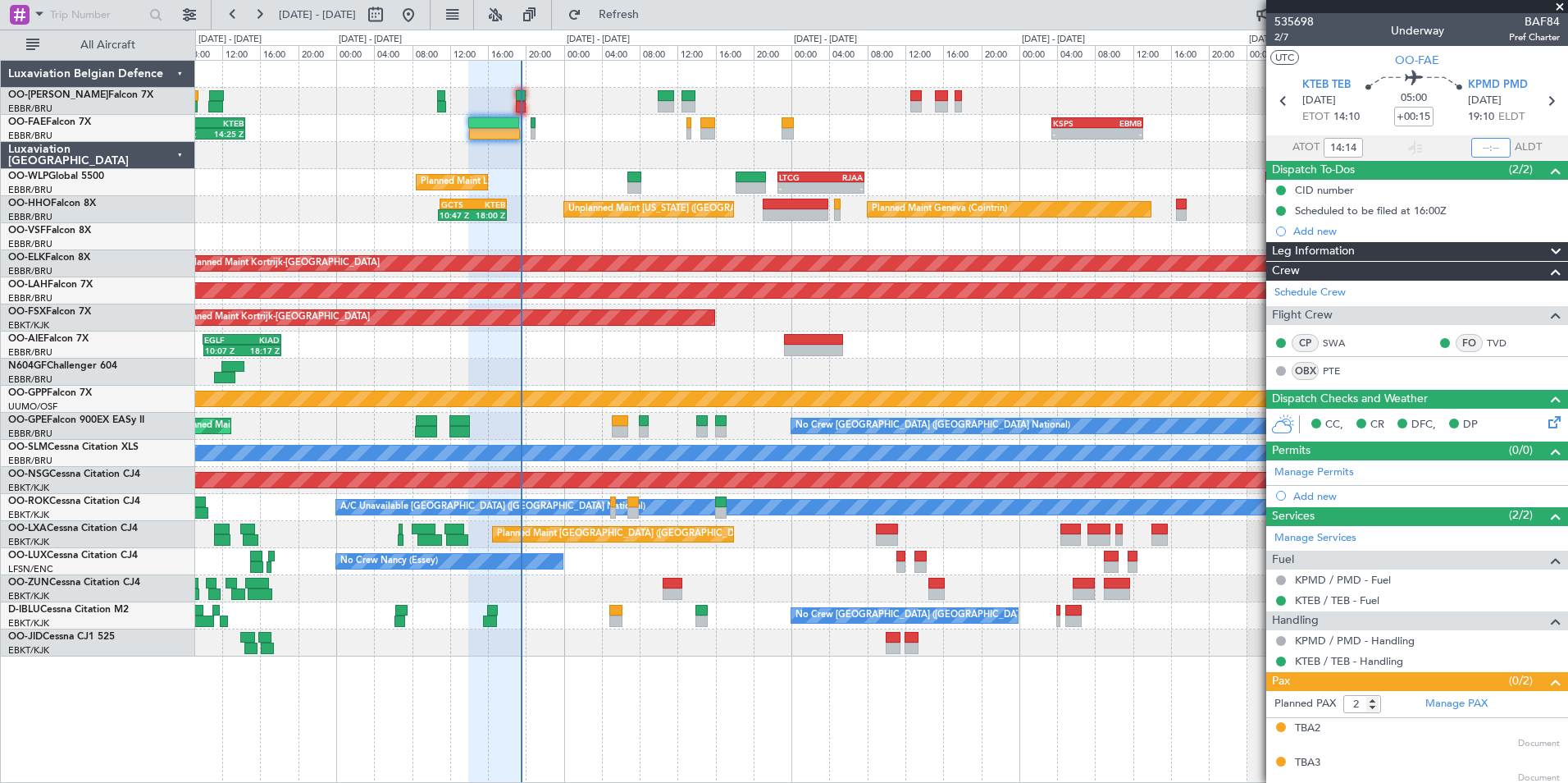
click at [1501, 151] on input "text" at bounding box center [1490, 148] width 39 height 20
type input "19:25"
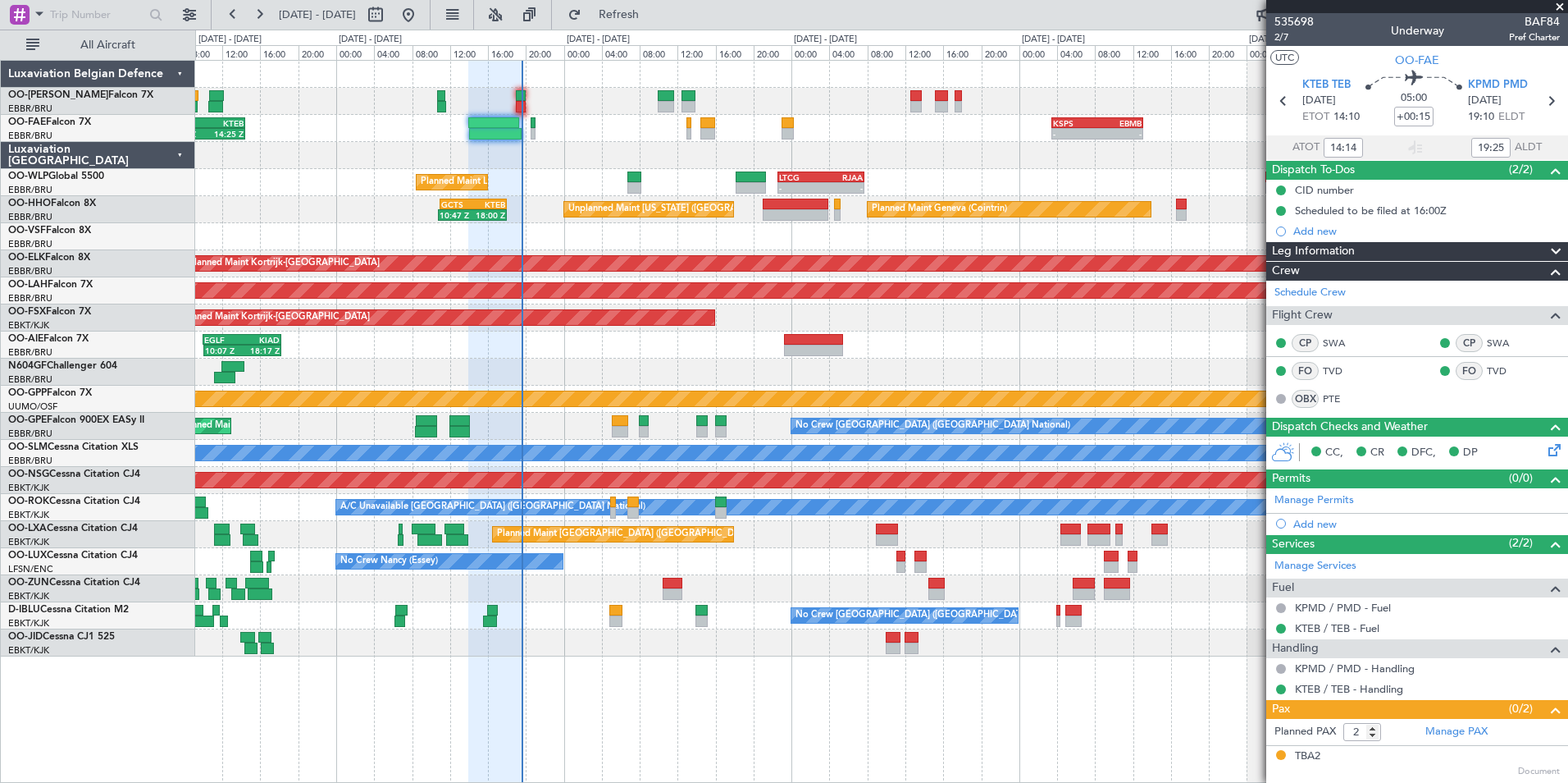
click at [6, 370] on div "06:00 Z 14:25 Z EBMB 06:00 Z KTEB 14:25 Z - - KSPS 03:30 Z EBMB 13:05 Z Planned…" at bounding box center [784, 405] width 1568 height 753
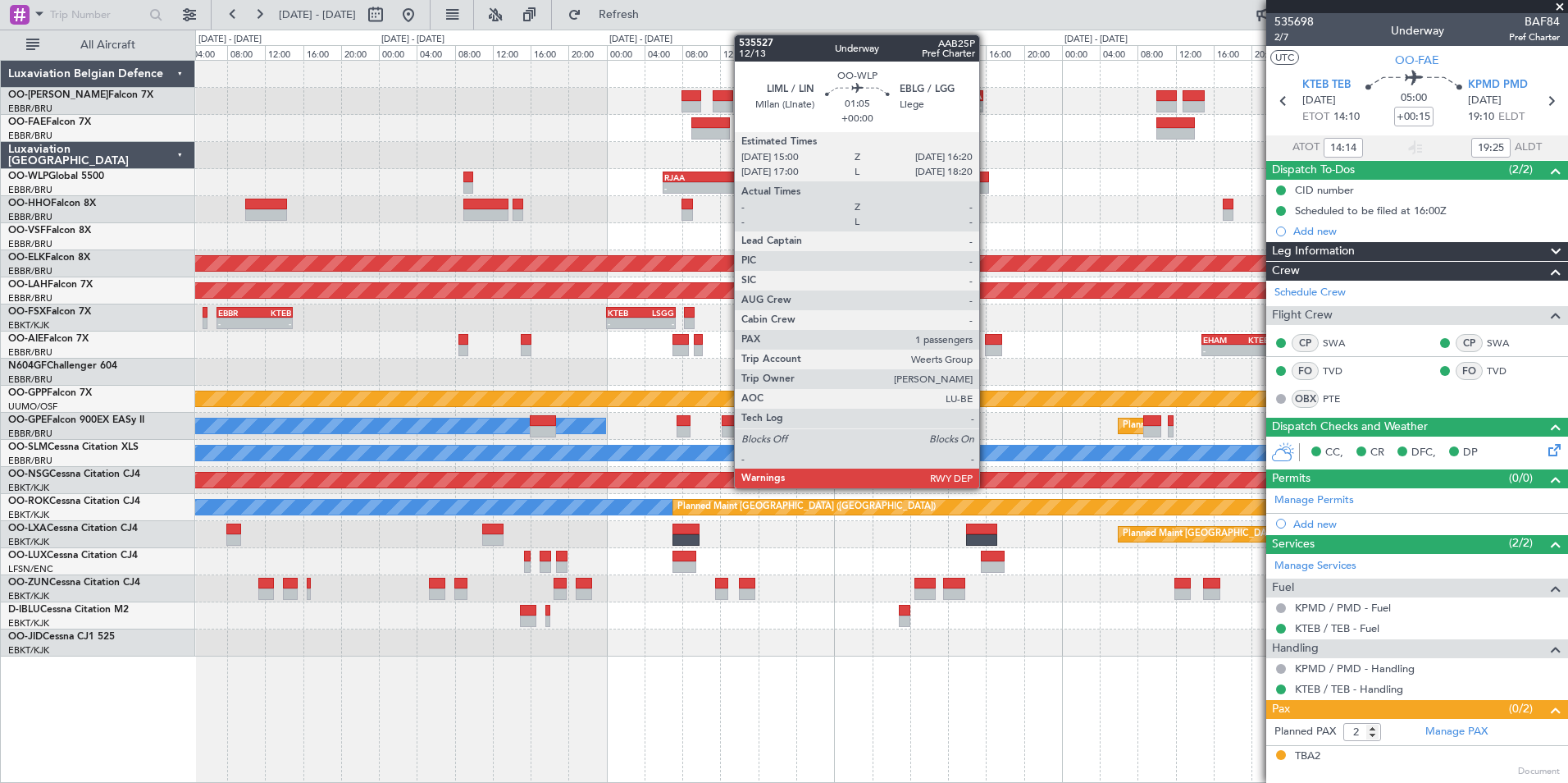
click at [462, 234] on div "- - EBMB 08:00 Z FZAA 15:45 Z - - FZAA 07:00 Z EBMB 14:55 Z KSPS 03:30 Z EBMB 1…" at bounding box center [881, 359] width 1372 height 596
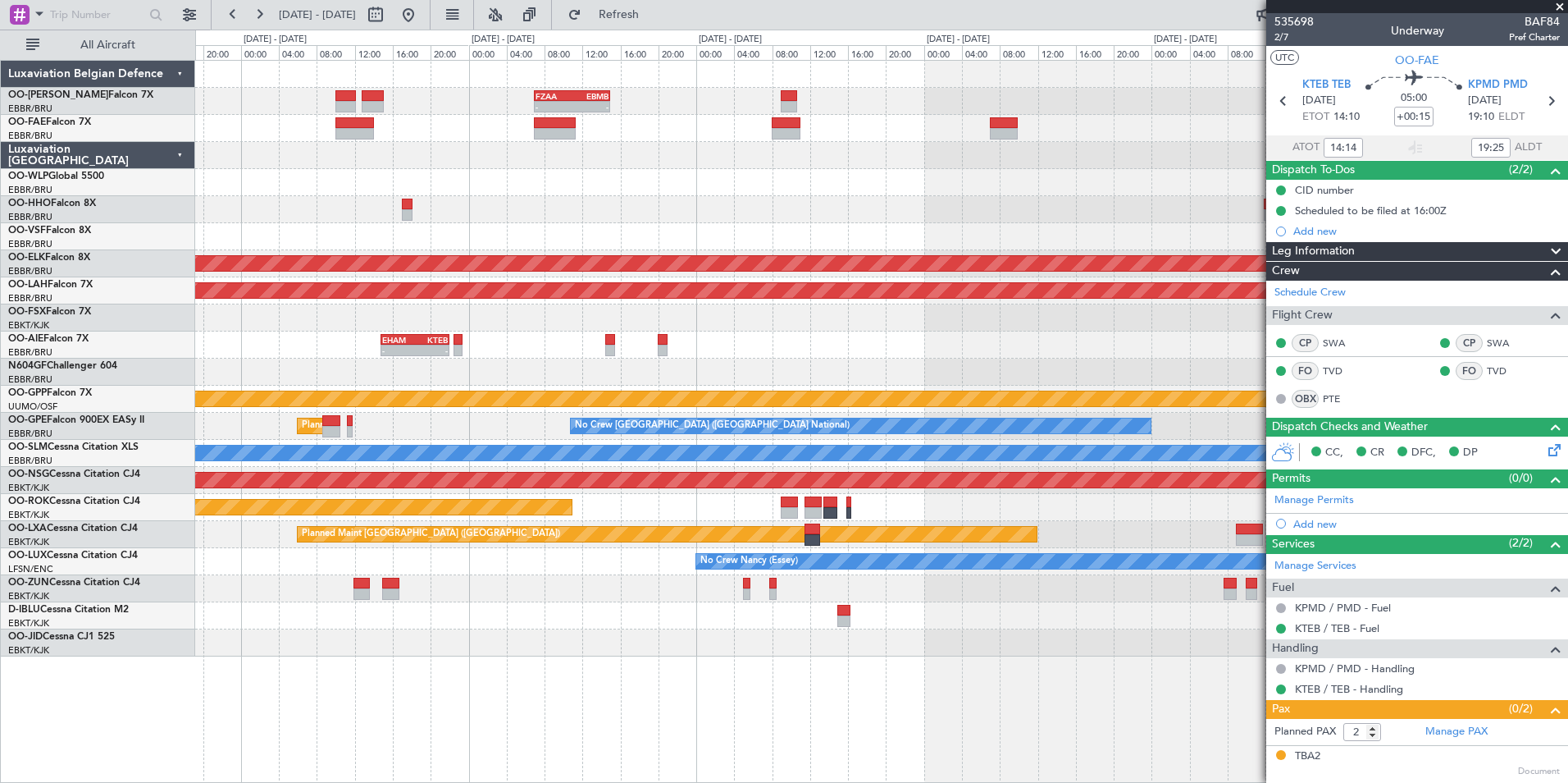
click at [598, 358] on div "- - EHAM 14:50 Z KTEB 22:00 Z" at bounding box center [881, 345] width 1372 height 27
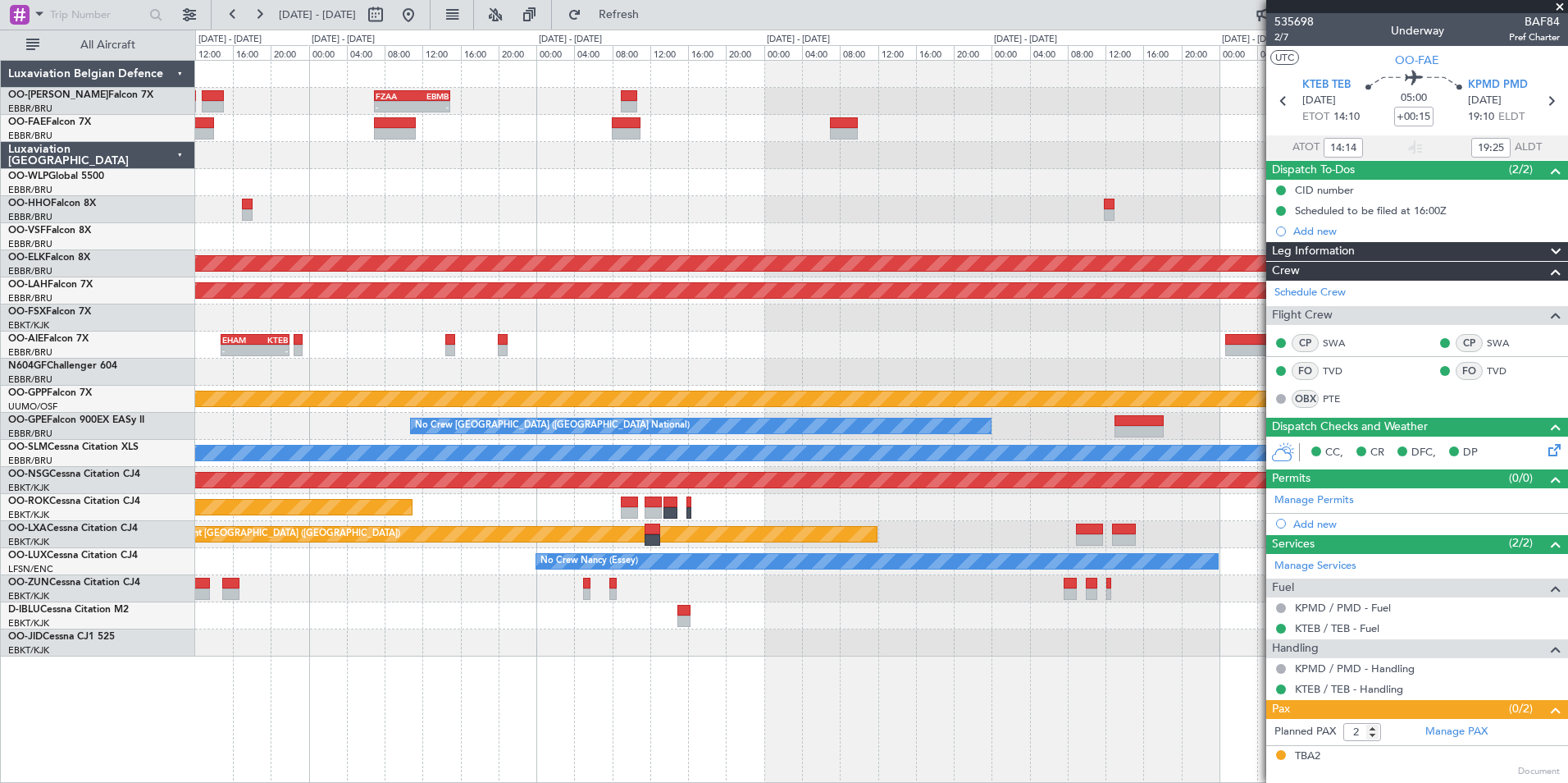
click at [756, 360] on div "- - FZAA 07:00 Z EBMB 14:55 Z EBMB 08:00 Z FZAA 15:45 Z - - - - EBMB 07:45 Z KT…" at bounding box center [881, 359] width 1372 height 596
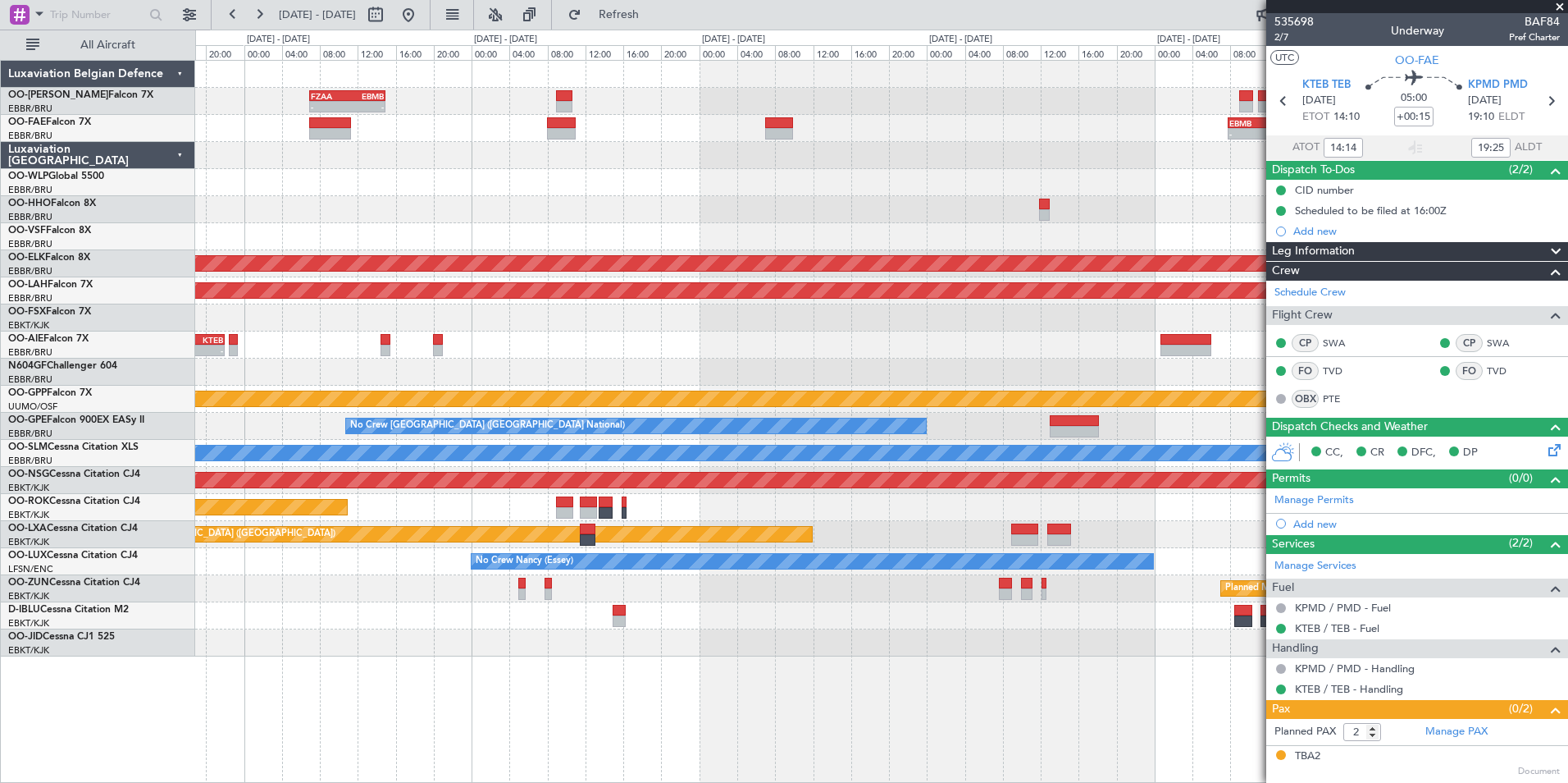
click at [768, 358] on div "- - EHAM 14:50 Z KTEB 22:00 Z" at bounding box center [881, 345] width 1372 height 27
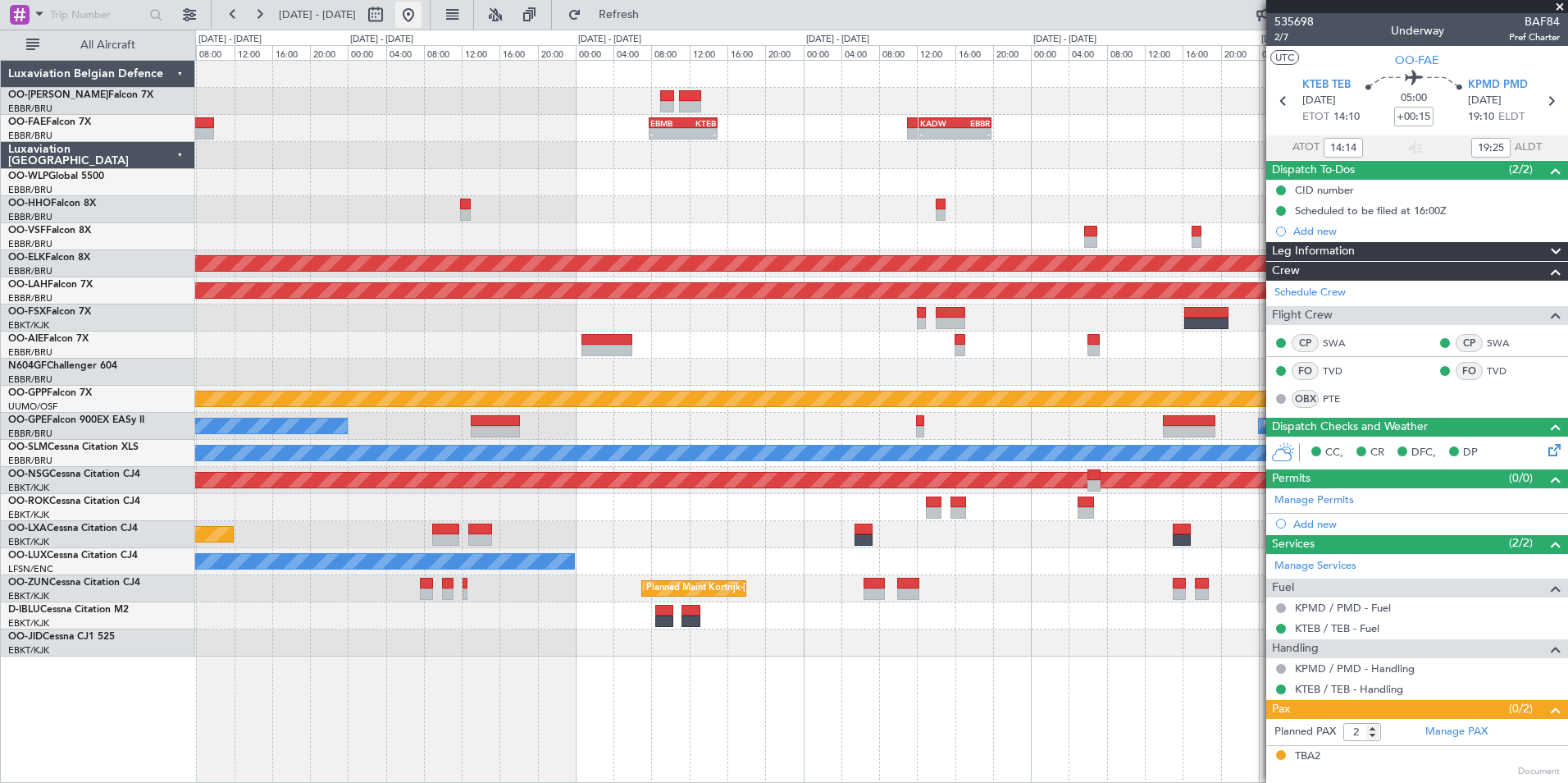
click at [421, 11] on button at bounding box center [408, 15] width 26 height 26
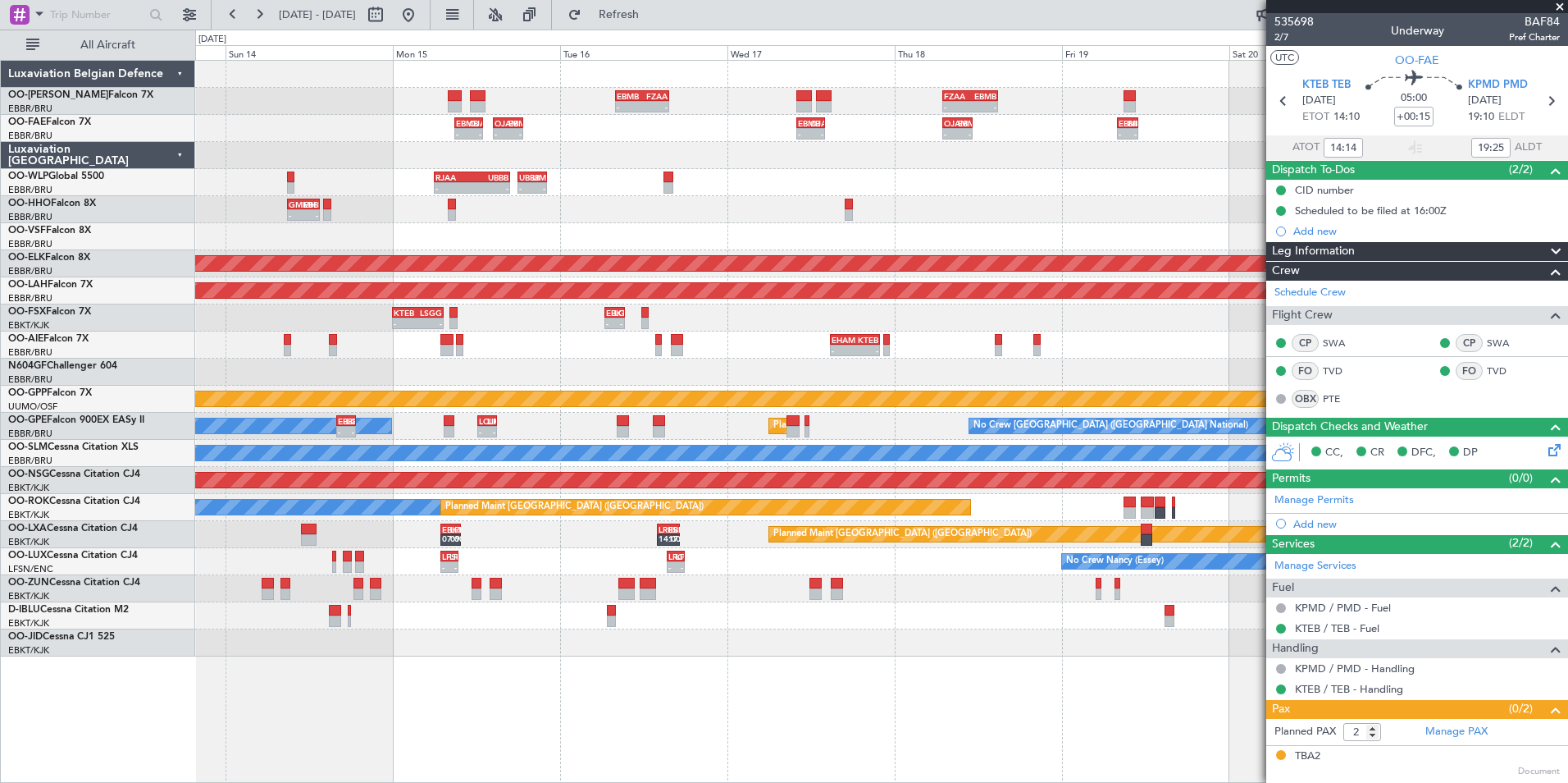
click at [0, 660] on html "08 Sep 2025 - 10 Sep 2025 Refresh Quick Links All Aircraft - - EBMB 08:00 Z FZA…" at bounding box center [784, 392] width 1568 height 783
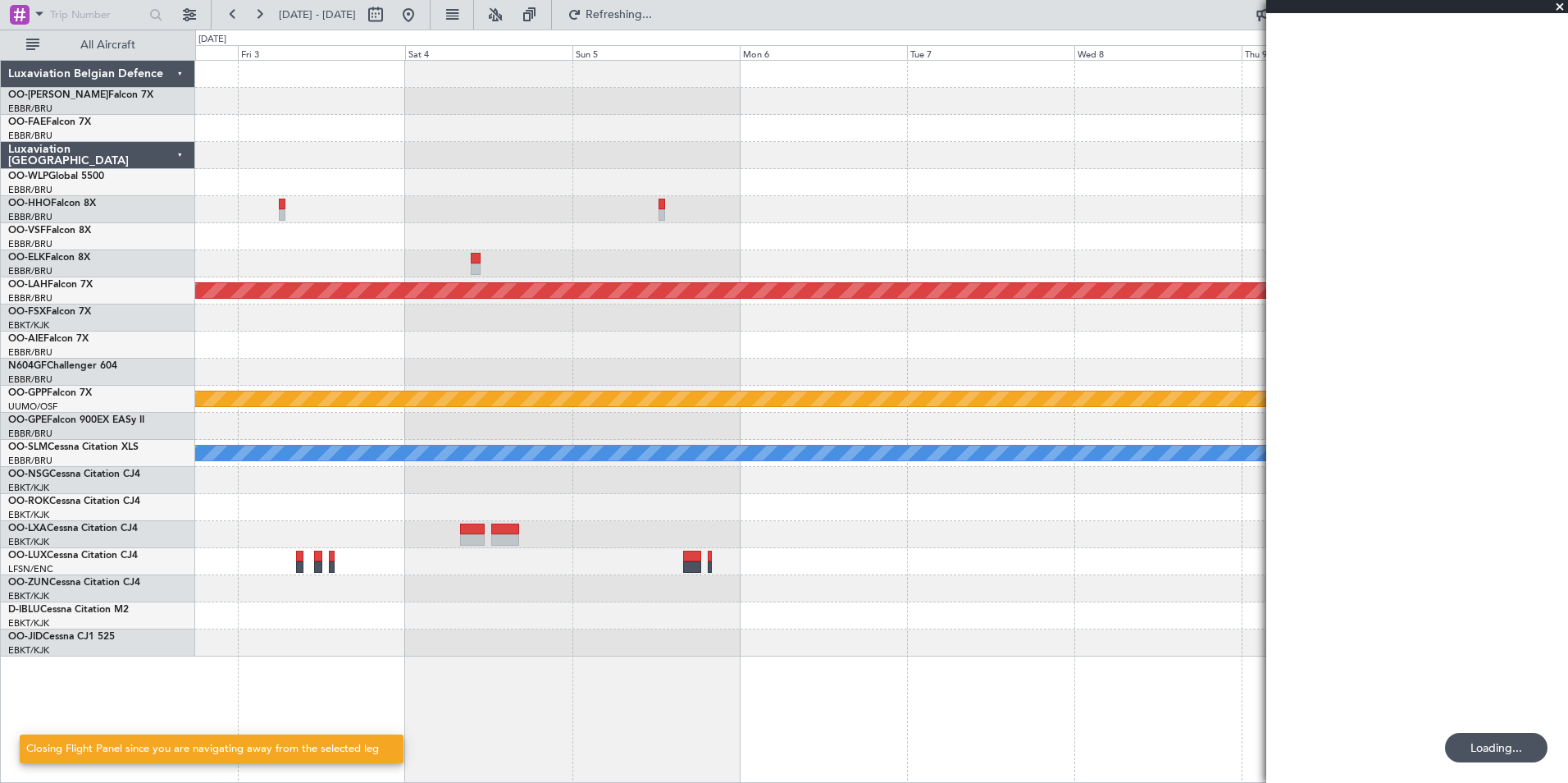
click at [107, 332] on div "Planned Maint Alton-st Louis (St Louis Regl) Grounded Ostafyevo A/C Unavailable…" at bounding box center [784, 405] width 1568 height 753
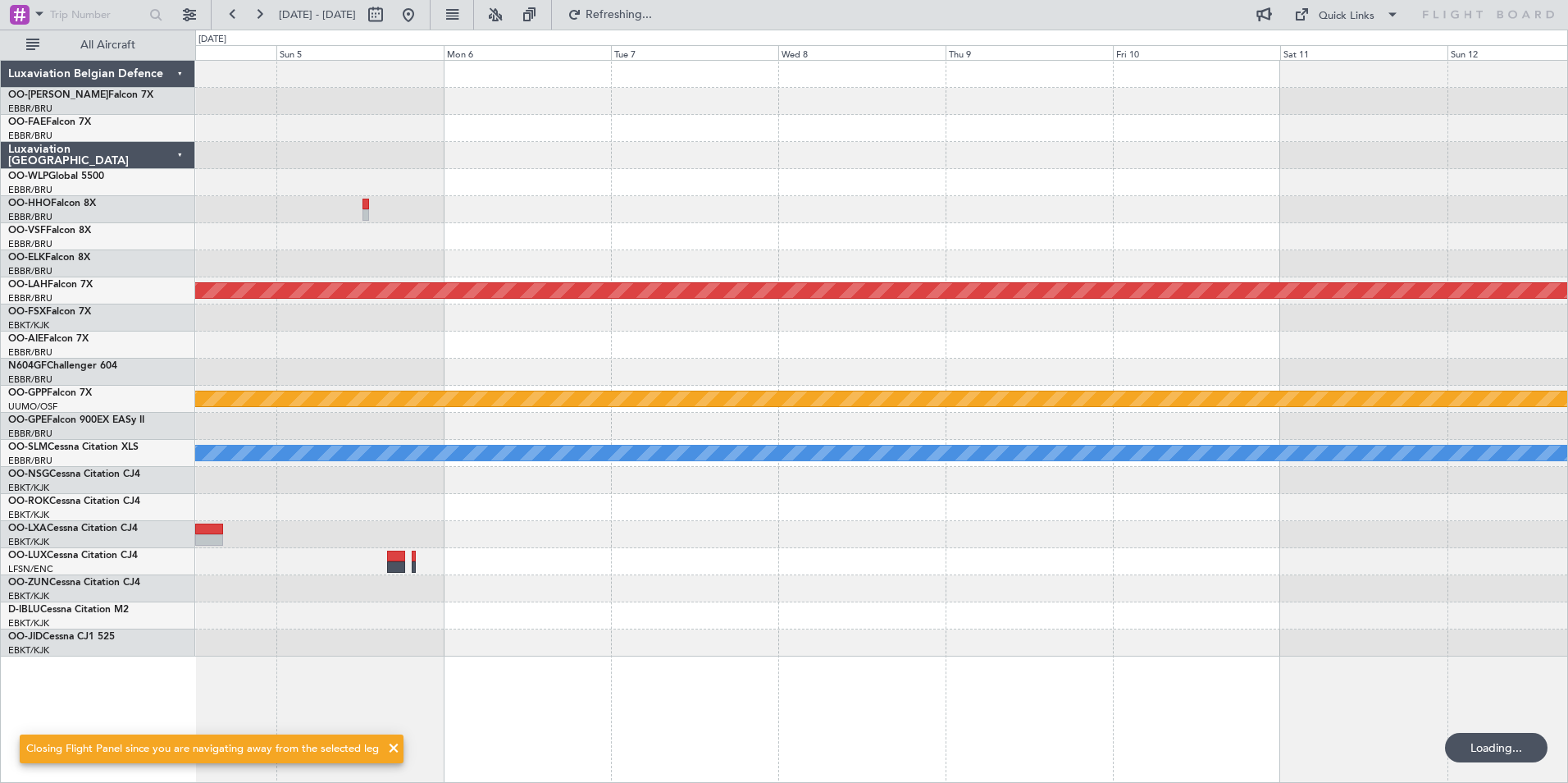
click at [960, 218] on div "Planned Maint Alton-st Louis (St Louis Regl) Grounded Ostafyevo A/C Unavailable…" at bounding box center [881, 359] width 1372 height 596
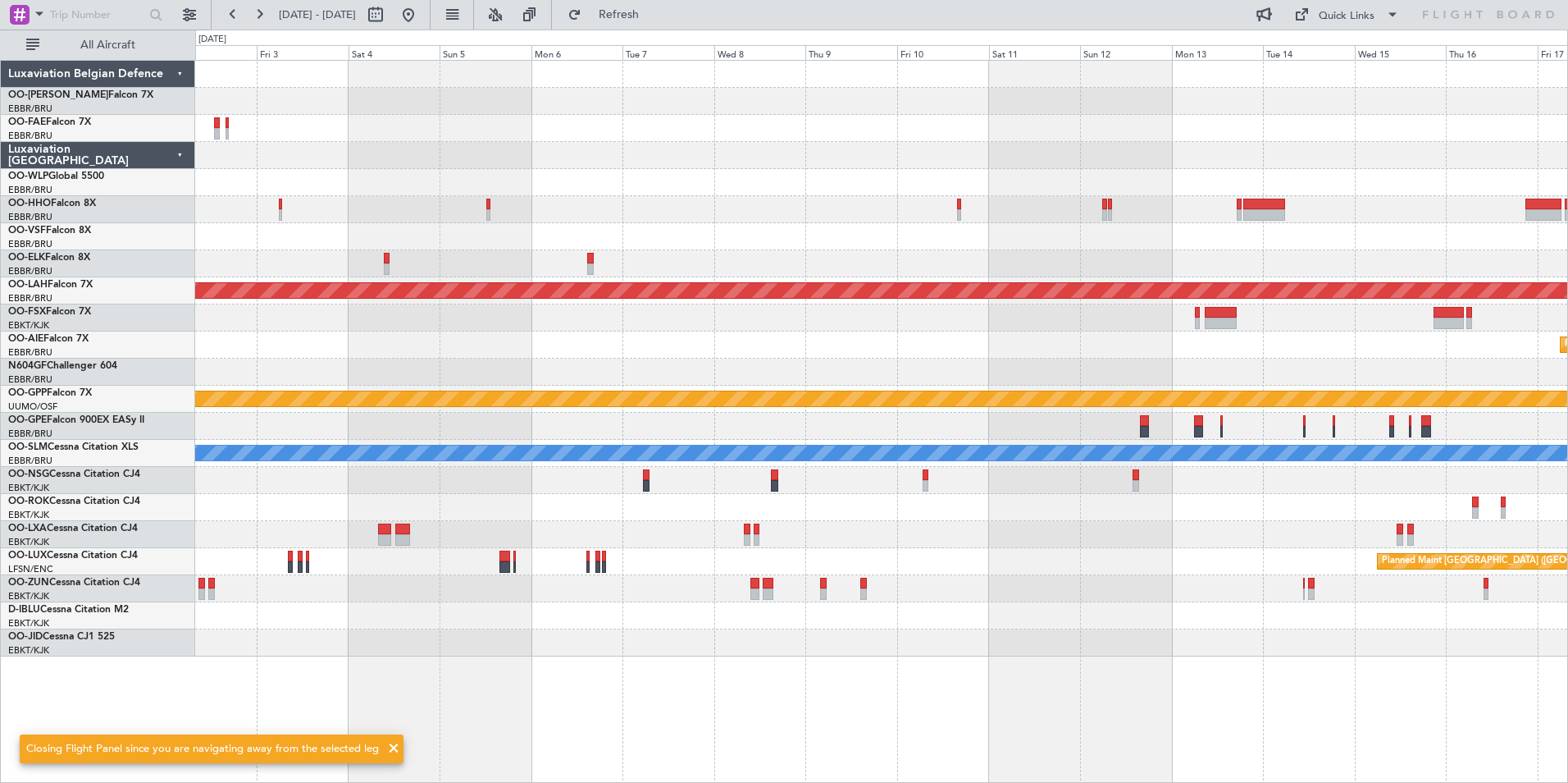
click at [492, 207] on div at bounding box center [881, 210] width 1372 height 27
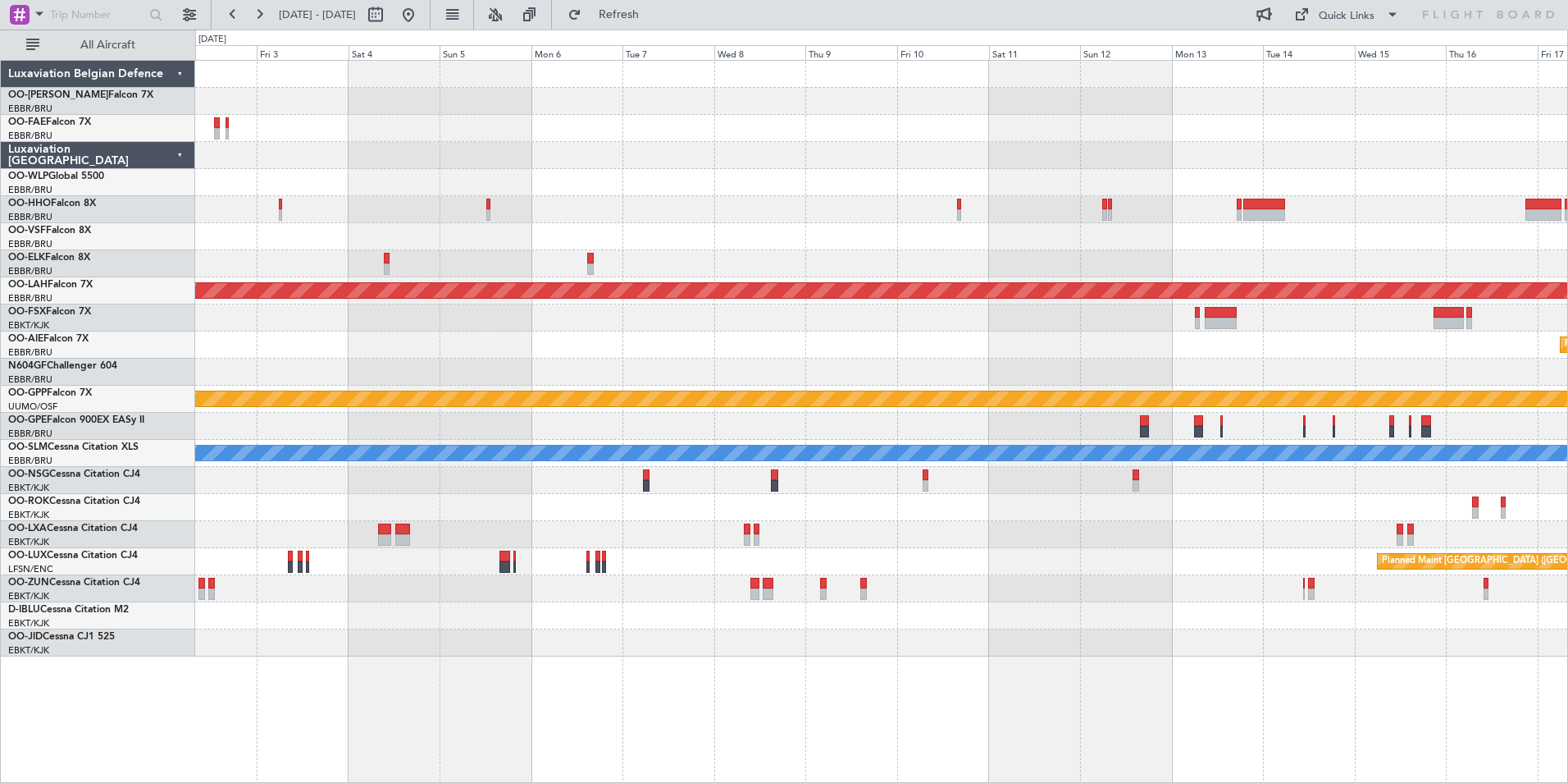
click at [491, 207] on div at bounding box center [881, 210] width 1372 height 27
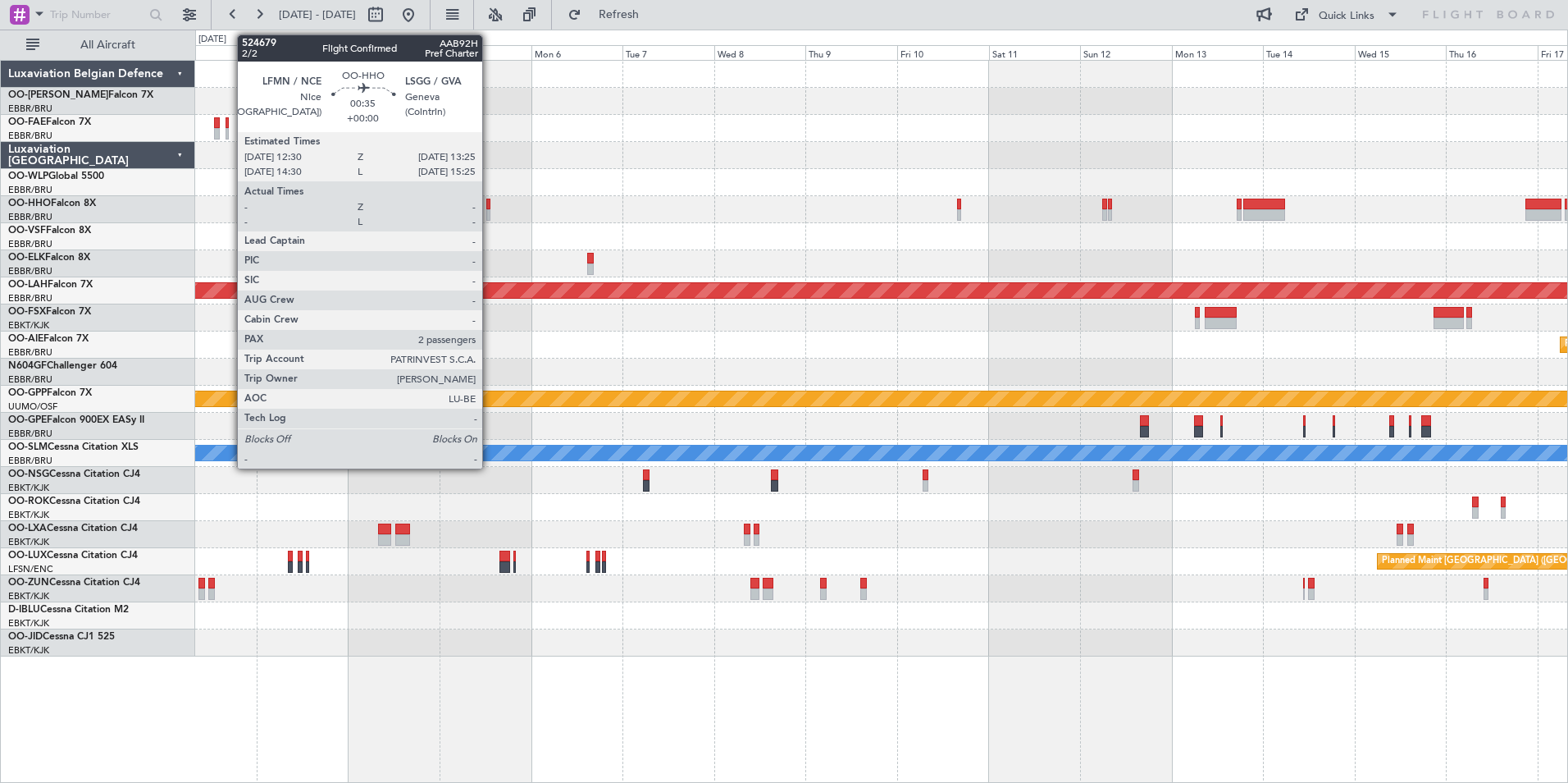
click at [490, 204] on div at bounding box center [488, 204] width 4 height 12
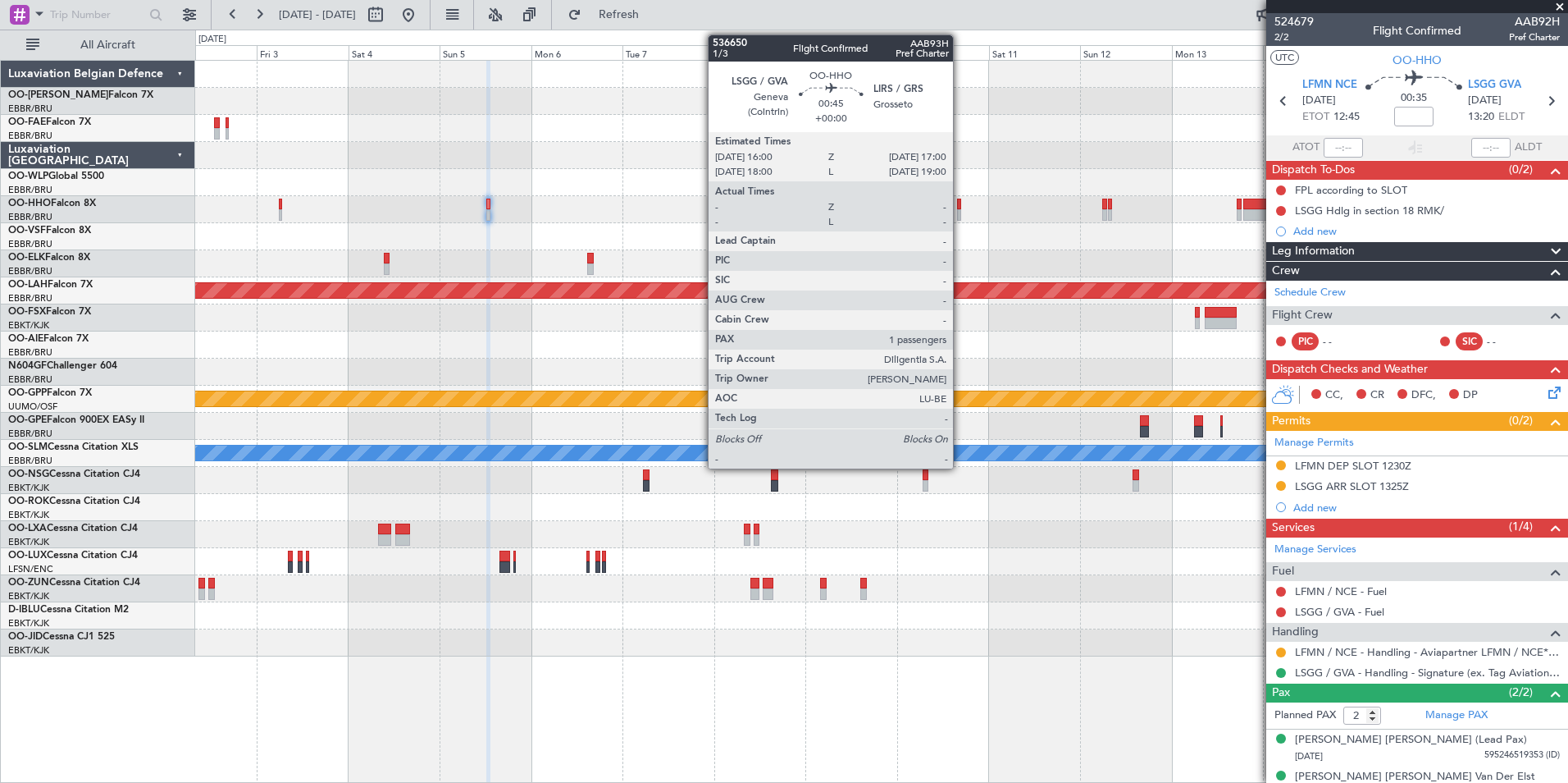
click at [961, 208] on div at bounding box center [959, 204] width 4 height 12
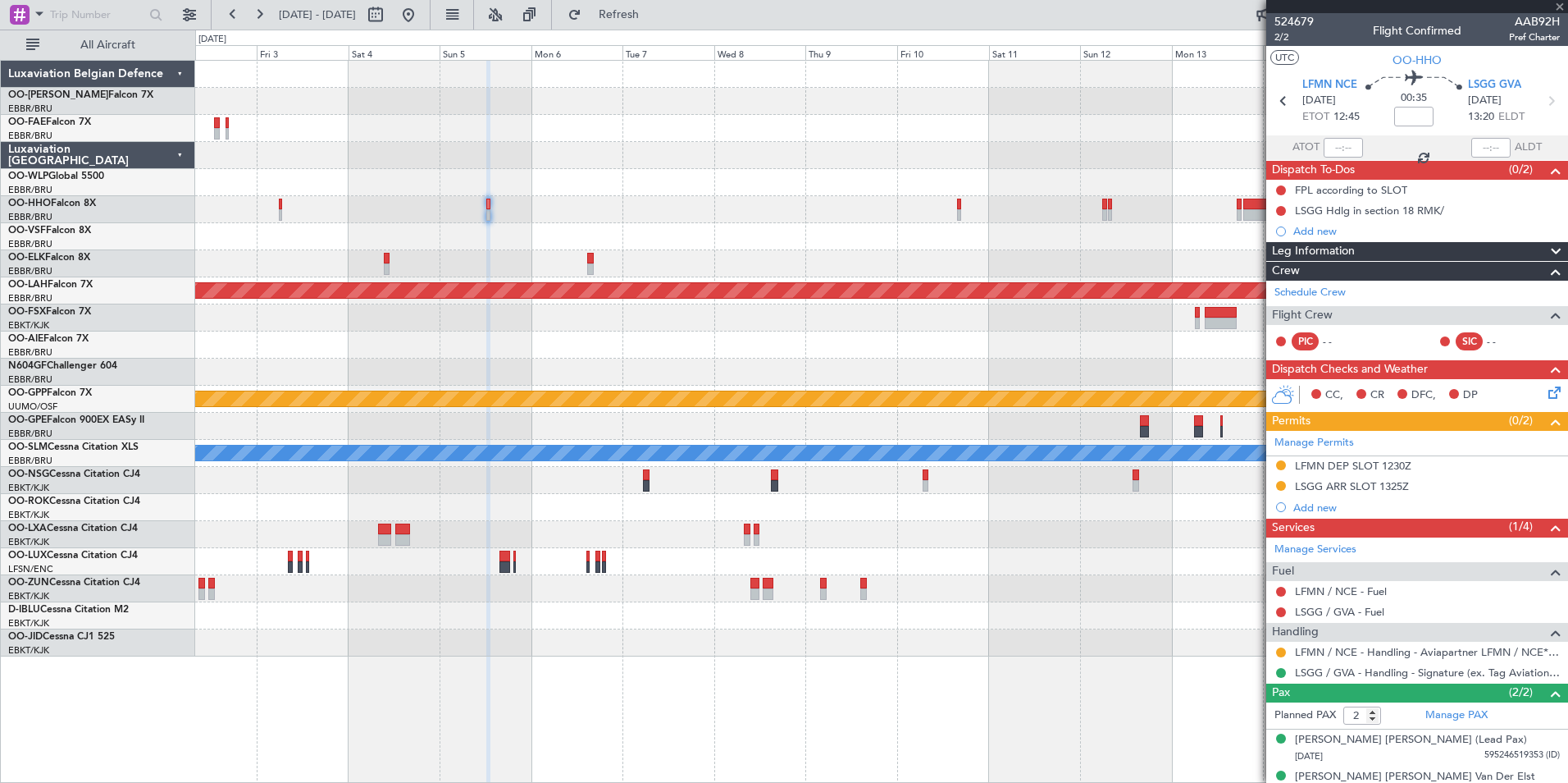
type input "1"
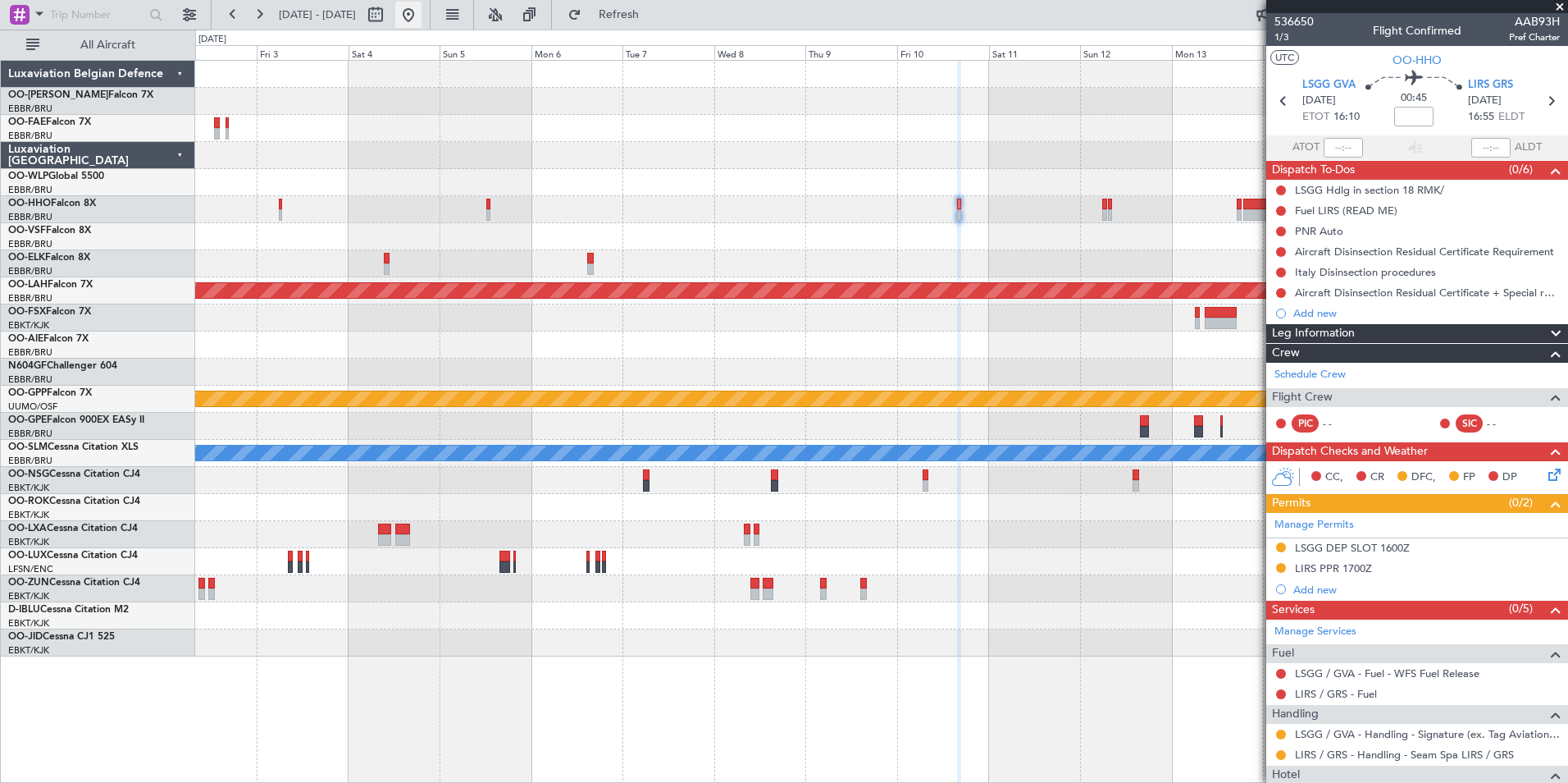
click at [421, 22] on button at bounding box center [408, 15] width 26 height 26
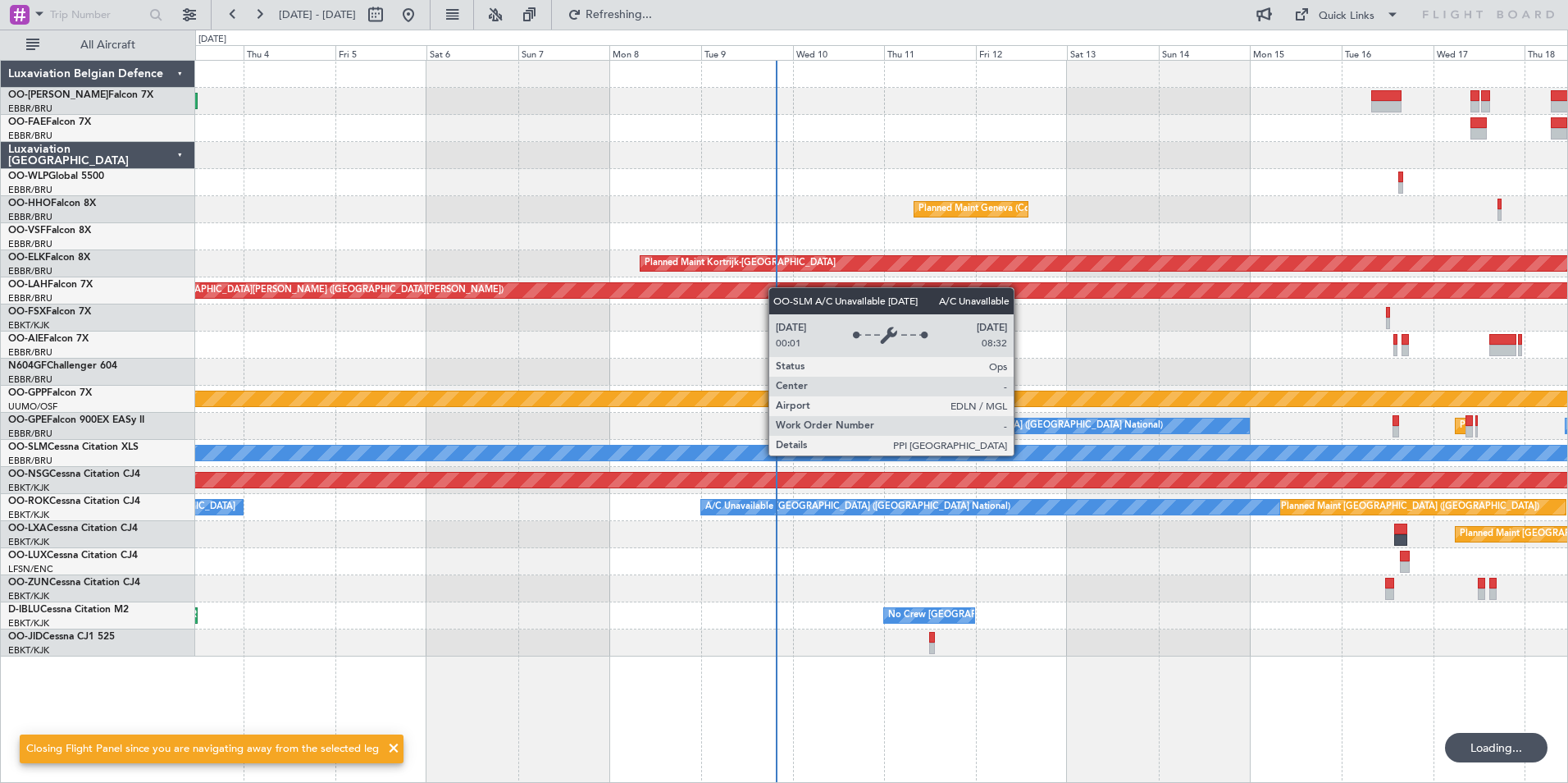
click at [915, 459] on div "A/C Unavailable [GEOGRAPHIC_DATA]" at bounding box center [881, 453] width 4115 height 15
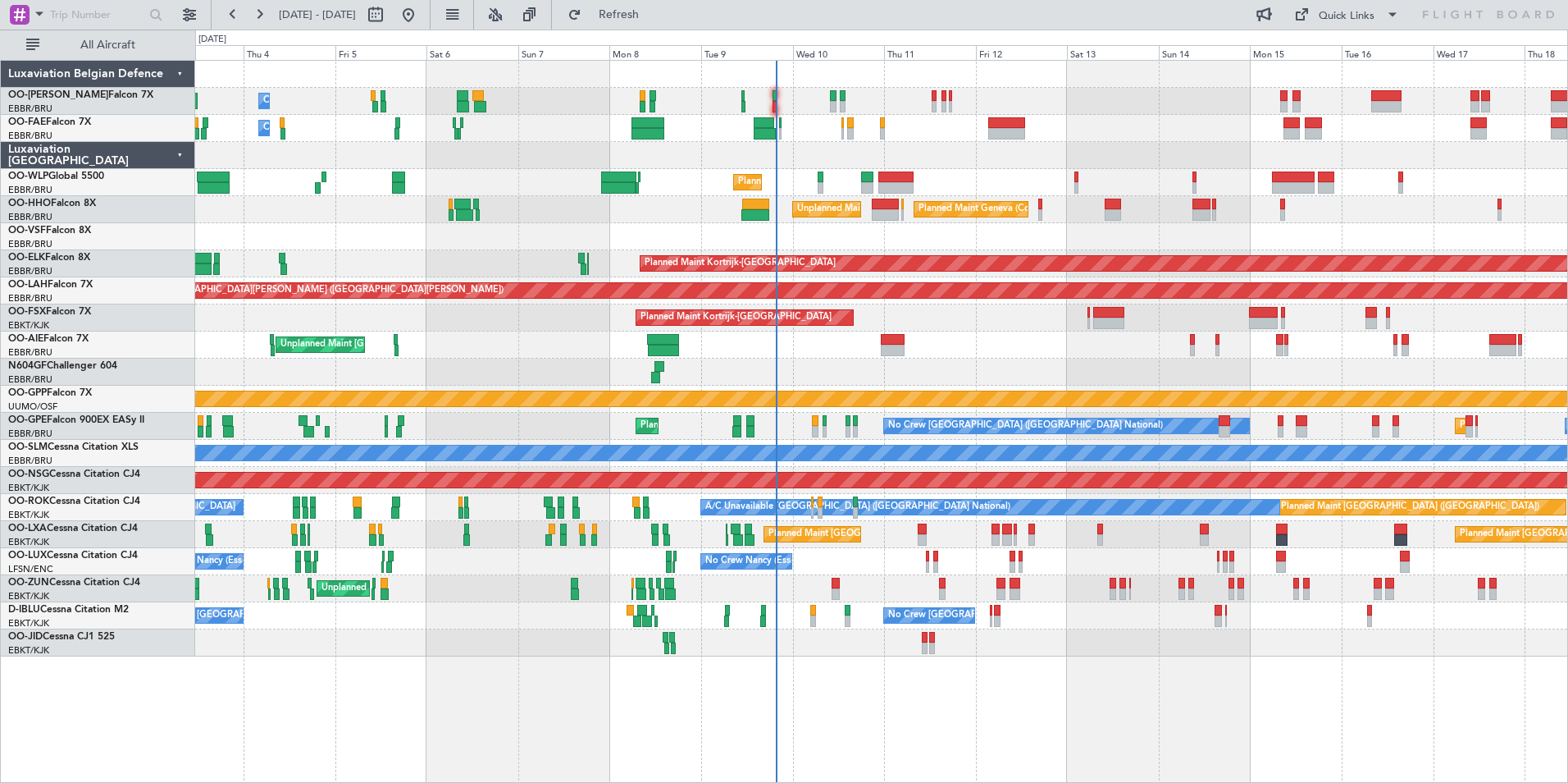
click at [0, 568] on html "[DATE] - [DATE] Refresh Quick Links All Aircraft Planned Maint [GEOGRAPHIC_DATA…" at bounding box center [784, 392] width 1568 height 783
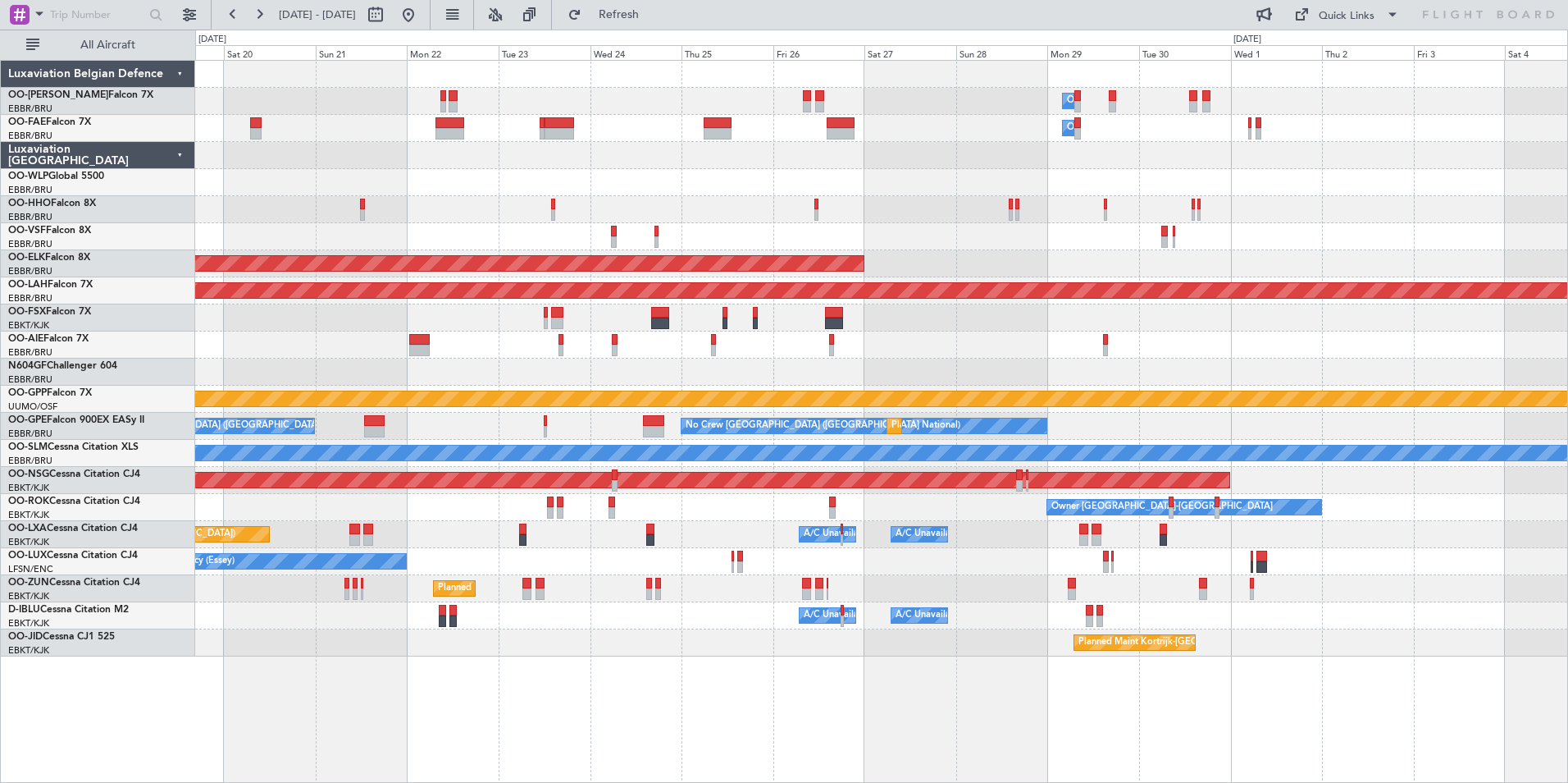
click at [0, 636] on html "[DATE] - [DATE] Refresh Quick Links All Aircraft Owner [GEOGRAPHIC_DATA] Owner …" at bounding box center [784, 392] width 1568 height 783
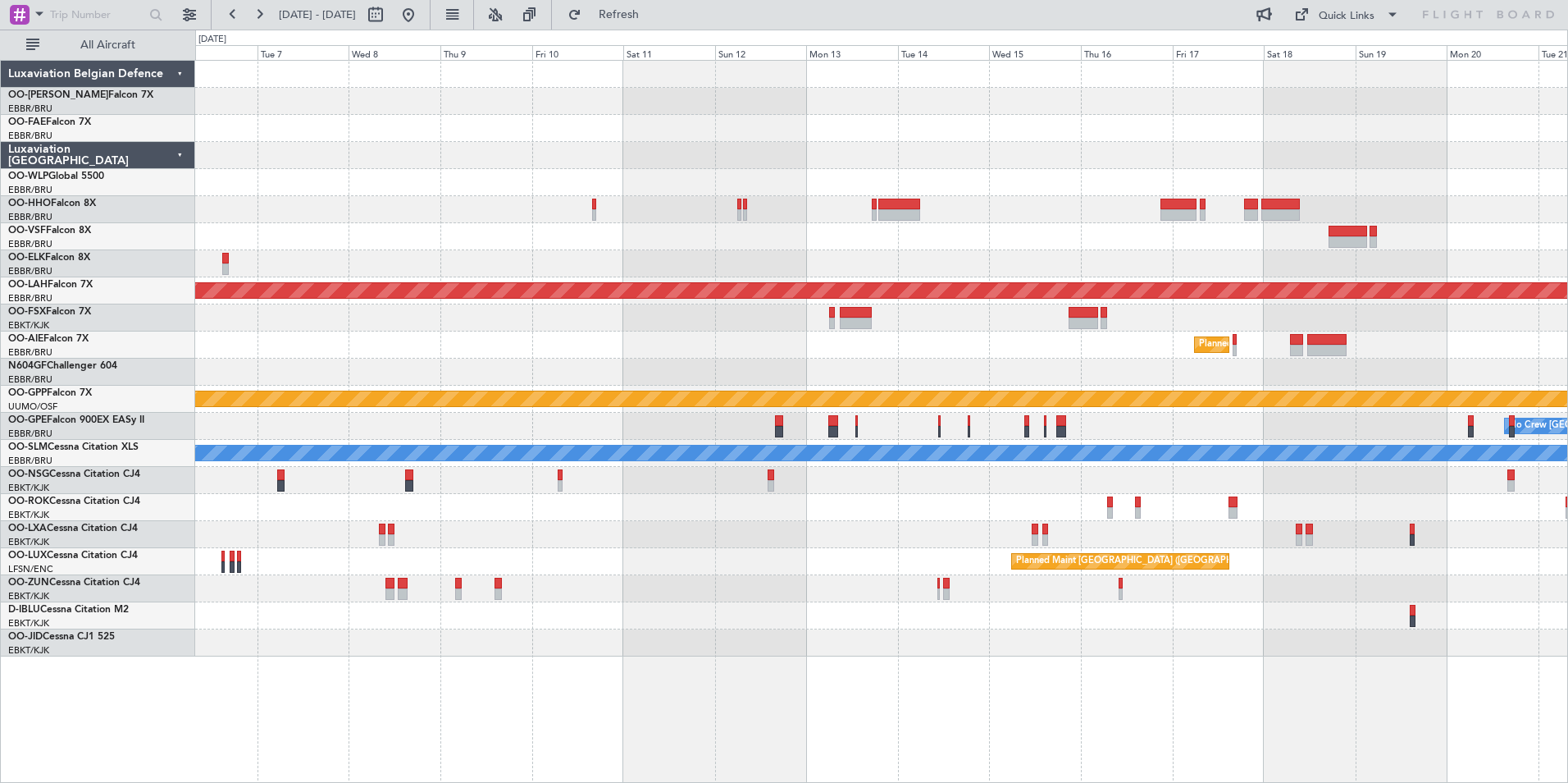
click at [725, 248] on div at bounding box center [881, 237] width 1372 height 27
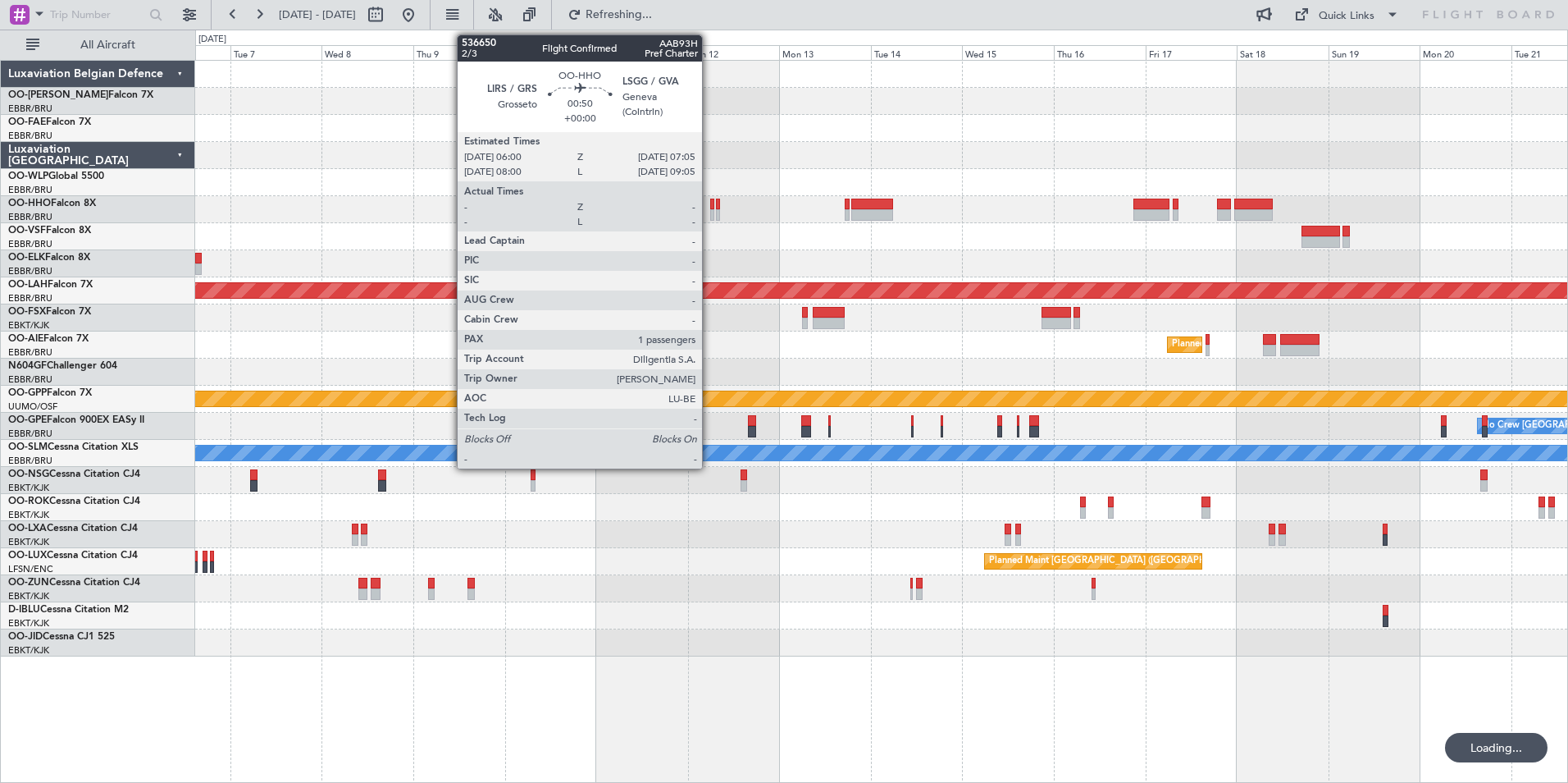
click at [710, 209] on div at bounding box center [711, 214] width 5 height 12
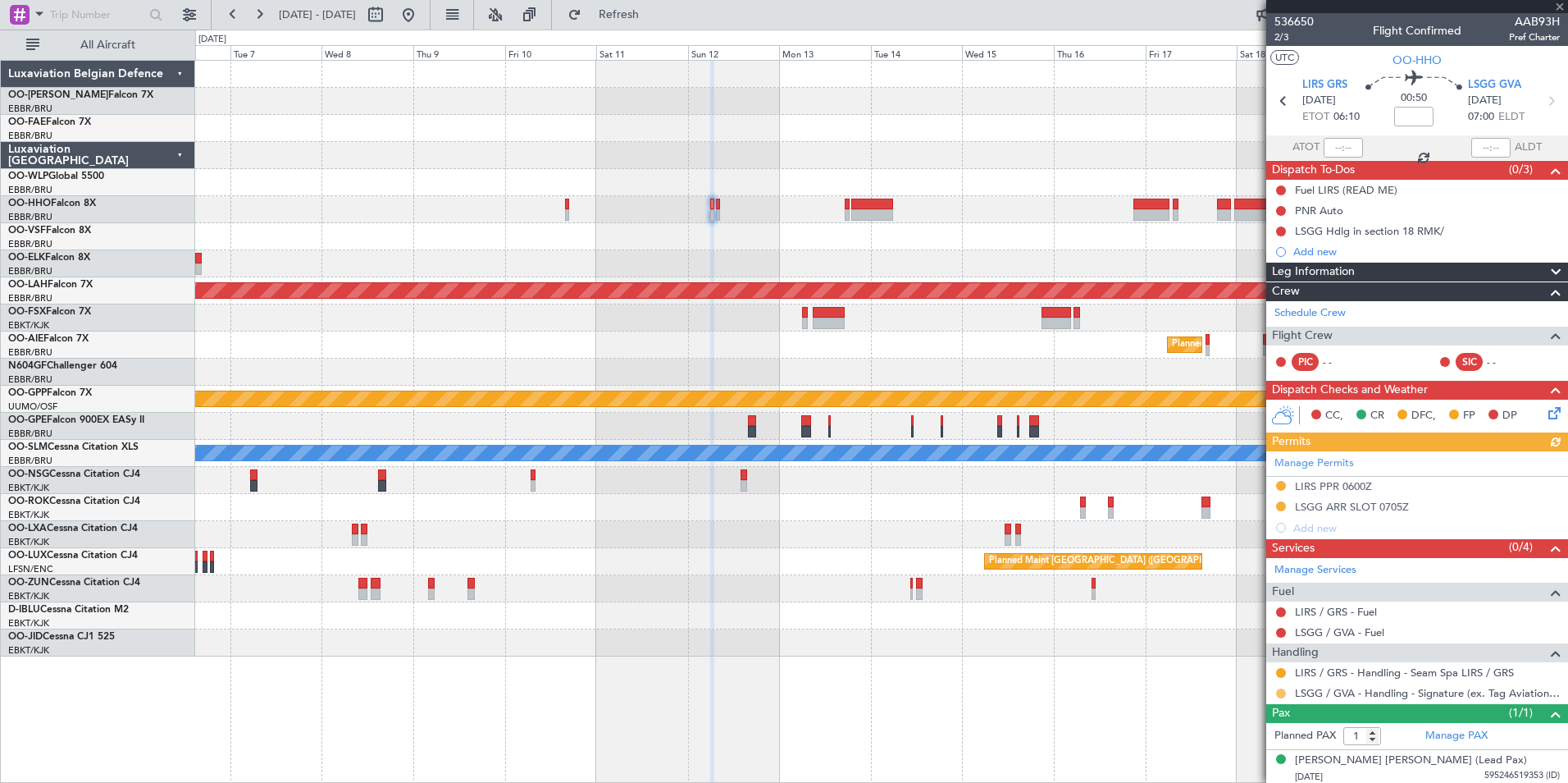
click at [1281, 692] on button at bounding box center [1281, 693] width 10 height 10
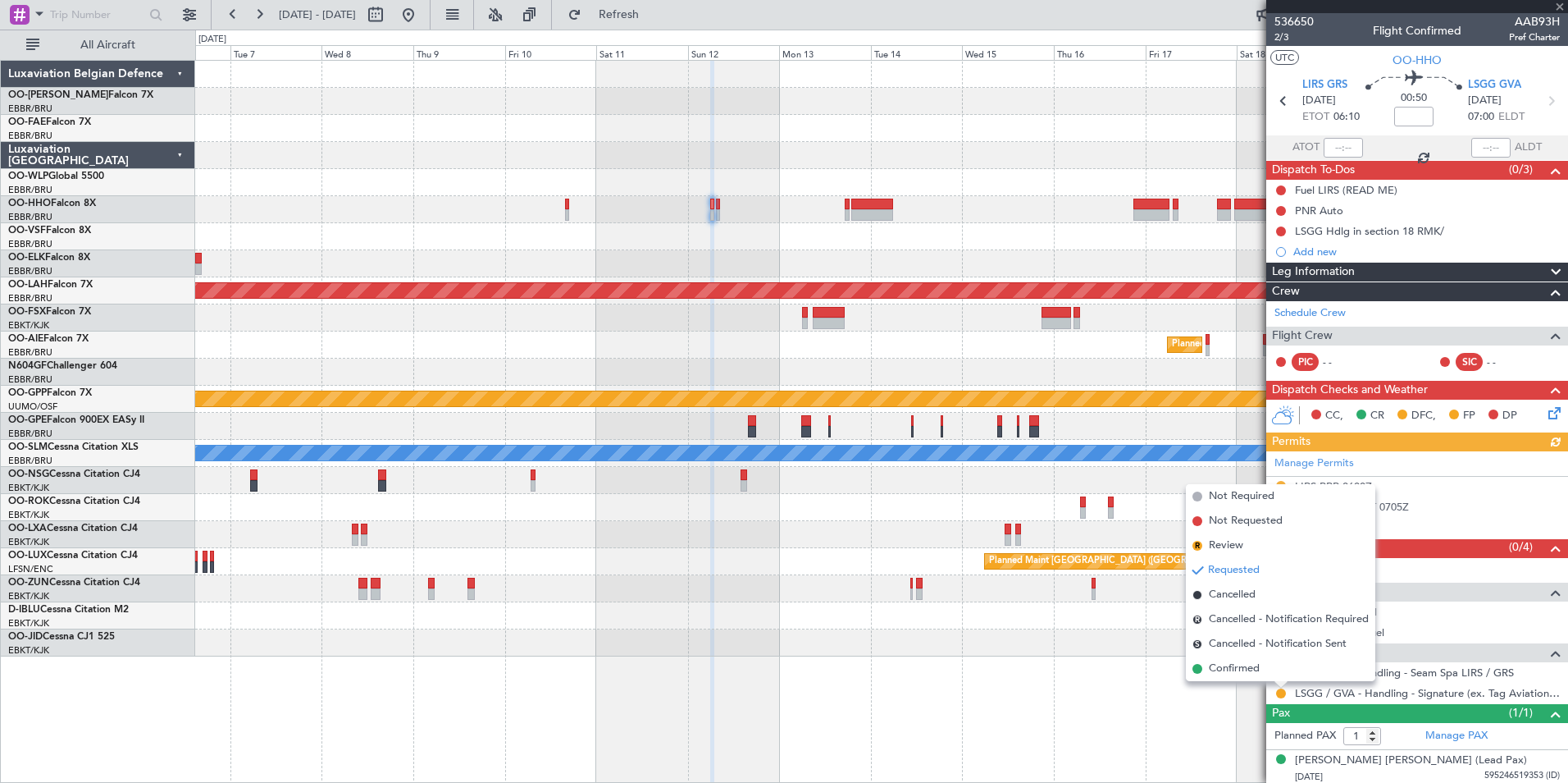
drag, startPoint x: 1244, startPoint y: 674, endPoint x: 857, endPoint y: 512, distance: 419.5
click at [1239, 673] on span "Confirmed" at bounding box center [1234, 669] width 51 height 16
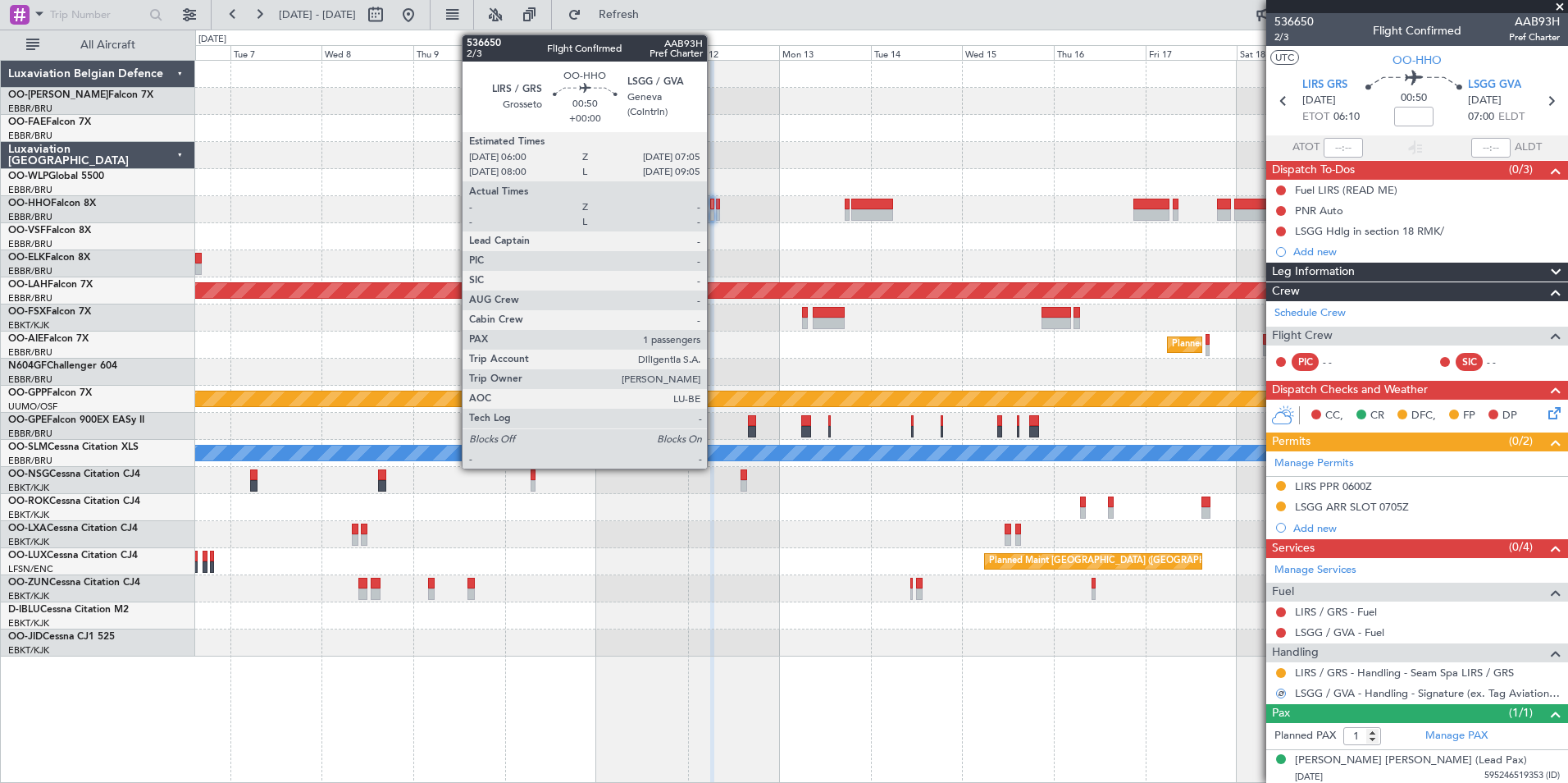
click at [714, 207] on div at bounding box center [711, 204] width 5 height 12
click at [717, 207] on div at bounding box center [718, 204] width 4 height 12
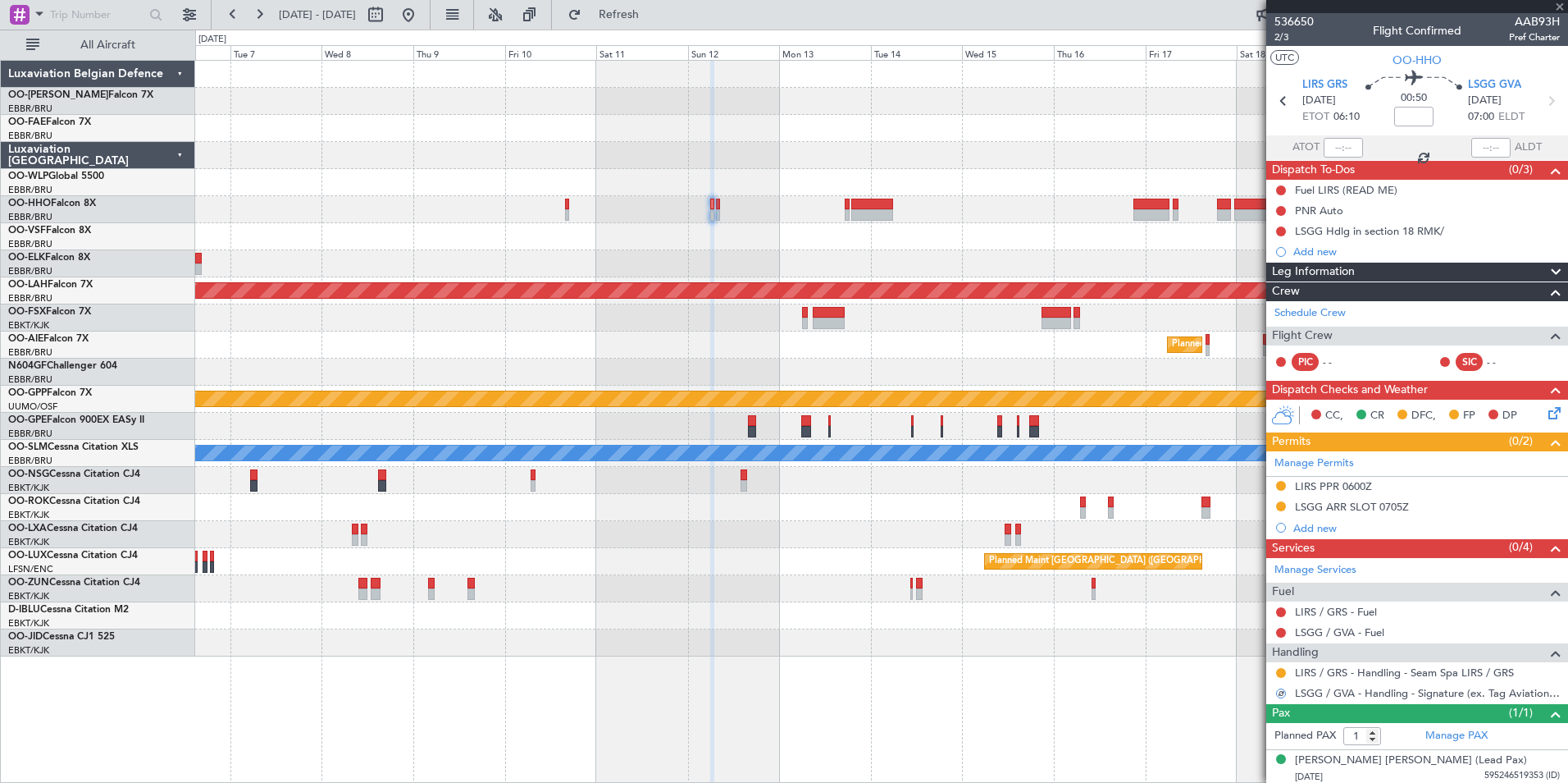
type input "0"
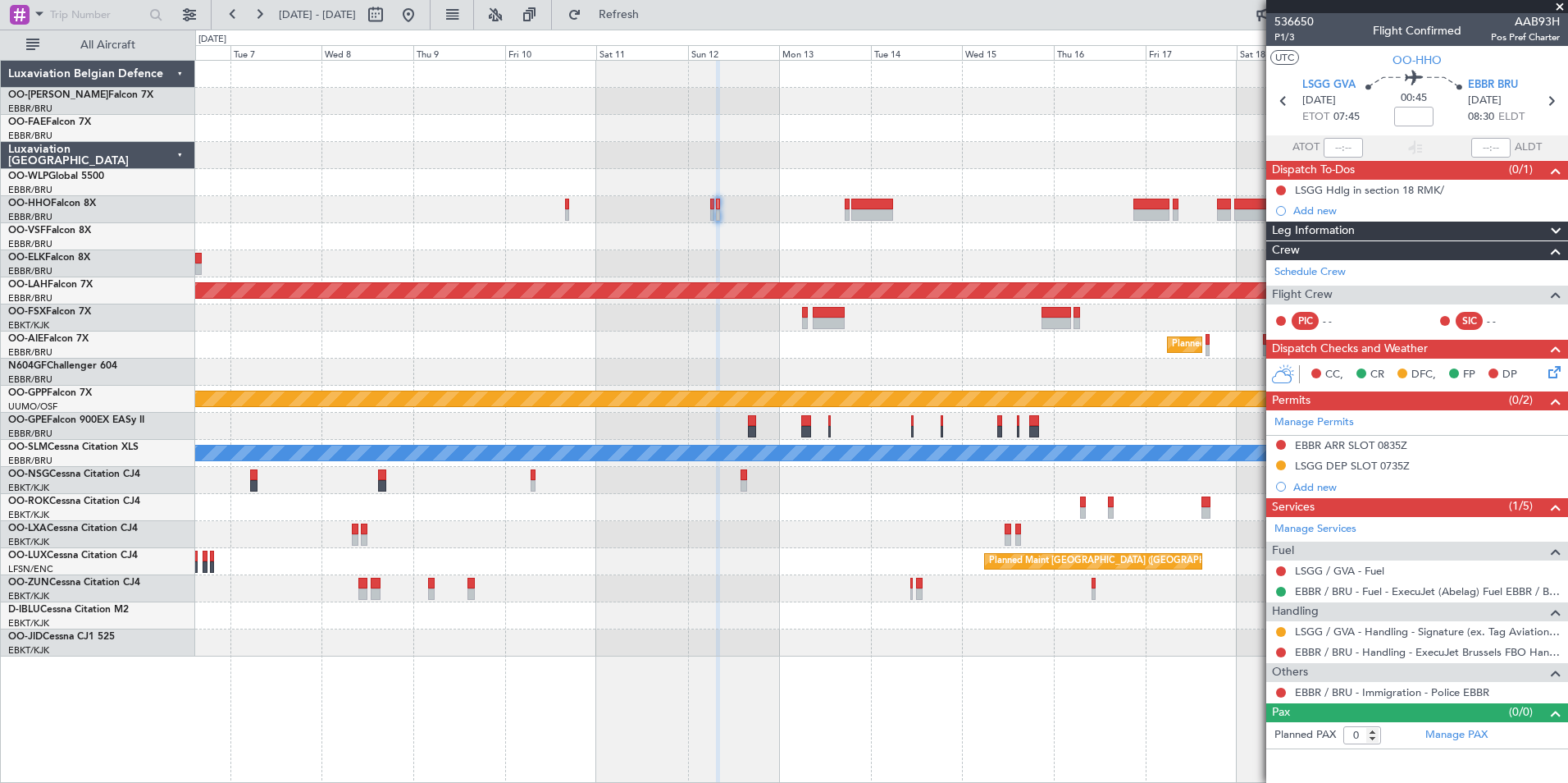
drag, startPoint x: 1280, startPoint y: 628, endPoint x: 1264, endPoint y: 621, distance: 17.5
click at [1280, 628] on button at bounding box center [1281, 632] width 10 height 10
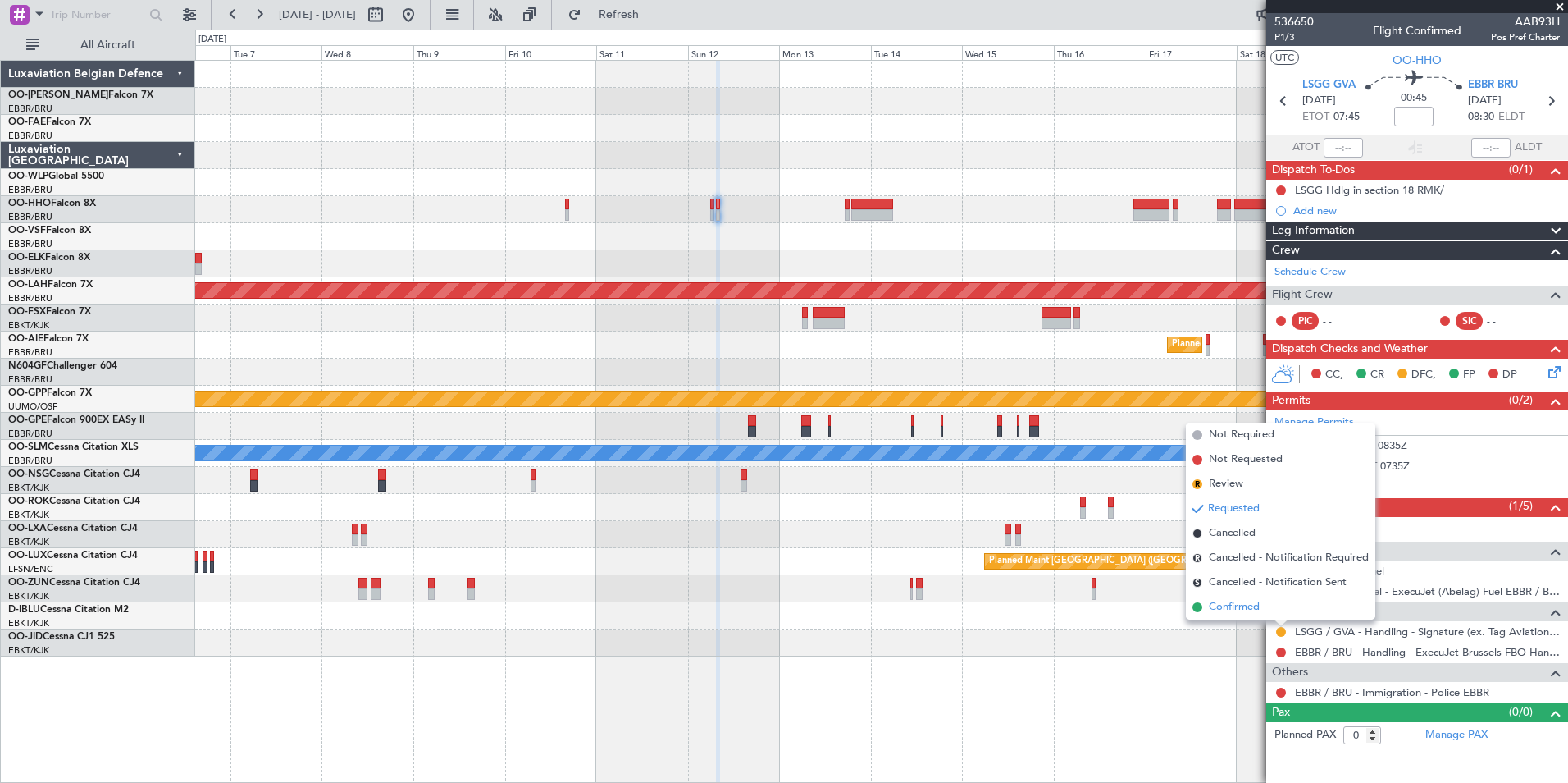
click at [1230, 601] on span "Confirmed" at bounding box center [1234, 607] width 51 height 16
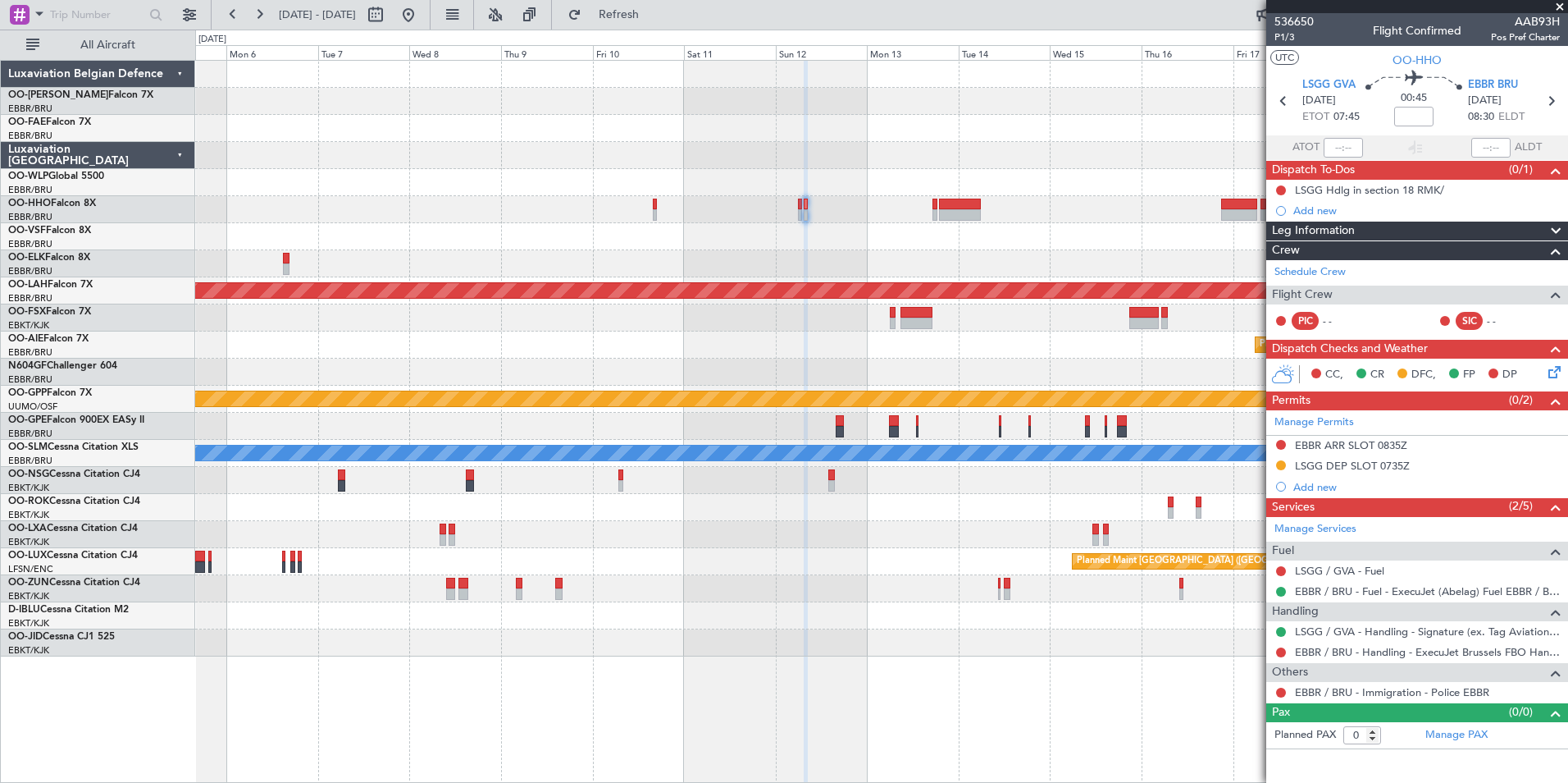
click at [631, 430] on div "No Crew [GEOGRAPHIC_DATA] ([GEOGRAPHIC_DATA] National) Planned Maint Nurnberg" at bounding box center [881, 426] width 1372 height 27
click at [421, 17] on button at bounding box center [408, 15] width 26 height 26
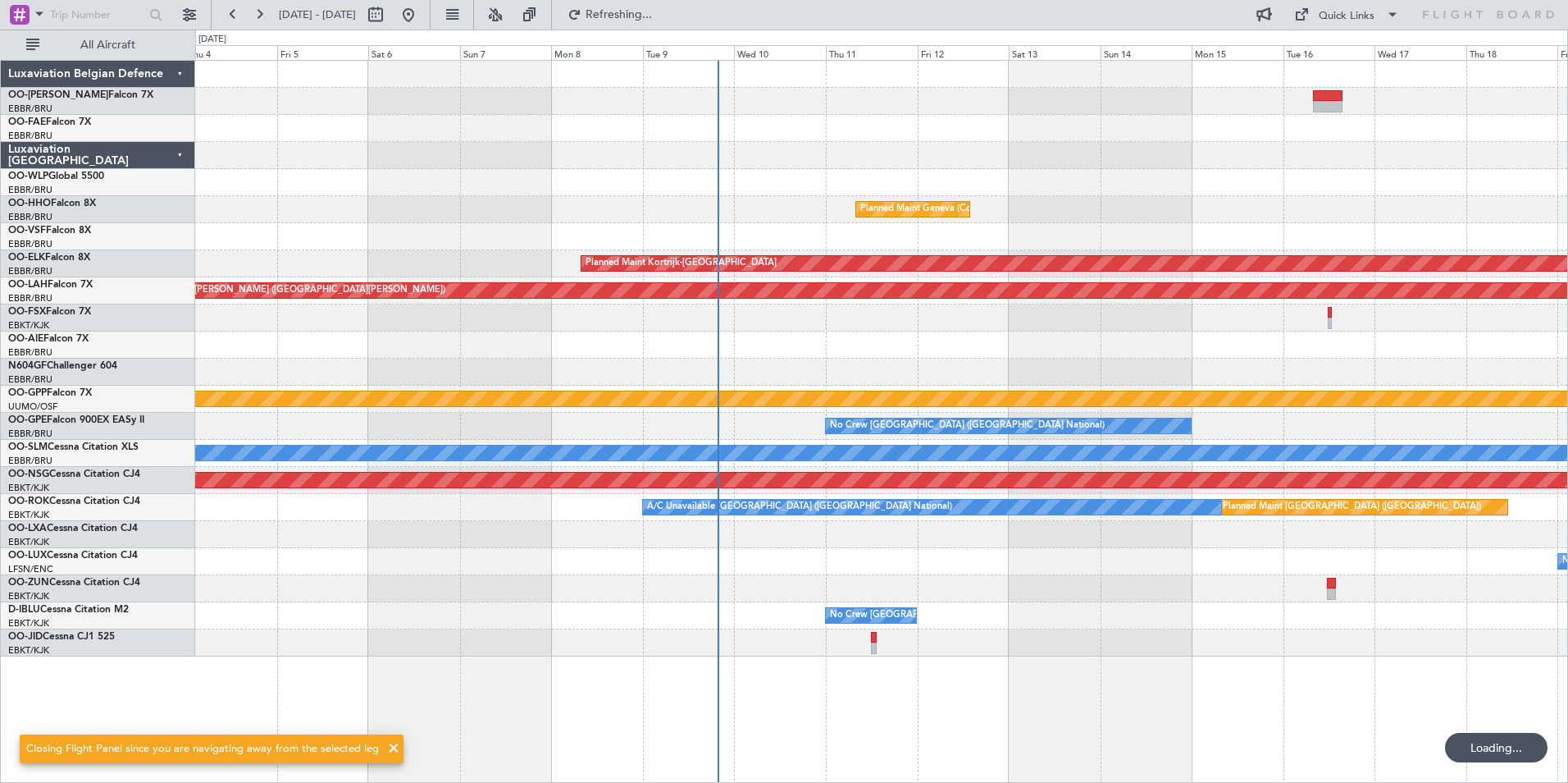
click at [749, 376] on div at bounding box center [881, 372] width 1372 height 27
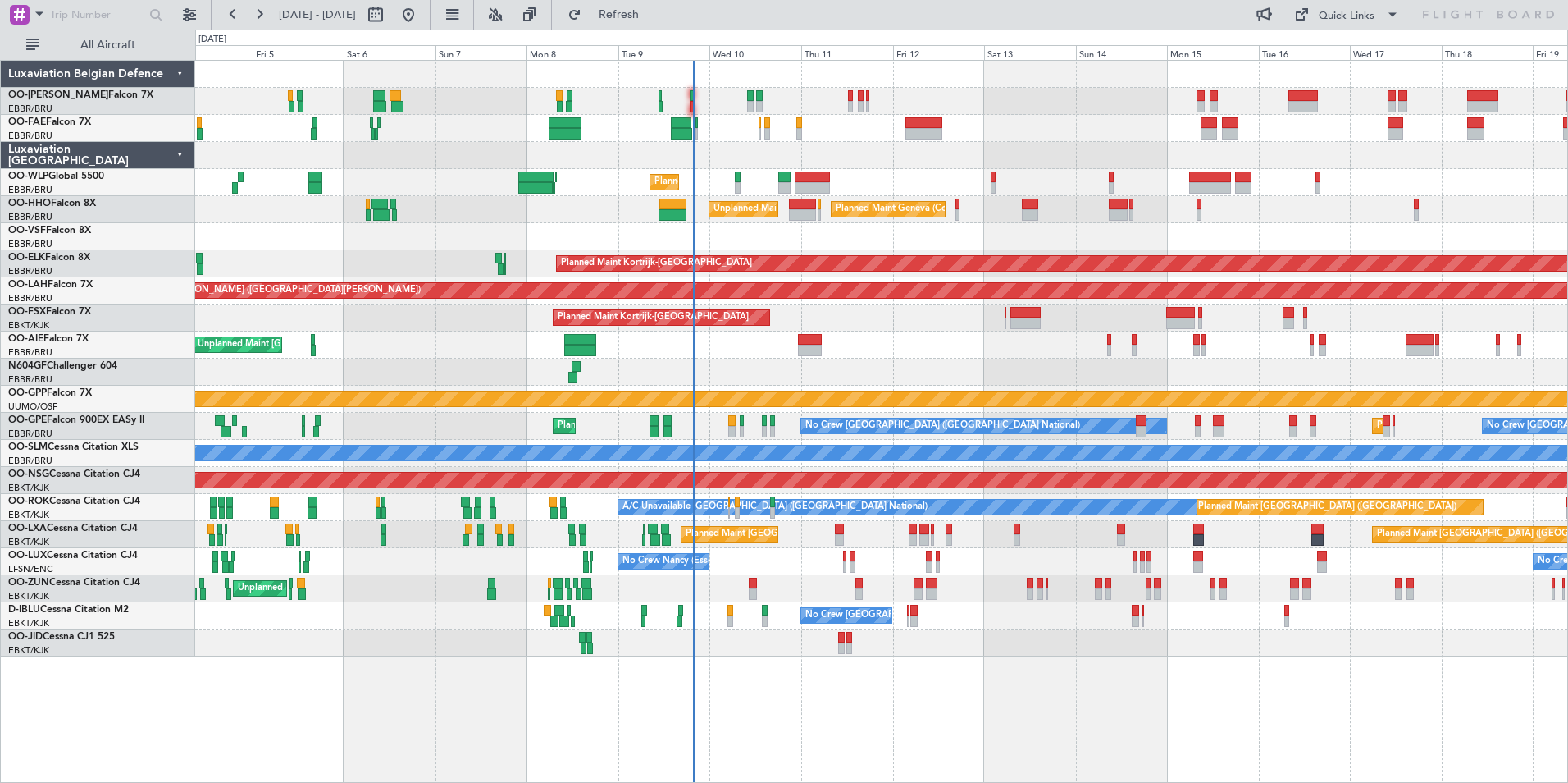
click at [788, 352] on div "Unplanned Maint [GEOGRAPHIC_DATA] ([GEOGRAPHIC_DATA] National) Planned Maint [G…" at bounding box center [881, 345] width 1372 height 27
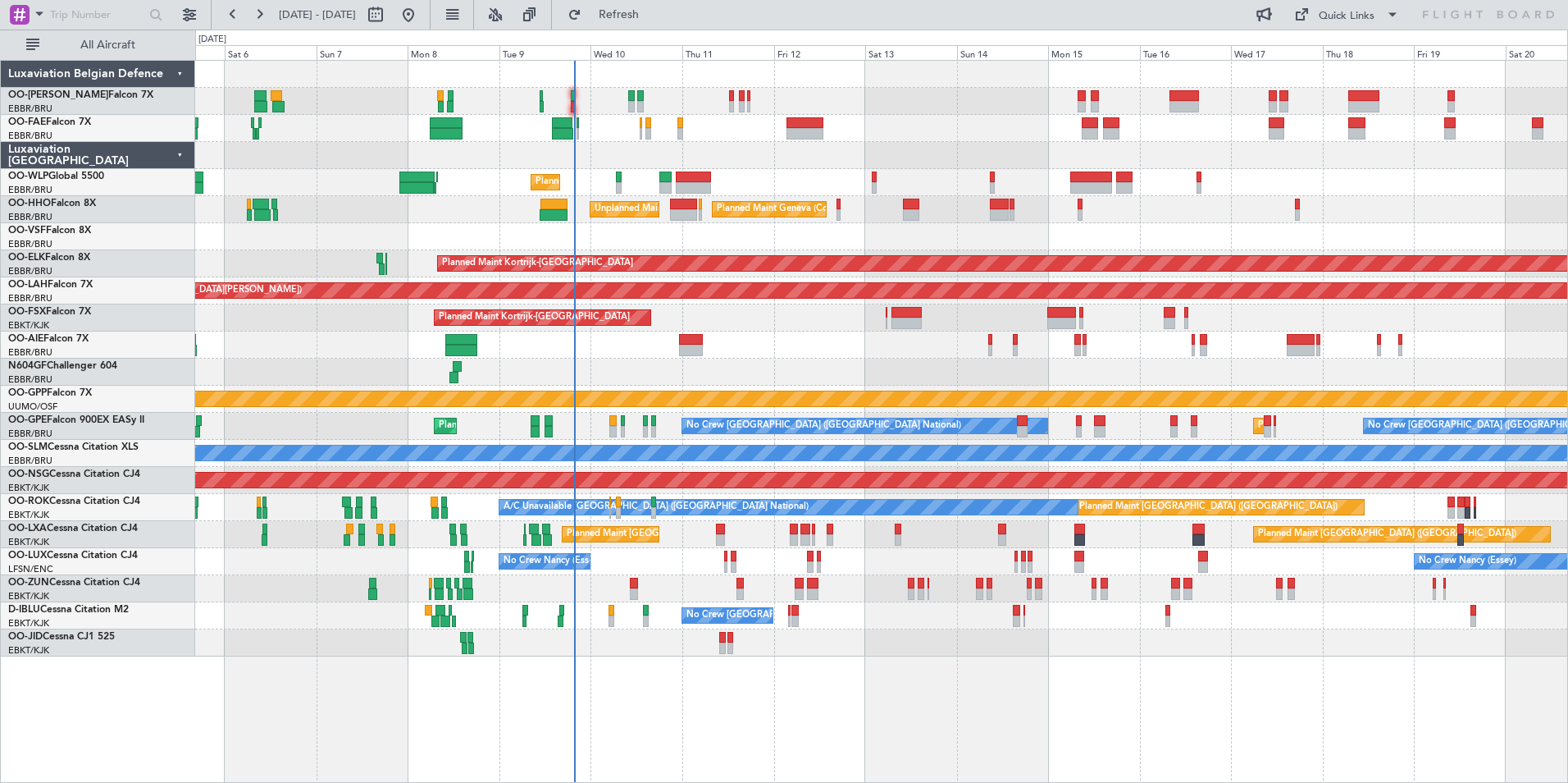
click at [764, 368] on div at bounding box center [881, 372] width 1372 height 27
click at [793, 354] on div "Unplanned Maint [GEOGRAPHIC_DATA] ([GEOGRAPHIC_DATA] National) Planned Maint [G…" at bounding box center [881, 345] width 1372 height 27
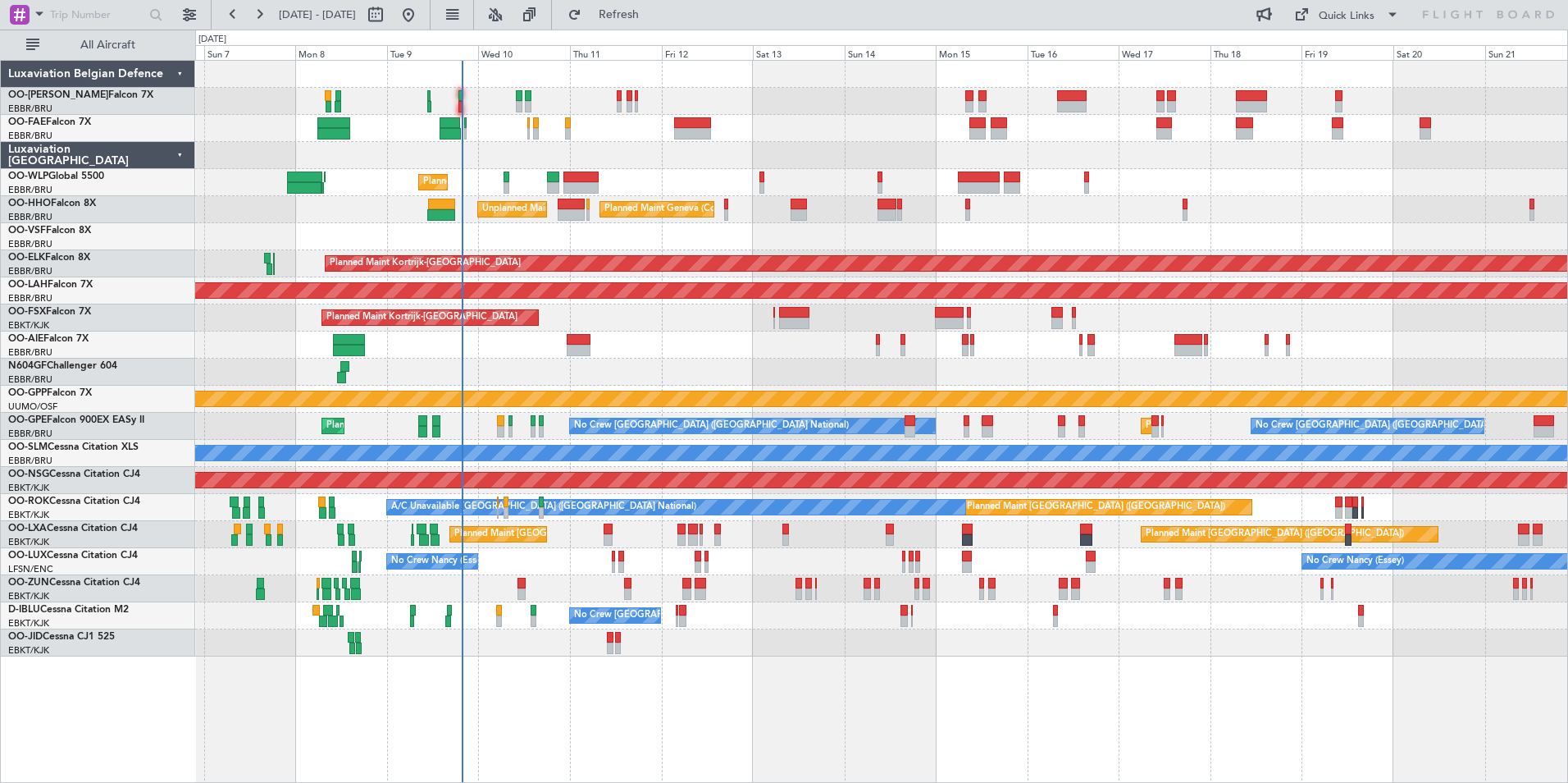
click at [728, 357] on div "Unplanned Maint [GEOGRAPHIC_DATA] ([GEOGRAPHIC_DATA] National) Planned Maint [G…" at bounding box center [881, 345] width 1372 height 27
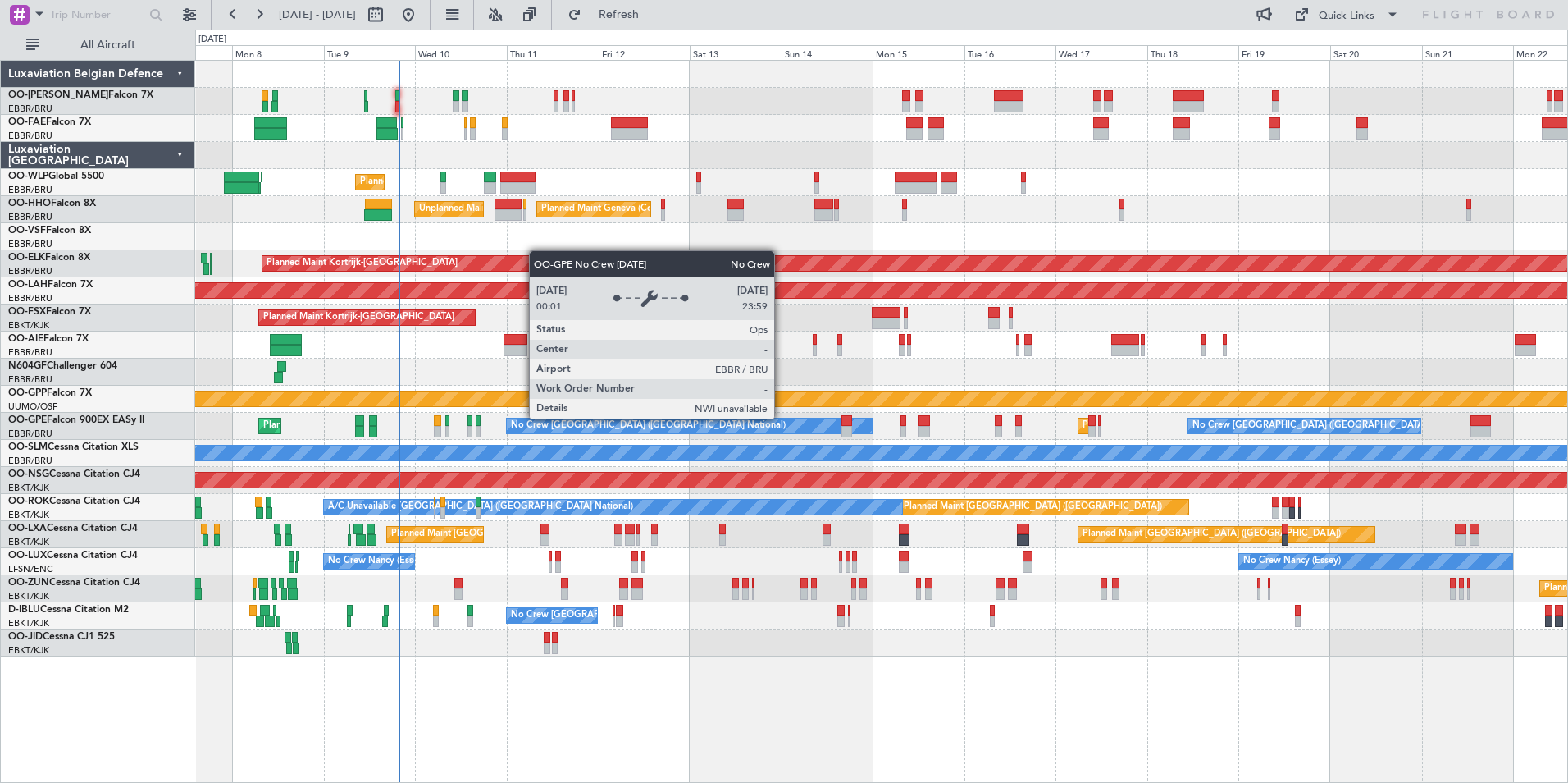
click at [717, 417] on div "No Crew [GEOGRAPHIC_DATA] ([GEOGRAPHIC_DATA] National) Planned Maint [GEOGRAPHI…" at bounding box center [881, 426] width 1372 height 27
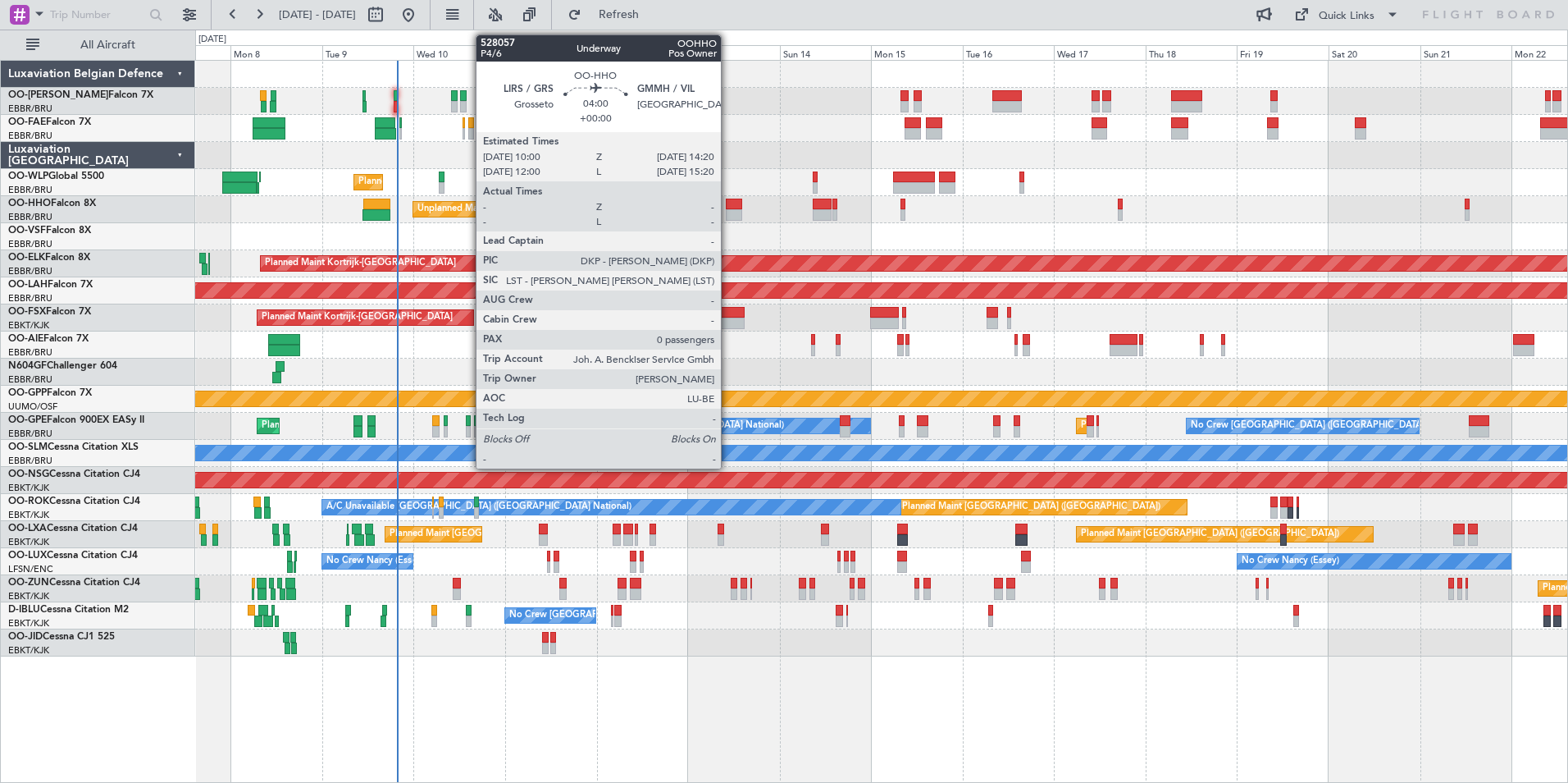
click at [728, 204] on div at bounding box center [734, 204] width 17 height 12
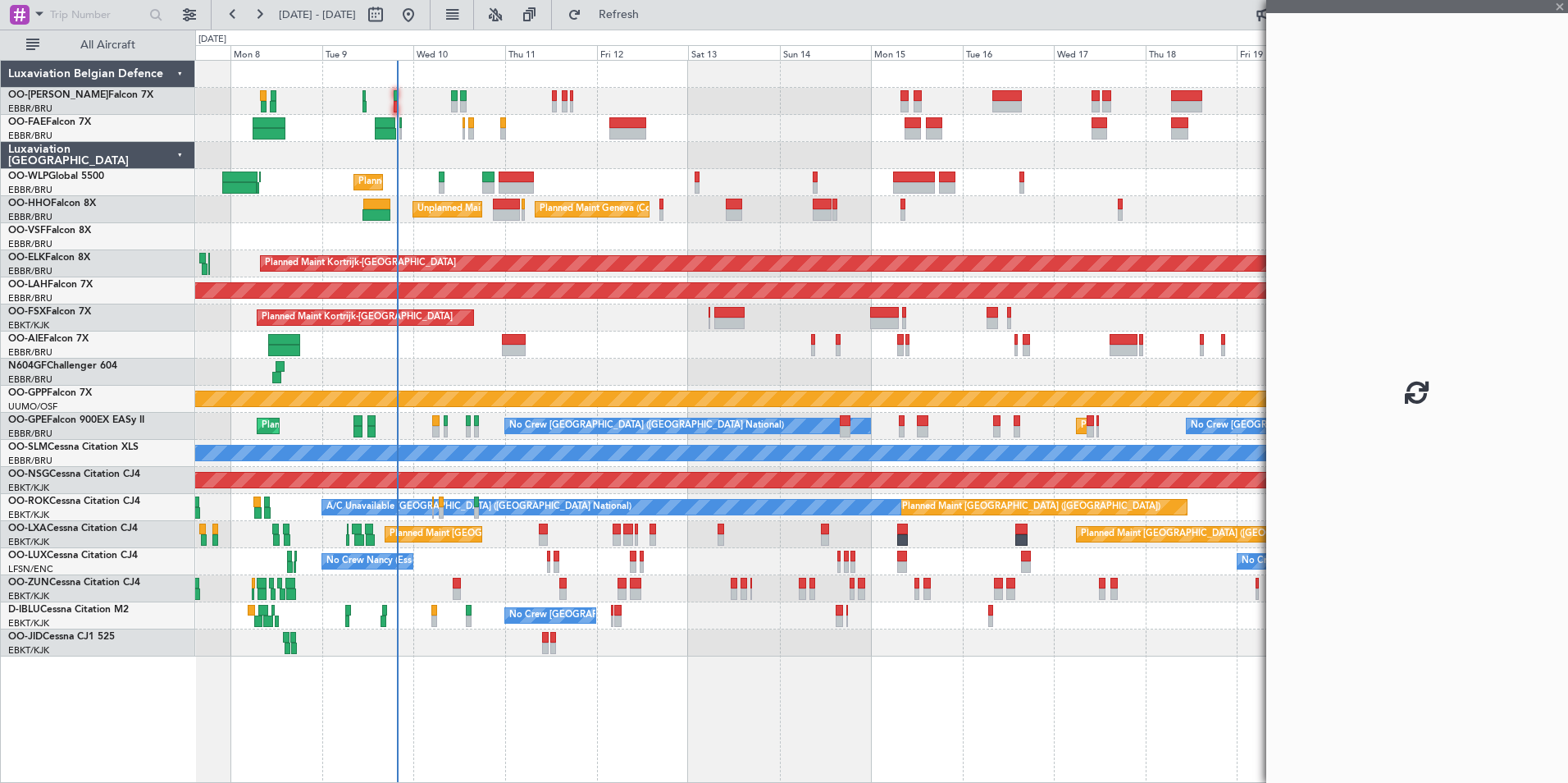
click at [667, 385] on div "Owner Melsbroek Air Base Owner [GEOGRAPHIC_DATA] Planned Maint Liege Planned Ma…" at bounding box center [881, 359] width 1372 height 596
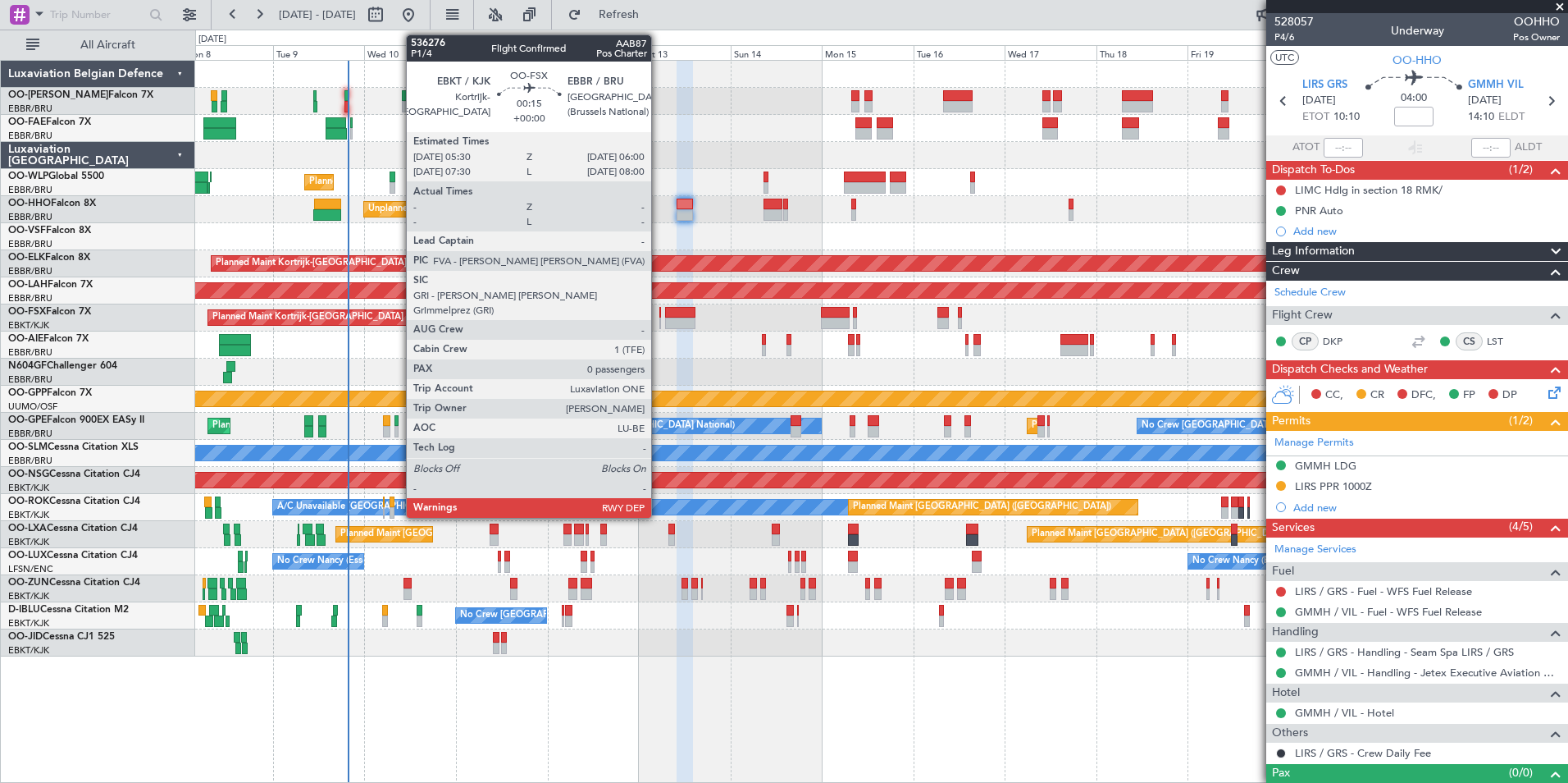
click at [659, 317] on div at bounding box center [660, 312] width 3 height 12
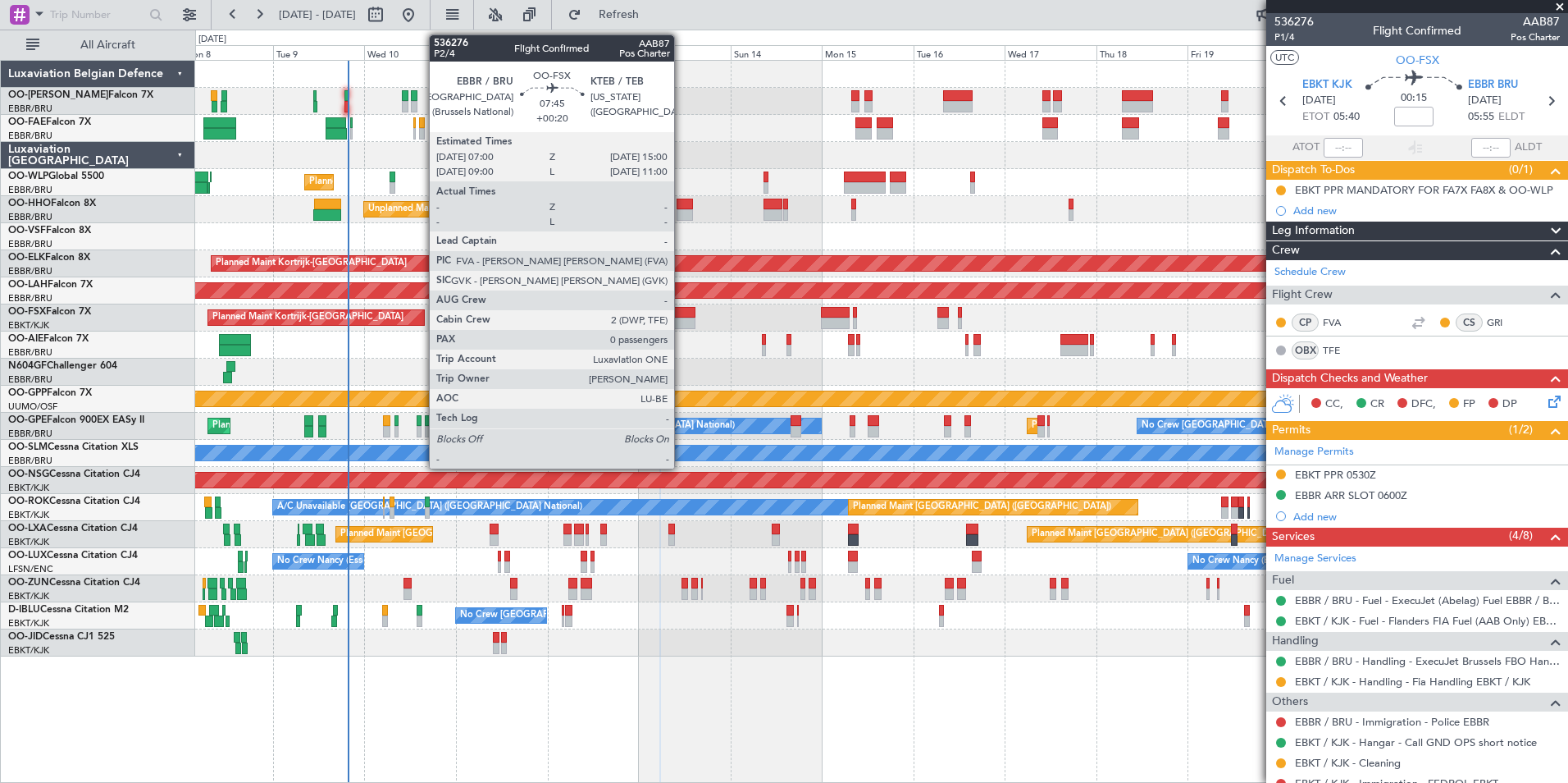
click at [681, 322] on div at bounding box center [680, 323] width 31 height 12
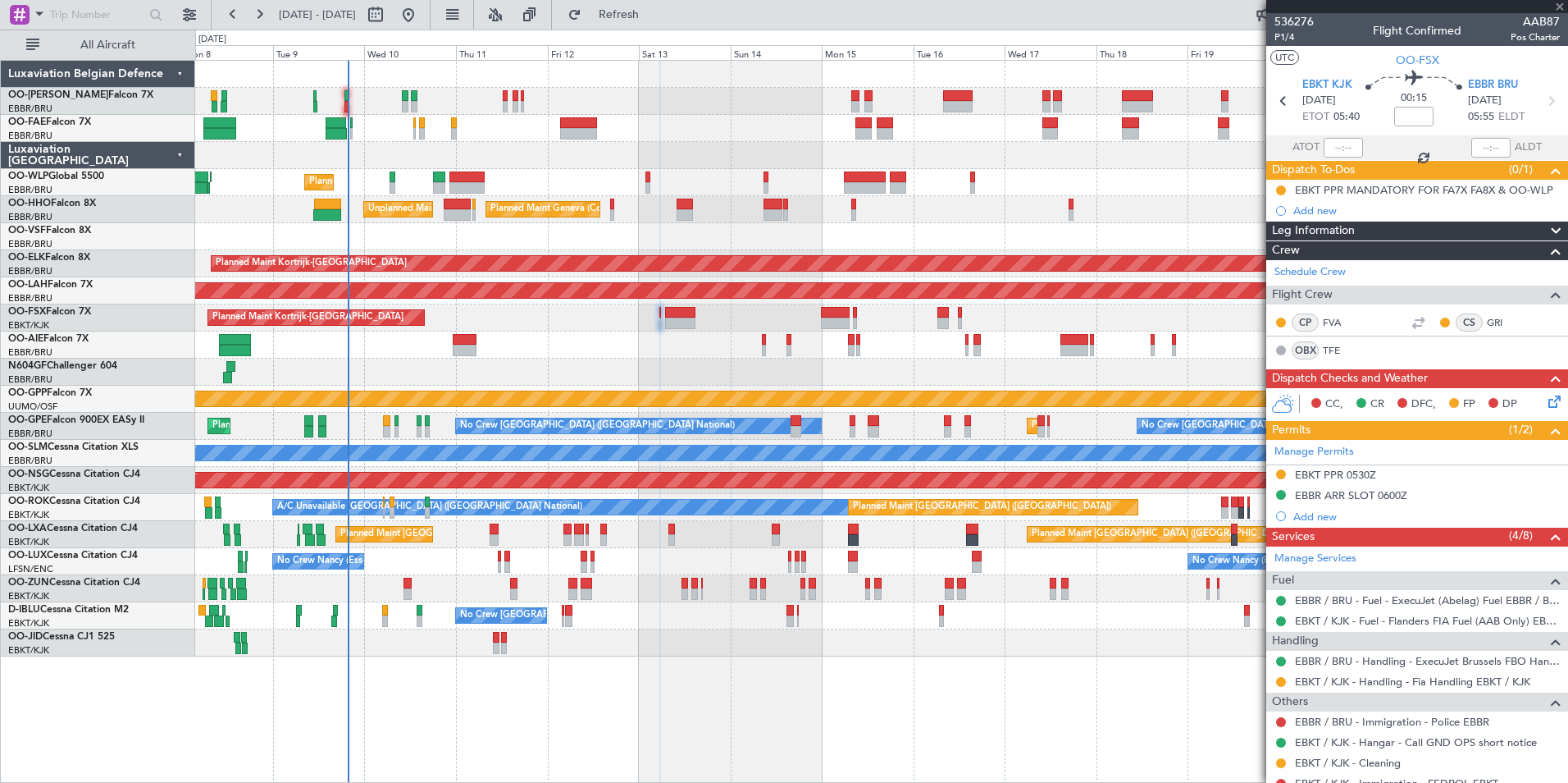
type input "+00:20"
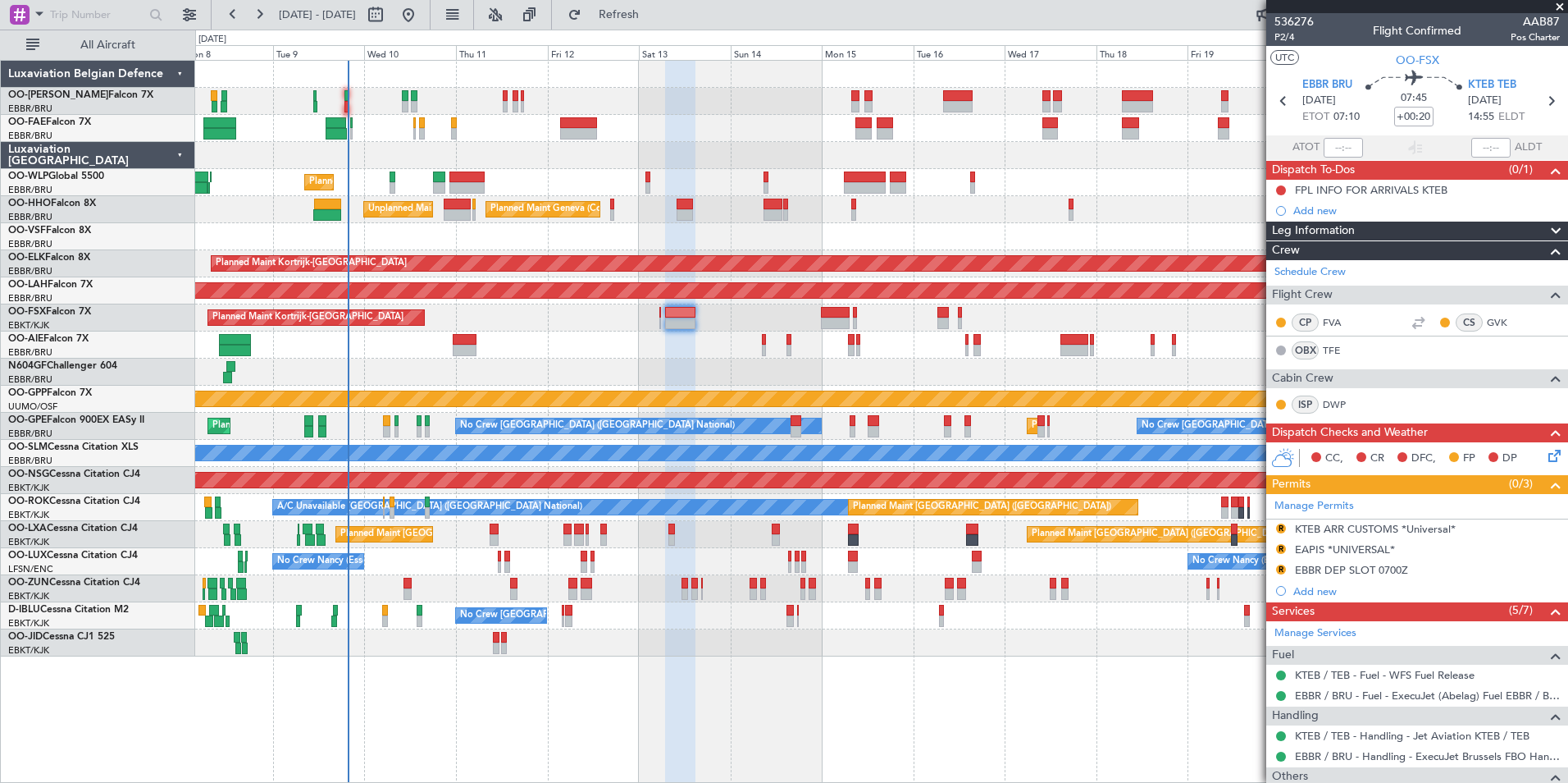
click at [658, 363] on div at bounding box center [881, 372] width 1372 height 27
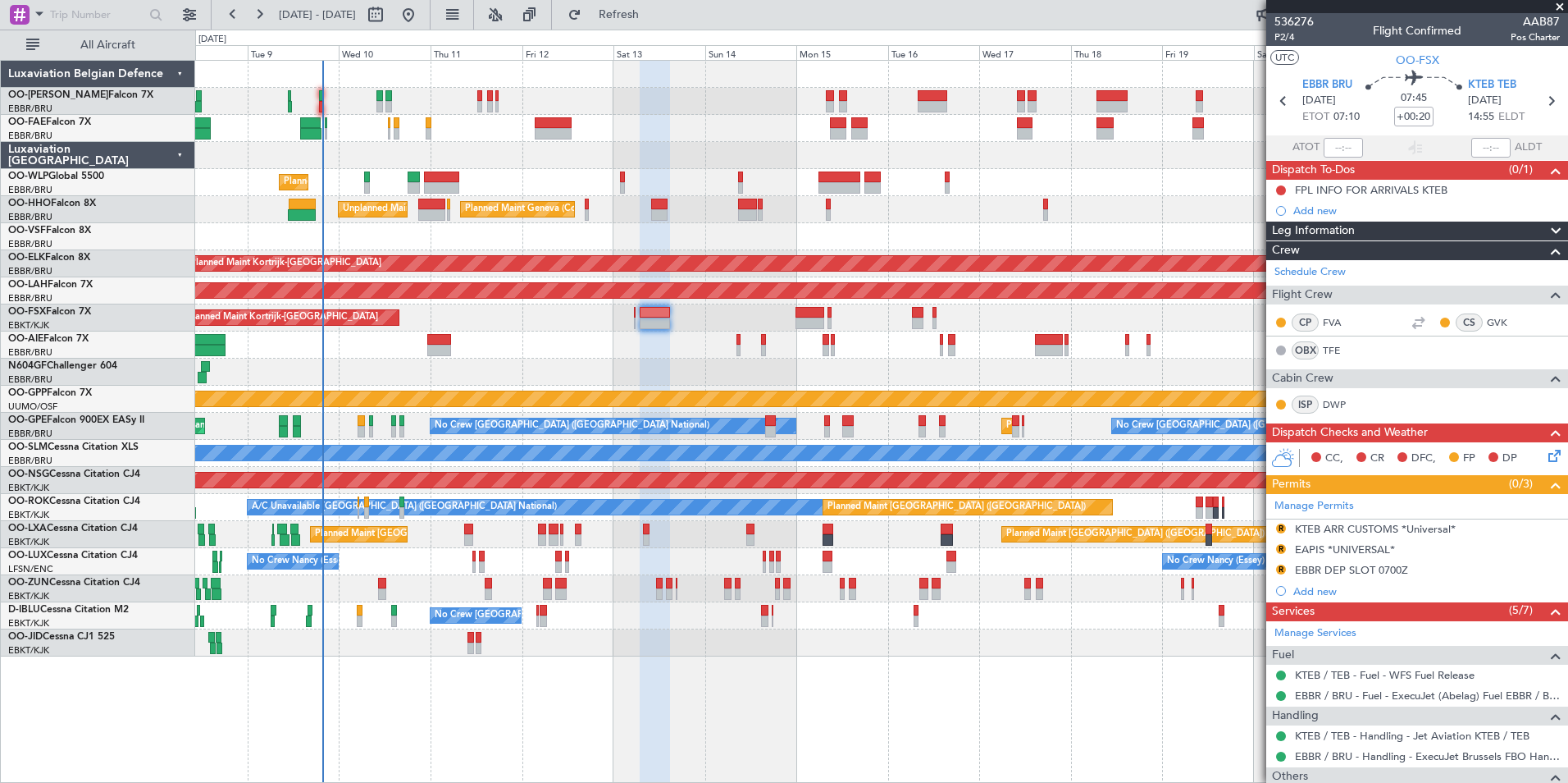
click at [667, 341] on div "Unplanned Maint [GEOGRAPHIC_DATA] ([GEOGRAPHIC_DATA] National)" at bounding box center [881, 345] width 1372 height 27
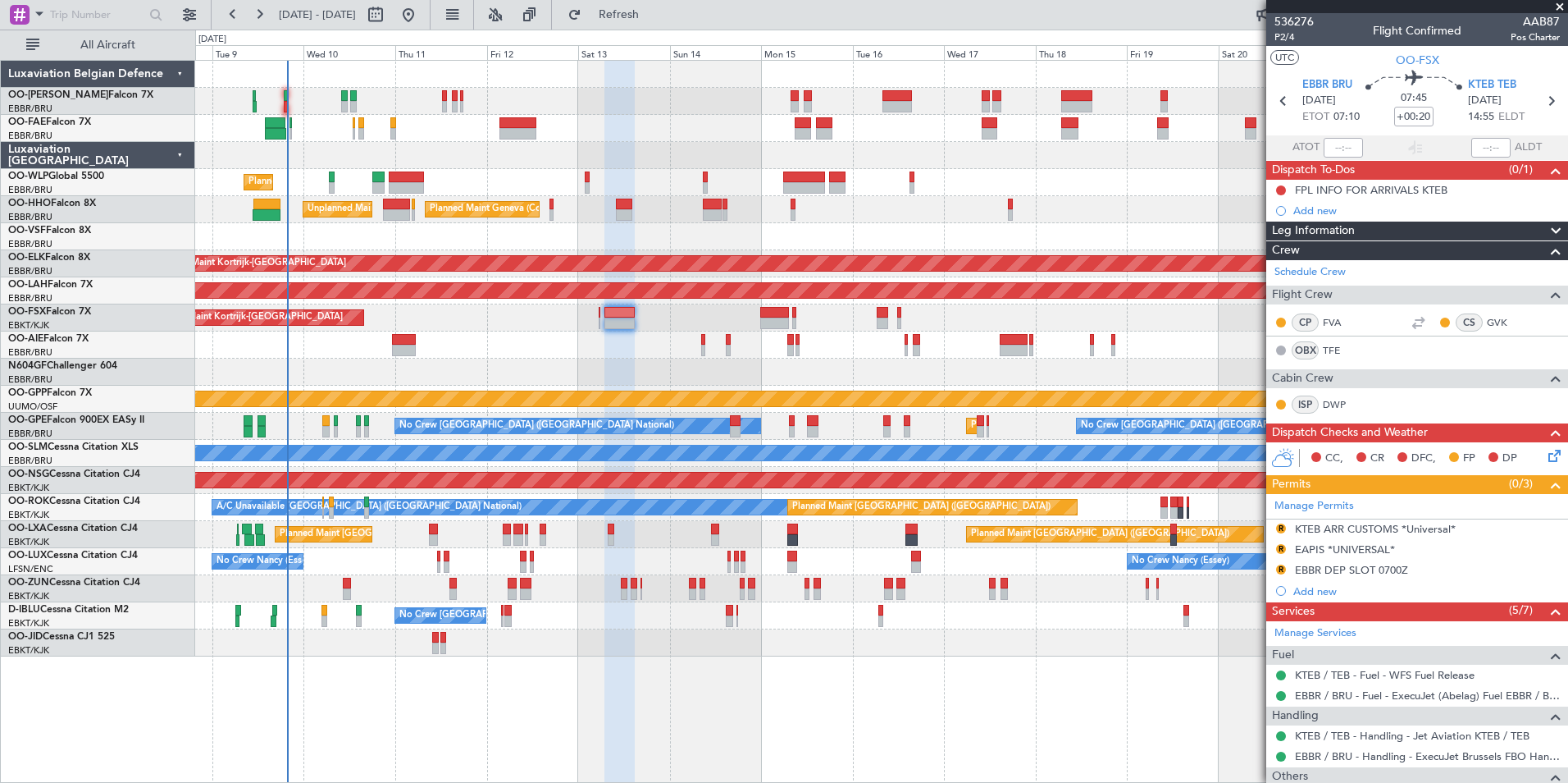
click at [634, 364] on div at bounding box center [881, 372] width 1372 height 27
click at [671, 367] on div at bounding box center [881, 372] width 1372 height 27
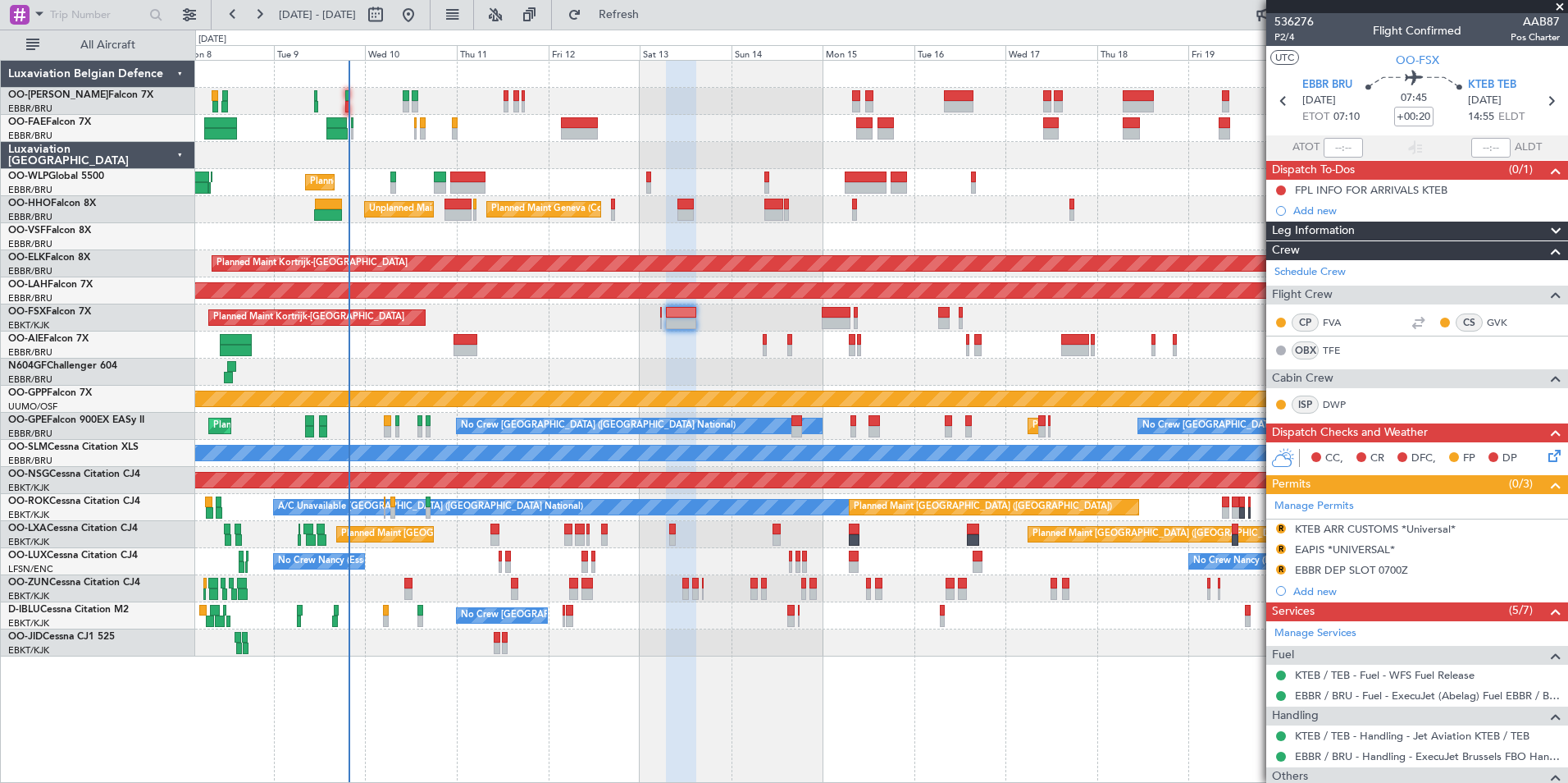
click at [685, 353] on div "Unplanned Maint [GEOGRAPHIC_DATA] ([GEOGRAPHIC_DATA] National)" at bounding box center [881, 345] width 1372 height 27
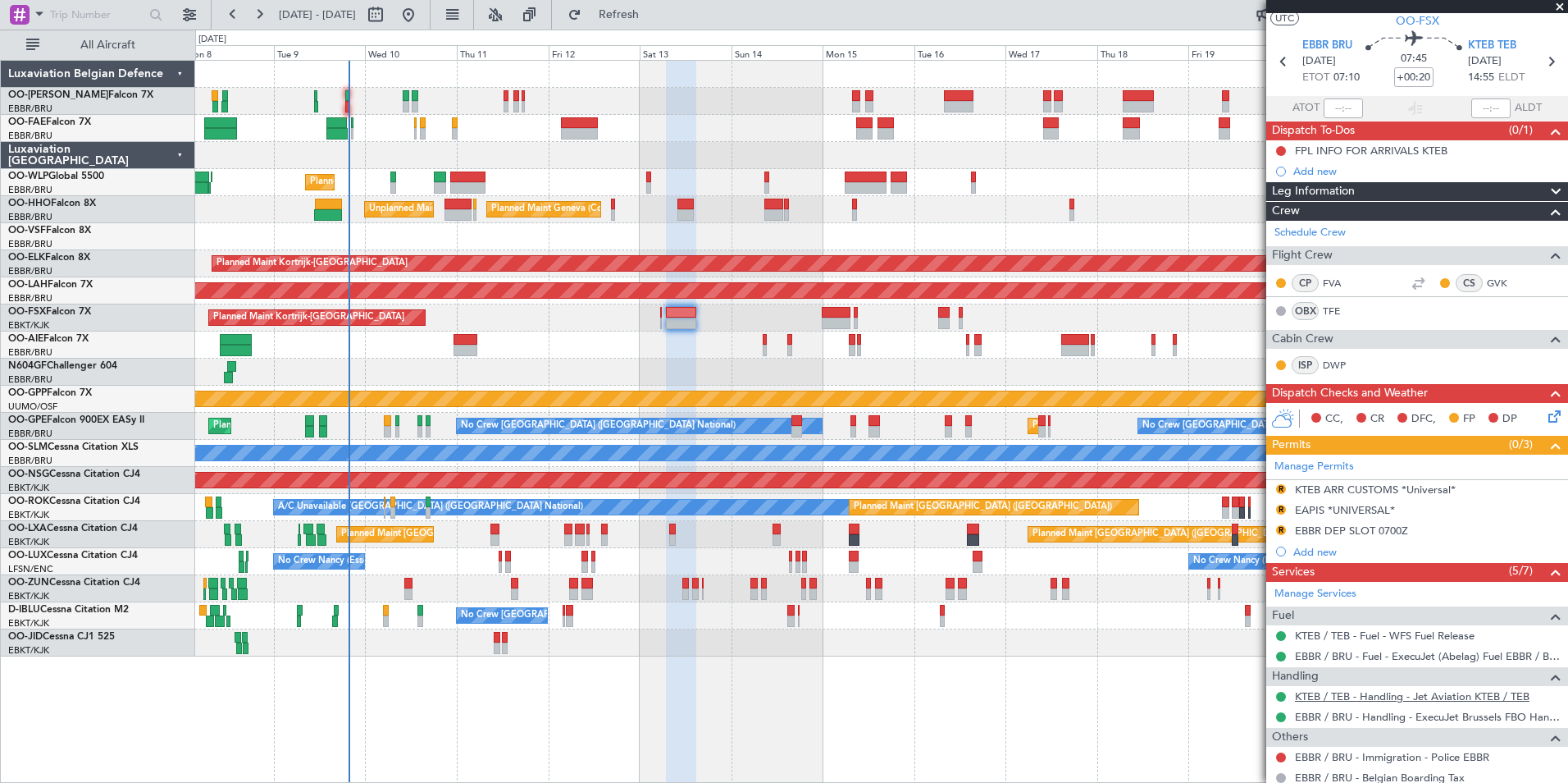
scroll to position [131, 0]
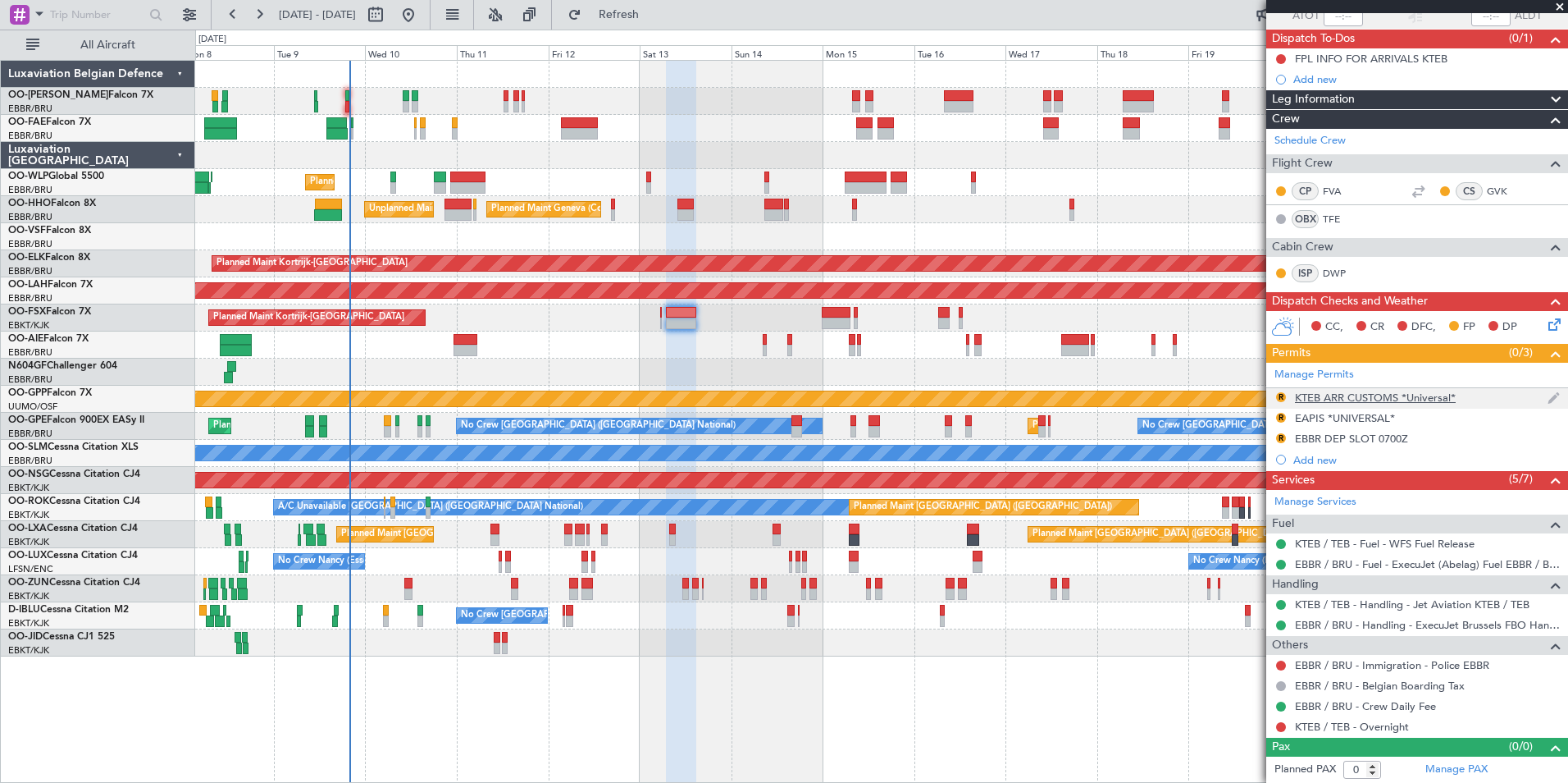
click at [1277, 401] on div "R" at bounding box center [1281, 397] width 13 height 13
click at [1284, 391] on div "R" at bounding box center [1281, 397] width 13 height 13
click at [1281, 393] on button "R" at bounding box center [1281, 397] width 10 height 10
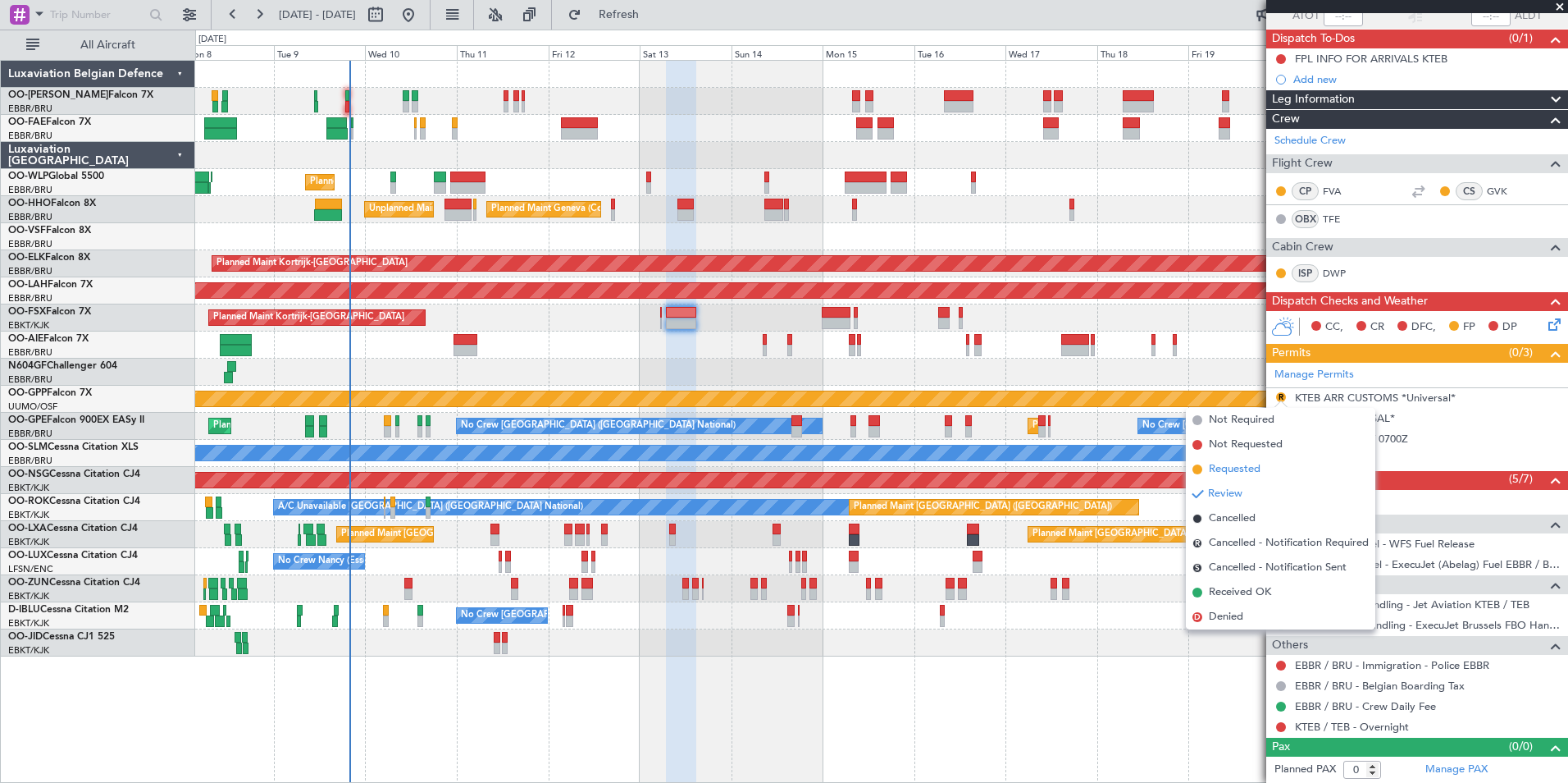
click at [1245, 473] on span "Requested" at bounding box center [1234, 469] width 52 height 16
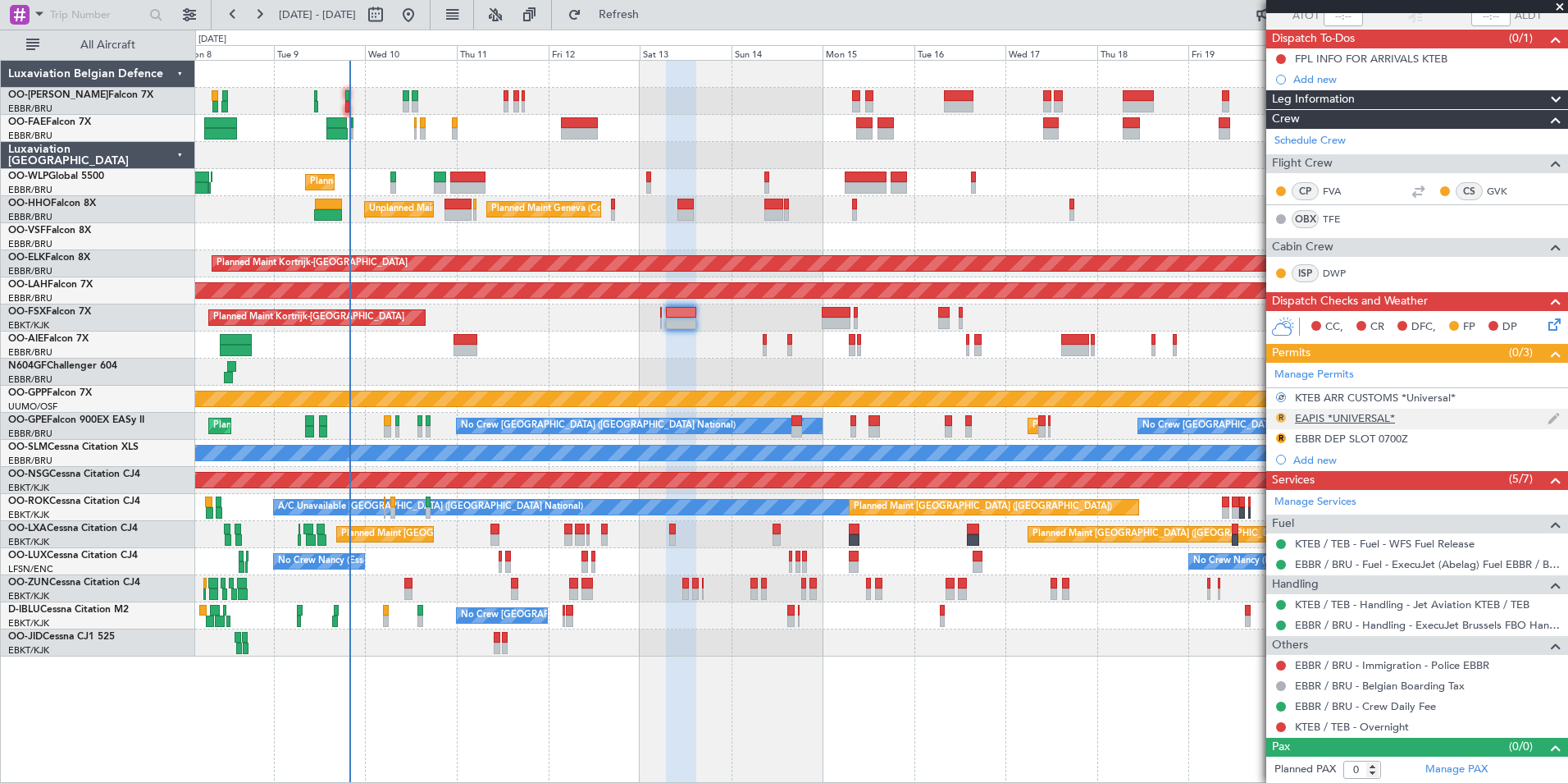
click at [1282, 413] on button "R" at bounding box center [1281, 417] width 10 height 10
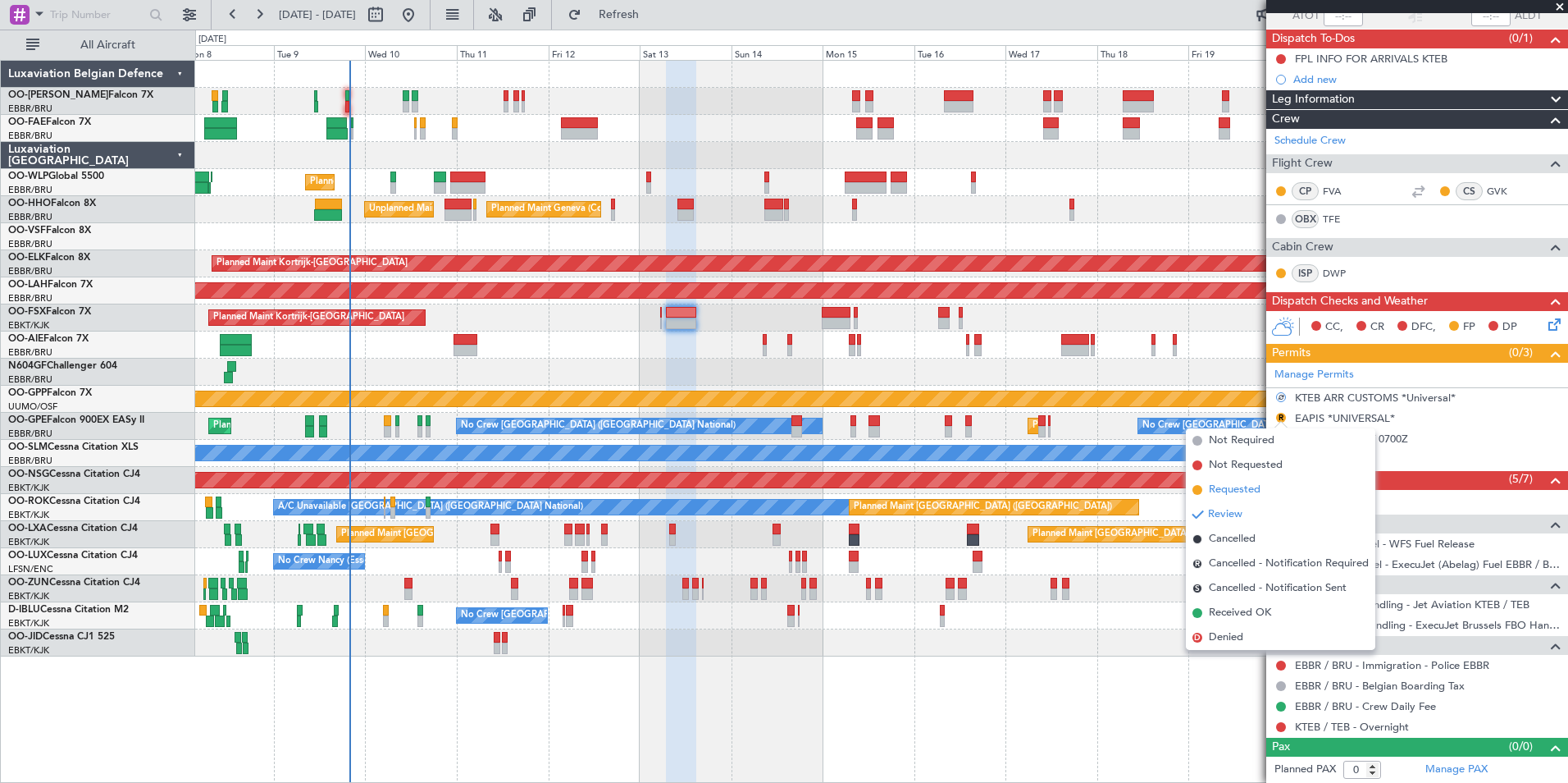
click at [1238, 485] on span "Requested" at bounding box center [1234, 490] width 52 height 16
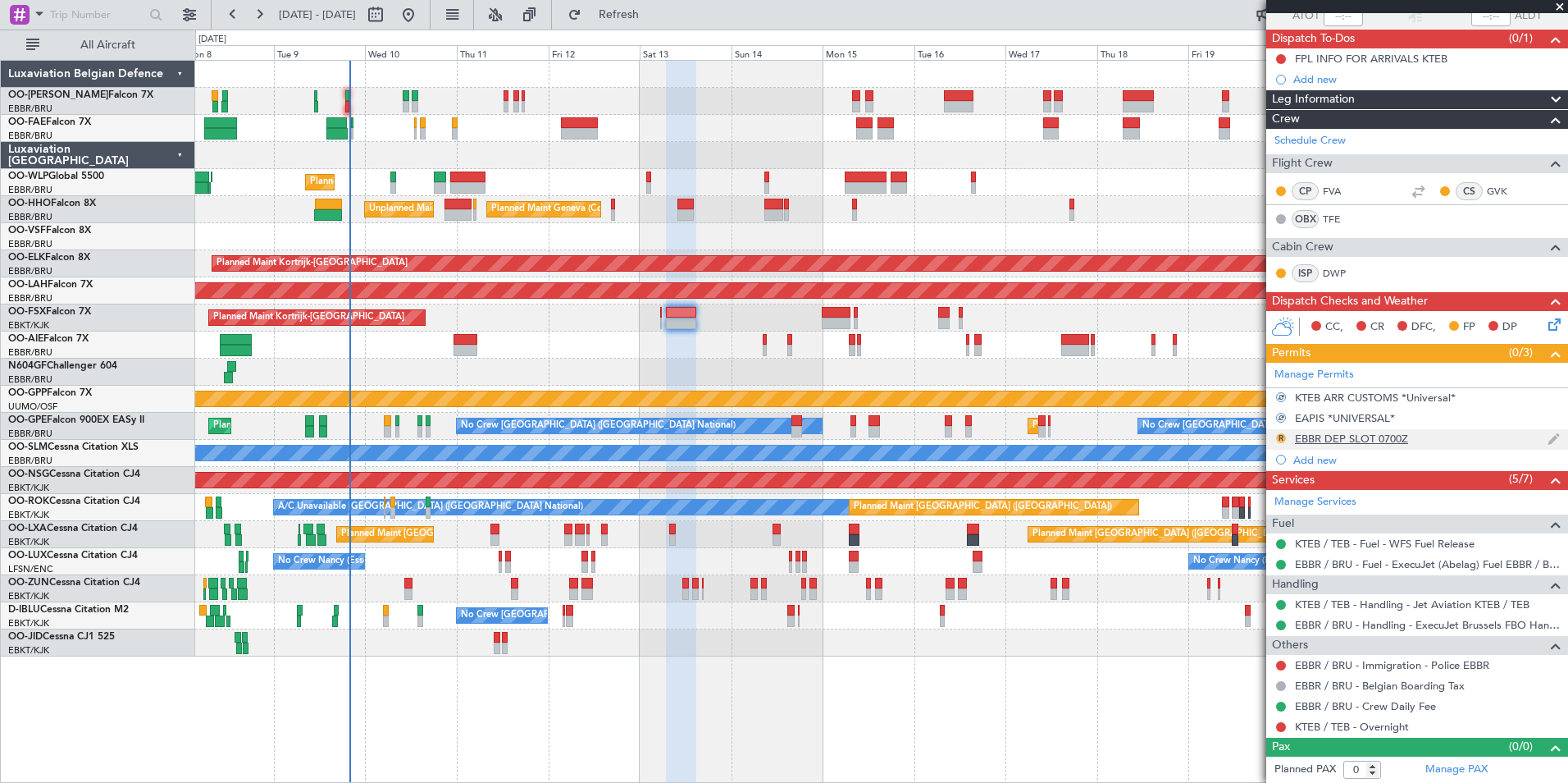
click at [1278, 437] on button "R" at bounding box center [1281, 438] width 10 height 10
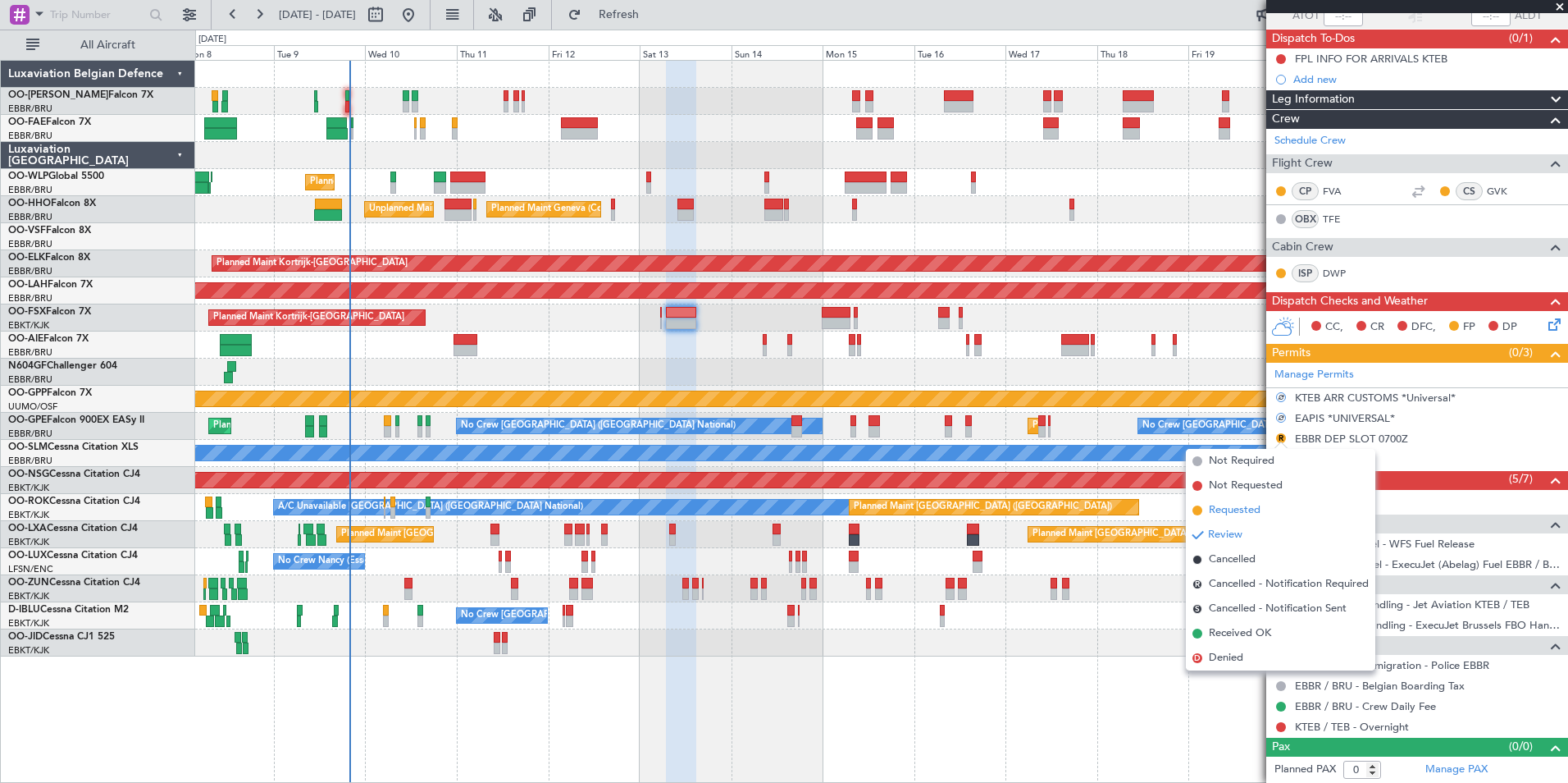
click at [1231, 514] on span "Requested" at bounding box center [1234, 510] width 52 height 16
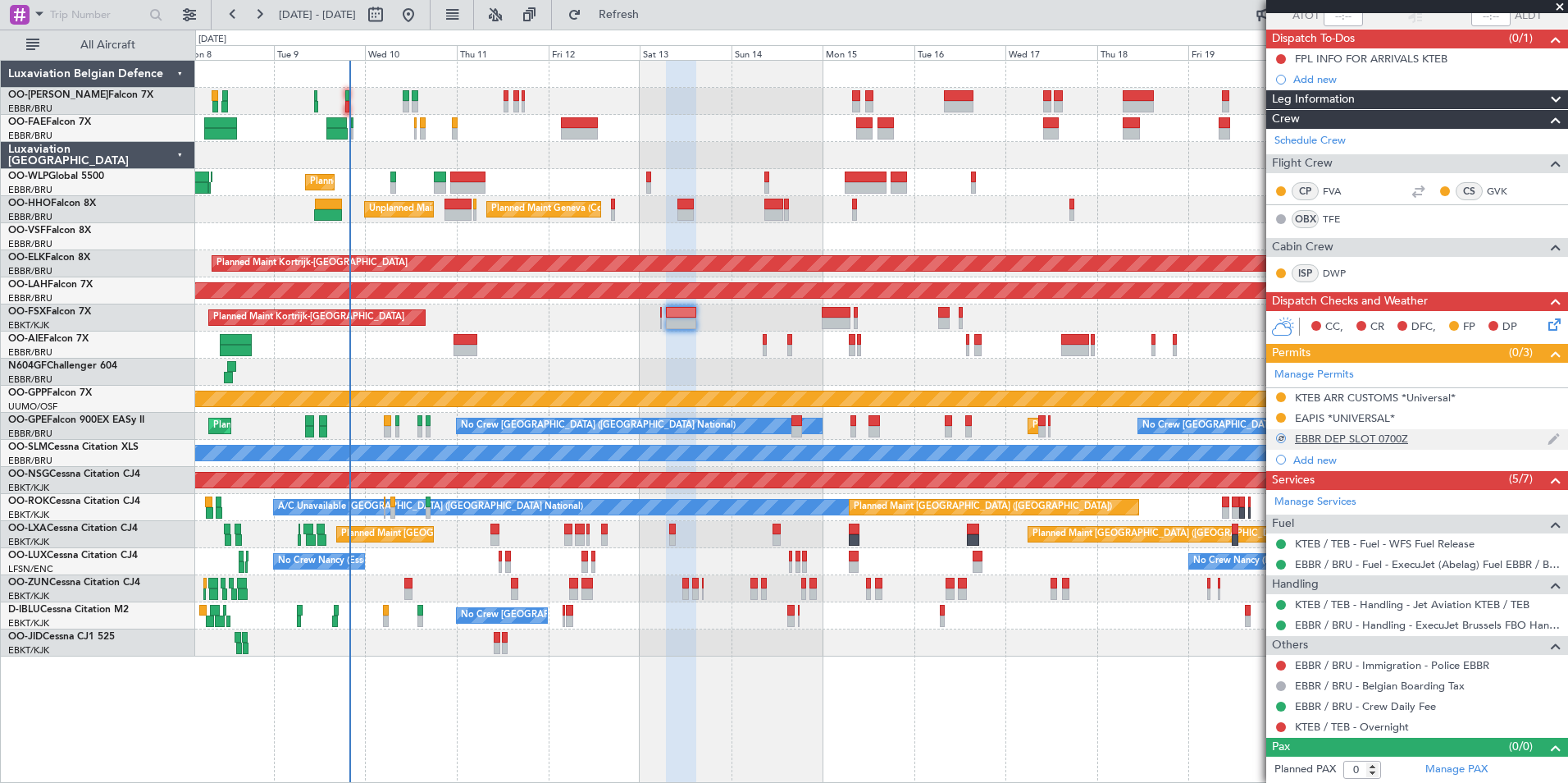
click at [1373, 439] on div "EBBR DEP SLOT 0700Z" at bounding box center [1351, 438] width 113 height 14
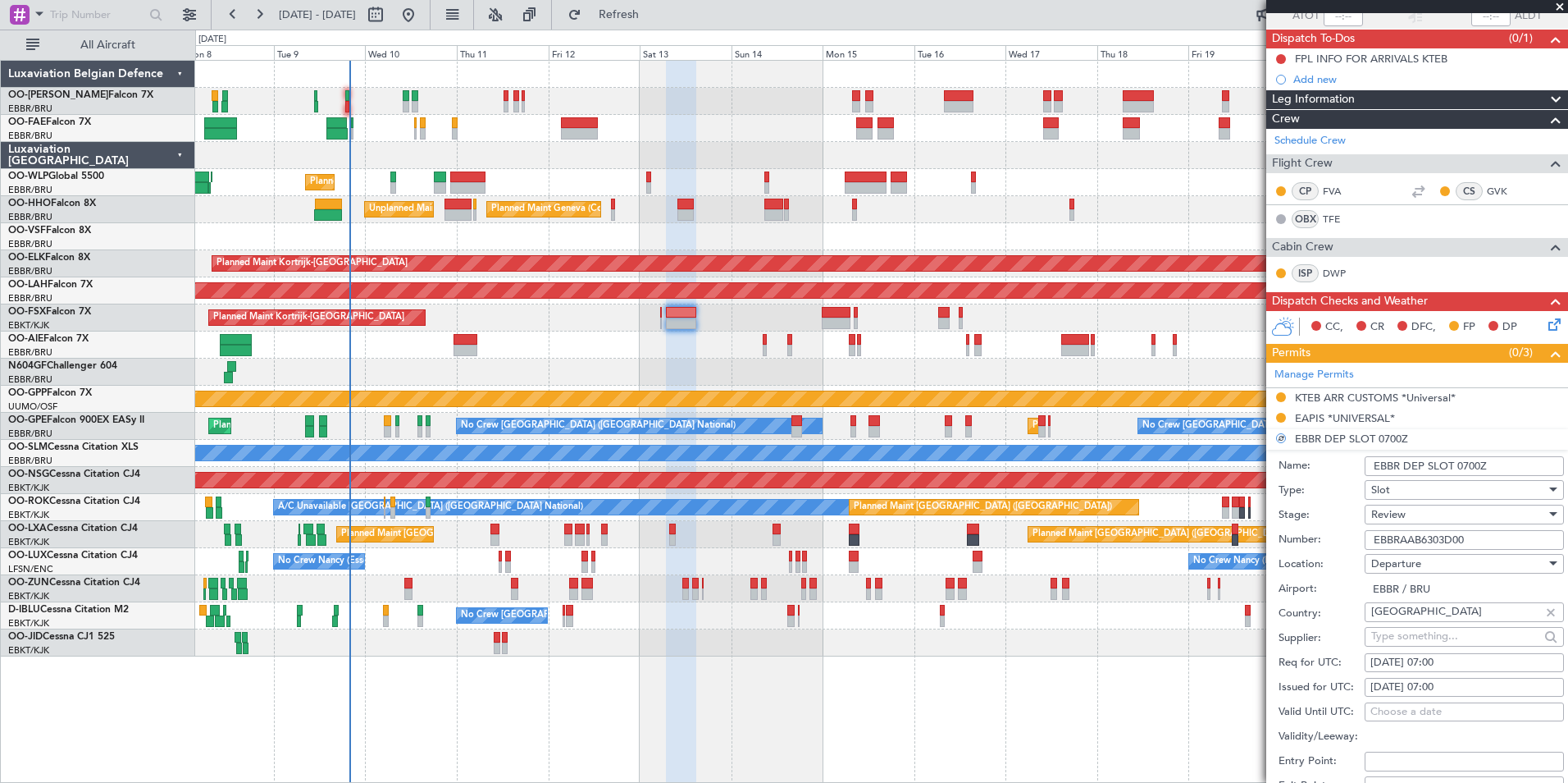
click at [1386, 517] on span "Review" at bounding box center [1388, 515] width 35 height 15
click at [1417, 511] on div "Review" at bounding box center [1458, 514] width 174 height 25
click at [1412, 649] on span "Received OK" at bounding box center [1458, 645] width 172 height 25
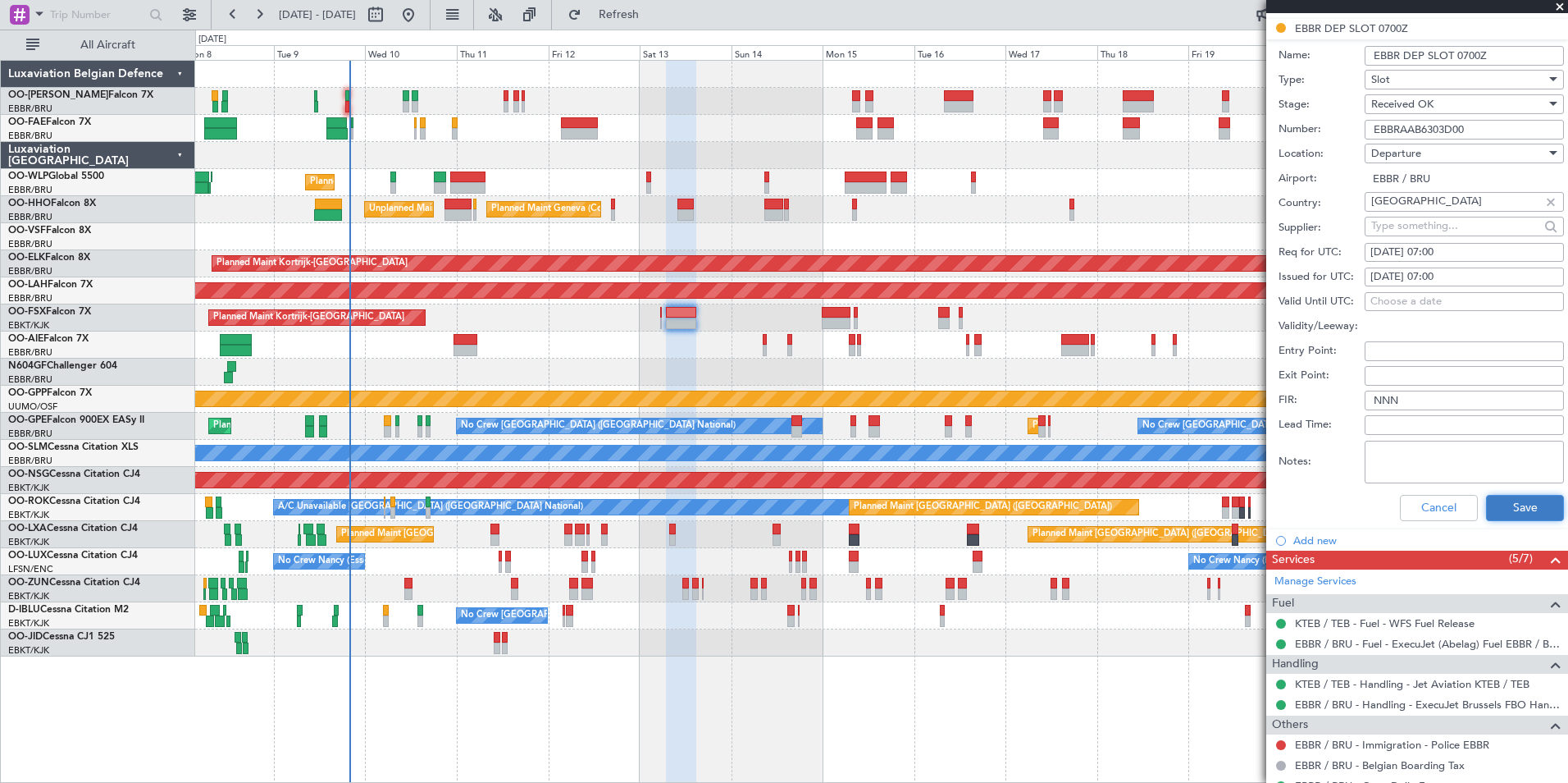
click at [1524, 513] on button "Save" at bounding box center [1524, 507] width 78 height 26
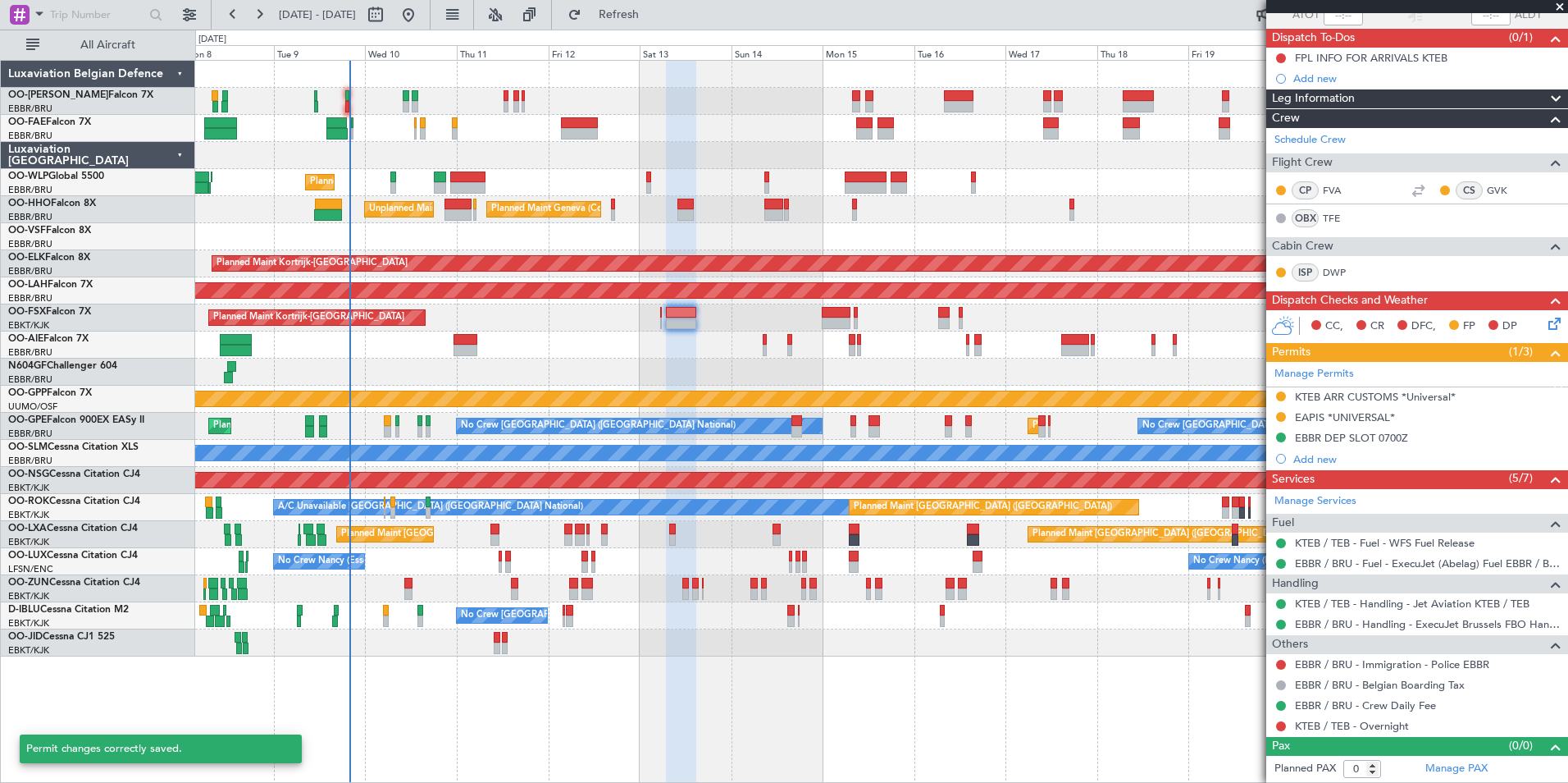
scroll to position [131, 0]
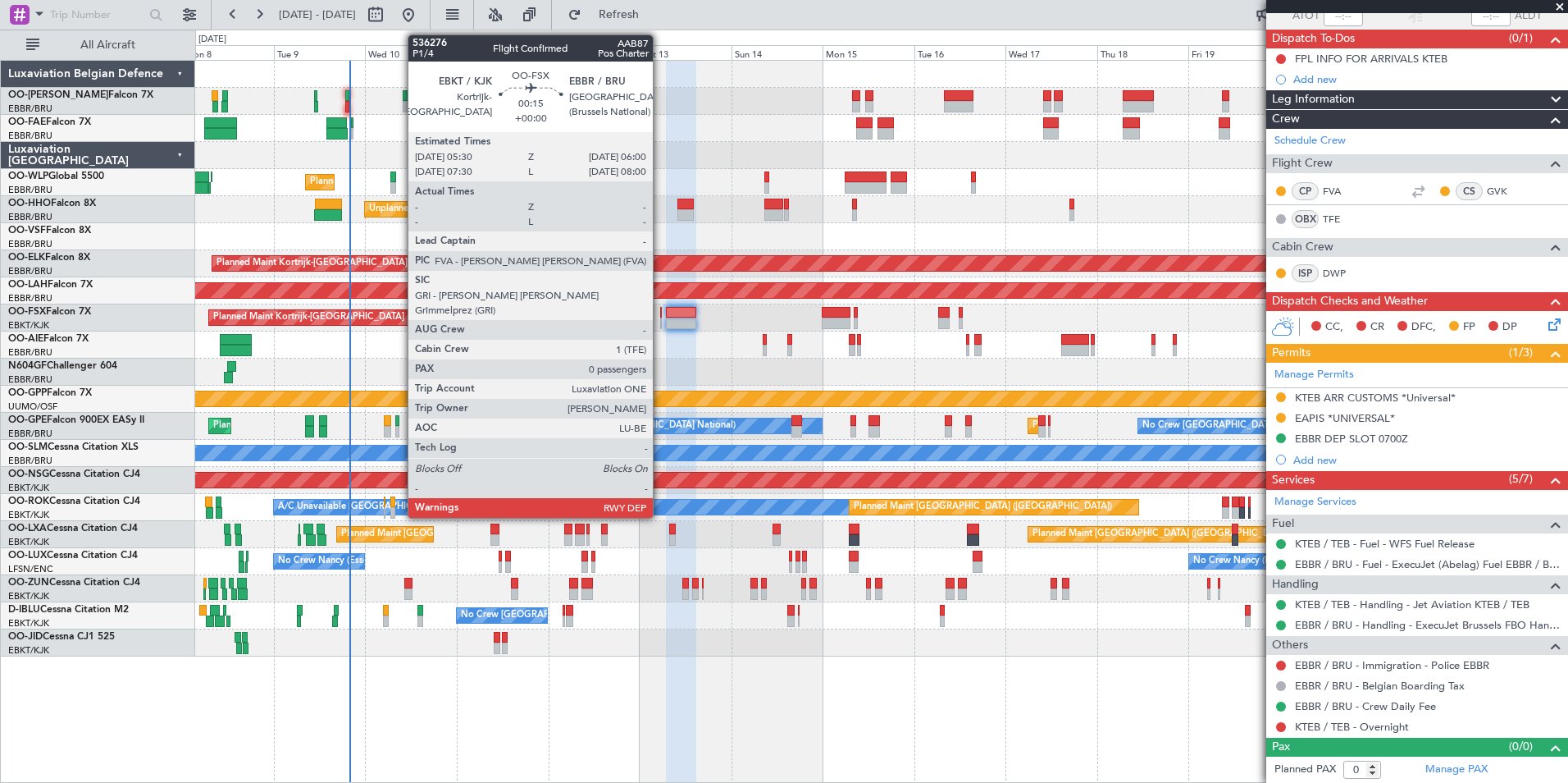
click at [660, 318] on div at bounding box center [661, 323] width 3 height 12
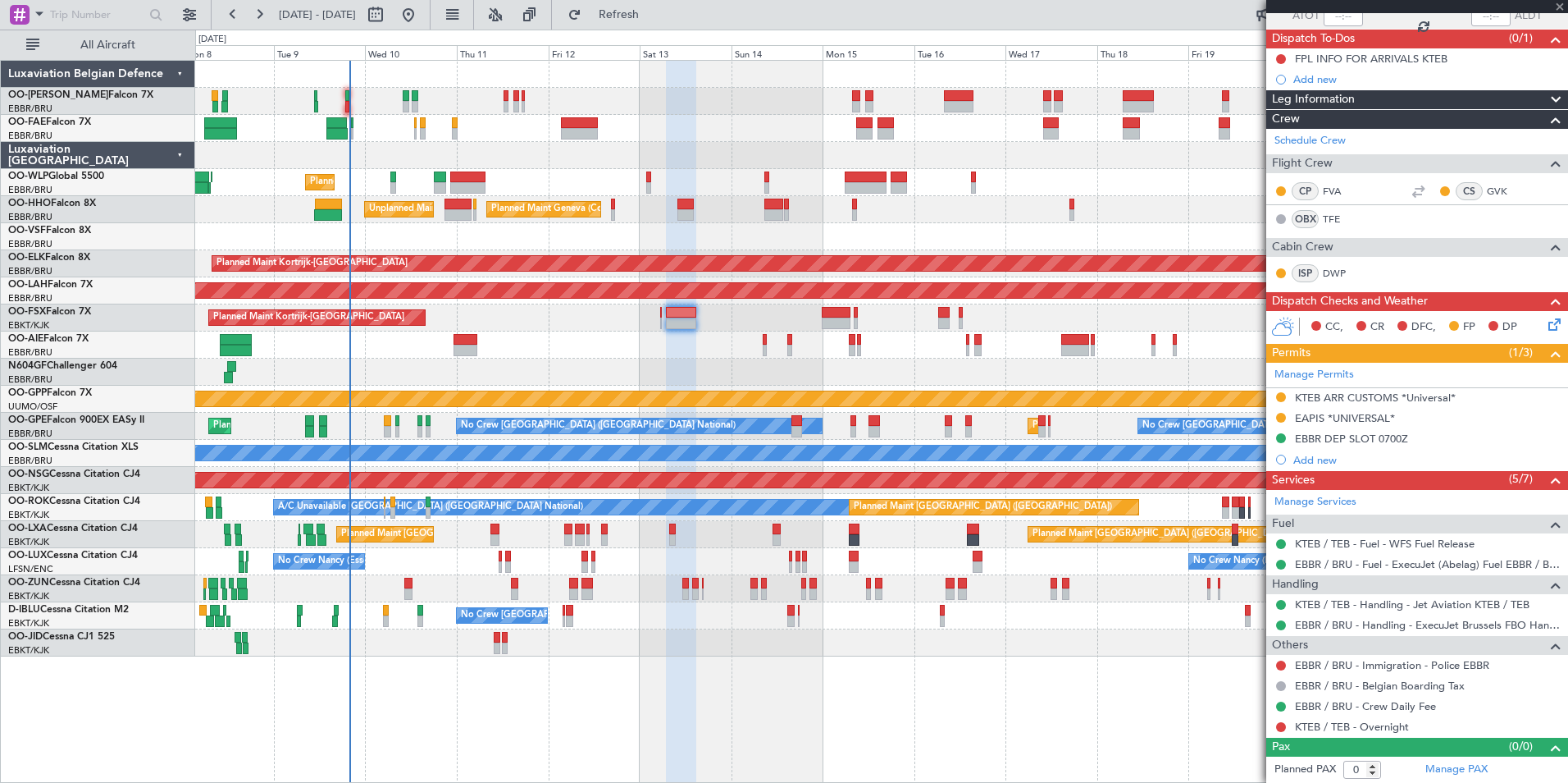
scroll to position [0, 0]
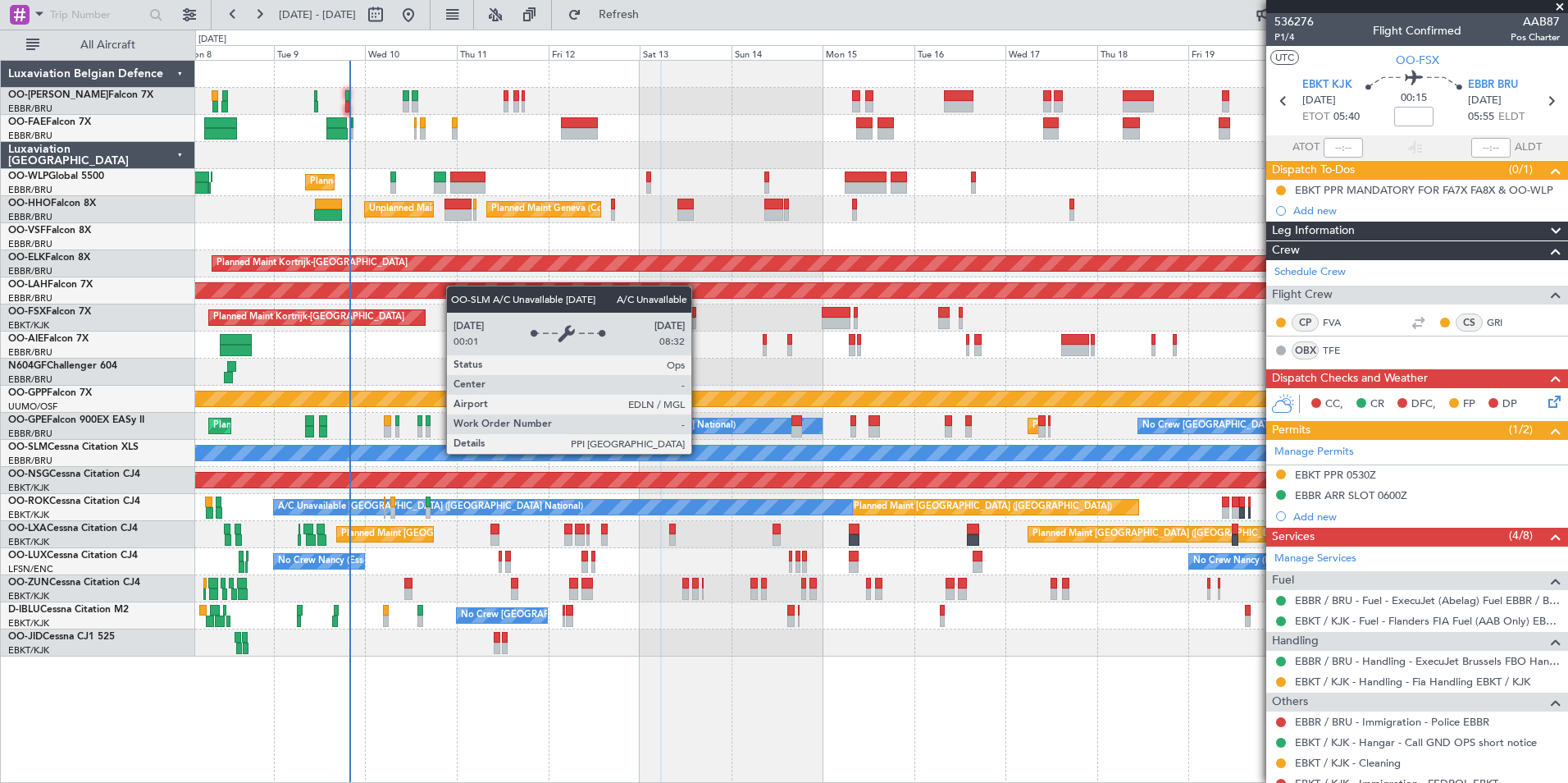
click at [602, 467] on div "Planned Maint Liege Planned Maint Geneva ([GEOGRAPHIC_DATA]) Unplanned Maint [U…" at bounding box center [881, 359] width 1372 height 596
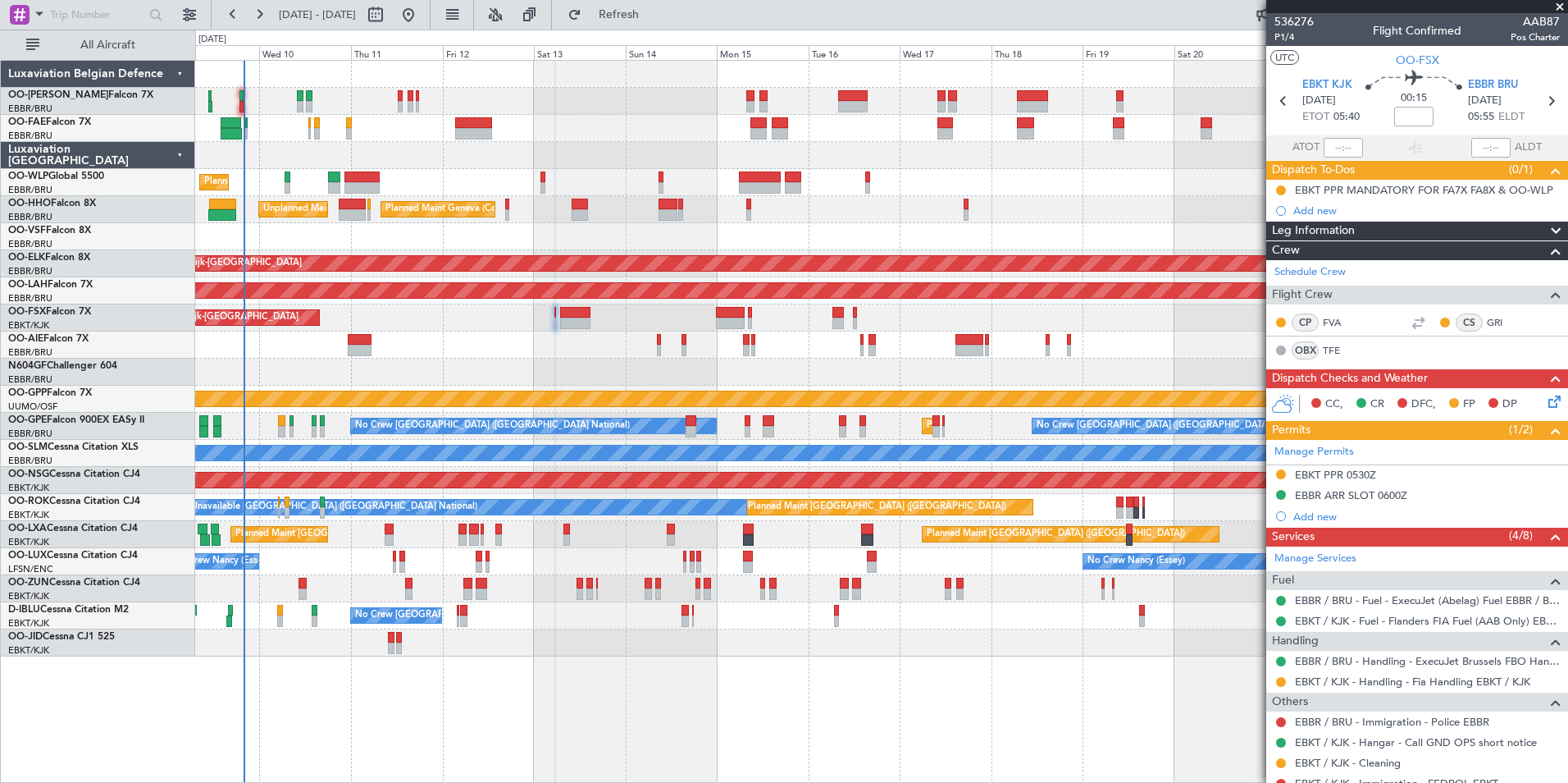
click at [589, 378] on div at bounding box center [881, 372] width 1372 height 27
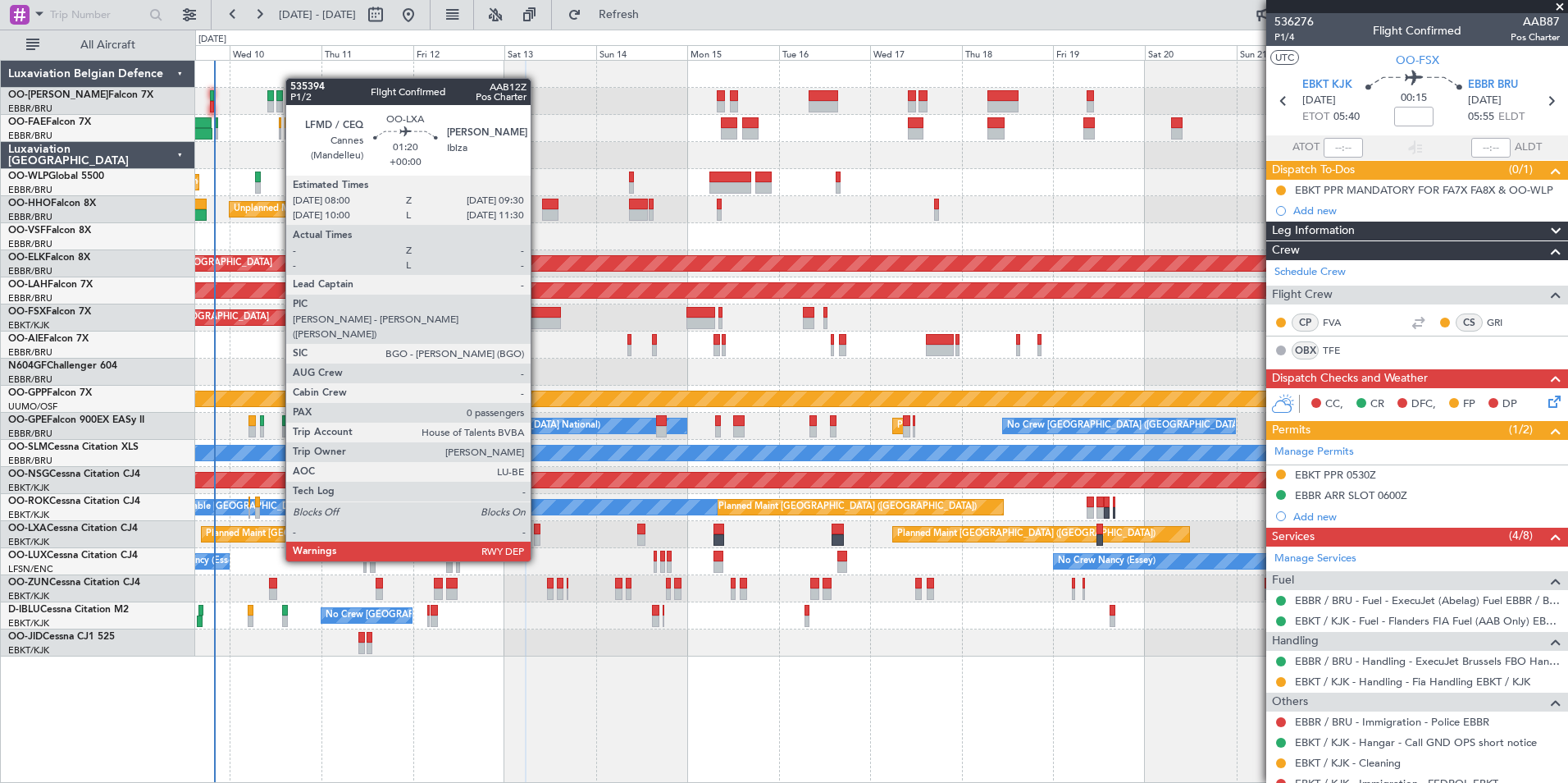
click at [539, 531] on div at bounding box center [536, 529] width 5 height 12
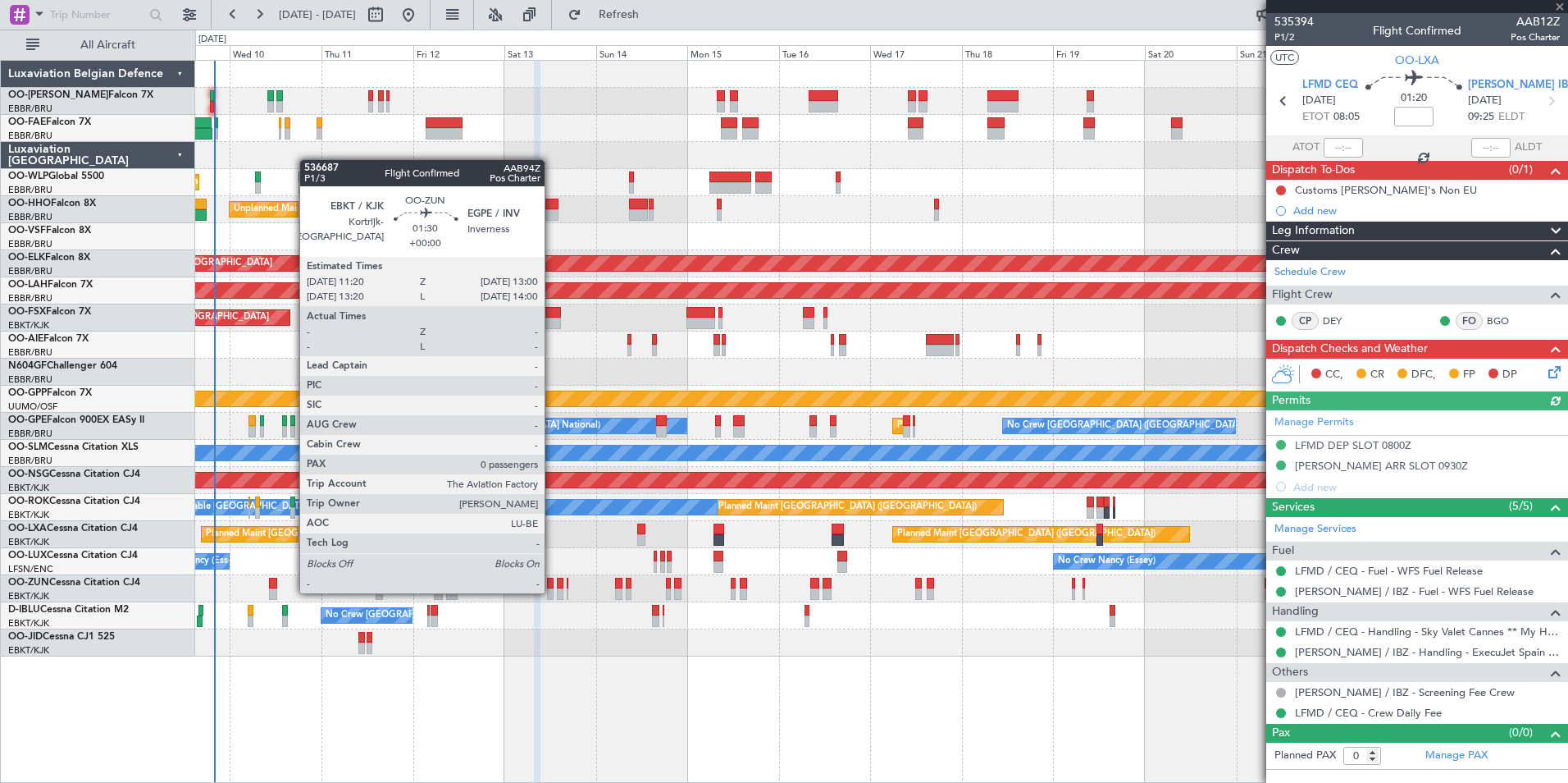
click at [552, 591] on div at bounding box center [550, 594] width 6 height 12
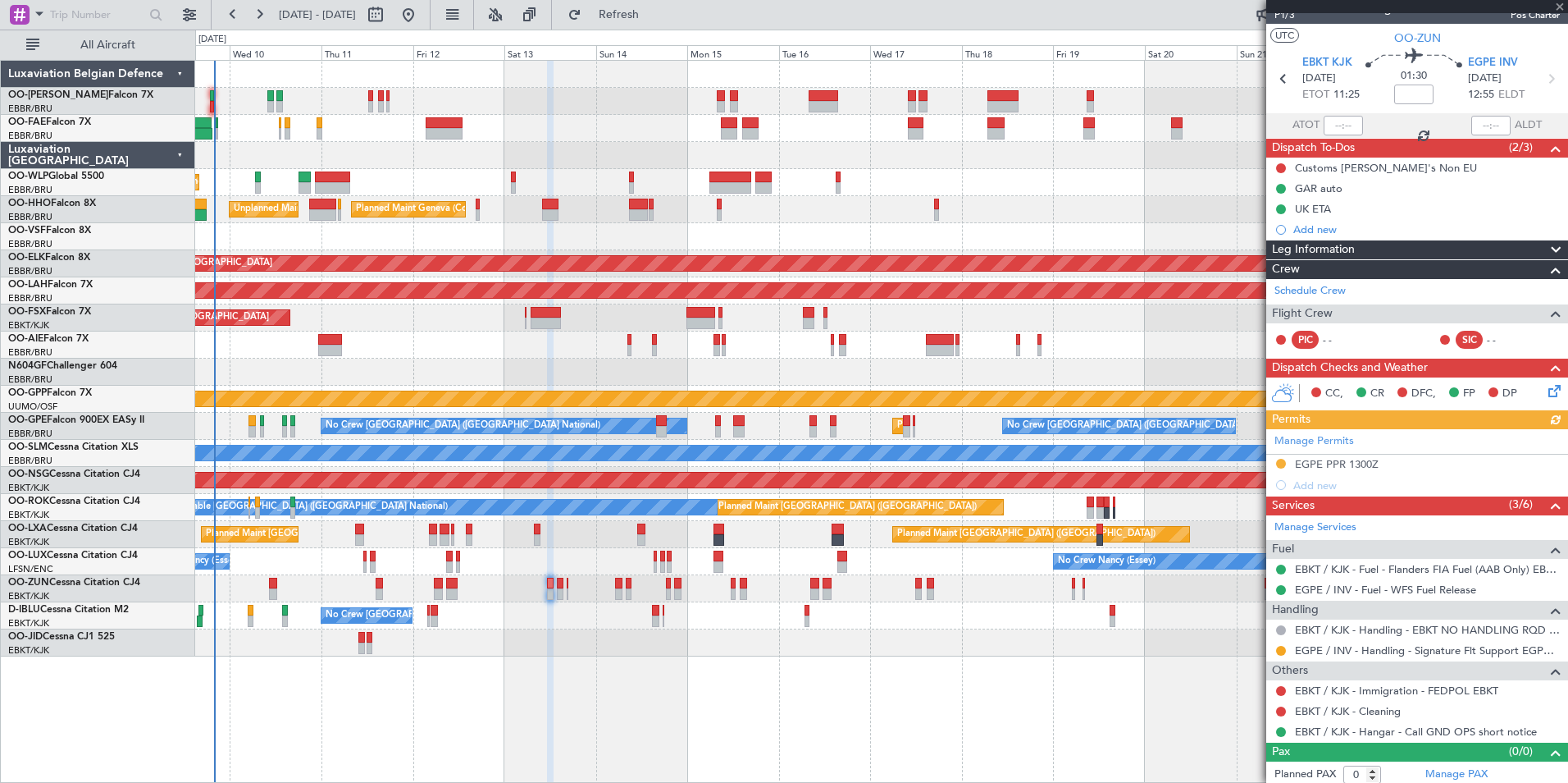
scroll to position [27, 0]
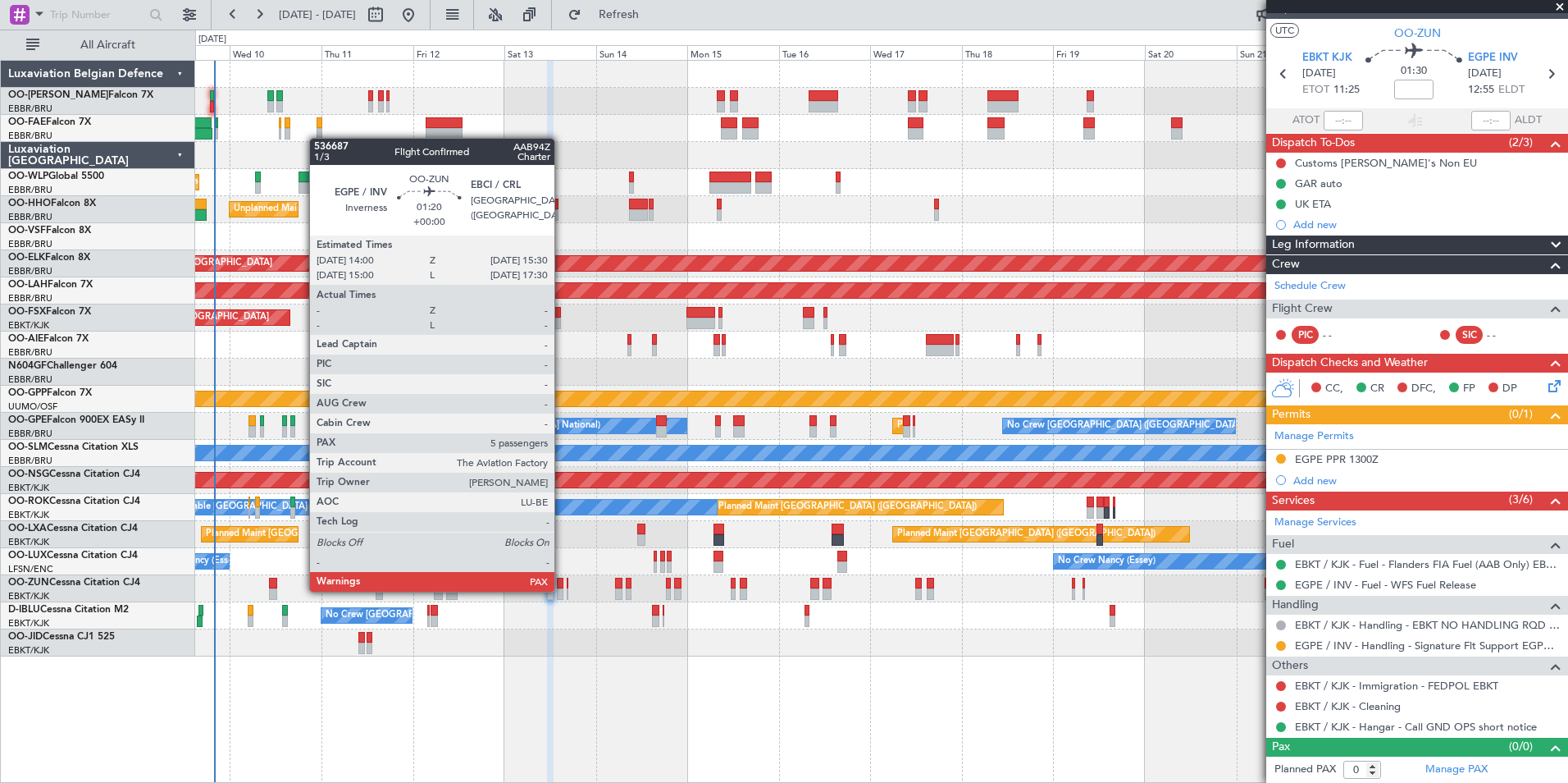
click at [562, 590] on div at bounding box center [559, 594] width 5 height 12
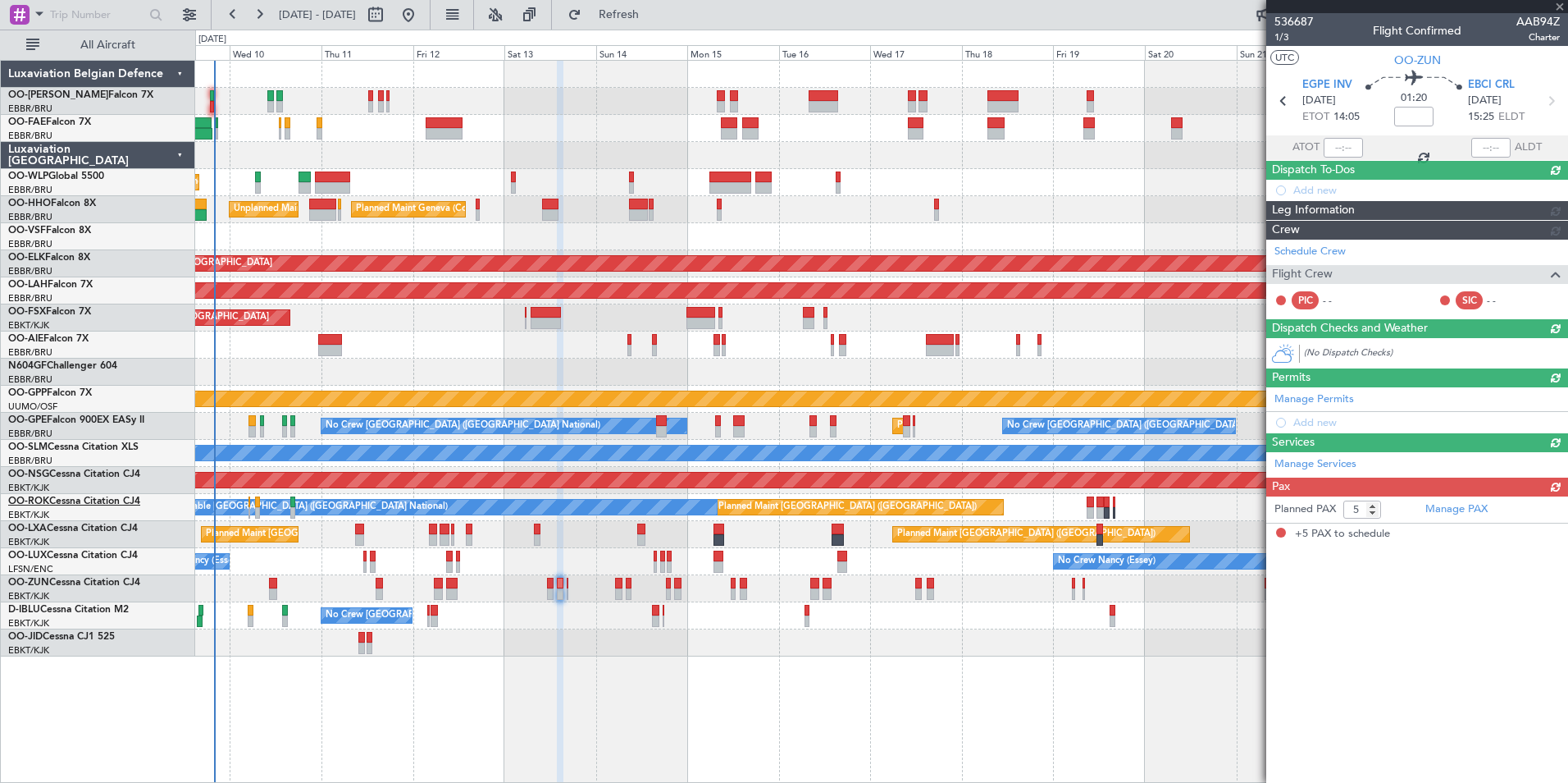
scroll to position [0, 0]
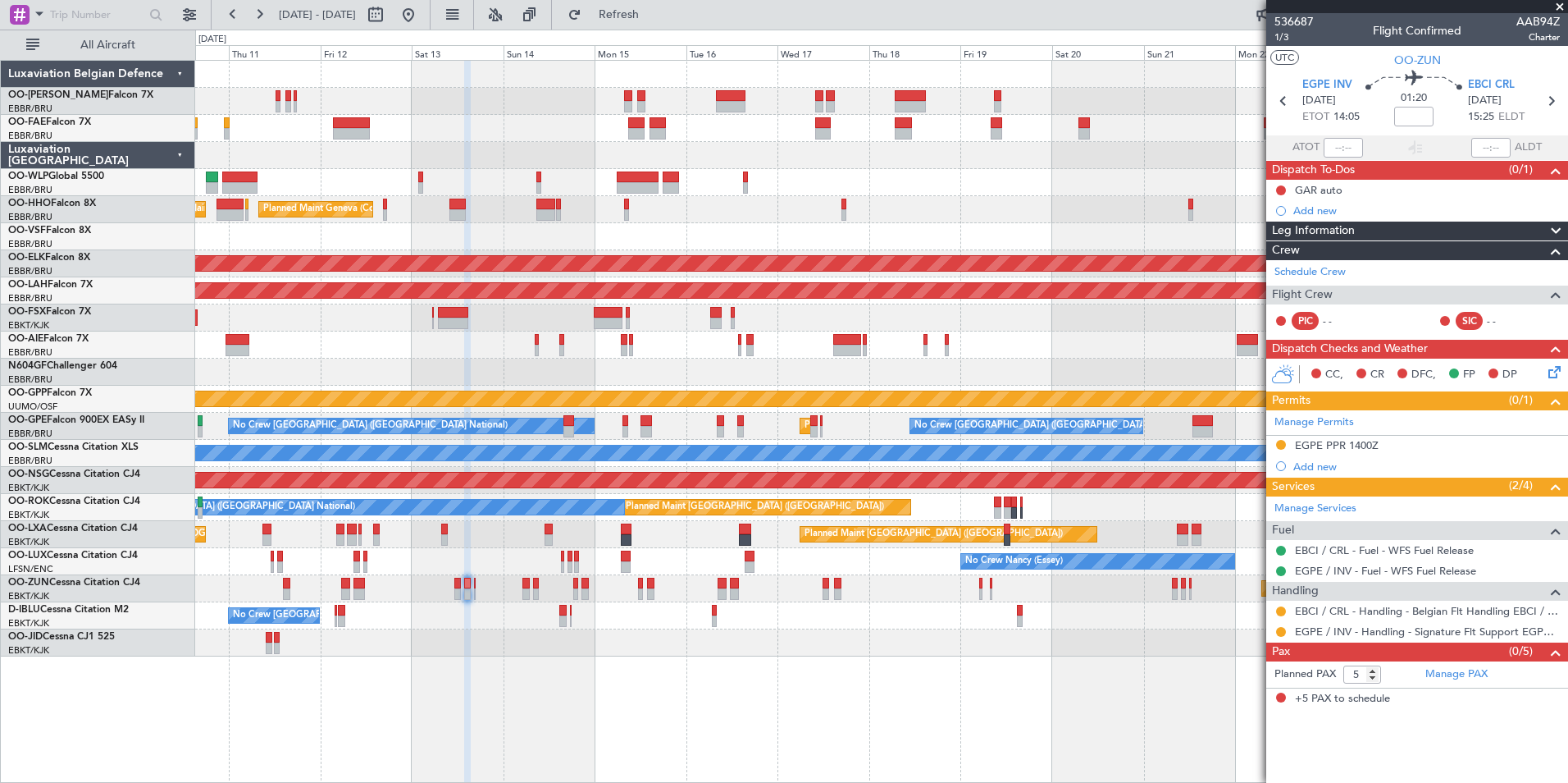
click at [369, 571] on div "Owner Melsbroek Air Base Owner [GEOGRAPHIC_DATA] Planned Maint Liege Planned Ma…" at bounding box center [881, 359] width 1372 height 596
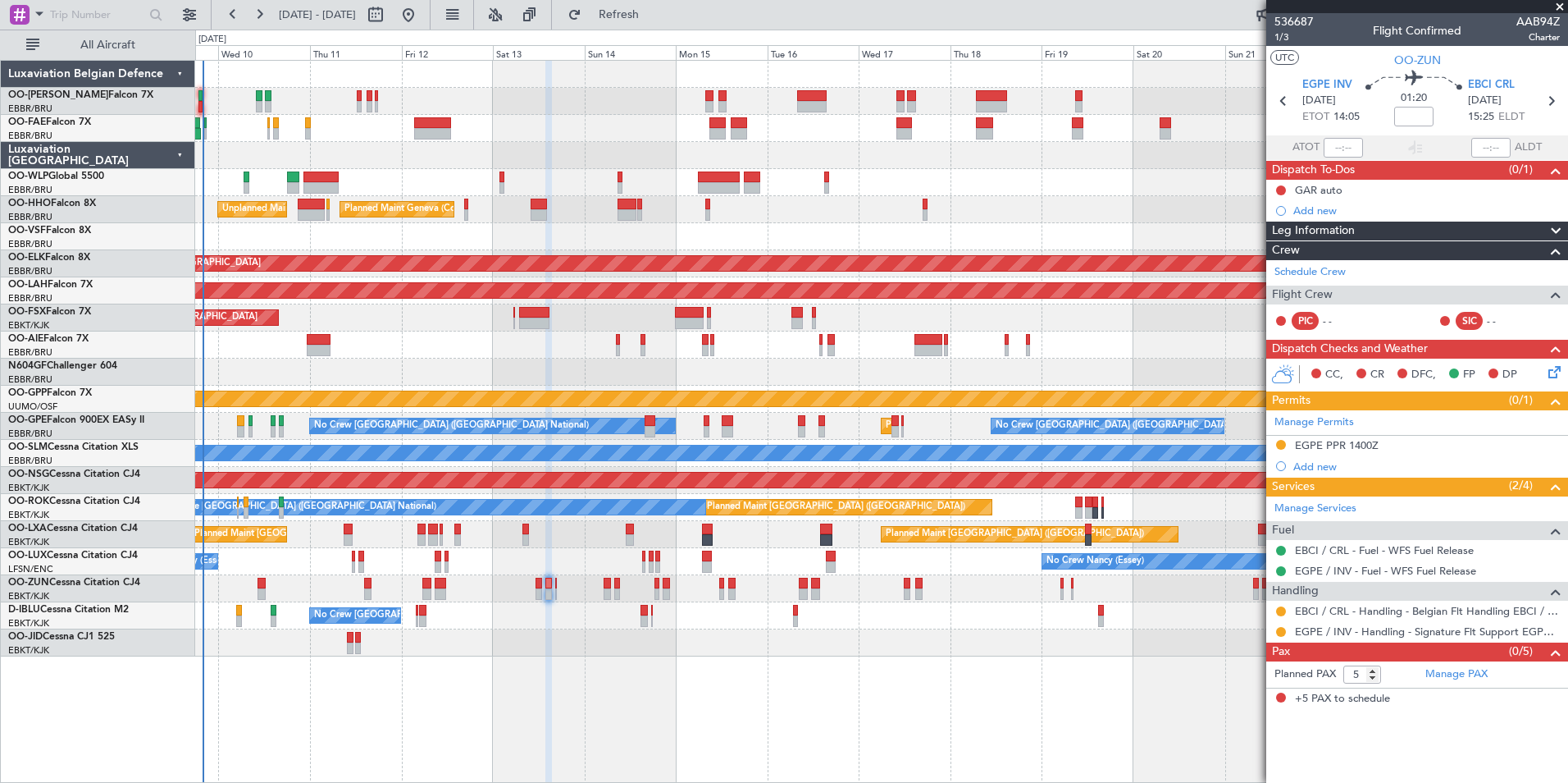
click at [604, 321] on div "Planned Maint Kortrijk-[GEOGRAPHIC_DATA]" at bounding box center [881, 318] width 1372 height 27
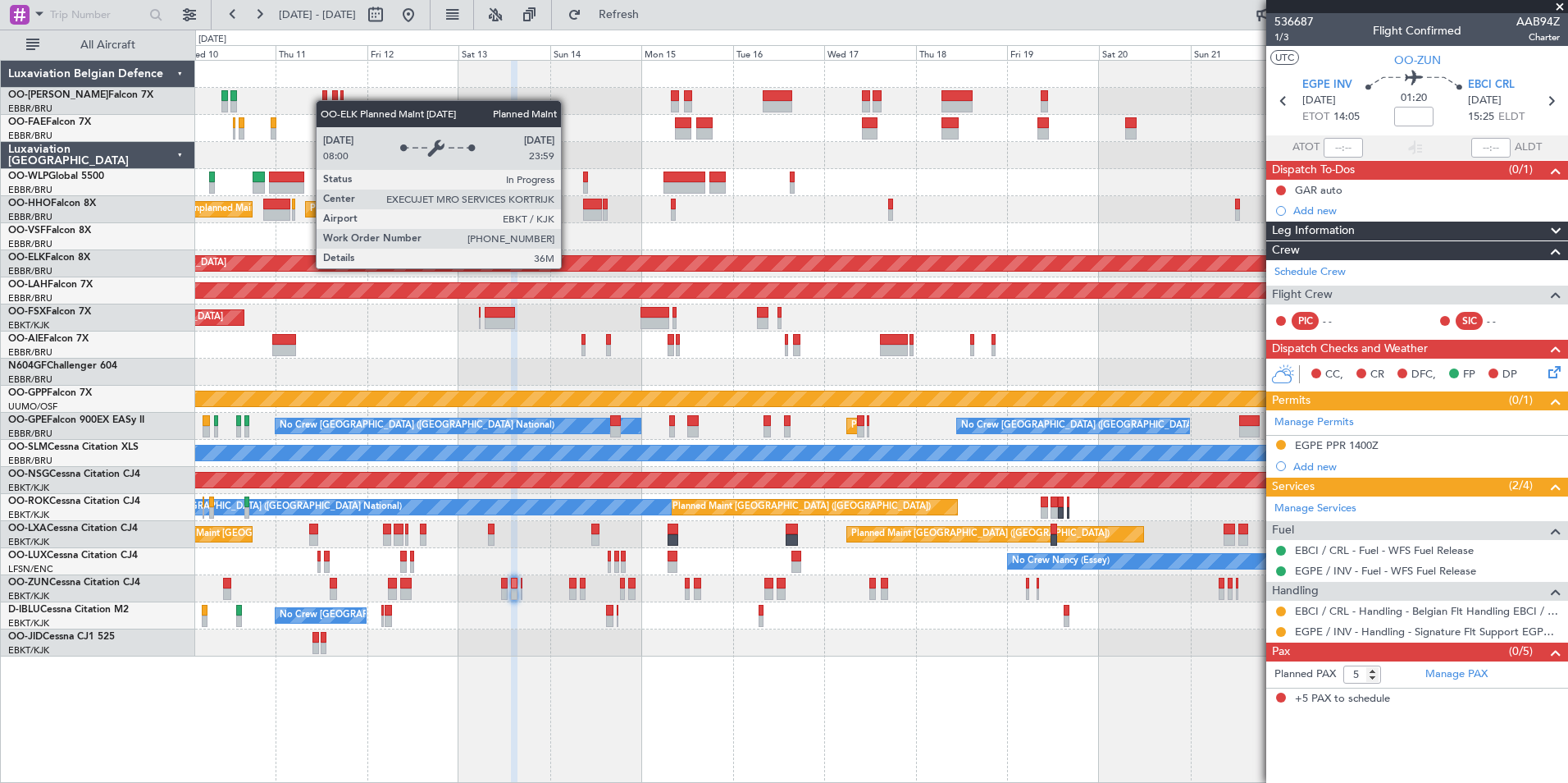
click at [657, 283] on div "Planned Maint Liege Planned Maint Geneva ([GEOGRAPHIC_DATA]) Unplanned Maint [U…" at bounding box center [881, 359] width 1372 height 596
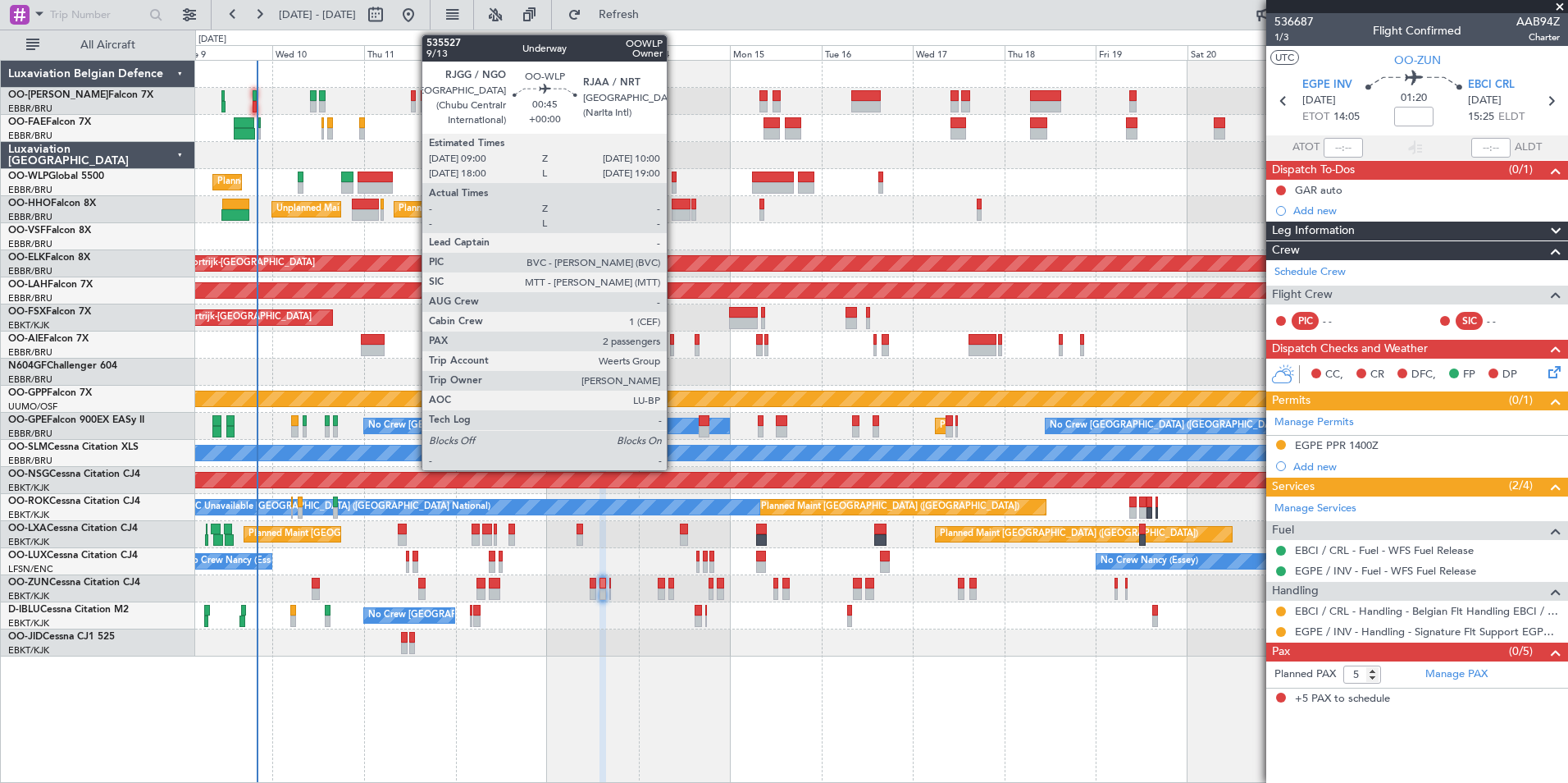
click at [674, 183] on div at bounding box center [673, 188] width 4 height 12
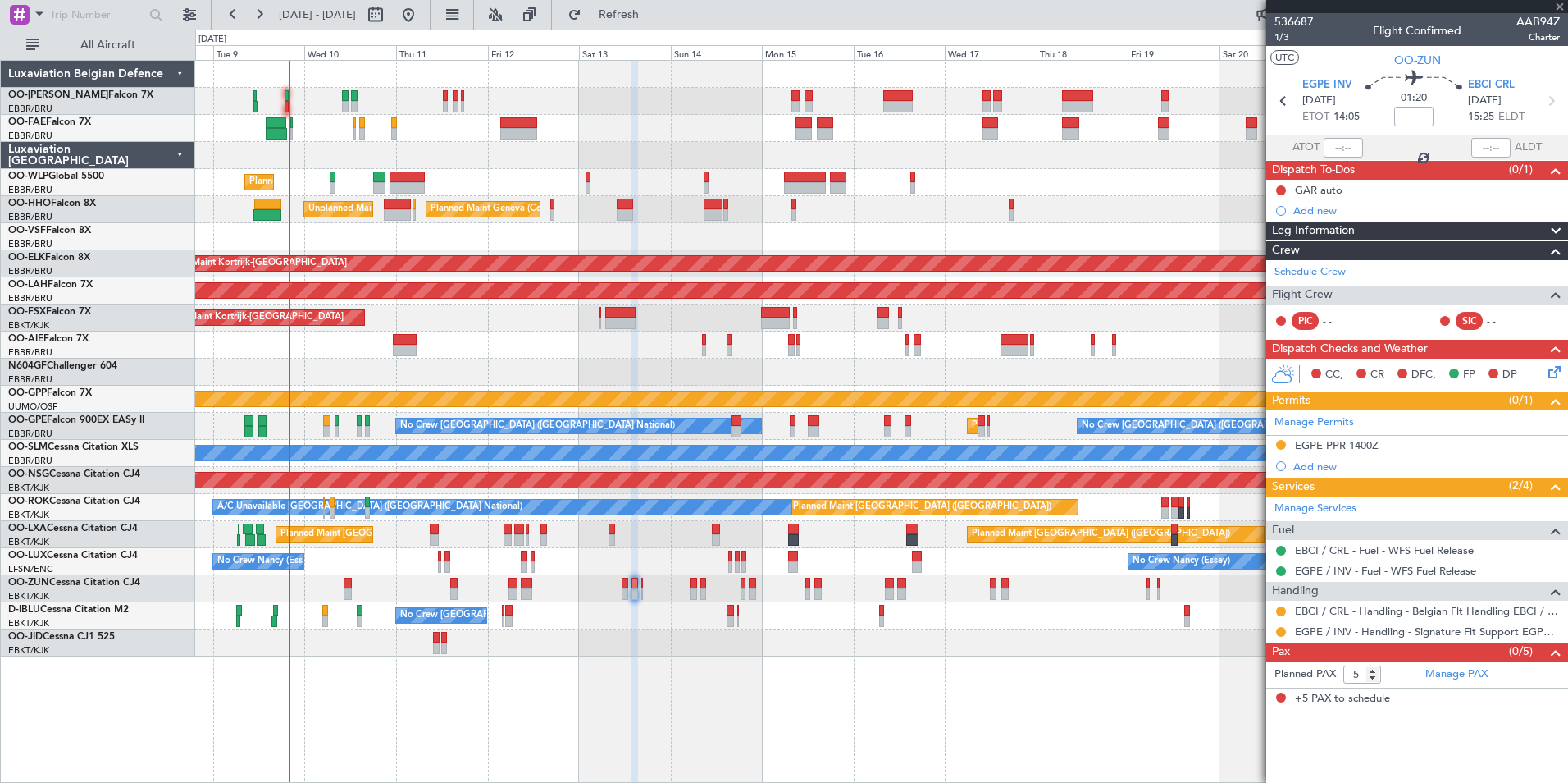
click at [702, 246] on div at bounding box center [881, 237] width 1372 height 27
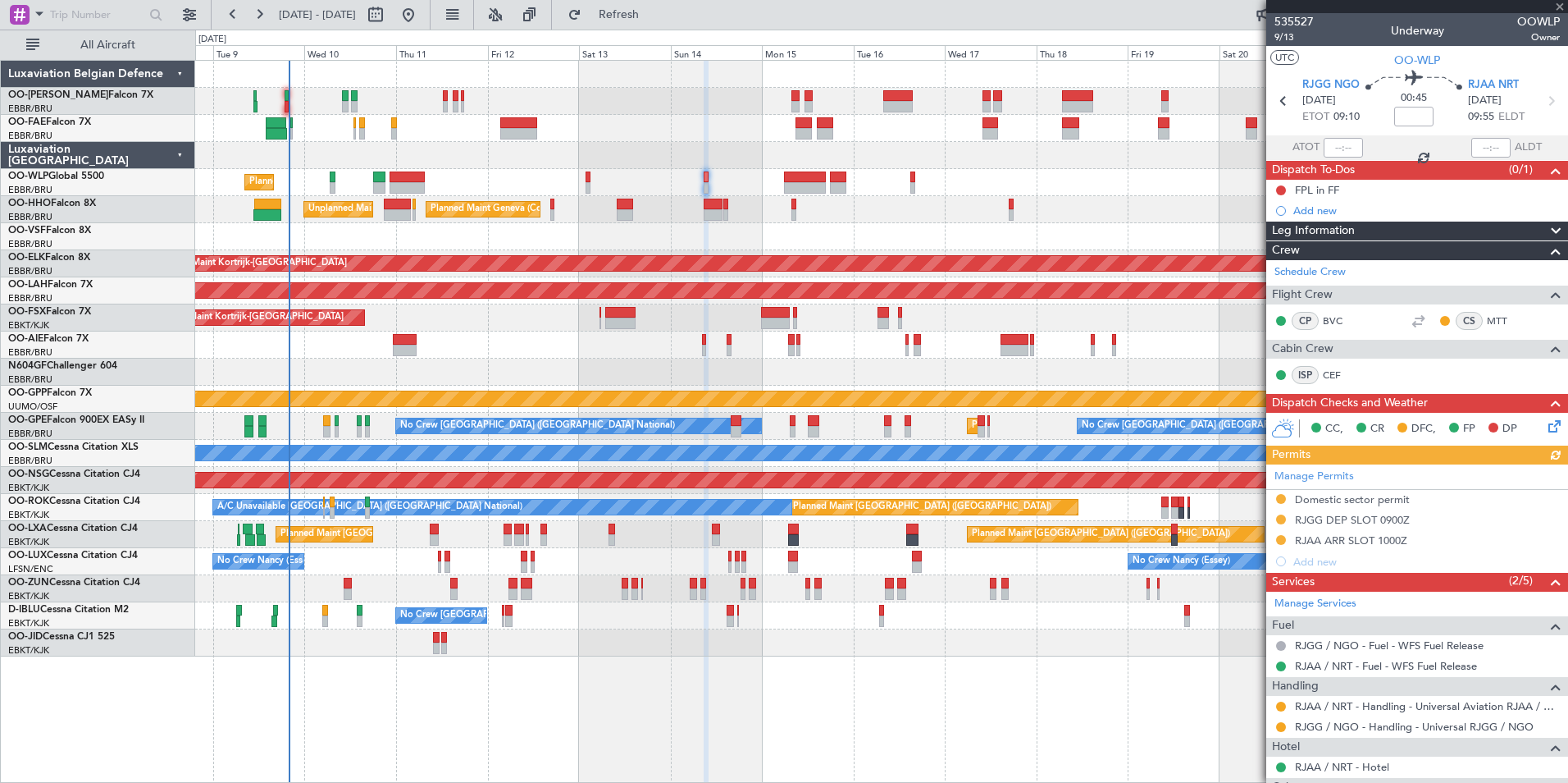
scroll to position [154, 0]
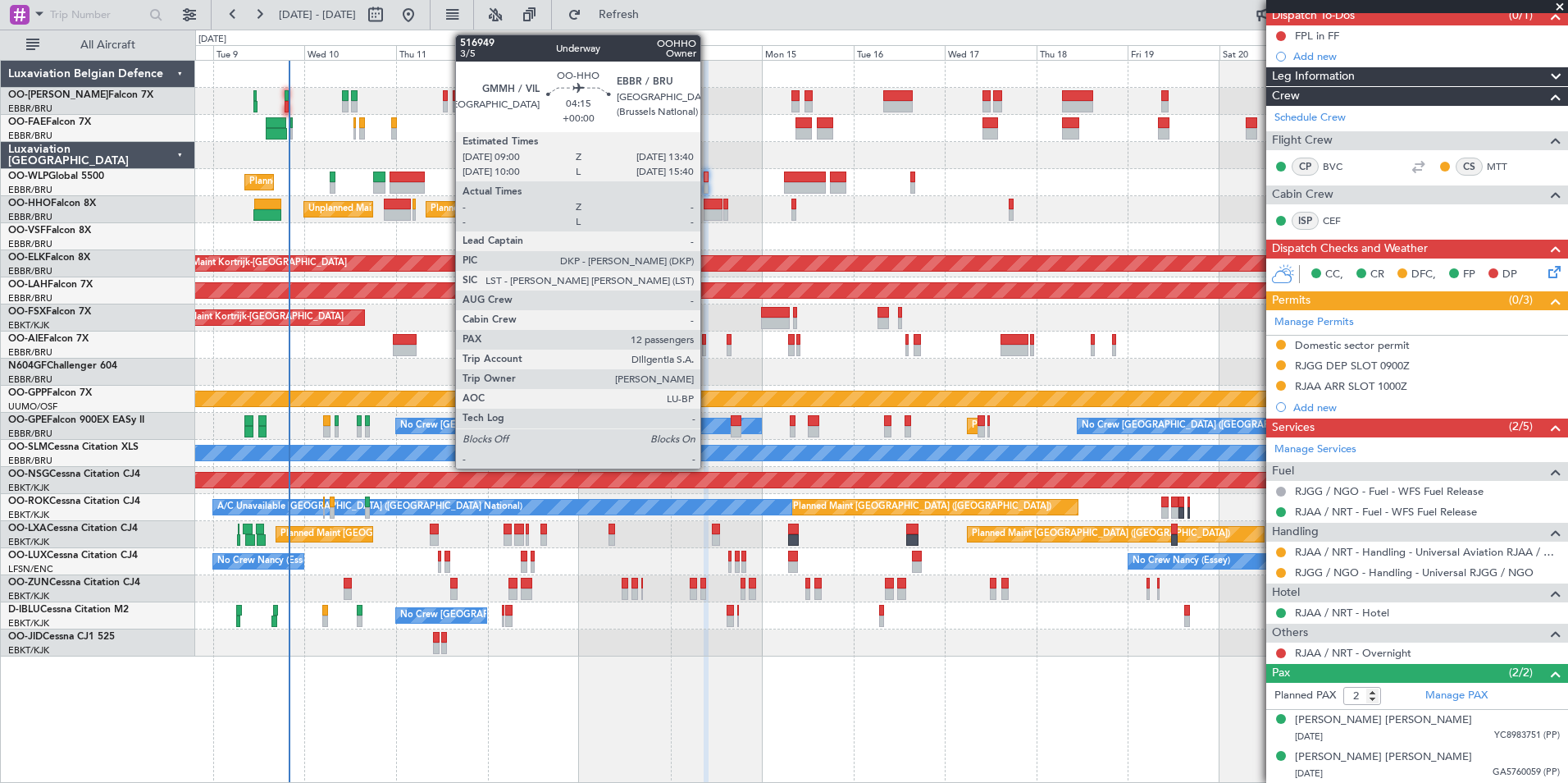
click at [708, 207] on div at bounding box center [712, 204] width 18 height 12
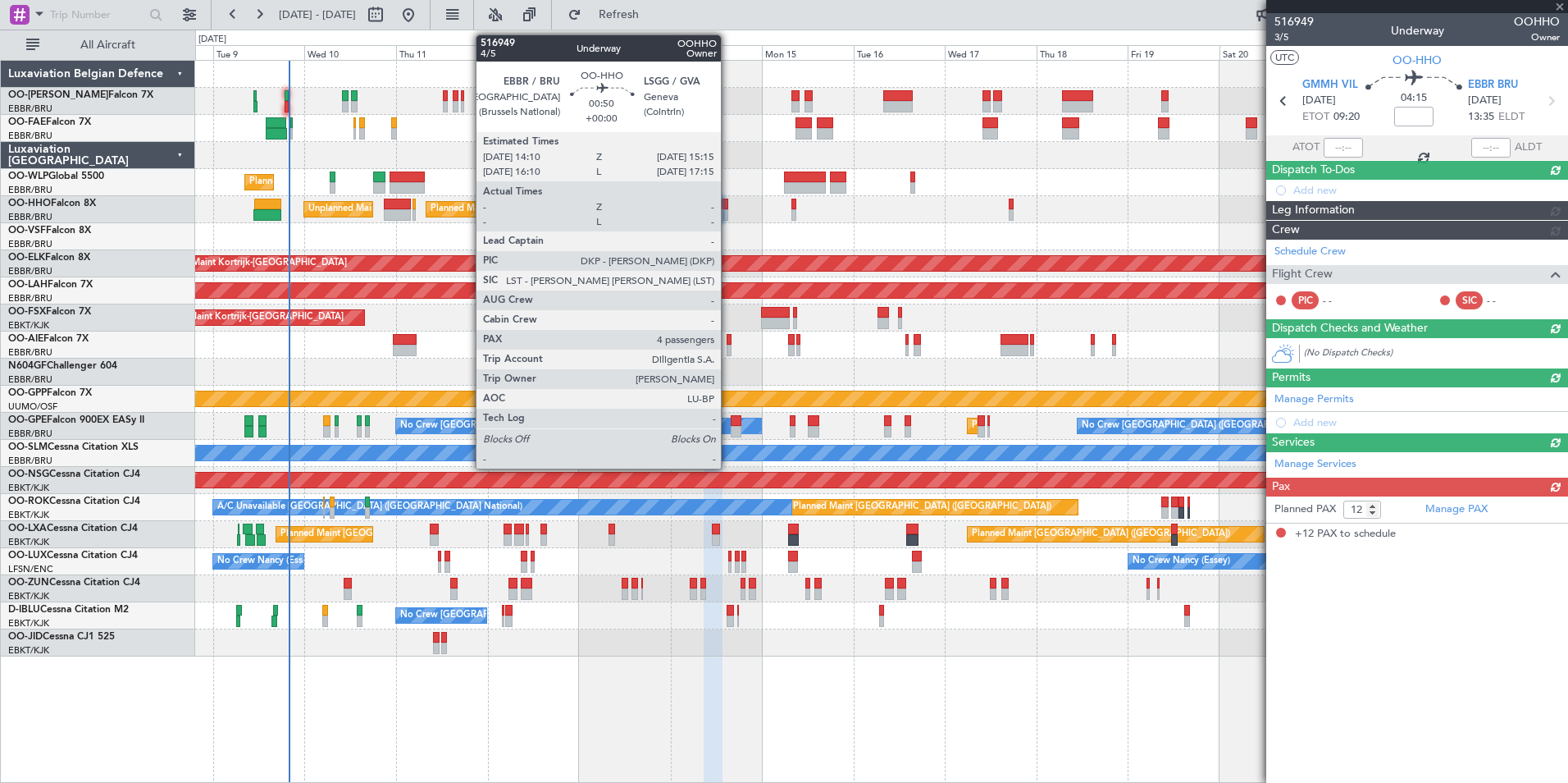
scroll to position [0, 0]
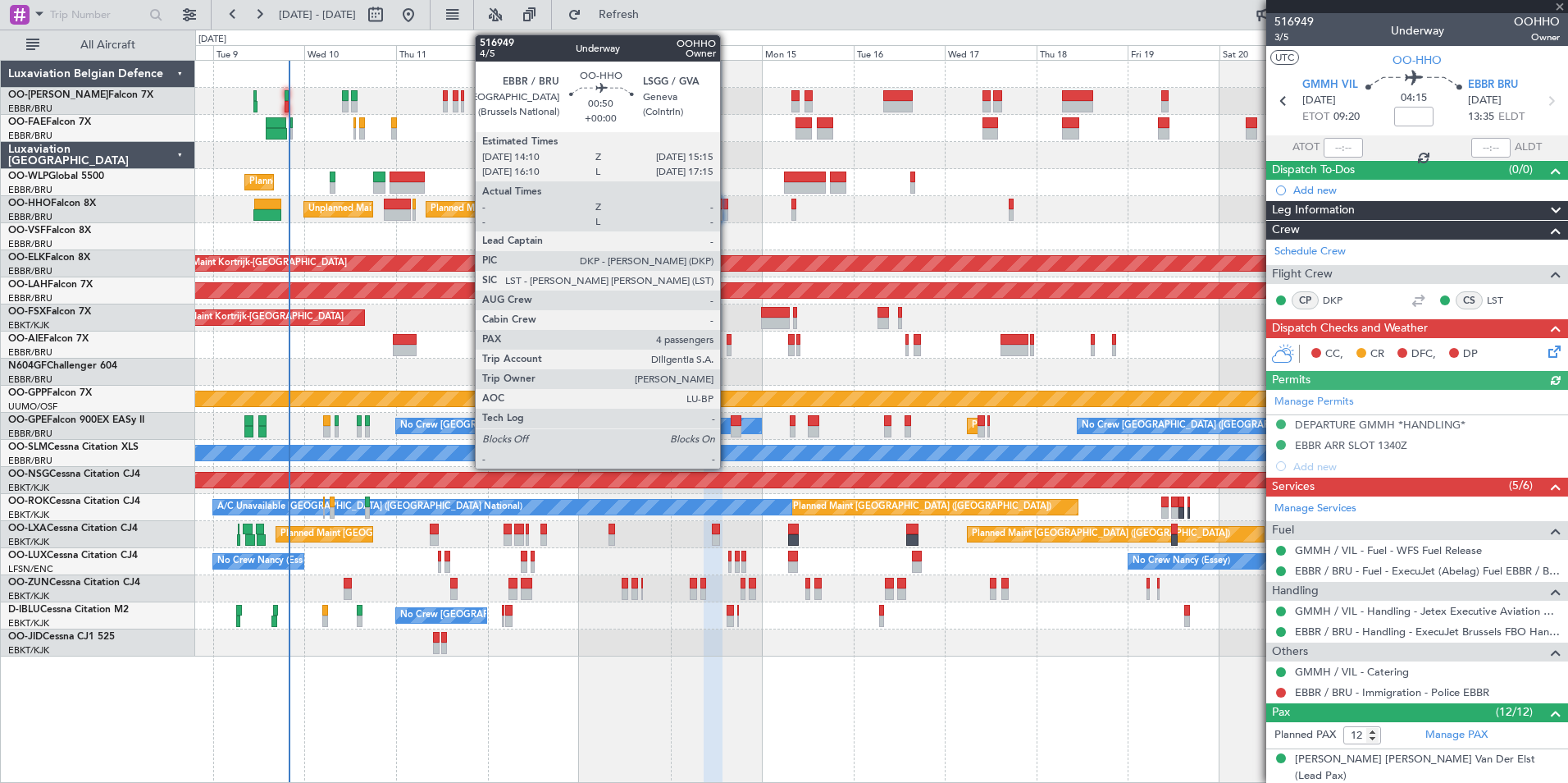
click at [727, 207] on div at bounding box center [725, 204] width 5 height 12
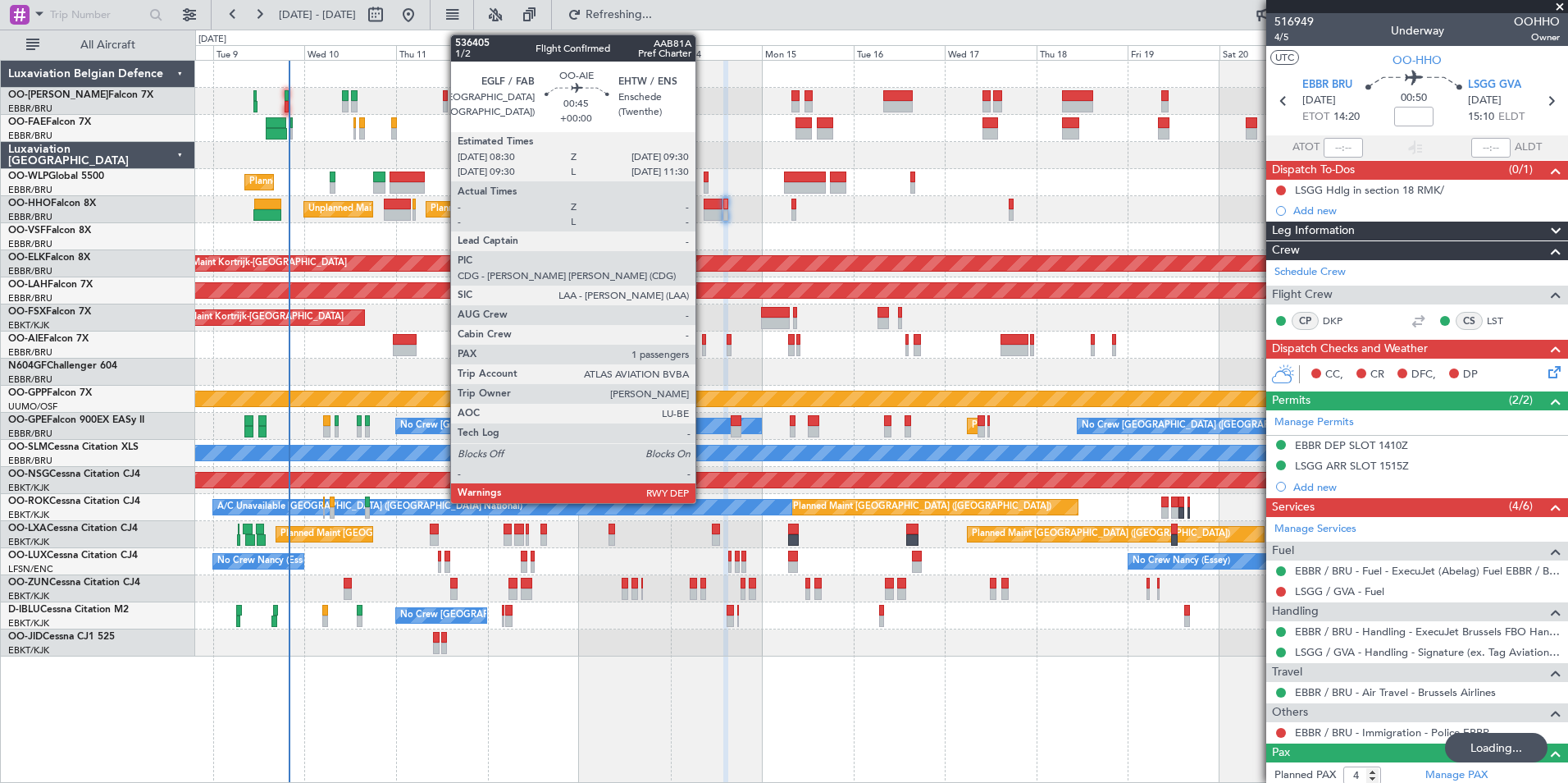
click at [702, 345] on div at bounding box center [703, 350] width 4 height 12
type input "1"
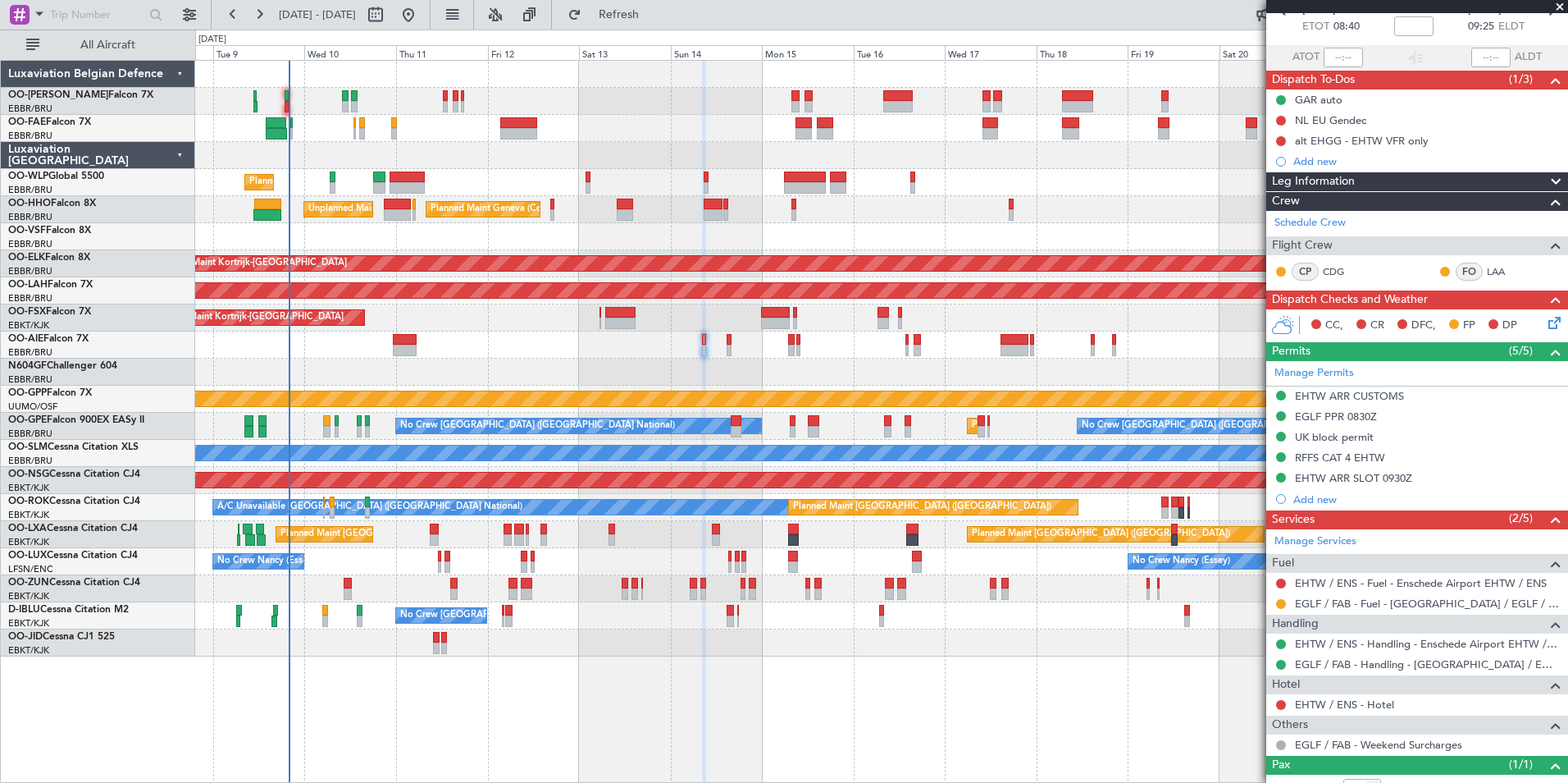
scroll to position [162, 0]
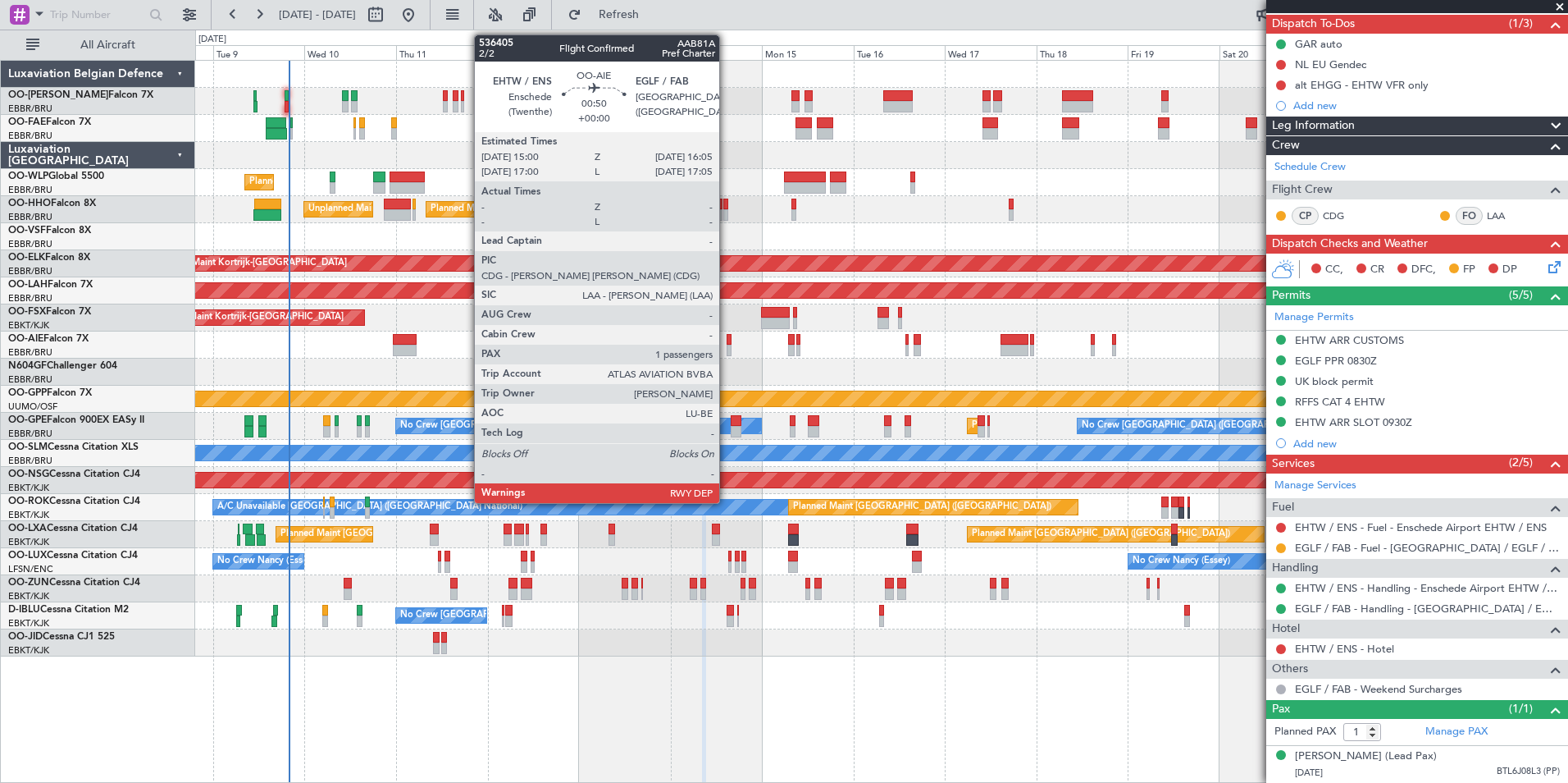
click at [726, 345] on div at bounding box center [728, 350] width 5 height 12
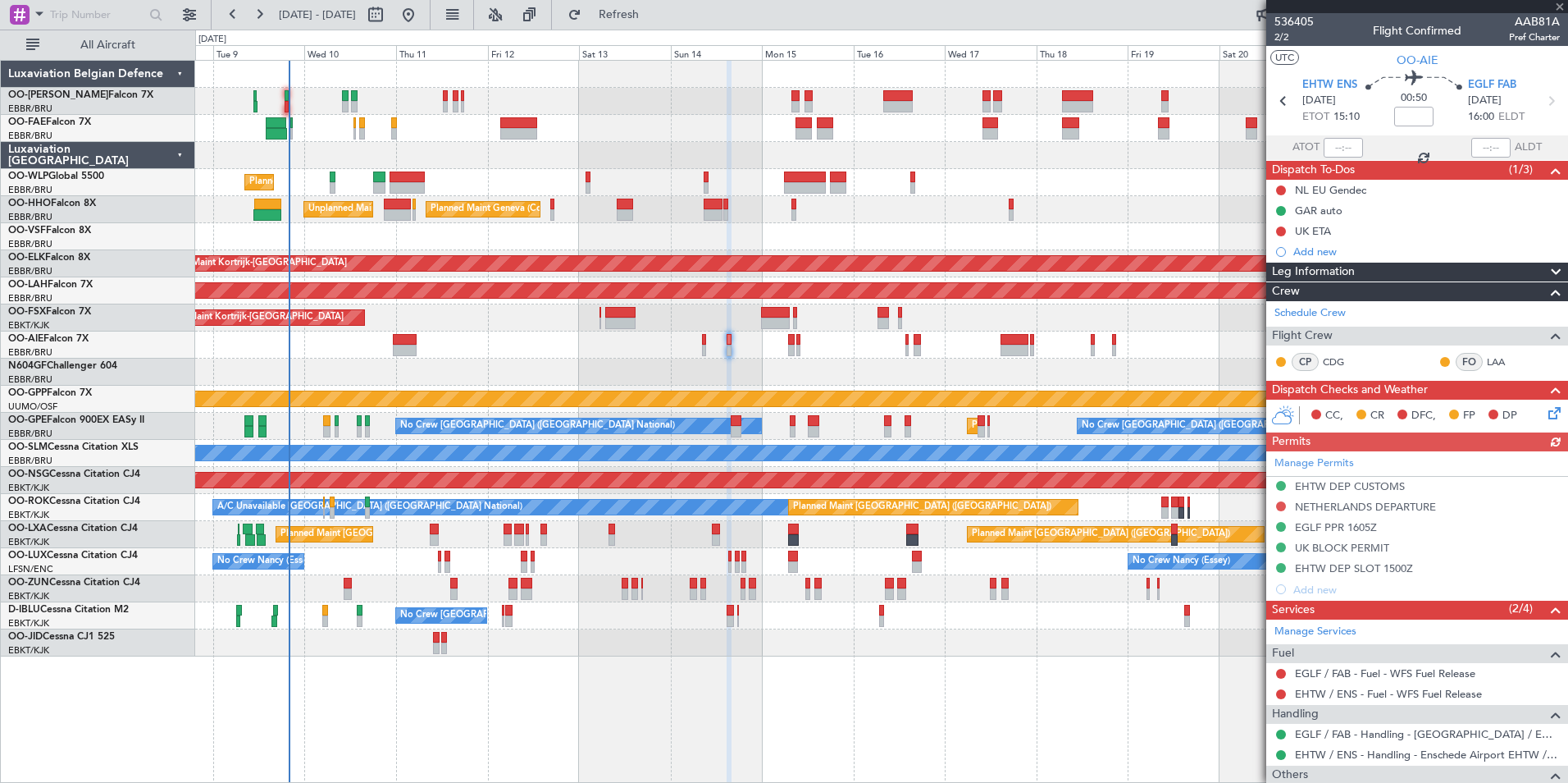
scroll to position [121, 0]
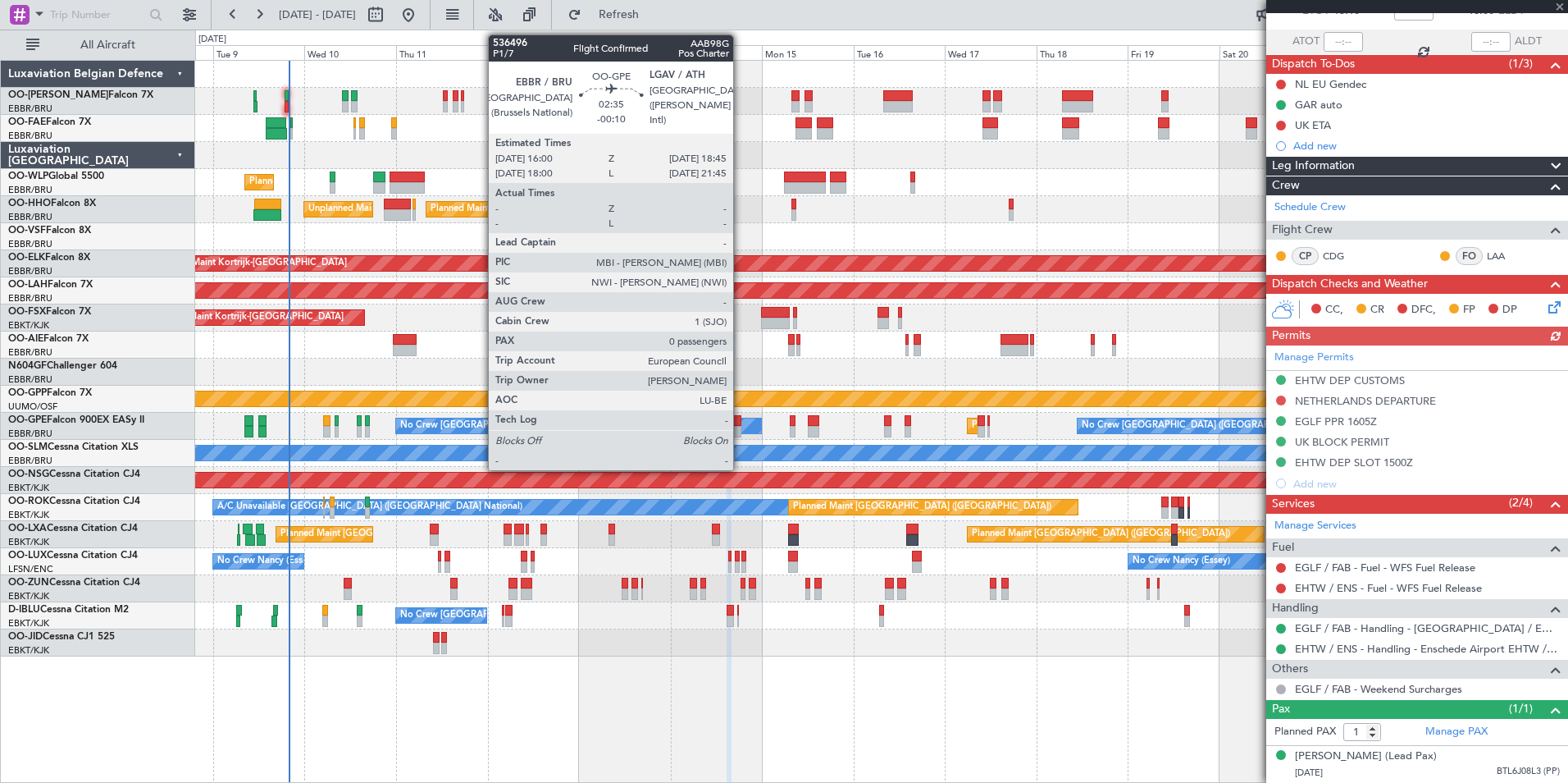
click at [741, 428] on div at bounding box center [736, 432] width 11 height 12
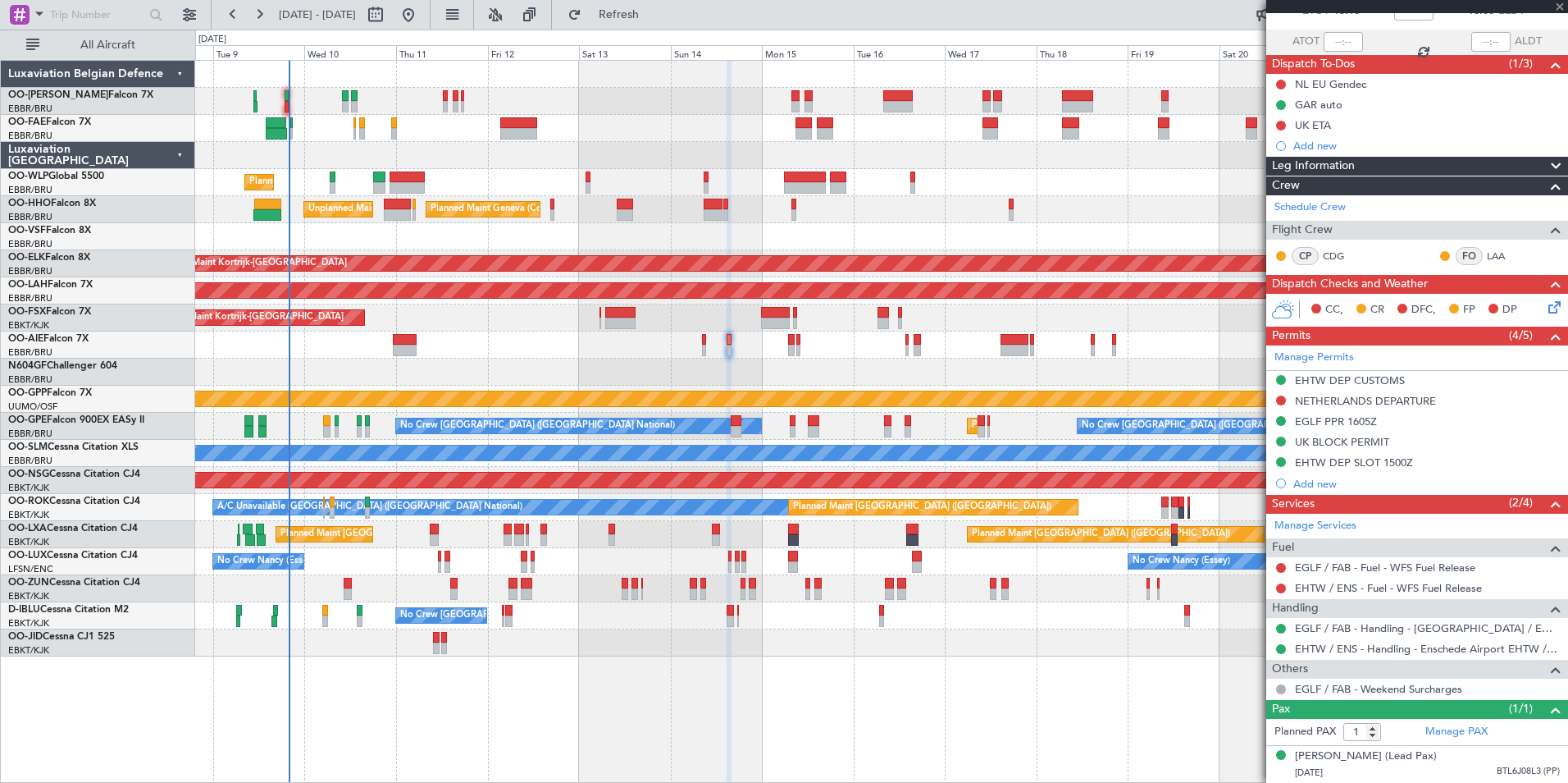
type input "-00:10"
type input "0"
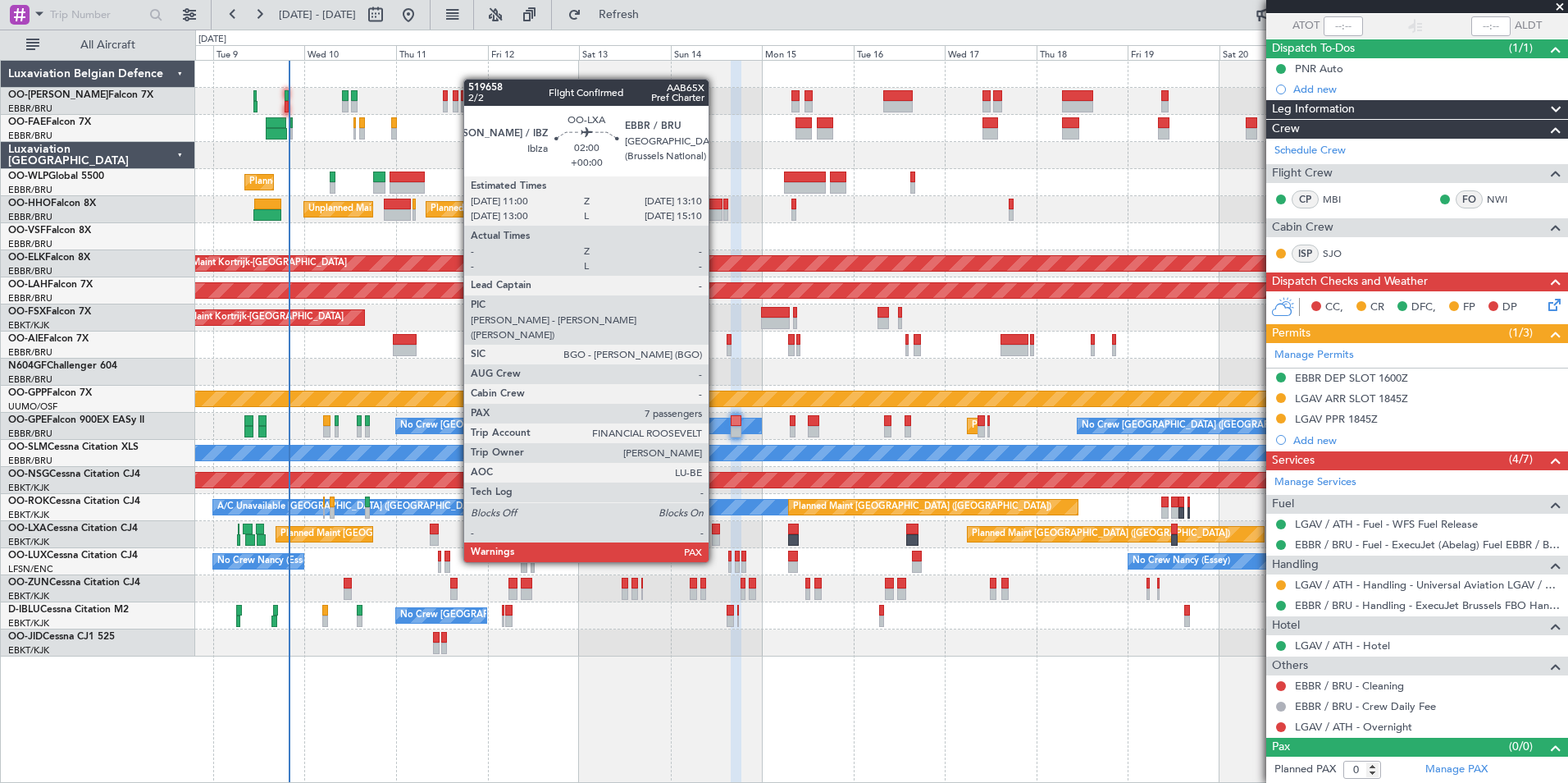
click at [716, 532] on div at bounding box center [716, 529] width 9 height 12
type input "7"
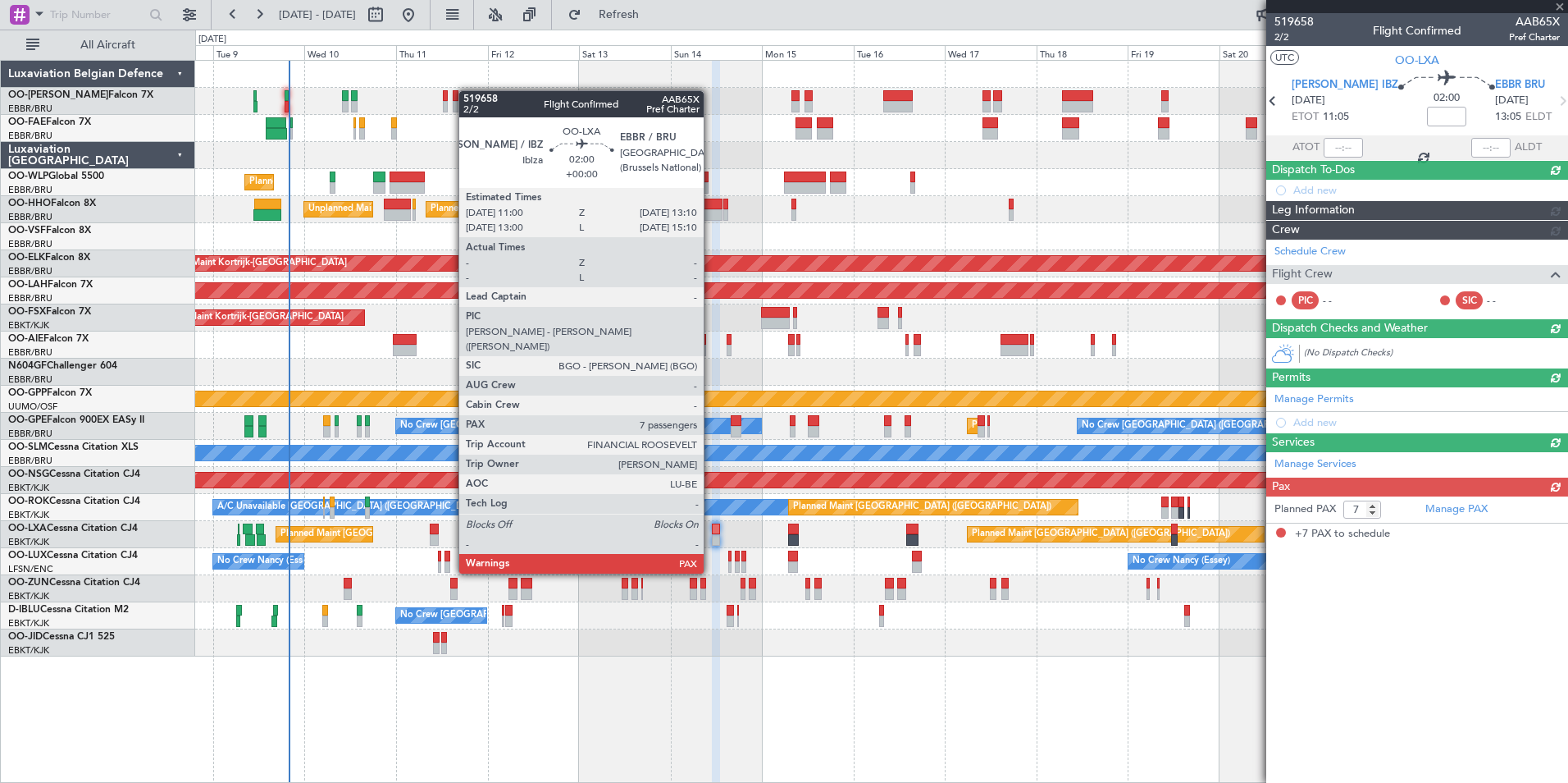
scroll to position [0, 0]
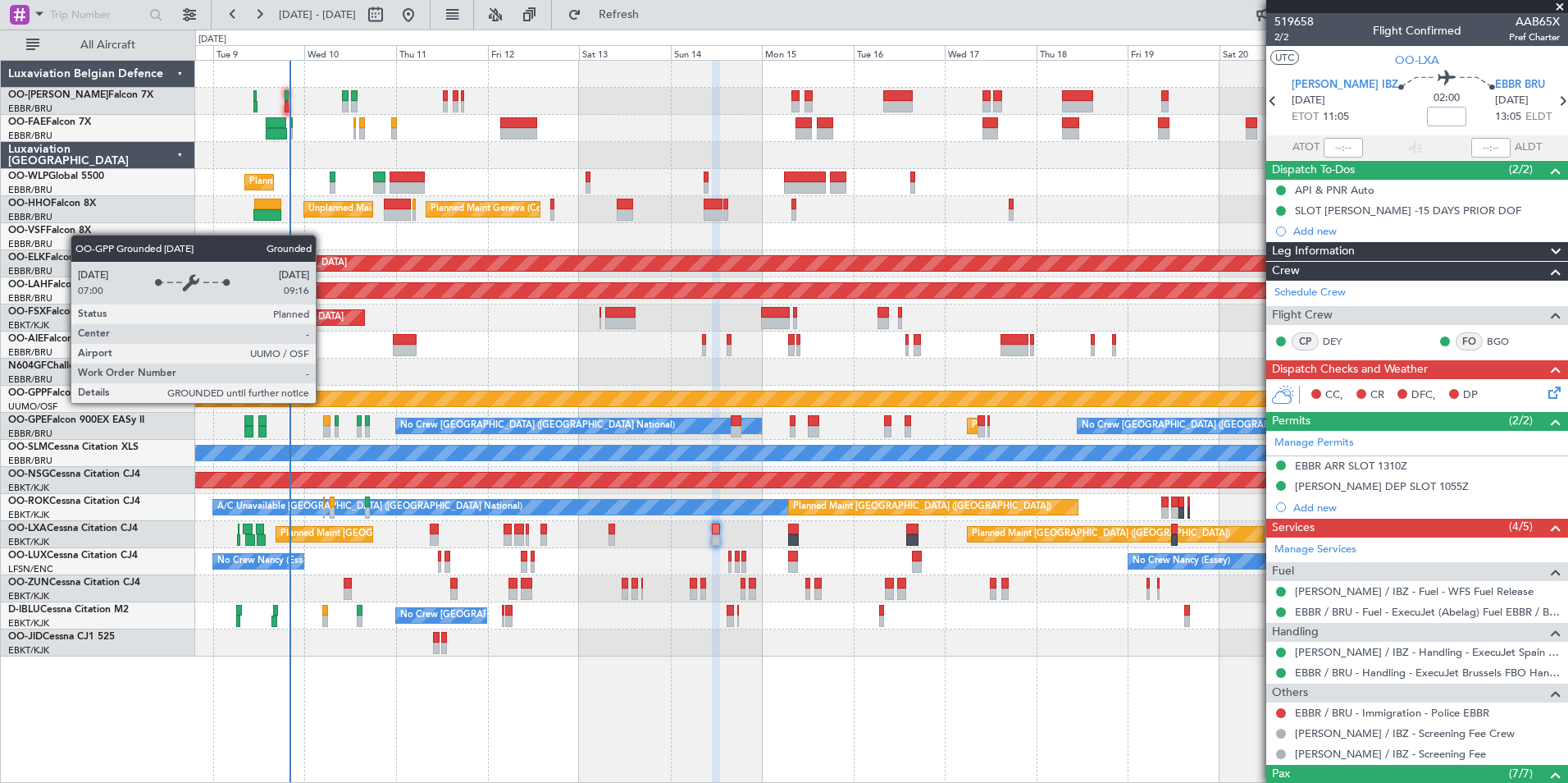
click at [612, 409] on div "Grounded [PERSON_NAME]" at bounding box center [881, 399] width 1372 height 27
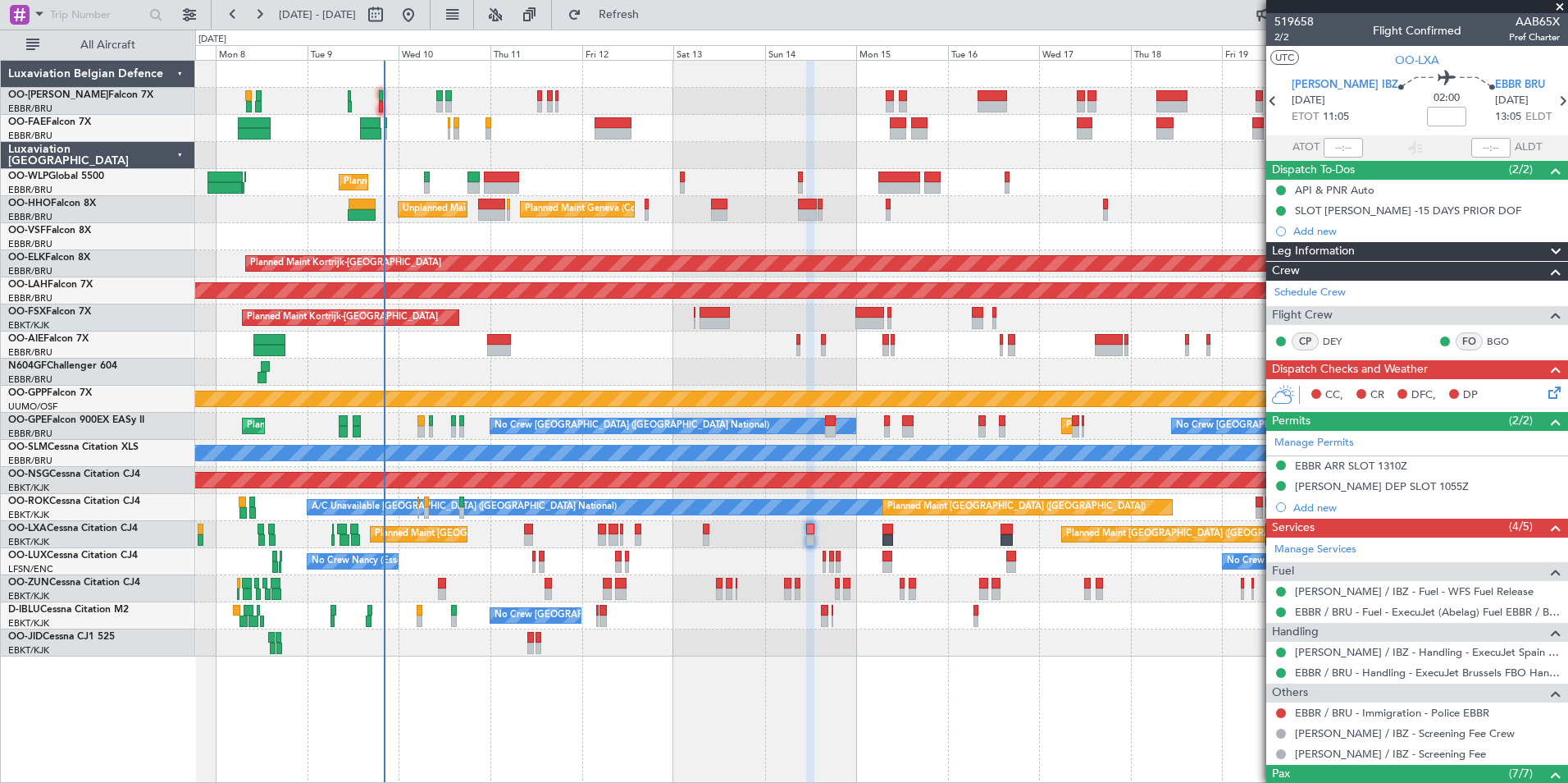
click at [786, 517] on div "A/C Unavailable [GEOGRAPHIC_DATA] ([GEOGRAPHIC_DATA] National) Planned Maint [G…" at bounding box center [881, 507] width 1372 height 27
